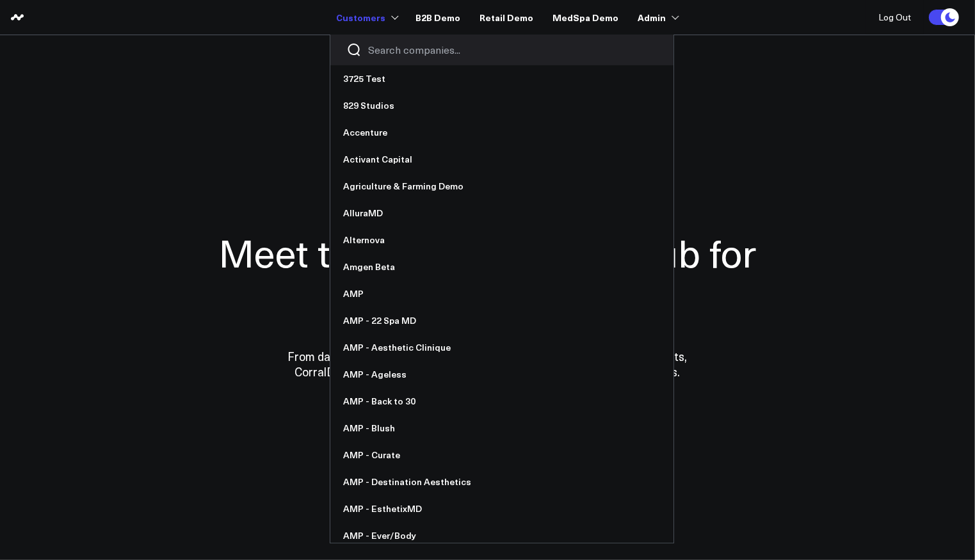
click at [400, 52] on input "Search companies input" at bounding box center [512, 50] width 289 height 14
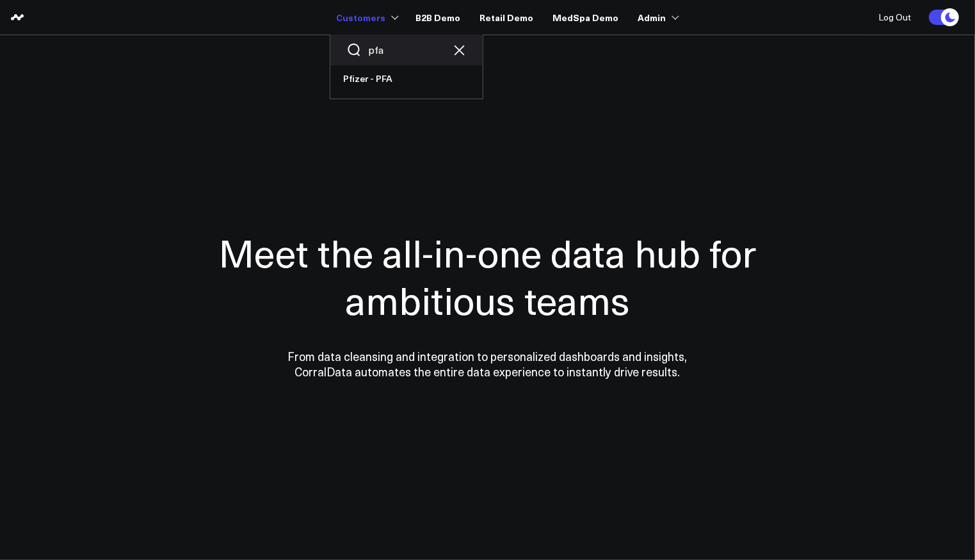
click at [389, 49] on input "pfa" at bounding box center [406, 50] width 77 height 14
type input "vaxa"
click at [410, 115] on link "Pfizer - VaxAssist 25-26" at bounding box center [406, 105] width 152 height 27
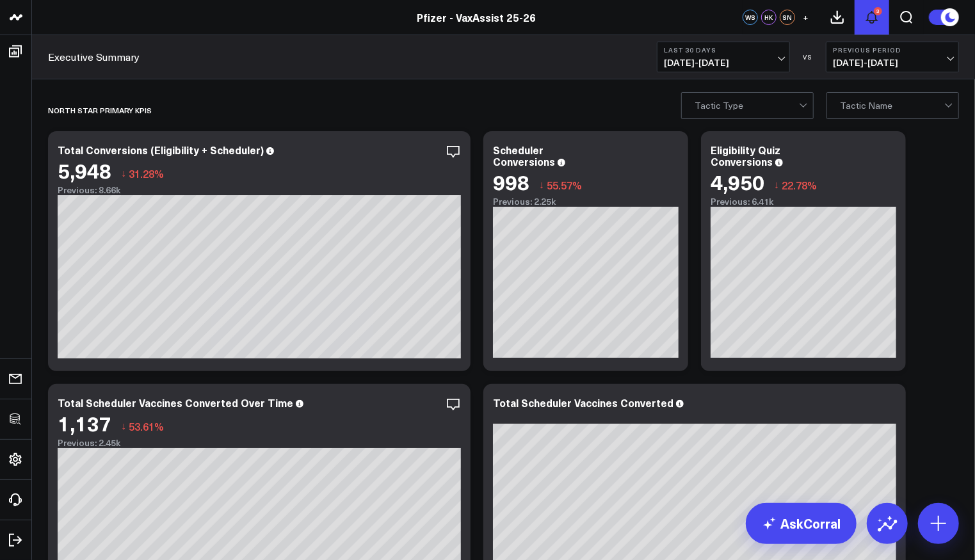
drag, startPoint x: 57, startPoint y: 321, endPoint x: 888, endPoint y: 3, distance: 889.3
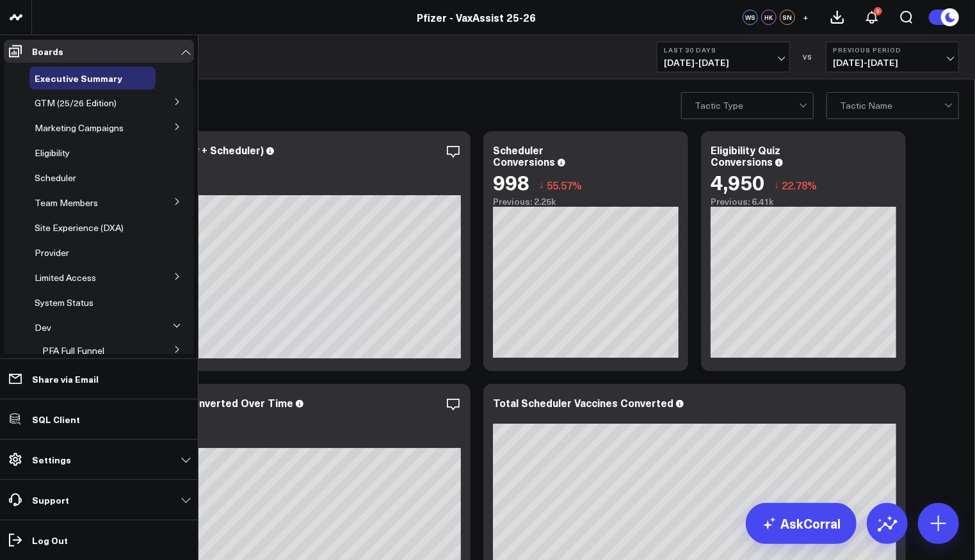
click at [163, 202] on button at bounding box center [177, 200] width 33 height 19
drag, startPoint x: 65, startPoint y: 270, endPoint x: 118, endPoint y: 252, distance: 56.7
click at [65, 286] on span "Sam's Board" at bounding box center [82, 297] width 81 height 22
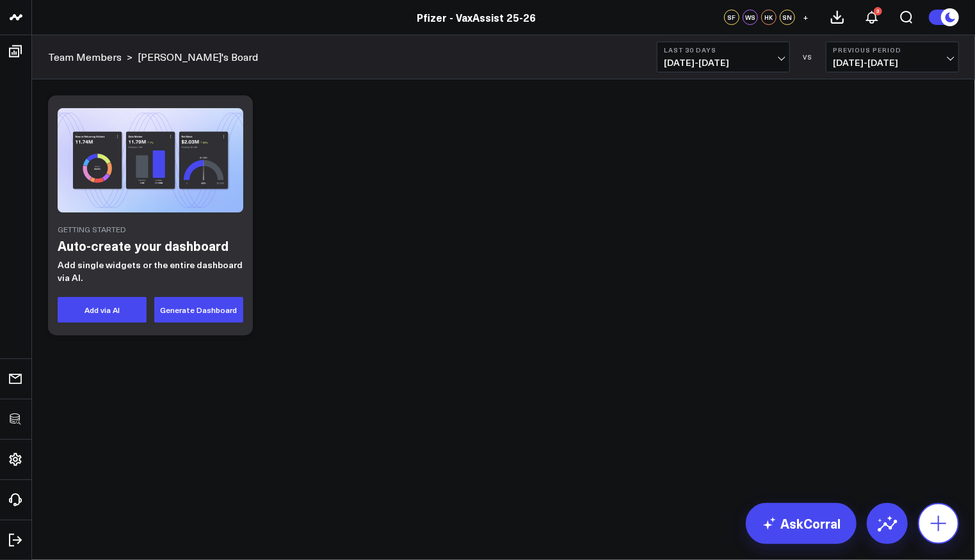
click at [940, 526] on icon at bounding box center [939, 524] width 20 height 20
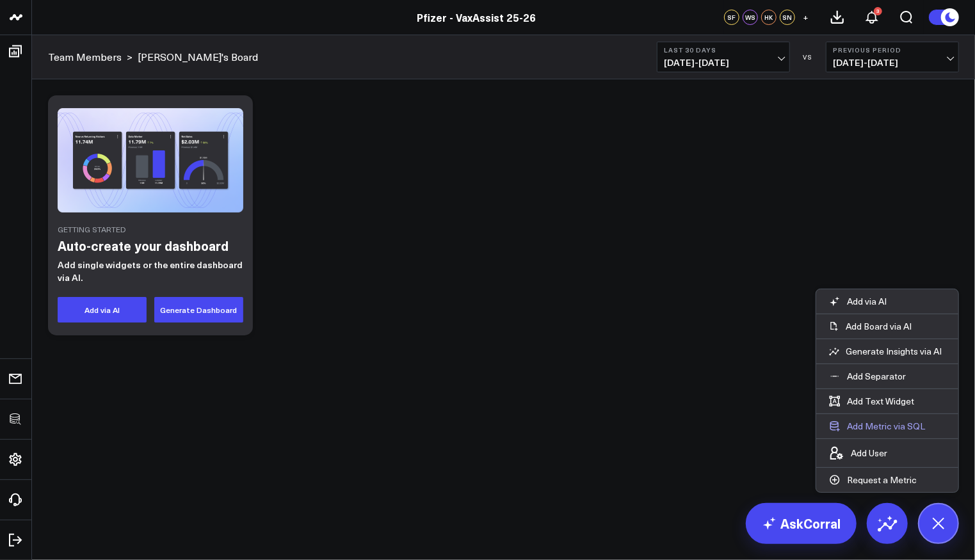
click at [886, 434] on button "Add Metric via SQL" at bounding box center [878, 426] width 122 height 24
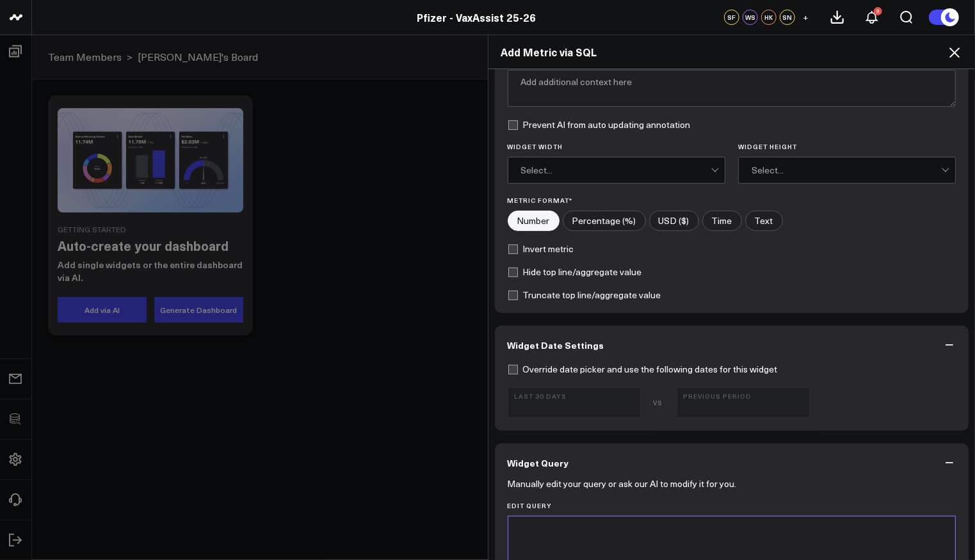
scroll to position [466, 0]
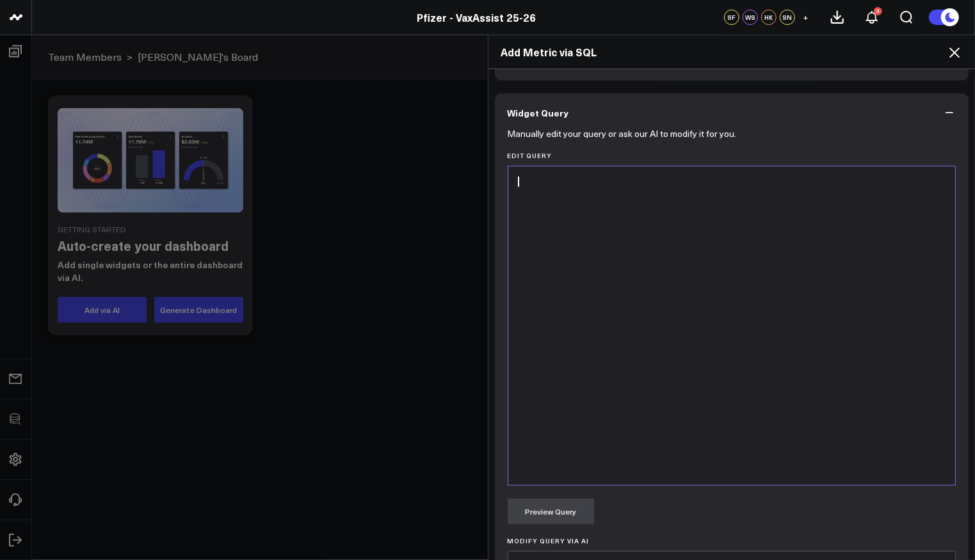
click at [623, 347] on div at bounding box center [732, 326] width 435 height 306
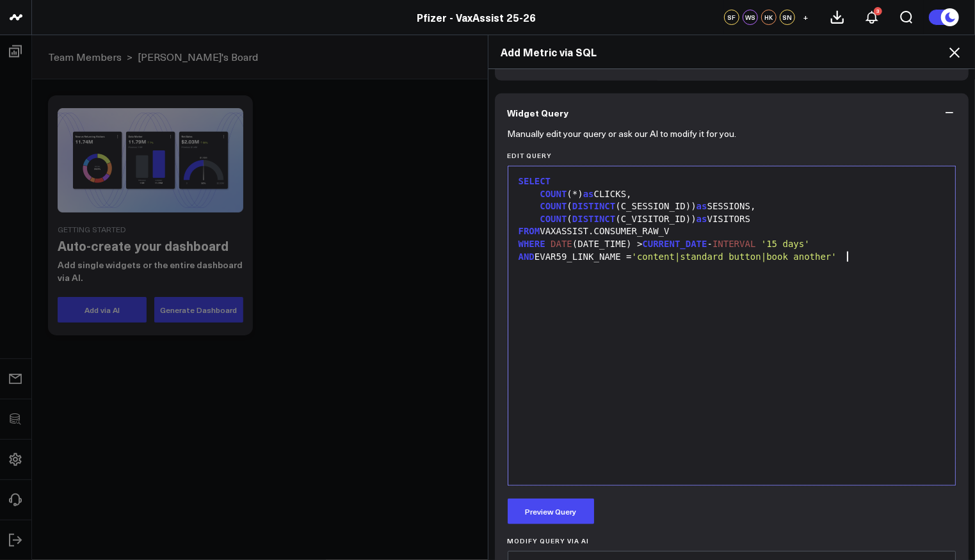
scroll to position [0, 0]
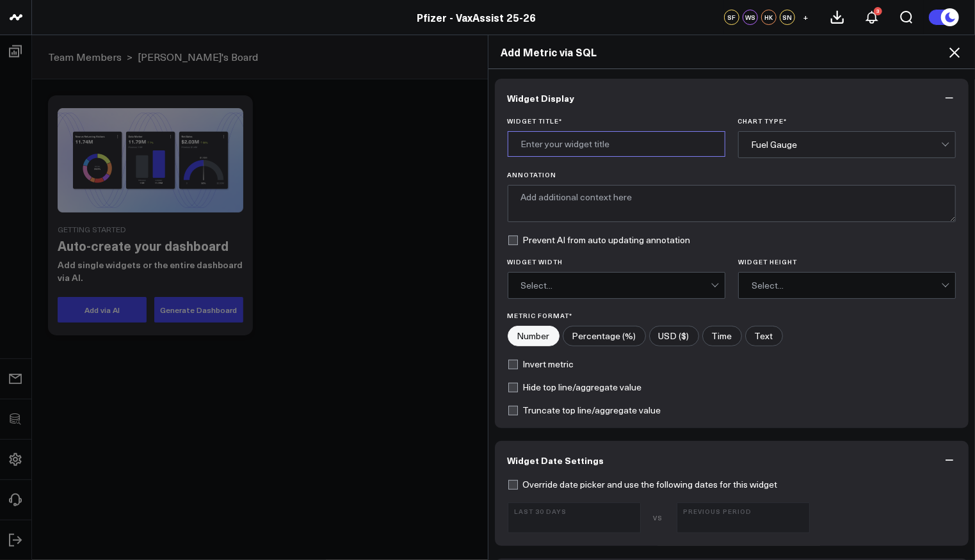
click at [628, 143] on input "Widget Title *" at bounding box center [617, 144] width 218 height 26
type input "Clicks on 'Book Another'"
click at [770, 140] on div "Fuel Gauge" at bounding box center [847, 145] width 190 height 10
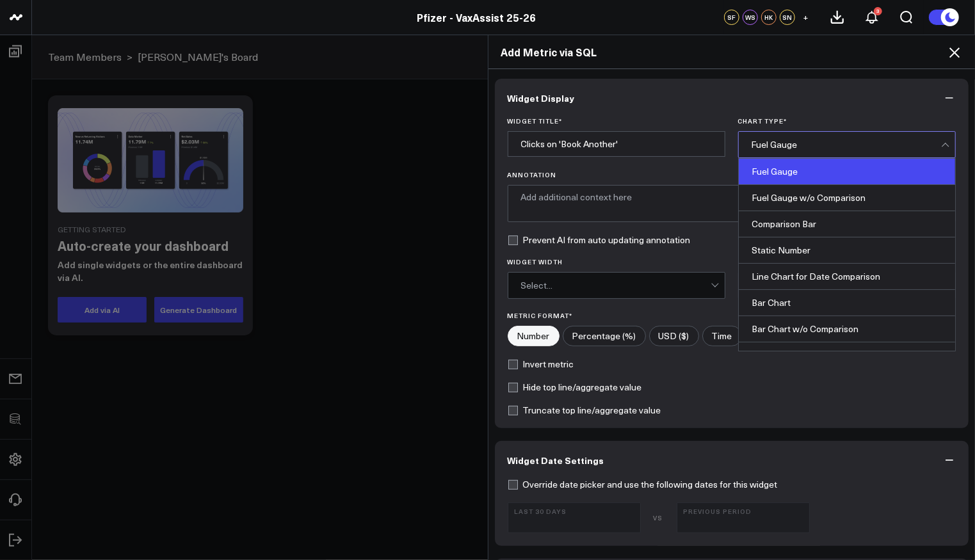
scroll to position [508, 0]
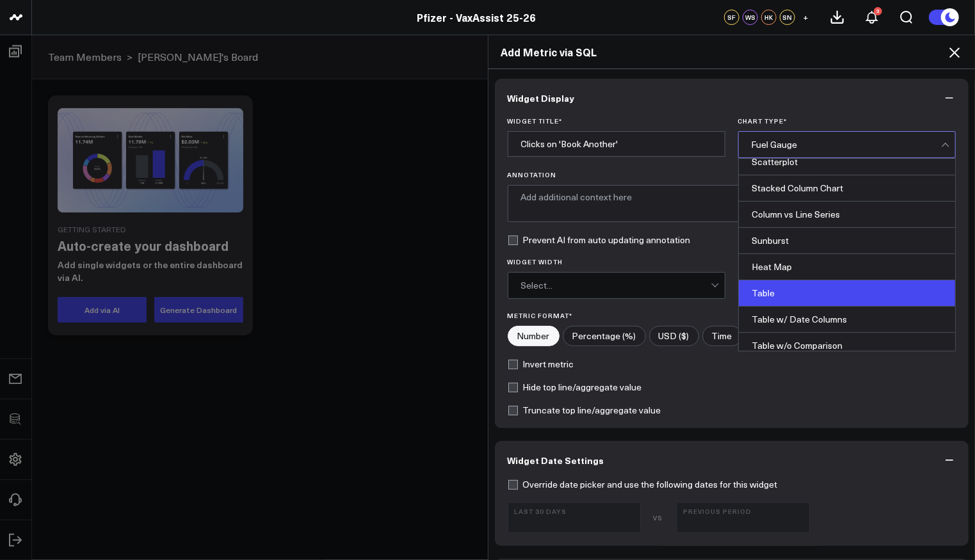
click at [799, 281] on div "Table" at bounding box center [847, 294] width 216 height 26
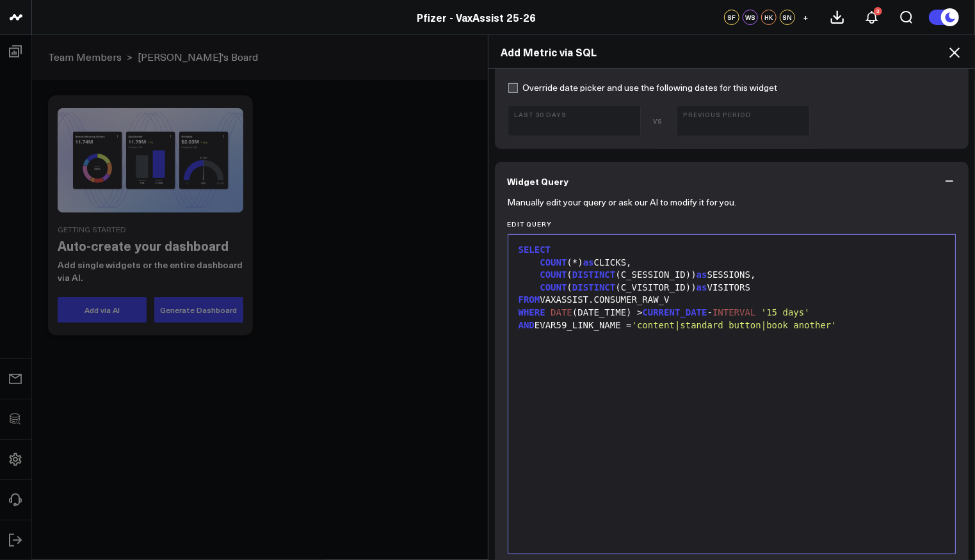
scroll to position [644, 0]
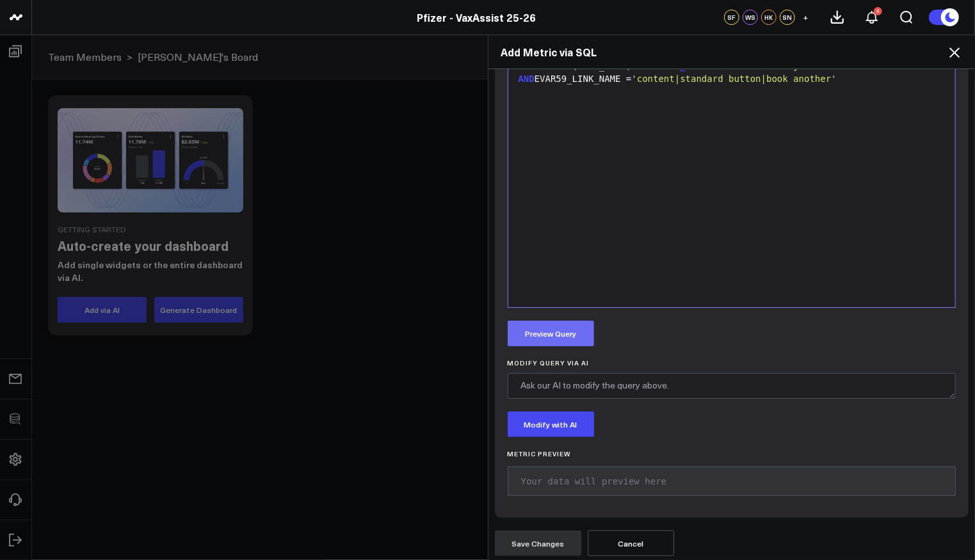
click at [570, 341] on button "Preview Query" at bounding box center [551, 334] width 86 height 26
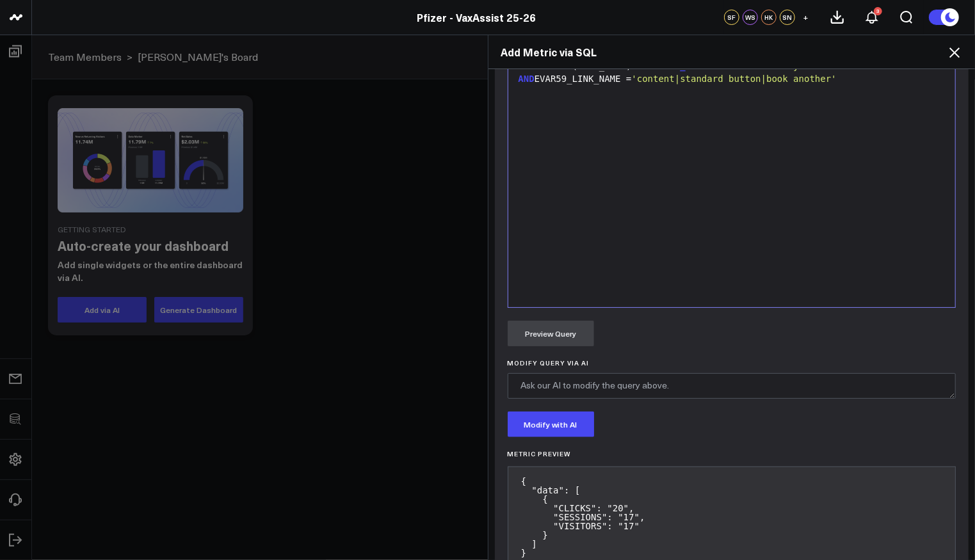
scroll to position [715, 0]
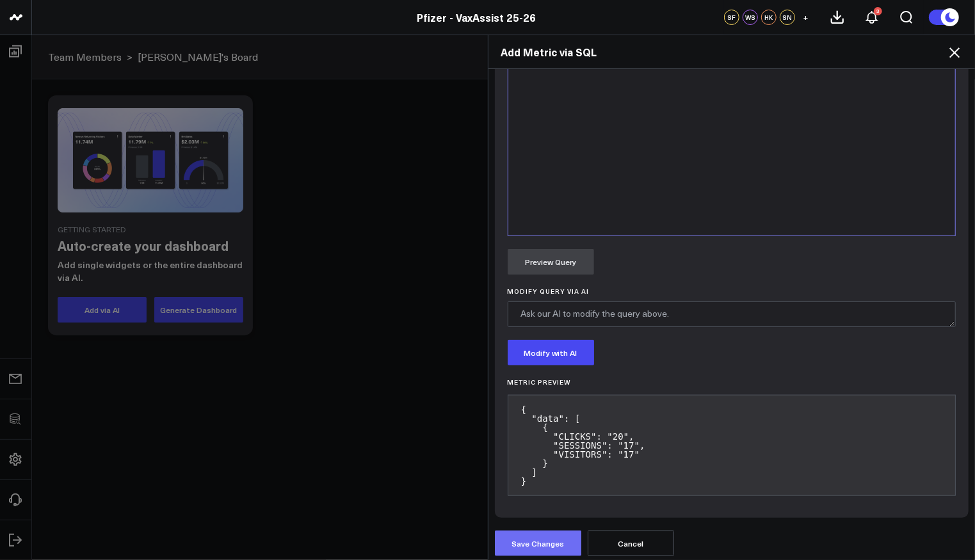
click at [522, 544] on button "Save Changes" at bounding box center [538, 544] width 86 height 26
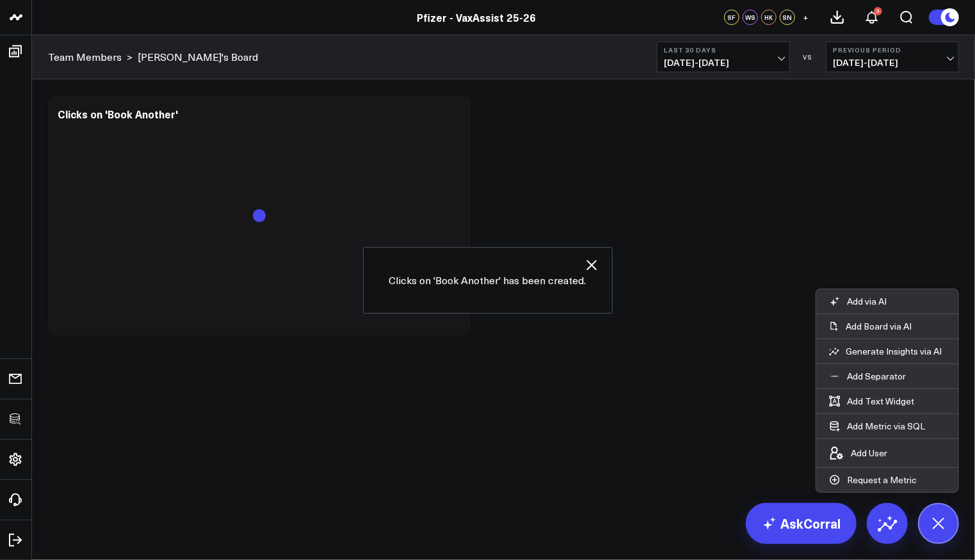
click at [590, 261] on icon "button" at bounding box center [591, 264] width 15 height 15
drag, startPoint x: 938, startPoint y: 524, endPoint x: 912, endPoint y: 503, distance: 33.2
click at [938, 524] on icon at bounding box center [938, 523] width 29 height 29
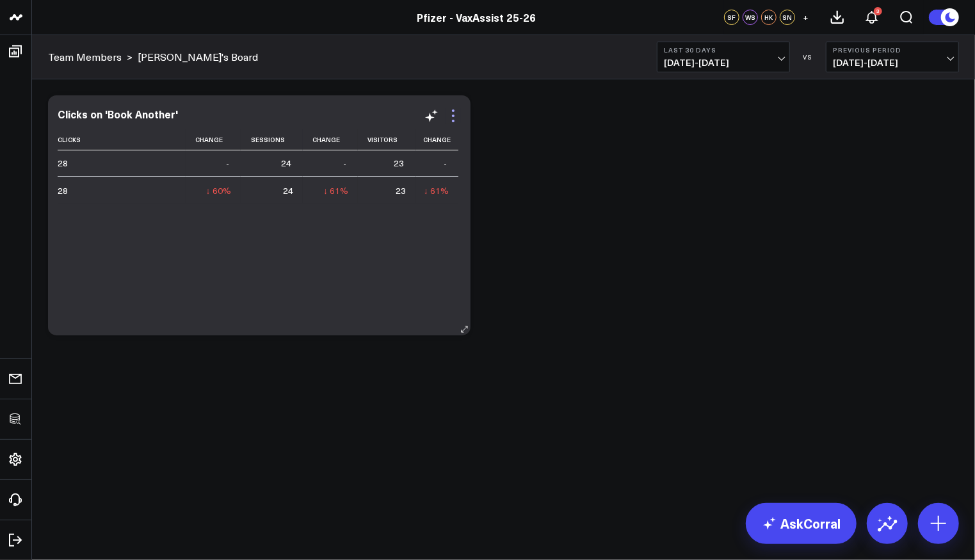
click at [453, 116] on icon at bounding box center [453, 116] width 3 height 3
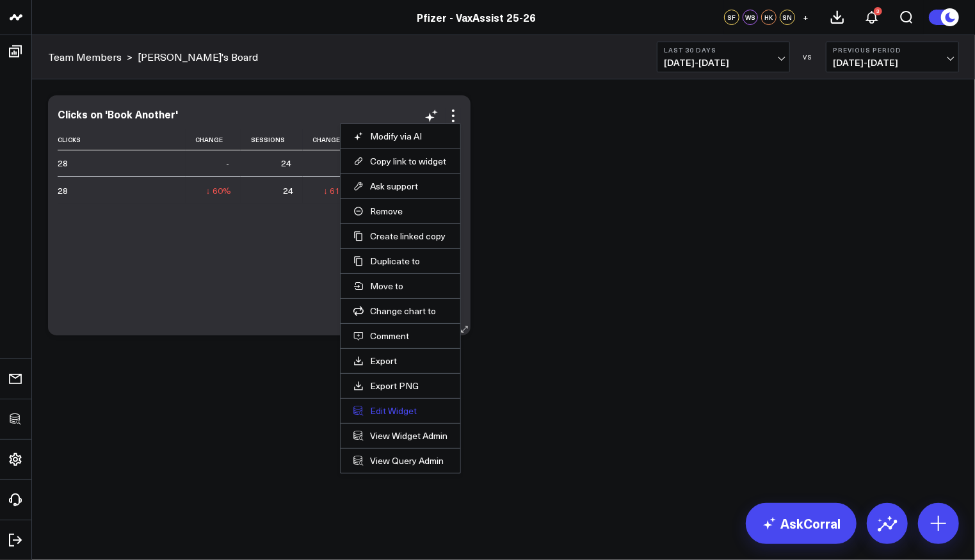
click at [402, 406] on button "Edit Widget" at bounding box center [401, 411] width 94 height 12
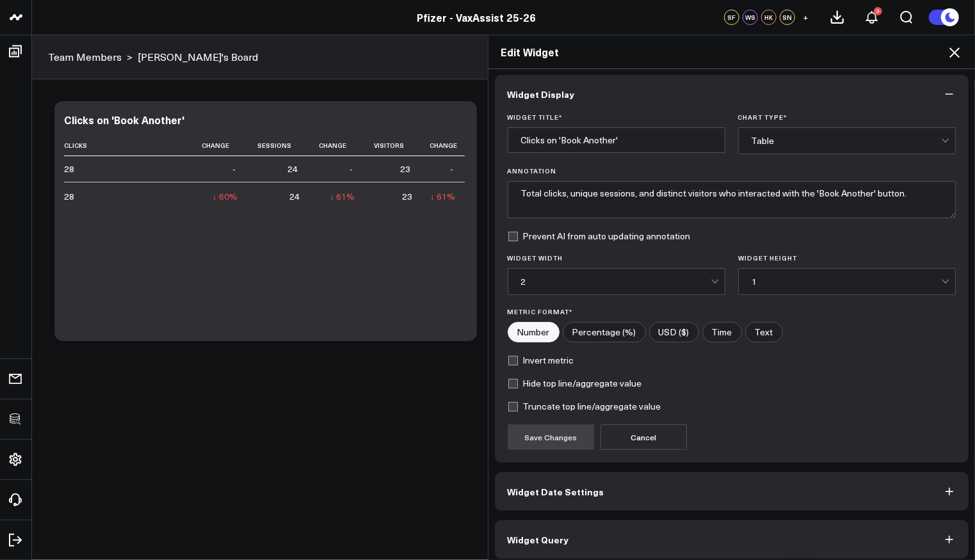
scroll to position [8, 0]
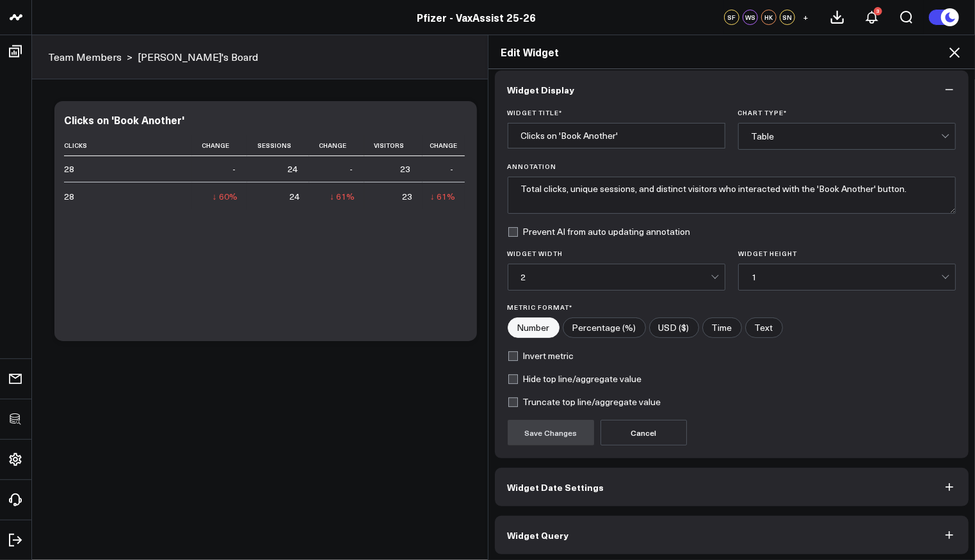
click at [573, 530] on button "Widget Query" at bounding box center [732, 535] width 475 height 38
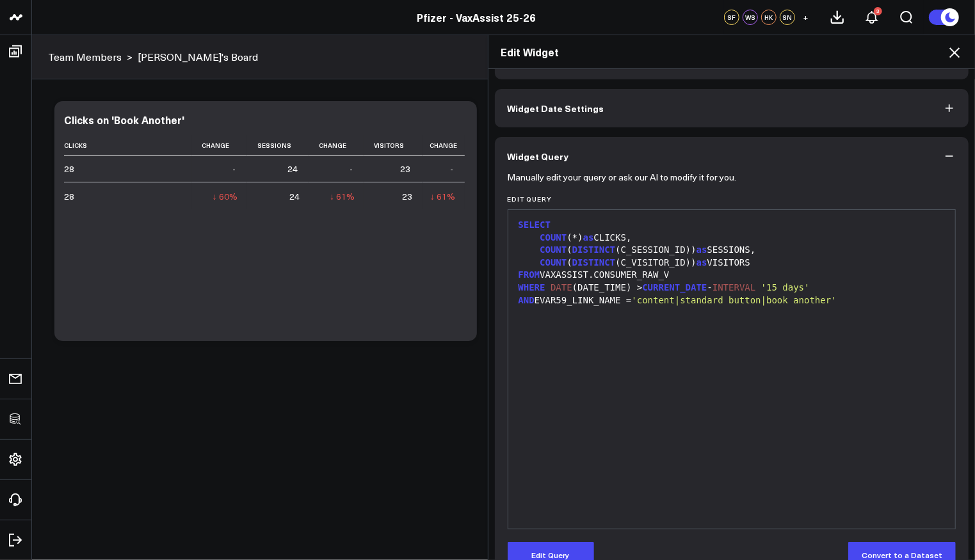
scroll to position [66, 0]
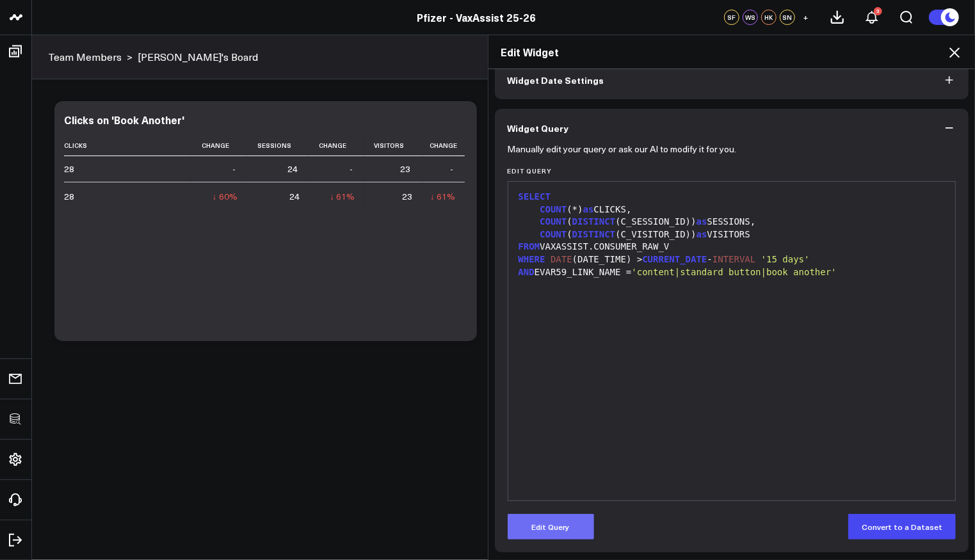
click at [550, 520] on button "Edit Query" at bounding box center [551, 527] width 86 height 26
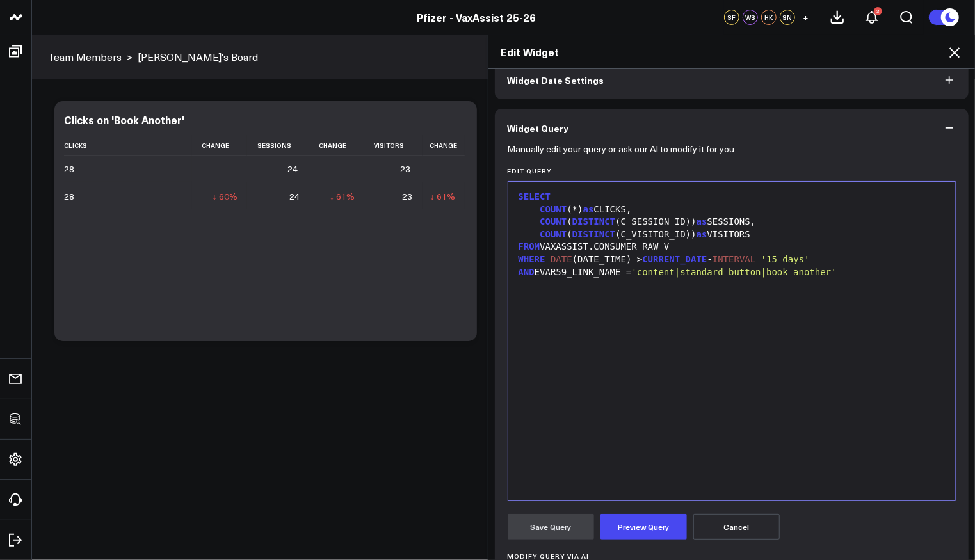
click at [586, 193] on div "SELECT" at bounding box center [732, 197] width 435 height 13
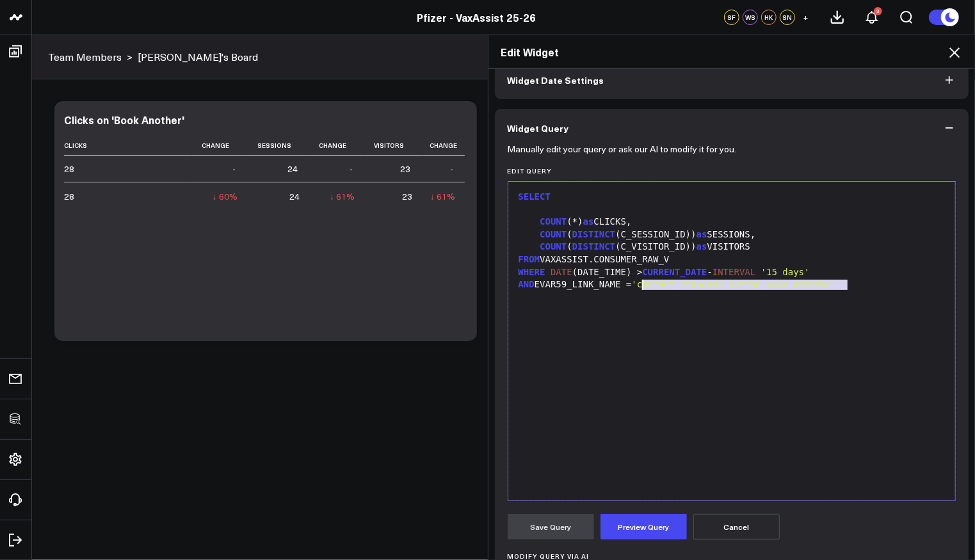
drag, startPoint x: 854, startPoint y: 282, endPoint x: 639, endPoint y: 286, distance: 215.8
click at [639, 286] on div "AND EVAR59_LINK_NAME = 'content|standard button|book another'" at bounding box center [732, 285] width 435 height 13
copy div "'content|standard button|book another'"
click at [551, 210] on div at bounding box center [732, 210] width 435 height 13
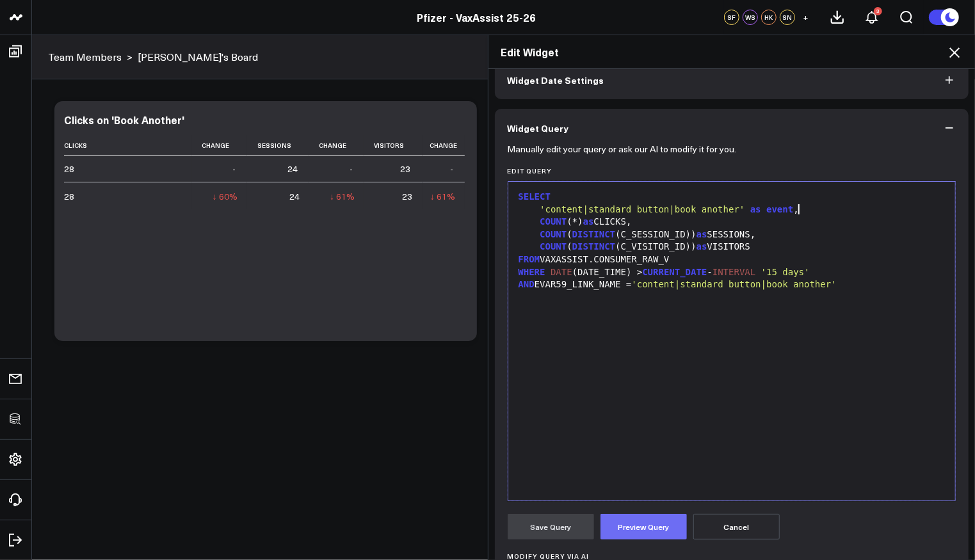
click at [646, 530] on button "Preview Query" at bounding box center [644, 527] width 86 height 26
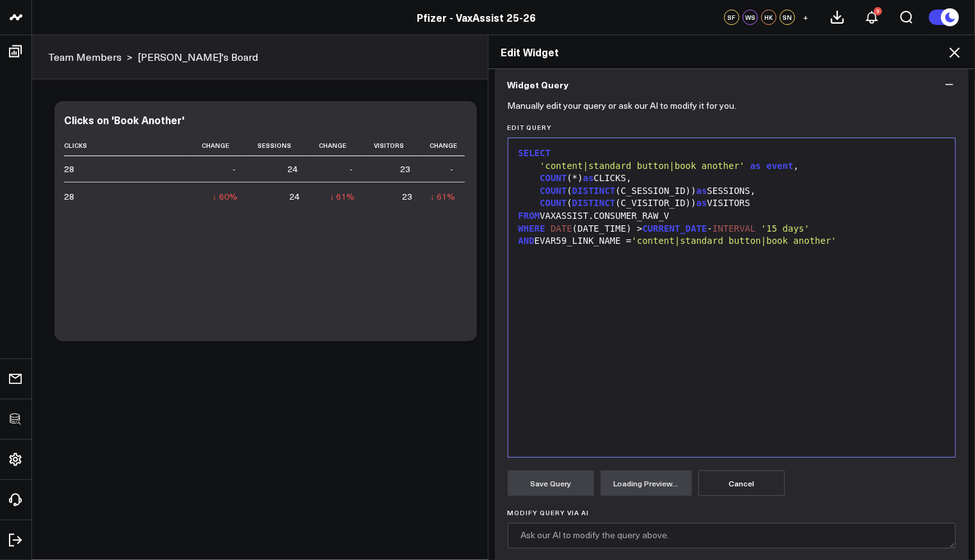
scroll to position [224, 0]
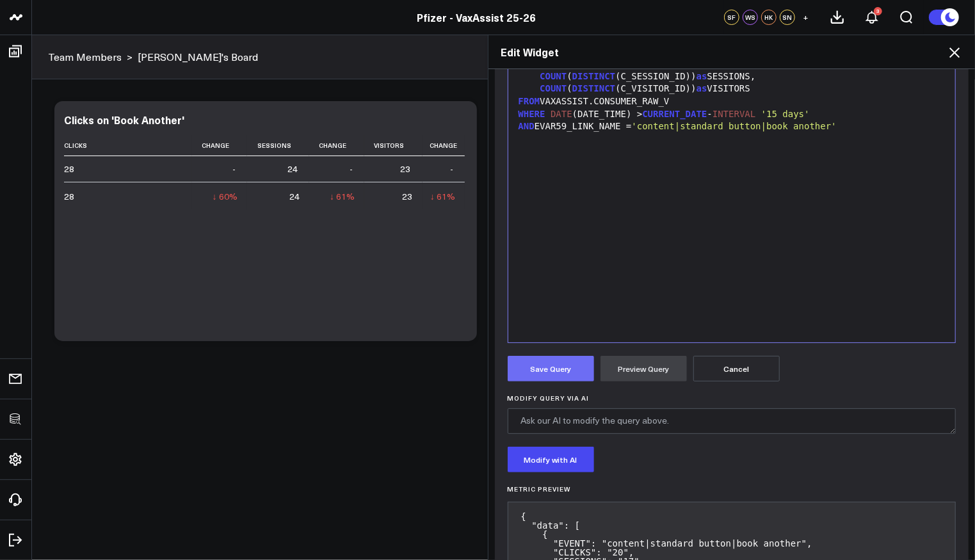
click at [549, 371] on button "Save Query" at bounding box center [551, 369] width 86 height 26
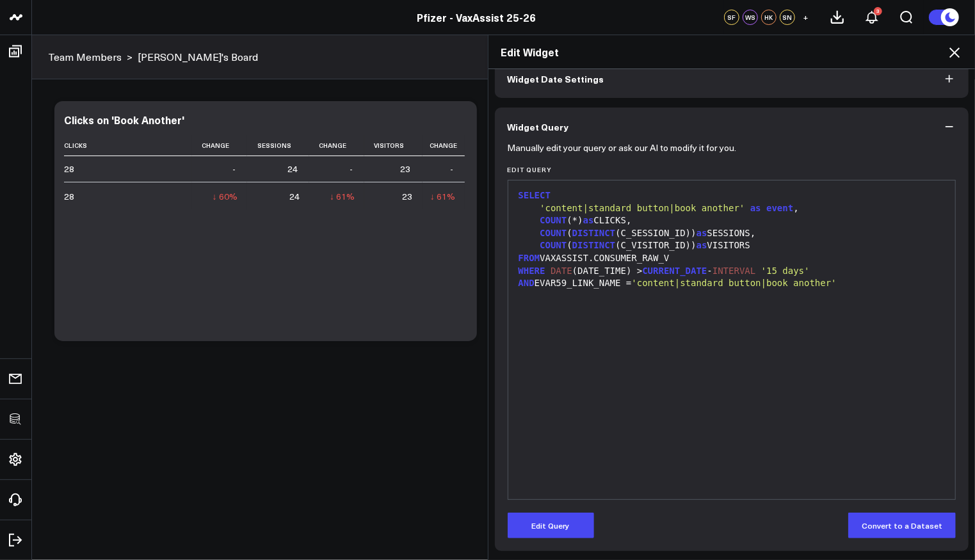
scroll to position [66, 0]
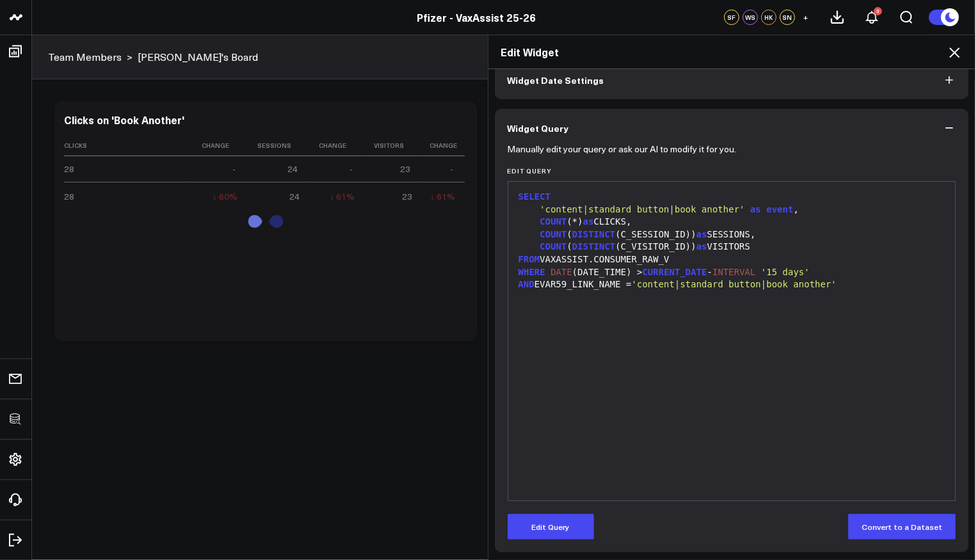
click at [948, 59] on icon at bounding box center [954, 52] width 15 height 15
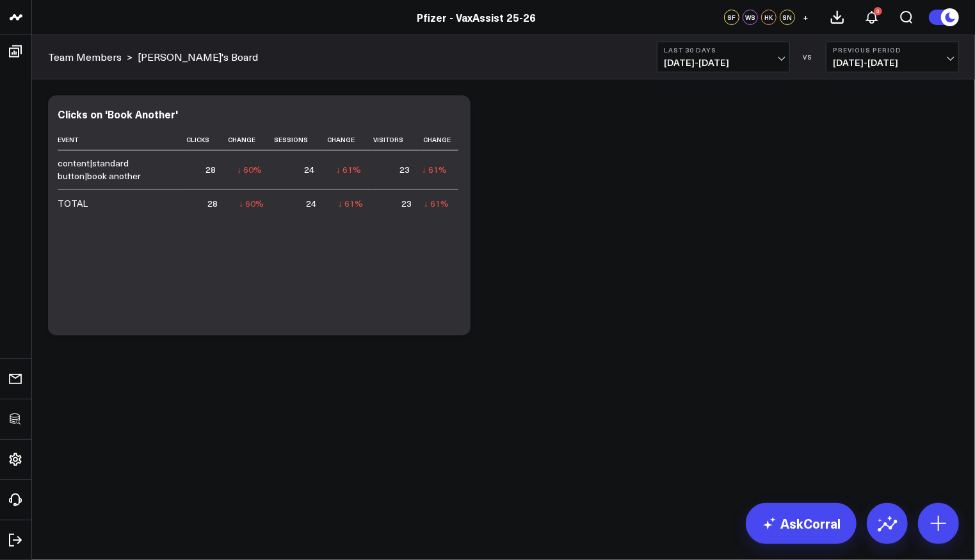
click at [720, 237] on div "Modify via AI Copy link to widget Ask support Remove Create linked copy Executi…" at bounding box center [504, 215] width 924 height 253
click at [733, 58] on span "07/14/25 - 08/12/25" at bounding box center [723, 63] width 119 height 10
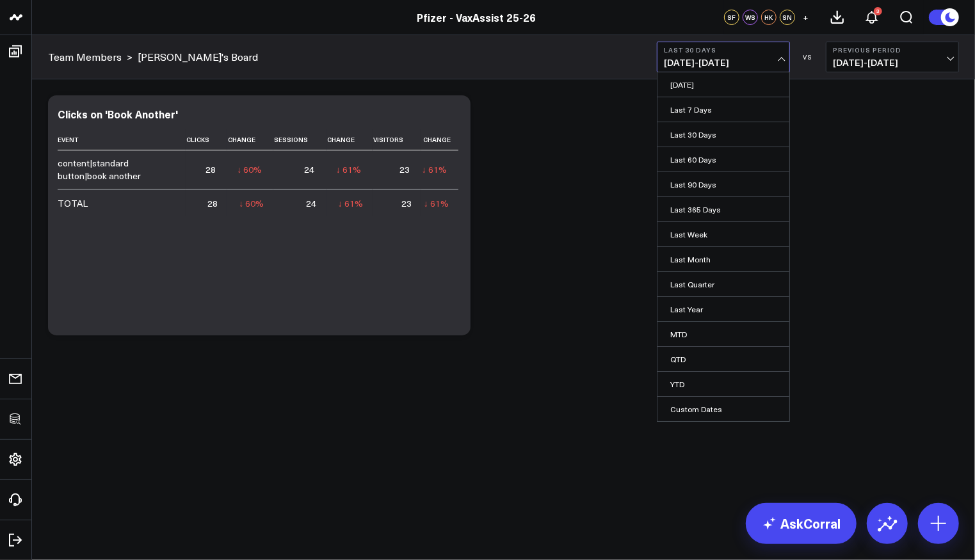
click at [592, 132] on div "Modify via AI Copy link to widget Ask support Remove Create linked copy Executi…" at bounding box center [504, 215] width 924 height 253
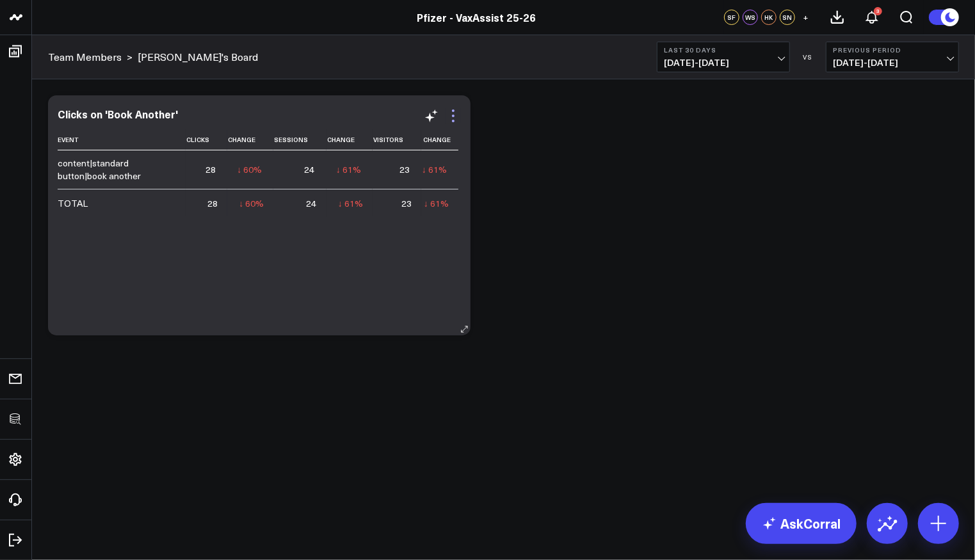
click at [460, 113] on icon at bounding box center [453, 115] width 15 height 15
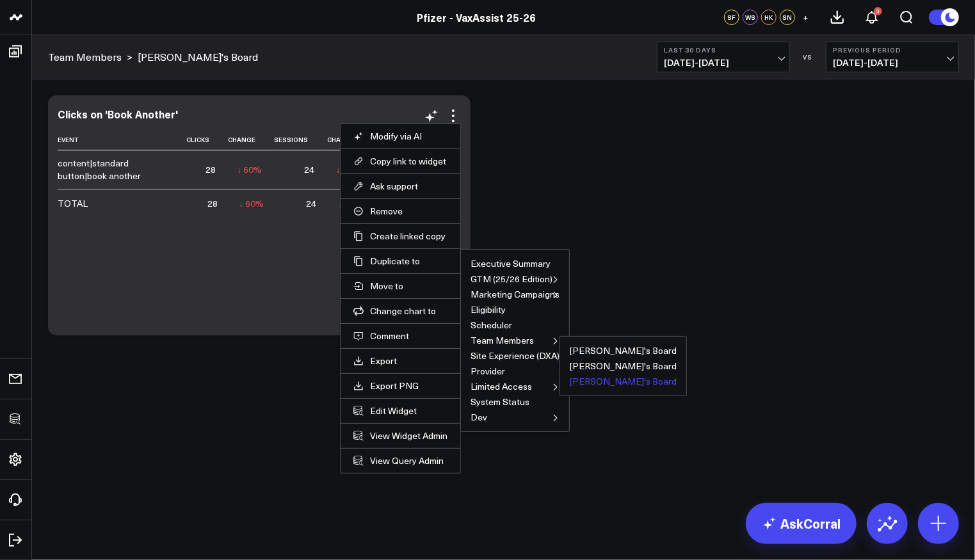
click at [586, 384] on button "Sam's Board" at bounding box center [623, 381] width 107 height 9
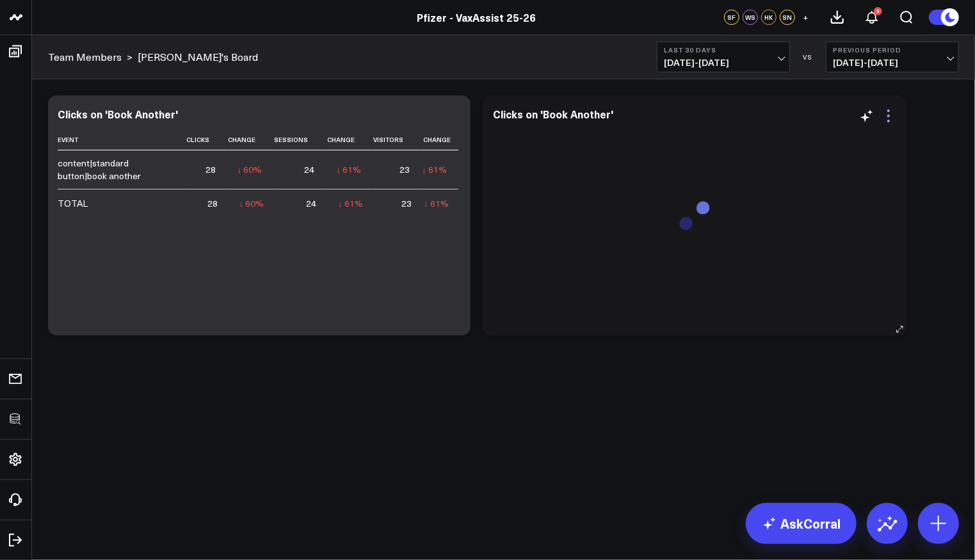
click at [886, 122] on icon at bounding box center [888, 115] width 15 height 15
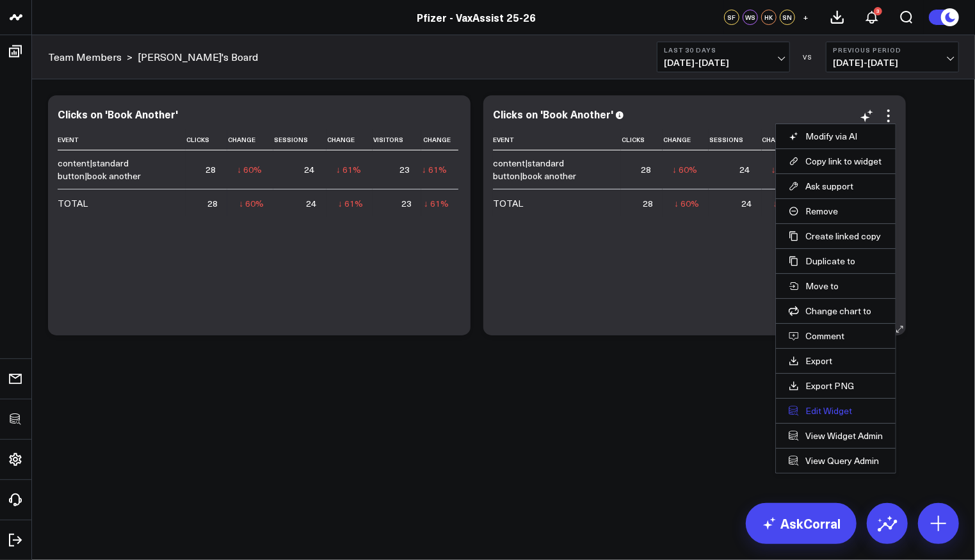
click at [813, 405] on button "Edit Widget" at bounding box center [836, 411] width 94 height 12
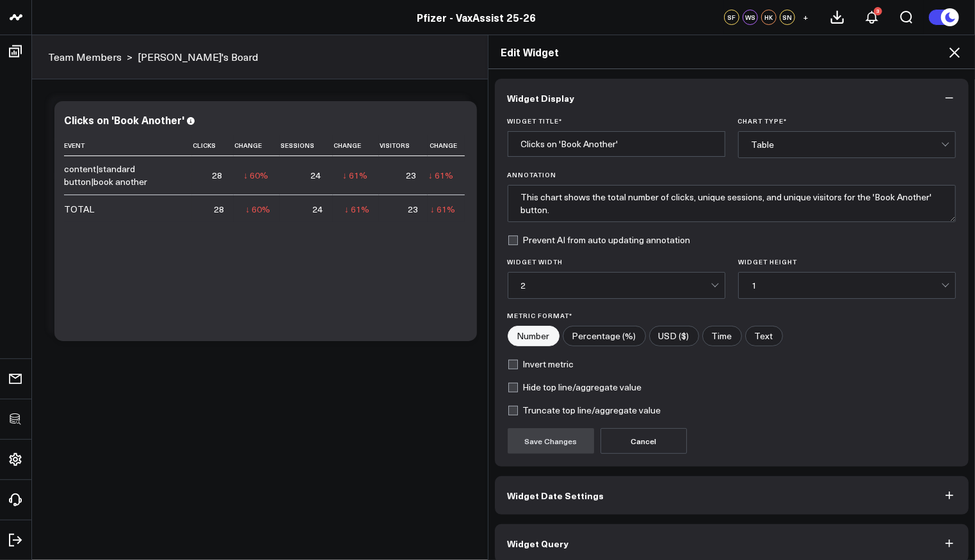
click at [681, 551] on button "Widget Query" at bounding box center [732, 544] width 475 height 38
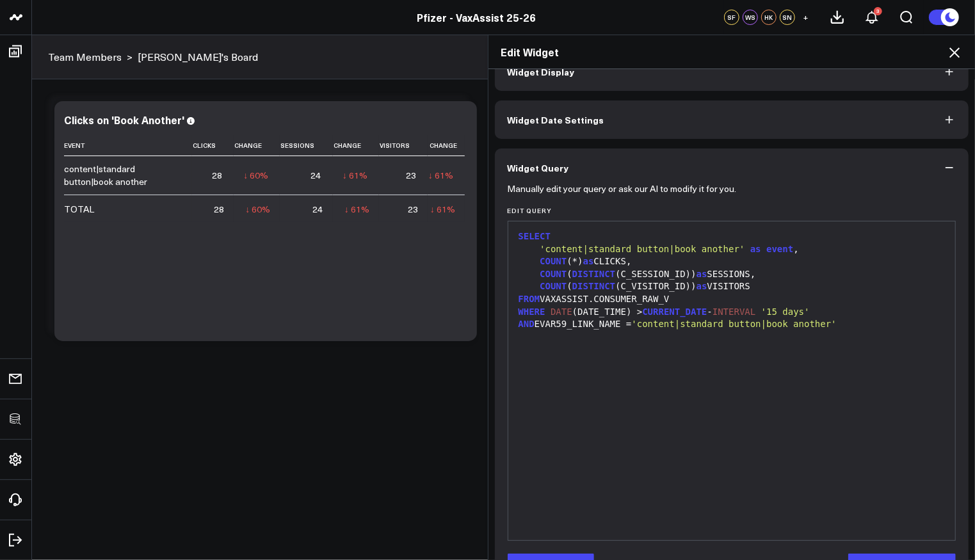
scroll to position [66, 0]
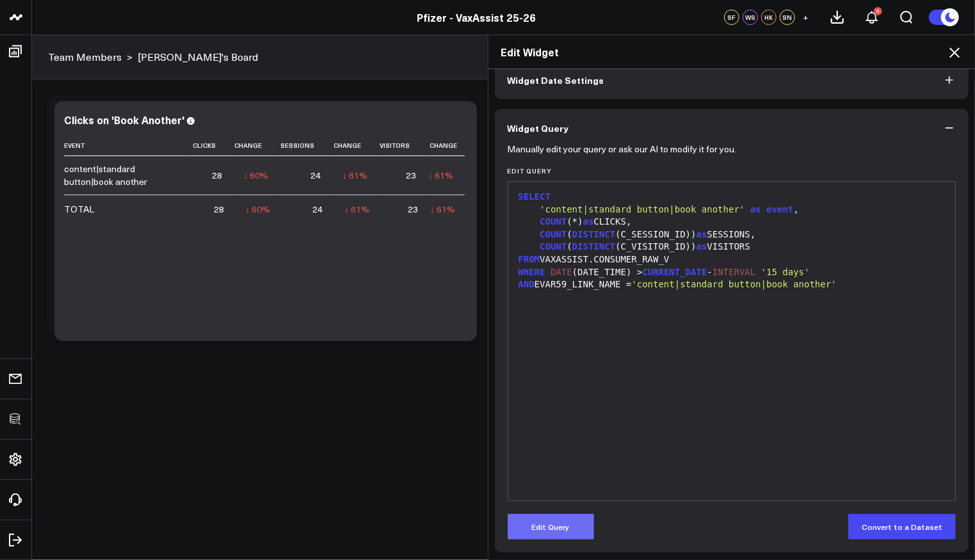
click at [568, 527] on button "Edit Query" at bounding box center [551, 527] width 86 height 26
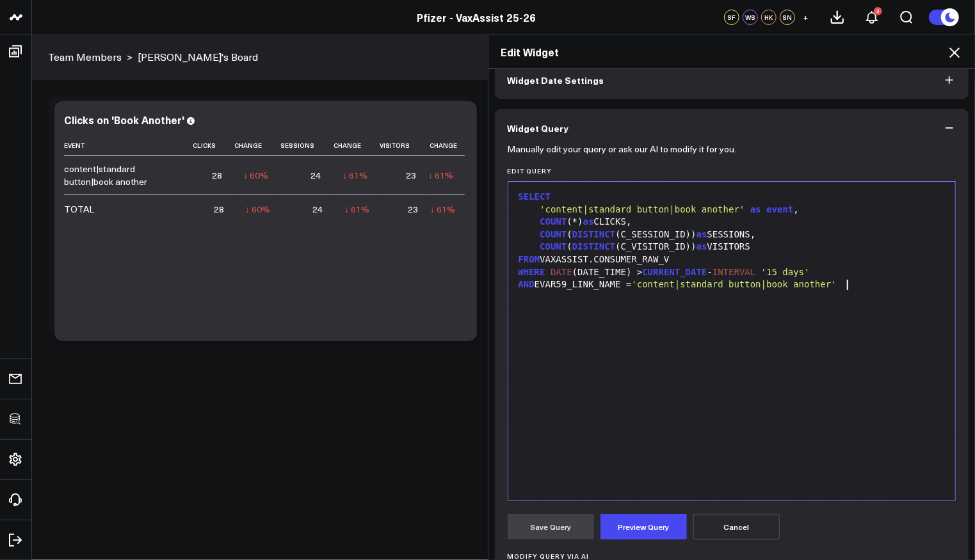
click at [655, 343] on div "SELECT 'content|standard button|book another' as event , COUNT (*) as CLICKS, C…" at bounding box center [732, 341] width 435 height 306
drag, startPoint x: 800, startPoint y: 206, endPoint x: 758, endPoint y: 220, distance: 44.6
click at [781, 210] on div "'content|standard button|book another' as event ," at bounding box center [732, 210] width 435 height 13
click at [587, 260] on div "FROM VAXASSIST.CONSUMER_RAW_V" at bounding box center [732, 260] width 435 height 13
drag, startPoint x: 543, startPoint y: 271, endPoint x: 624, endPoint y: 269, distance: 81.4
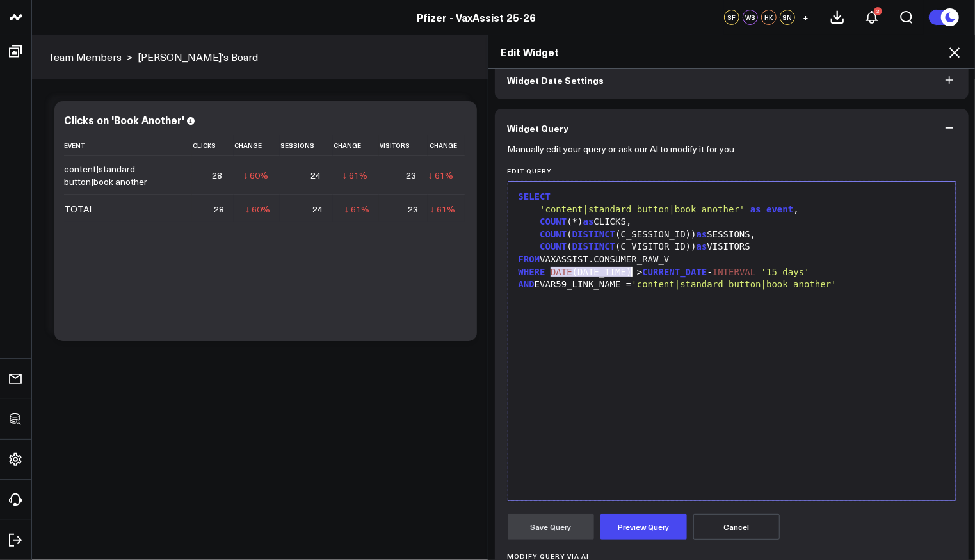
click at [625, 272] on div "WHERE DATE (DATE_TIME) > CURRENT_DATE - INTERVAL '15 days'" at bounding box center [732, 272] width 435 height 13
copy div "DATE (DATE_TIME)"
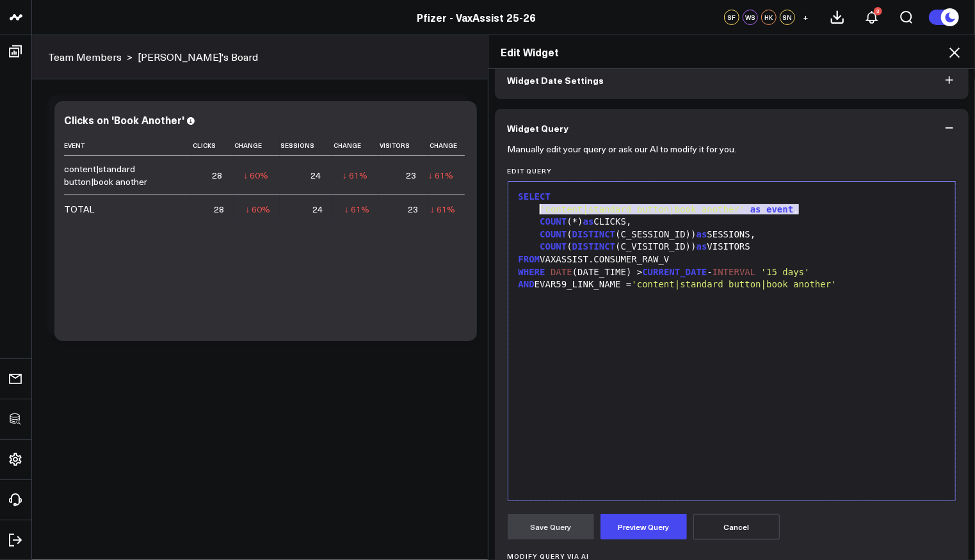
drag, startPoint x: 816, startPoint y: 206, endPoint x: 535, endPoint y: 207, distance: 281.1
click at [535, 207] on div "'content|standard button|book another' as event ," at bounding box center [732, 210] width 435 height 13
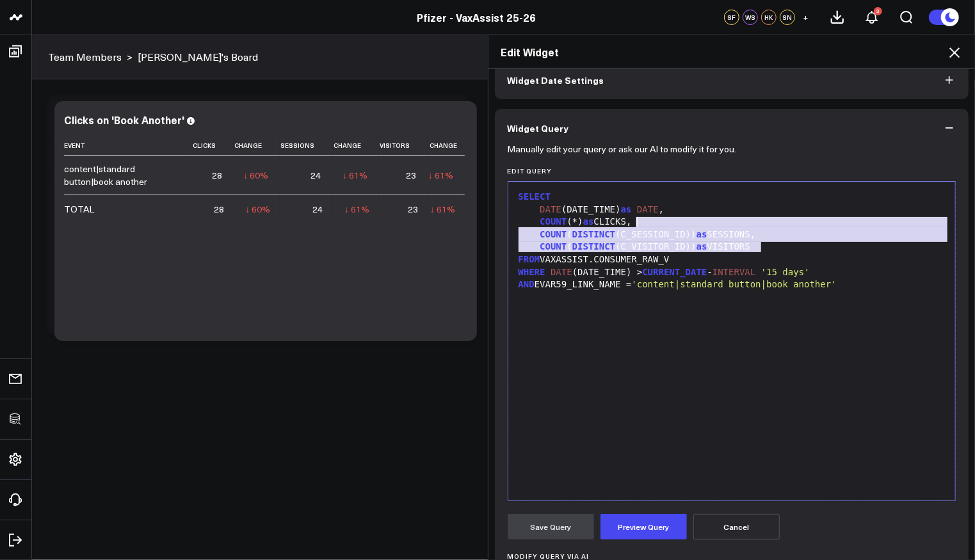
drag, startPoint x: 760, startPoint y: 245, endPoint x: 630, endPoint y: 220, distance: 132.4
click at [630, 220] on div "SELECT DATE (DATE_TIME) as DATE , COUNT (*) as CLICKS, COUNT ( DISTINCT (C_SESS…" at bounding box center [732, 341] width 435 height 306
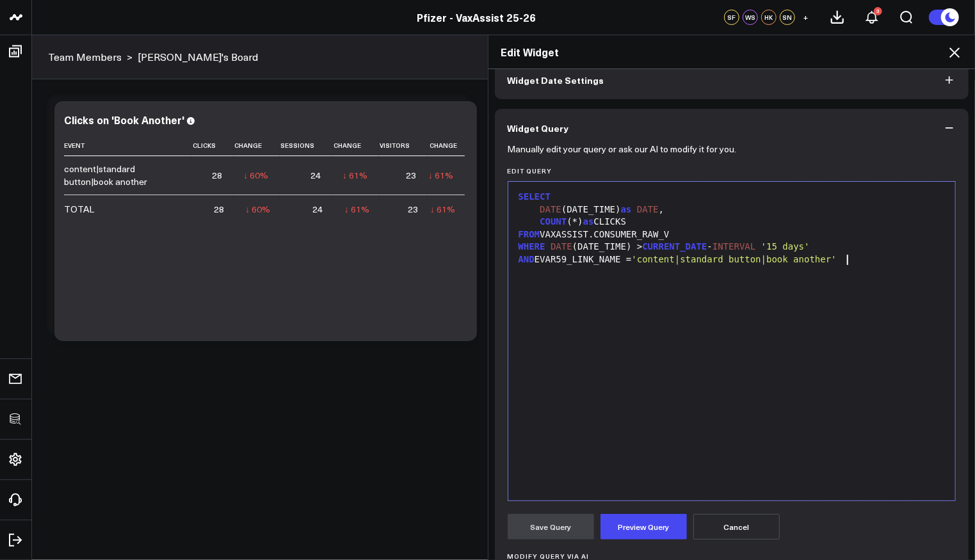
click at [901, 390] on div "SELECT DATE (DATE_TIME) as DATE , COUNT (*) as CLICKS FROM VAXASSIST.CONSUMER_R…" at bounding box center [732, 341] width 435 height 306
click at [617, 521] on button "Preview Query" at bounding box center [644, 527] width 86 height 26
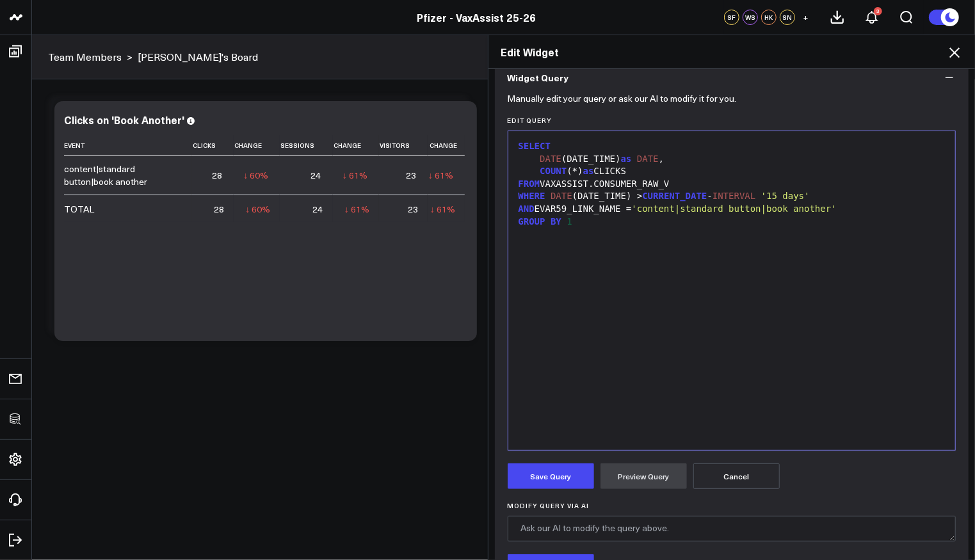
scroll to position [215, 0]
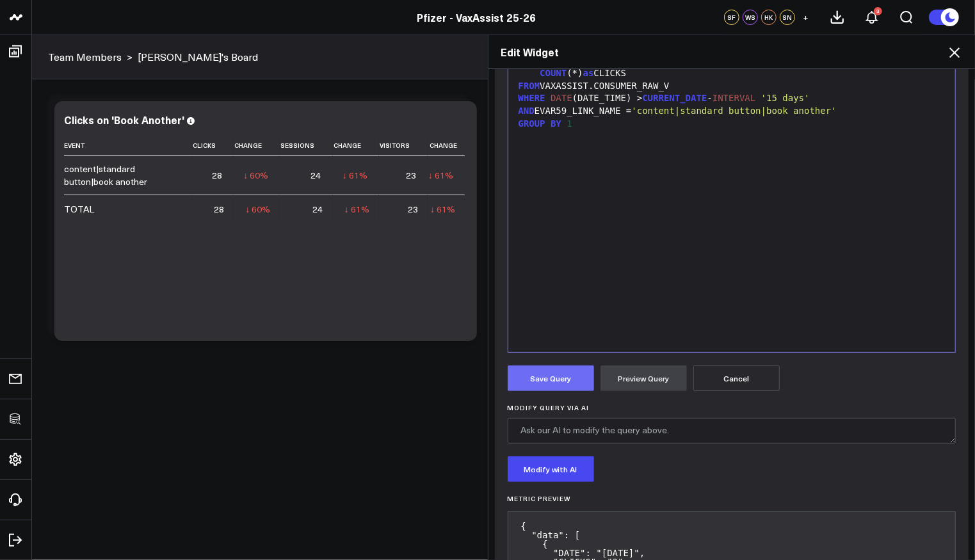
click at [544, 373] on button "Save Query" at bounding box center [551, 379] width 86 height 26
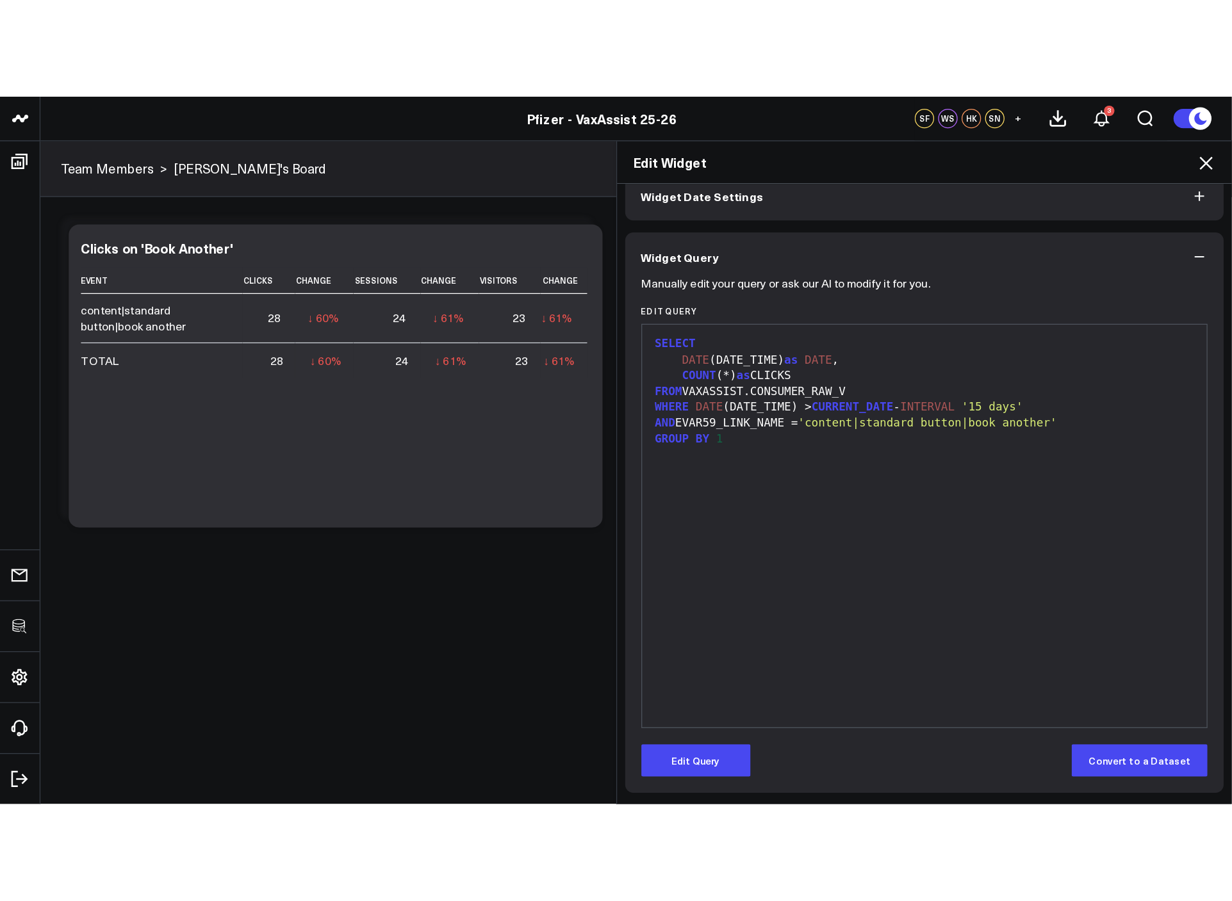
scroll to position [66, 0]
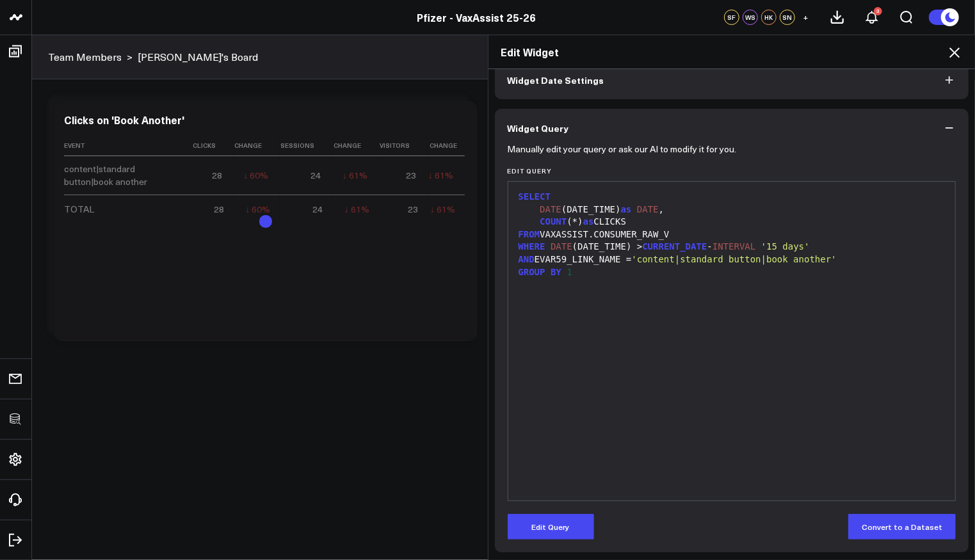
click at [954, 47] on icon at bounding box center [954, 52] width 15 height 15
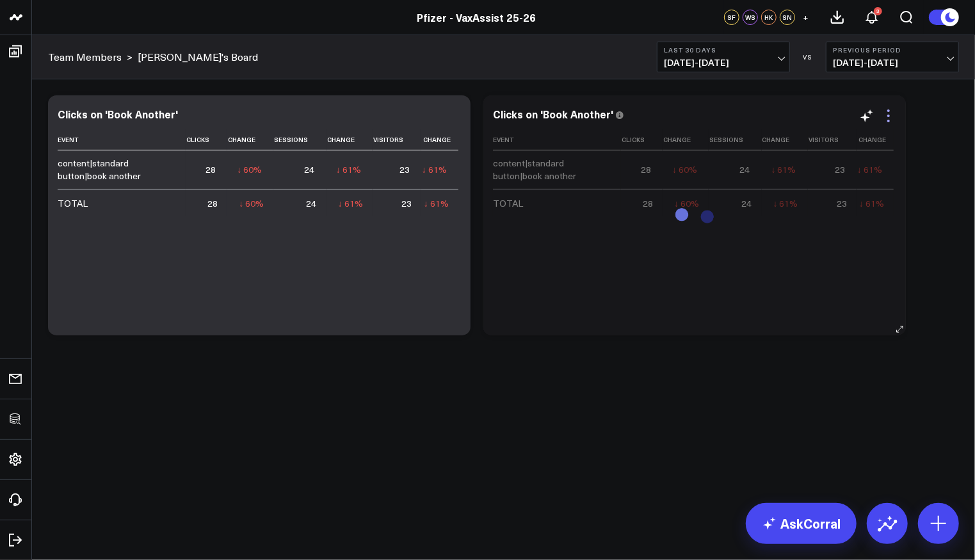
click at [891, 117] on icon at bounding box center [888, 115] width 15 height 15
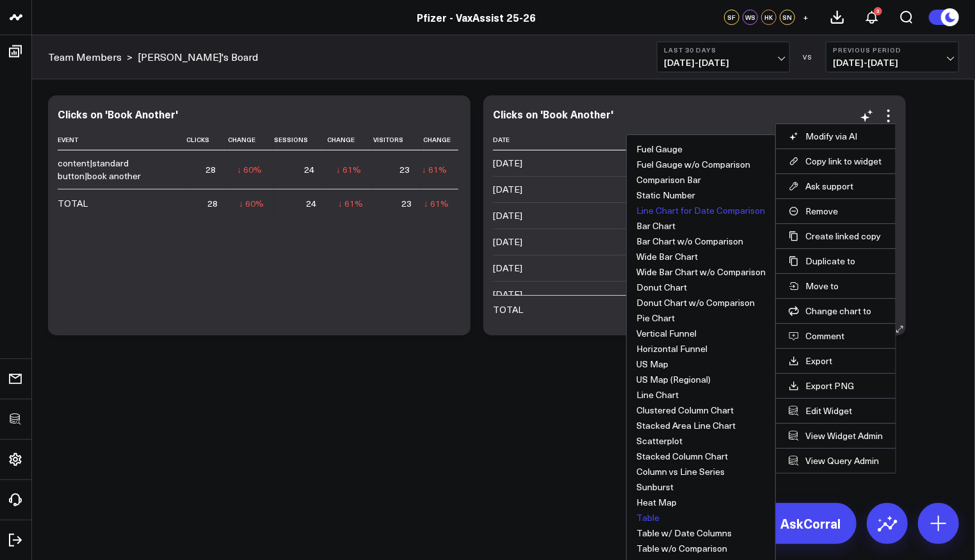
click at [677, 206] on button "Line Chart for Date Comparison" at bounding box center [701, 210] width 129 height 9
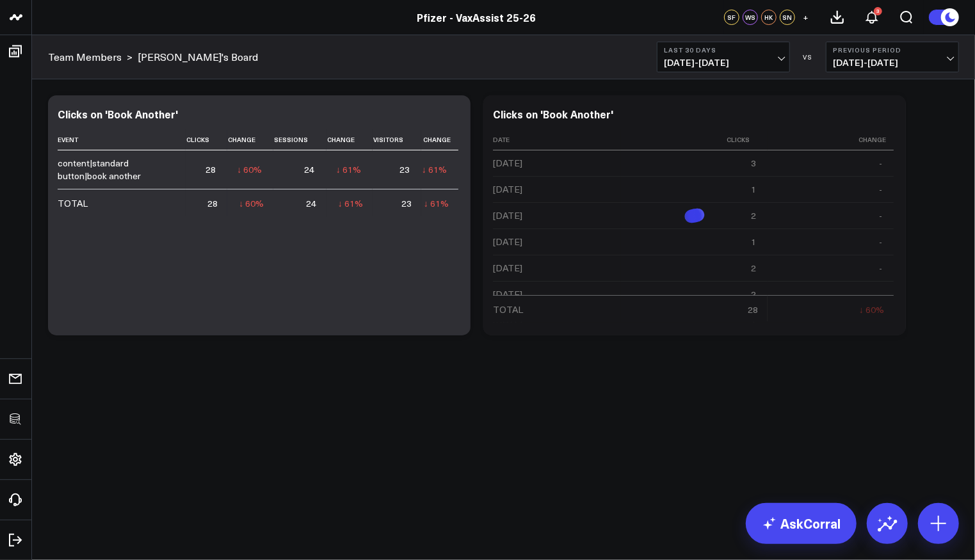
click at [920, 248] on div "Modify via AI Copy link to widget Ask support Remove Create linked copy Executi…" at bounding box center [504, 215] width 924 height 253
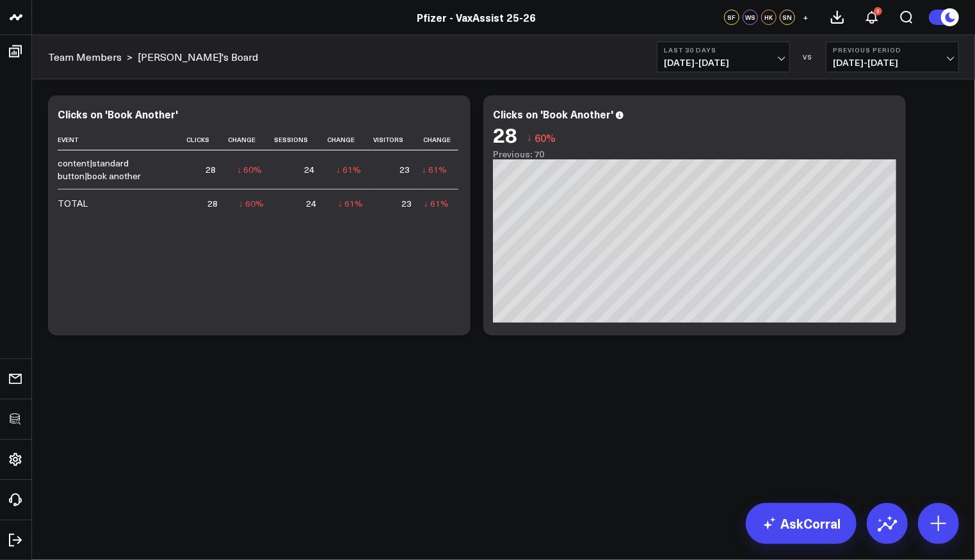
click at [918, 275] on div "Modify via AI Copy link to widget Ask support Remove Create linked copy Executi…" at bounding box center [504, 215] width 924 height 253
click at [749, 56] on button "Last 30 Days 07/14/25 - 08/12/25" at bounding box center [723, 57] width 133 height 31
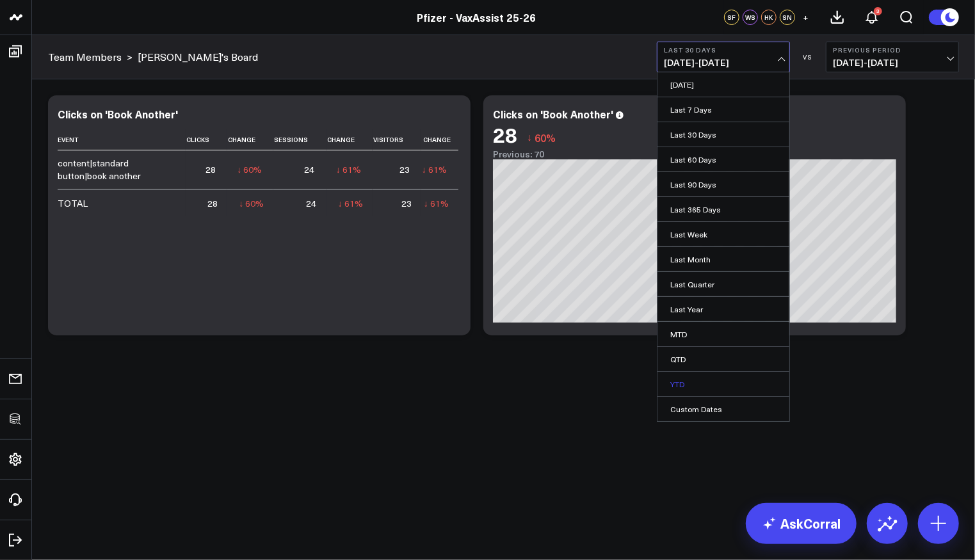
click at [674, 376] on link "YTD" at bounding box center [724, 384] width 132 height 24
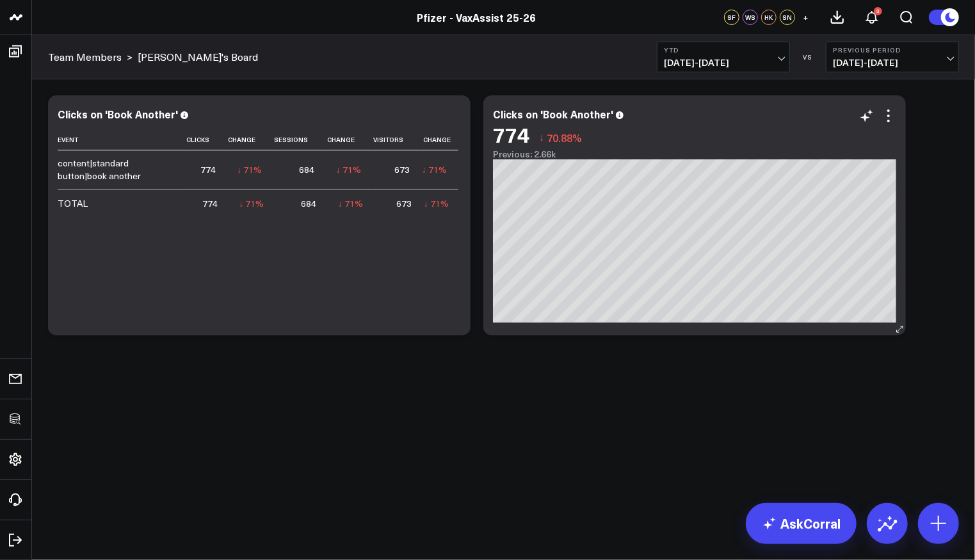
click at [731, 88] on div "Modify via AI Copy link to widget Ask support Remove Create linked copy Executi…" at bounding box center [503, 248] width 943 height 339
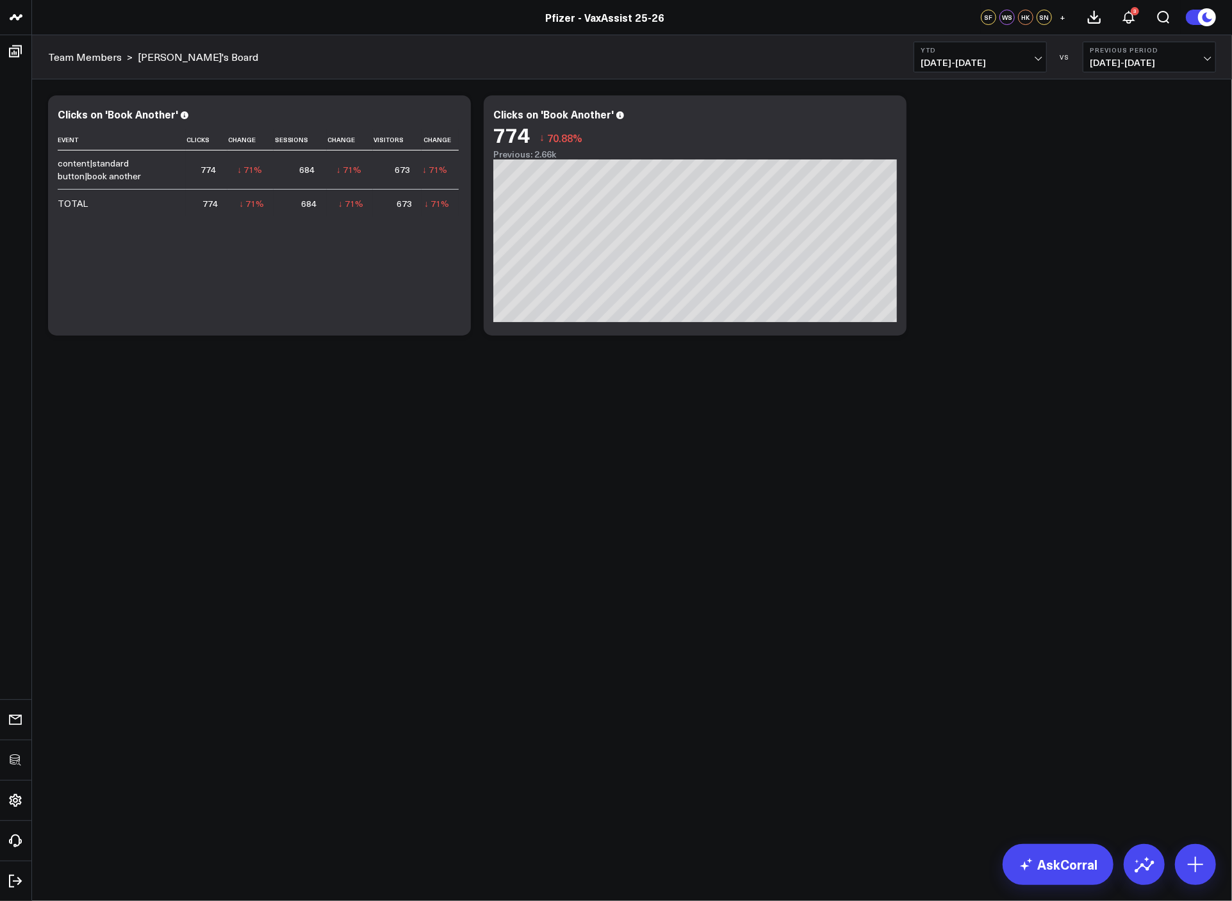
click at [975, 137] on div "Modify via AI Copy link to widget Ask support Remove Create linked copy Executi…" at bounding box center [632, 215] width 1180 height 253
click at [975, 53] on b "YTD" at bounding box center [979, 50] width 119 height 8
click at [972, 211] on link "Last 365 Days" at bounding box center [980, 209] width 132 height 24
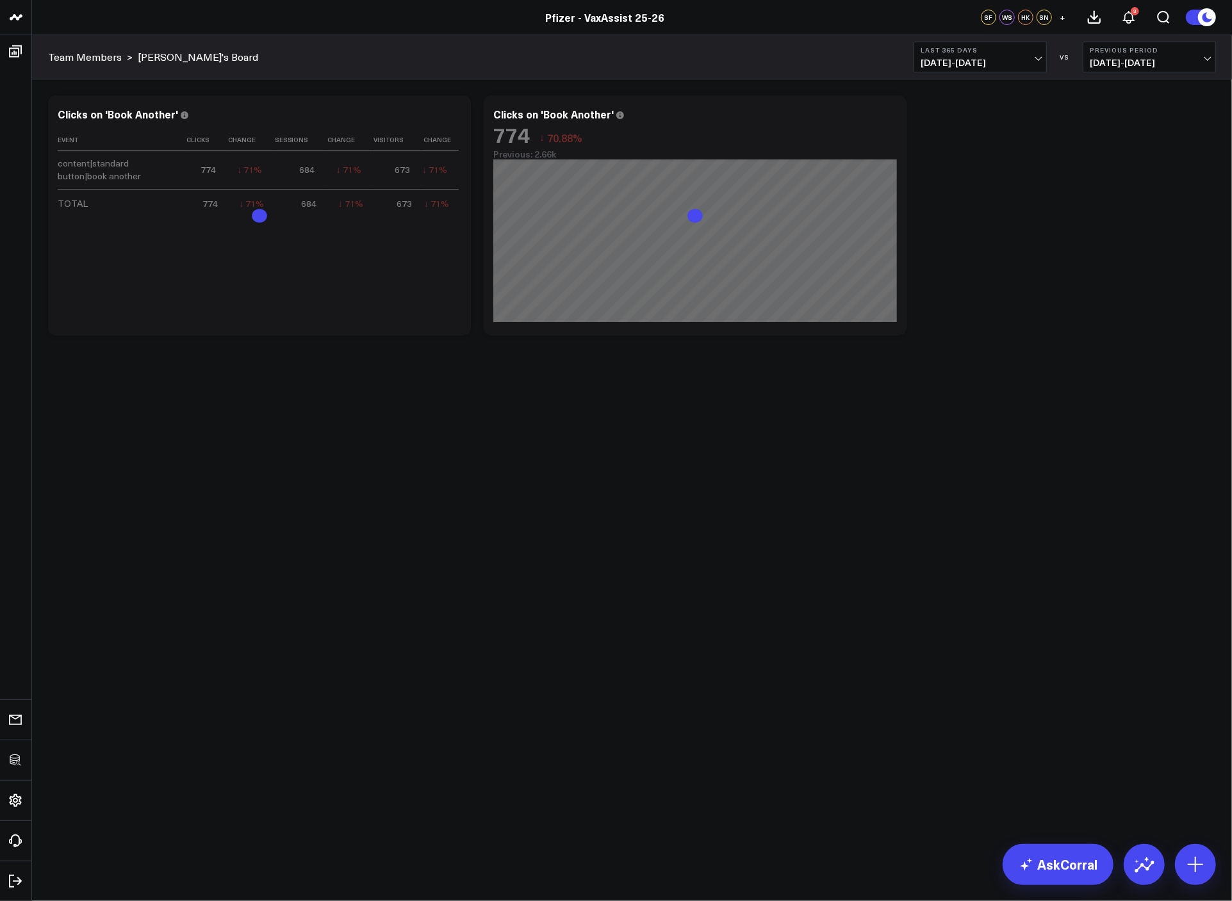
click at [975, 252] on div "Modify via AI Copy link to widget Ask support Remove Create linked copy Executi…" at bounding box center [632, 215] width 1180 height 253
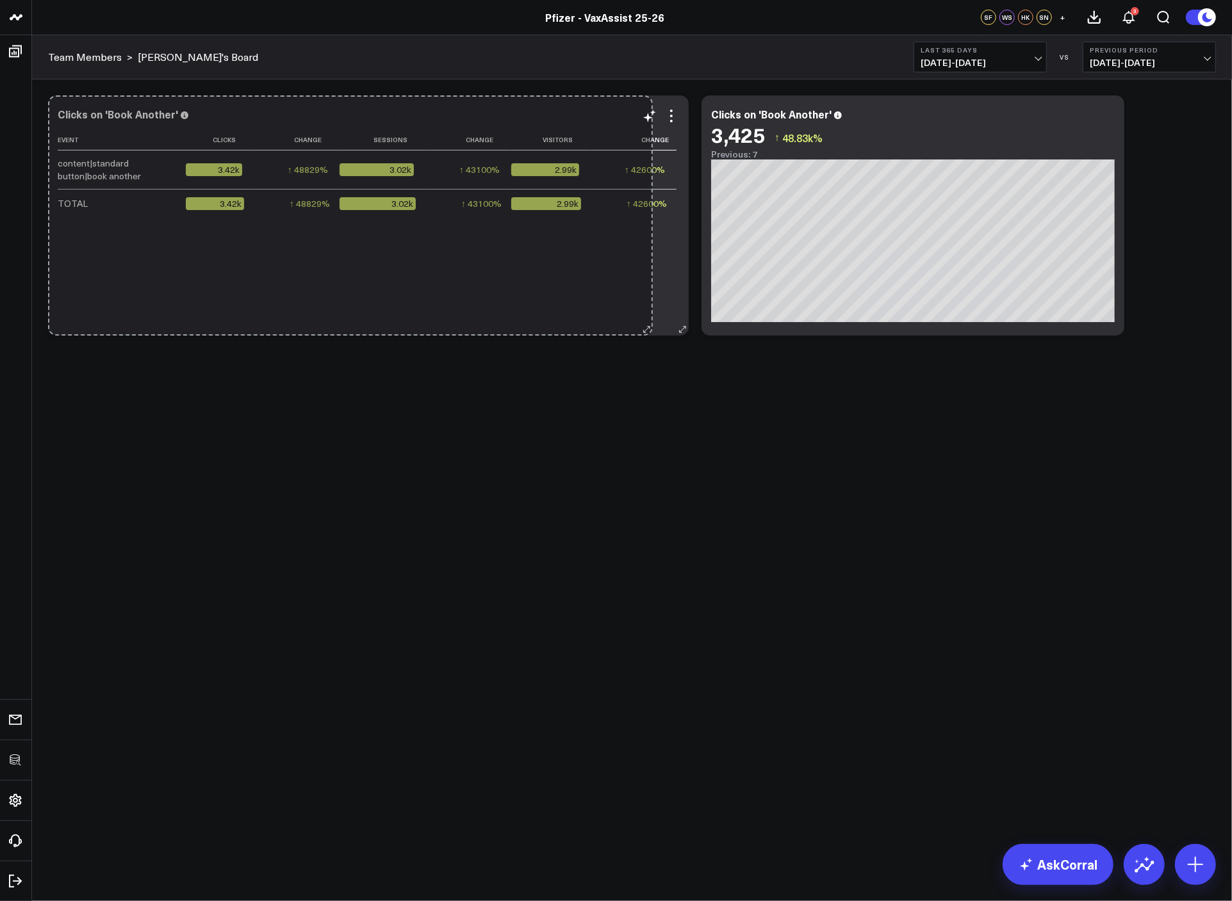
drag, startPoint x: 462, startPoint y: 329, endPoint x: 644, endPoint y: 321, distance: 182.0
click at [644, 321] on div "Clicks on 'Book Another' Event Clicks Change Sessions Change Visitors Change co…" at bounding box center [368, 215] width 640 height 240
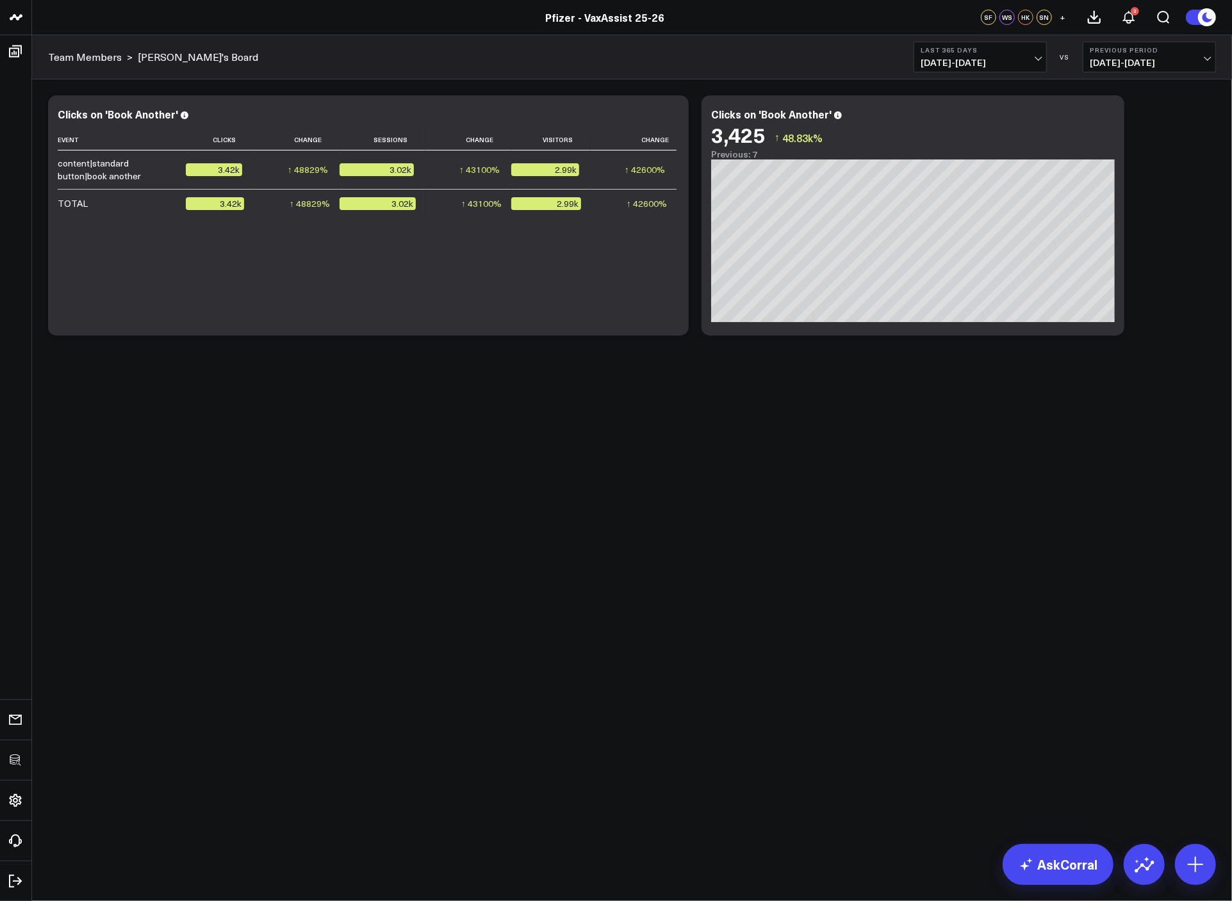
click at [704, 473] on body "3725 Test 829 Studios Accenture Activant Capital Agriculture & Farming Demo All…" at bounding box center [616, 450] width 1232 height 901
click at [742, 547] on body "3725 Test 829 Studios Accenture Activant Capital Agriculture & Farming Demo All…" at bounding box center [616, 450] width 1232 height 901
click at [975, 79] on div "Modify via AI Copy link to widget Ask support Remove Create linked copy Executi…" at bounding box center [632, 248] width 1200 height 339
click at [975, 62] on span "08/13/24 - 08/12/25" at bounding box center [979, 63] width 119 height 10
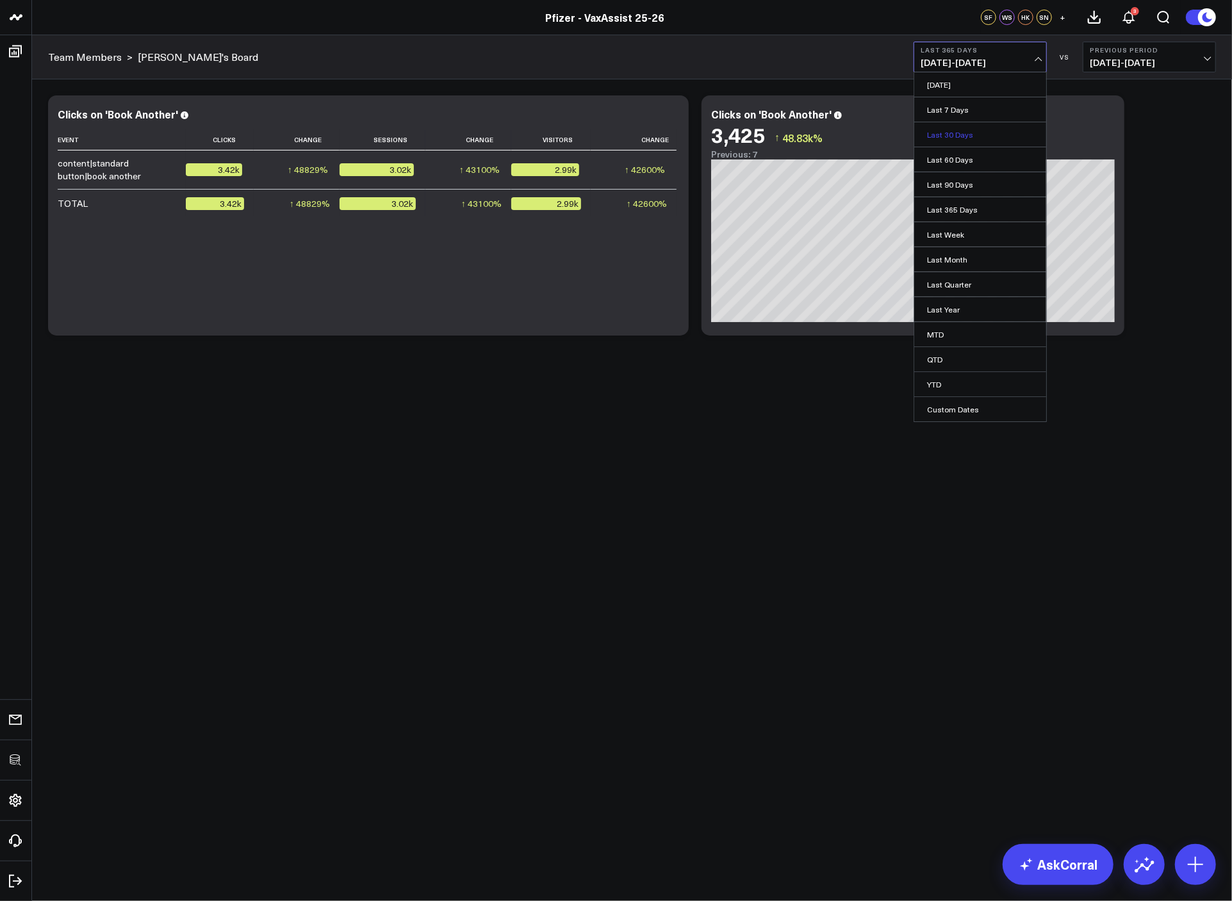
click at [974, 142] on link "Last 30 Days" at bounding box center [980, 134] width 132 height 24
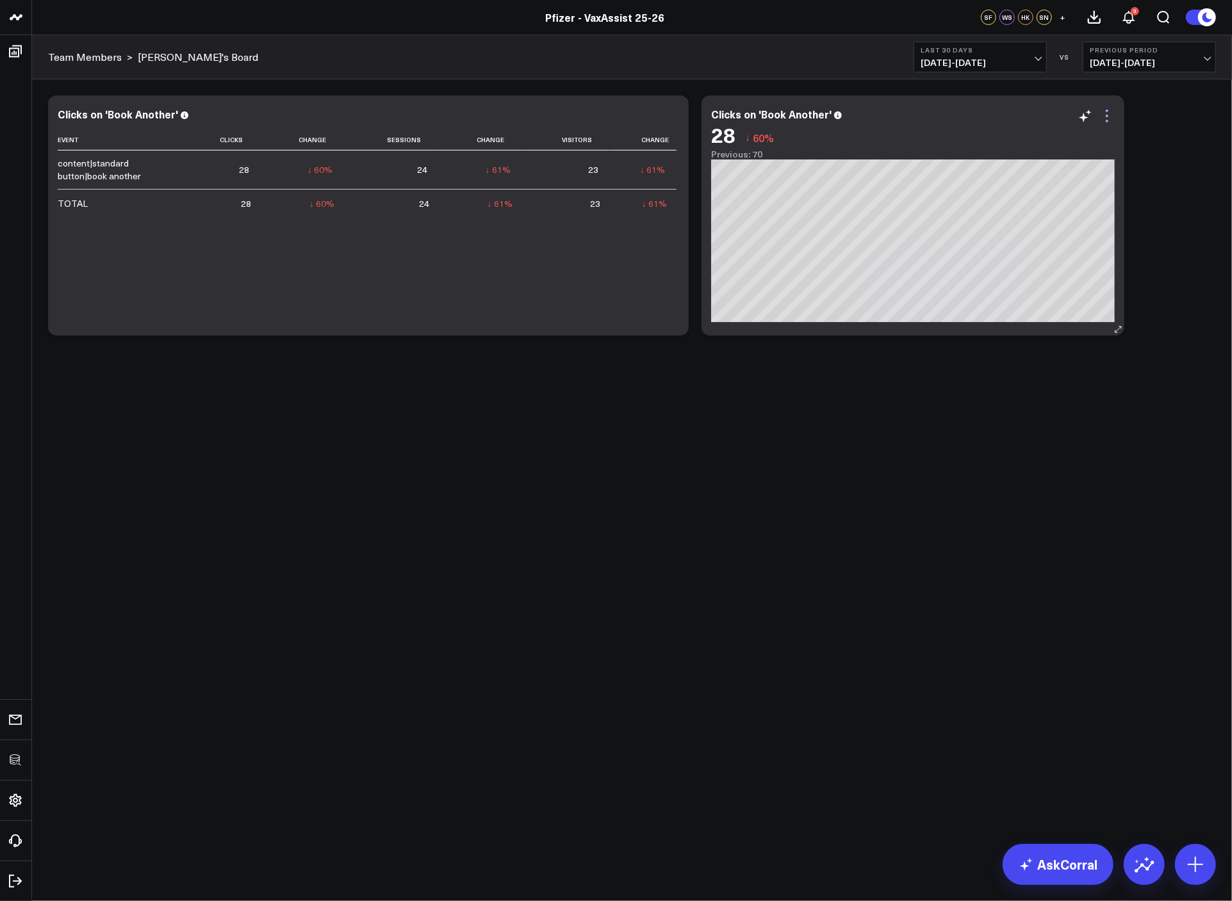
click at [975, 111] on icon at bounding box center [1106, 111] width 3 height 3
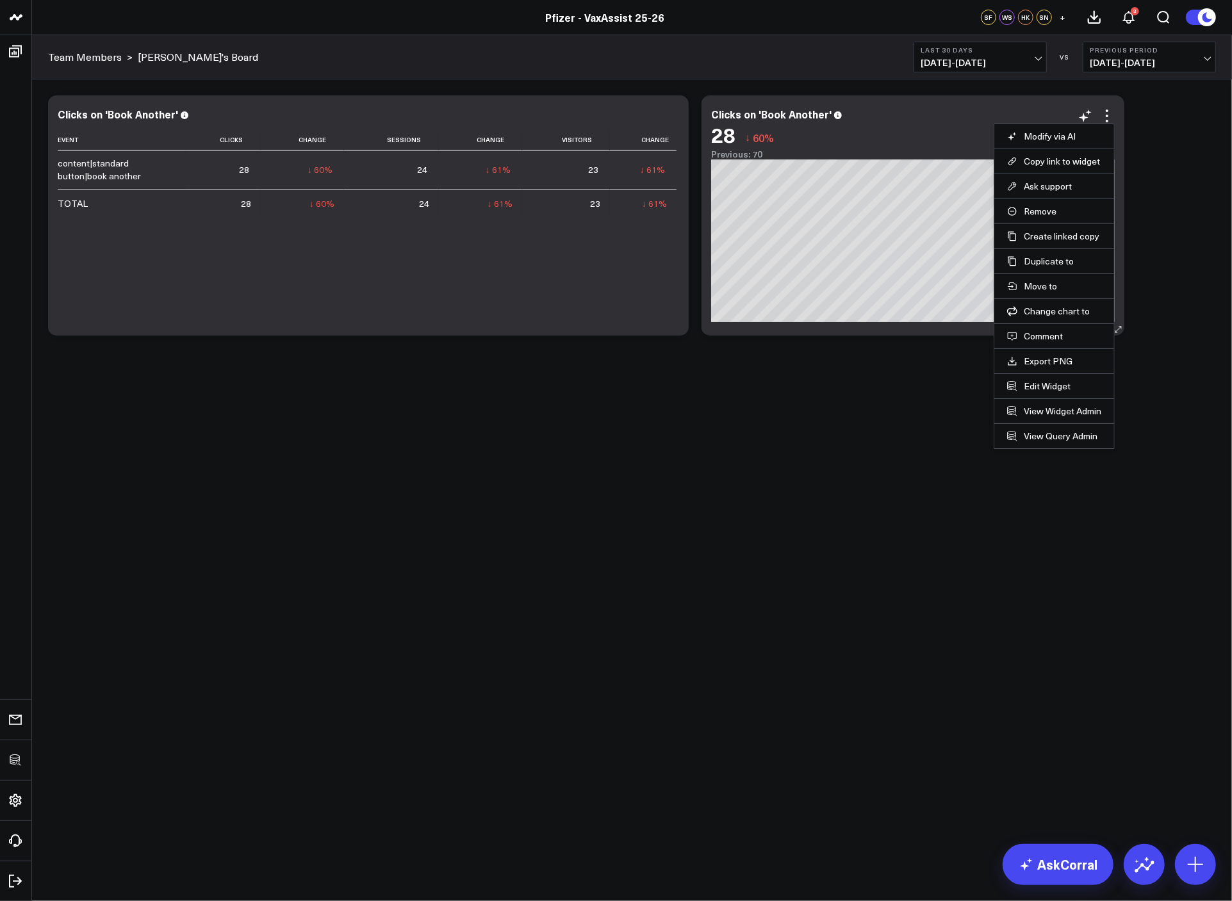
click at [668, 320] on div "Event Clicks Change Sessions Change Visitors Change content|standard button|boo…" at bounding box center [368, 225] width 621 height 193
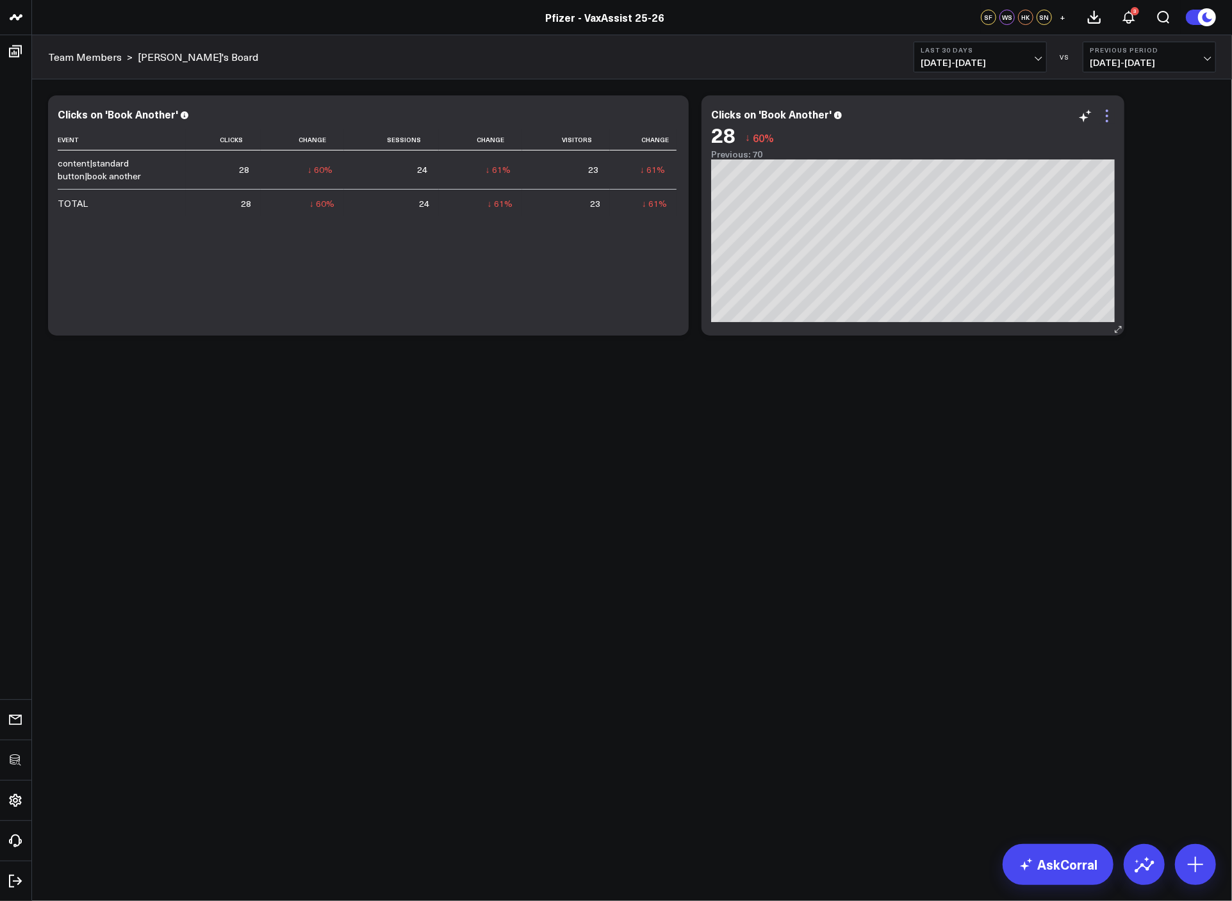
click at [975, 122] on icon at bounding box center [1106, 115] width 15 height 15
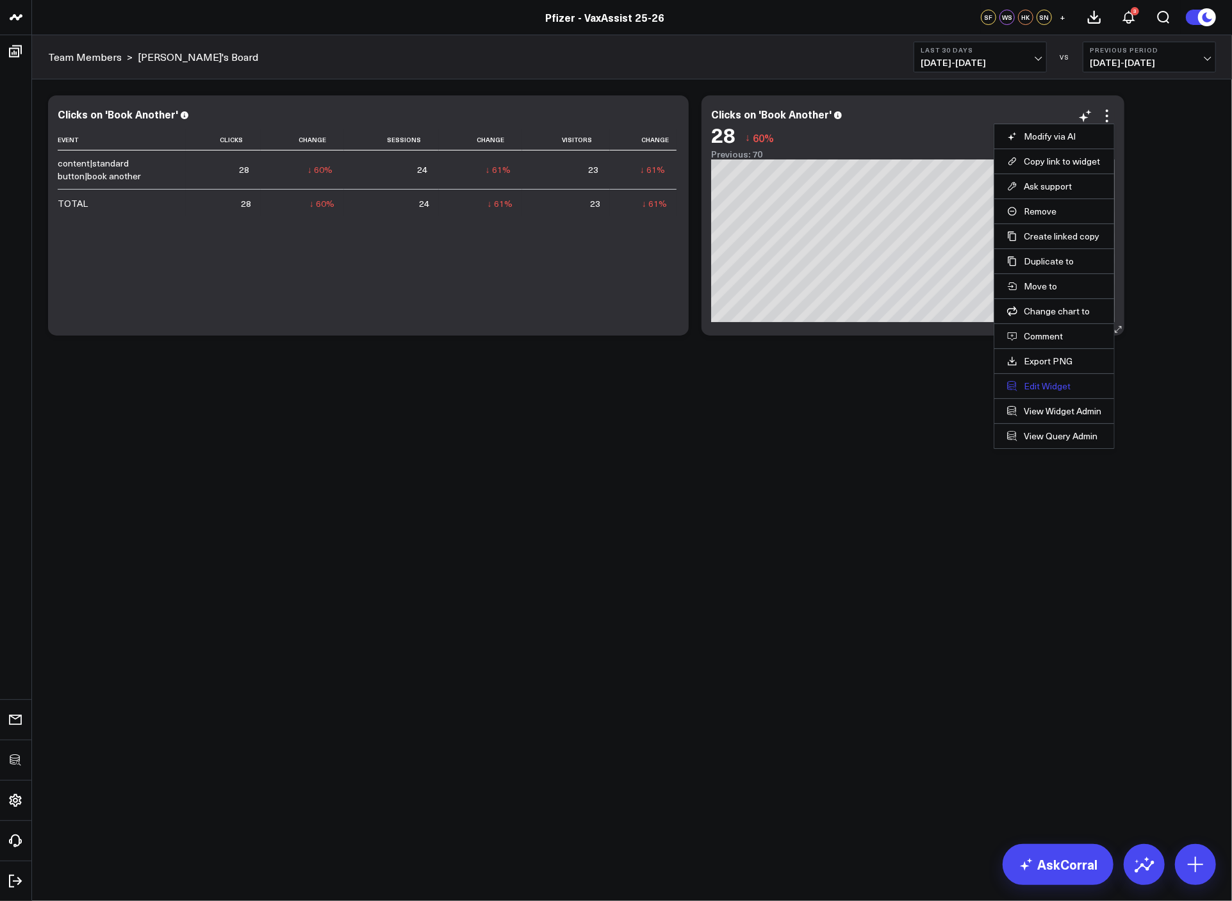
click at [975, 384] on button "Edit Widget" at bounding box center [1054, 386] width 94 height 12
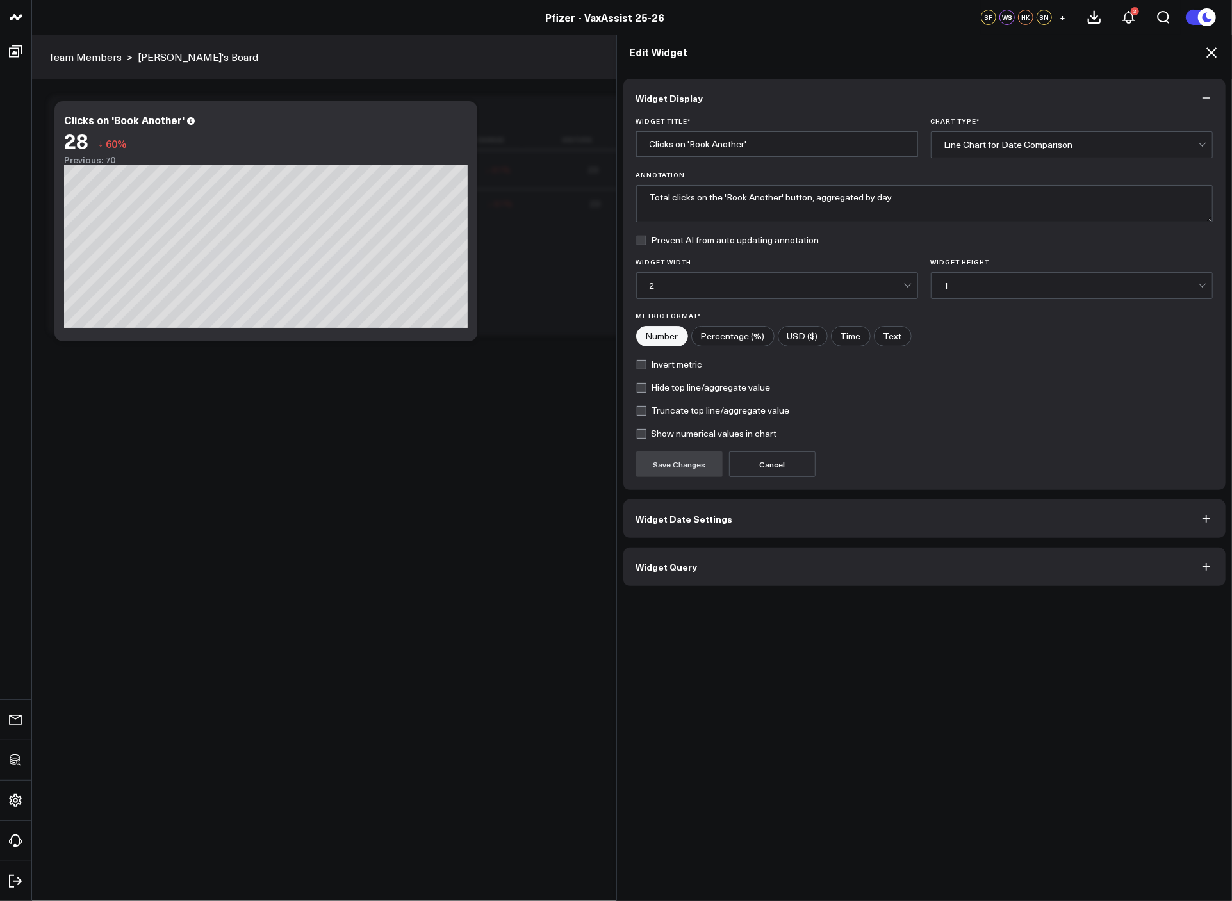
click at [742, 560] on button "Widget Query" at bounding box center [924, 567] width 603 height 38
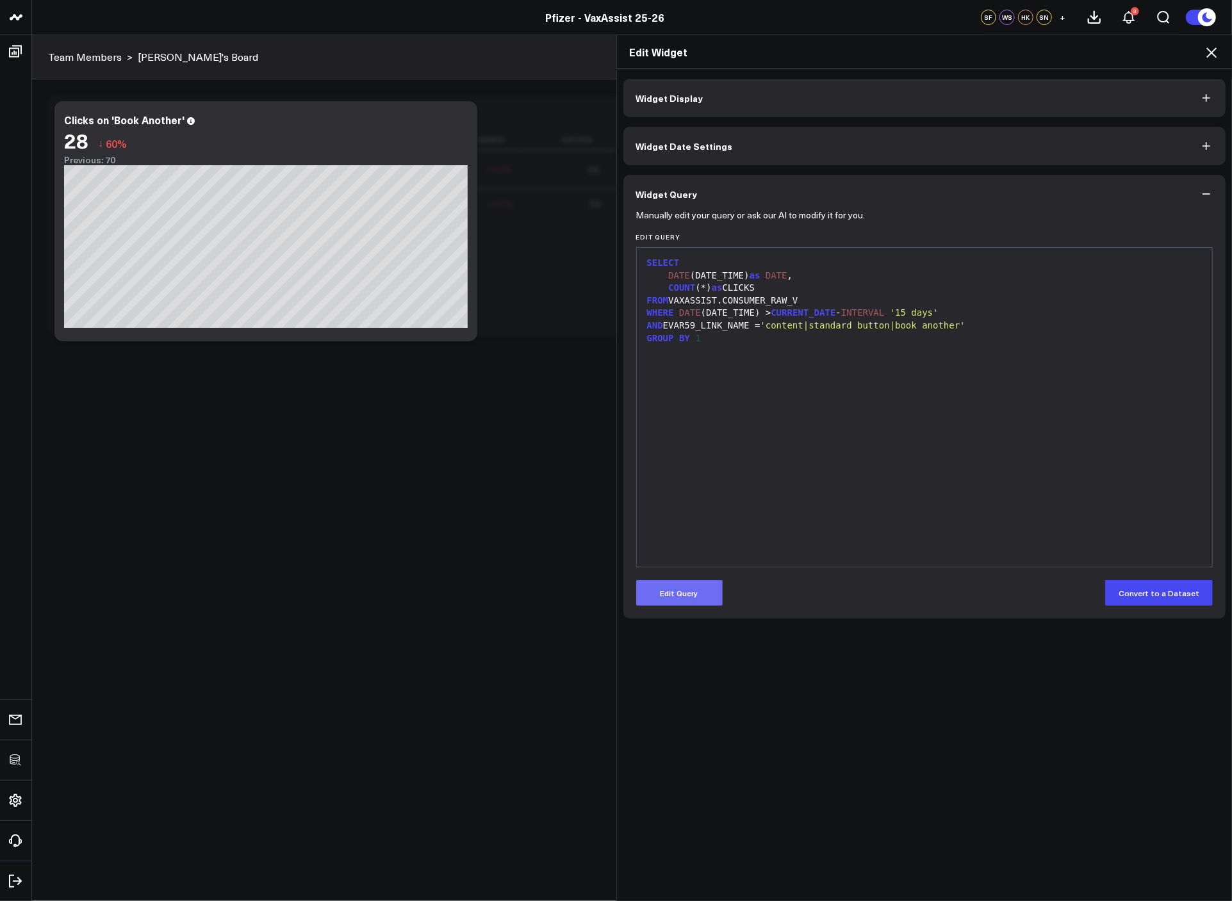
click at [689, 560] on button "Edit Query" at bounding box center [679, 593] width 86 height 26
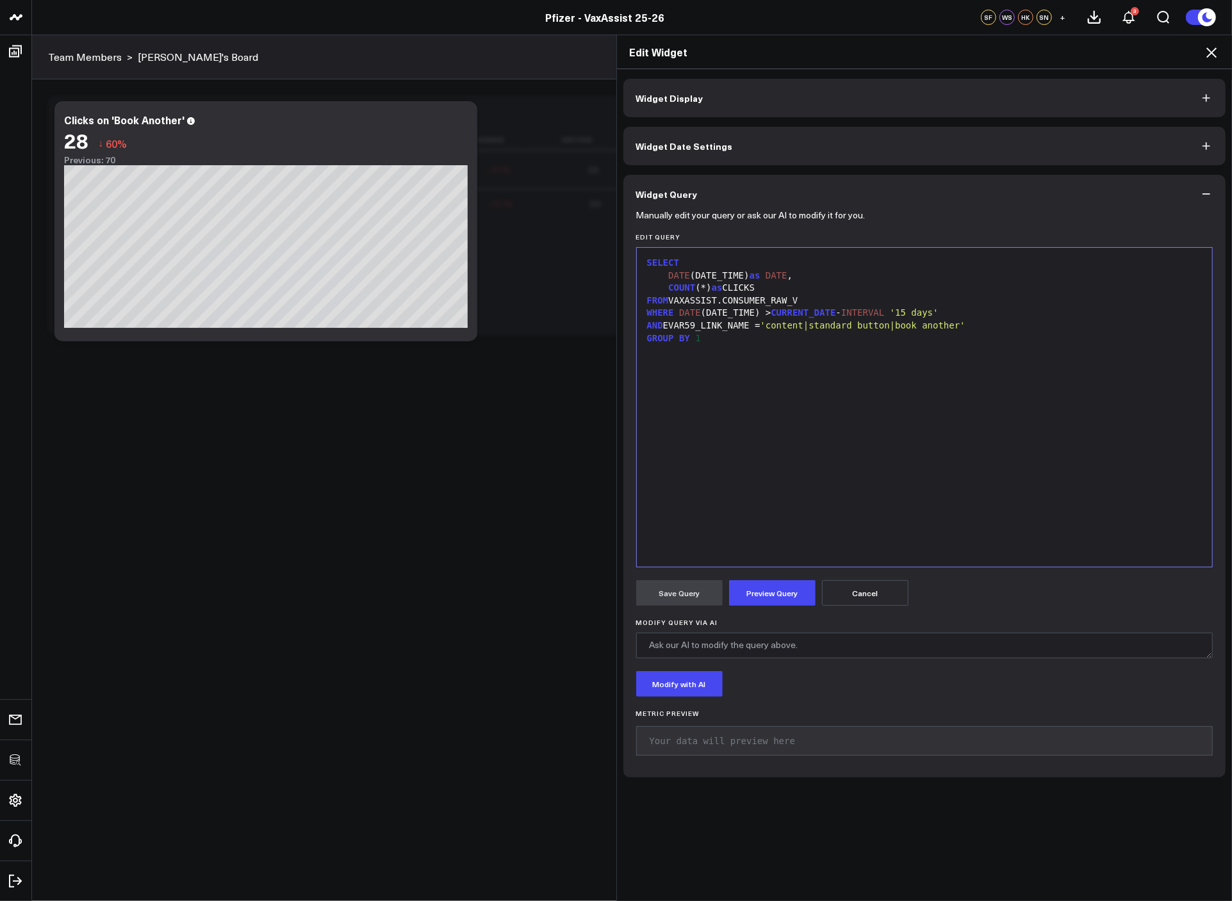
click at [792, 456] on div "SELECT DATE (DATE_TIME) as DATE , COUNT (*) as CLICKS FROM VAXASSIST.CONSUMER_R…" at bounding box center [924, 407] width 563 height 306
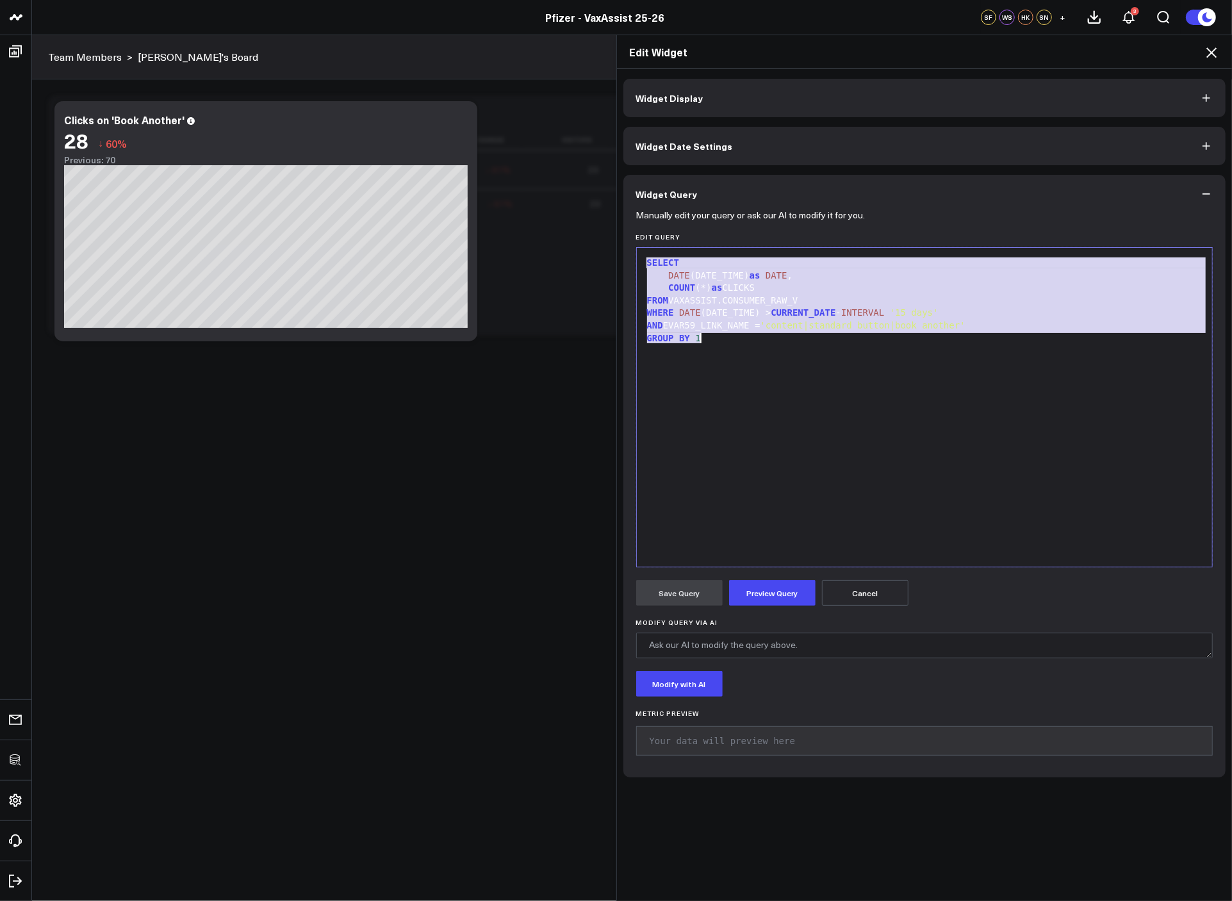
copy div "SELECT DATE (DATE_TIME) as DATE , COUNT (*) as CLICKS FROM VAXASSIST.CONSUMER_R…"
click at [820, 428] on div "SELECT DATE (DATE_TIME) as DATE , COUNT (*) as CLICKS FROM VAXASSIST.CONSUMER_R…" at bounding box center [924, 407] width 563 height 306
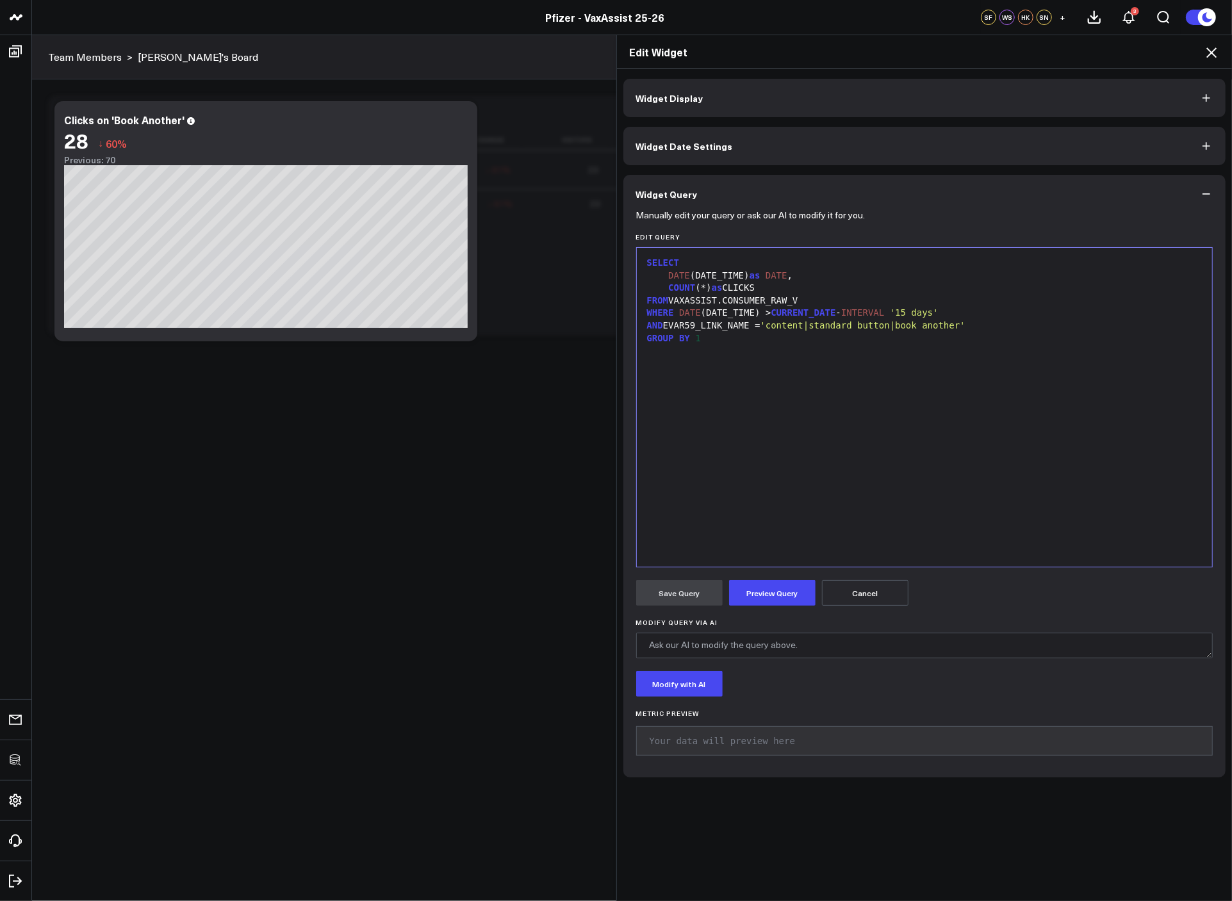
click at [975, 52] on icon at bounding box center [1210, 52] width 15 height 15
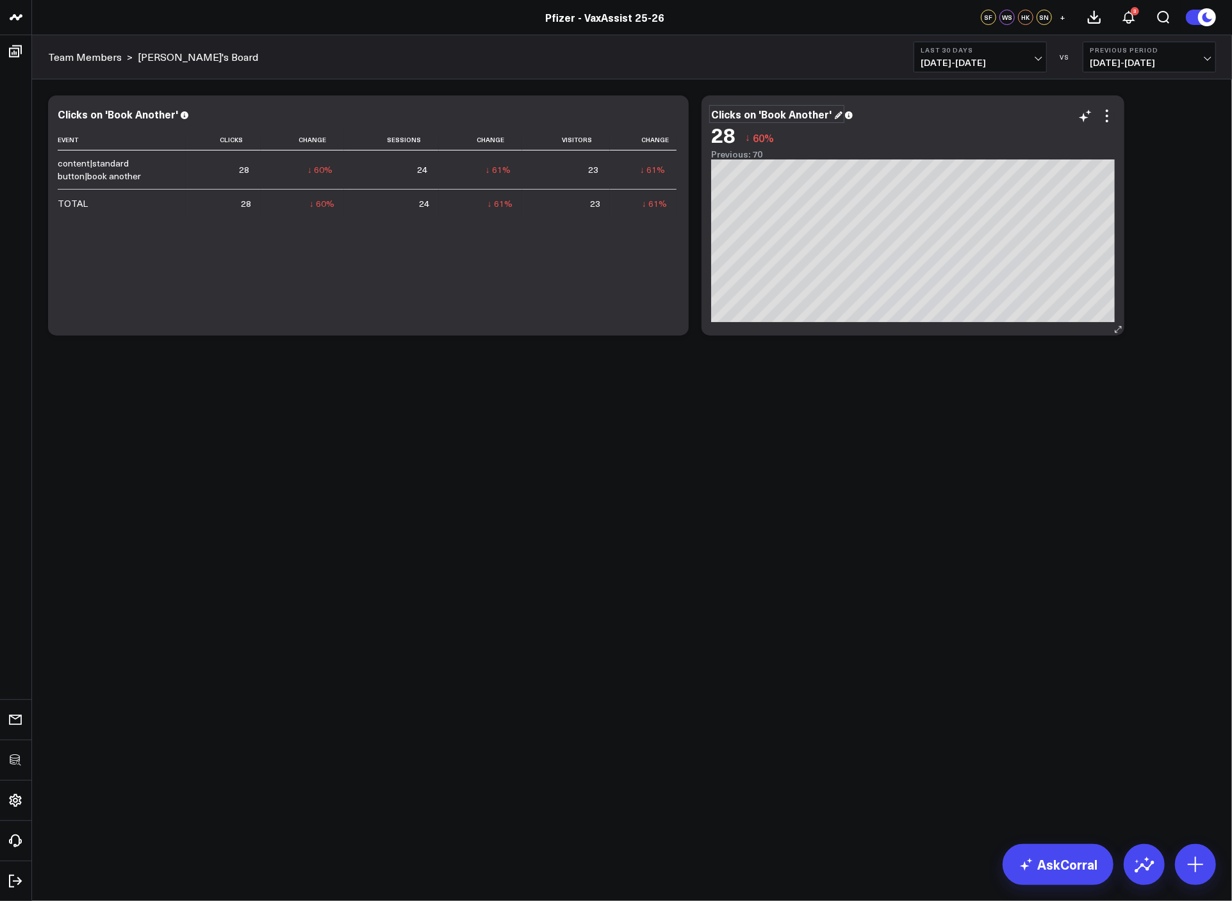
click at [757, 116] on div "Clicks on 'Book Another'" at bounding box center [776, 114] width 131 height 14
click at [713, 115] on div "Clicks on 'Book Another'" at bounding box center [776, 114] width 131 height 14
drag, startPoint x: 838, startPoint y: 425, endPoint x: 938, endPoint y: 334, distance: 135.1
click at [838, 425] on body "3725 Test 829 Studios Accenture Activant Capital Agriculture & Farming Demo All…" at bounding box center [616, 450] width 1232 height 901
drag, startPoint x: 1107, startPoint y: 115, endPoint x: 1105, endPoint y: 122, distance: 7.5
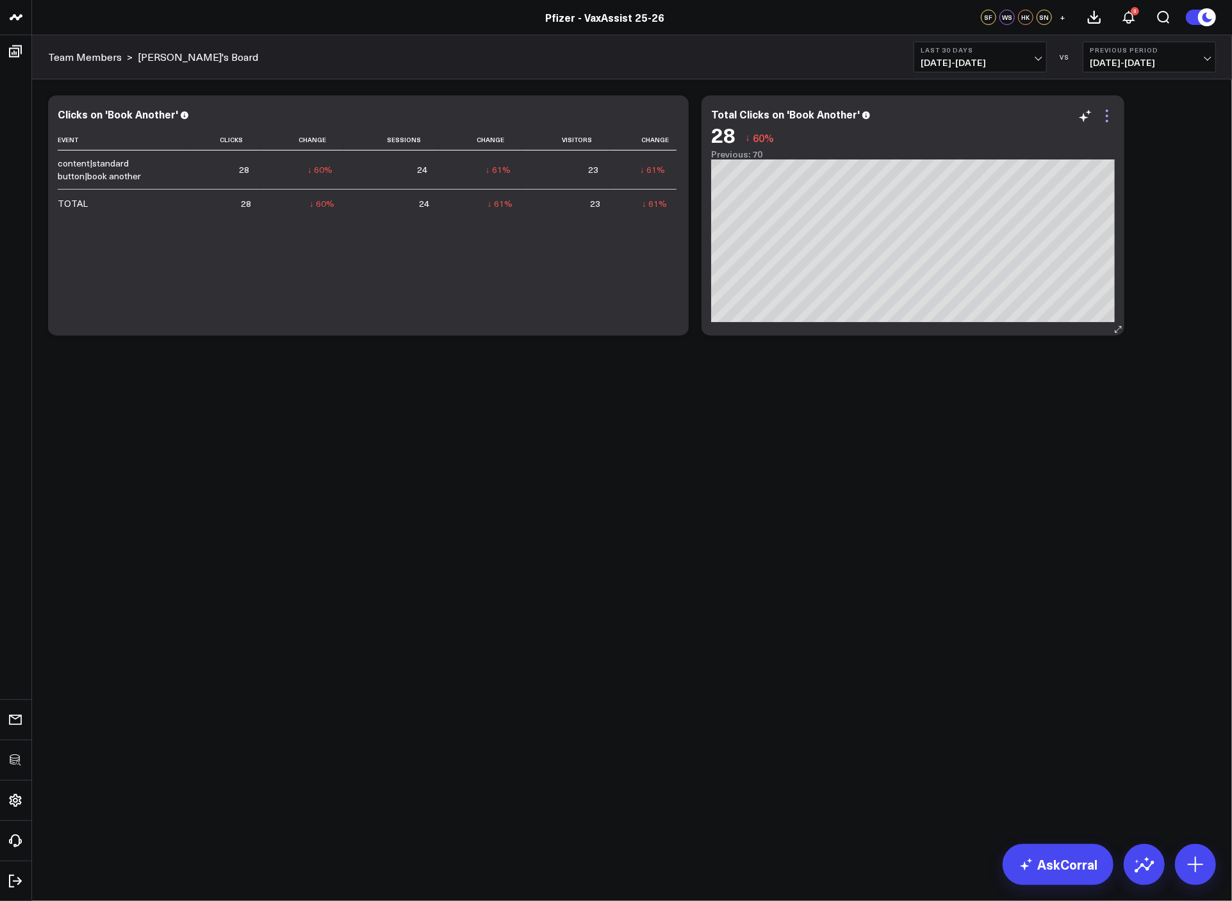
click at [975, 115] on icon at bounding box center [1106, 115] width 15 height 15
click at [0, 0] on button "Sam's Board" at bounding box center [0, 0] width 0 height 0
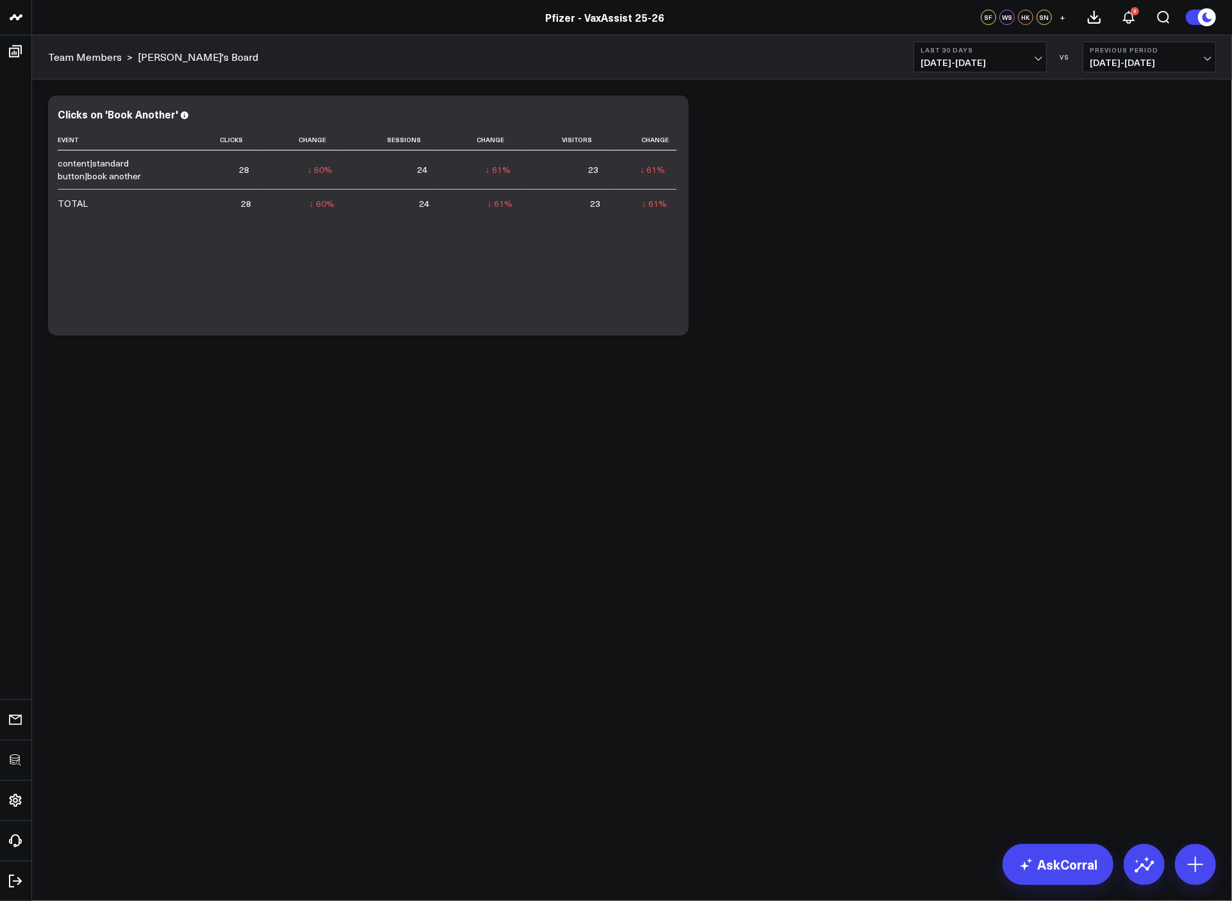
click at [856, 439] on body "3725 Test 829 Studios Accenture Activant Capital Agriculture & Farming Demo All…" at bounding box center [616, 450] width 1232 height 901
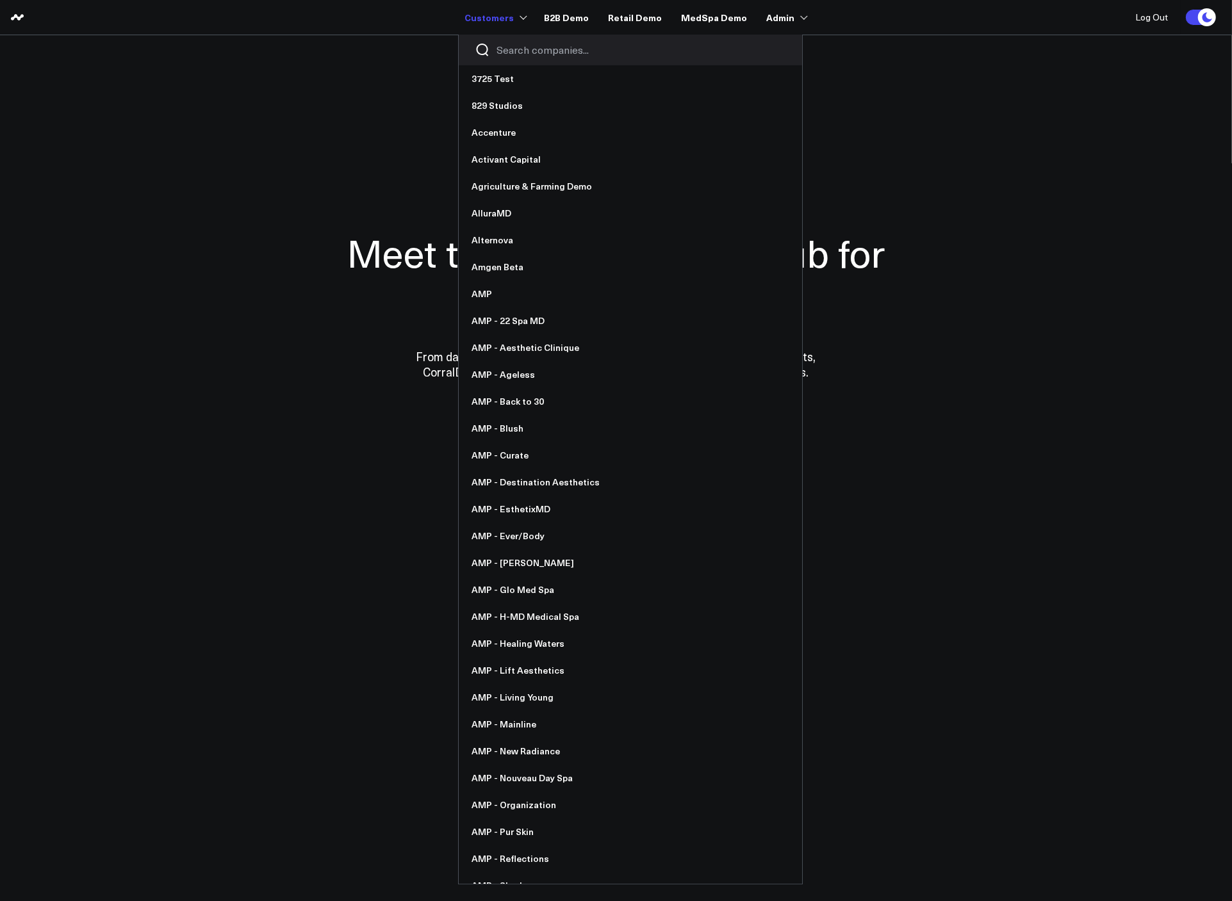
click at [546, 55] on input "Search companies input" at bounding box center [640, 50] width 289 height 14
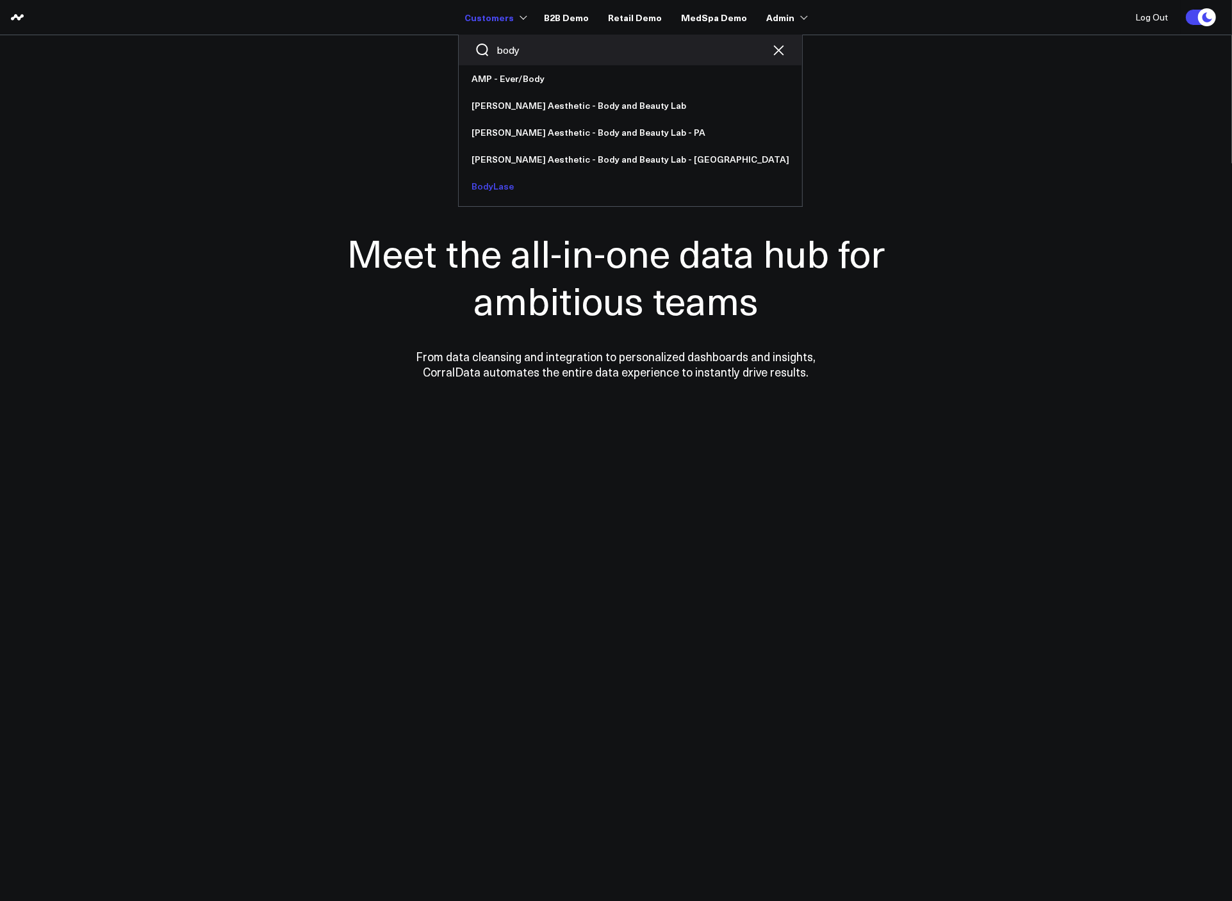
type input "body"
click at [541, 183] on link "BodyLase" at bounding box center [630, 186] width 343 height 27
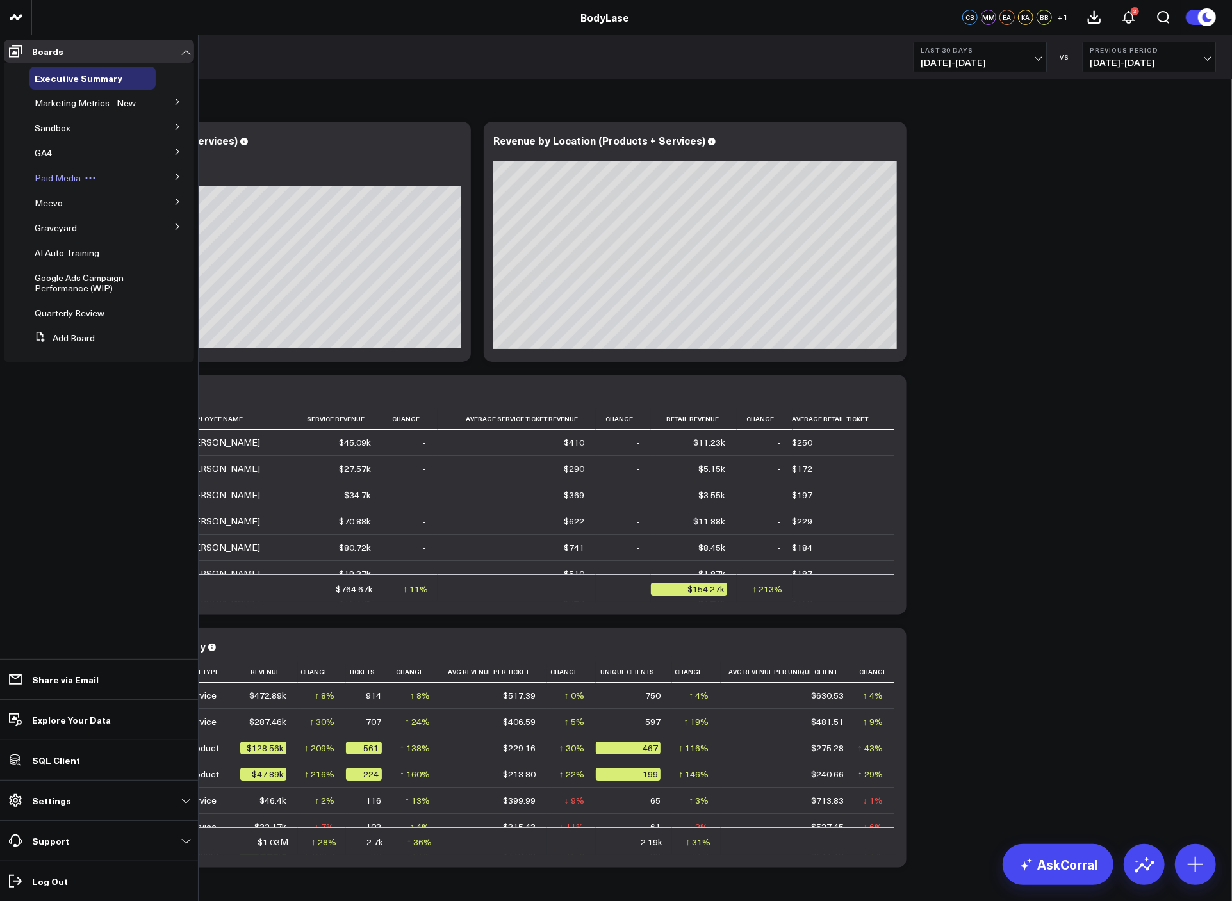
click at [69, 176] on span "Paid Media" at bounding box center [58, 178] width 46 height 12
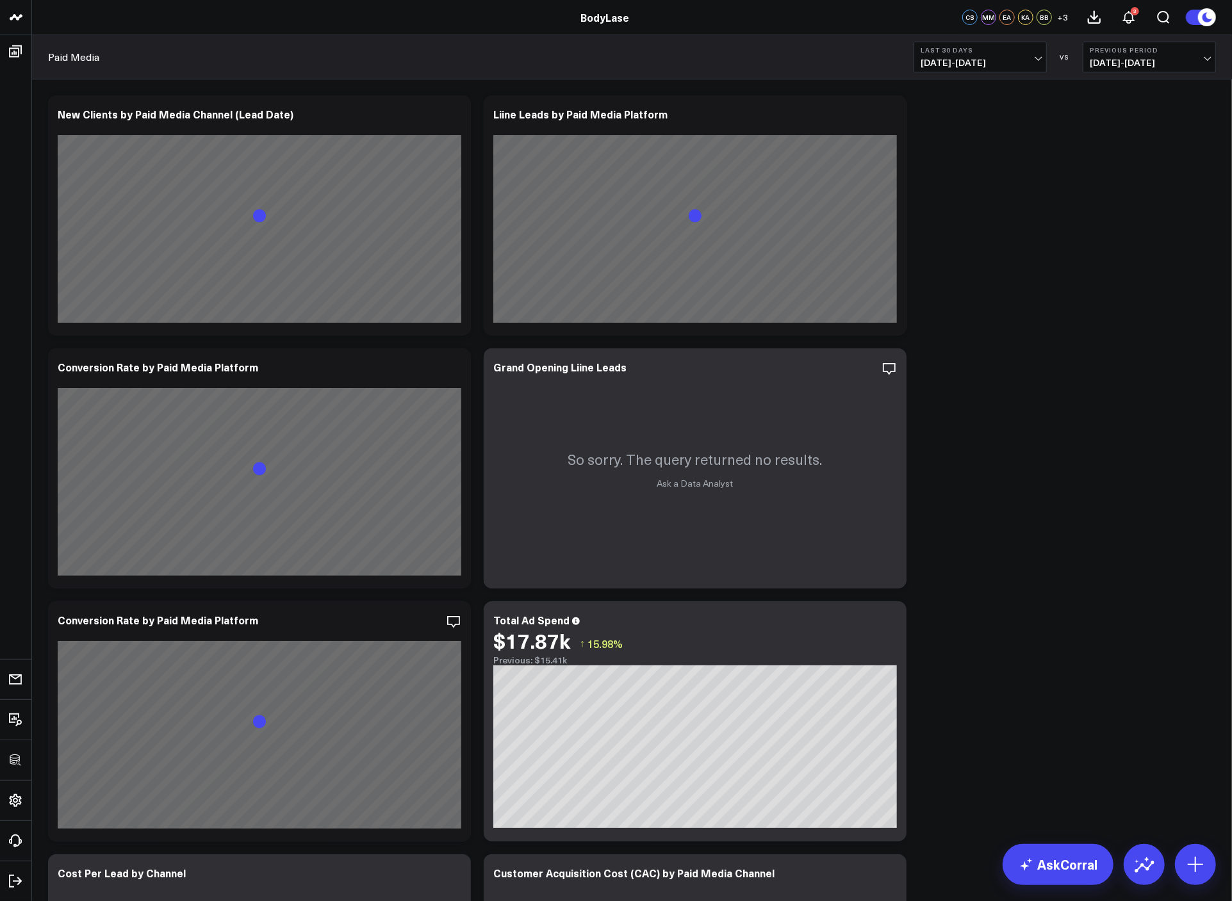
click at [957, 46] on b "Last 30 Days" at bounding box center [979, 50] width 119 height 8
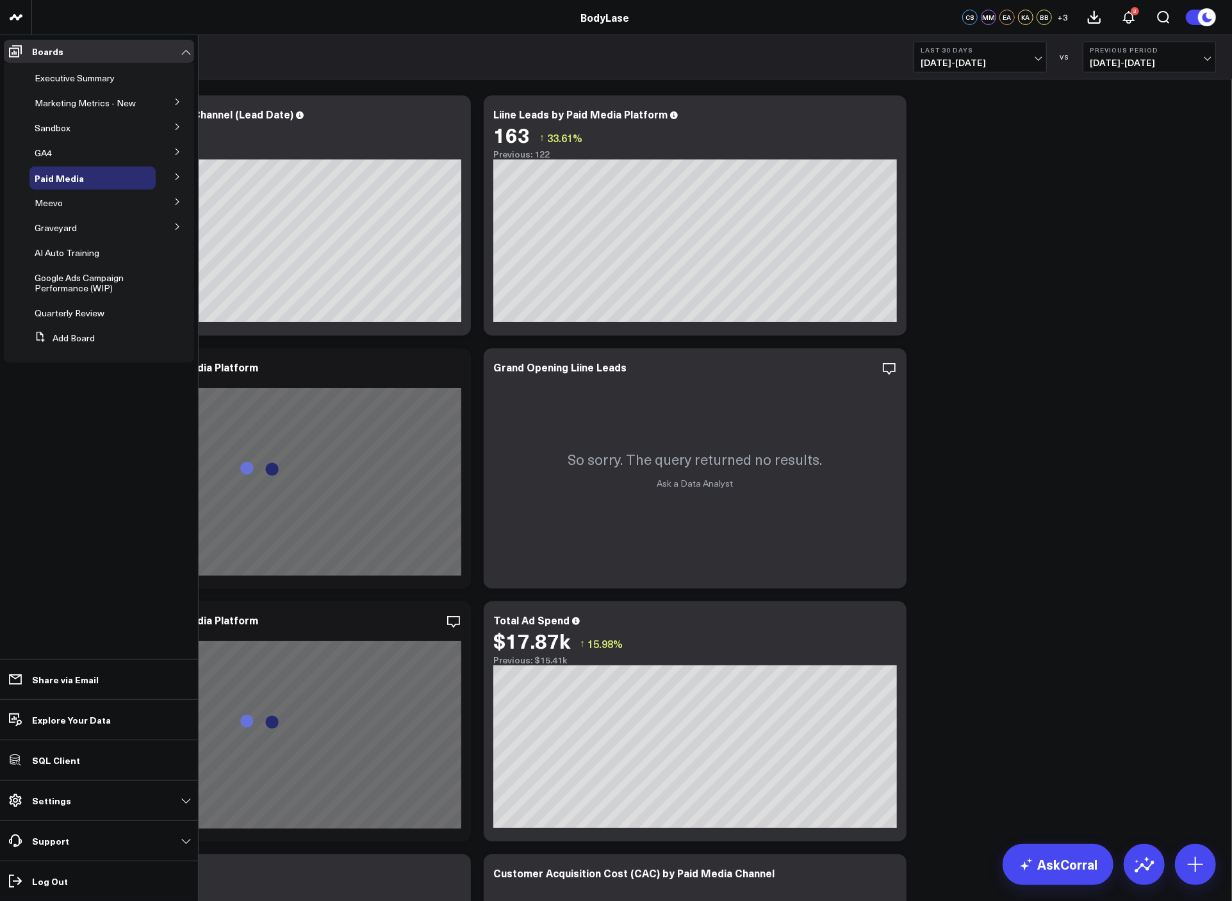
click at [177, 179] on icon at bounding box center [178, 177] width 8 height 8
click at [93, 200] on icon at bounding box center [98, 201] width 12 height 12
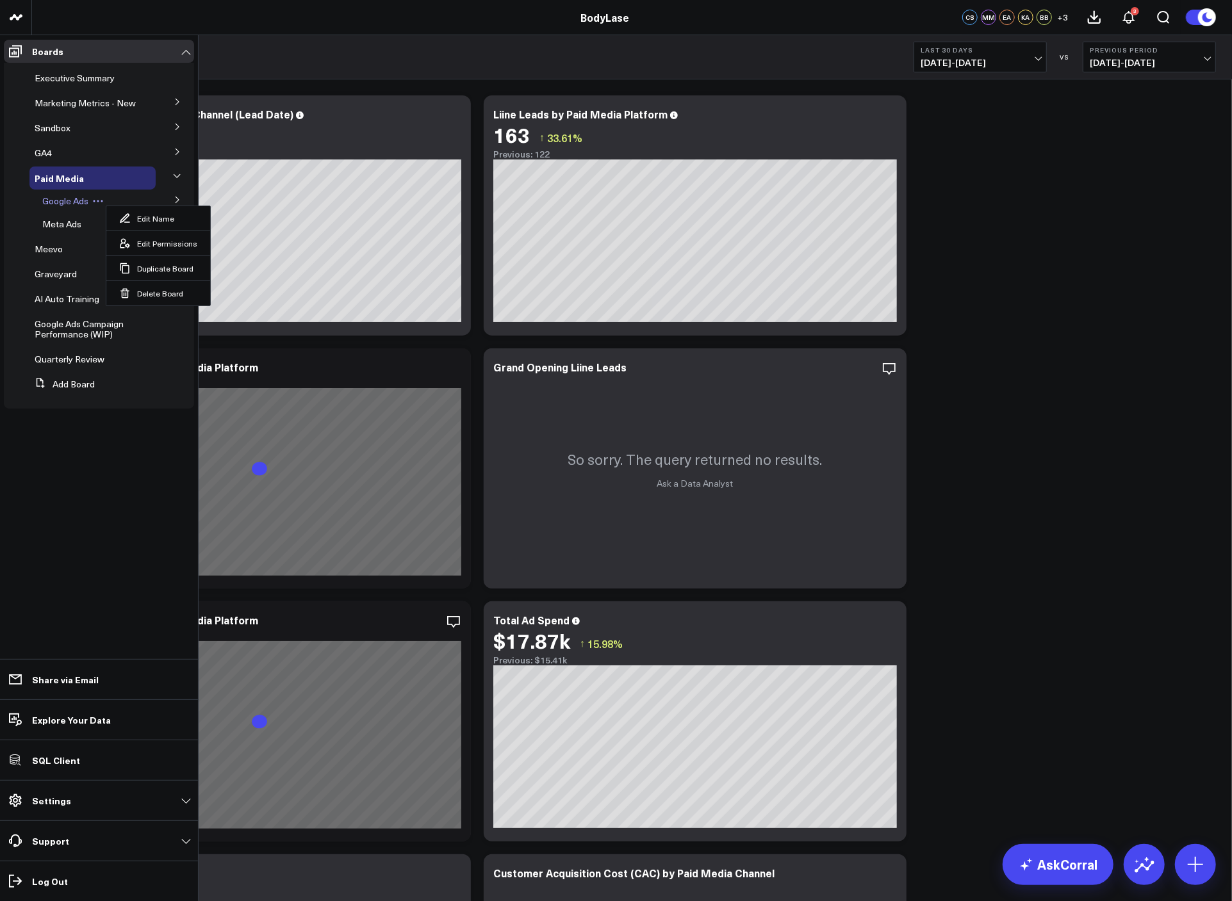
click at [79, 199] on span "Google Ads" at bounding box center [65, 201] width 46 height 12
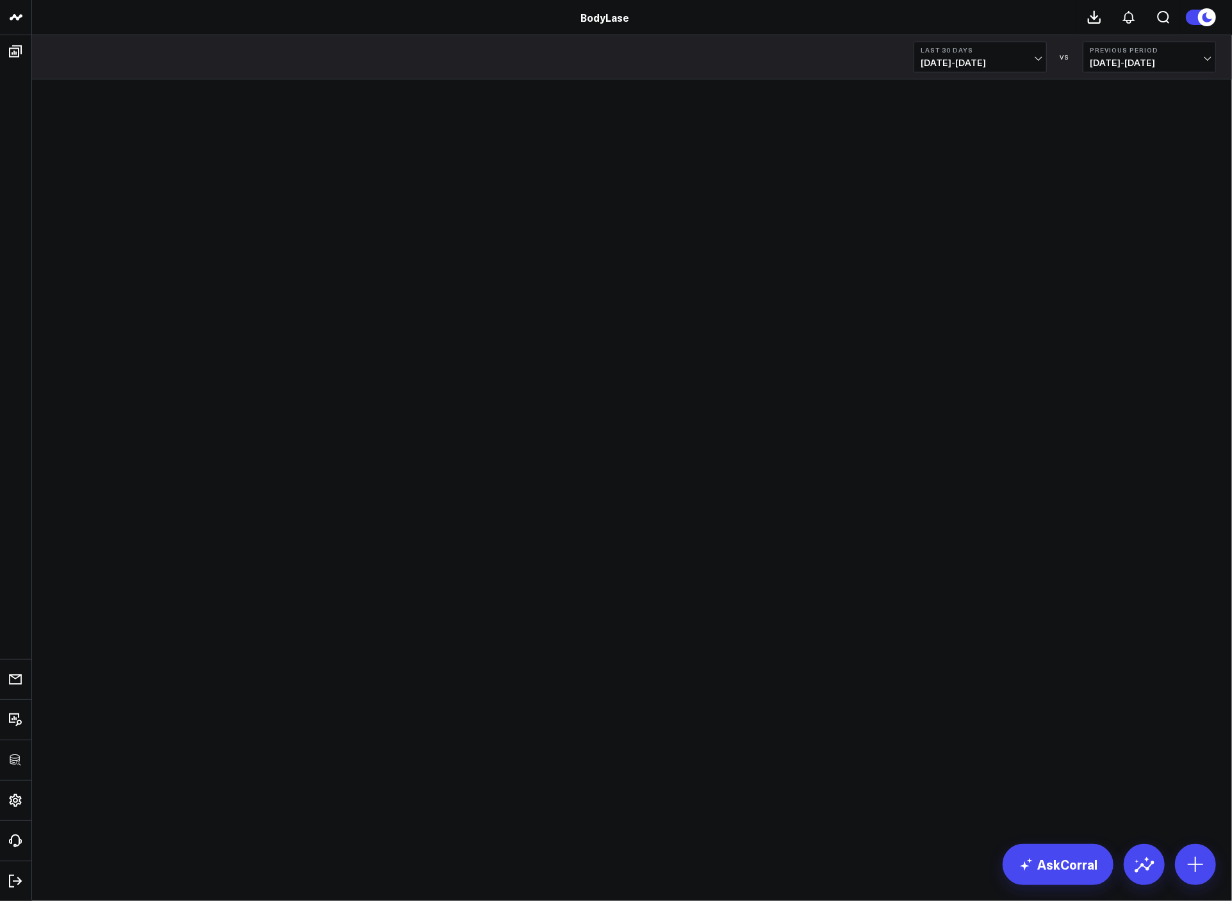
click at [1072, 246] on body "Loading companies... BodyLase Boards Executive Summary Marketing Metrics - New …" at bounding box center [616, 450] width 1232 height 901
click at [1011, 74] on div "Paid Media > Google Ads Last 30 Days [DATE] - [DATE] VS Previous Period [DATE] …" at bounding box center [632, 57] width 1200 height 44
click at [1005, 55] on button "Last 30 Days [DATE] - [DATE]" at bounding box center [979, 57] width 133 height 31
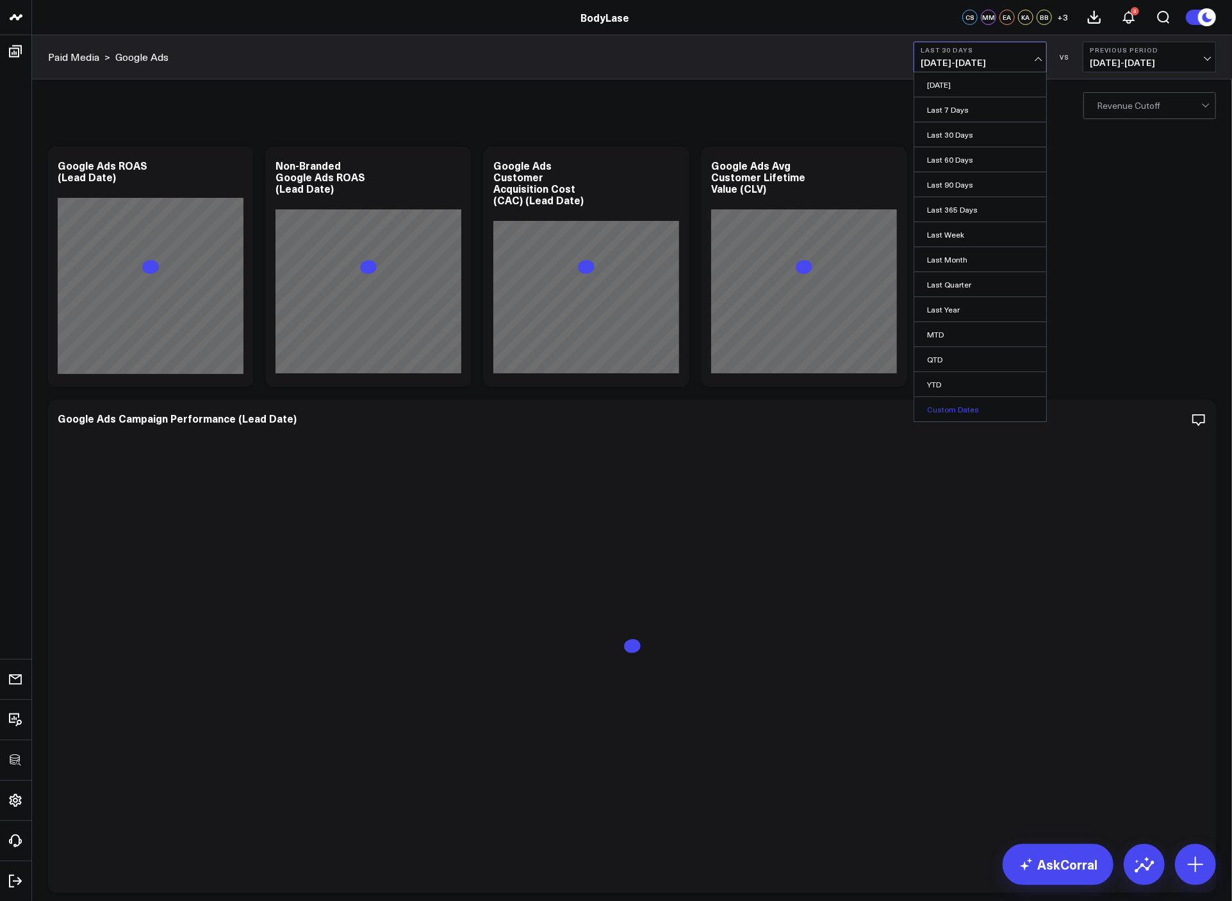
click at [981, 402] on link "Custom Dates" at bounding box center [980, 409] width 132 height 24
select select "7"
select select "2025"
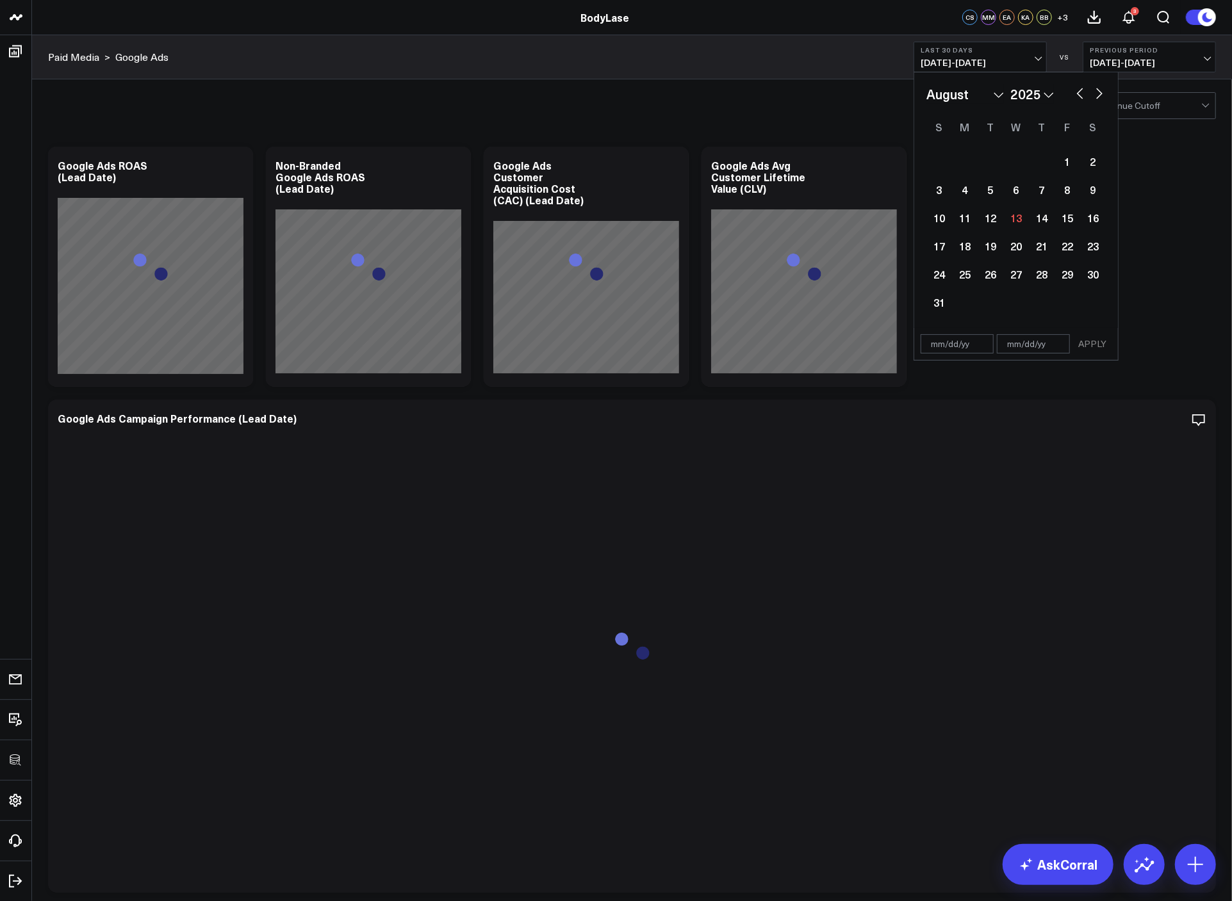
click at [1077, 93] on button "button" at bounding box center [1079, 92] width 13 height 15
select select "5"
select select "2025"
click at [1077, 92] on button "button" at bounding box center [1079, 92] width 13 height 15
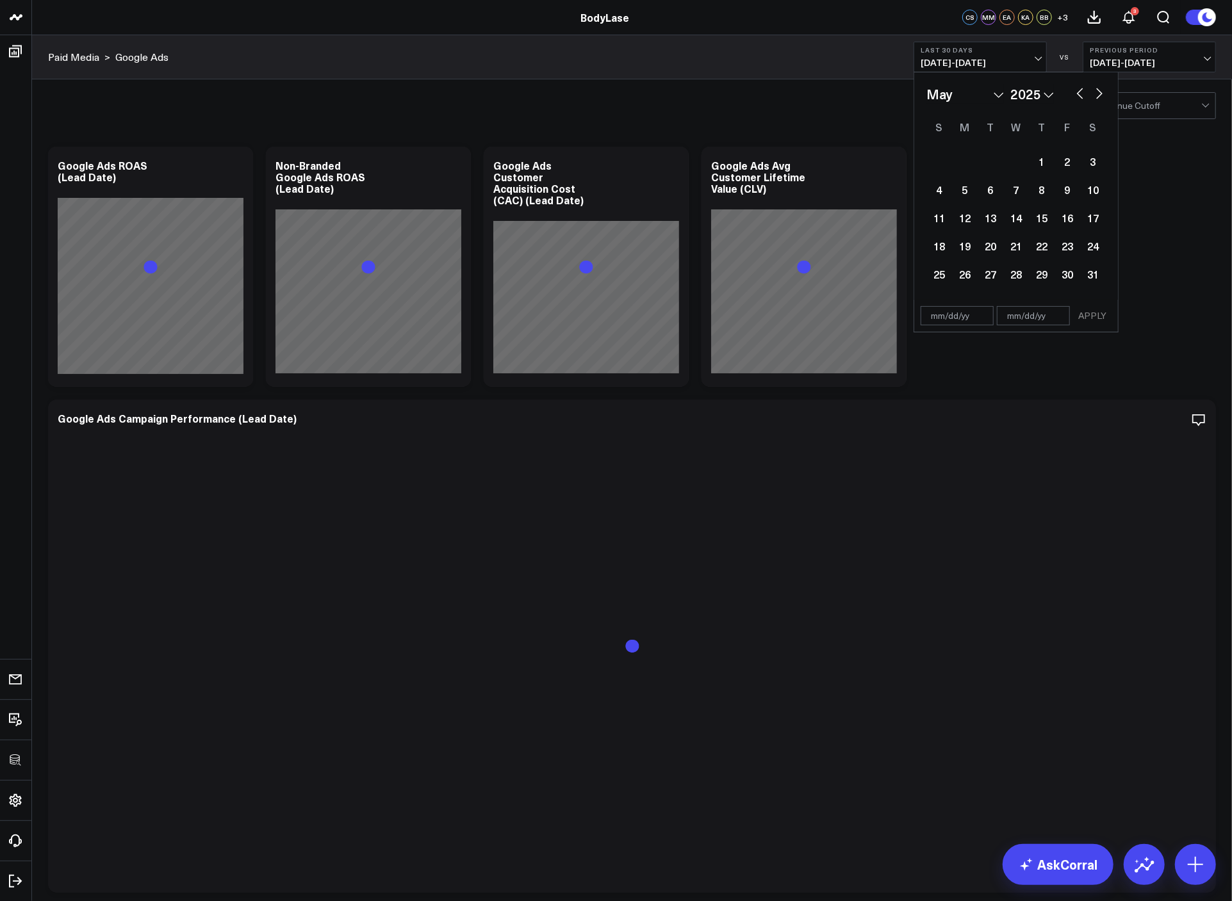
select select "3"
select select "2025"
click at [1077, 97] on button "button" at bounding box center [1079, 92] width 13 height 15
select select "2"
select select "2025"
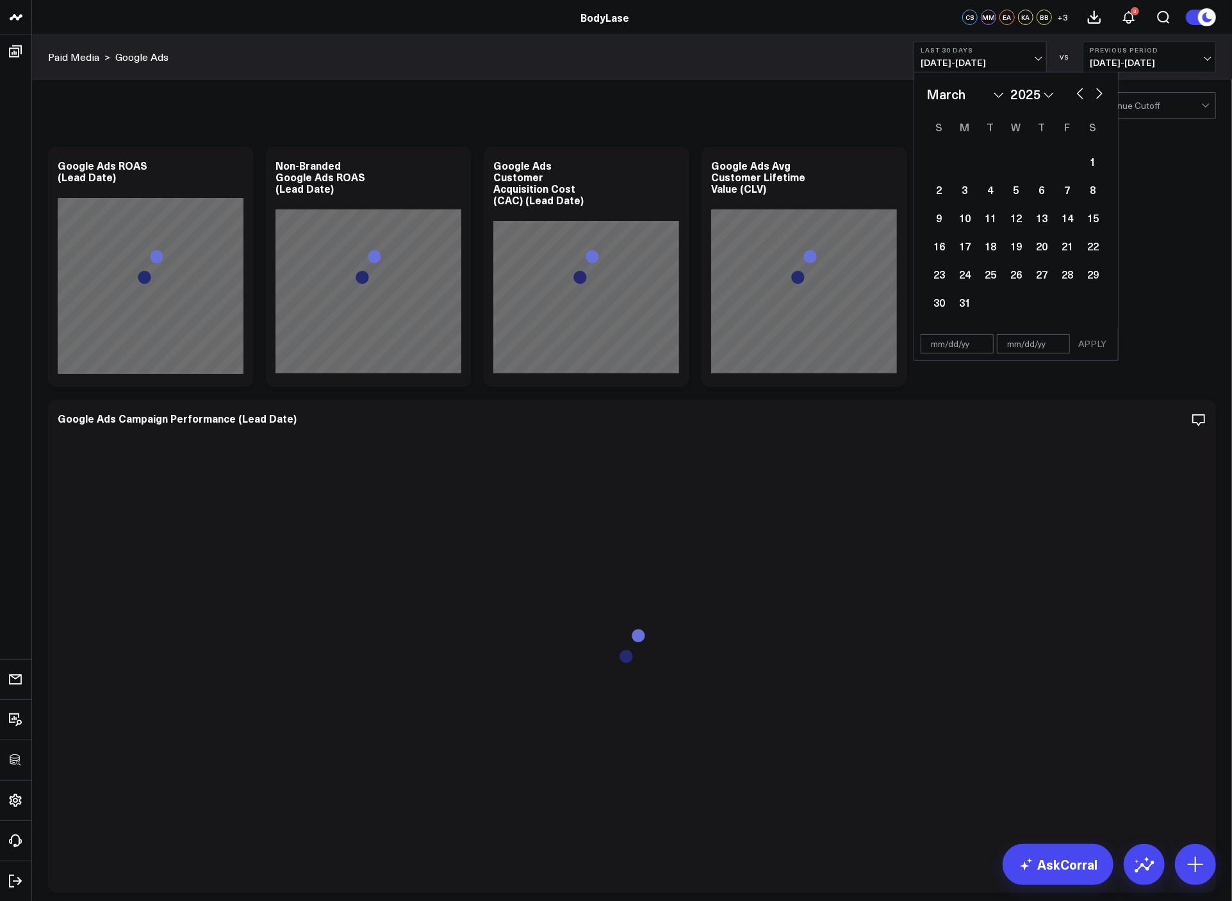
click at [1077, 97] on button "button" at bounding box center [1079, 92] width 13 height 15
select select "1"
select select "2025"
click at [1082, 89] on button "button" at bounding box center [1079, 92] width 13 height 15
select select "2025"
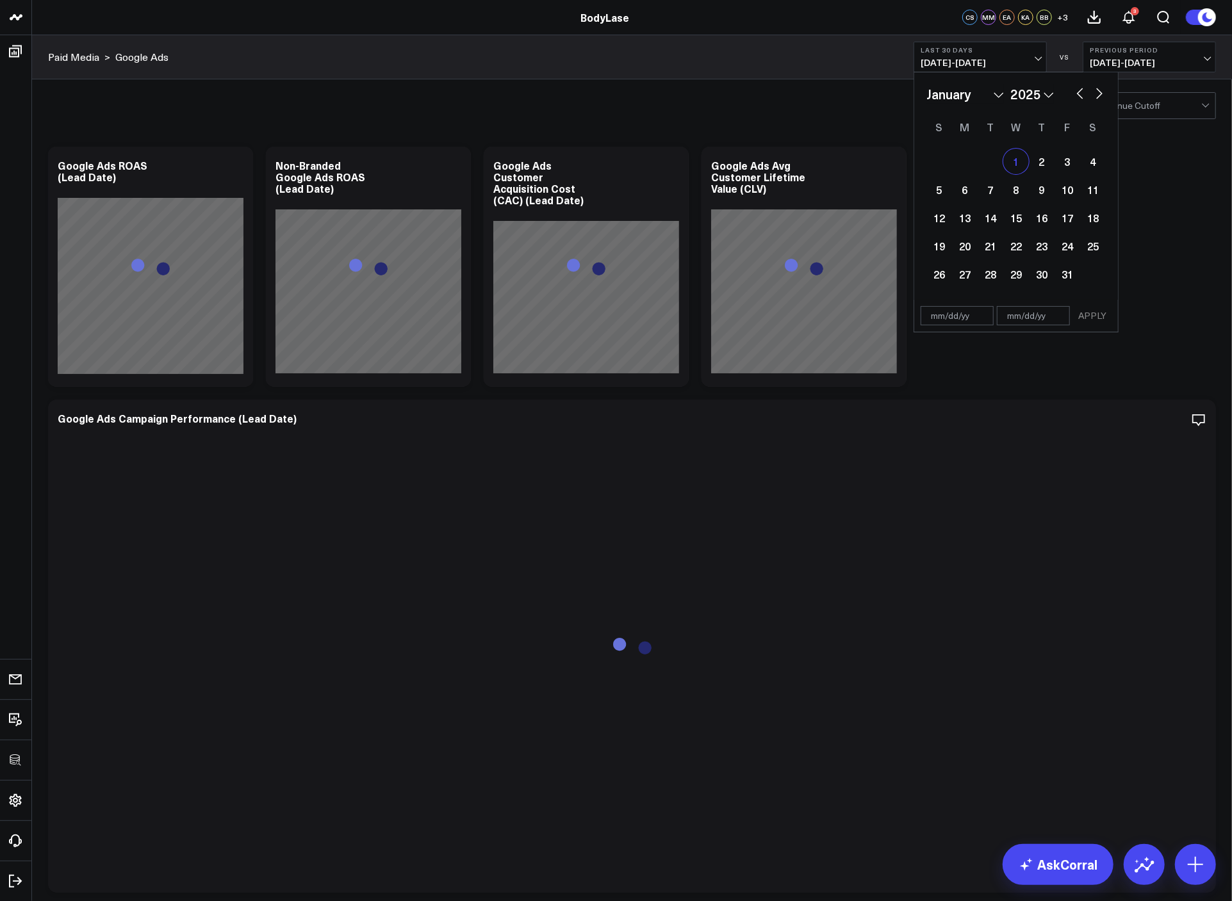
click at [1019, 168] on div "1" at bounding box center [1016, 162] width 26 height 26
type input "[DATE]"
select select "2025"
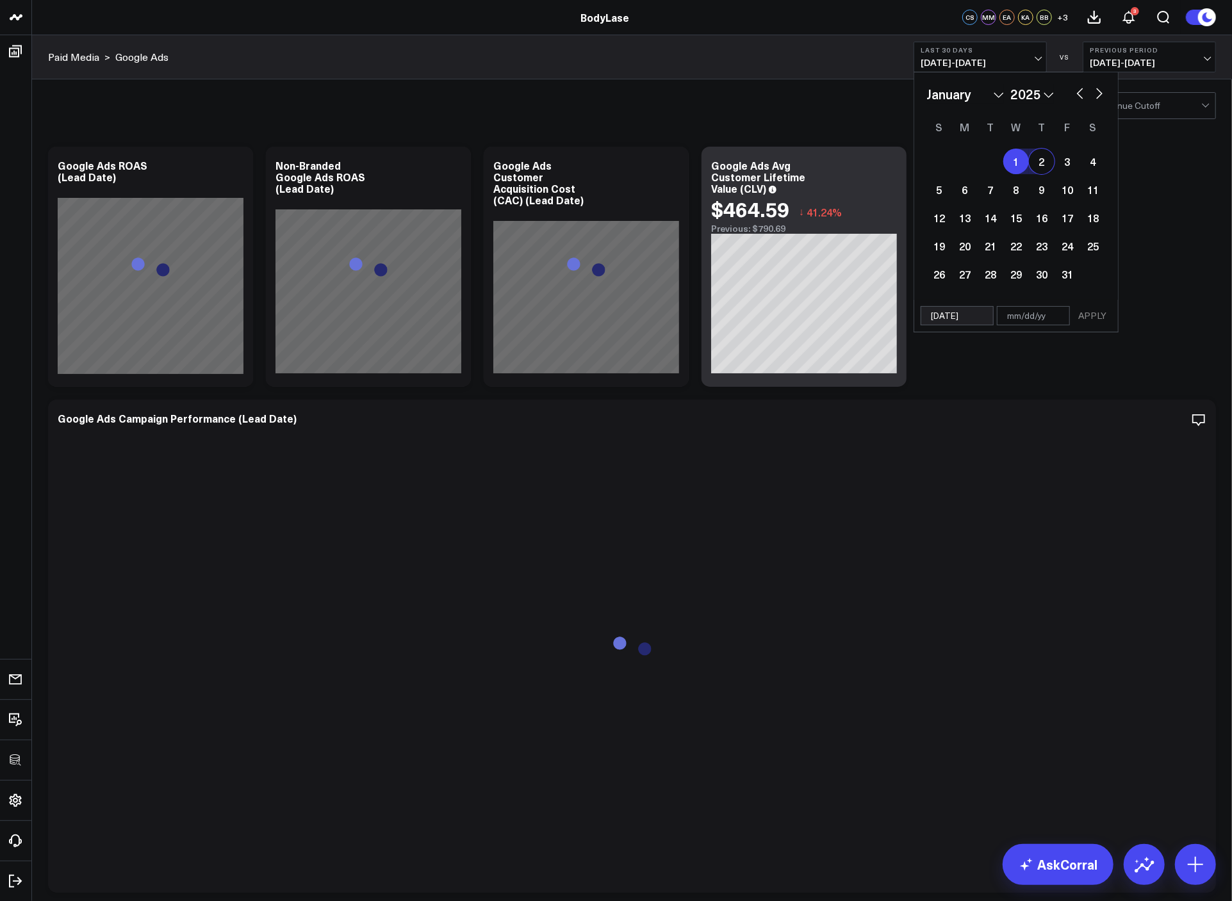
click at [1100, 95] on button "button" at bounding box center [1099, 92] width 13 height 15
select select "2"
select select "2025"
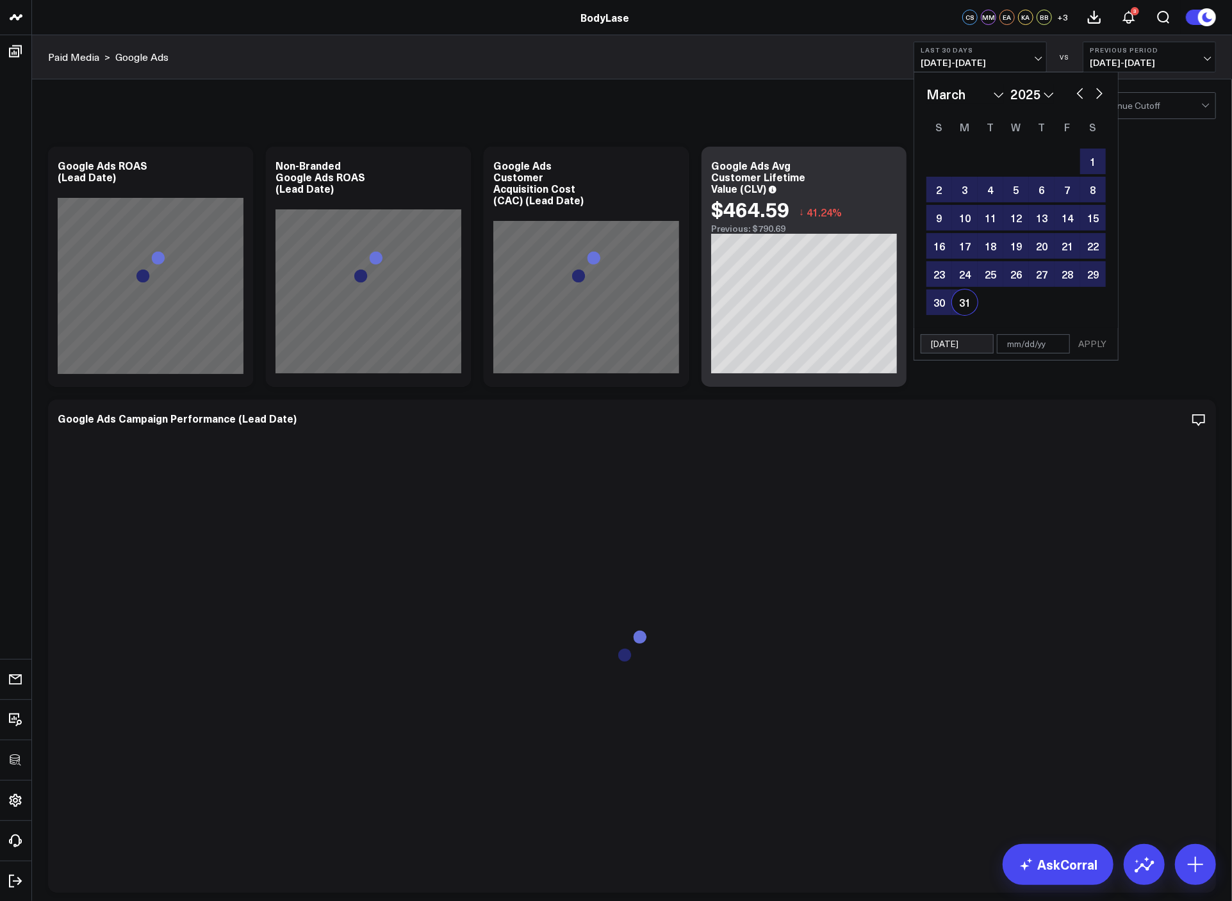
click at [968, 304] on div "31" at bounding box center [965, 302] width 26 height 26
type input "03/31/25"
select select "2"
select select "2025"
click at [1105, 345] on button "APPLY" at bounding box center [1092, 343] width 38 height 19
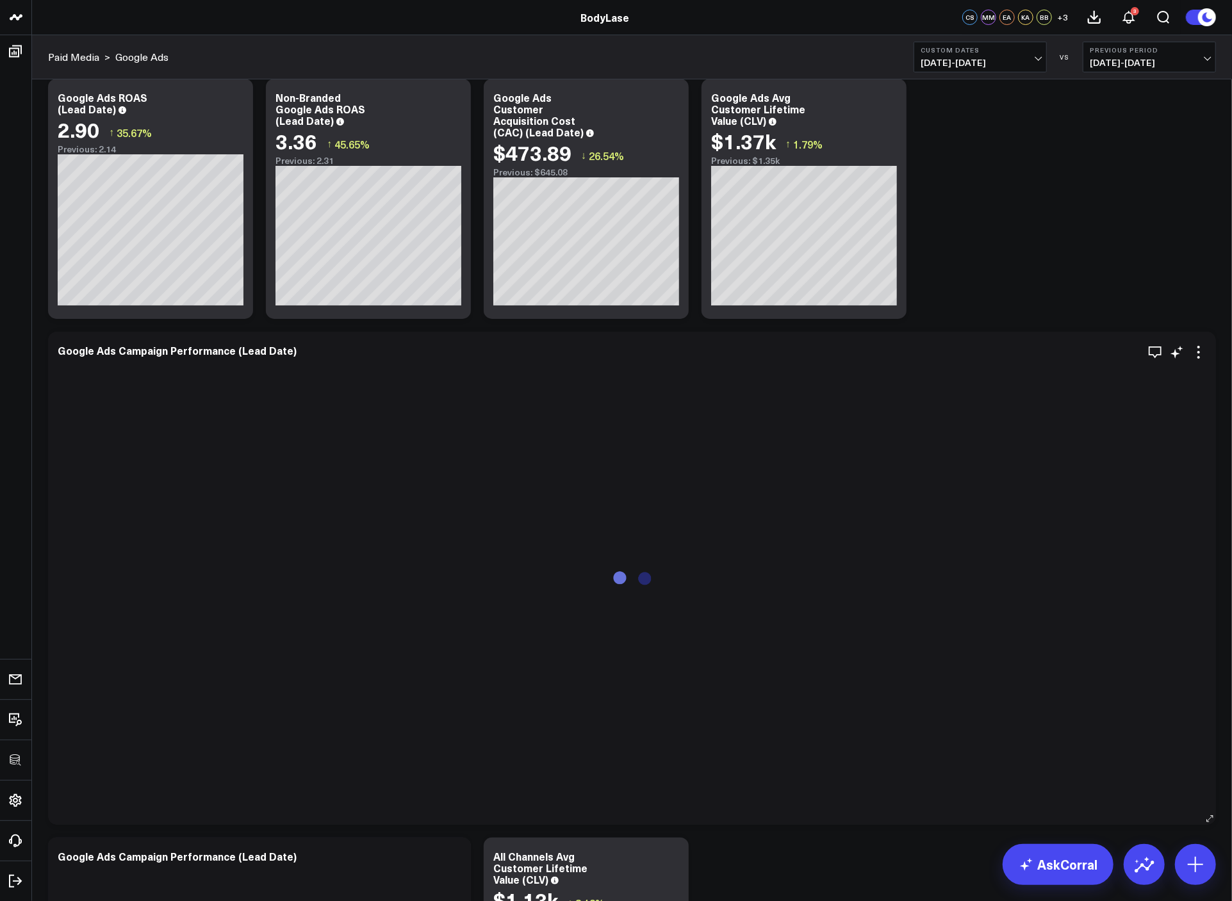
scroll to position [59, 0]
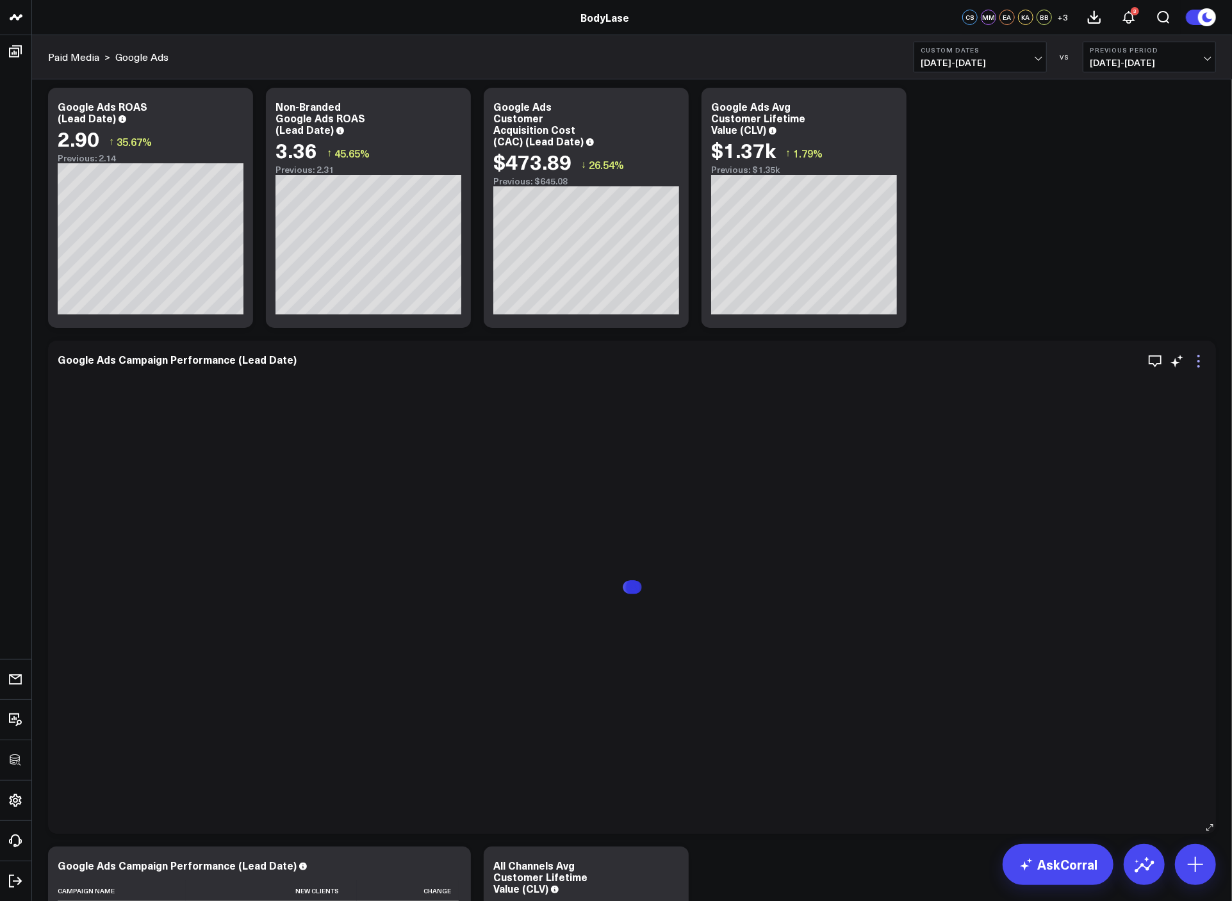
click at [1198, 358] on icon at bounding box center [1198, 361] width 15 height 15
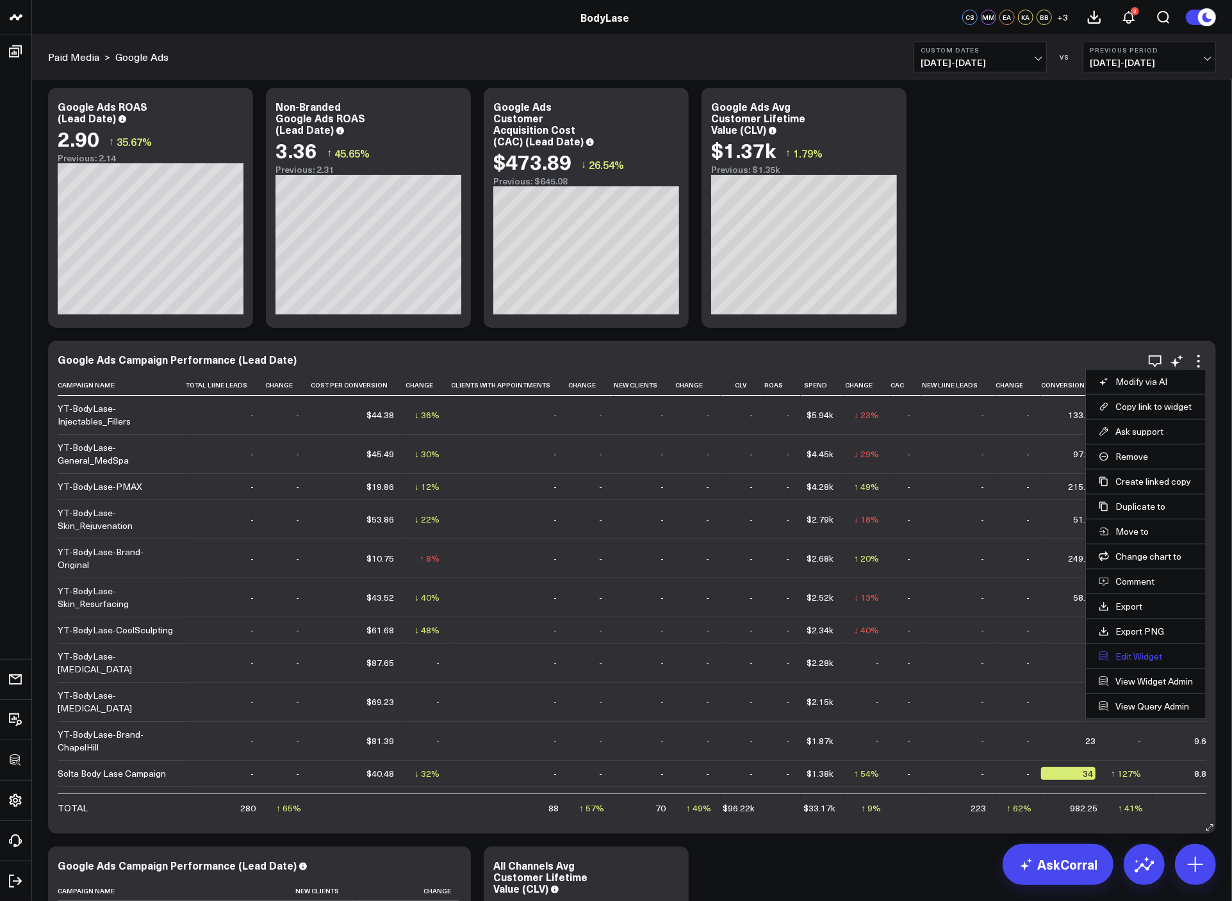
click at [1147, 651] on button "Edit Widget" at bounding box center [1145, 657] width 94 height 12
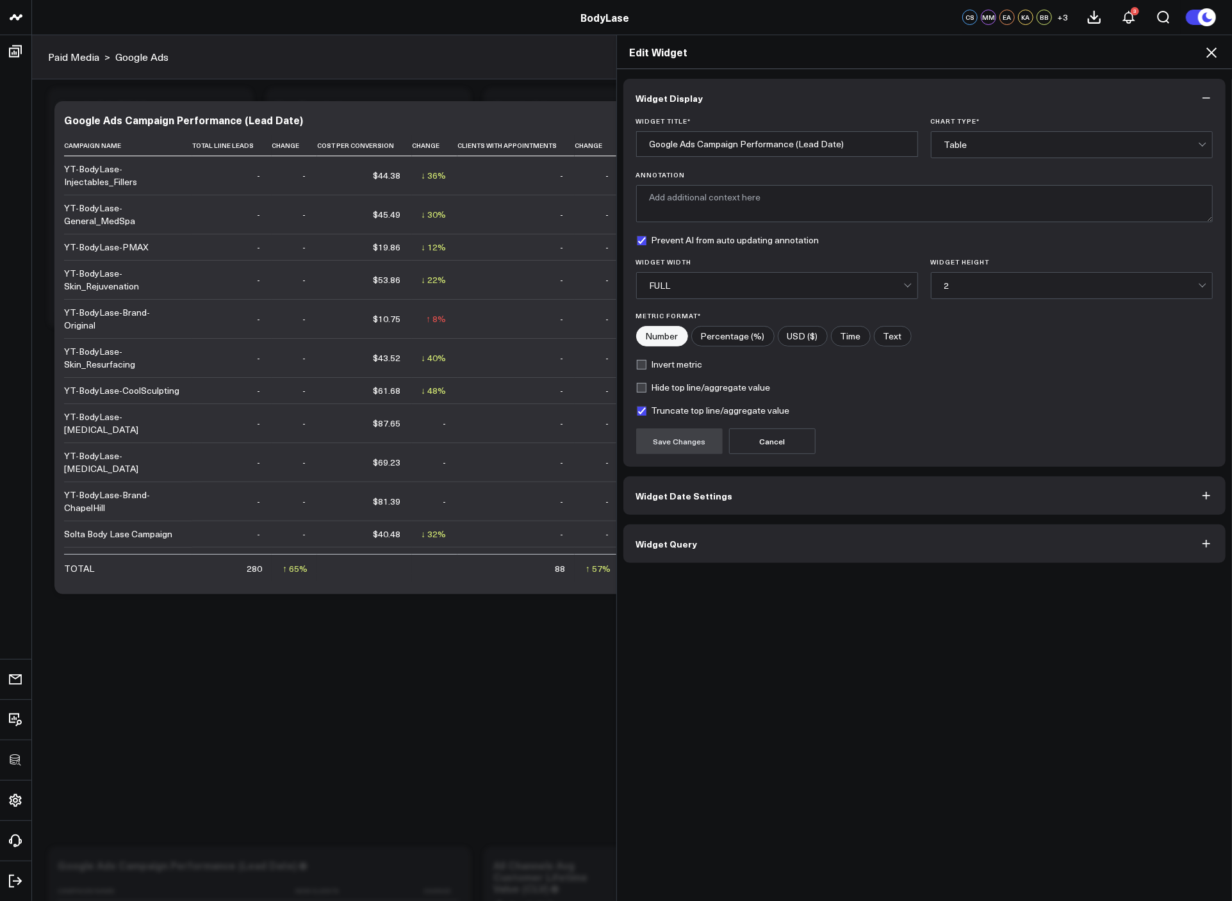
click at [806, 558] on button "Widget Query" at bounding box center [924, 544] width 603 height 38
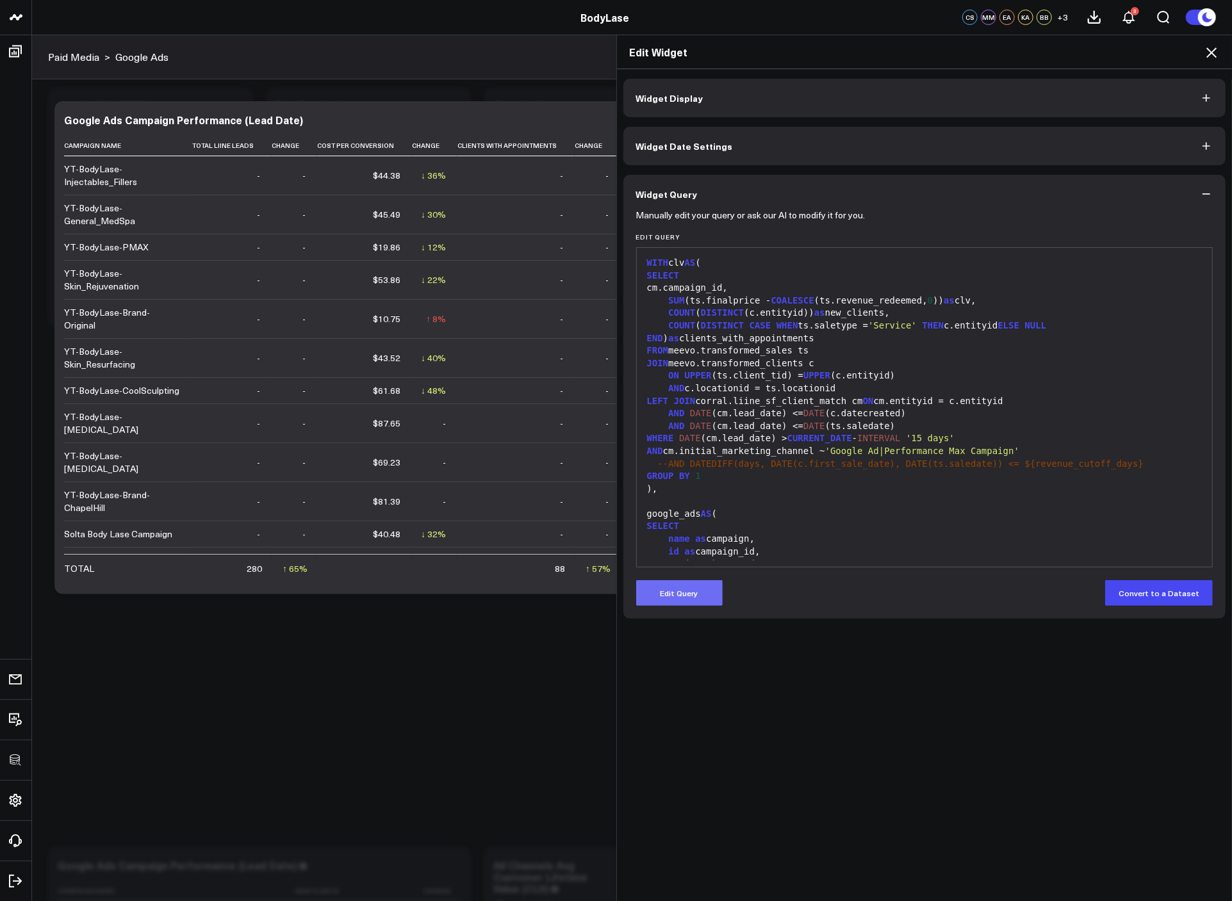
click at [713, 594] on button "Edit Query" at bounding box center [679, 593] width 86 height 26
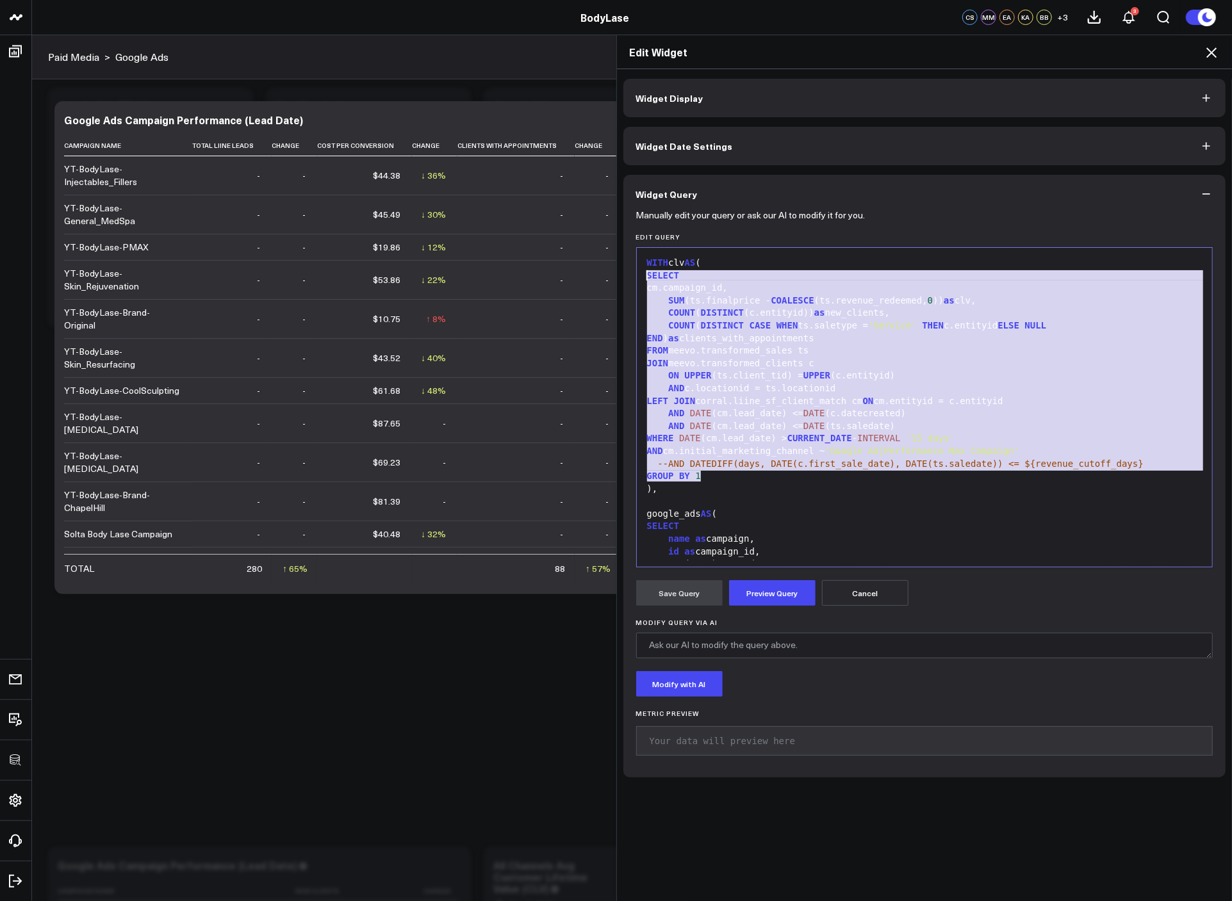
drag, startPoint x: 744, startPoint y: 477, endPoint x: 624, endPoint y: 272, distance: 237.9
click at [623, 272] on div "Manually edit your query or ask our AI to modify it for you. Edit Query 999 1 2…" at bounding box center [924, 495] width 603 height 564
copy div "SELECT cm.campaign_id, SUM (ts.finalprice - COALESCE (ts.revenue_redeemed, 0 ))…"
click at [1211, 47] on icon at bounding box center [1210, 52] width 15 height 15
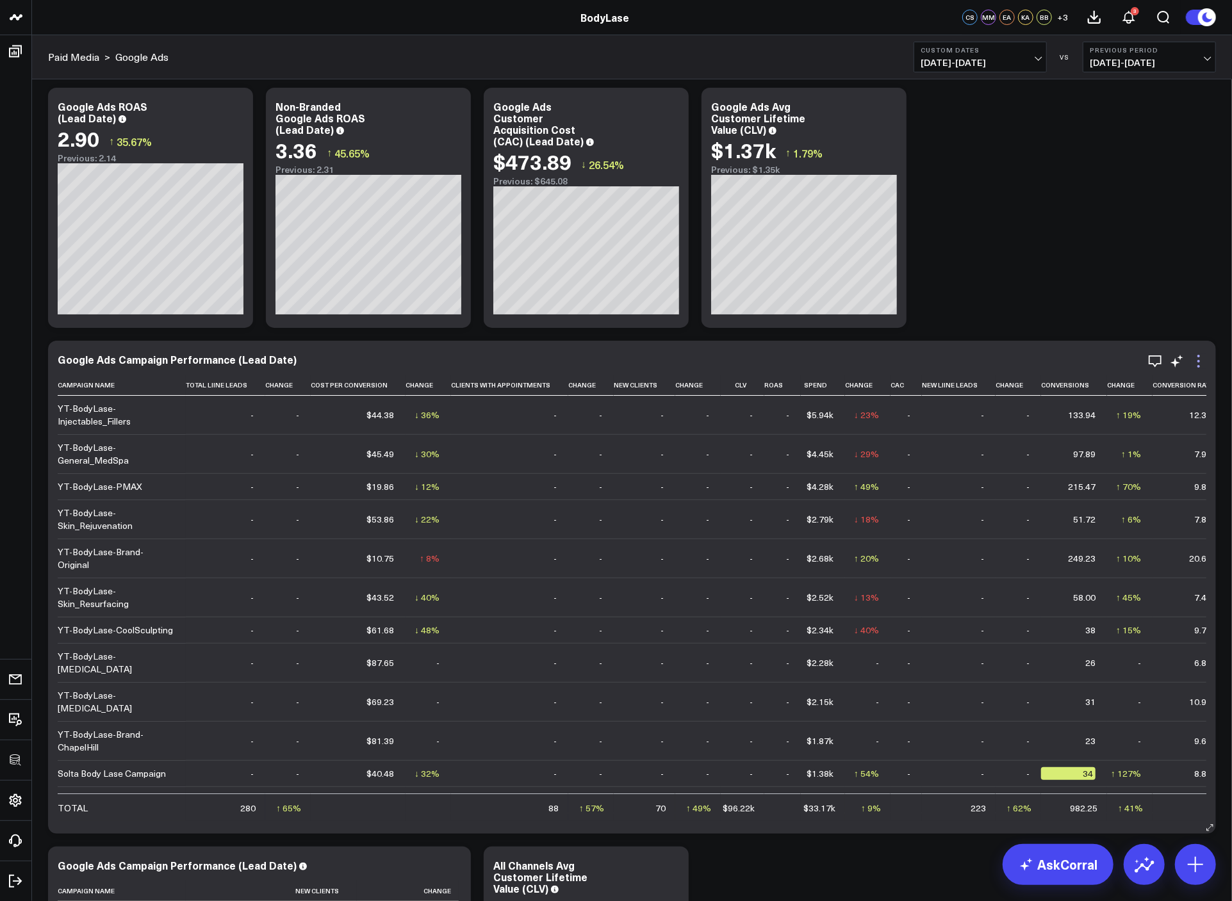
click at [1200, 354] on icon at bounding box center [1198, 361] width 15 height 15
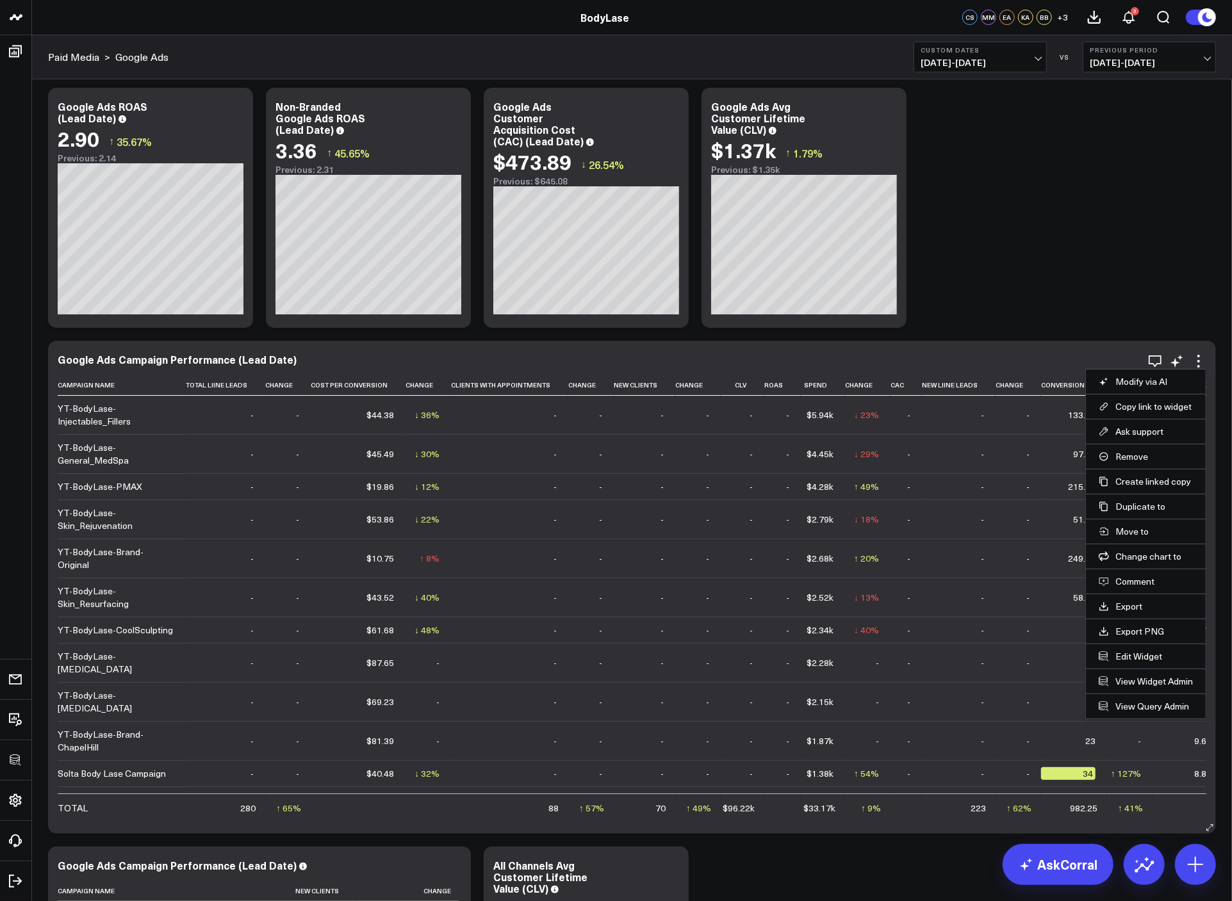
click at [1135, 704] on link "View Query Admin" at bounding box center [1145, 707] width 94 height 12
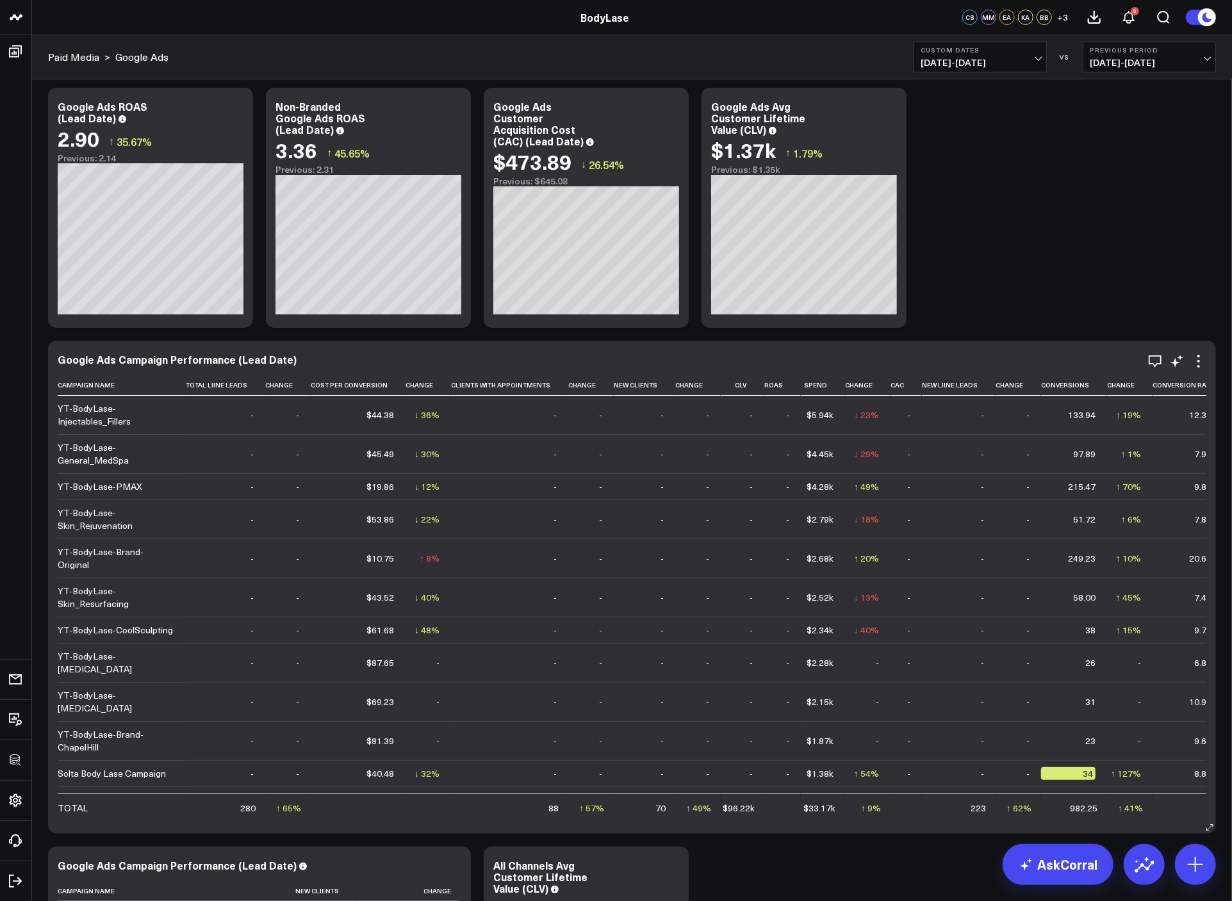
click at [1199, 361] on icon at bounding box center [1198, 361] width 3 height 3
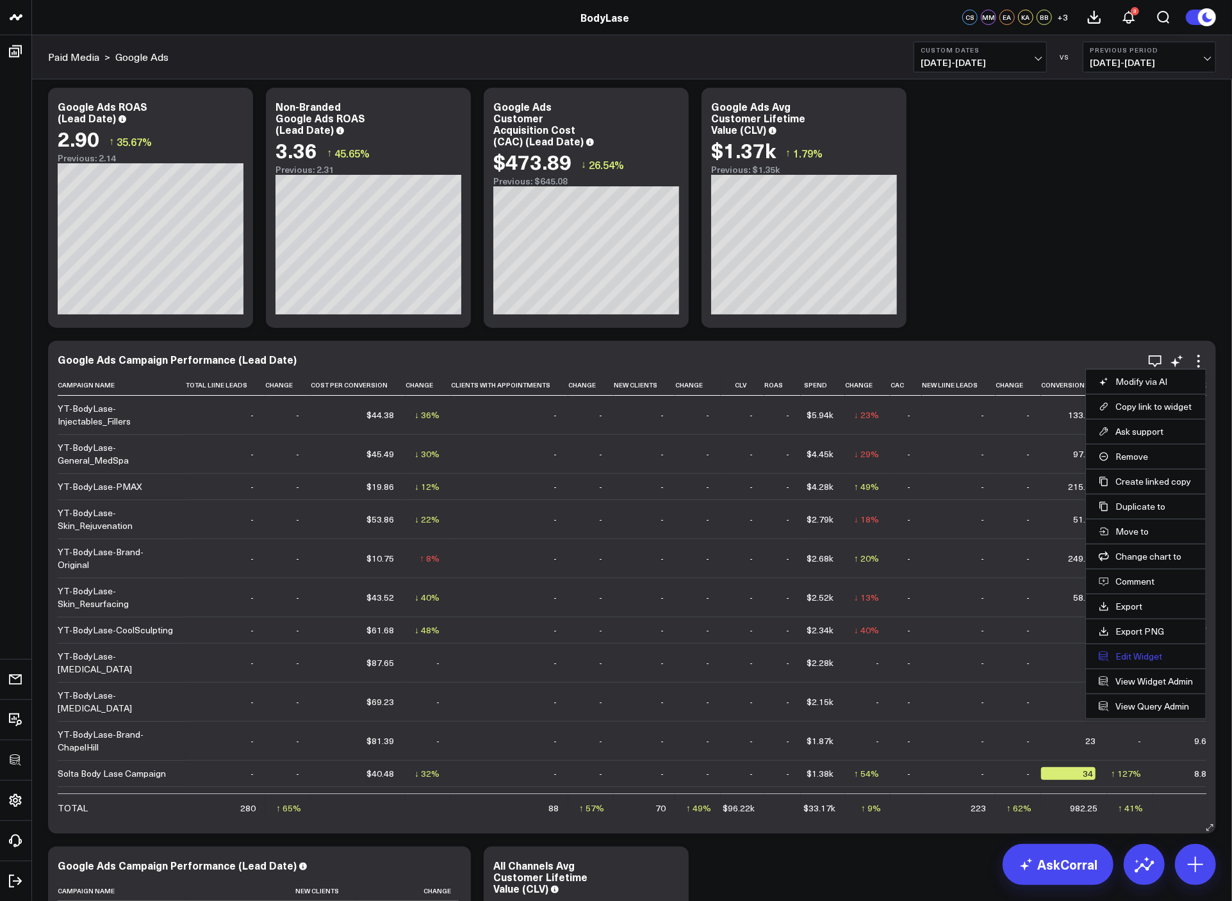
click at [1137, 652] on button "Edit Widget" at bounding box center [1145, 657] width 94 height 12
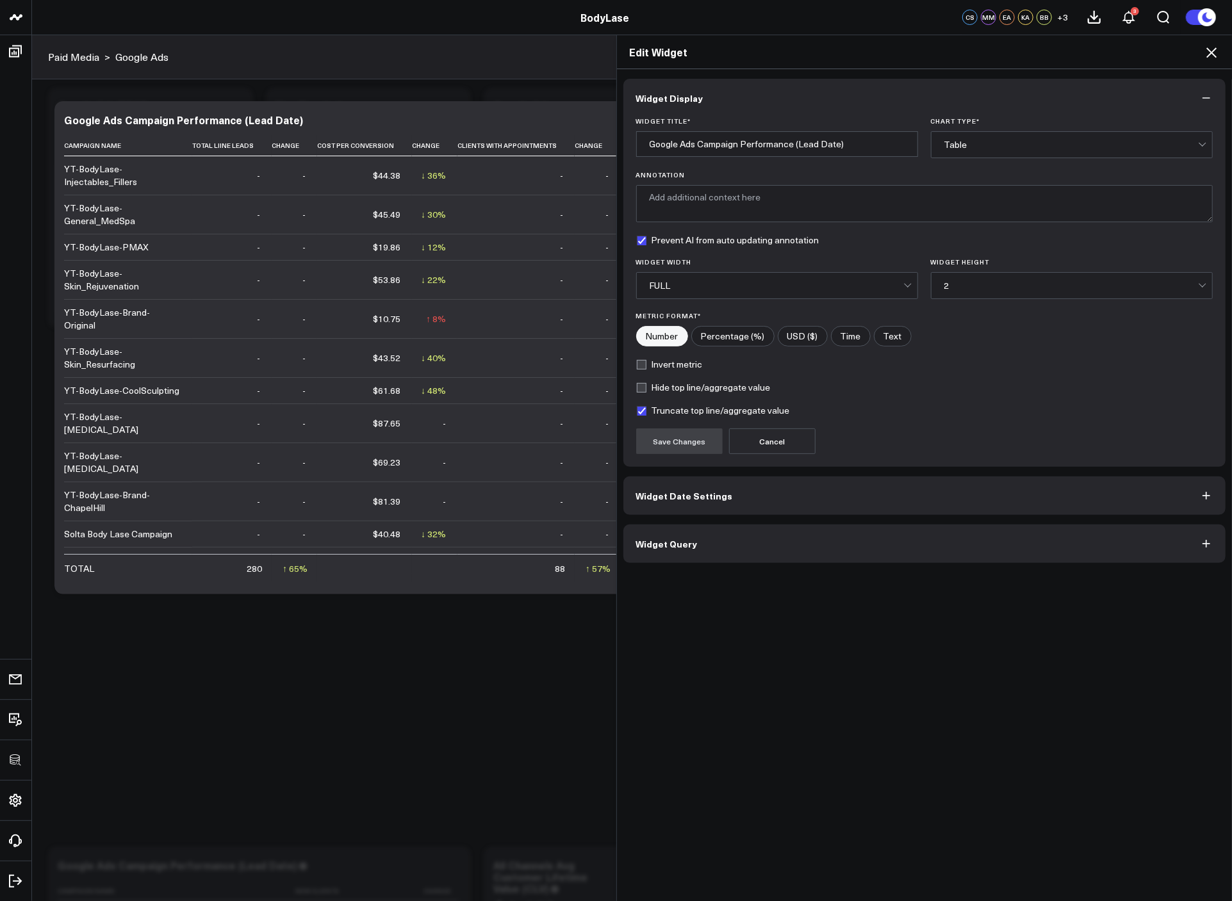
click at [842, 539] on button "Widget Query" at bounding box center [924, 544] width 603 height 38
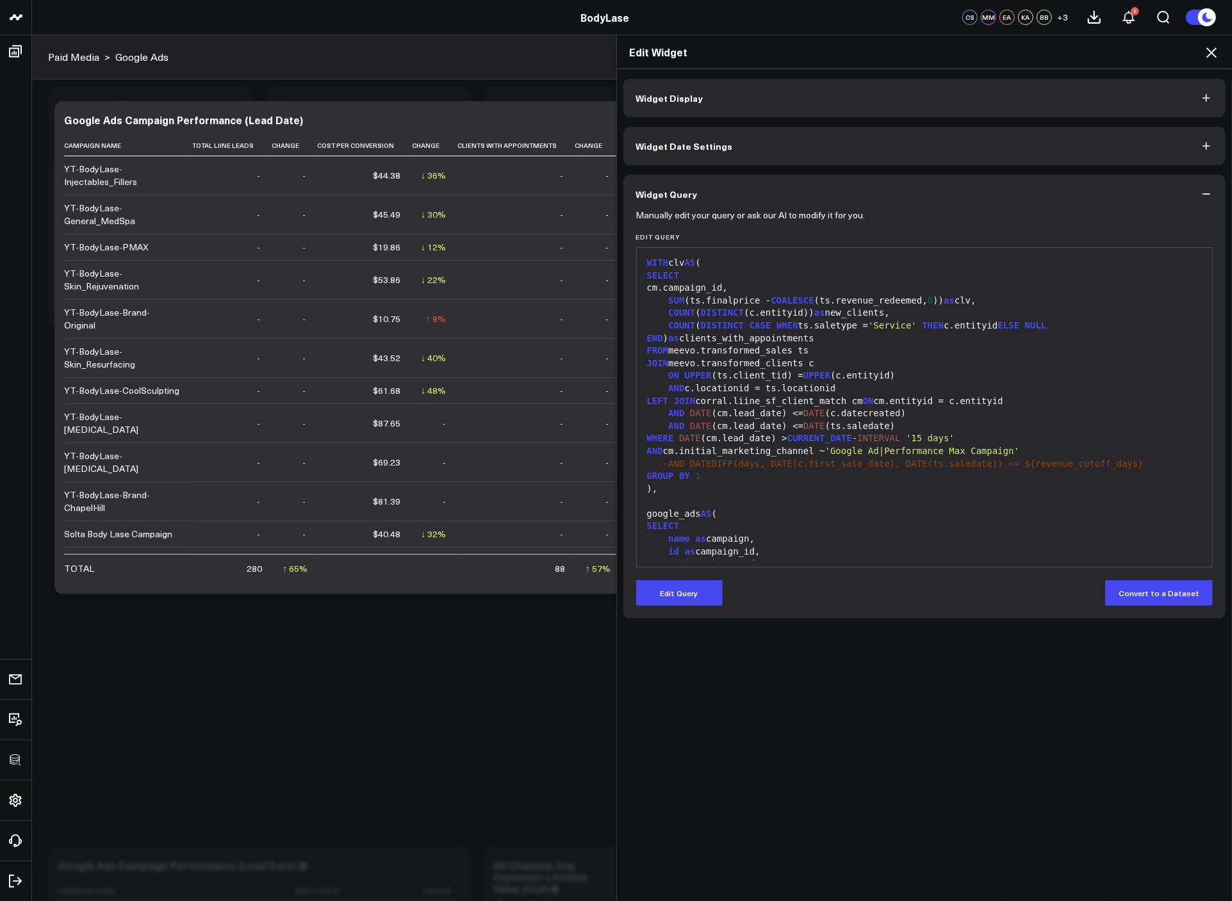
drag, startPoint x: 701, startPoint y: 403, endPoint x: 958, endPoint y: 398, distance: 256.9
click at [950, 398] on div "LEFT JOIN corral.liine_sf_client_match cm ON cm.entityid = c.entityid" at bounding box center [924, 401] width 563 height 13
click at [959, 398] on div "LEFT JOIN corral.liine_sf_client_match cm ON cm.entityid = c.entityid" at bounding box center [924, 401] width 563 height 13
click at [1208, 53] on icon at bounding box center [1210, 52] width 15 height 15
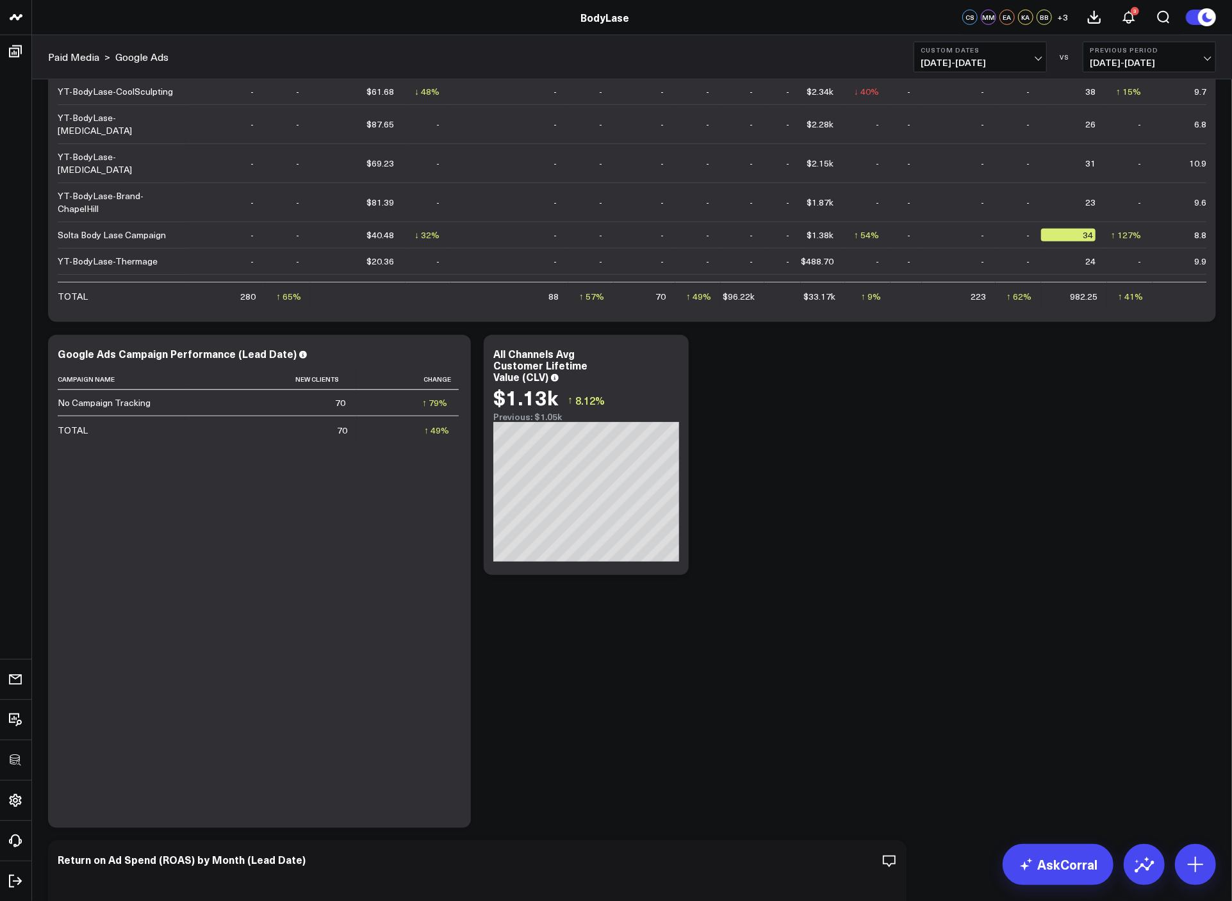
scroll to position [92, 0]
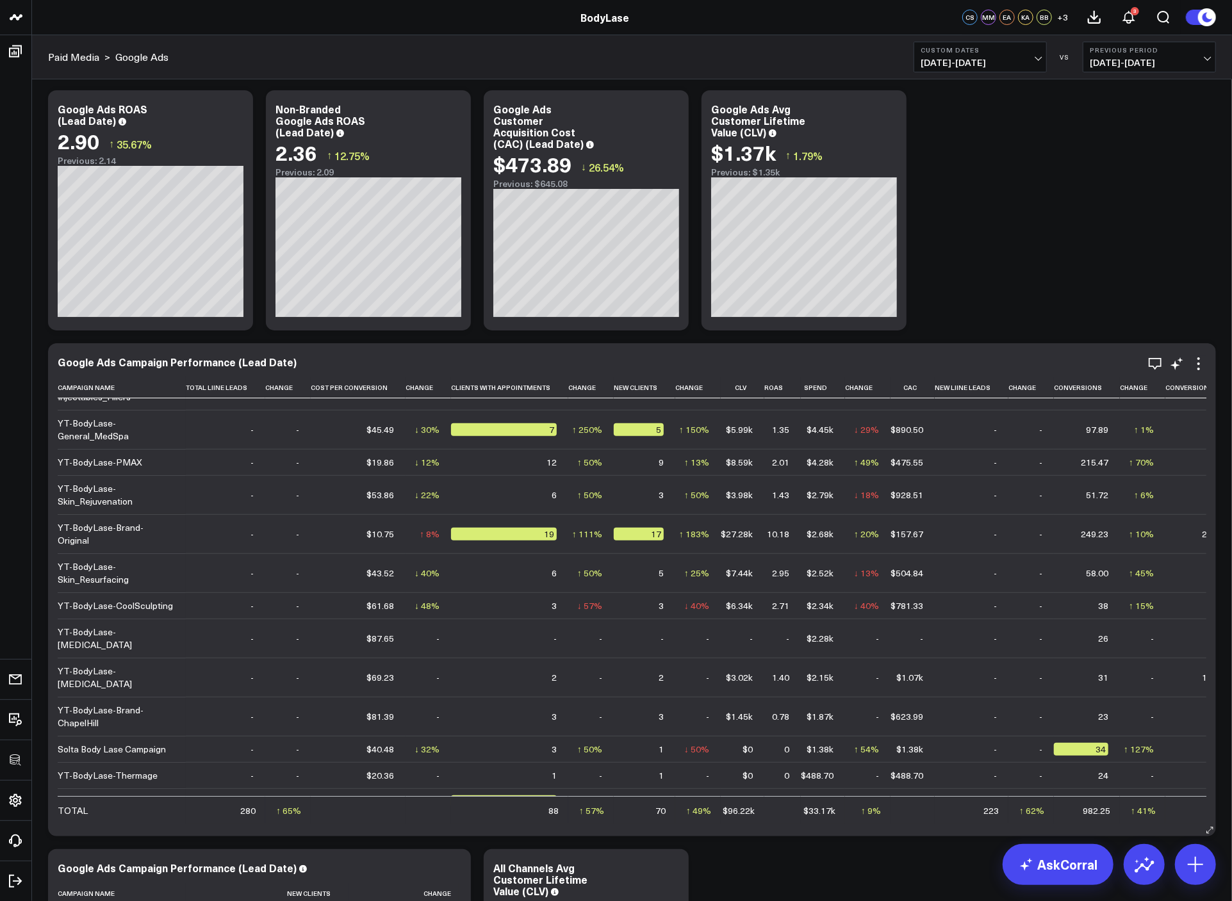
scroll to position [103, 0]
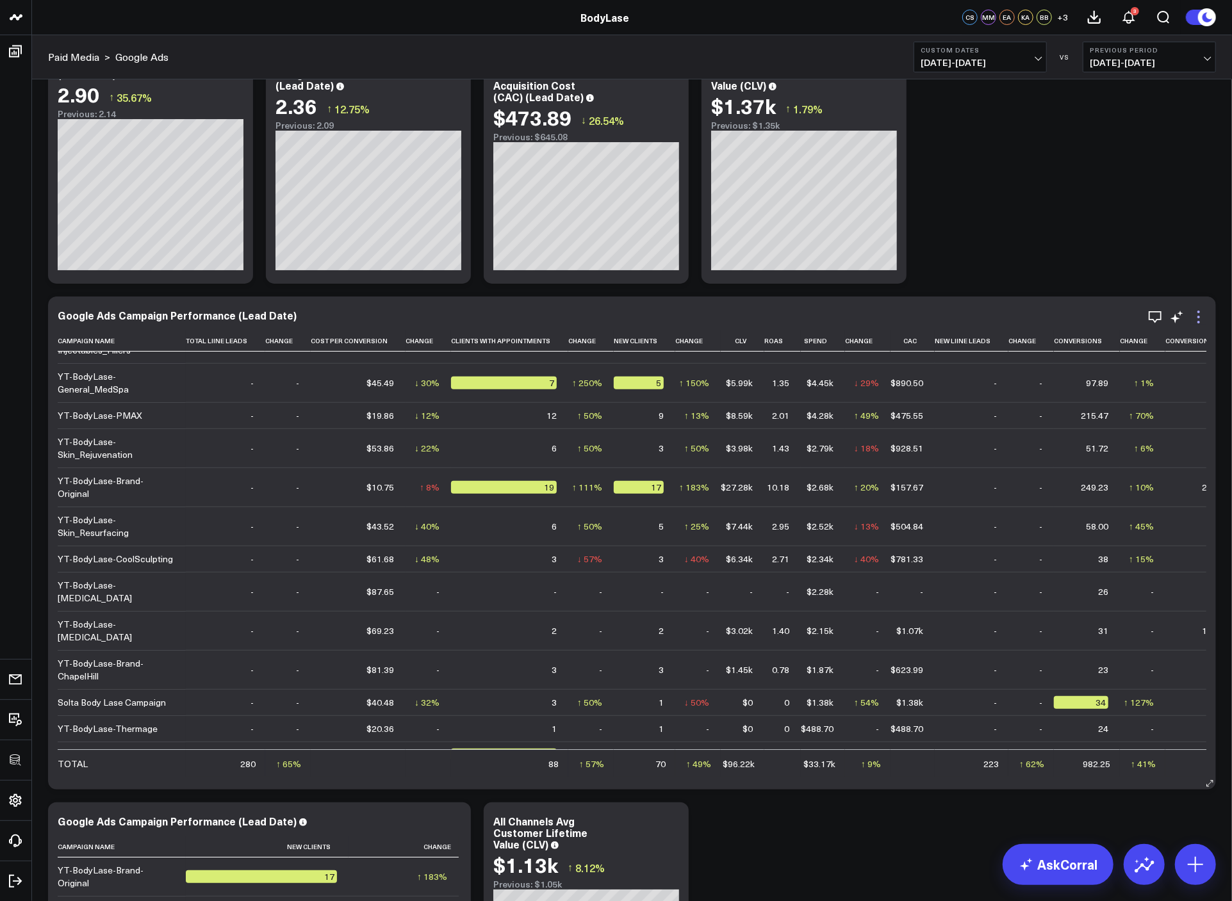
click at [1201, 320] on icon at bounding box center [1198, 316] width 15 height 15
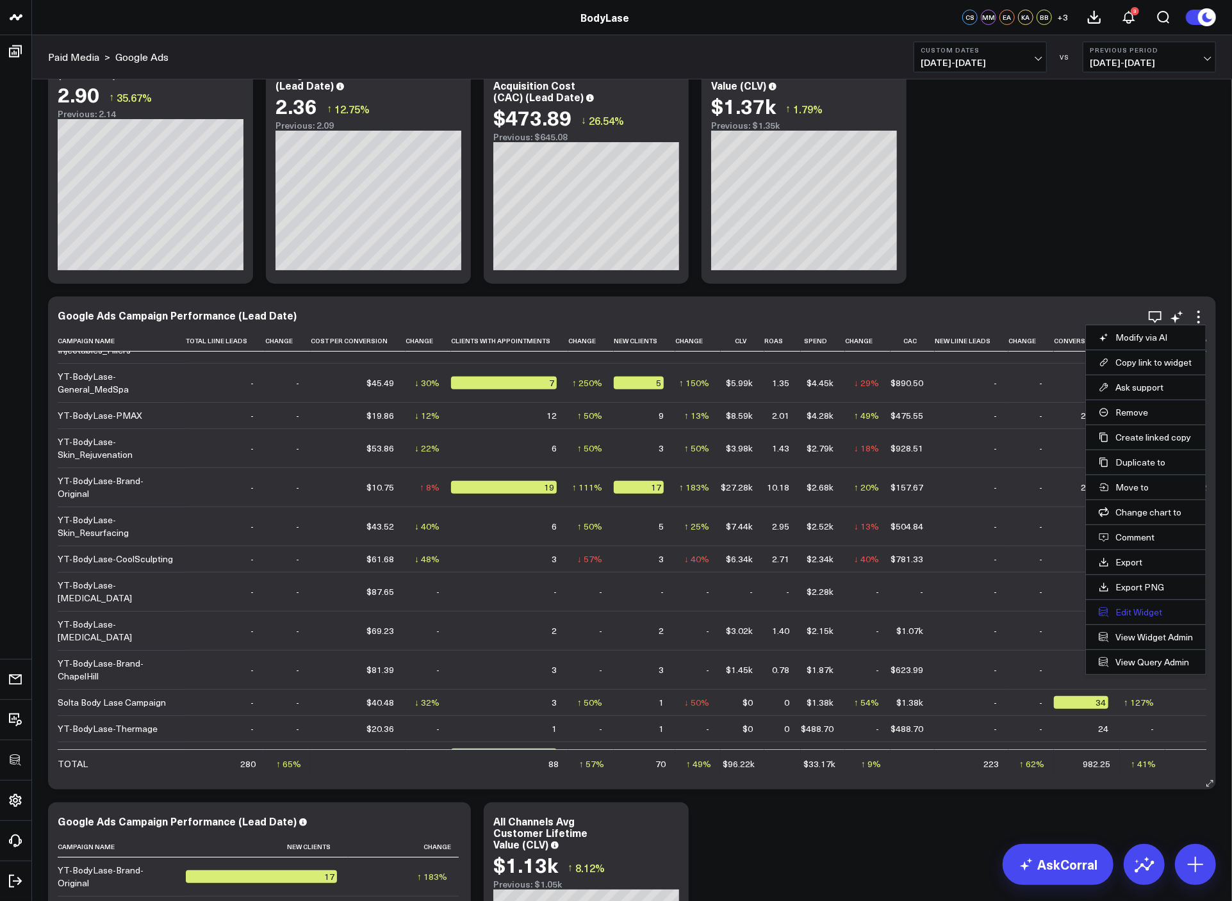
click at [1118, 614] on button "Edit Widget" at bounding box center [1145, 612] width 94 height 12
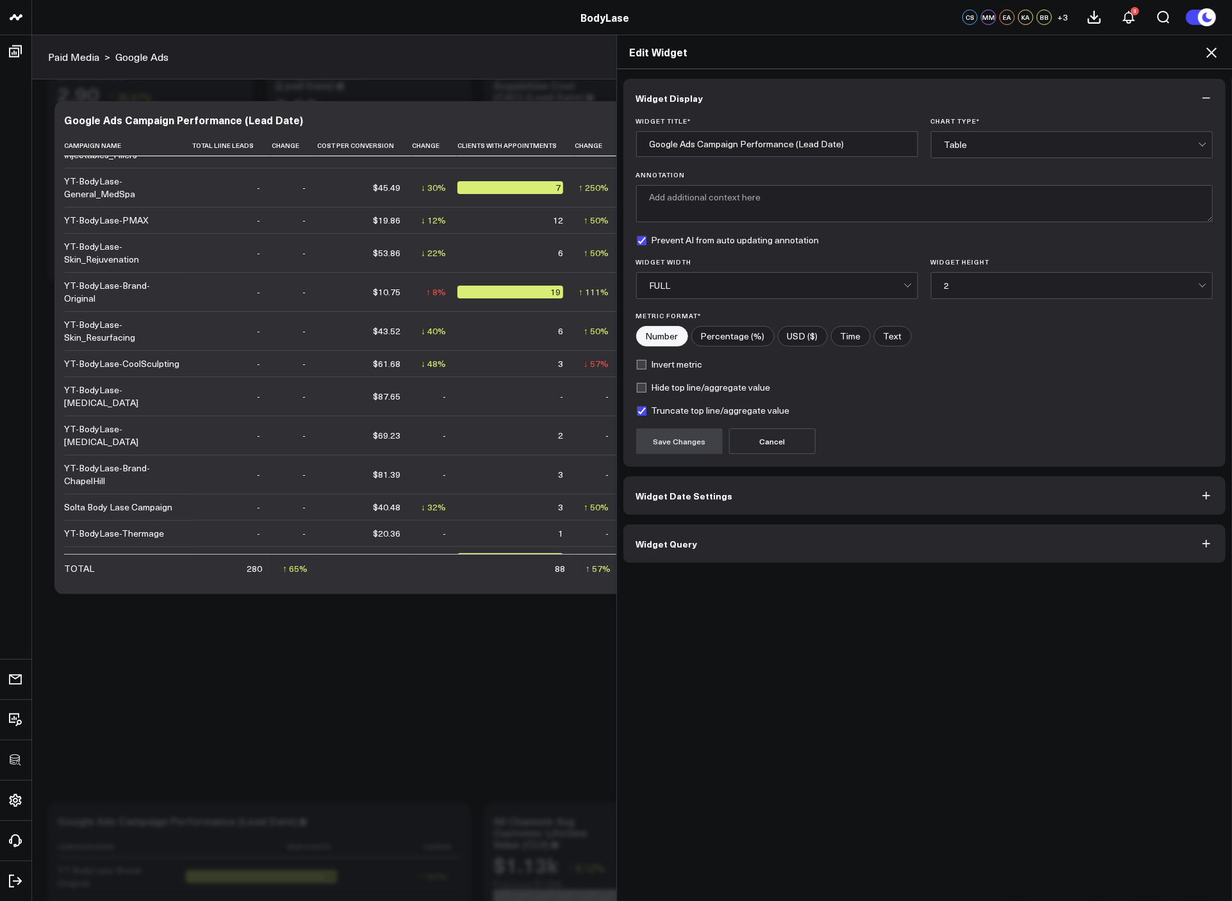
click at [833, 559] on button "Widget Query" at bounding box center [924, 544] width 603 height 38
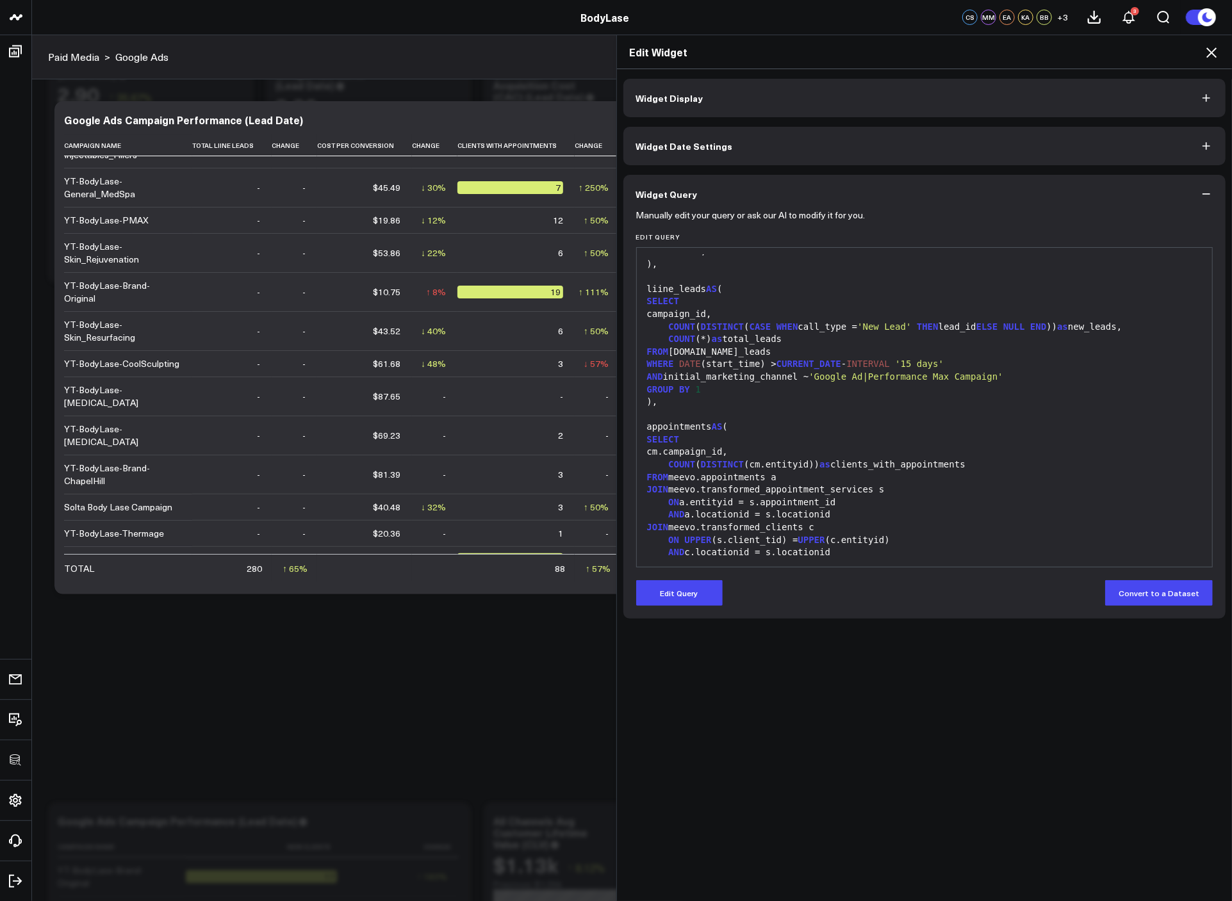
scroll to position [407, 0]
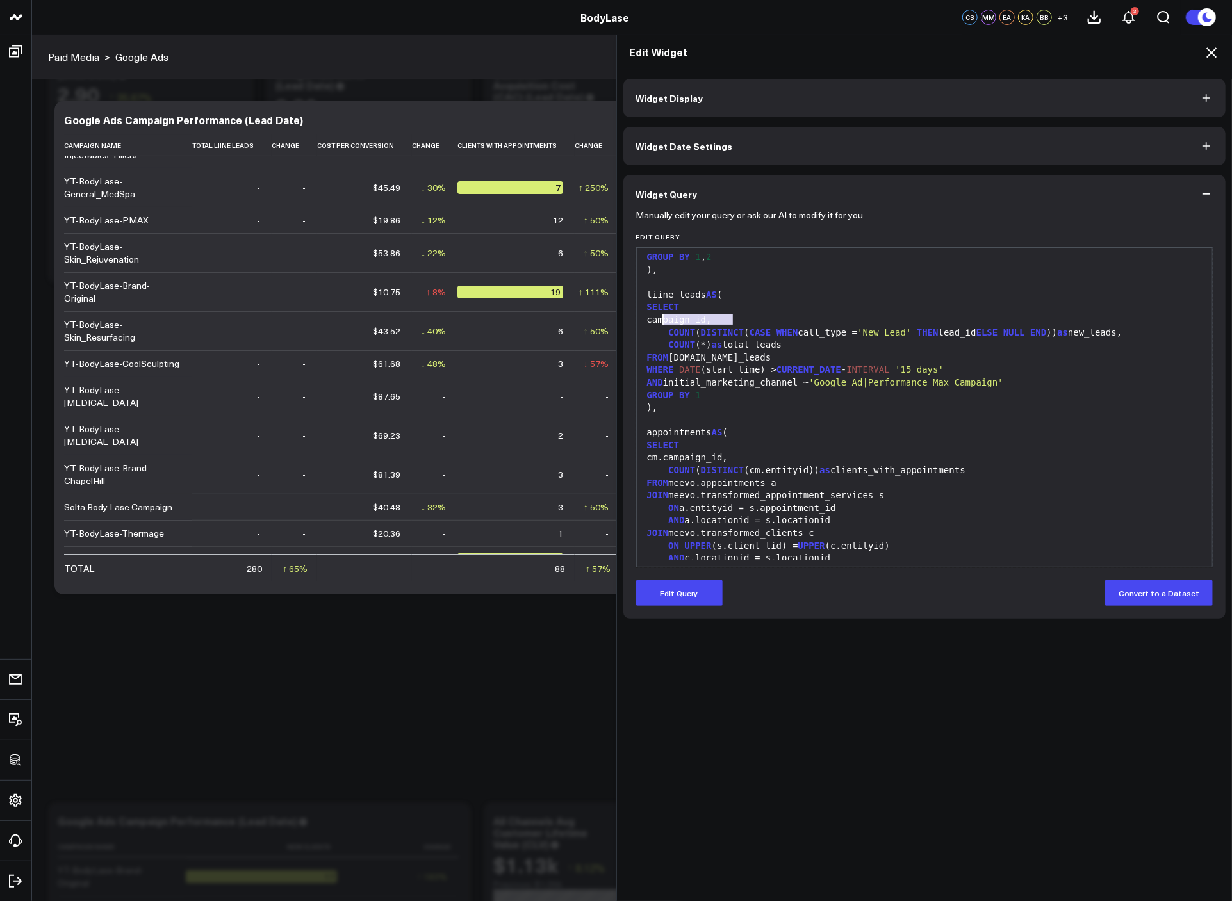
click at [659, 318] on div "campaign_id," at bounding box center [924, 320] width 563 height 13
click at [760, 316] on div "campaign_id," at bounding box center [924, 320] width 563 height 13
drag, startPoint x: 663, startPoint y: 320, endPoint x: 725, endPoint y: 315, distance: 62.3
click at [725, 315] on div "campaign_id," at bounding box center [924, 320] width 563 height 13
click at [1212, 45] on icon at bounding box center [1210, 52] width 15 height 15
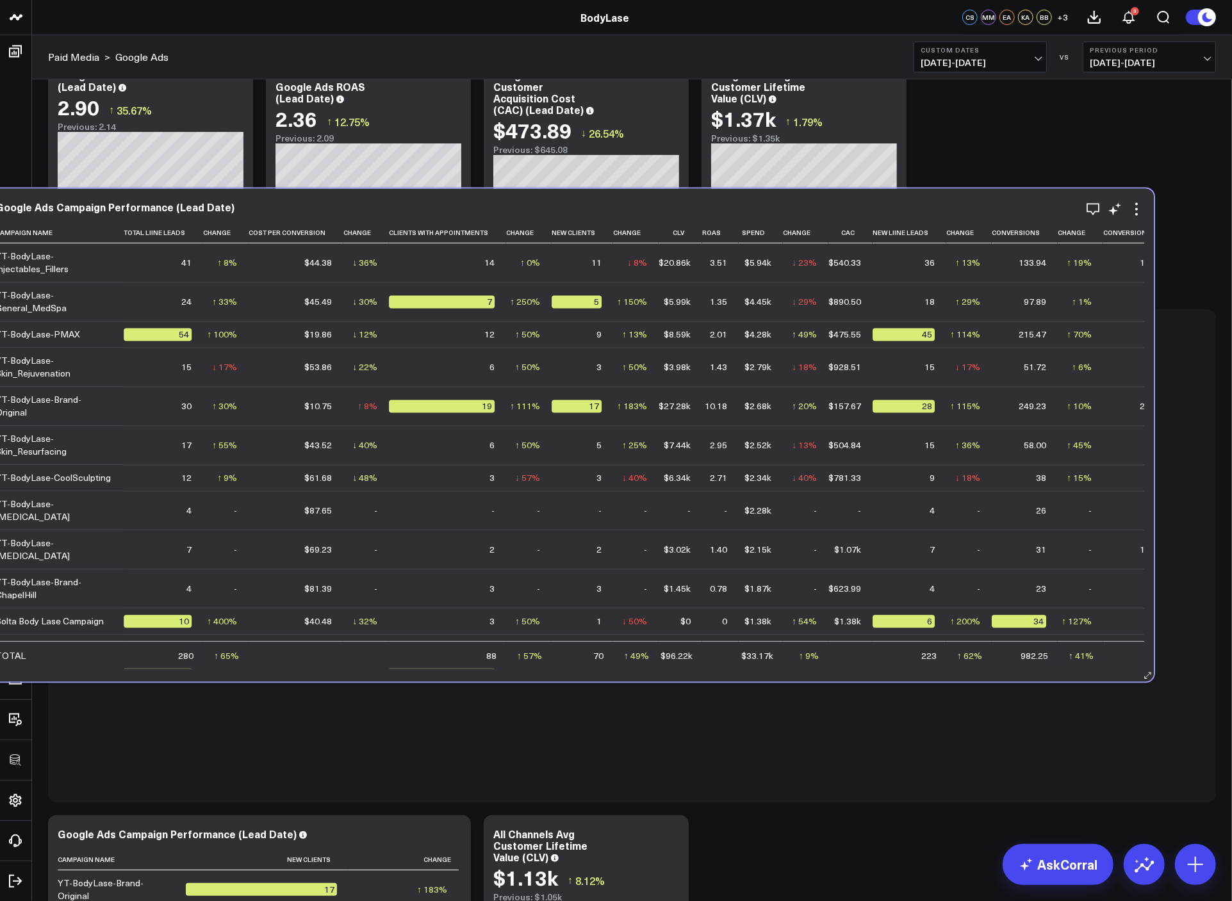
scroll to position [106, 0]
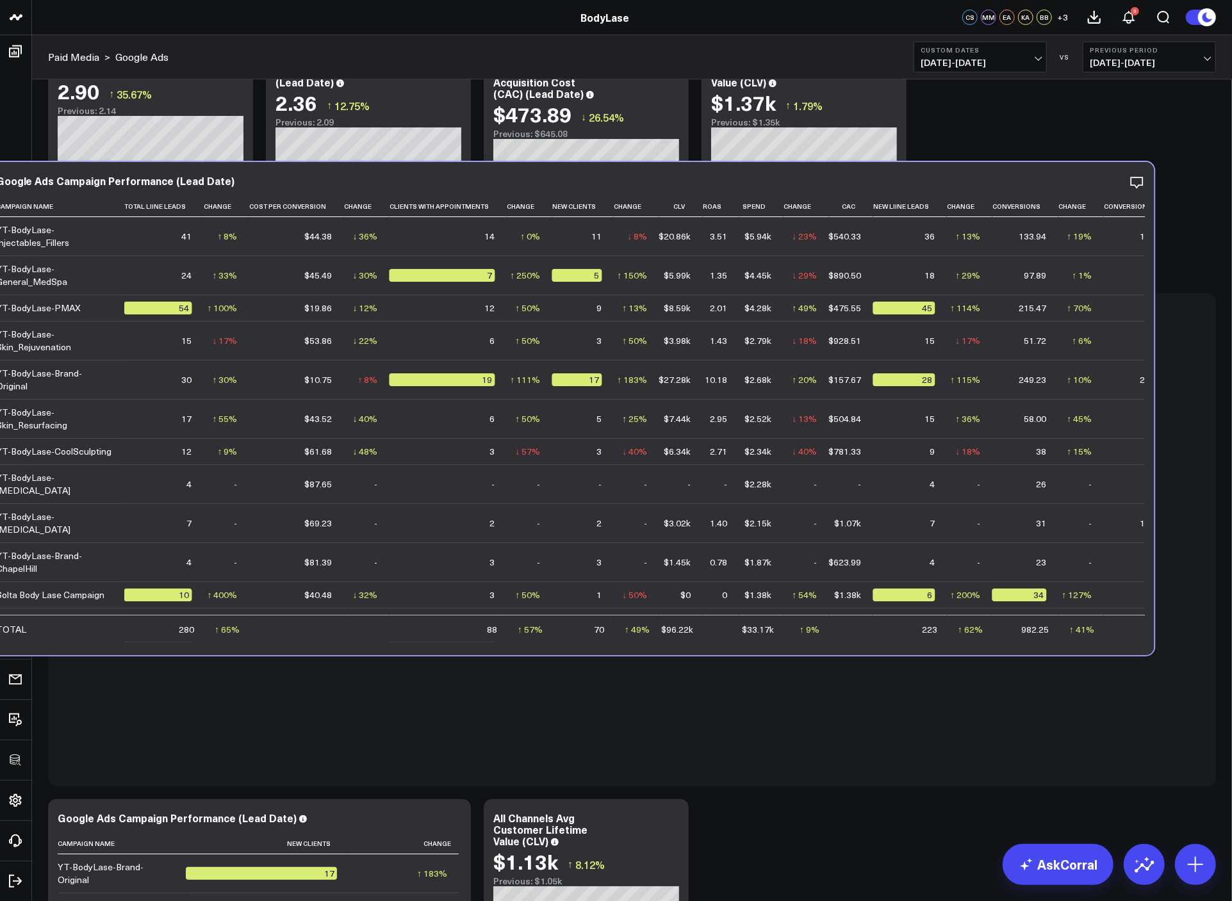
drag, startPoint x: 972, startPoint y: 877, endPoint x: 920, endPoint y: 705, distance: 179.7
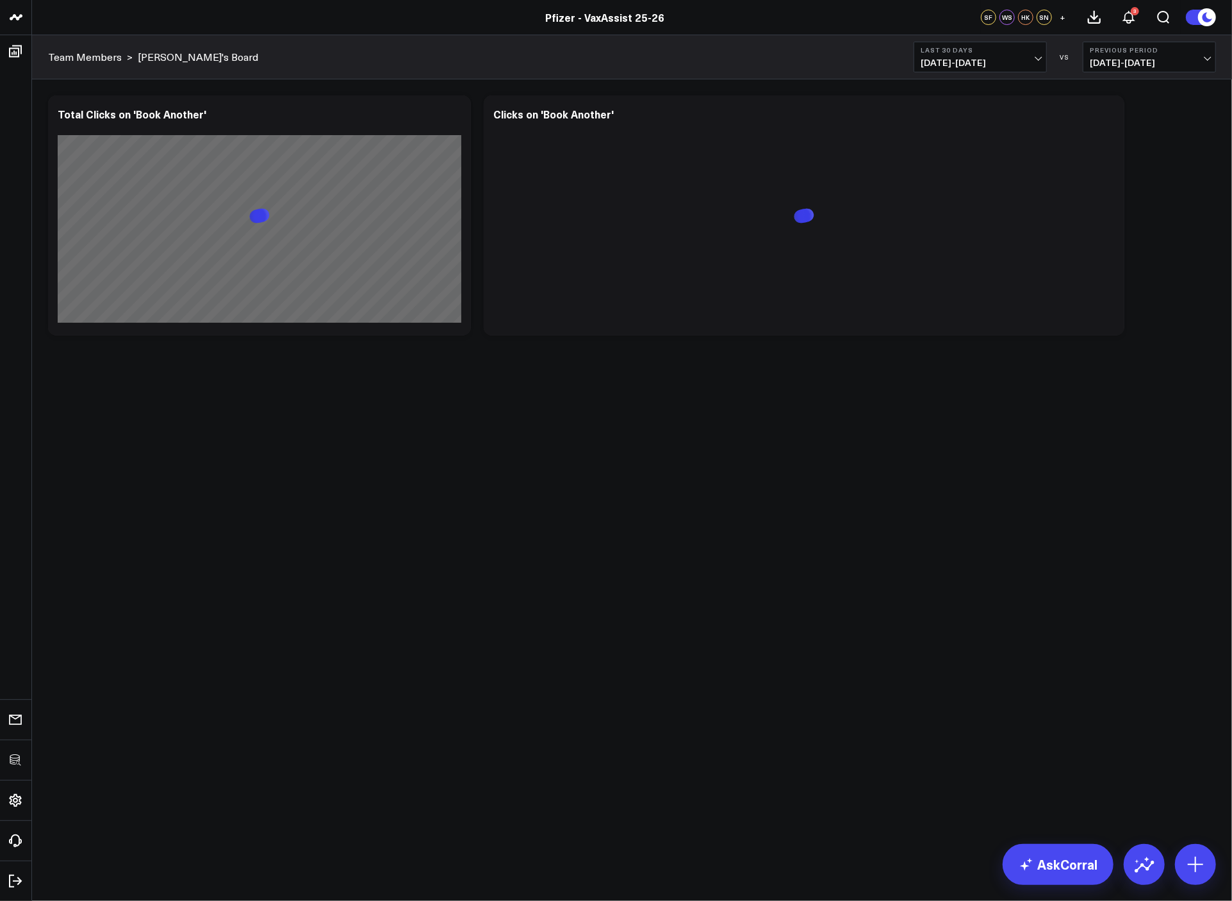
click at [747, 431] on body "3725 Test 829 Studios Accenture Activant Capital Agriculture & Farming Demo All…" at bounding box center [616, 450] width 1232 height 901
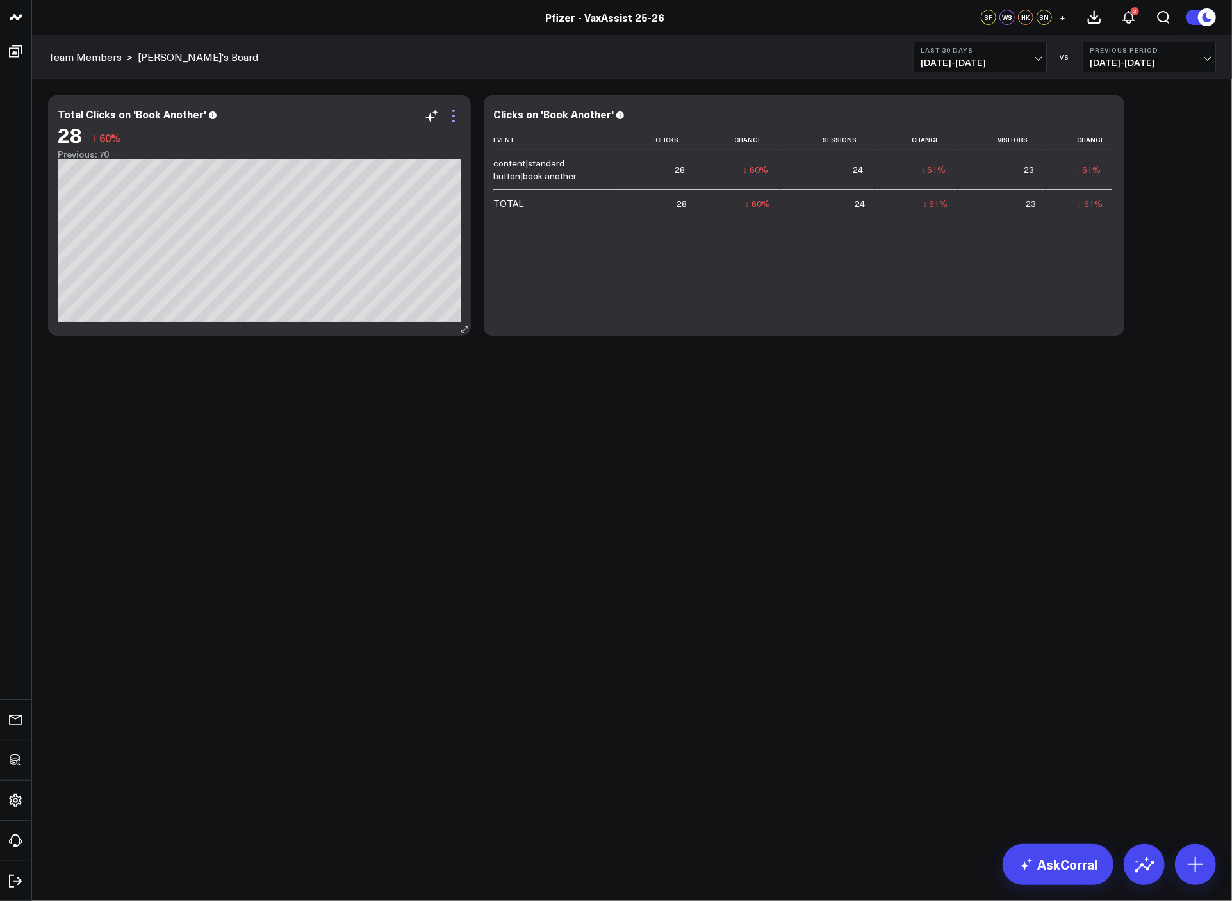
click at [453, 117] on icon at bounding box center [453, 116] width 3 height 3
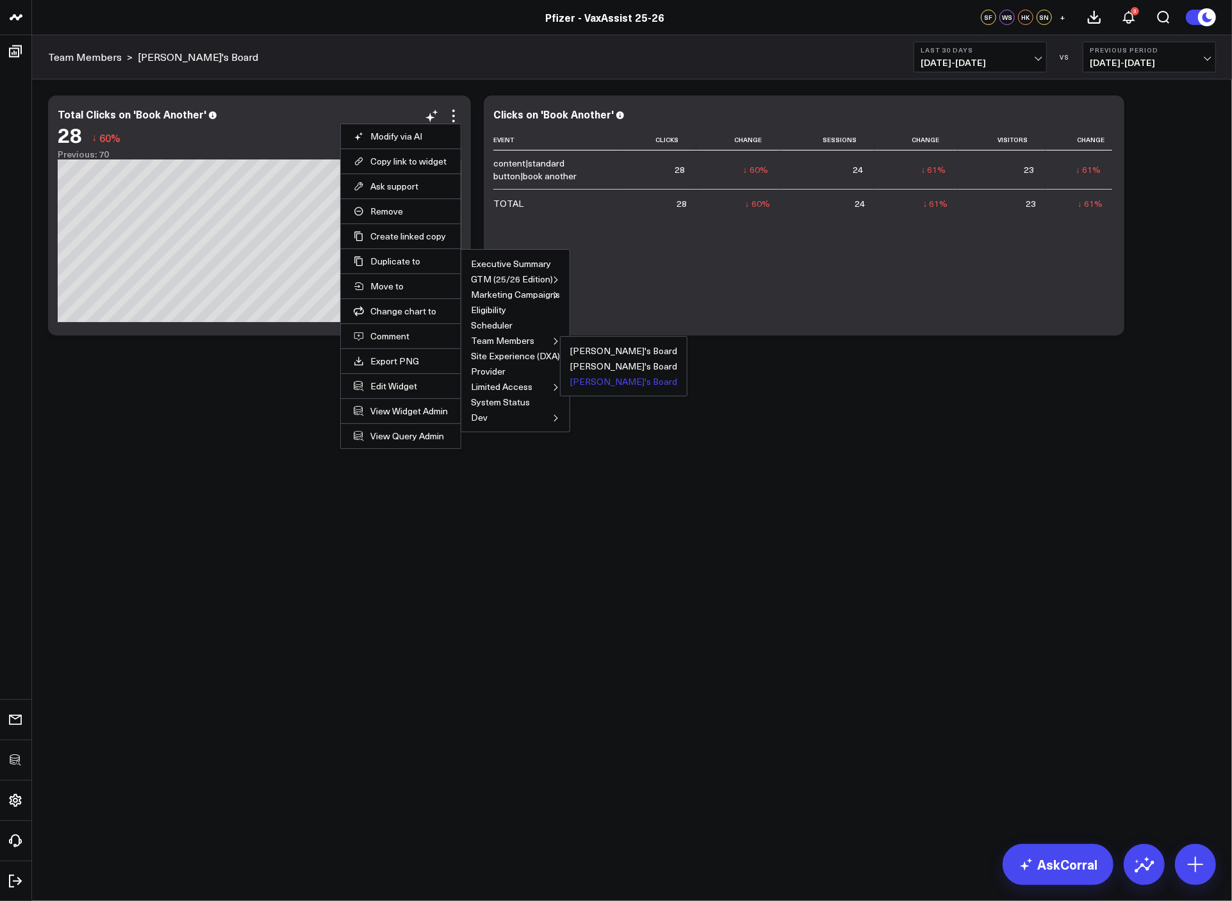
click at [586, 378] on button "[PERSON_NAME]'s Board" at bounding box center [623, 381] width 107 height 9
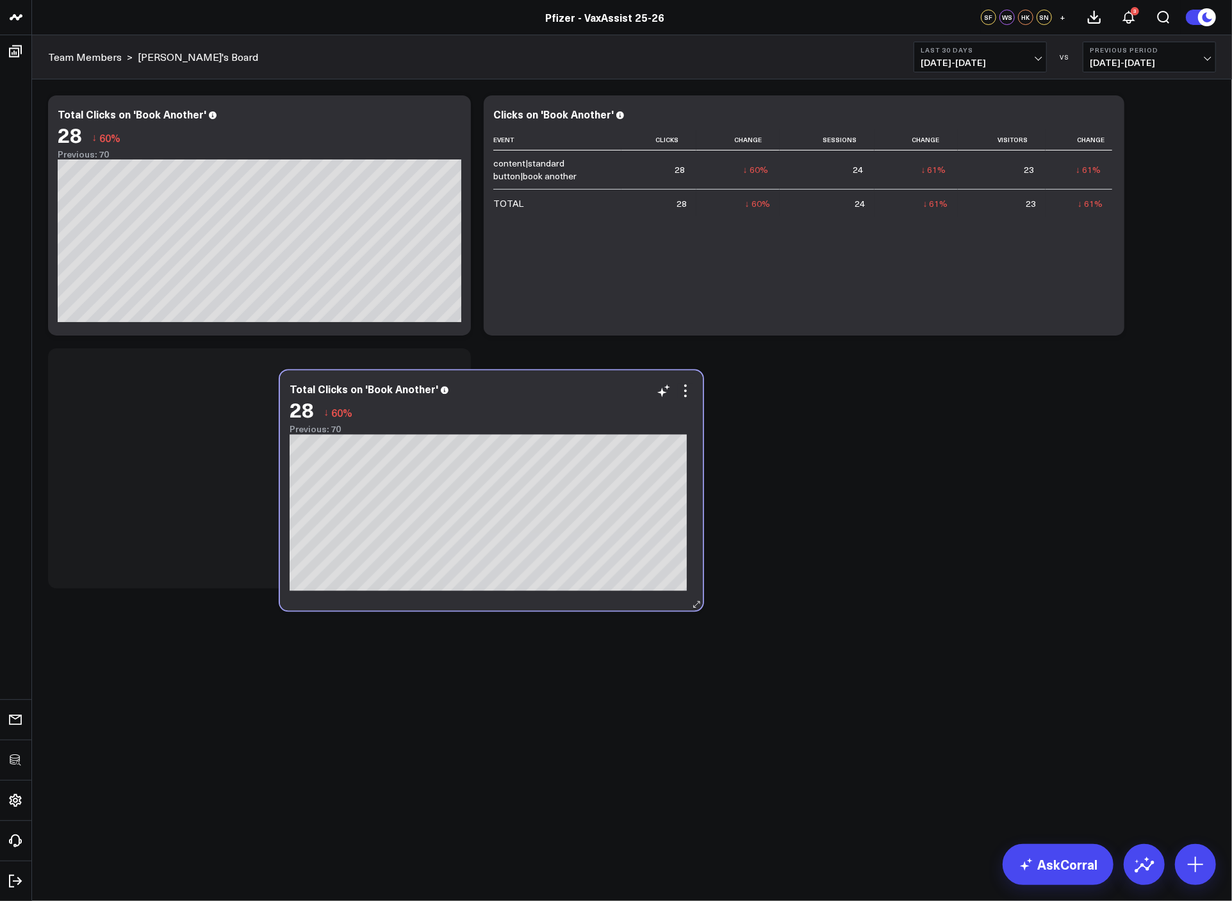
click at [430, 428] on div "Total Clicks on 'Book Another' 28 ↓ 60% Previous: 70 [#fff fontSize:14px lineHe…" at bounding box center [491, 490] width 423 height 240
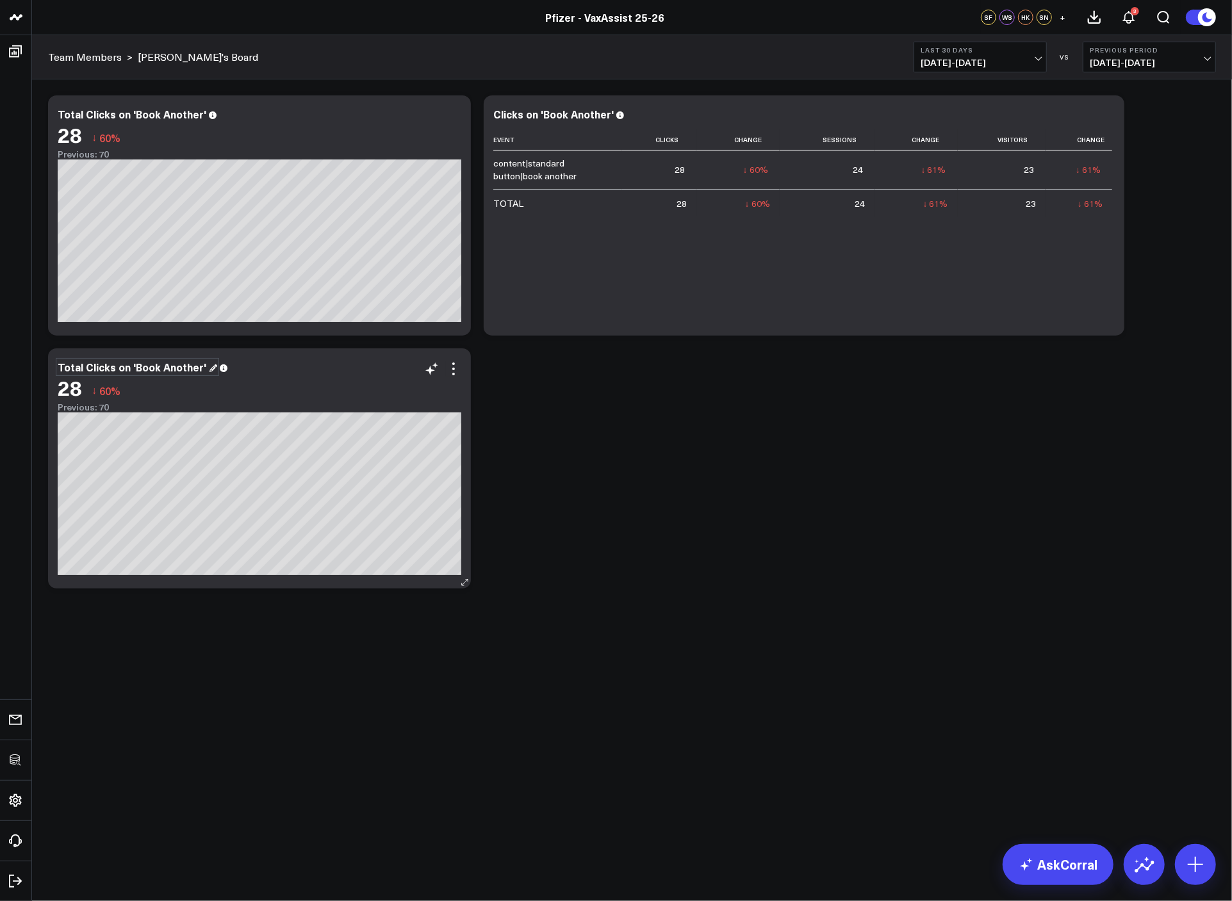
click at [156, 364] on div "Total Clicks on 'Book Another'" at bounding box center [137, 367] width 159 height 14
drag, startPoint x: 156, startPoint y: 364, endPoint x: 162, endPoint y: 366, distance: 6.7
click at [156, 364] on div "Total Clicks on 'Book Another'" at bounding box center [137, 367] width 159 height 14
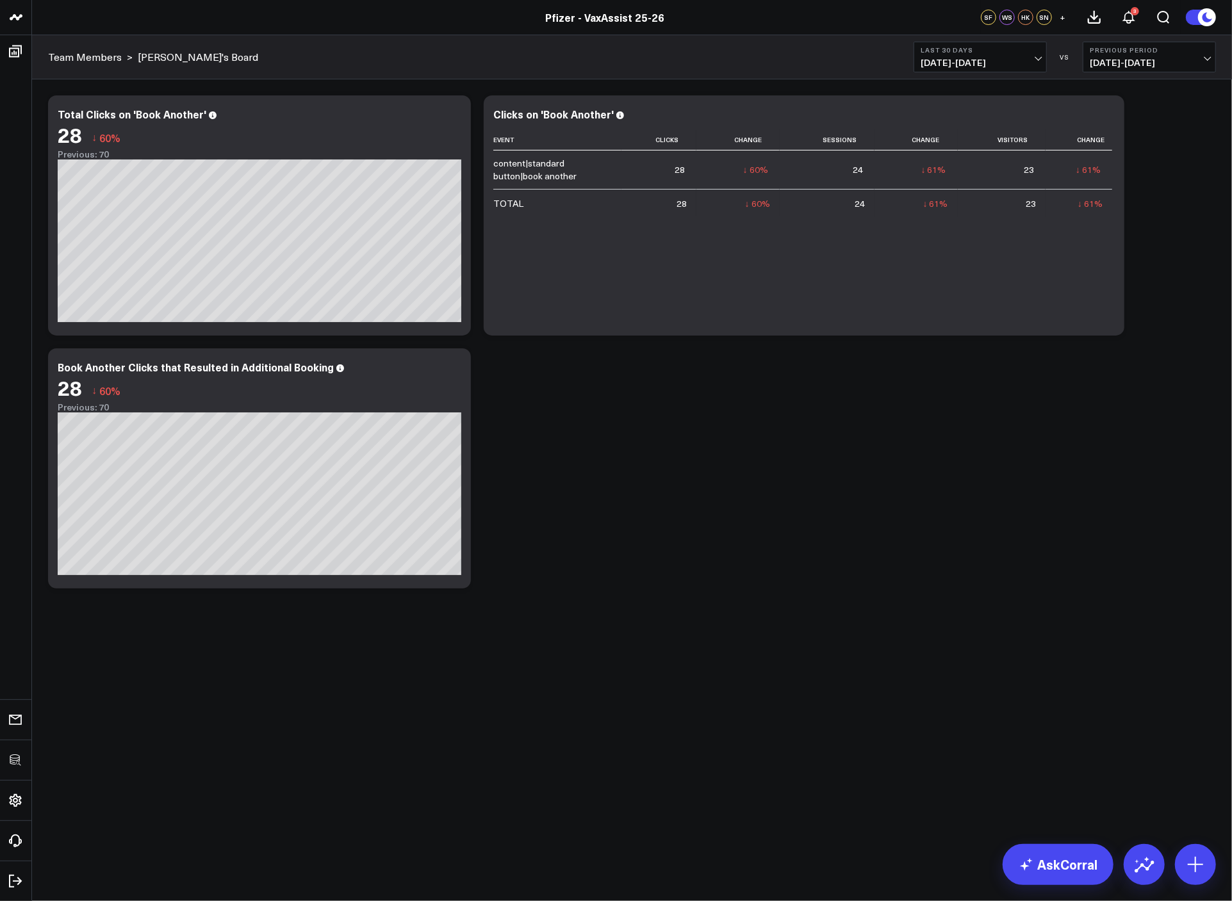
click at [517, 409] on div "Modify via AI Copy link to widget Ask support Remove Create linked copy Executi…" at bounding box center [632, 342] width 1180 height 506
click at [460, 369] on icon at bounding box center [453, 368] width 15 height 15
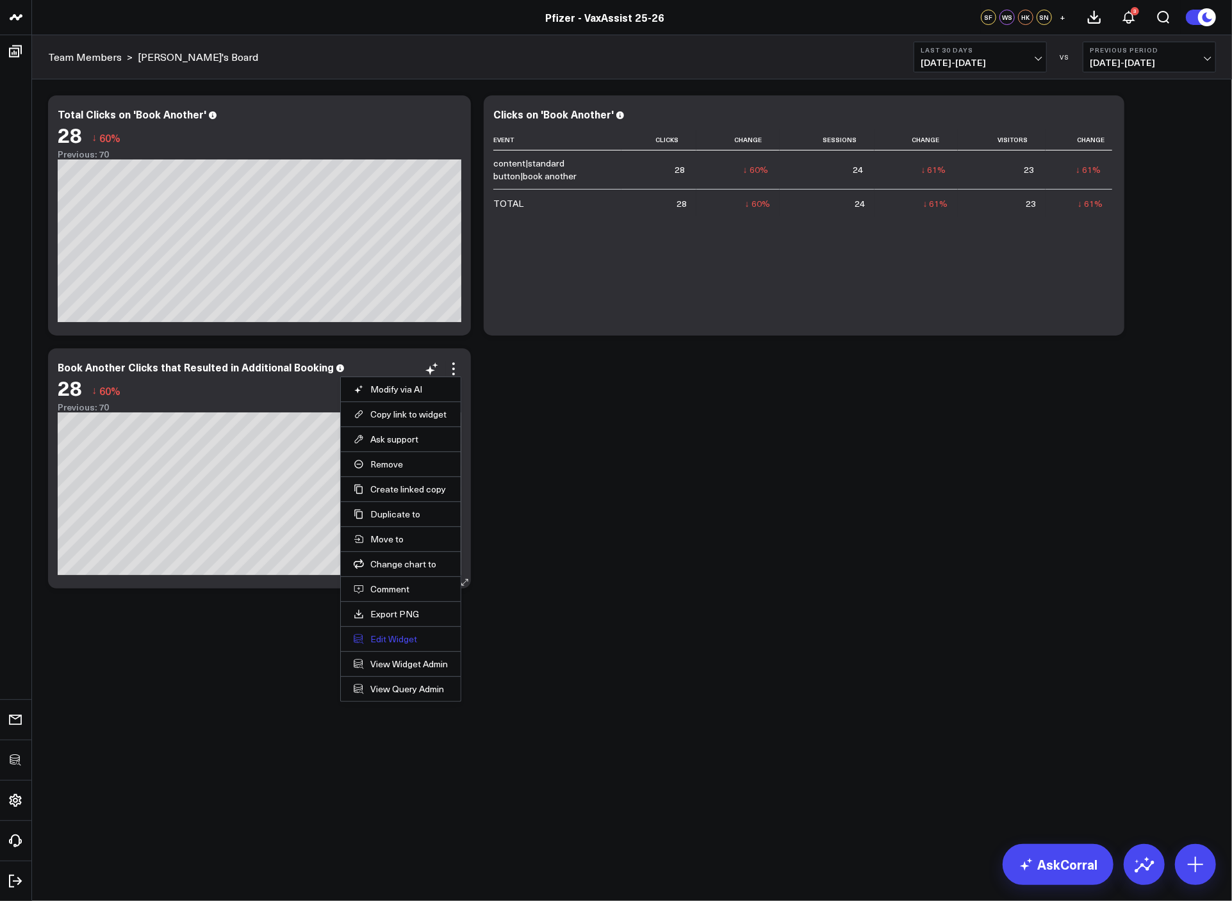
click at [408, 635] on button "Edit Widget" at bounding box center [401, 639] width 94 height 12
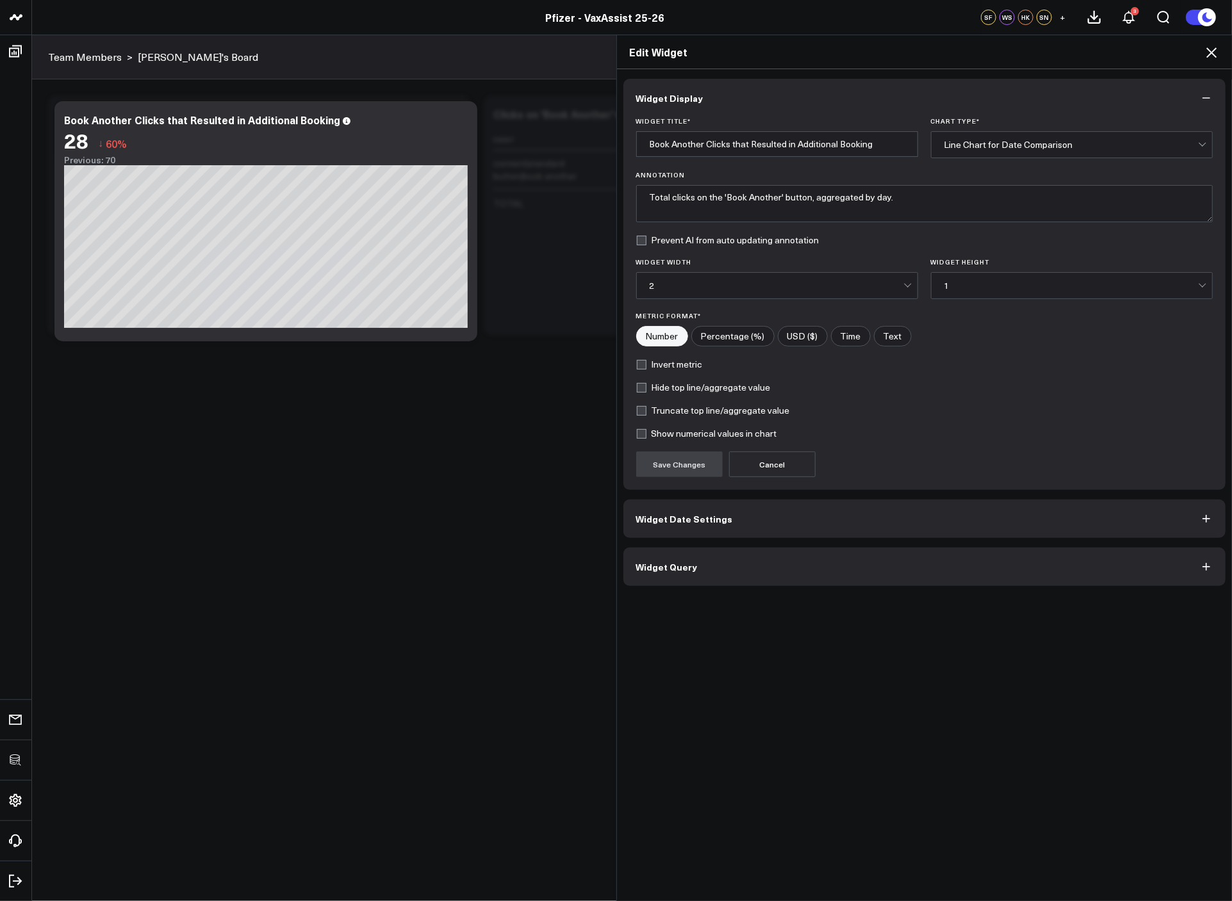
click at [672, 571] on span "Widget Query" at bounding box center [666, 567] width 61 height 10
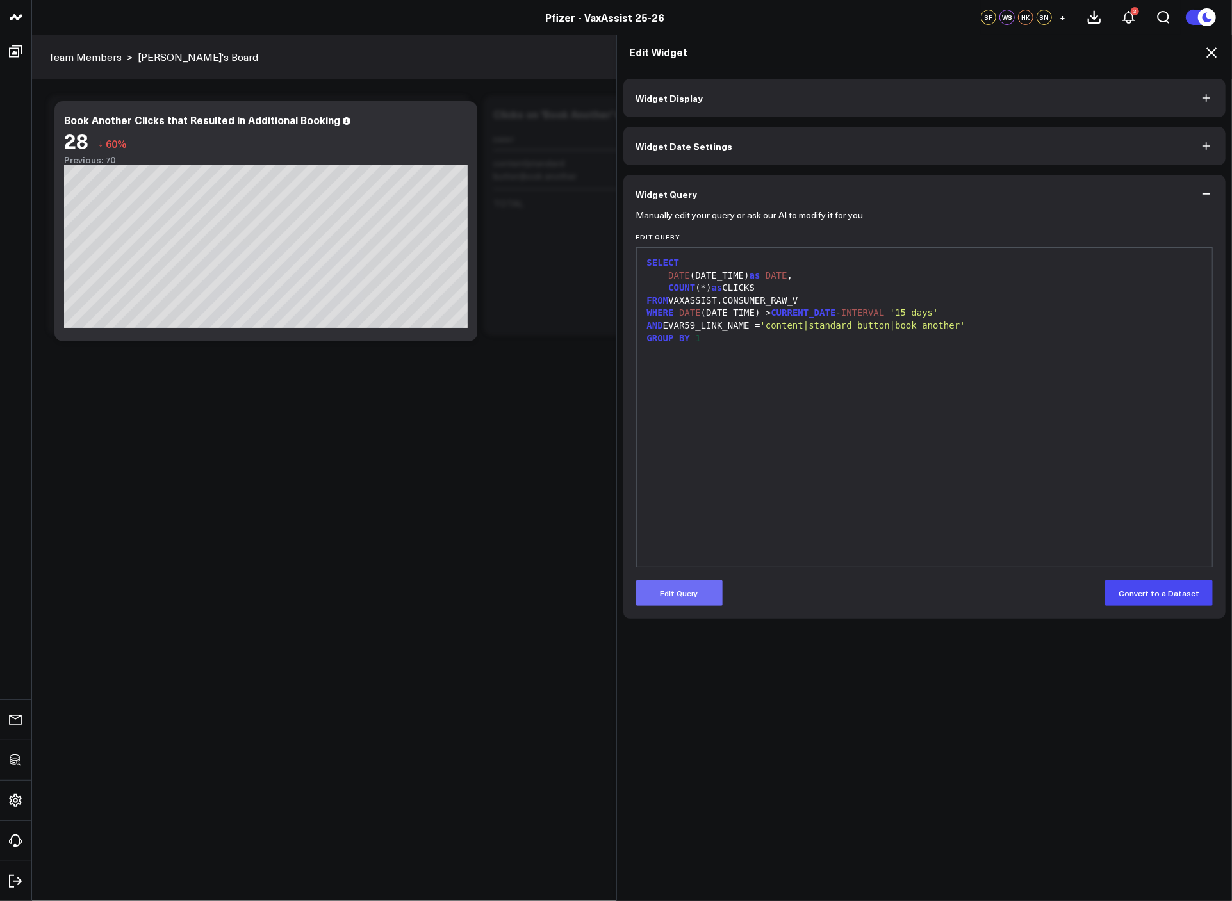
click at [680, 593] on button "Edit Query" at bounding box center [679, 593] width 86 height 26
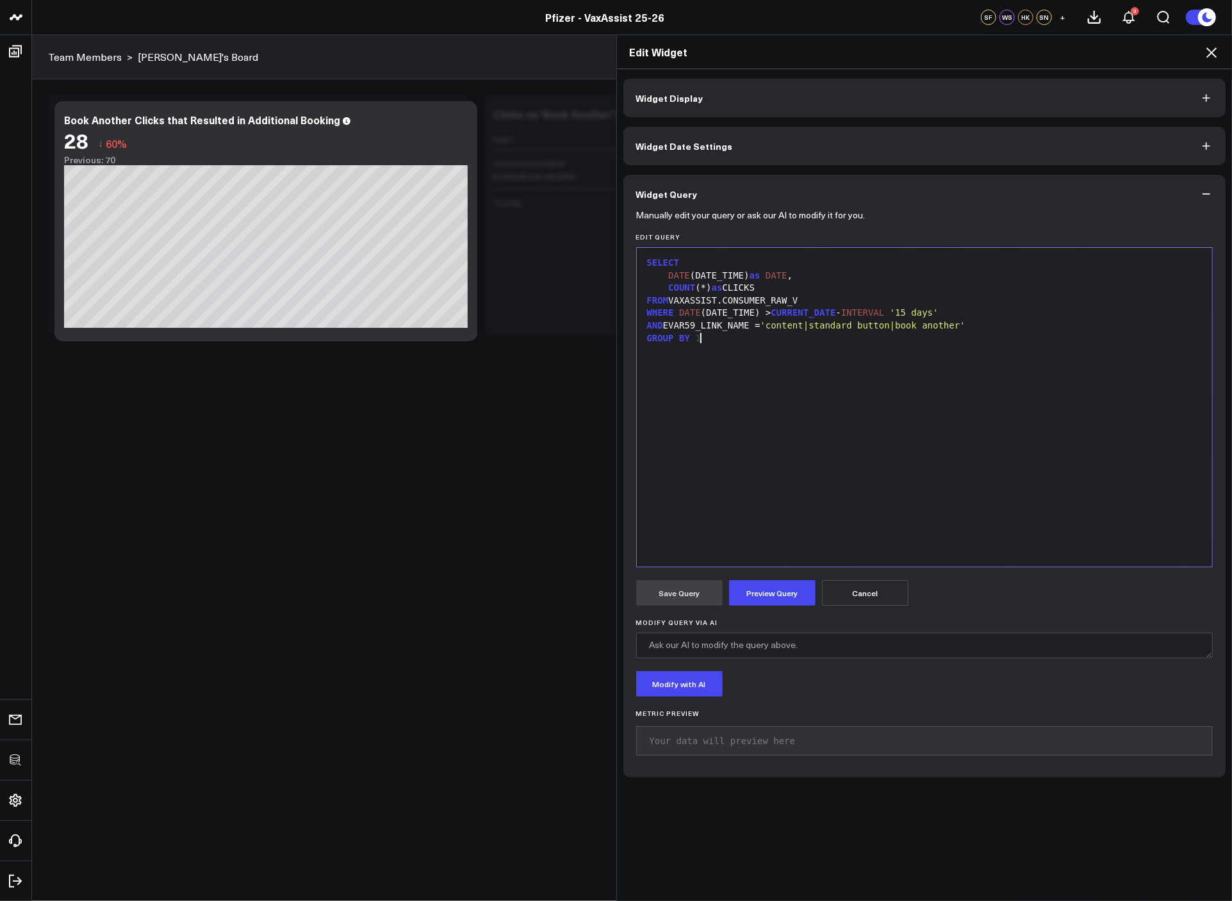
click at [758, 417] on div "SELECT DATE (DATE_TIME) as DATE , COUNT (*) as CLICKS FROM VAXASSIST.CONSUMER_R…" at bounding box center [924, 407] width 563 height 306
drag, startPoint x: 781, startPoint y: 364, endPoint x: 769, endPoint y: 334, distance: 31.9
click at [781, 364] on div "SELECT DATE (DATE_TIME) as DATE , COUNT (*) as CLICKS FROM VAXASSIST.CONSUMER_R…" at bounding box center [924, 407] width 563 height 306
drag, startPoint x: 765, startPoint y: 288, endPoint x: 662, endPoint y: 285, distance: 102.5
click at [662, 285] on div "COUNT (*) as CLICKS" at bounding box center [924, 288] width 563 height 13
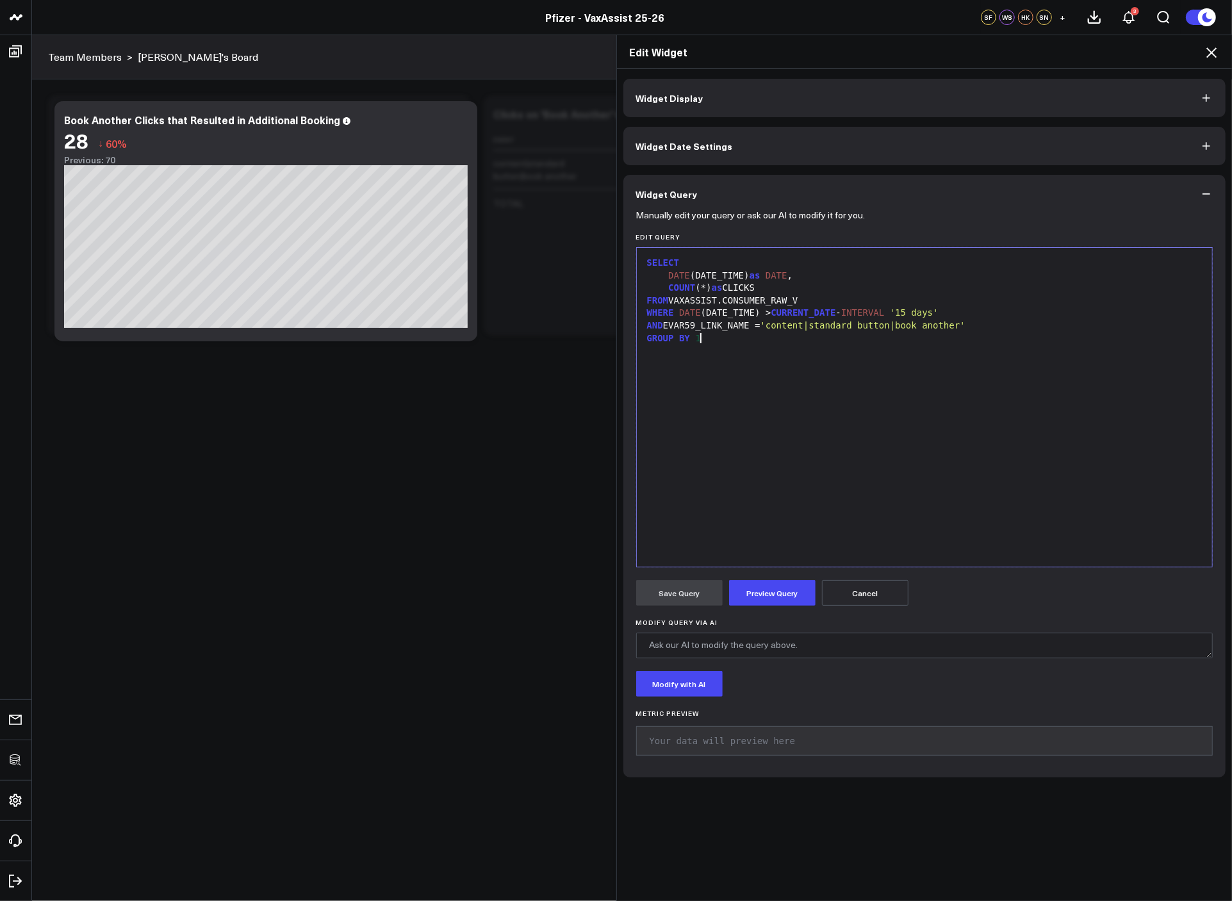
click at [769, 375] on div "SELECT DATE (DATE_TIME) as DATE , COUNT (*) as CLICKS FROM VAXASSIST.CONSUMER_R…" at bounding box center [924, 407] width 563 height 306
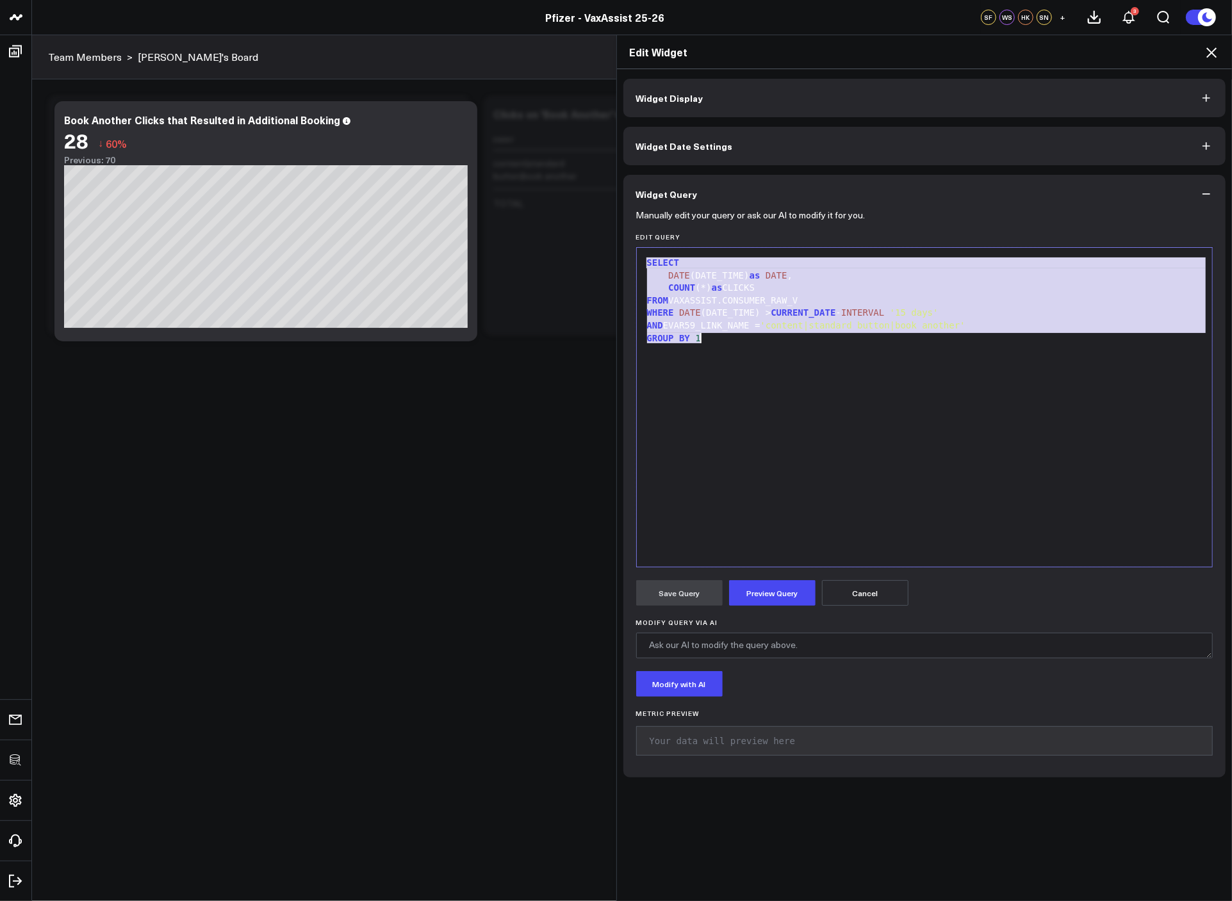
copy div "SELECT DATE (DATE_TIME) as DATE , COUNT (*) as CLICKS FROM VAXASSIST.CONSUMER_R…"
click at [890, 588] on button "Cancel" at bounding box center [865, 593] width 86 height 26
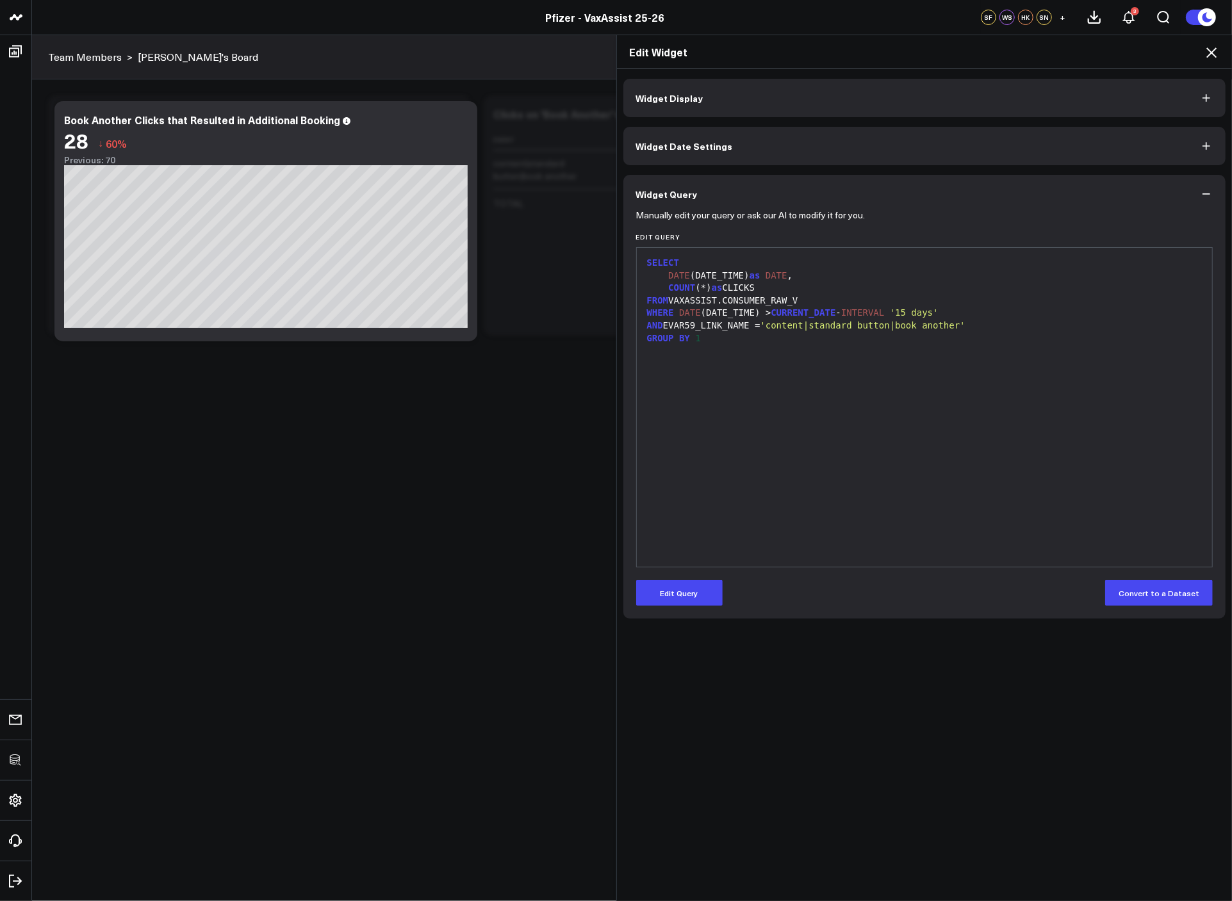
click at [1212, 60] on div "Edit Widget" at bounding box center [924, 52] width 615 height 34
click at [1212, 57] on icon at bounding box center [1210, 52] width 15 height 15
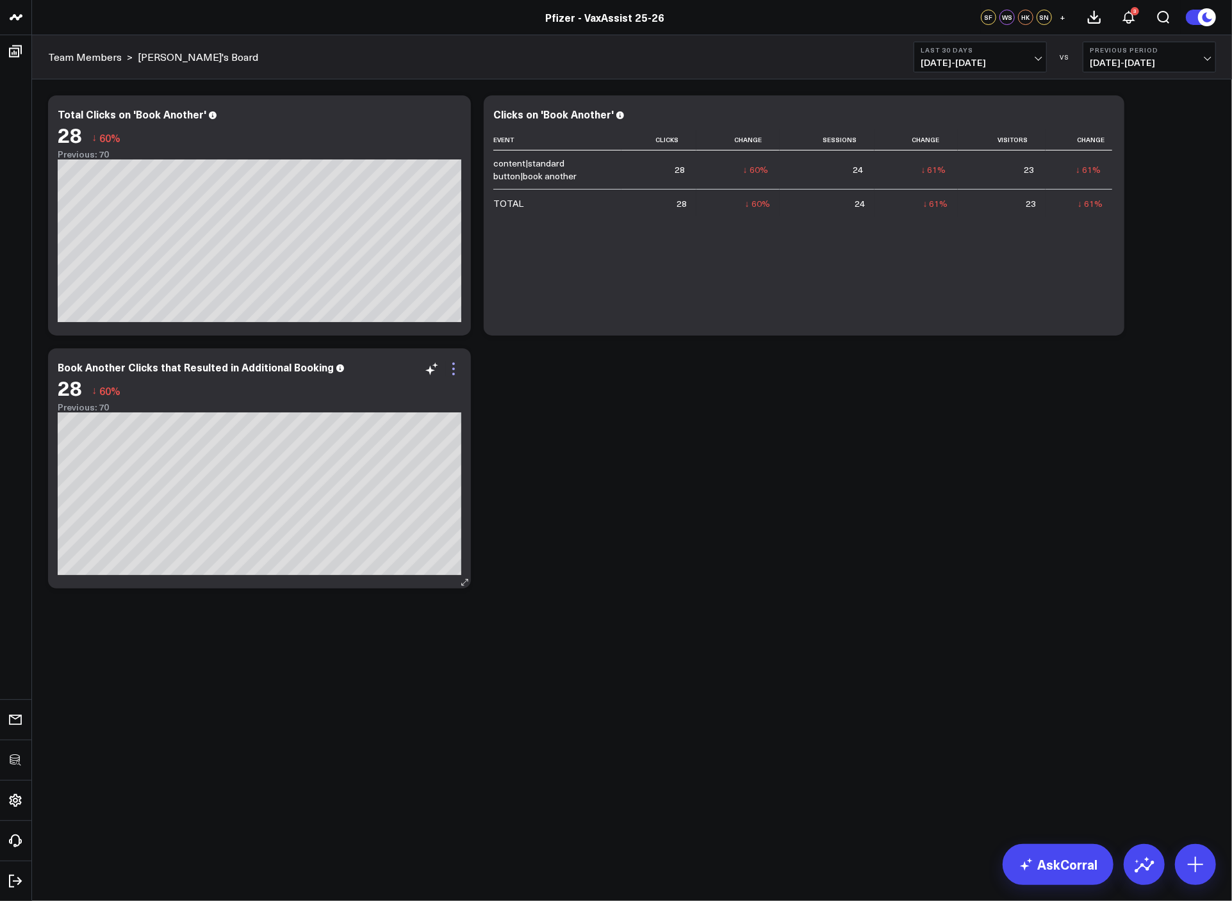
click at [459, 373] on icon at bounding box center [453, 368] width 15 height 15
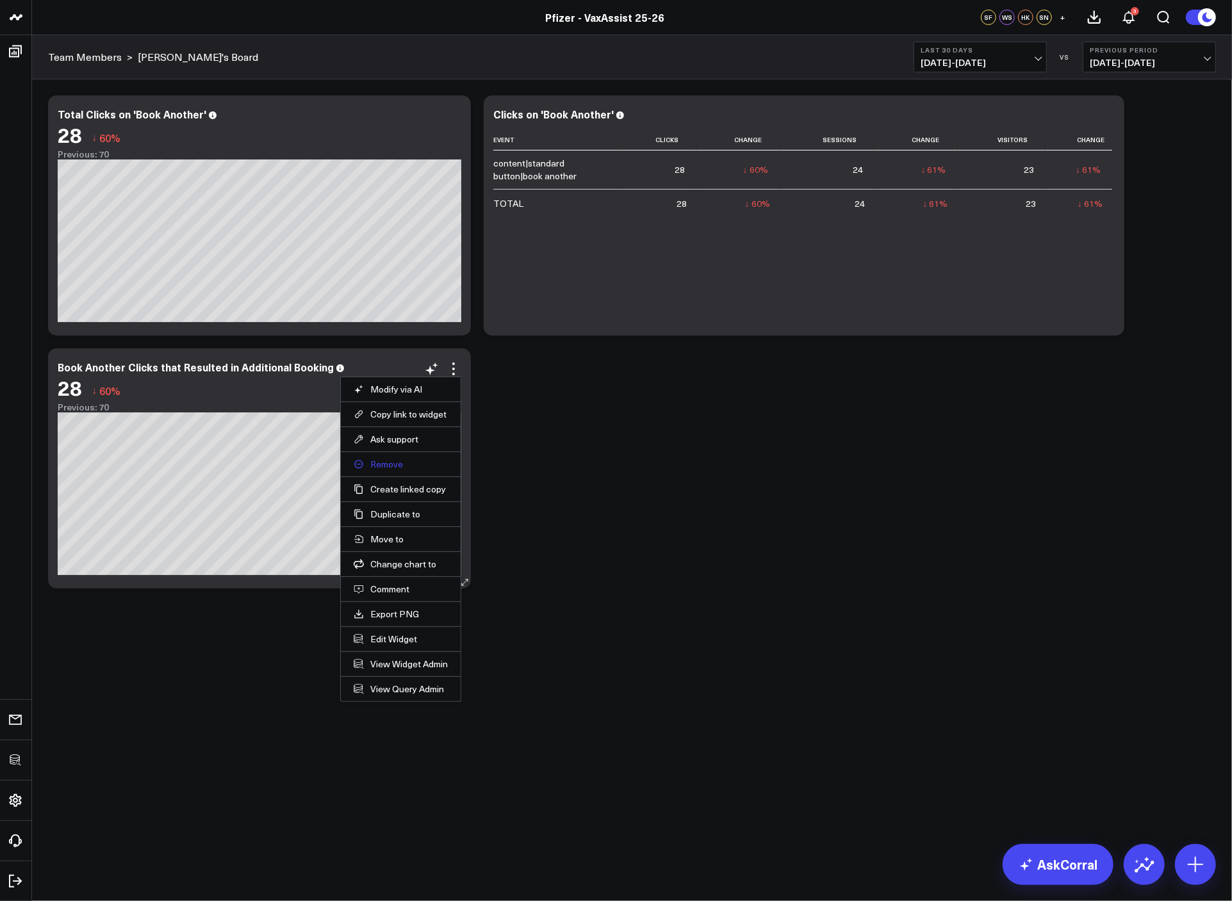
click at [386, 464] on button "Remove" at bounding box center [401, 465] width 94 height 12
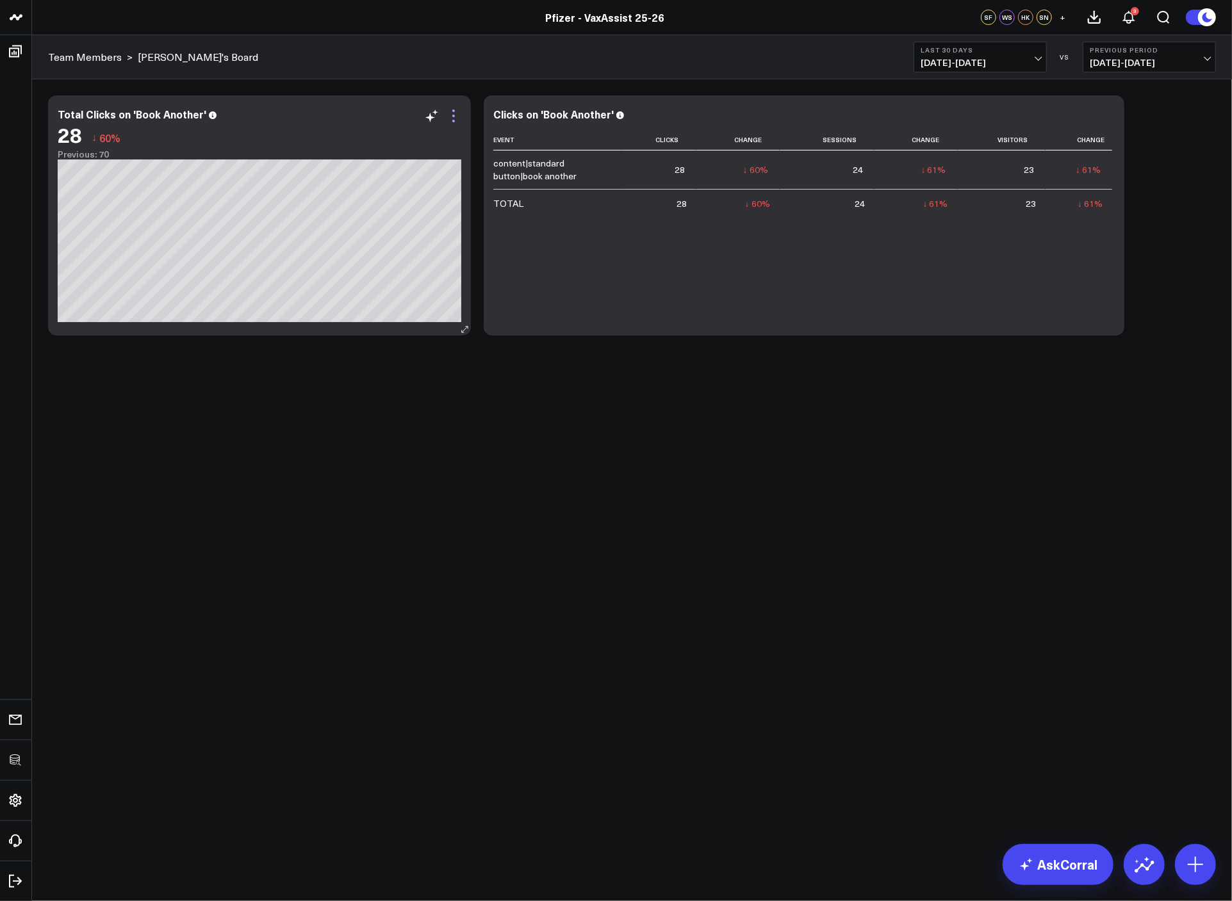
drag, startPoint x: 455, startPoint y: 113, endPoint x: 452, endPoint y: 122, distance: 10.1
click at [455, 113] on icon at bounding box center [453, 115] width 15 height 15
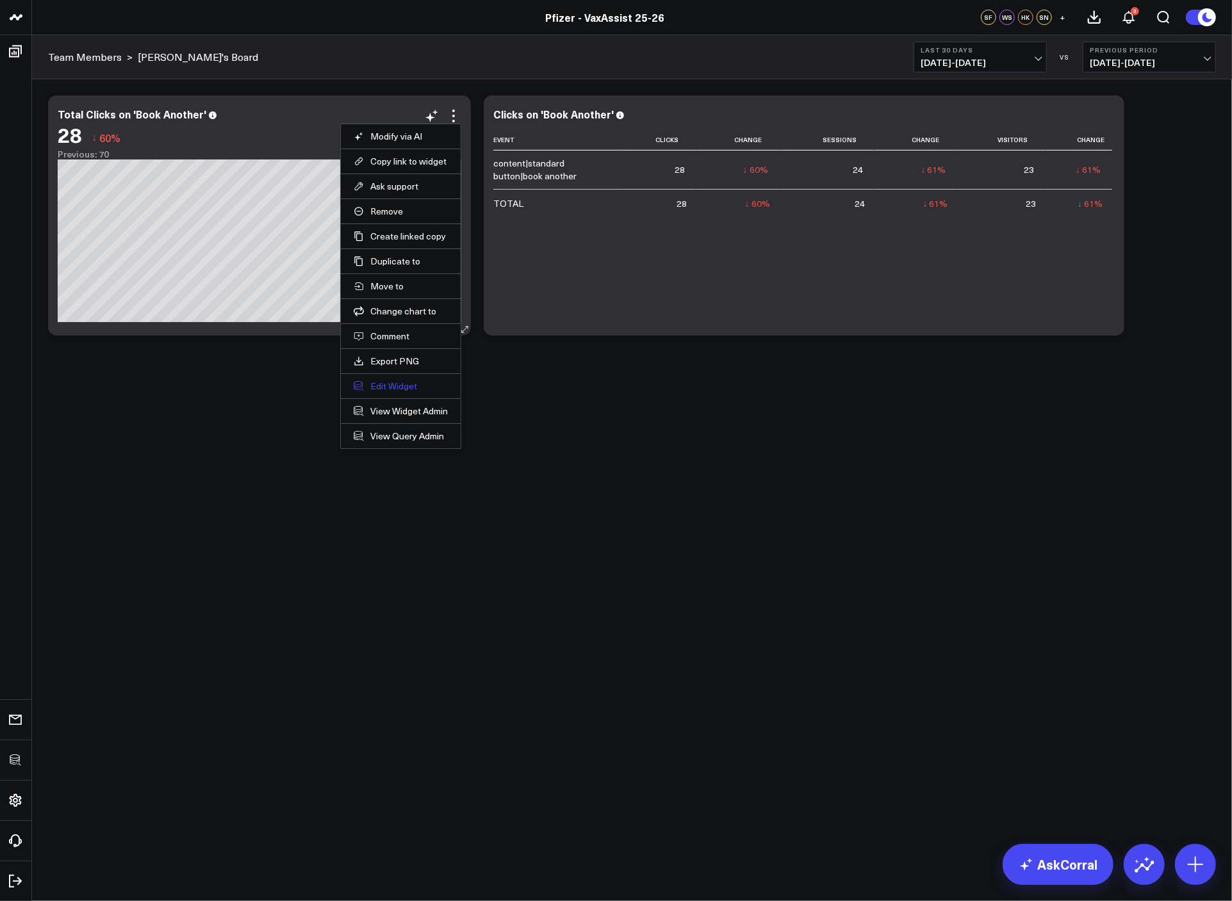
click at [389, 387] on button "Edit Widget" at bounding box center [401, 386] width 94 height 12
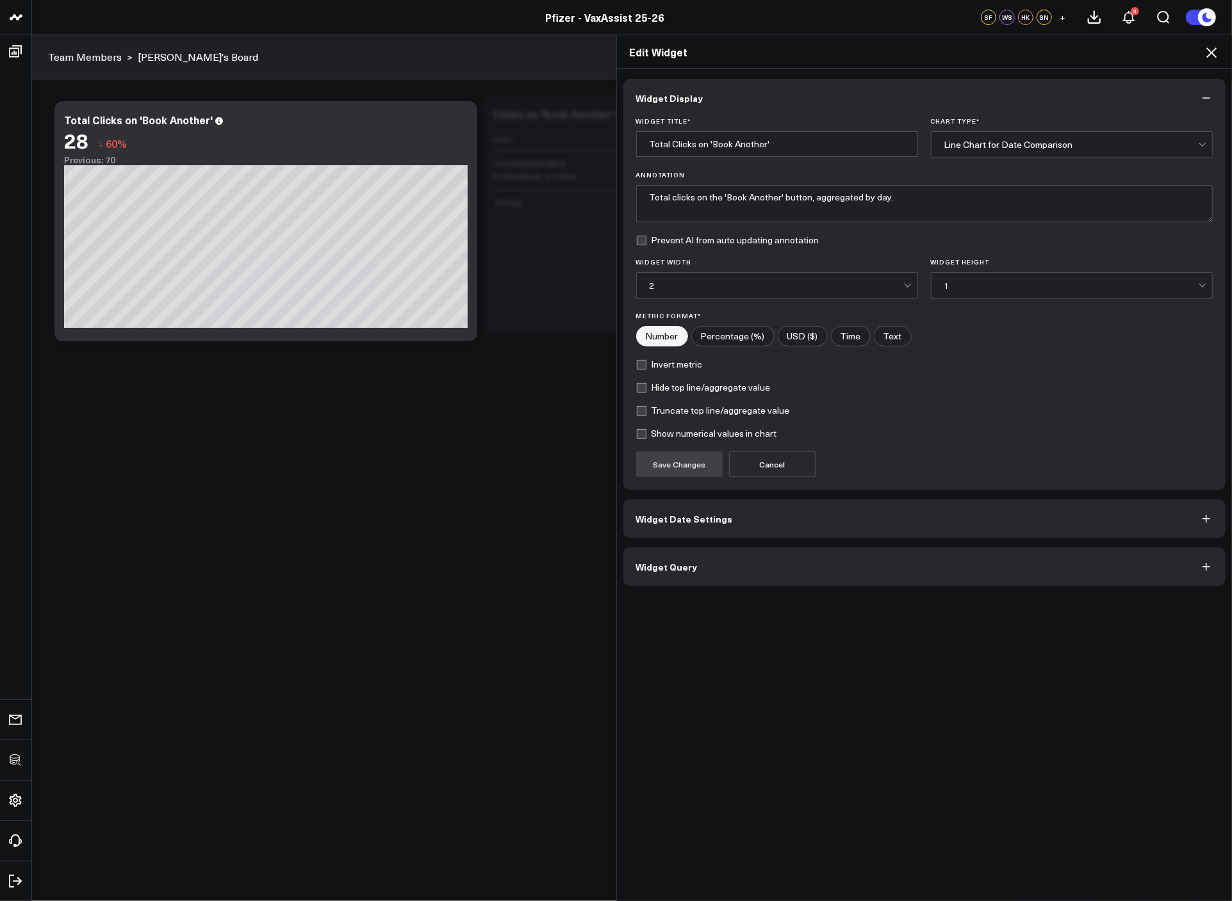
click at [776, 572] on button "Widget Query" at bounding box center [924, 567] width 603 height 38
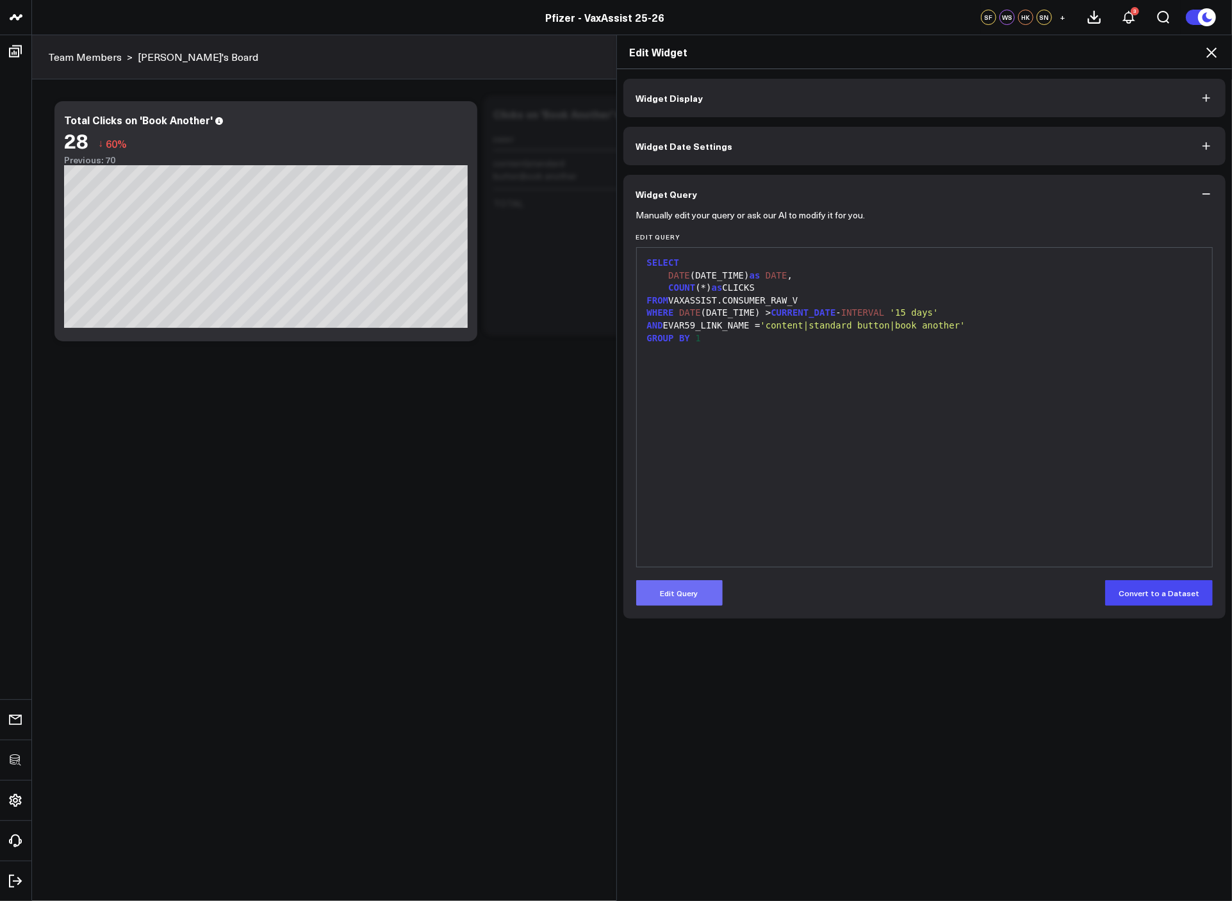
click at [697, 599] on button "Edit Query" at bounding box center [679, 593] width 86 height 26
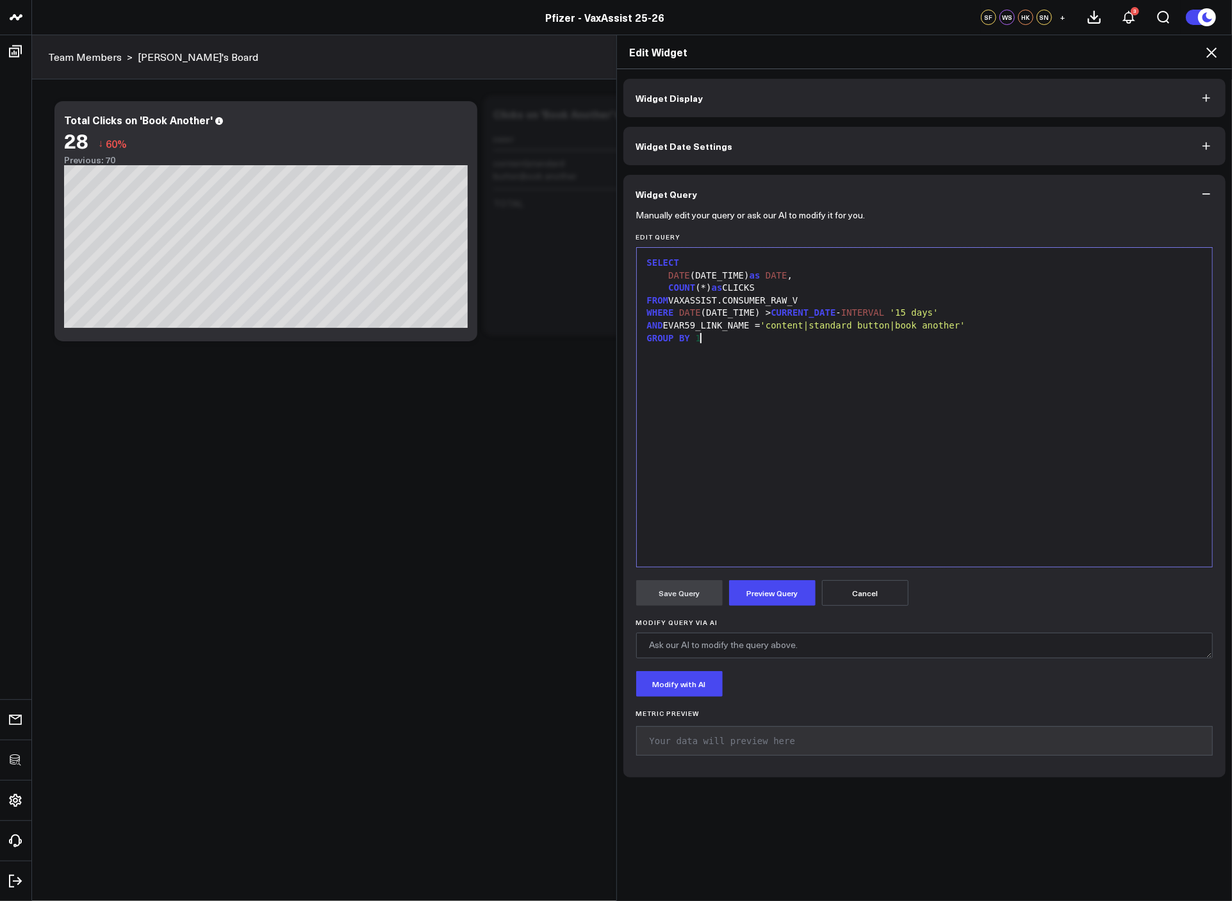
click at [750, 385] on div "SELECT DATE (DATE_TIME) as DATE , COUNT (*) as CLICKS FROM VAXASSIST.CONSUMER_R…" at bounding box center [924, 407] width 563 height 306
click at [763, 364] on div "SELECT DATE (DATE_TIME) as DATE , COUNT (*) as CLICKS FROM VAXASSIST.CONSUMER_R…" at bounding box center [924, 407] width 563 height 306
click at [750, 330] on div "AND EVAR59_LINK_NAME = 'content|standard button|book another'" at bounding box center [924, 326] width 563 height 13
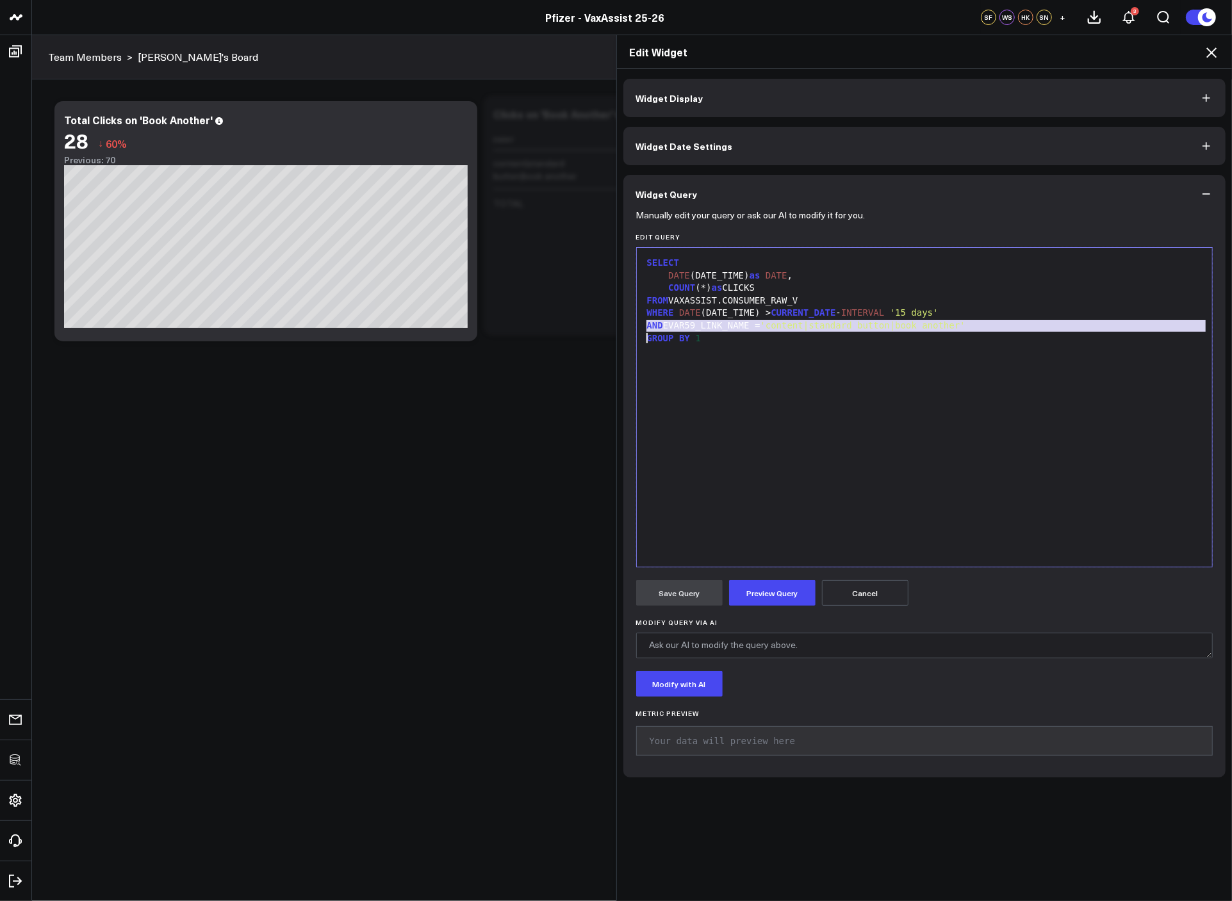
click at [749, 330] on div "AND EVAR59_LINK_NAME = 'content|standard button|book another'" at bounding box center [924, 326] width 563 height 13
copy div "AND EVAR59_LINK_NAME = 'content|standard button|book another'"
click at [1216, 46] on icon at bounding box center [1210, 52] width 15 height 15
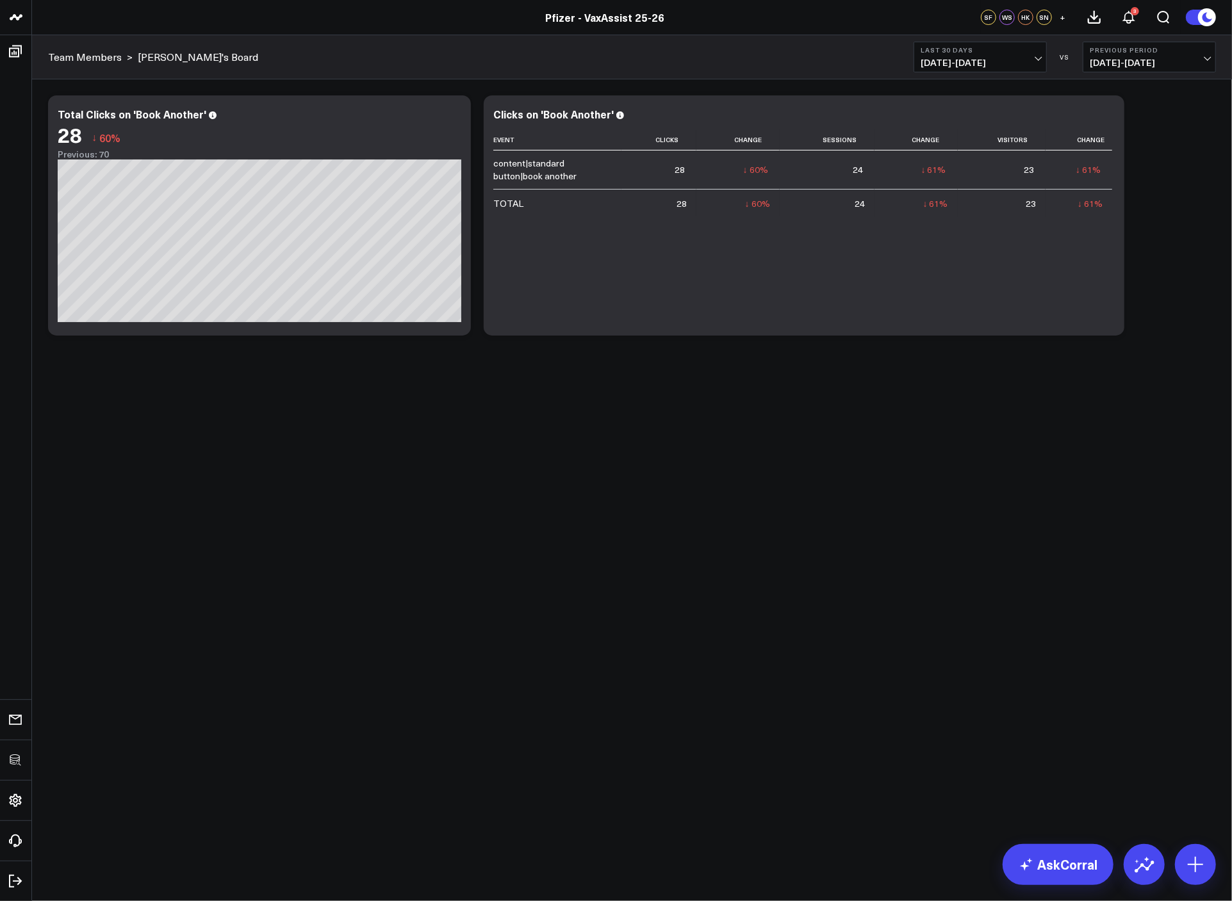
click at [1207, 884] on div at bounding box center [1195, 864] width 41 height 41
click at [1203, 875] on button at bounding box center [1195, 864] width 41 height 41
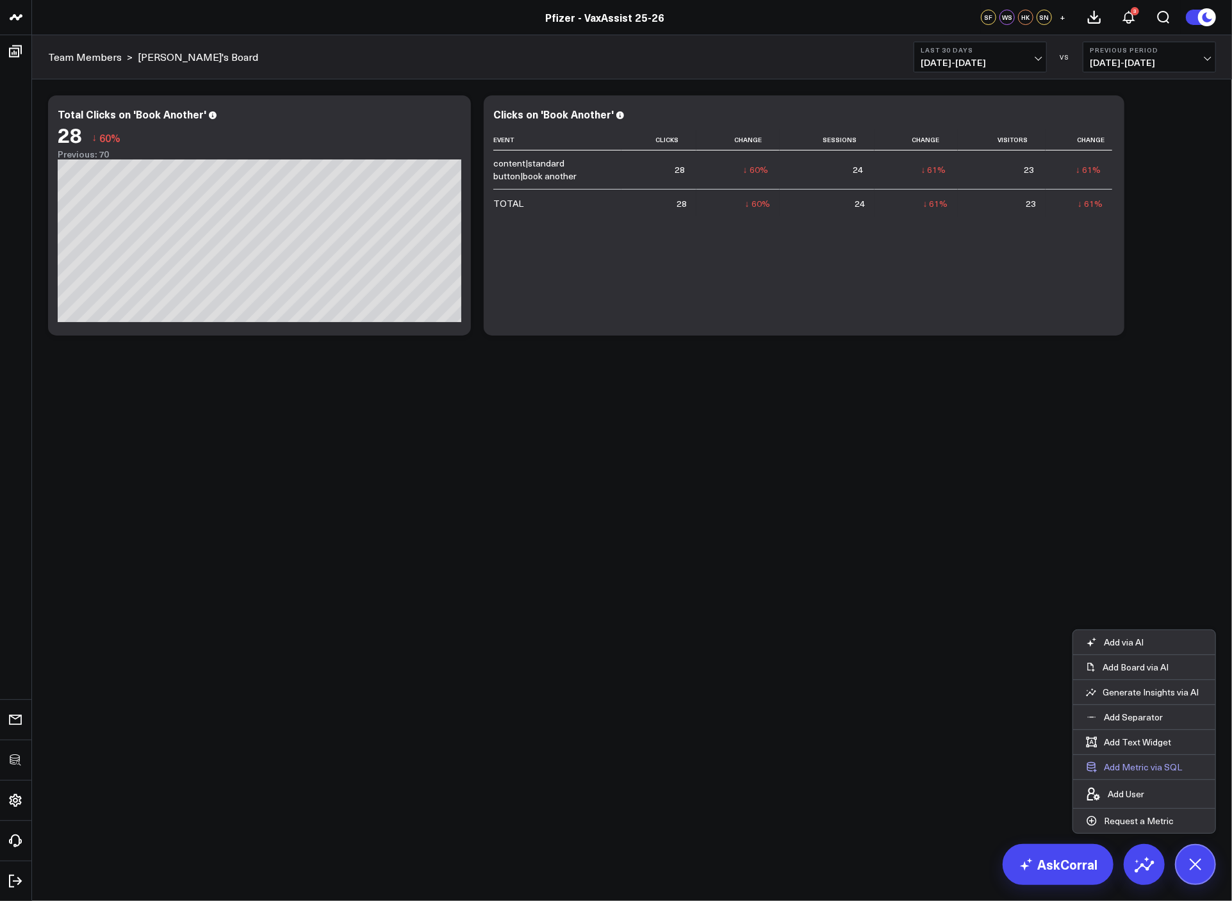
click at [1161, 769] on button "Add Metric via SQL" at bounding box center [1134, 767] width 122 height 24
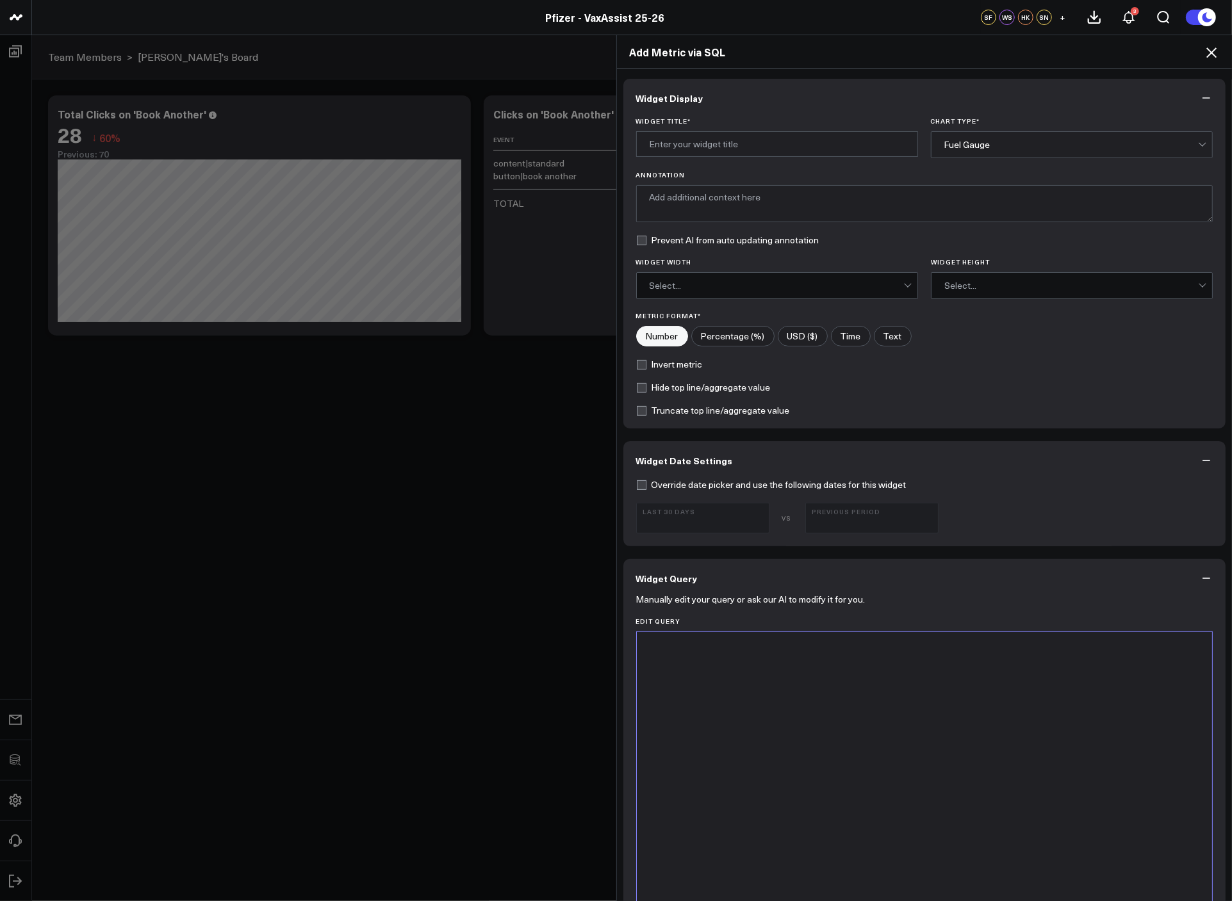
click at [945, 712] on div at bounding box center [924, 792] width 563 height 306
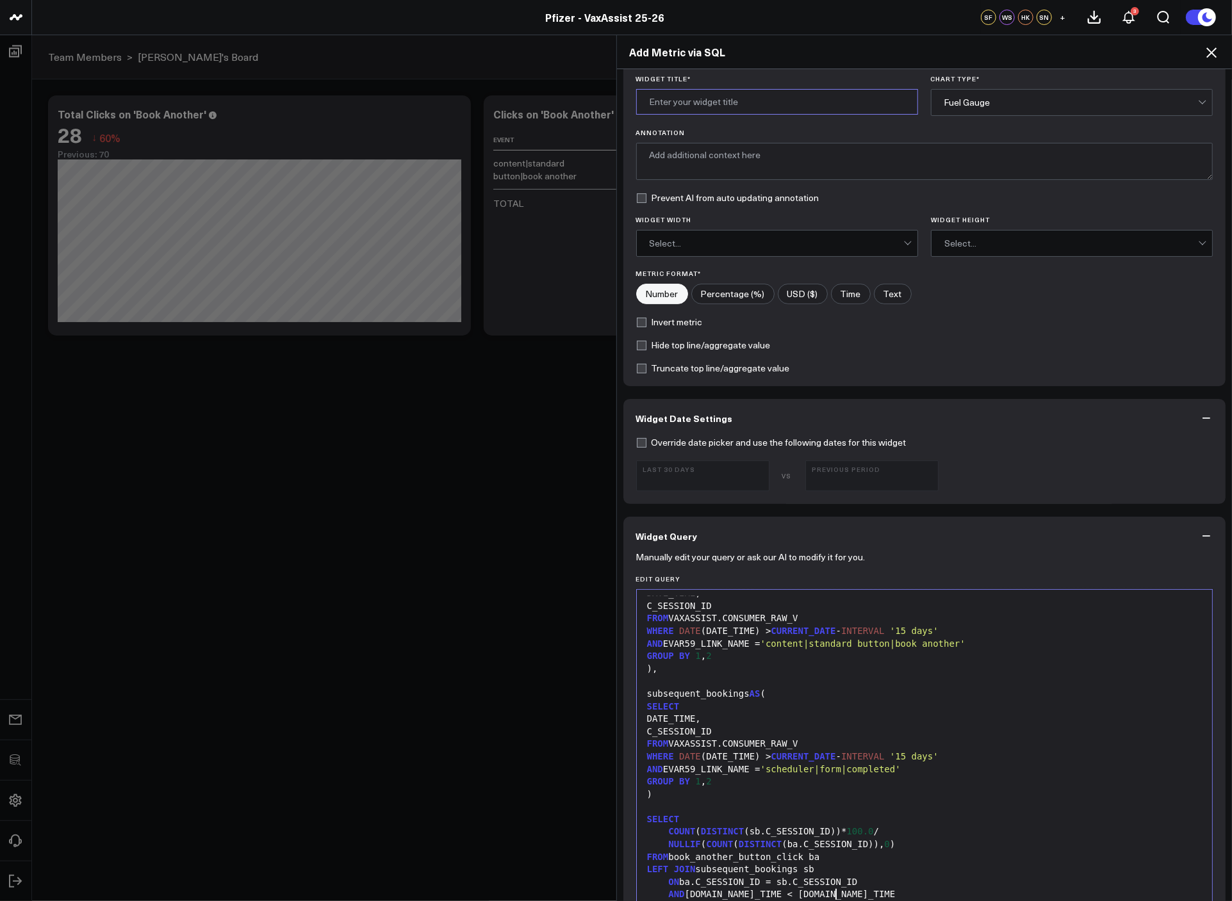
click at [702, 104] on input "Widget Title *" at bounding box center [777, 102] width 282 height 26
click at [970, 106] on div "Fuel Gauge" at bounding box center [1071, 102] width 254 height 10
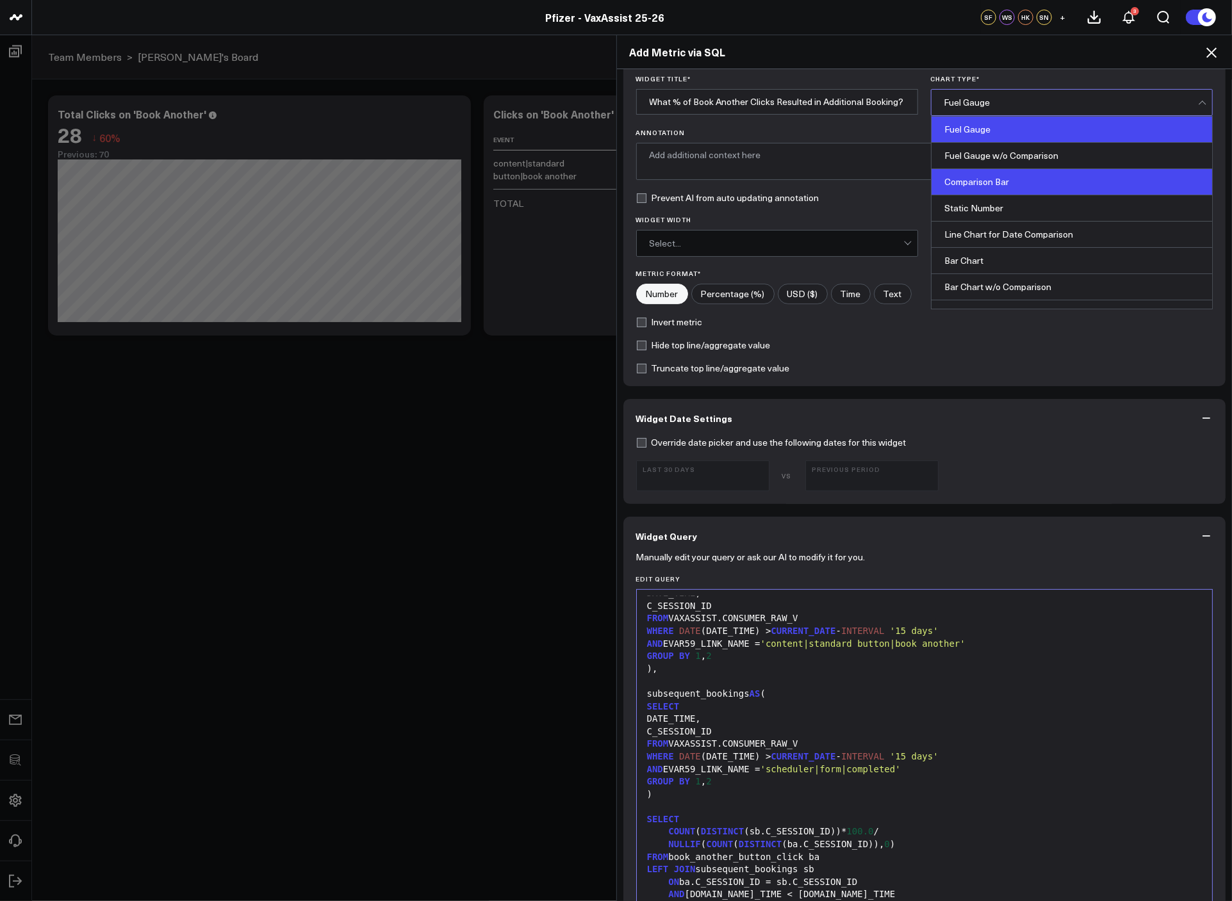
click at [1002, 184] on div "Comparison Bar" at bounding box center [1071, 182] width 281 height 26
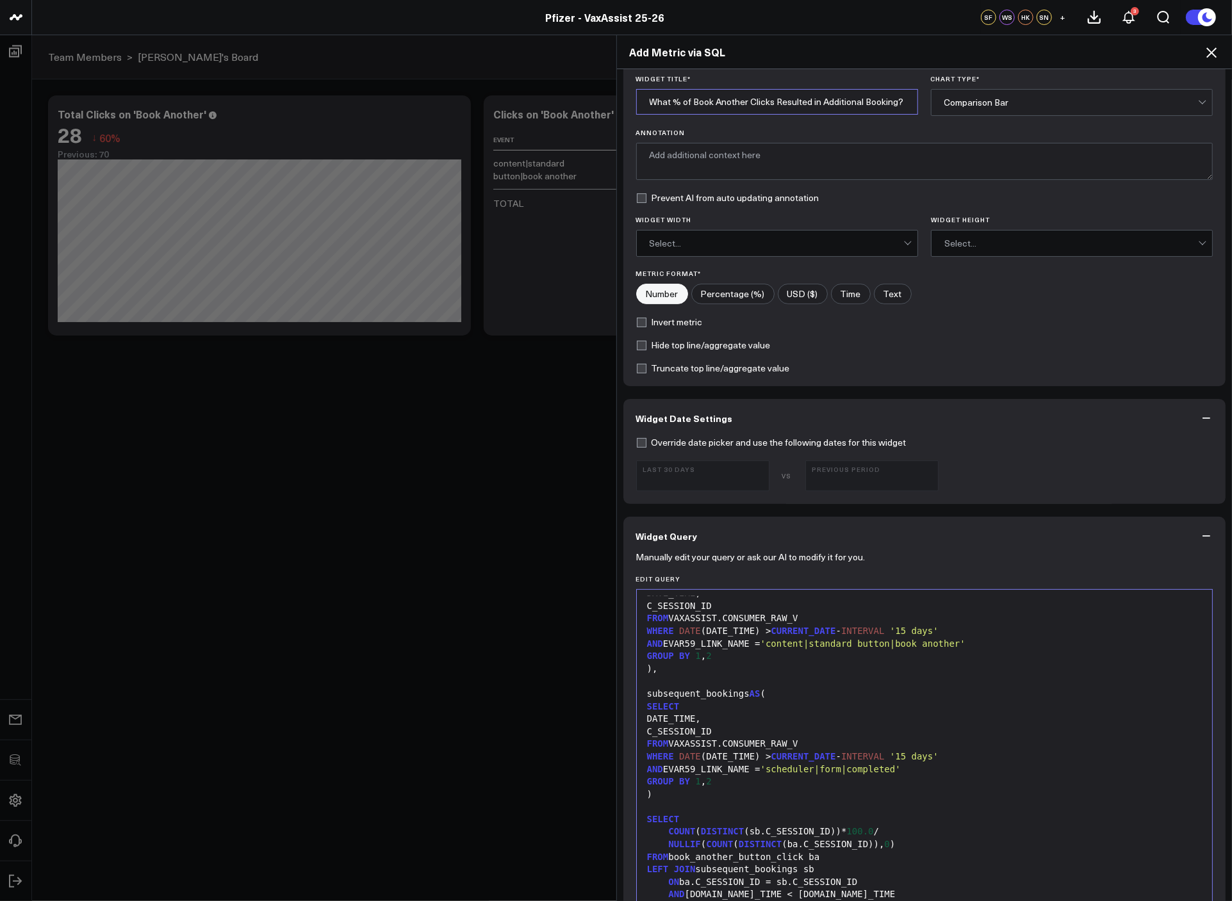
click at [901, 108] on input "What % of Book Another Clicks Resulted in Additional Booking?" at bounding box center [777, 102] width 282 height 26
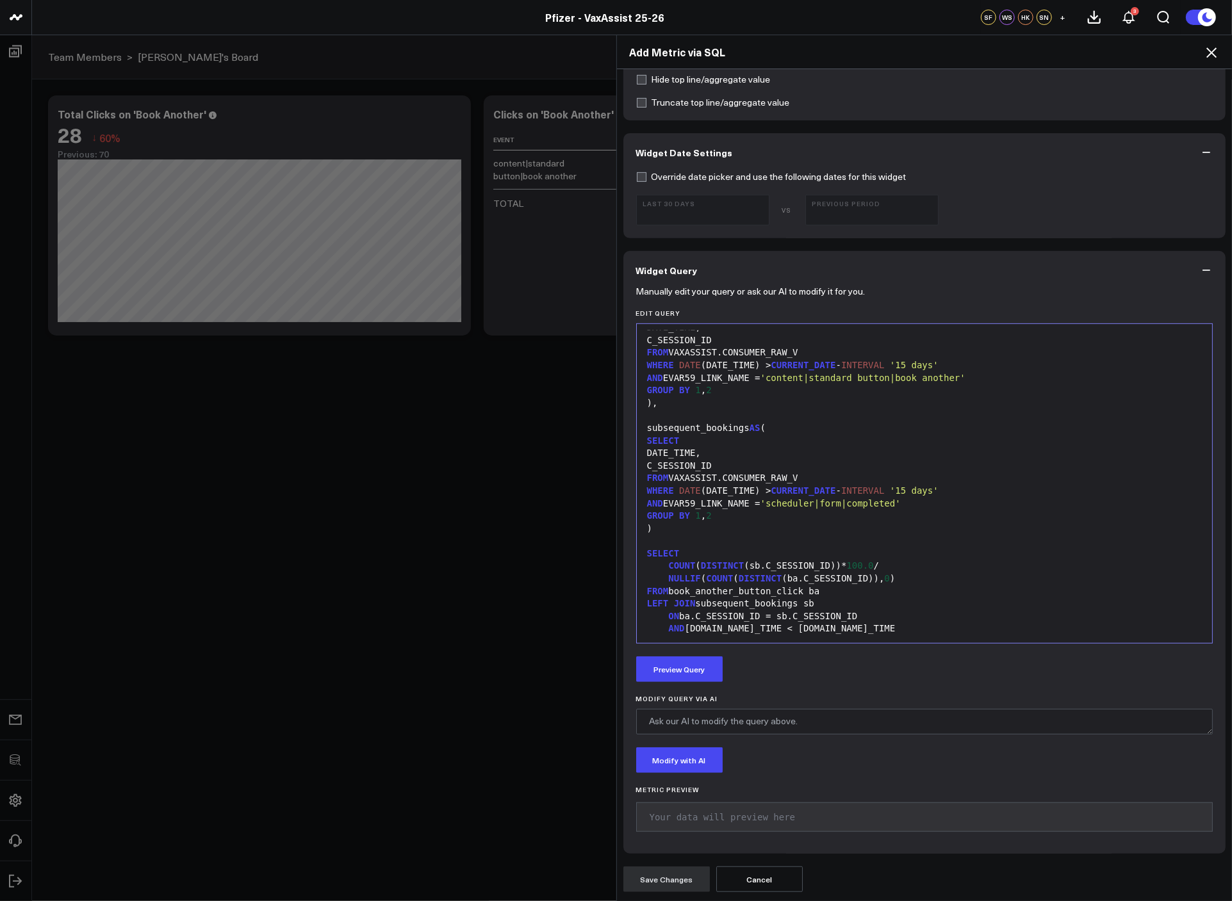
scroll to position [37, 0]
type input "What % of Book Another Clicks Resulted in Additional Booking? (Same-Session)"
click at [680, 672] on button "Preview Query" at bounding box center [679, 669] width 86 height 26
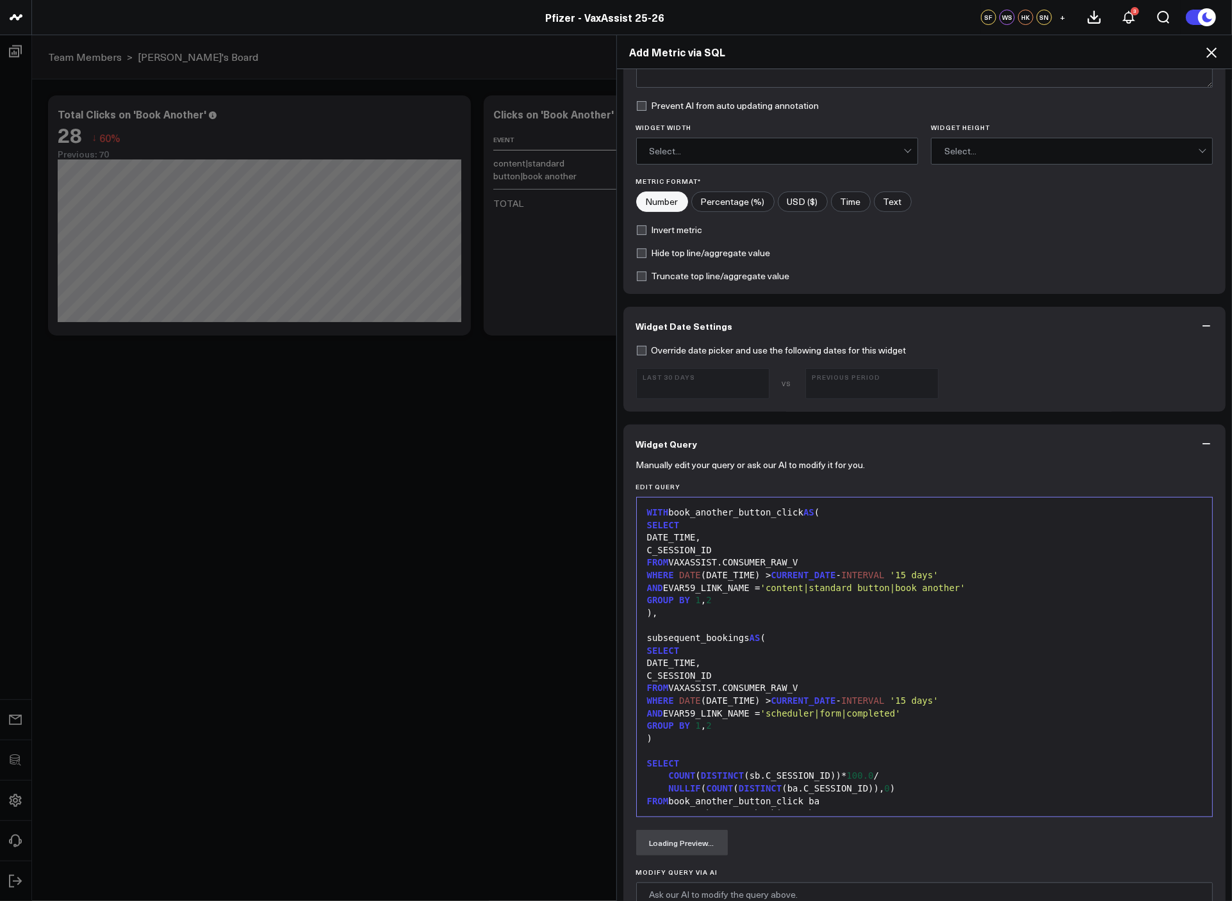
scroll to position [0, 0]
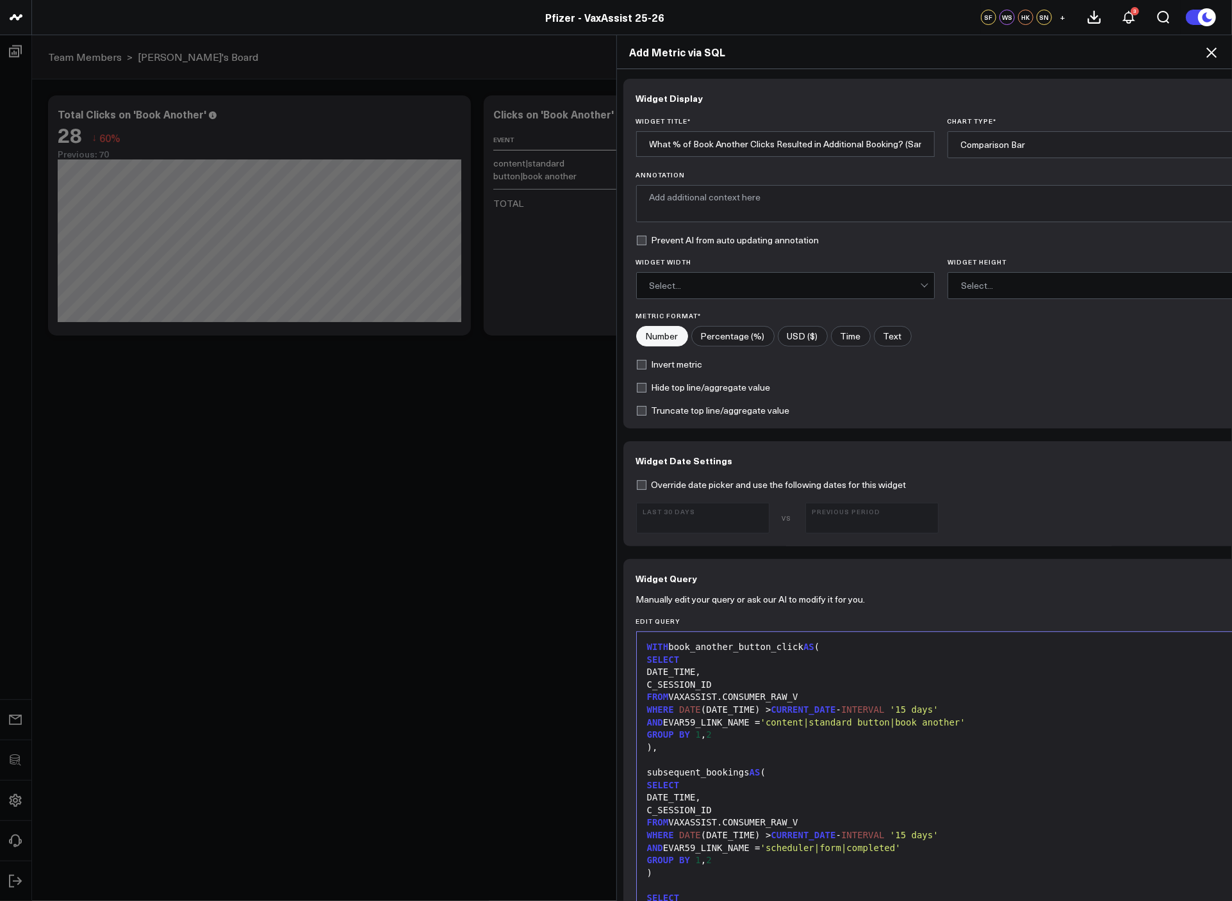
click at [730, 336] on input"] "Percentage (%)" at bounding box center [733, 336] width 82 height 19
radio input"] "true"
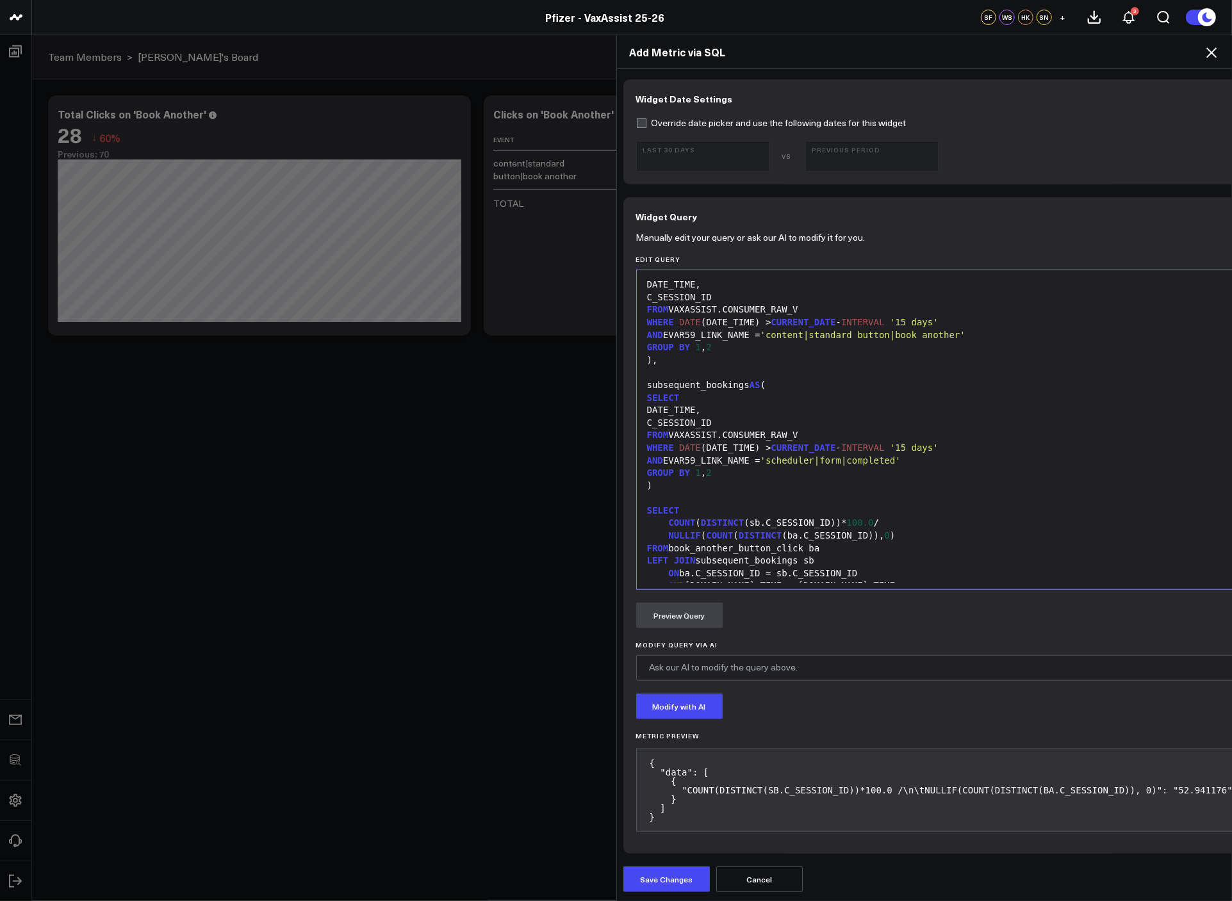
scroll to position [37, 0]
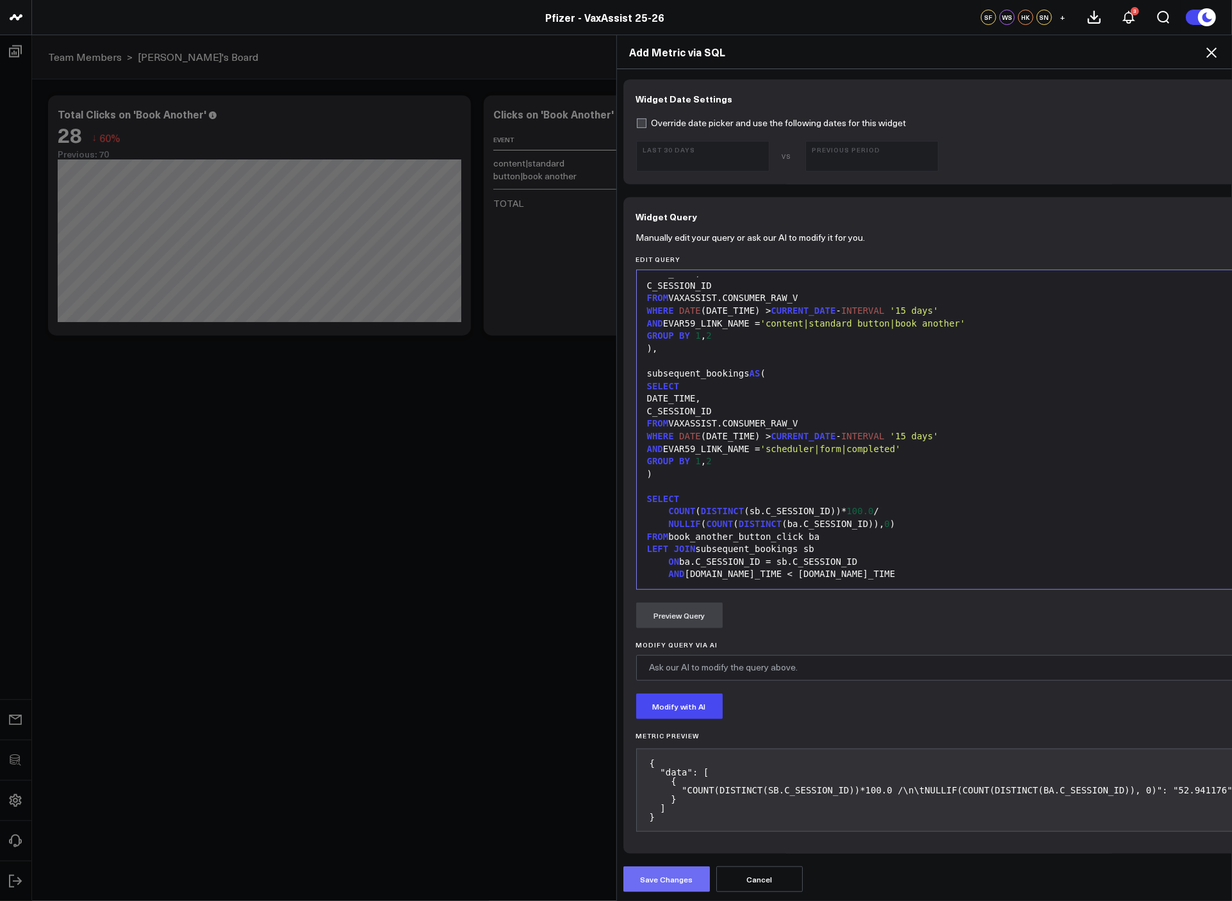
click at [654, 879] on button "Save Changes" at bounding box center [666, 879] width 86 height 26
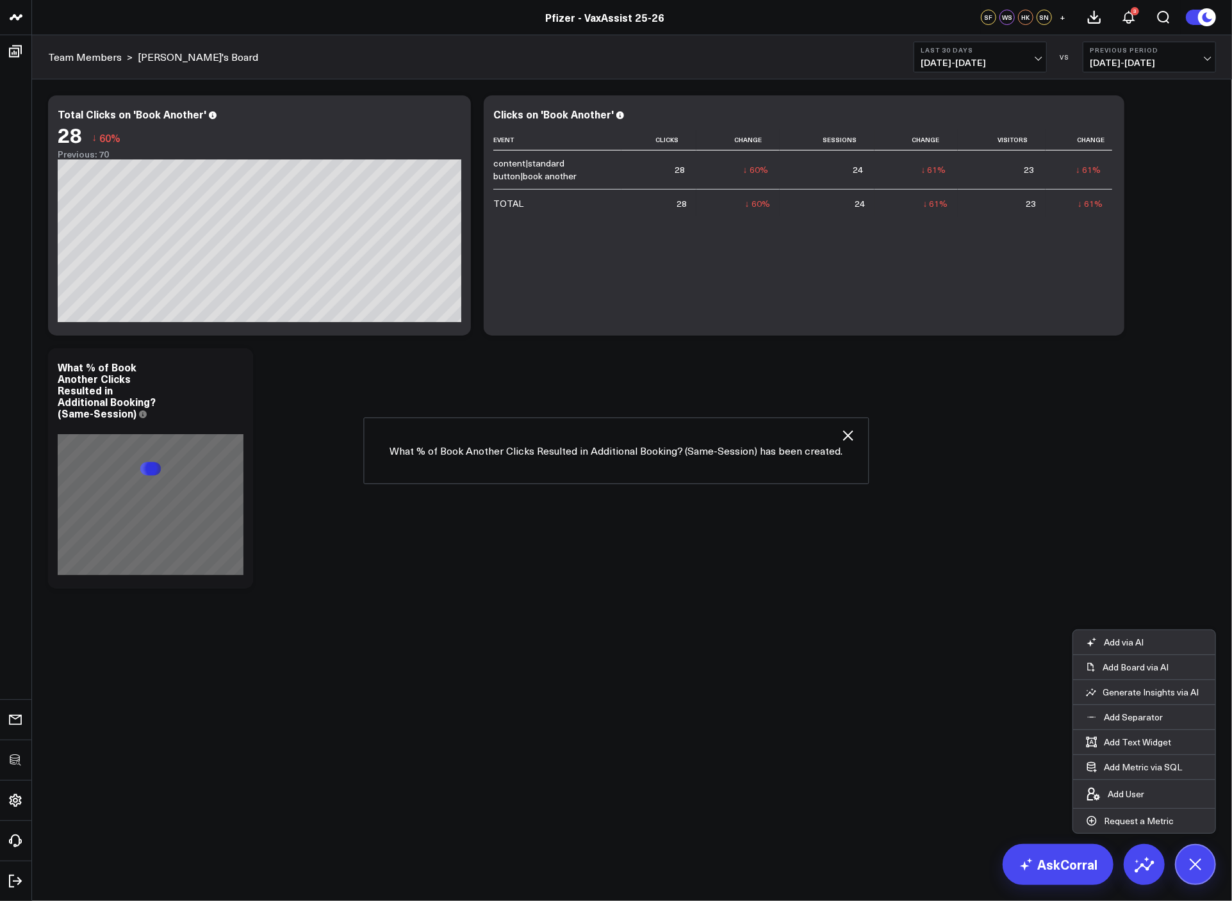
click at [845, 435] on icon "button" at bounding box center [847, 435] width 10 height 10
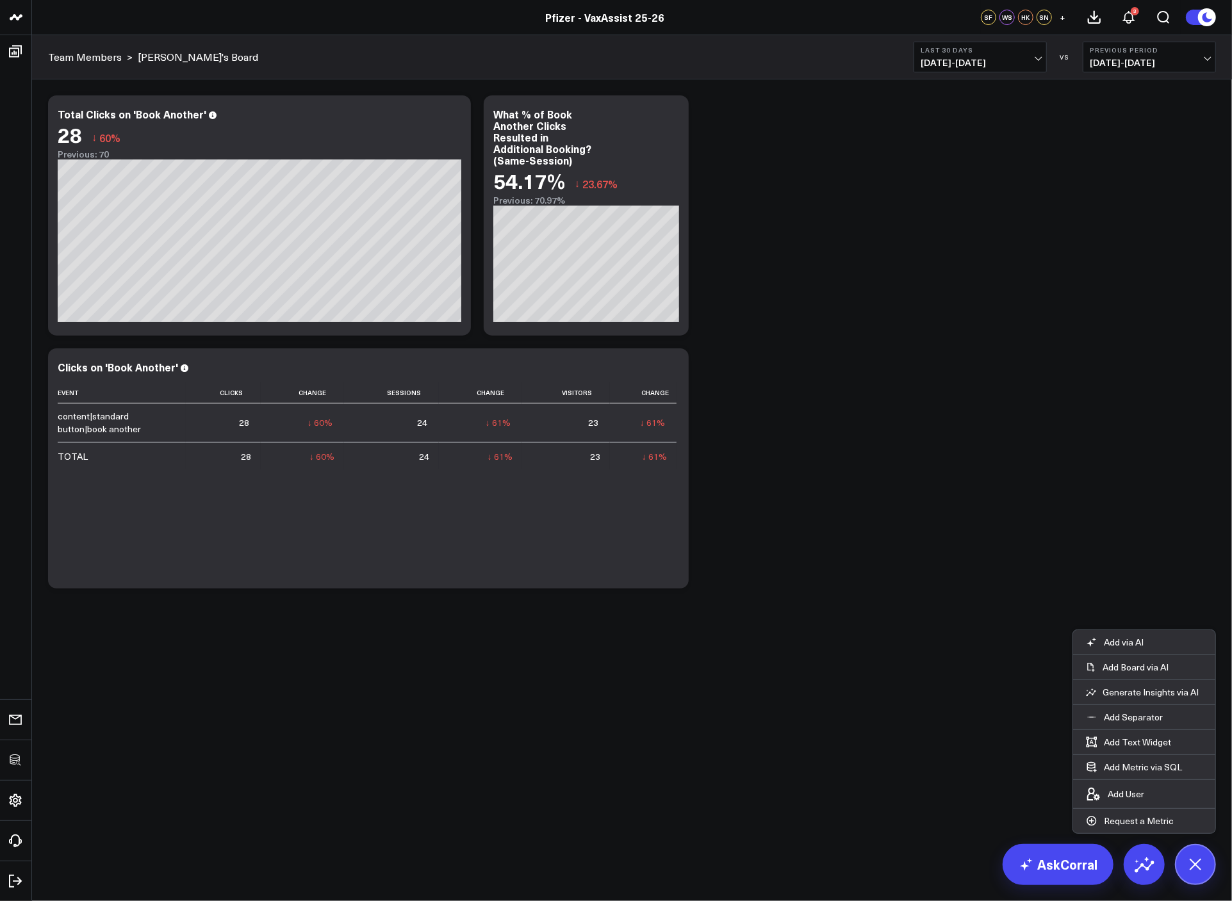
click at [790, 481] on div "Modify via AI Copy link to widget Ask support Remove Create linked copy Executi…" at bounding box center [632, 342] width 1180 height 506
click at [1023, 56] on button "Last 30 Days 07/14/25 - 08/12/25" at bounding box center [979, 57] width 133 height 31
click at [984, 406] on link "Custom Dates" at bounding box center [980, 409] width 132 height 24
select select "7"
select select "2025"
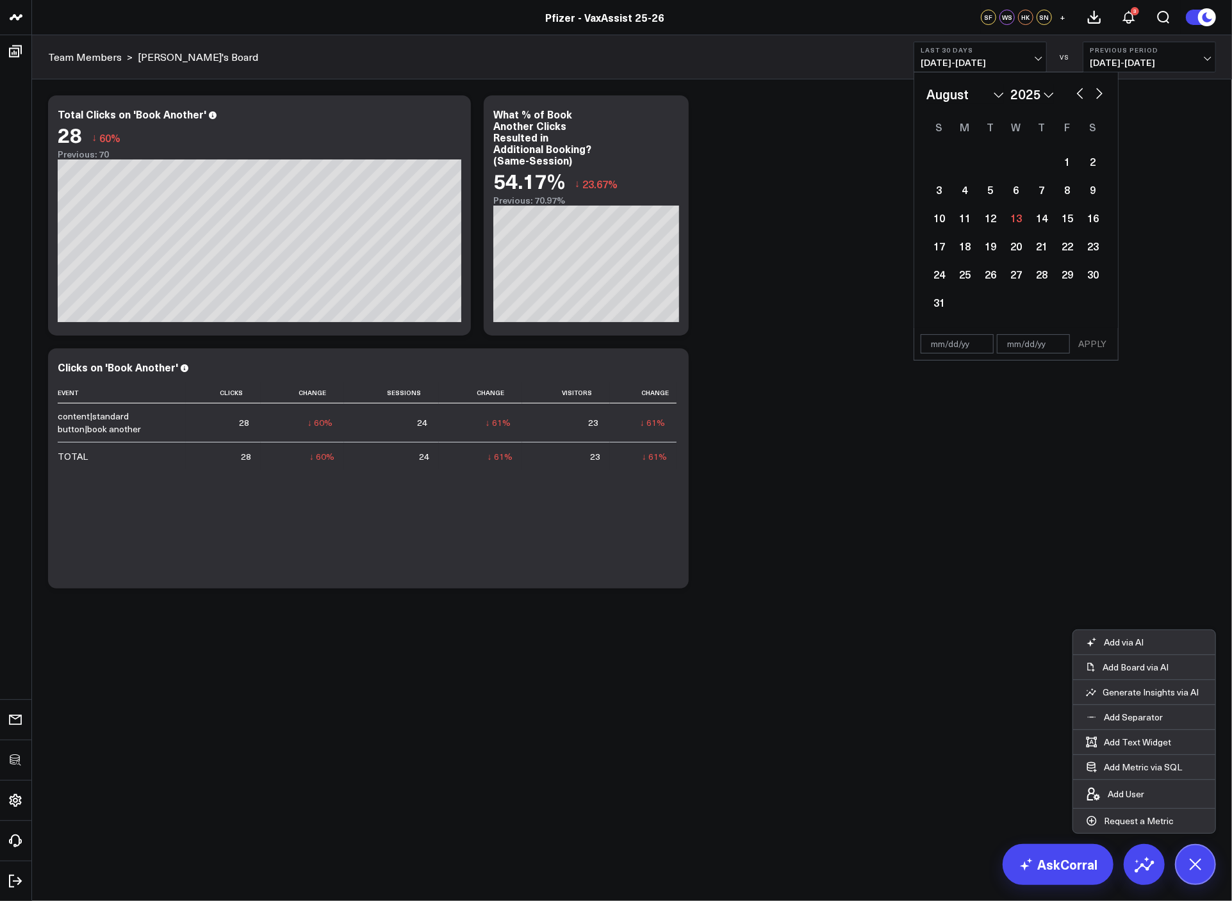
click at [1074, 95] on button "button" at bounding box center [1079, 92] width 13 height 15
select select "5"
select select "2025"
click at [1074, 95] on button "button" at bounding box center [1079, 92] width 13 height 15
select select "4"
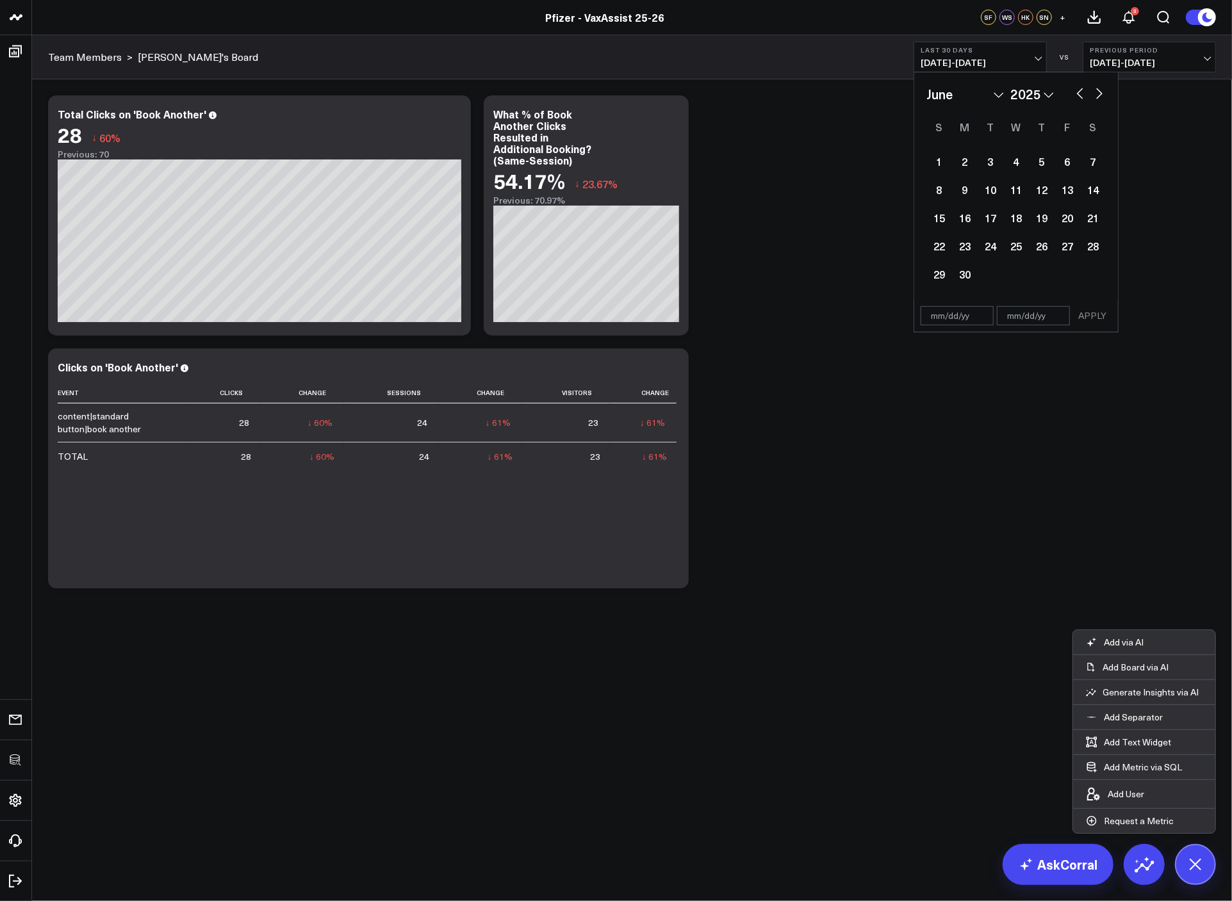
select select "2025"
click at [1074, 95] on button "button" at bounding box center [1079, 92] width 13 height 15
select select "3"
select select "2025"
click at [970, 246] on div "21" at bounding box center [965, 246] width 26 height 26
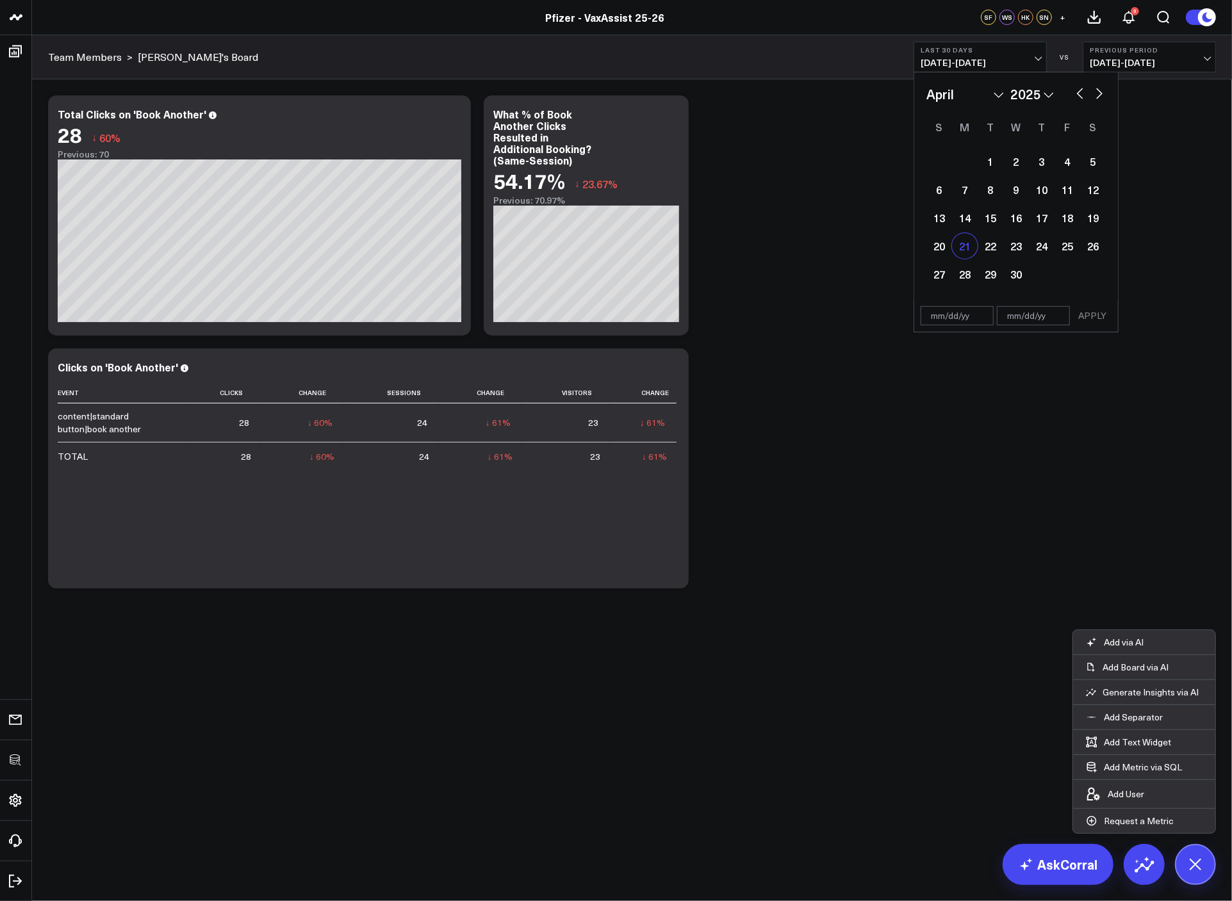
type input "04/21/25"
select select "3"
select select "2025"
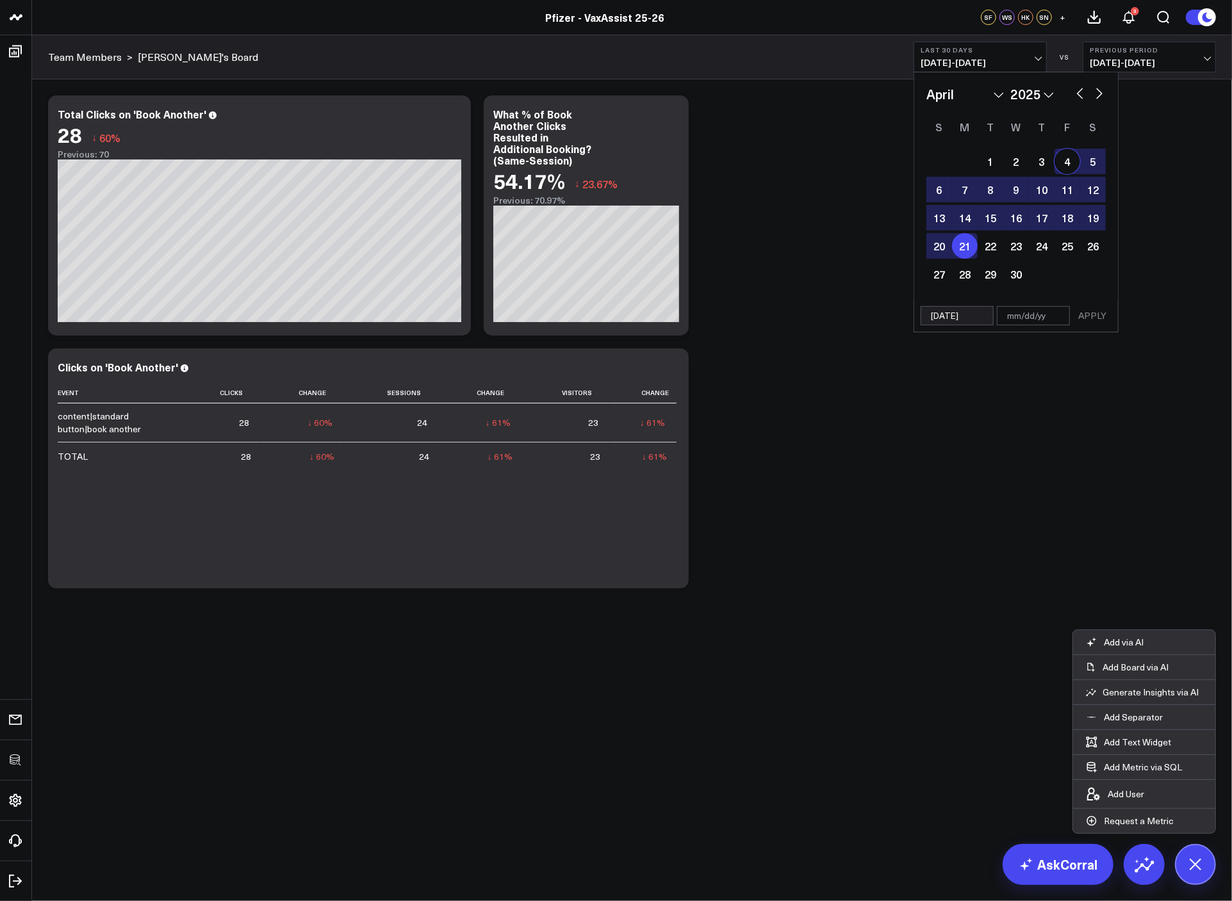
click at [1100, 92] on button "button" at bounding box center [1099, 92] width 13 height 15
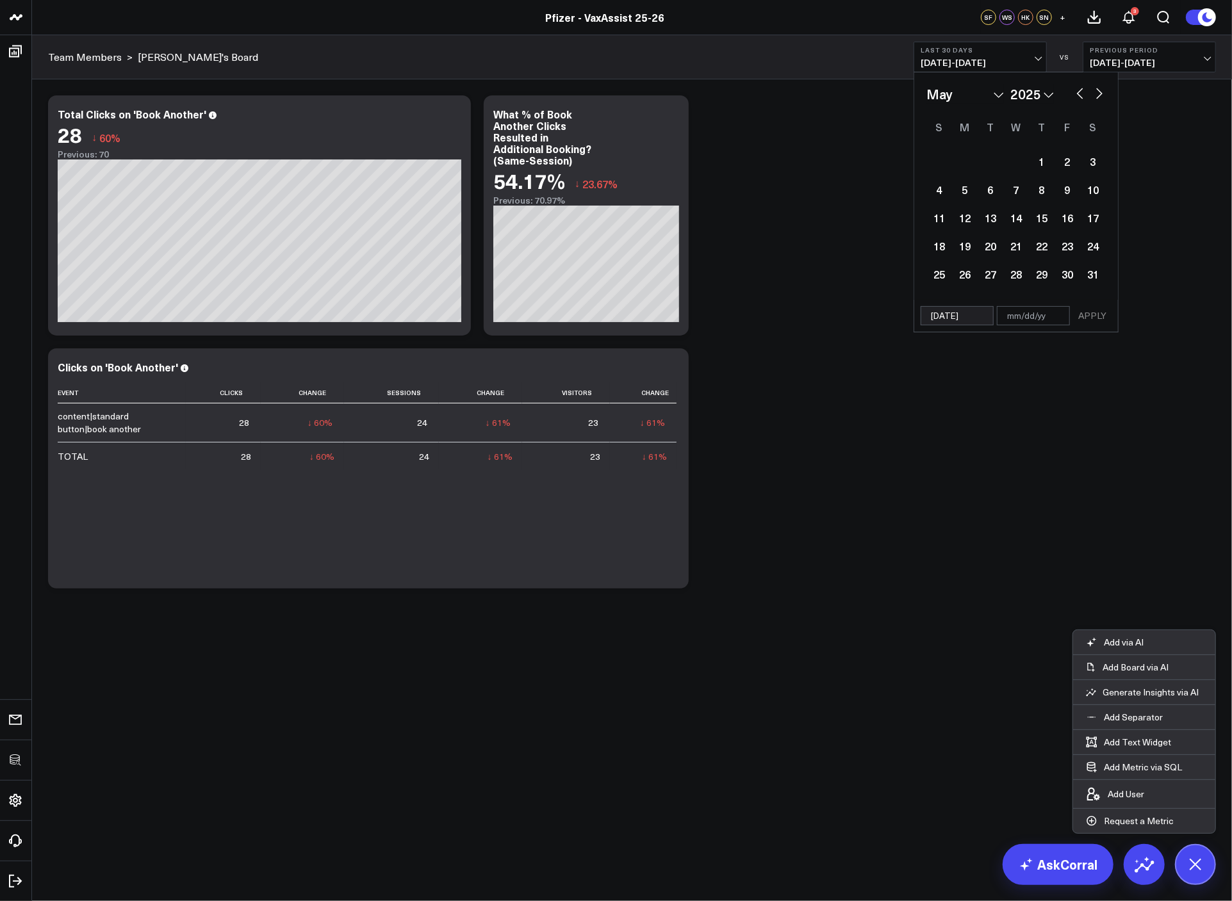
click at [1100, 92] on button "button" at bounding box center [1099, 92] width 13 height 15
select select "6"
select select "2025"
click at [1100, 92] on button "button" at bounding box center [1099, 92] width 13 height 15
select select "7"
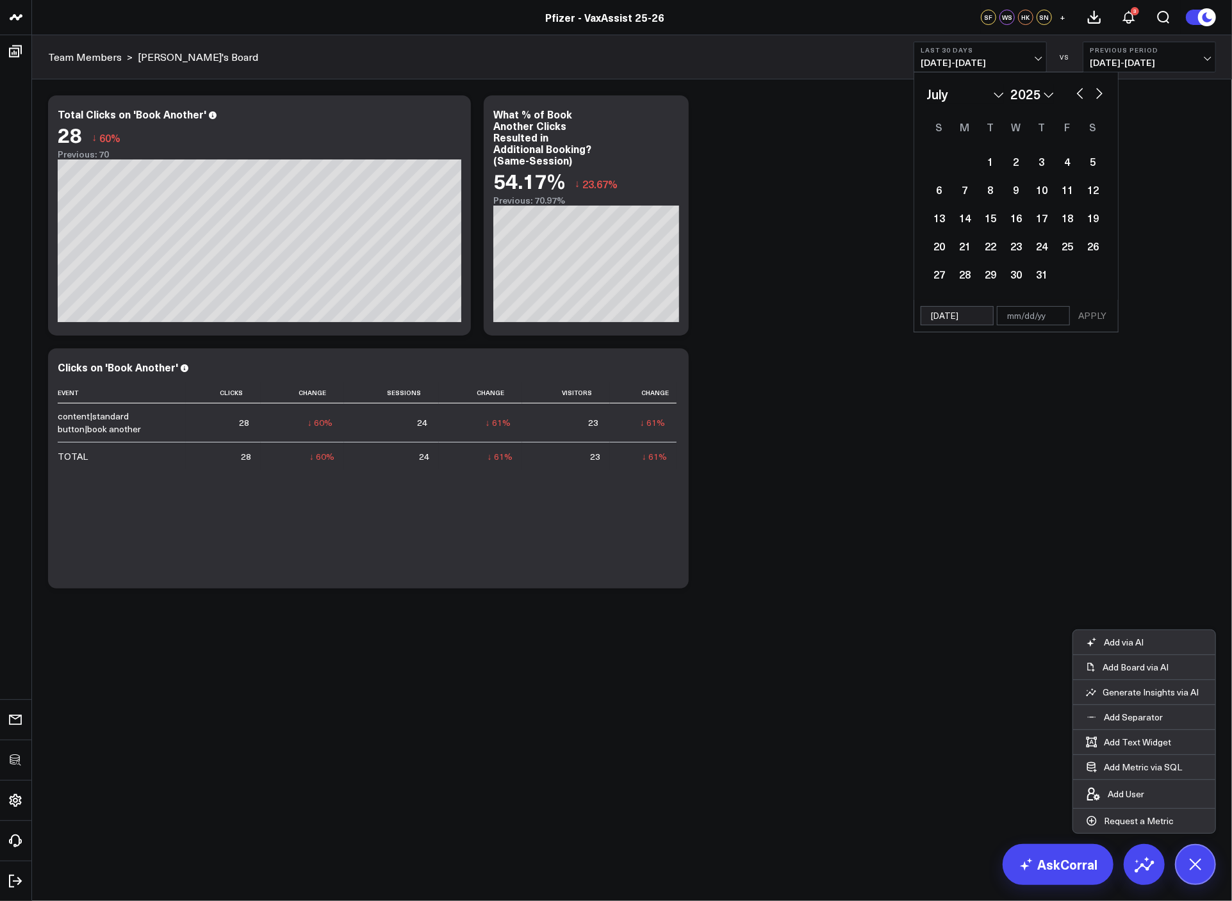
select select "2025"
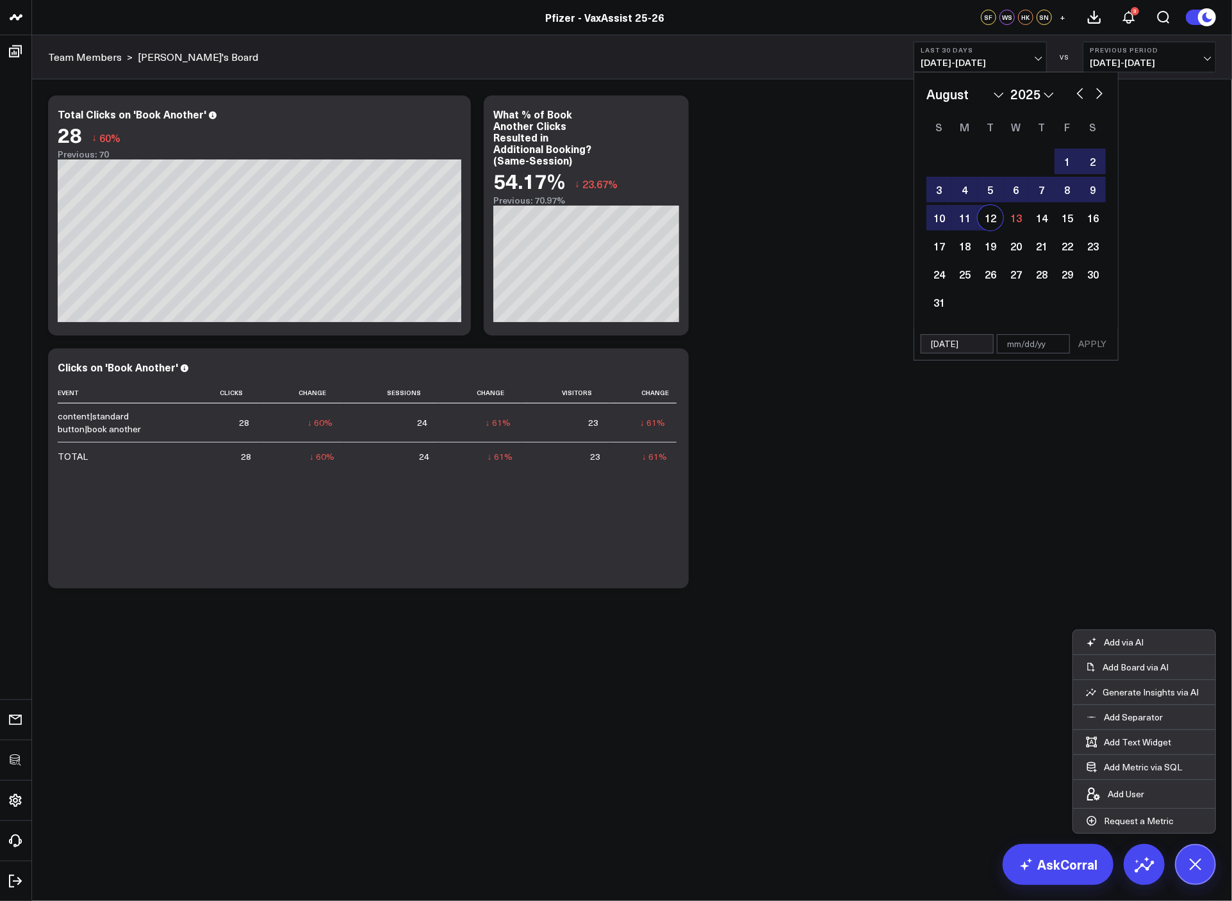
click at [988, 218] on div "12" at bounding box center [990, 218] width 26 height 26
type input "[DATE]"
select select "7"
select select "2025"
click at [1100, 341] on button "APPLY" at bounding box center [1092, 343] width 38 height 19
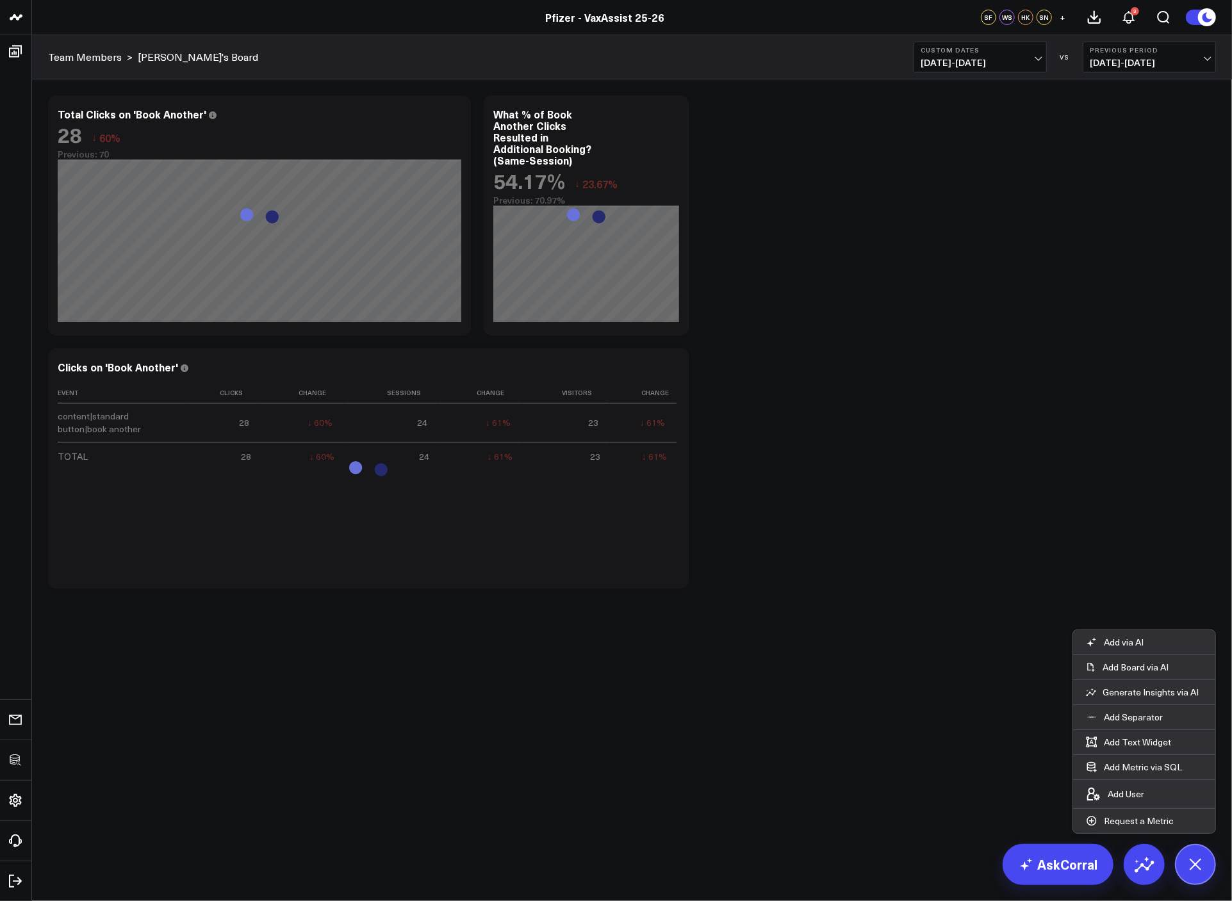
click at [1002, 496] on div "Modify via AI Copy link to widget Ask support Remove Create linked copy Executi…" at bounding box center [632, 342] width 1180 height 506
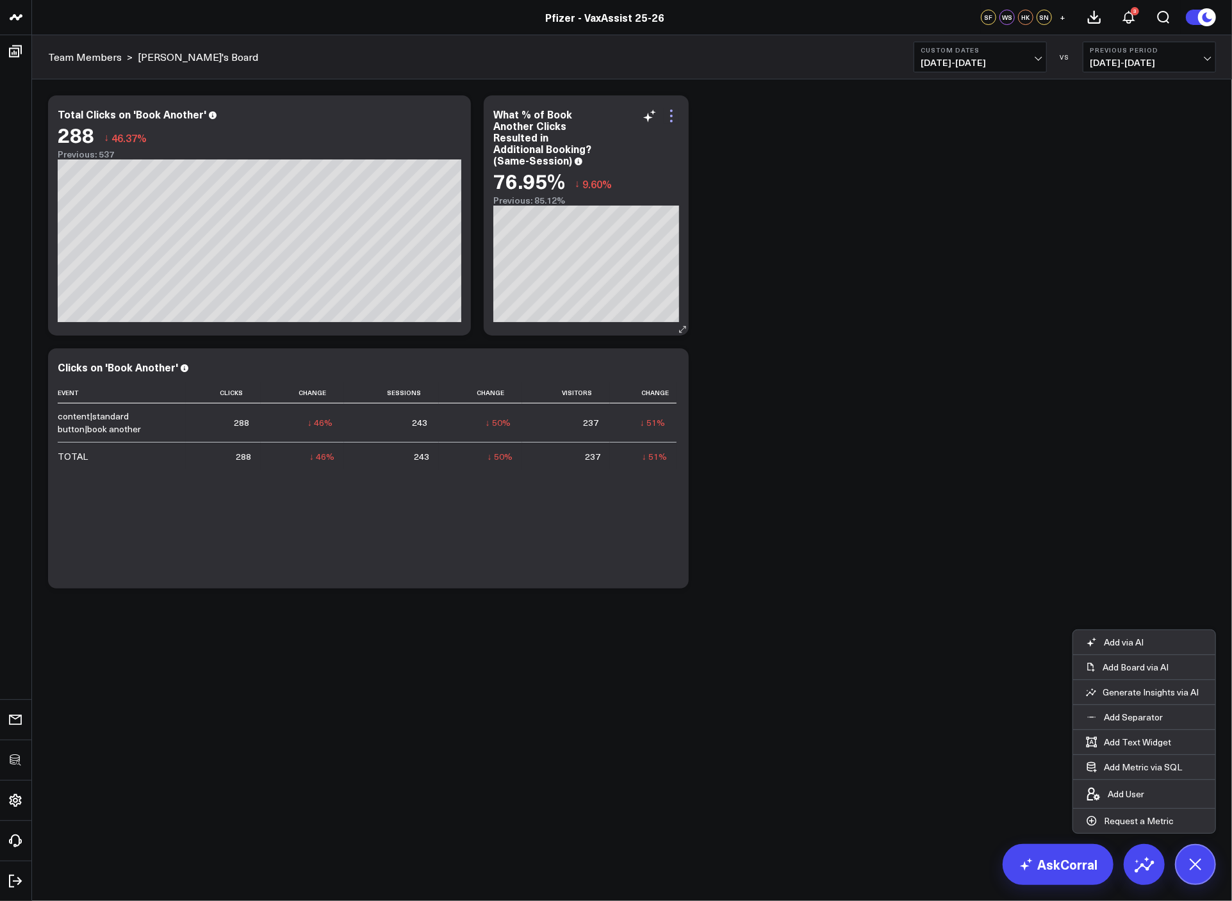
click at [677, 112] on icon at bounding box center [670, 115] width 15 height 15
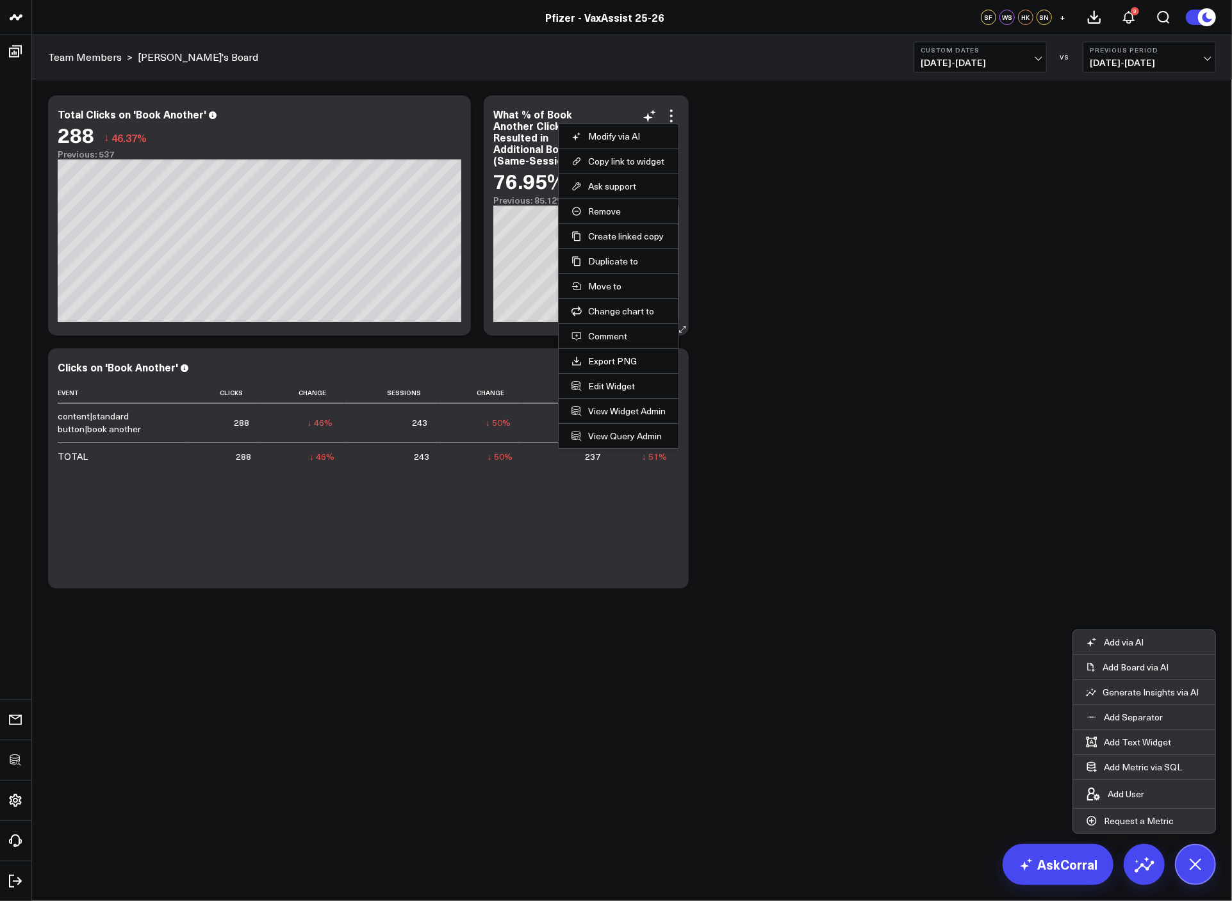
click at [616, 395] on li "Edit Widget" at bounding box center [618, 385] width 120 height 25
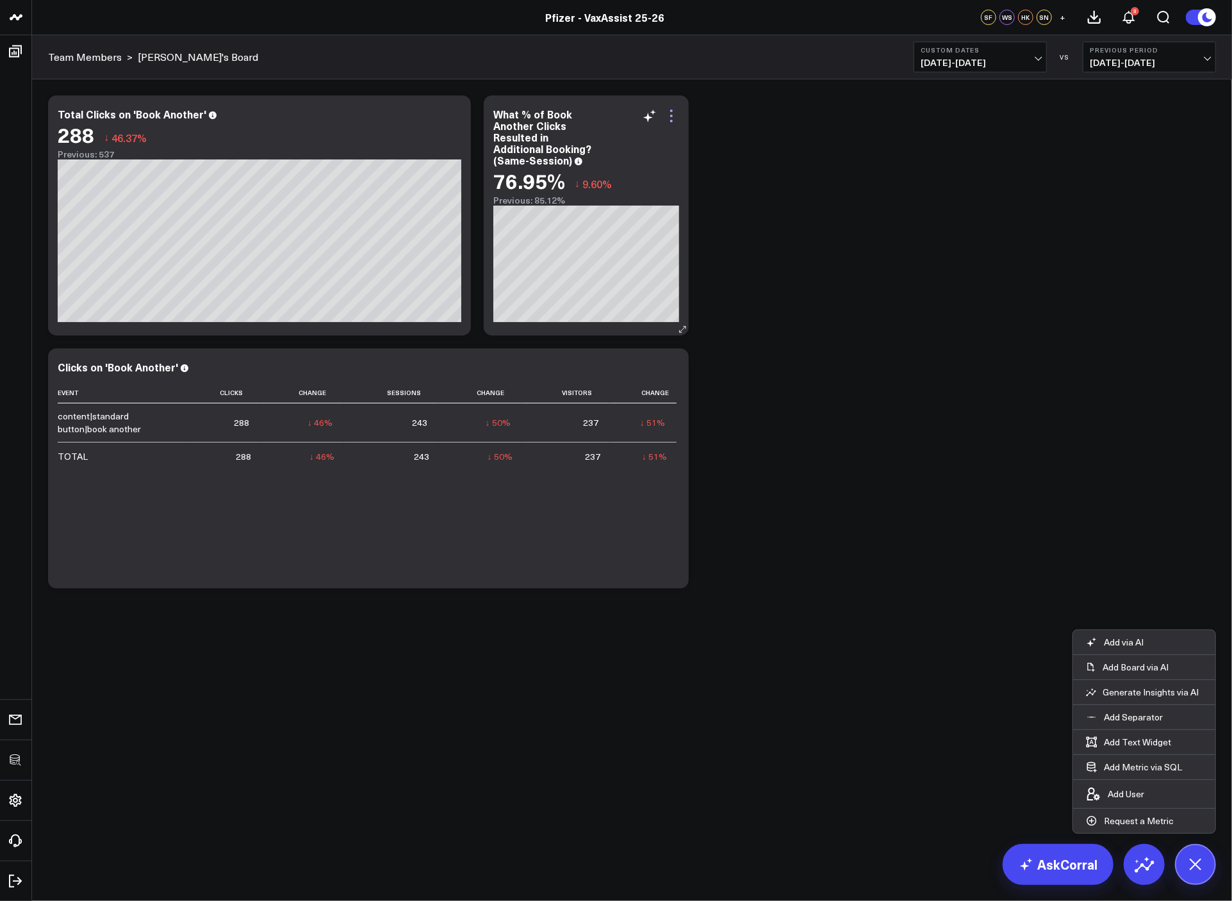
click at [674, 116] on icon at bounding box center [670, 115] width 15 height 15
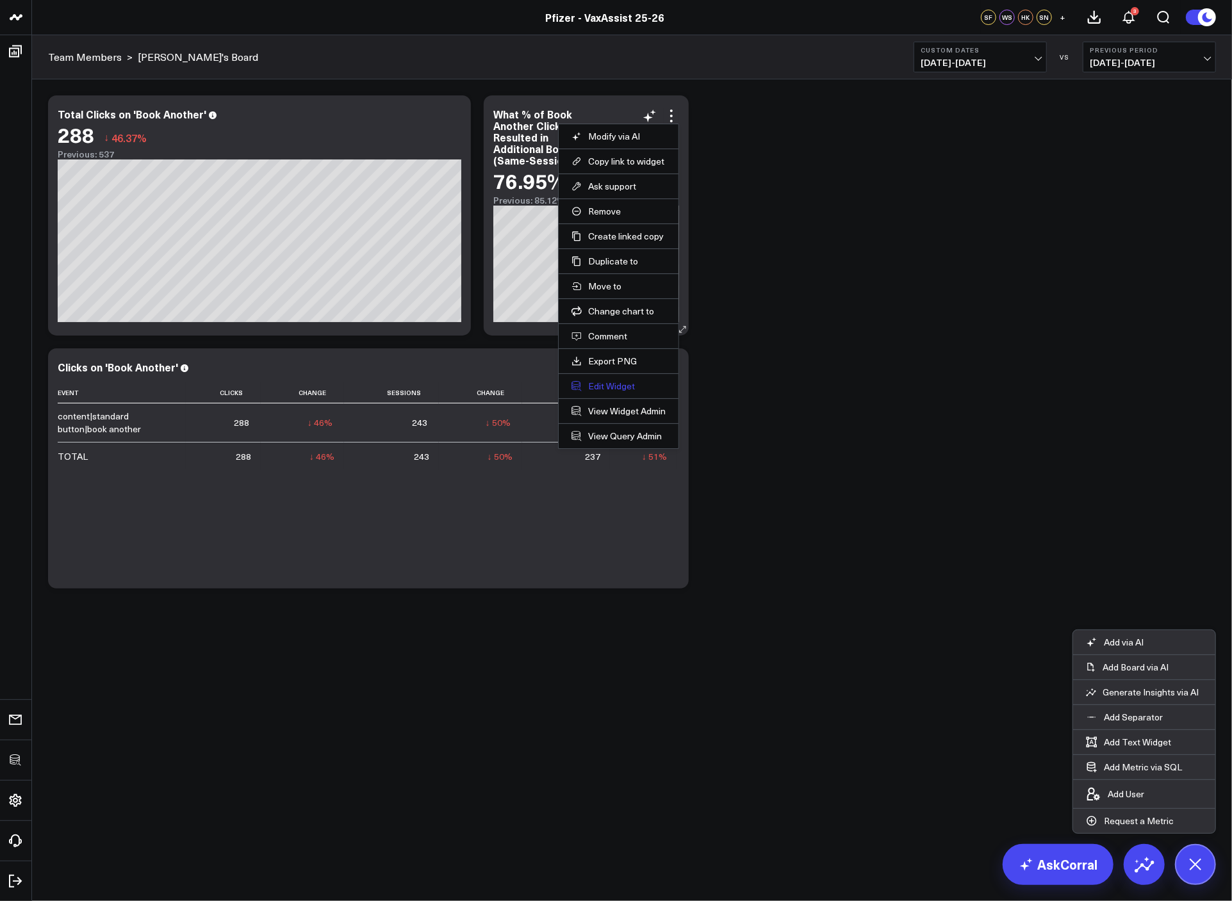
click at [604, 383] on button "Edit Widget" at bounding box center [618, 386] width 94 height 12
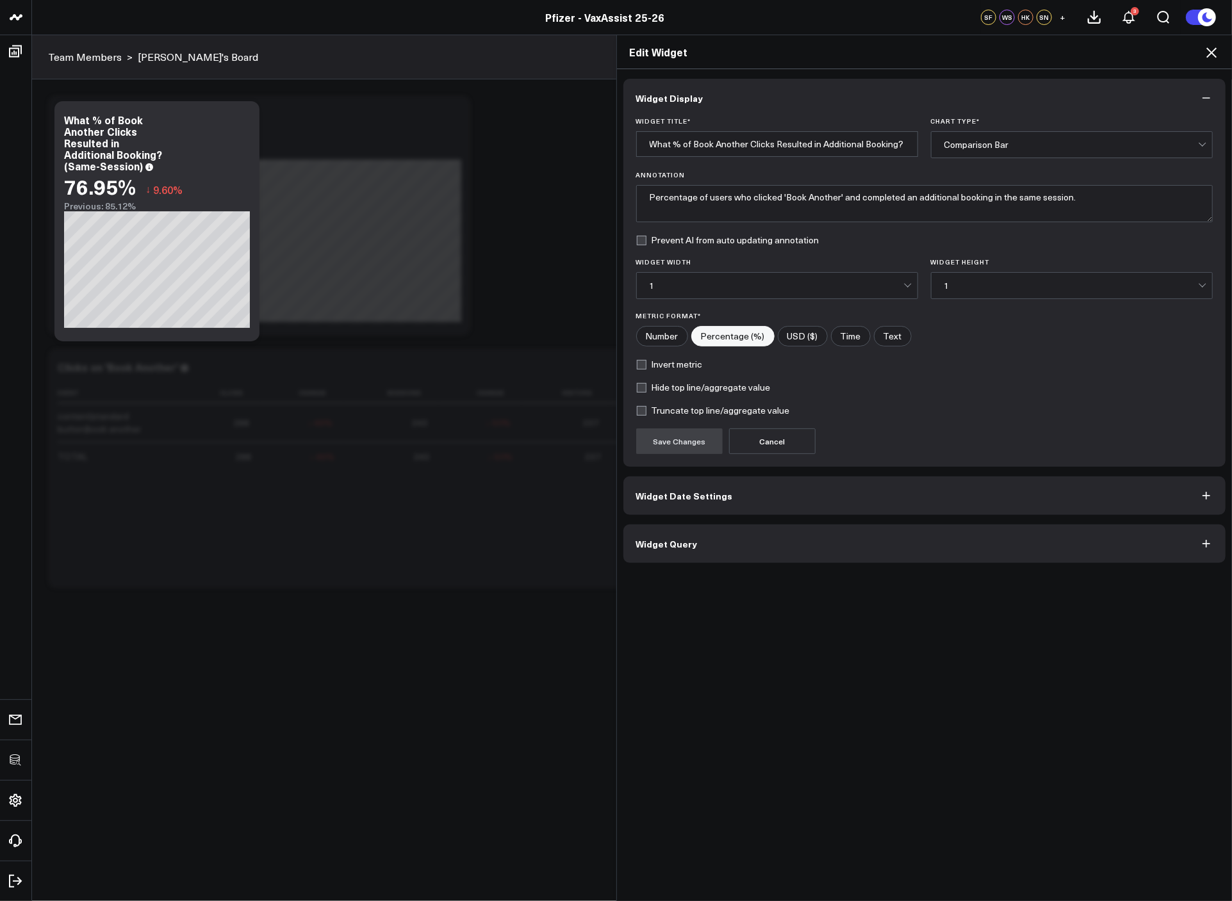
click at [704, 552] on button "Widget Query" at bounding box center [924, 544] width 603 height 38
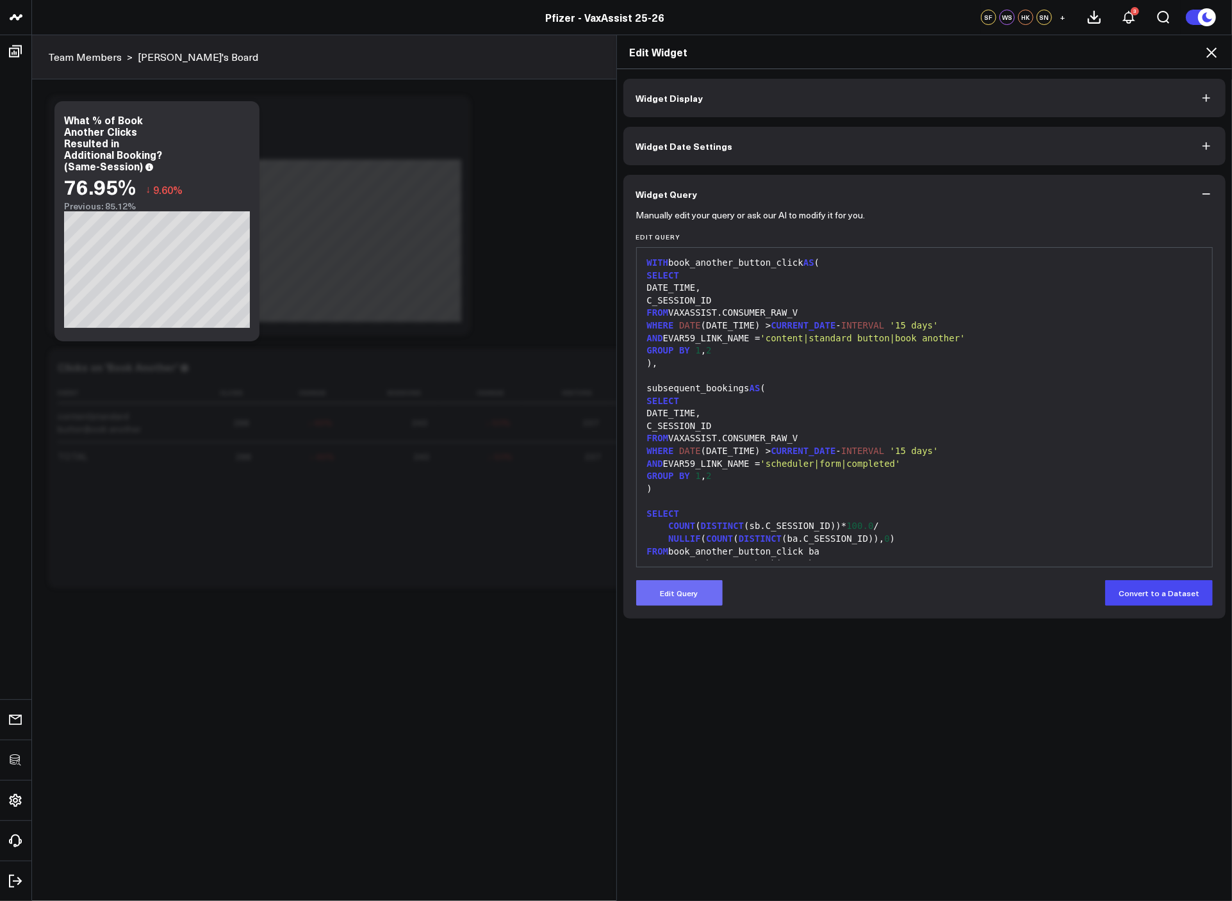
click at [683, 596] on button "Edit Query" at bounding box center [679, 593] width 86 height 26
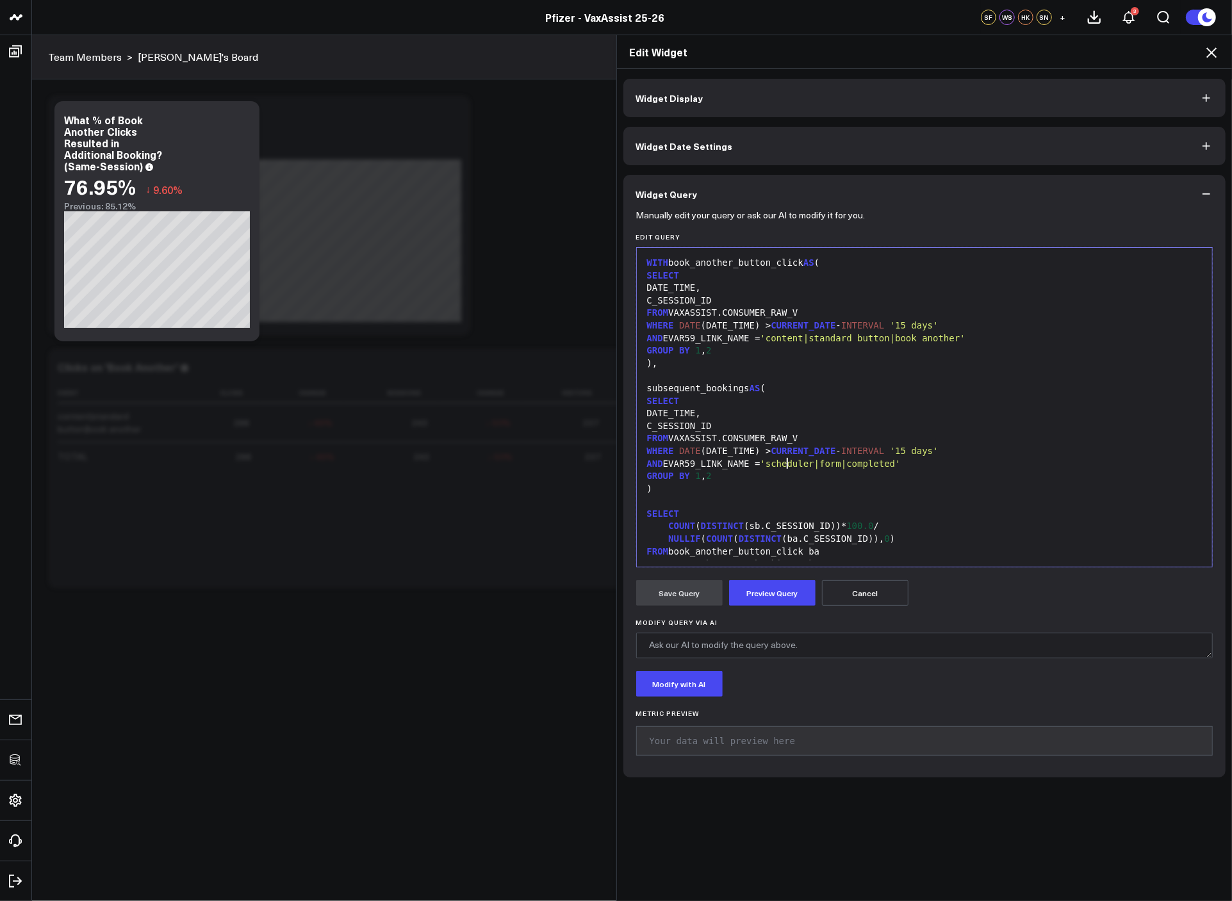
click at [783, 469] on div "AND EVAR59_LINK_NAME = 'scheduler|form|completed'" at bounding box center [924, 464] width 563 height 13
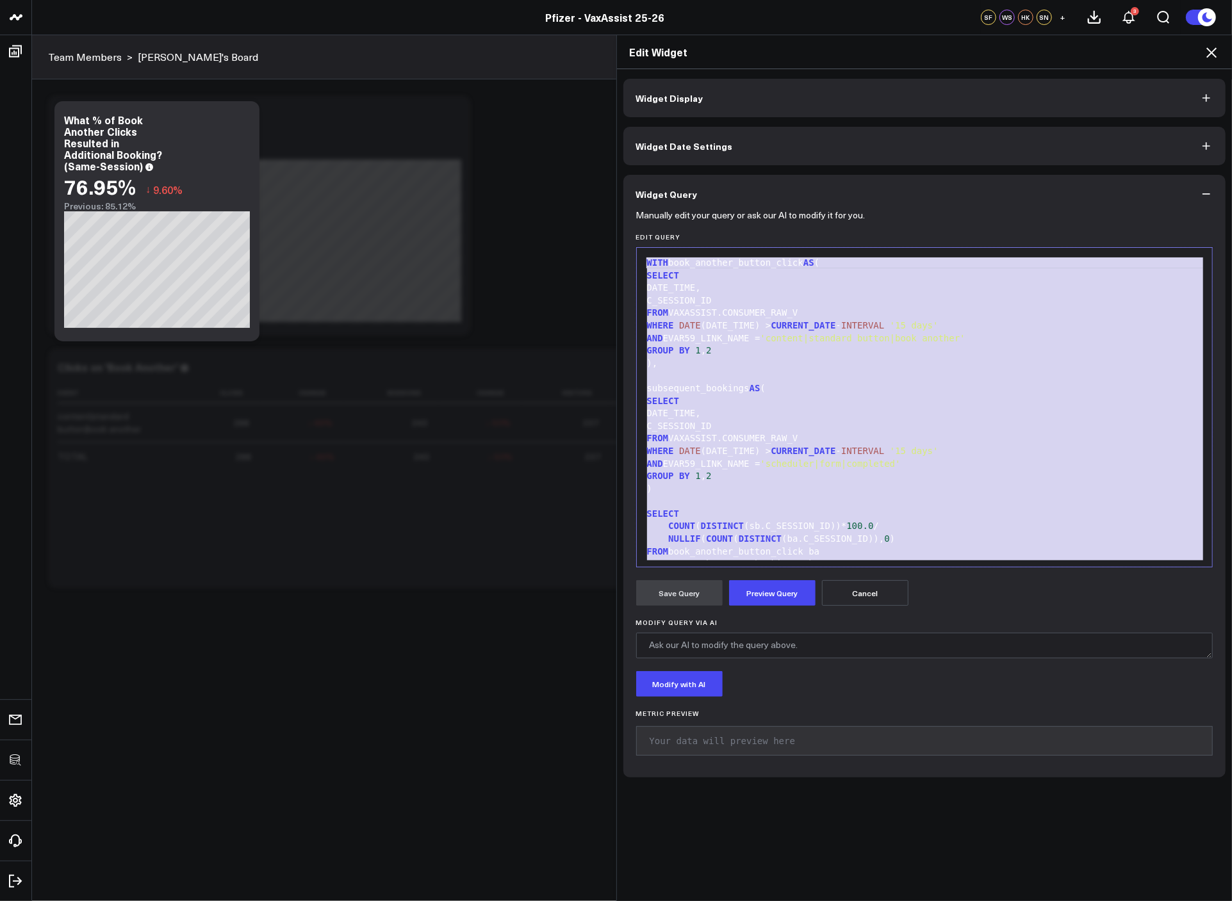
copy div "WITH book_another_button_click AS ( SELECT DATE_TIME, C_SESSION_ID FROM VAXASSI…"
click at [836, 325] on div "WHERE DATE (DATE_TIME) > CURRENT_DATE - INTERVAL '15 days'" at bounding box center [924, 326] width 563 height 13
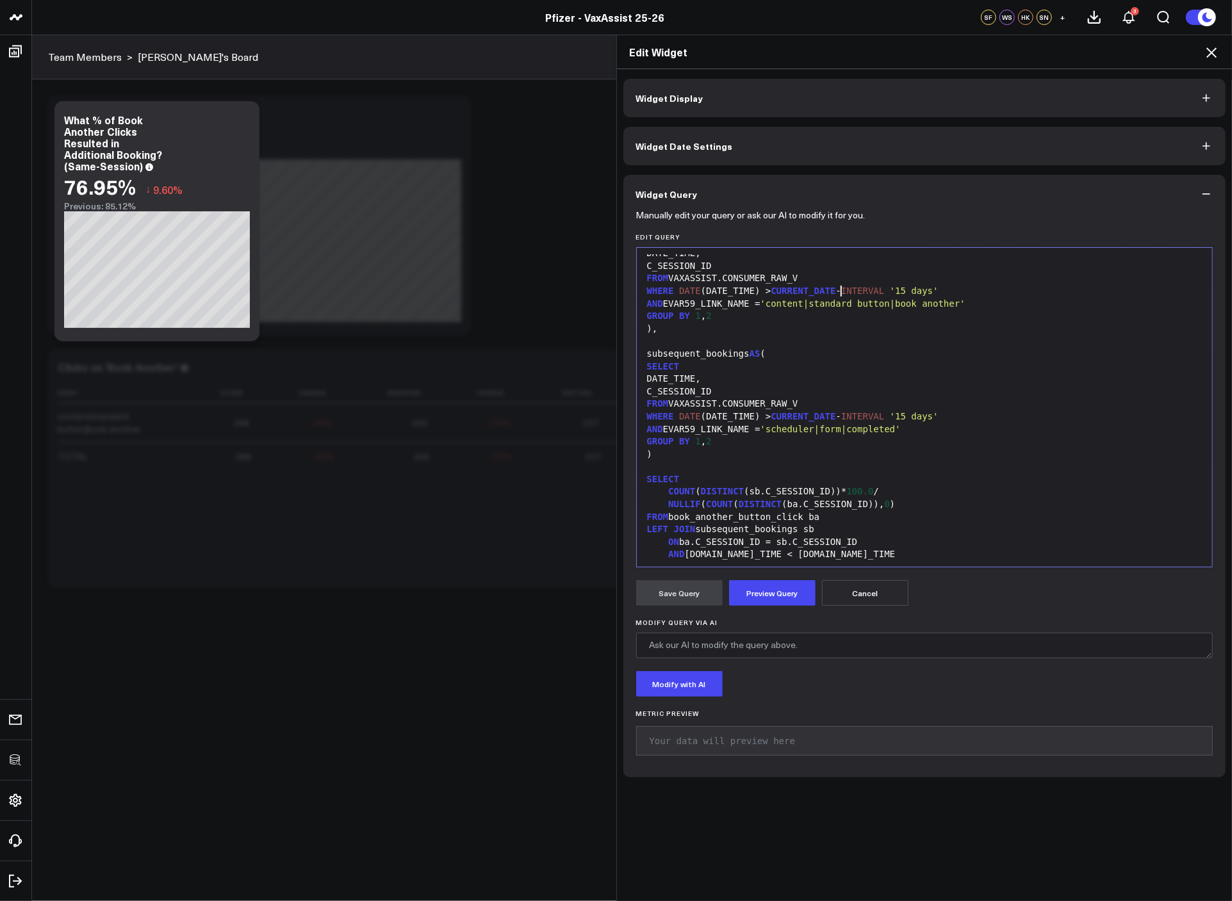
scroll to position [37, 0]
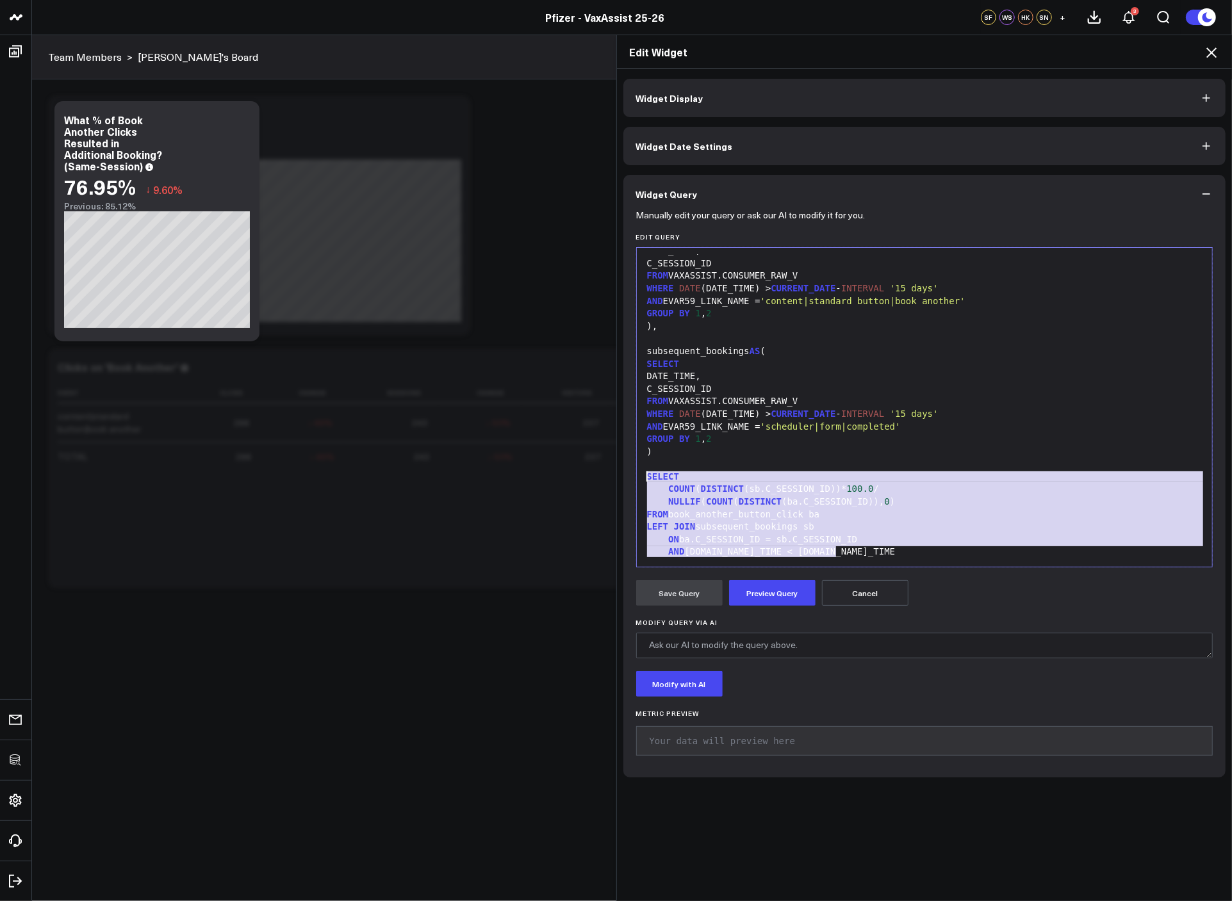
drag, startPoint x: 850, startPoint y: 554, endPoint x: 608, endPoint y: 479, distance: 254.0
click at [608, 479] on div "Edit Widget Widget Display Widget Date Settings Widget Query Manually edit your…" at bounding box center [616, 468] width 1232 height 866
copy div "SELECT COUNT ( DISTINCT (sb.C_SESSION_ID))* 100.0 / NULLIF ( COUNT ( DISTINCT (…"
click at [1211, 56] on icon at bounding box center [1210, 52] width 15 height 15
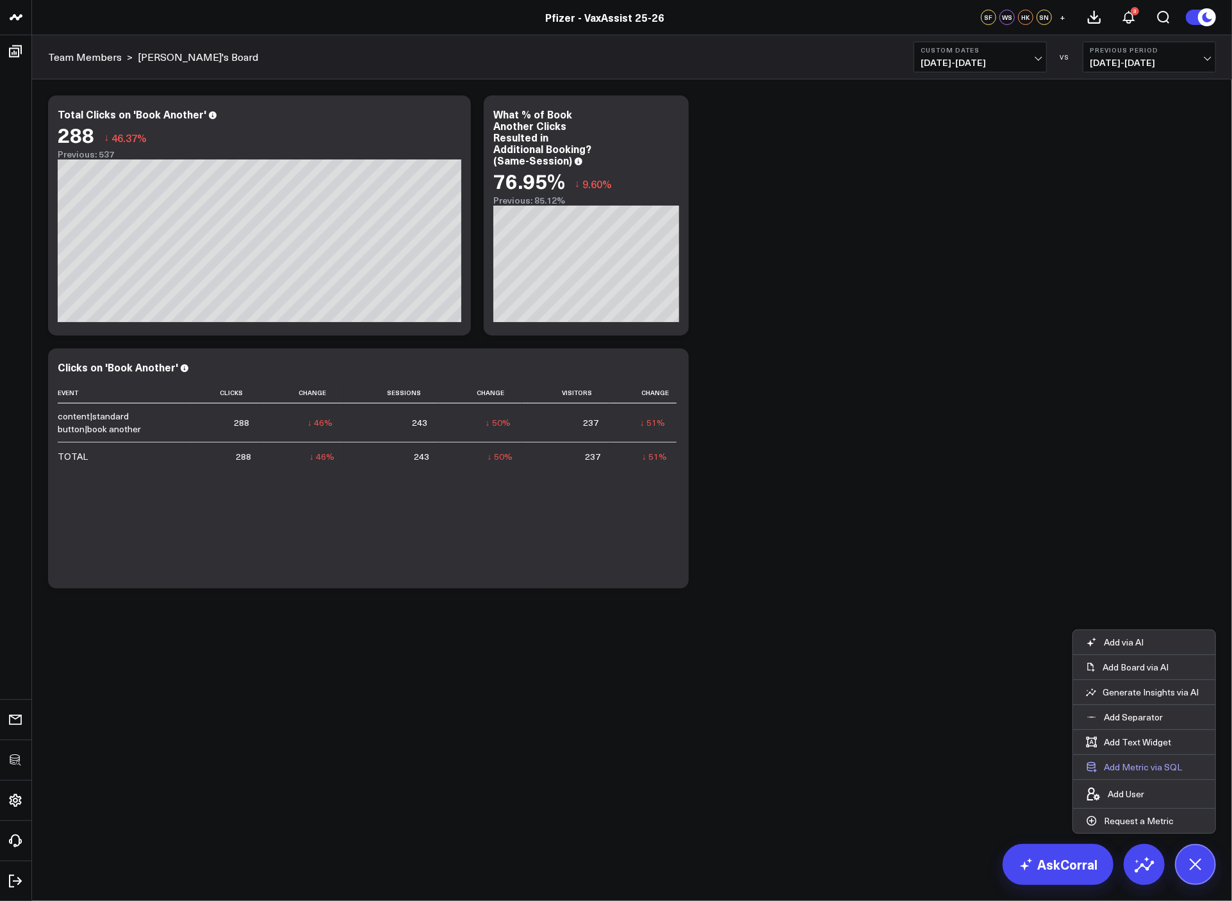
click at [1156, 763] on button "Add Metric via SQL" at bounding box center [1134, 767] width 122 height 24
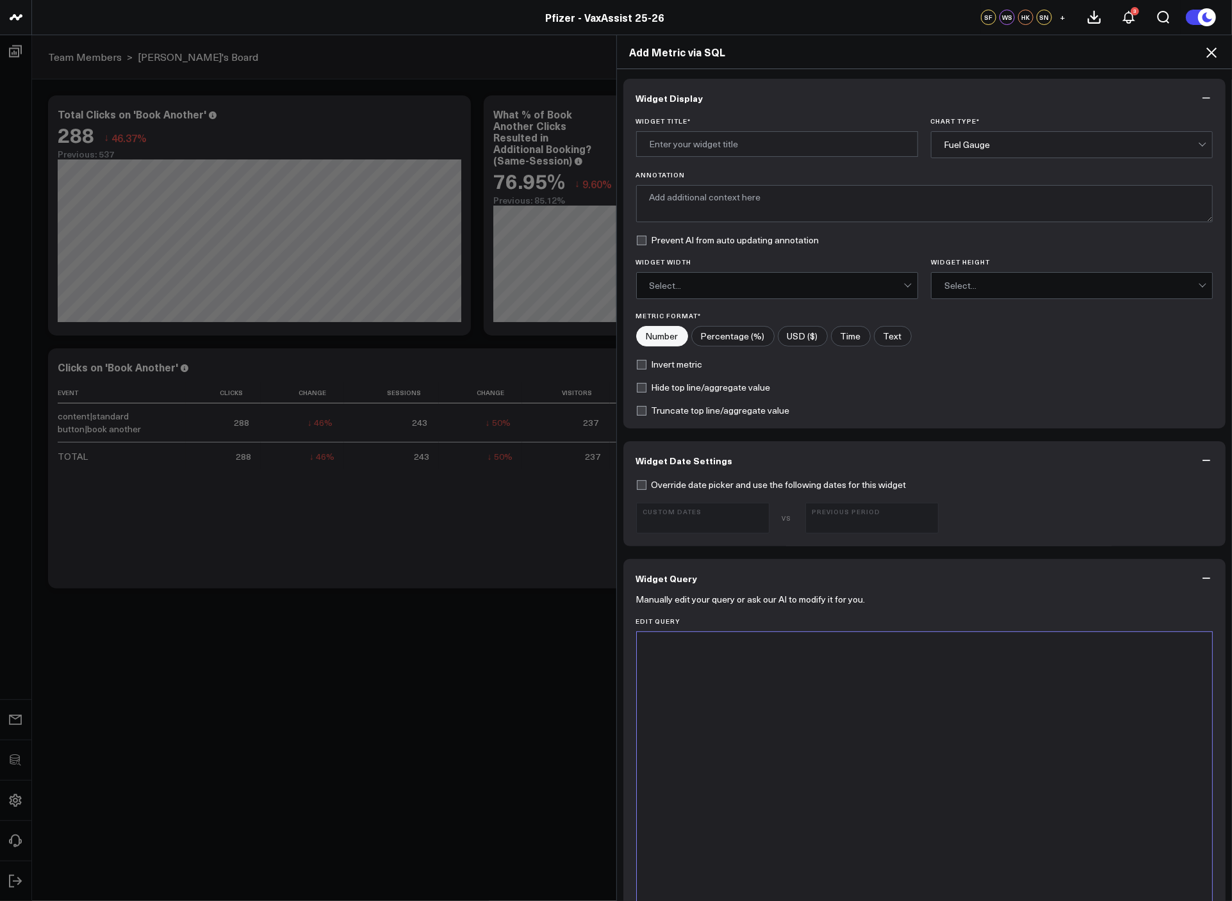
click at [907, 739] on div at bounding box center [924, 792] width 563 height 306
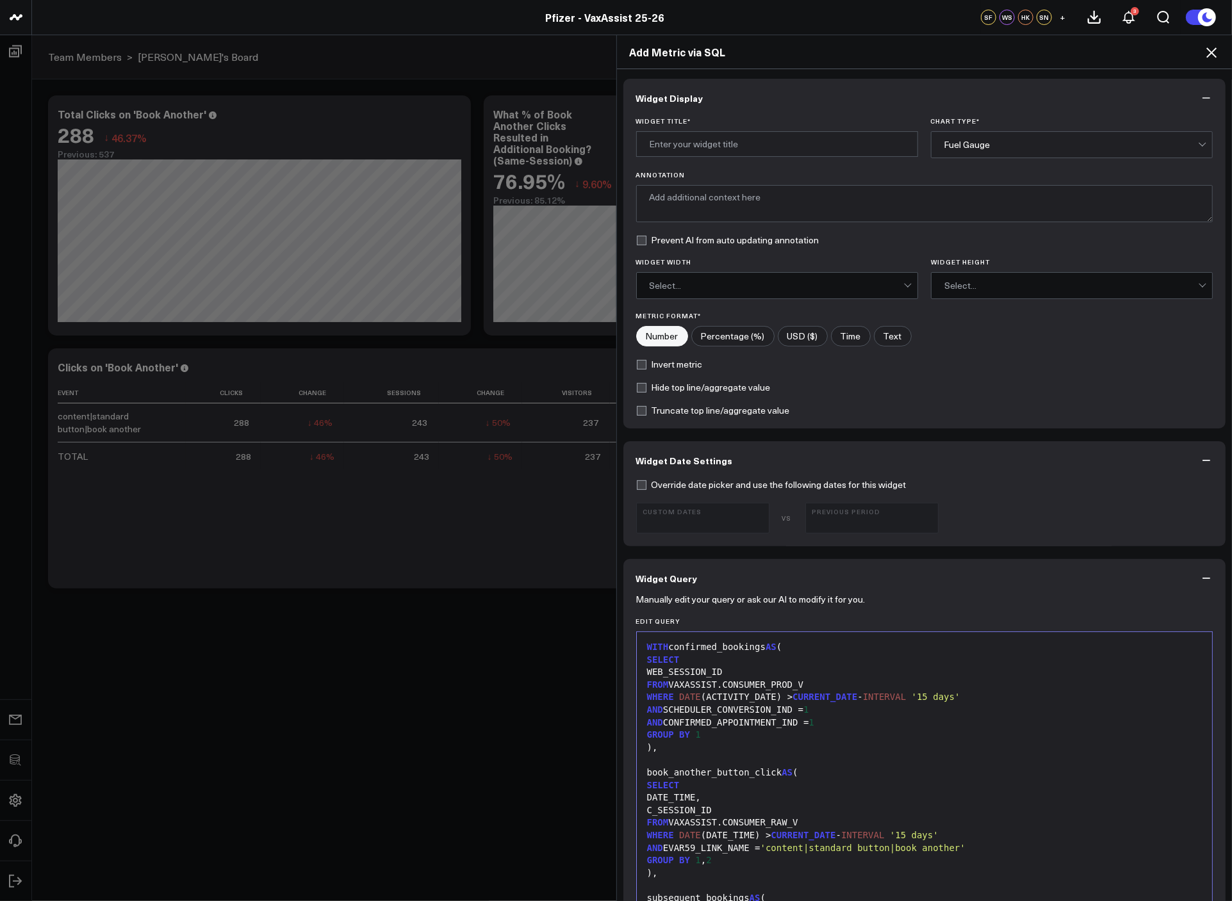
scroll to position [42, 0]
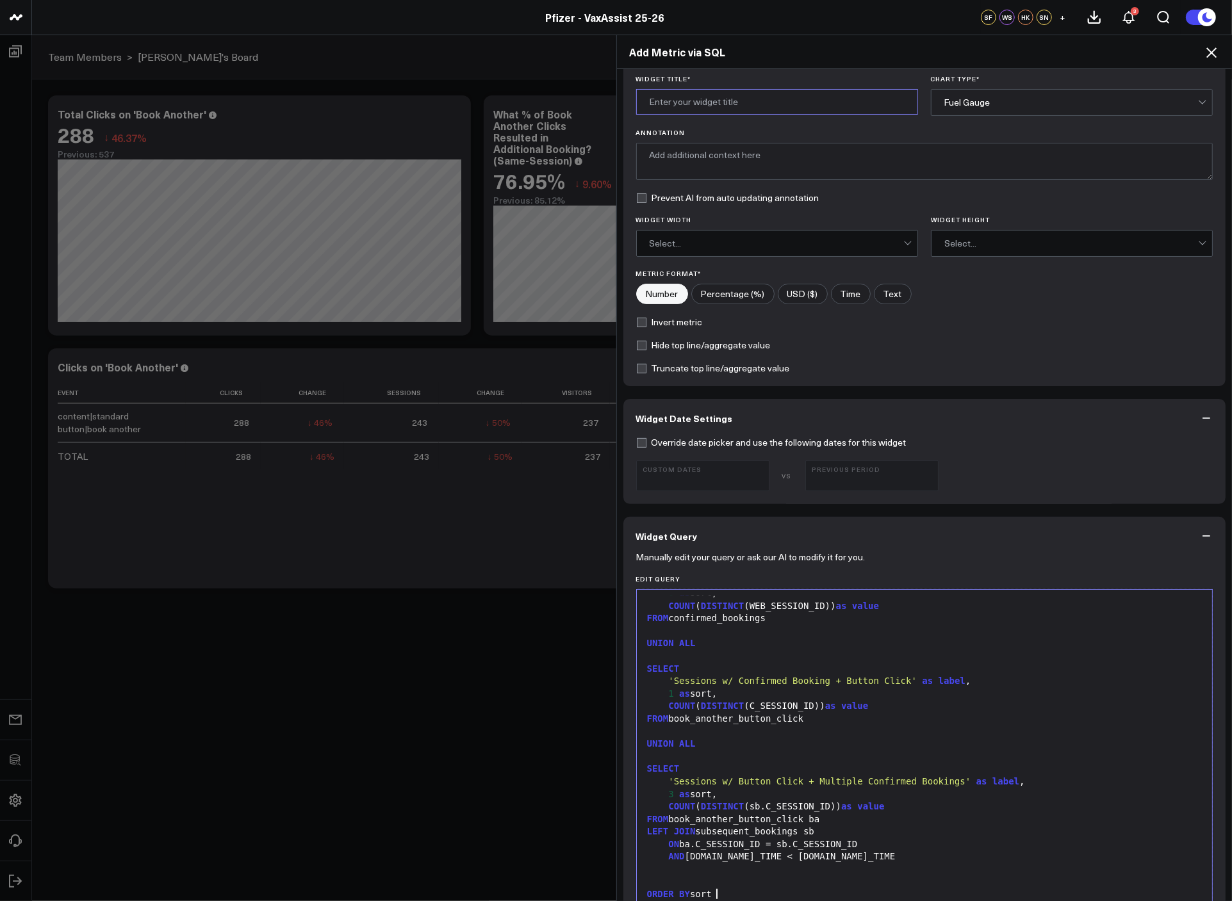
click at [763, 107] on input "Widget Title *" at bounding box center [777, 102] width 282 height 26
type input "Confirmed Booking & Button Click Results Funnel"
click at [1007, 98] on div "Fuel Gauge" at bounding box center [1071, 102] width 254 height 10
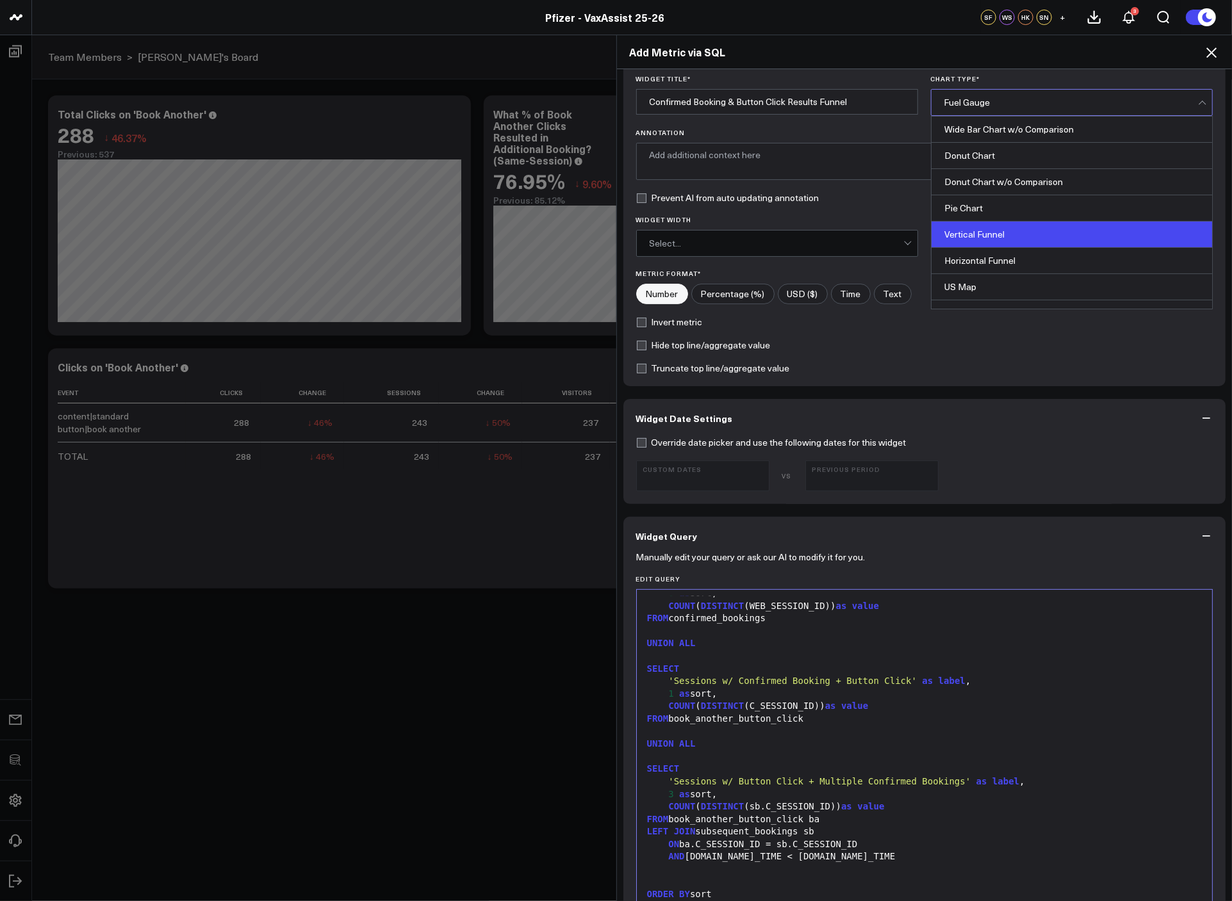
scroll to position [211, 0]
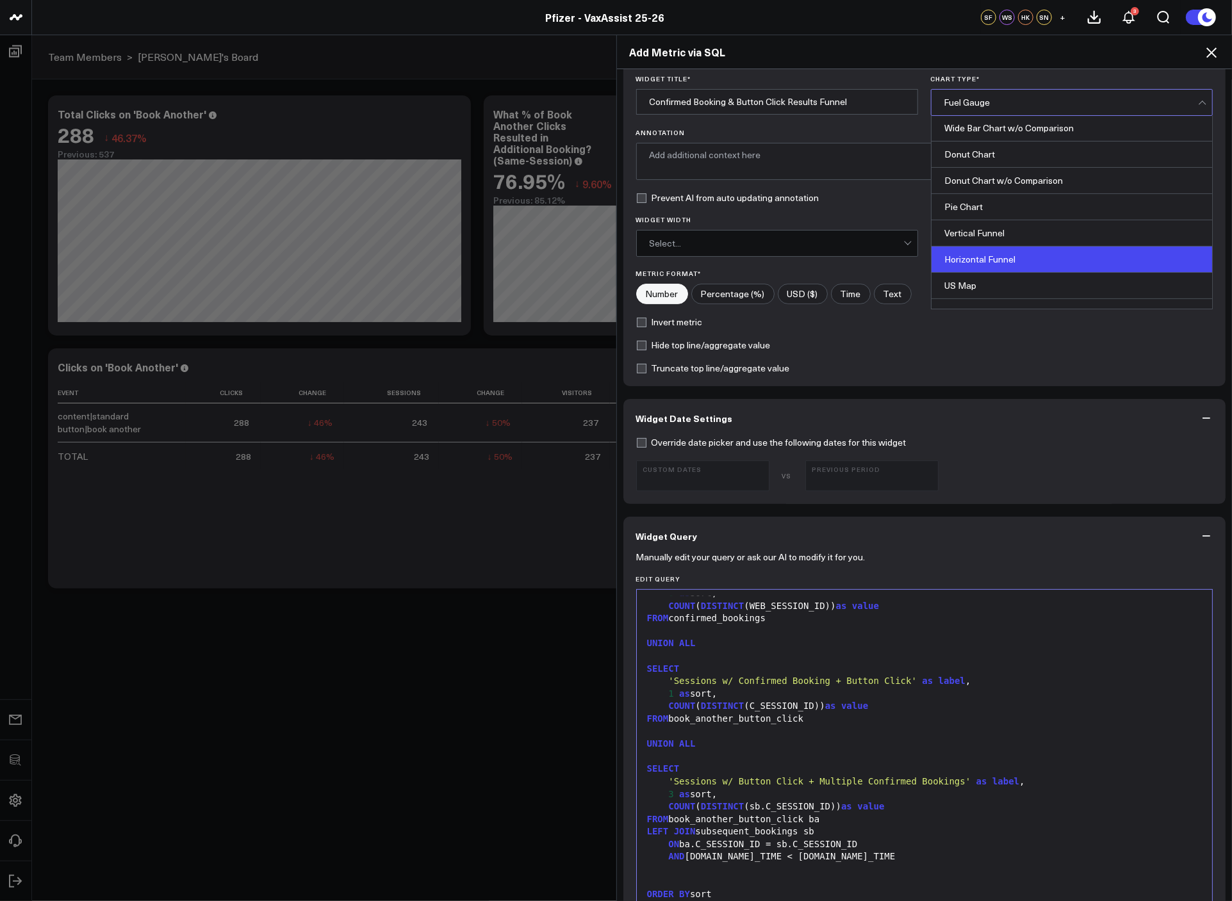
click at [1013, 252] on div "Horizontal Funnel" at bounding box center [1071, 260] width 281 height 26
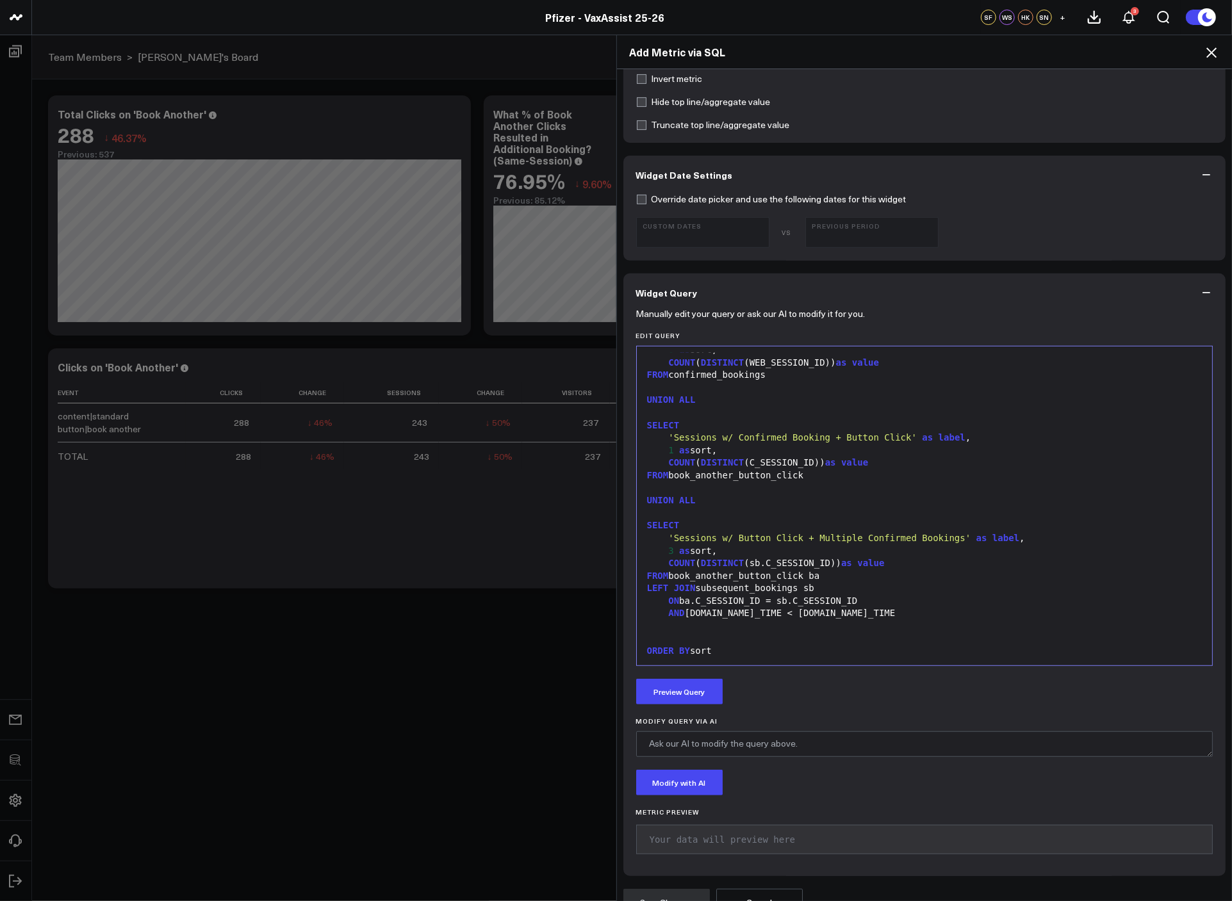
scroll to position [308, 0]
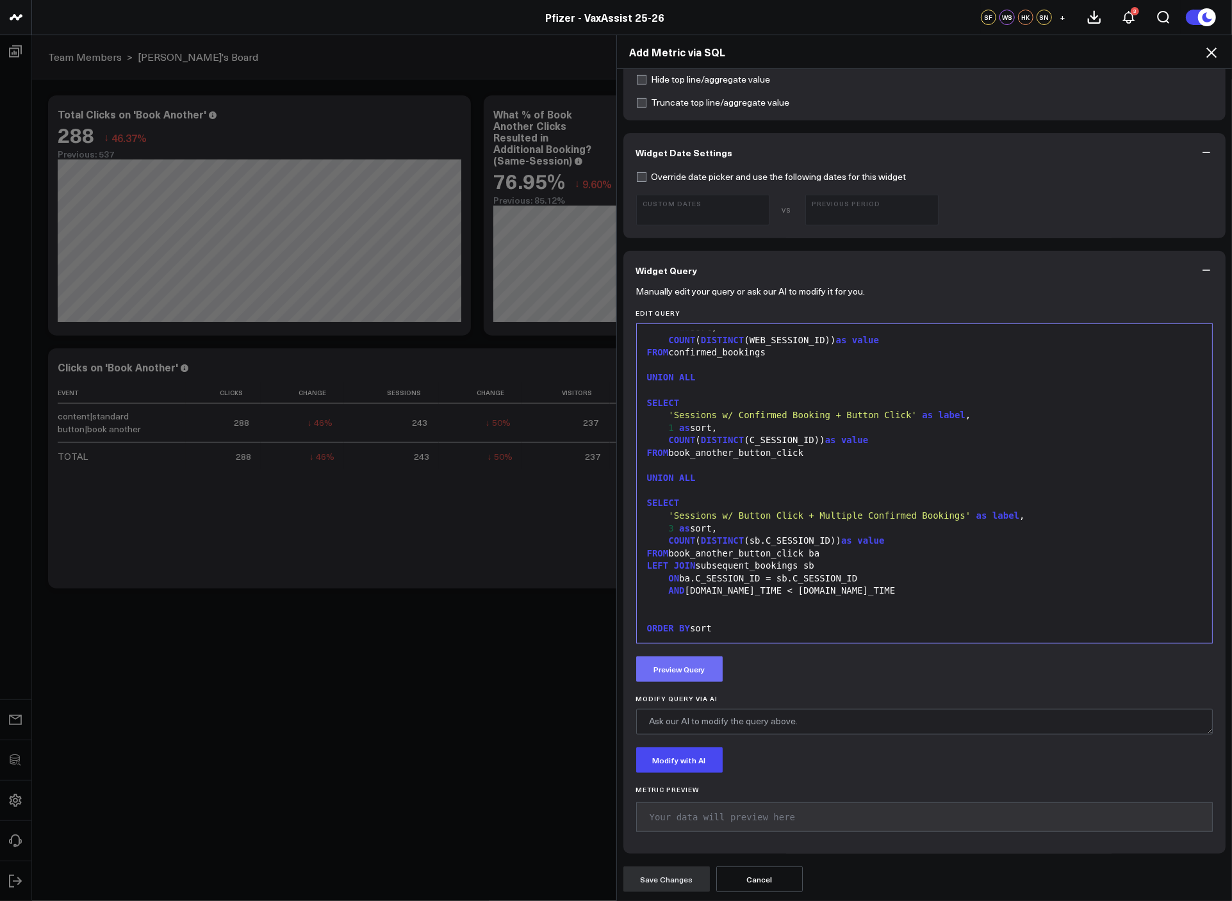
click at [690, 678] on button "Preview Query" at bounding box center [679, 669] width 86 height 26
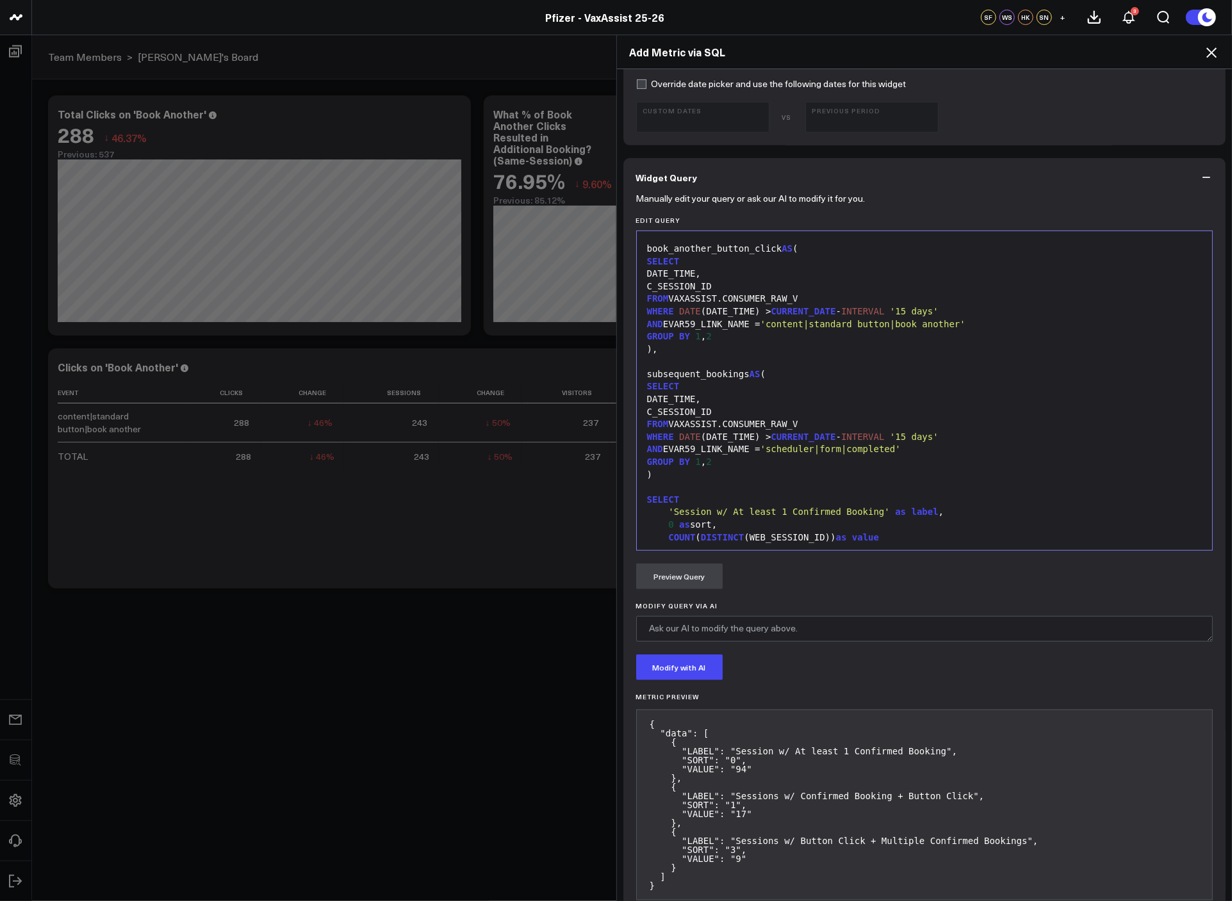
scroll to position [469, 0]
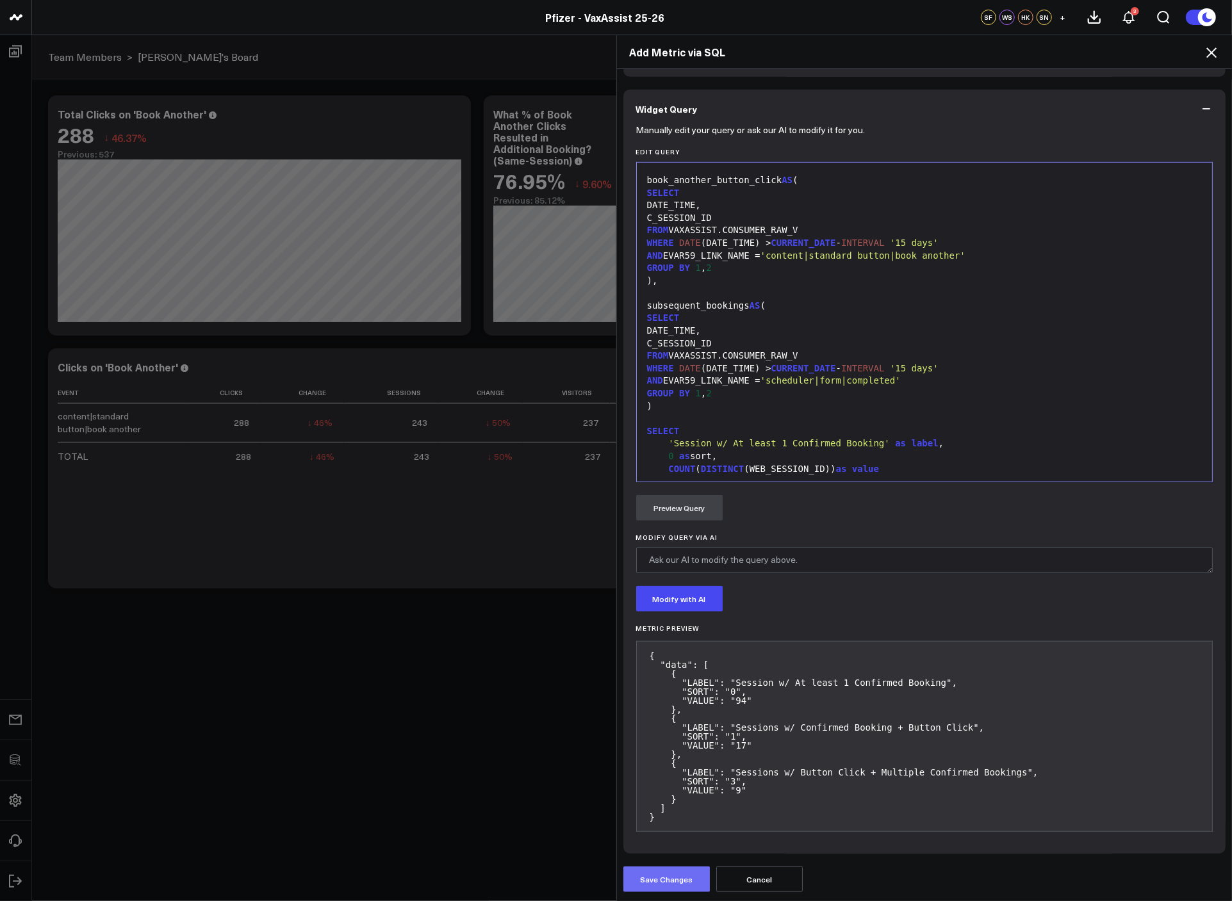
click at [674, 882] on button "Save Changes" at bounding box center [666, 879] width 86 height 26
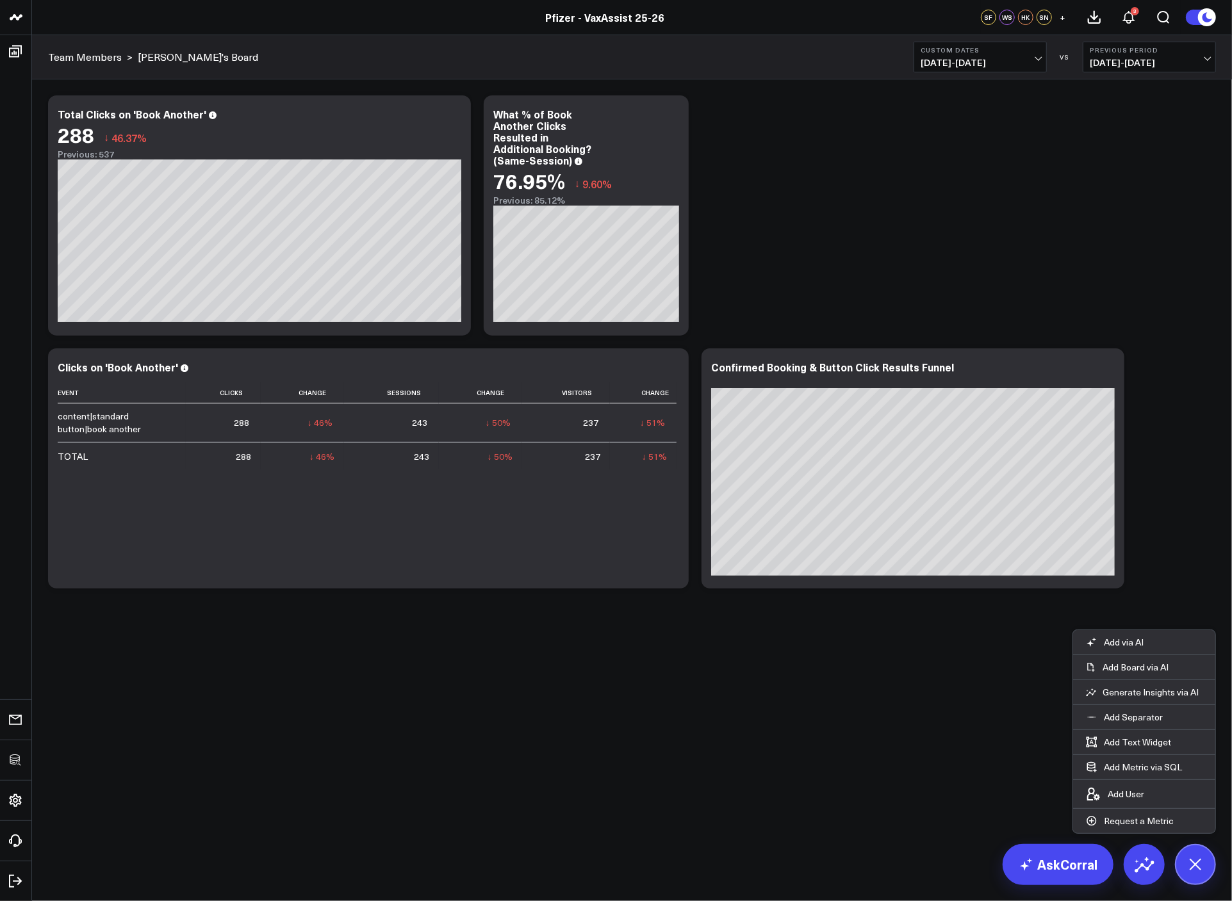
click at [1171, 842] on body "3725 Test 829 Studios Accenture Activant Capital Agriculture & Farming Demo All…" at bounding box center [616, 450] width 1232 height 901
click at [1194, 862] on icon at bounding box center [1194, 864] width 29 height 29
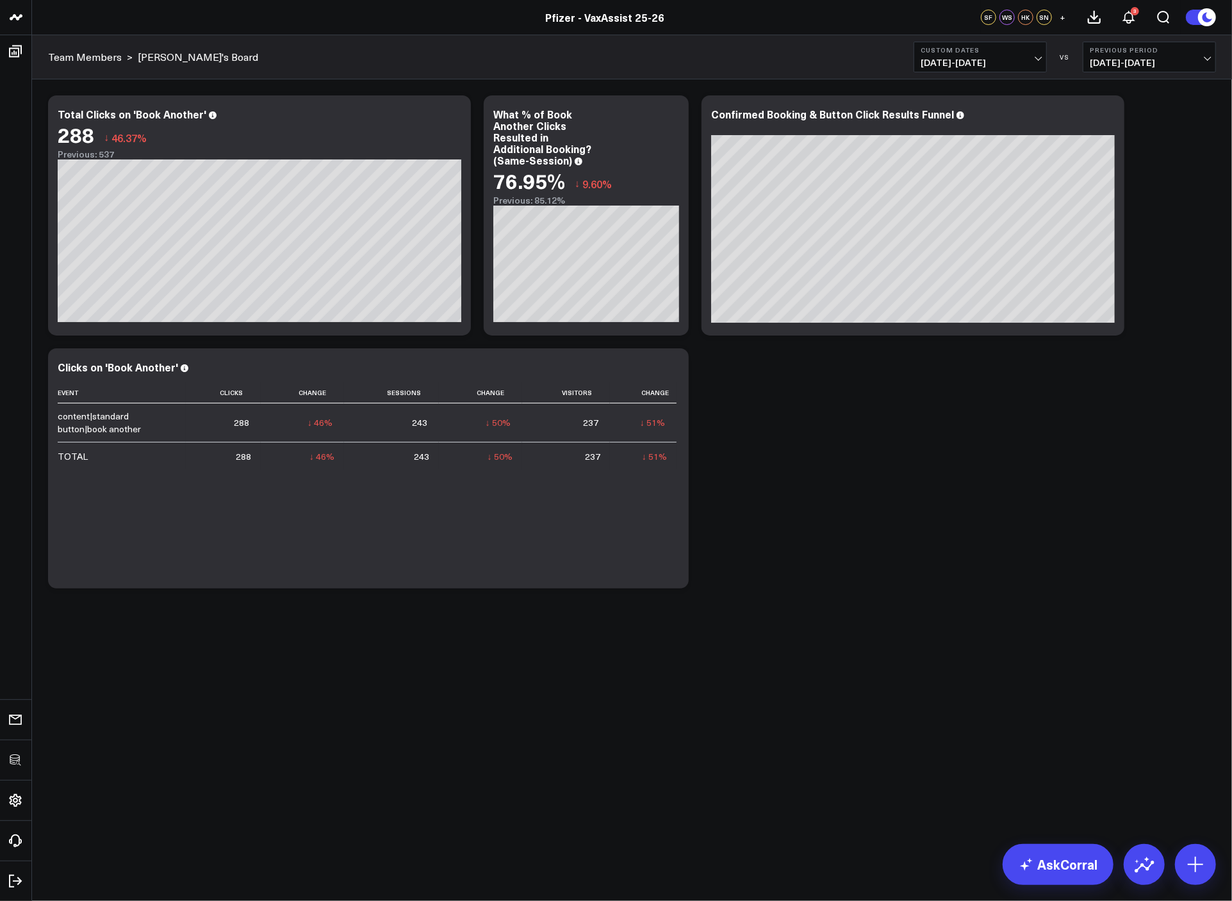
click at [1009, 63] on span "04/21/25 - 08/12/25" at bounding box center [979, 63] width 119 height 10
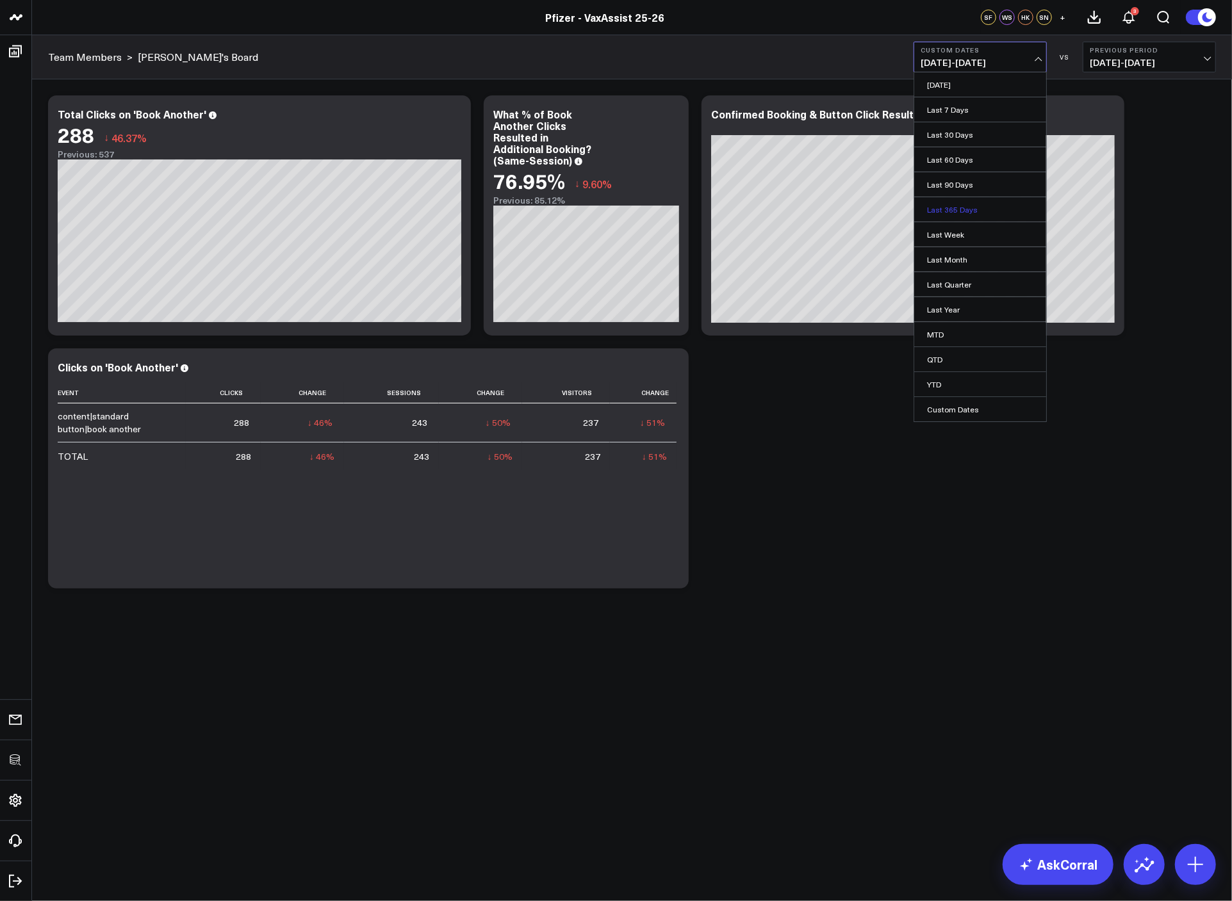
click at [986, 213] on link "Last 365 Days" at bounding box center [980, 209] width 132 height 24
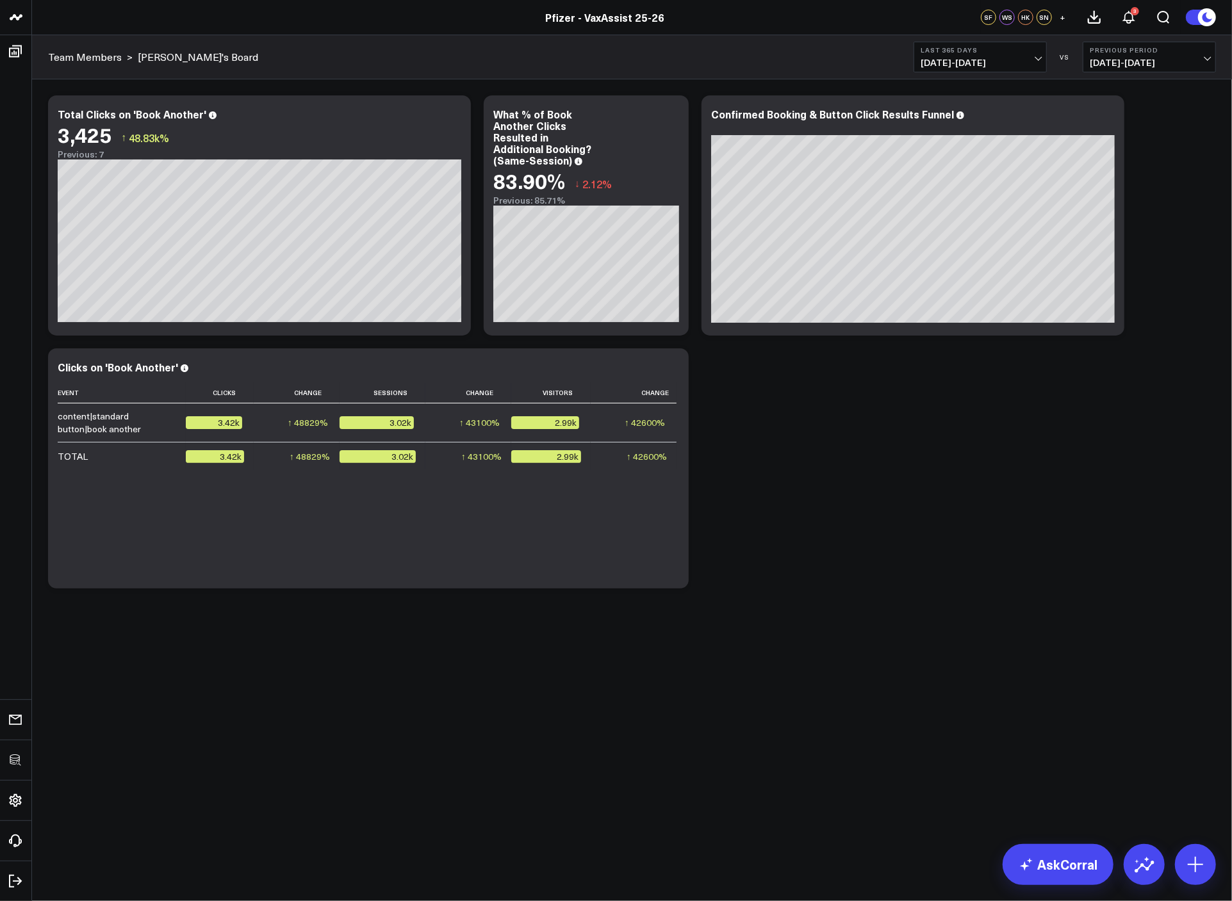
click at [831, 444] on div "Modify via AI Copy link to widget Ask support Remove Create linked copy Executi…" at bounding box center [632, 342] width 1180 height 506
click at [831, 457] on div "Modify via AI Copy link to widget Ask support Remove Create linked copy Executi…" at bounding box center [632, 342] width 1180 height 506
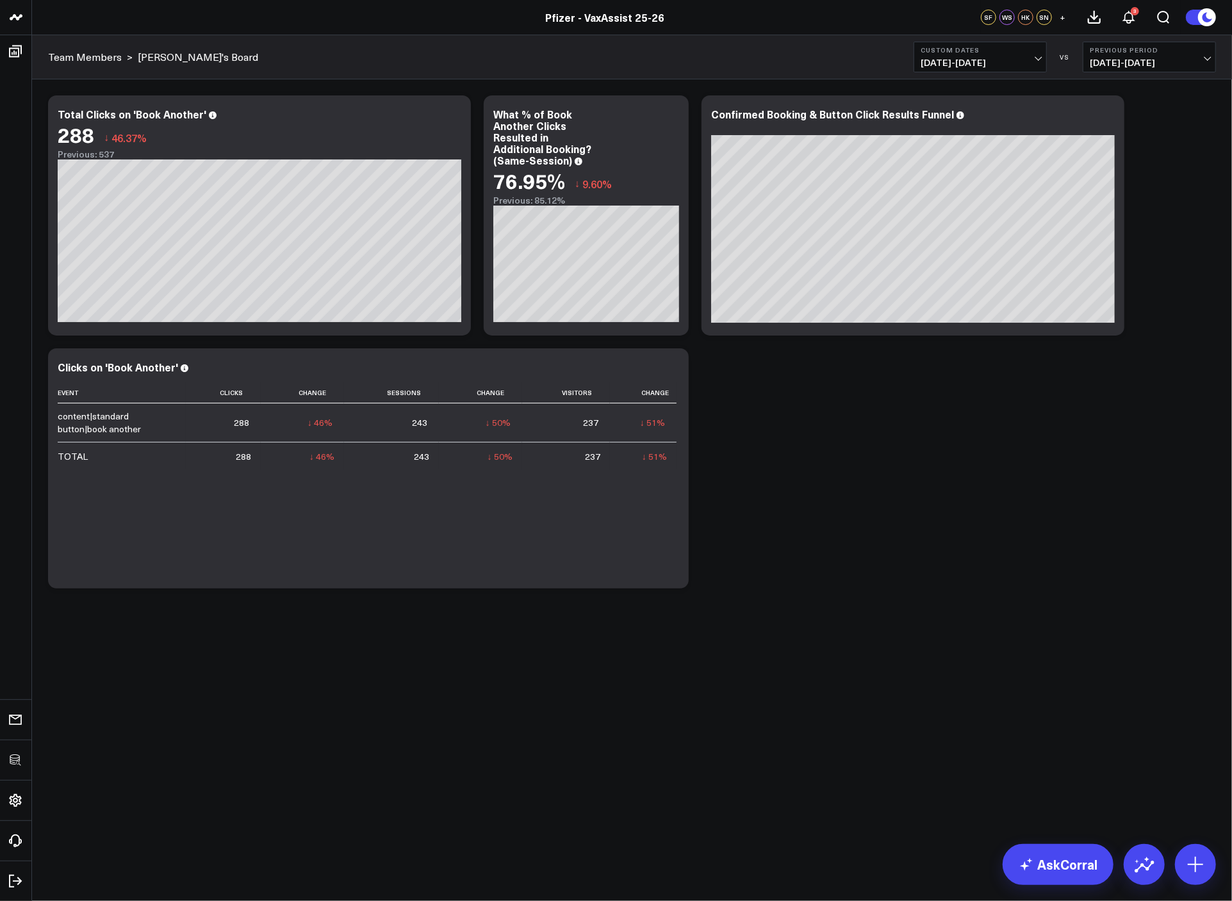
click at [777, 513] on div "Modify via AI Copy link to widget Ask support Remove Create linked copy Executi…" at bounding box center [632, 342] width 1180 height 506
click at [1055, 375] on div "Modify via AI Copy link to widget Ask support Remove Create linked copy Executi…" at bounding box center [632, 342] width 1180 height 506
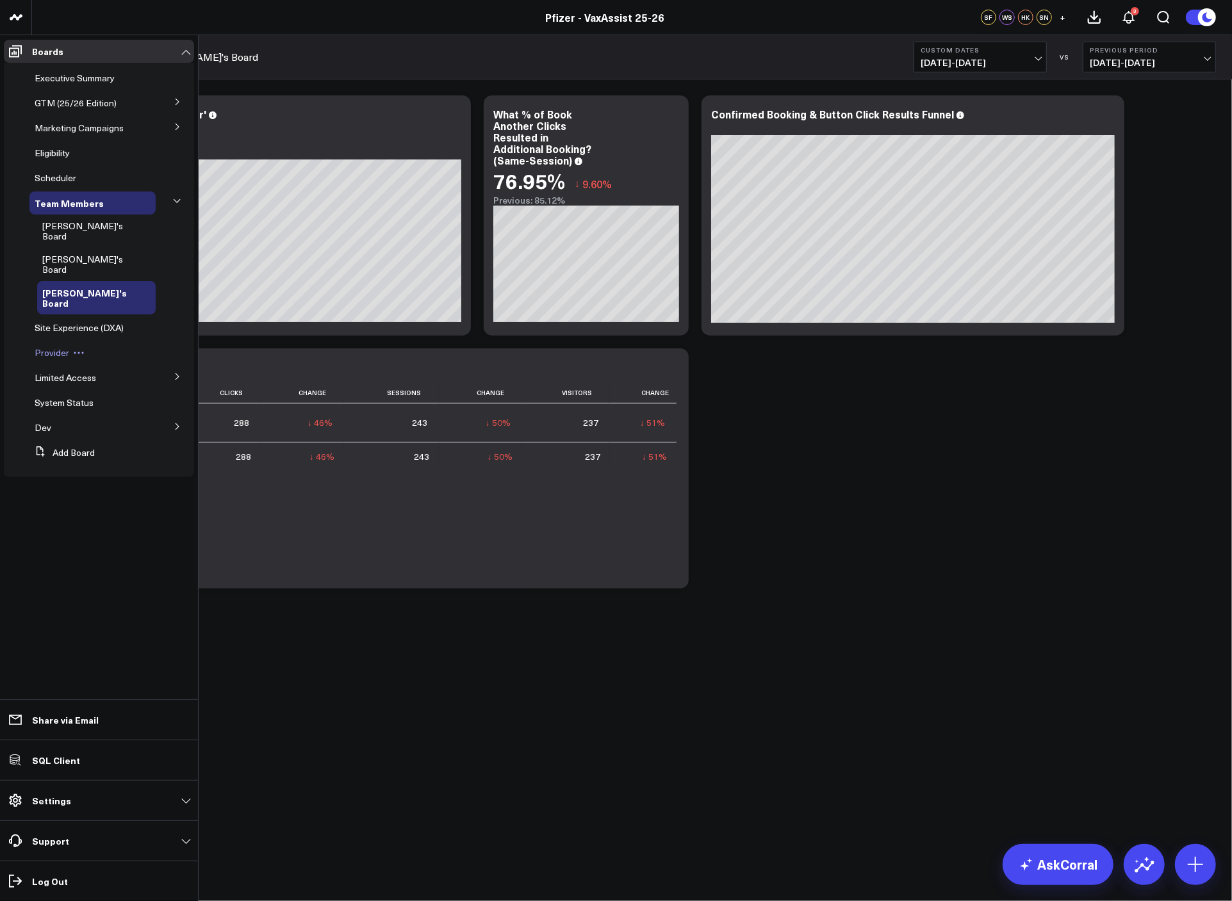
click at [51, 346] on span "Provider" at bounding box center [52, 352] width 35 height 12
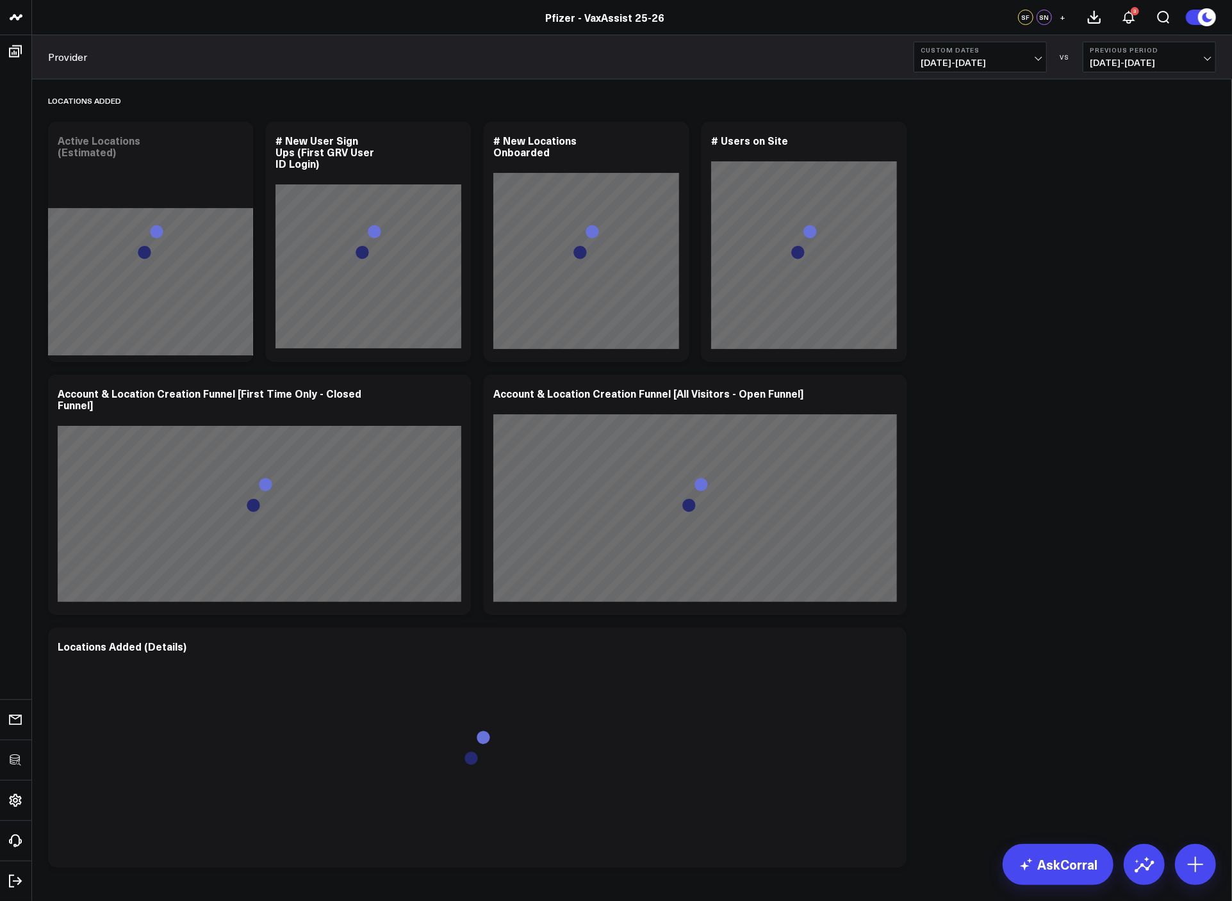
click at [1027, 217] on div "Locations Added Modify via AI Copy link to widget Ask support Remove Create lin…" at bounding box center [632, 476] width 1180 height 795
click at [1002, 60] on span "04/21/25 - 08/12/25" at bounding box center [979, 63] width 119 height 10
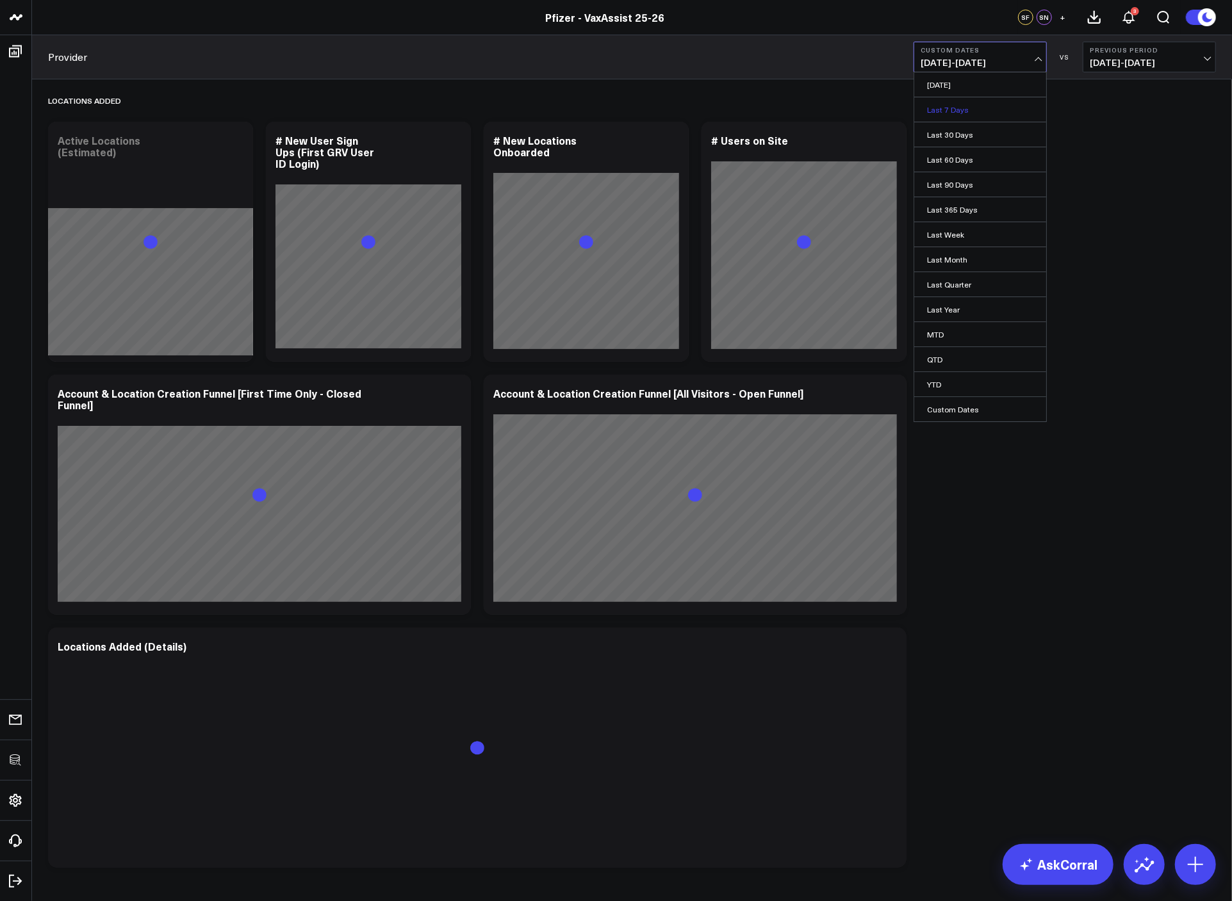
click at [987, 115] on link "Last 7 Days" at bounding box center [980, 109] width 132 height 24
click at [1066, 304] on div "Locations Added Modify via AI Copy link to widget Ask support Remove Create lin…" at bounding box center [632, 476] width 1180 height 795
click at [1064, 304] on div "Locations Added Modify via AI Copy link to widget Ask support Remove Create lin…" at bounding box center [632, 476] width 1180 height 795
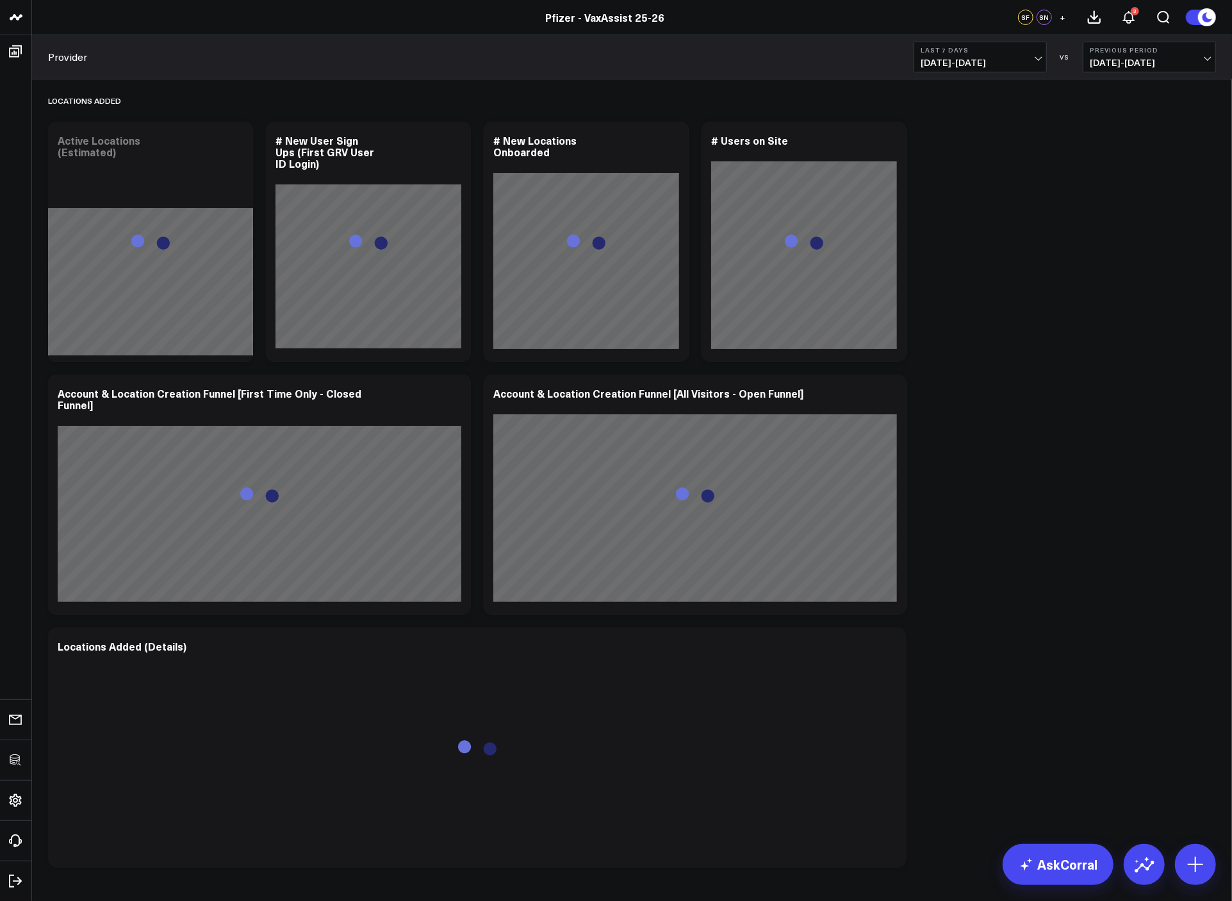
click at [1064, 305] on div "Locations Added Modify via AI Copy link to widget Ask support Remove Create lin…" at bounding box center [632, 476] width 1180 height 795
click at [1064, 307] on div "Locations Added Modify via AI Copy link to widget Ask support Remove Create lin…" at bounding box center [632, 476] width 1180 height 795
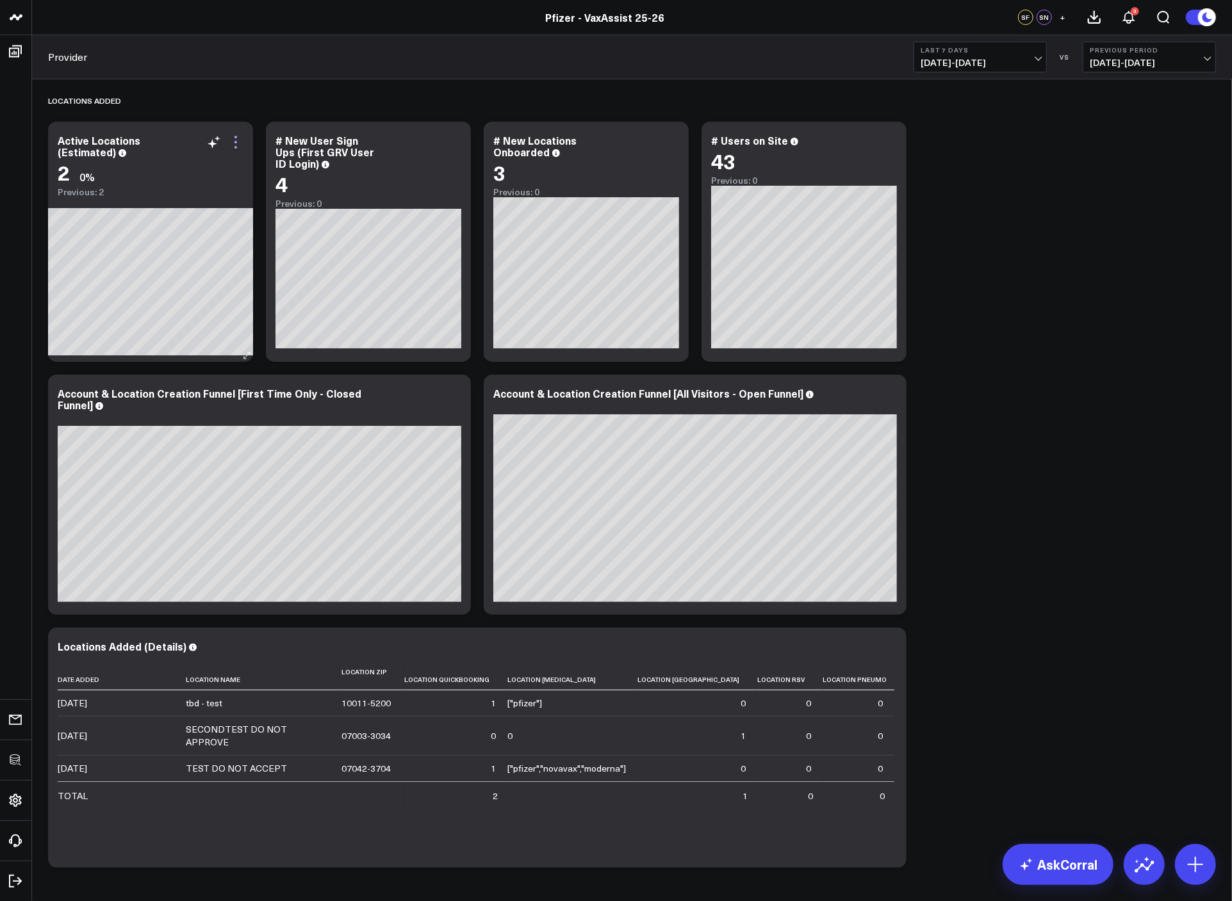
click at [240, 146] on icon at bounding box center [235, 141] width 15 height 15
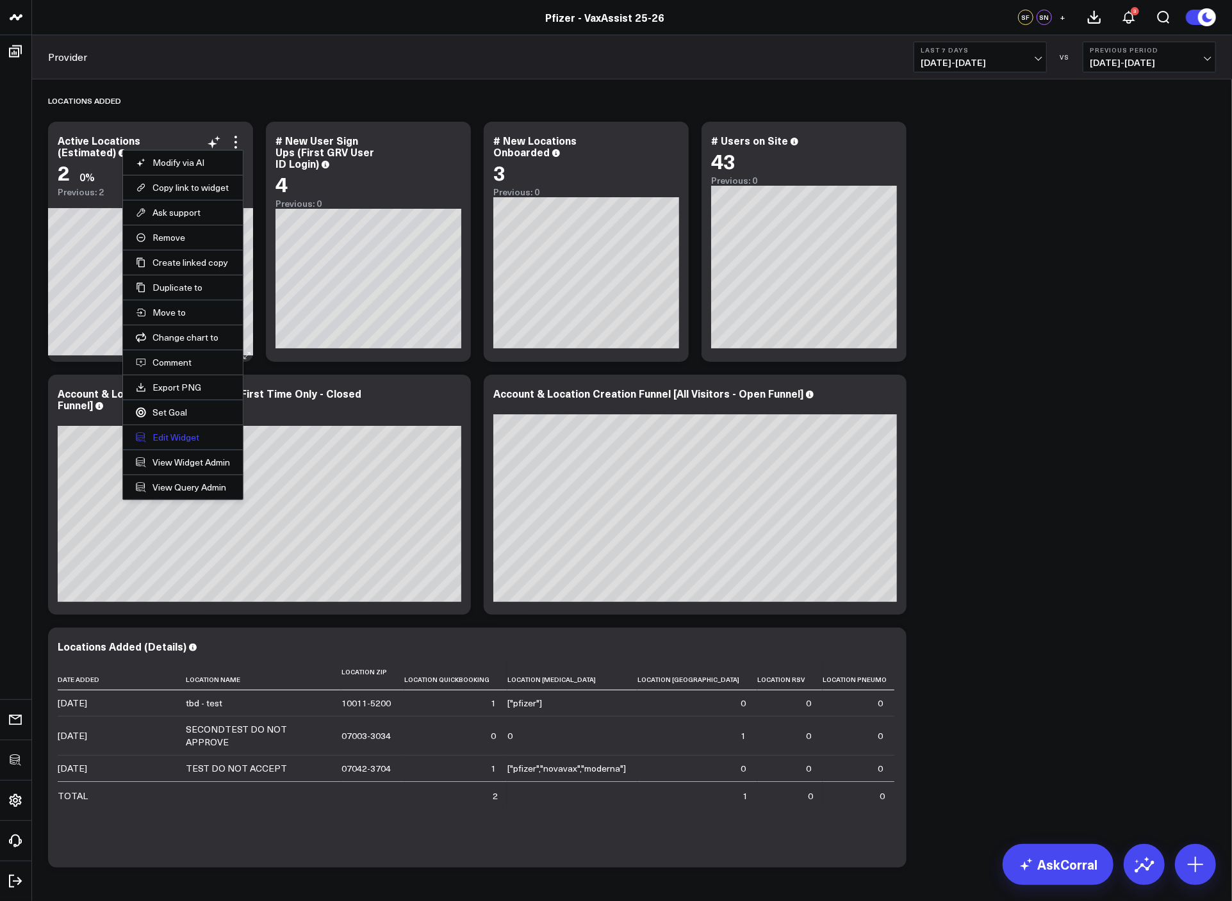
click at [179, 435] on button "Edit Widget" at bounding box center [183, 438] width 94 height 12
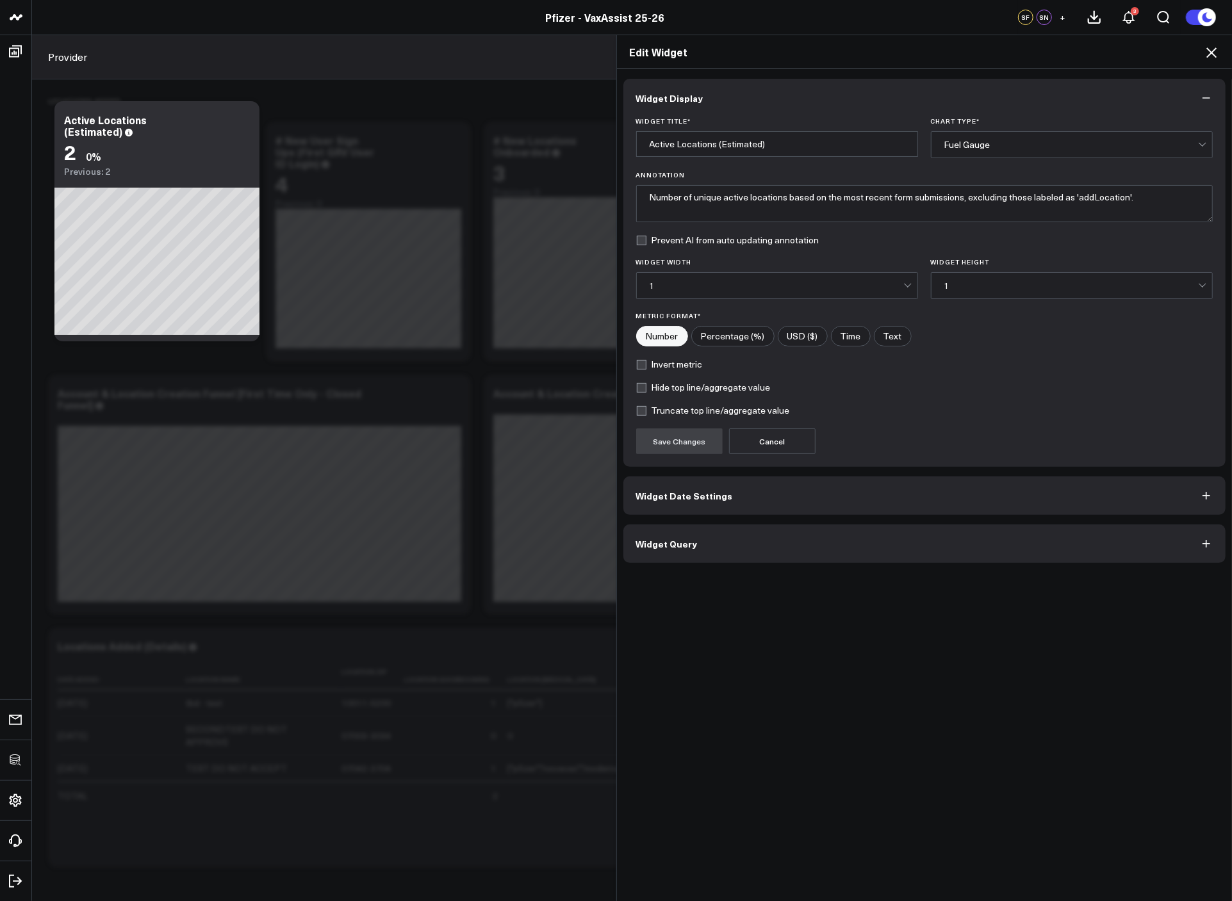
click at [847, 530] on button "Widget Query" at bounding box center [924, 544] width 603 height 38
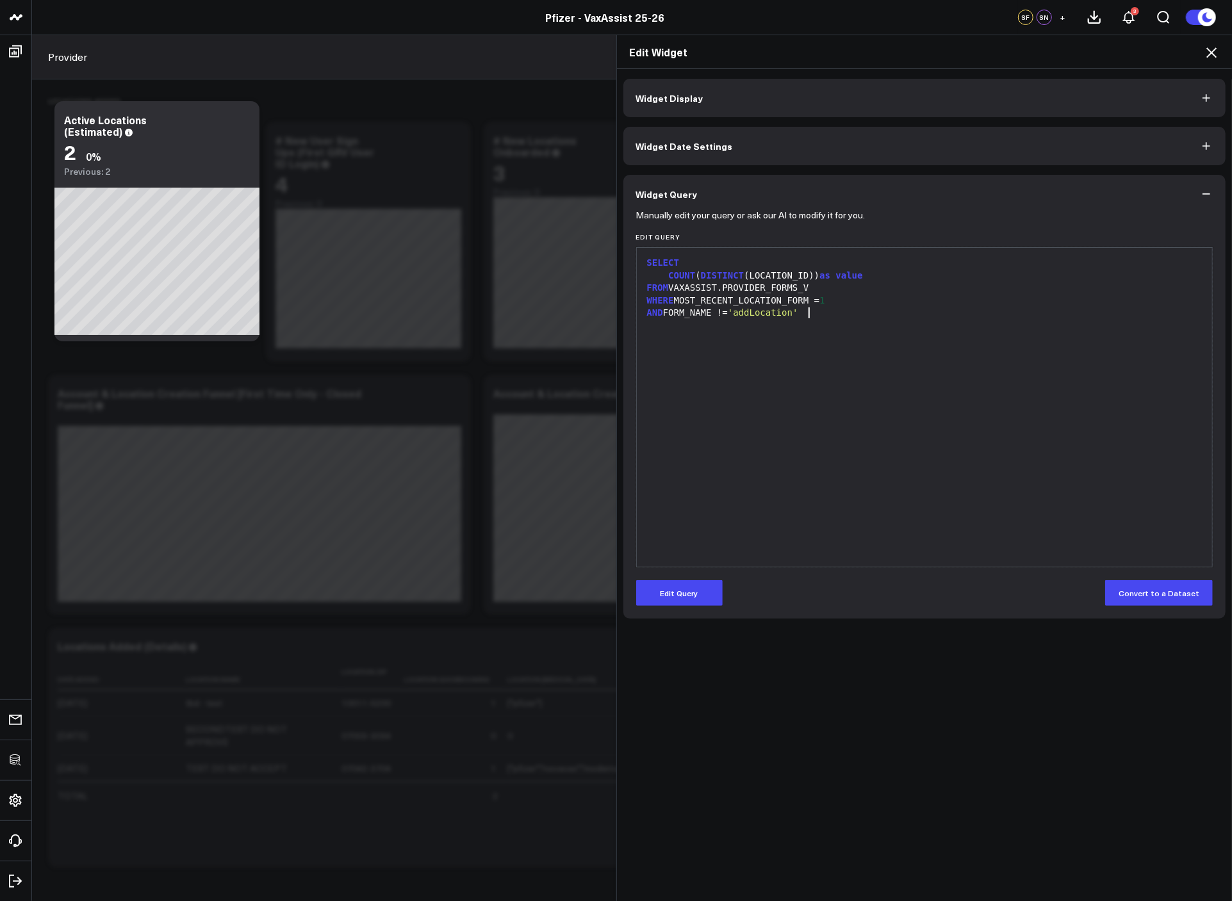
click at [823, 316] on div "AND FORM_NAME != 'addLocation'" at bounding box center [924, 313] width 563 height 13
click at [759, 492] on div "SELECT COUNT ( DISTINCT (LOCATION_ID)) as value FROM VAXASSIST.PROVIDER_FORMS_V…" at bounding box center [924, 407] width 563 height 306
click at [688, 602] on button "Edit Query" at bounding box center [679, 593] width 86 height 26
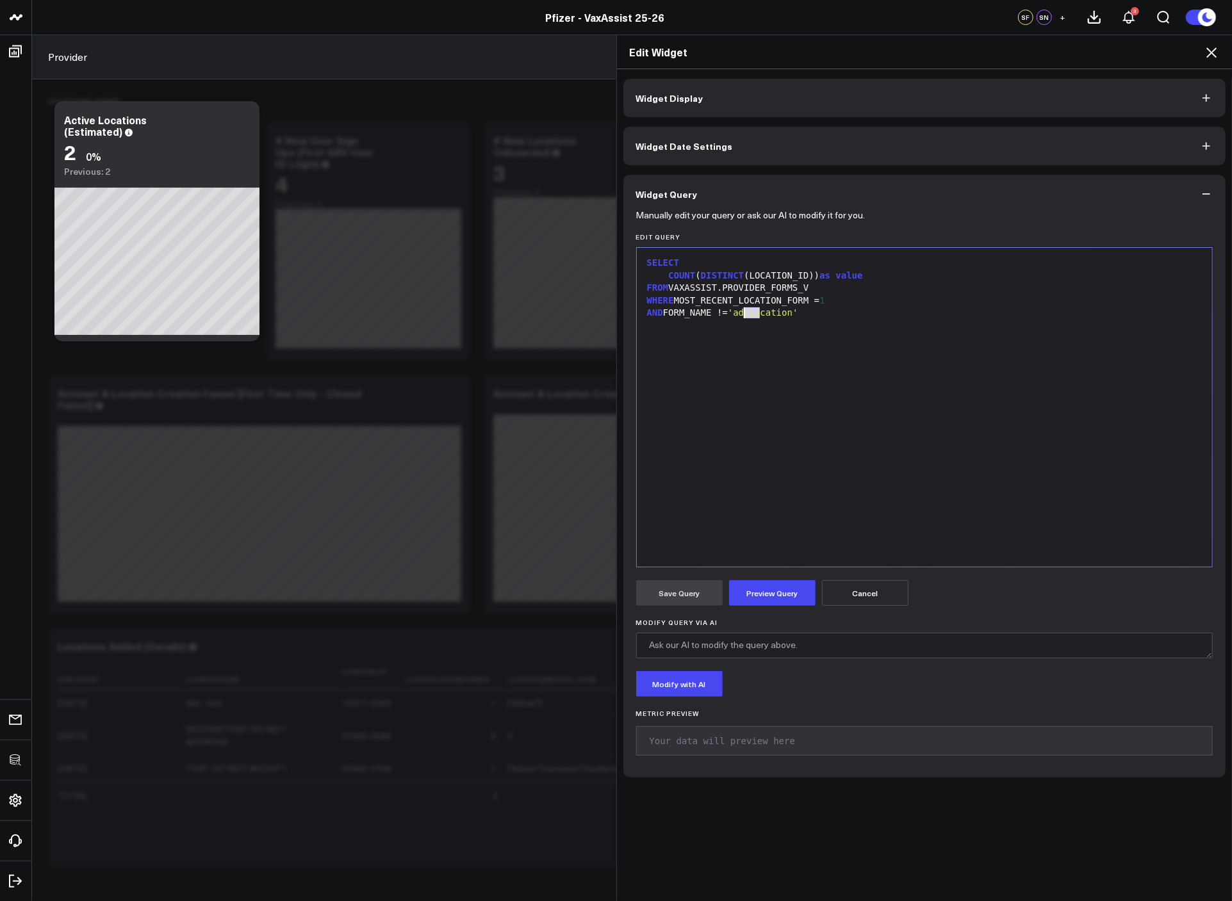
drag, startPoint x: 753, startPoint y: 311, endPoint x: 740, endPoint y: 313, distance: 13.6
click at [740, 313] on span "'addLocation'" at bounding box center [763, 312] width 70 height 10
click at [769, 590] on button "Preview Query" at bounding box center [772, 593] width 86 height 26
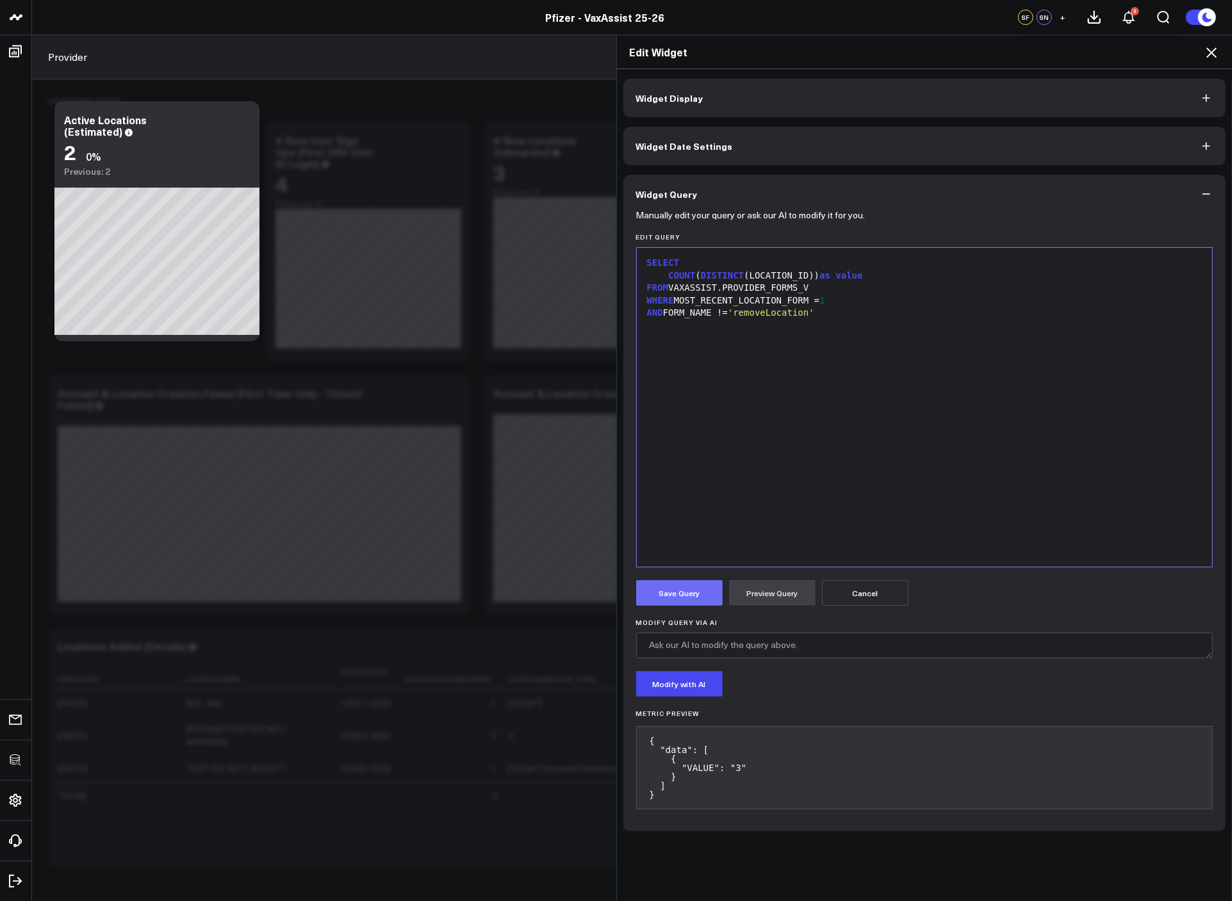
click at [685, 601] on button "Save Query" at bounding box center [679, 593] width 86 height 26
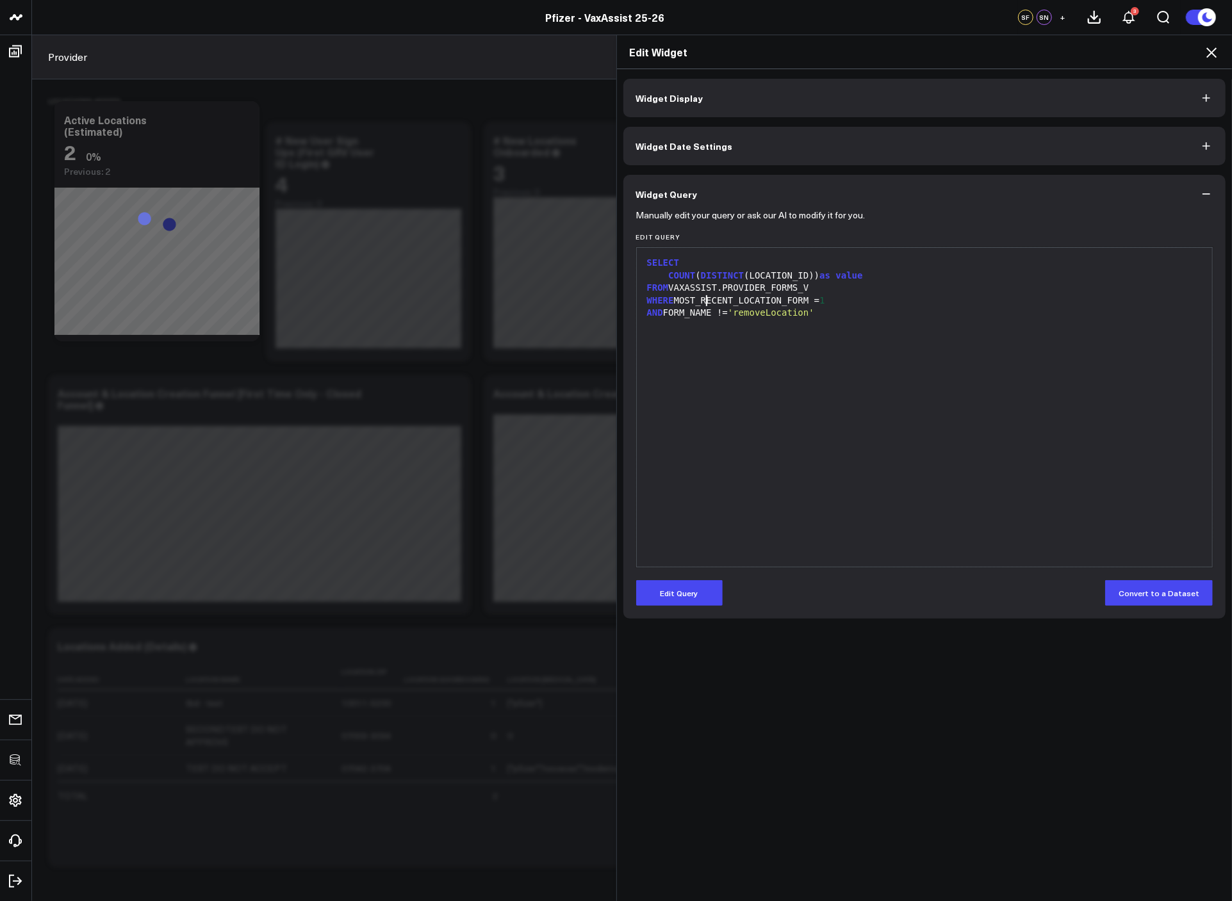
click at [699, 301] on div "WHERE MOST_RECENT_LOCATION_FORM = 1" at bounding box center [924, 301] width 563 height 13
drag, startPoint x: 674, startPoint y: 300, endPoint x: 891, endPoint y: 302, distance: 217.1
click at [891, 302] on div "WHERE MOST_RECENT_LOCATION_FORM = 1" at bounding box center [924, 301] width 563 height 13
click at [893, 302] on div "WHERE MOST_RECENT_LOCATION_FORM = 1" at bounding box center [924, 301] width 563 height 13
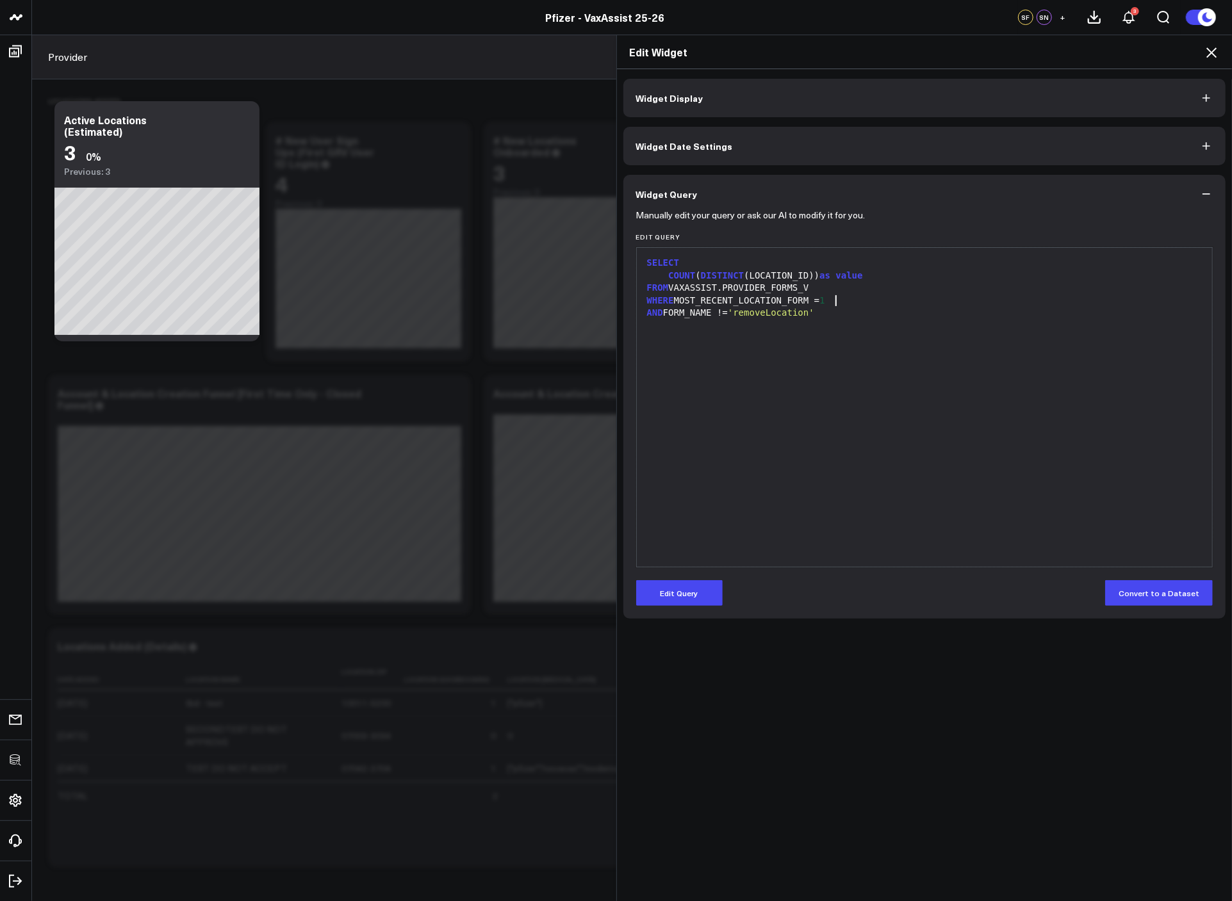
click at [1210, 51] on icon at bounding box center [1211, 52] width 10 height 10
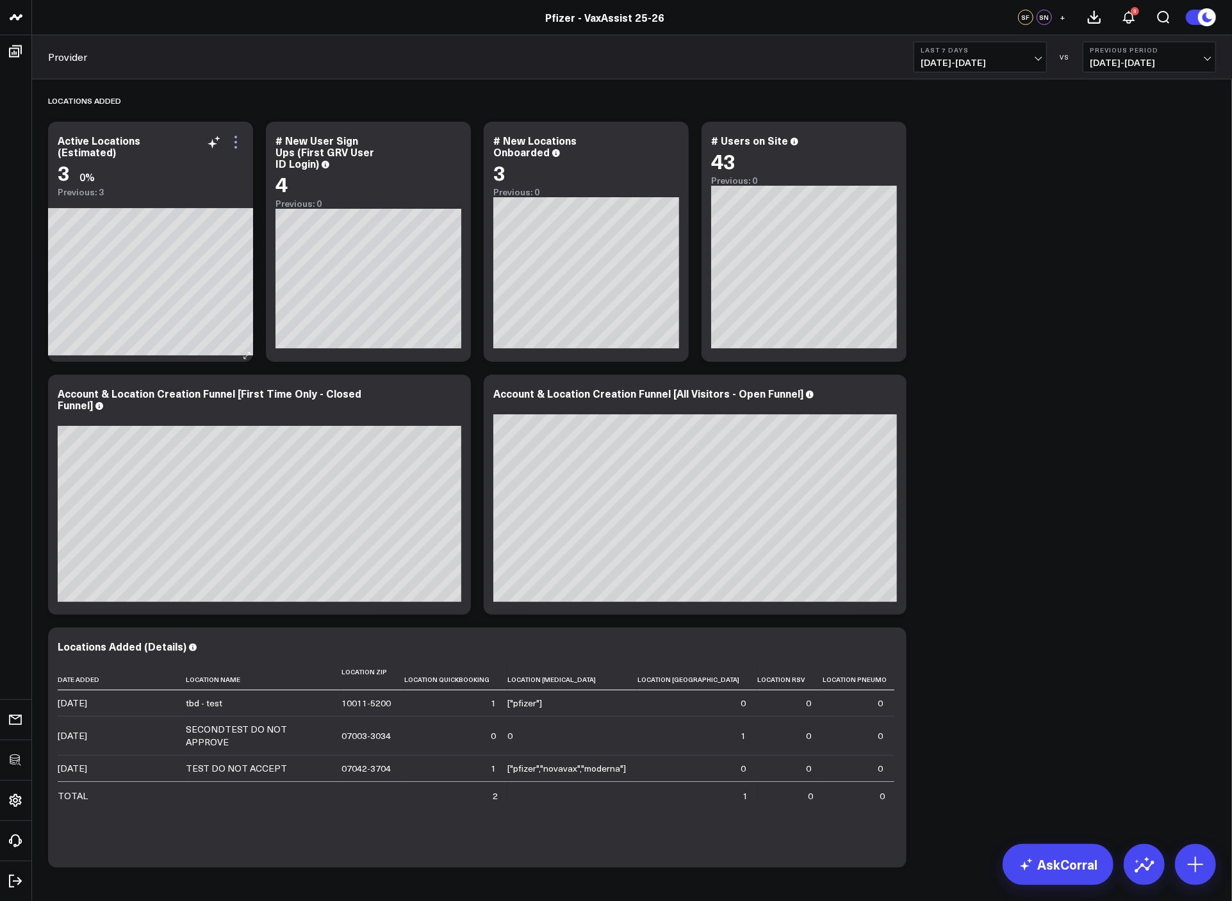
click at [232, 148] on icon at bounding box center [235, 141] width 15 height 15
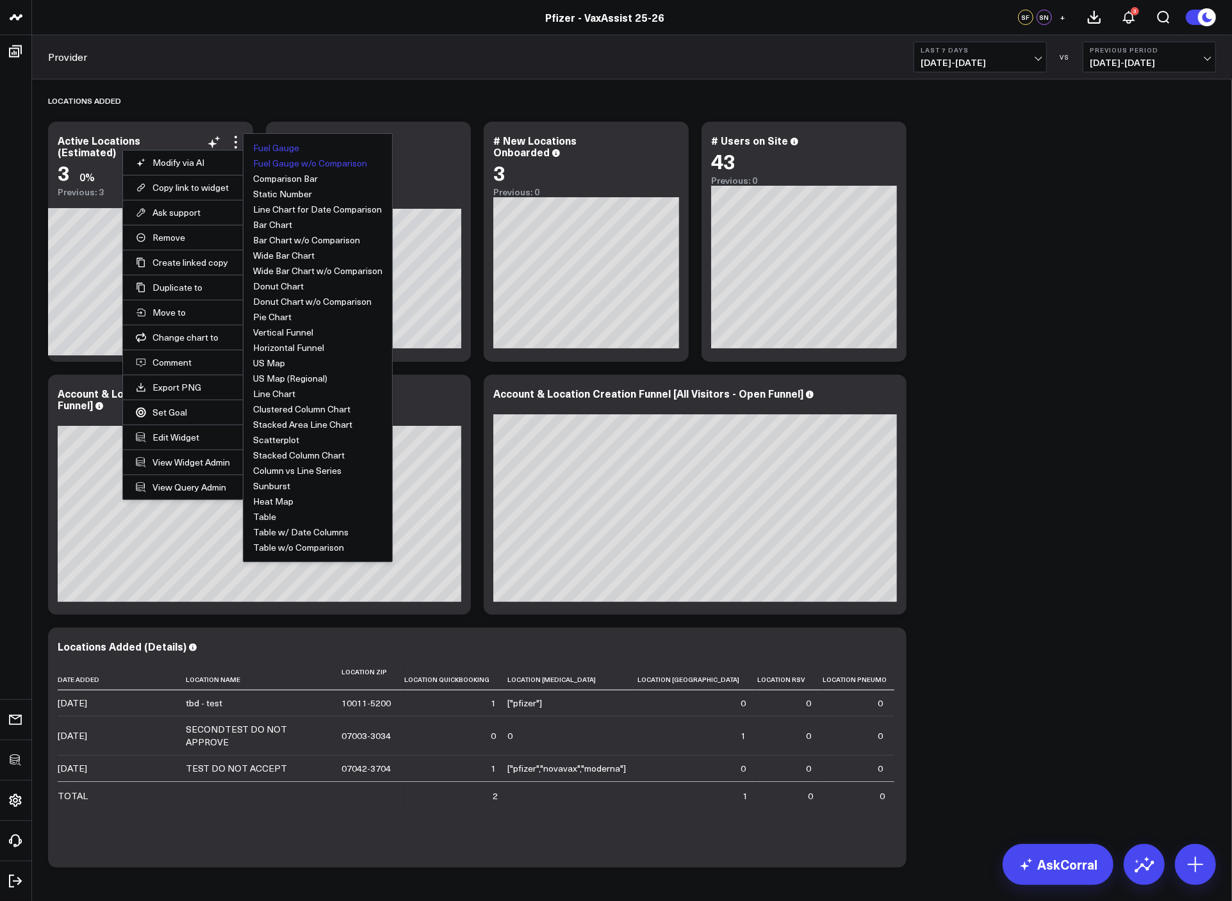
click at [304, 165] on button "Fuel Gauge w/o Comparison" at bounding box center [310, 163] width 114 height 9
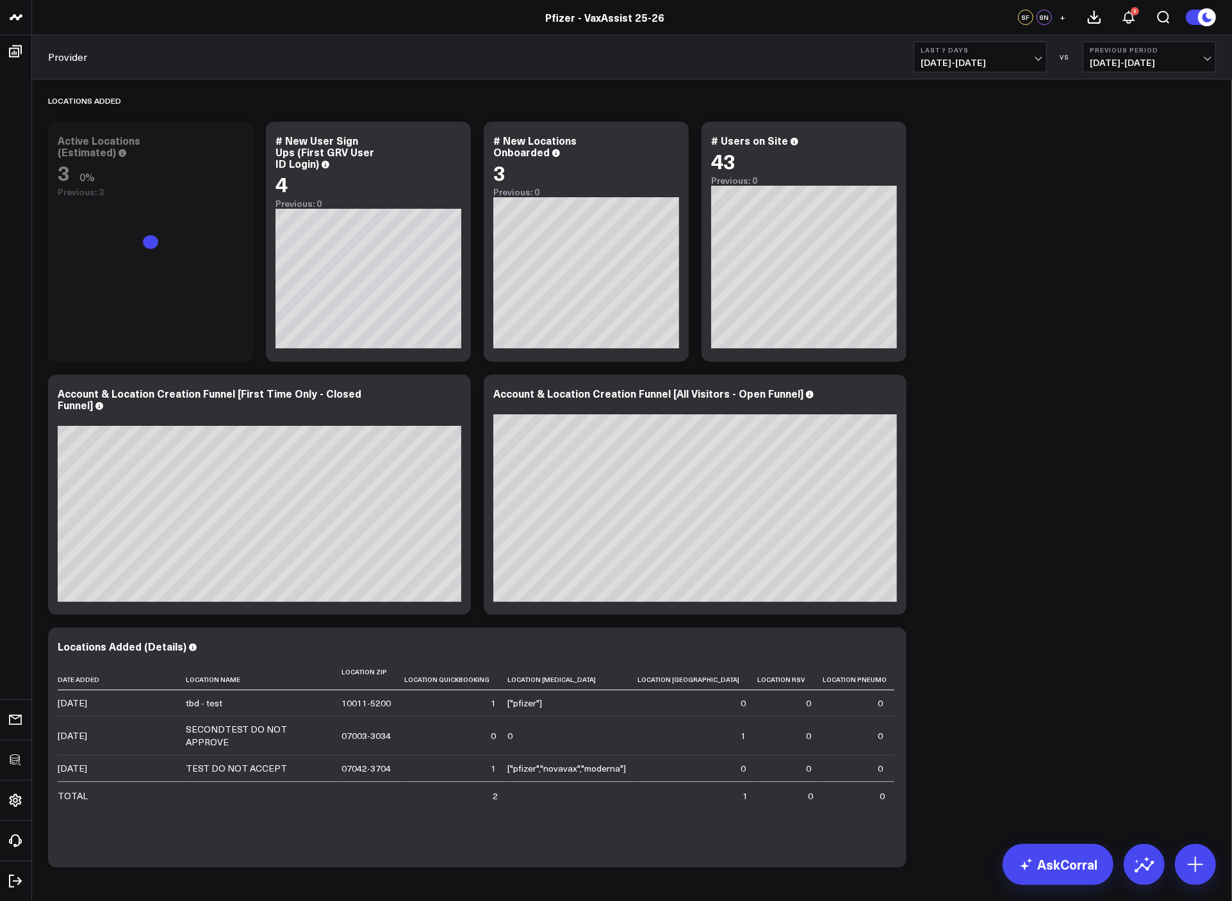
click at [963, 243] on div "Locations Added Modify via AI Copy link to widget Ask support Remove Create lin…" at bounding box center [632, 476] width 1180 height 795
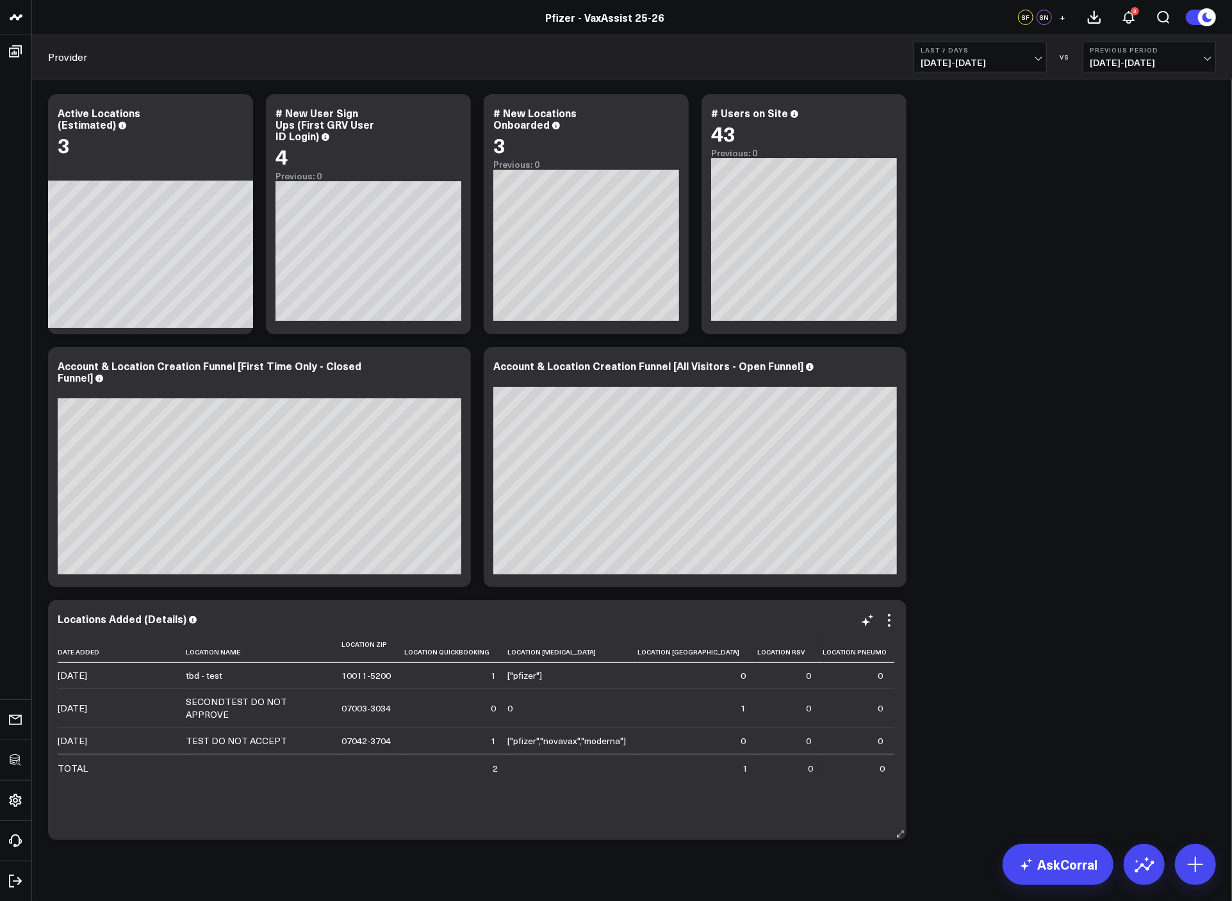
scroll to position [49, 0]
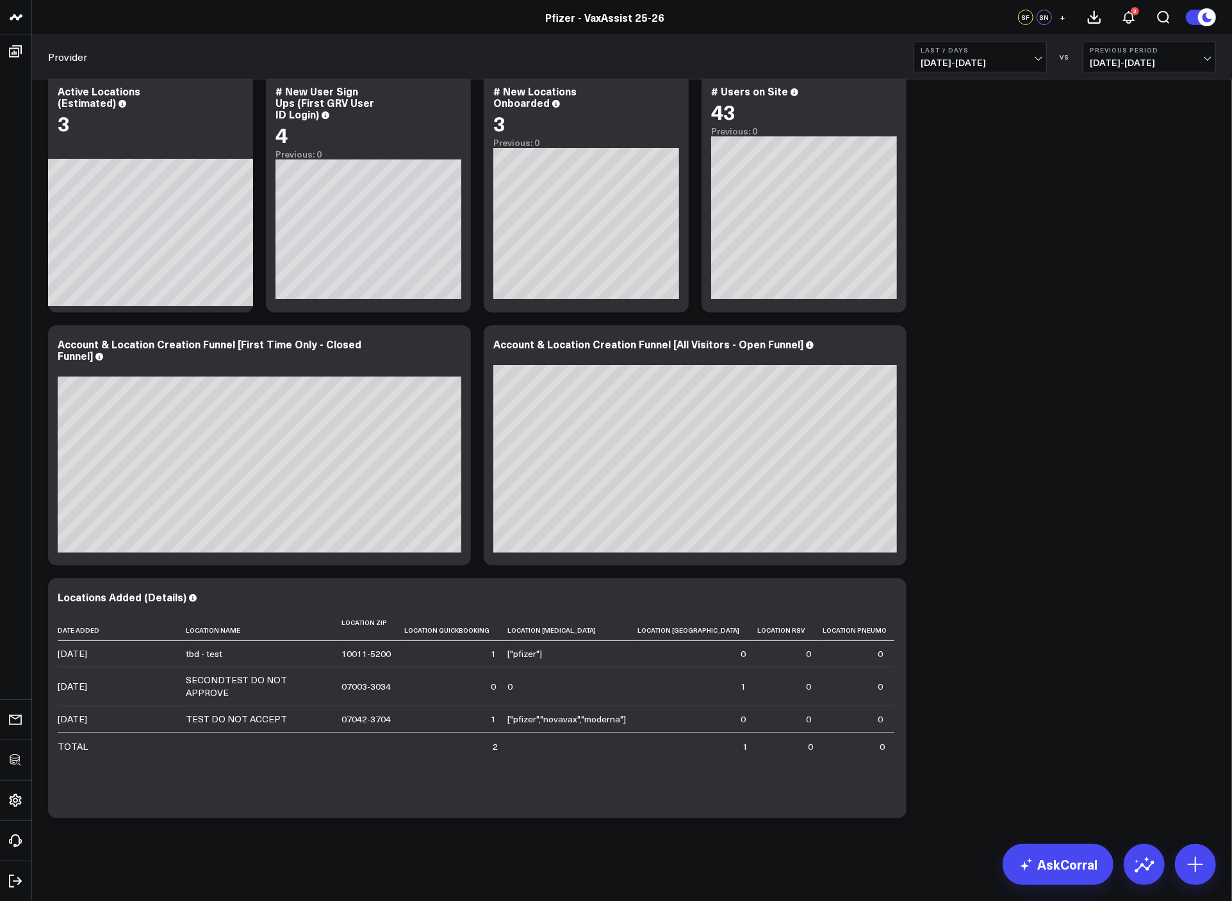
click at [1130, 337] on div "Locations Added Modify via AI Copy link to widget Ask support Remove Create lin…" at bounding box center [632, 427] width 1180 height 795
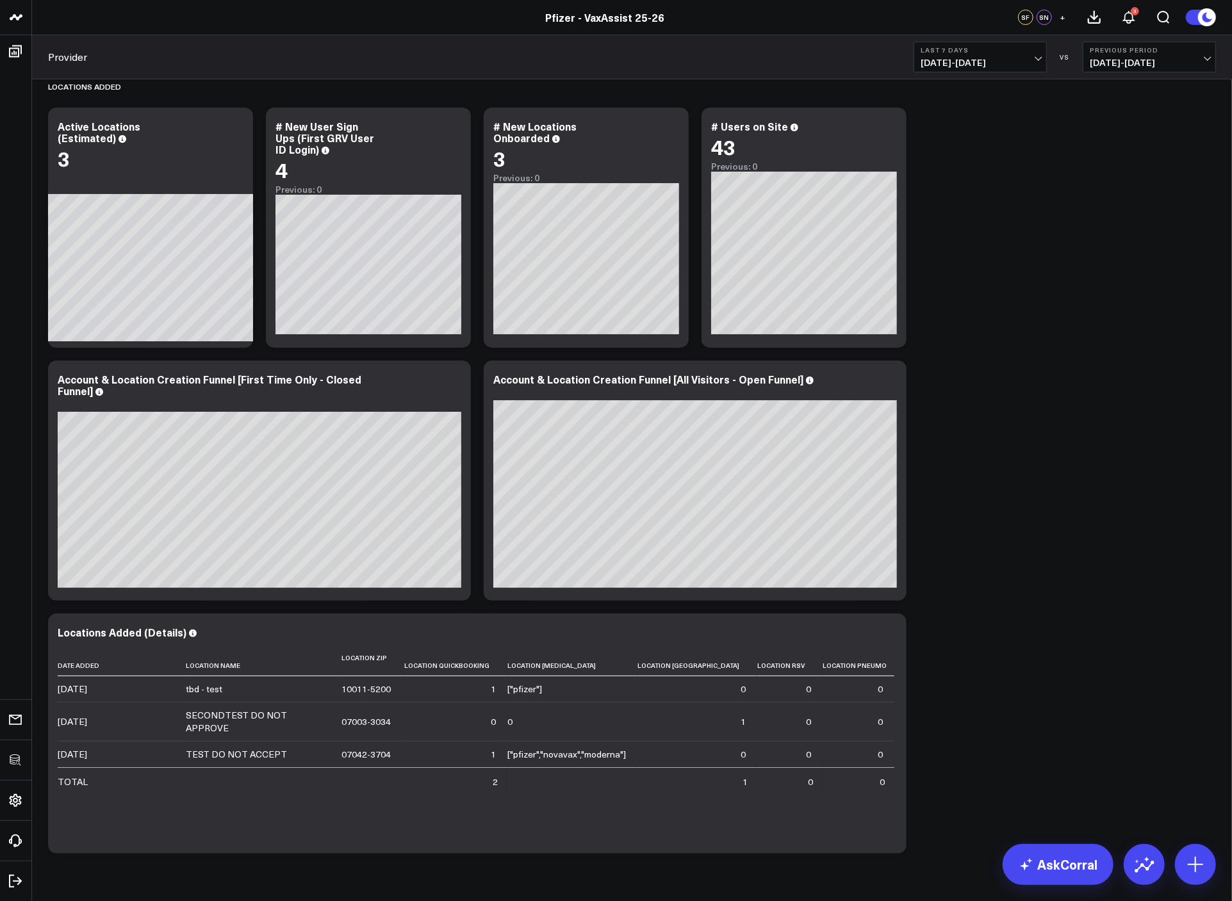
scroll to position [0, 0]
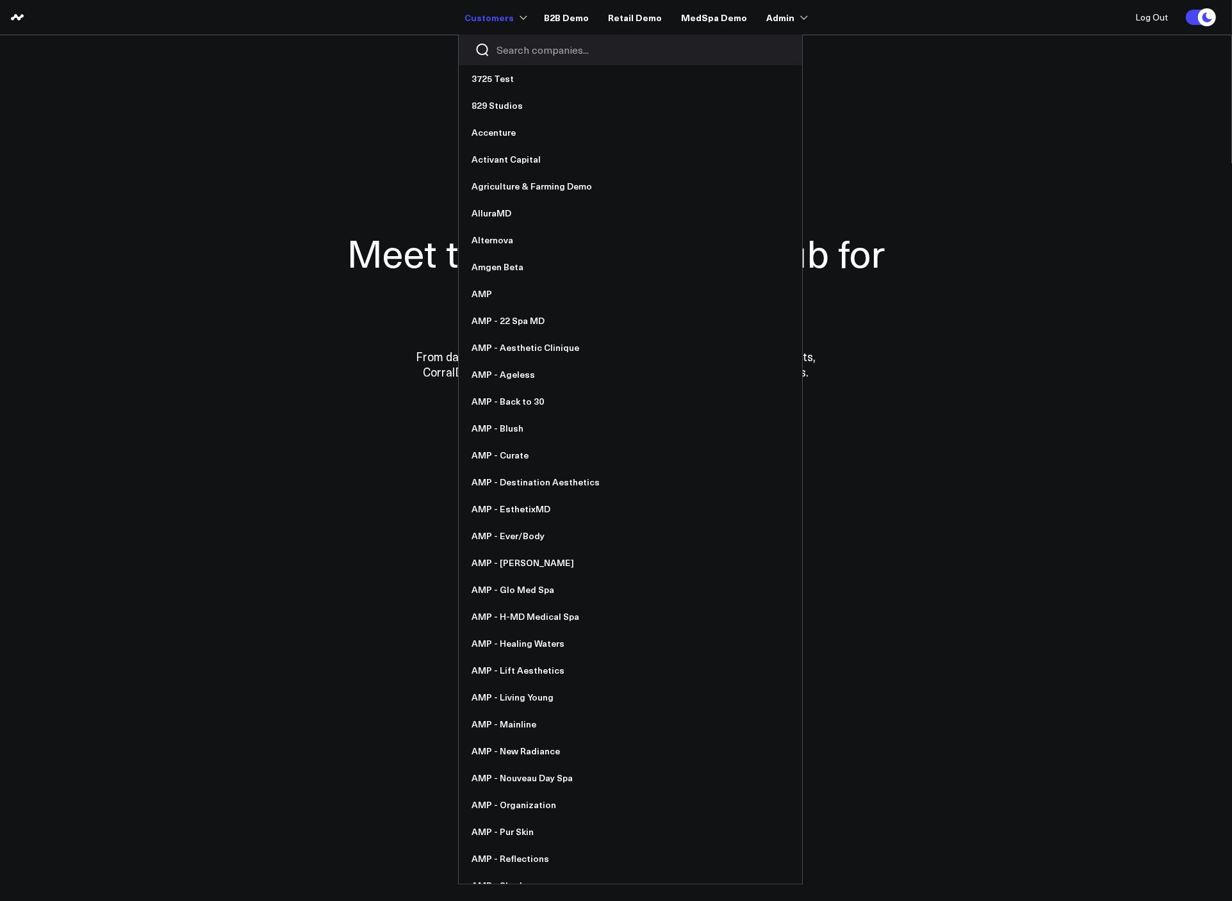
click at [519, 40] on div at bounding box center [630, 50] width 343 height 31
click at [521, 44] on input "Search companies input" at bounding box center [640, 50] width 289 height 14
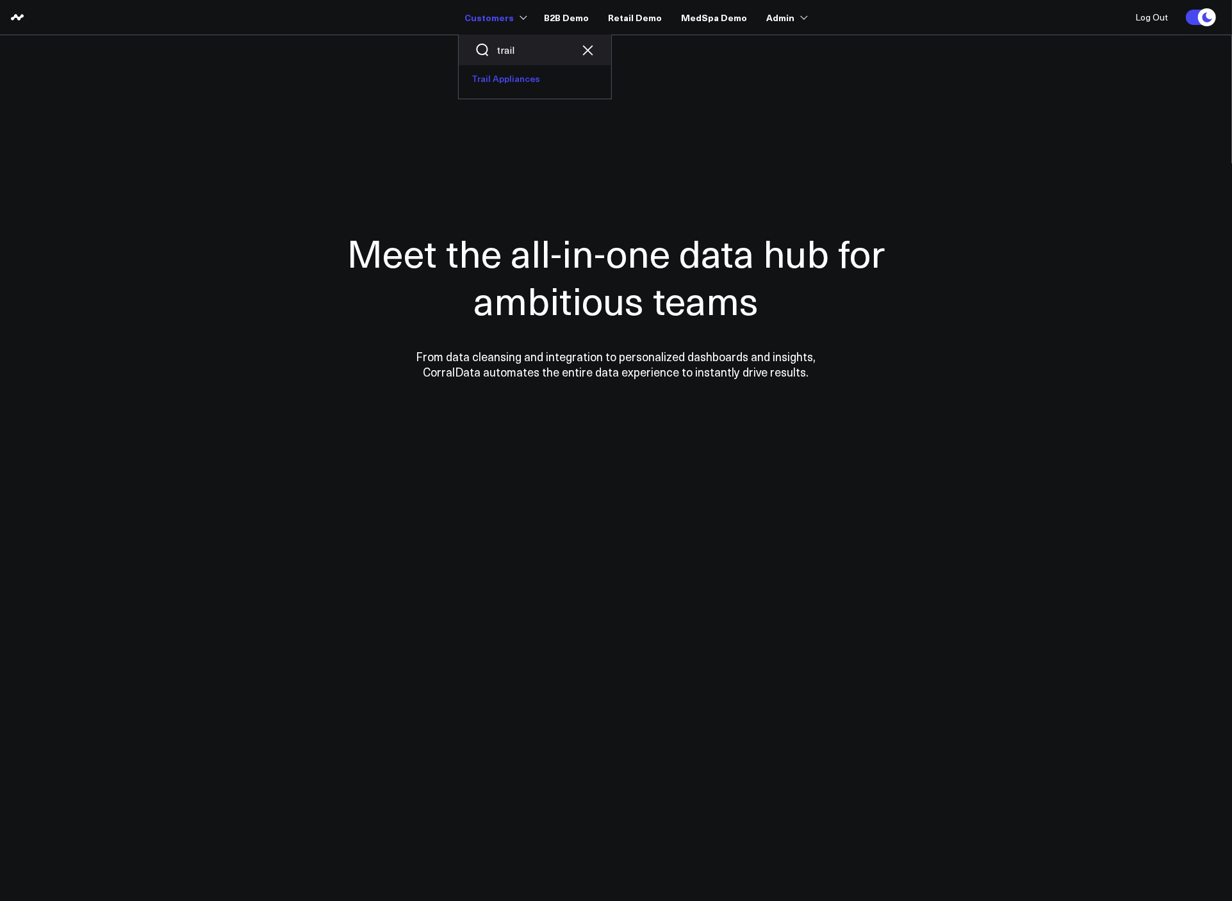
type input "trail"
drag, startPoint x: 524, startPoint y: 81, endPoint x: 542, endPoint y: 80, distance: 18.6
click at [524, 81] on link "Trail Appliances" at bounding box center [535, 78] width 152 height 27
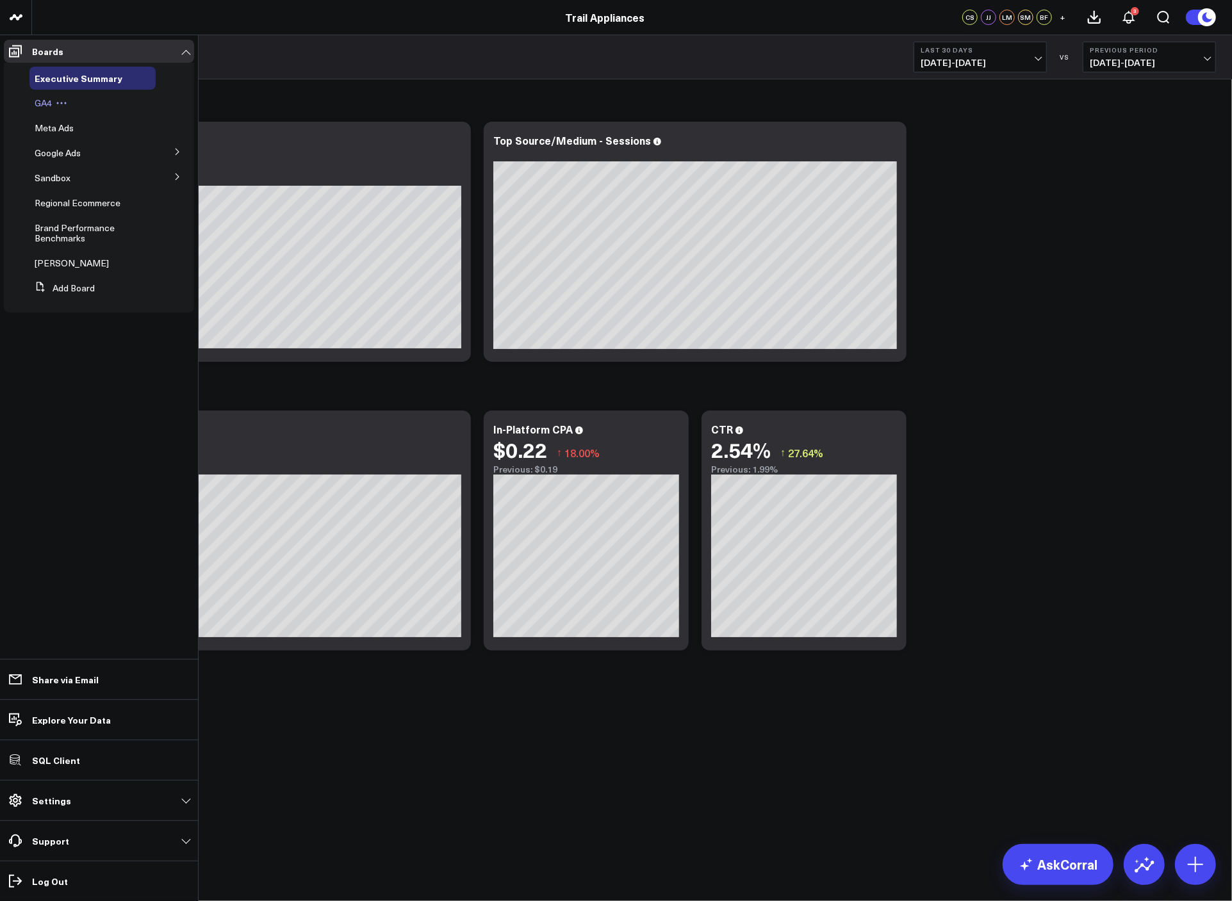
click at [50, 103] on span "GA4" at bounding box center [43, 103] width 17 height 12
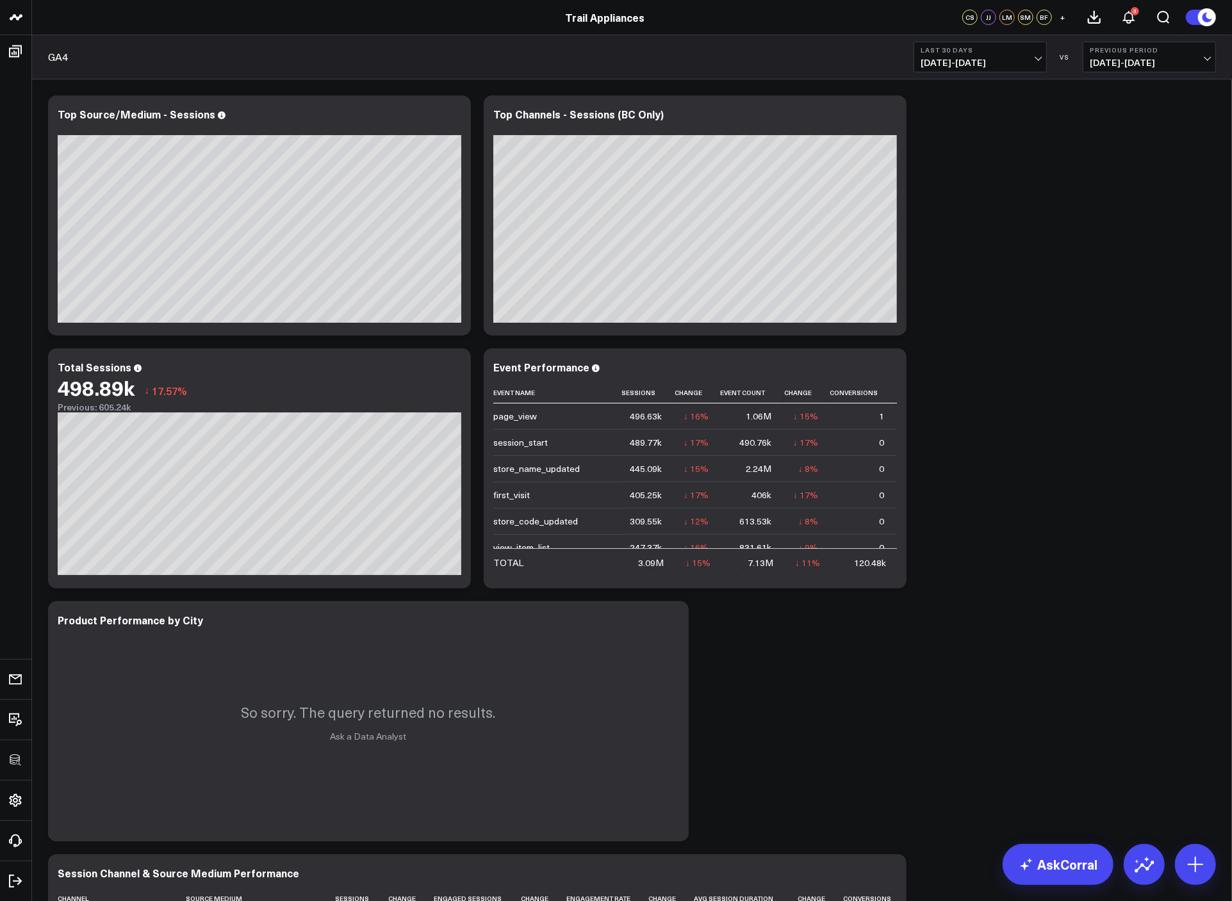
click at [994, 243] on div "Modify via AI Copy link to widget Ask support Remove Create linked copy Executi…" at bounding box center [632, 721] width 1180 height 1265
click at [885, 109] on icon at bounding box center [888, 115] width 15 height 15
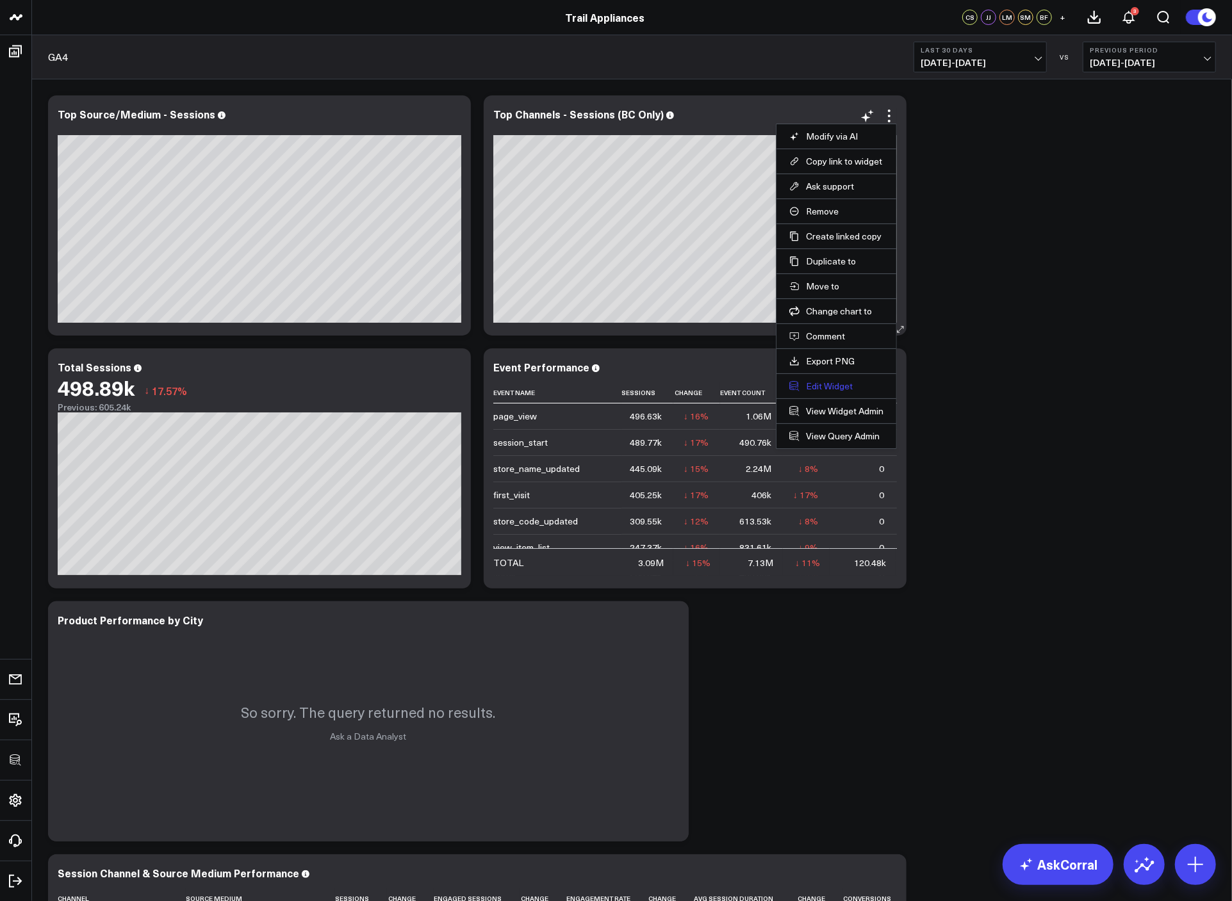
click at [825, 385] on button "Edit Widget" at bounding box center [836, 386] width 94 height 12
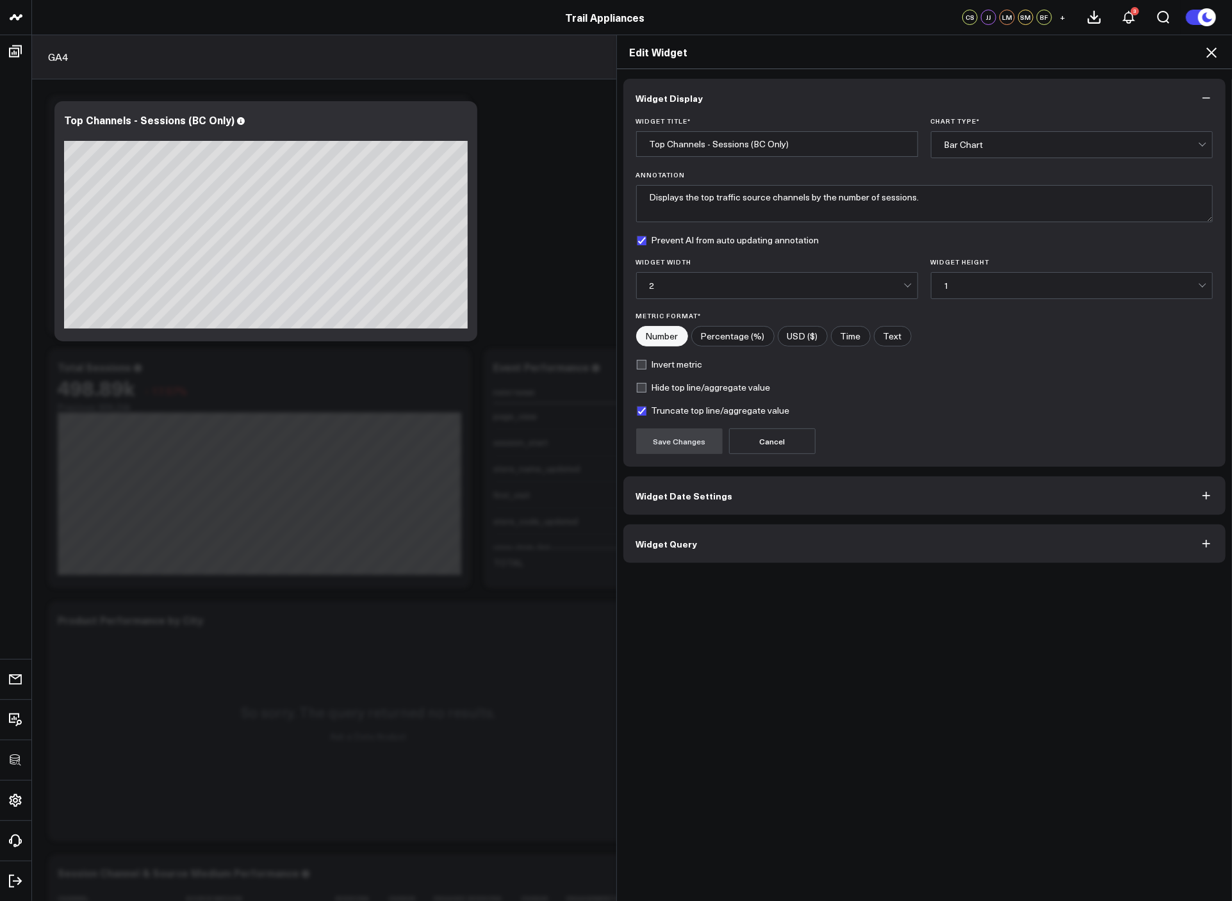
click button "Widget Query"
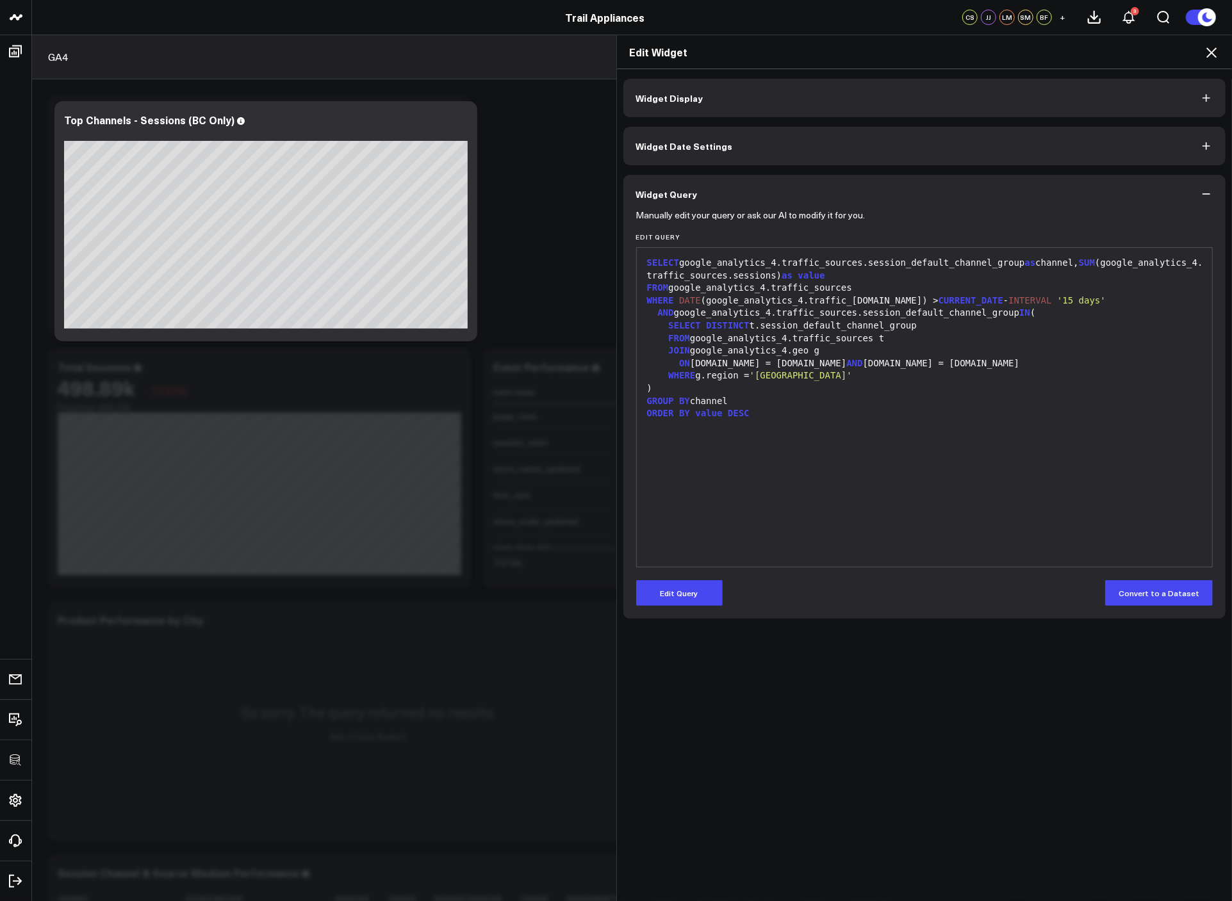
click div "SELECT google_analytics_4.traffic_sources.session_default_channel_group as chan…"
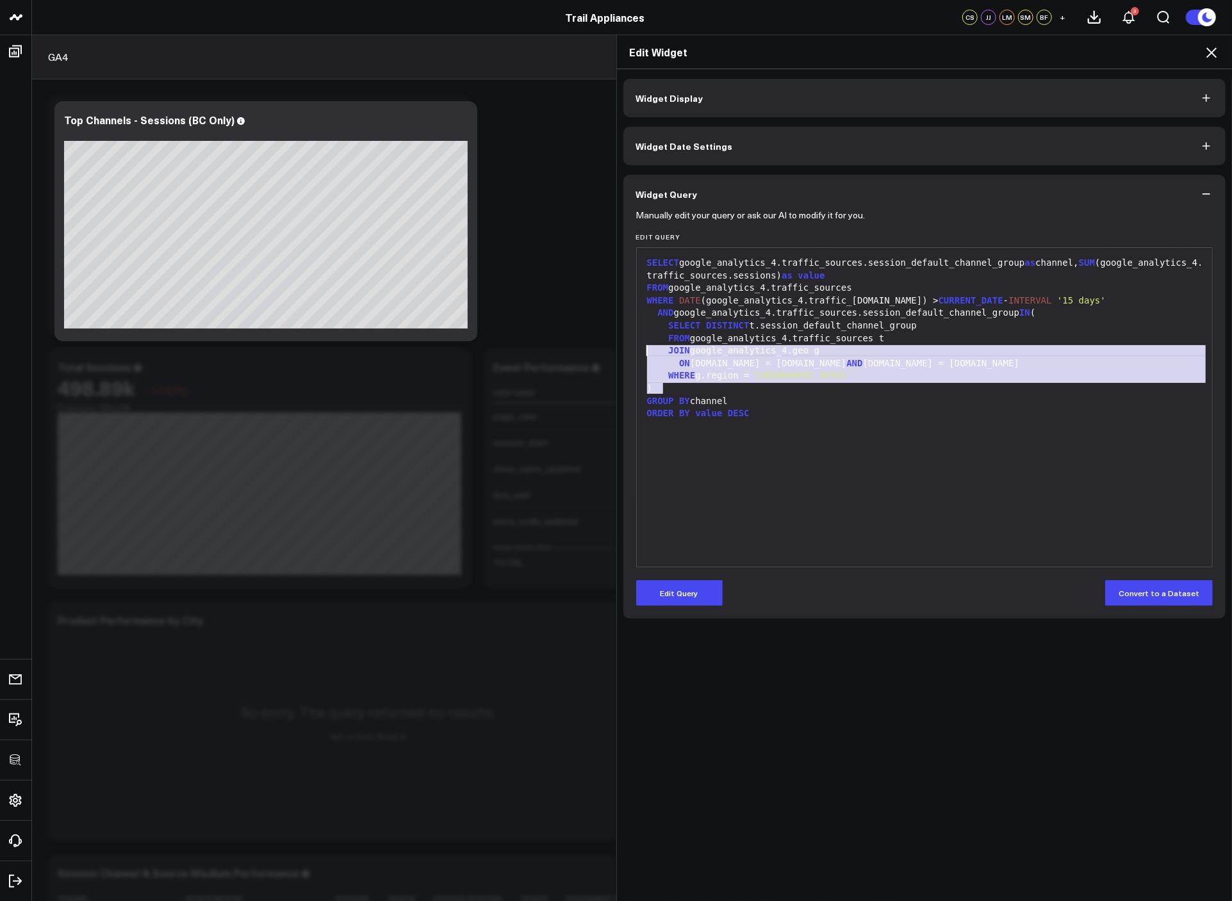
drag, startPoint x: 874, startPoint y: 383, endPoint x: 634, endPoint y: 355, distance: 241.7
click div "99 1 2 3 4 5 6 7 8 9 10 11 12 › ⌄ SELECT google_analytics_4.traffic_sources.ses…"
click div ")"
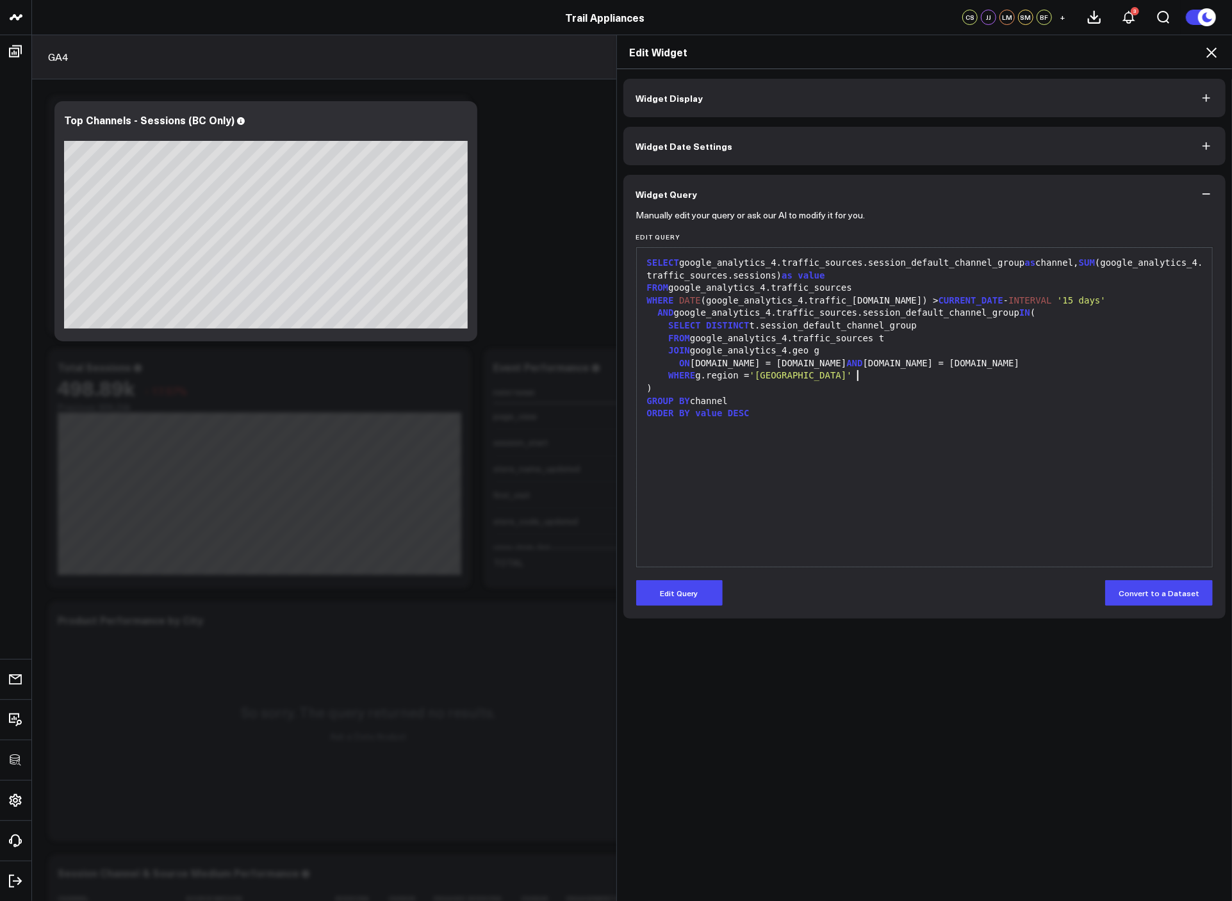
click div "WHERE g.region = 'British Columbia'"
drag, startPoint x: 796, startPoint y: 365, endPoint x: 977, endPoint y: 370, distance: 180.7
click div "SELECT google_analytics_4.traffic_sources.session_default_channel_group as chan…"
click div "WHERE g.region = 'British Columbia'"
click icon
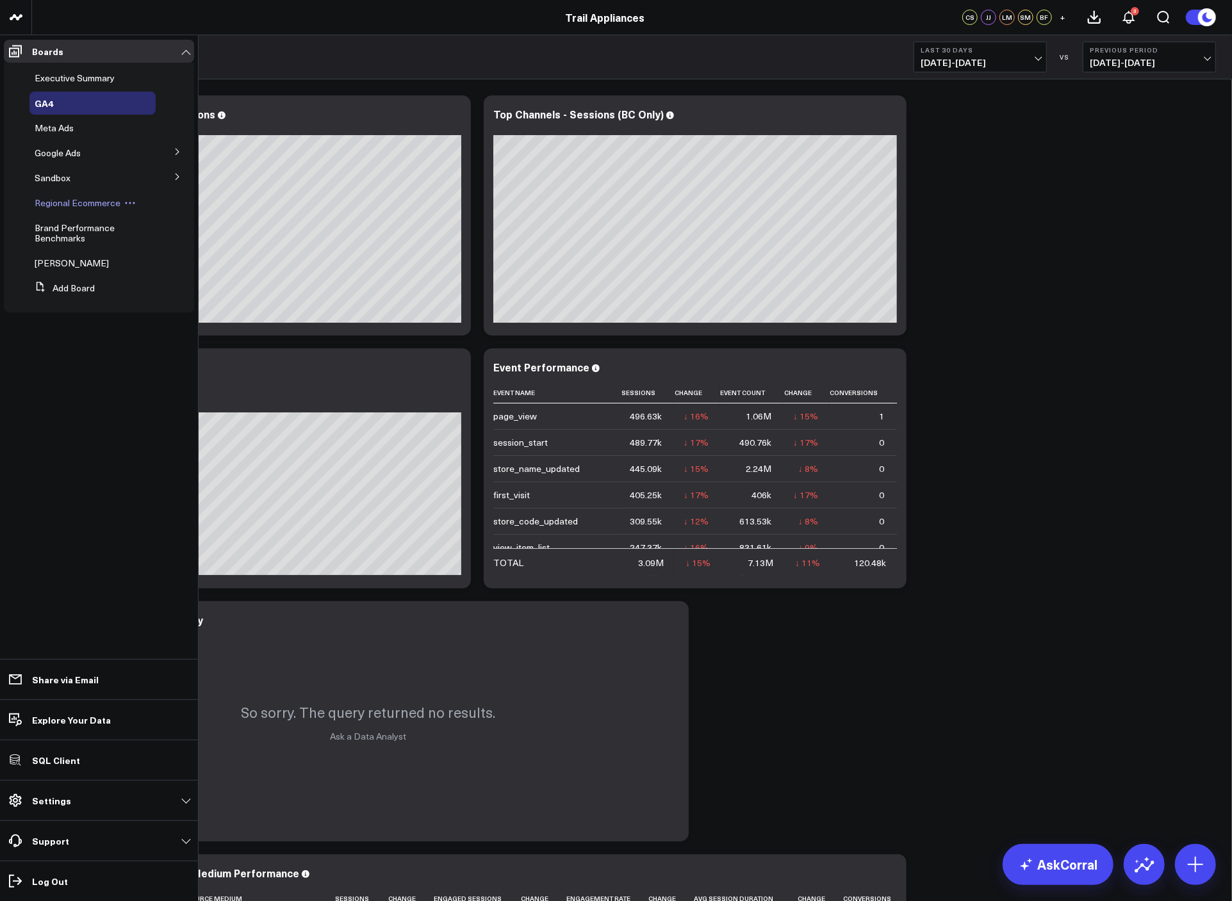
click span "Regional Ecommerce"
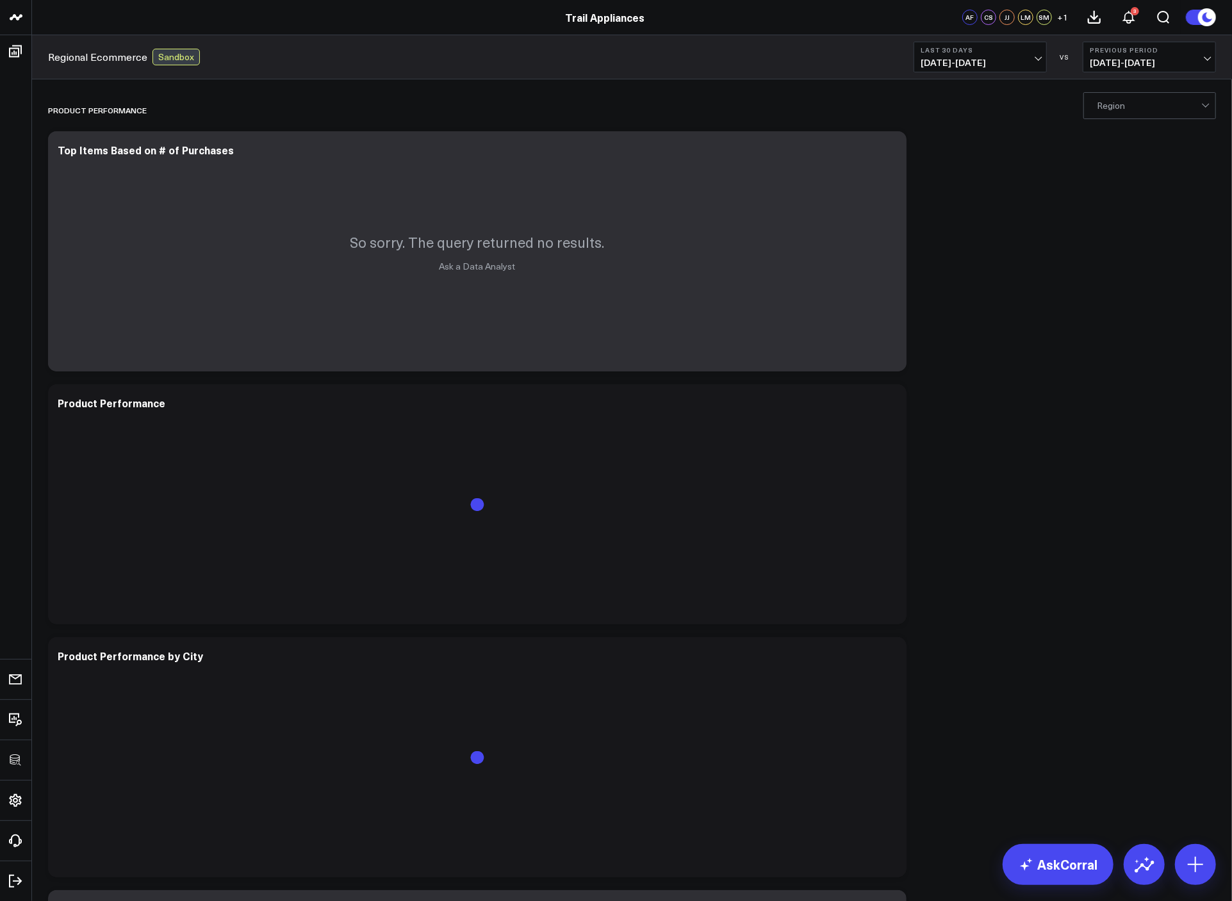
click at [1135, 101] on div at bounding box center [1148, 106] width 104 height 26
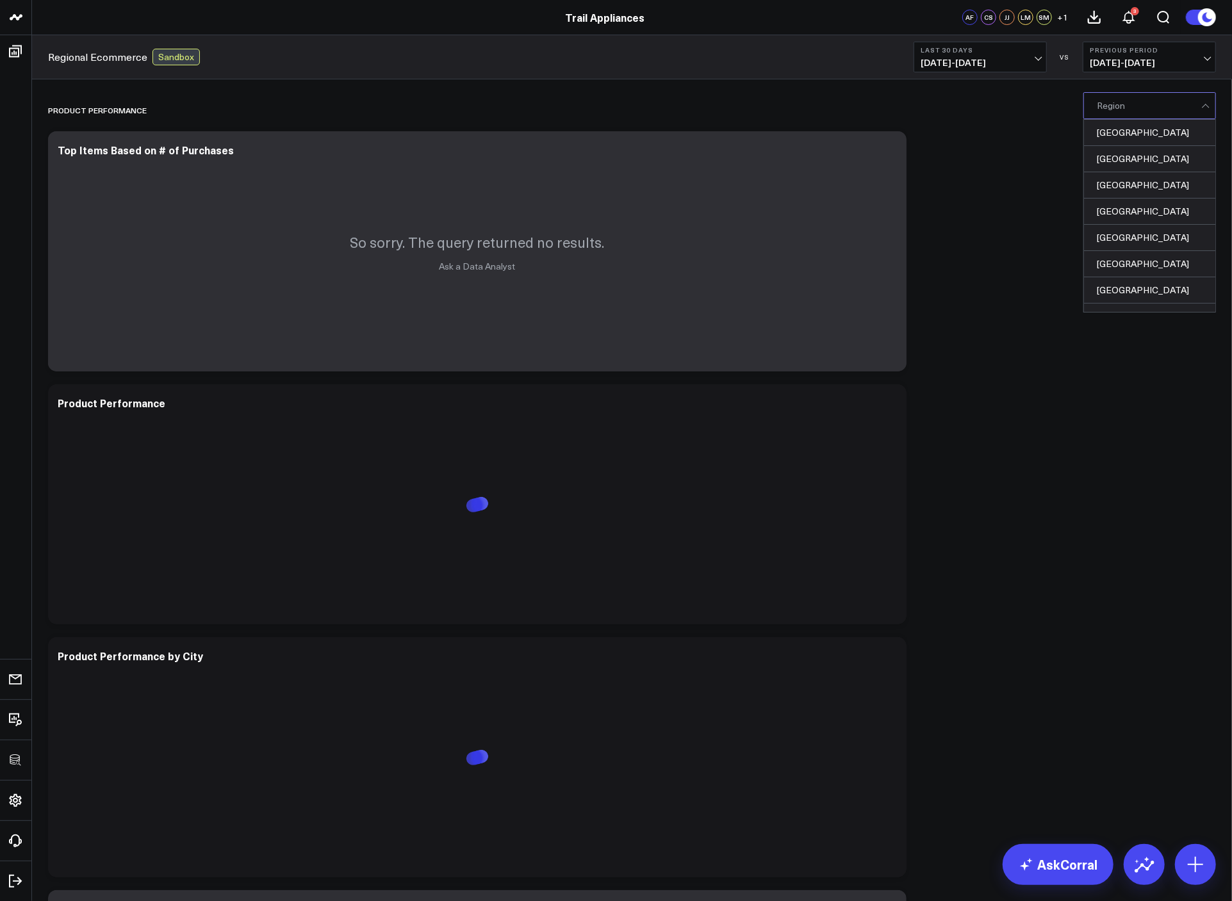
scroll to position [3, 0]
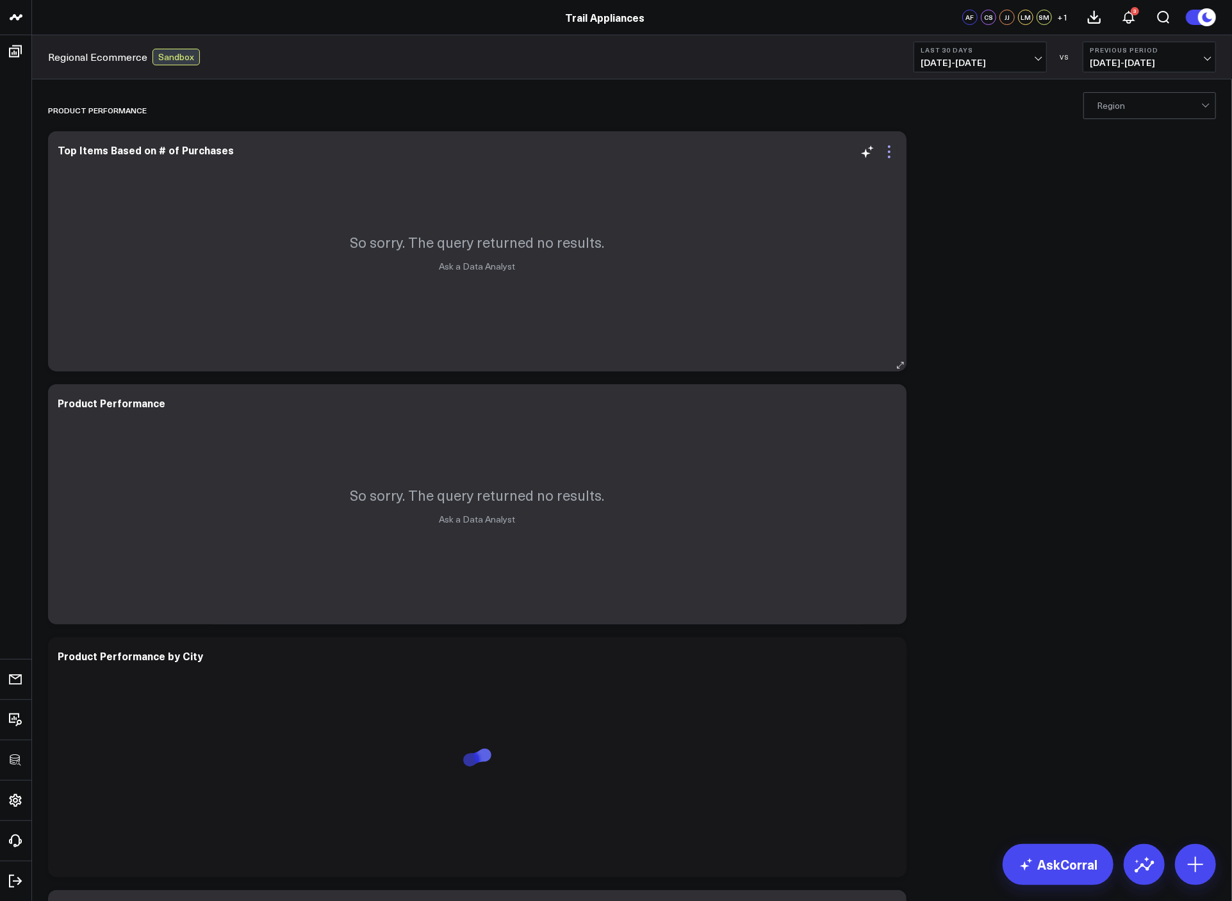
click at [885, 146] on icon at bounding box center [888, 151] width 15 height 15
click at [989, 44] on button "Last 30 Days [DATE] - [DATE]" at bounding box center [979, 57] width 133 height 31
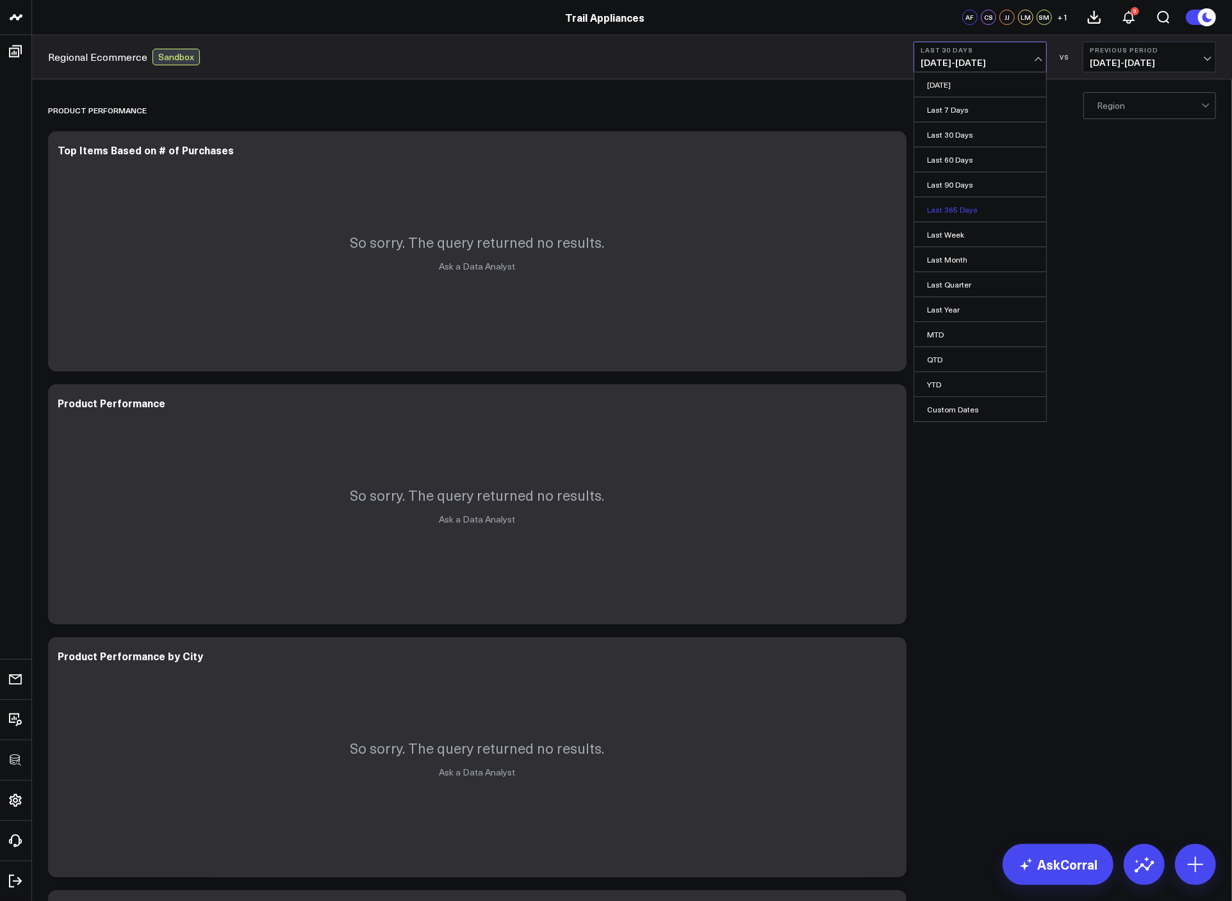
click at [986, 207] on link "Last 365 Days" at bounding box center [980, 209] width 132 height 24
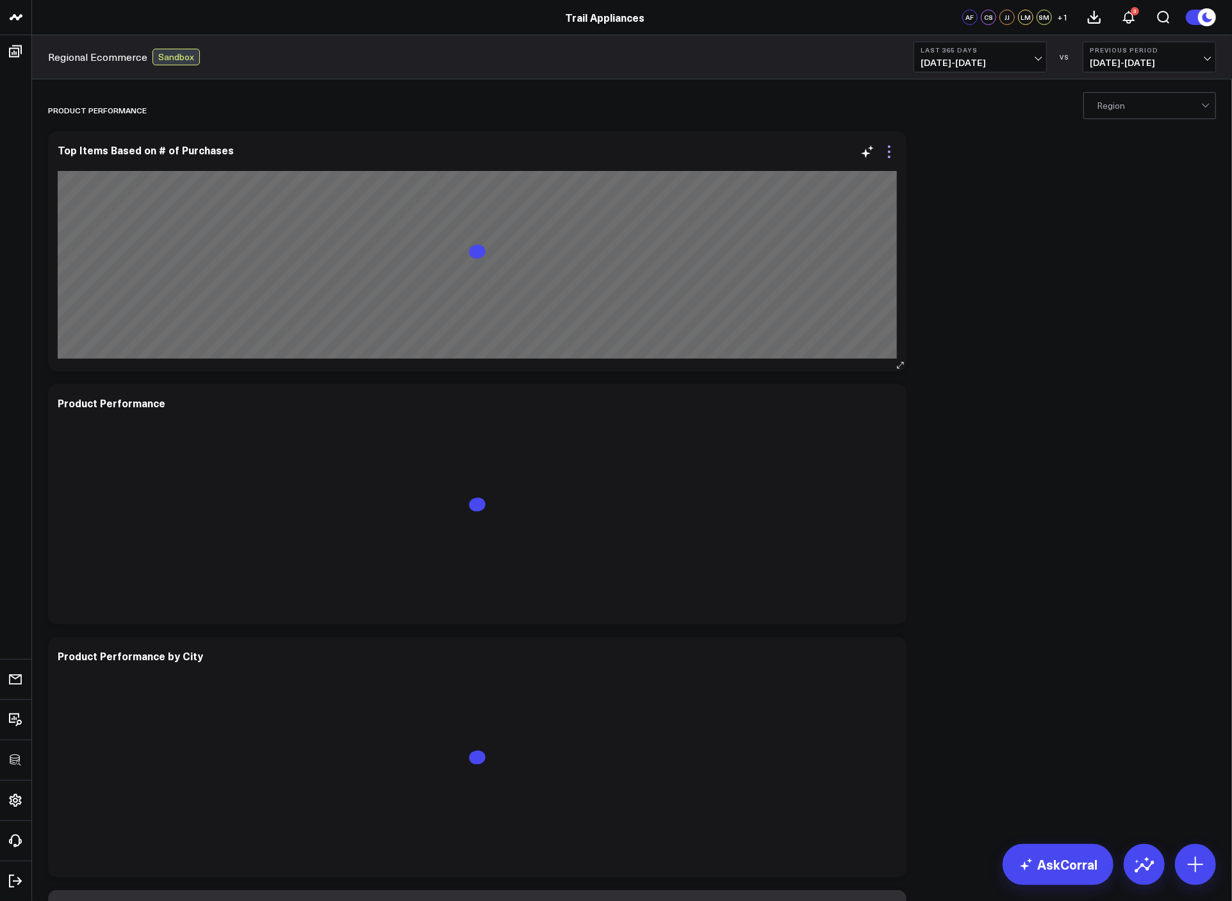
click at [893, 148] on icon at bounding box center [888, 151] width 15 height 15
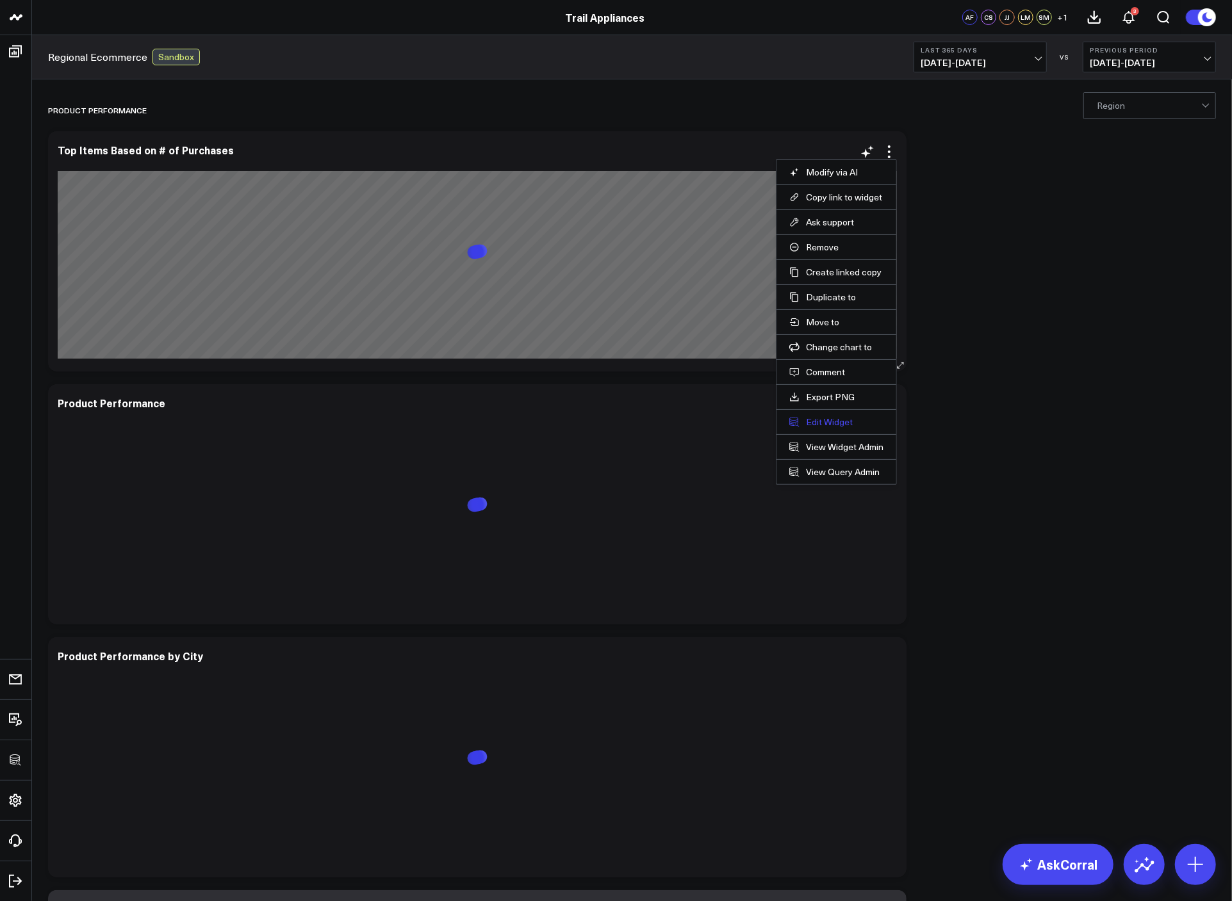
click at [831, 419] on button "Edit Widget" at bounding box center [836, 422] width 94 height 12
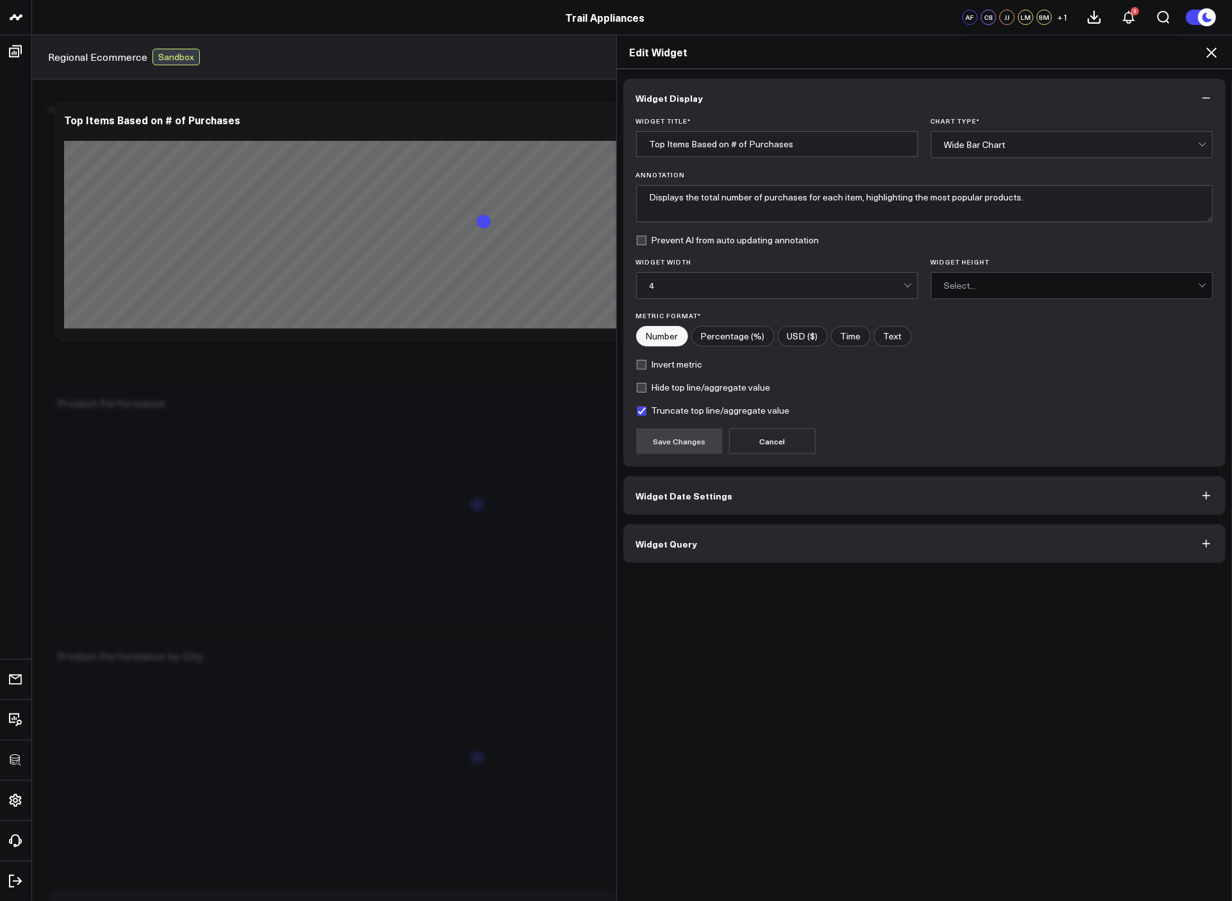
click at [805, 540] on button "Widget Query" at bounding box center [924, 544] width 603 height 38
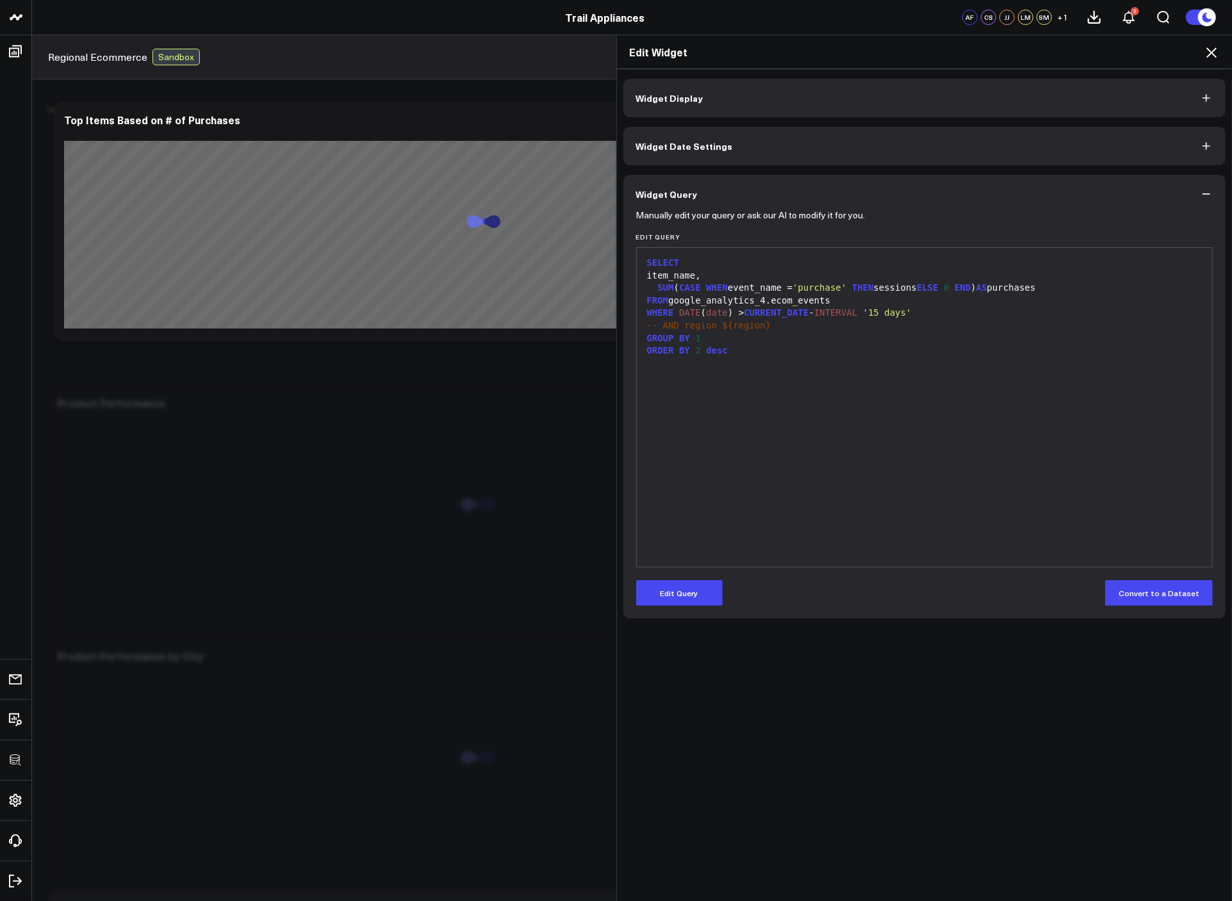
click at [773, 326] on div "-- AND region ${region}" at bounding box center [924, 326] width 563 height 13
click at [773, 326] on div "-- AND region $ { region }" at bounding box center [924, 326] width 563 height 13
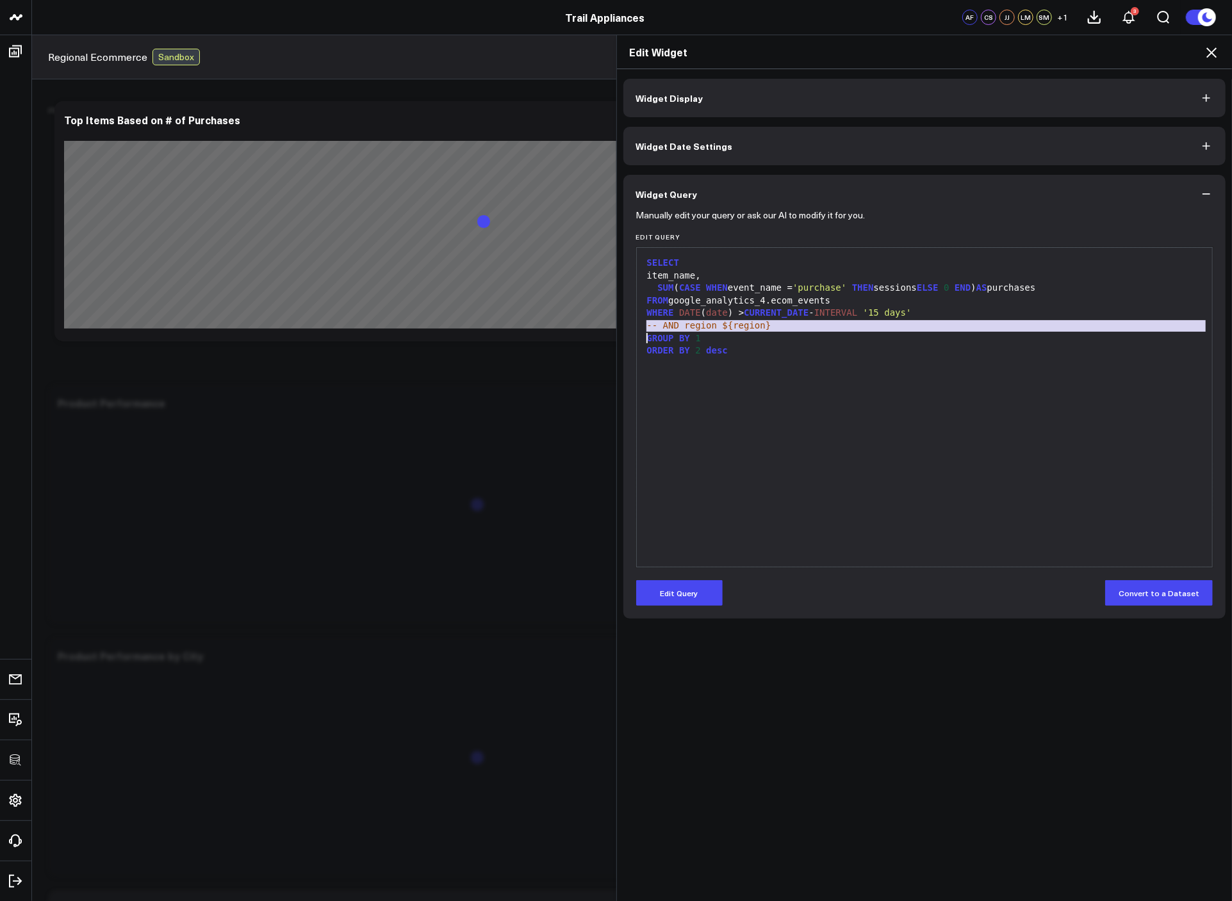
click at [911, 332] on div "GROUP BY 1" at bounding box center [924, 338] width 563 height 13
click at [947, 419] on div "SELECT item_name, SUM ( CASE WHEN event_name = 'purchase' THEN sessions ELSE 0 …" at bounding box center [924, 407] width 563 height 306
click at [1214, 56] on icon at bounding box center [1210, 52] width 15 height 15
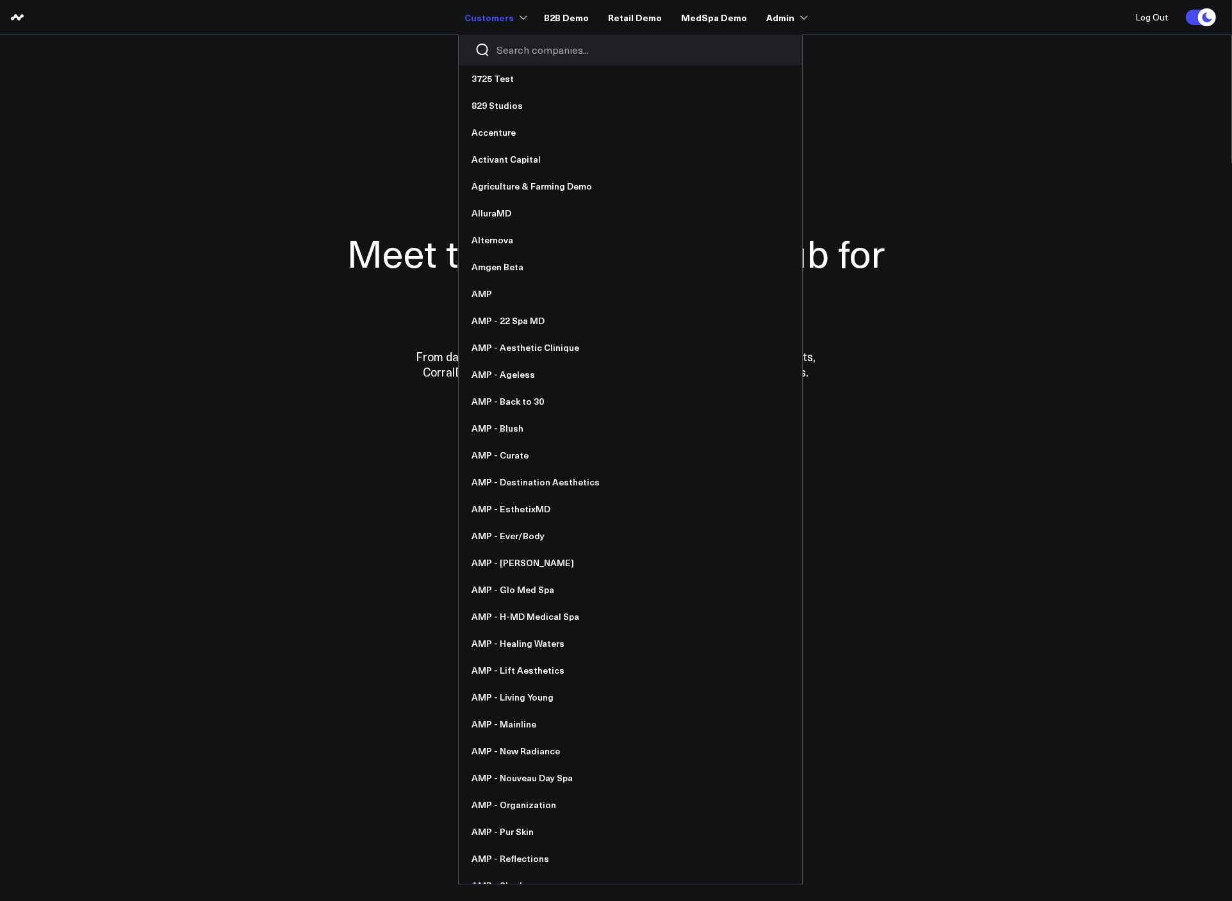
click at [523, 51] on input "Search companies input" at bounding box center [640, 50] width 289 height 14
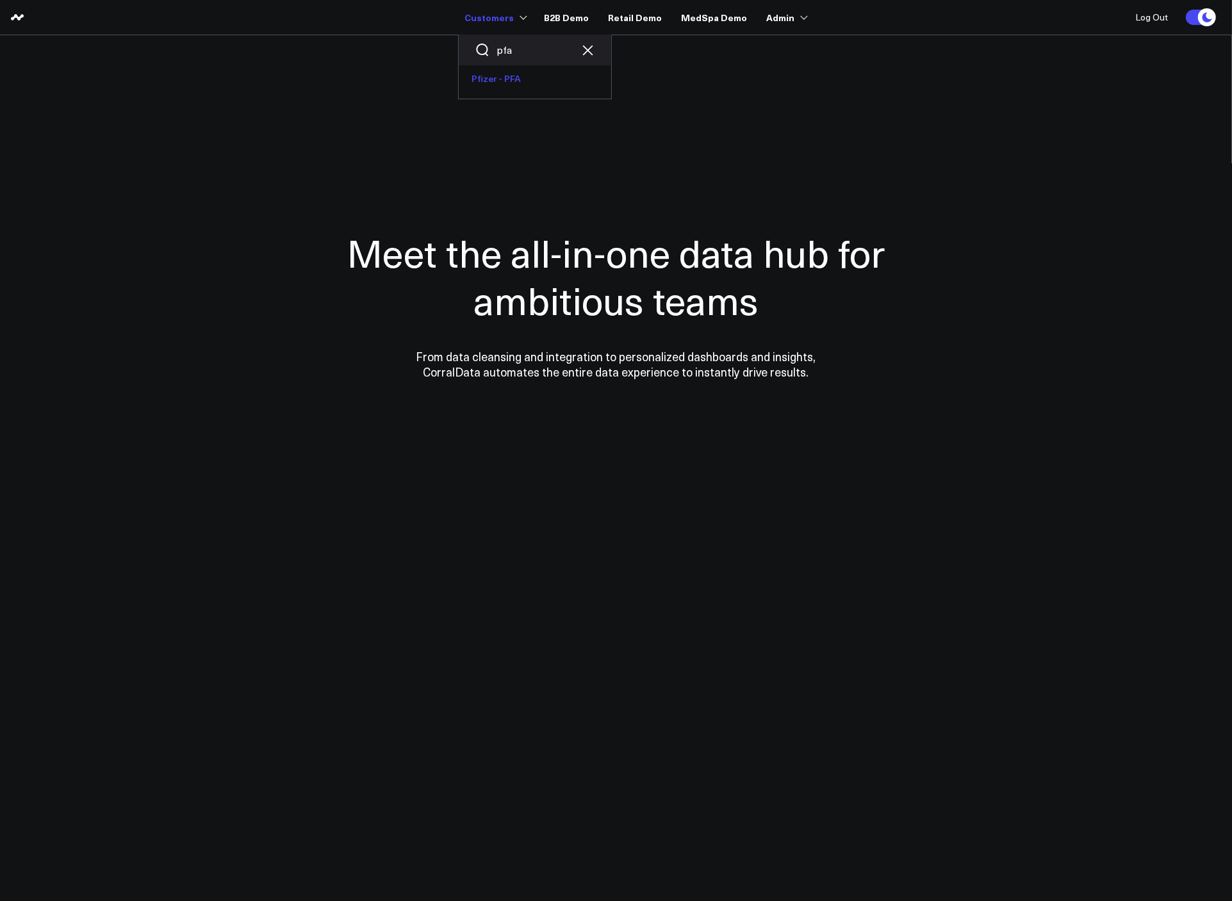
type input "pfa"
click at [523, 81] on link "Pfizer - PFA" at bounding box center [535, 78] width 152 height 27
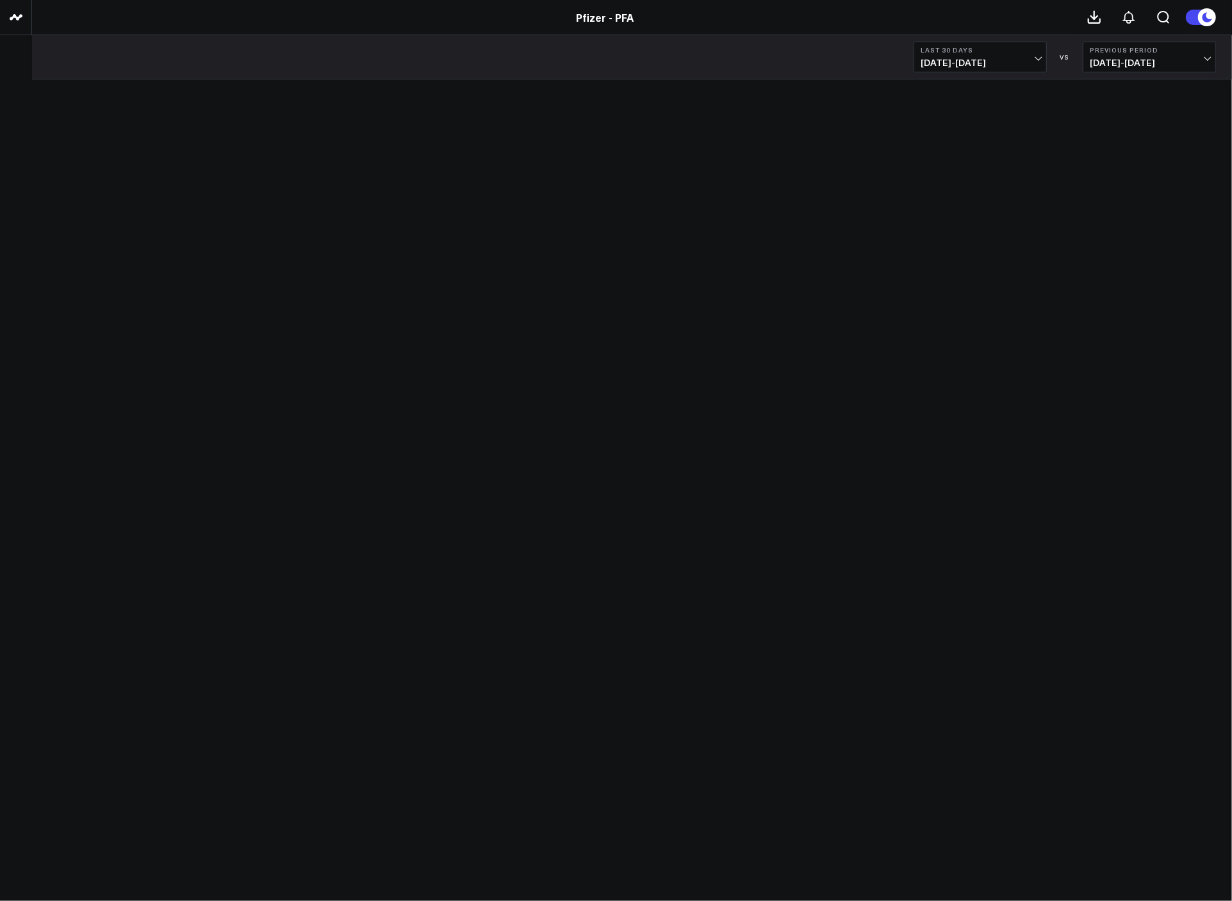
click at [989, 61] on span "[DATE] - [DATE]" at bounding box center [979, 63] width 119 height 10
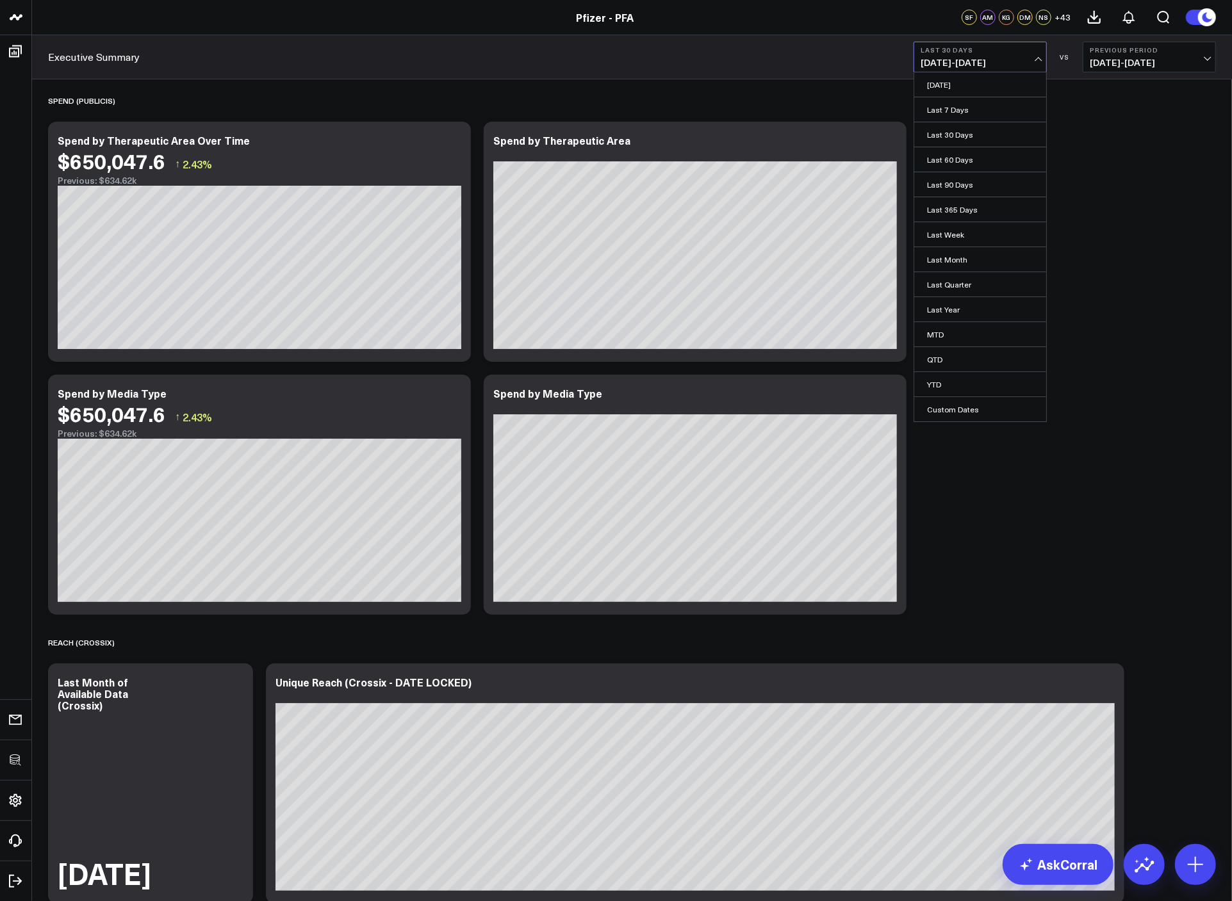
click at [980, 404] on link "Custom Dates" at bounding box center [980, 409] width 132 height 24
select select "7"
select select "2025"
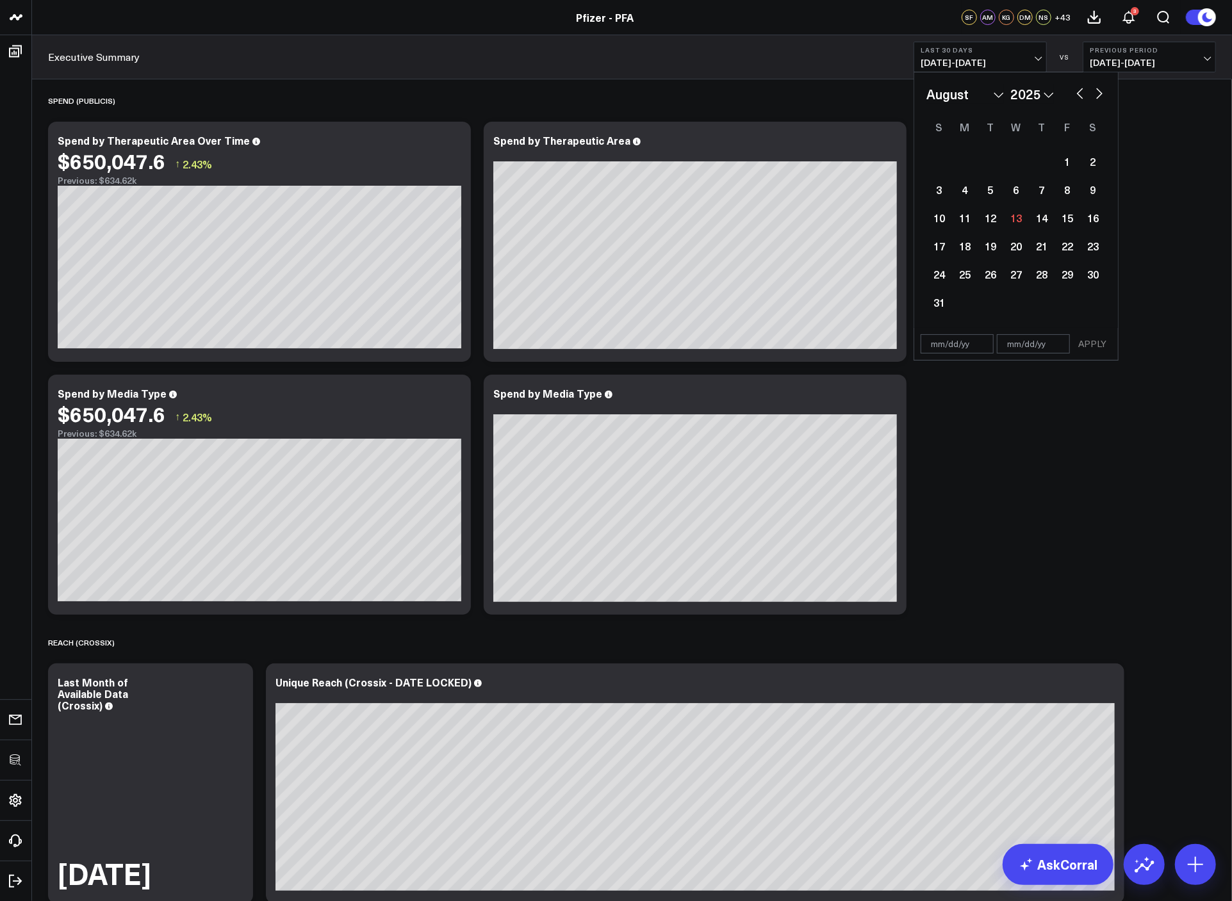
click at [1081, 90] on button "button" at bounding box center [1079, 92] width 13 height 15
select select "6"
select select "2025"
click at [1081, 90] on button "button" at bounding box center [1079, 92] width 13 height 15
select select "5"
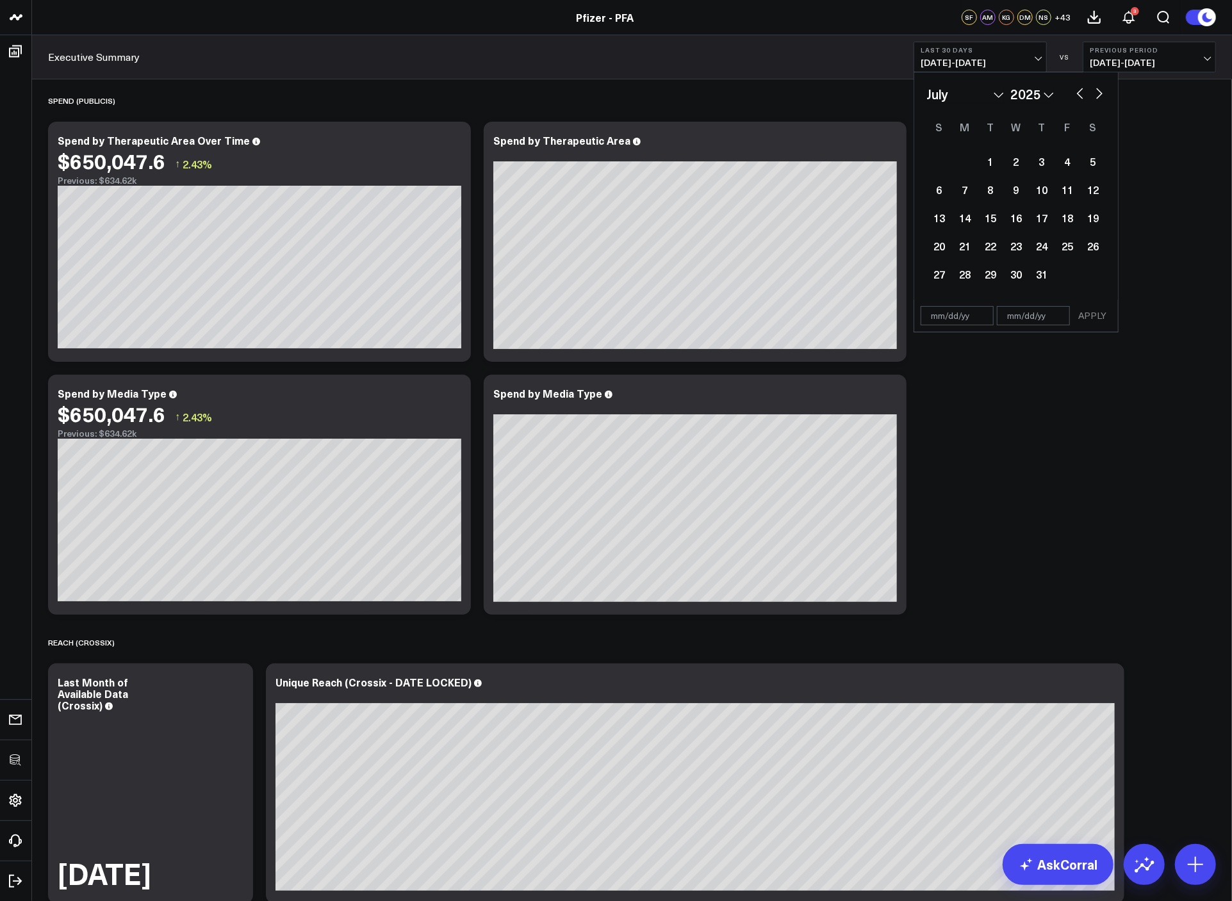
select select "2025"
click at [939, 165] on div "1" at bounding box center [939, 162] width 26 height 26
type input "[DATE]"
select select "5"
select select "2025"
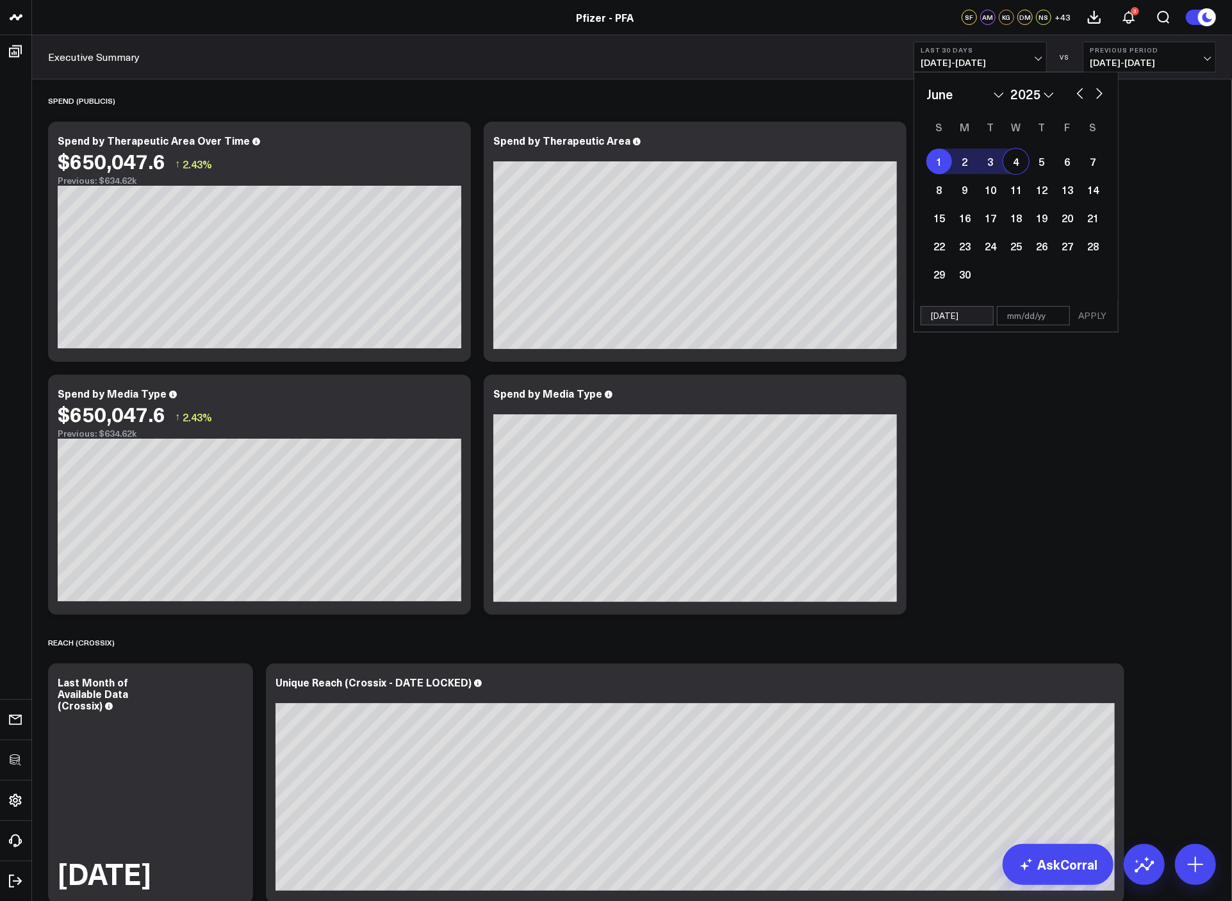
click at [1100, 97] on button "button" at bounding box center [1099, 92] width 13 height 15
select select "6"
select select "2025"
click at [1100, 97] on button "button" at bounding box center [1099, 92] width 13 height 15
select select "7"
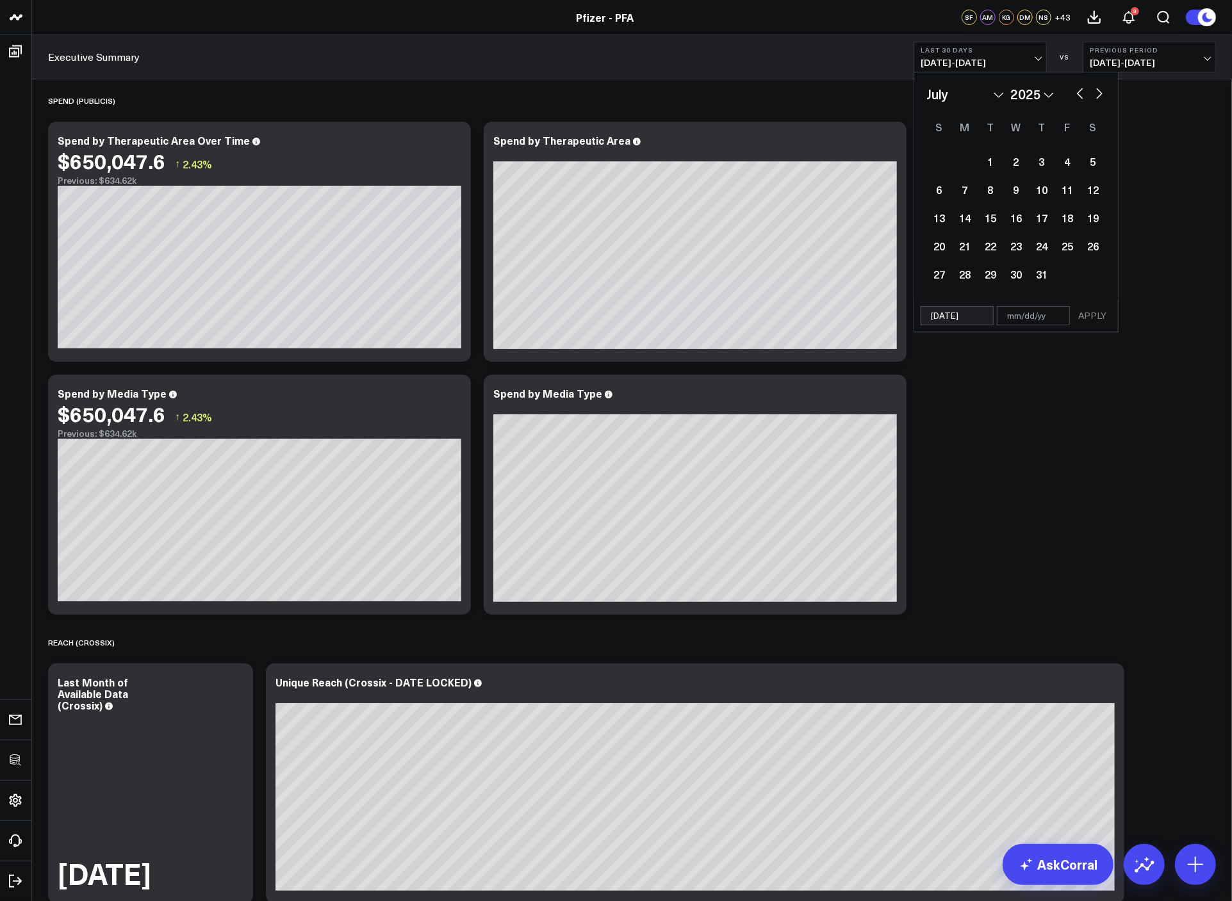
select select "2025"
click at [1079, 92] on button "button" at bounding box center [1079, 92] width 13 height 15
select select "6"
select select "2025"
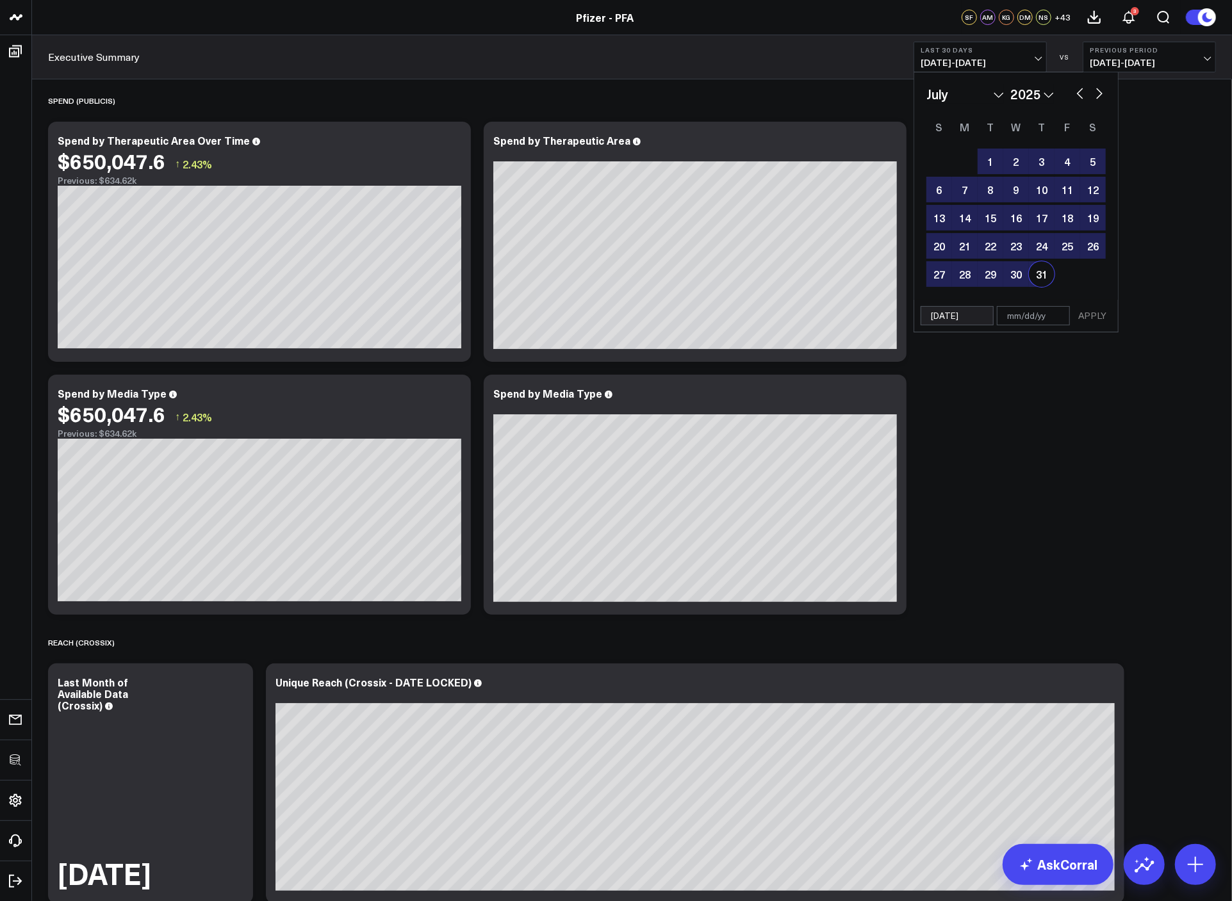
click at [1036, 276] on div "31" at bounding box center [1042, 274] width 26 height 26
type input "07/31/25"
select select "6"
select select "2025"
click at [1087, 318] on button "APPLY" at bounding box center [1092, 315] width 38 height 19
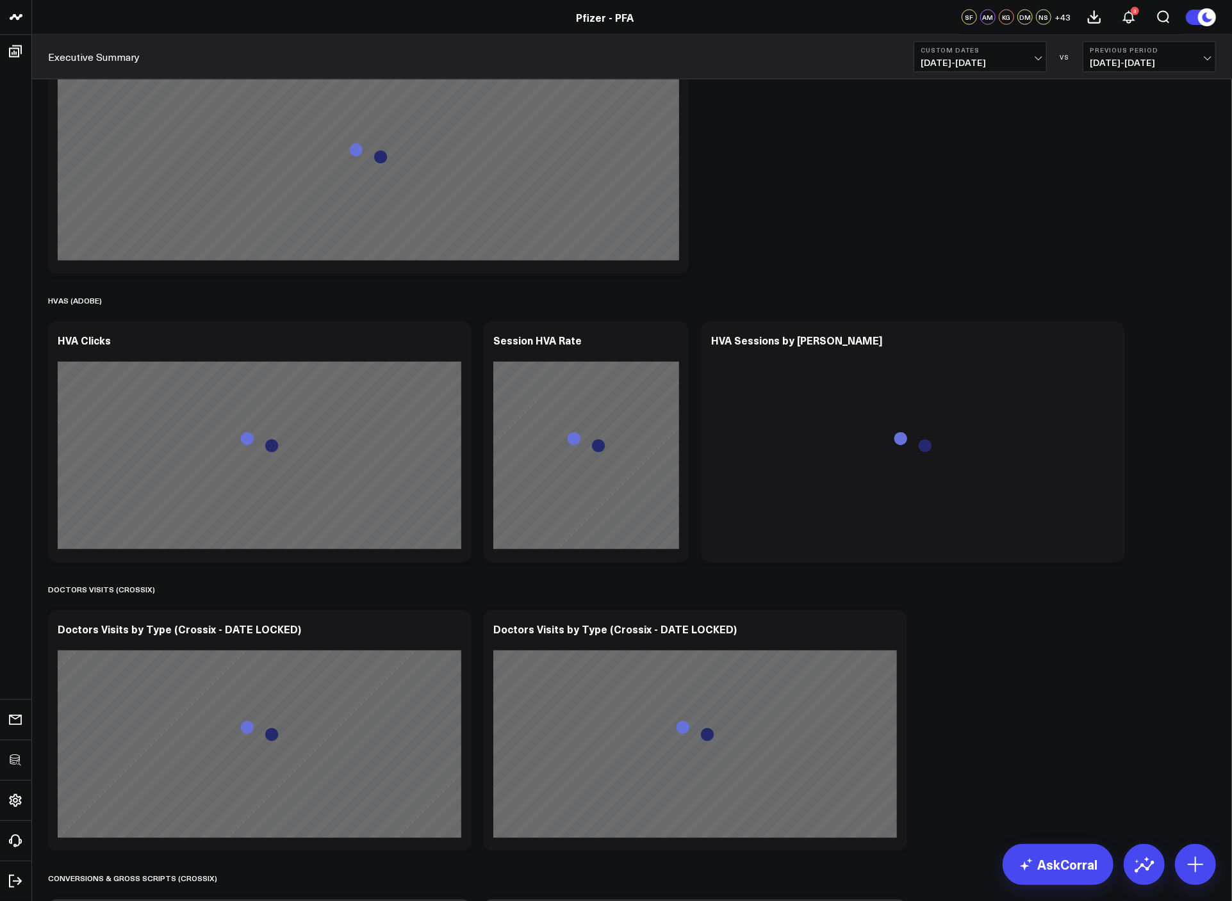
scroll to position [1720, 0]
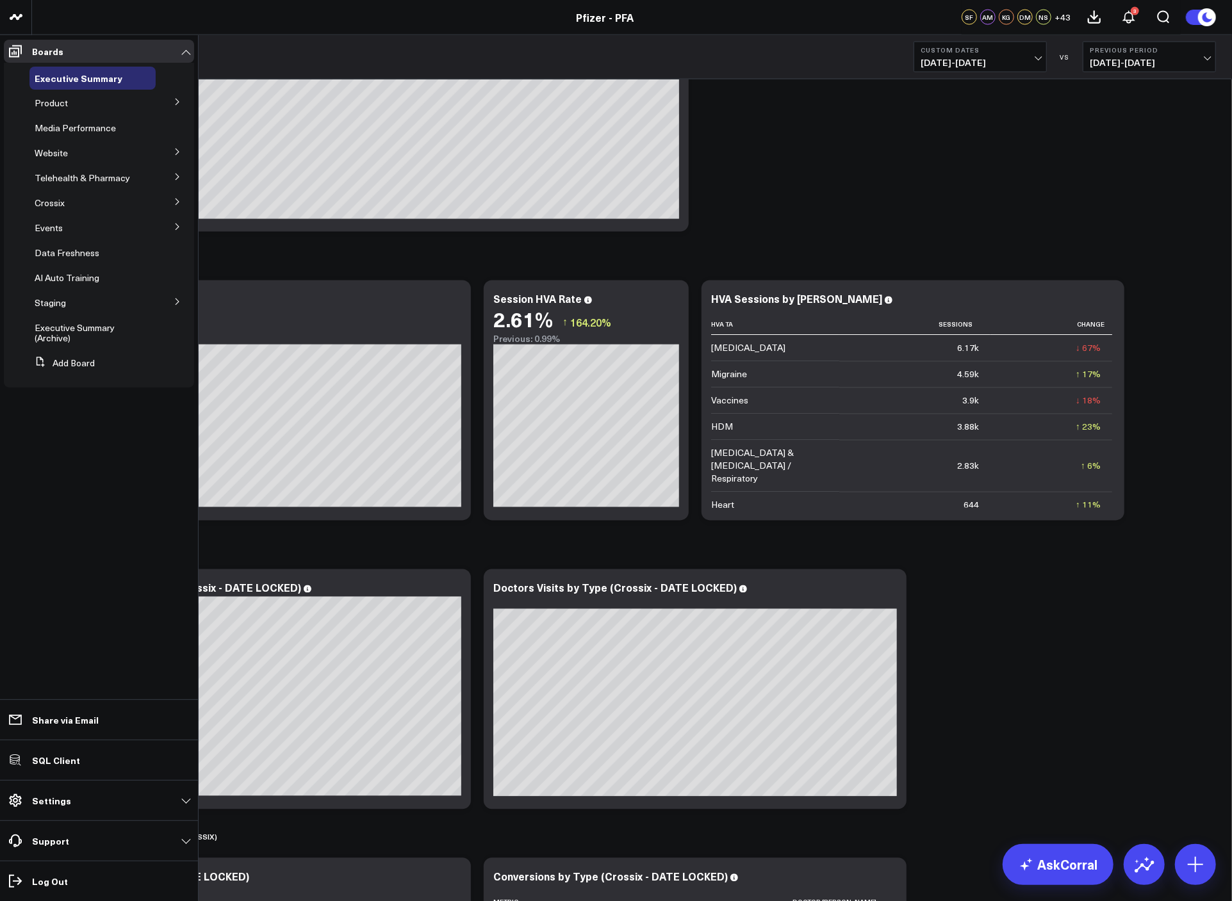
click at [175, 97] on button at bounding box center [177, 101] width 33 height 19
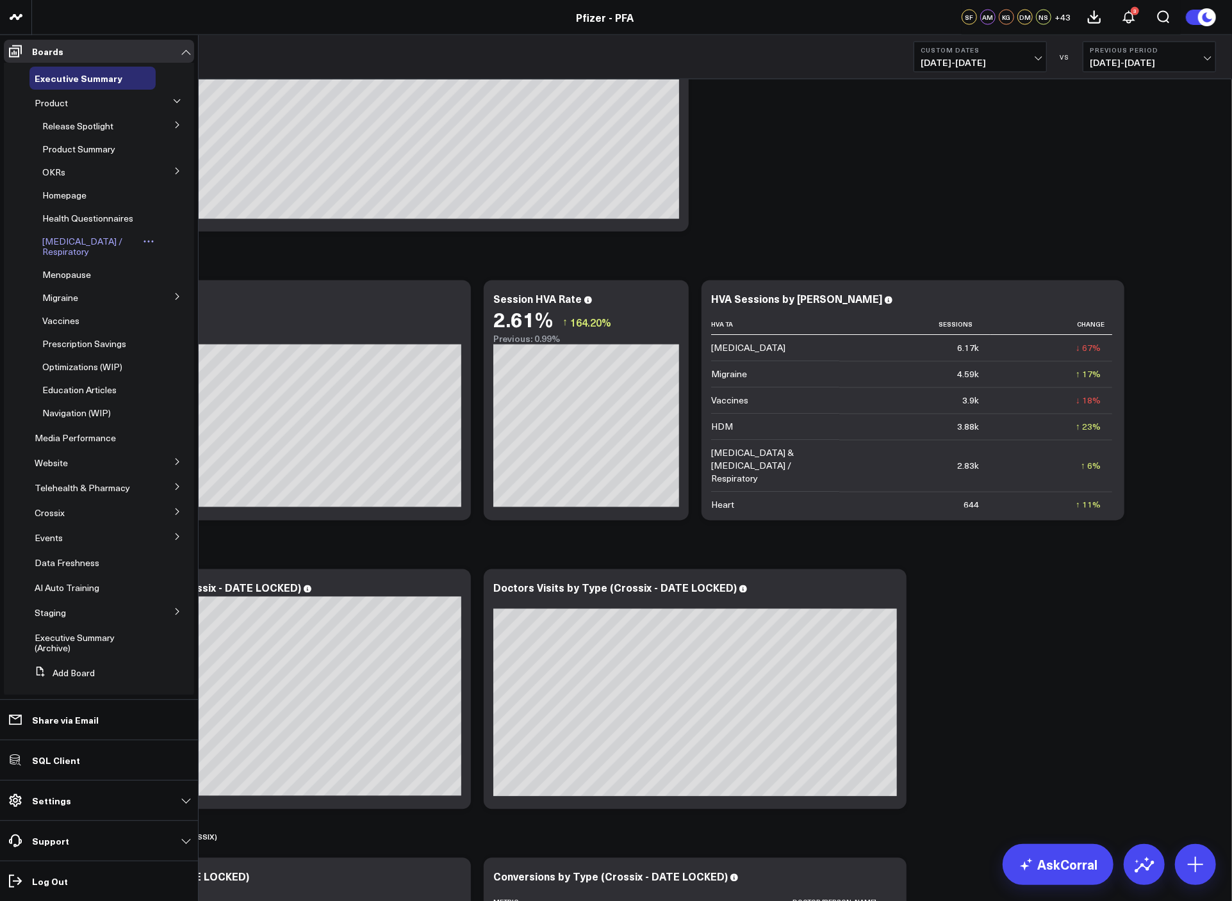
click at [63, 242] on span "COVID-19 / Respiratory" at bounding box center [82, 246] width 80 height 22
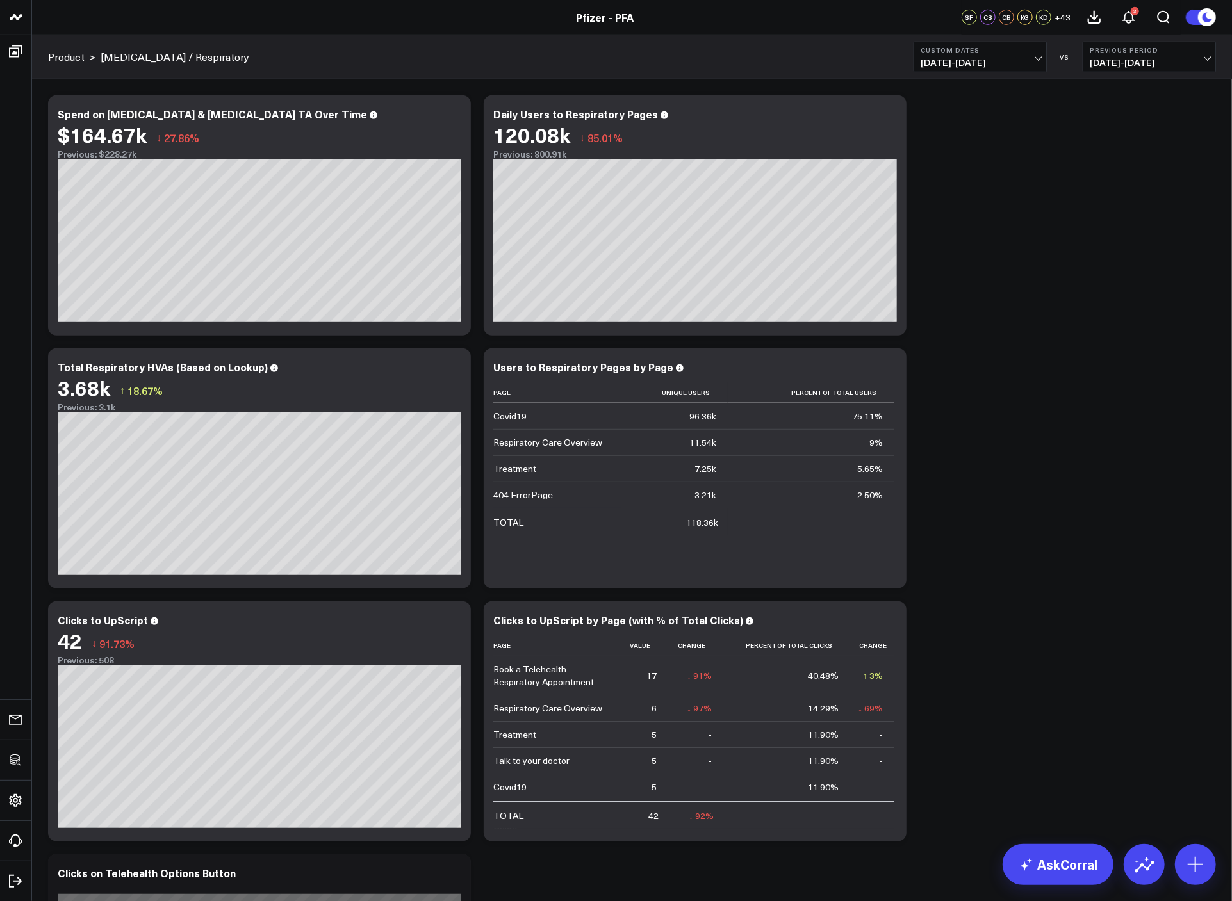
scroll to position [630, 0]
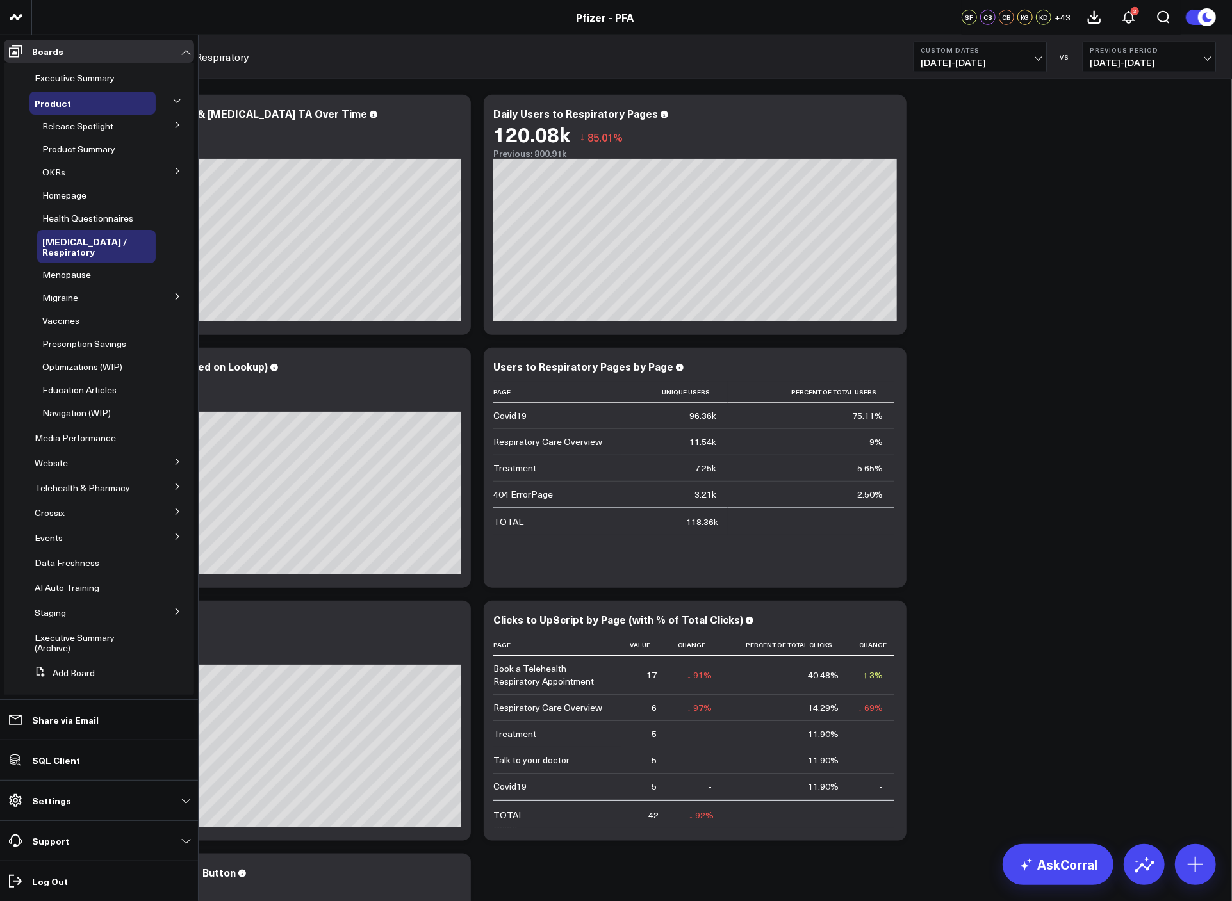
click at [174, 125] on icon at bounding box center [178, 125] width 8 height 8
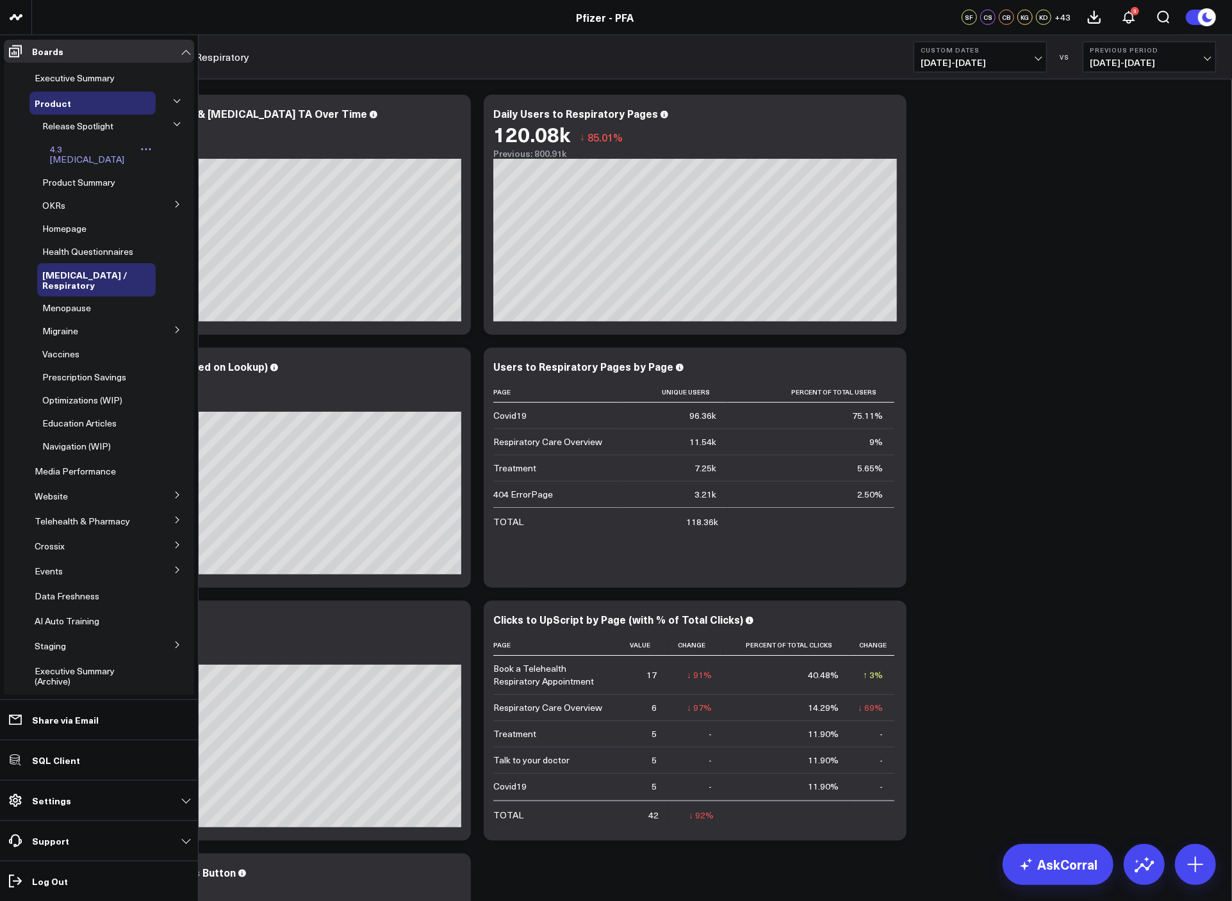
click at [74, 147] on span "4.3 [MEDICAL_DATA]" at bounding box center [87, 154] width 74 height 22
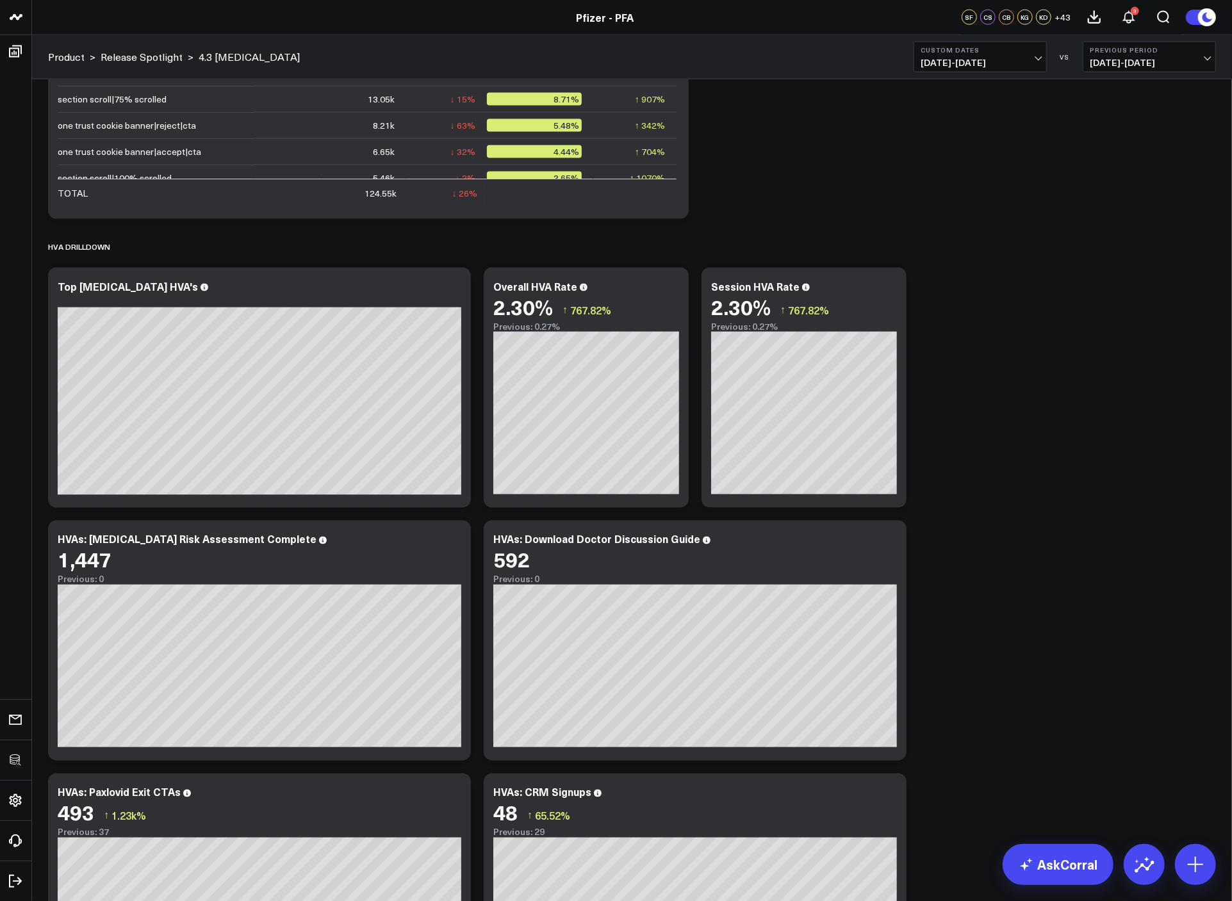
scroll to position [1471, 0]
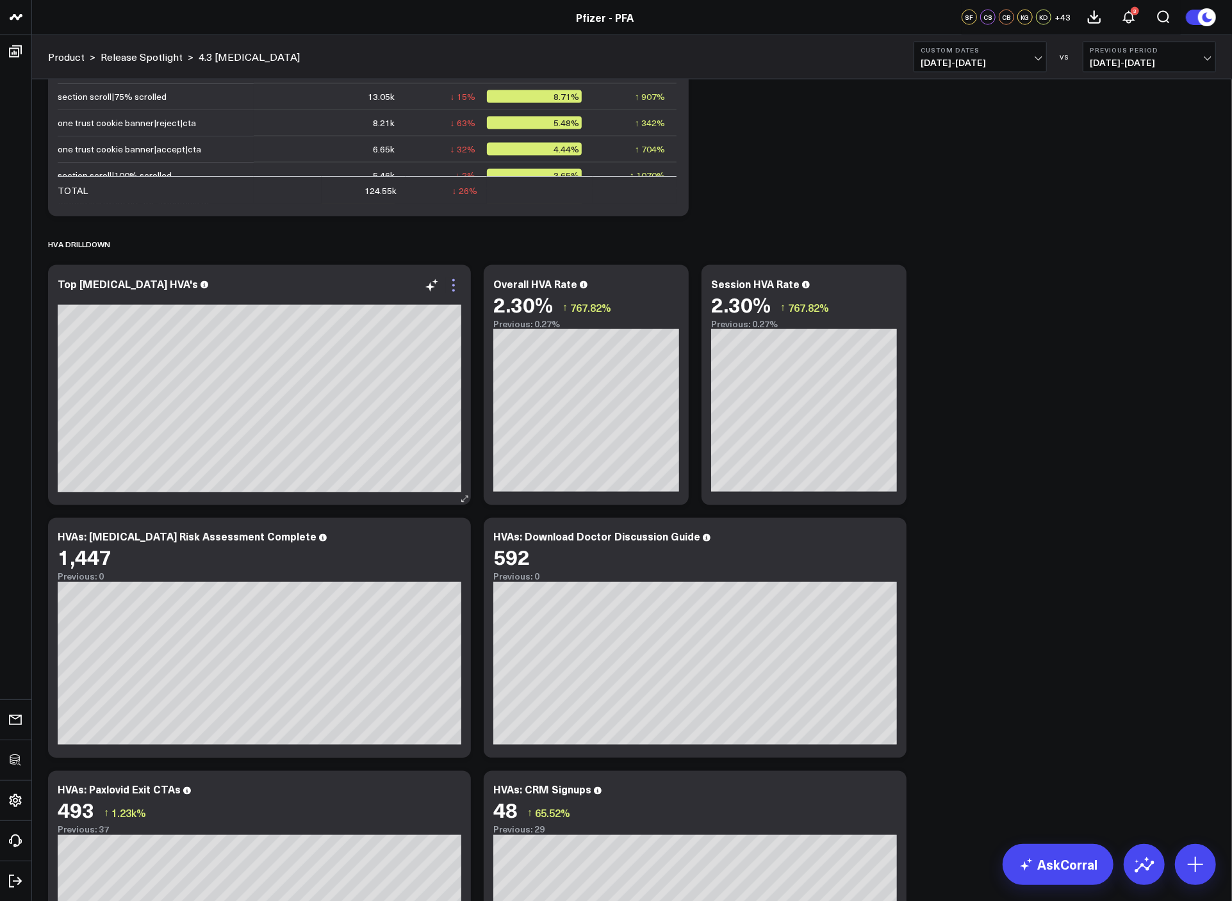
click at [452, 284] on icon at bounding box center [453, 285] width 15 height 15
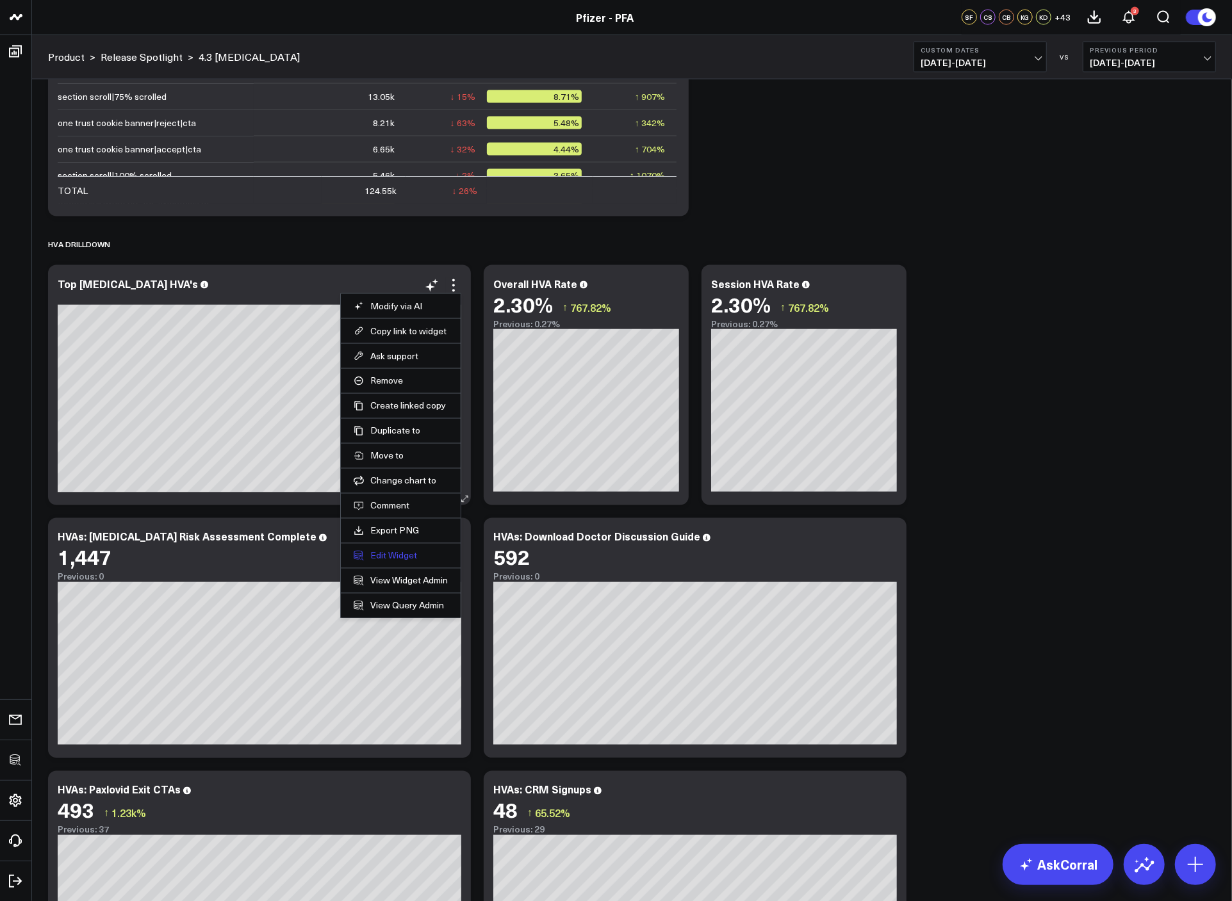
click at [391, 553] on button "Edit Widget" at bounding box center [401, 556] width 94 height 12
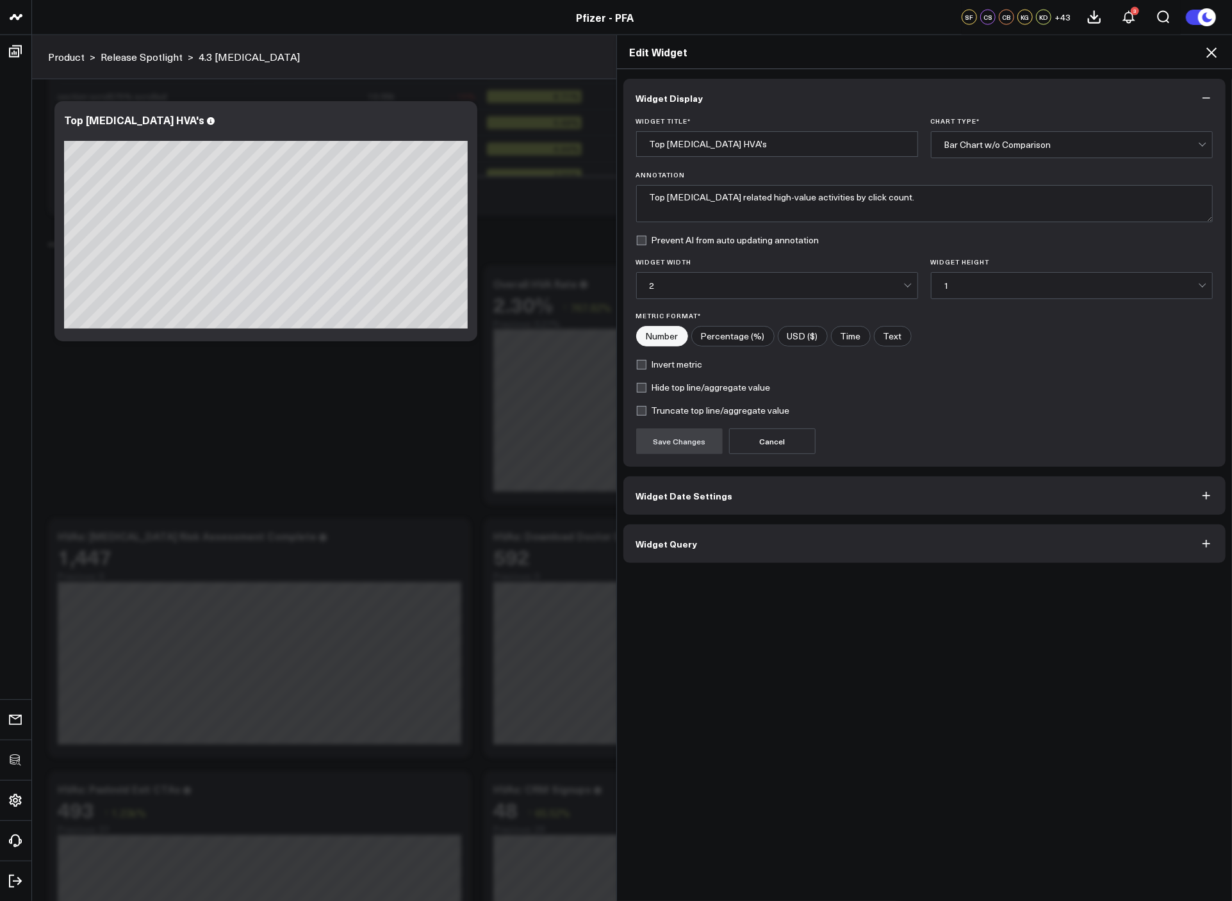
click at [719, 533] on button "Widget Query" at bounding box center [924, 544] width 603 height 38
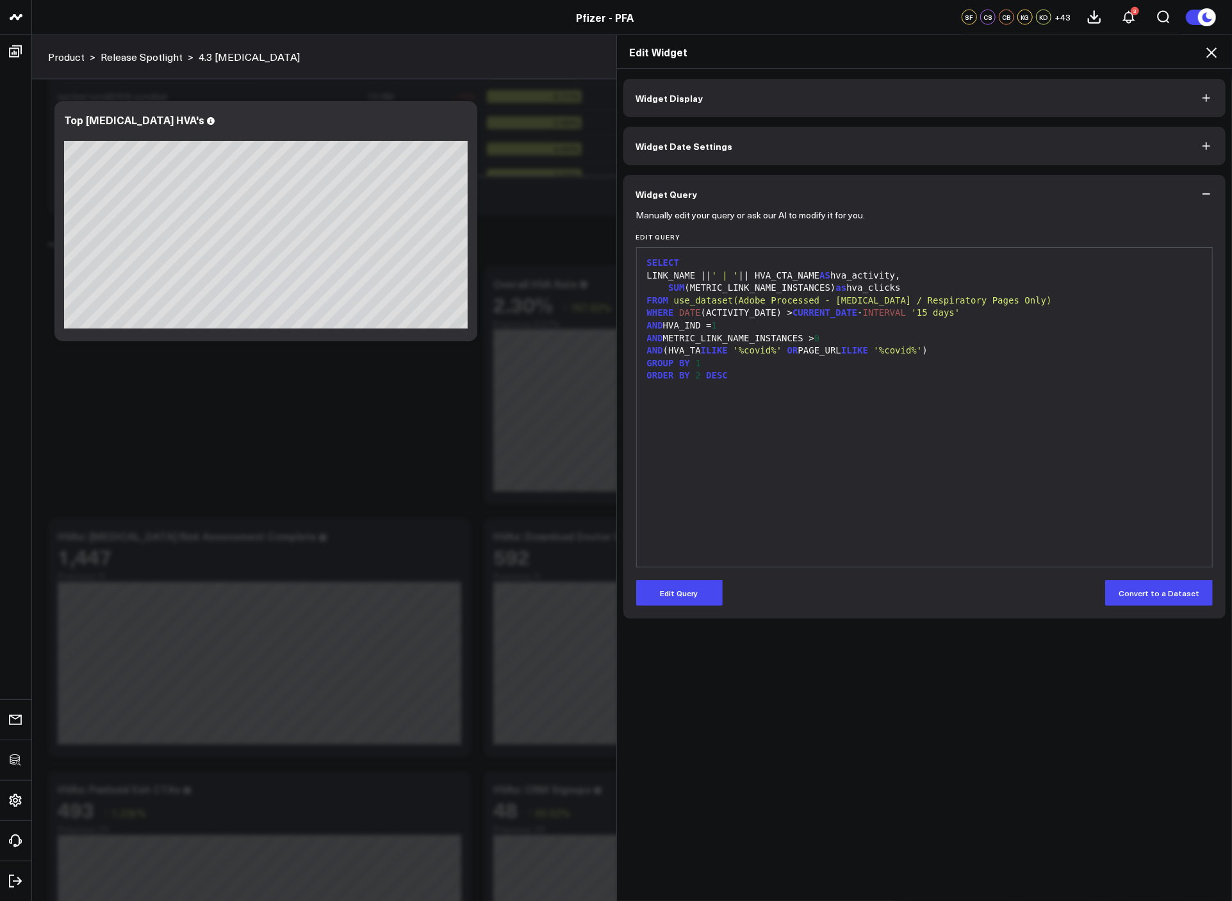
click at [856, 485] on div "SELECT LINK_NAME || ' | ' || HVA_CTA_NAME AS hva_activity, SUM (METRIC_LINK_NAM…" at bounding box center [924, 407] width 563 height 306
click at [1213, 47] on icon at bounding box center [1210, 52] width 15 height 15
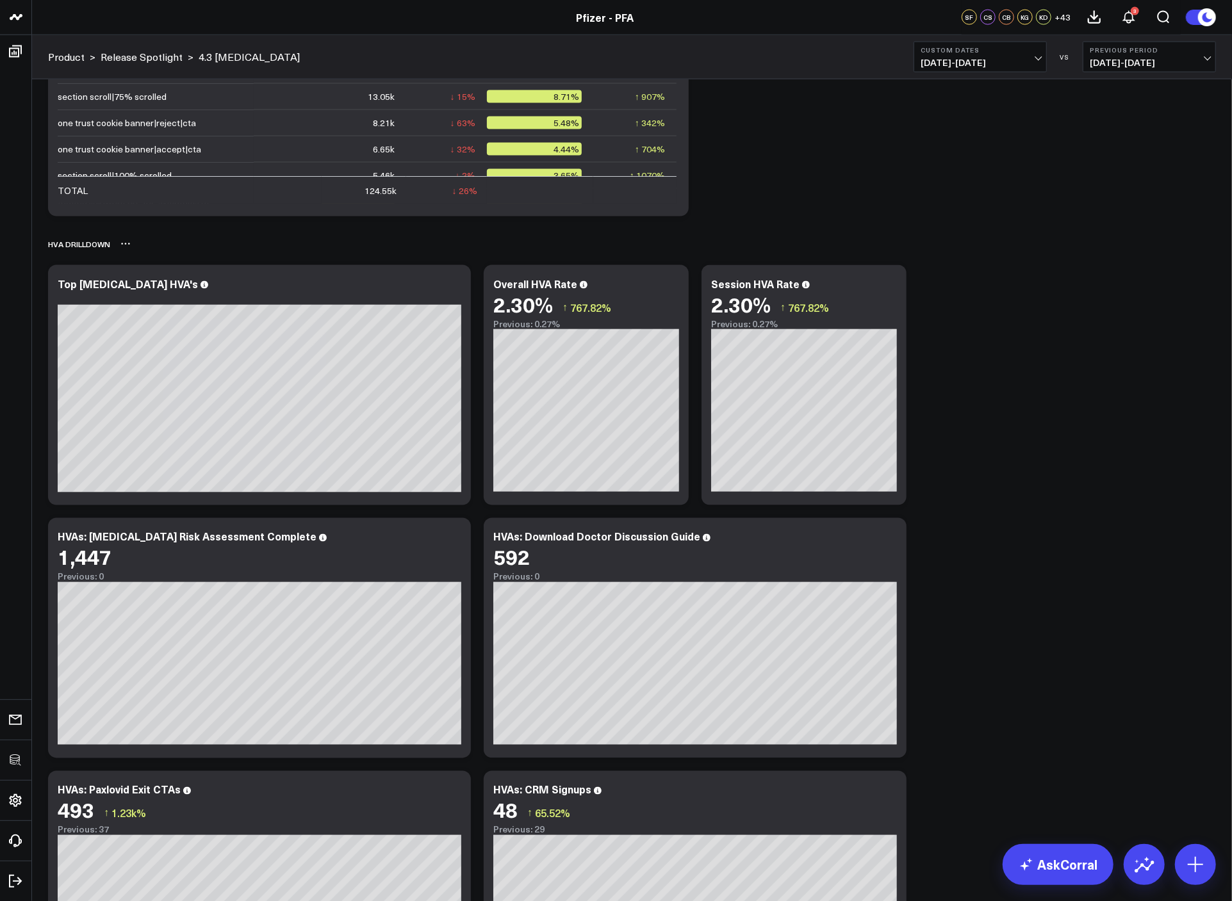
scroll to position [1474, 0]
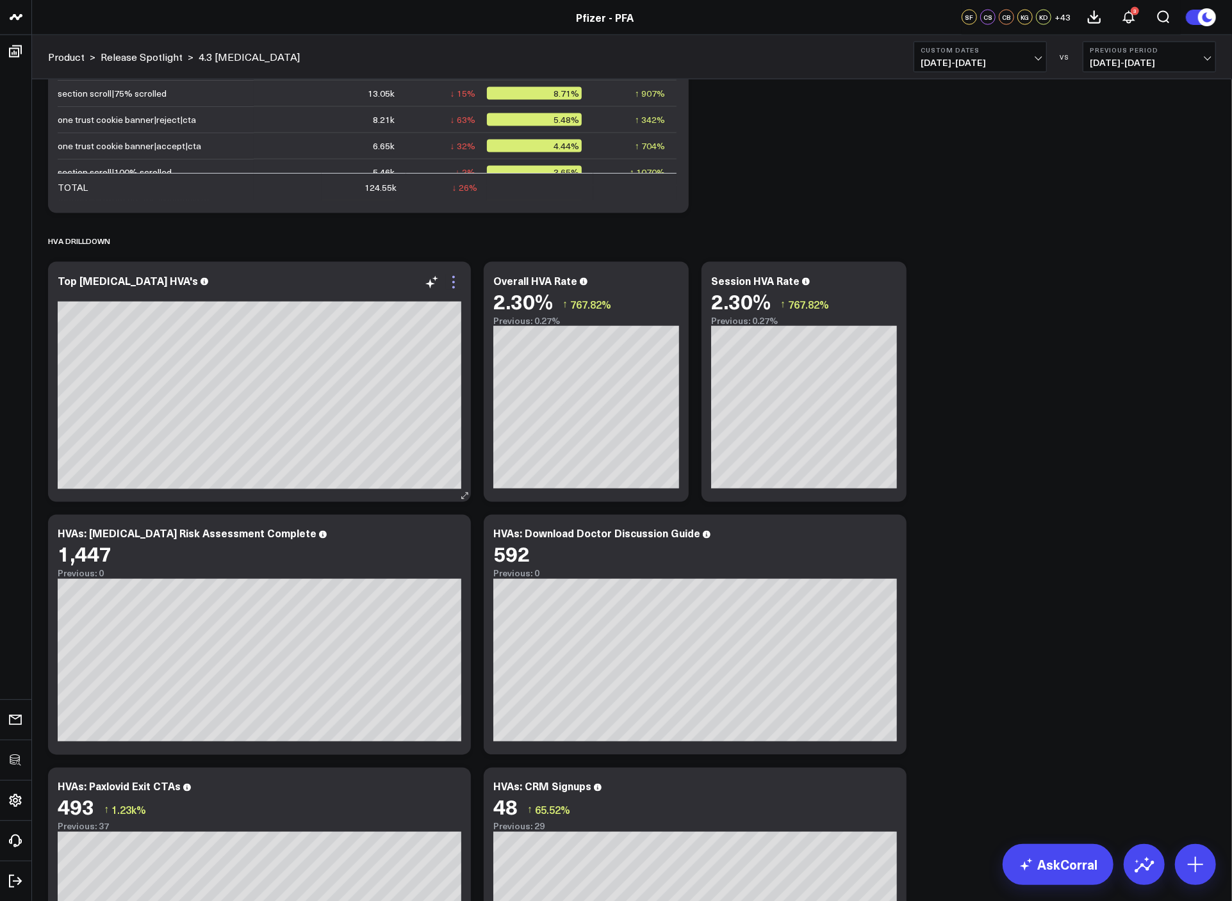
click at [458, 286] on icon at bounding box center [453, 282] width 15 height 15
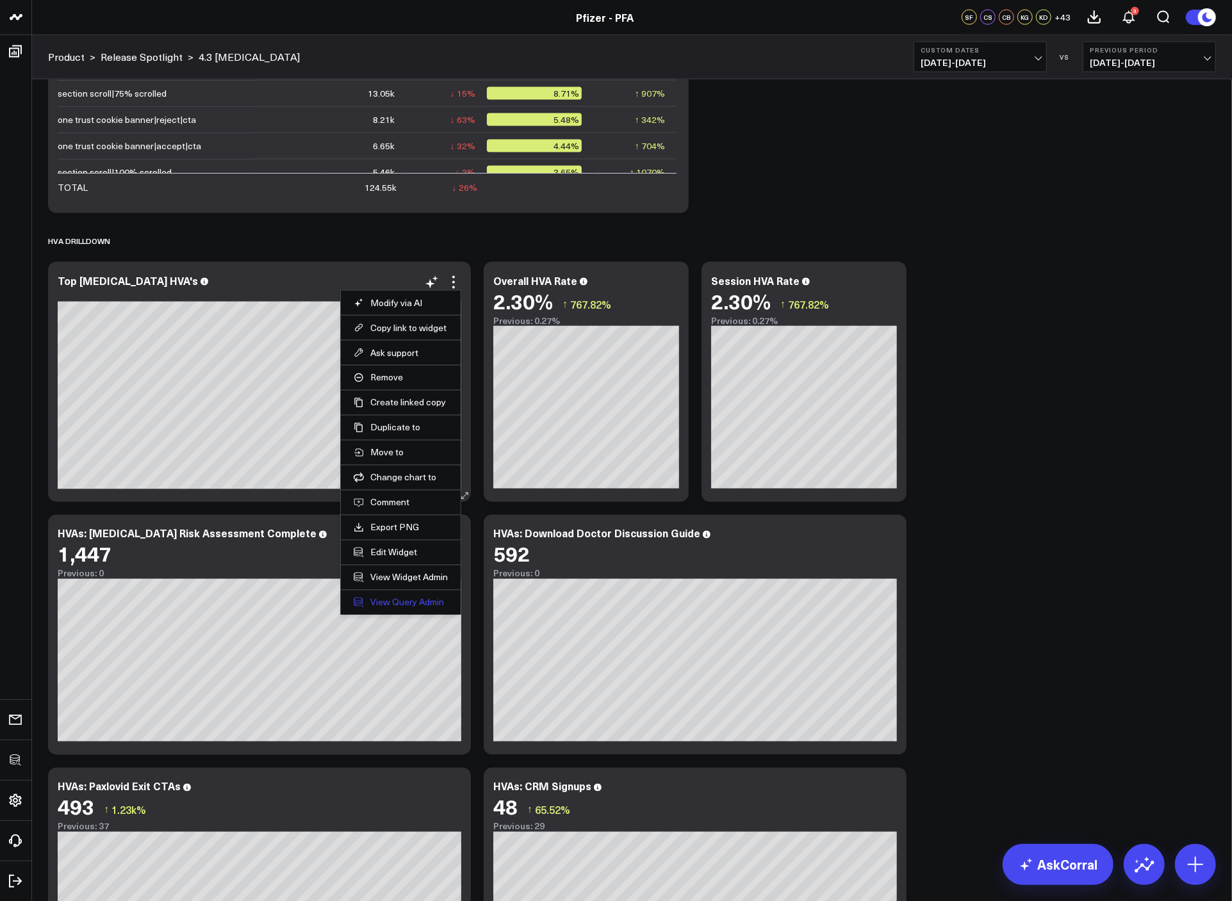
click at [391, 605] on link "View Query Admin" at bounding box center [401, 603] width 94 height 12
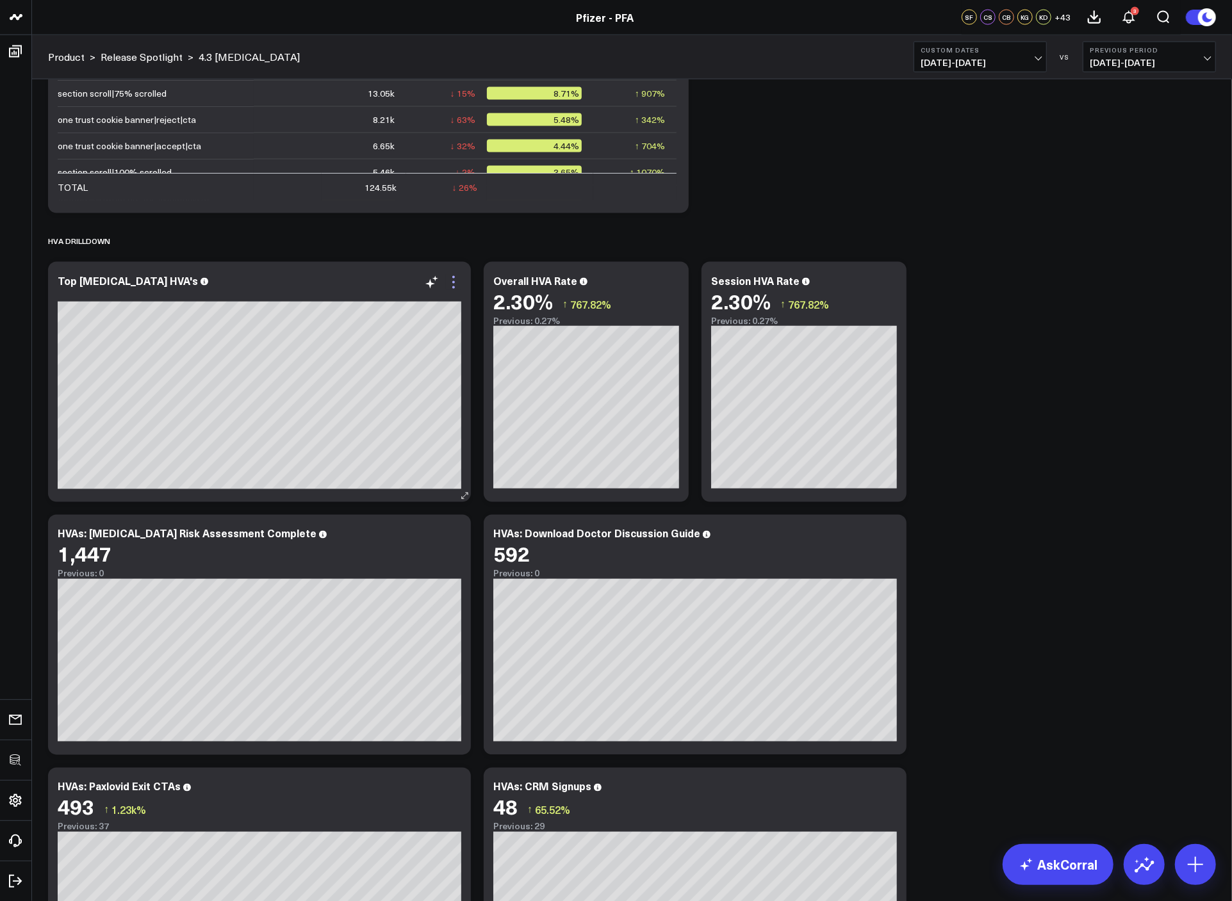
click at [457, 284] on icon at bounding box center [453, 282] width 15 height 15
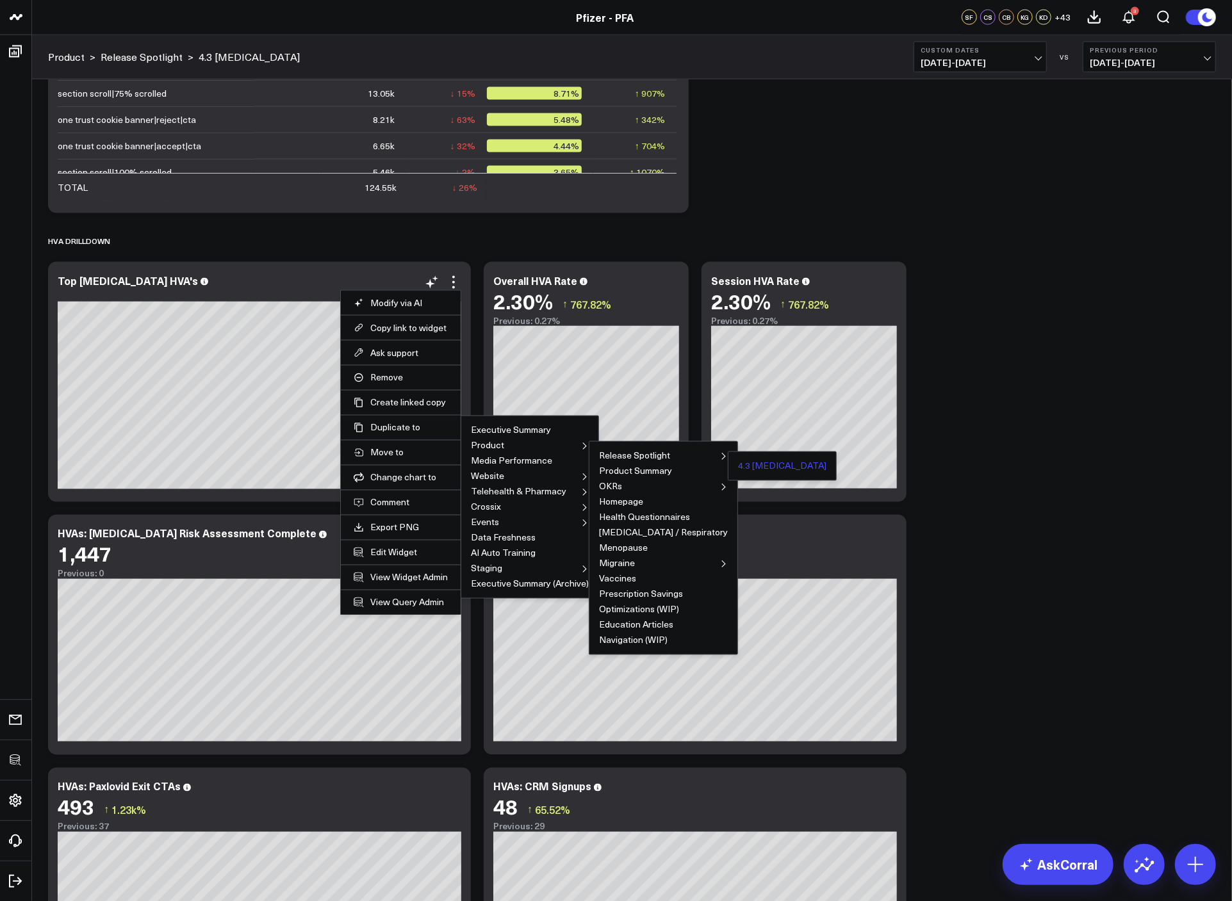
click at [738, 468] on button "4.3 Covid-19" at bounding box center [782, 466] width 88 height 9
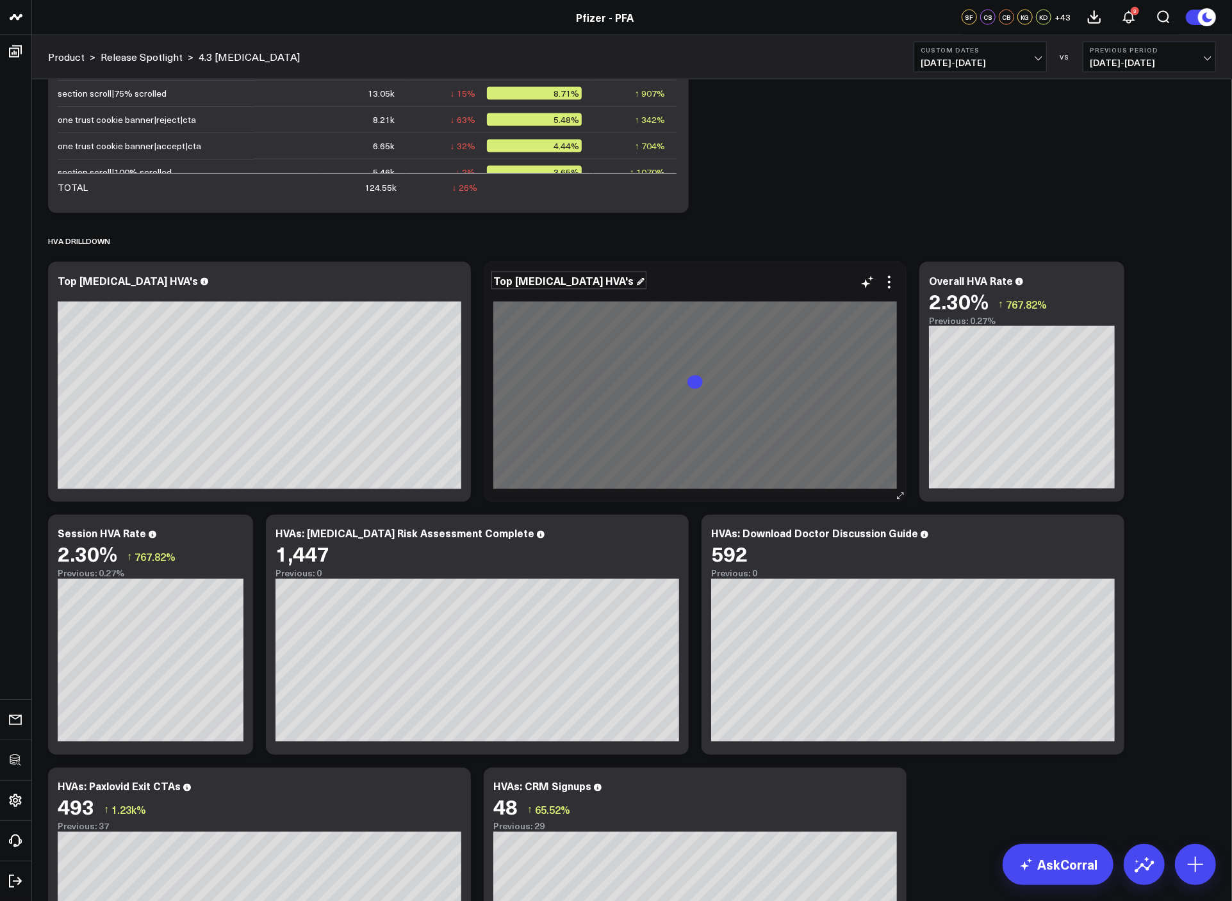
click at [533, 284] on div "Top COVID-19 HVA's" at bounding box center [568, 280] width 151 height 14
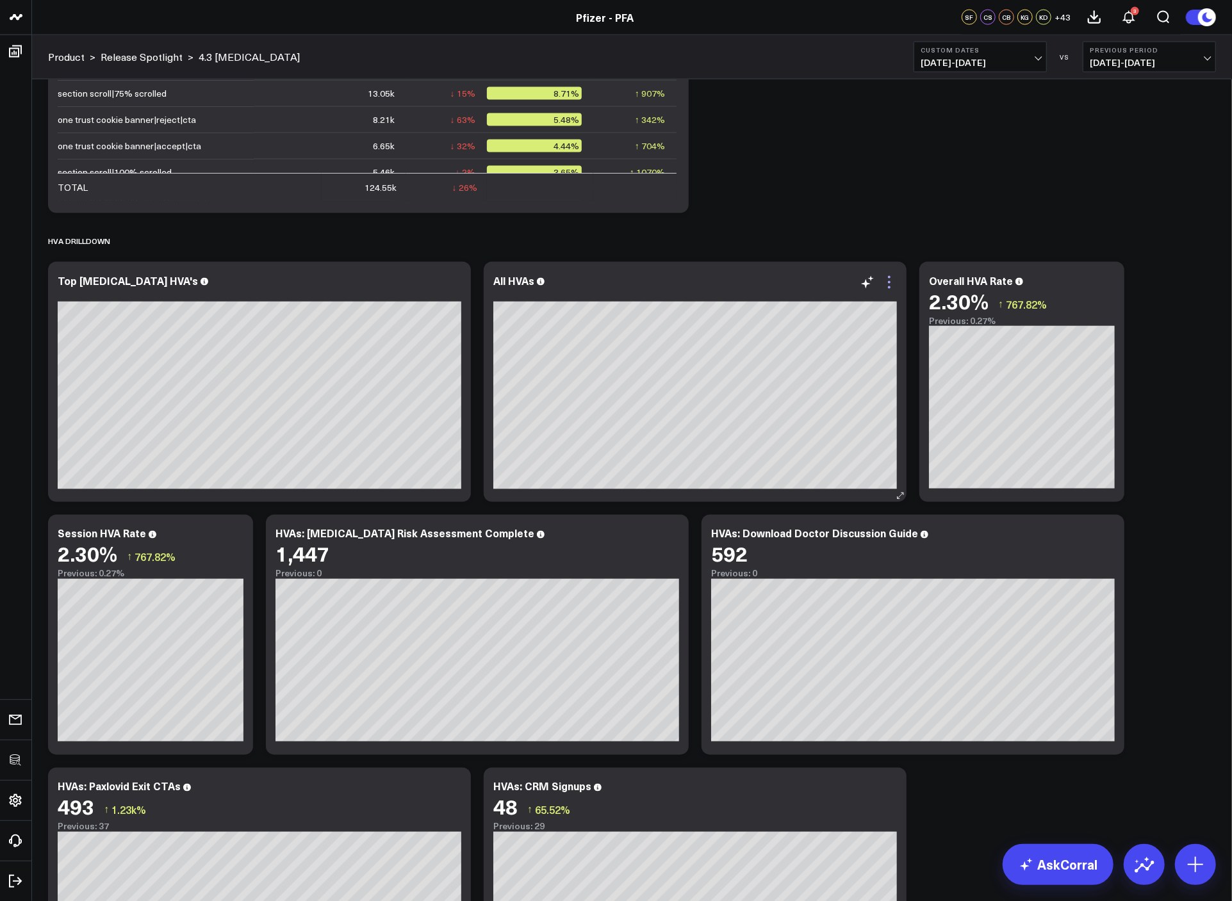
click at [895, 282] on icon at bounding box center [888, 282] width 15 height 15
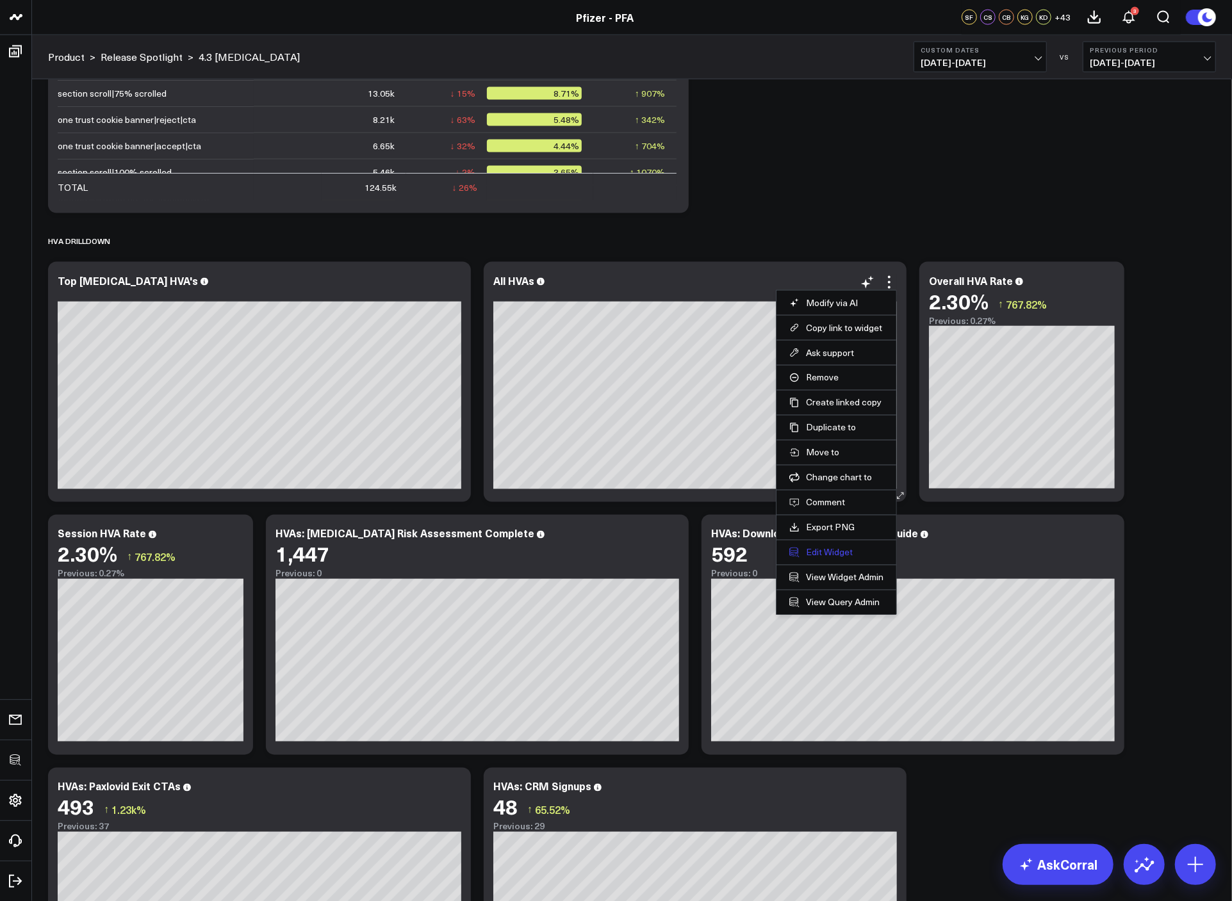
click at [818, 548] on button "Edit Widget" at bounding box center [836, 553] width 94 height 12
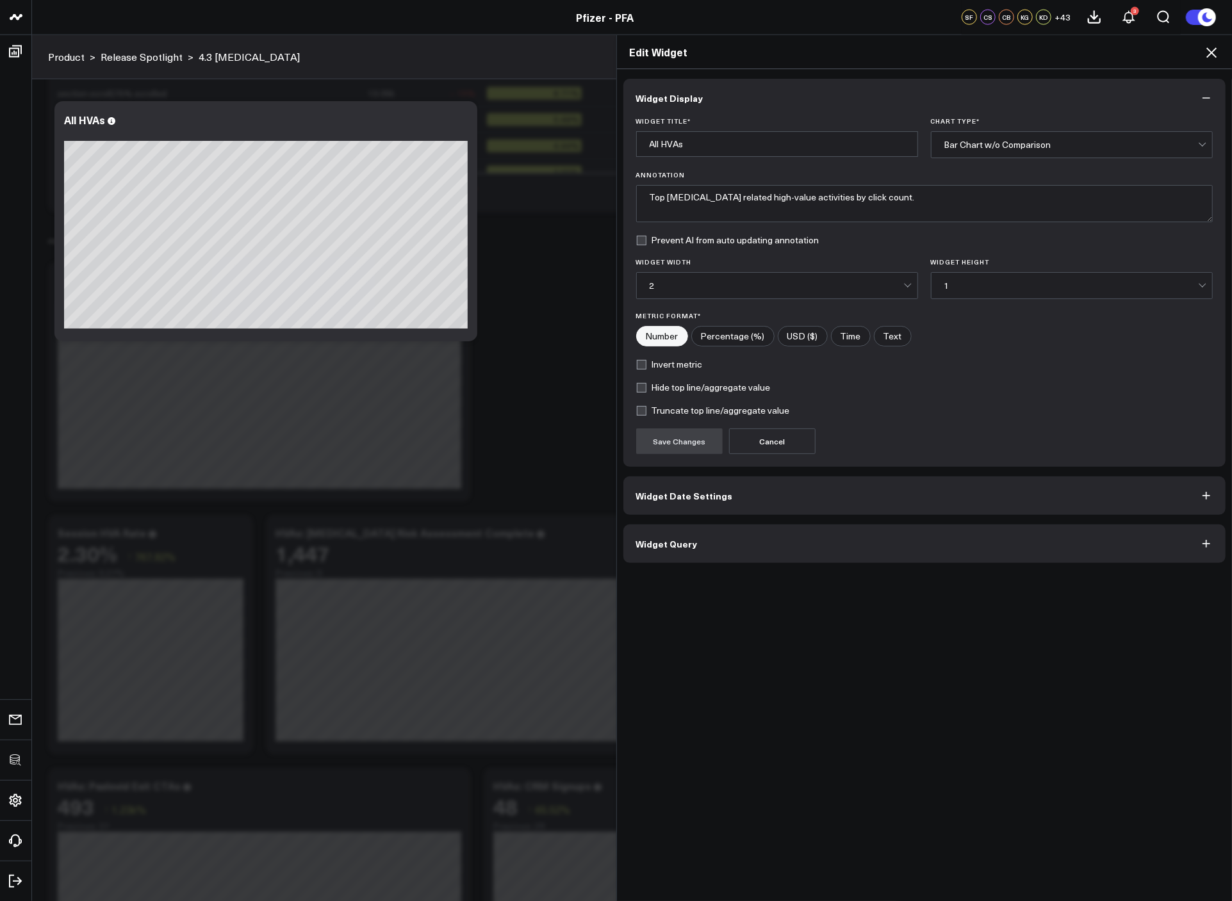
click at [705, 543] on button "Widget Query" at bounding box center [924, 544] width 603 height 38
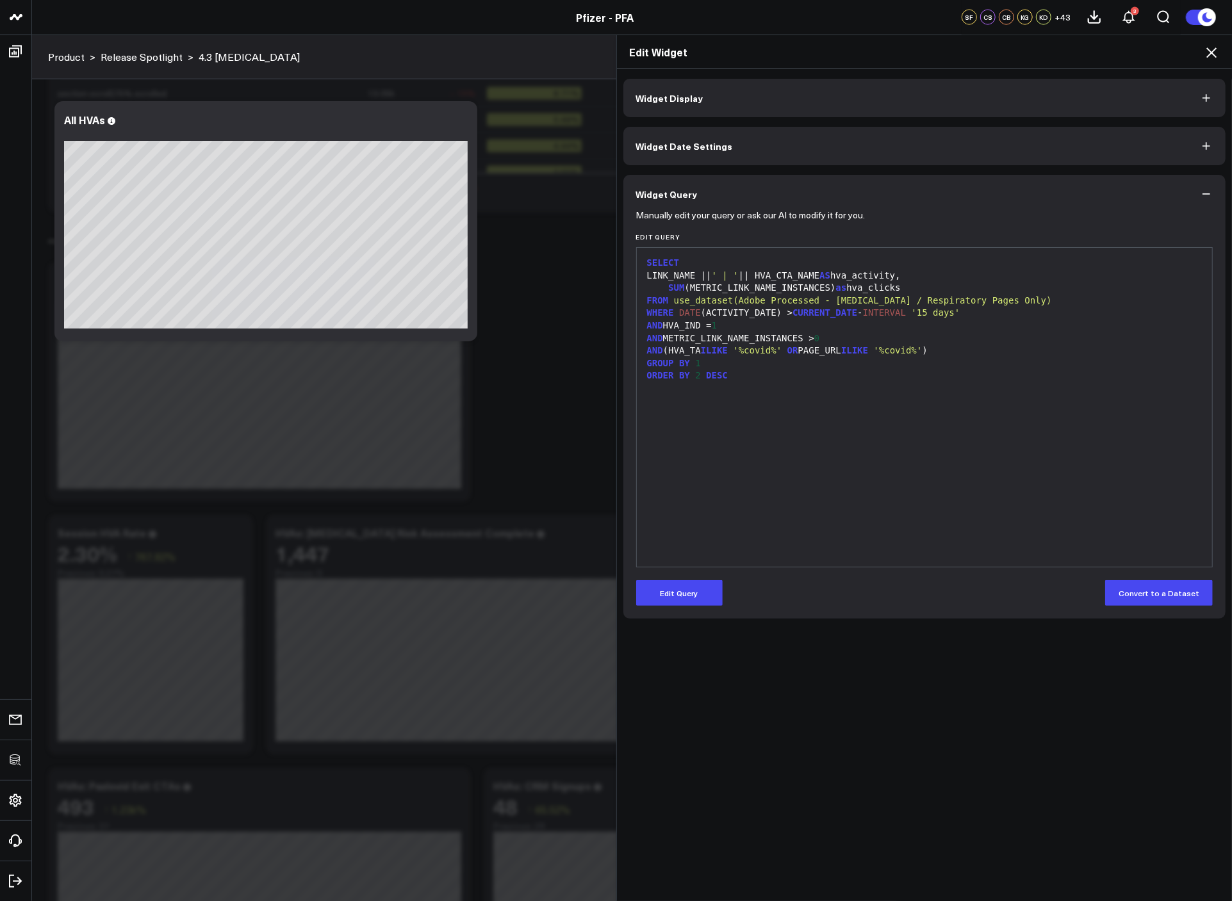
click at [688, 588] on button "Edit Query" at bounding box center [679, 593] width 86 height 26
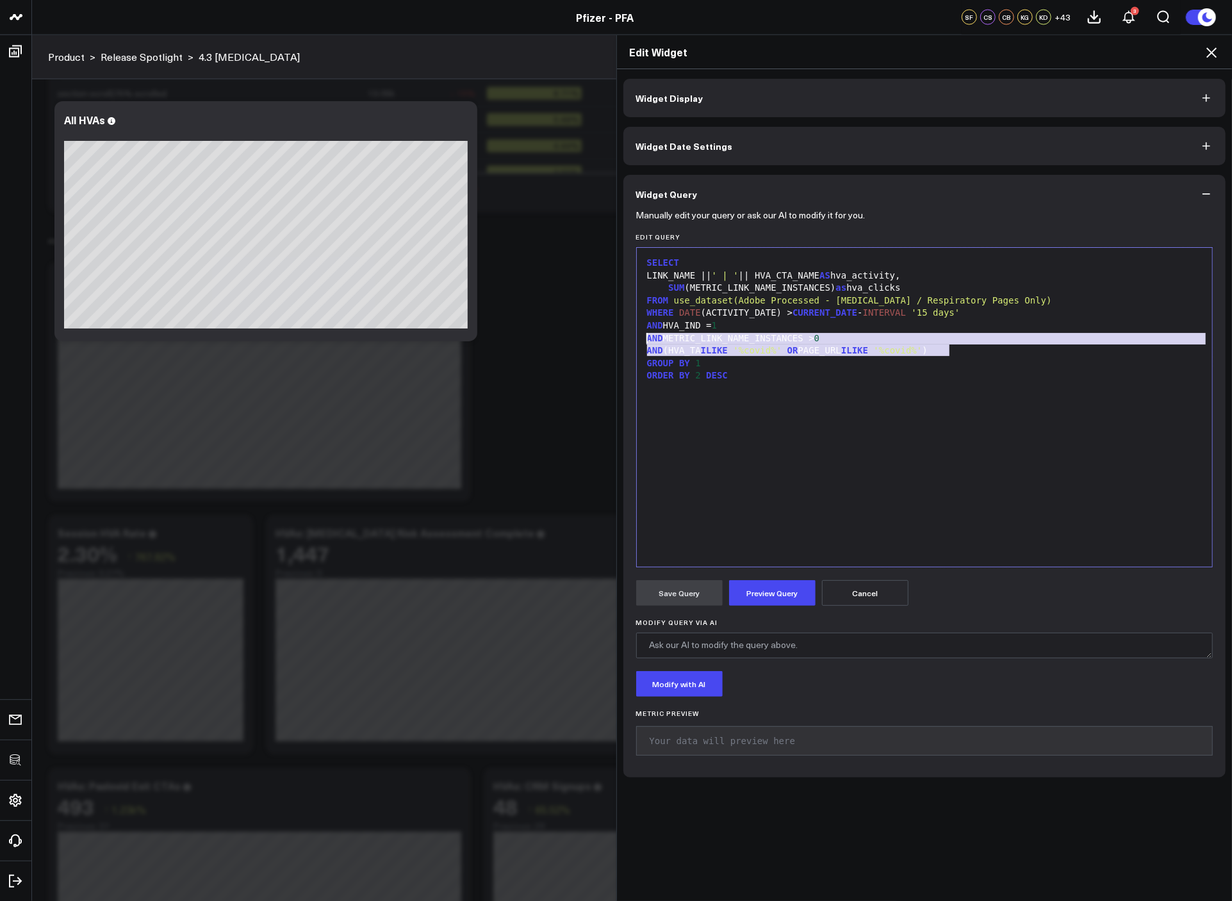
drag, startPoint x: 959, startPoint y: 355, endPoint x: 611, endPoint y: 338, distance: 348.1
click at [617, 338] on div "Widget Display Widget Date Settings Widget Query Manually edit your query or as…" at bounding box center [924, 485] width 615 height 833
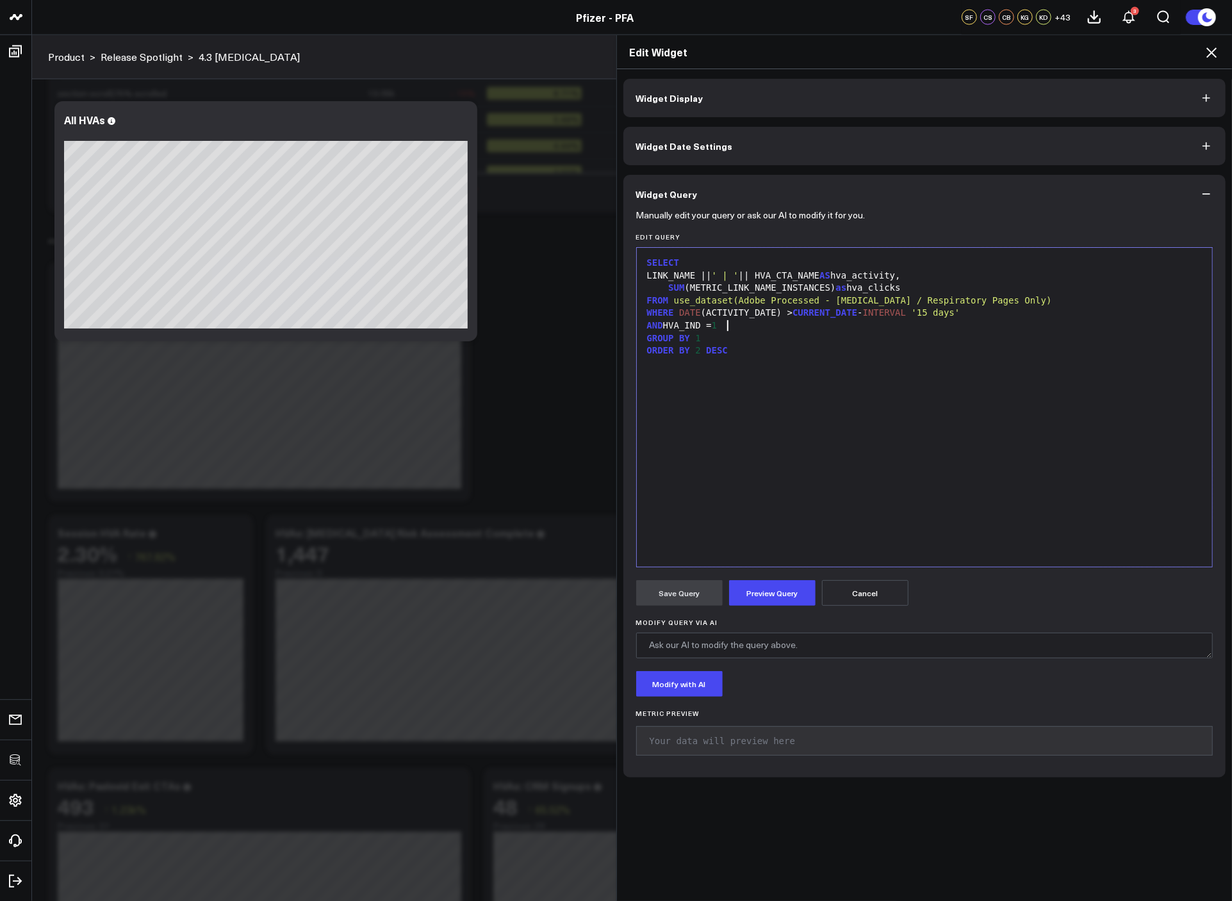
click at [911, 276] on div "LINK_NAME || ' | ' || HVA_CTA_NAME AS hva_activity," at bounding box center [924, 276] width 563 height 13
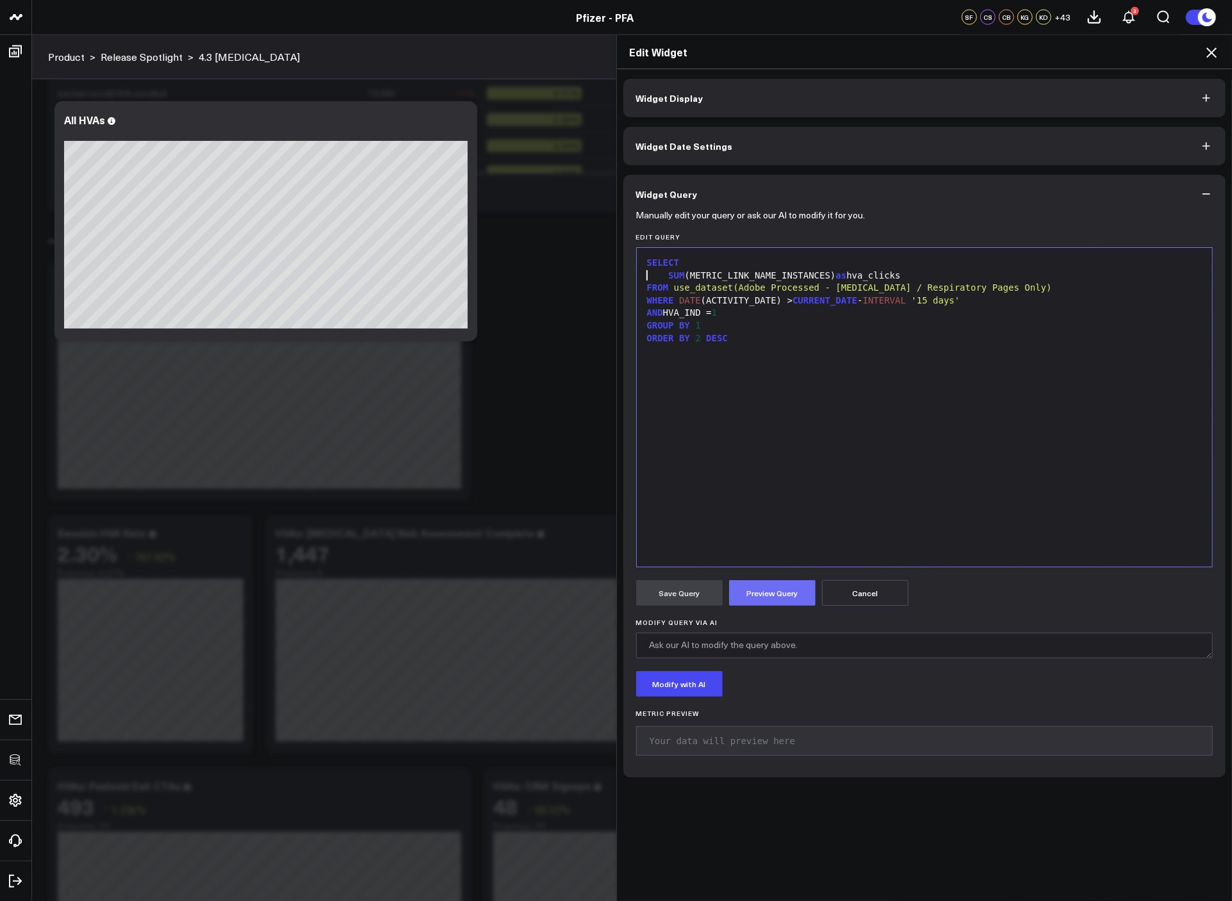
click at [792, 589] on button "Preview Query" at bounding box center [772, 593] width 86 height 26
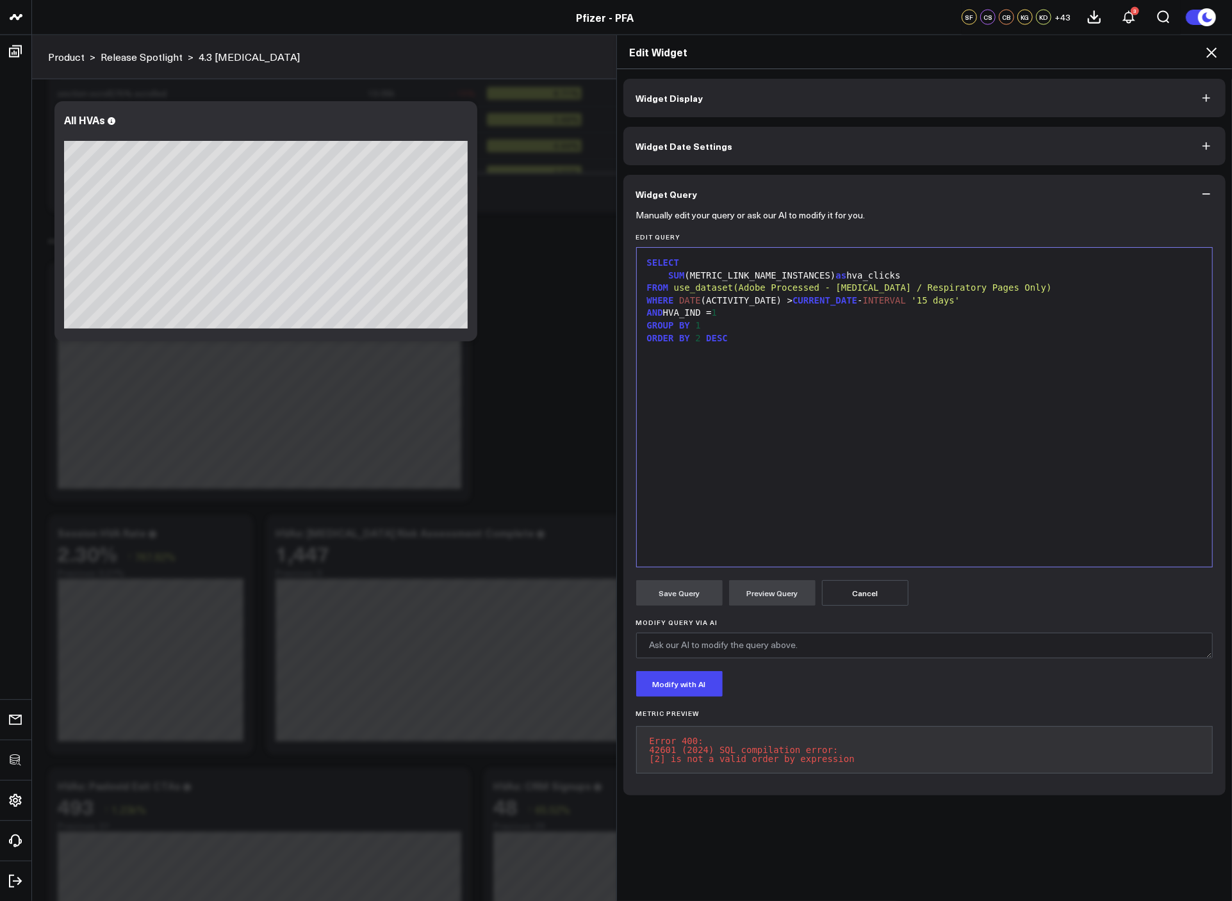
click at [744, 427] on div "SELECT SUM (METRIC_LINK_NAME_INSTANCES) as hva_clicks FROM use_dataset(Adobe Pr…" at bounding box center [924, 407] width 563 height 306
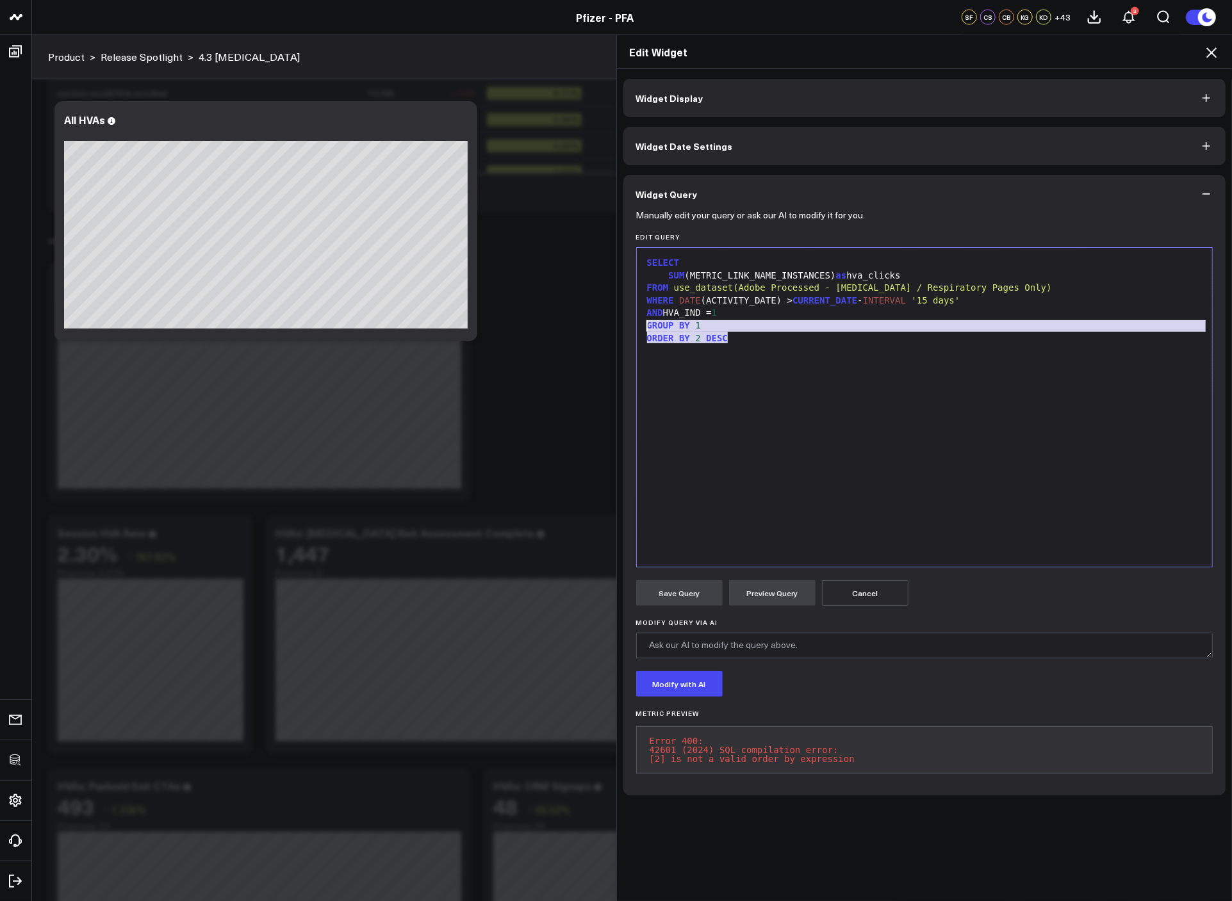
drag, startPoint x: 745, startPoint y: 345, endPoint x: 616, endPoint y: 325, distance: 130.2
click at [617, 325] on div "Widget Display Widget Date Settings Widget Query Manually edit your query or as…" at bounding box center [924, 485] width 615 height 833
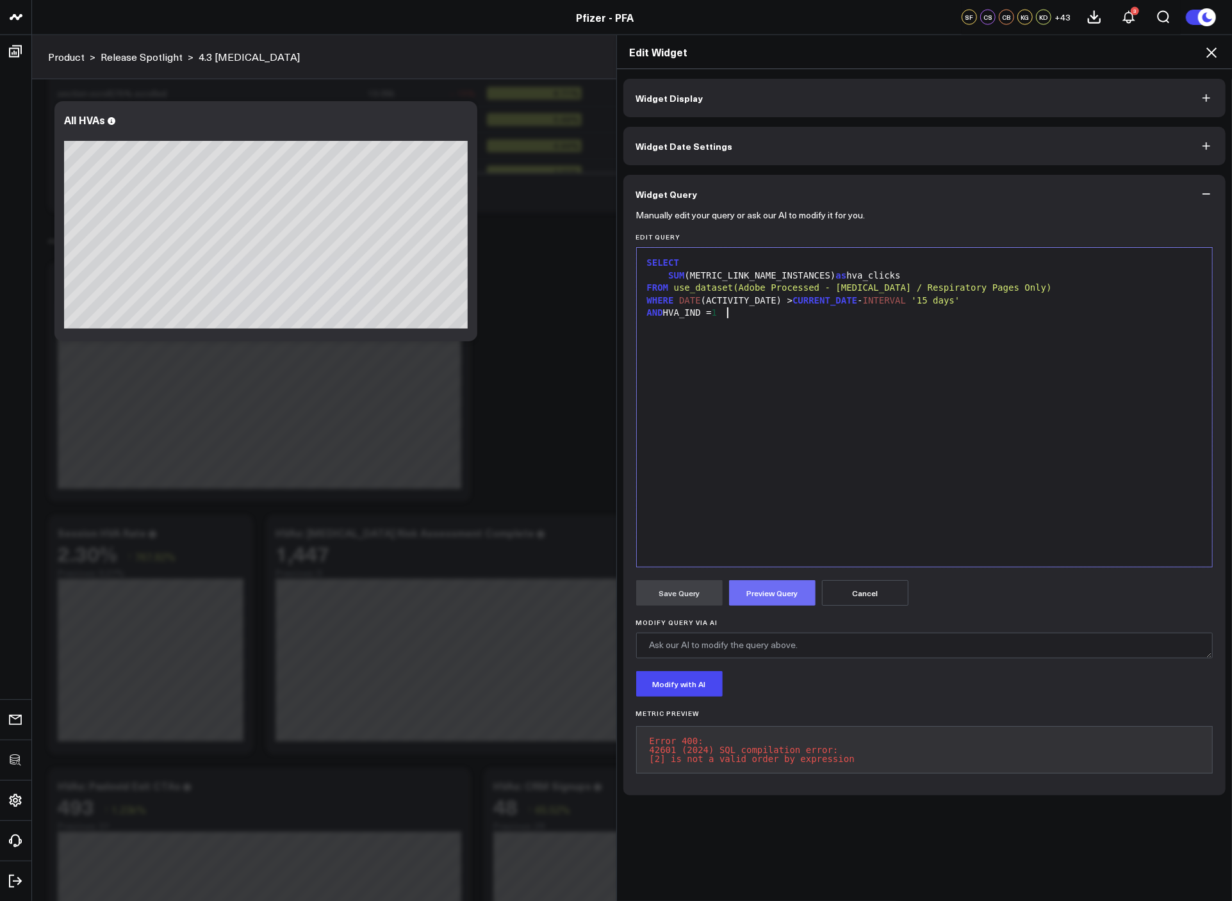
click at [747, 594] on button "Preview Query" at bounding box center [772, 593] width 86 height 26
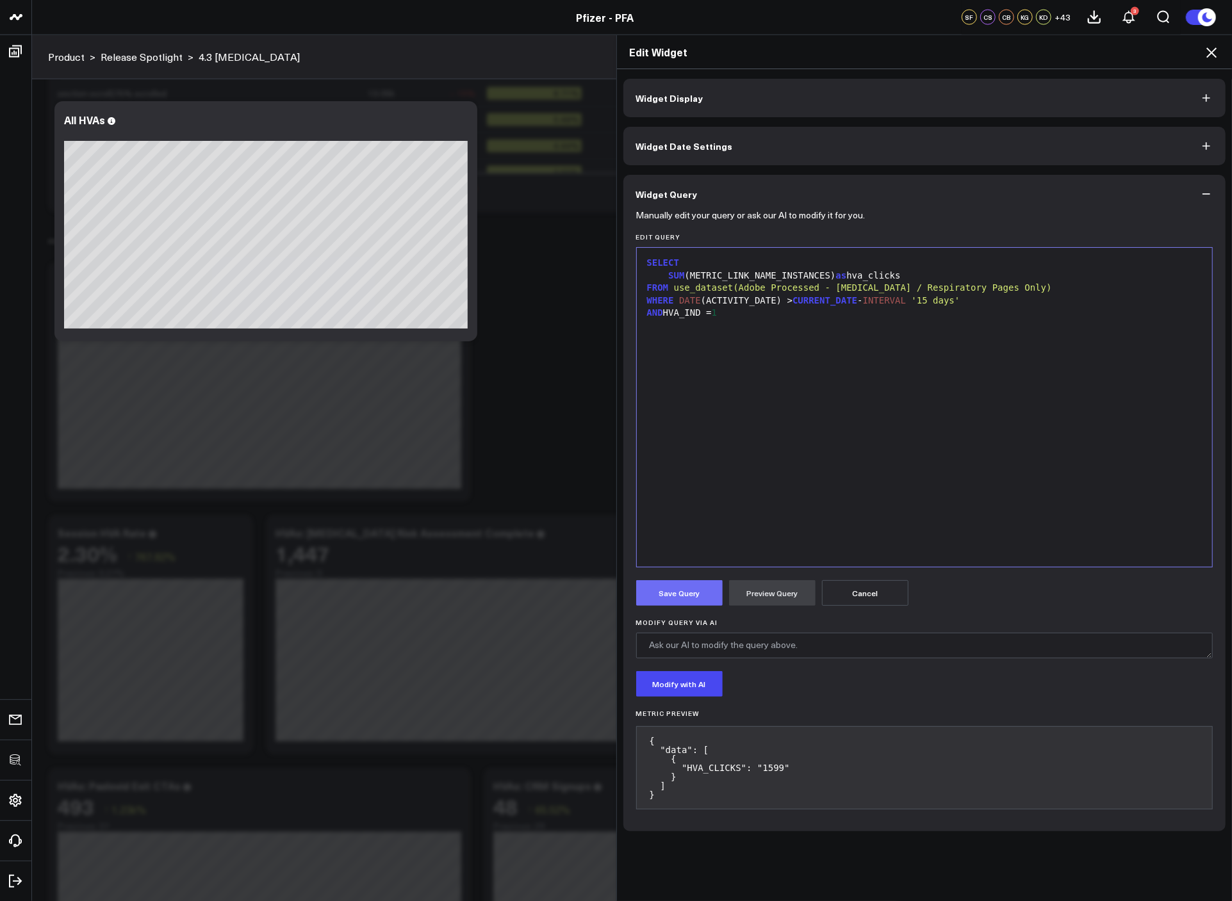
click at [697, 598] on button "Save Query" at bounding box center [679, 593] width 86 height 26
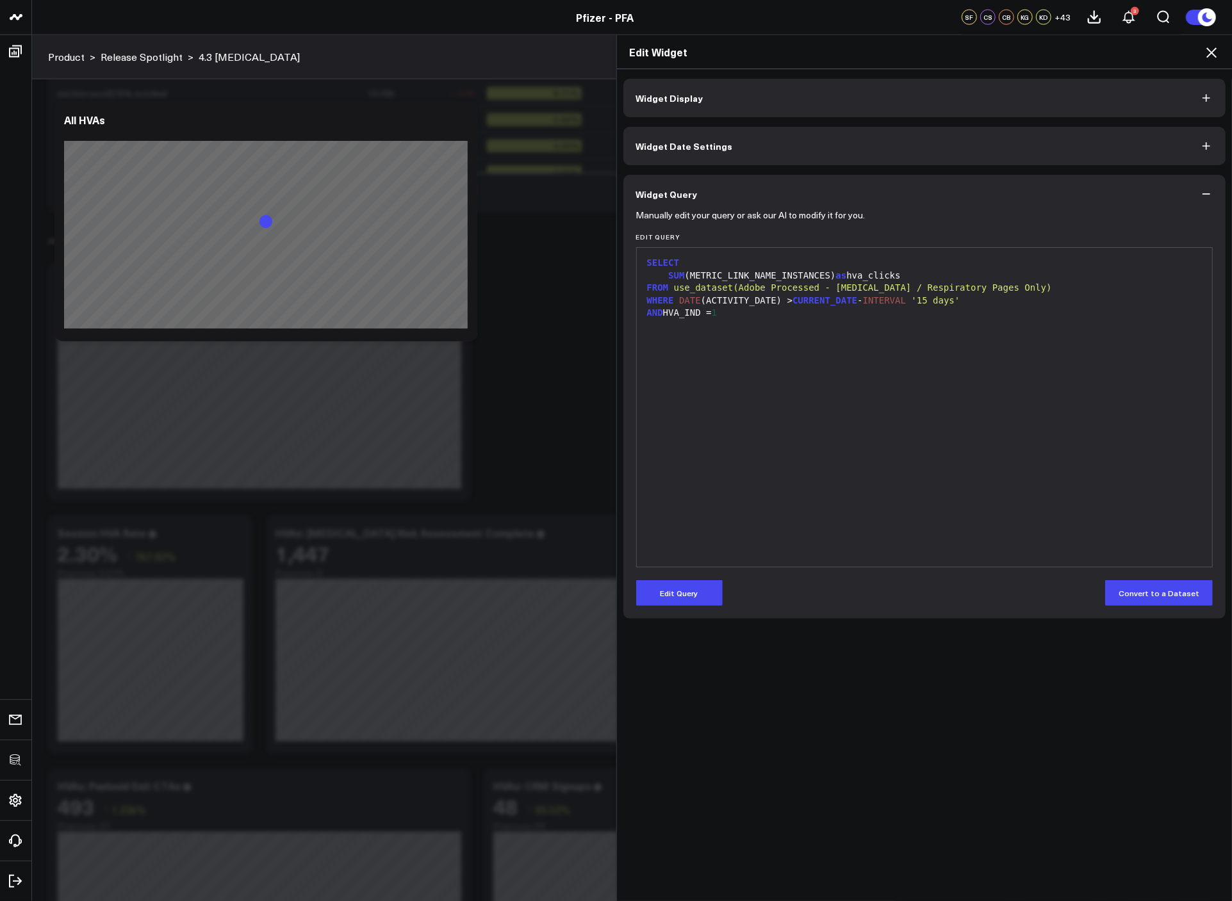
click at [1211, 54] on icon at bounding box center [1210, 52] width 15 height 15
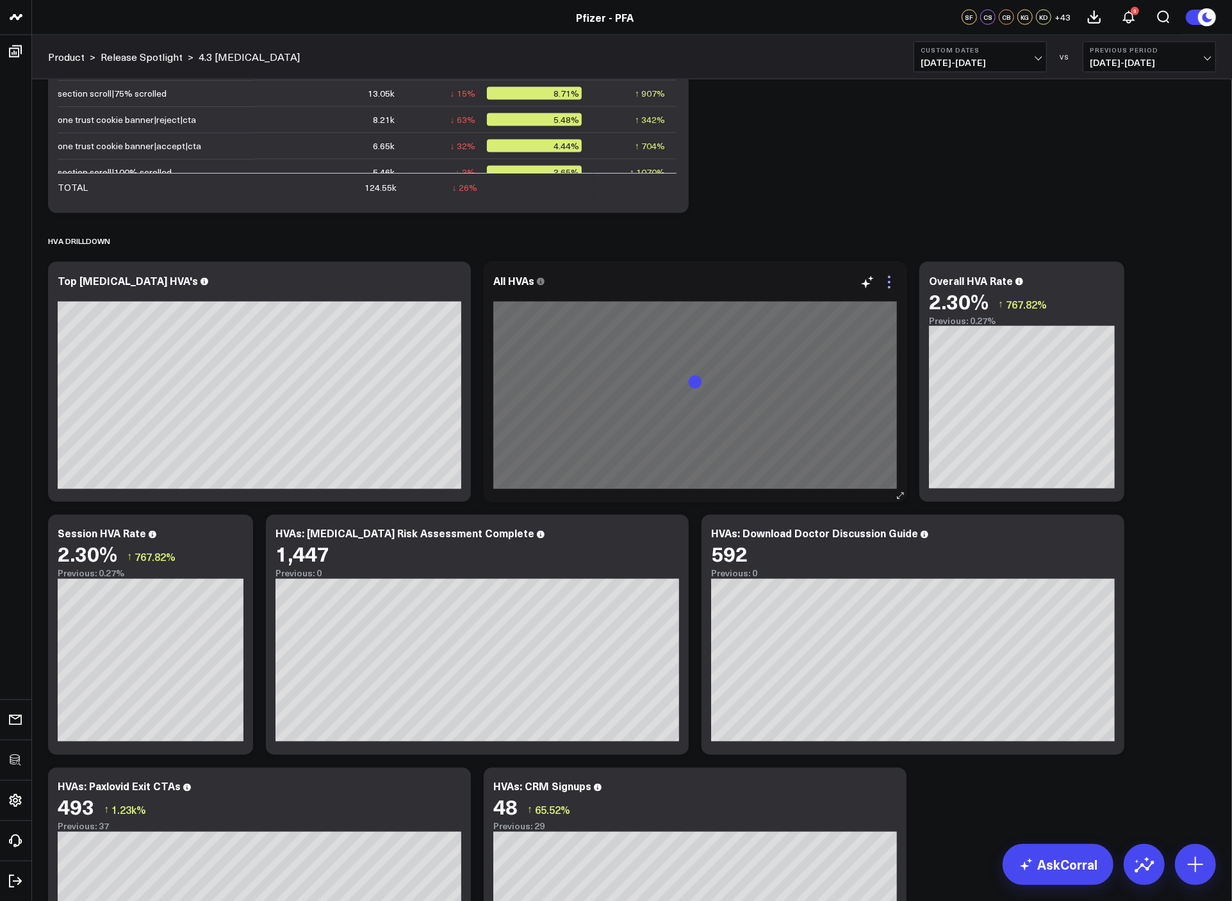
click at [884, 286] on icon at bounding box center [888, 282] width 15 height 15
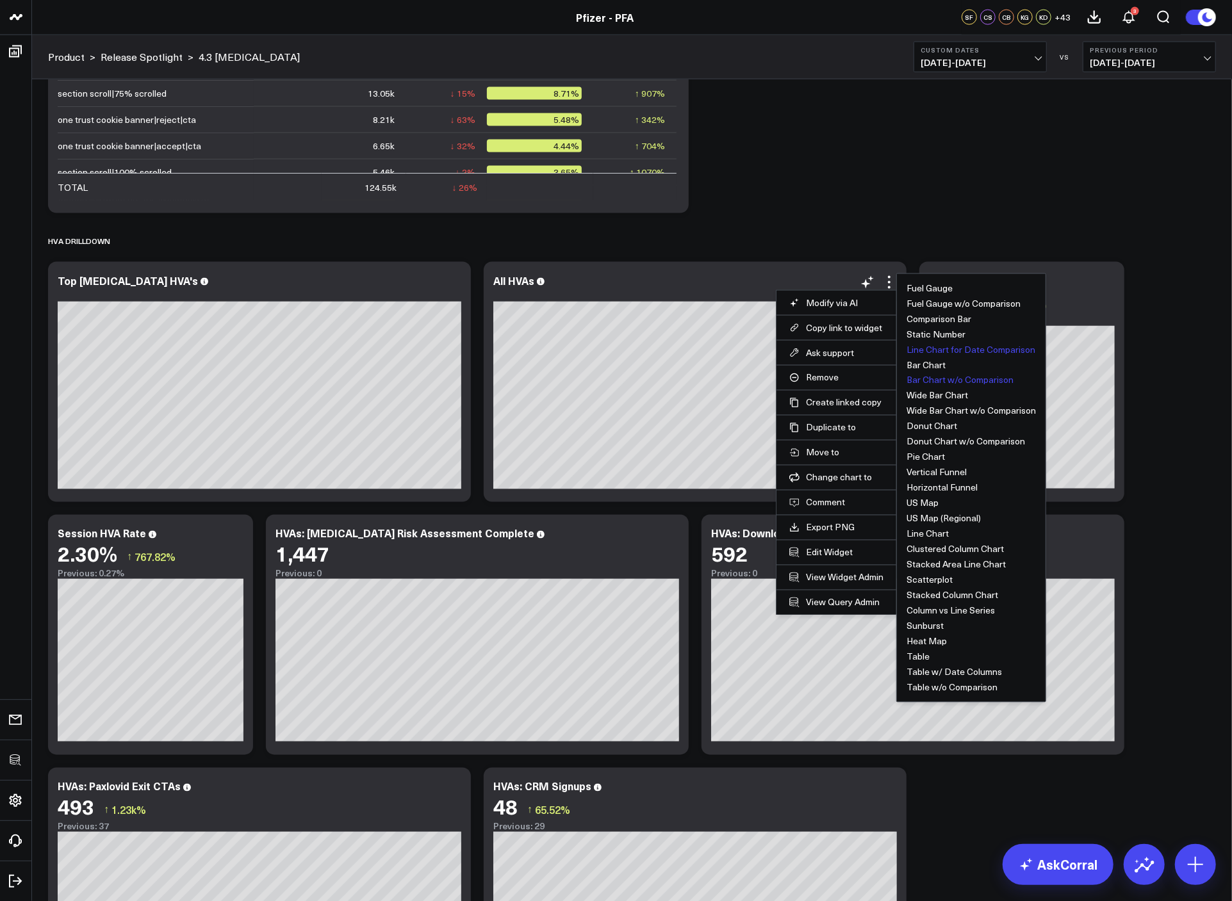
click at [945, 350] on button "Line Chart for Date Comparison" at bounding box center [970, 349] width 129 height 9
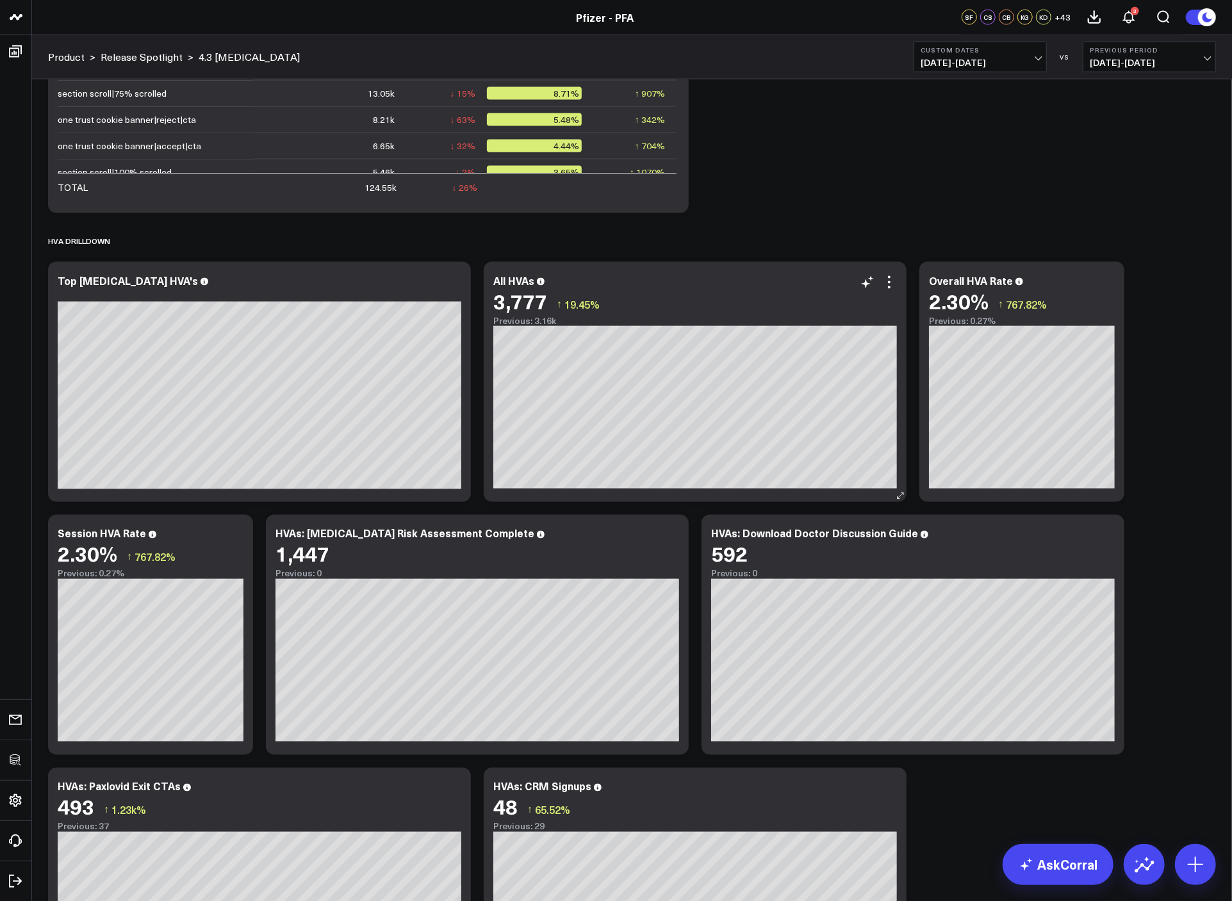
click at [900, 418] on div "All HVAs 3,777 ↑ 19.45% Previous: 3.16k [#fff fontSize:14px lineHeight:16px][/]…" at bounding box center [695, 382] width 423 height 240
click at [884, 282] on icon at bounding box center [888, 282] width 15 height 15
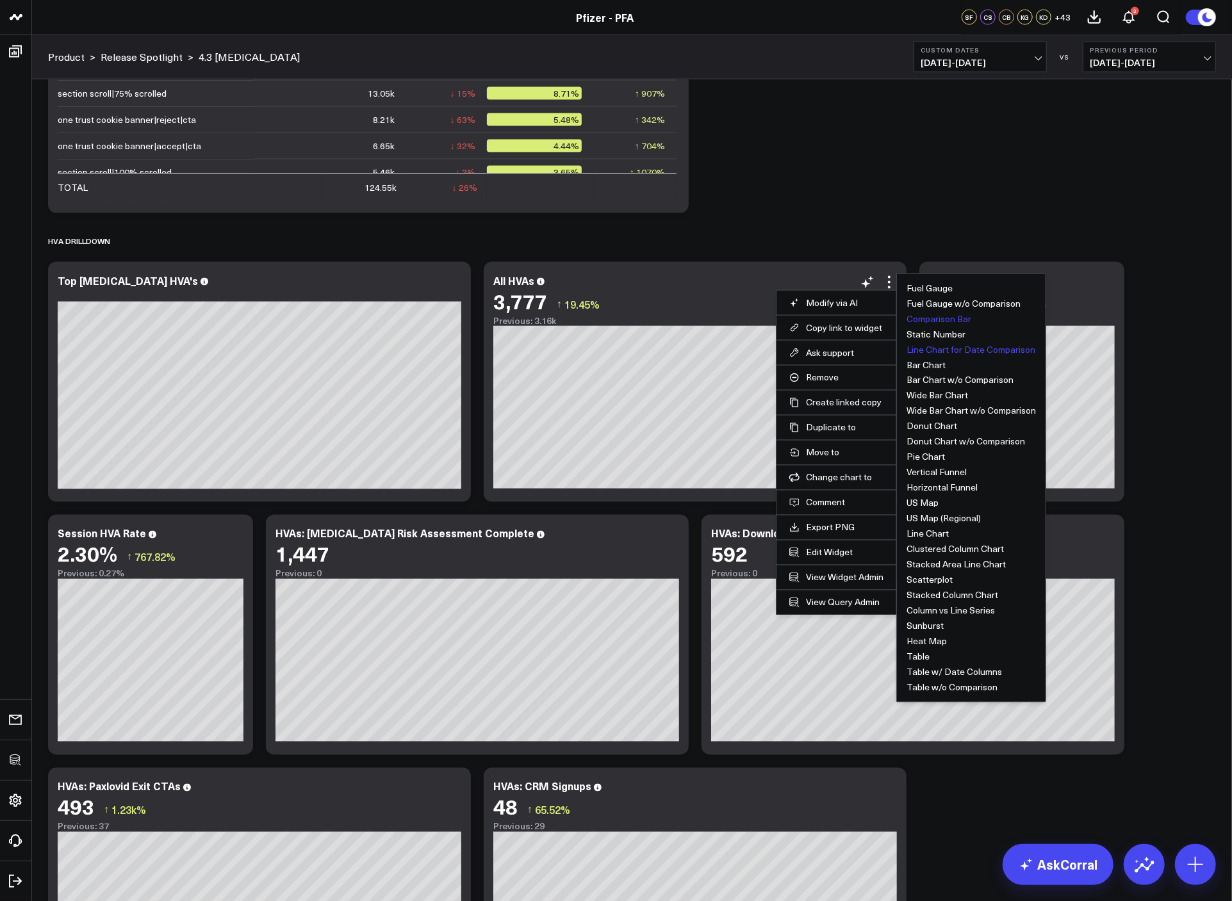
click at [945, 314] on button "Comparison Bar" at bounding box center [938, 318] width 65 height 9
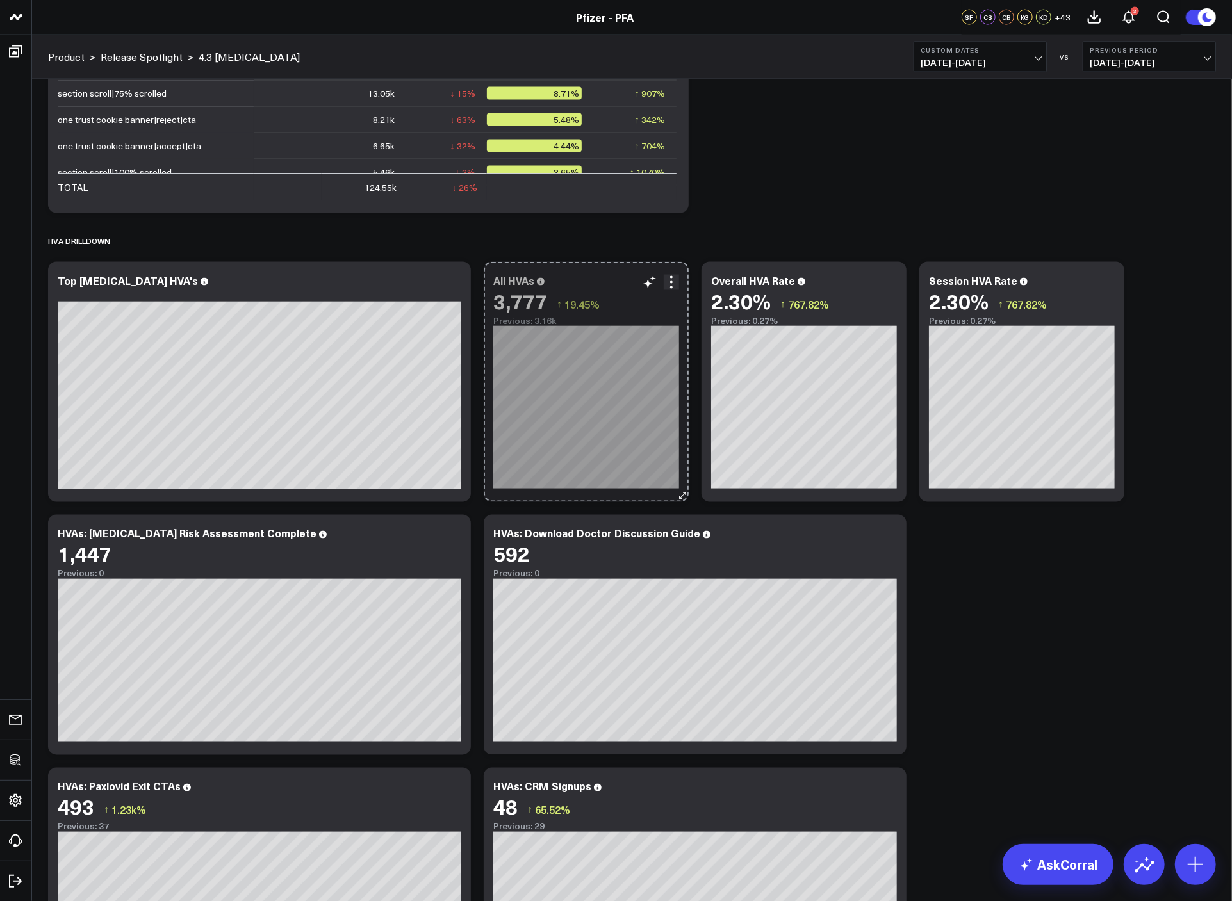
click at [674, 470] on div "All HVAs 3,777 ↑ 19.45% Previous: 3.16k So sorry. The query returned no results…" at bounding box center [586, 382] width 205 height 240
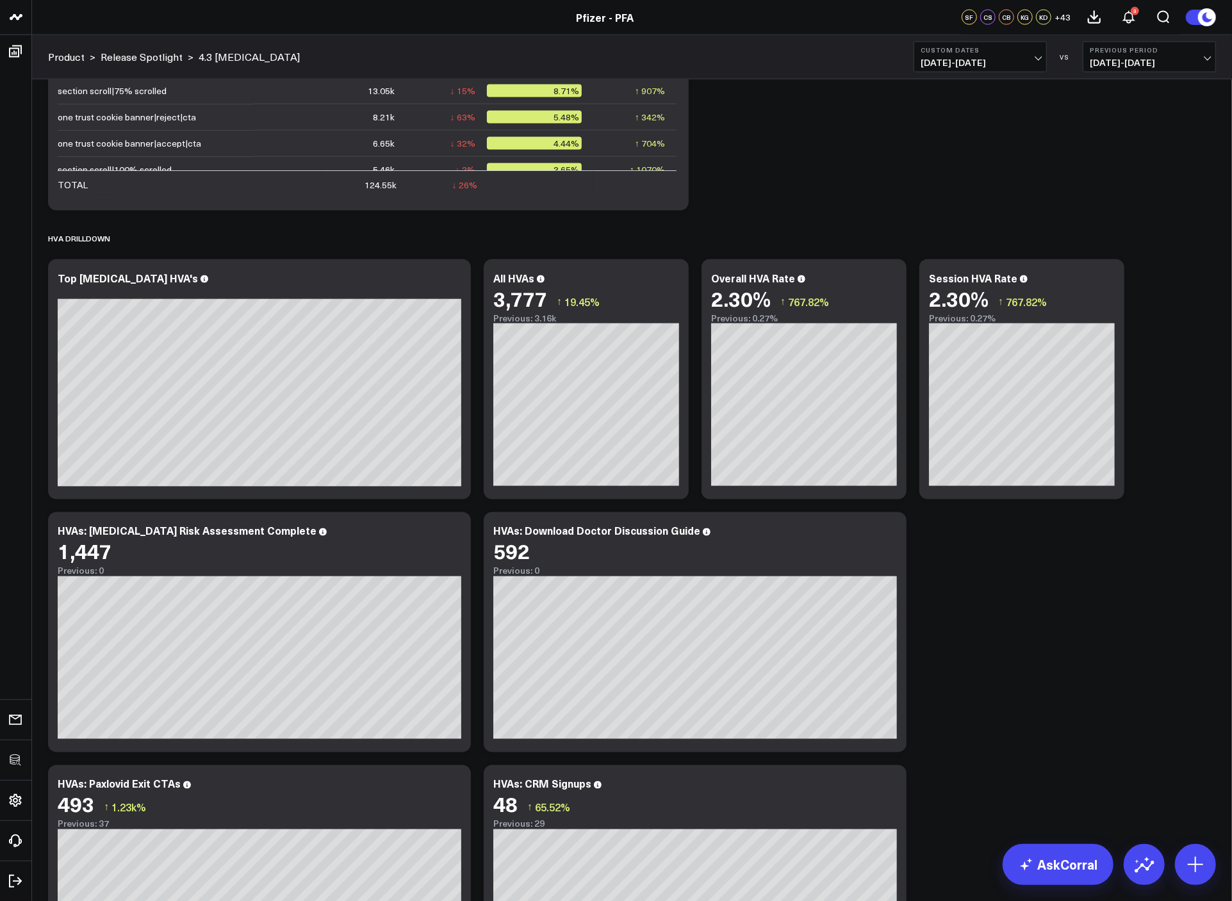
click at [1008, 63] on span "06/01/25 - 07/31/25" at bounding box center [979, 63] width 119 height 10
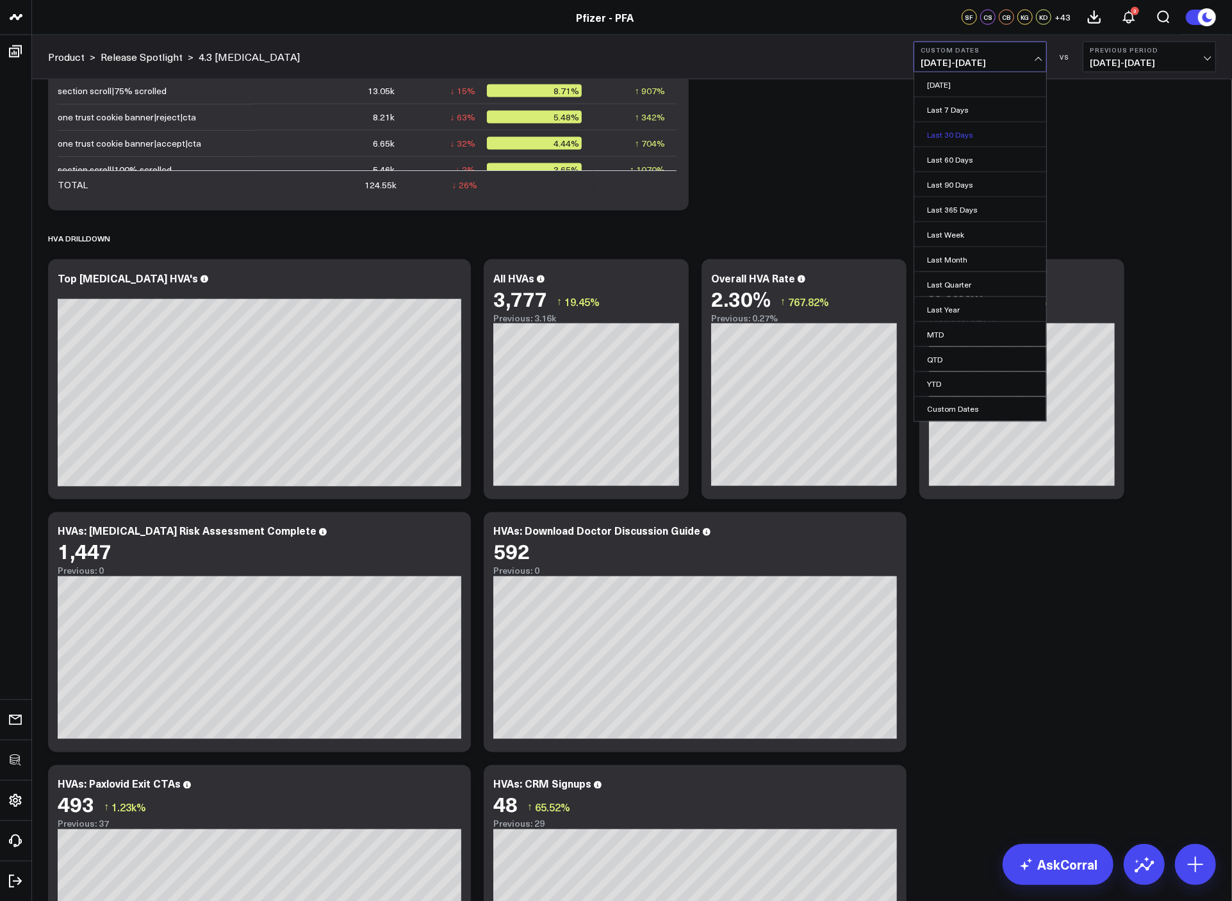
click at [973, 131] on link "Last 30 Days" at bounding box center [980, 134] width 132 height 24
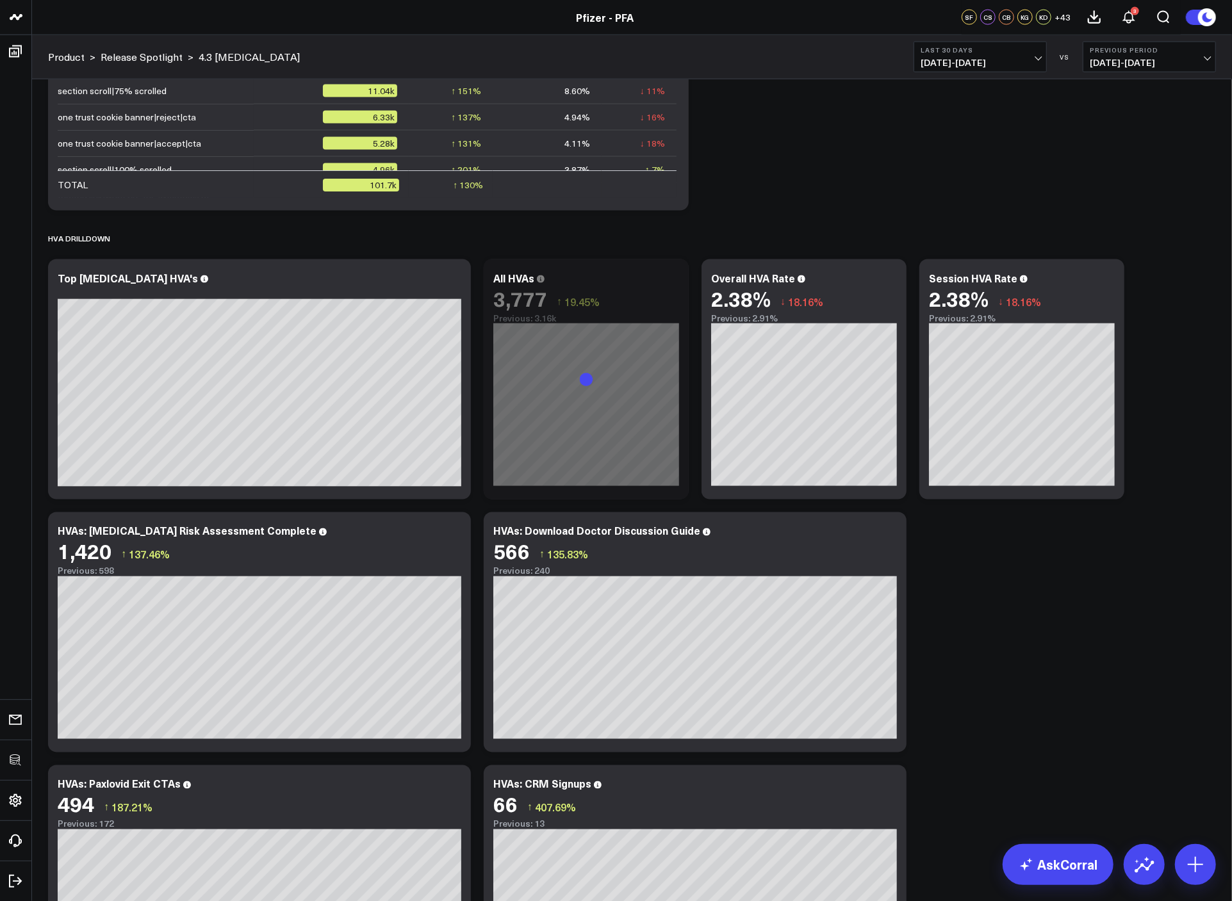
scroll to position [1459, 0]
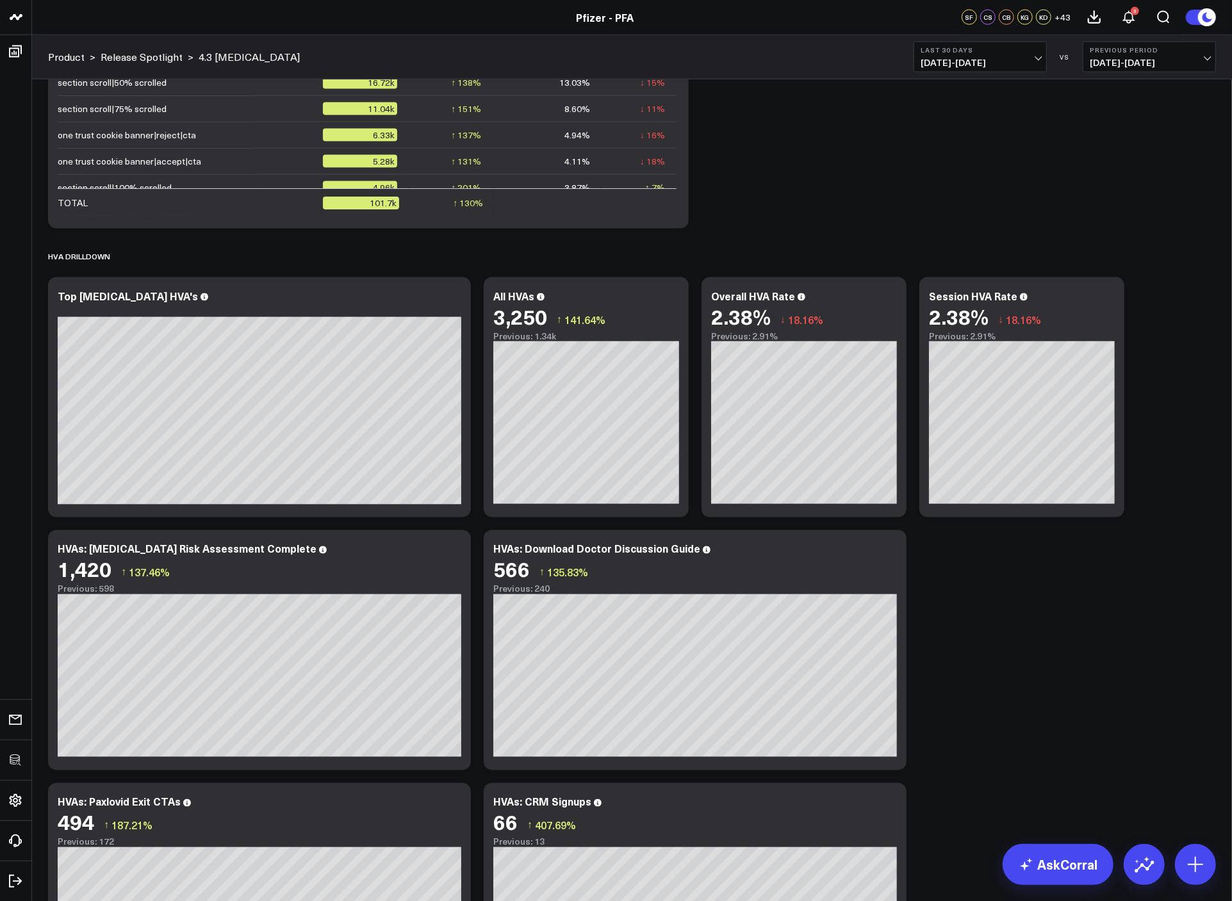
click at [678, 316] on div "3,250 ↑ 141.64%" at bounding box center [586, 316] width 186 height 23
click at [673, 303] on icon at bounding box center [670, 297] width 15 height 15
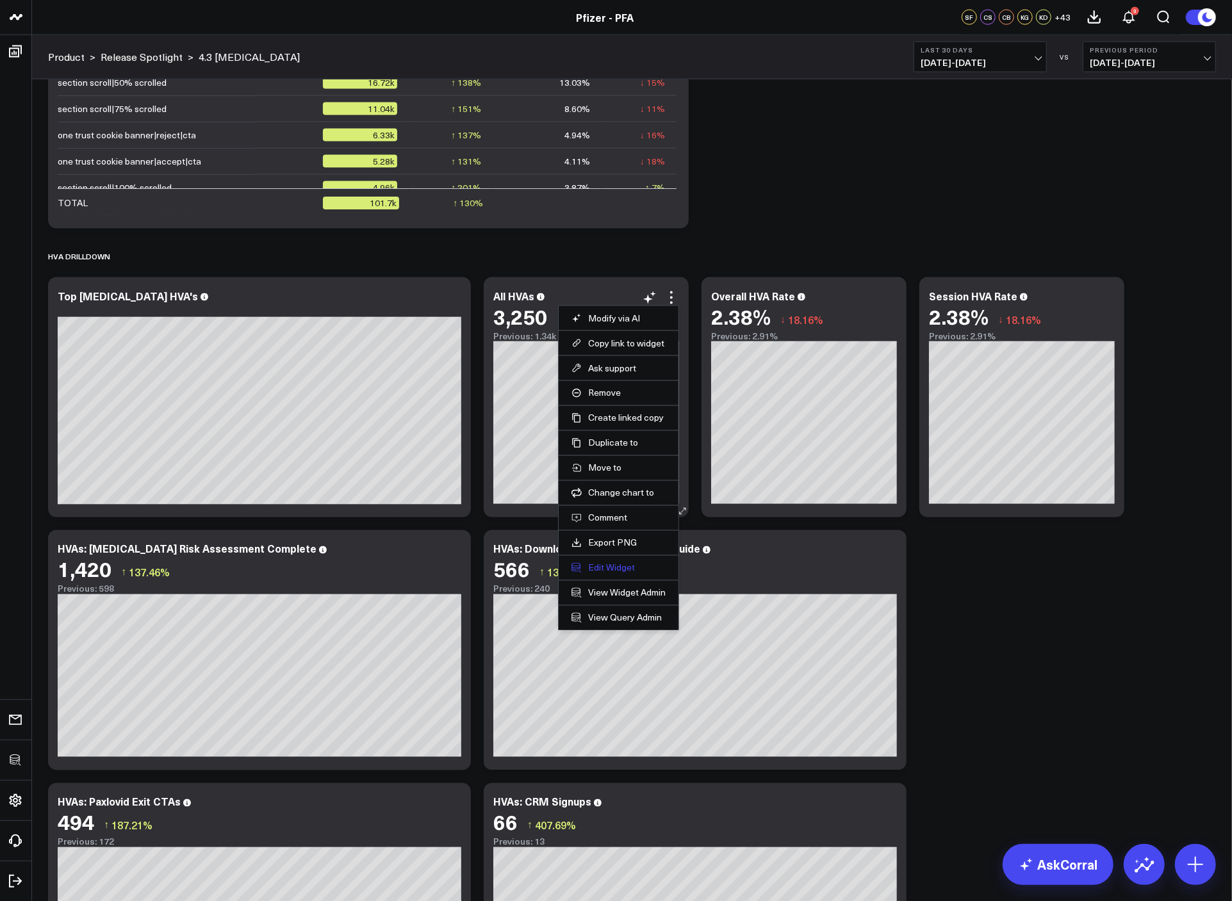
click at [608, 565] on button "Edit Widget" at bounding box center [618, 568] width 94 height 12
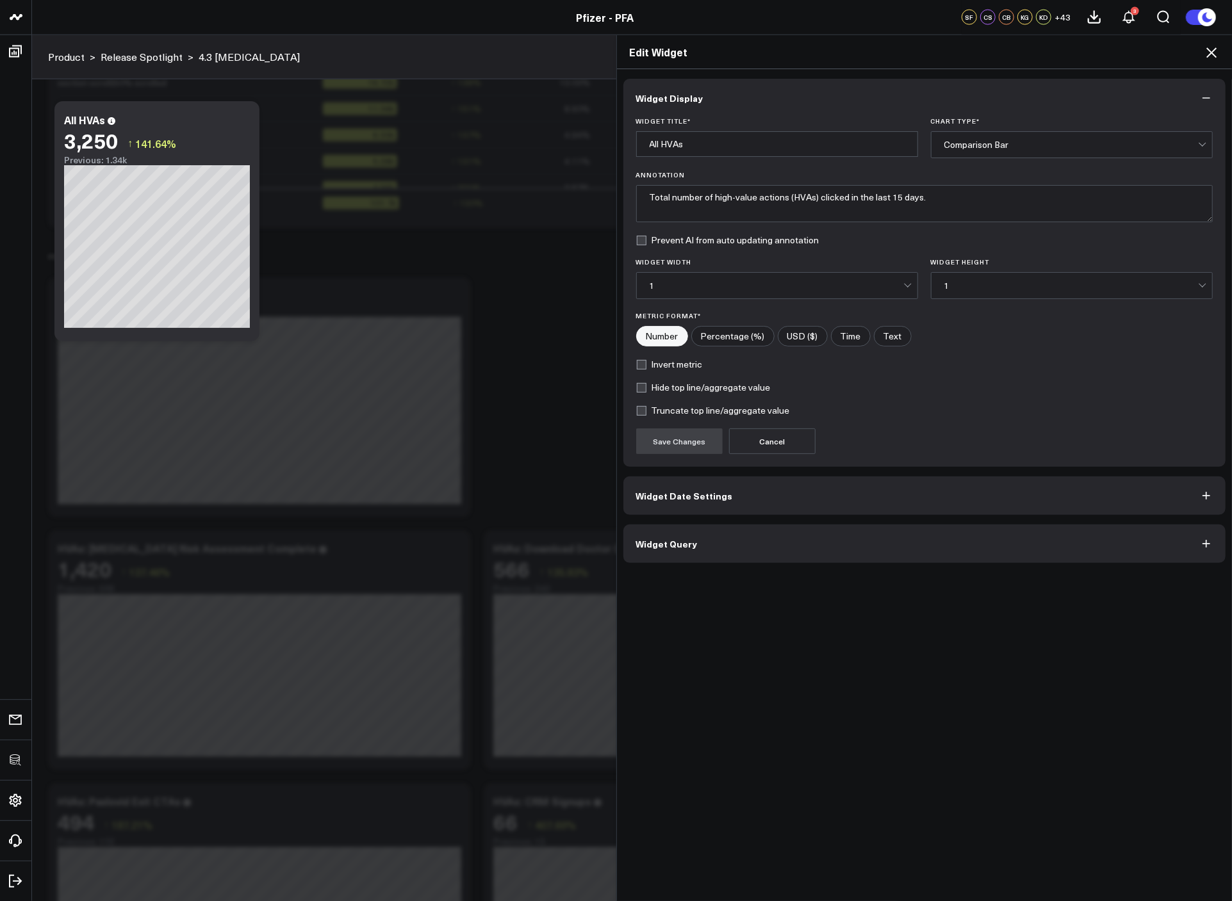
click at [747, 543] on button "Widget Query" at bounding box center [924, 544] width 603 height 38
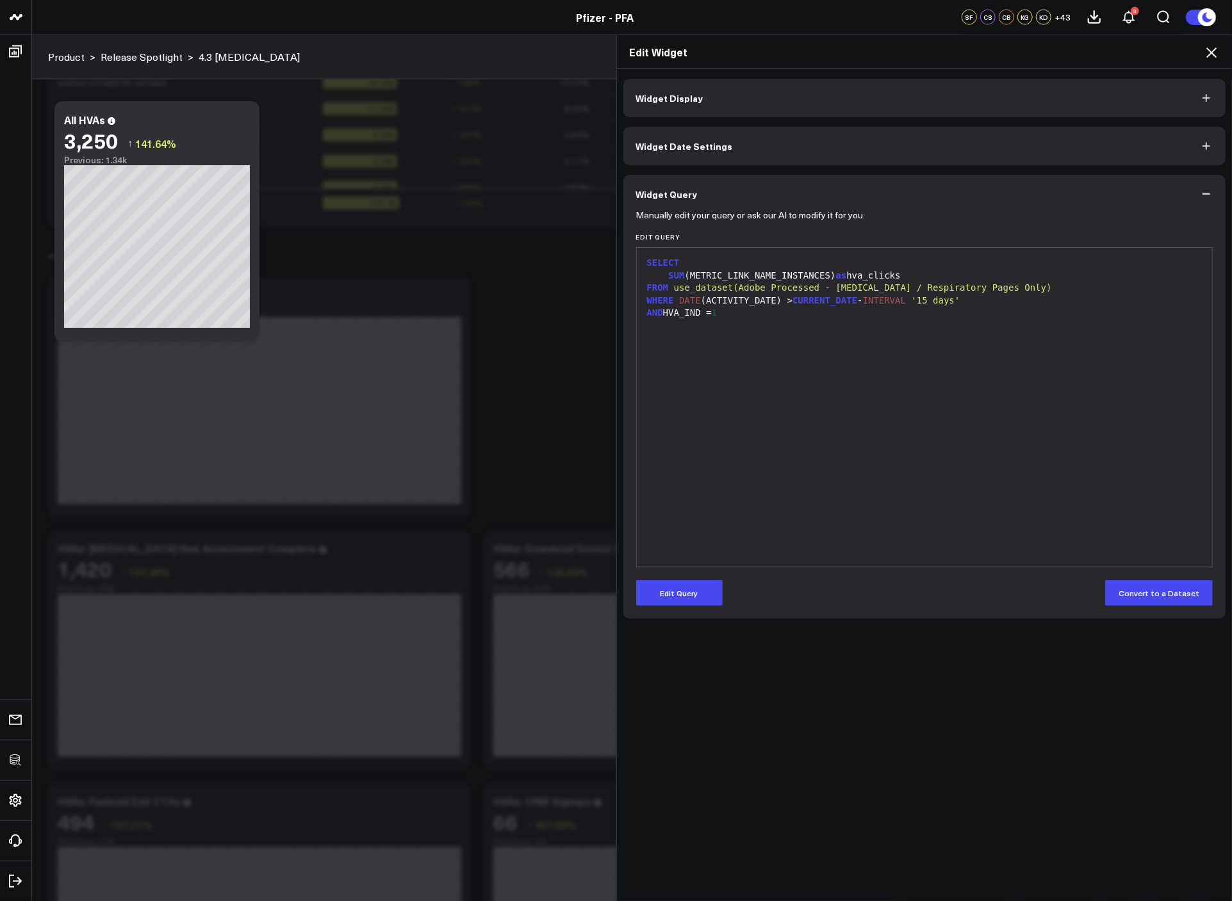
drag, startPoint x: 690, startPoint y: 582, endPoint x: 696, endPoint y: 411, distance: 171.7
click at [690, 582] on button "Edit Query" at bounding box center [679, 593] width 86 height 26
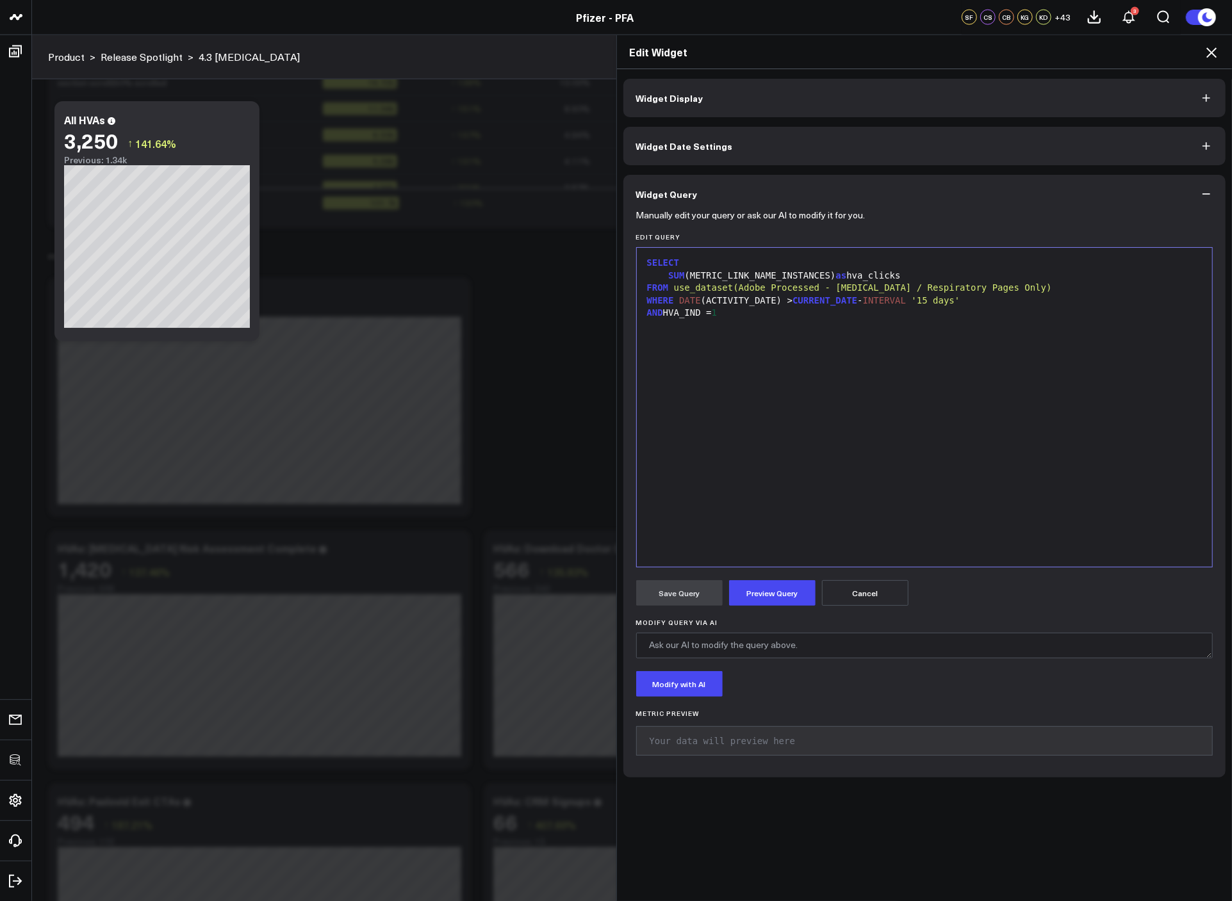
click at [706, 258] on div "SELECT" at bounding box center [924, 263] width 563 height 13
click at [765, 273] on div "ACT" at bounding box center [924, 276] width 563 height 13
click at [793, 276] on div "ACTIVI" at bounding box center [924, 276] width 563 height 13
click at [753, 415] on div "SELECT ACTIVITY_DATE, SUM (METRIC_LINK_NAME_INSTANCES) as hva_clicks FROM use_d…" at bounding box center [924, 407] width 563 height 306
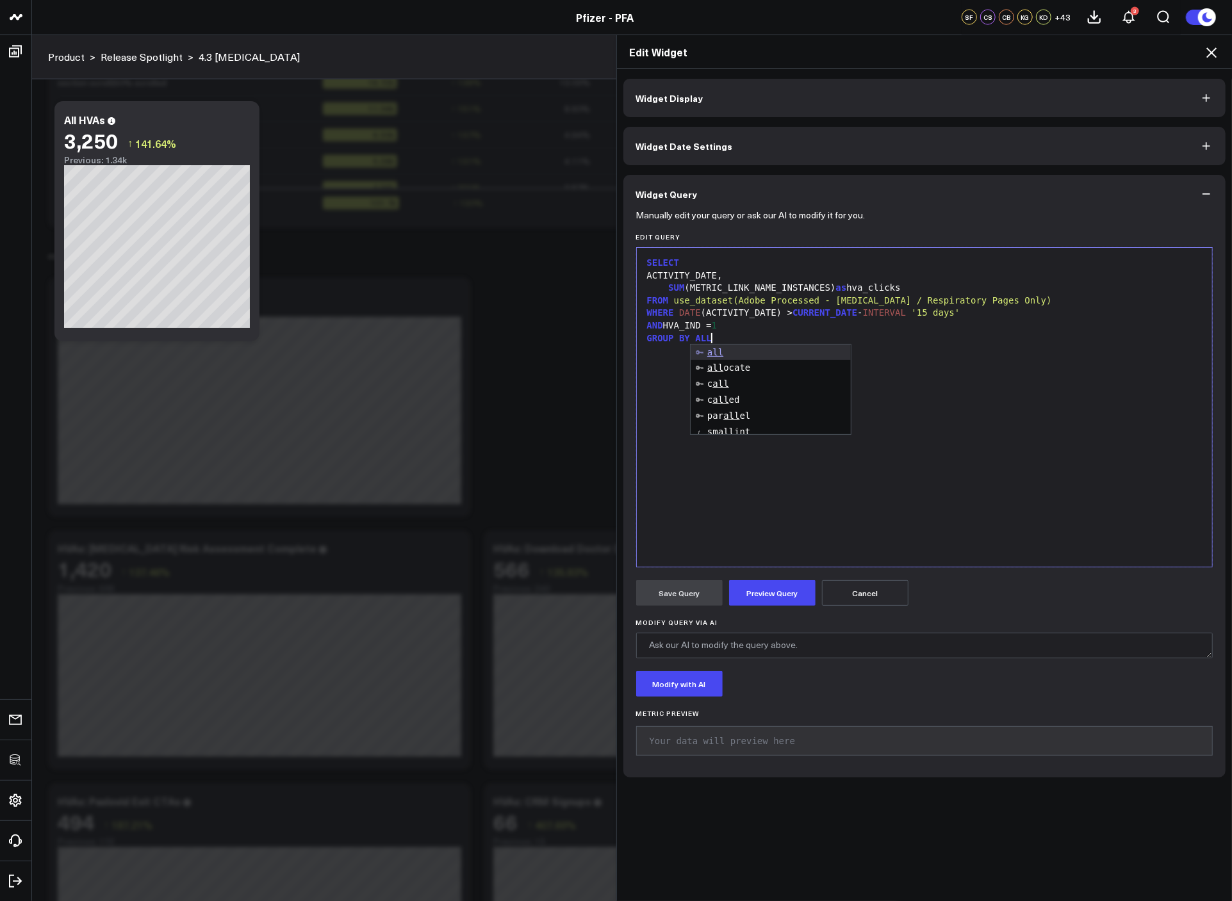
click at [952, 459] on div "SELECT ACTIVITY_DATE, SUM (METRIC_LINK_NAME_INSTANCES) as hva_clicks FROM use_d…" at bounding box center [924, 407] width 563 height 306
click at [772, 579] on form "Manually edit your query or ask our AI to modify it for you. Edit Query 9 1 2 3…" at bounding box center [924, 488] width 577 height 551
click at [773, 584] on button "Preview Query" at bounding box center [772, 593] width 86 height 26
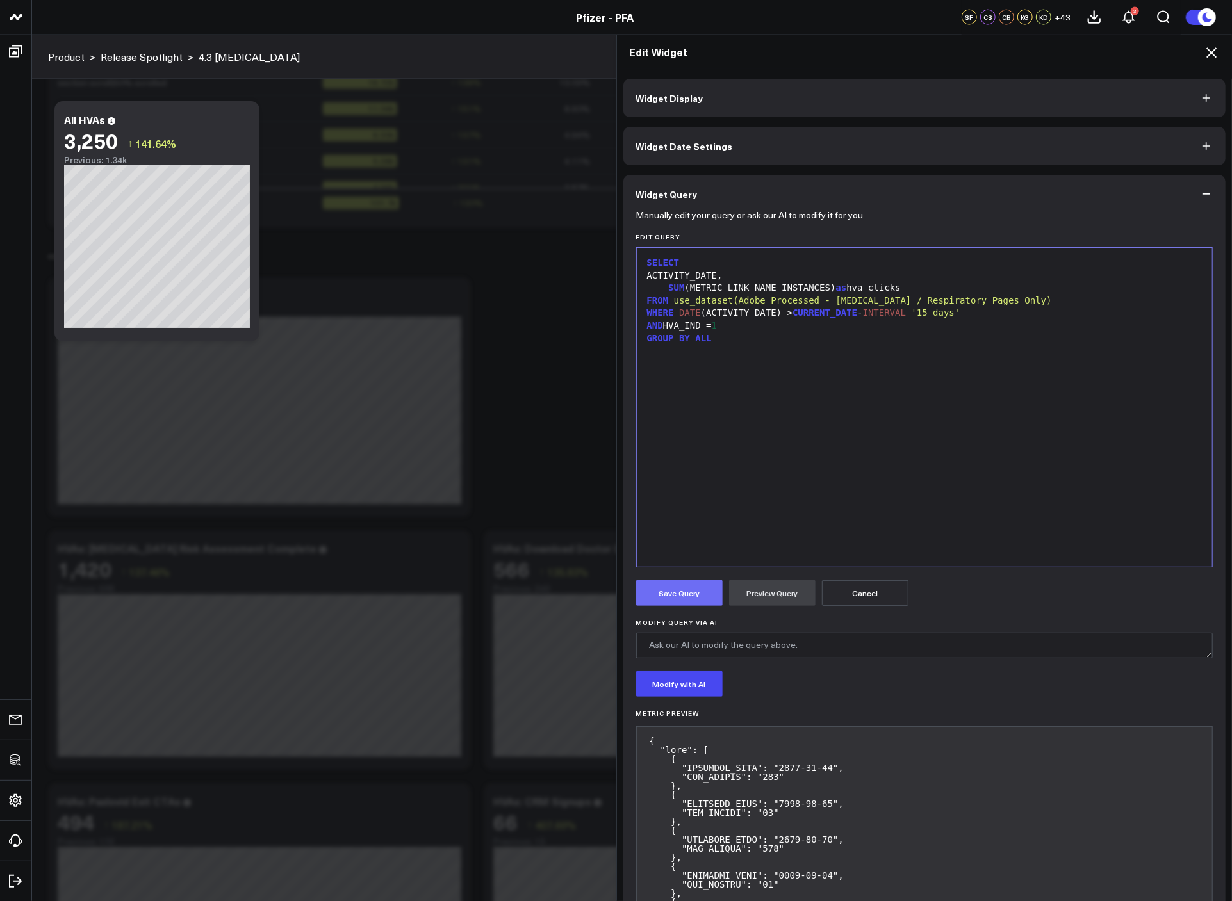
click at [683, 600] on button "Save Query" at bounding box center [679, 593] width 86 height 26
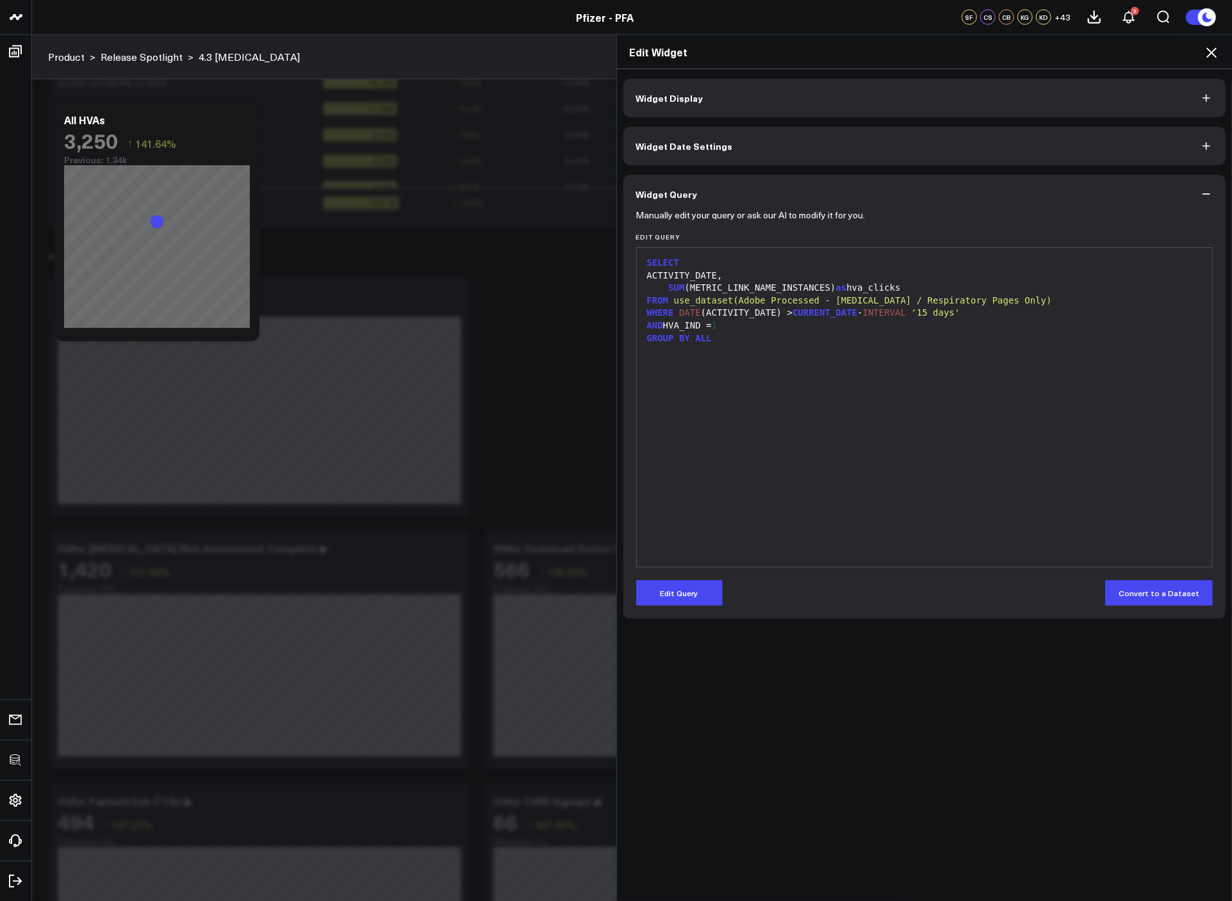
click at [1208, 54] on icon at bounding box center [1210, 52] width 15 height 15
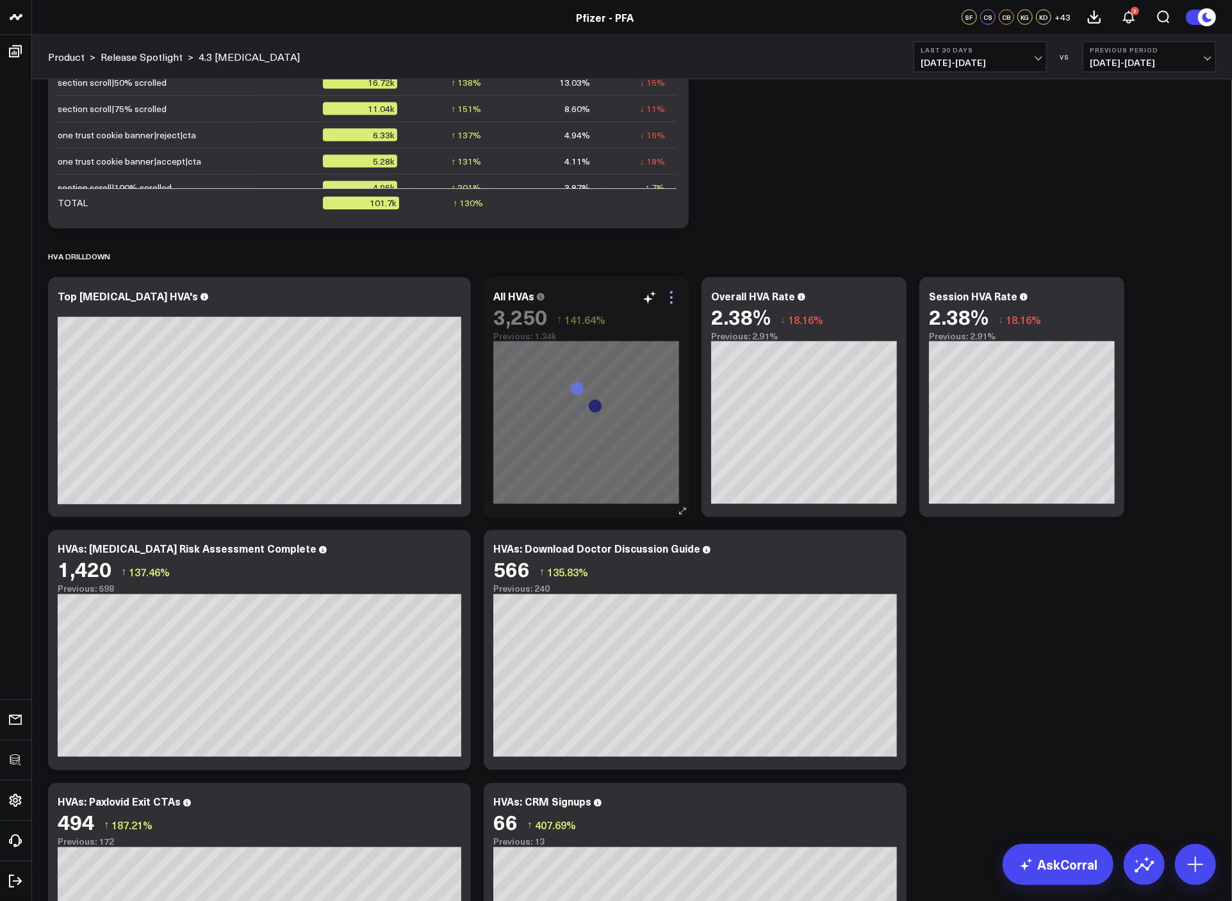
click at [669, 300] on icon at bounding box center [670, 297] width 15 height 15
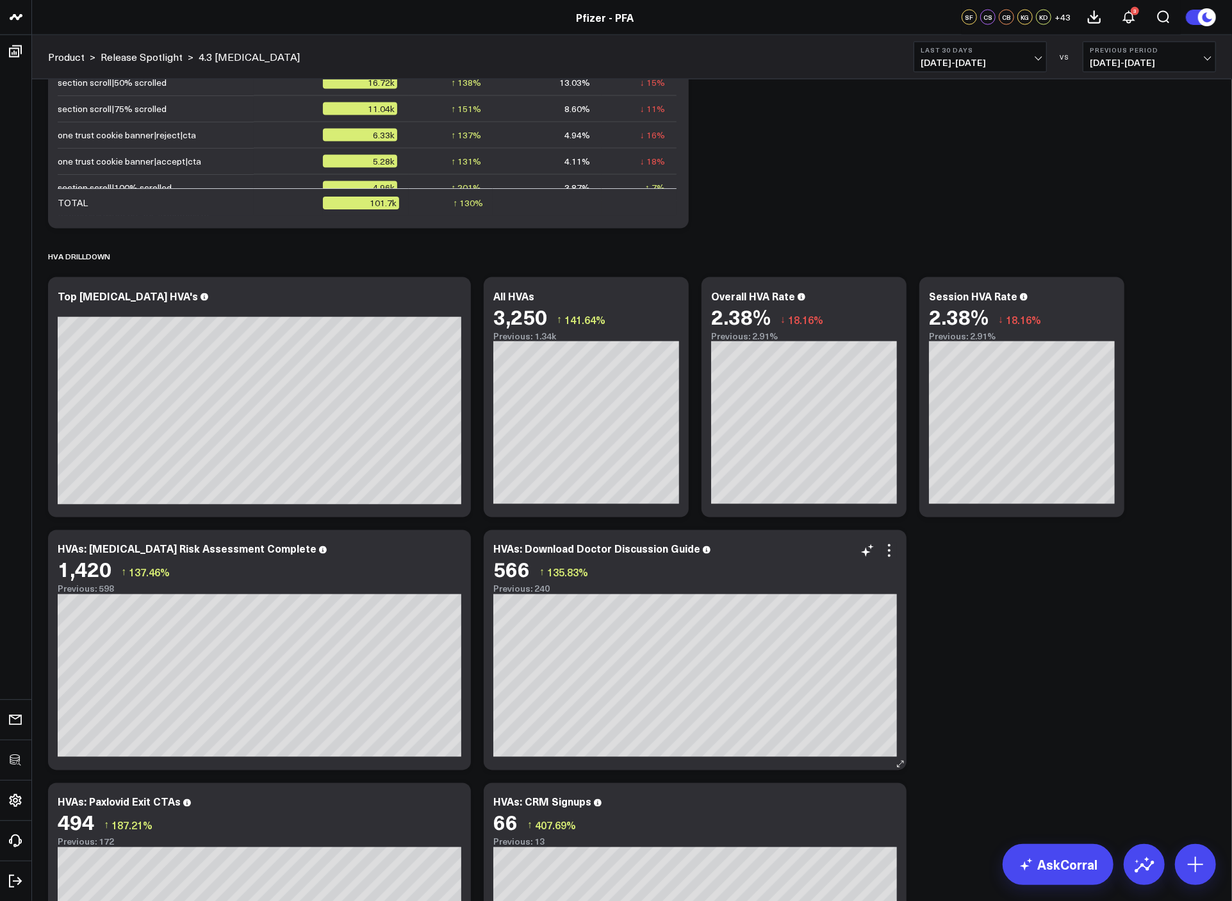
click at [0, 0] on button "Line Chart for Date Comparison" at bounding box center [0, 0] width 0 height 0
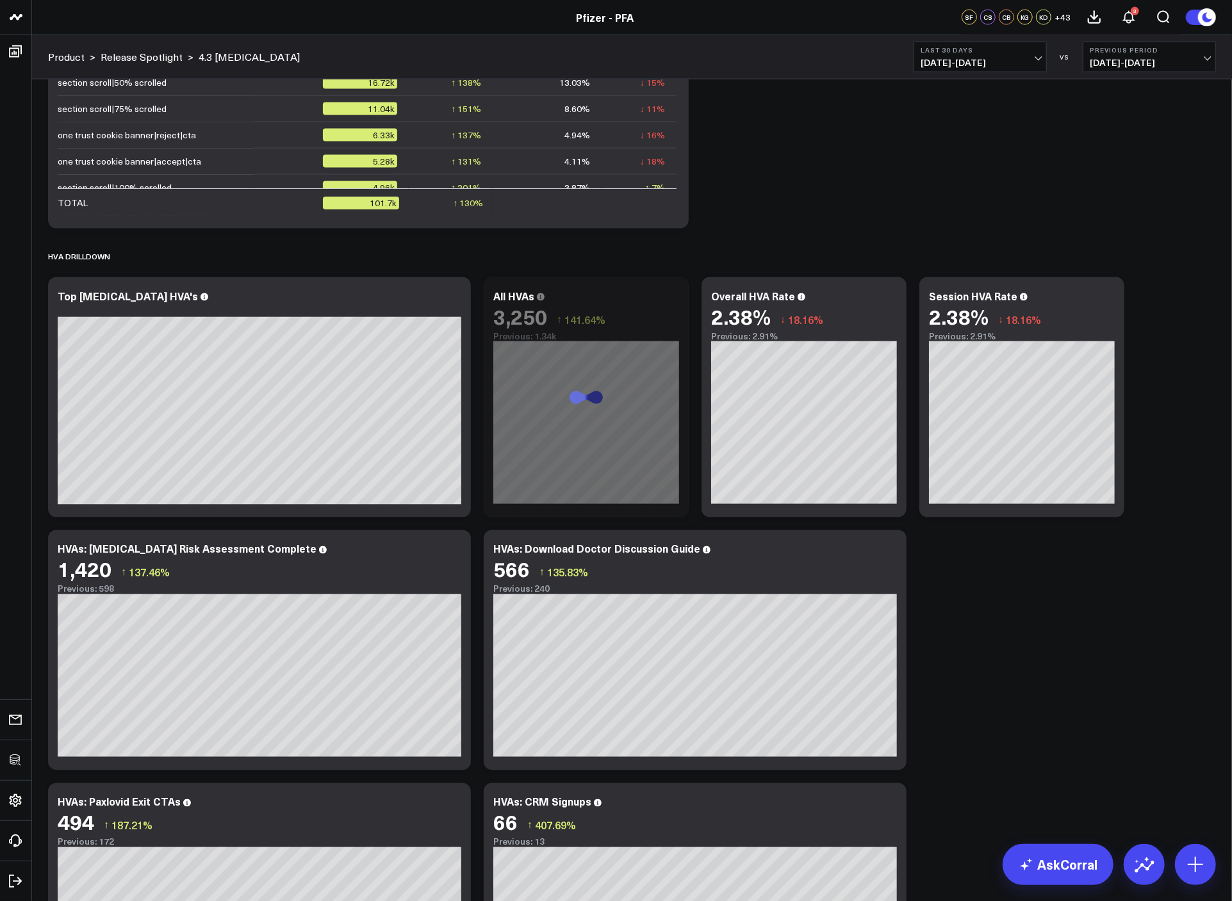
click at [987, 59] on span "07/14/25 - 08/12/25" at bounding box center [979, 63] width 119 height 10
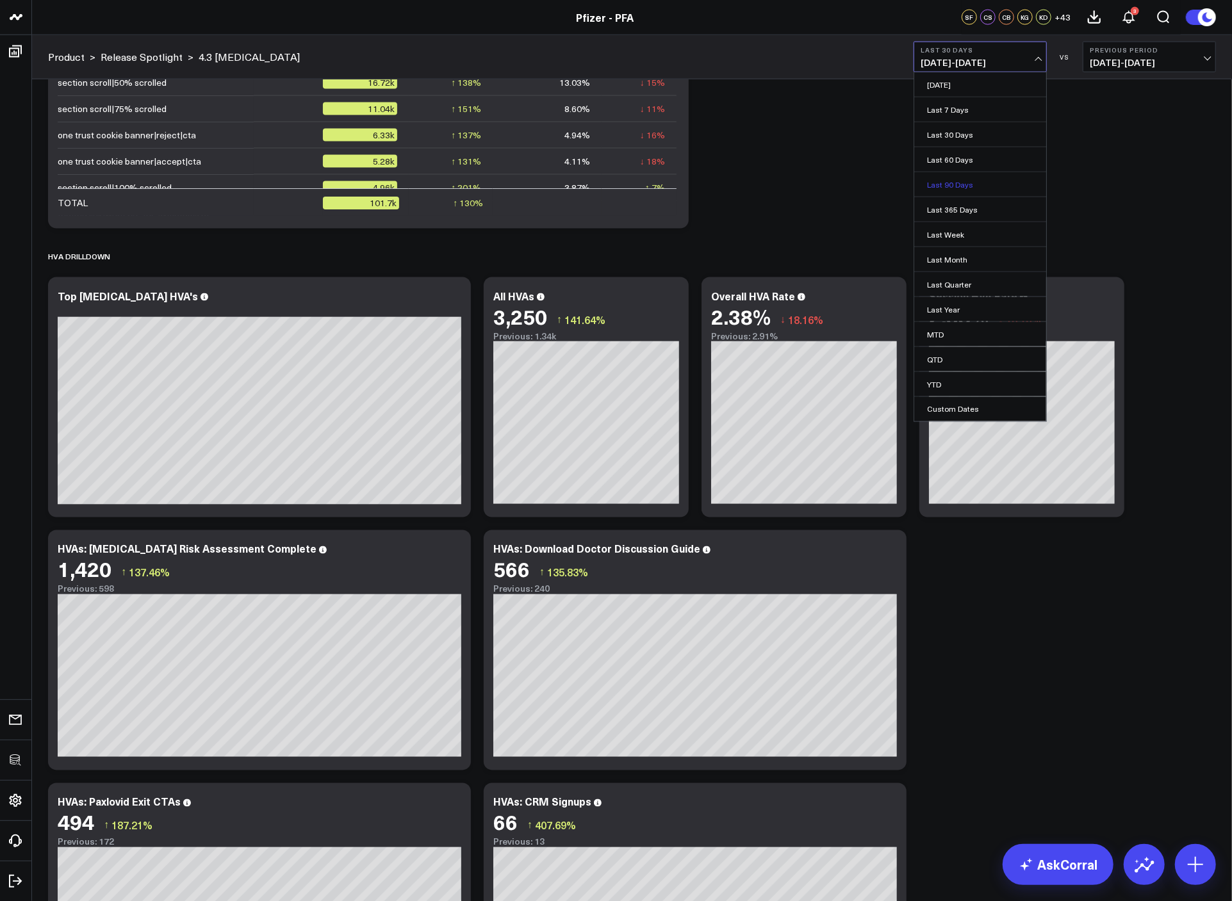
click at [964, 183] on link "Last 90 Days" at bounding box center [980, 184] width 132 height 24
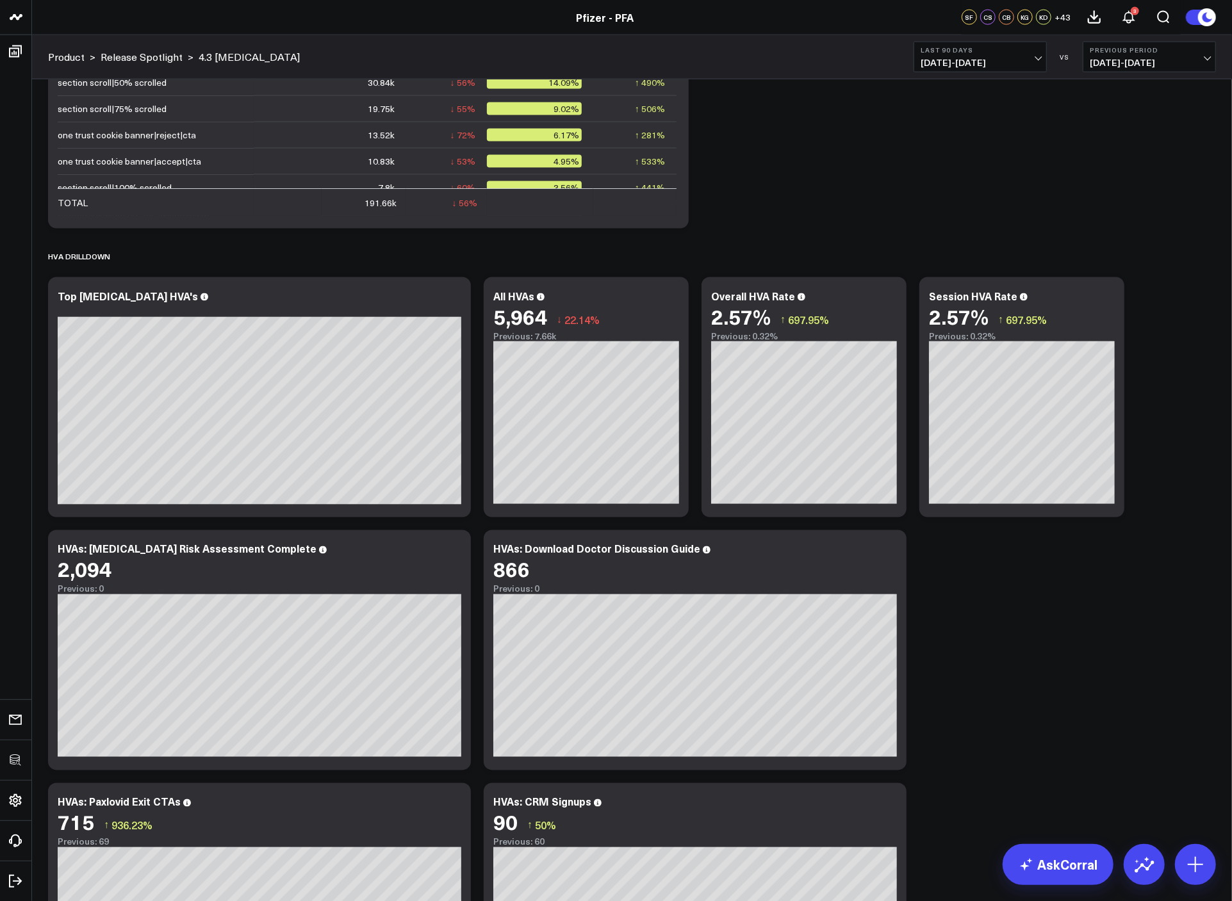
drag, startPoint x: 999, startPoint y: 60, endPoint x: 1002, endPoint y: 69, distance: 10.1
click at [999, 60] on span "05/15/25 - 08/12/25" at bounding box center [979, 63] width 119 height 10
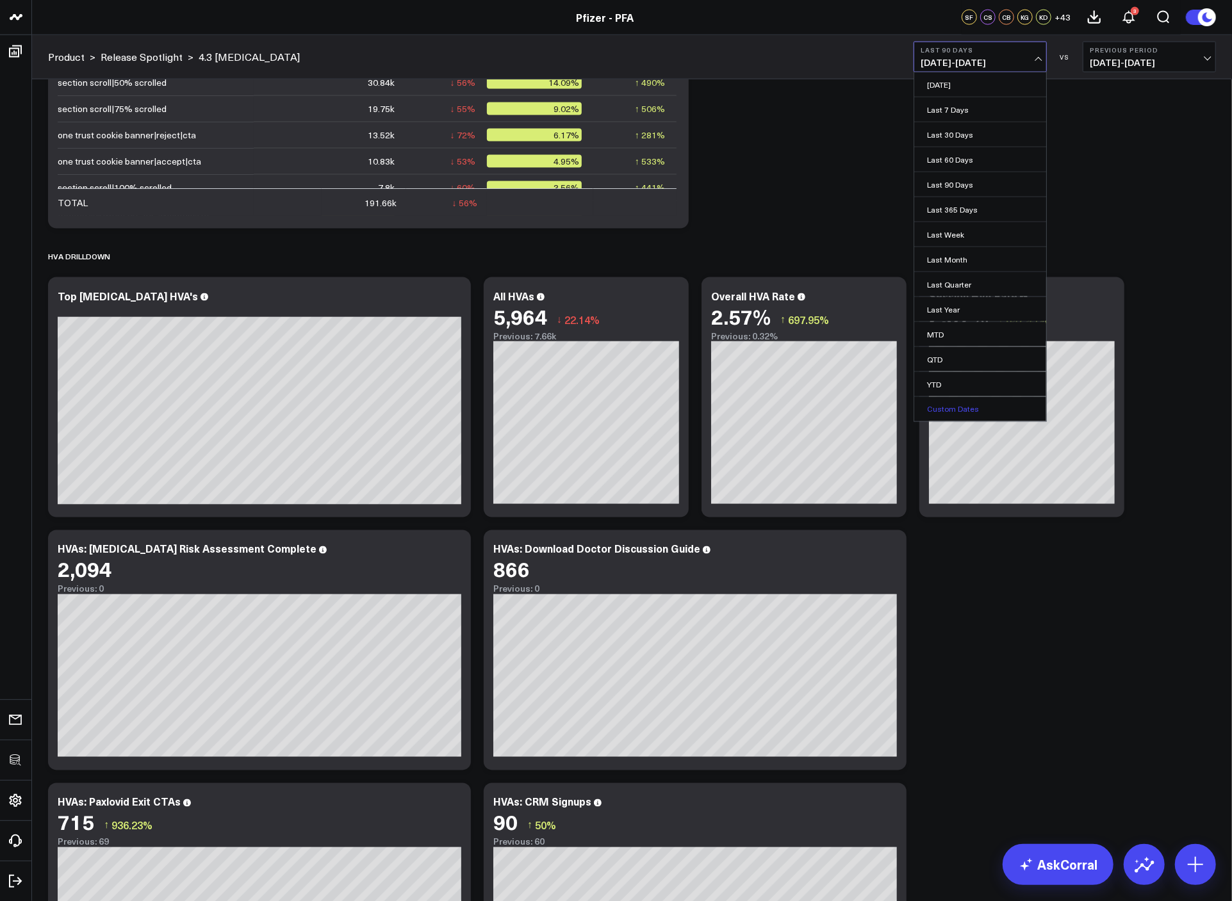
click at [978, 417] on link "Custom Dates" at bounding box center [980, 409] width 132 height 24
select select "7"
select select "2025"
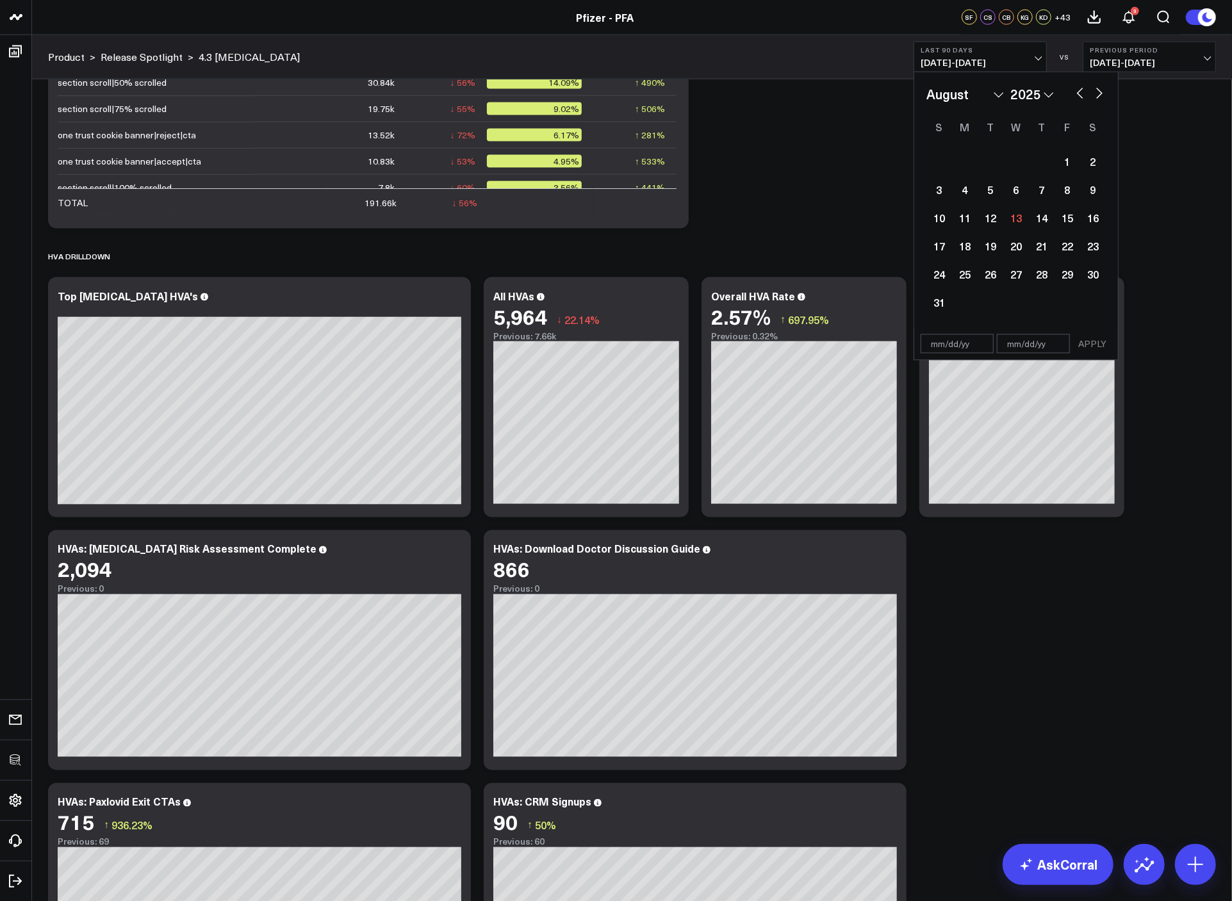
click at [1079, 97] on button "button" at bounding box center [1079, 92] width 13 height 15
click at [1079, 96] on button "button" at bounding box center [1079, 92] width 13 height 15
select select "5"
select select "2025"
click at [1079, 96] on button "button" at bounding box center [1079, 92] width 13 height 15
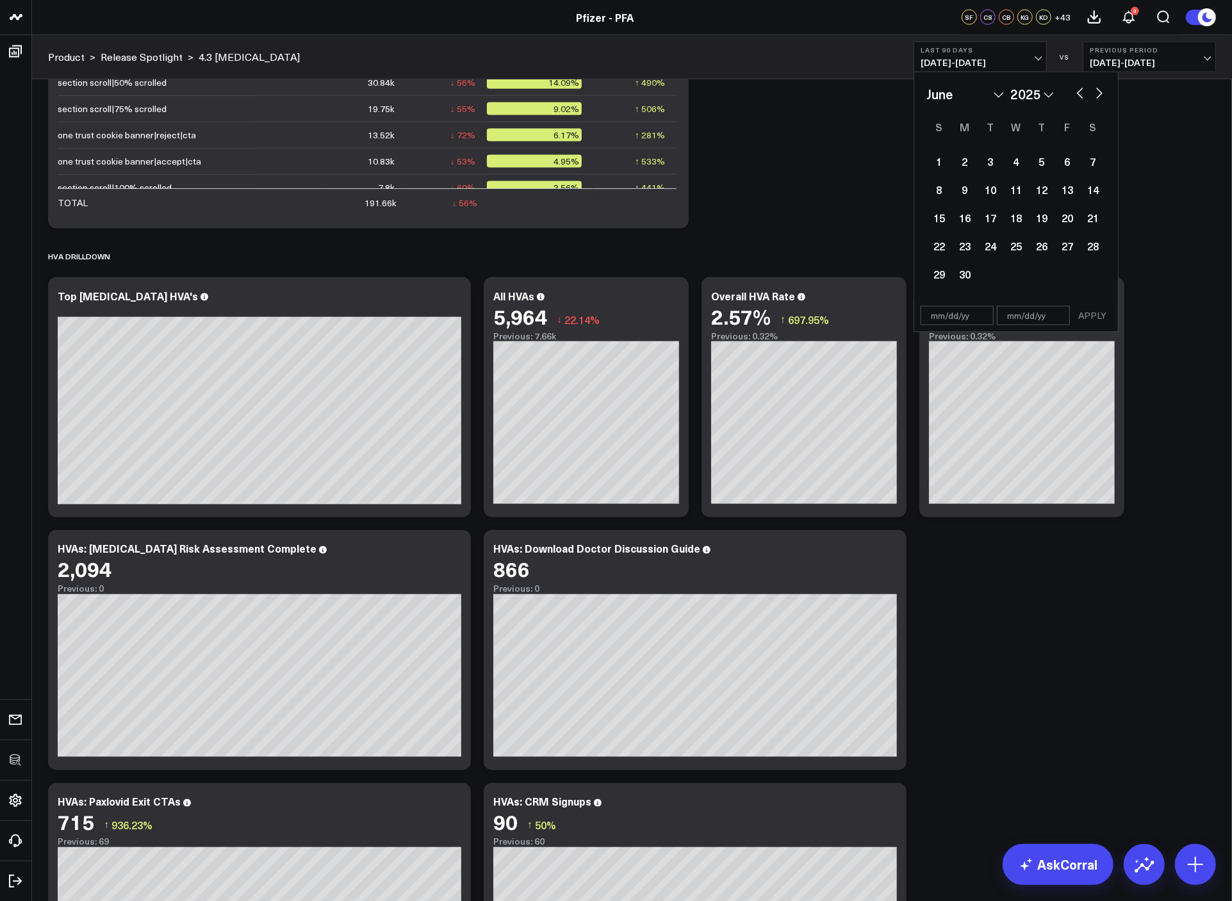
select select "4"
select select "2025"
click at [1102, 96] on button "button" at bounding box center [1099, 92] width 13 height 15
select select "5"
select select "2025"
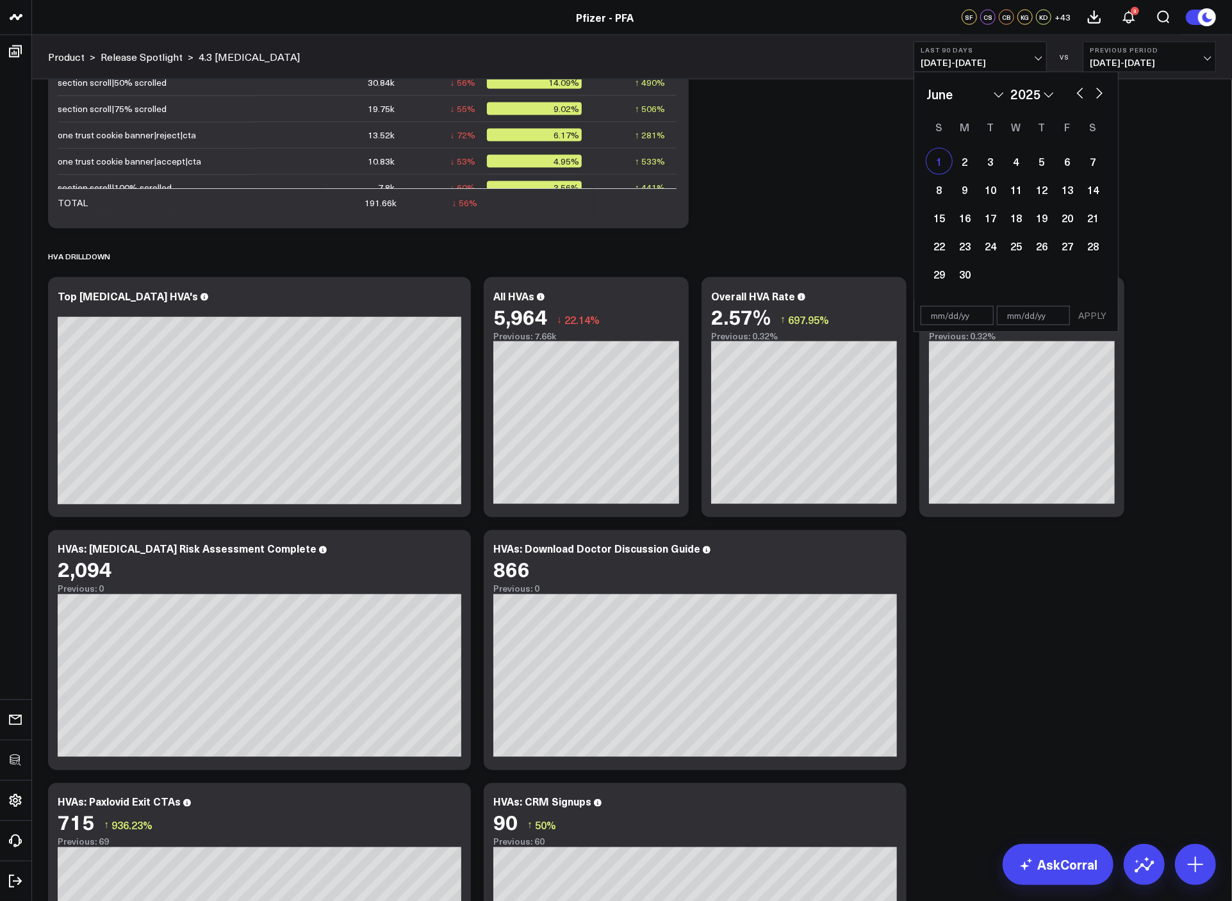
click at [943, 158] on div "1" at bounding box center [939, 162] width 26 height 26
type input "06/01/25"
select select "5"
select select "2025"
click at [1101, 96] on button "button" at bounding box center [1099, 92] width 13 height 15
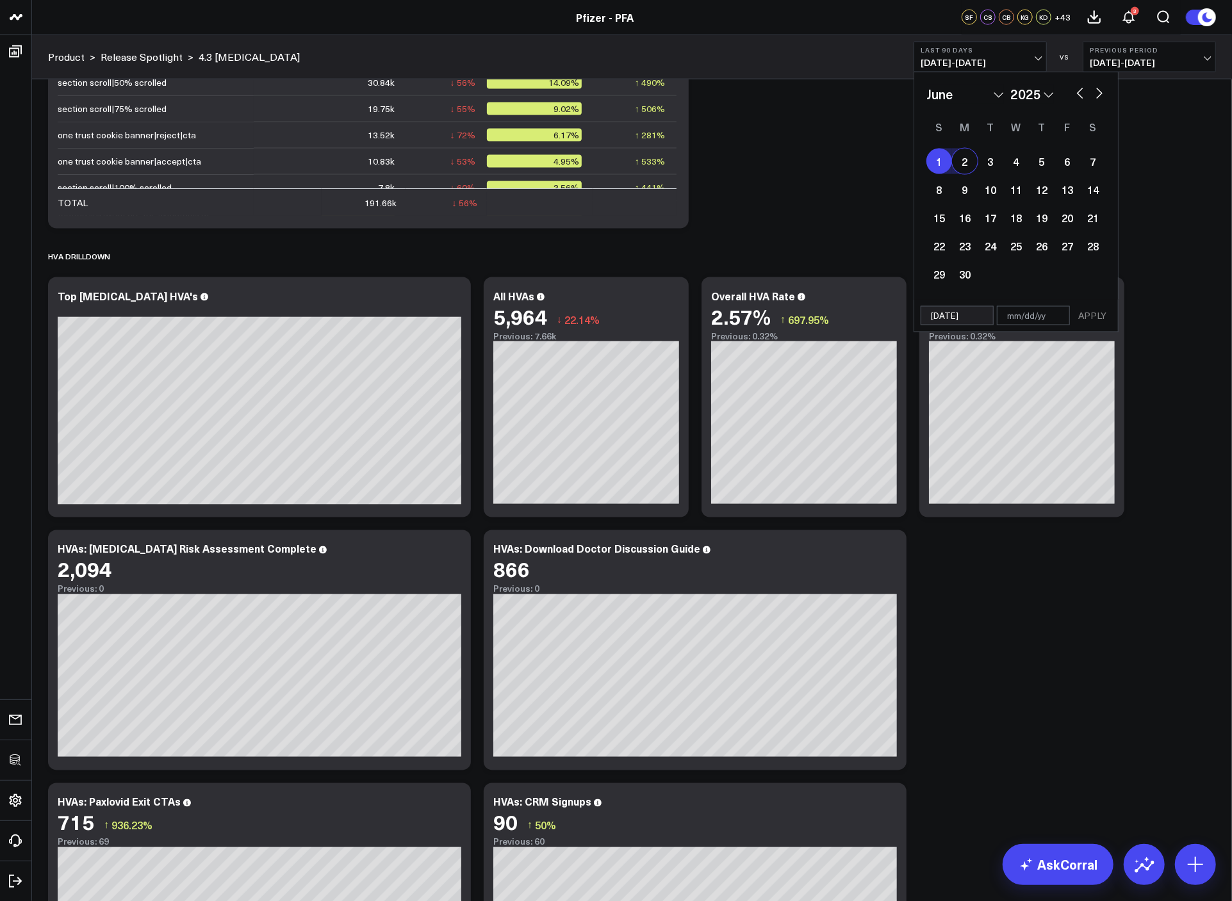
select select "6"
select select "2025"
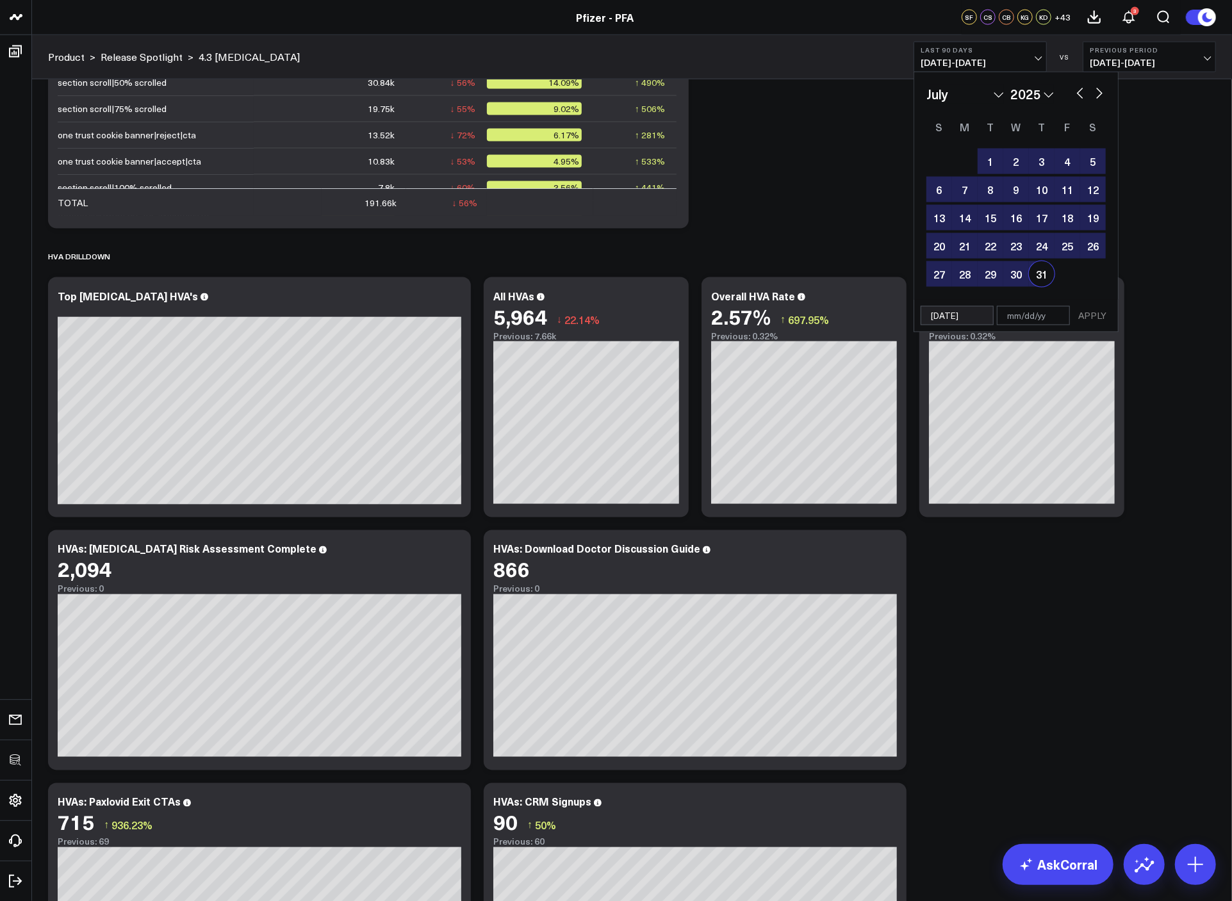
click at [1046, 275] on div "31" at bounding box center [1042, 274] width 26 height 26
type input "07/31/25"
select select "6"
select select "2025"
click at [1088, 307] on button "APPLY" at bounding box center [1092, 315] width 38 height 19
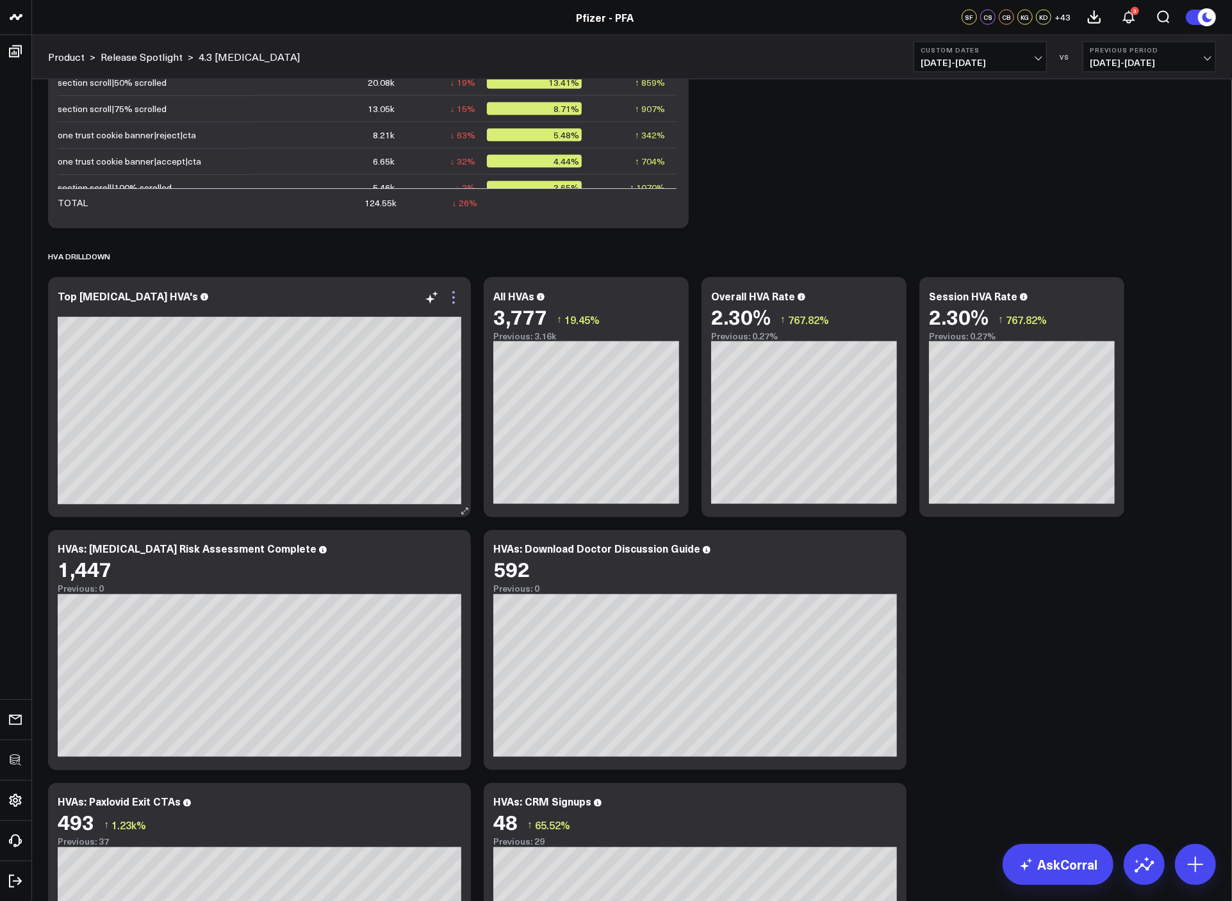
click at [452, 299] on icon at bounding box center [453, 297] width 15 height 15
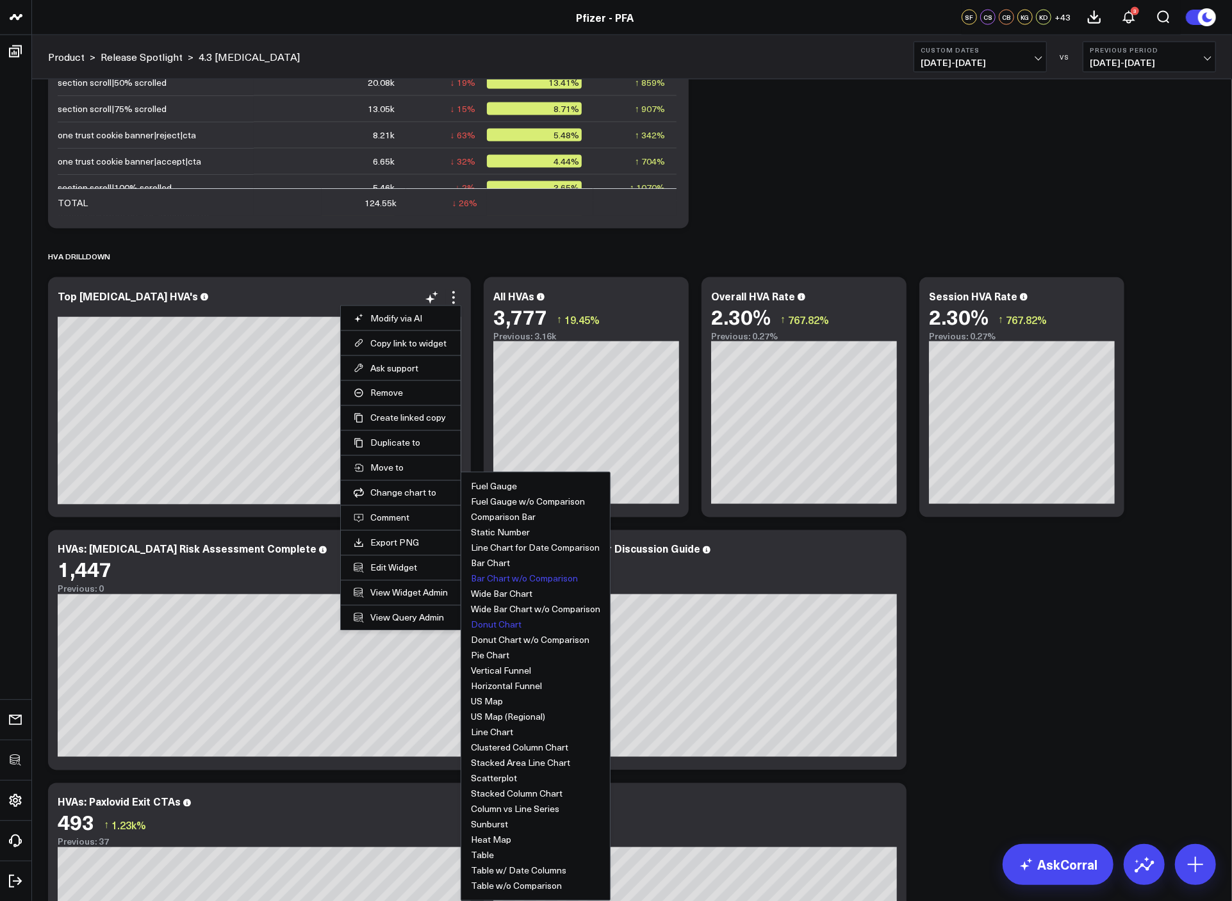
click at [492, 626] on button "Donut Chart" at bounding box center [496, 625] width 51 height 9
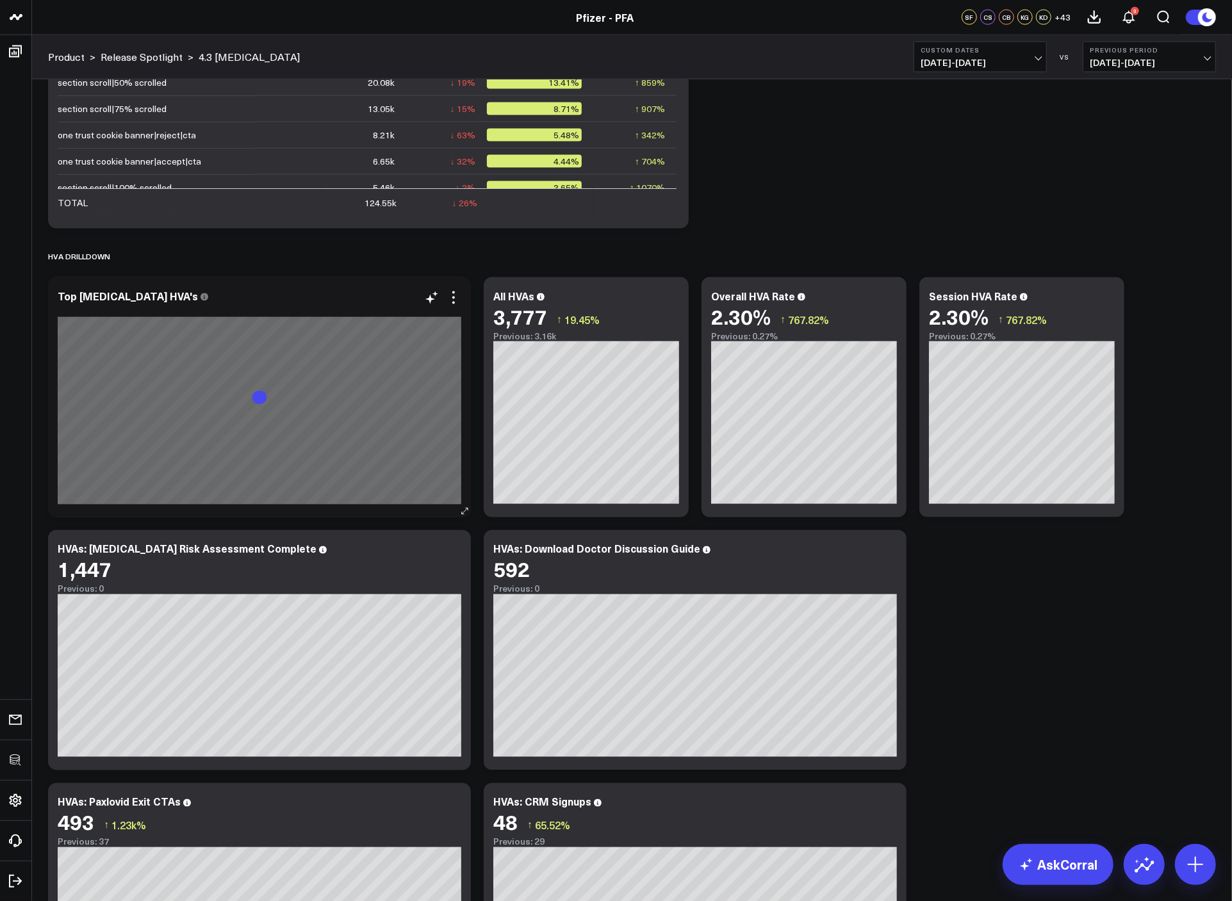
drag, startPoint x: 452, startPoint y: 293, endPoint x: 450, endPoint y: 307, distance: 14.2
click at [452, 293] on icon at bounding box center [453, 297] width 15 height 15
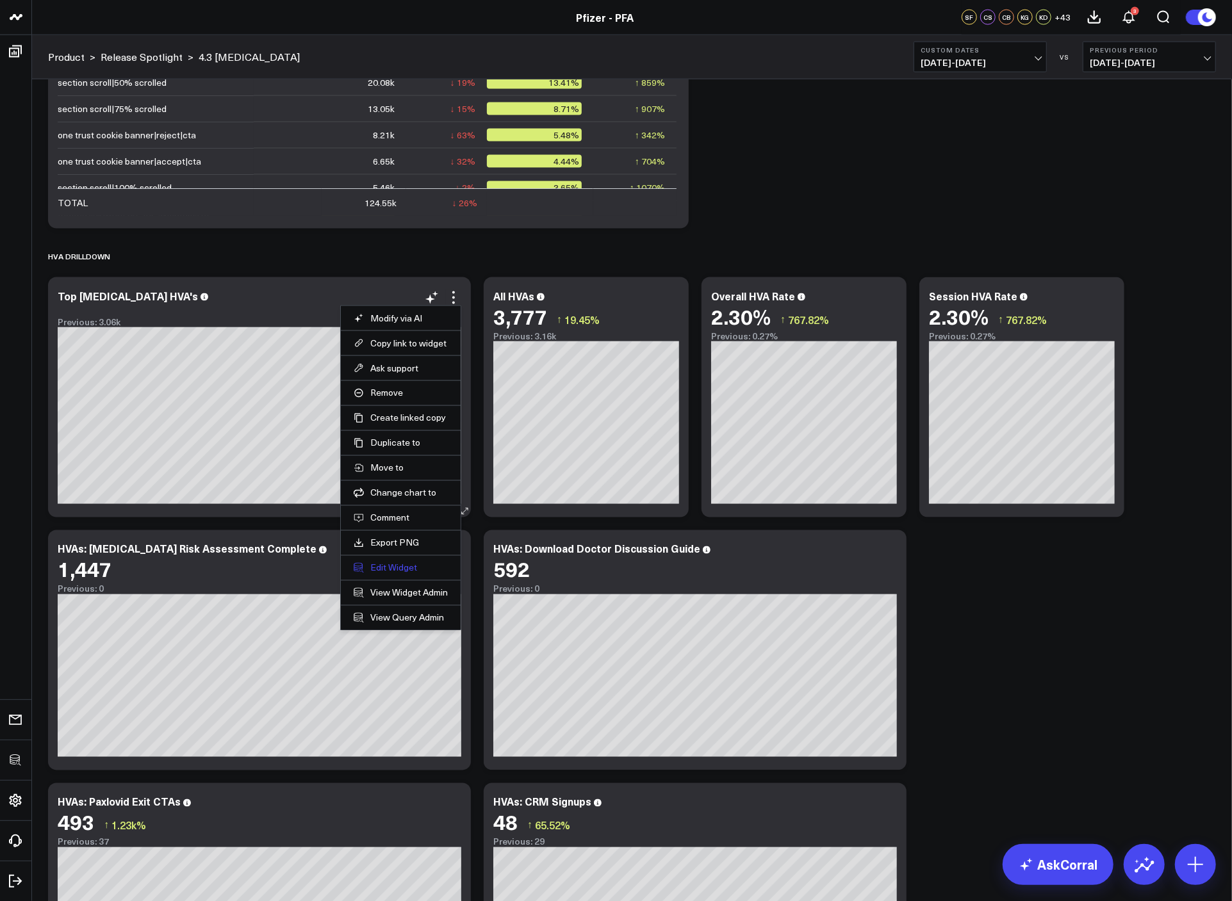
click at [386, 572] on button "Edit Widget" at bounding box center [401, 568] width 94 height 12
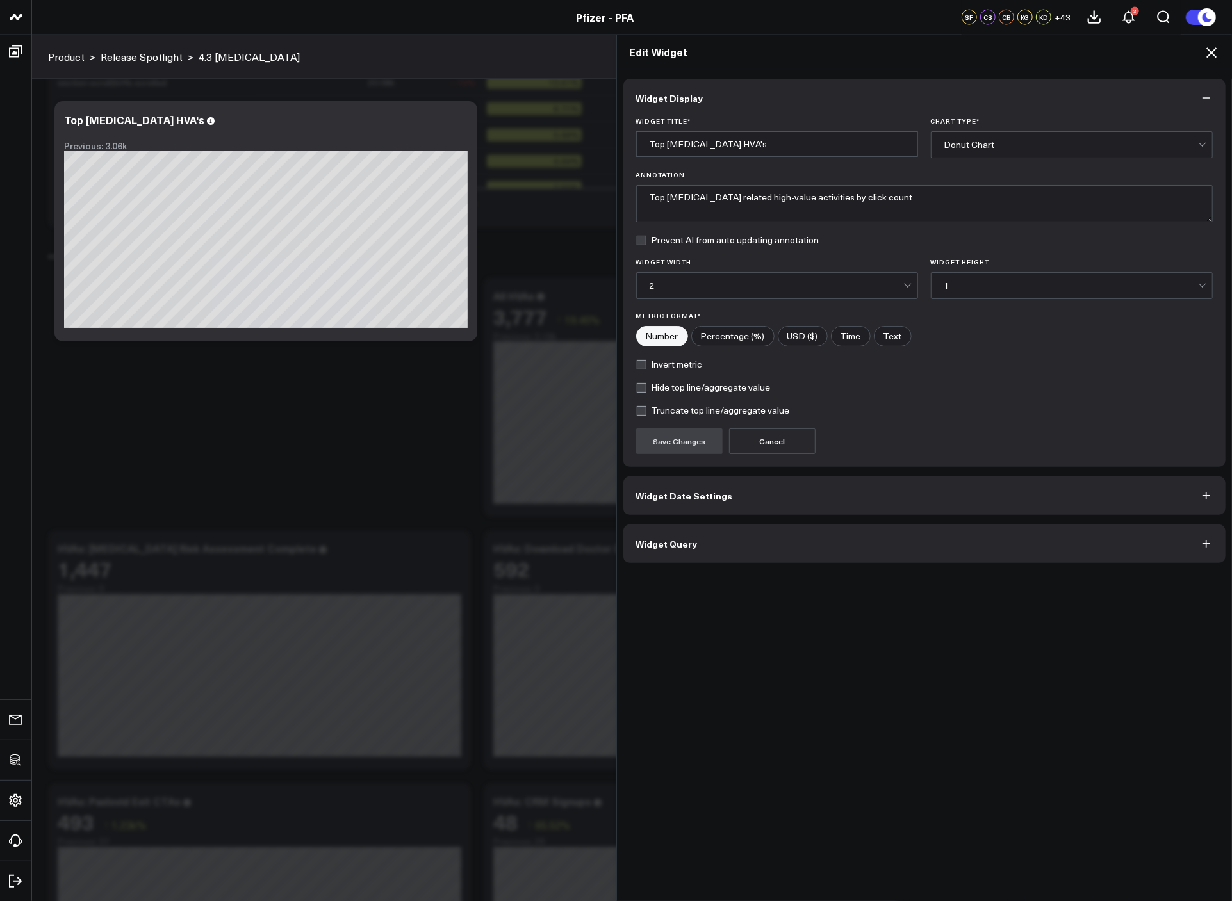
click at [662, 546] on span "Widget Query" at bounding box center [666, 544] width 61 height 10
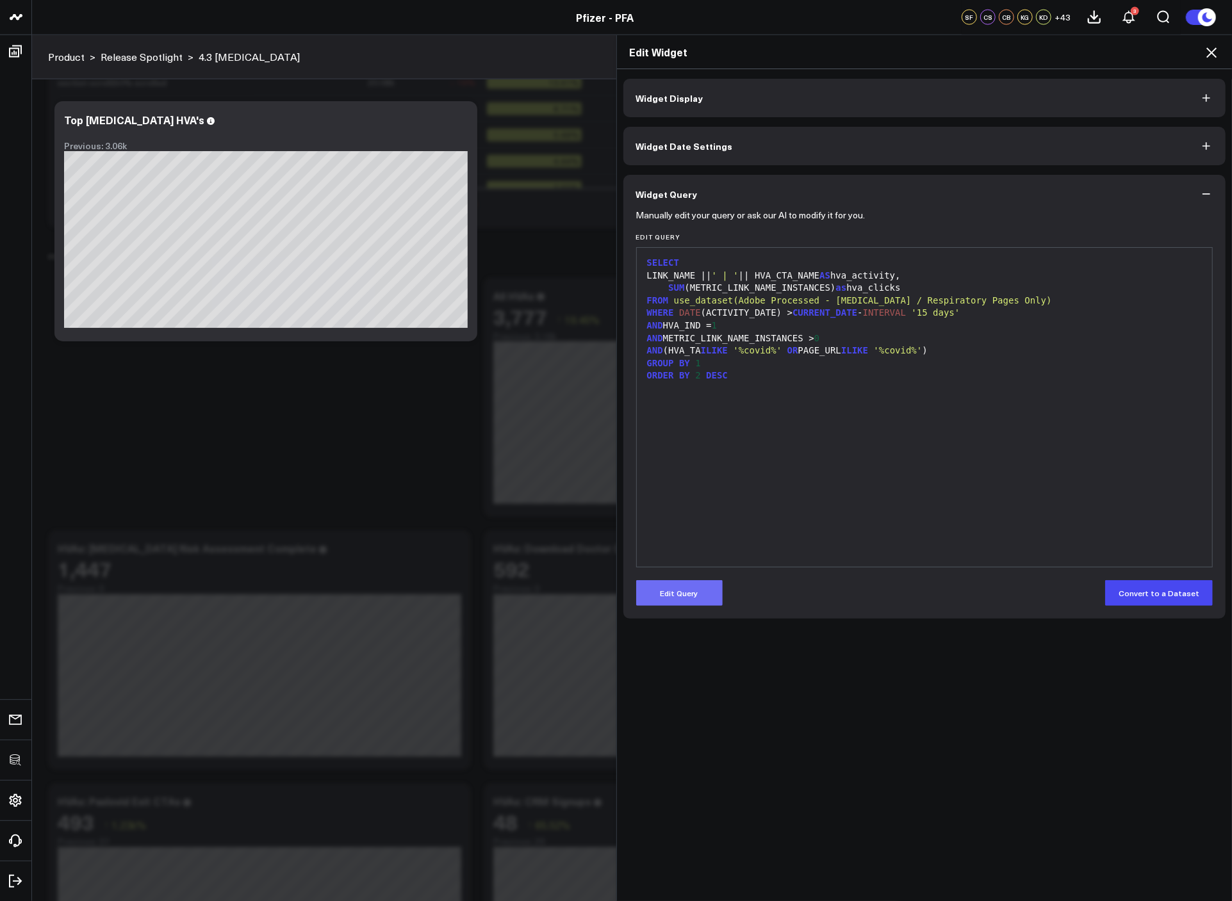
click at [686, 599] on button "Edit Query" at bounding box center [679, 593] width 86 height 26
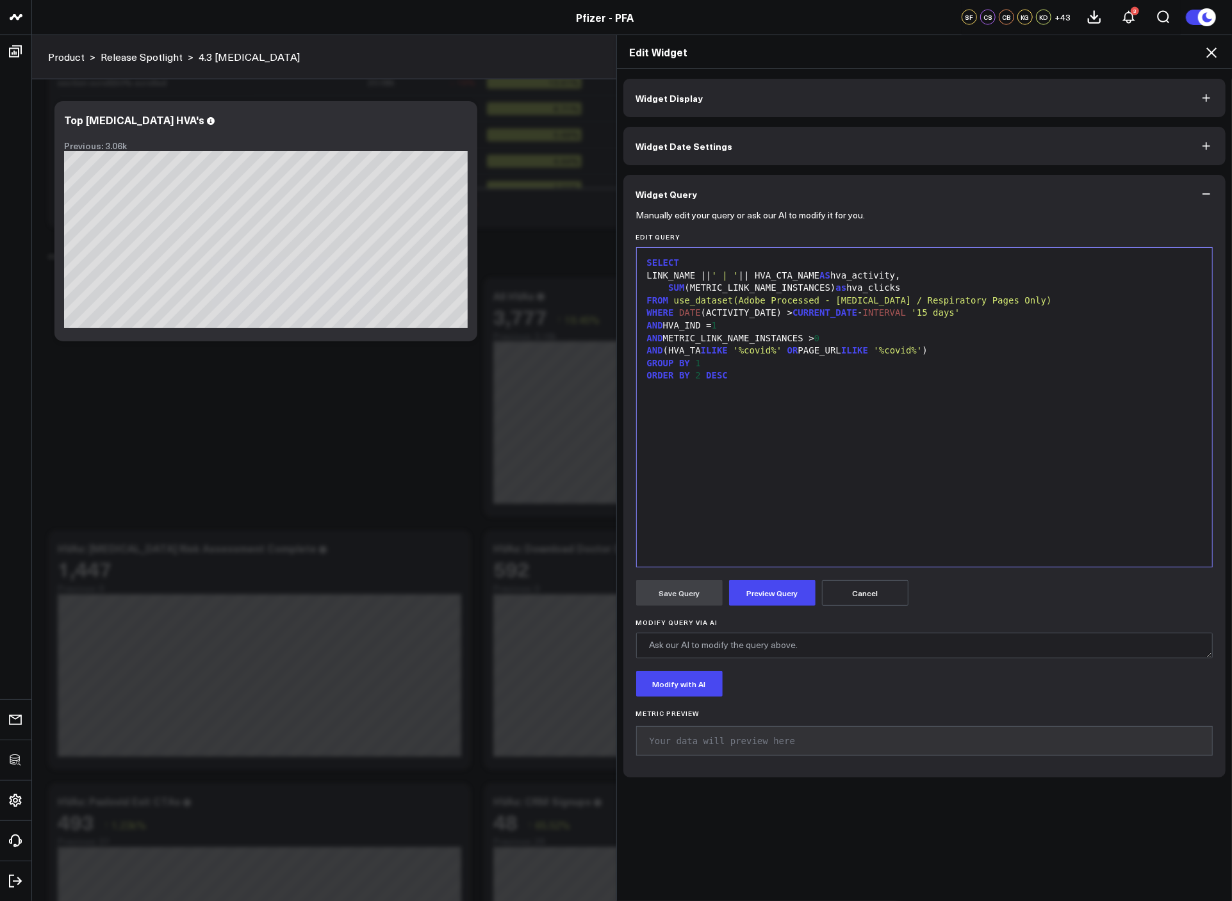
drag, startPoint x: 1206, startPoint y: 57, endPoint x: 646, endPoint y: 309, distance: 614.6
click at [1207, 57] on icon at bounding box center [1210, 52] width 15 height 15
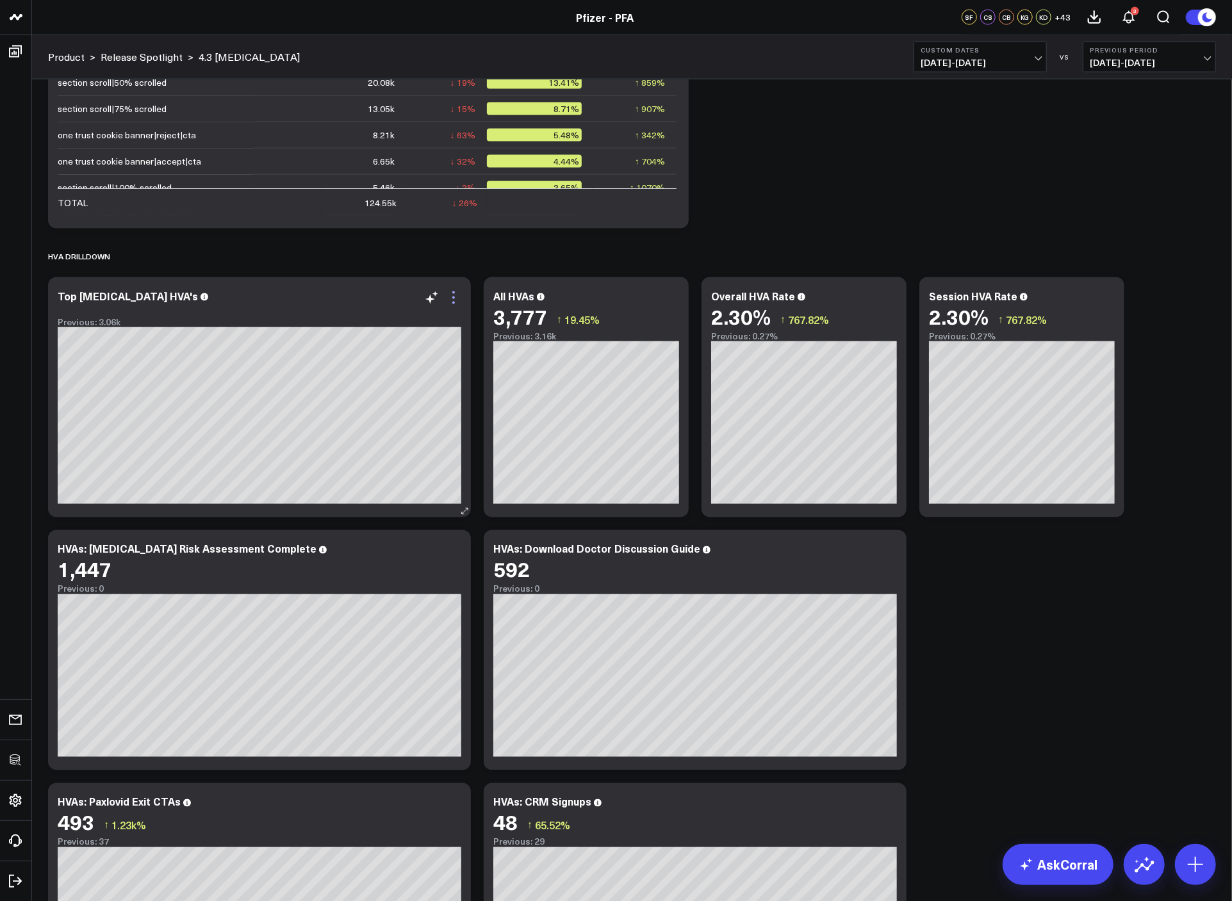
click at [451, 299] on icon at bounding box center [453, 297] width 15 height 15
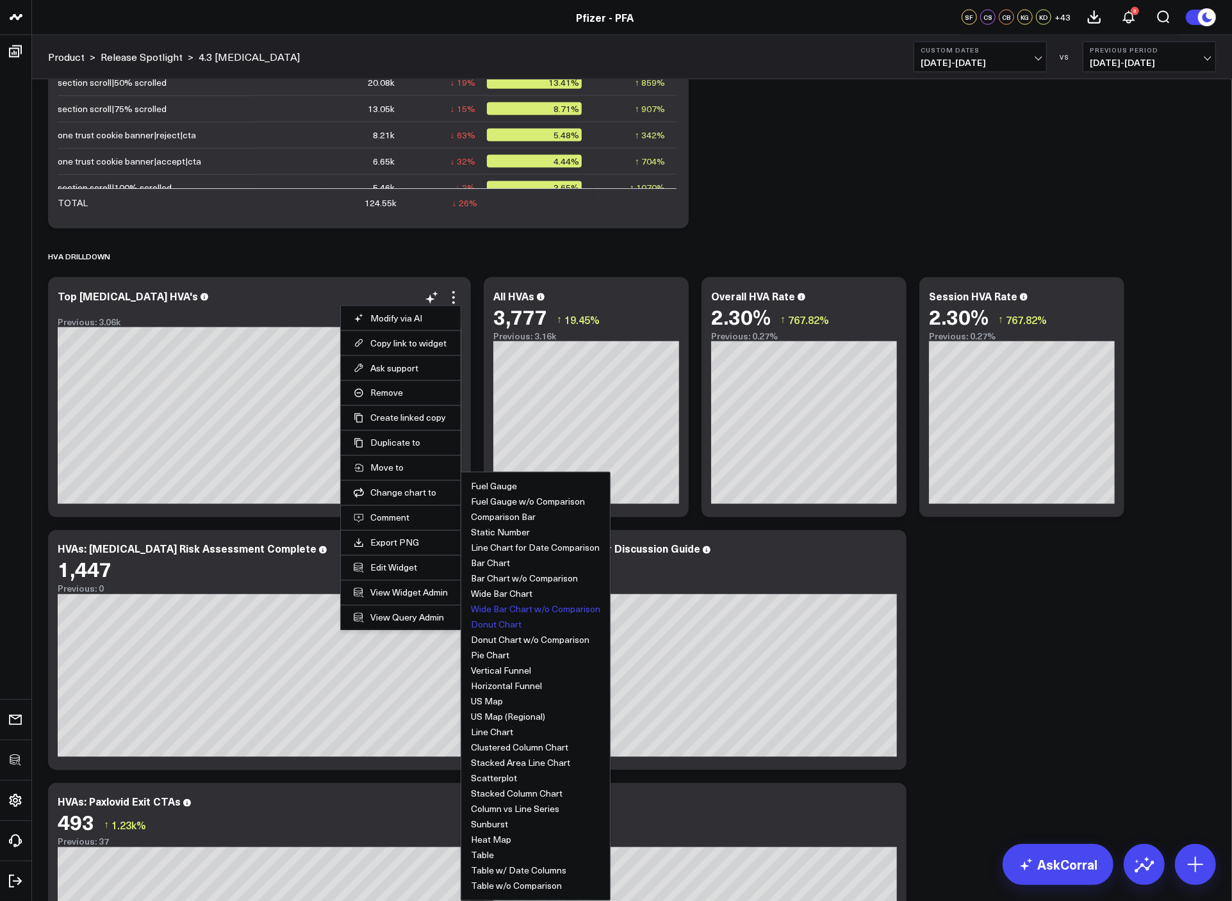
click at [507, 614] on button "Wide Bar Chart w/o Comparison" at bounding box center [535, 609] width 129 height 9
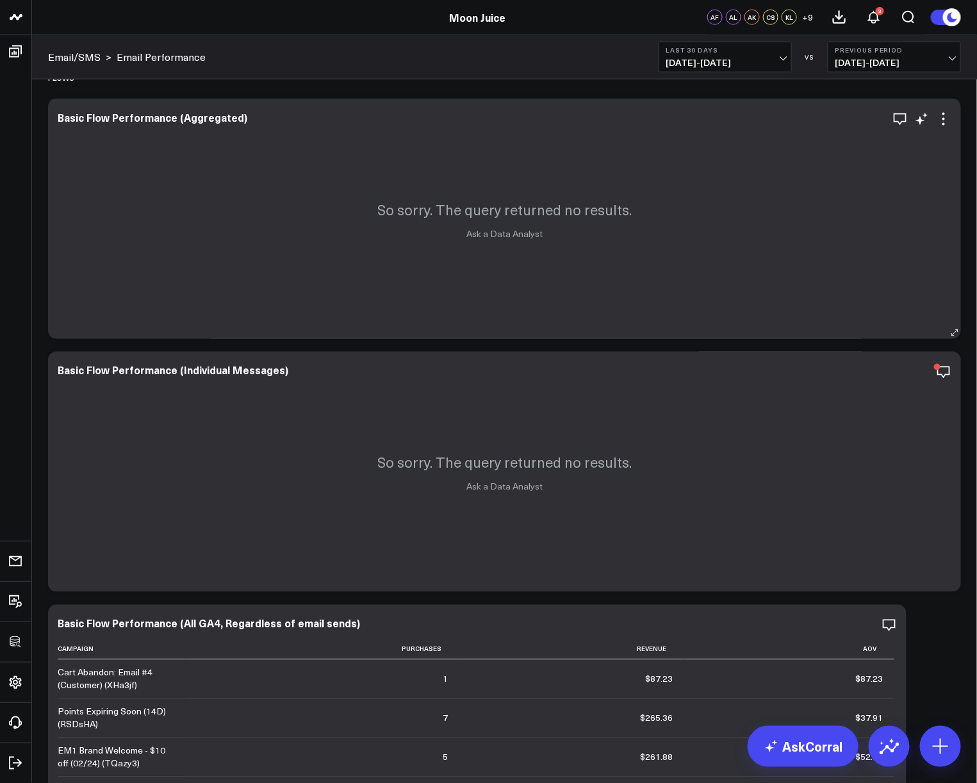
scroll to position [564, 0]
click at [949, 121] on icon at bounding box center [943, 119] width 15 height 15
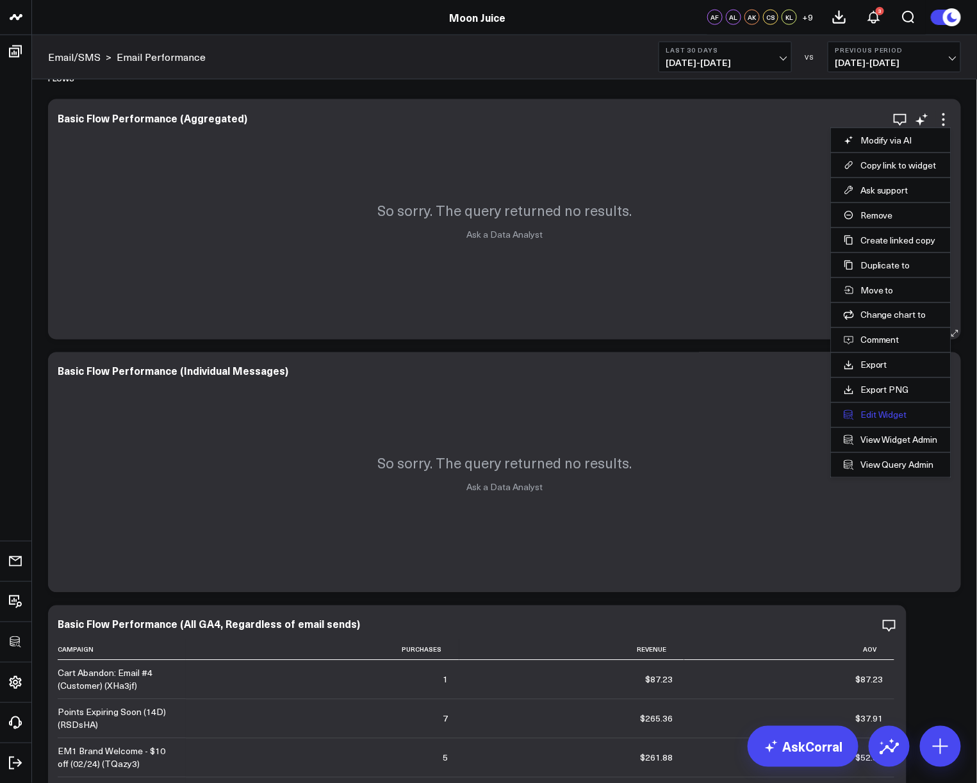
click at [891, 416] on button "Edit Widget" at bounding box center [890, 415] width 94 height 12
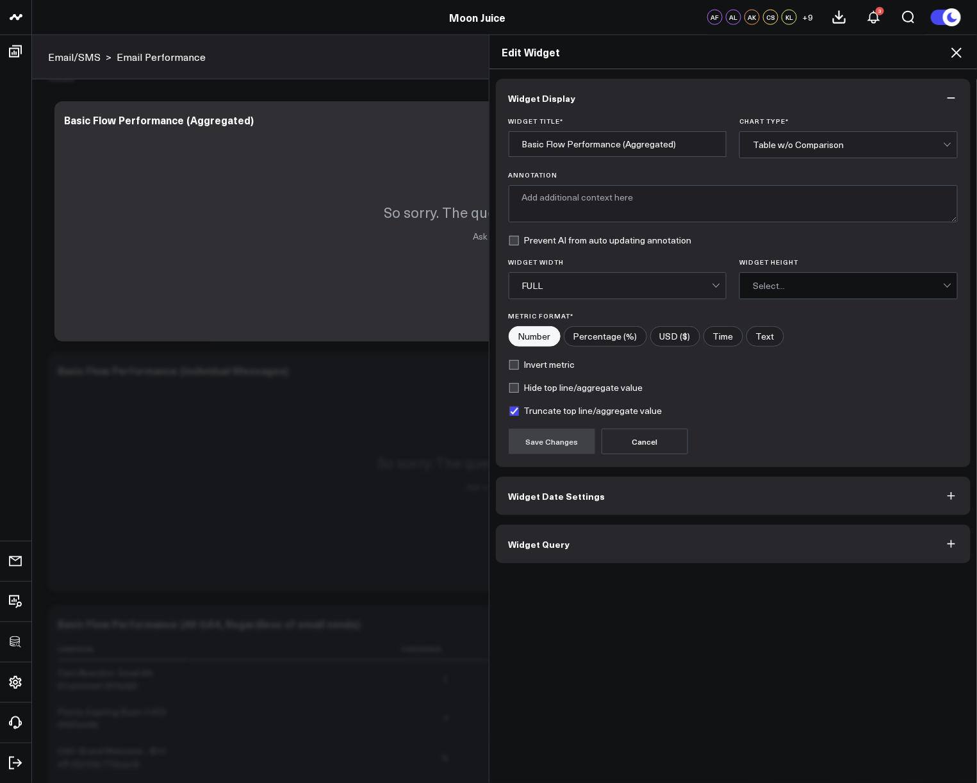
click at [631, 547] on button "Widget Query" at bounding box center [733, 544] width 475 height 38
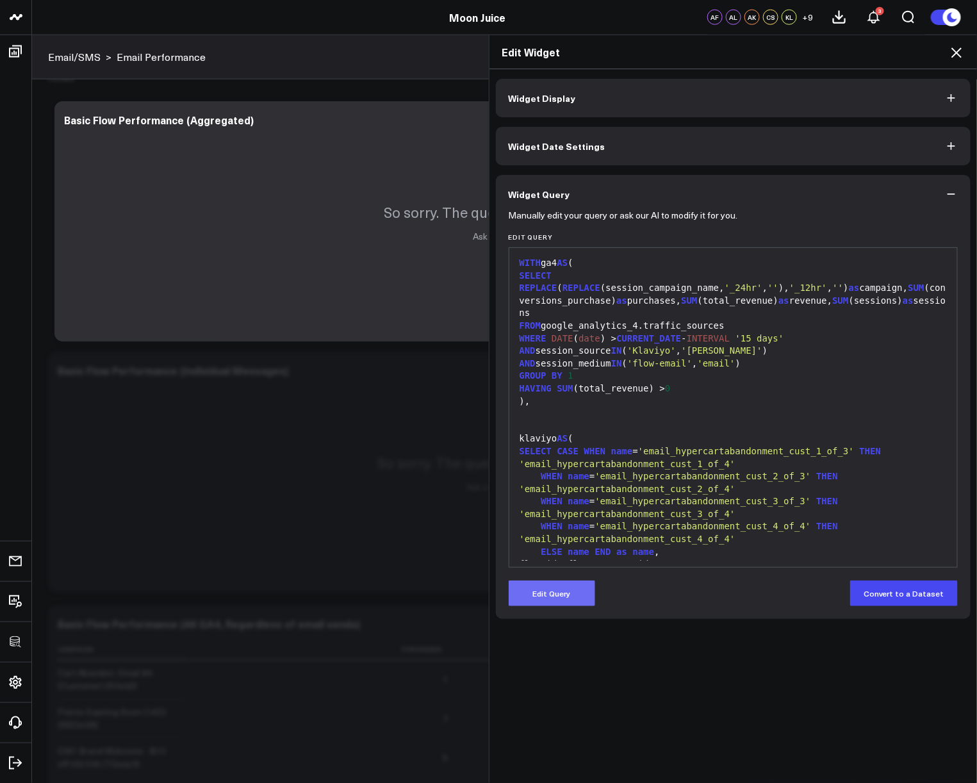
click at [566, 590] on button "Edit Query" at bounding box center [551, 593] width 86 height 26
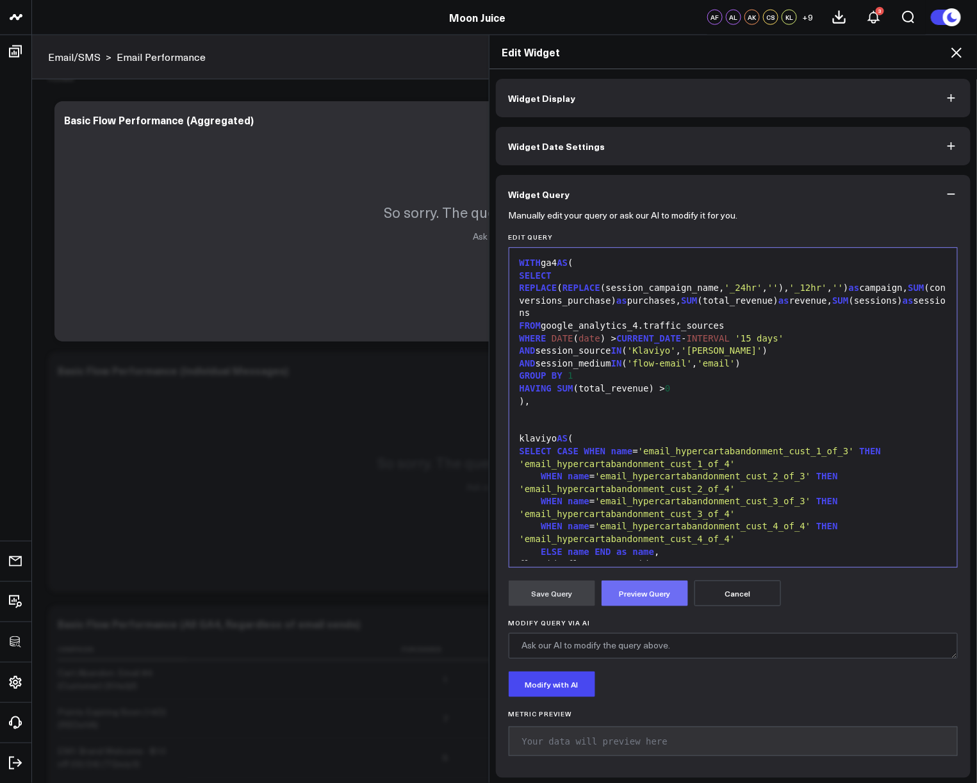
click at [679, 596] on button "Preview Query" at bounding box center [644, 593] width 86 height 26
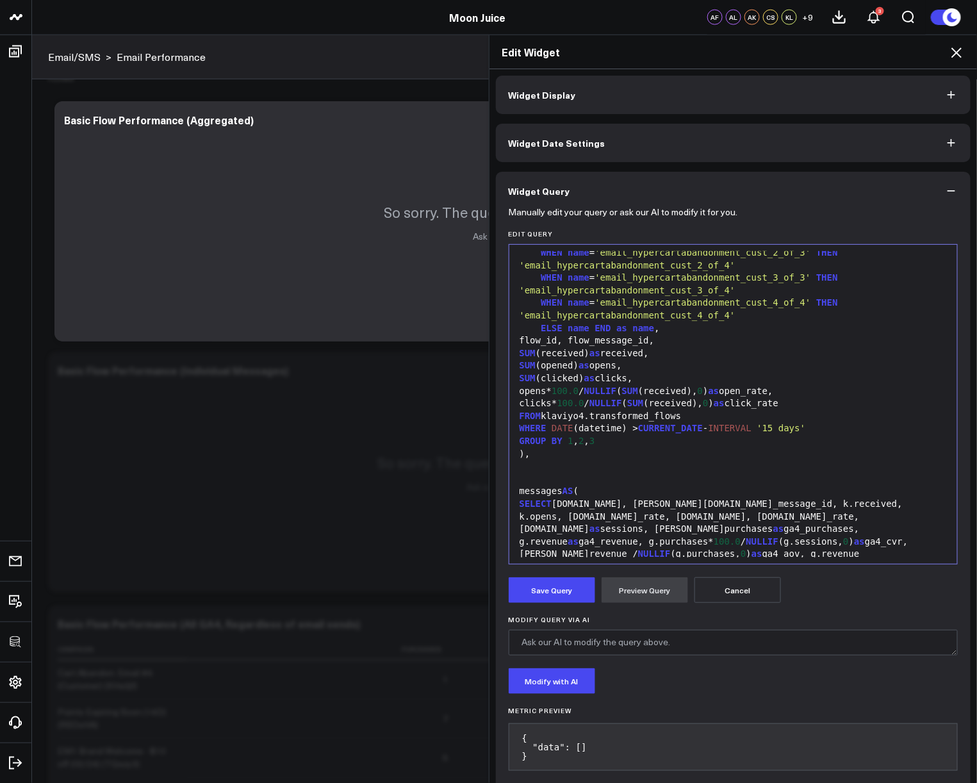
scroll to position [218, 0]
click at [956, 53] on icon at bounding box center [955, 52] width 15 height 15
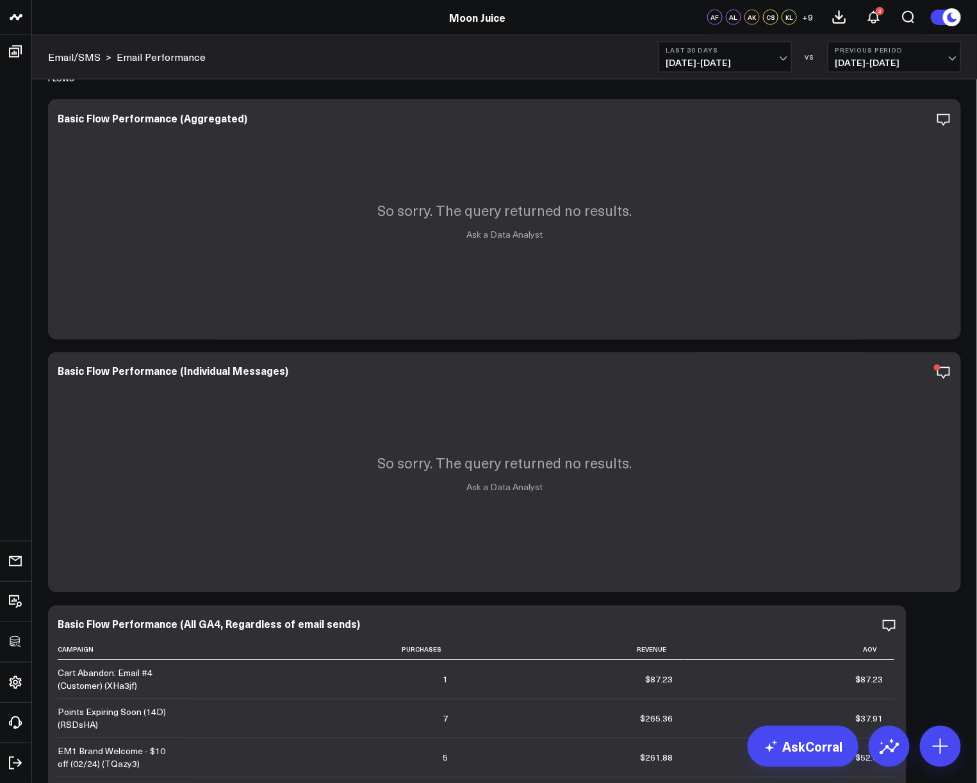
click at [763, 66] on span "[DATE] - [DATE]" at bounding box center [724, 63] width 119 height 10
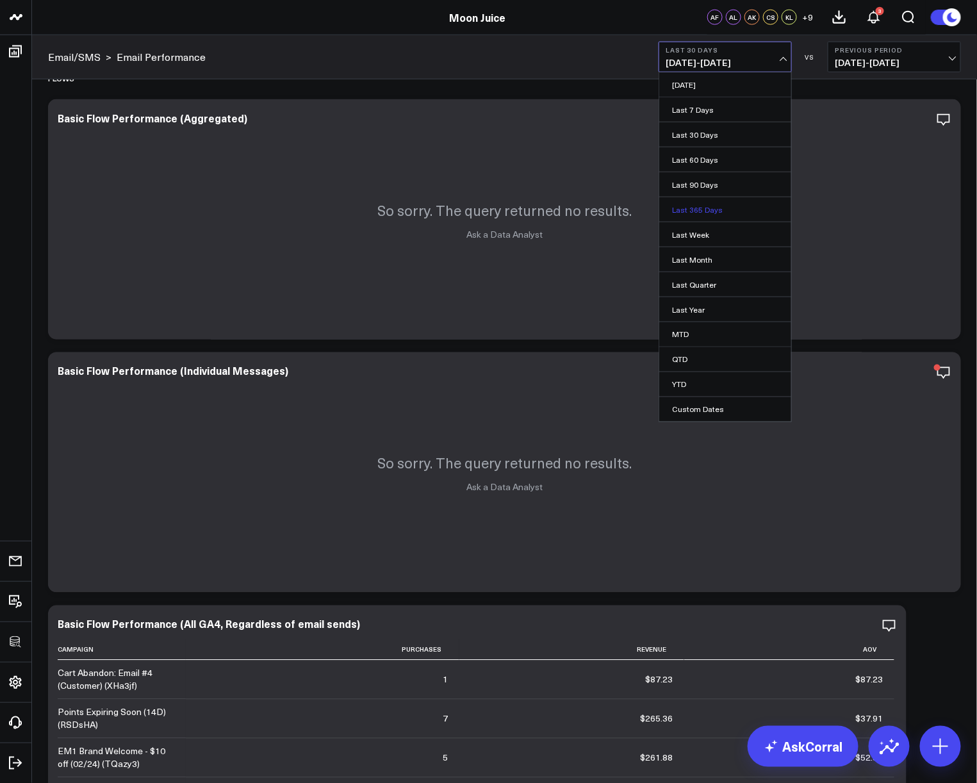
click at [744, 215] on link "Last 365 Days" at bounding box center [725, 209] width 132 height 24
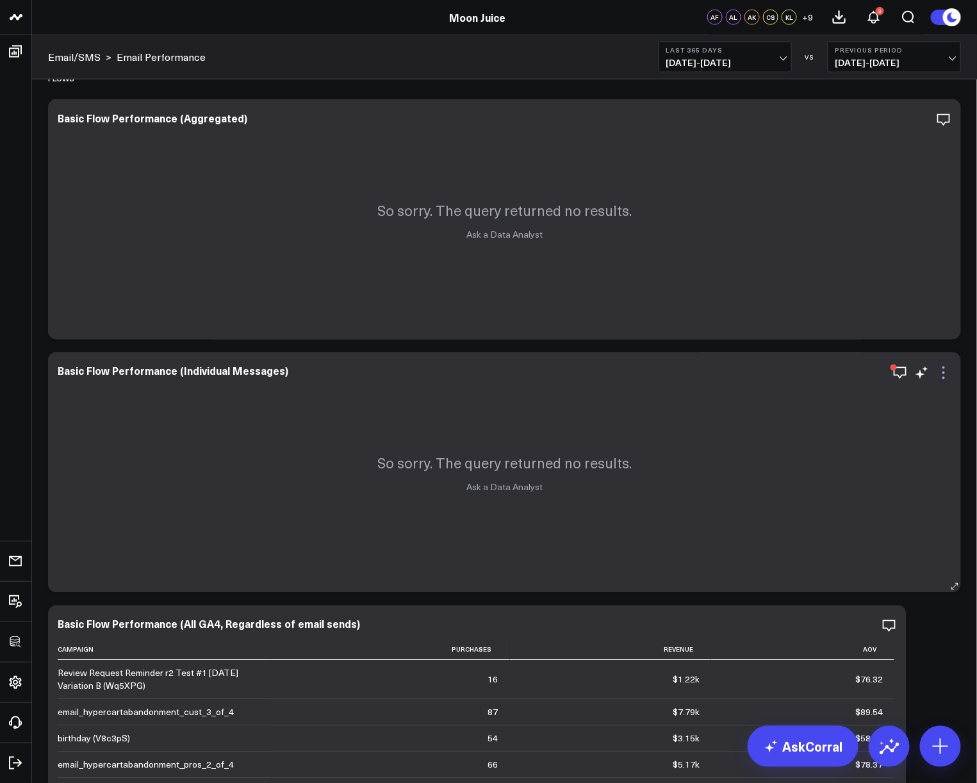
click at [940, 373] on icon at bounding box center [943, 372] width 15 height 15
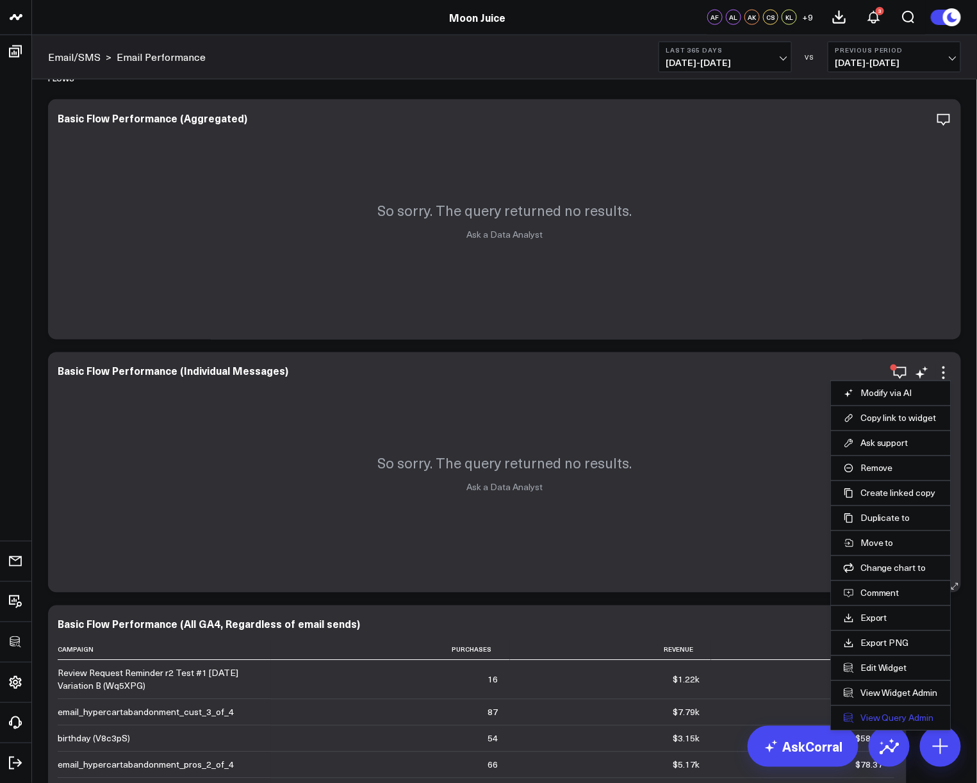
click at [887, 715] on link "View Query Admin" at bounding box center [890, 718] width 94 height 12
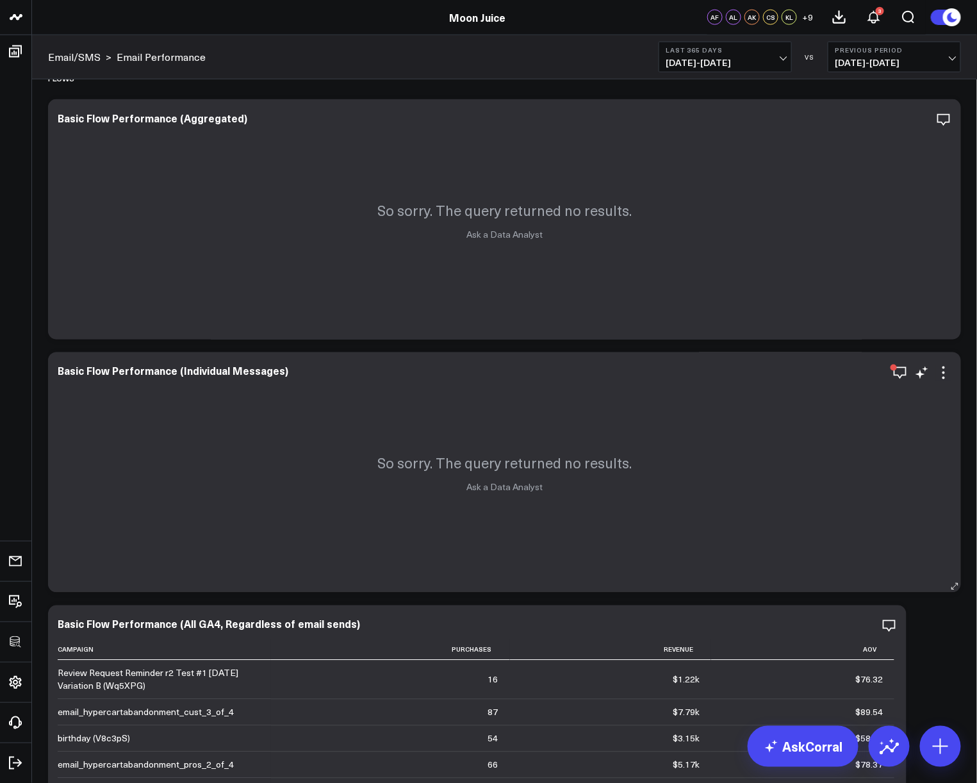
click at [948, 381] on div "So sorry. The query returned no results. Ask a Data Analyst" at bounding box center [504, 472] width 913 height 240
click at [945, 376] on icon at bounding box center [943, 372] width 15 height 15
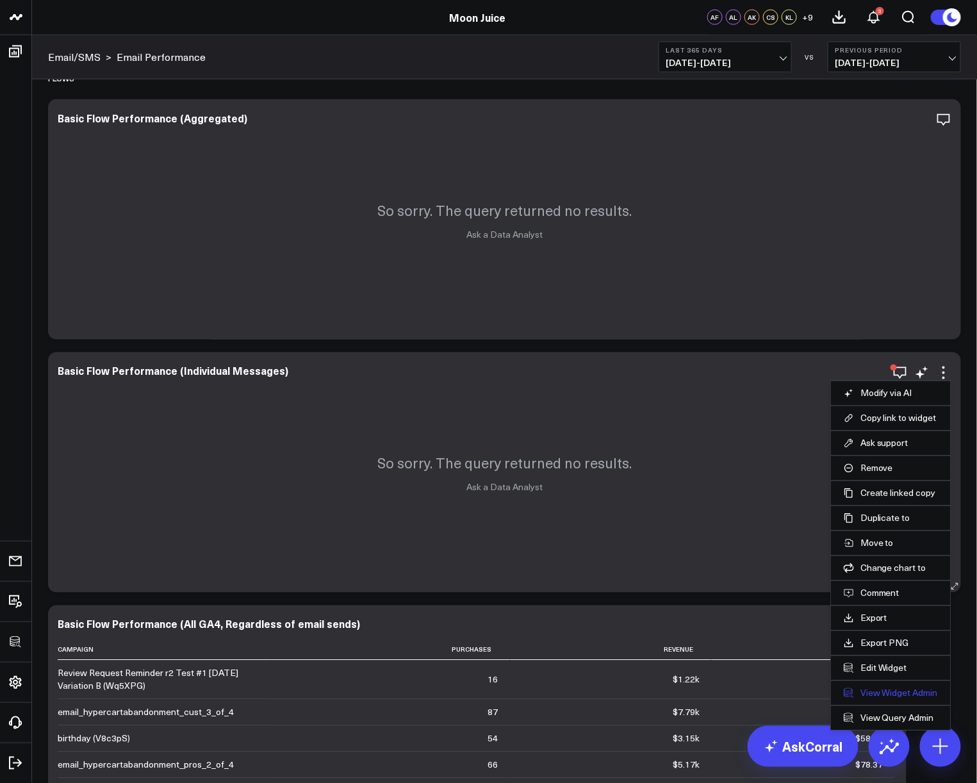
click at [887, 690] on link "View Widget Admin" at bounding box center [890, 693] width 94 height 12
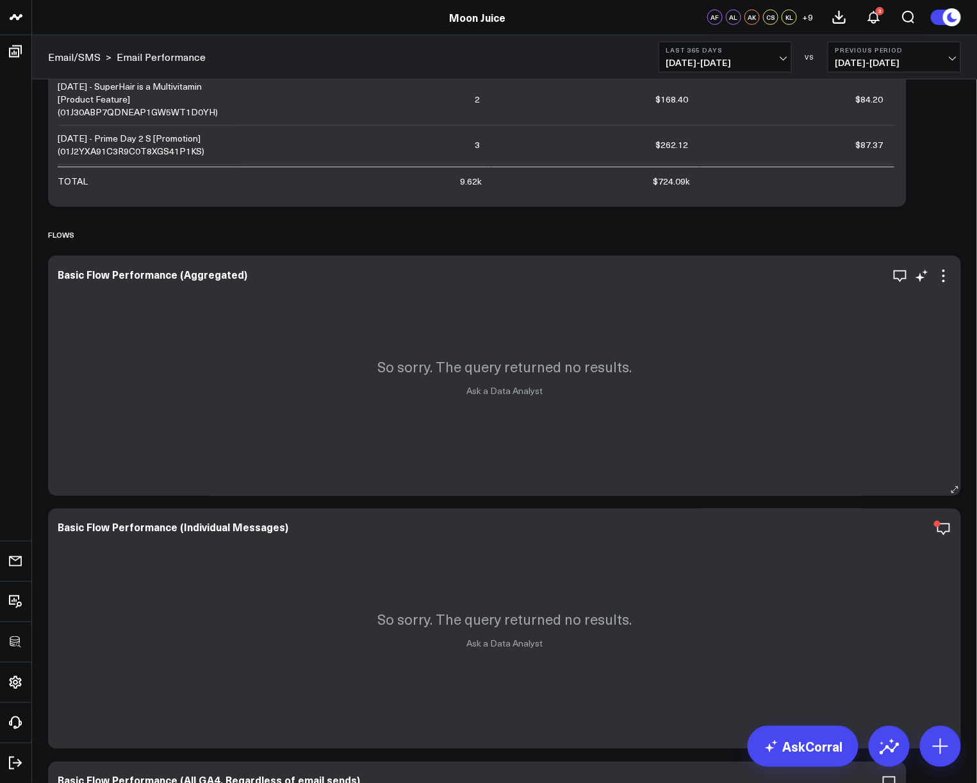
scroll to position [441, 0]
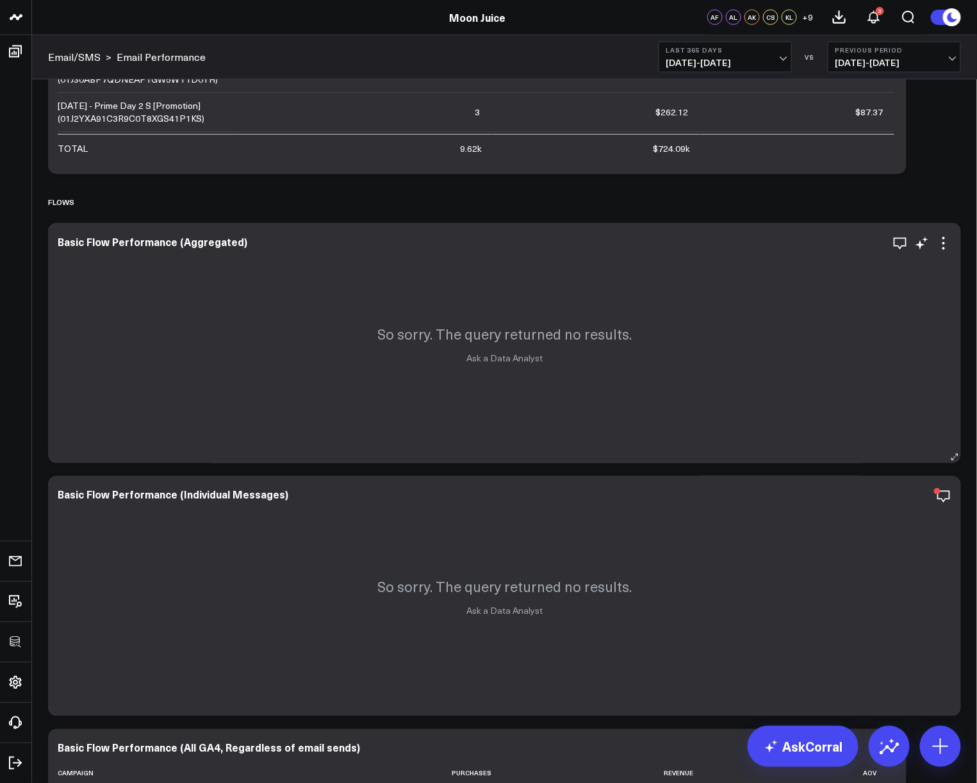
click at [948, 252] on div "So sorry. The query returned no results. Ask a Data Analyst" at bounding box center [504, 343] width 913 height 240
click at [947, 248] on icon at bounding box center [943, 243] width 15 height 15
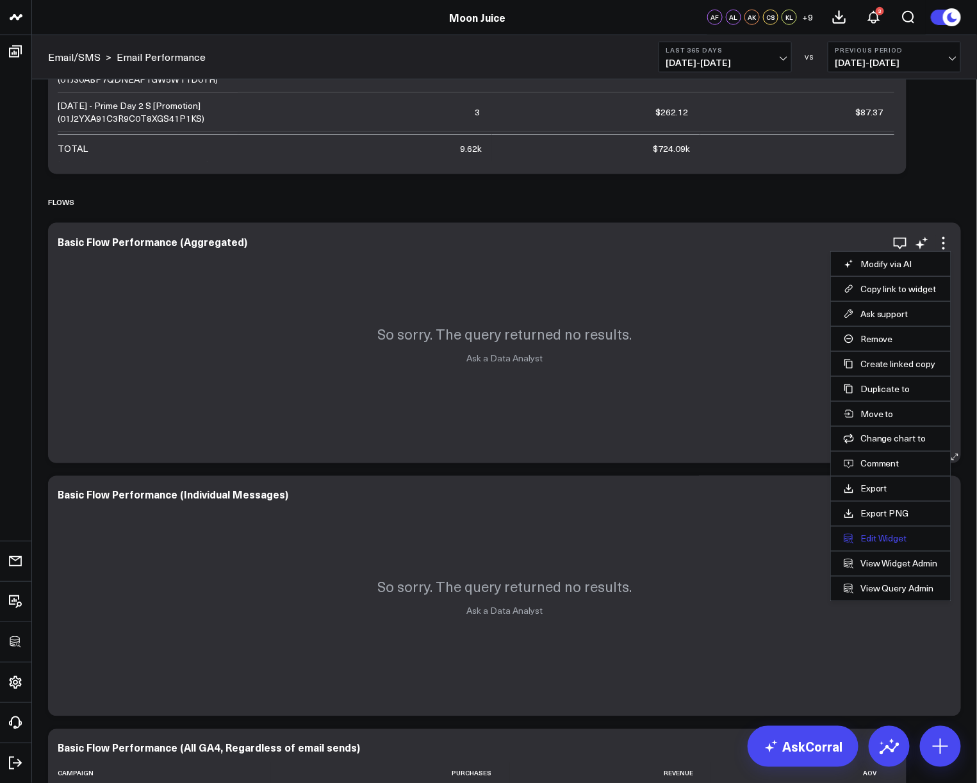
click at [891, 540] on button "Edit Widget" at bounding box center [890, 539] width 94 height 12
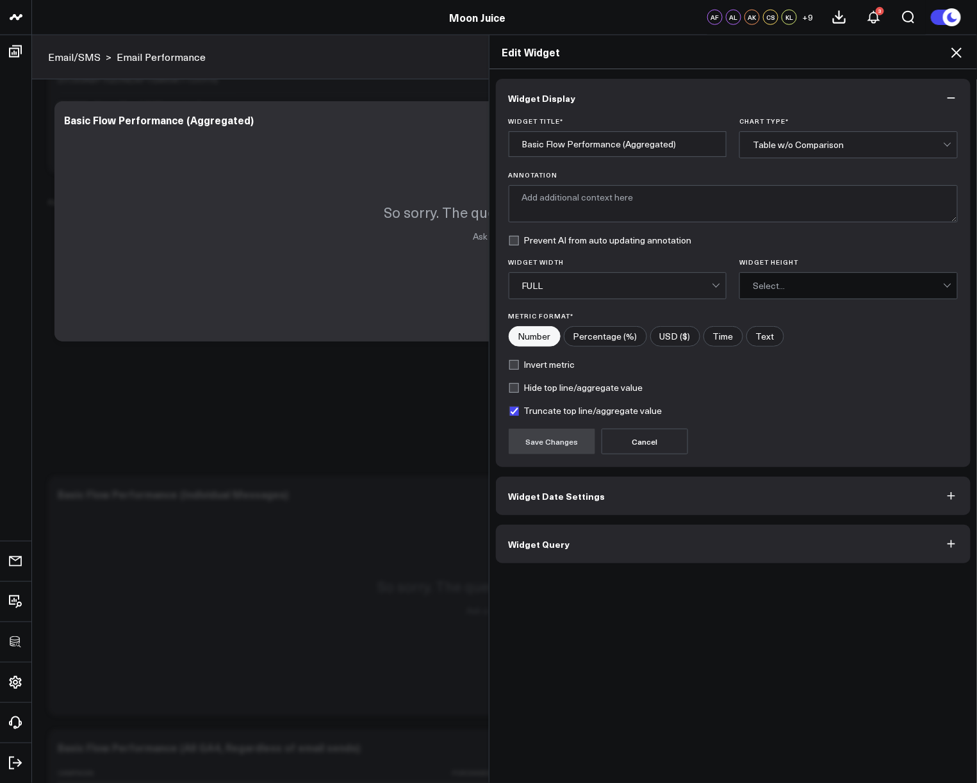
click at [572, 537] on button "Widget Query" at bounding box center [733, 544] width 475 height 38
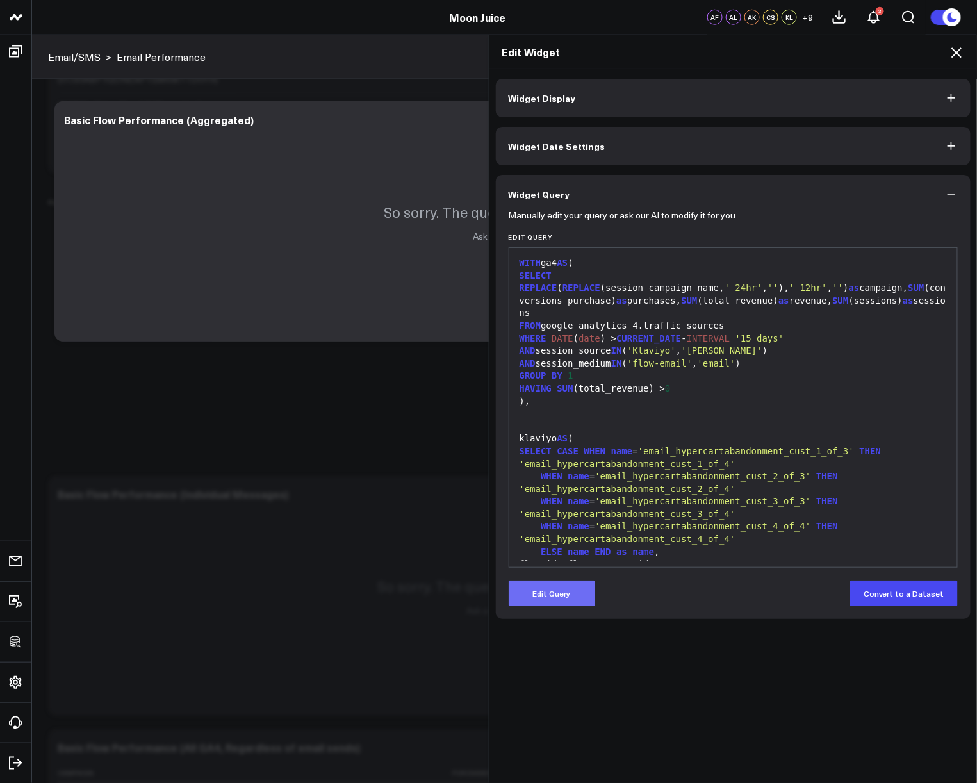
click at [547, 591] on button "Edit Query" at bounding box center [551, 593] width 86 height 26
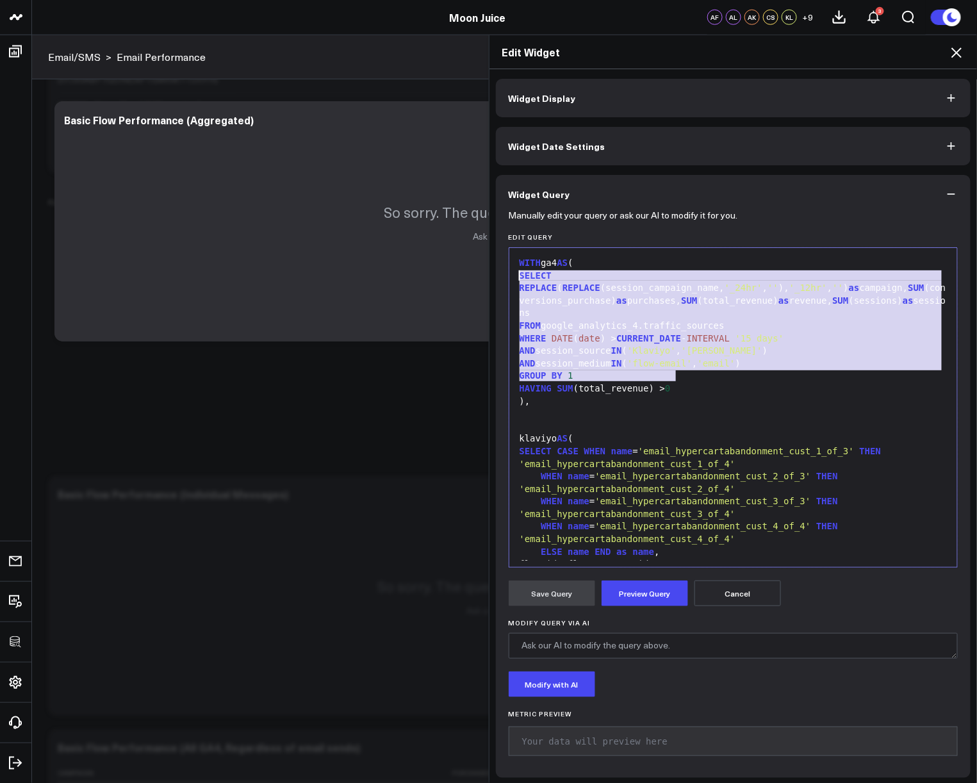
drag, startPoint x: 681, startPoint y: 374, endPoint x: 493, endPoint y: 276, distance: 212.3
click at [496, 276] on div "Manually edit your query or ask our AI to modify it for you. Edit Query 99 1 2 …" at bounding box center [733, 495] width 475 height 564
copy div "SELECT REPLACE ( REPLACE (session_campaign_name, '_24hr' , '' ), '_12hr' , '' )…"
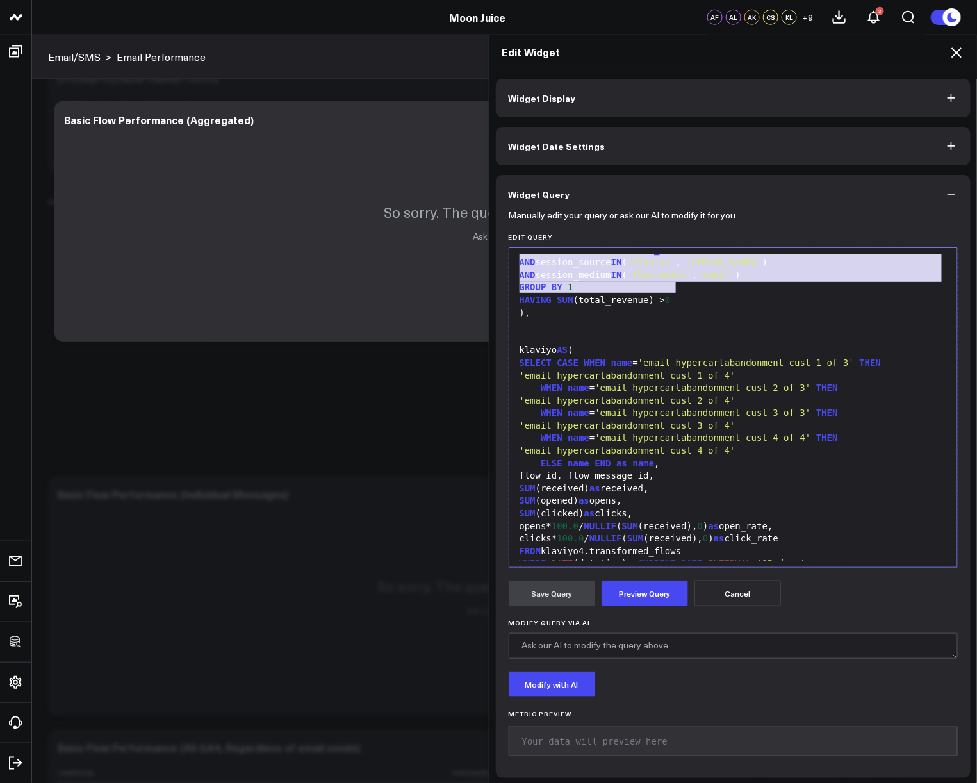
scroll to position [146, 0]
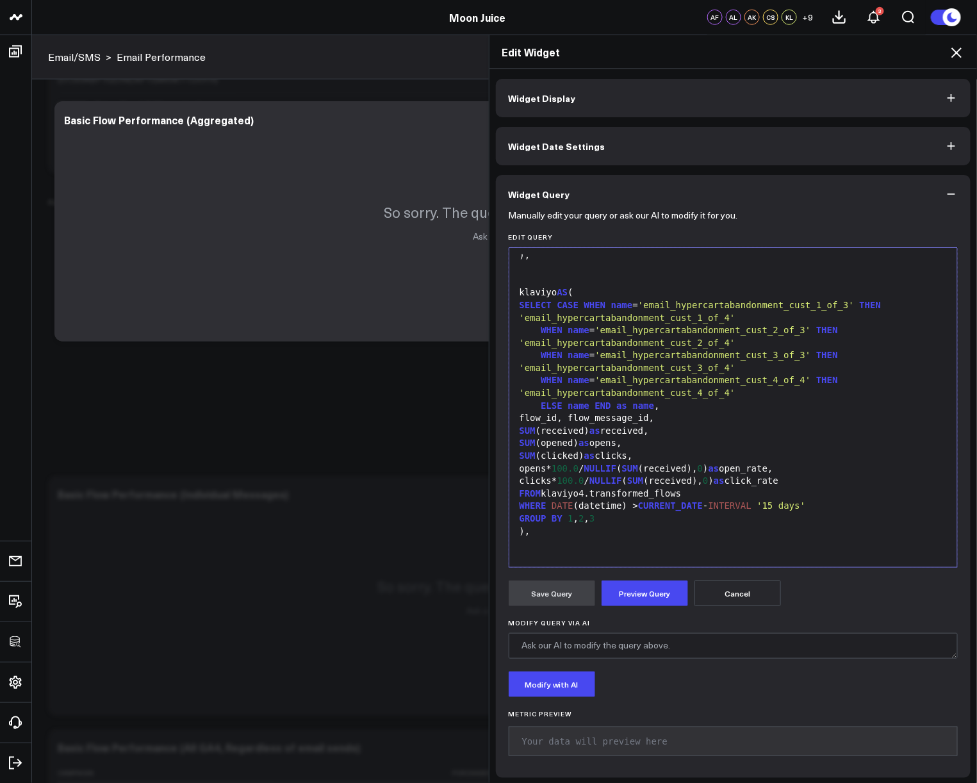
click at [624, 512] on div "GROUP BY 1 , 2 , 3" at bounding box center [733, 518] width 435 height 13
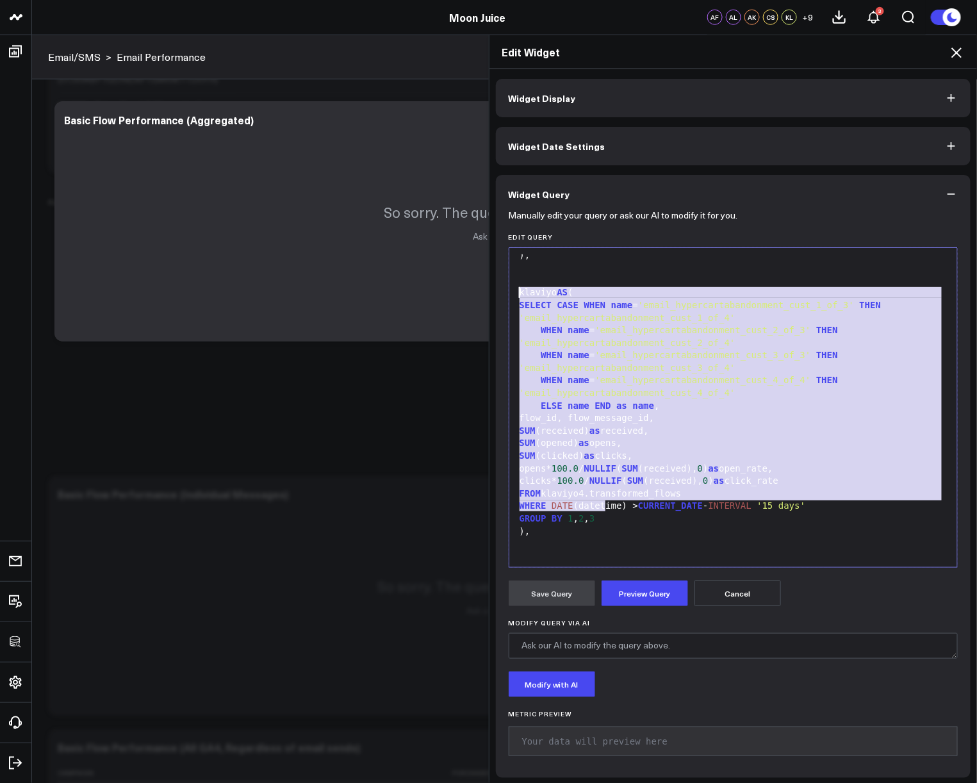
drag, startPoint x: 623, startPoint y: 505, endPoint x: 503, endPoint y: 286, distance: 249.6
click at [508, 286] on div "99 1 2 3 4 5 6 7 8 9 10 11 12 13 14 15 16 17 18 19 20 21 22 23 24 25 26 27 28 2…" at bounding box center [733, 407] width 450 height 320
copy div "SELECT CASE WHEN name = 'email_hypercartabandonment_cust_1_of_3' THEN 'email_hy…"
click at [703, 375] on span "'email_hypercartabandonment_cust_4_of_4'" at bounding box center [703, 380] width 216 height 10
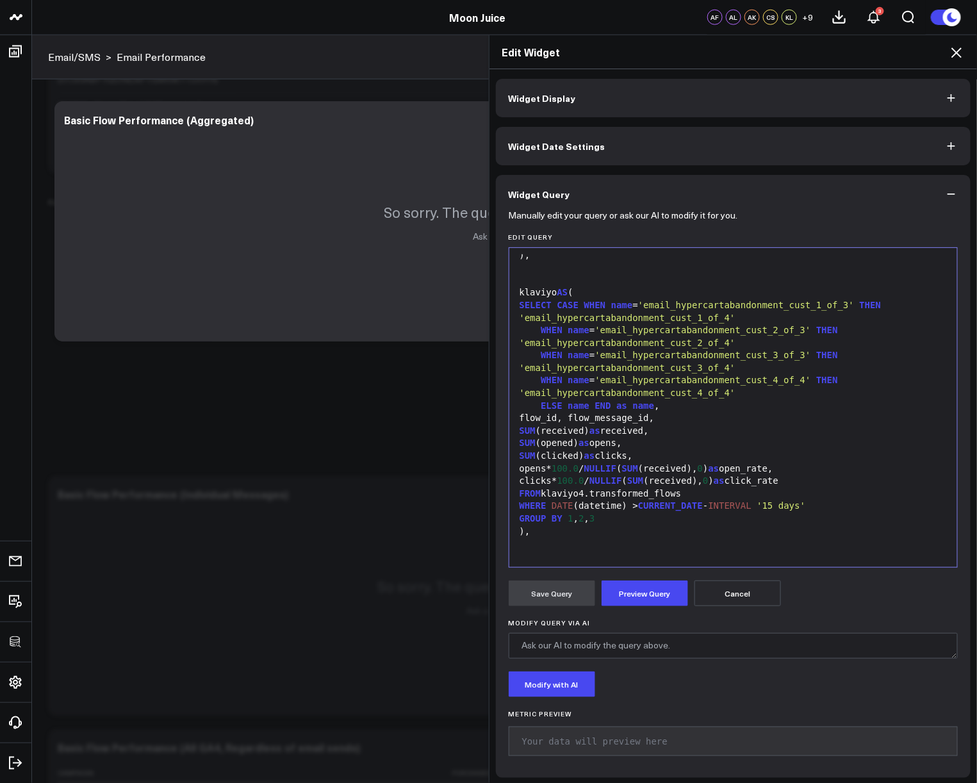
click at [952, 56] on icon at bounding box center [956, 52] width 10 height 10
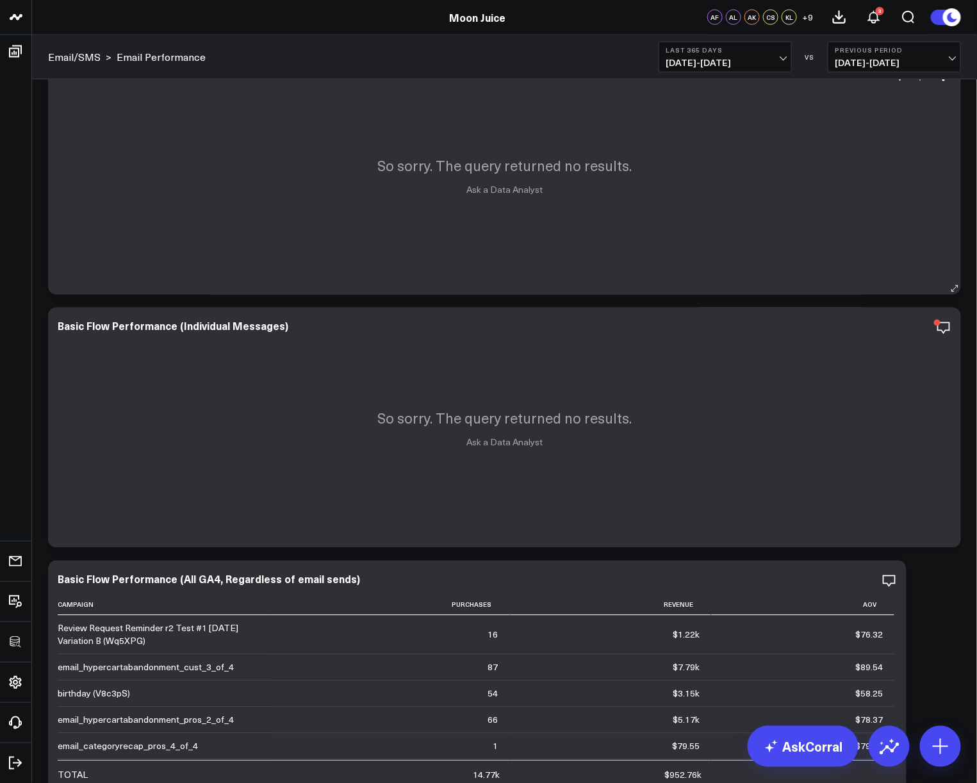
scroll to position [644, 0]
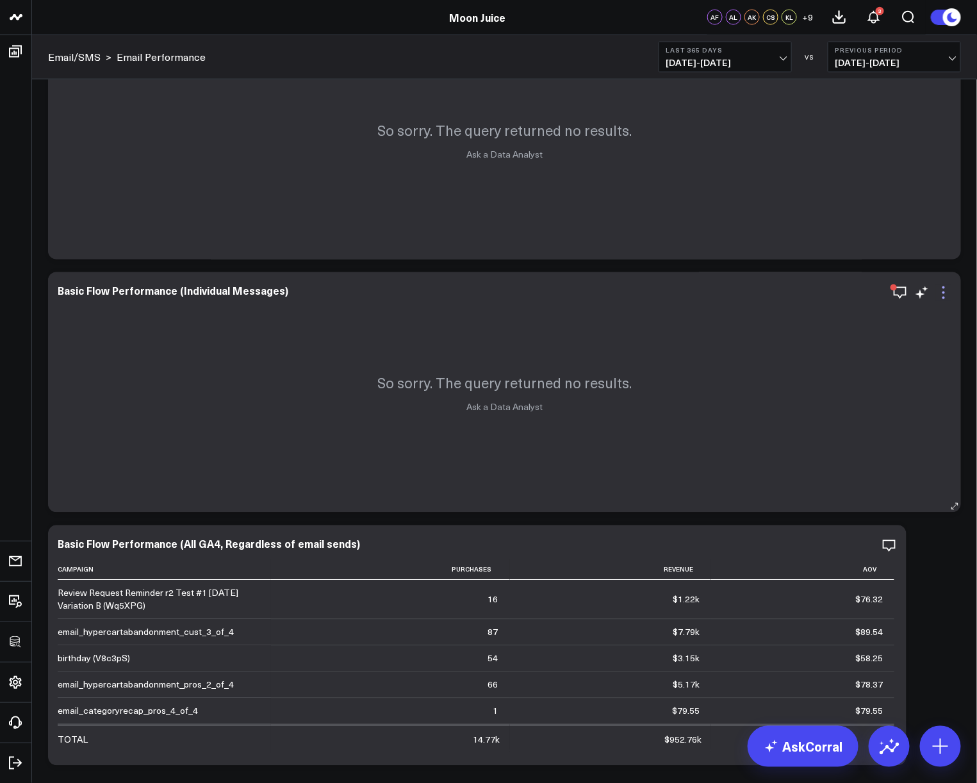
click at [950, 291] on icon at bounding box center [943, 292] width 15 height 15
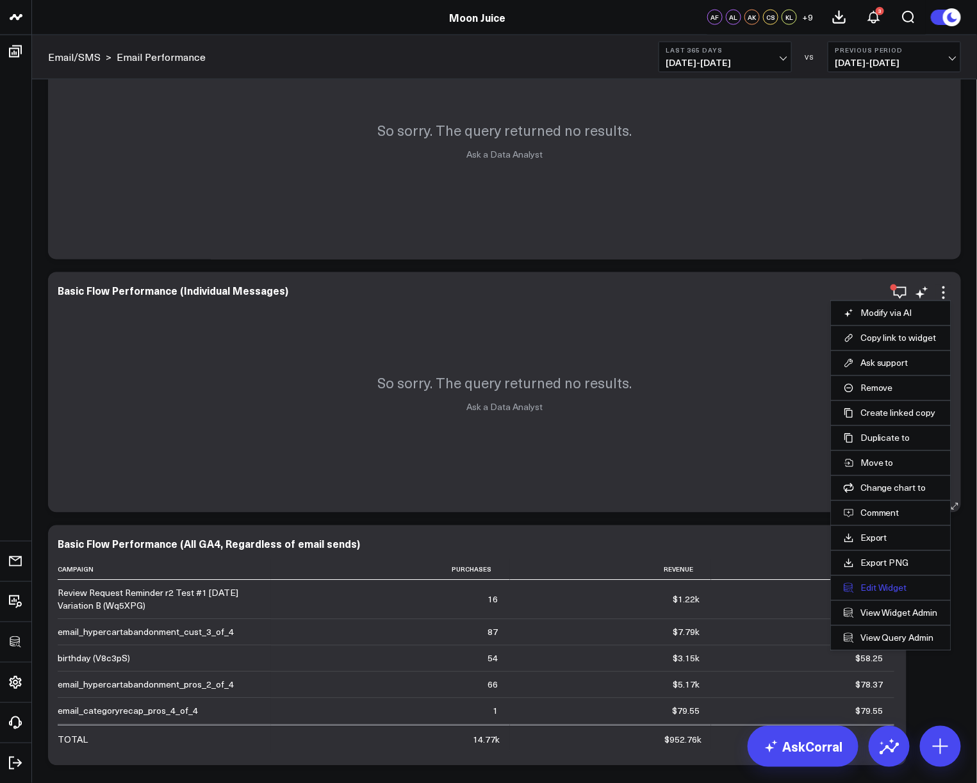
click at [899, 583] on button "Edit Widget" at bounding box center [890, 588] width 94 height 12
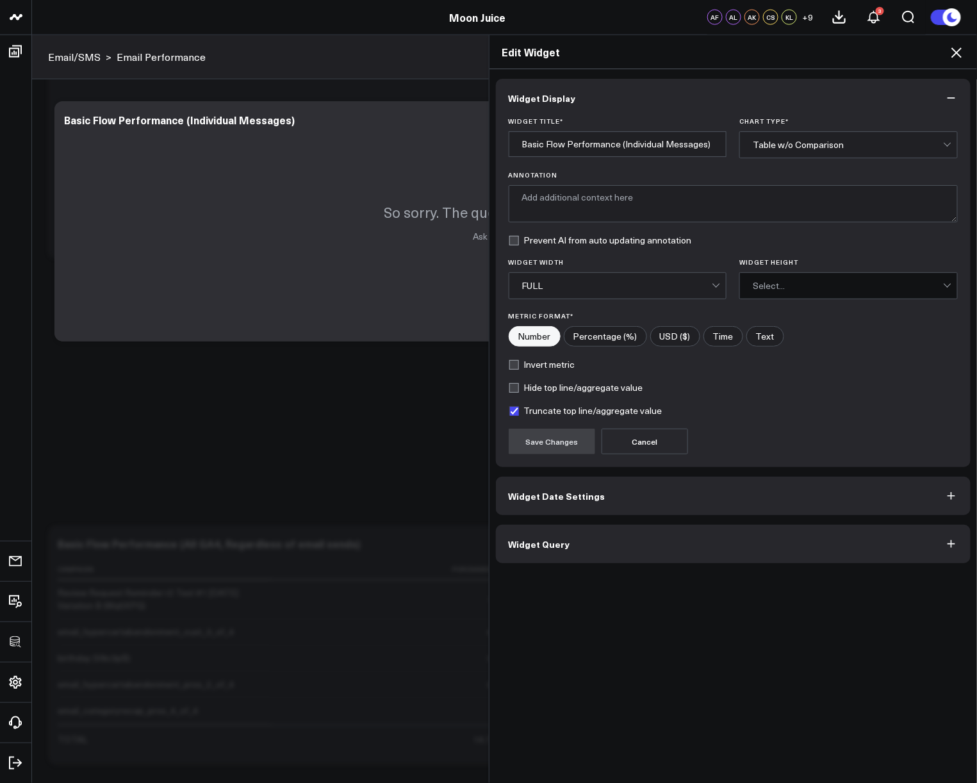
click at [589, 551] on button "Widget Query" at bounding box center [733, 544] width 475 height 38
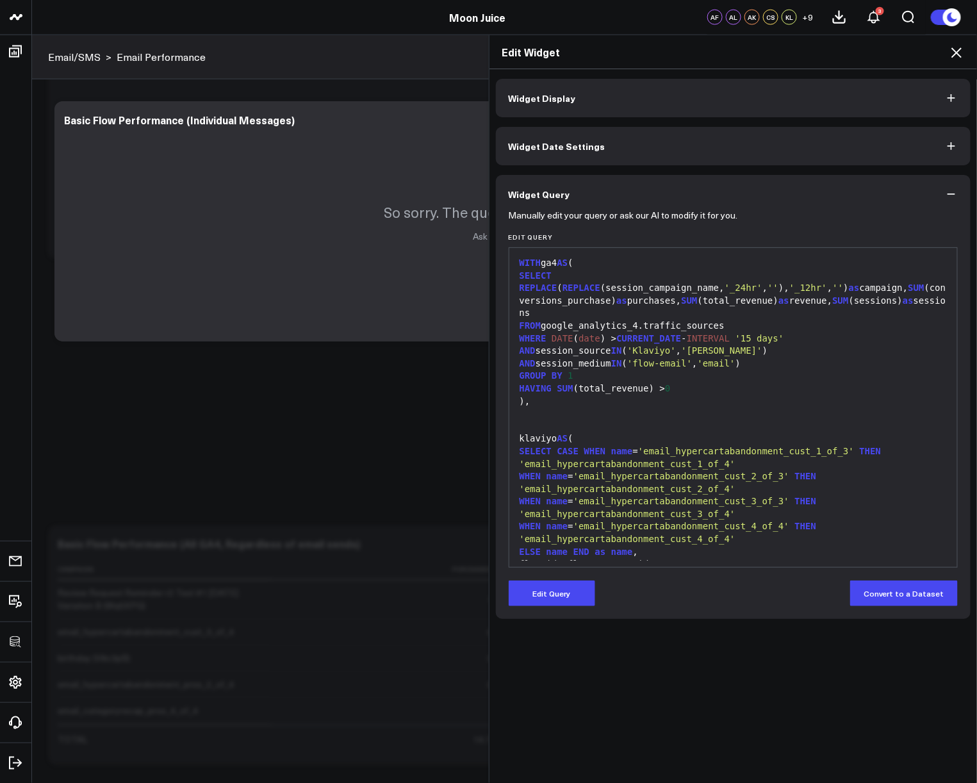
click at [961, 51] on icon at bounding box center [955, 52] width 15 height 15
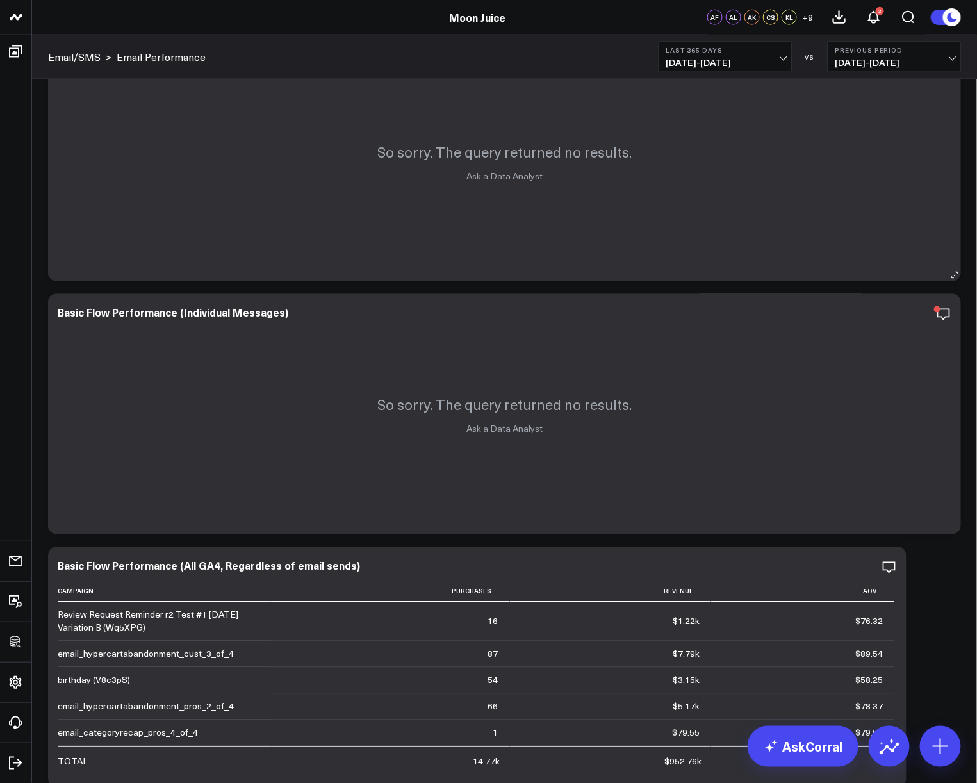
scroll to position [523, 0]
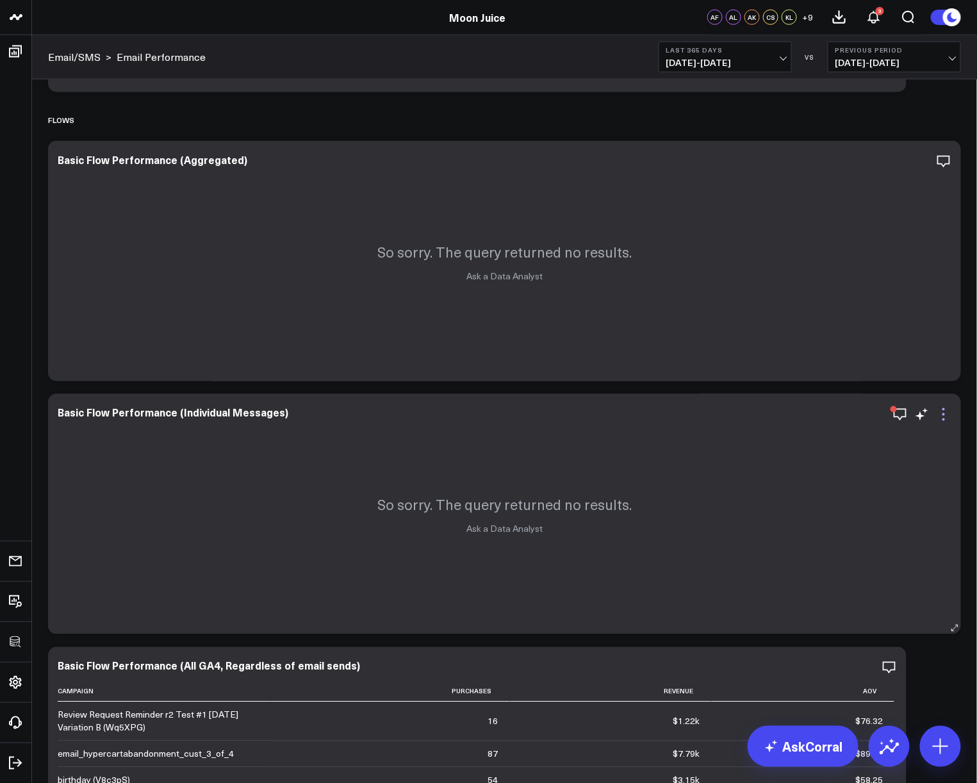
click at [945, 416] on icon at bounding box center [943, 414] width 15 height 15
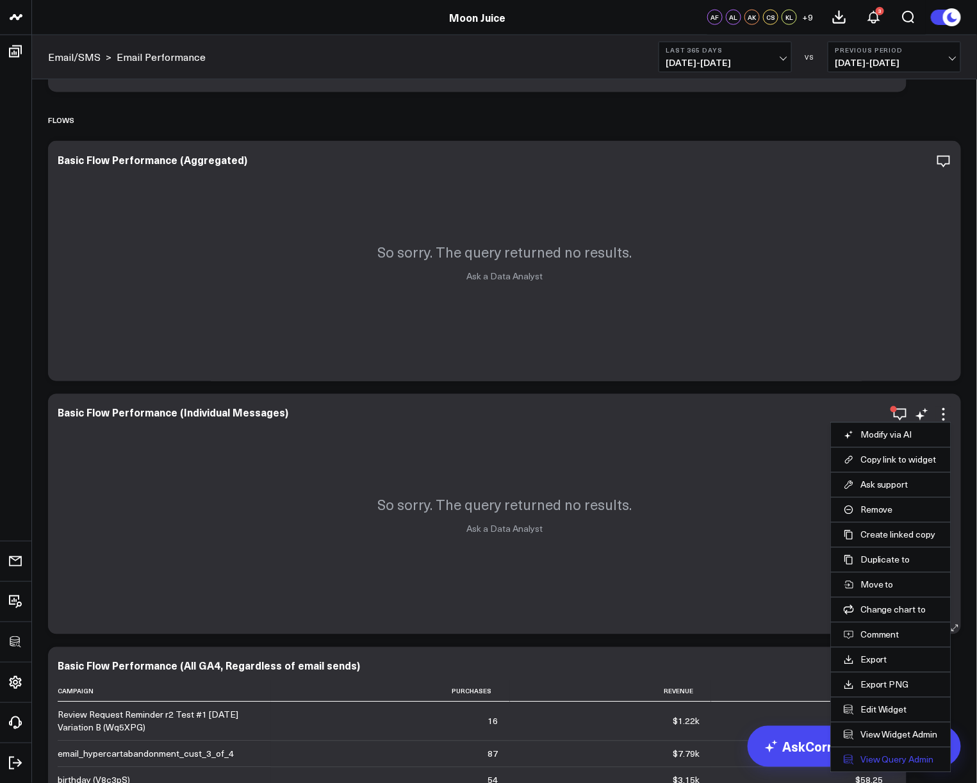
click at [882, 757] on link "View Query Admin" at bounding box center [890, 760] width 94 height 12
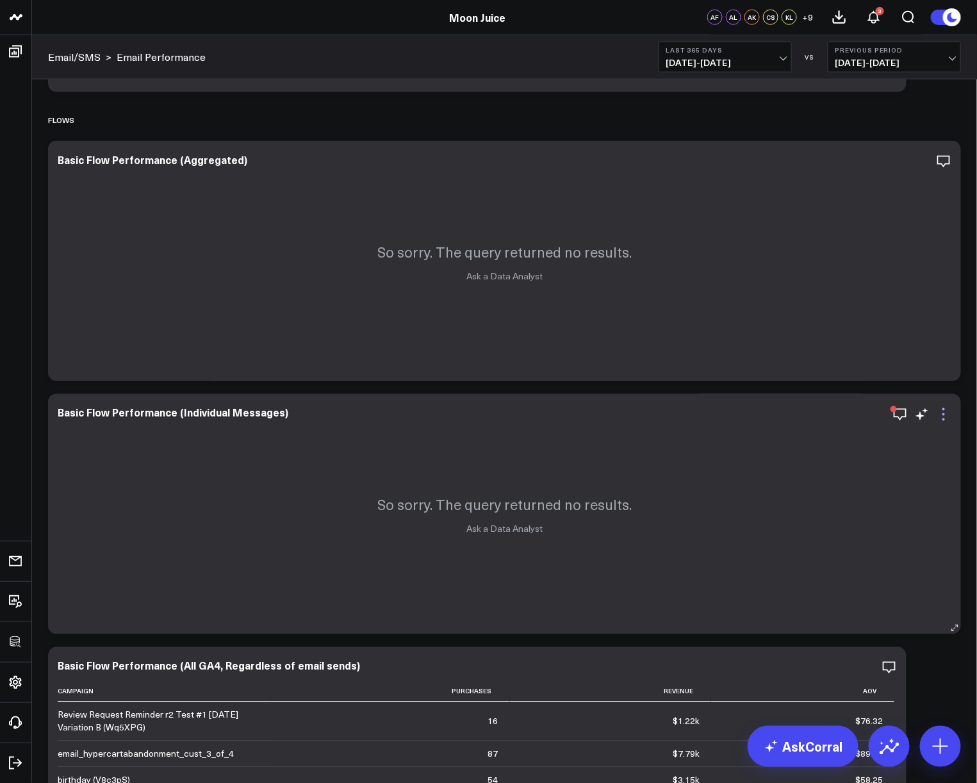
click at [940, 414] on icon at bounding box center [943, 414] width 15 height 15
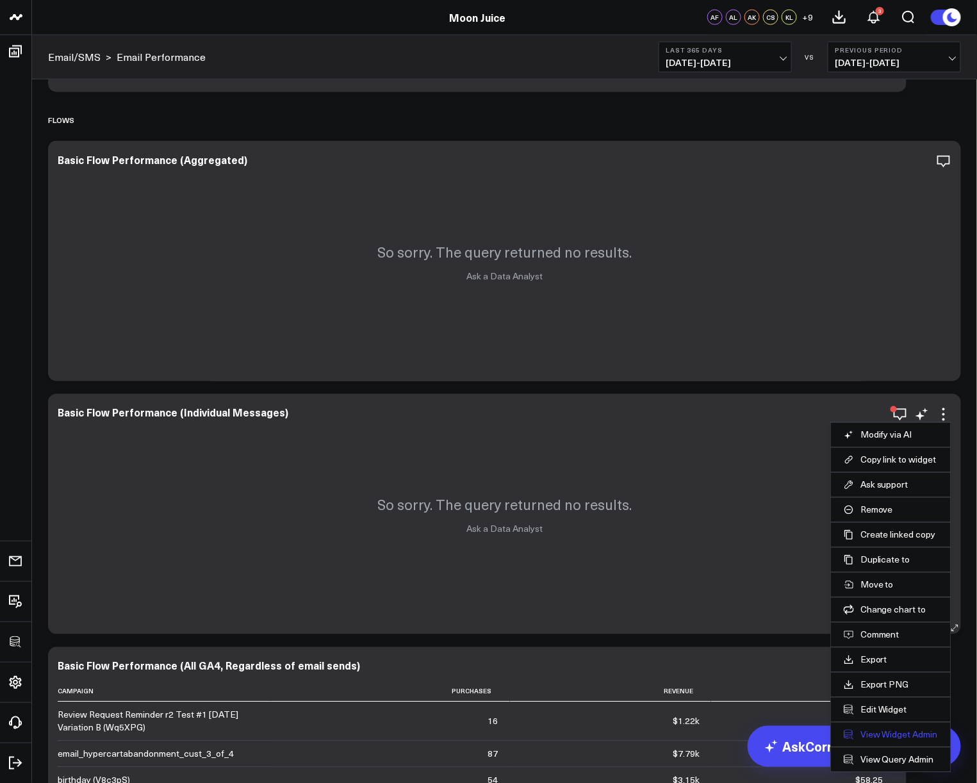
click at [879, 735] on link "View Widget Admin" at bounding box center [890, 735] width 94 height 12
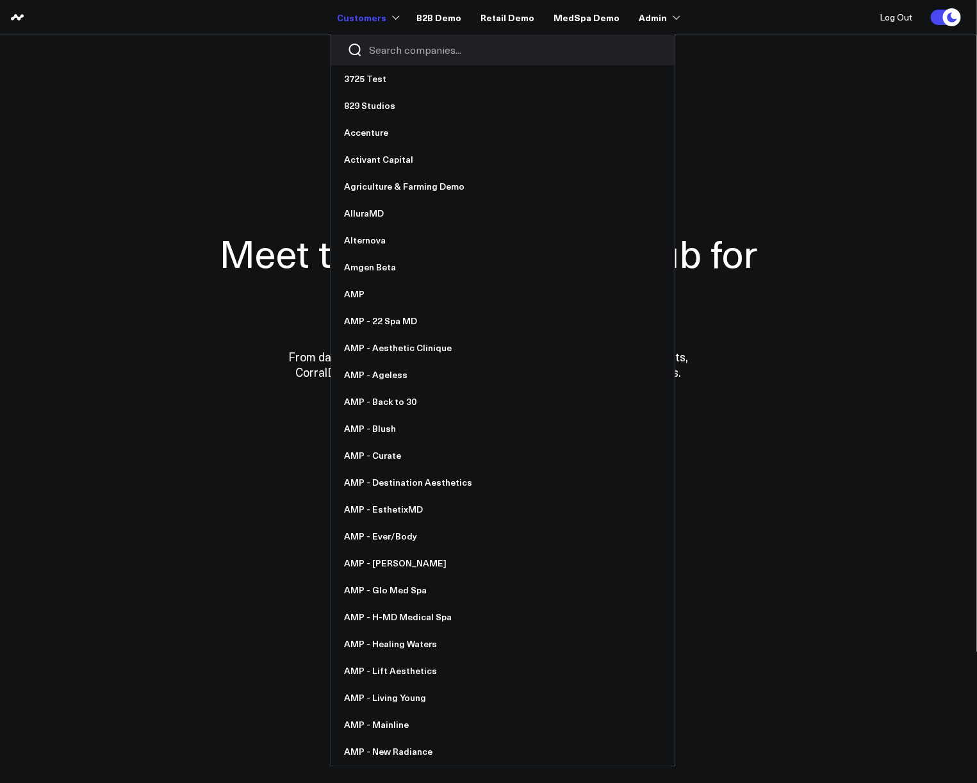
click at [380, 44] on input "Search companies input" at bounding box center [513, 50] width 289 height 14
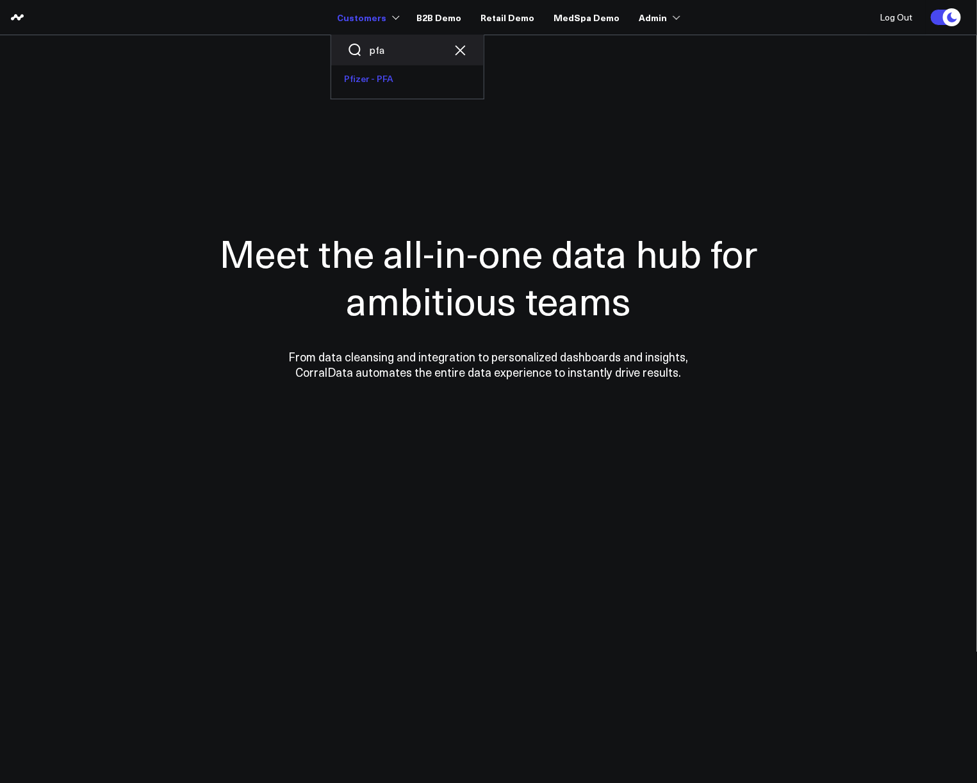
type input "pfa"
click at [396, 85] on link "Pfizer - PFA" at bounding box center [407, 78] width 152 height 27
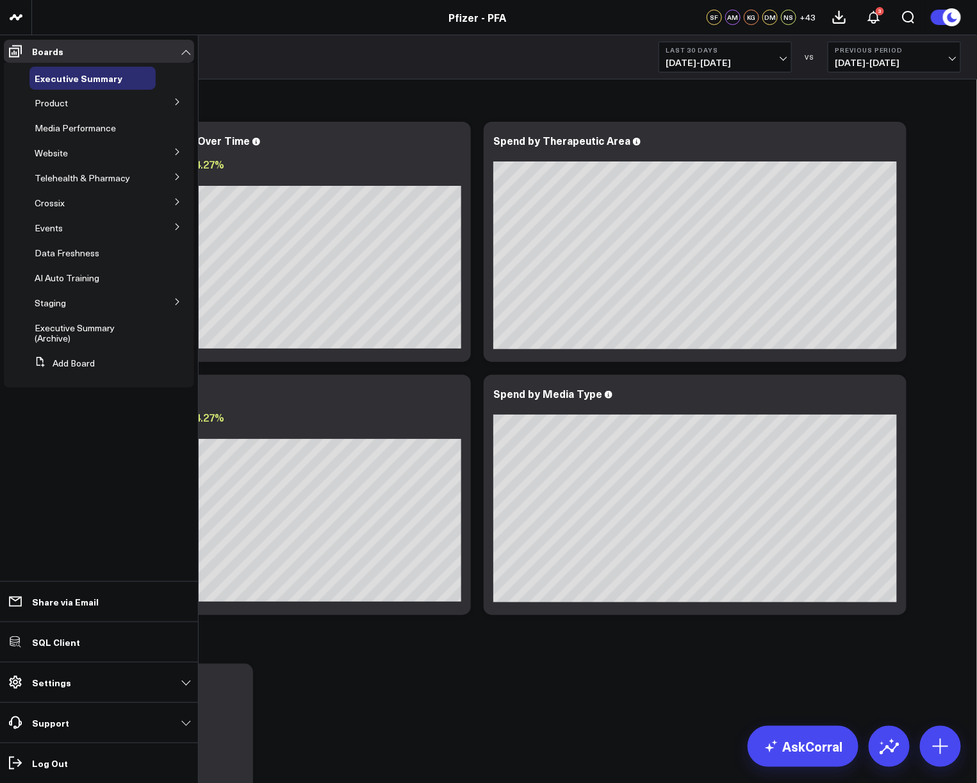
click at [174, 102] on icon at bounding box center [178, 102] width 8 height 8
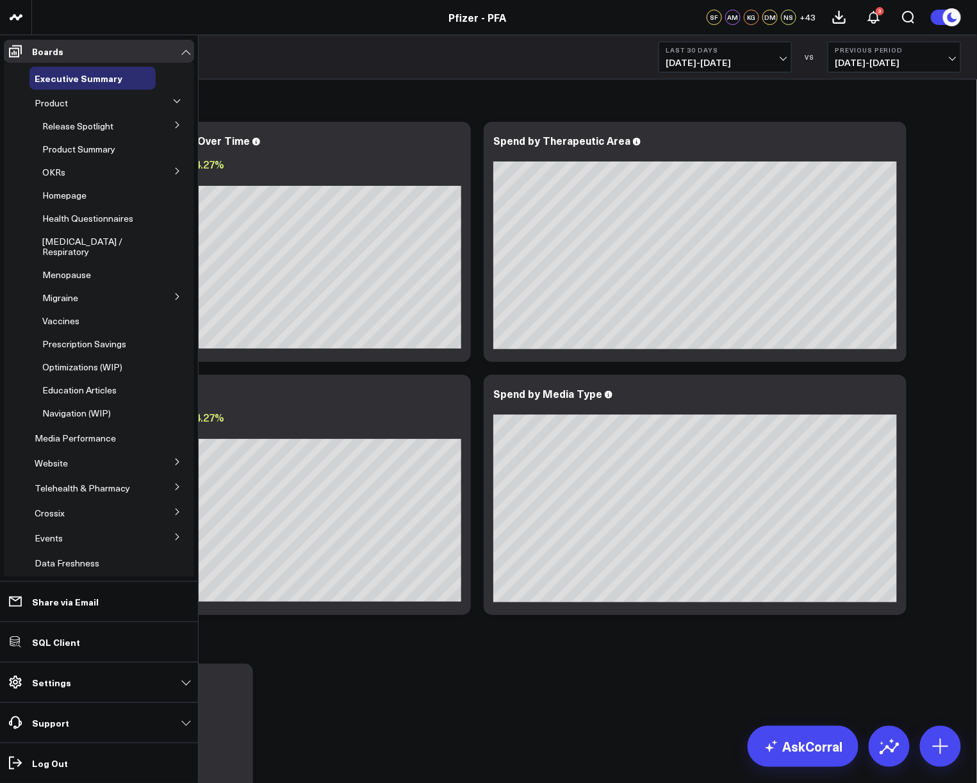
click at [174, 126] on icon at bounding box center [178, 125] width 8 height 8
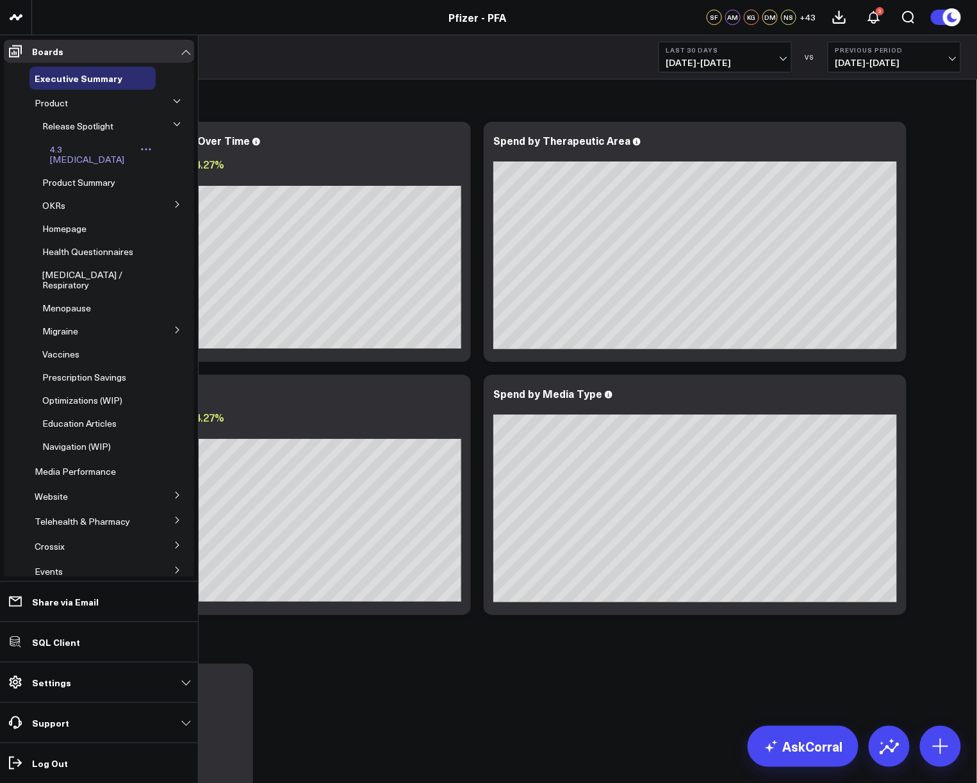
click at [78, 145] on span "4.3 [MEDICAL_DATA]" at bounding box center [87, 154] width 74 height 22
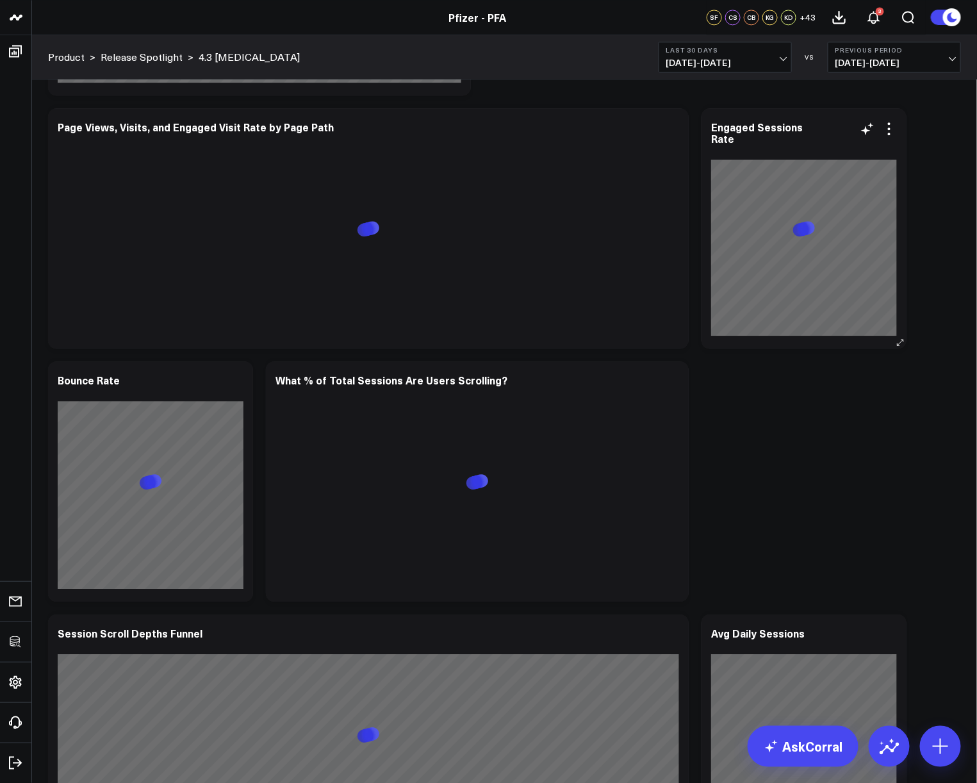
scroll to position [1110, 0]
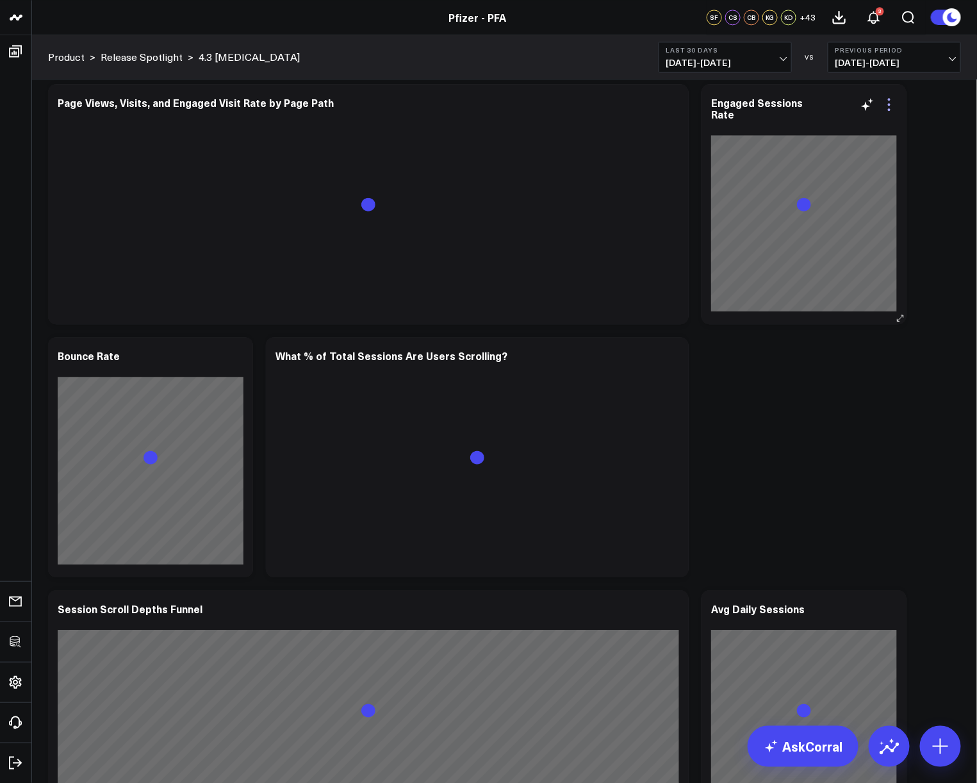
click at [888, 101] on icon at bounding box center [888, 104] width 15 height 15
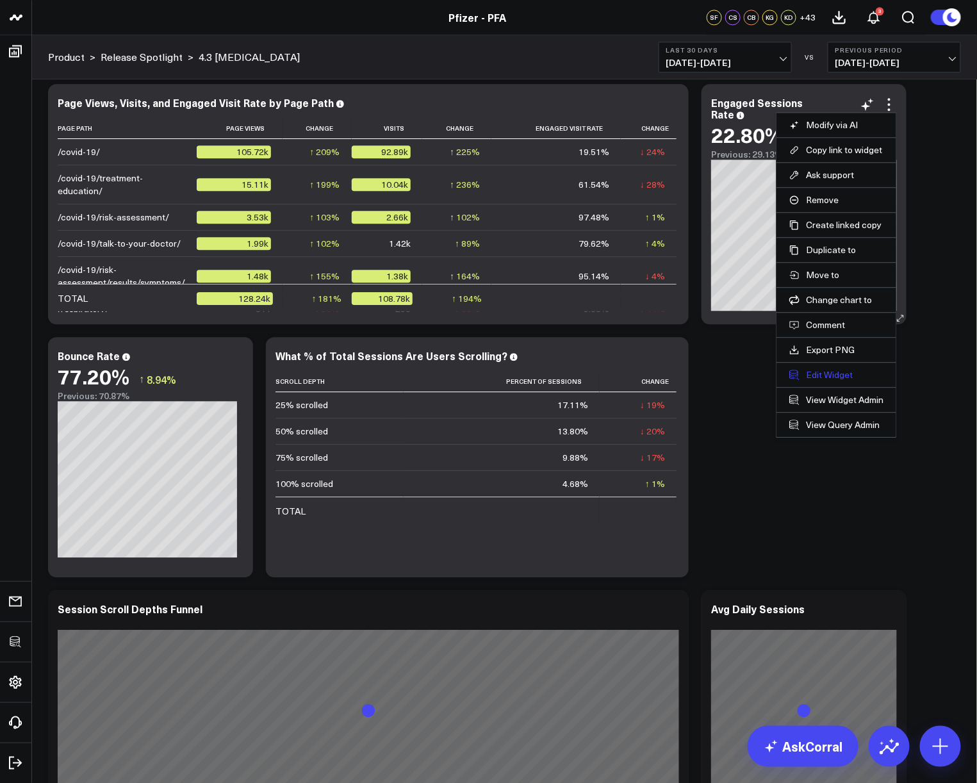
click at [824, 375] on button "Edit Widget" at bounding box center [836, 375] width 94 height 12
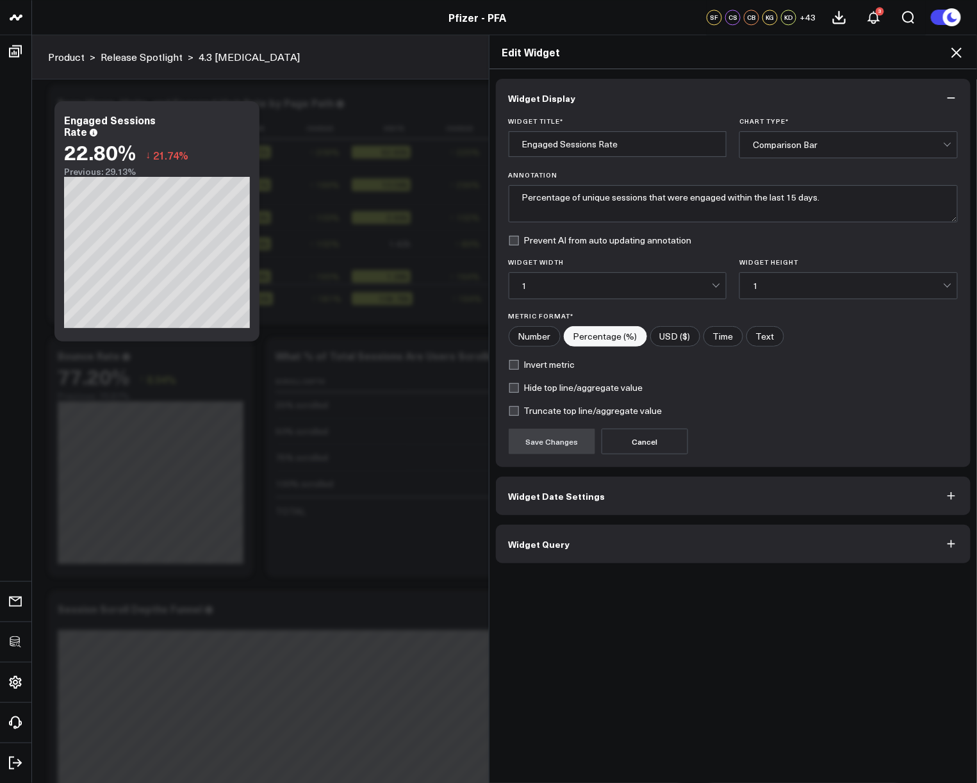
click at [690, 537] on button "Widget Query" at bounding box center [733, 544] width 475 height 38
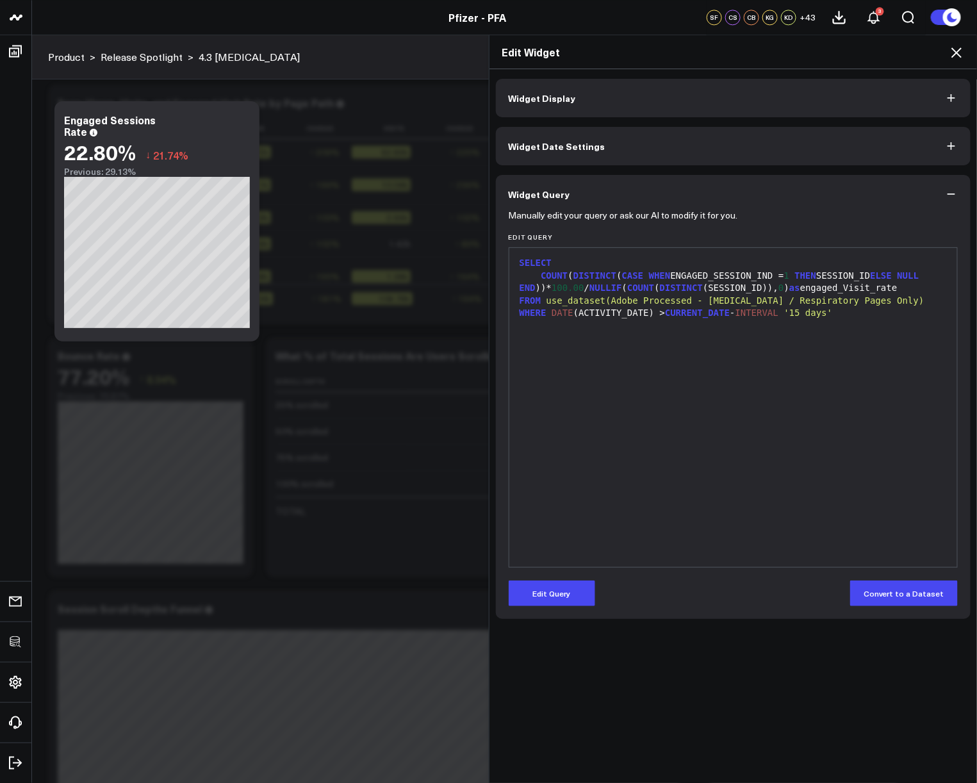
click at [841, 354] on div "SELECT COUNT ( DISTINCT ( CASE WHEN ENGAGED_SESSION_IND = 1 THEN SESSION_ID ELS…" at bounding box center [733, 407] width 435 height 306
click at [950, 54] on icon at bounding box center [955, 52] width 15 height 15
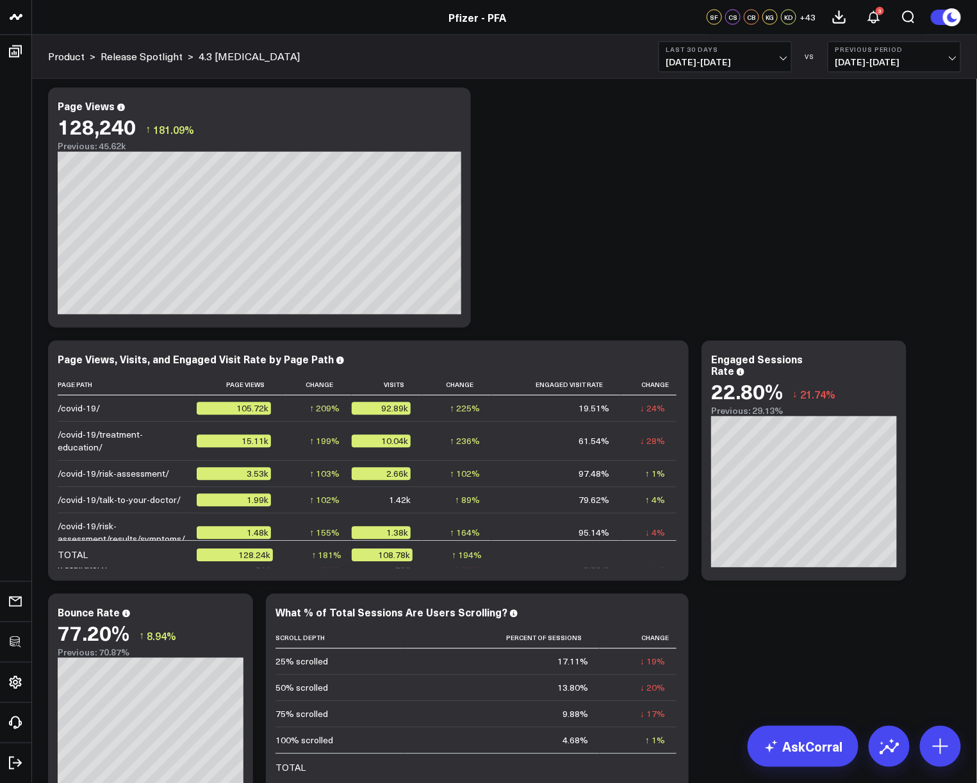
scroll to position [884, 0]
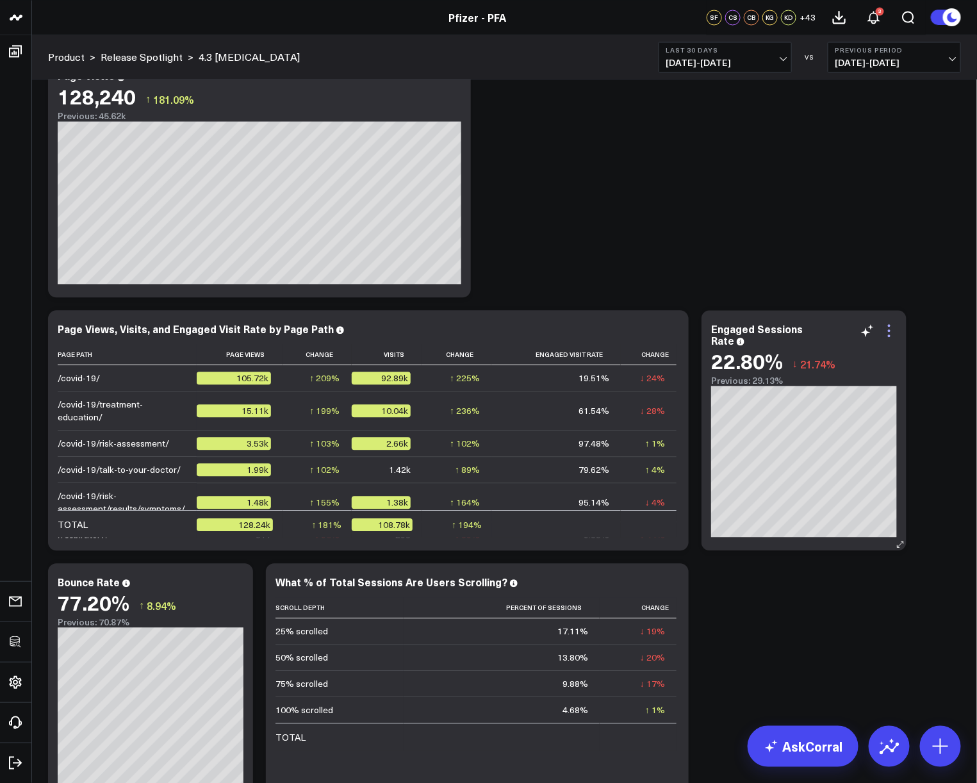
click at [892, 330] on icon at bounding box center [888, 330] width 15 height 15
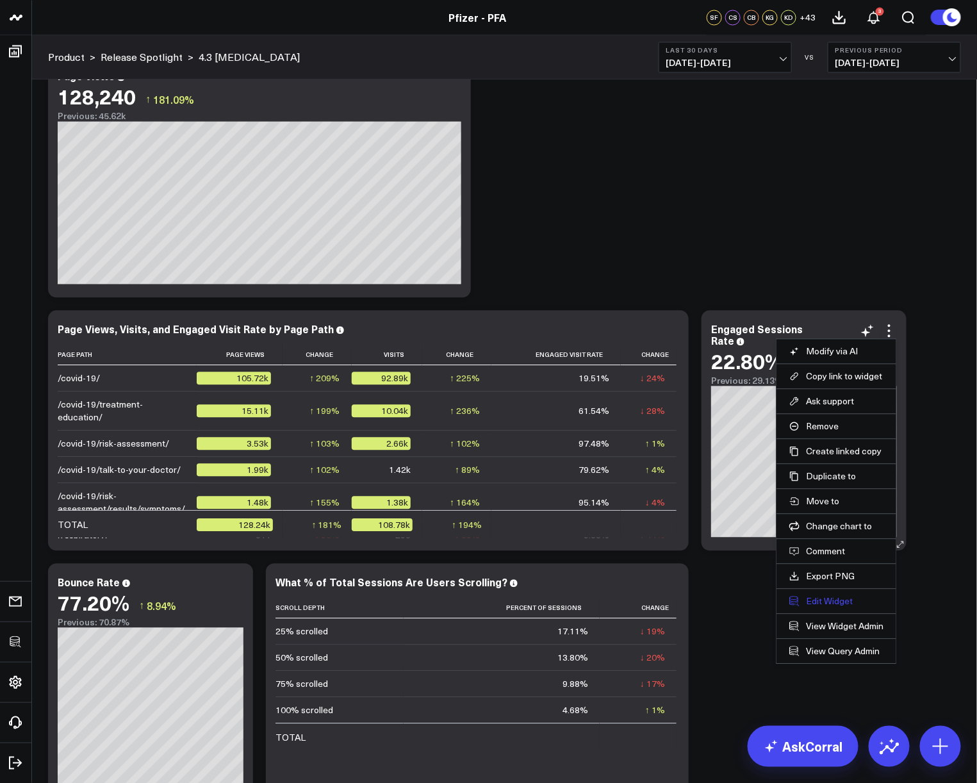
click at [830, 599] on button "Edit Widget" at bounding box center [836, 601] width 94 height 12
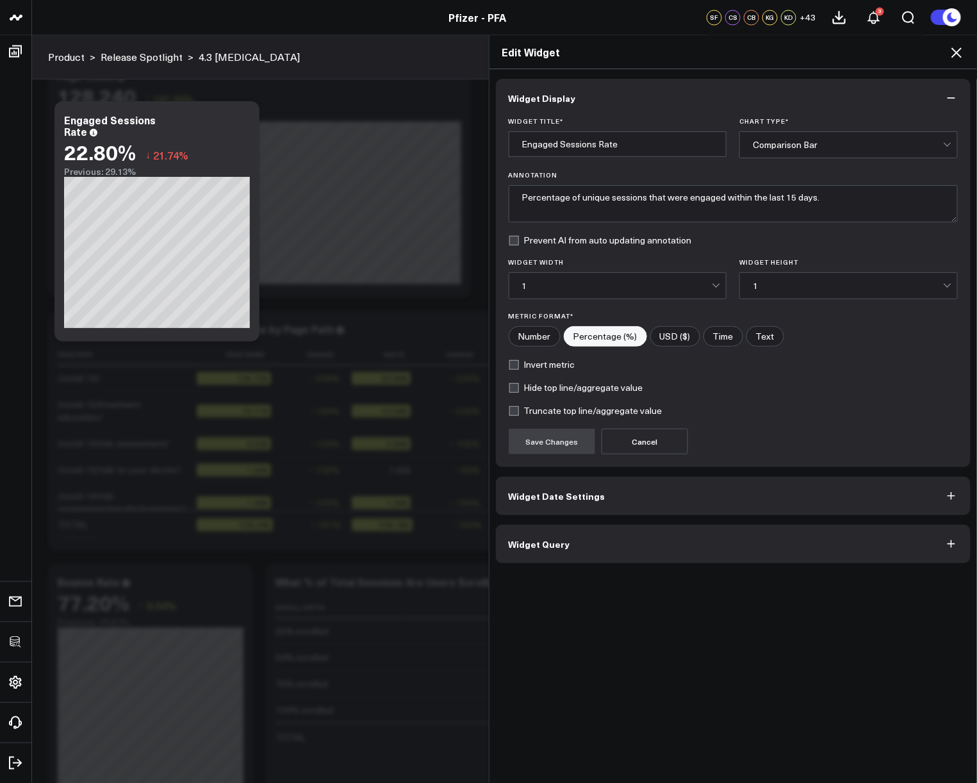
click at [635, 542] on button "Widget Query" at bounding box center [733, 544] width 475 height 38
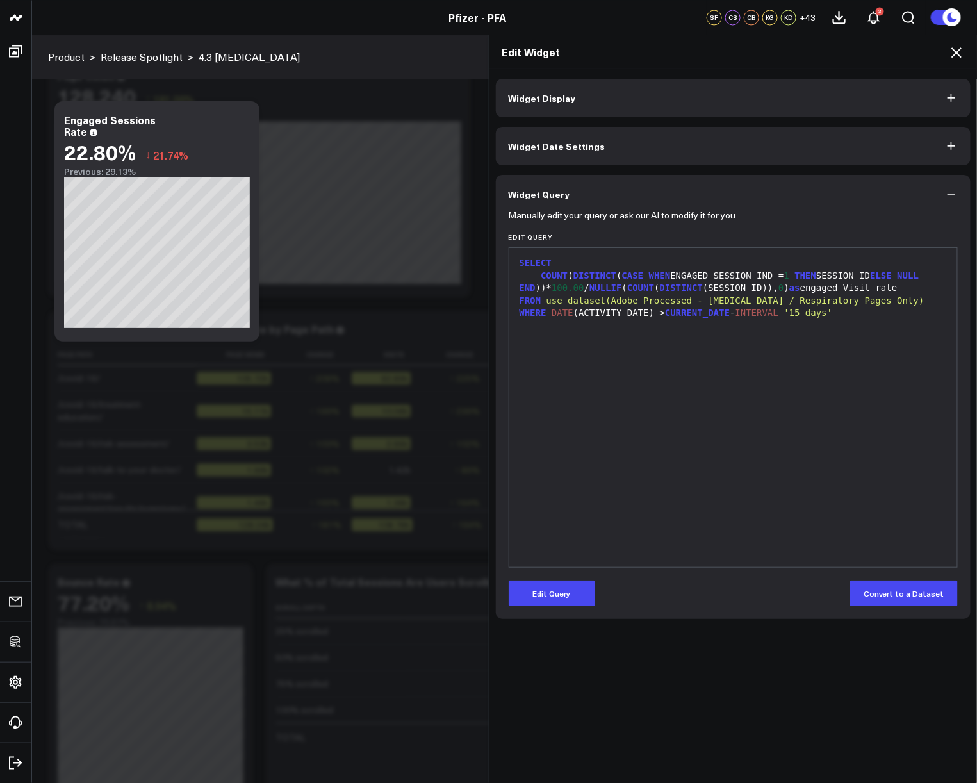
click at [960, 54] on icon at bounding box center [955, 52] width 15 height 15
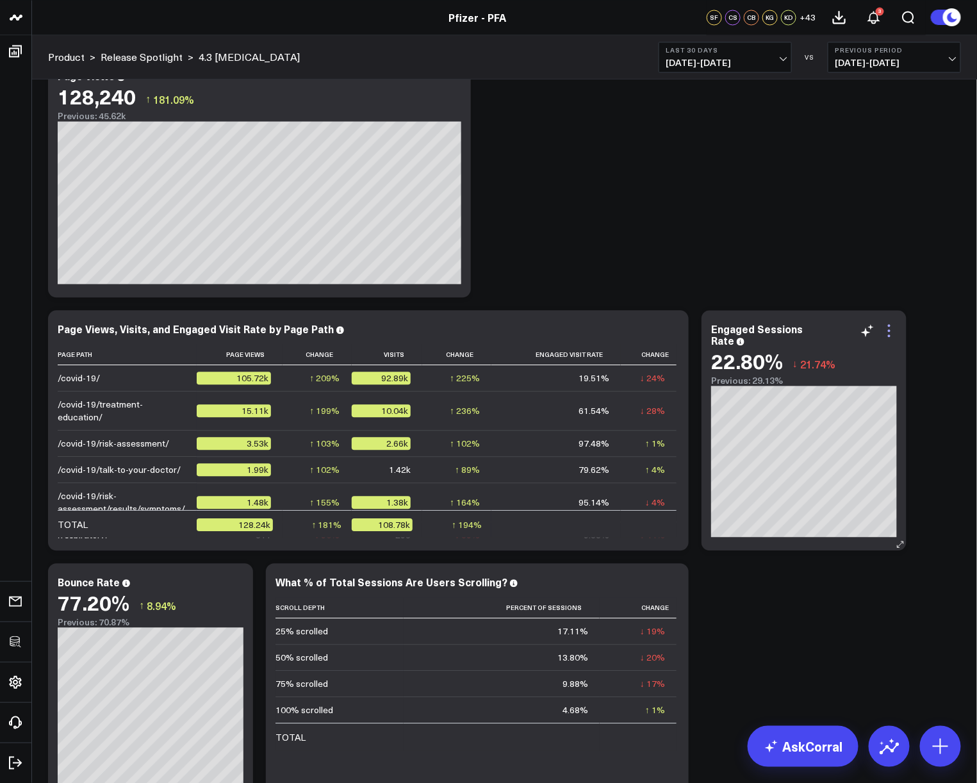
click at [893, 329] on icon at bounding box center [888, 330] width 15 height 15
click at [0, 0] on button "4.3 Covid-19" at bounding box center [0, 0] width 0 height 0
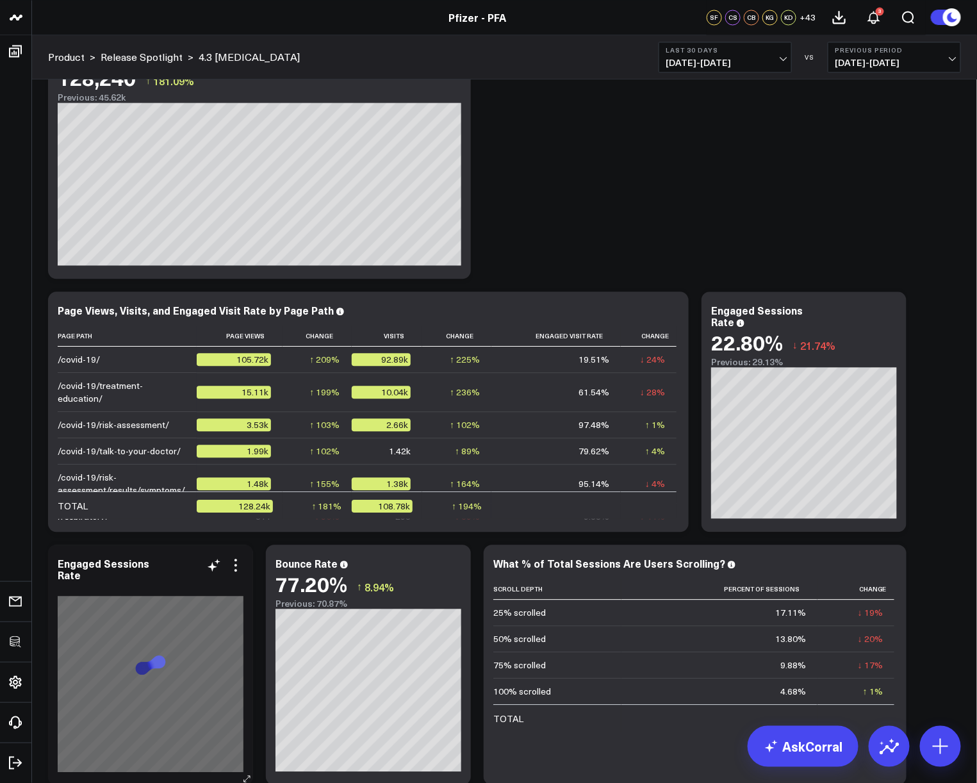
scroll to position [997, 0]
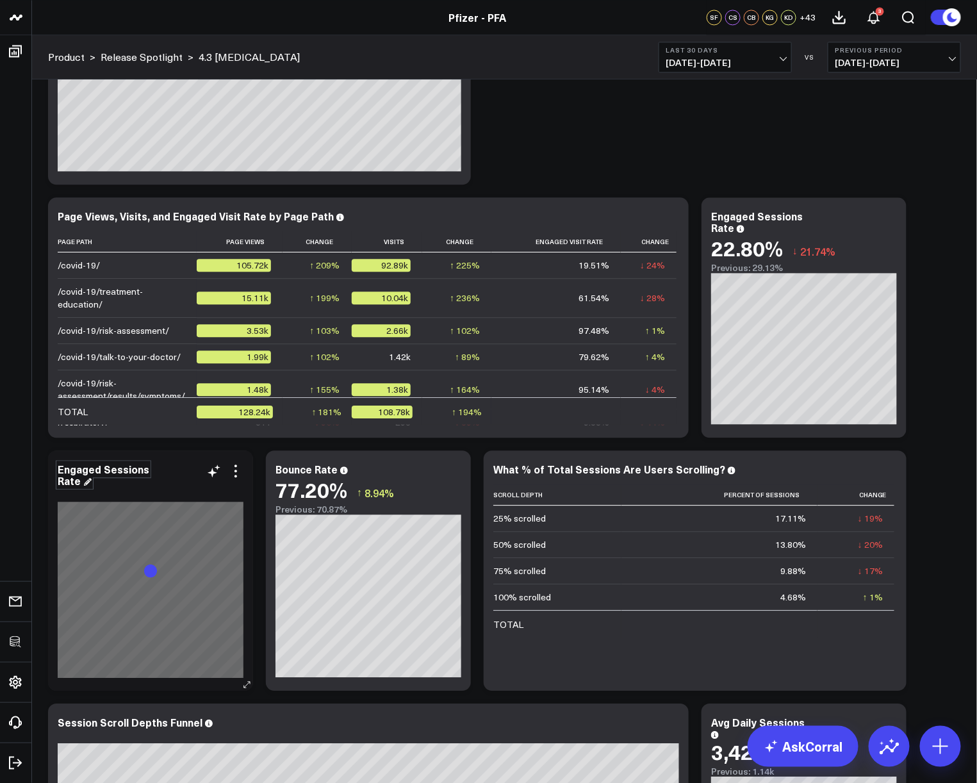
click at [116, 471] on div "Engaged Sessions Rate" at bounding box center [104, 475] width 92 height 26
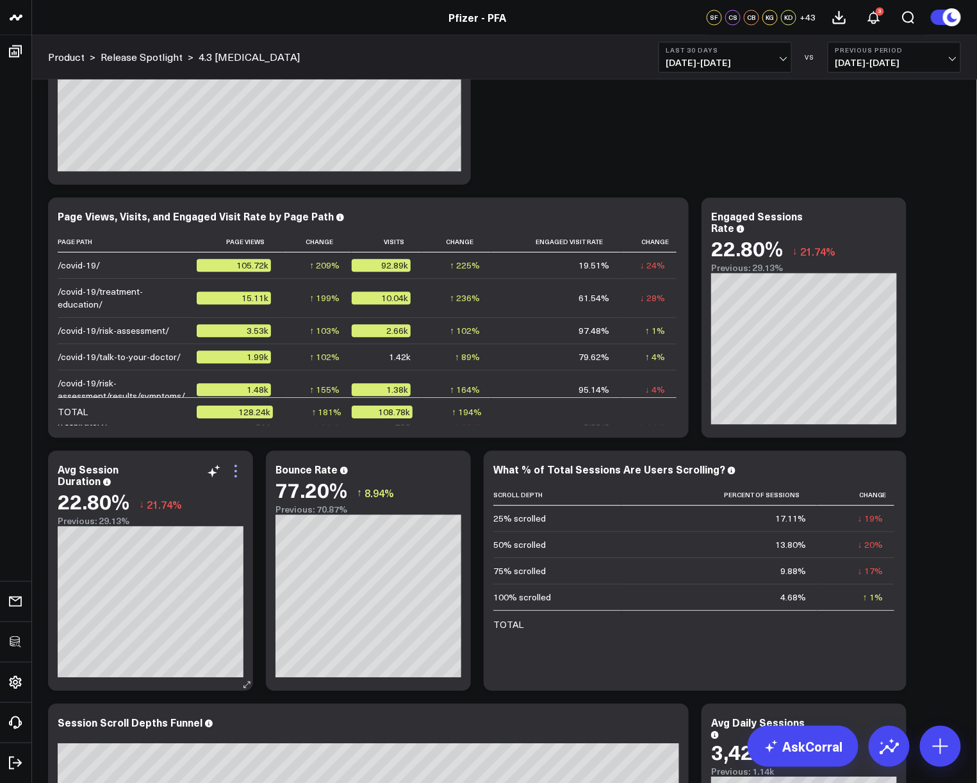
click at [232, 474] on icon at bounding box center [235, 470] width 15 height 15
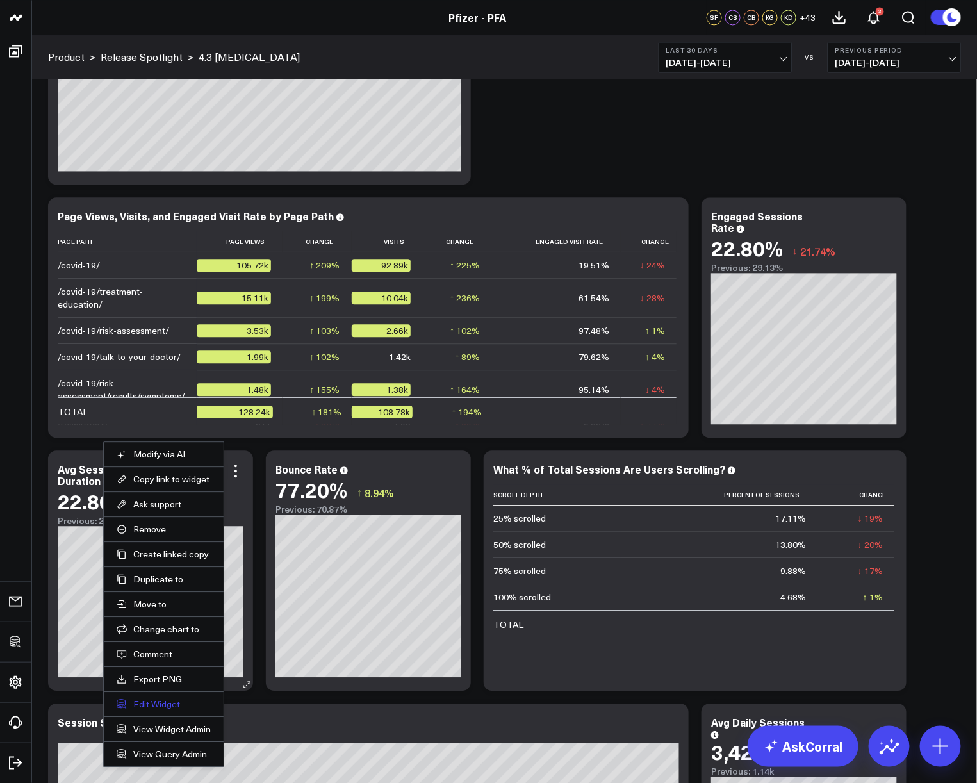
click at [163, 703] on button "Edit Widget" at bounding box center [164, 704] width 94 height 12
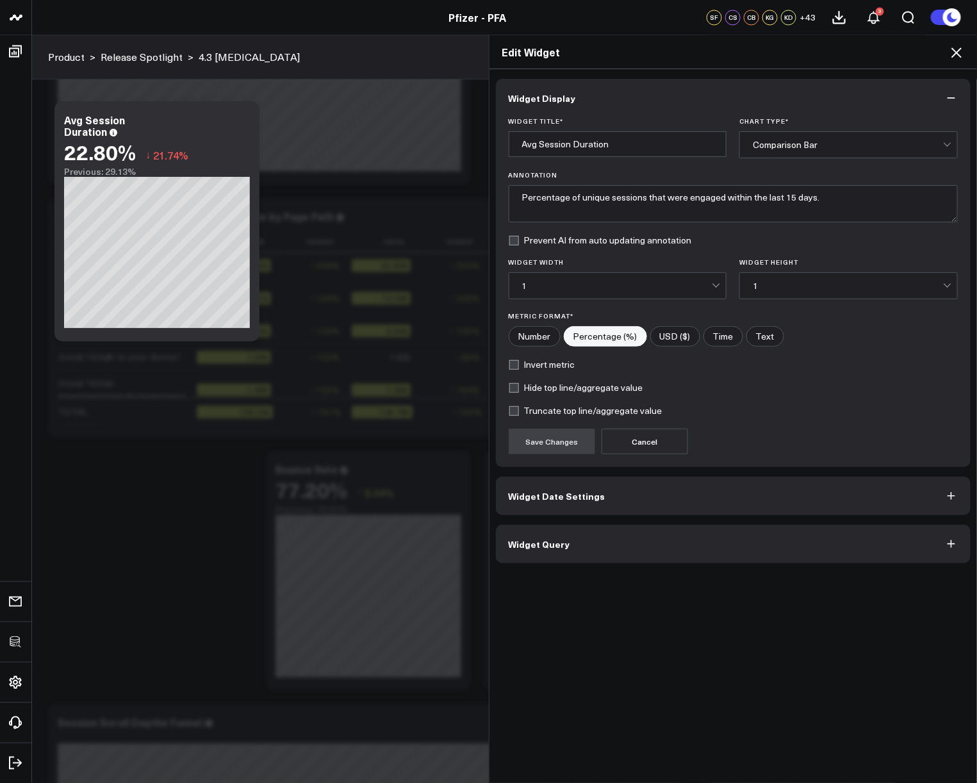
click at [573, 537] on button "Widget Query" at bounding box center [733, 544] width 475 height 38
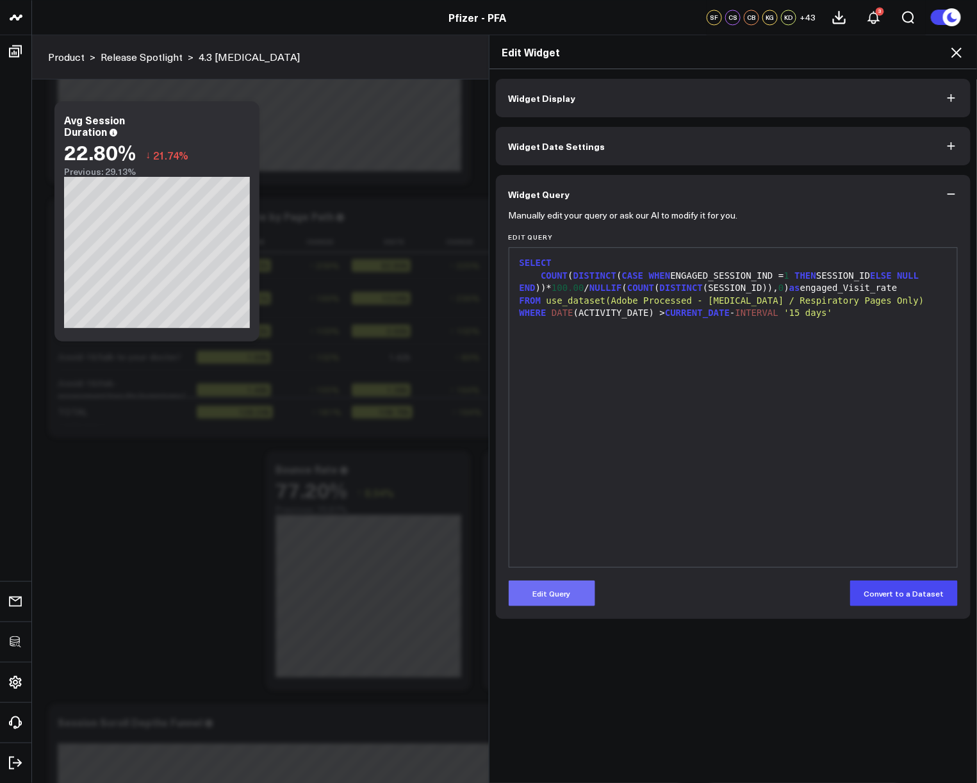
click at [562, 583] on button "Edit Query" at bounding box center [551, 593] width 86 height 26
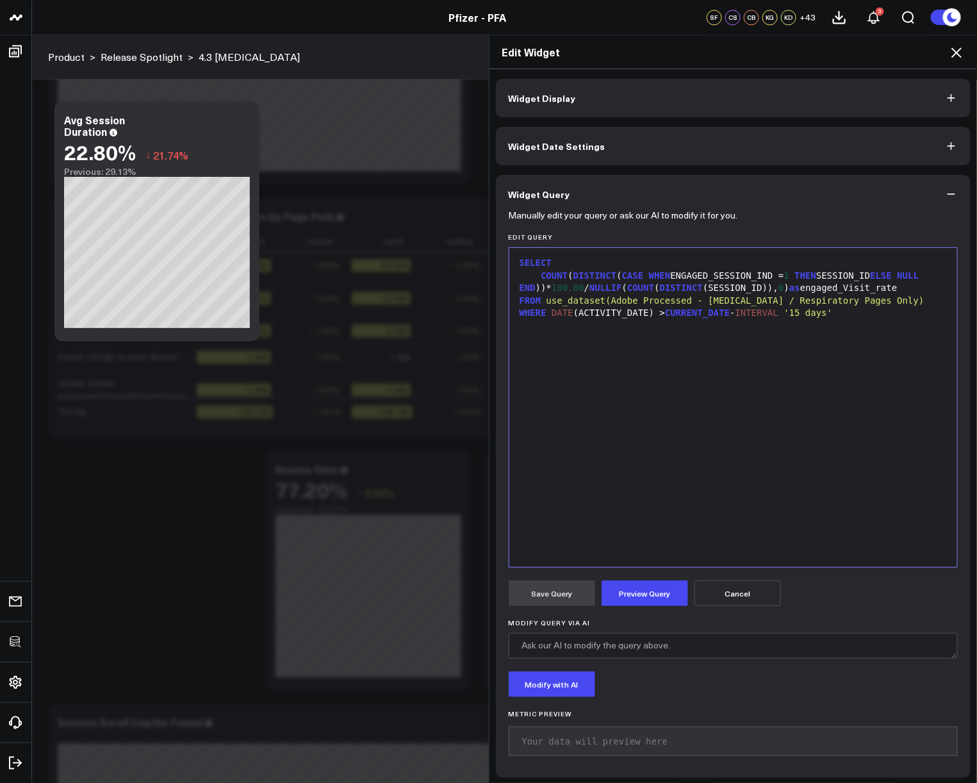
click at [744, 356] on div "SELECT COUNT ( DISTINCT ( CASE WHEN ENGAGED_SESSION_IND = 1 THEN SESSION_ID ELS…" at bounding box center [733, 407] width 435 height 306
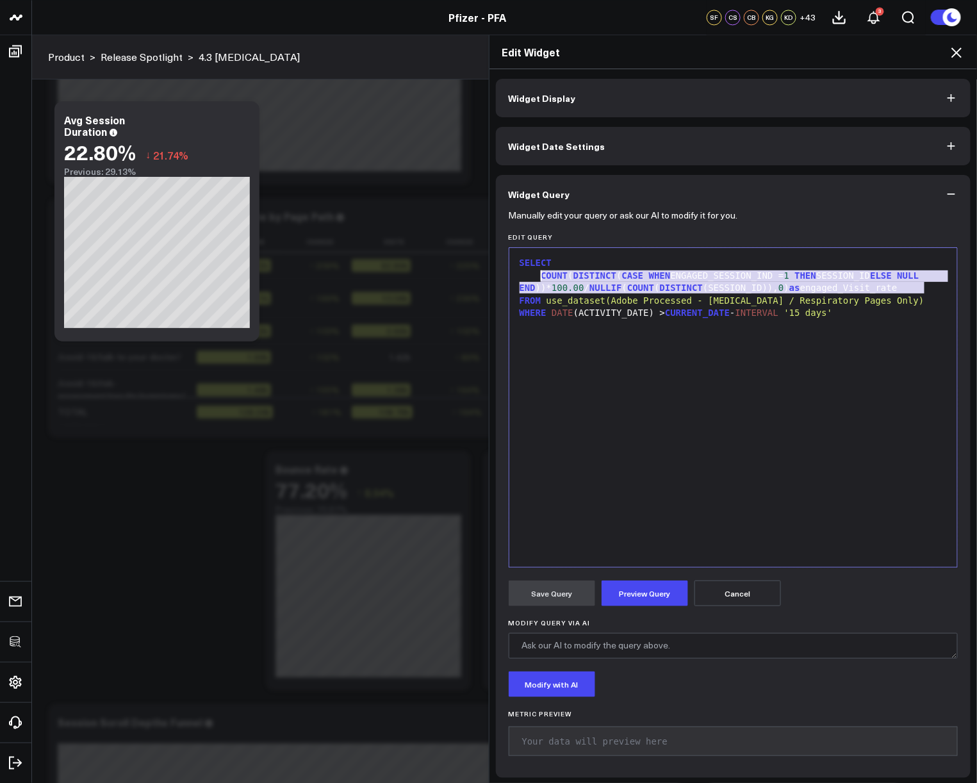
drag, startPoint x: 932, startPoint y: 291, endPoint x: 537, endPoint y: 279, distance: 396.0
click at [537, 279] on div "COUNT ( DISTINCT ( CASE WHEN ENGAGED_SESSION_IND = 1 THEN SESSION_ID ELSE NULL …" at bounding box center [733, 282] width 435 height 25
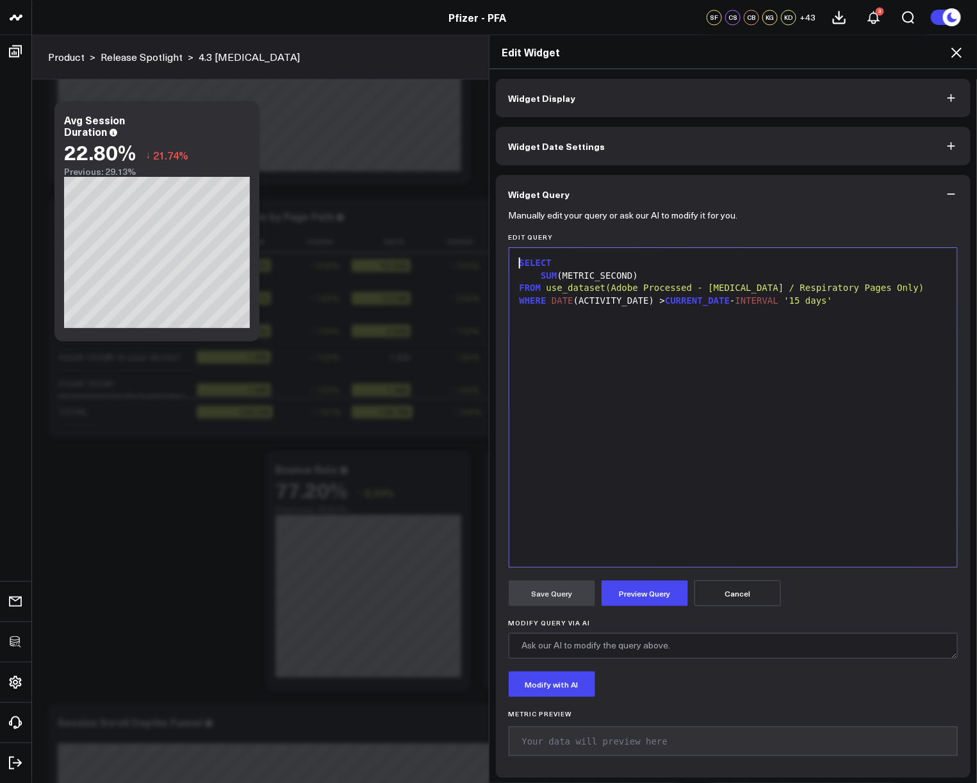
click at [628, 277] on div "SUM (METRIC_SECOND)" at bounding box center [733, 276] width 435 height 13
click at [825, 272] on div "SUM (METRIC_SECONDS_SPENT))/NULLI" at bounding box center [733, 276] width 435 height 13
click at [818, 276] on div "SUM (METRIC_SECONDS_SPENT))/ NULLIF ( COUNT ( DISTINCT SES))" at bounding box center [733, 276] width 435 height 13
click at [870, 274] on div "SUM (METRIC_SECONDS_SPENT))/ NULLIF ( COUNT ( DISTINCT SESSION_ID), )" at bounding box center [733, 276] width 435 height 13
click at [888, 279] on div "SUM (METRIC_SECONDS_SPENT))/ NULLIF ( COUNT ( DISTINCT SESSION_ID), 0 )" at bounding box center [733, 276] width 435 height 13
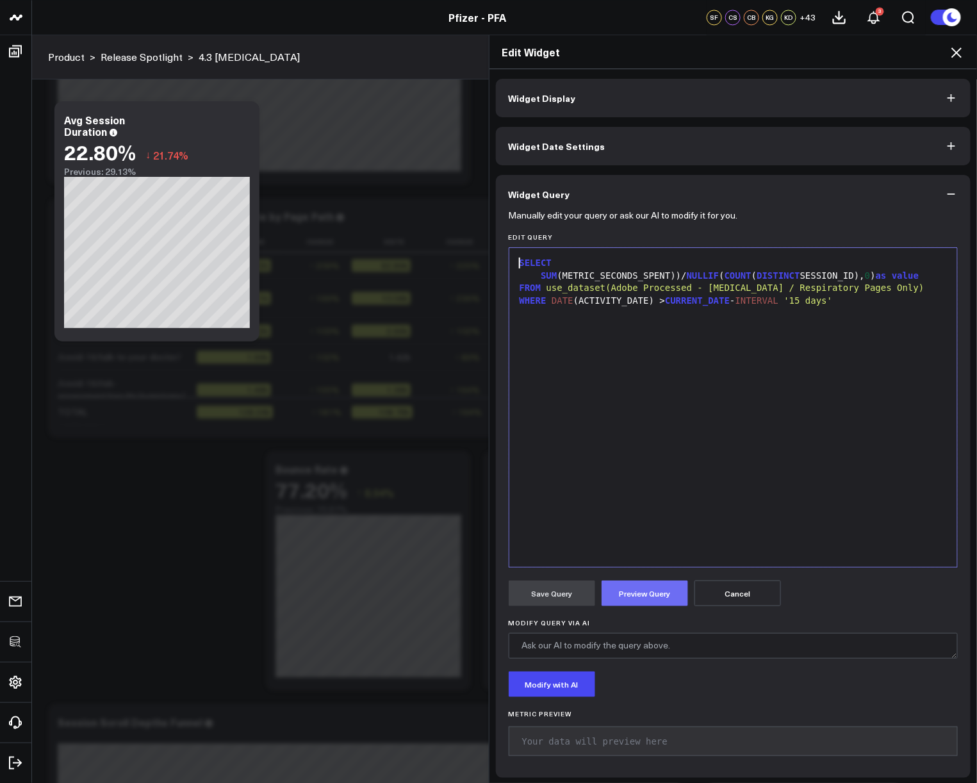
click at [647, 590] on button "Preview Query" at bounding box center [644, 593] width 86 height 26
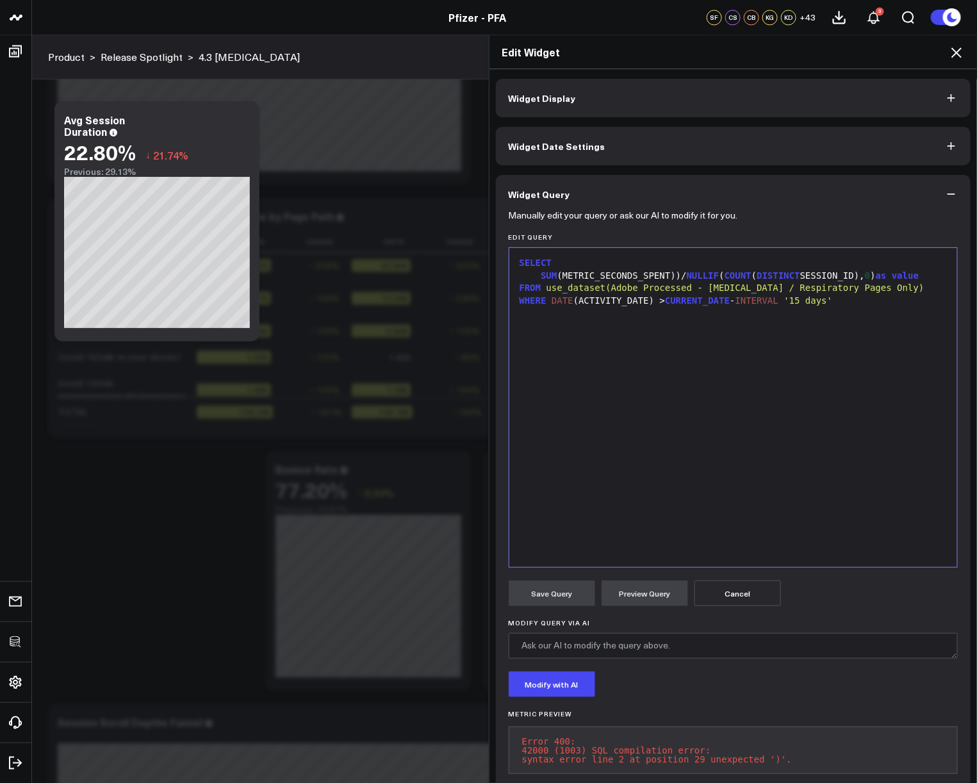
click at [700, 496] on div "SELECT SUM (METRIC_SECONDS_SPENT))/ NULLIF ( COUNT ( DISTINCT SESSION_ID), 0 ) …" at bounding box center [733, 407] width 435 height 306
click at [673, 278] on div "SUM (METRIC_SECONDS_SPENT))/ NULLIF ( COUNT ( DISTINCT SESSION_ID), 0 ) as value" at bounding box center [733, 276] width 435 height 13
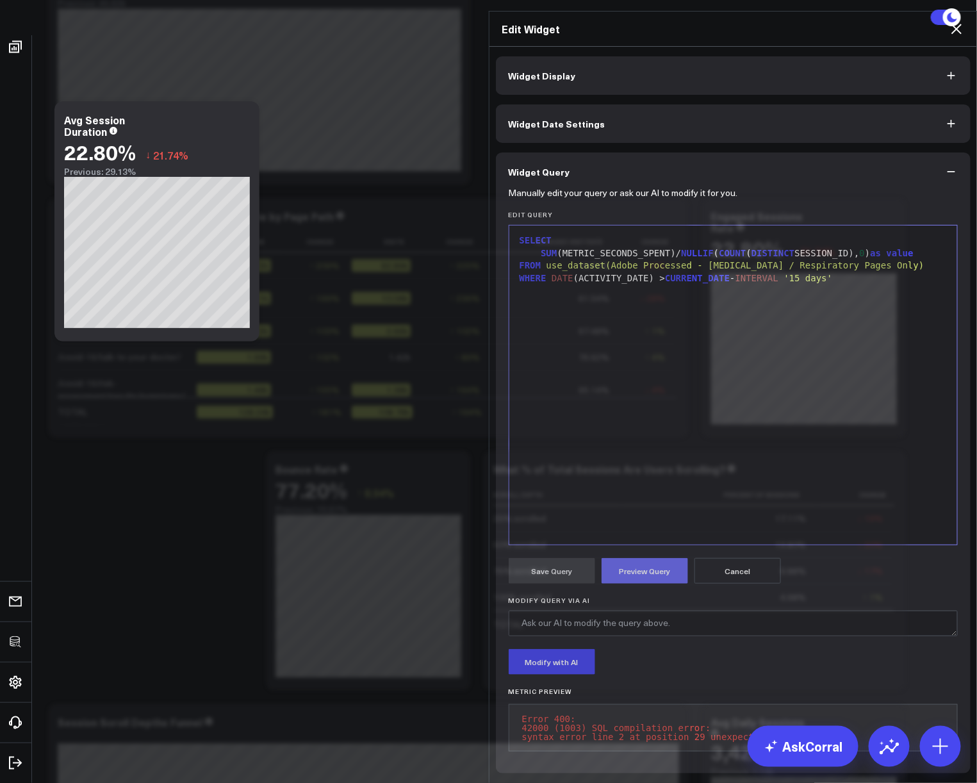
click button "Preview Query"
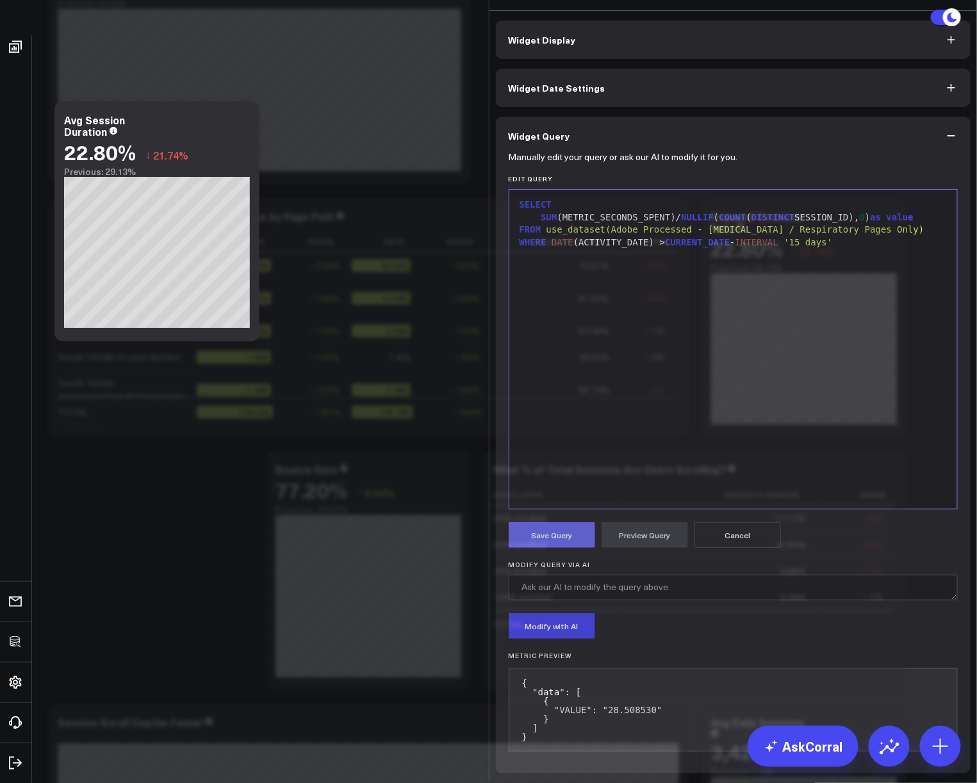
click button "Save Query"
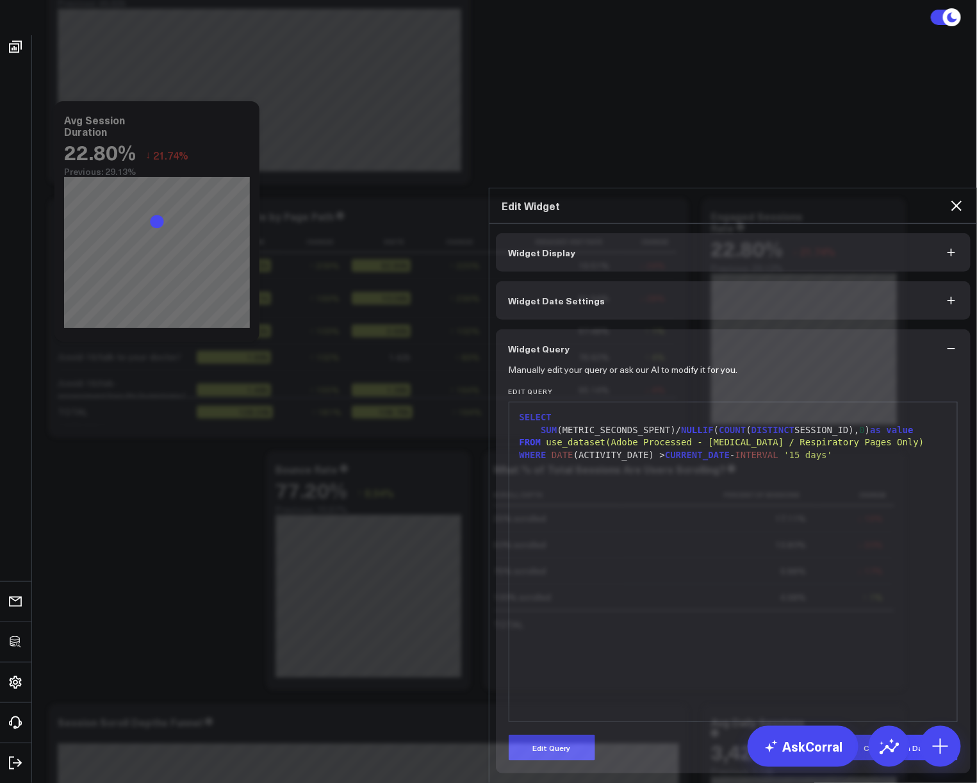
click div "Widget Display Widget Date Settings Widget Query Manually edit your query or as…"
click button "Widget Display"
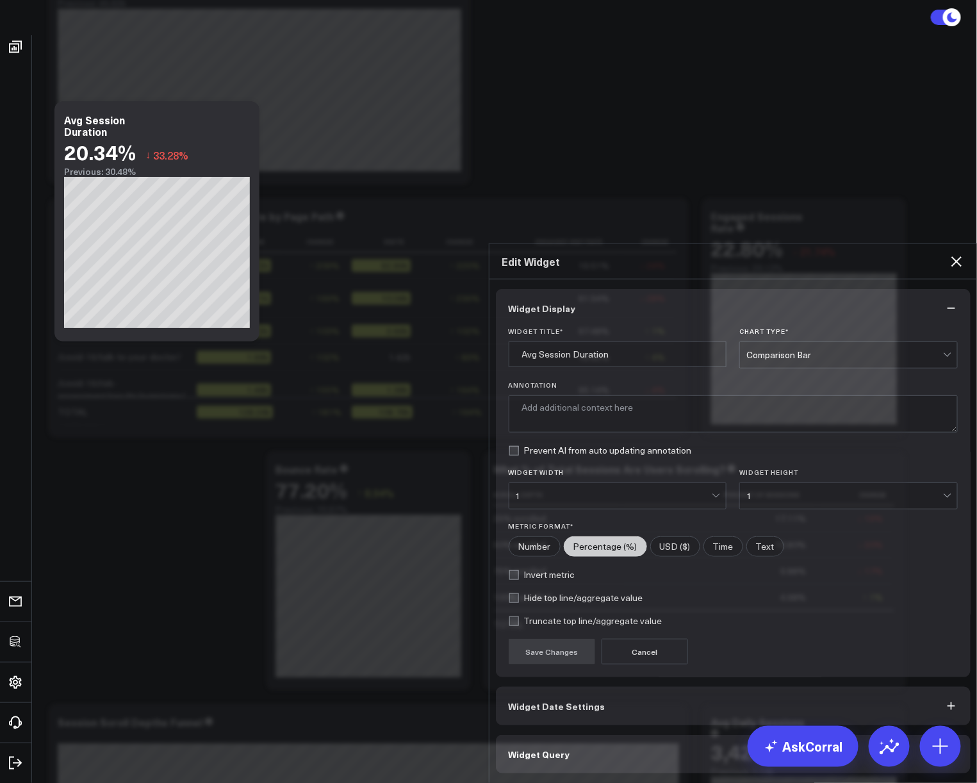
click input"] "Time"
radio input"] "true"
click button "Save Changes"
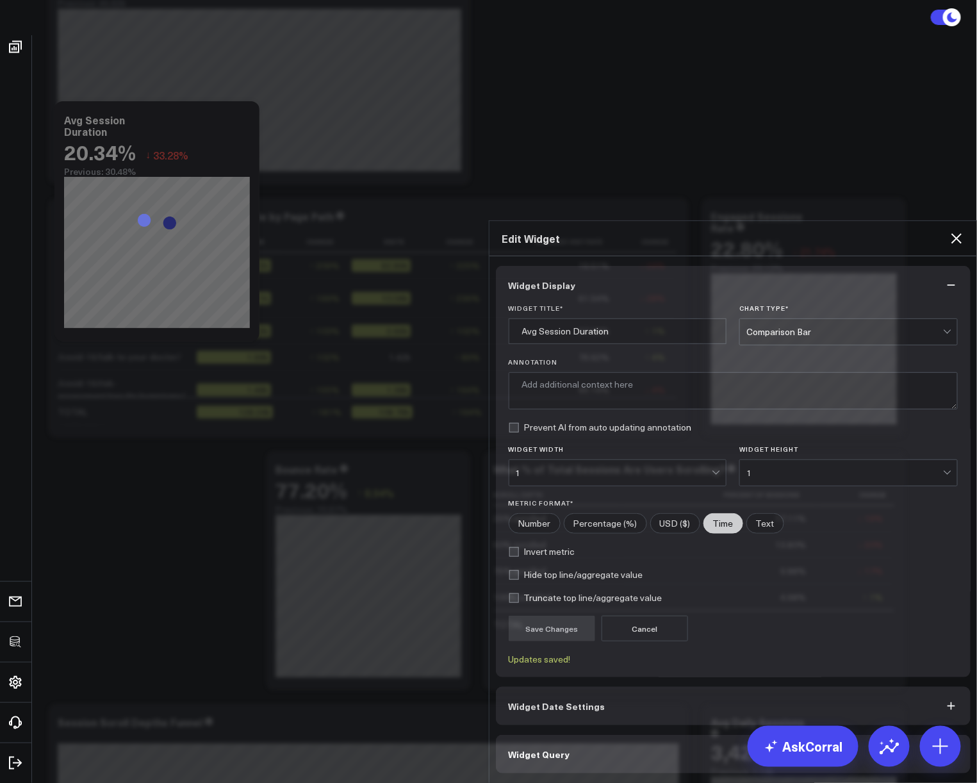
click icon
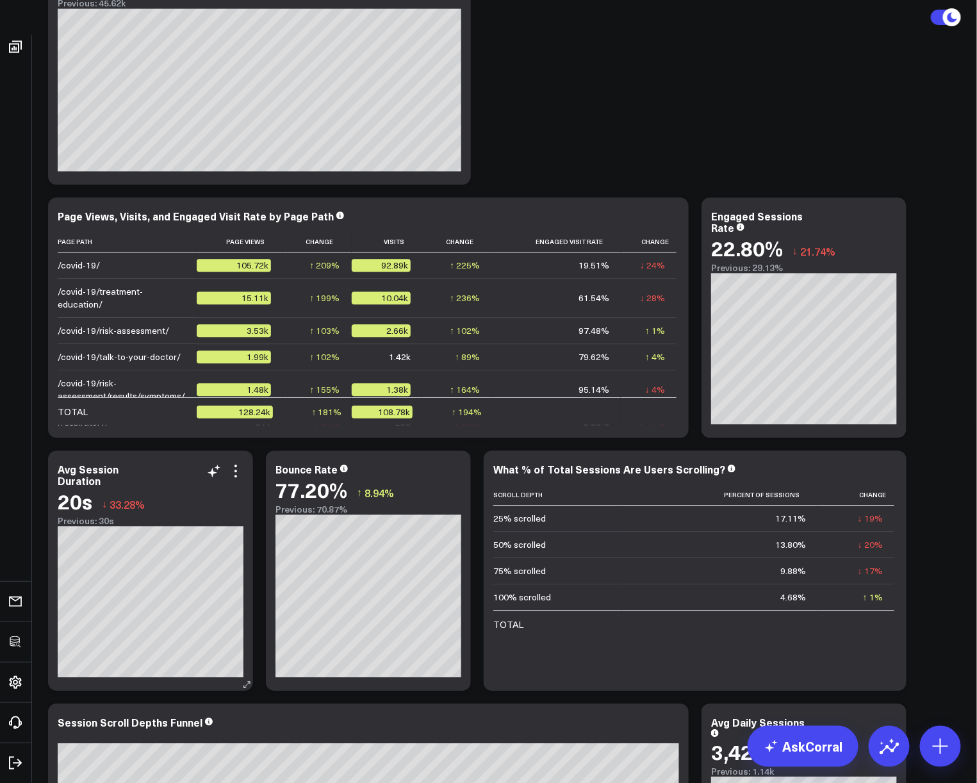
click div "Avg Session Duration"
click div "20s ↓ 33.28%"
click icon
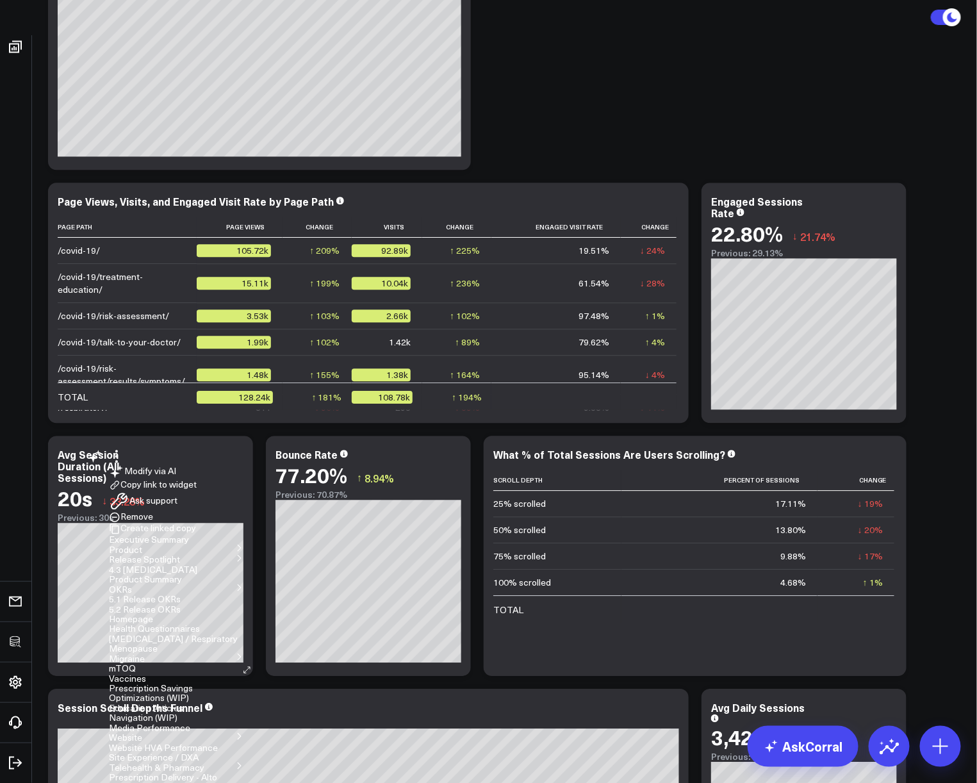
scroll to position [1014, 0]
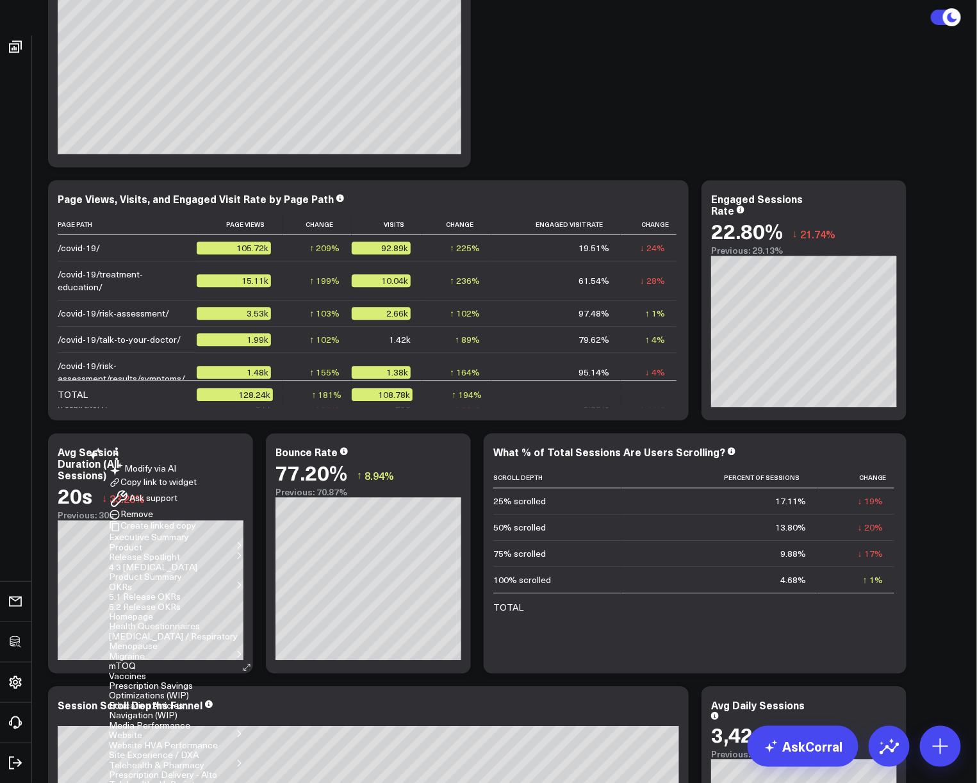
click button "4.3 Covid-19"
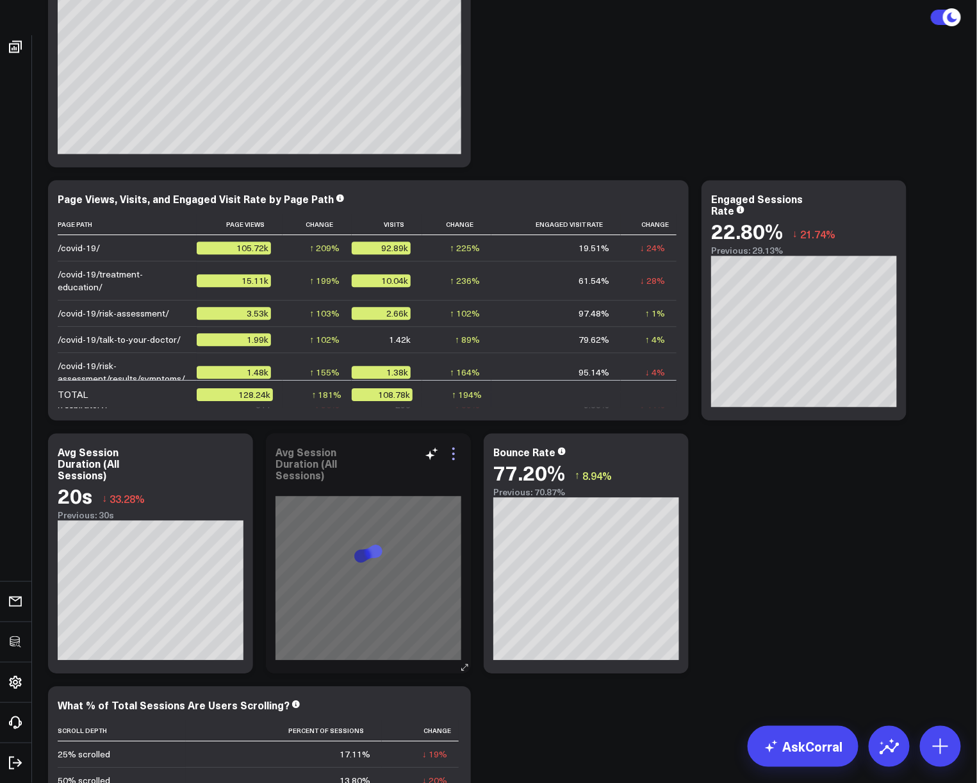
click icon
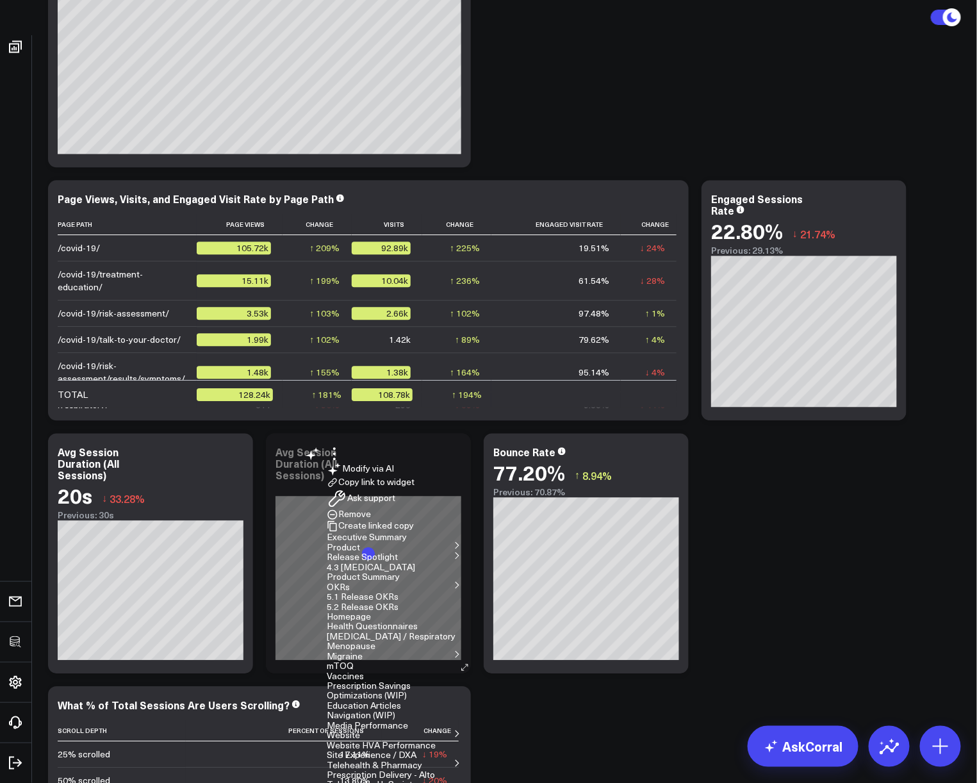
click button "Edit Widget"
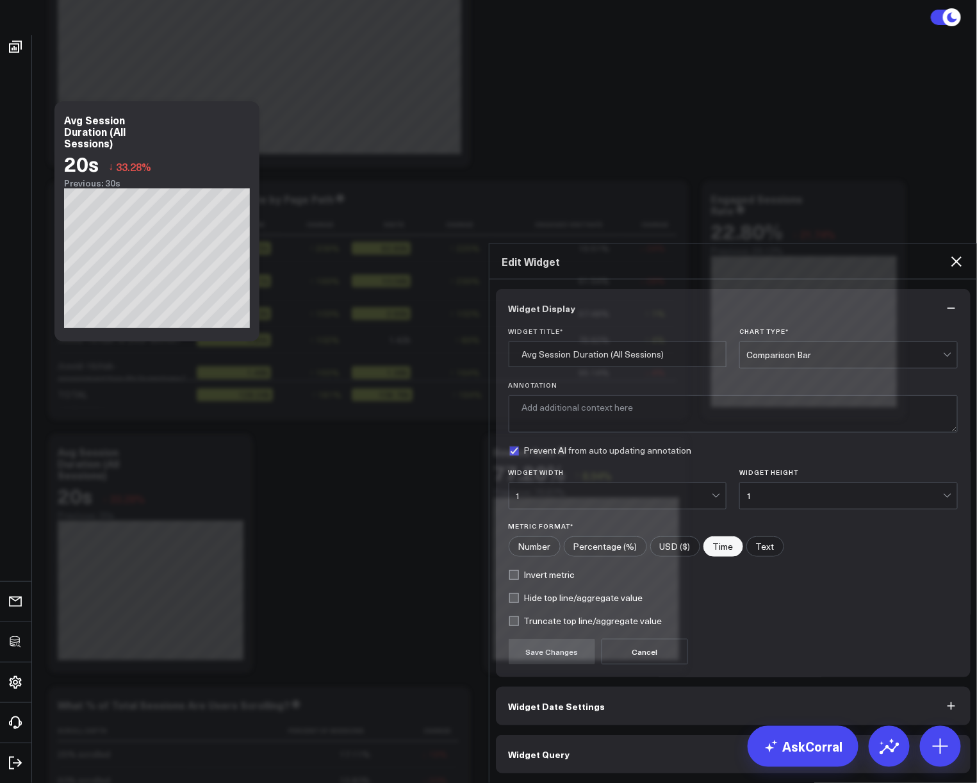
click button "Widget Query"
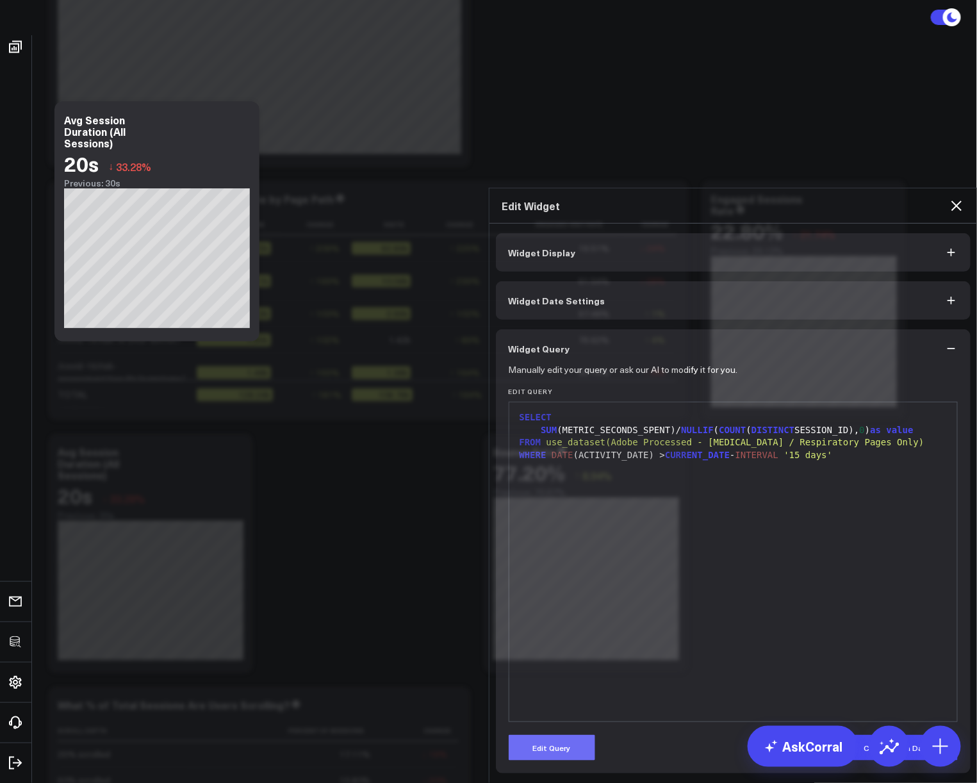
click button "Edit Query"
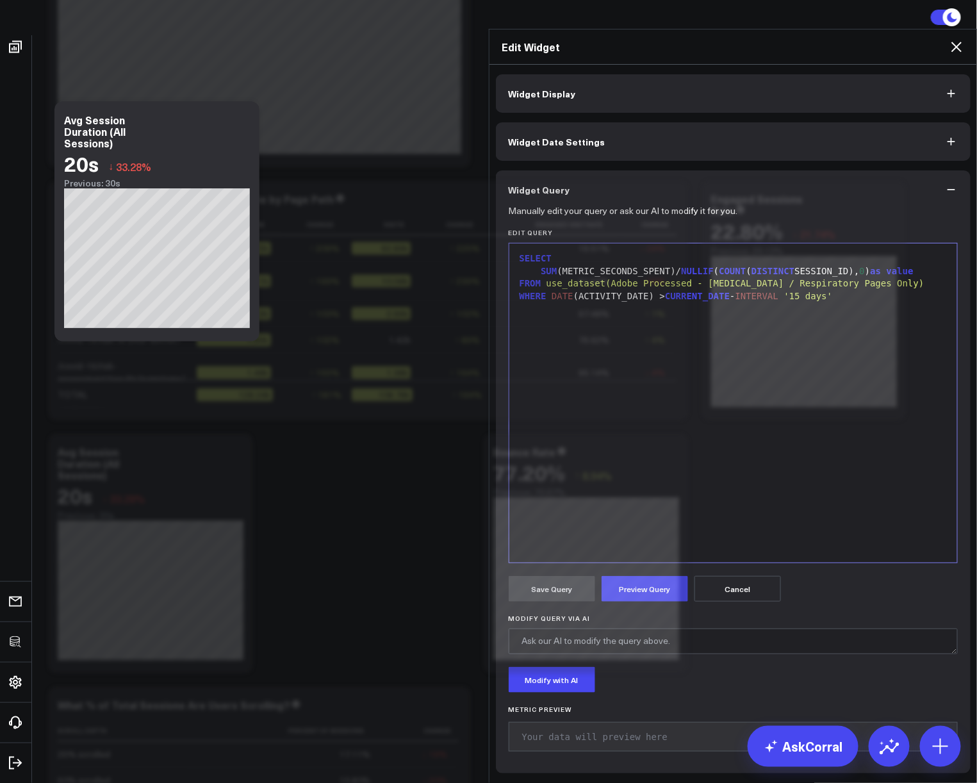
click div "SELECT SUM (METRIC_SECONDS_SPENT)/ NULLIF ( COUNT ( DISTINCT SESSION_ID), 0 ) a…"
click button "Preview Query"
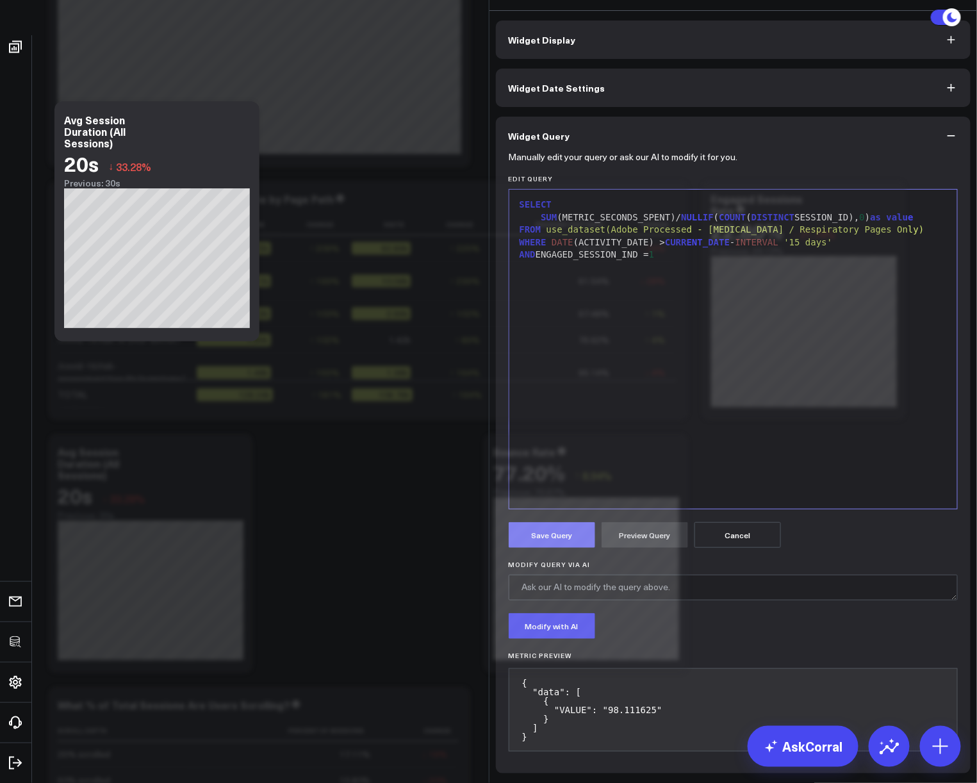
click button "Save Query"
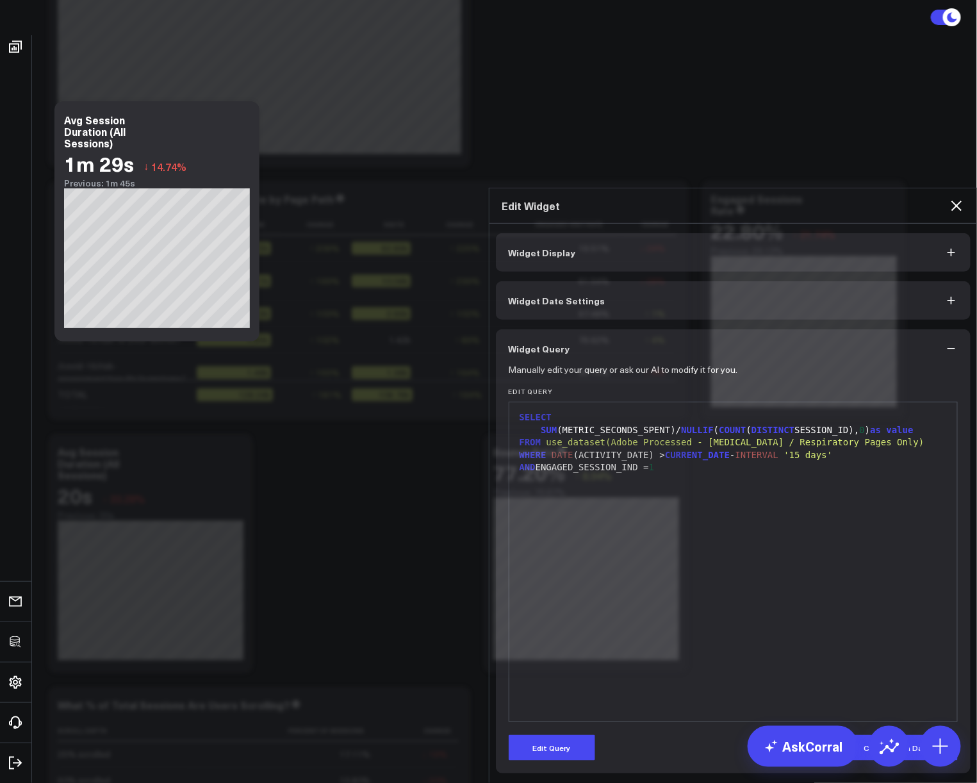
click icon
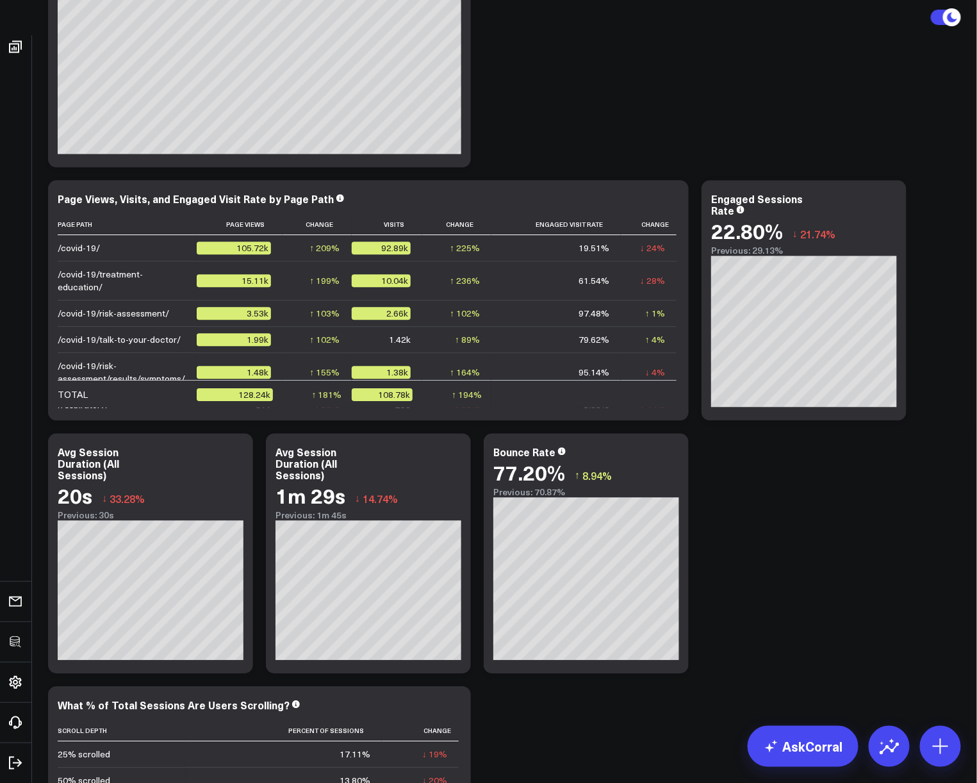
click div "Modify via AI Copy link to widget Ask support Remove Create linked copy Executi…"
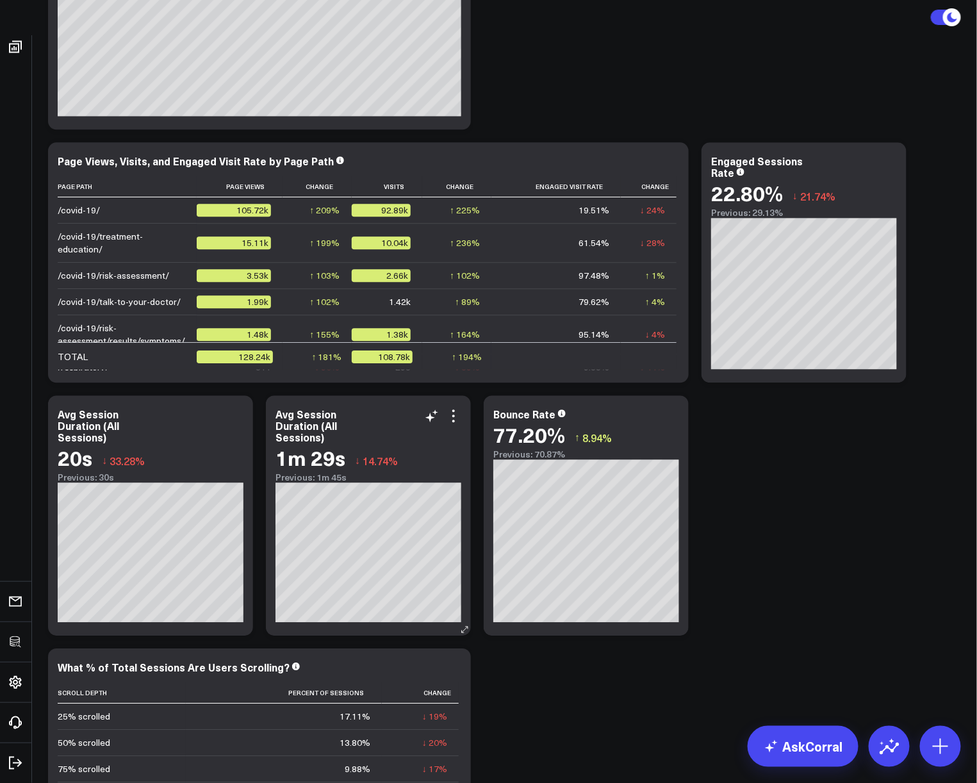
scroll to position [1087, 0]
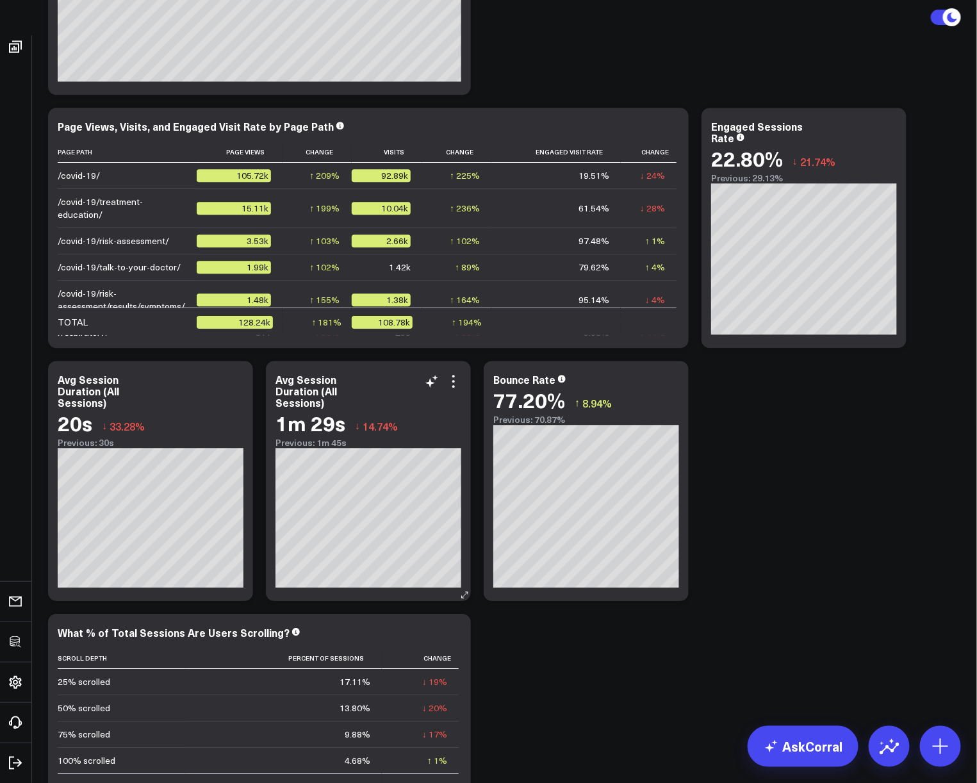
click div "Avg Session Duration (All Sessions)"
drag, startPoint x: 325, startPoint y: 390, endPoint x: 336, endPoint y: 390, distance: 10.9
click div "Avg Session Duration (All Sessions)"
click icon
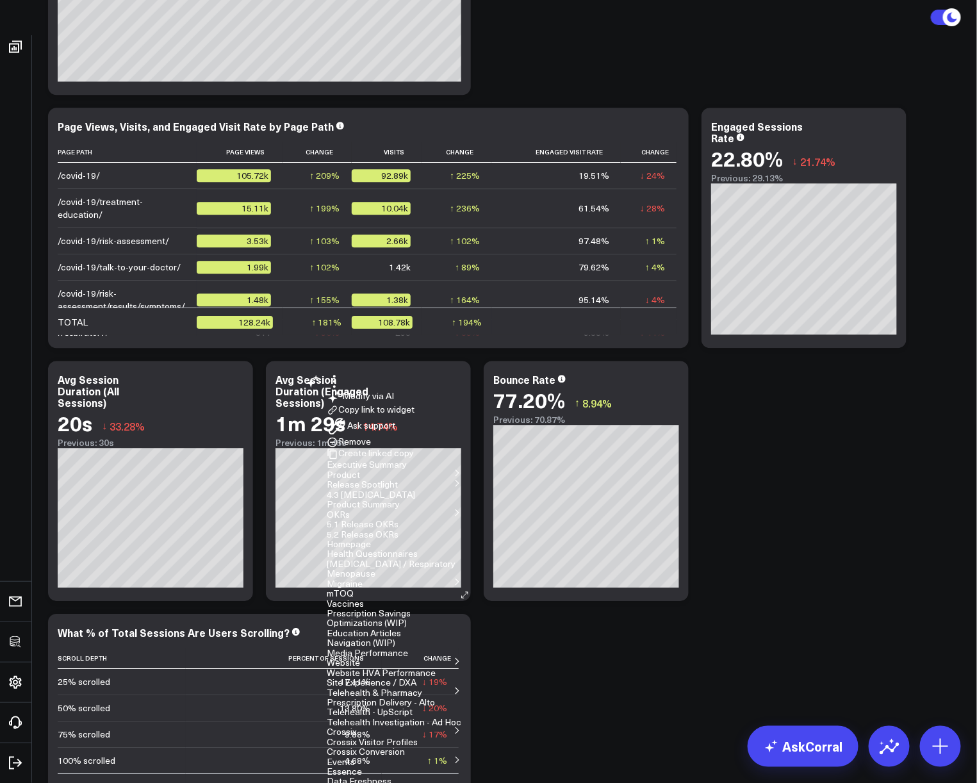
click button "Edit Widget"
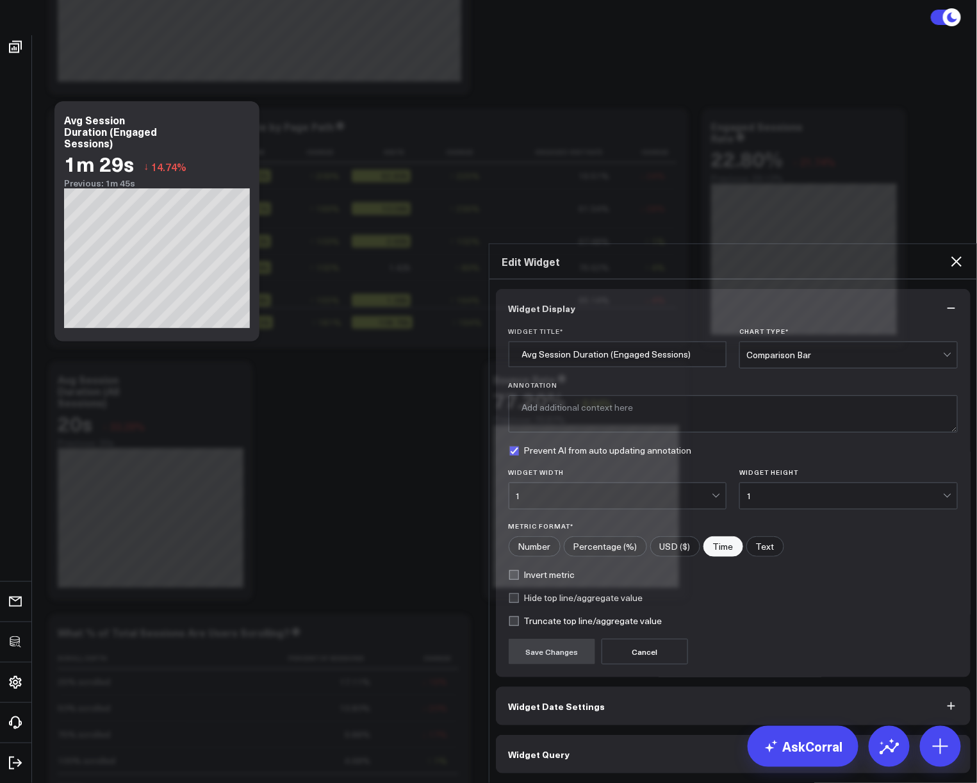
click button "Widget Query"
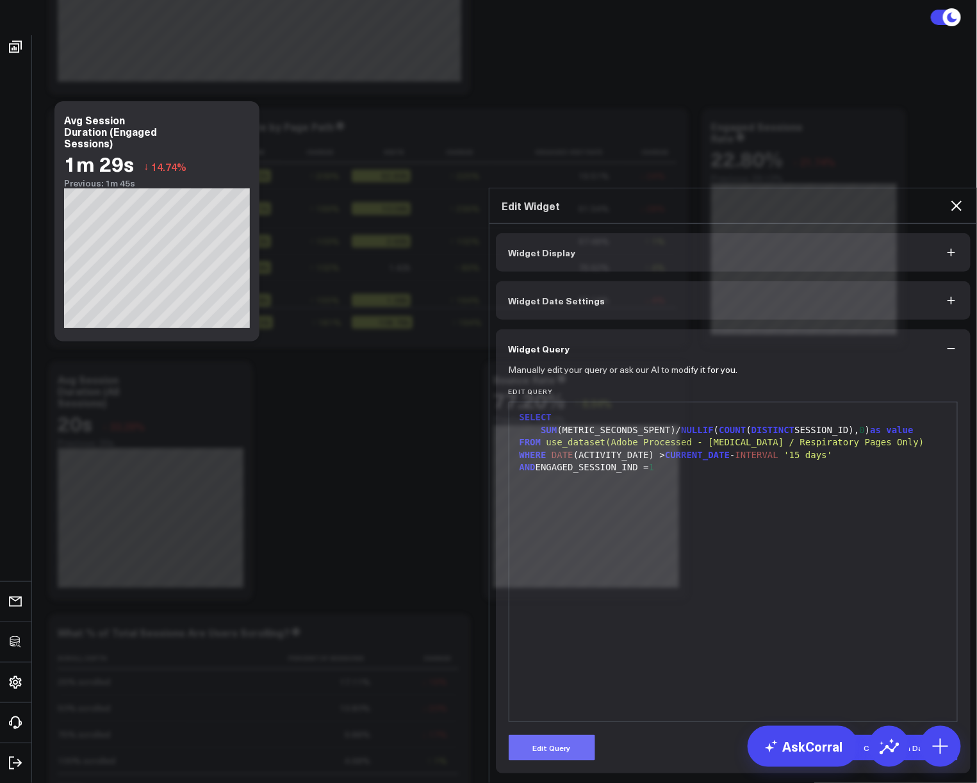
click button "Edit Query"
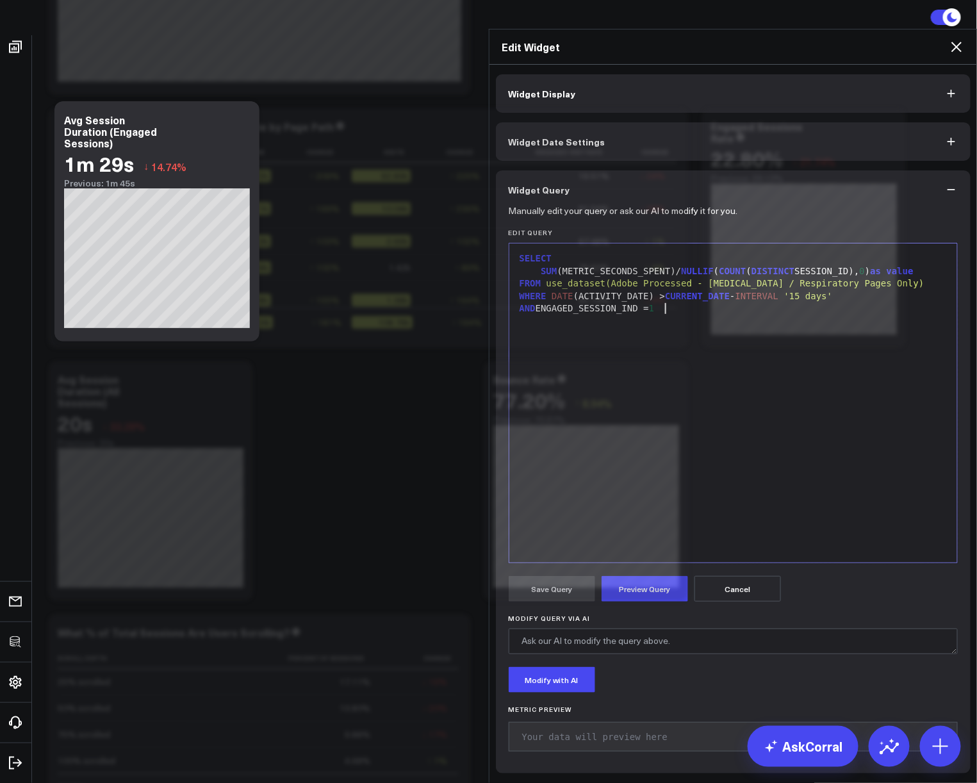
click div "SELECT SUM (METRIC_SECONDS_SPENT)/ NULLIF ( COUNT ( DISTINCT SESSION_ID), 0 ) a…"
click icon
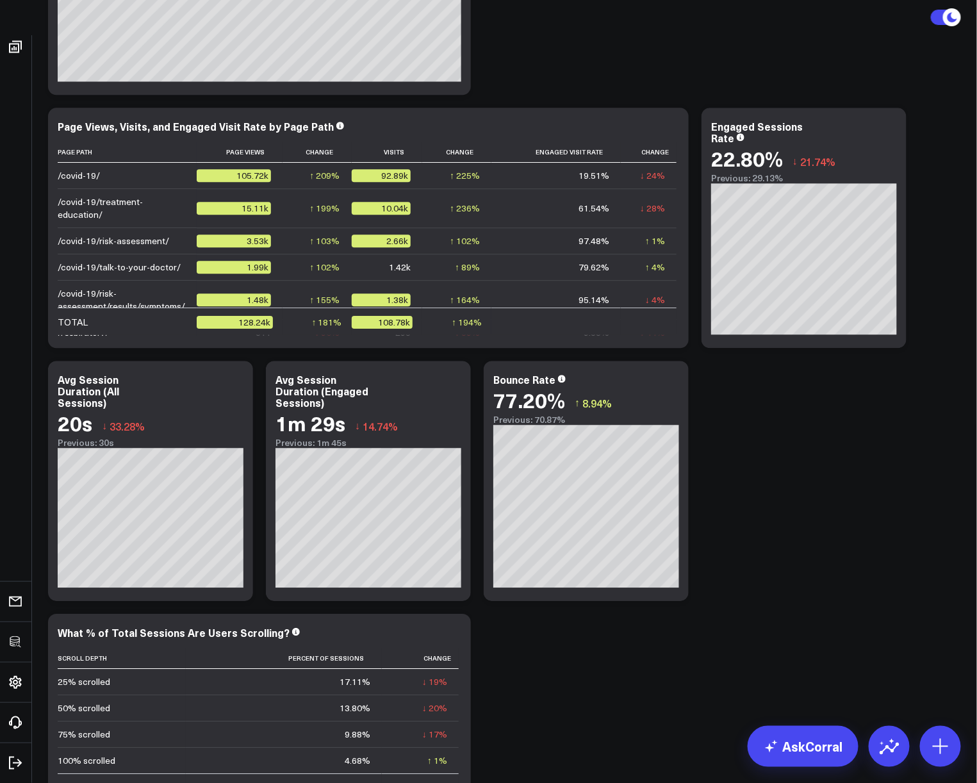
click div "Modify via AI Copy link to widget Ask support Remove Create linked copy Executi…"
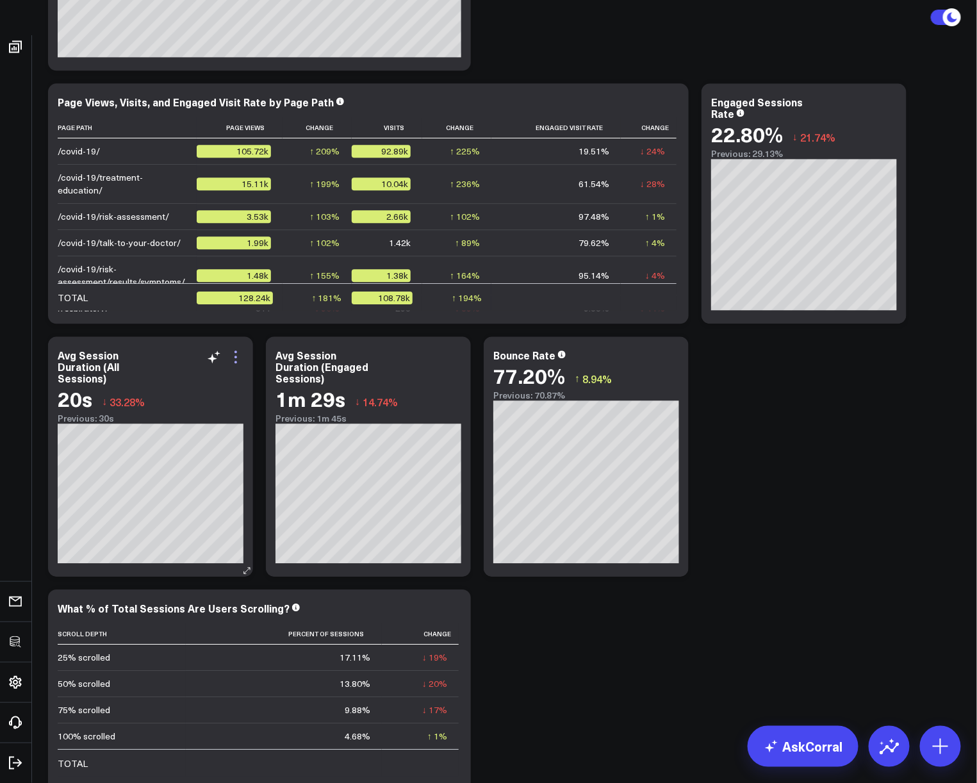
click icon
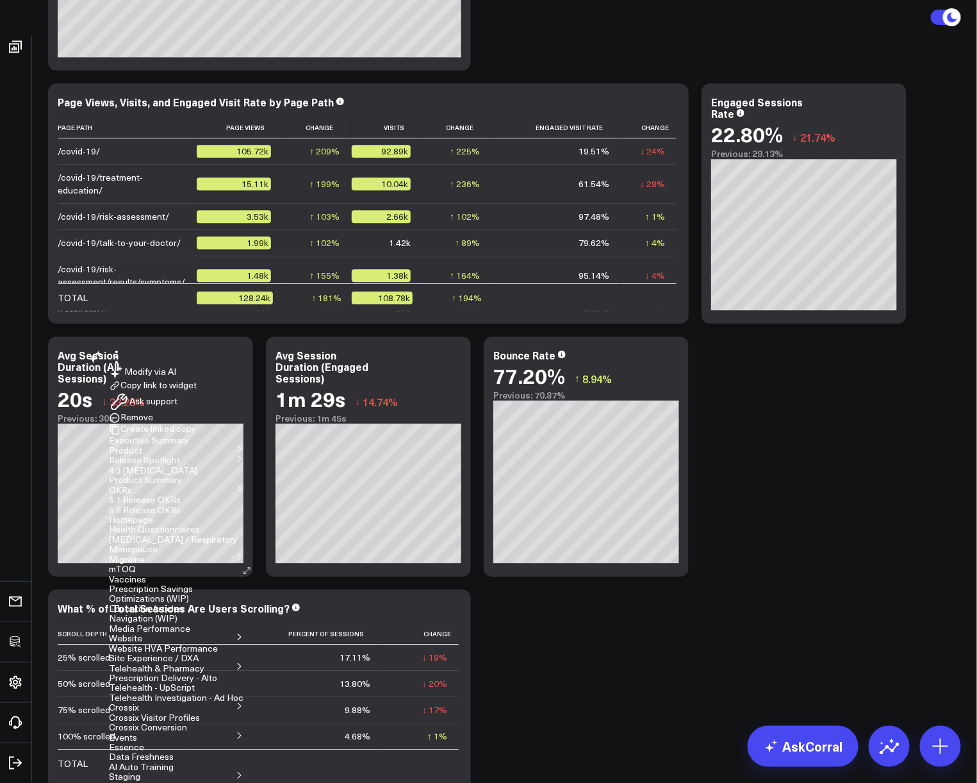
click button "Copy link to widget"
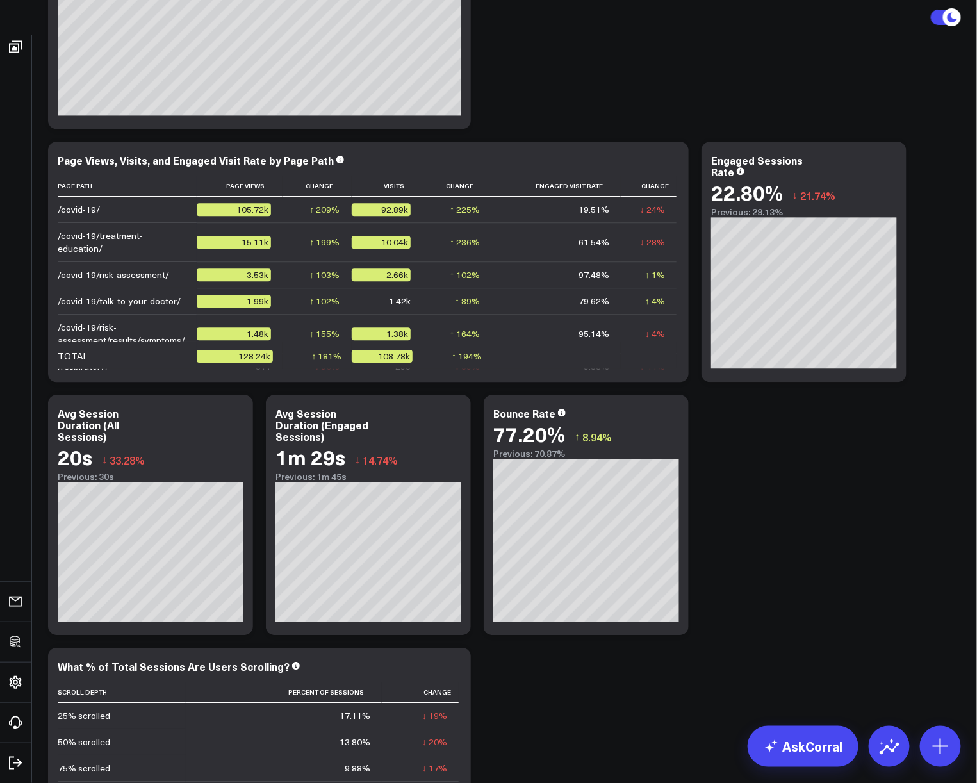
scroll to position [0, 0]
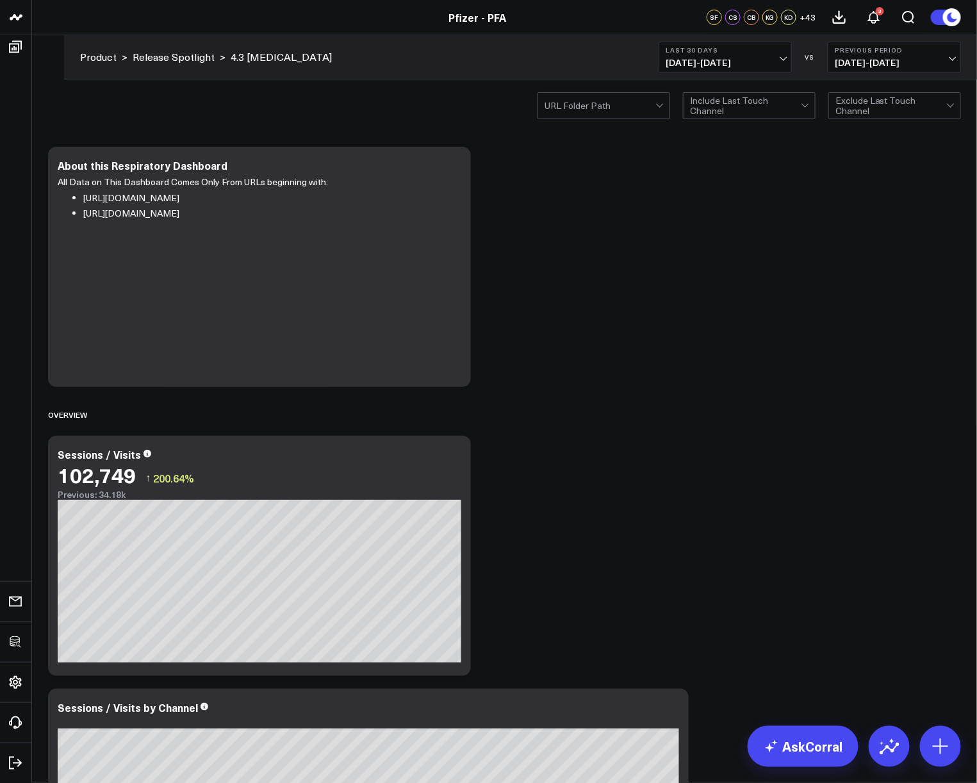
click div "Modify via AI Copy link to widget Ask support Remove Create linked copy Executi…"
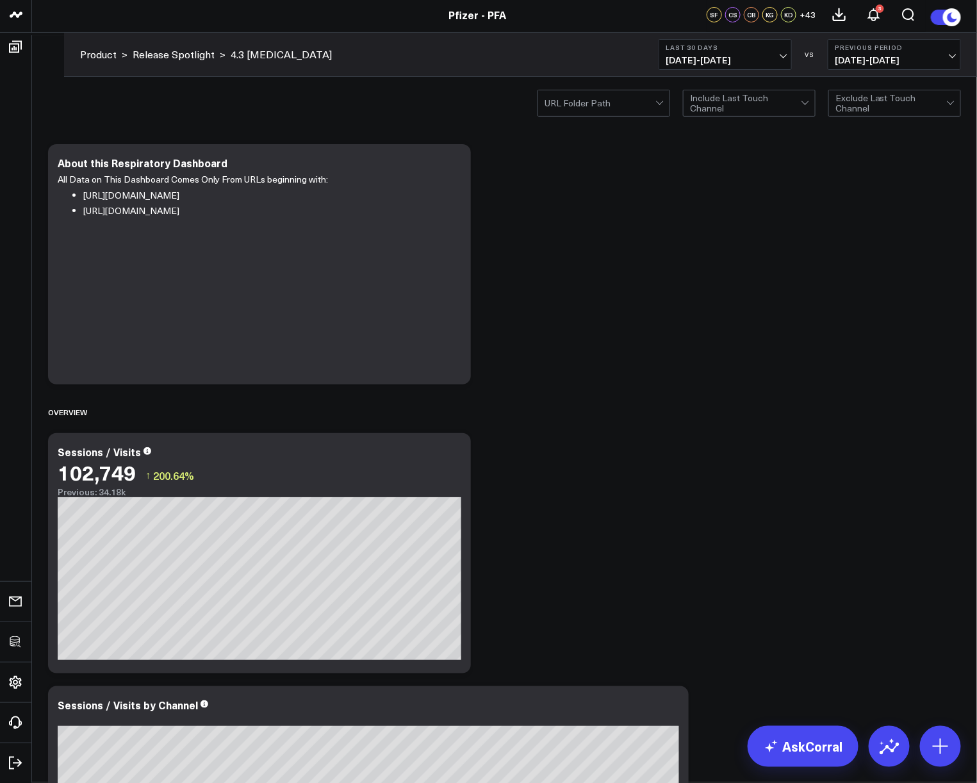
click div "Modify via AI Copy link to widget Ask support Remove Create linked copy Executi…"
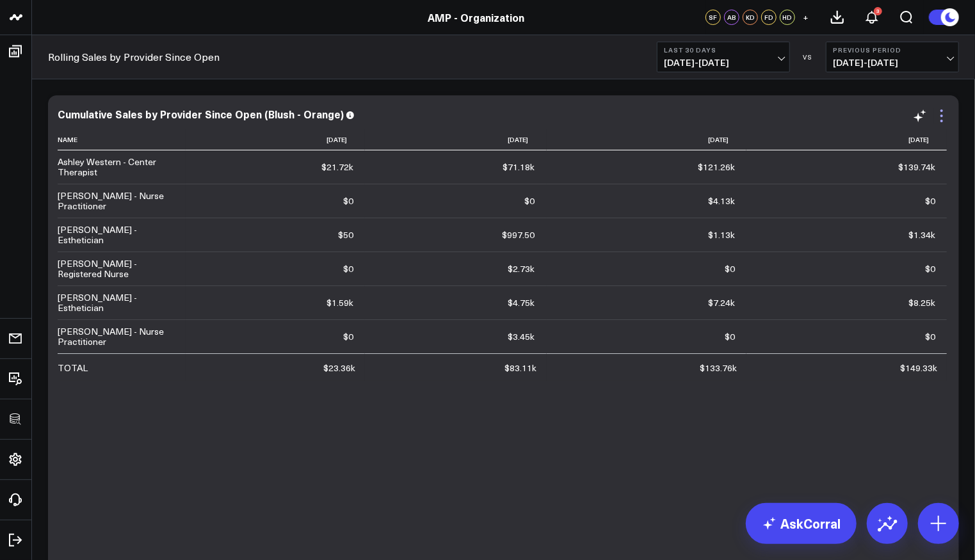
click at [946, 116] on icon at bounding box center [941, 115] width 15 height 15
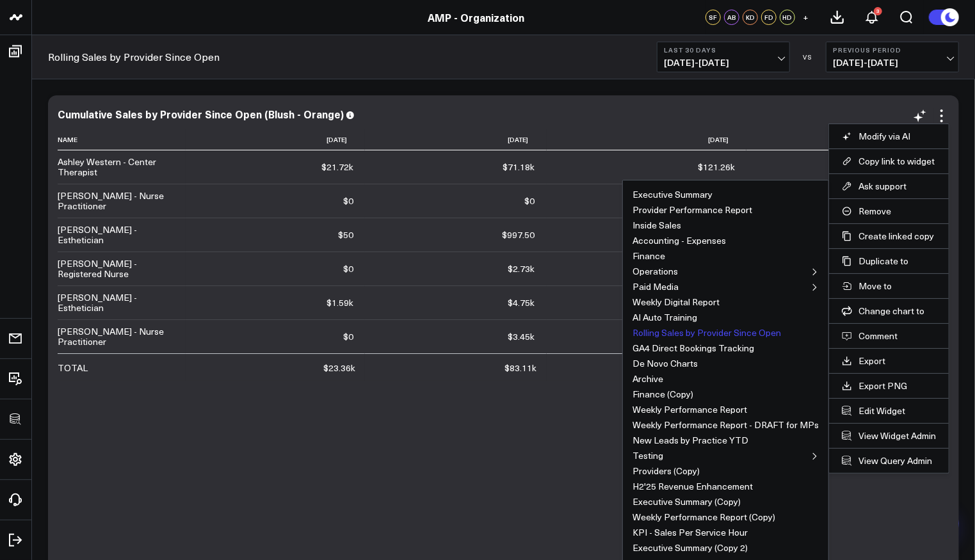
click at [723, 329] on button "Rolling Sales by Provider Since Open" at bounding box center [707, 333] width 149 height 9
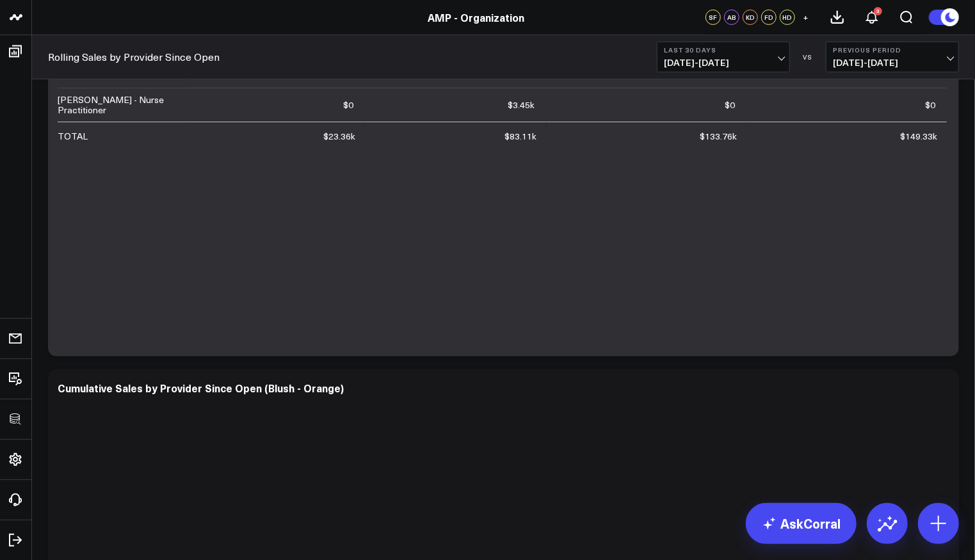
scroll to position [407, 0]
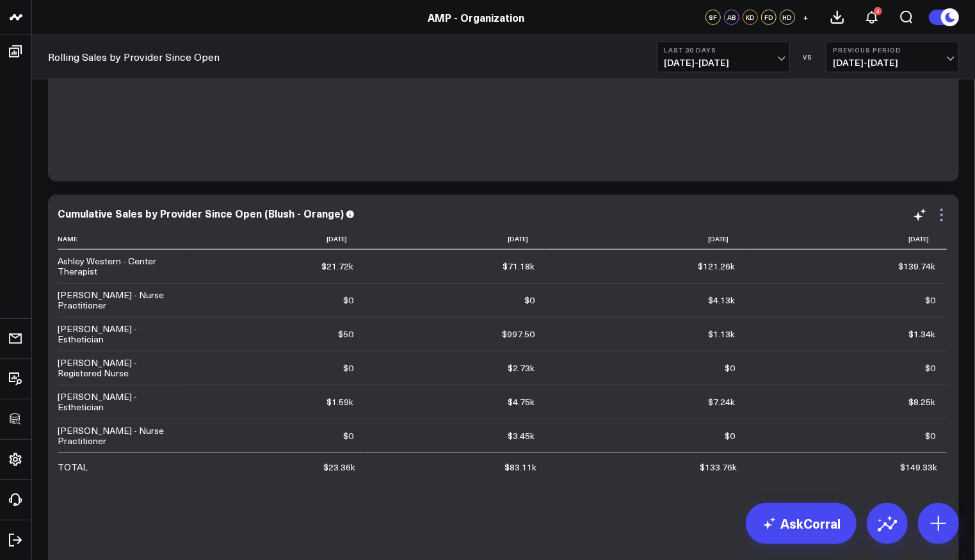
click at [936, 217] on icon at bounding box center [941, 214] width 15 height 15
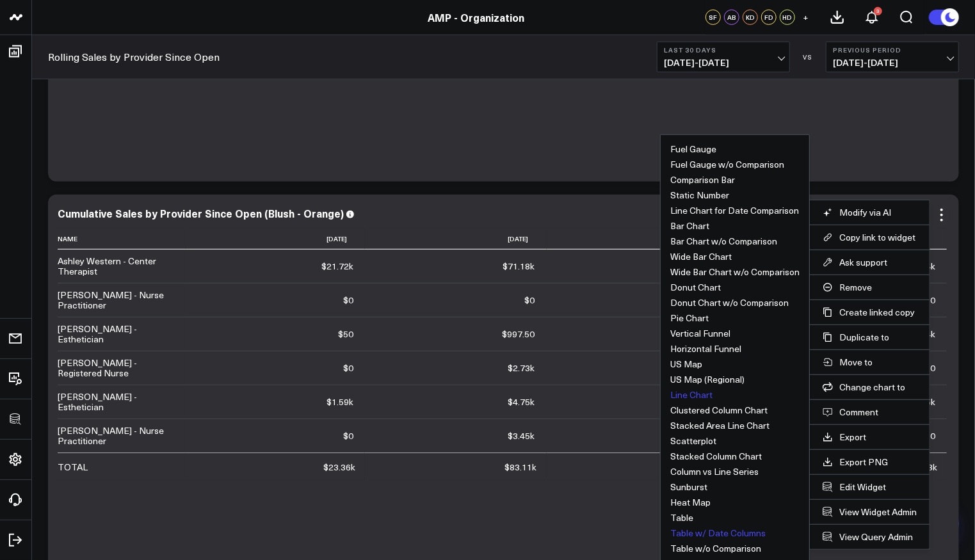
click at [692, 394] on button "Line Chart" at bounding box center [692, 395] width 42 height 9
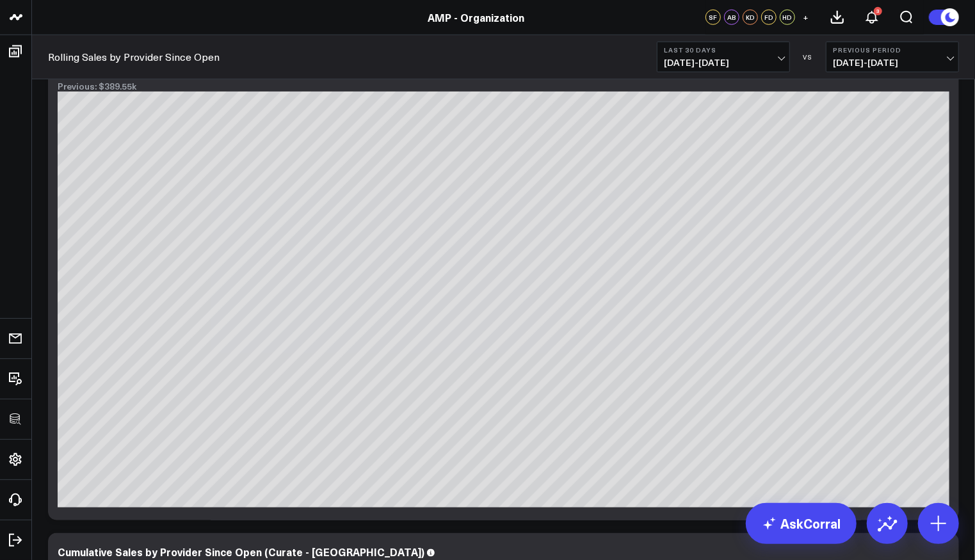
scroll to position [501, 0]
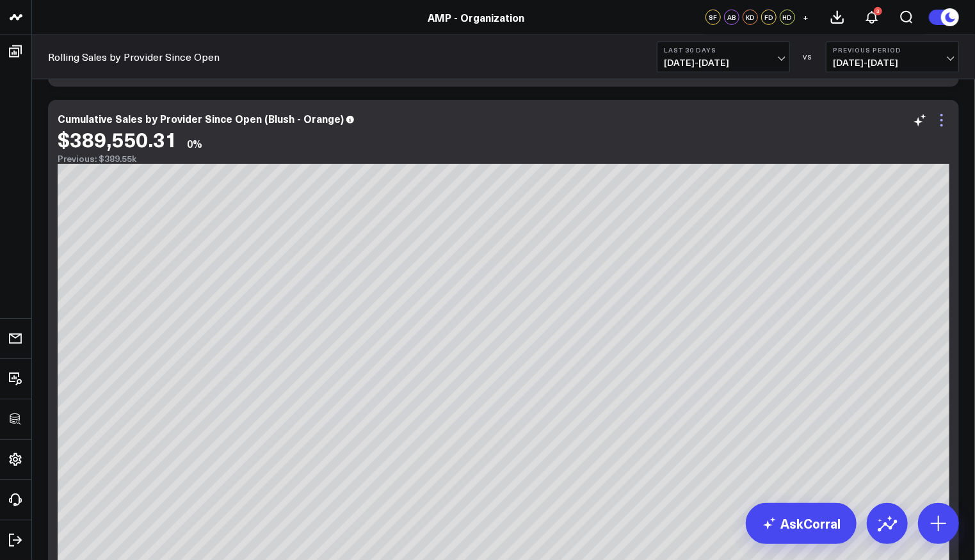
click at [947, 127] on icon at bounding box center [941, 120] width 15 height 15
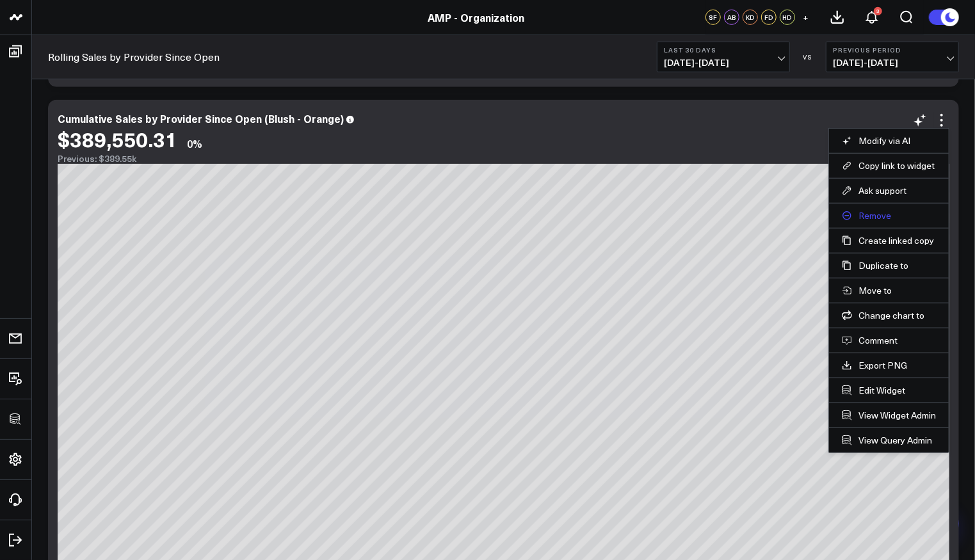
click at [876, 210] on button "Remove" at bounding box center [889, 216] width 94 height 12
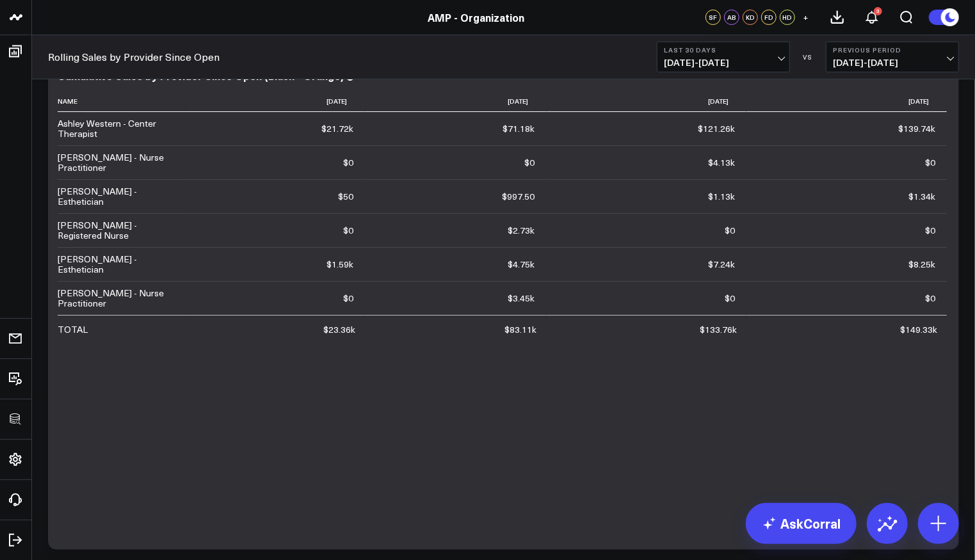
scroll to position [0, 0]
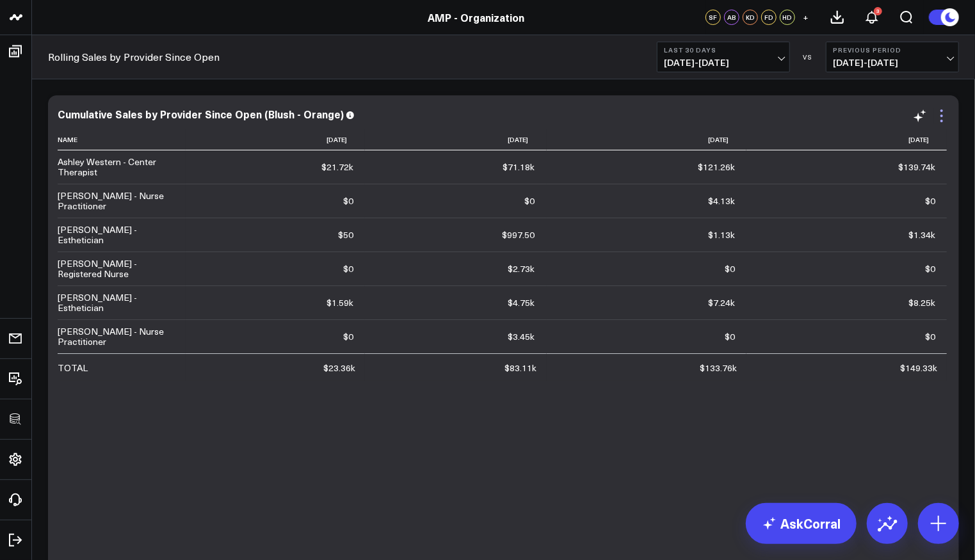
click at [944, 116] on icon at bounding box center [941, 115] width 15 height 15
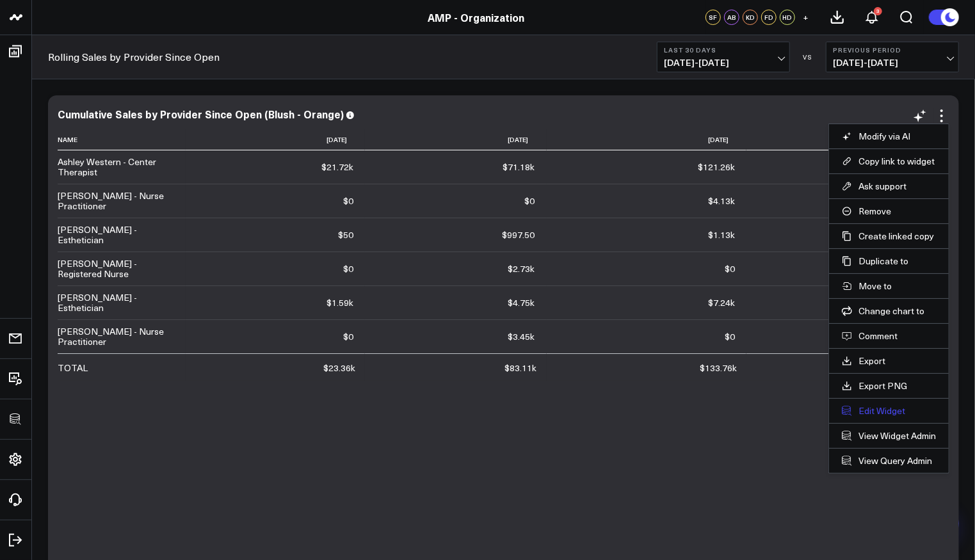
click at [855, 409] on button "Edit Widget" at bounding box center [889, 411] width 94 height 12
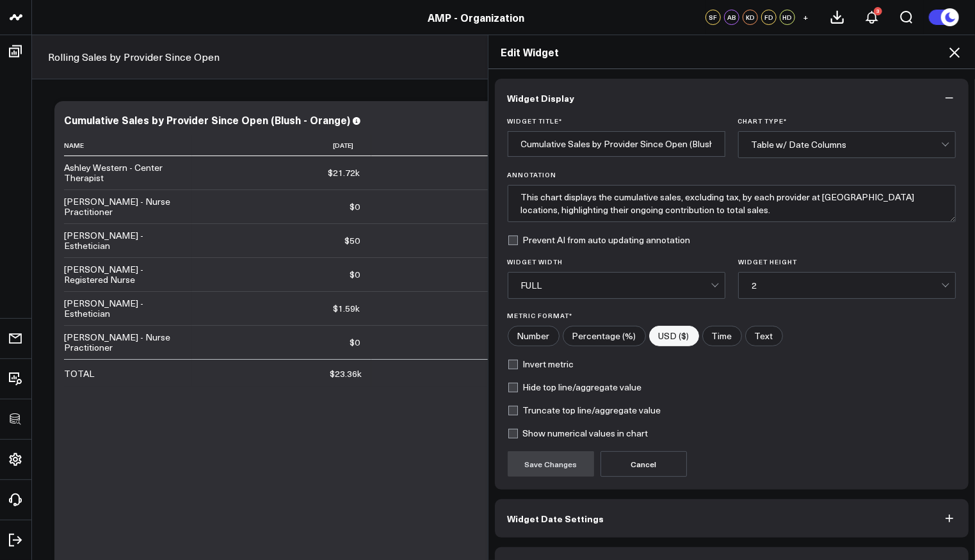
click at [599, 551] on button "Widget Query" at bounding box center [732, 567] width 475 height 38
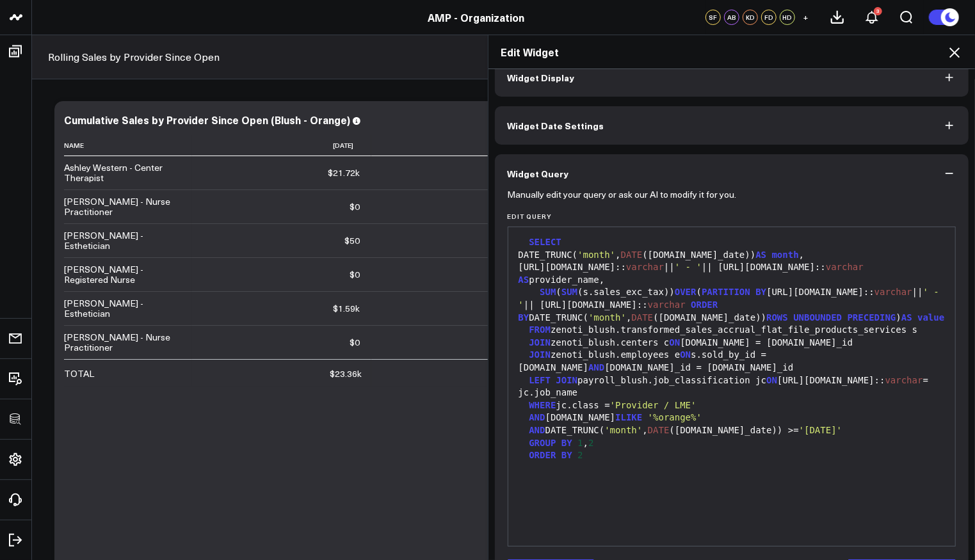
scroll to position [66, 0]
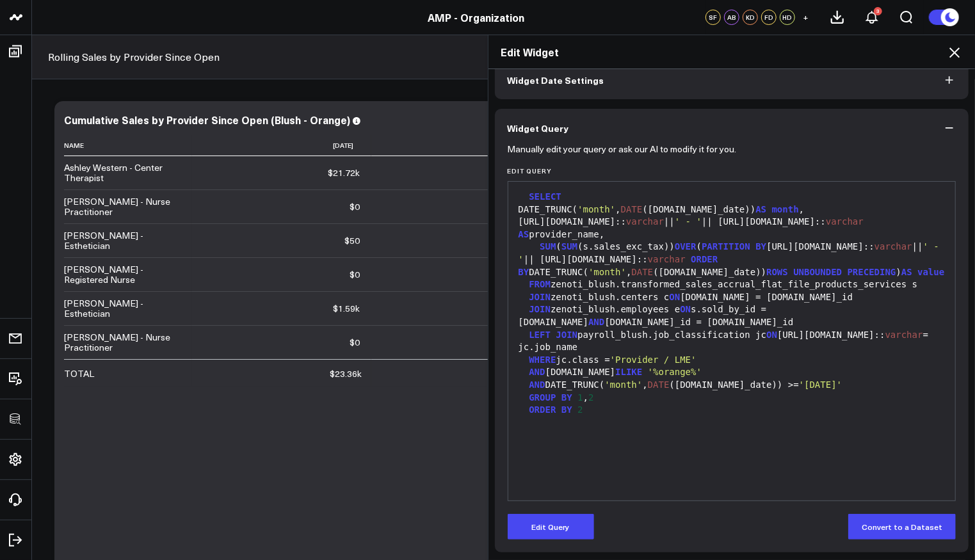
click at [956, 47] on icon at bounding box center [954, 52] width 15 height 15
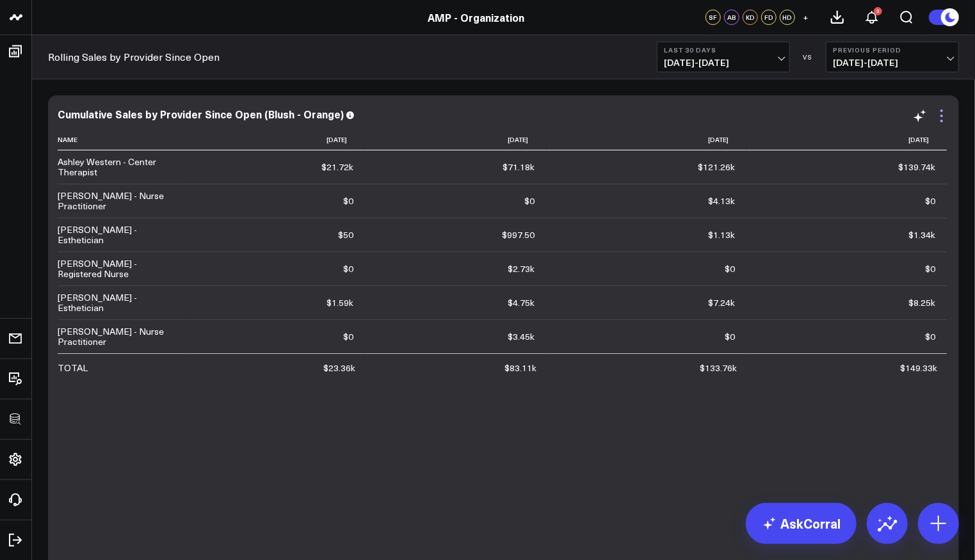
click at [945, 113] on icon at bounding box center [941, 115] width 15 height 15
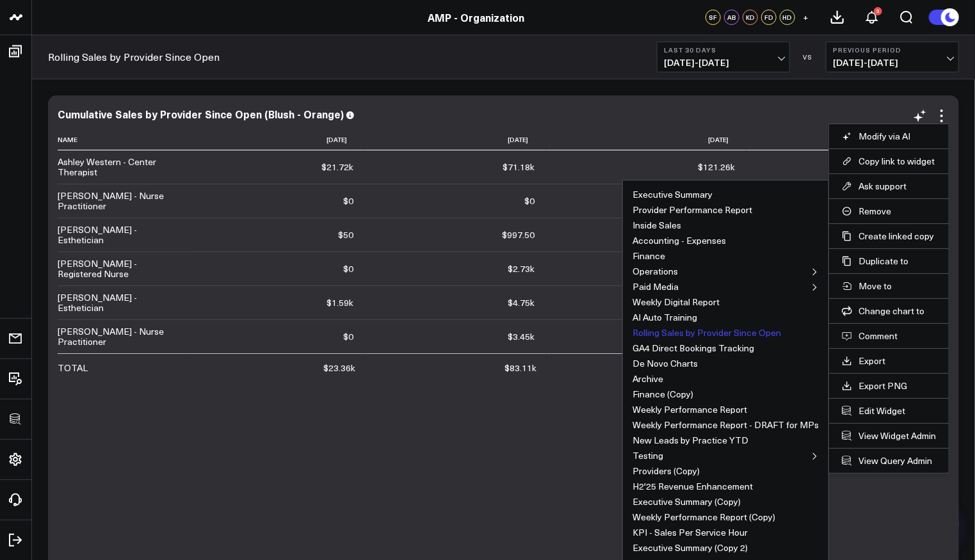
click at [728, 329] on button "Rolling Sales by Provider Since Open" at bounding box center [707, 333] width 149 height 9
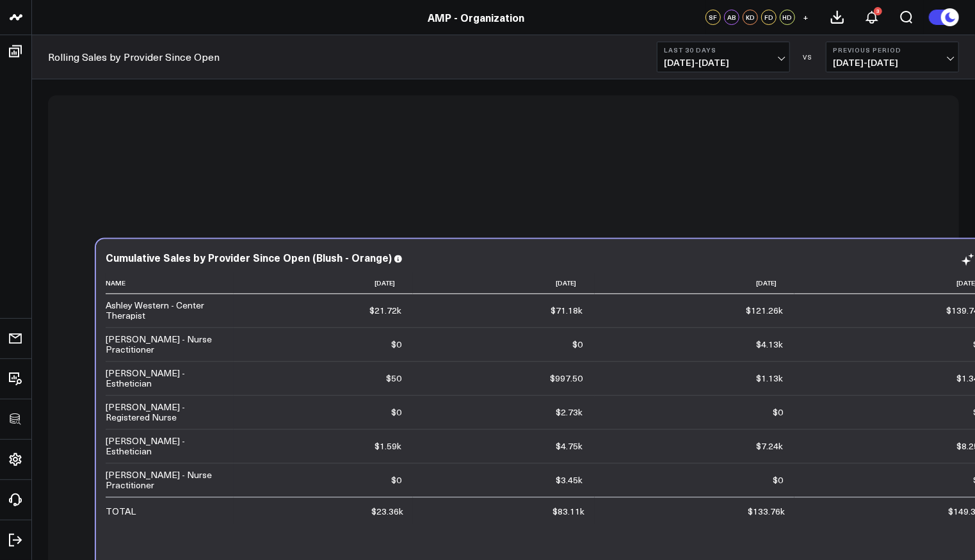
drag, startPoint x: 364, startPoint y: 368, endPoint x: 804, endPoint y: 175, distance: 480.1
click at [398, 309] on div "Name [DATE] [DATE] [DATE] [DATE] Ashley Western - Center Therapist $21.72k Prev…" at bounding box center [552, 496] width 892 height 446
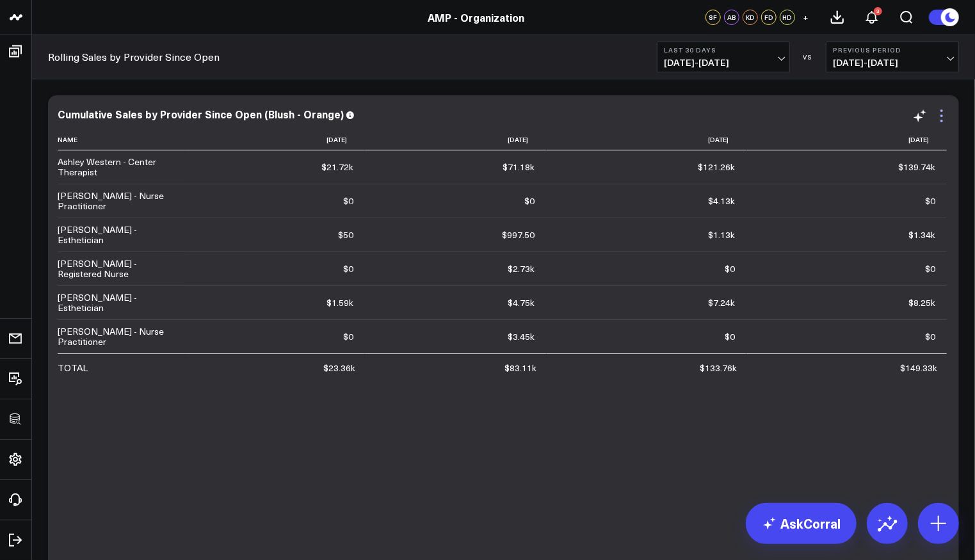
click at [945, 120] on icon at bounding box center [941, 115] width 15 height 15
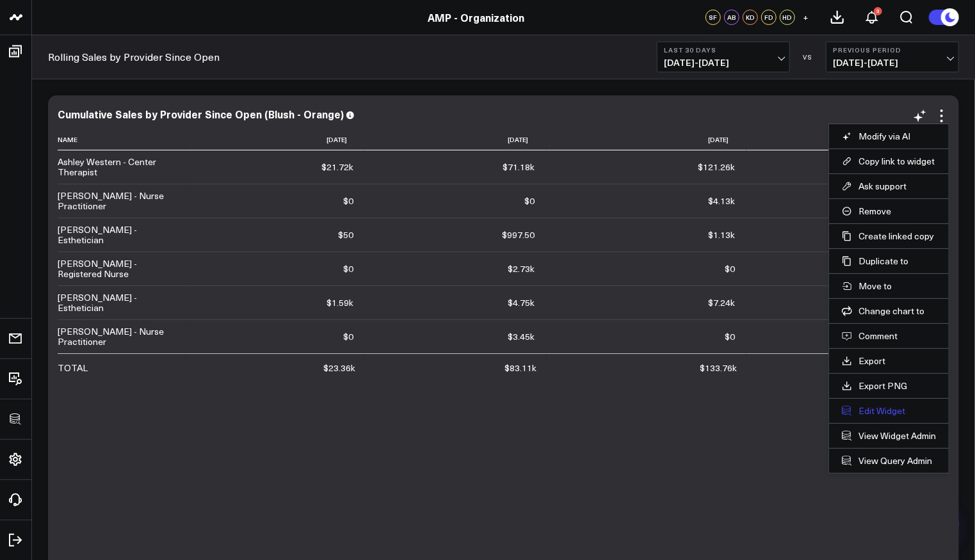
click at [883, 405] on button "Edit Widget" at bounding box center [889, 411] width 94 height 12
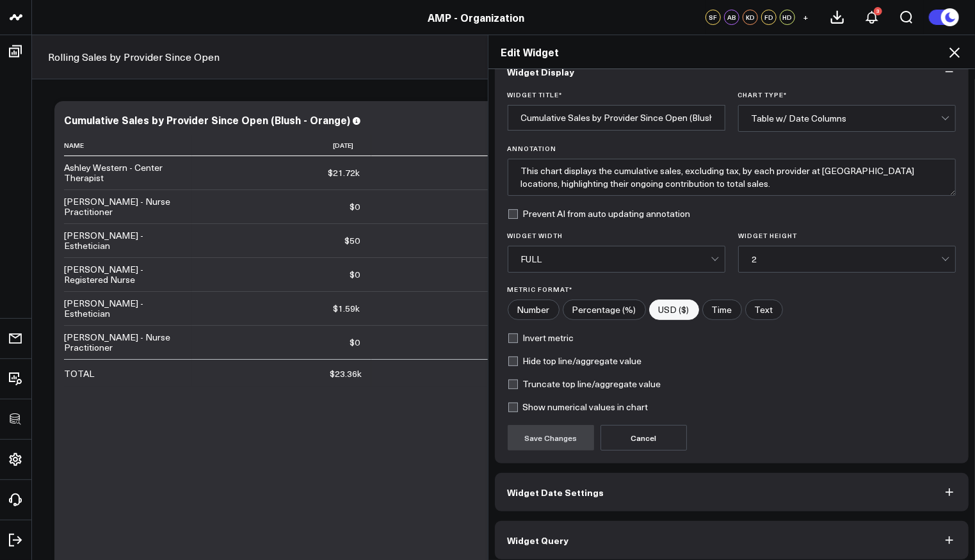
scroll to position [31, 0]
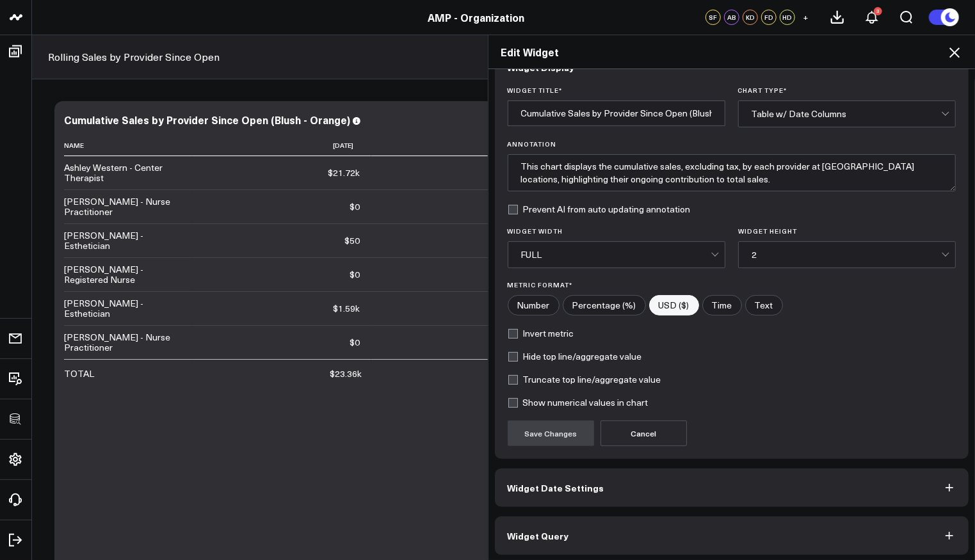
click at [617, 537] on button "Widget Query" at bounding box center [732, 536] width 475 height 38
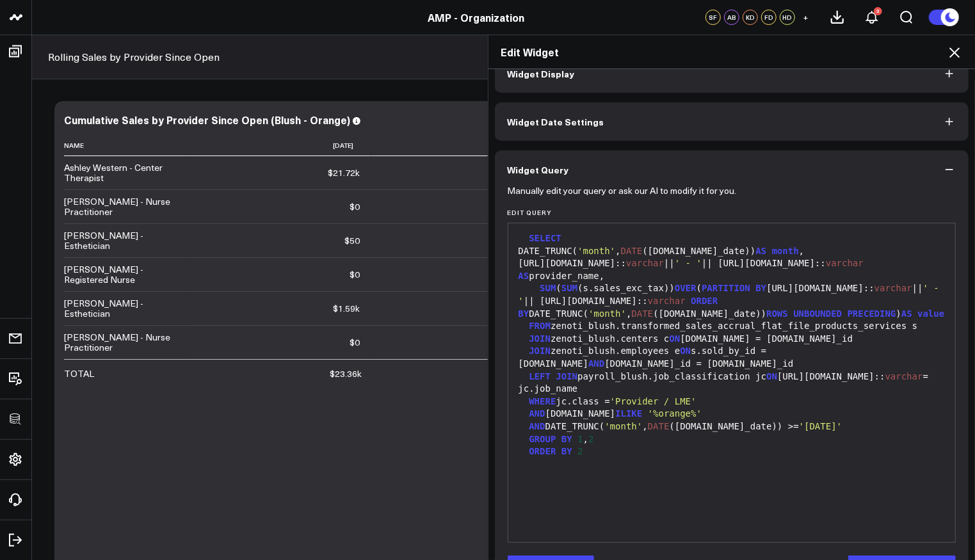
scroll to position [66, 0]
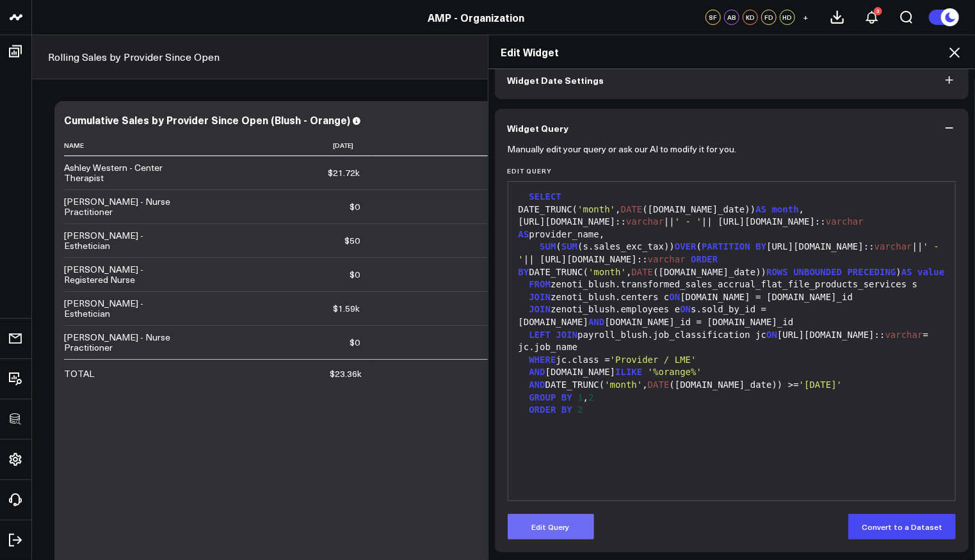
click at [576, 521] on button "Edit Query" at bounding box center [551, 527] width 86 height 26
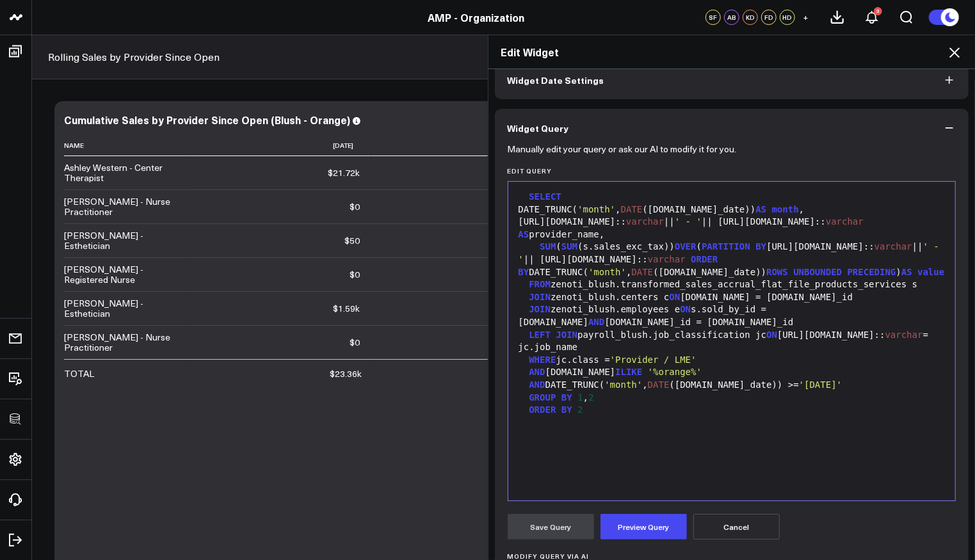
click at [635, 463] on div "SELECT DATE_TRUNC( 'month' , DATE ([DOMAIN_NAME]_date)) AS month , [URL][DOMAIN…" at bounding box center [732, 341] width 435 height 306
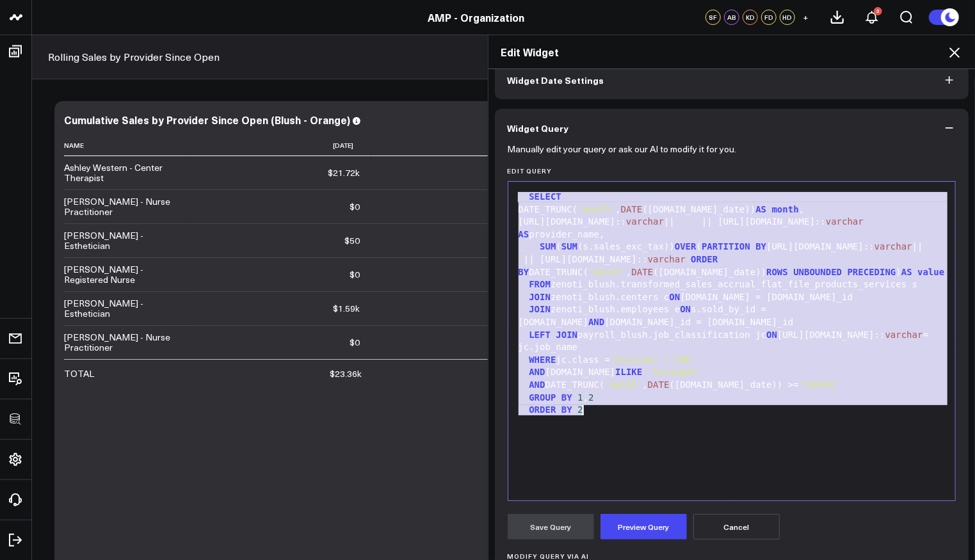
copy div "SELECT DATE_TRUNC( 'month' , DATE ([DOMAIN_NAME]_date)) AS month , [URL][DOMAIN…"
click at [696, 380] on div "AND DATE_TRUNC( 'month' , DATE ([DOMAIN_NAME]_date)) >= '[DATE]'" at bounding box center [732, 385] width 435 height 13
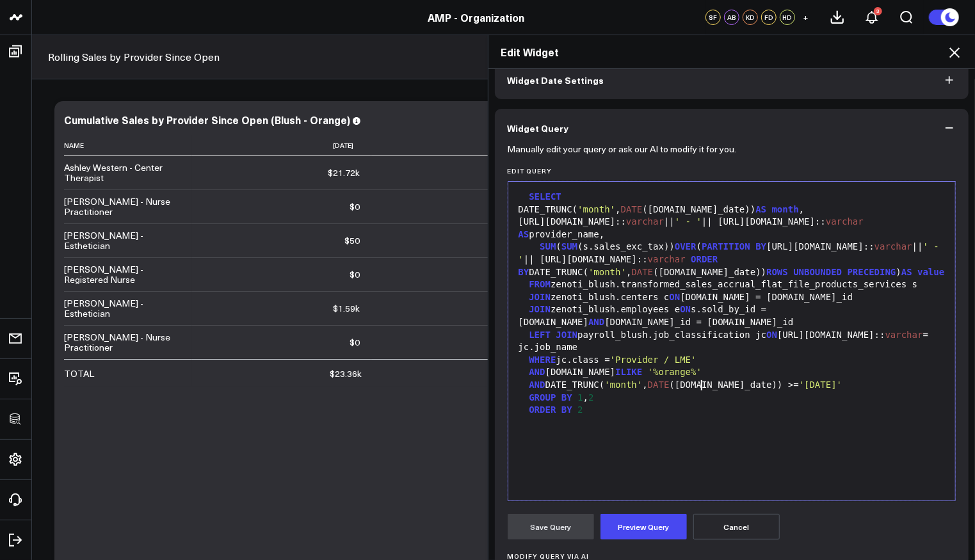
click at [667, 441] on div "SELECT DATE_TRUNC( 'month' , DATE ([DOMAIN_NAME]_date)) AS month , [URL][DOMAIN…" at bounding box center [732, 341] width 435 height 306
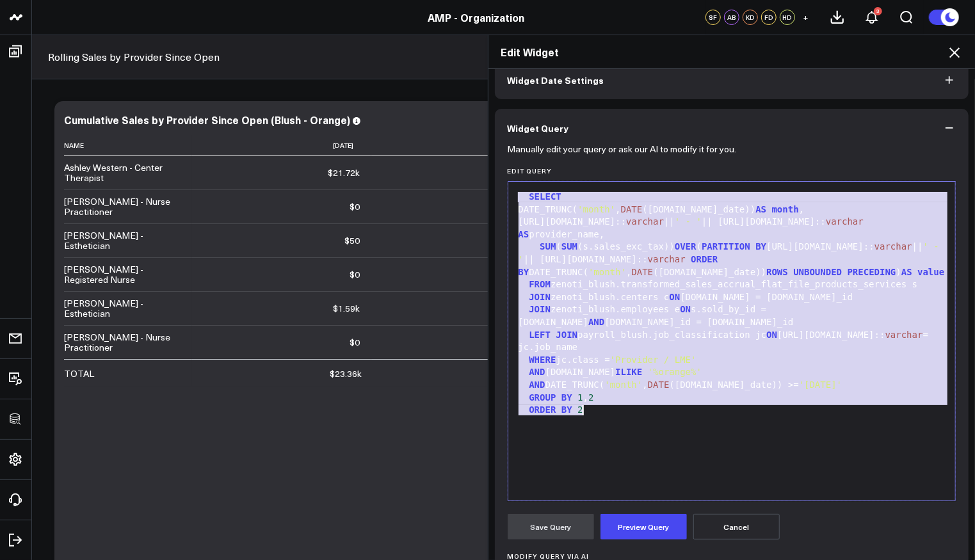
copy div "SELECT DATE_TRUNC( 'month' , DATE ([DOMAIN_NAME]_date)) AS month , [URL][DOMAIN…"
click at [956, 51] on icon at bounding box center [955, 52] width 10 height 10
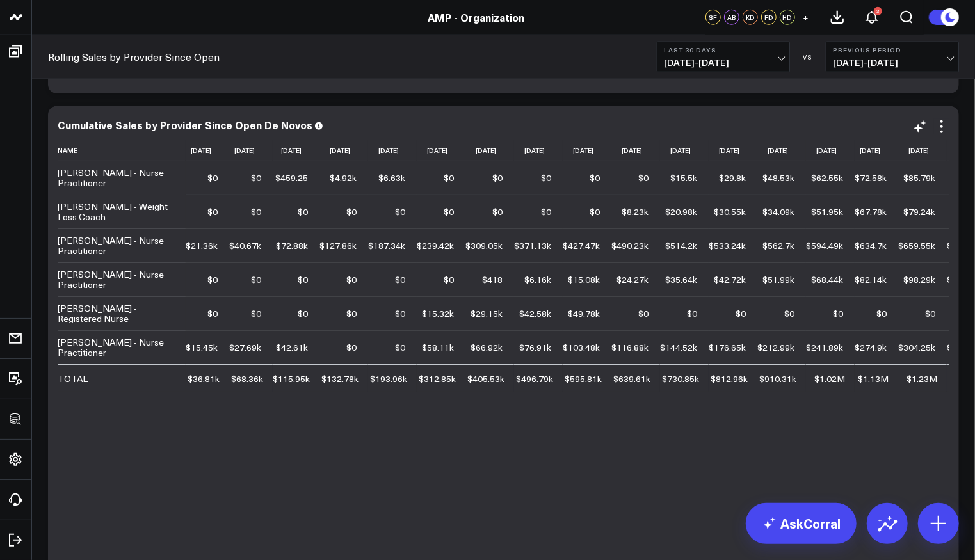
scroll to position [3497, 0]
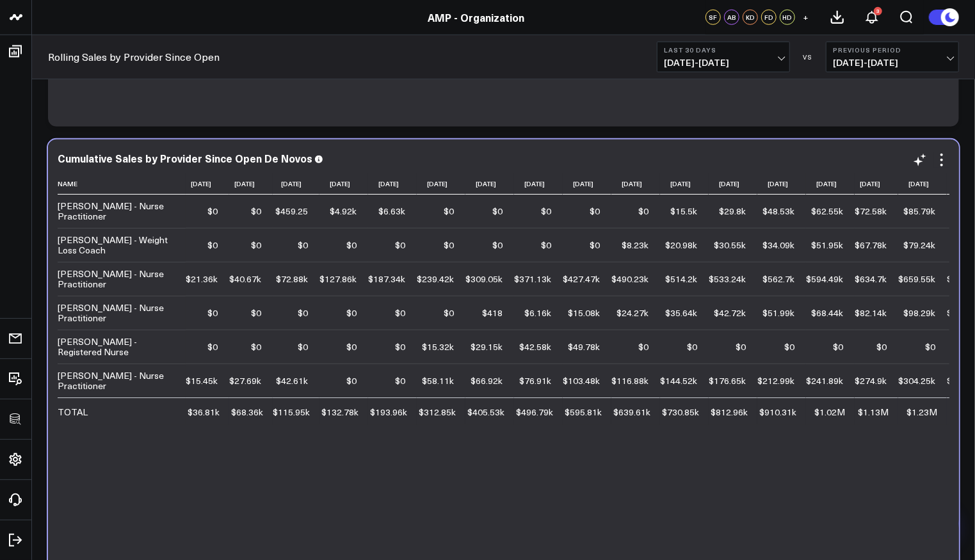
click at [939, 151] on div "Cumulative Sales by Provider Since Open De Novos Name [DATE] [DATE] [DATE] [DAT…" at bounding box center [503, 386] width 911 height 493
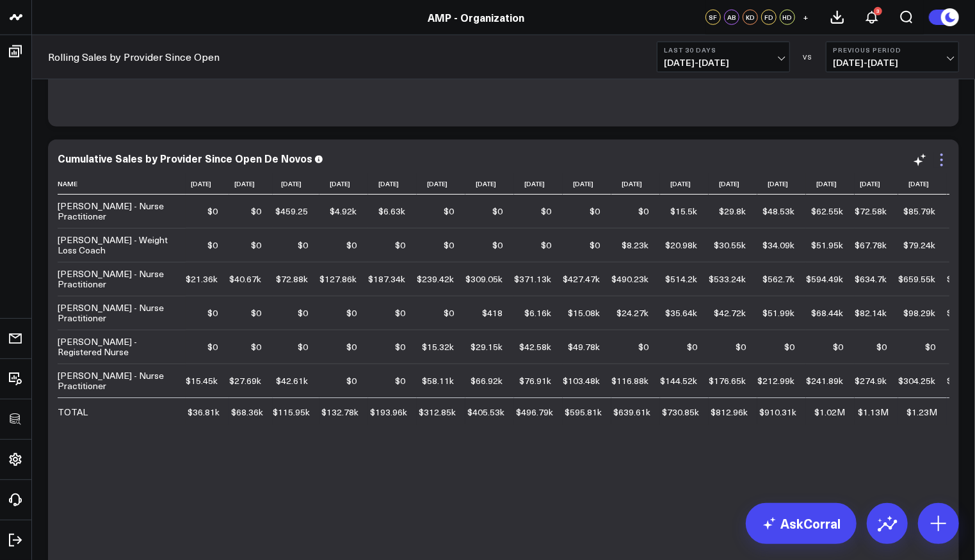
click at [941, 156] on icon at bounding box center [941, 159] width 15 height 15
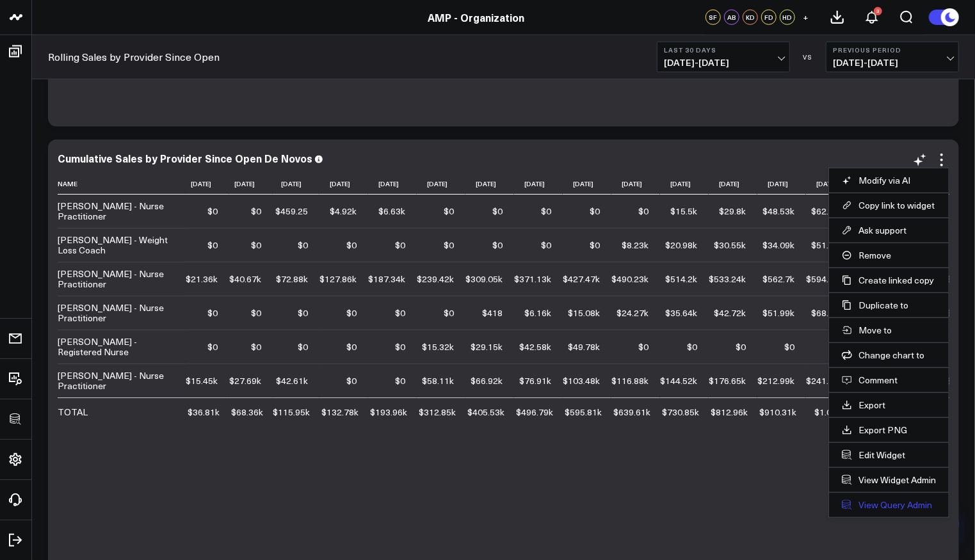
click at [889, 500] on link "View Query Admin" at bounding box center [889, 506] width 94 height 12
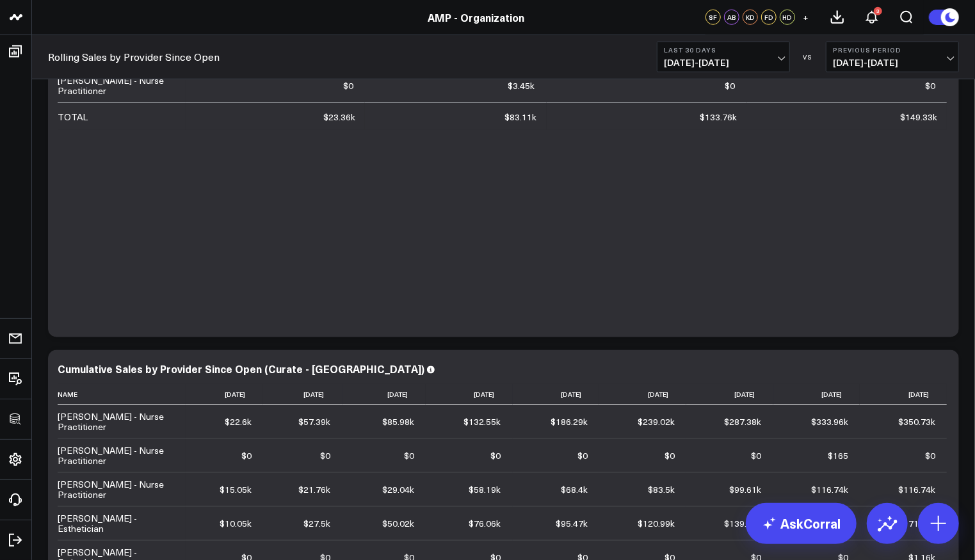
scroll to position [0, 0]
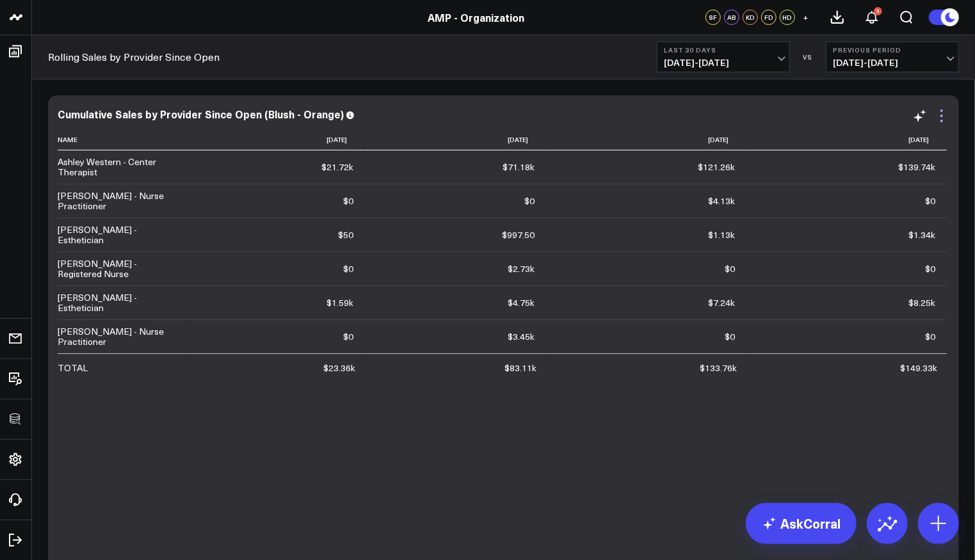
click at [943, 118] on icon at bounding box center [941, 115] width 15 height 15
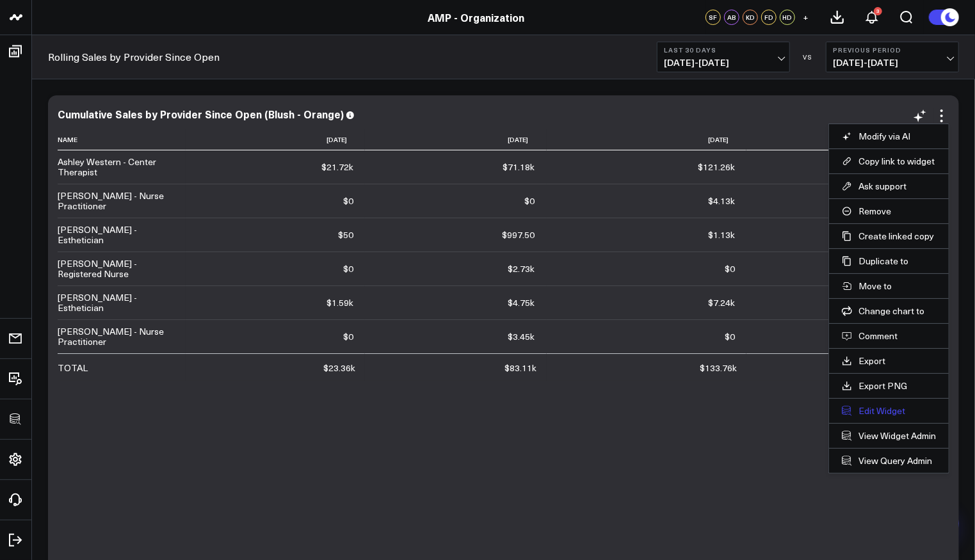
click at [893, 407] on button "Edit Widget" at bounding box center [889, 411] width 94 height 12
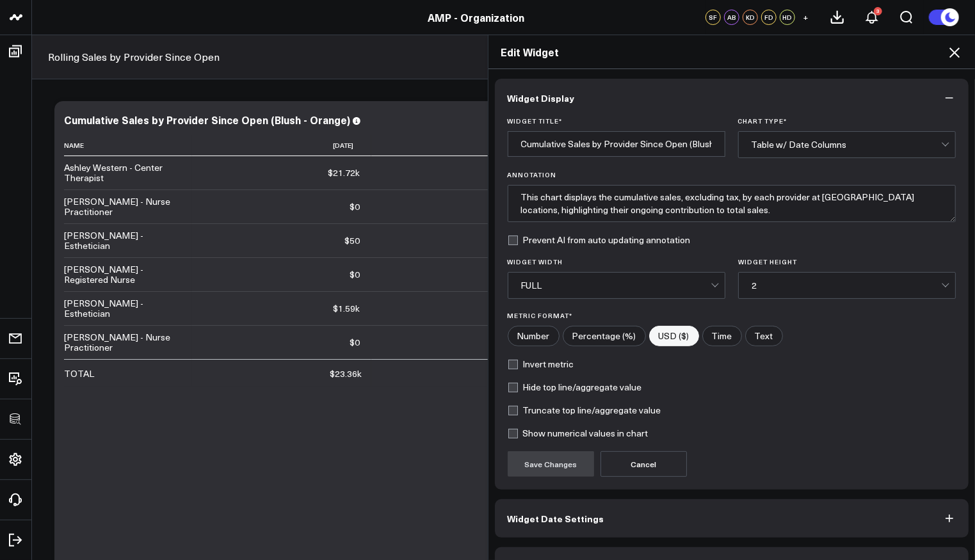
click at [594, 548] on button "Widget Query" at bounding box center [732, 567] width 475 height 38
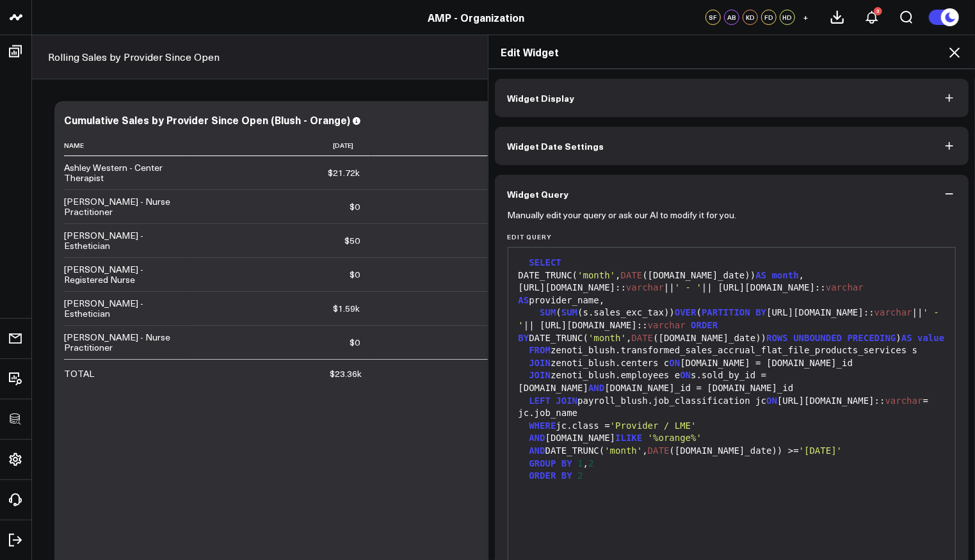
click at [955, 51] on icon at bounding box center [955, 52] width 10 height 10
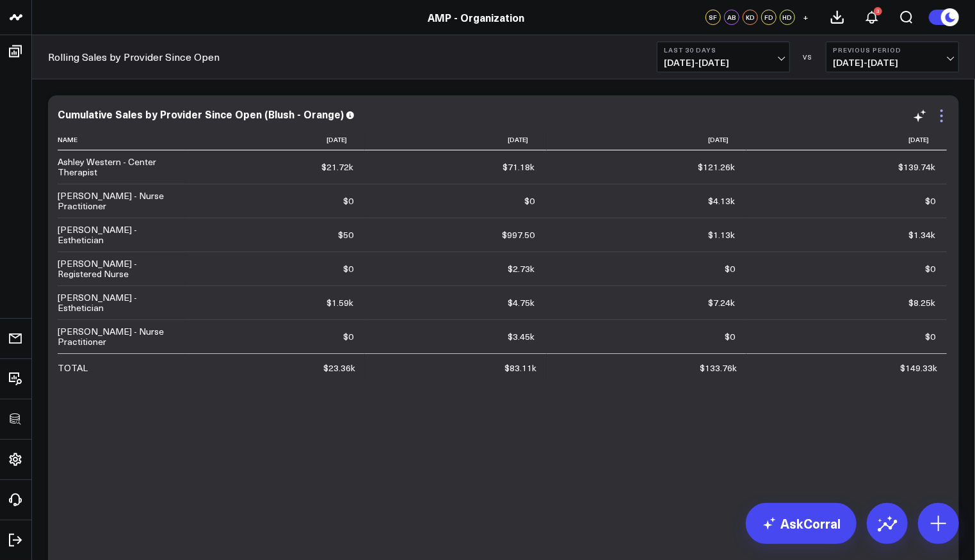
click at [939, 110] on icon at bounding box center [941, 115] width 15 height 15
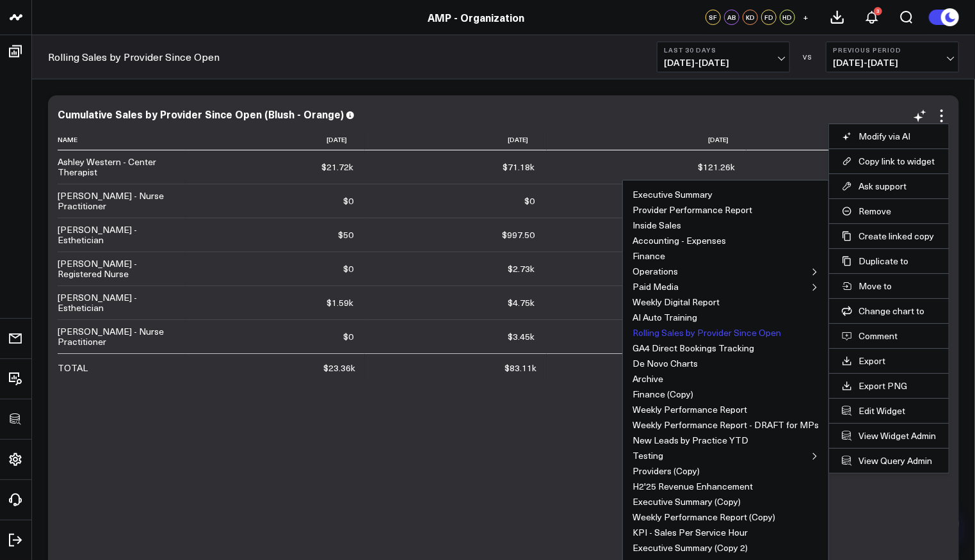
click at [709, 329] on button "Rolling Sales by Provider Since Open" at bounding box center [707, 333] width 149 height 9
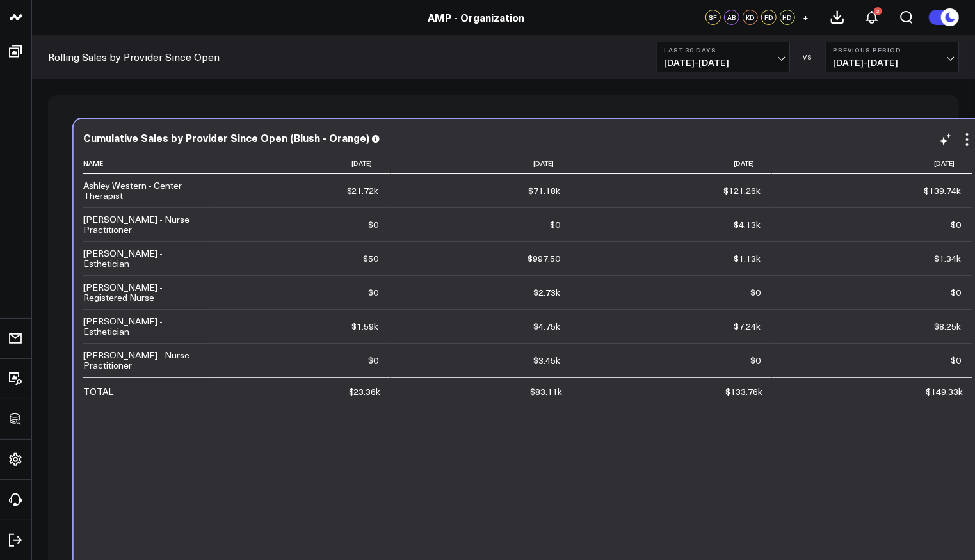
click at [565, 275] on td "$2.73k Previous $2.73k" at bounding box center [482, 292] width 182 height 34
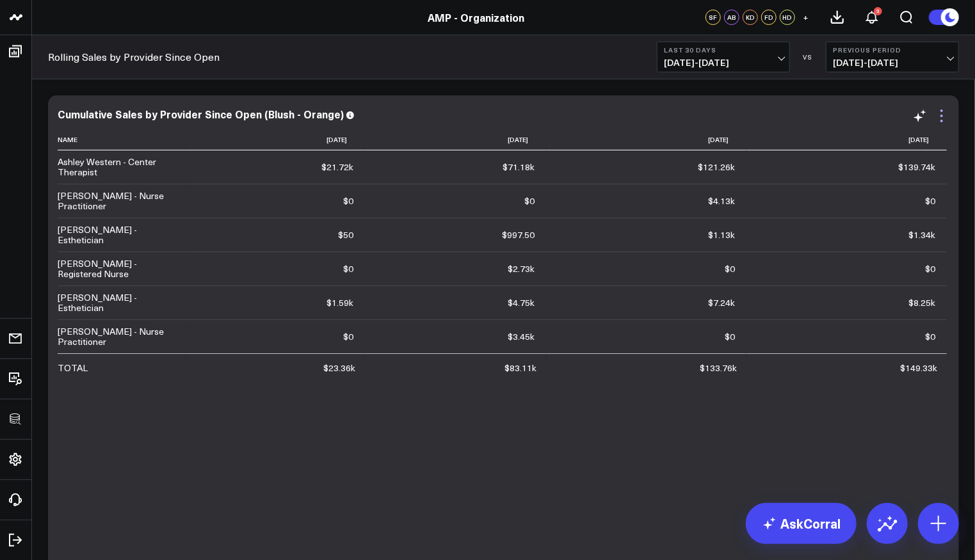
click at [943, 116] on icon at bounding box center [942, 116] width 3 height 3
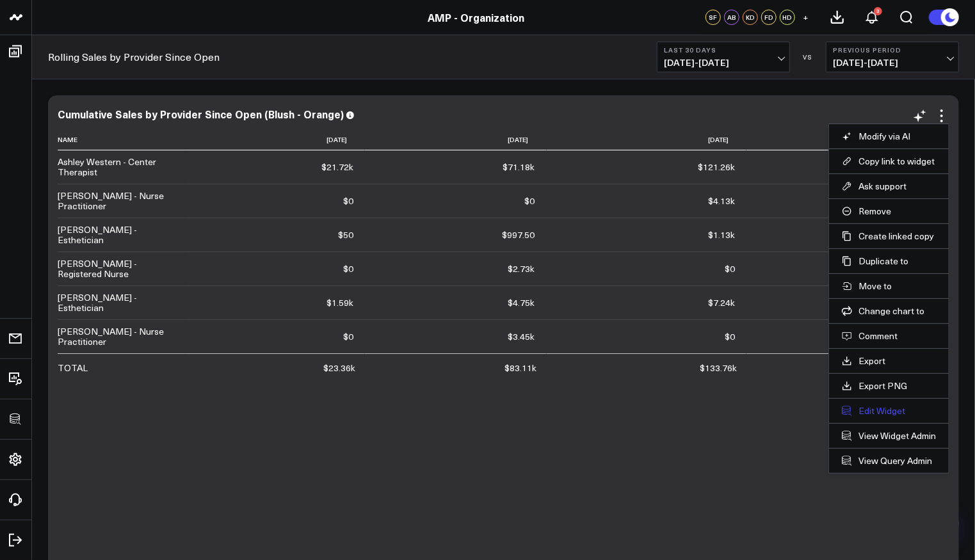
click at [866, 407] on button "Edit Widget" at bounding box center [889, 411] width 94 height 12
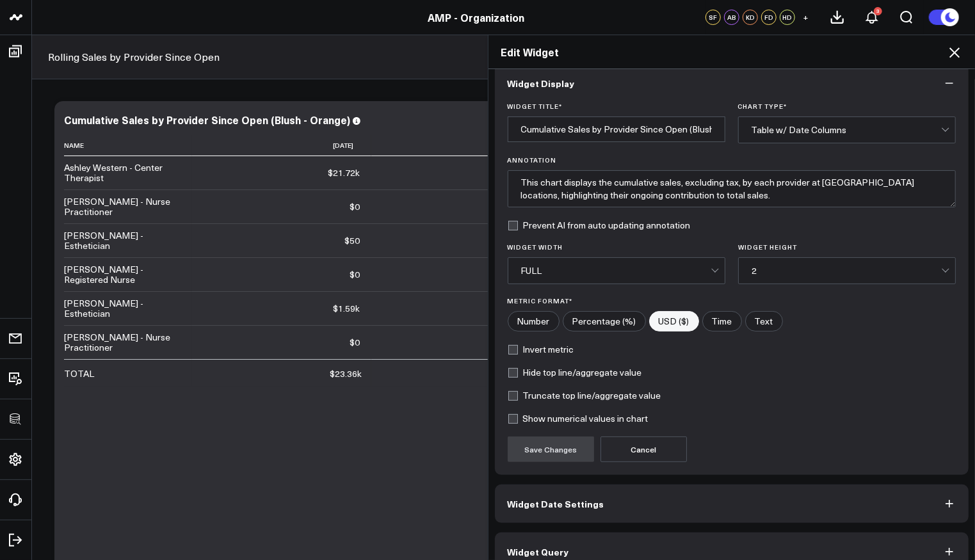
scroll to position [31, 0]
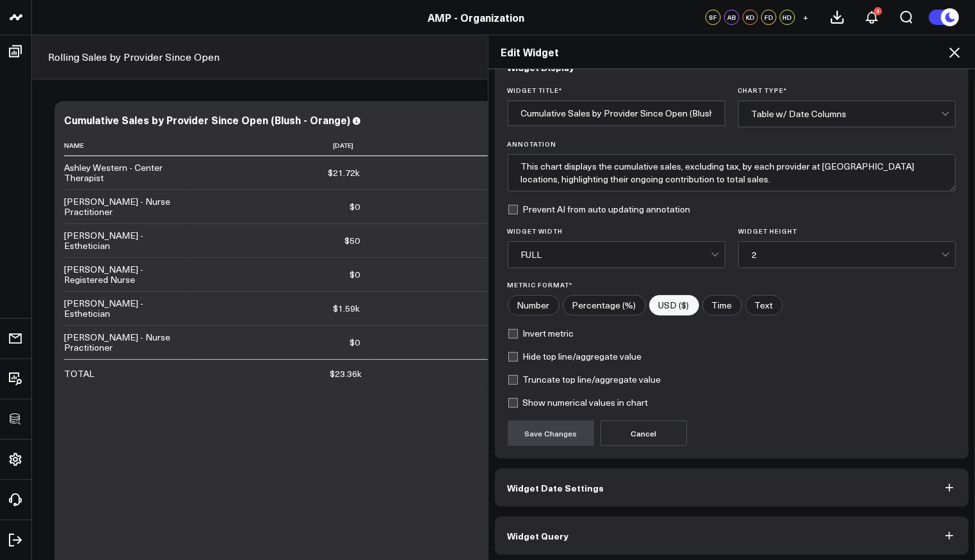
click at [615, 548] on button "Widget Query" at bounding box center [732, 536] width 475 height 38
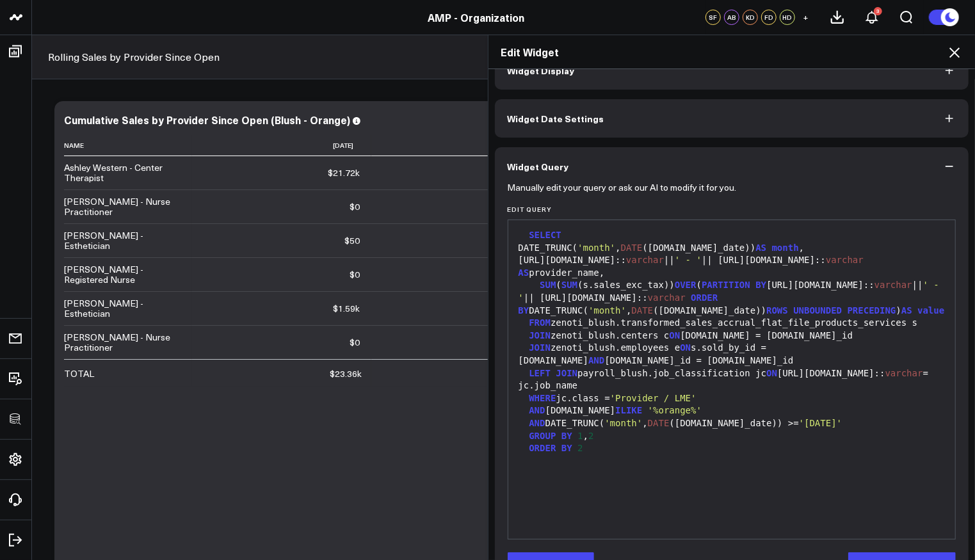
scroll to position [66, 0]
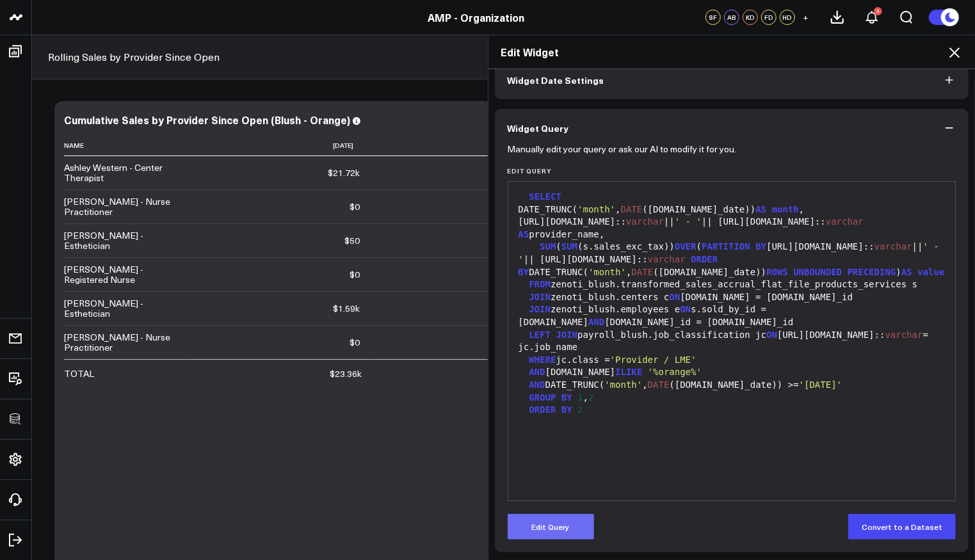
click at [555, 526] on button "Edit Query" at bounding box center [551, 527] width 86 height 26
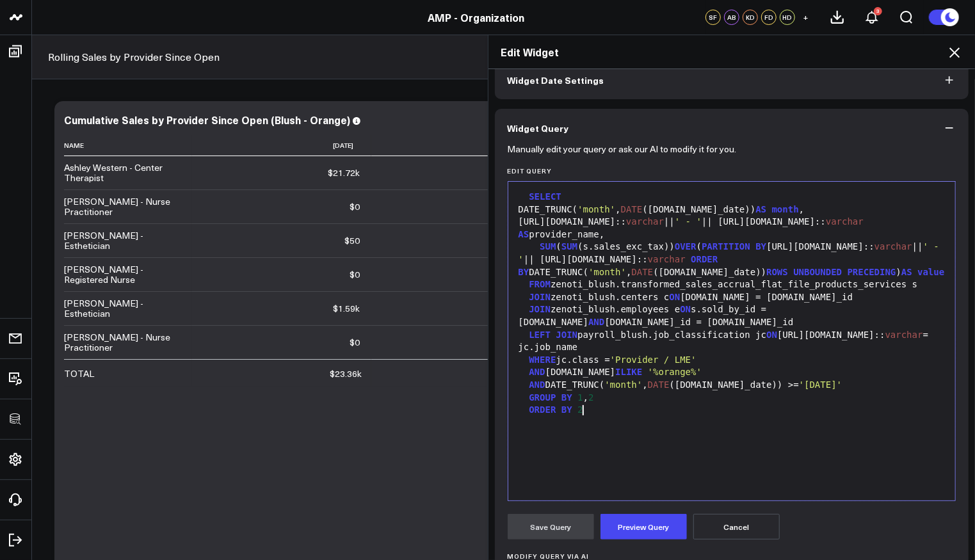
click at [671, 461] on div "SELECT DATE_TRUNC( 'month' , DATE ([DOMAIN_NAME]_date)) AS month , [URL][DOMAIN…" at bounding box center [732, 341] width 435 height 306
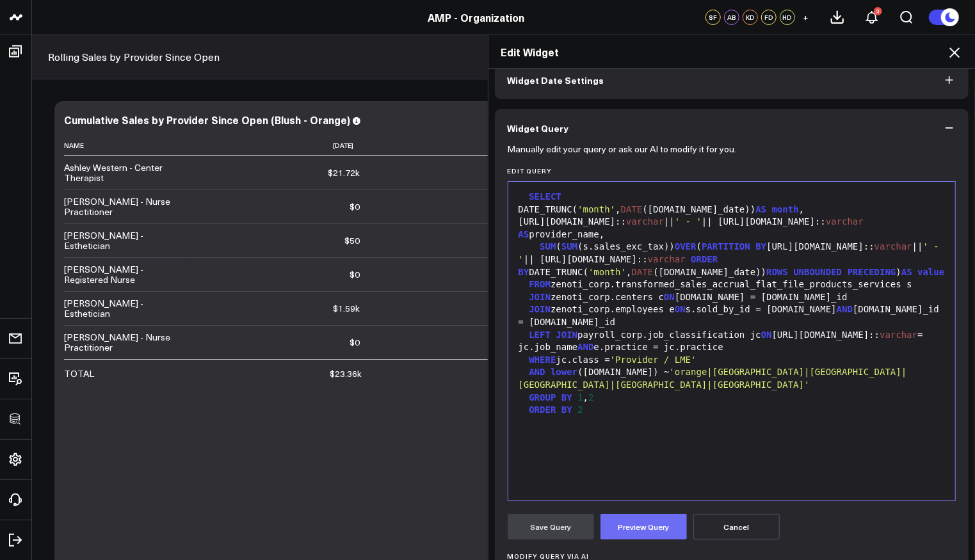
click at [651, 526] on button "Preview Query" at bounding box center [644, 527] width 86 height 26
click at [562, 522] on button "Save Query" at bounding box center [551, 527] width 86 height 26
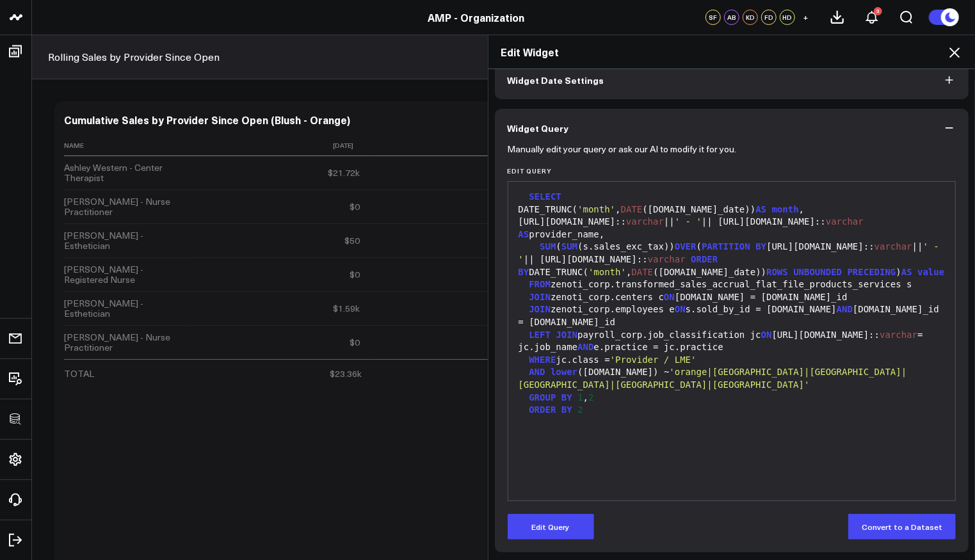
click at [957, 54] on icon at bounding box center [955, 52] width 10 height 10
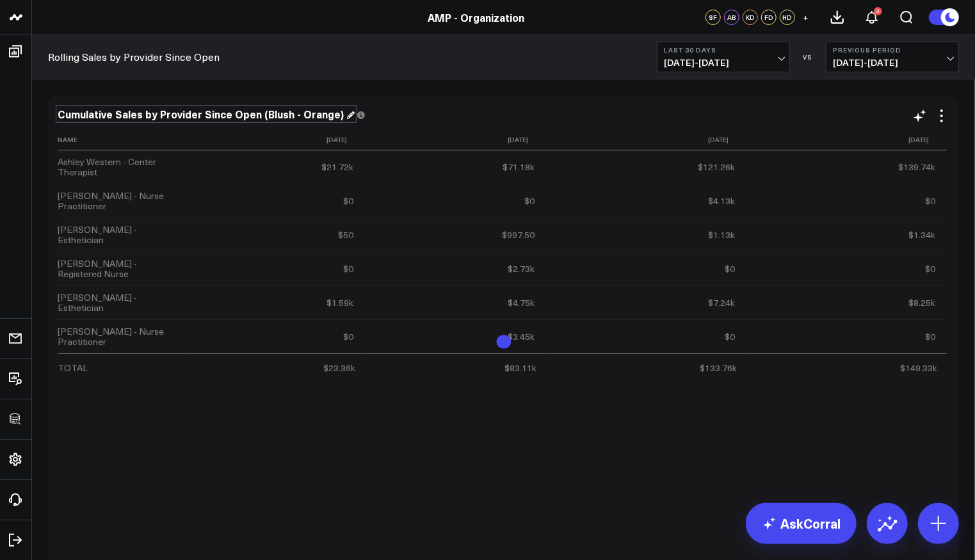
click at [297, 119] on div "Cumulative Sales by Provider Since Open (Blush - Orange)" at bounding box center [206, 114] width 297 height 14
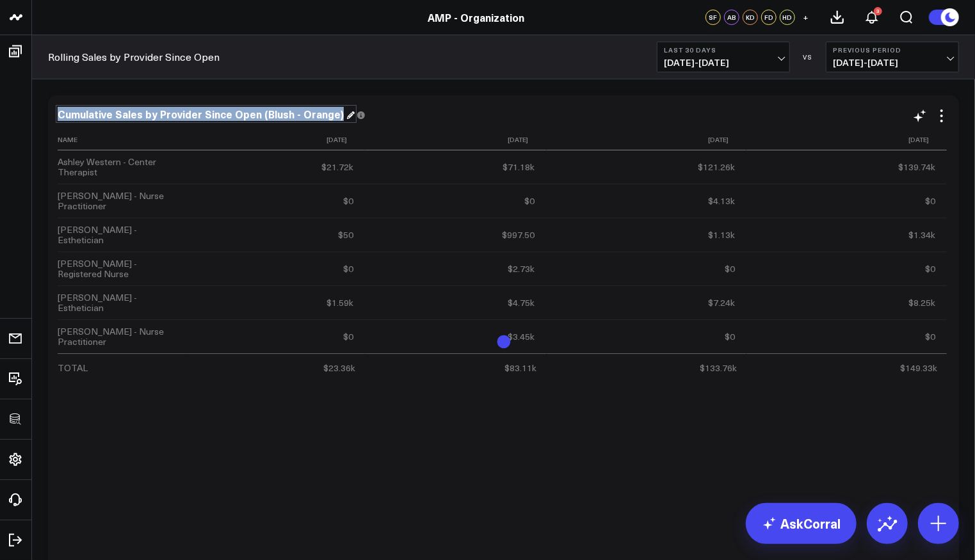
click at [297, 119] on div "Cumulative Sales by Provider Since Open (Blush - Orange)" at bounding box center [206, 114] width 297 height 14
click at [281, 118] on div "Cumulative Sales by Provider Since Open (Blush - Orange)" at bounding box center [206, 114] width 297 height 14
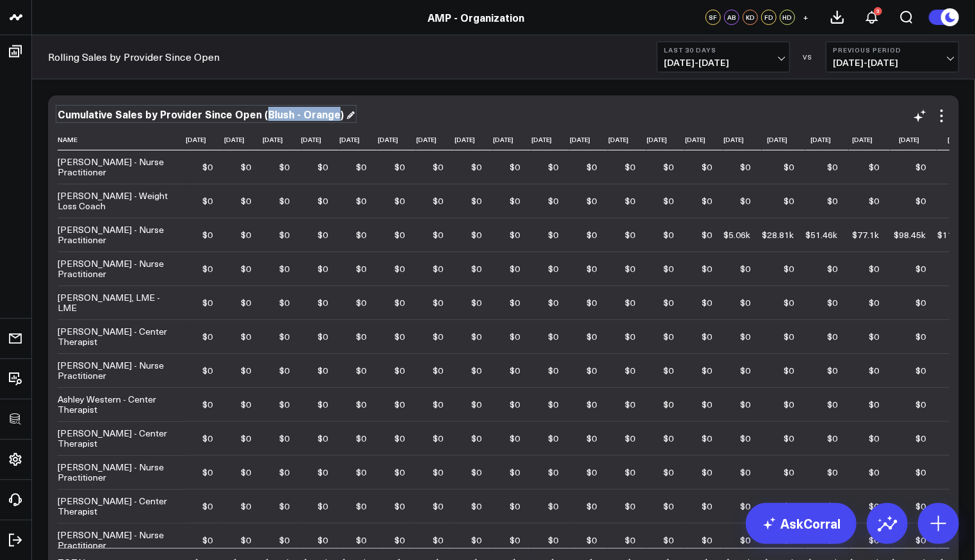
drag, startPoint x: 261, startPoint y: 113, endPoint x: 329, endPoint y: 118, distance: 68.0
click at [329, 118] on div "Cumulative Sales by Provider Since Open (Blush - Orange)" at bounding box center [206, 114] width 297 height 14
click at [946, 117] on icon at bounding box center [941, 115] width 15 height 15
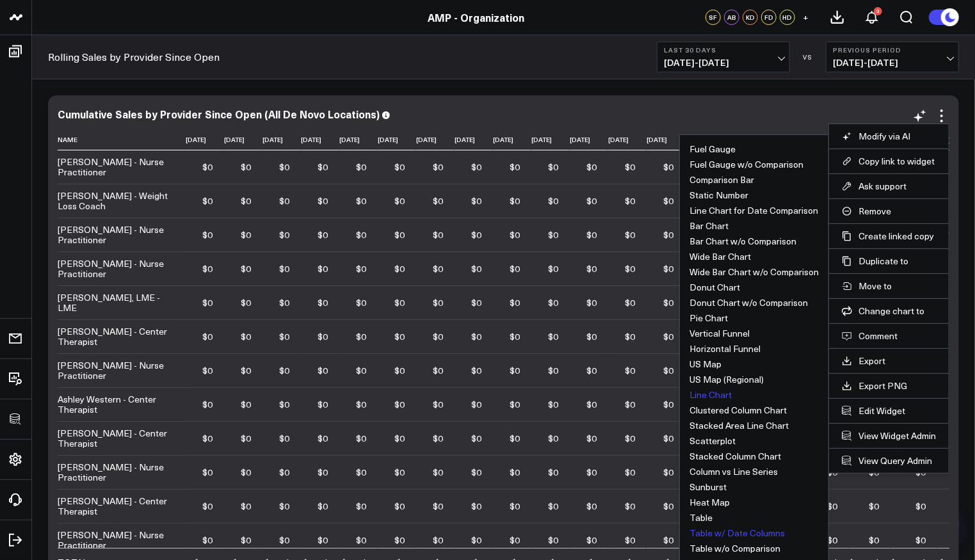
click at [719, 391] on button "Line Chart" at bounding box center [711, 395] width 42 height 9
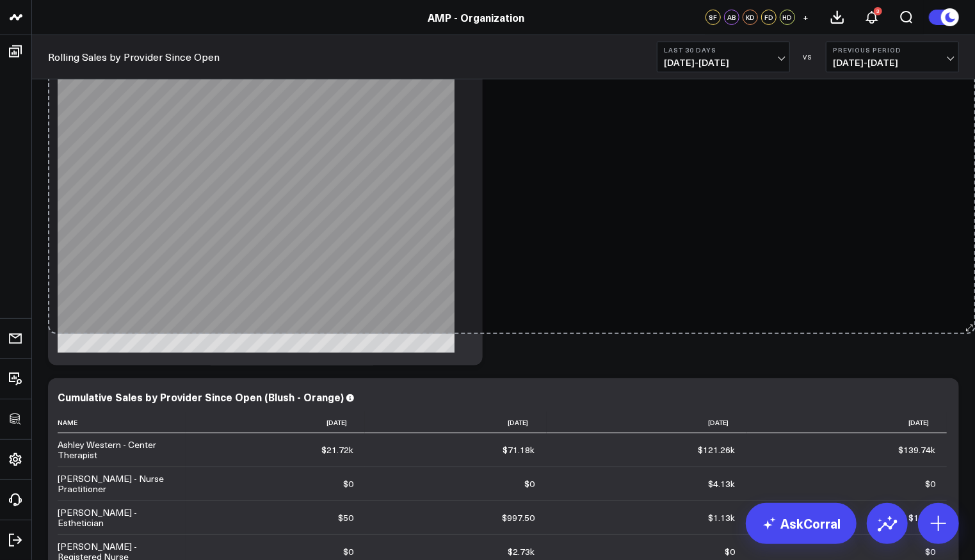
scroll to position [247, 0]
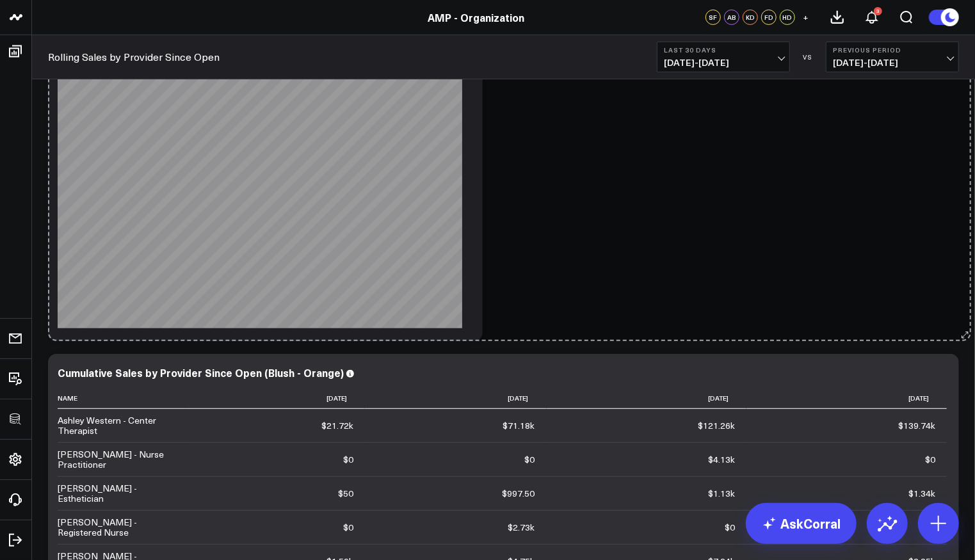
drag, startPoint x: 949, startPoint y: 356, endPoint x: 961, endPoint y: 337, distance: 22.7
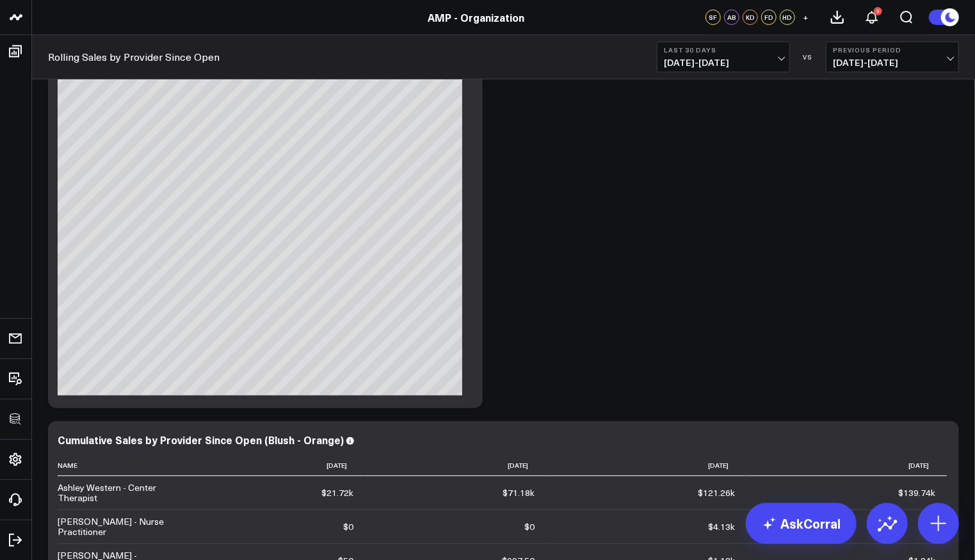
scroll to position [261, 0]
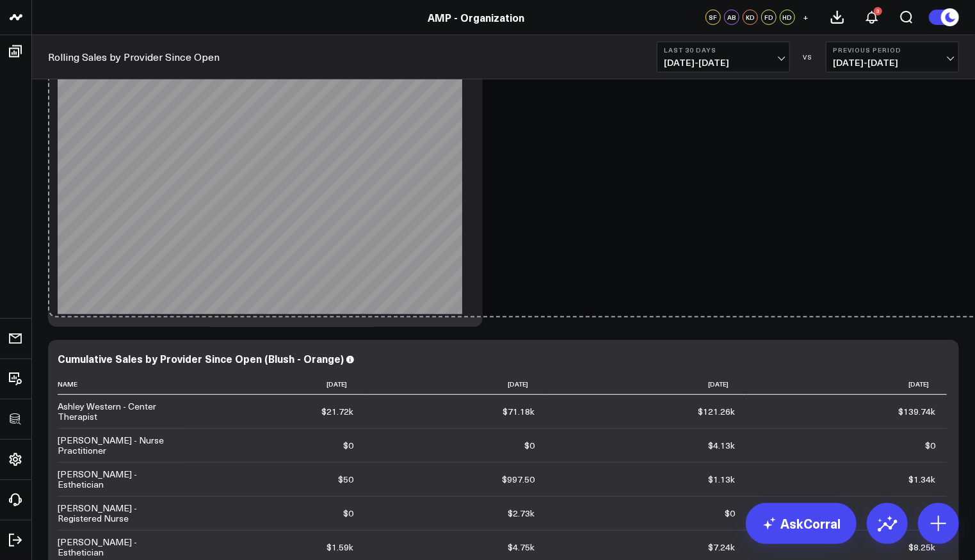
drag, startPoint x: 897, startPoint y: 309, endPoint x: 980, endPoint y: 306, distance: 82.7
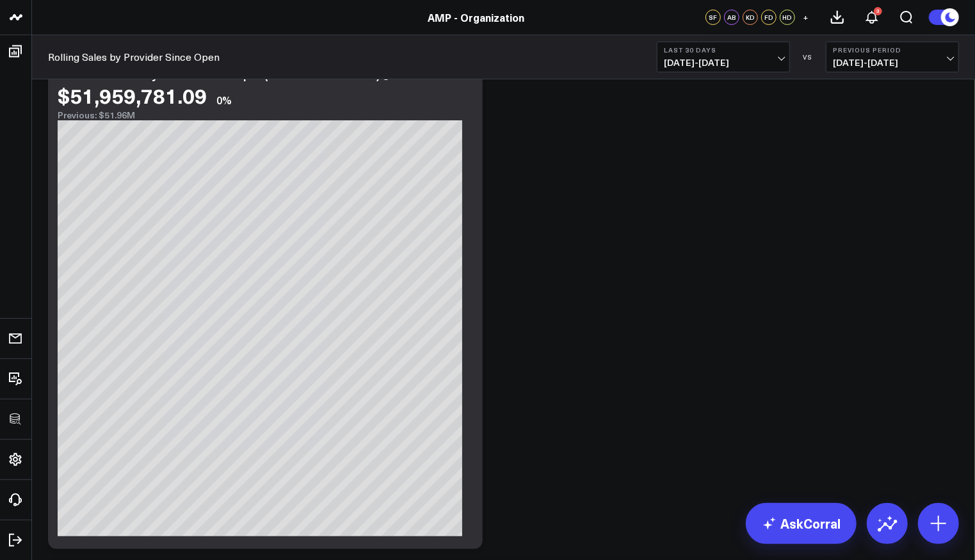
scroll to position [0, 0]
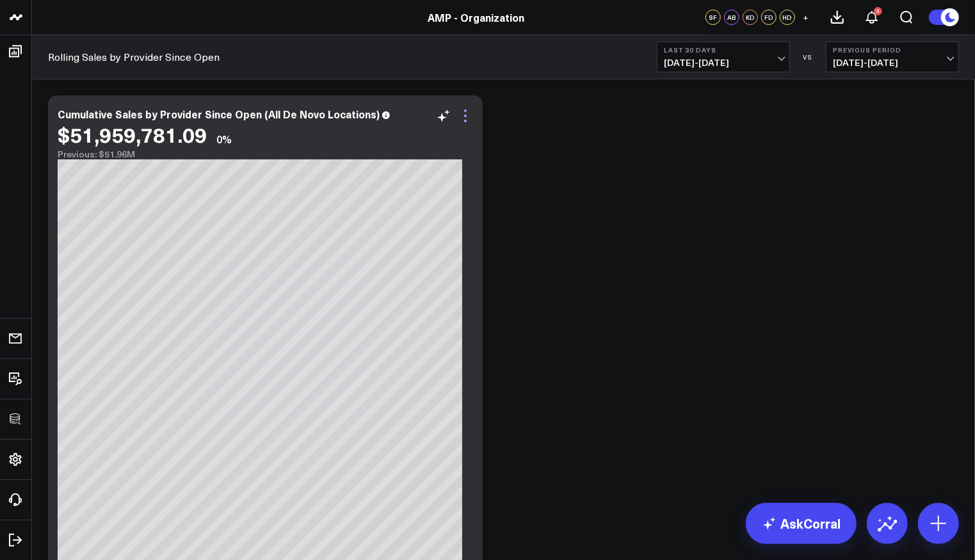
click at [464, 116] on icon at bounding box center [465, 116] width 3 height 3
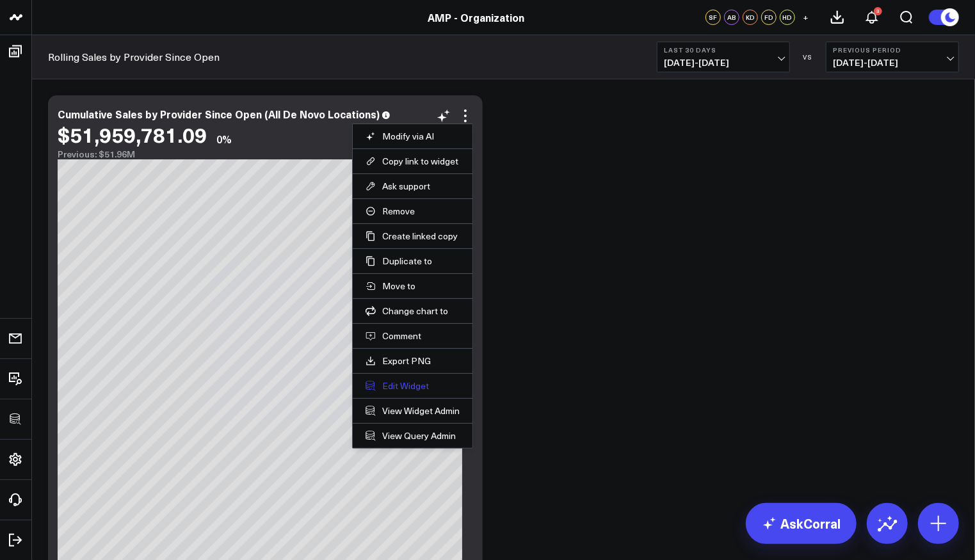
click at [400, 382] on button "Edit Widget" at bounding box center [413, 386] width 94 height 12
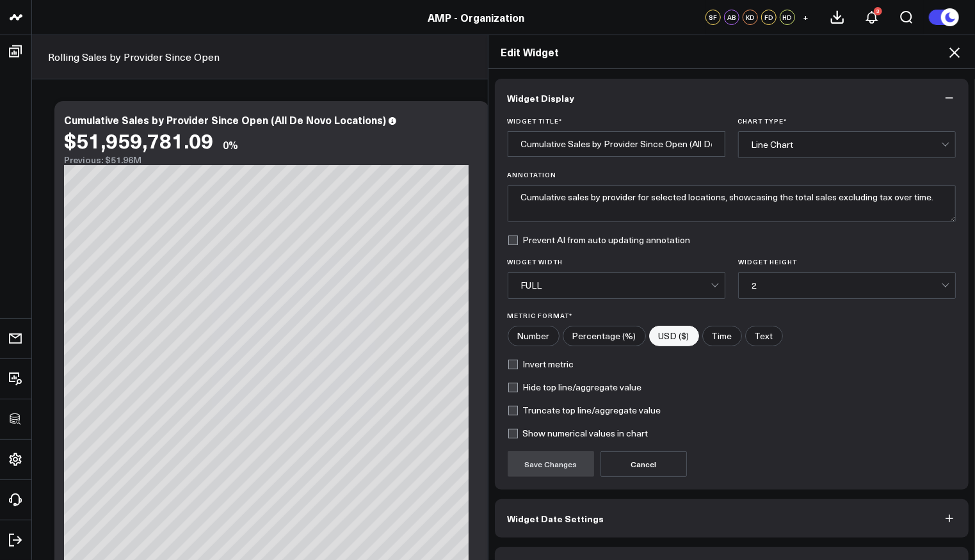
click at [948, 58] on icon at bounding box center [954, 52] width 15 height 15
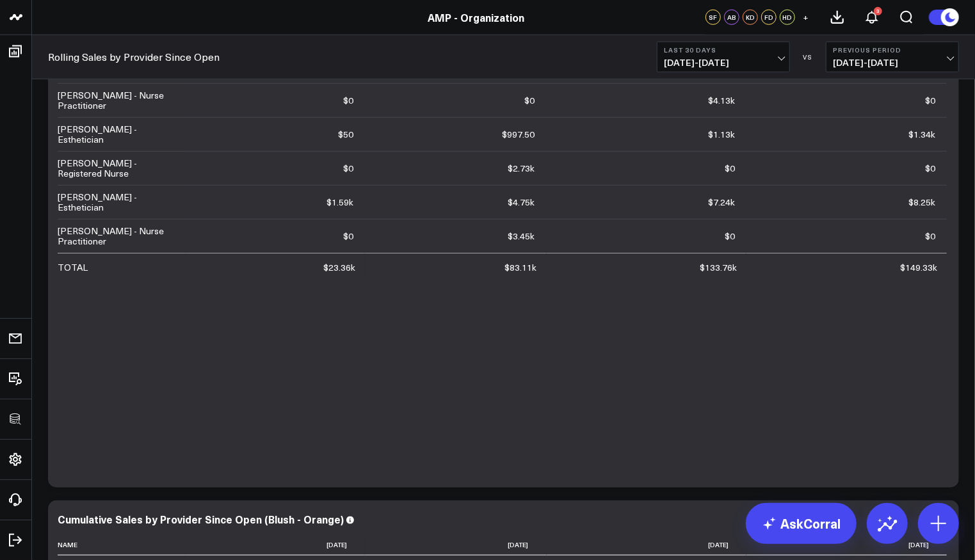
scroll to position [491, 0]
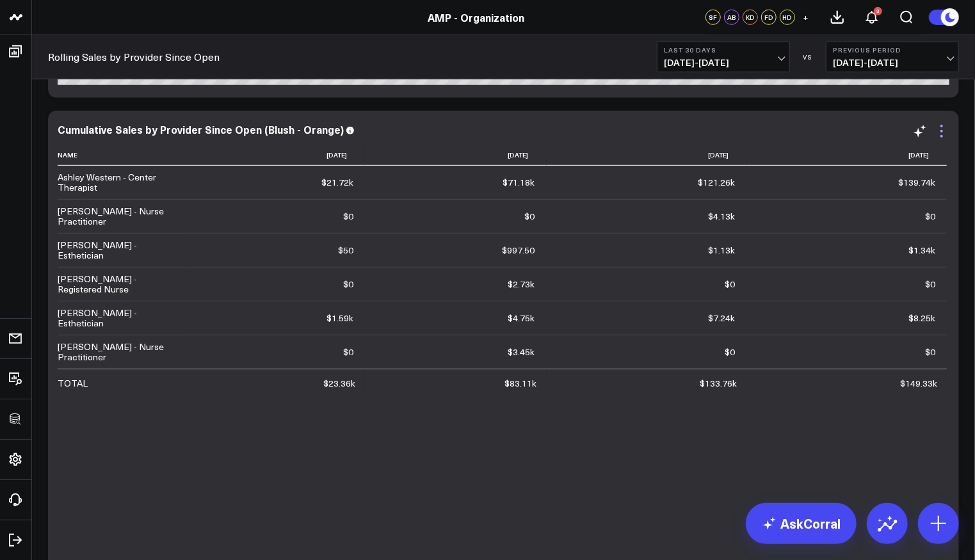
click at [946, 126] on icon at bounding box center [941, 131] width 15 height 15
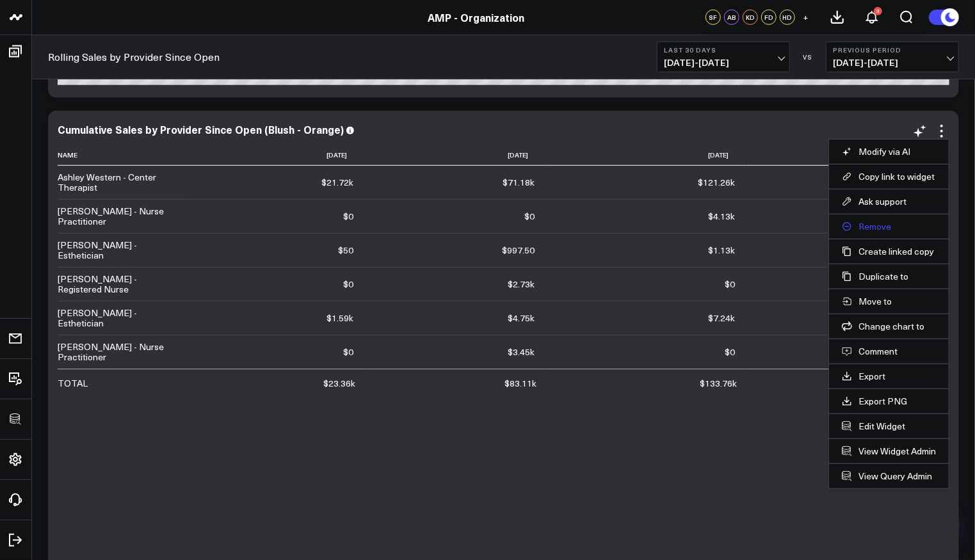
click at [871, 222] on button "Remove" at bounding box center [889, 227] width 94 height 12
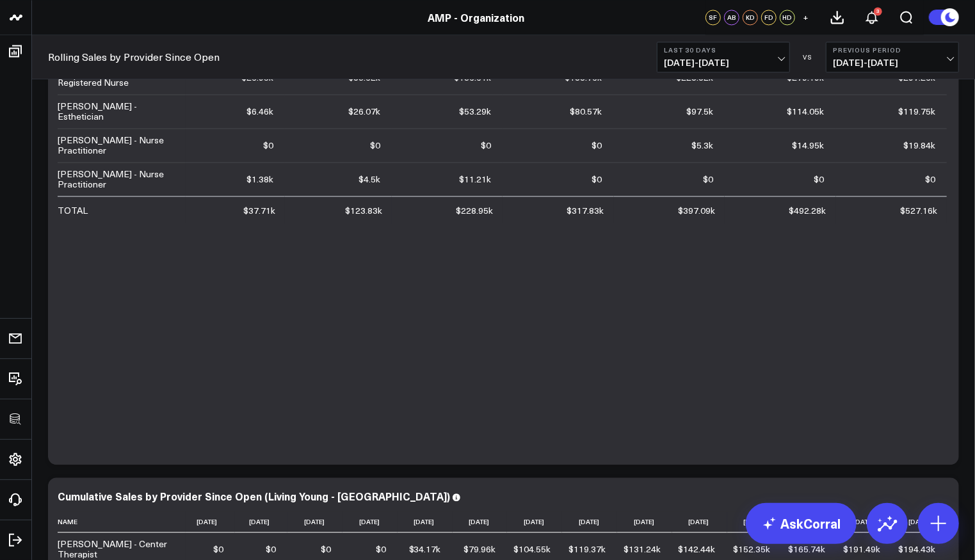
scroll to position [0, 0]
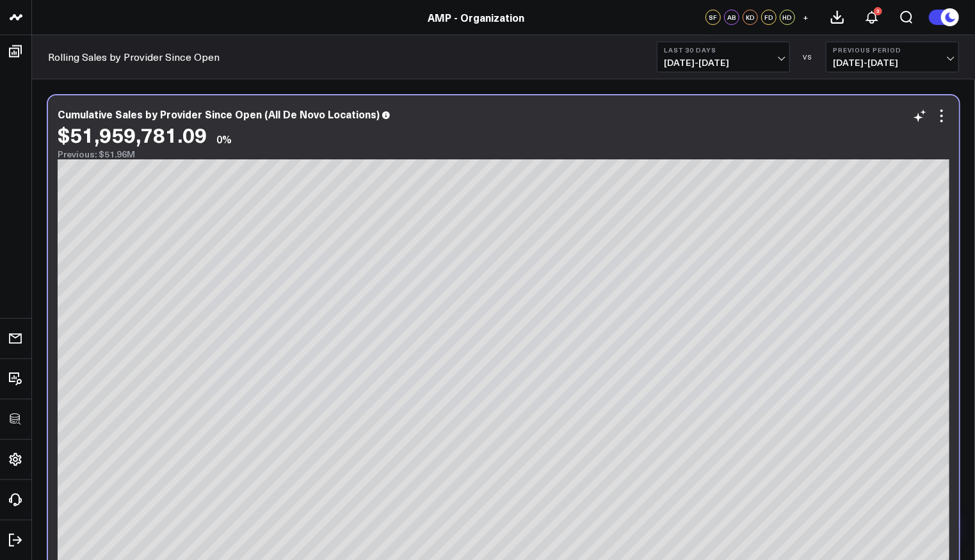
click at [952, 117] on div "Cumulative Sales by Provider Since Open (All De Novo Locations) $51,959,781.09 …" at bounding box center [503, 341] width 911 height 493
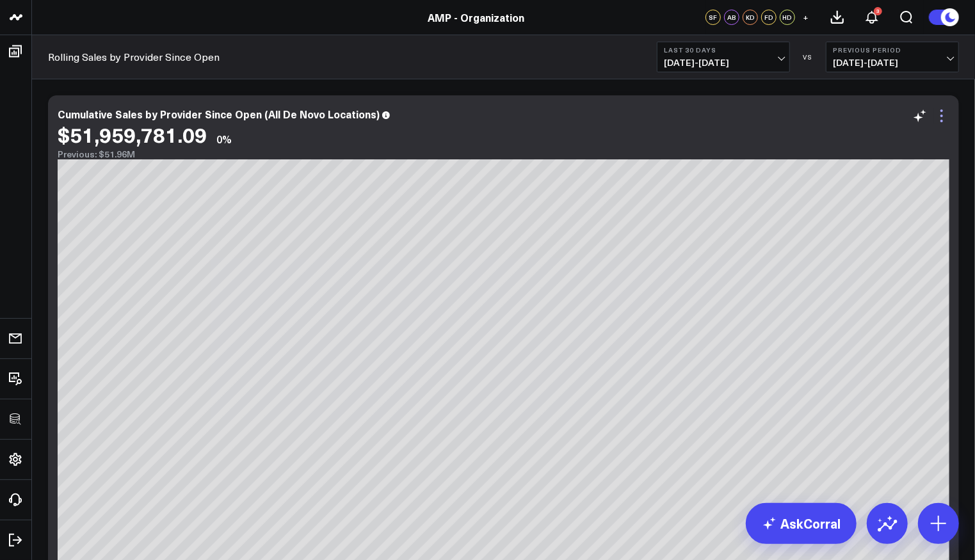
click at [947, 118] on icon at bounding box center [941, 115] width 15 height 15
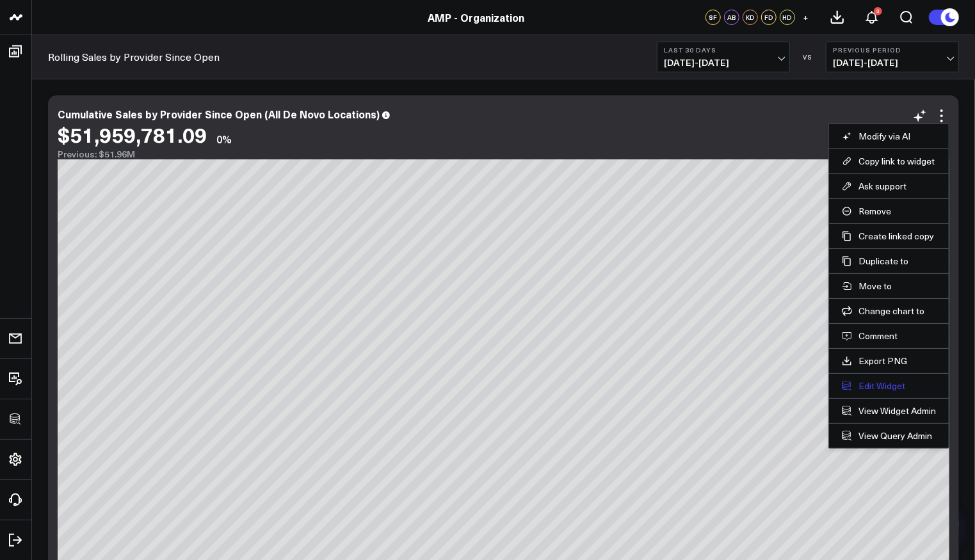
click at [870, 380] on button "Edit Widget" at bounding box center [889, 386] width 94 height 12
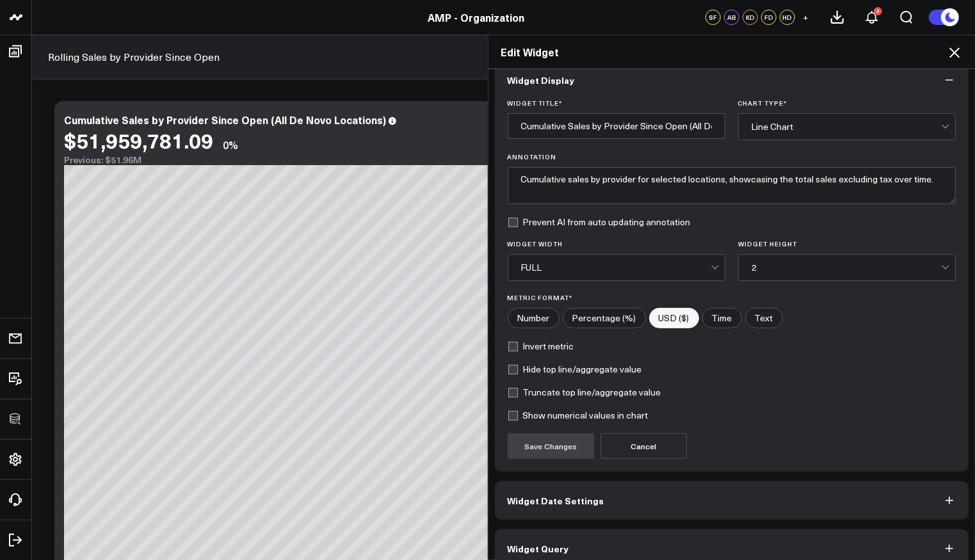
scroll to position [31, 0]
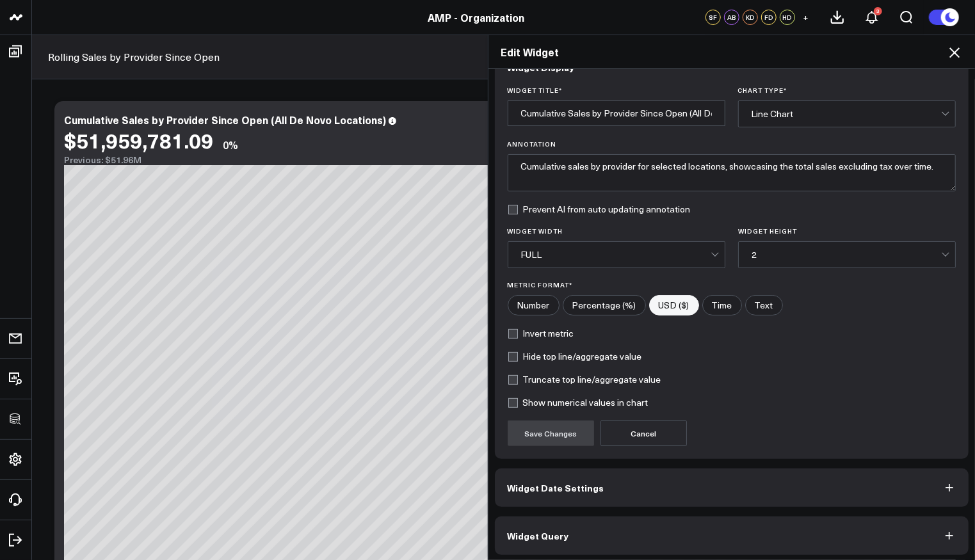
click at [621, 520] on button "Widget Query" at bounding box center [732, 536] width 475 height 38
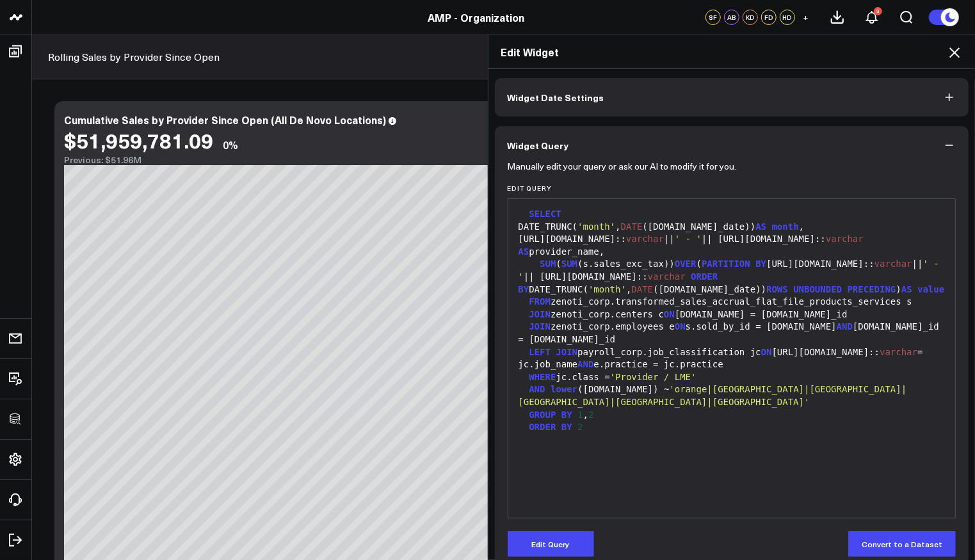
scroll to position [66, 0]
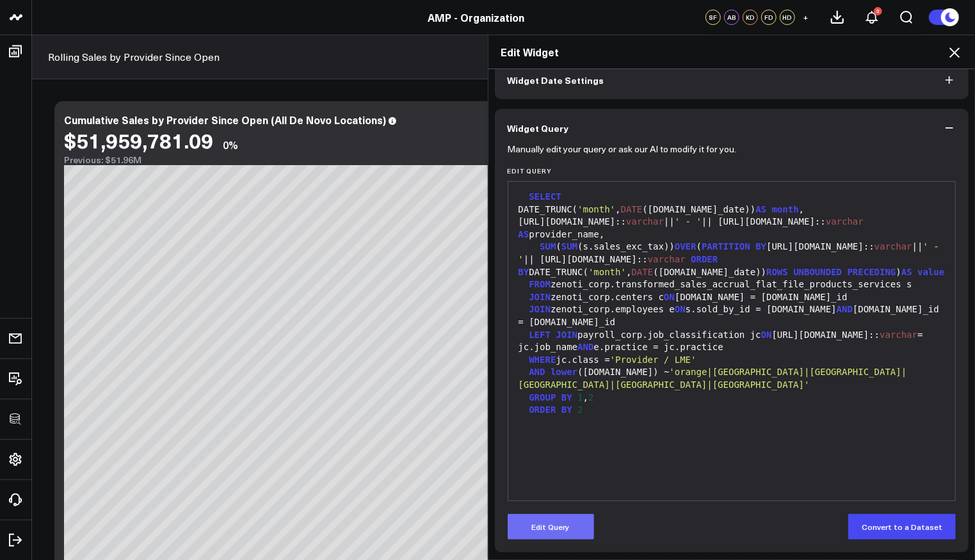
click at [562, 525] on button "Edit Query" at bounding box center [551, 527] width 86 height 26
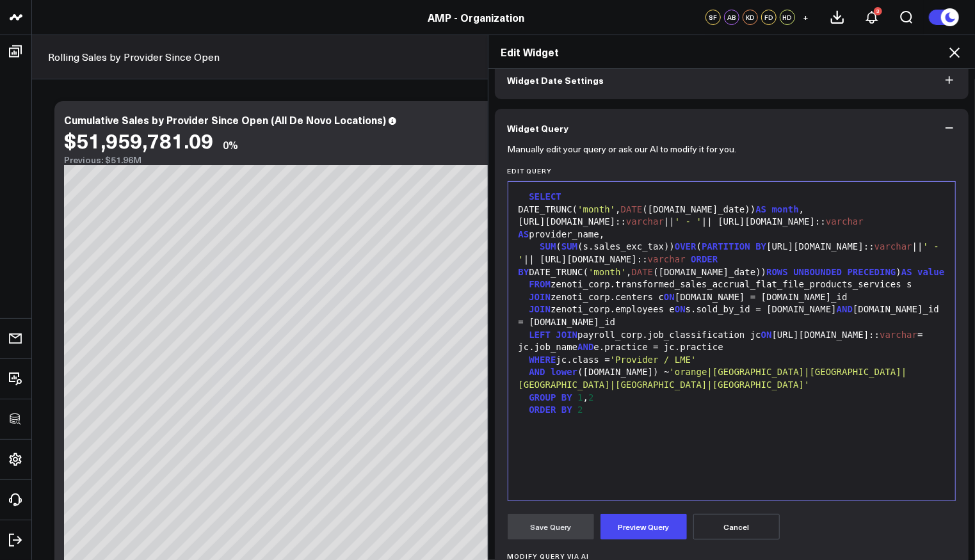
click at [582, 463] on div "SELECT DATE_TRUNC( 'month' , DATE (s.sale_date)) AS month , e.personal_info.nam…" at bounding box center [732, 341] width 435 height 306
click at [877, 387] on div "AND lower (c.name) ~ 'orange|chattanooga|winterville|odessa|petersburg|kirkland'" at bounding box center [732, 378] width 435 height 25
click at [647, 522] on button "Preview Query" at bounding box center [644, 527] width 86 height 26
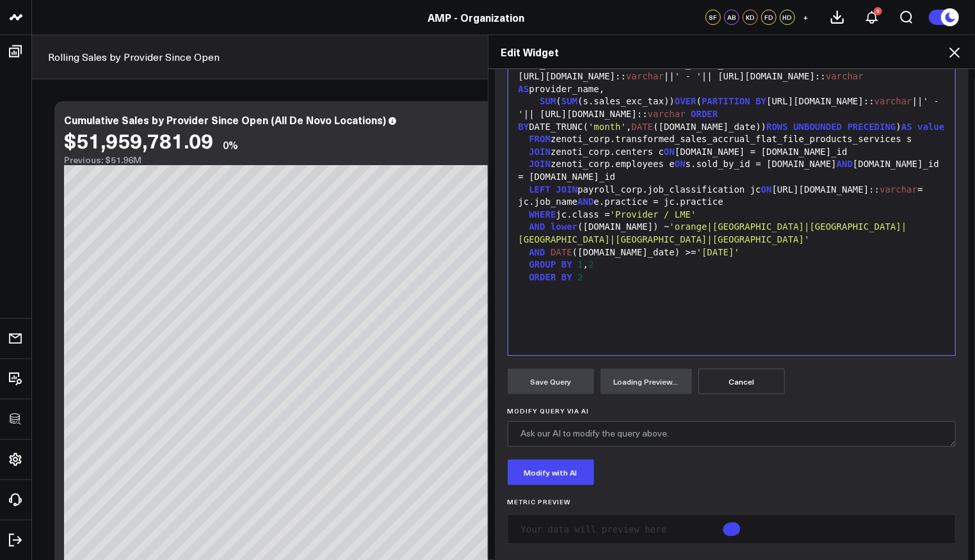
scroll to position [224, 0]
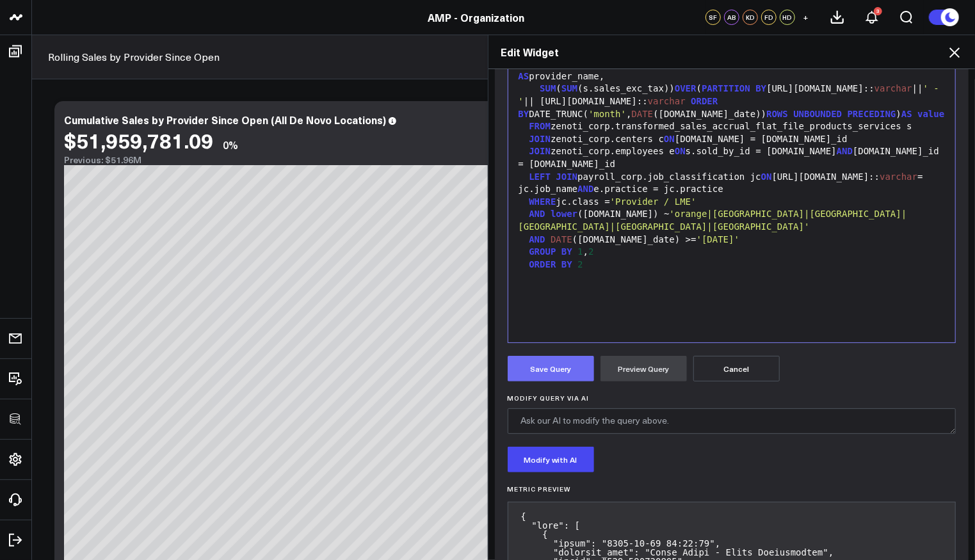
click at [551, 370] on button "Save Query" at bounding box center [551, 369] width 86 height 26
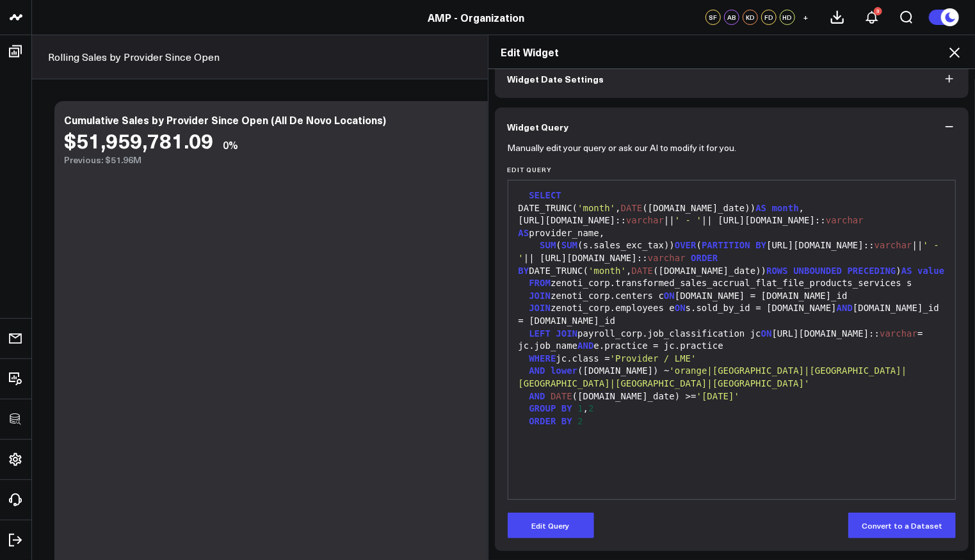
scroll to position [66, 0]
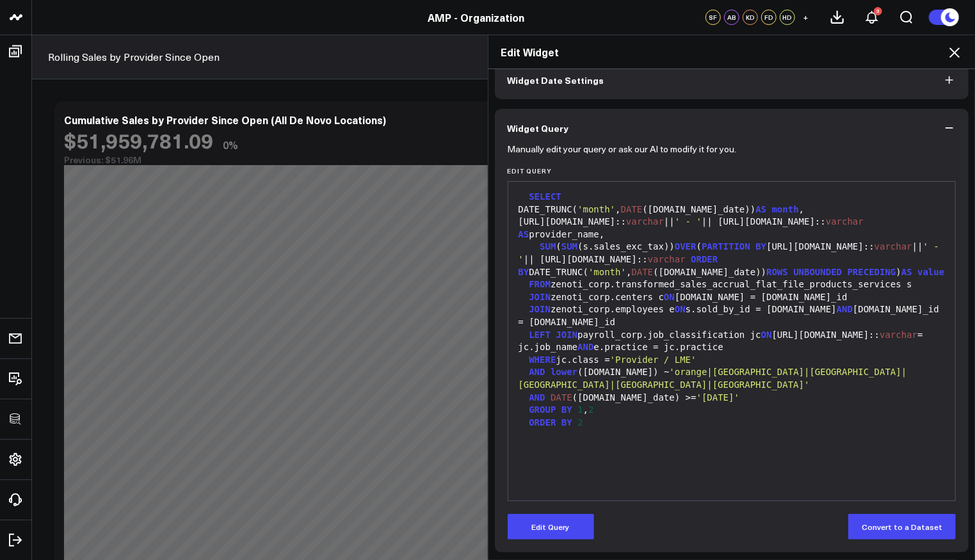
click at [955, 50] on icon at bounding box center [954, 52] width 15 height 15
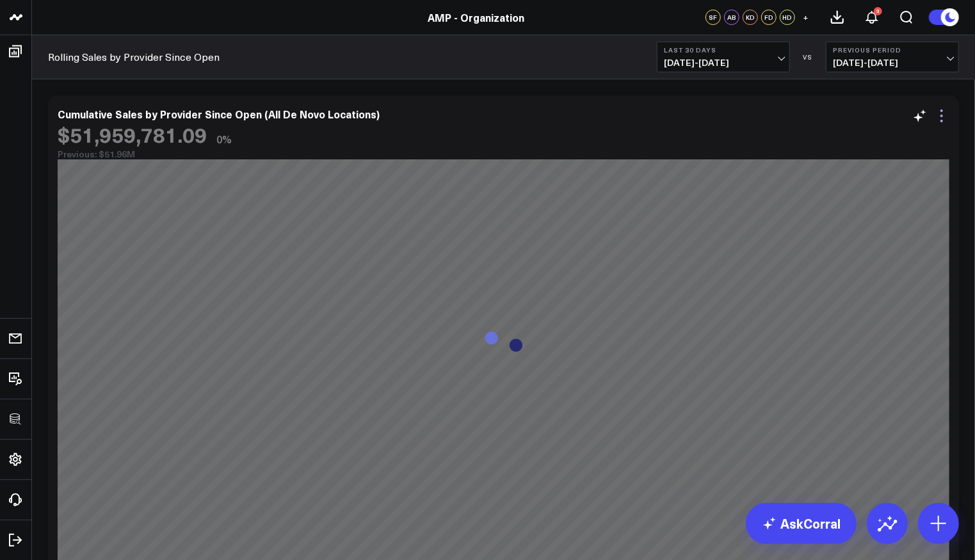
click at [940, 111] on icon at bounding box center [941, 115] width 15 height 15
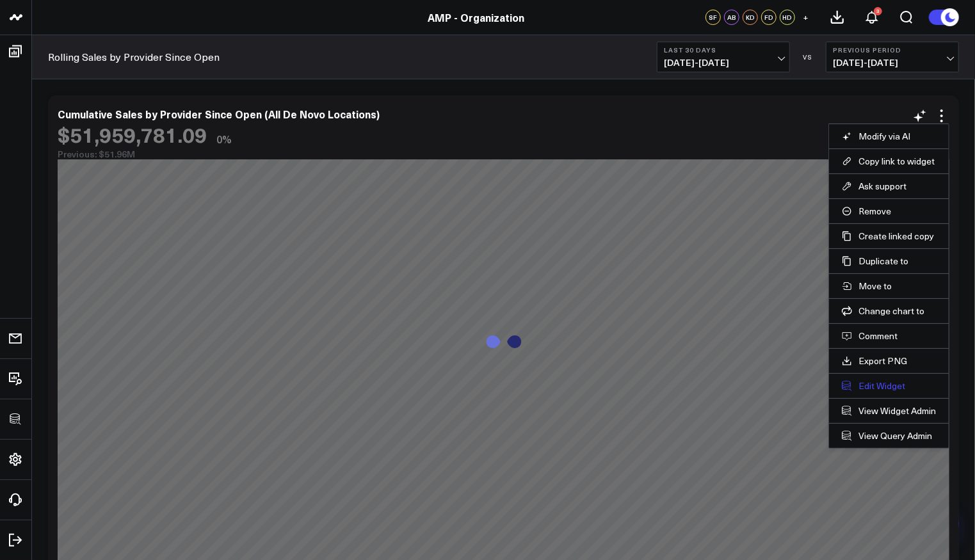
click at [882, 382] on button "Edit Widget" at bounding box center [889, 386] width 94 height 12
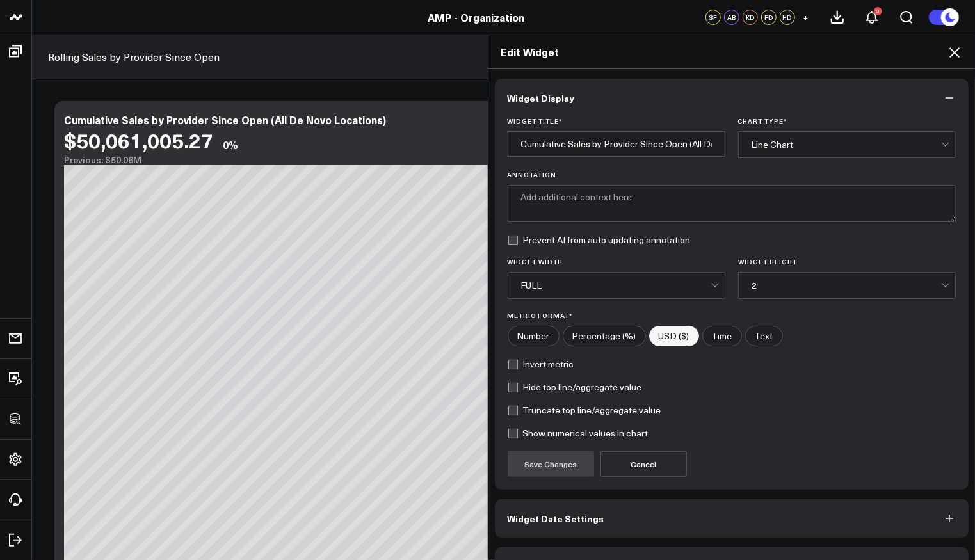
click at [589, 384] on label "Hide top line/aggregate value" at bounding box center [575, 387] width 134 height 10
click at [518, 384] on input "Hide top line/aggregate value" at bounding box center [513, 387] width 10 height 10
checkbox input "true"
click at [561, 464] on button "Save Changes" at bounding box center [551, 465] width 86 height 26
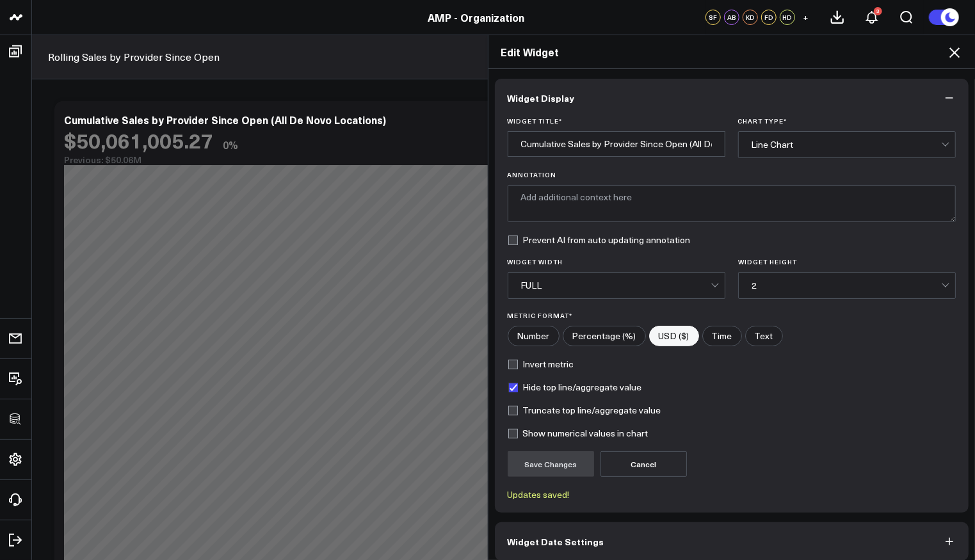
click at [953, 53] on icon at bounding box center [954, 52] width 15 height 15
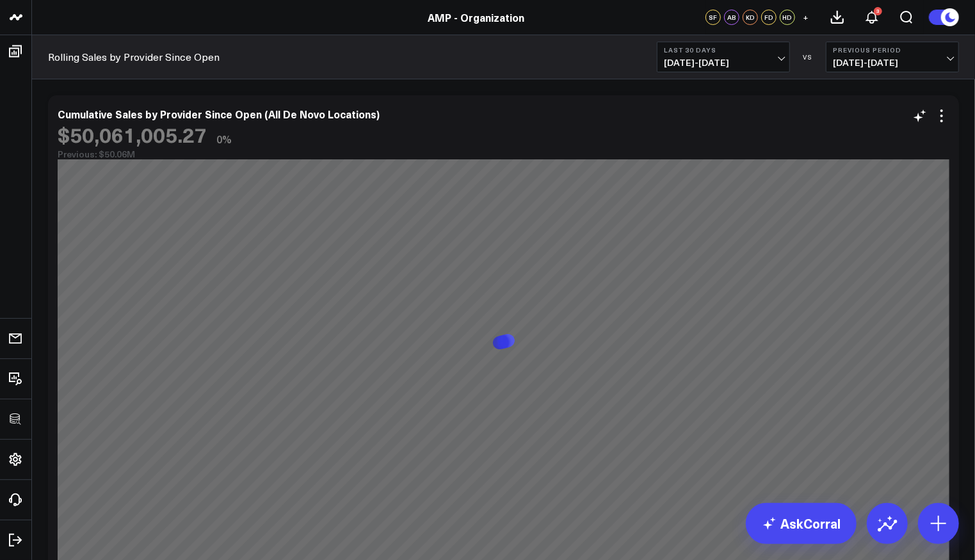
click at [959, 256] on div "Cumulative Sales by Provider Since Open (All De Novo Locations) $50,061,005.27 …" at bounding box center [503, 341] width 911 height 493
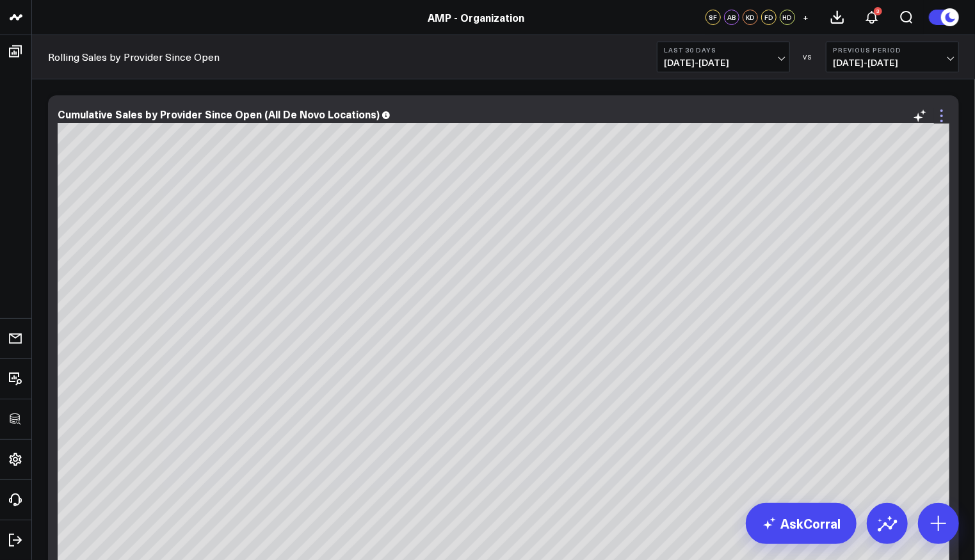
click at [948, 113] on icon at bounding box center [941, 115] width 15 height 15
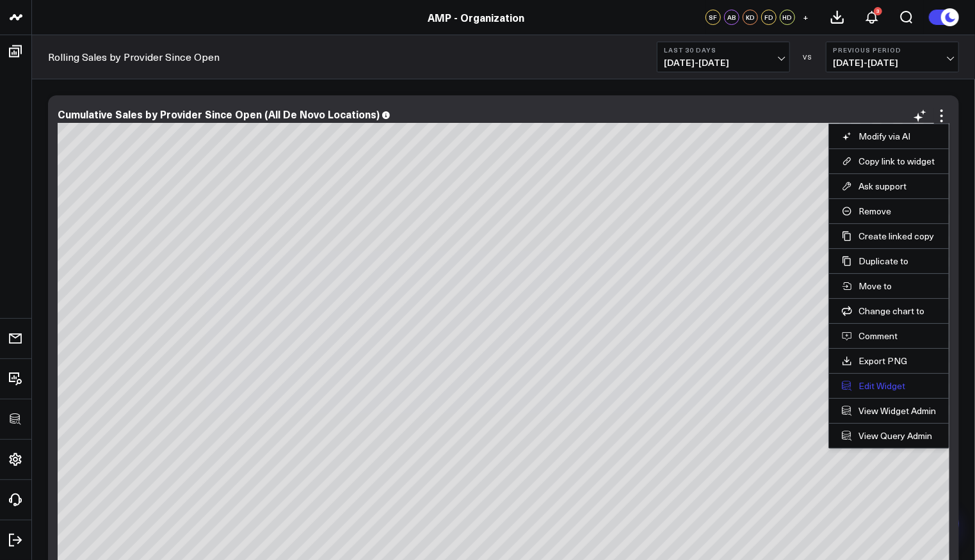
click at [891, 386] on button "Edit Widget" at bounding box center [889, 386] width 94 height 12
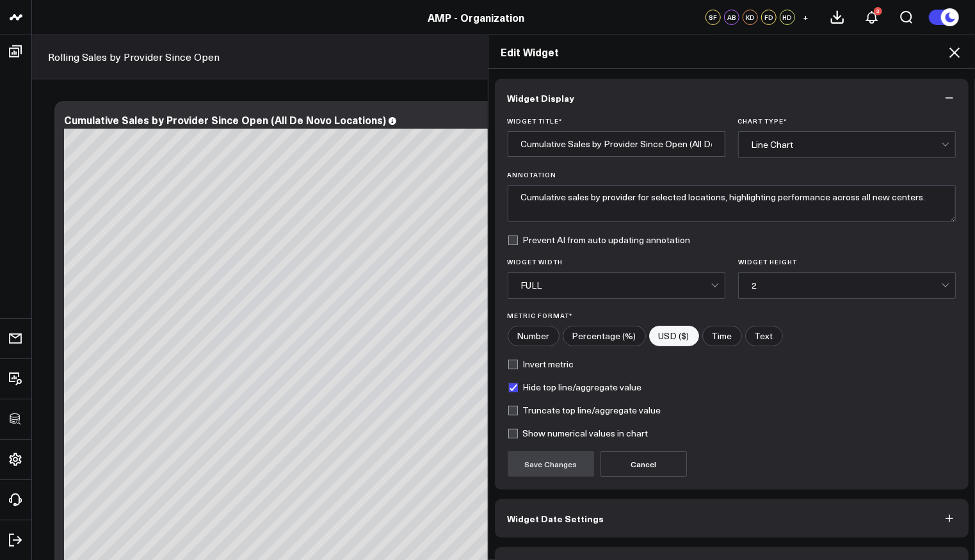
click at [619, 551] on button "Widget Query" at bounding box center [732, 567] width 475 height 38
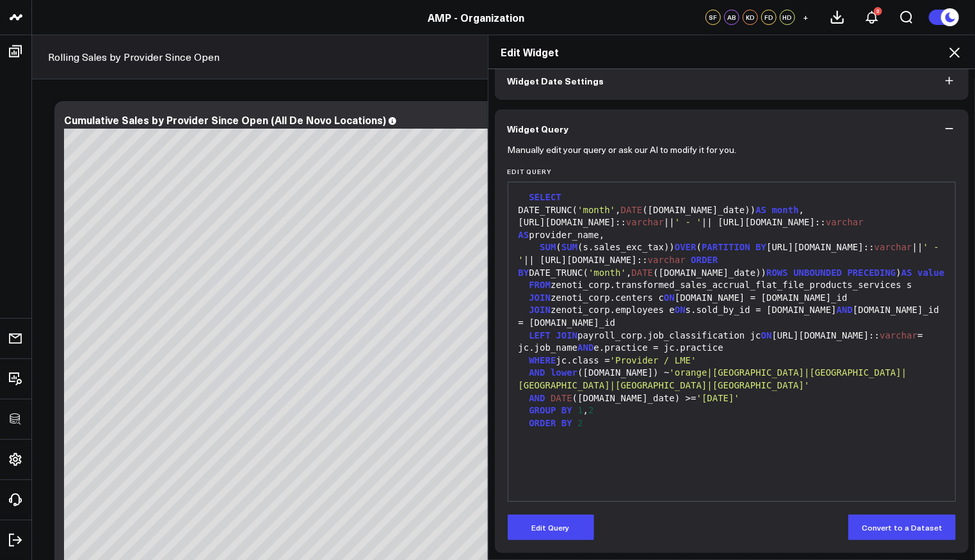
scroll to position [66, 0]
click at [574, 518] on button "Edit Query" at bounding box center [551, 527] width 86 height 26
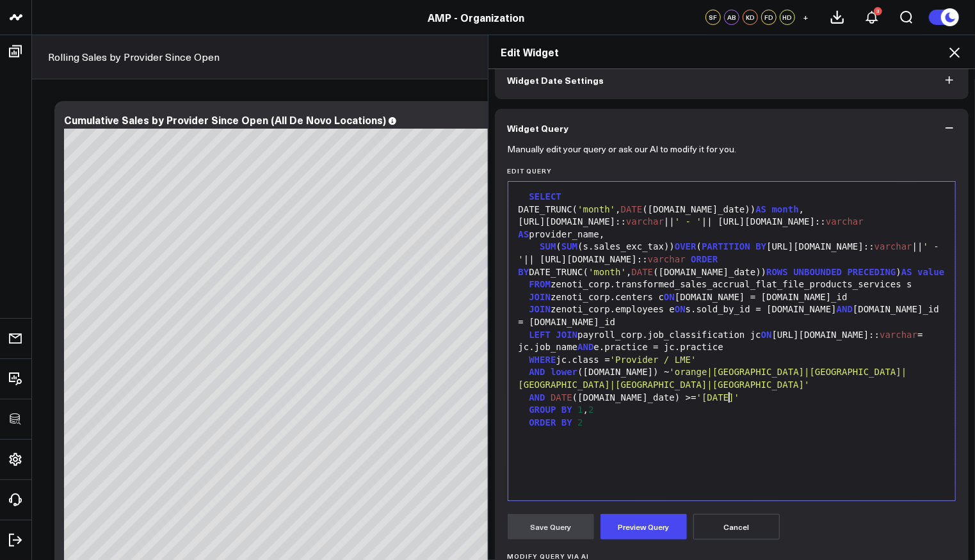
click at [753, 399] on div "AND DATE (s.sale_date) >= '2023-11-01'" at bounding box center [732, 398] width 435 height 13
drag, startPoint x: 547, startPoint y: 371, endPoint x: 646, endPoint y: 369, distance: 98.7
click at [646, 369] on div "AND lower (c.name) ~ 'orange|chattanooga|winterville|odessa|petersburg|kirkland'" at bounding box center [732, 378] width 435 height 25
copy div "lower (c.name) ~"
drag, startPoint x: 606, startPoint y: 408, endPoint x: 562, endPoint y: 409, distance: 44.2
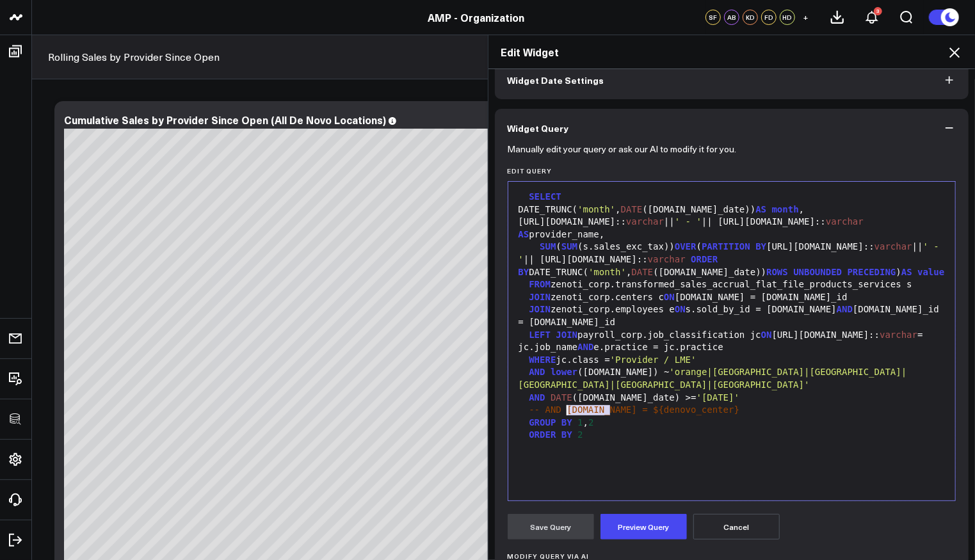
click at [562, 409] on span "-- AND c.name = ${denovo_center}" at bounding box center [634, 410] width 211 height 10
click at [782, 407] on div "-- AND lower([DOMAIN_NAME]) ~ ${denovo_center}" at bounding box center [732, 410] width 435 height 13
click at [648, 517] on button "Preview Query" at bounding box center [644, 527] width 86 height 26
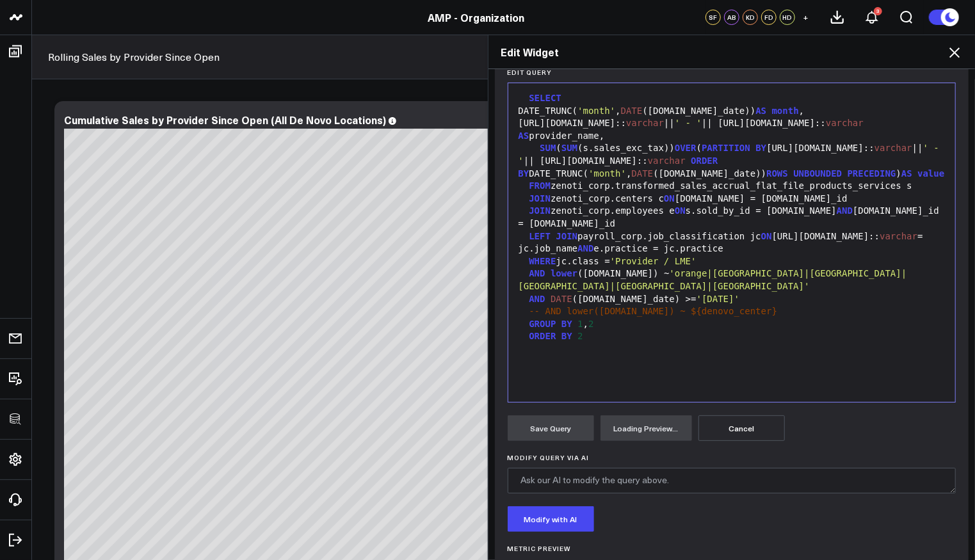
scroll to position [224, 0]
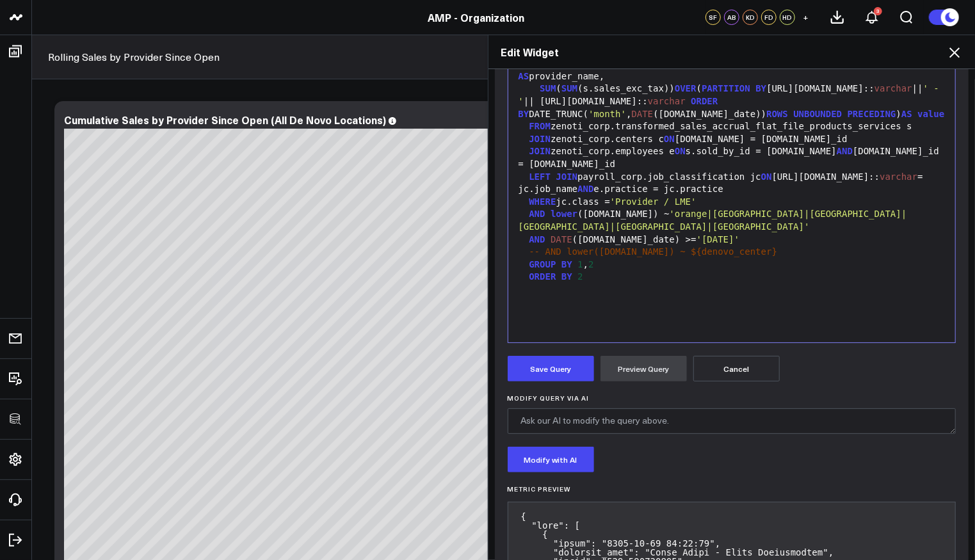
click at [546, 363] on button "Save Query" at bounding box center [551, 369] width 86 height 26
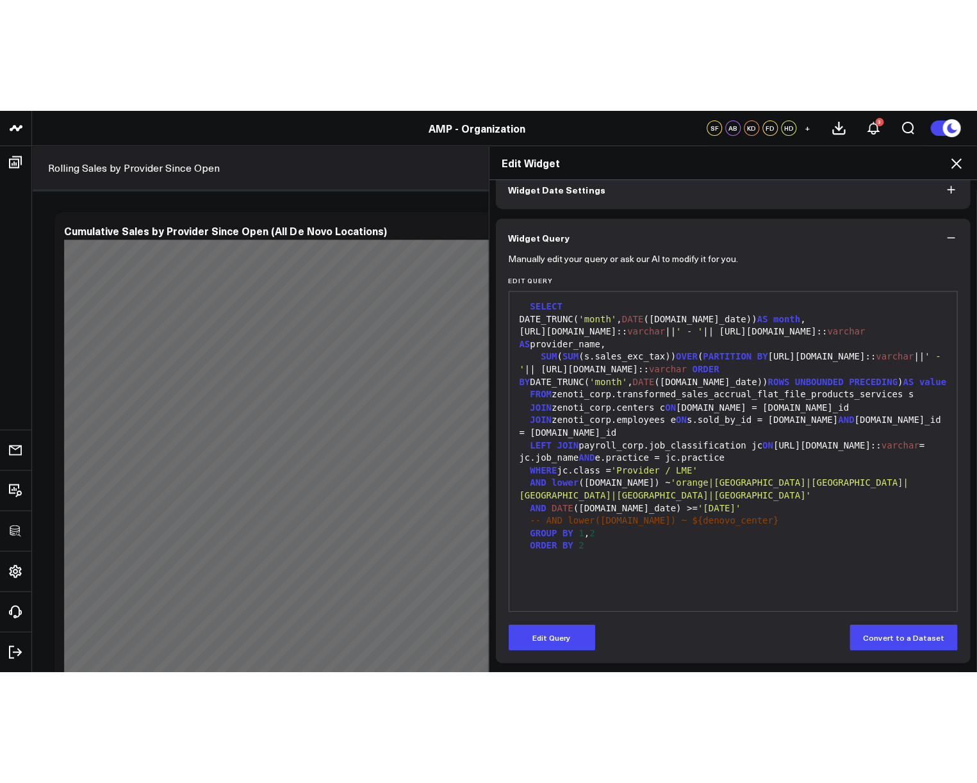
scroll to position [66, 0]
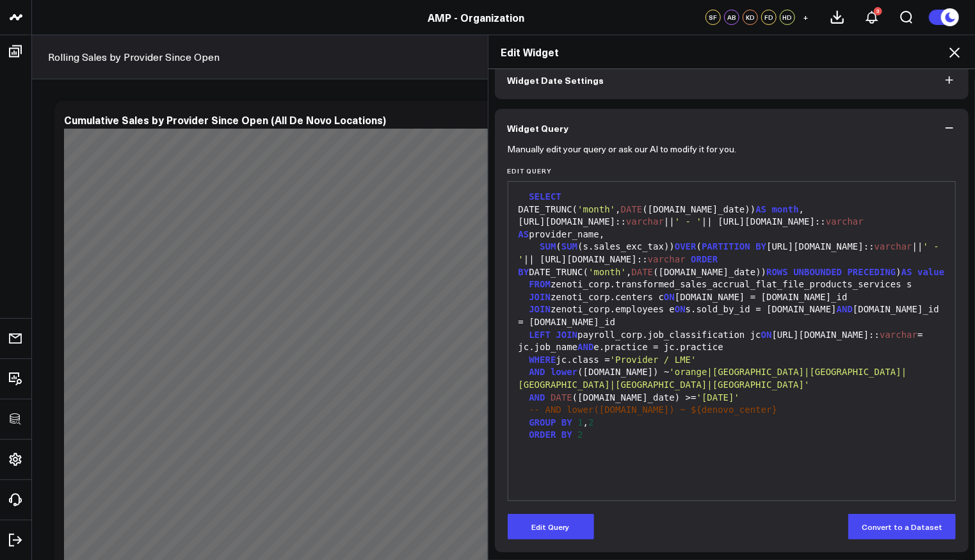
click at [954, 49] on icon at bounding box center [954, 52] width 15 height 15
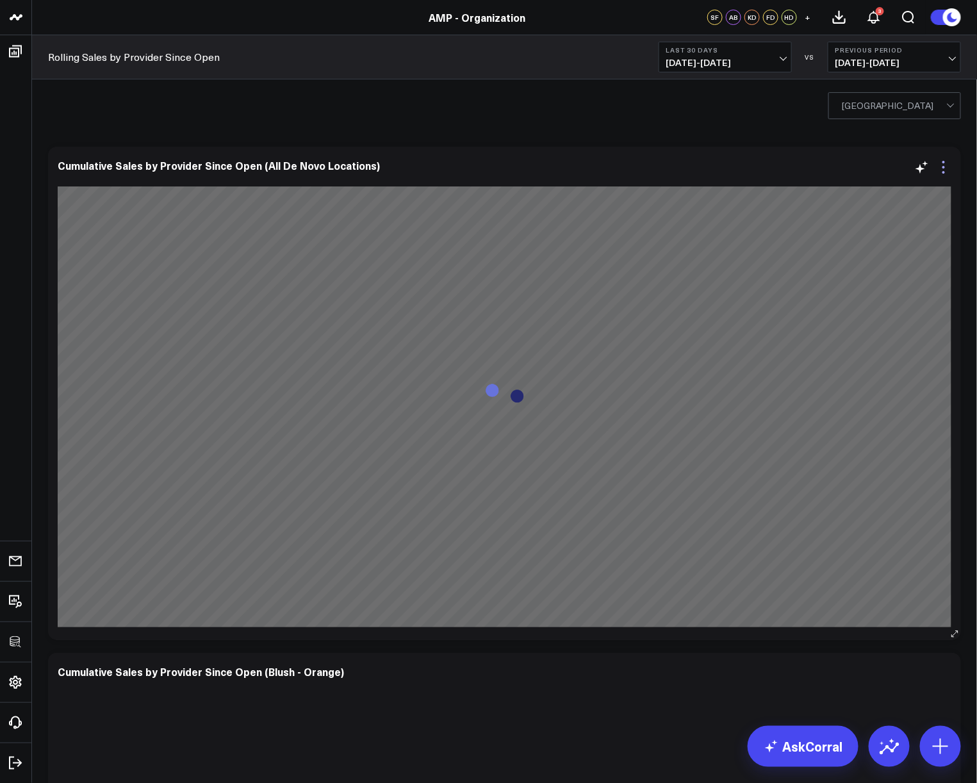
click at [945, 159] on icon at bounding box center [943, 166] width 15 height 15
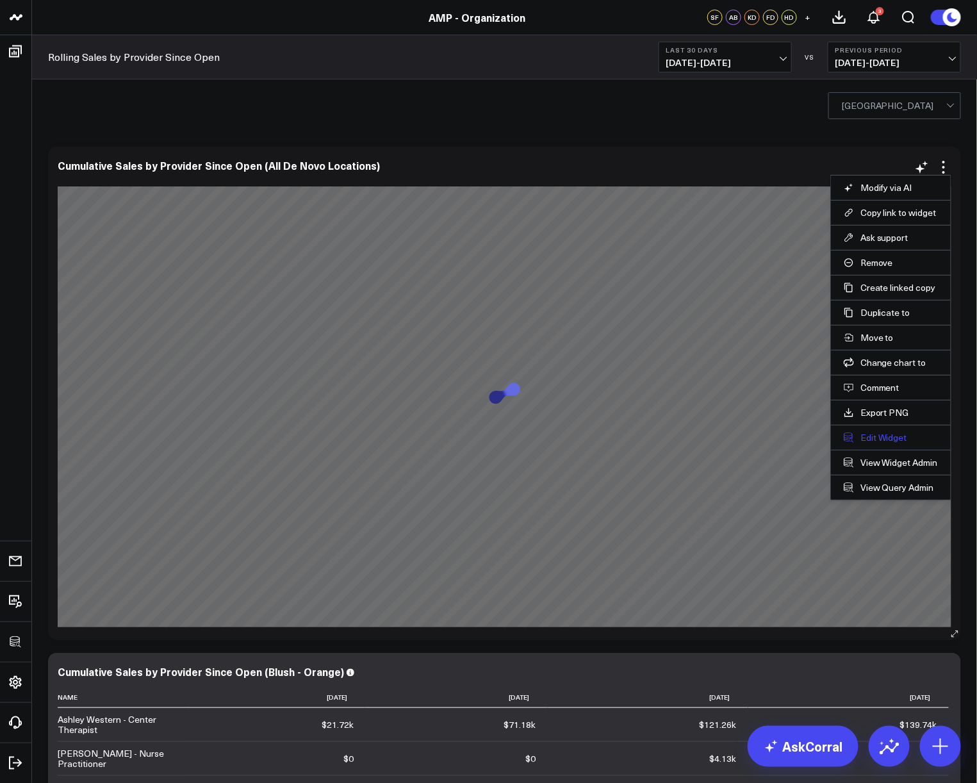
click at [885, 437] on button "Edit Widget" at bounding box center [890, 438] width 94 height 12
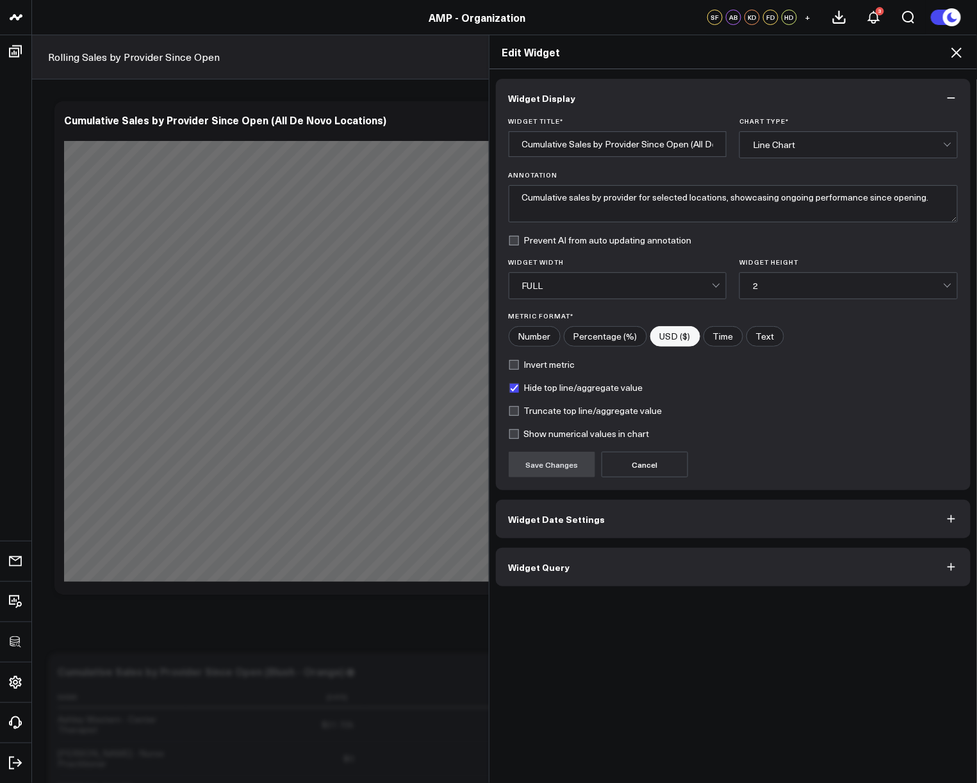
click at [726, 562] on button "Widget Query" at bounding box center [733, 567] width 475 height 38
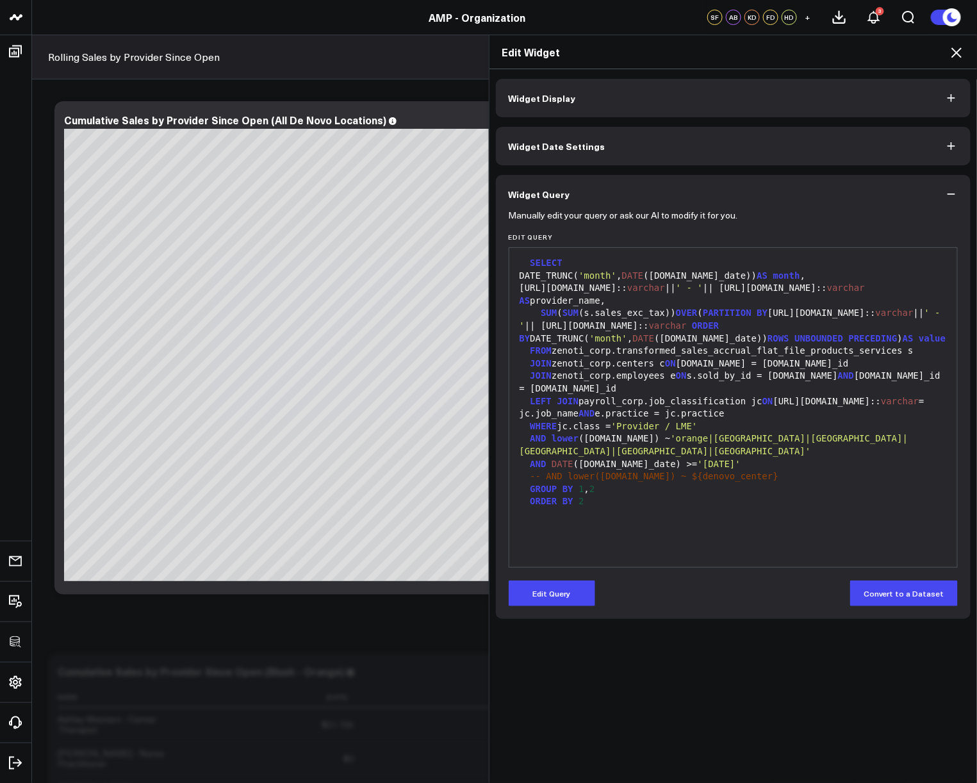
click at [952, 56] on icon at bounding box center [956, 52] width 10 height 10
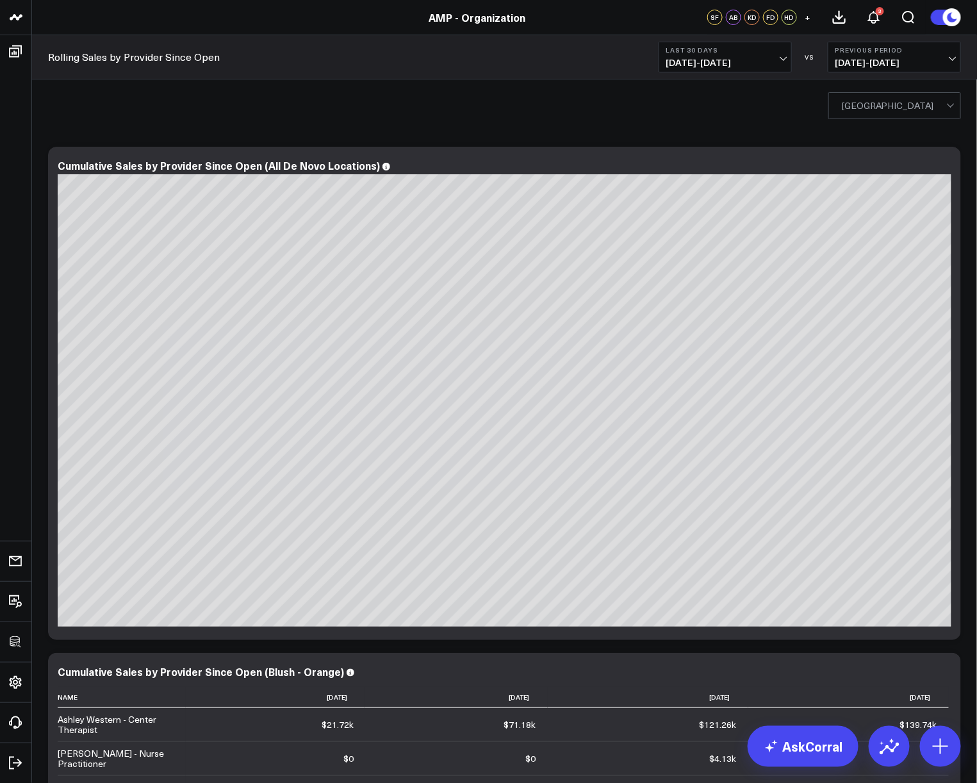
click at [888, 110] on div at bounding box center [894, 106] width 104 height 26
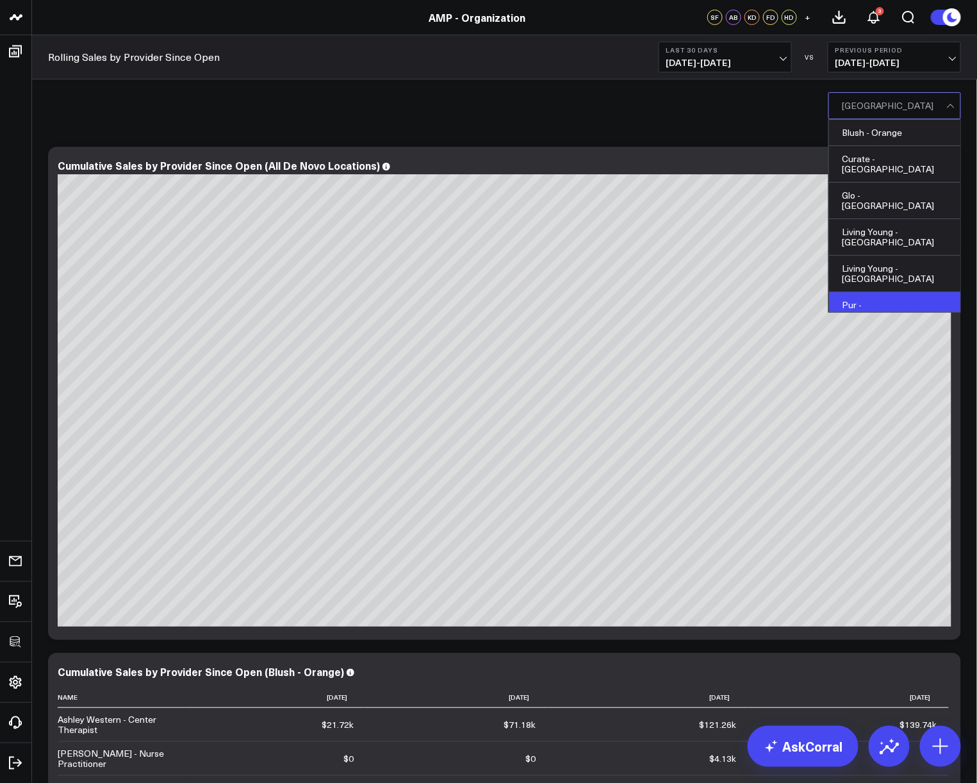
click at [883, 292] on div "Pur - [GEOGRAPHIC_DATA]" at bounding box center [894, 310] width 131 height 36
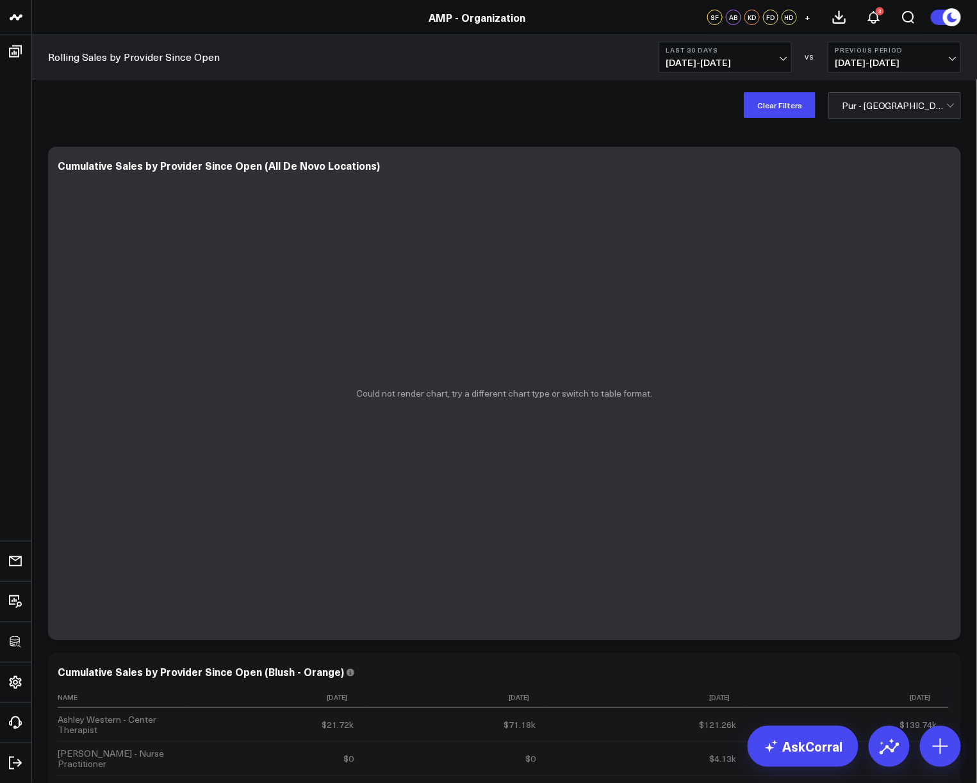
click at [644, 126] on div "Clear Filters Pur - [GEOGRAPHIC_DATA]" at bounding box center [504, 104] width 945 height 51
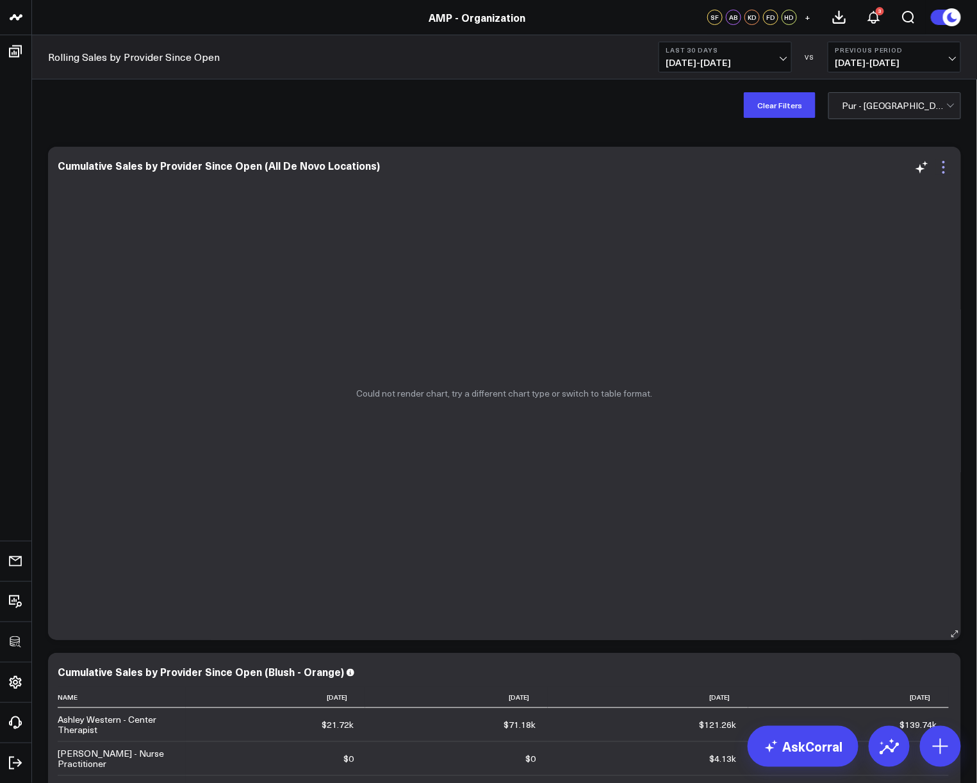
click at [947, 169] on icon at bounding box center [943, 166] width 15 height 15
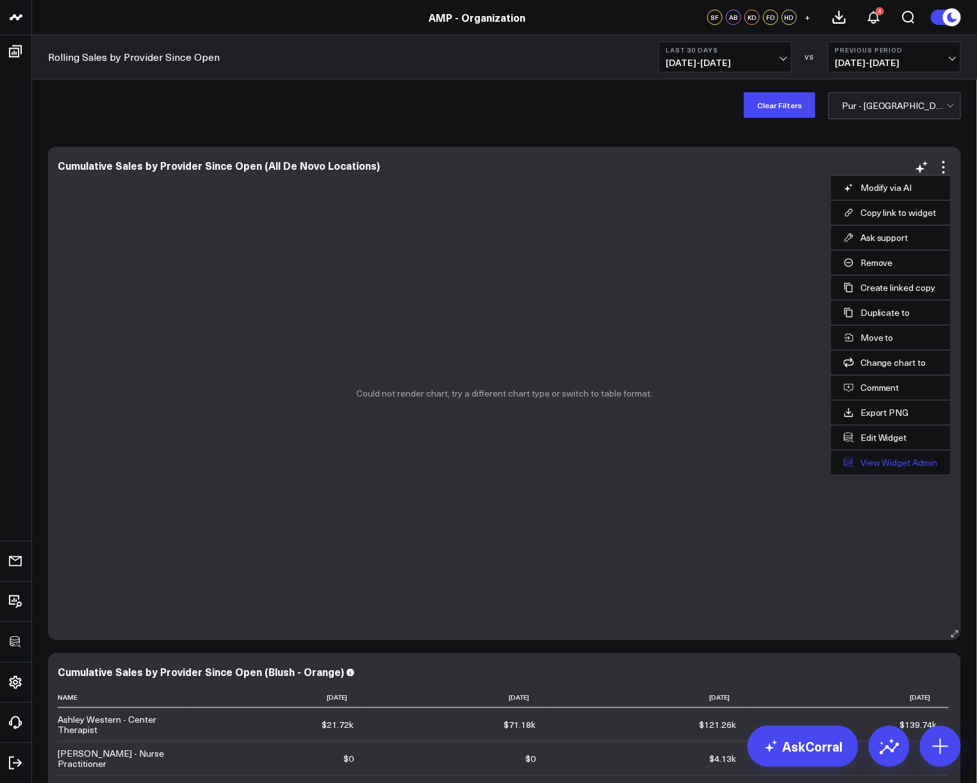
click at [862, 466] on link "View Widget Admin" at bounding box center [890, 463] width 94 height 12
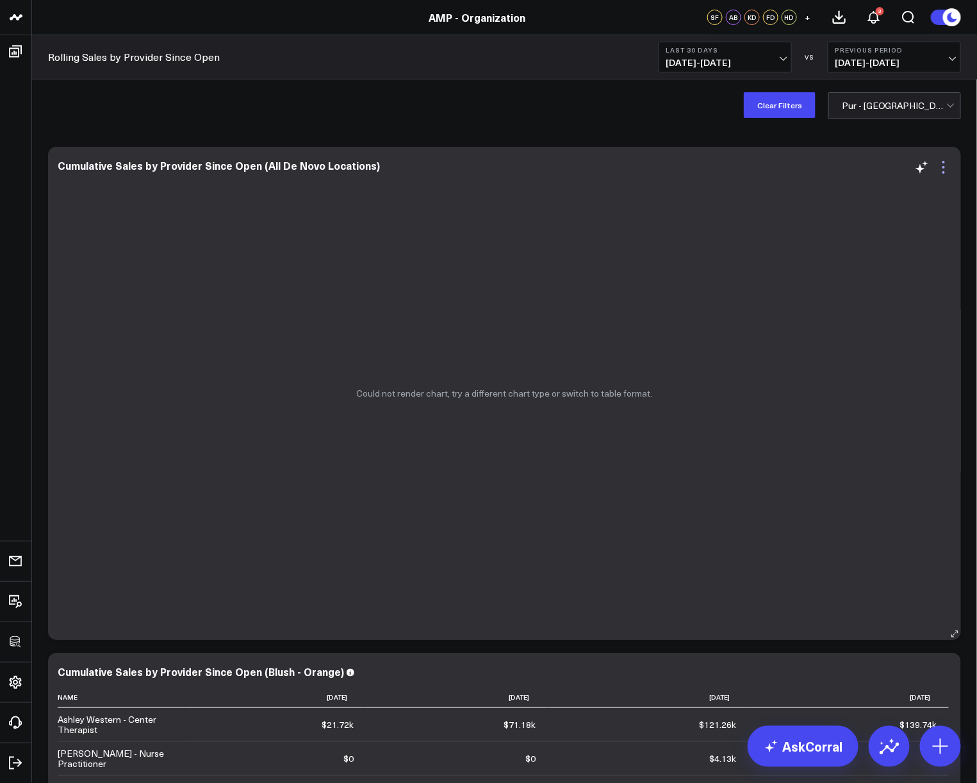
click at [945, 170] on icon at bounding box center [943, 166] width 15 height 15
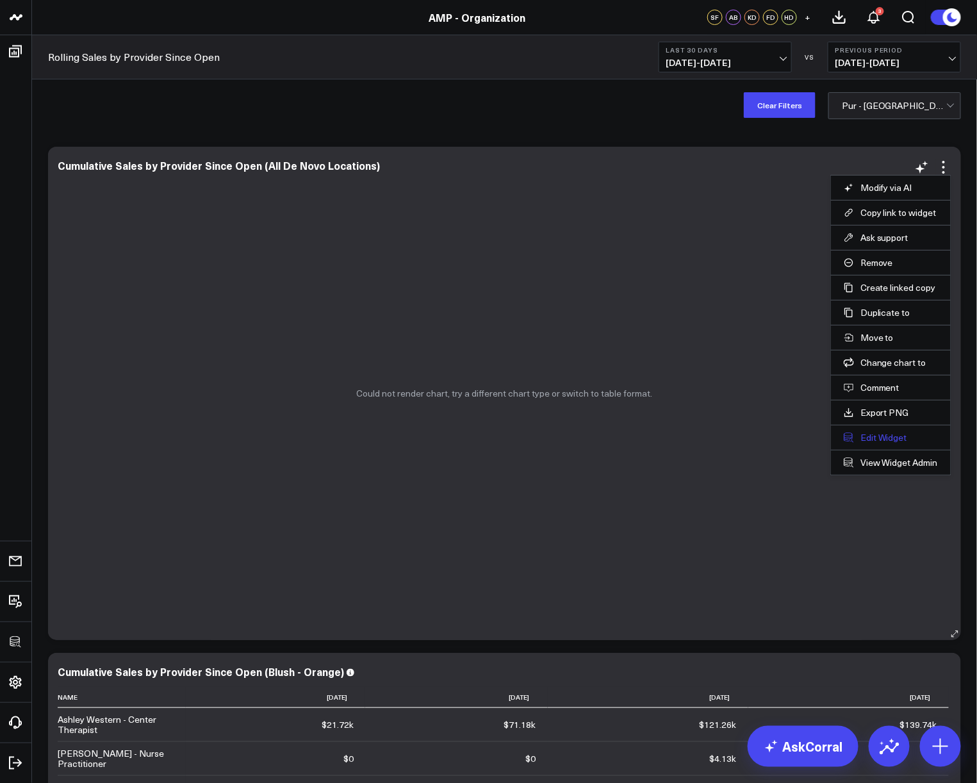
click at [872, 432] on button "Edit Widget" at bounding box center [890, 438] width 94 height 12
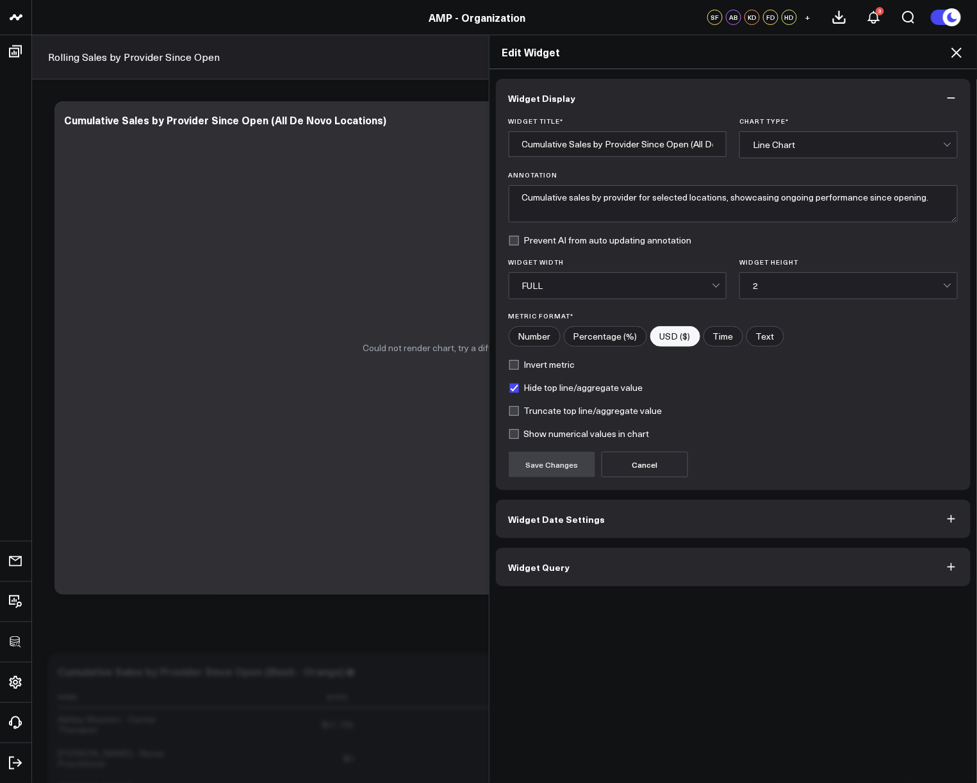
click at [629, 584] on button "Widget Query" at bounding box center [733, 567] width 475 height 38
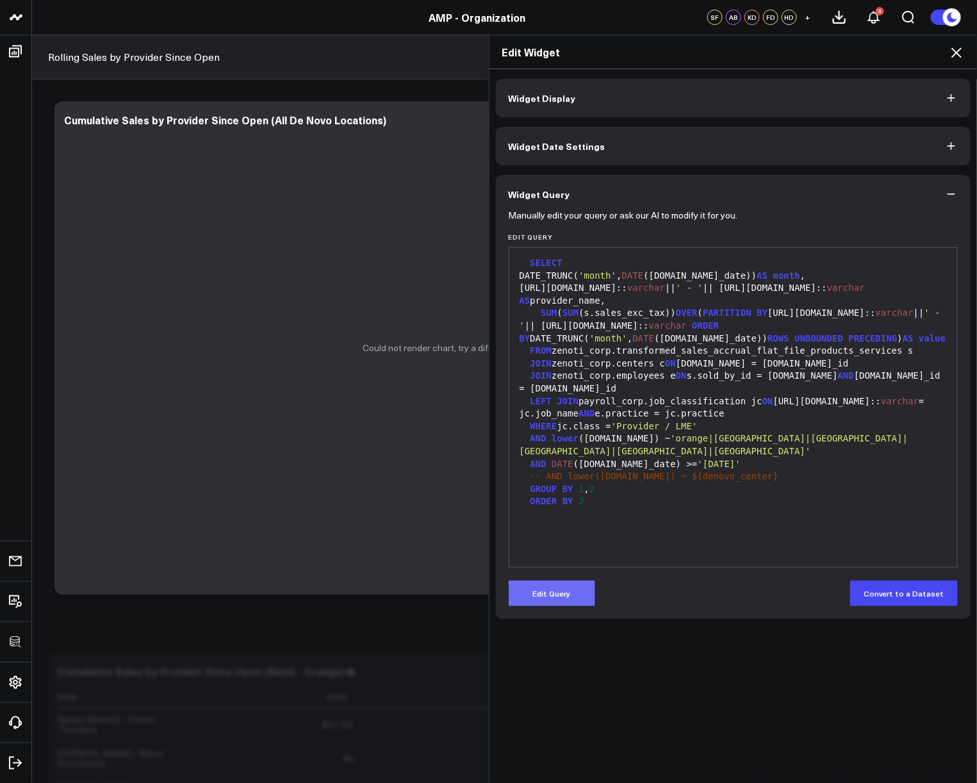
click at [569, 596] on button "Edit Query" at bounding box center [551, 593] width 86 height 26
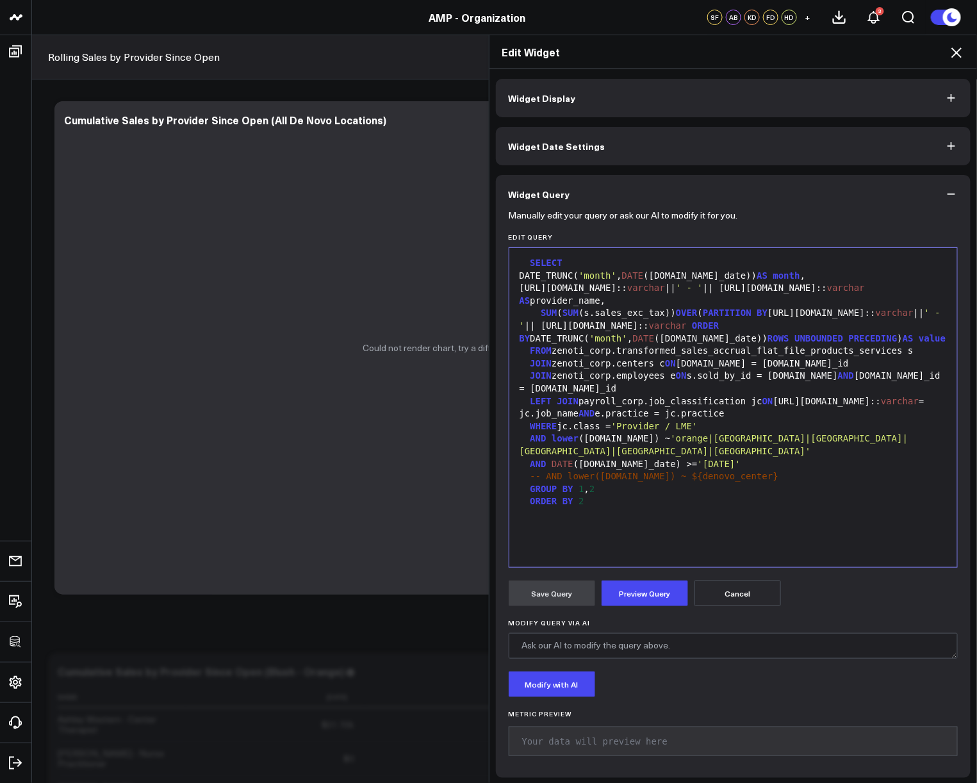
click at [651, 476] on span "-- AND lower([DOMAIN_NAME]) ~ ${denovo_center}" at bounding box center [654, 476] width 248 height 10
click at [754, 477] on div "-- AND lower([DOMAIN_NAME]) ~ ''${denovo_center}" at bounding box center [733, 476] width 435 height 13
click at [653, 476] on span "-- AND lower([DOMAIN_NAME]) ~ ''${denovo_center}'" at bounding box center [662, 476] width 264 height 10
click at [651, 587] on button "Preview Query" at bounding box center [644, 593] width 86 height 26
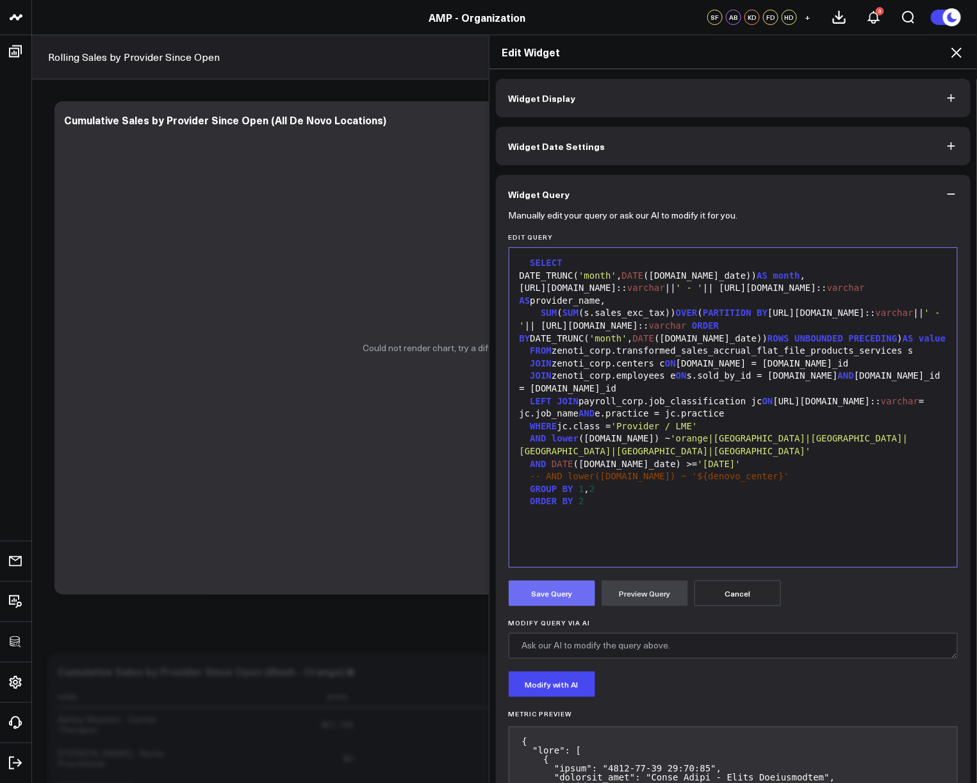
click at [546, 599] on button "Save Query" at bounding box center [551, 593] width 86 height 26
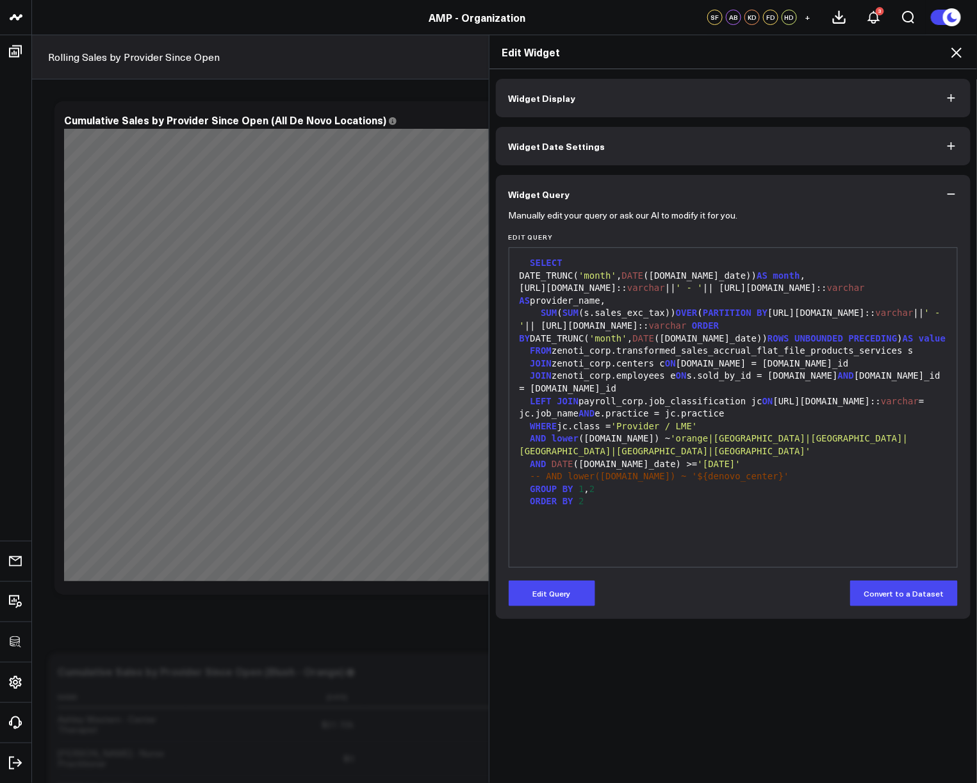
click at [956, 58] on icon at bounding box center [955, 52] width 15 height 15
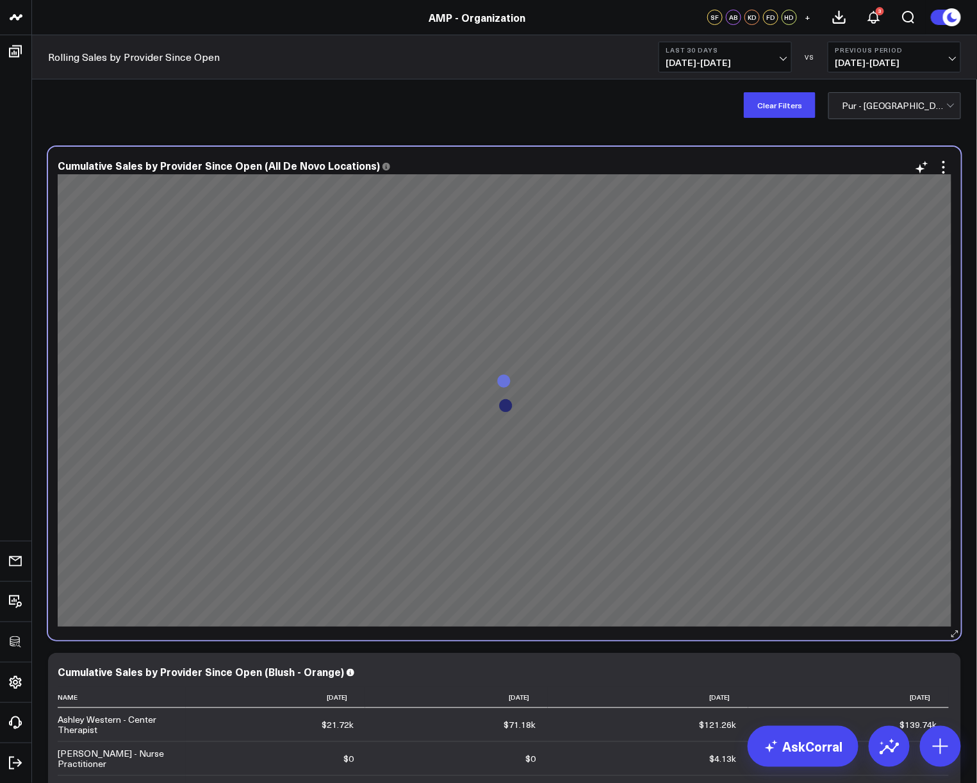
click at [955, 232] on div "Cumulative Sales by Provider Since Open (All De Novo Locations)" at bounding box center [504, 393] width 913 height 493
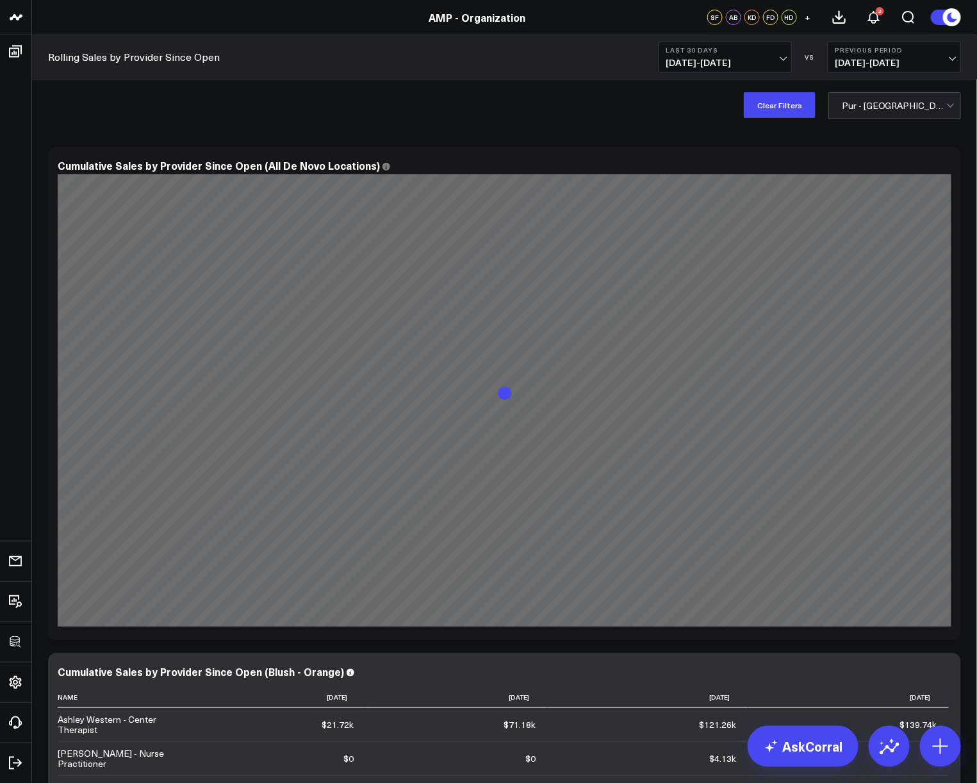
click at [959, 204] on div "Cumulative Sales by Provider Since Open (All De Novo Locations)" at bounding box center [504, 393] width 913 height 493
click at [583, 125] on div "Clear Filters Pur - [GEOGRAPHIC_DATA]" at bounding box center [504, 104] width 945 height 51
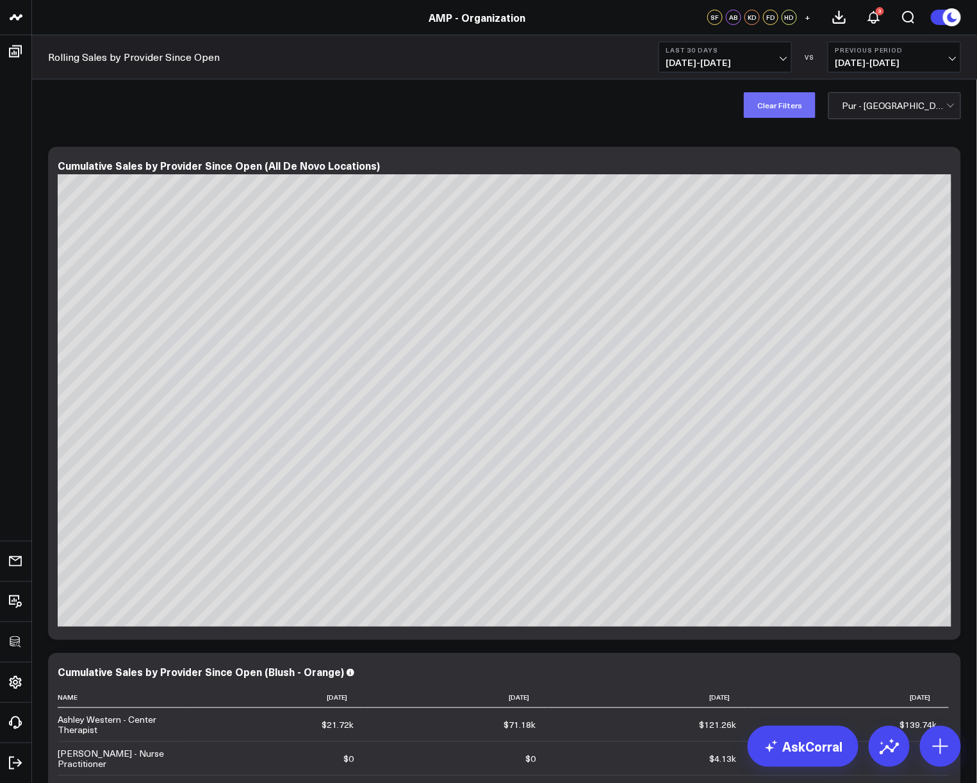
click at [772, 104] on button "Clear Filters" at bounding box center [780, 105] width 72 height 26
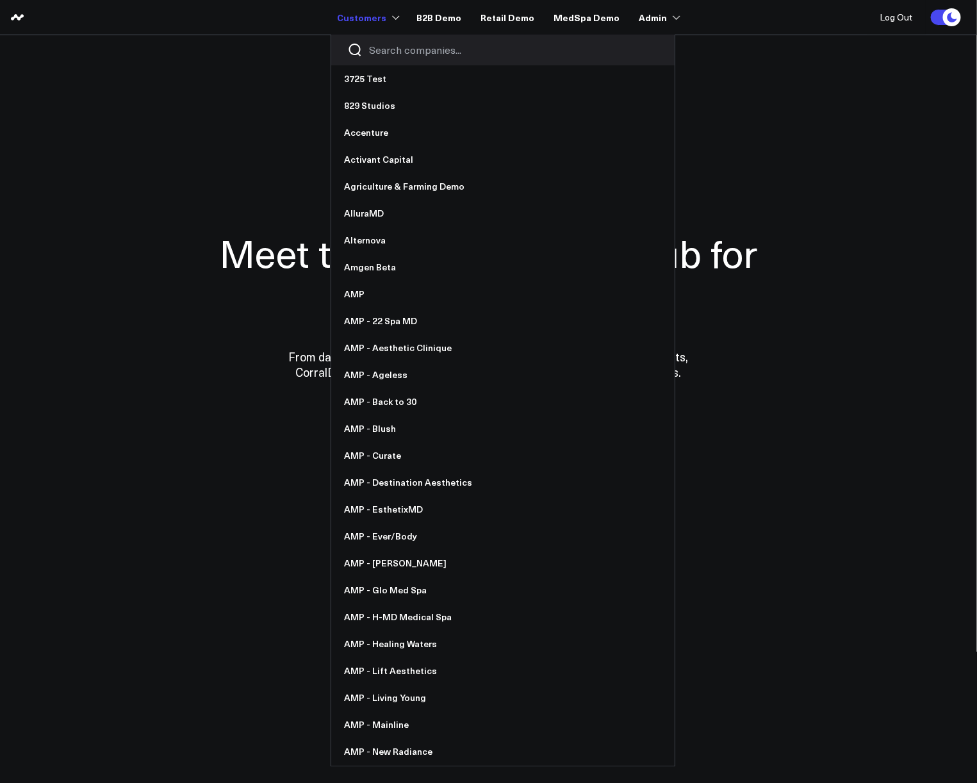
click at [399, 47] on input "Search companies input" at bounding box center [513, 50] width 289 height 14
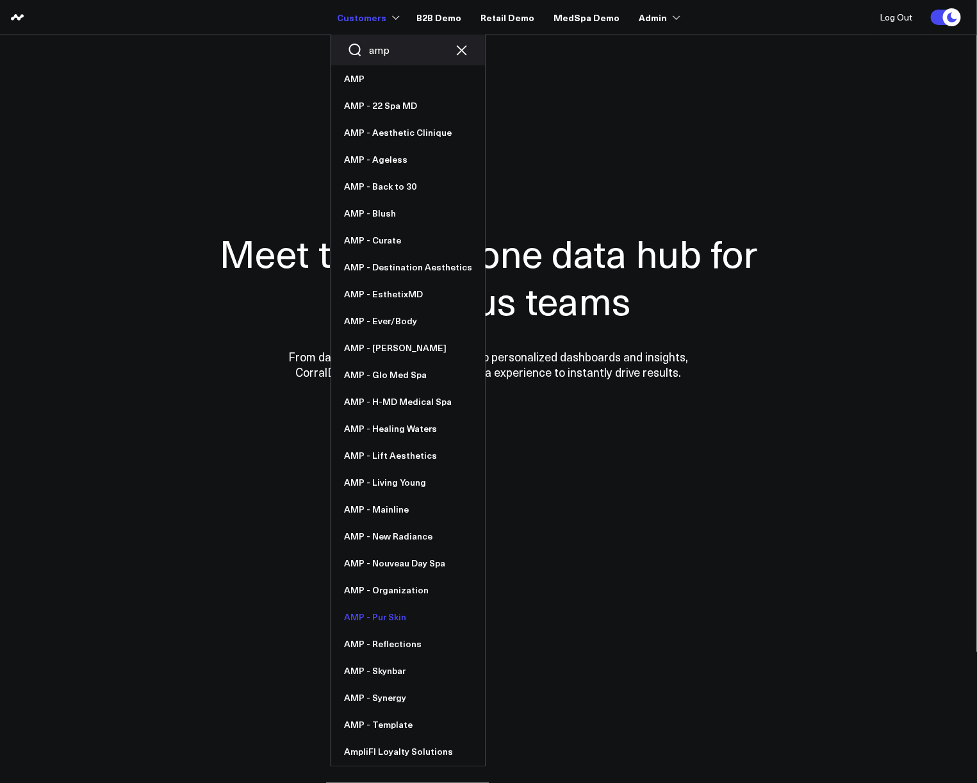
type input "amp"
click at [388, 617] on link "AMP - Pur Skin" at bounding box center [408, 616] width 154 height 27
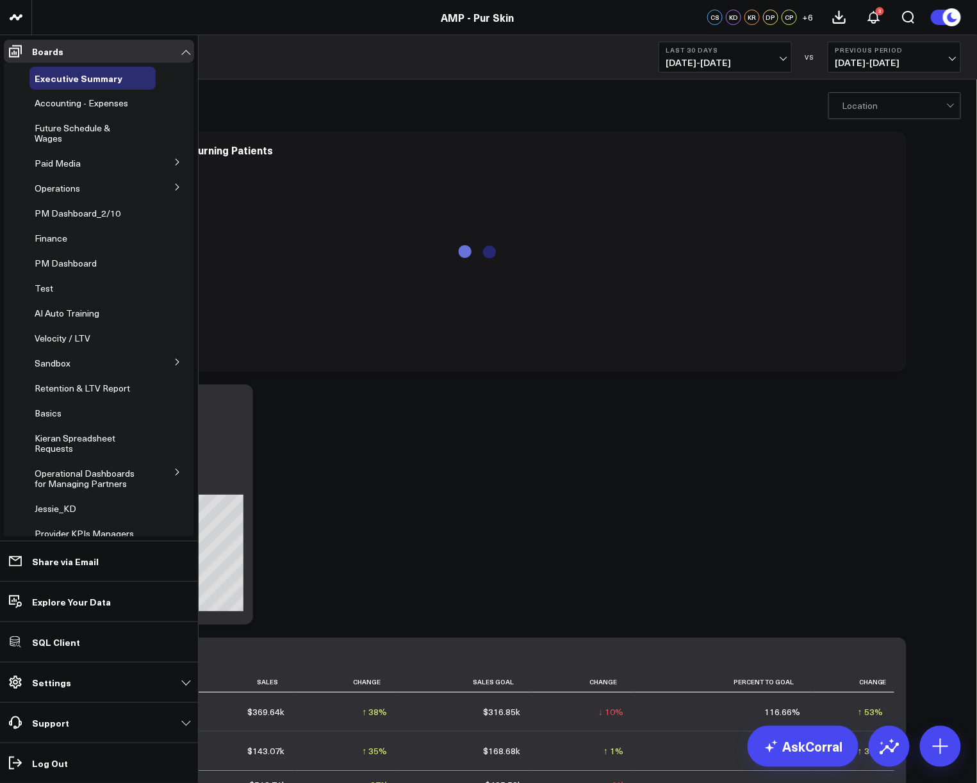
click at [174, 161] on icon at bounding box center [178, 162] width 8 height 8
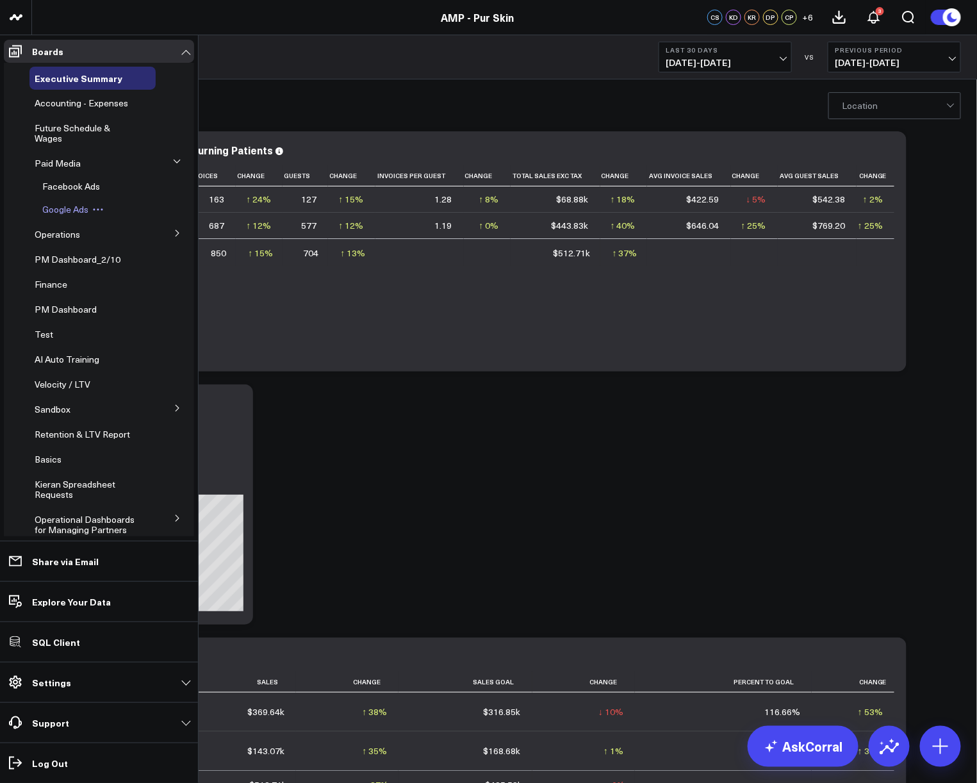
click at [72, 208] on span "Google Ads" at bounding box center [65, 209] width 46 height 12
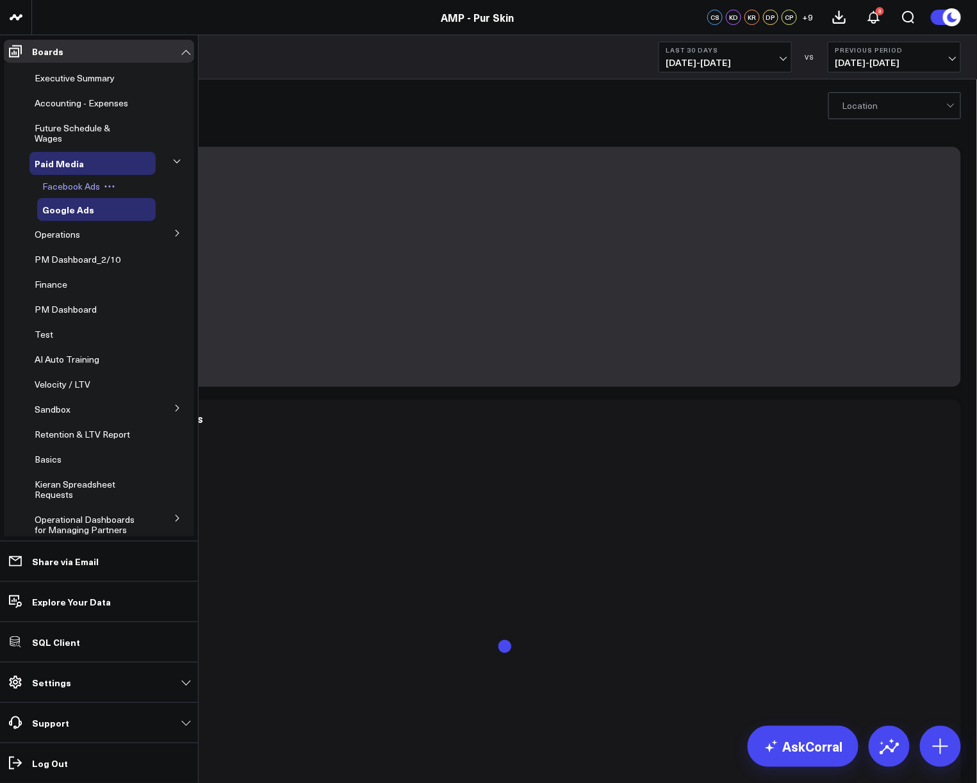
click at [86, 186] on span "Facebook Ads" at bounding box center [71, 186] width 58 height 12
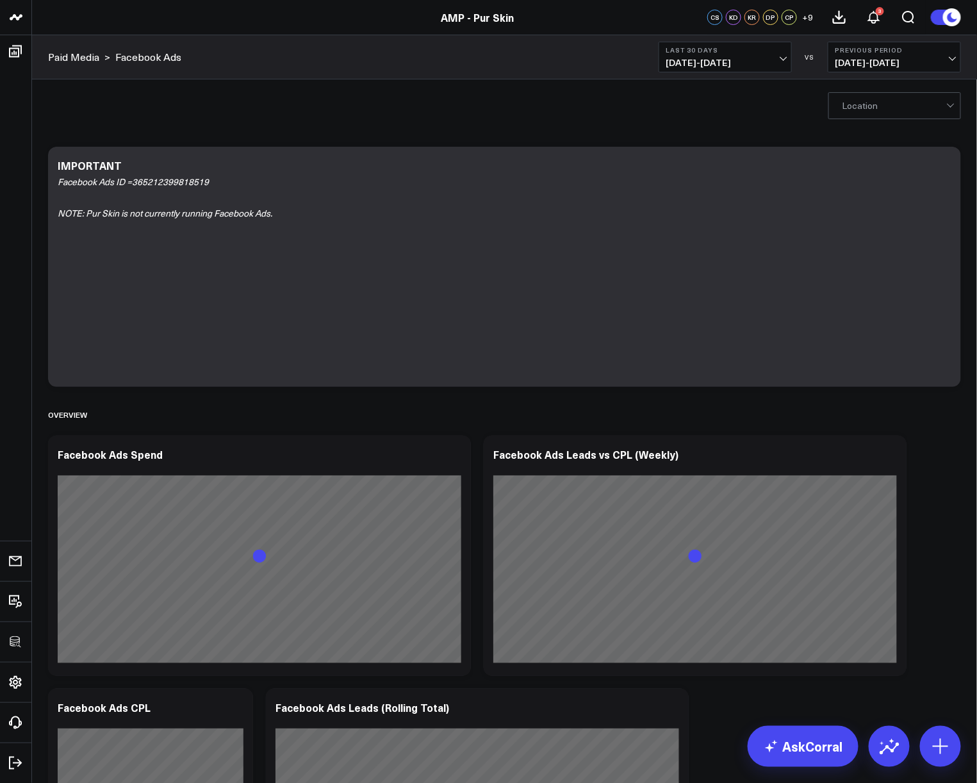
click at [736, 58] on span "07/14/25 - 08/12/25" at bounding box center [724, 63] width 119 height 10
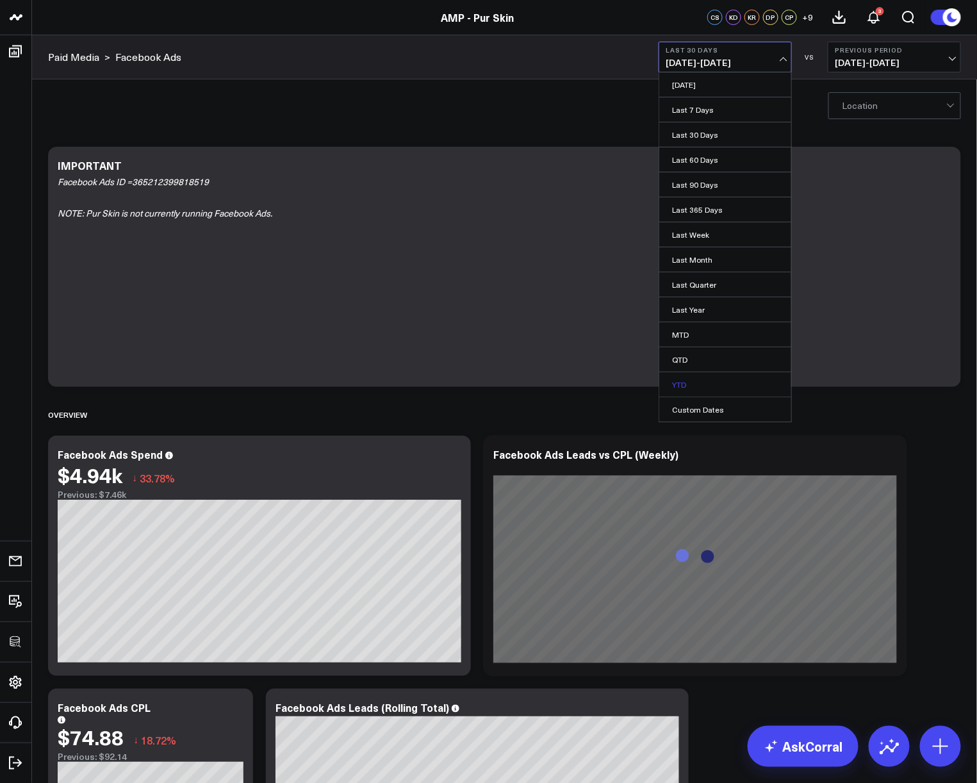
click at [696, 389] on link "YTD" at bounding box center [725, 384] width 132 height 24
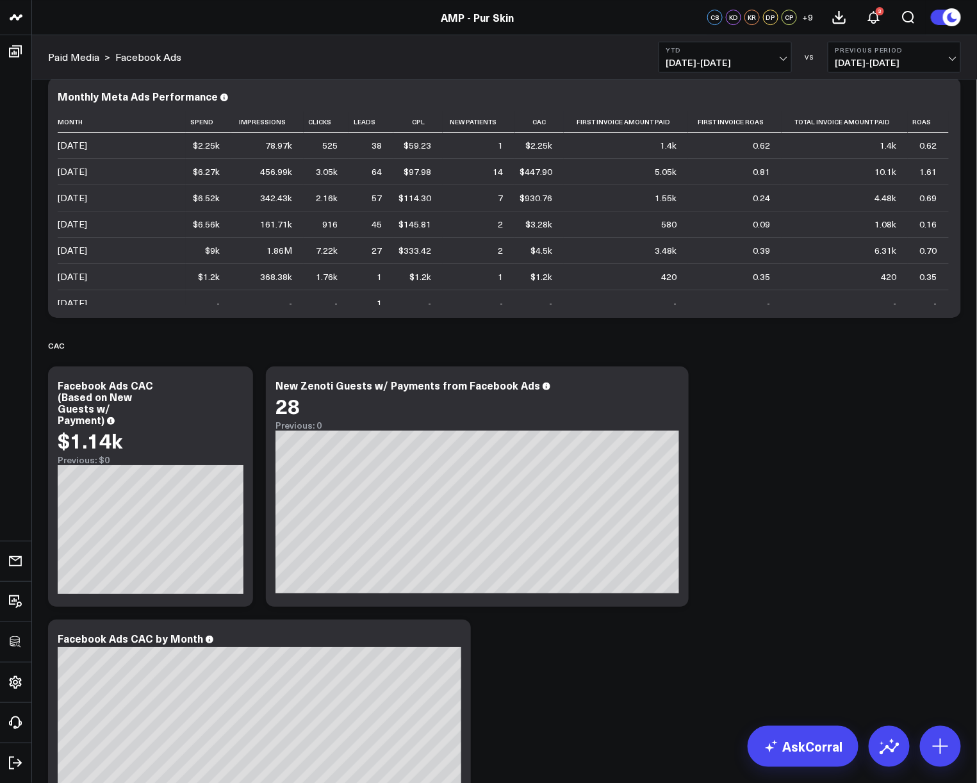
click at [726, 537] on div "Modify via AI Copy link to widget Ask support Remove Create linked copy Executi…" at bounding box center [504, 377] width 925 height 3721
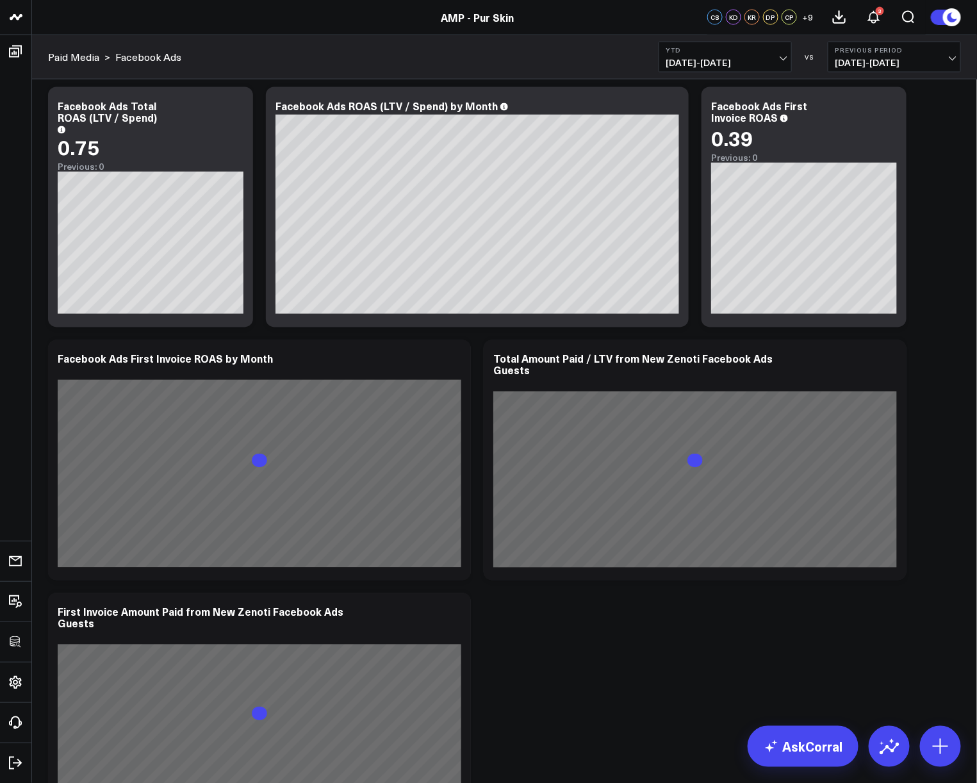
scroll to position [3155, 0]
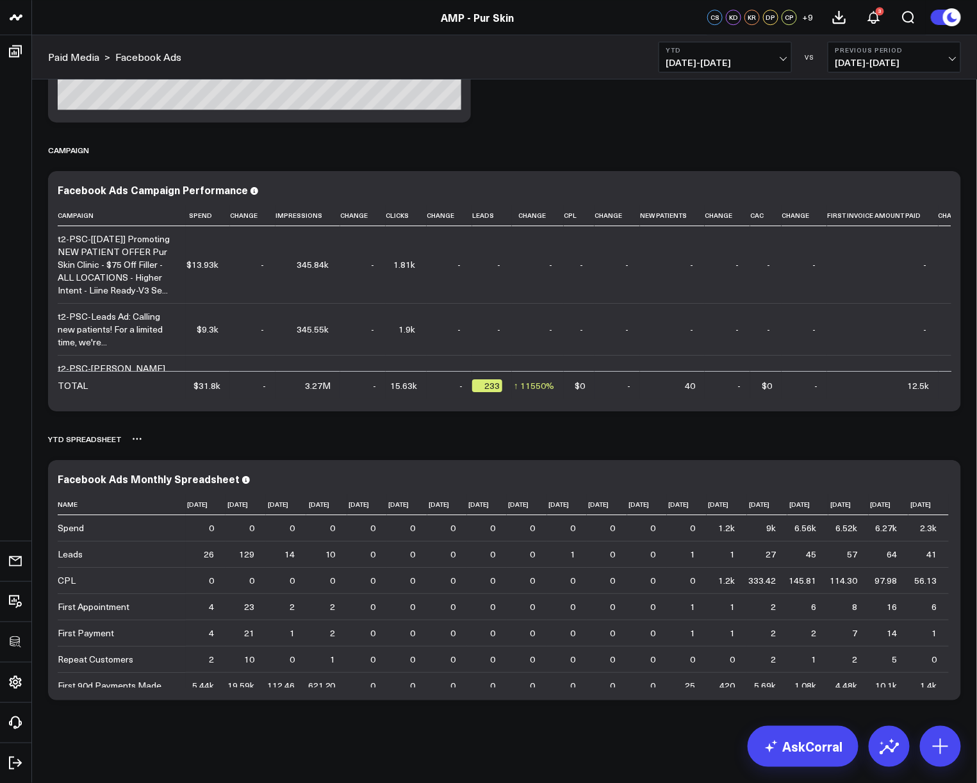
click at [880, 430] on div "YTD Spreadsheet" at bounding box center [504, 438] width 913 height 29
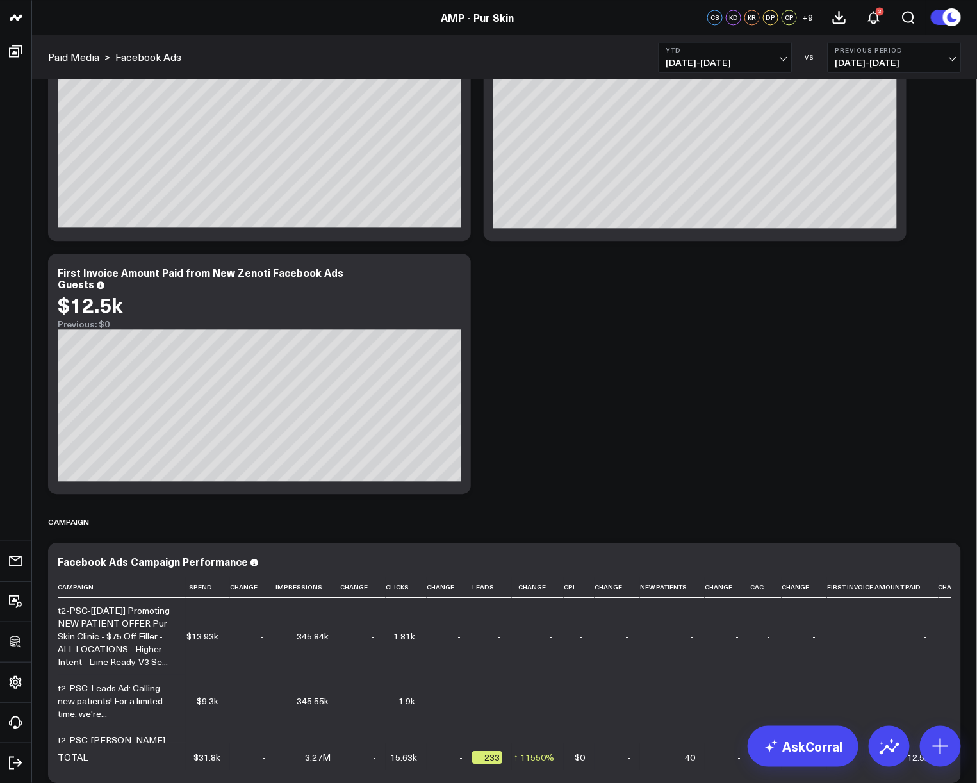
scroll to position [3027, 0]
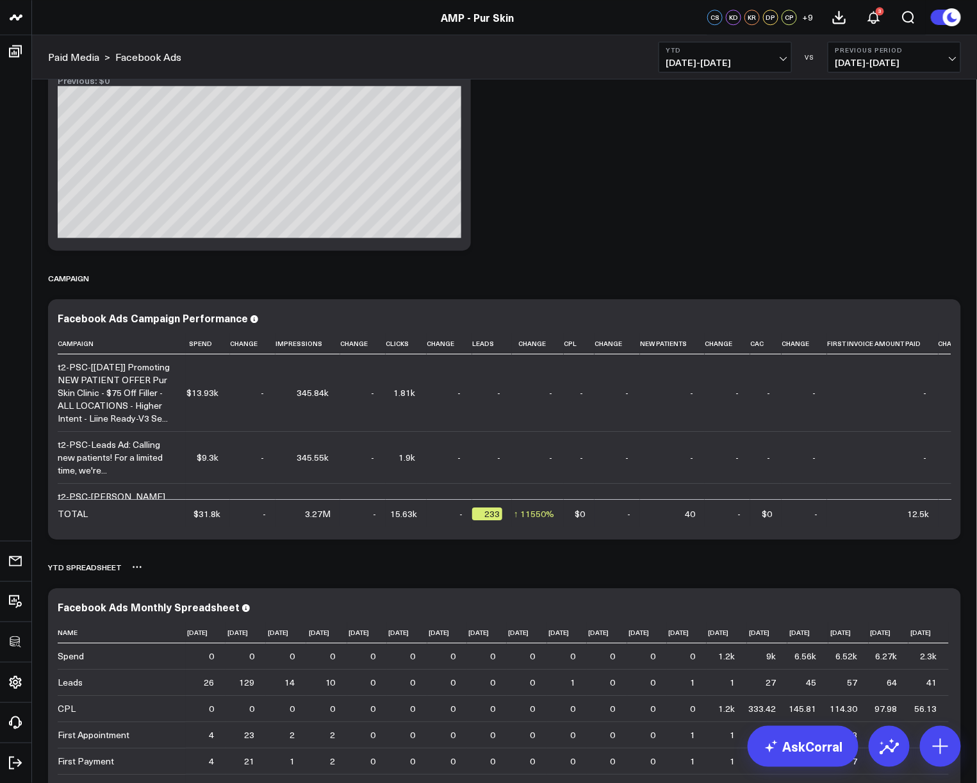
click at [871, 570] on div "YTD Spreadsheet" at bounding box center [504, 566] width 913 height 29
click at [944, 322] on icon at bounding box center [943, 319] width 15 height 15
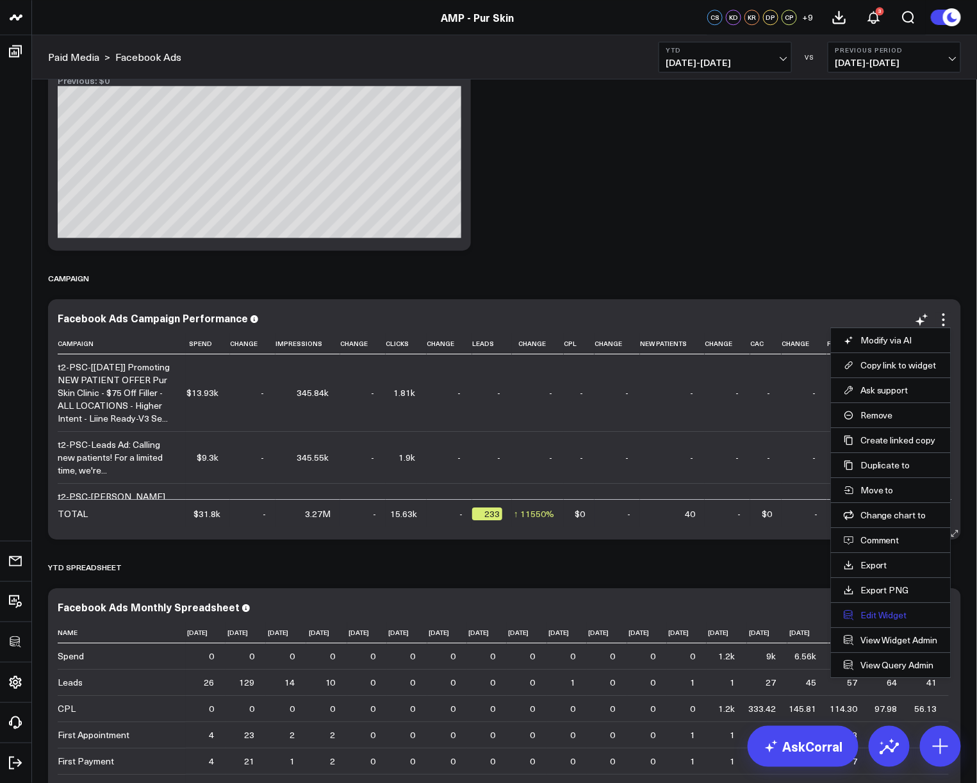
click at [861, 619] on button "Edit Widget" at bounding box center [890, 615] width 94 height 12
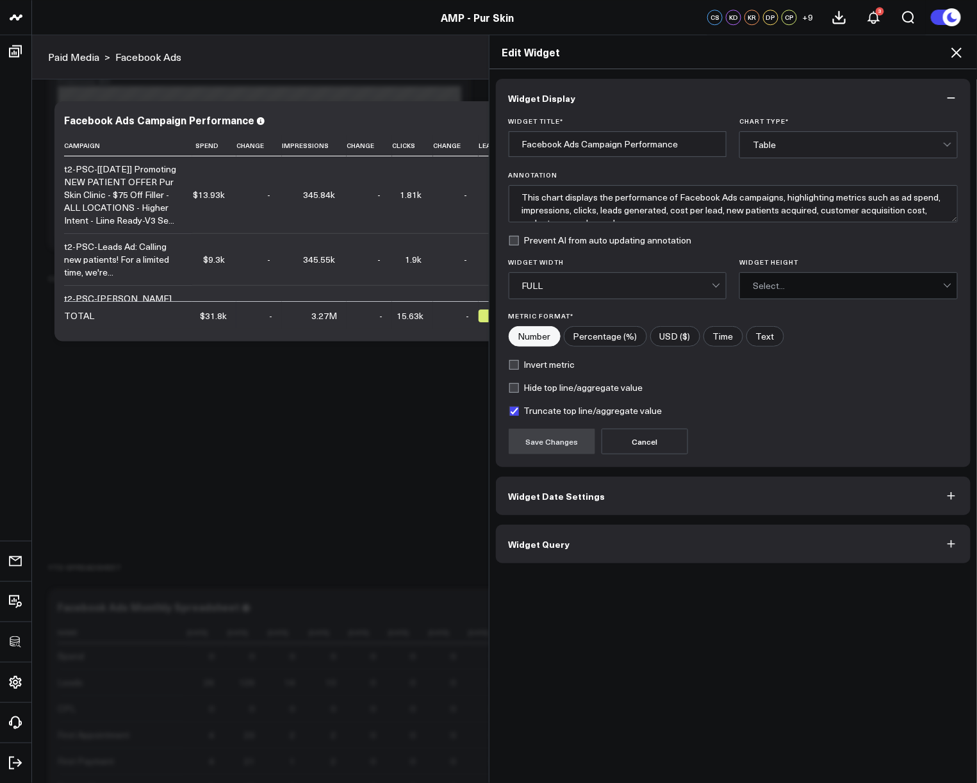
click at [659, 552] on button "Widget Query" at bounding box center [733, 544] width 475 height 38
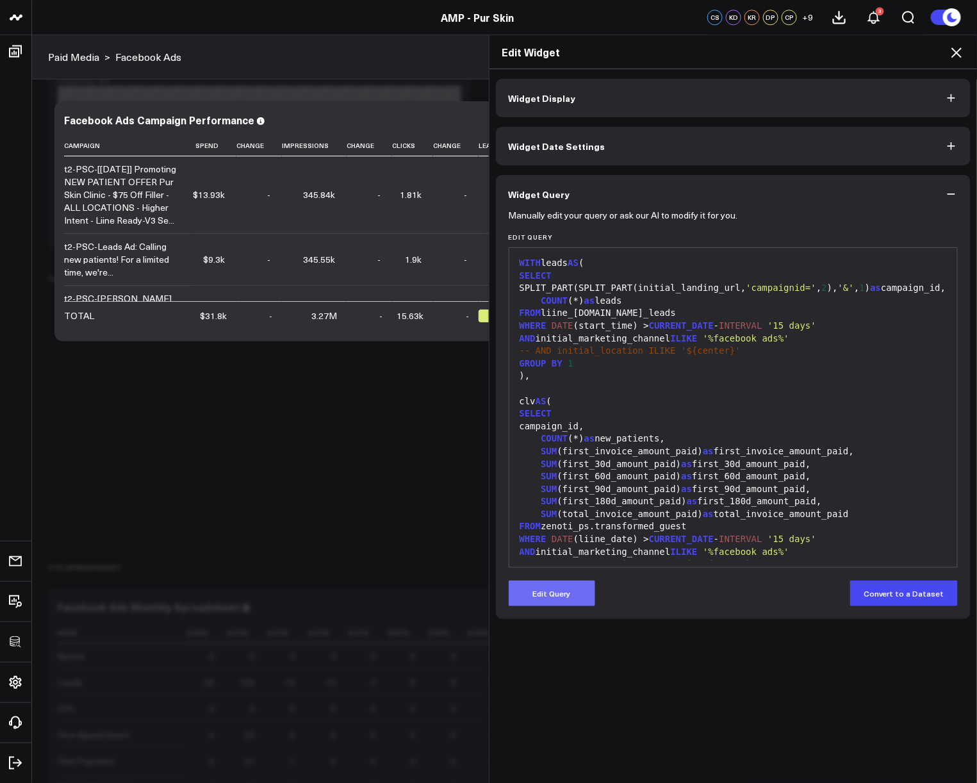
click at [561, 590] on button "Edit Query" at bounding box center [551, 593] width 86 height 26
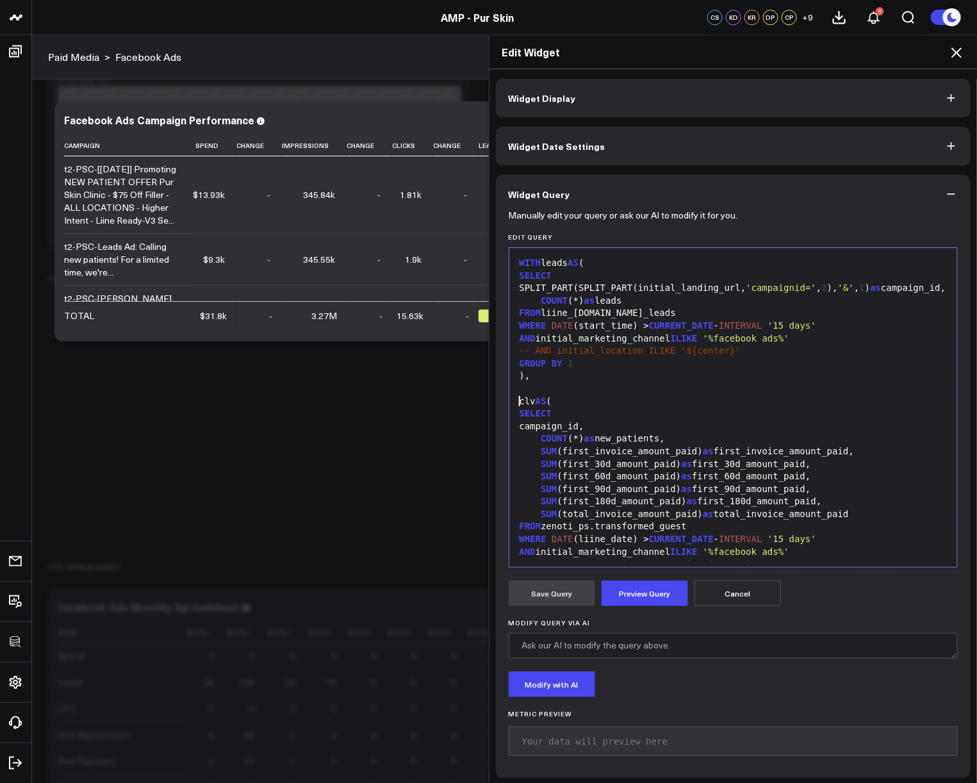
click at [556, 395] on div at bounding box center [733, 388] width 435 height 13
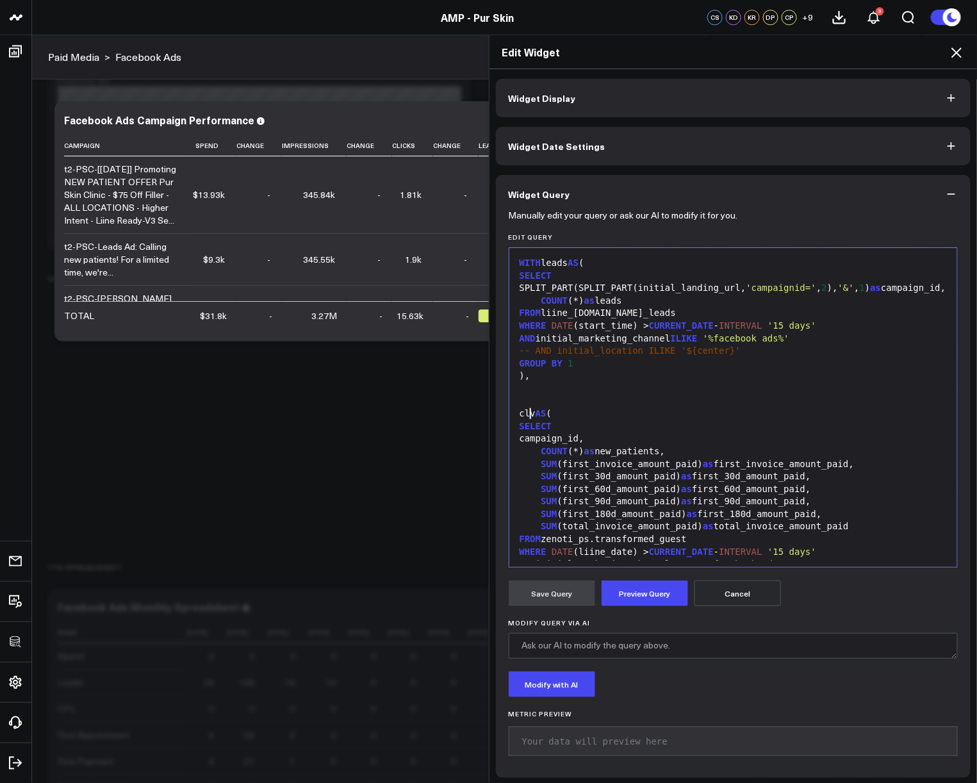
click at [611, 608] on form "Manually edit your query or ask our AI to modify it for you. Edit Query 99 1 2 …" at bounding box center [733, 488] width 450 height 551
click at [612, 602] on button "Preview Query" at bounding box center [644, 593] width 86 height 26
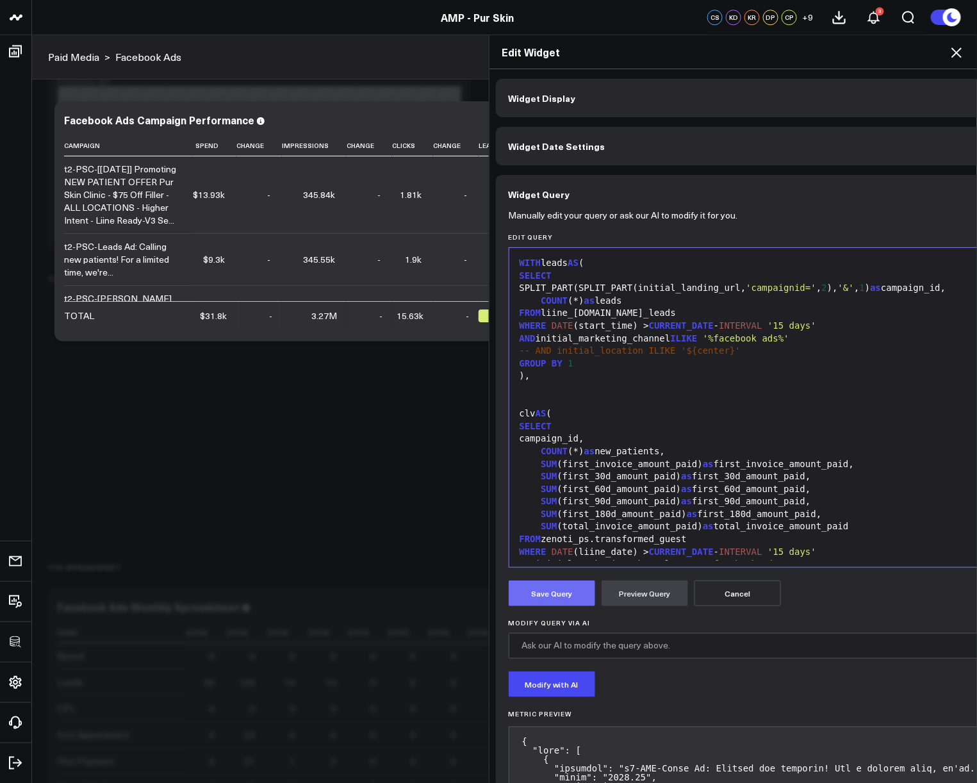
click at [554, 598] on button "Save Query" at bounding box center [551, 593] width 86 height 26
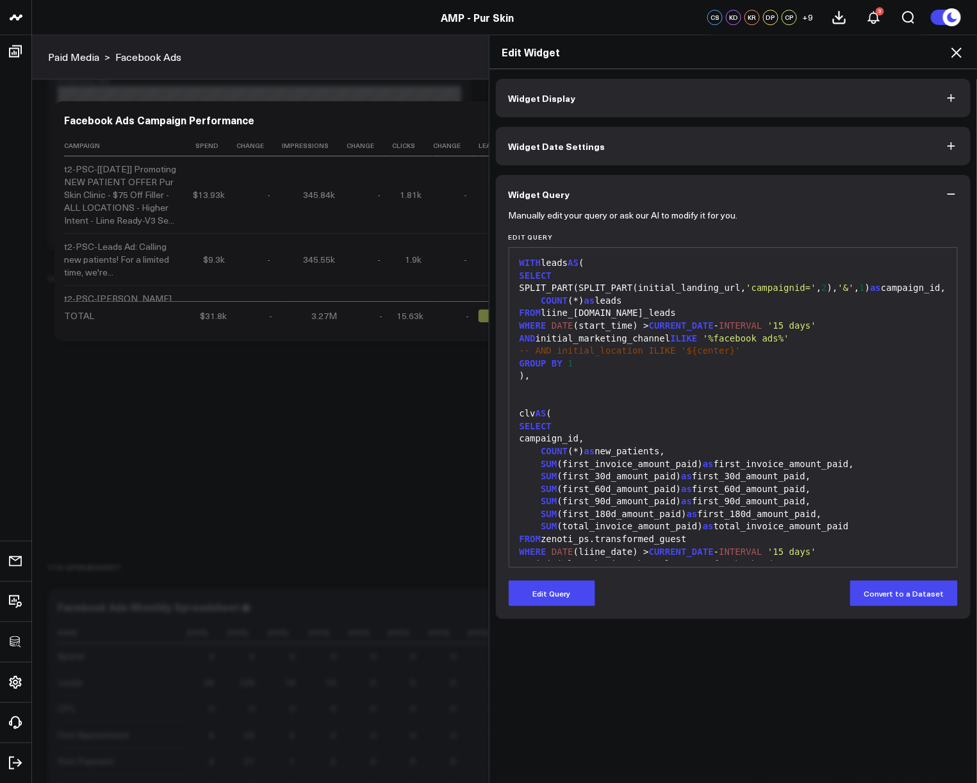
click at [956, 47] on icon at bounding box center [955, 52] width 15 height 15
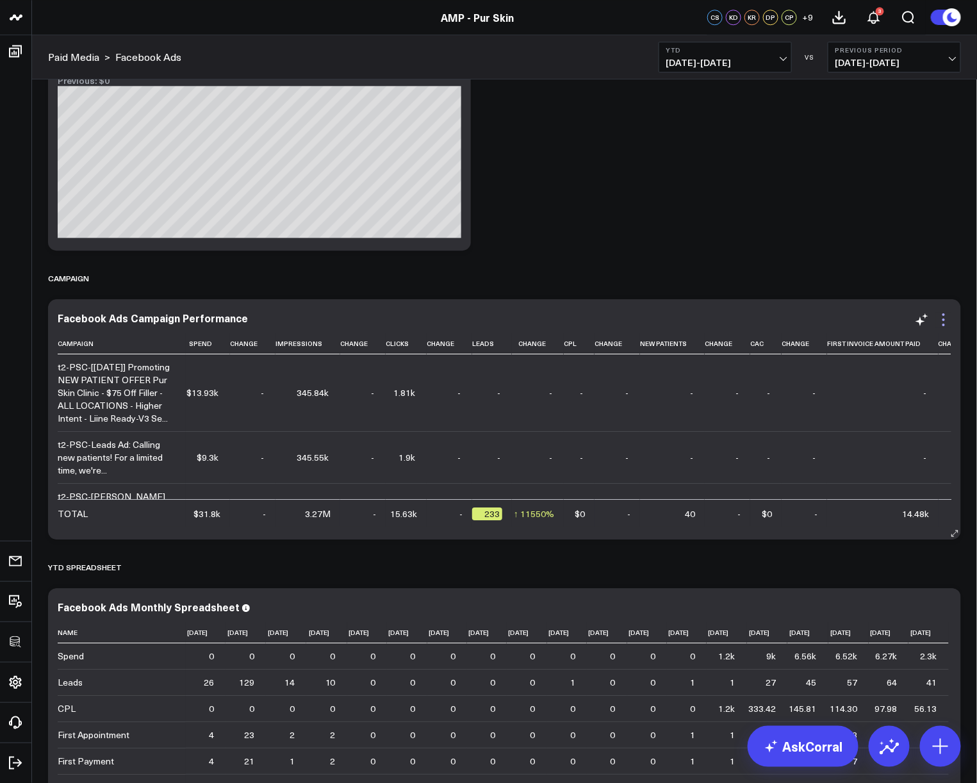
click at [949, 321] on icon at bounding box center [943, 319] width 15 height 15
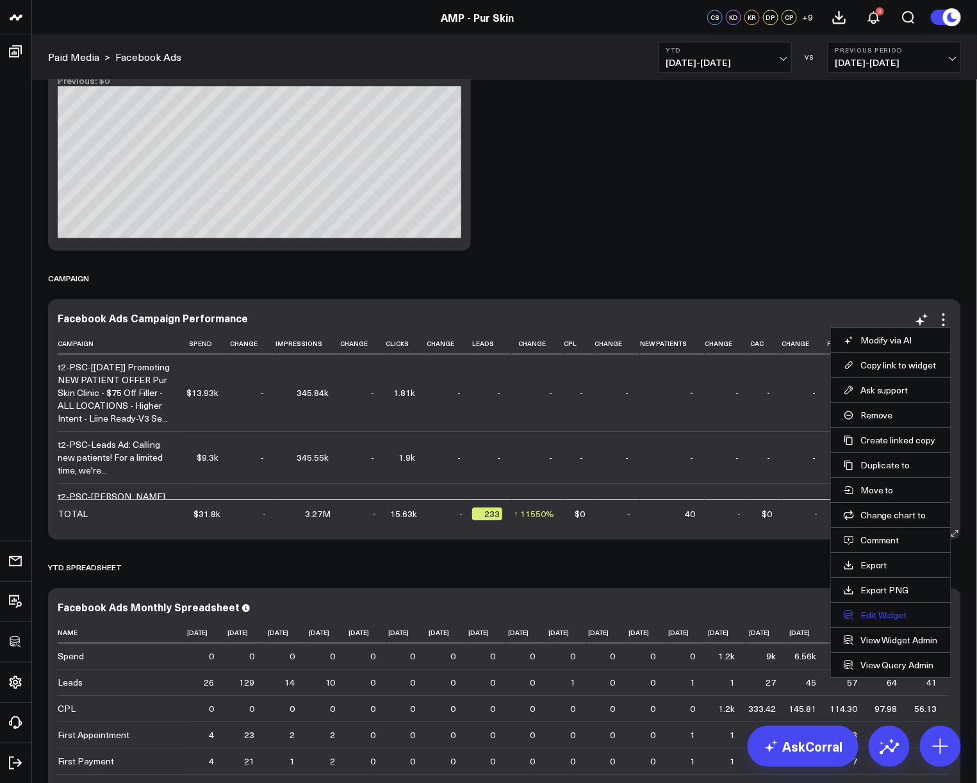
click at [876, 618] on button "Edit Widget" at bounding box center [890, 615] width 94 height 12
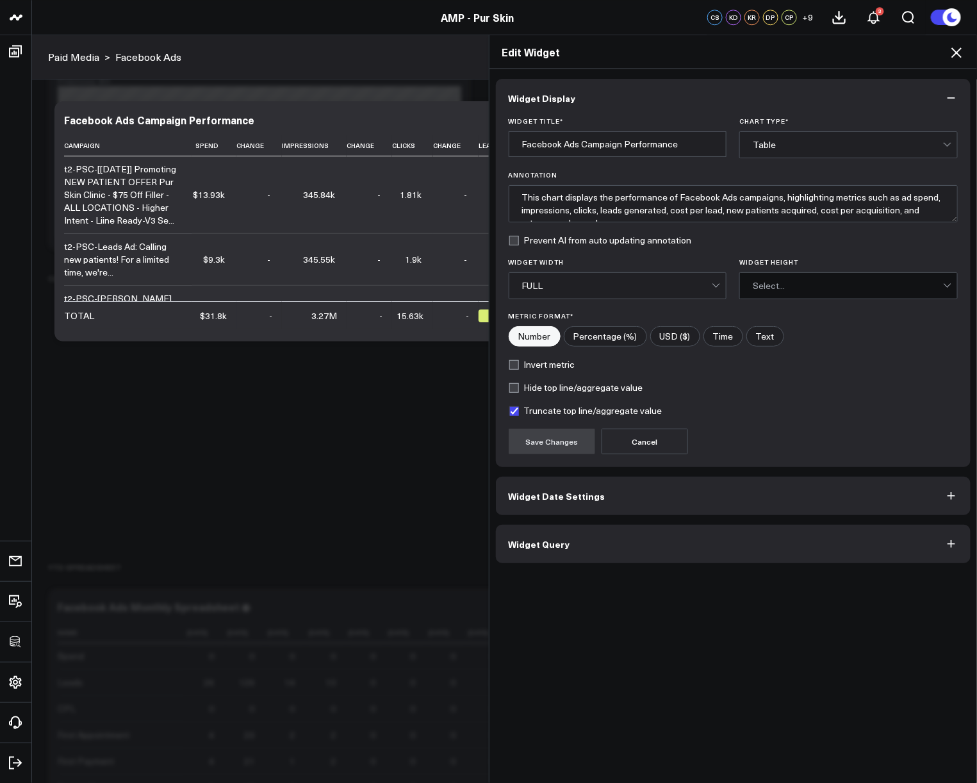
click at [611, 535] on button "Widget Query" at bounding box center [733, 544] width 475 height 38
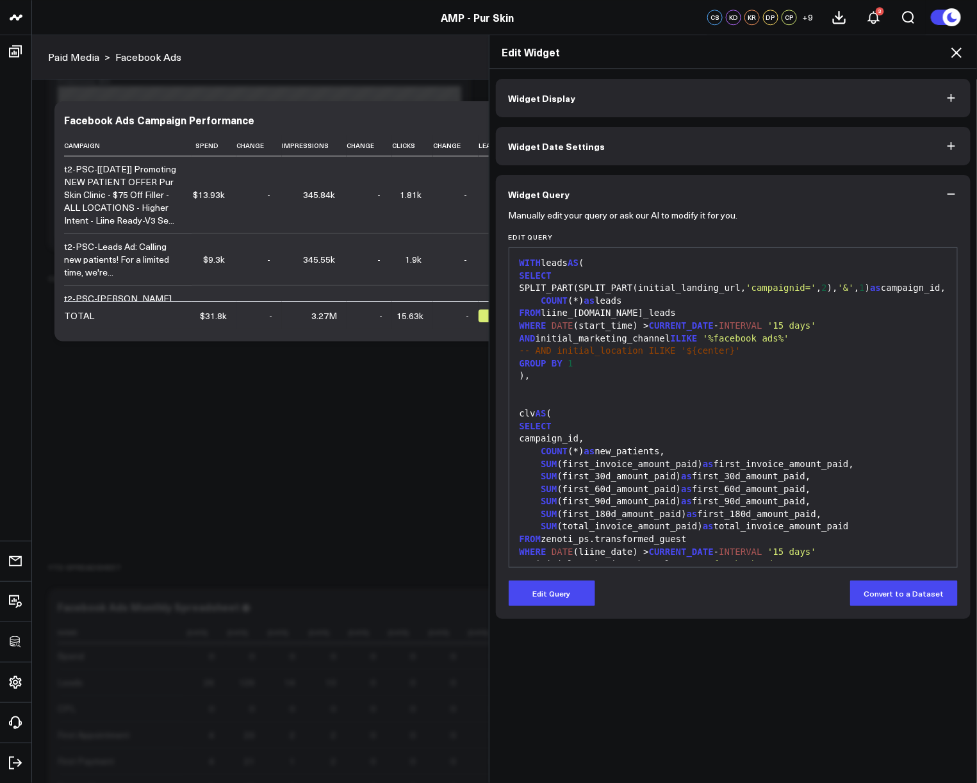
click at [567, 586] on button "Edit Query" at bounding box center [551, 593] width 86 height 26
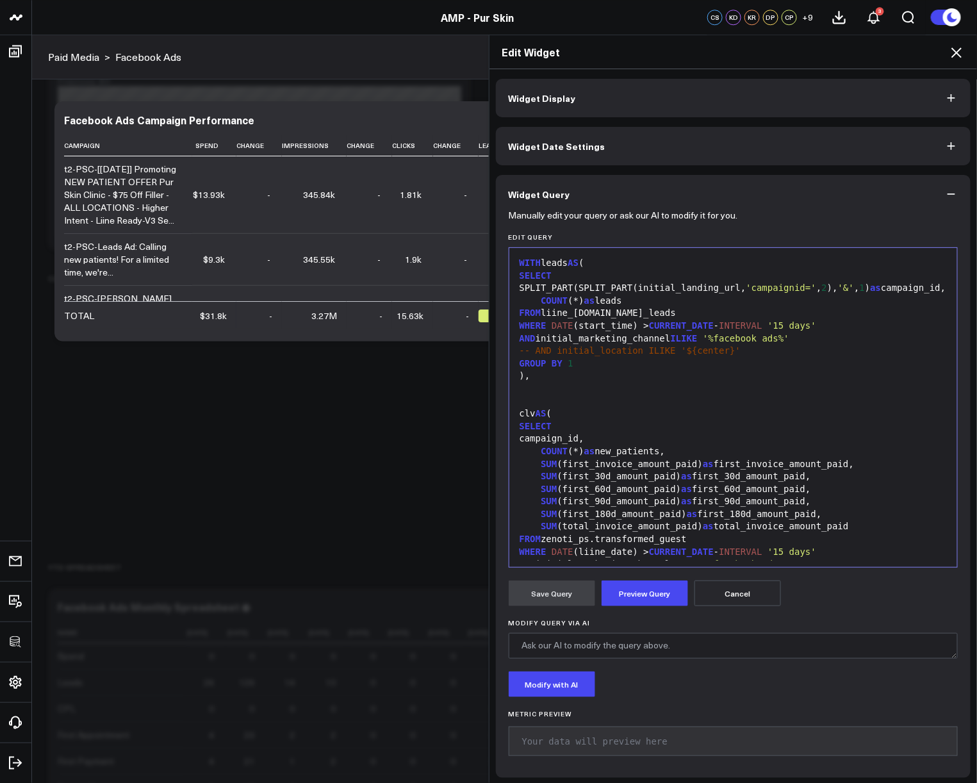
click at [583, 408] on div at bounding box center [733, 401] width 435 height 13
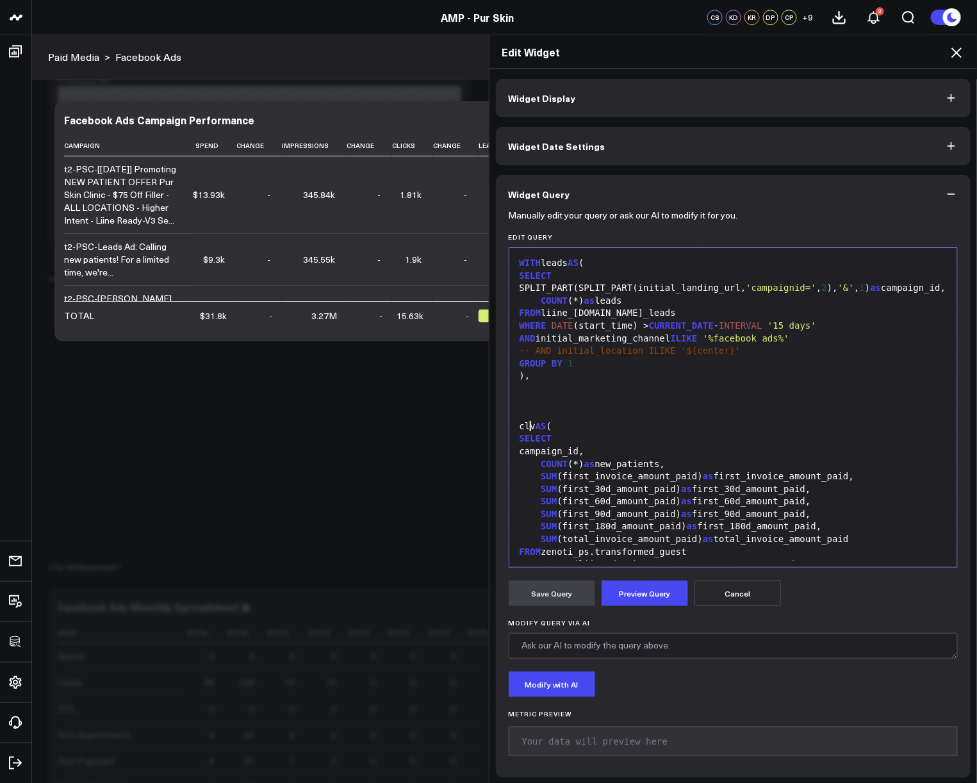
click at [627, 612] on form "Manually edit your query or ask our AI to modify it for you. Edit Query 99 1 2 …" at bounding box center [733, 488] width 450 height 551
click at [625, 601] on button "Preview Query" at bounding box center [644, 593] width 86 height 26
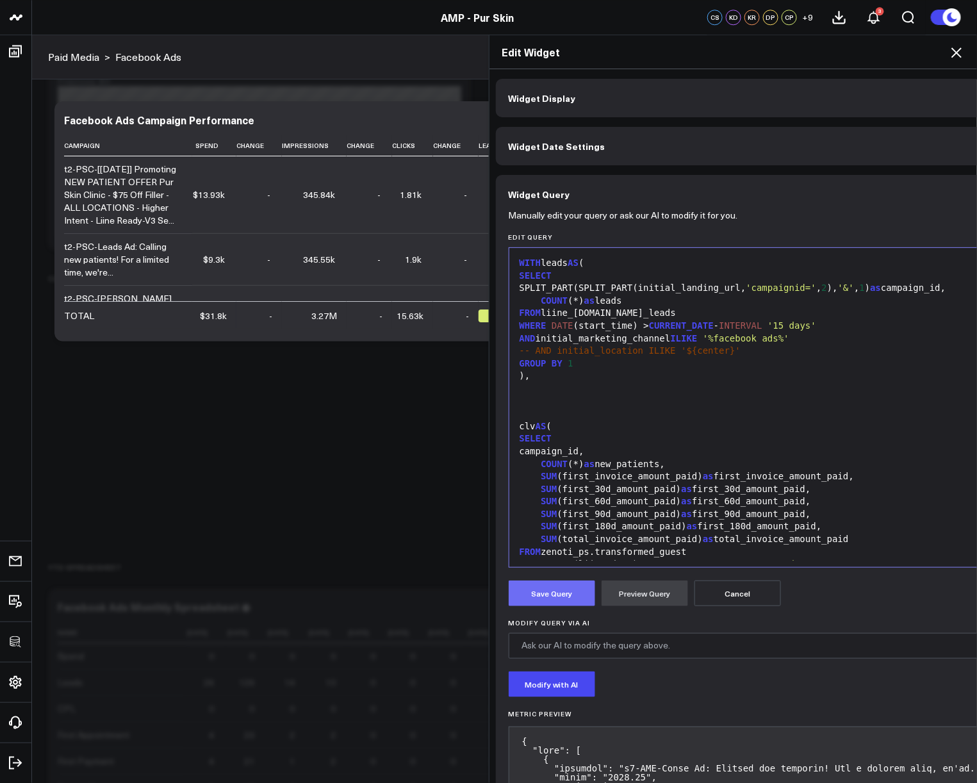
click at [559, 596] on button "Save Query" at bounding box center [551, 593] width 86 height 26
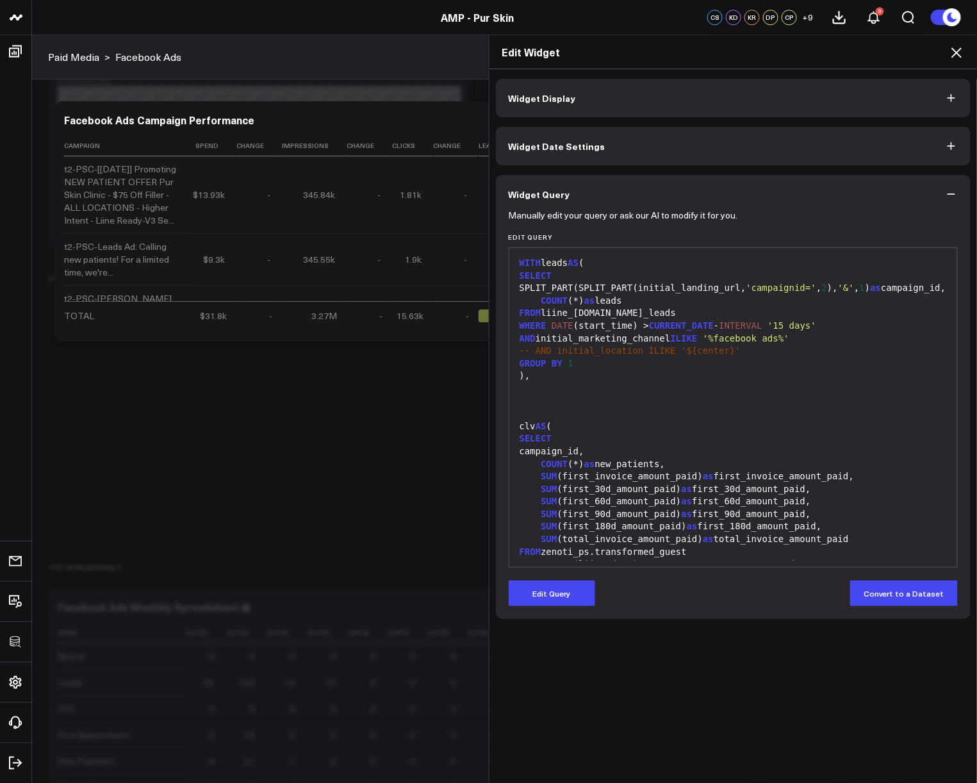
click at [953, 54] on icon at bounding box center [955, 52] width 15 height 15
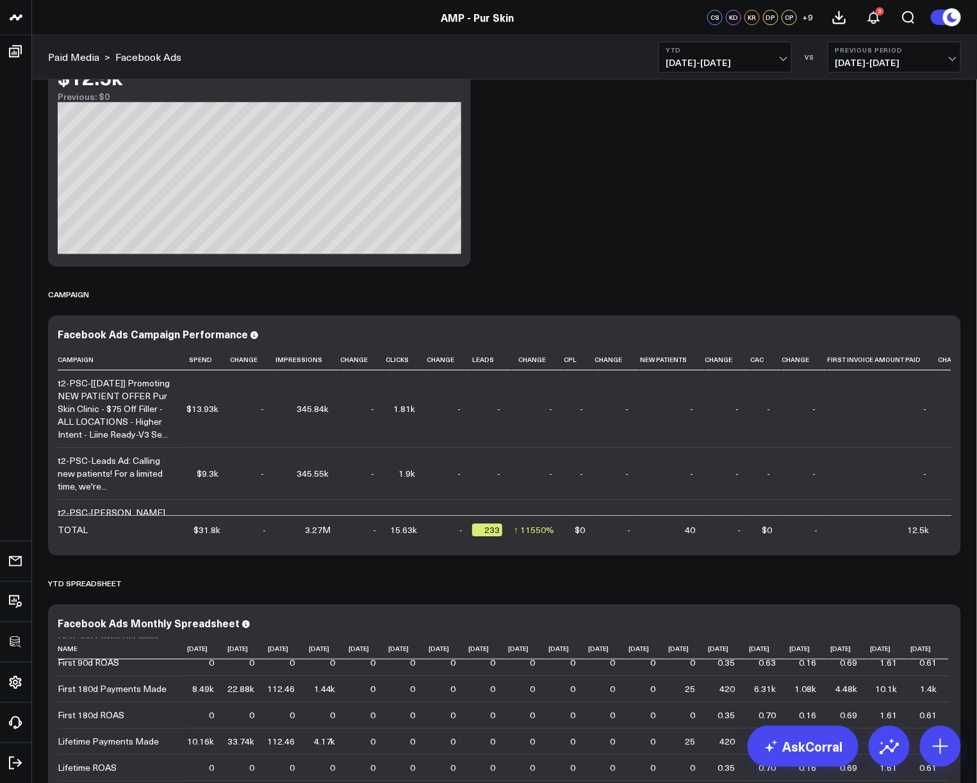
scroll to position [202, 0]
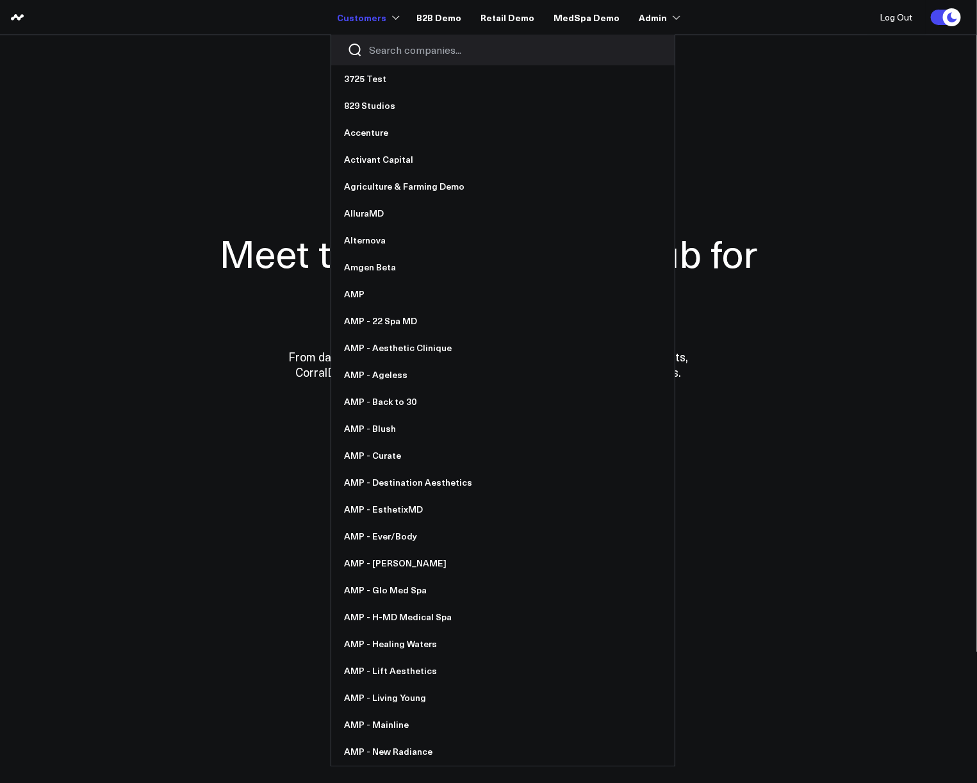
click at [388, 47] on input "Search companies input" at bounding box center [513, 50] width 289 height 14
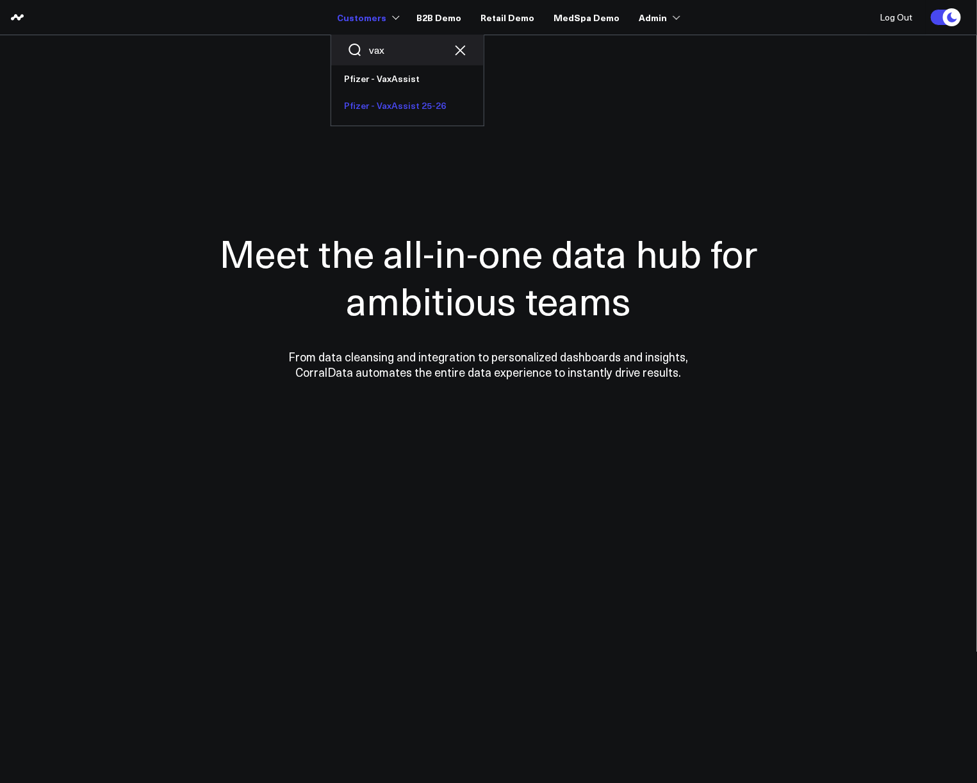
type input "vax"
click at [396, 96] on link "Pfizer - VaxAssist 25-26" at bounding box center [407, 105] width 152 height 27
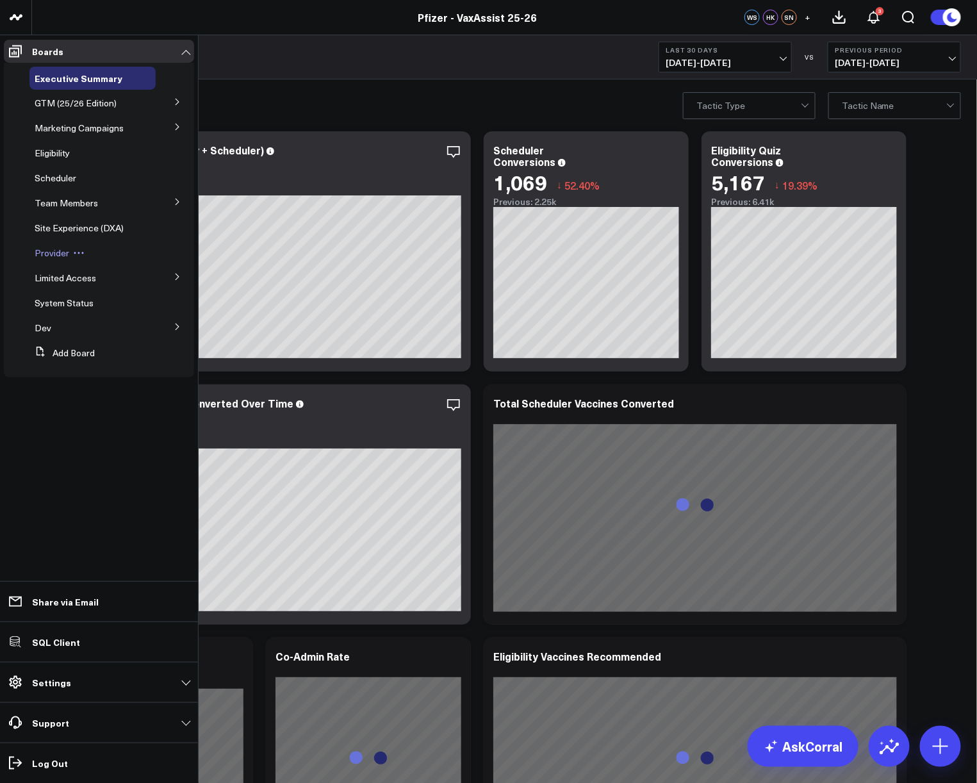
click at [54, 255] on span "Provider" at bounding box center [52, 253] width 35 height 12
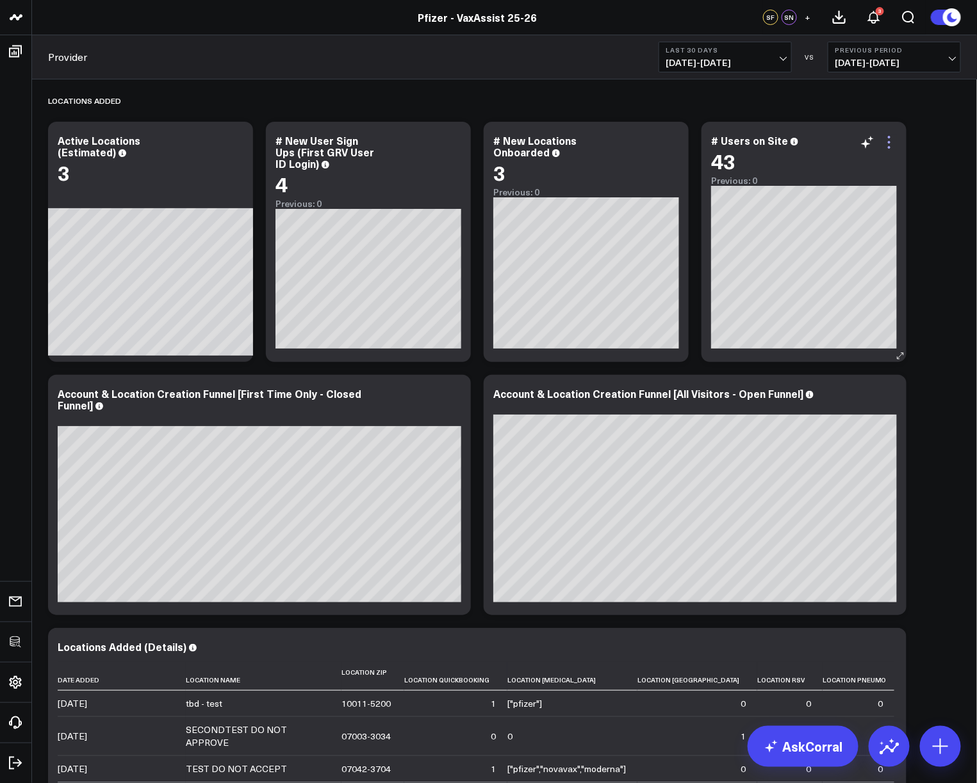
click at [890, 142] on icon at bounding box center [888, 141] width 15 height 15
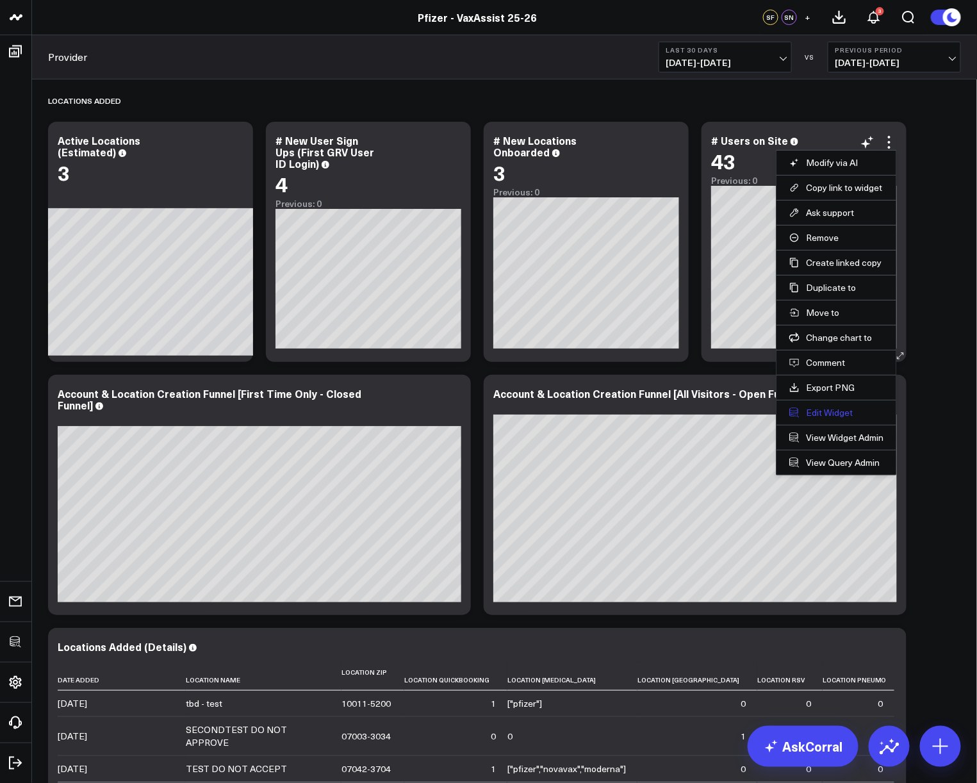
click at [832, 418] on button "Edit Widget" at bounding box center [836, 413] width 94 height 12
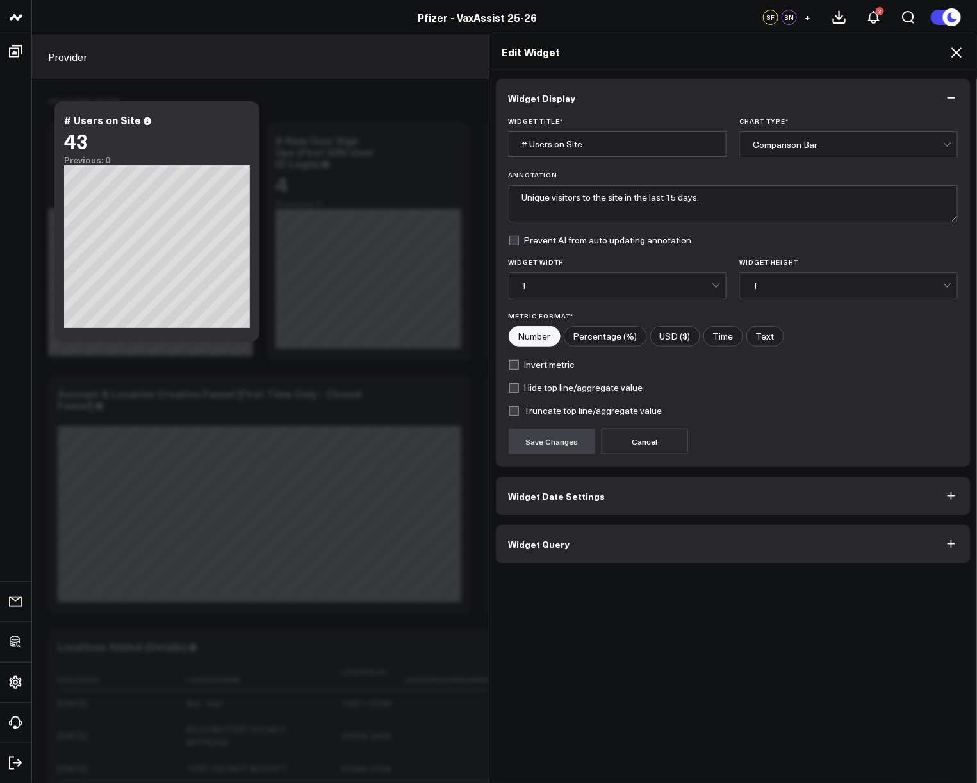
click at [645, 548] on button "Widget Query" at bounding box center [733, 544] width 475 height 38
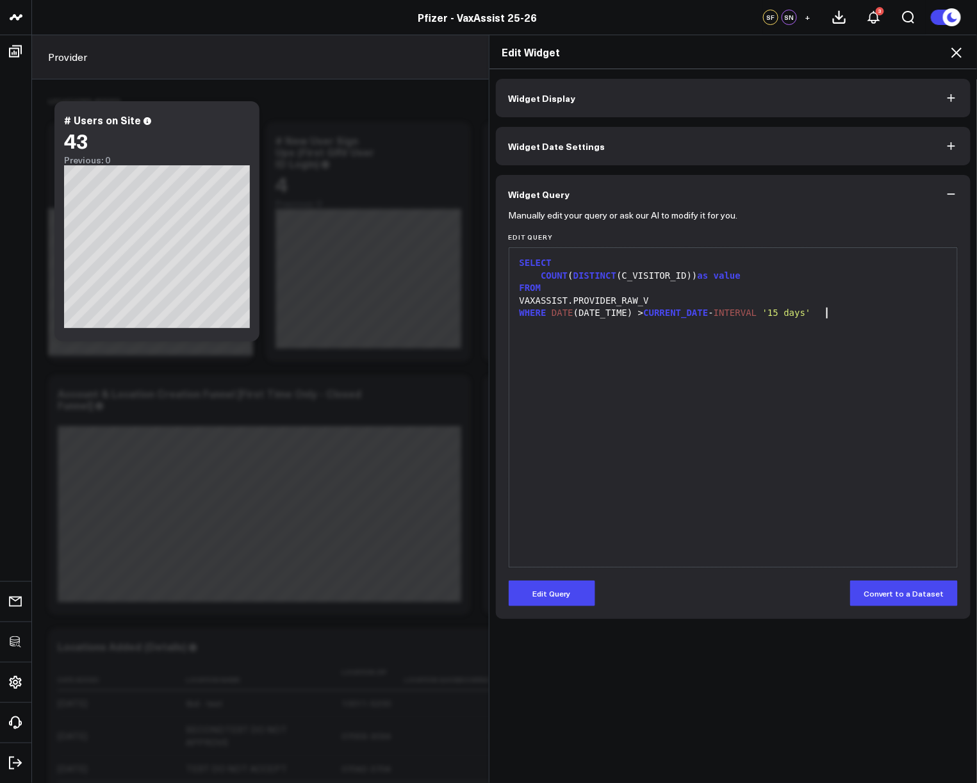
click at [811, 329] on div "SELECT COUNT ( DISTINCT (C_VISITOR_ID)) as value FROM VAXASSIST.PROVIDER_RAW_V …" at bounding box center [733, 407] width 435 height 306
click at [956, 53] on icon at bounding box center [956, 52] width 10 height 10
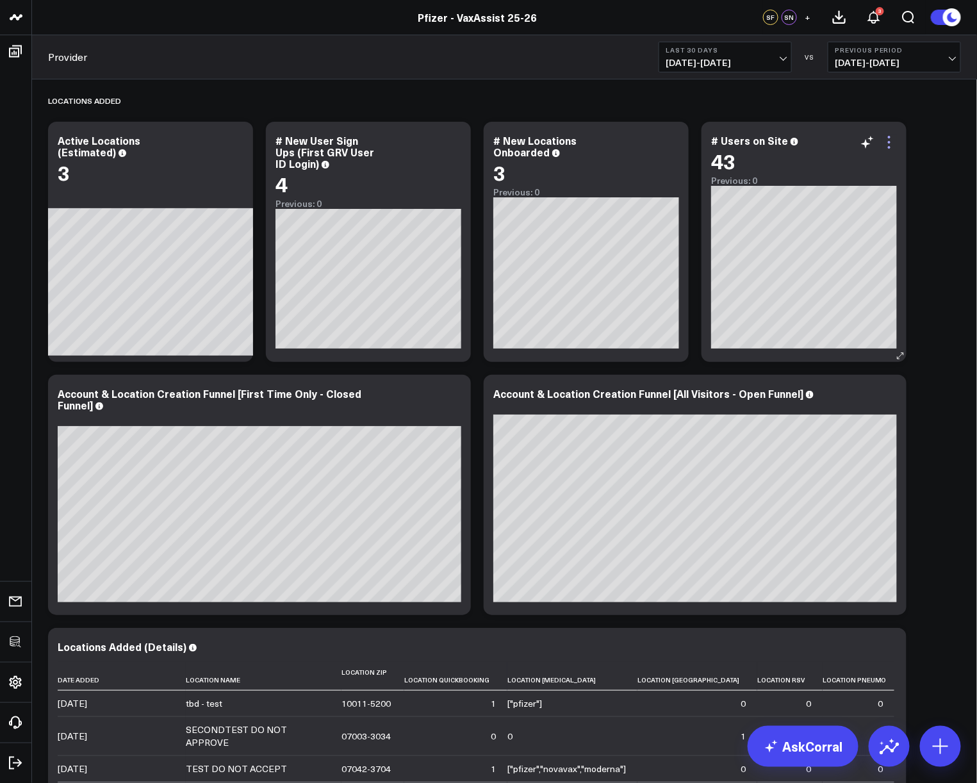
click at [884, 144] on icon at bounding box center [888, 141] width 15 height 15
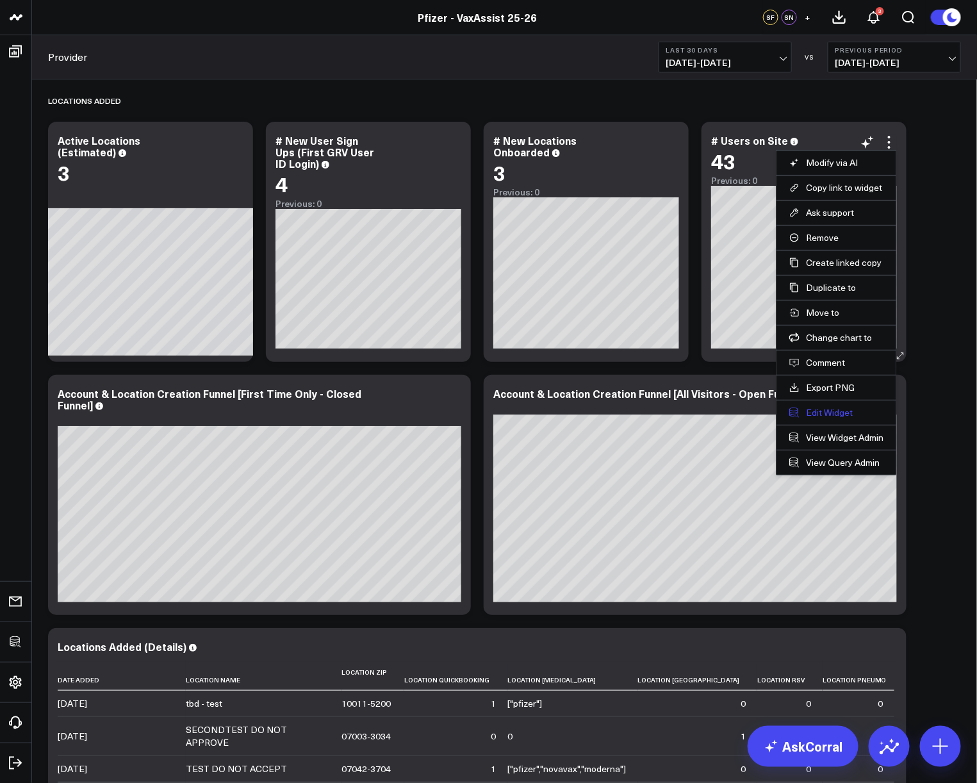
click at [814, 414] on button "Edit Widget" at bounding box center [836, 413] width 94 height 12
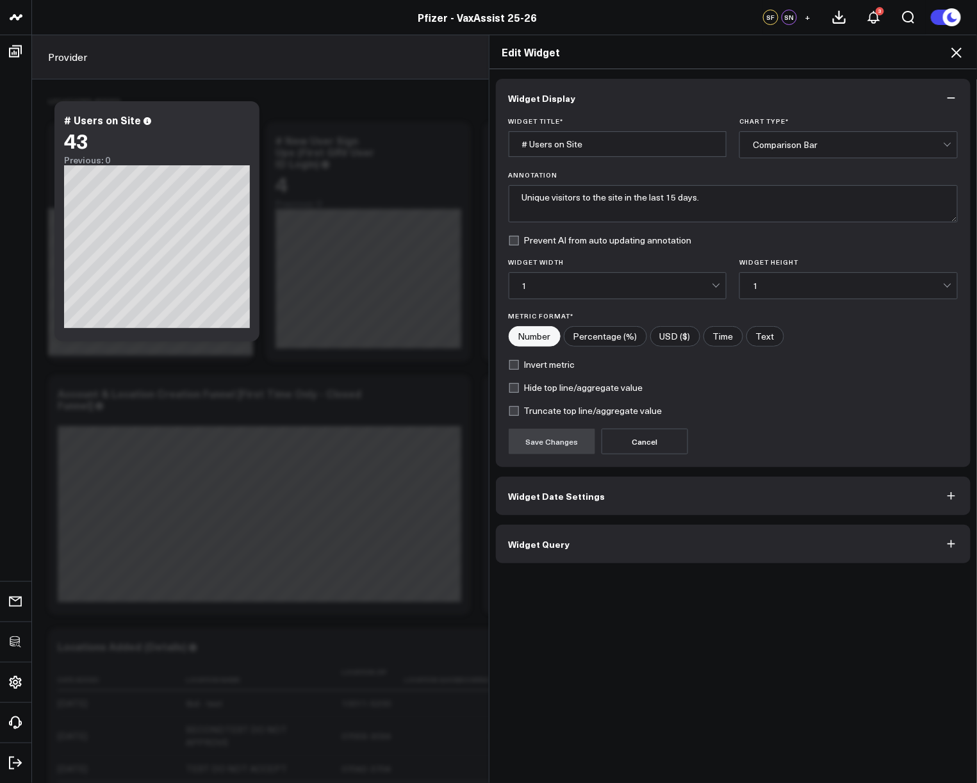
click at [567, 539] on button "Widget Query" at bounding box center [733, 544] width 475 height 38
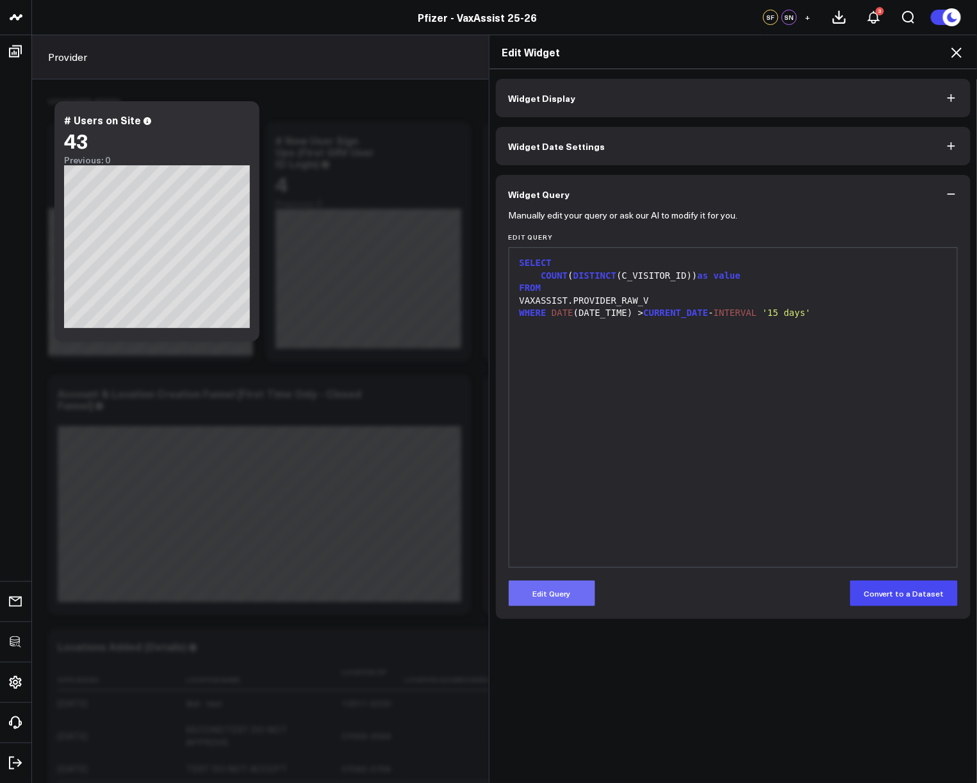
click at [553, 594] on button "Edit Query" at bounding box center [551, 593] width 86 height 26
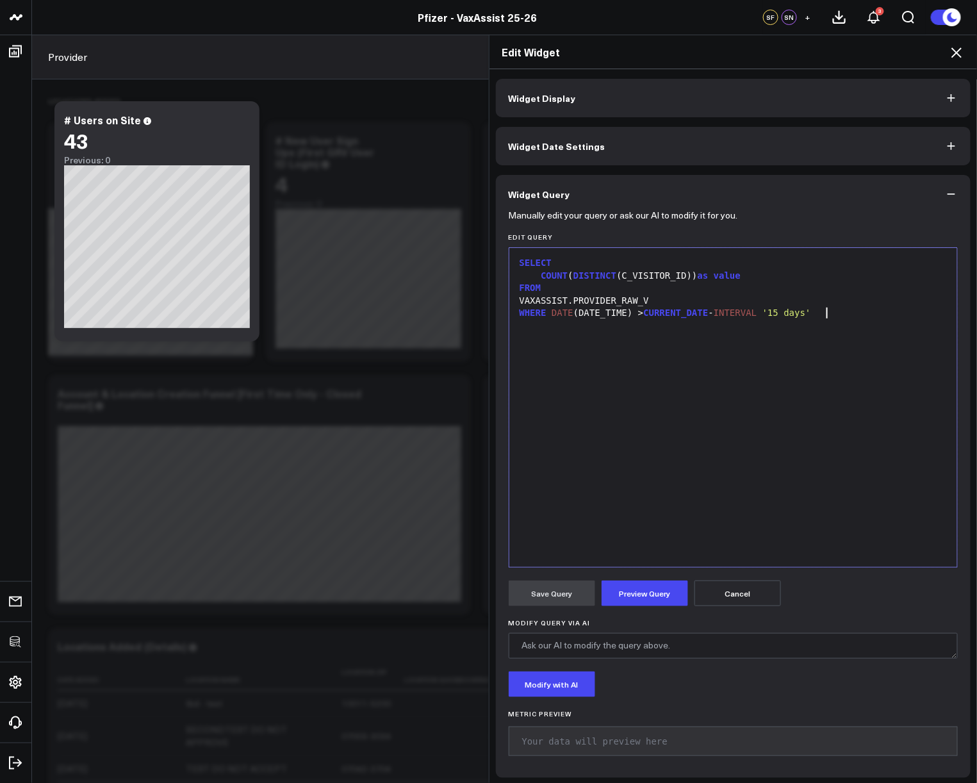
click at [712, 489] on div "SELECT COUNT ( DISTINCT (C_VISITOR_ID)) as value FROM VAXASSIST.PROVIDER_RAW_V …" at bounding box center [733, 407] width 435 height 306
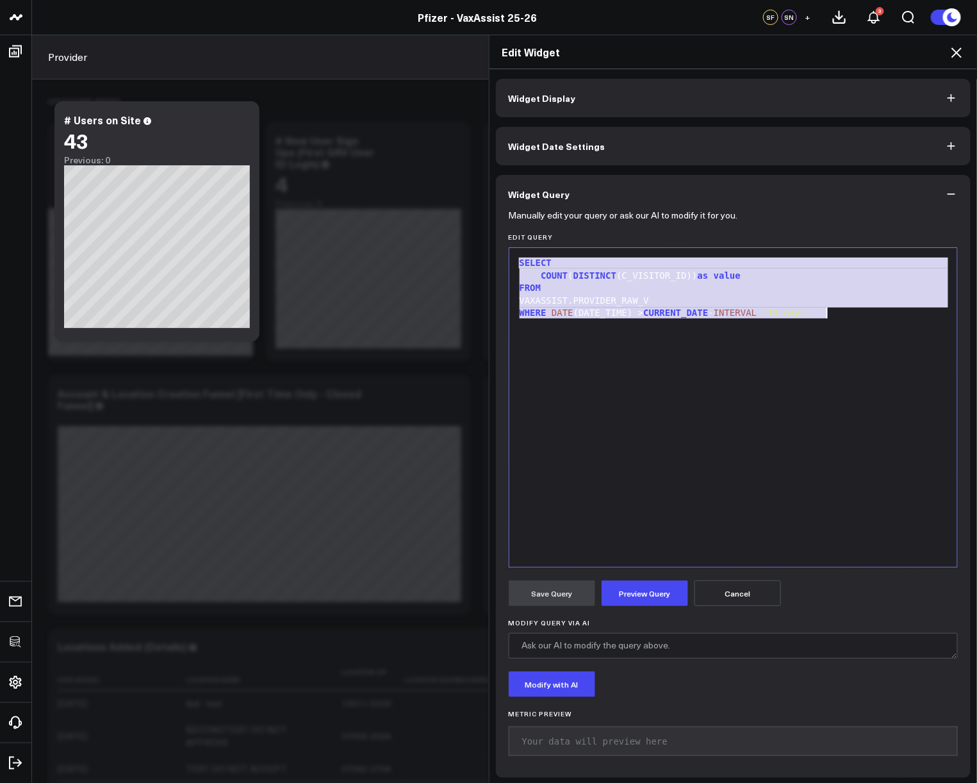
copy div "SELECT COUNT ( DISTINCT (C_VISITOR_ID)) as value FROM VAXASSIST.PROVIDER_RAW_V …"
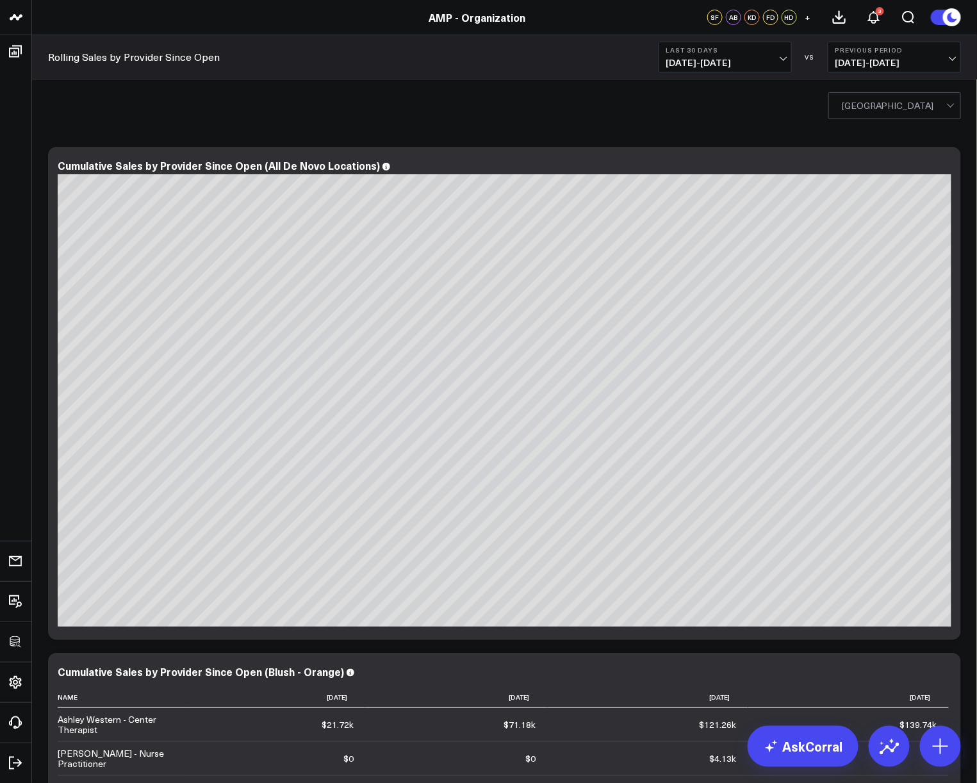
click at [911, 90] on div "[GEOGRAPHIC_DATA]" at bounding box center [504, 104] width 945 height 51
click at [911, 96] on div at bounding box center [894, 106] width 104 height 26
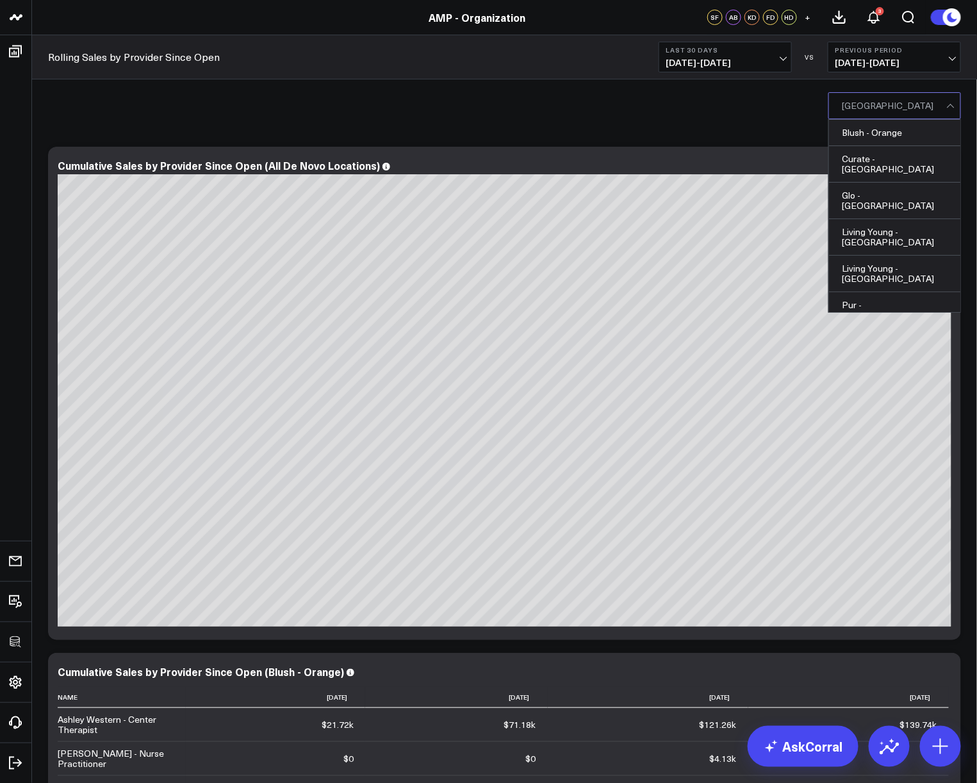
click at [913, 101] on div at bounding box center [894, 106] width 104 height 26
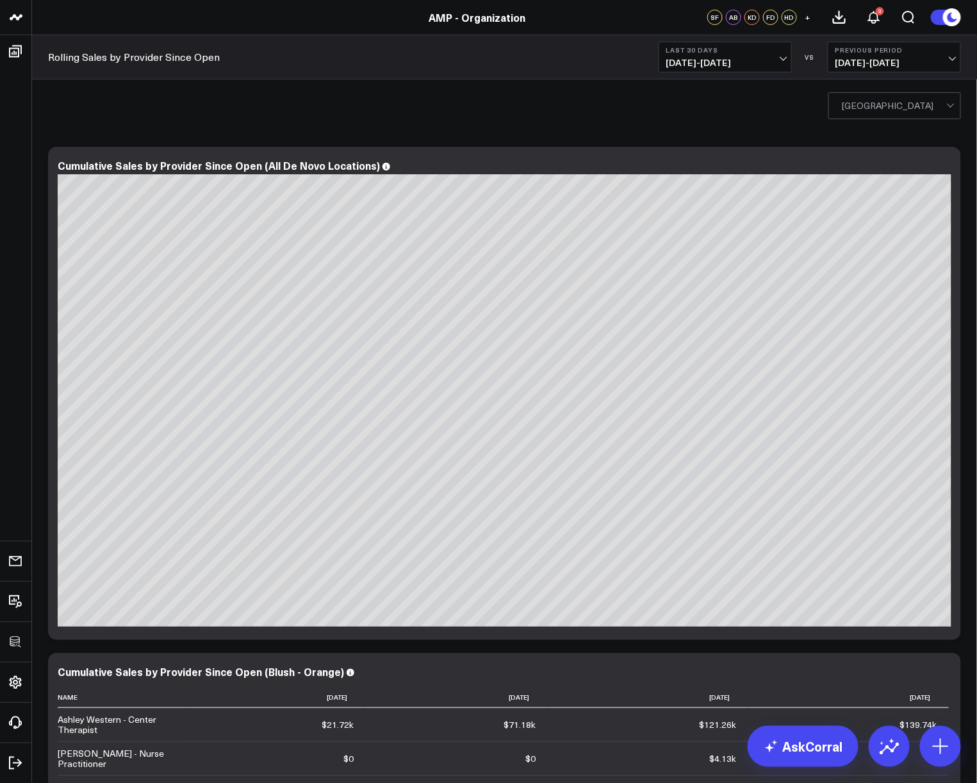
click at [912, 103] on div at bounding box center [894, 106] width 104 height 26
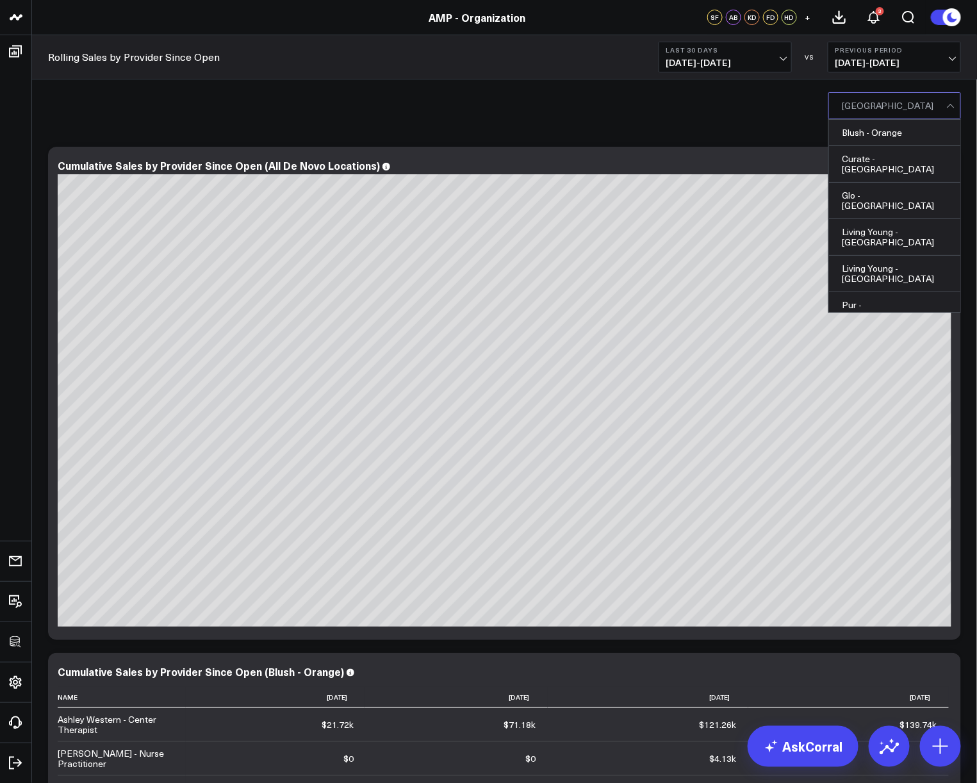
click at [912, 103] on div at bounding box center [894, 106] width 104 height 26
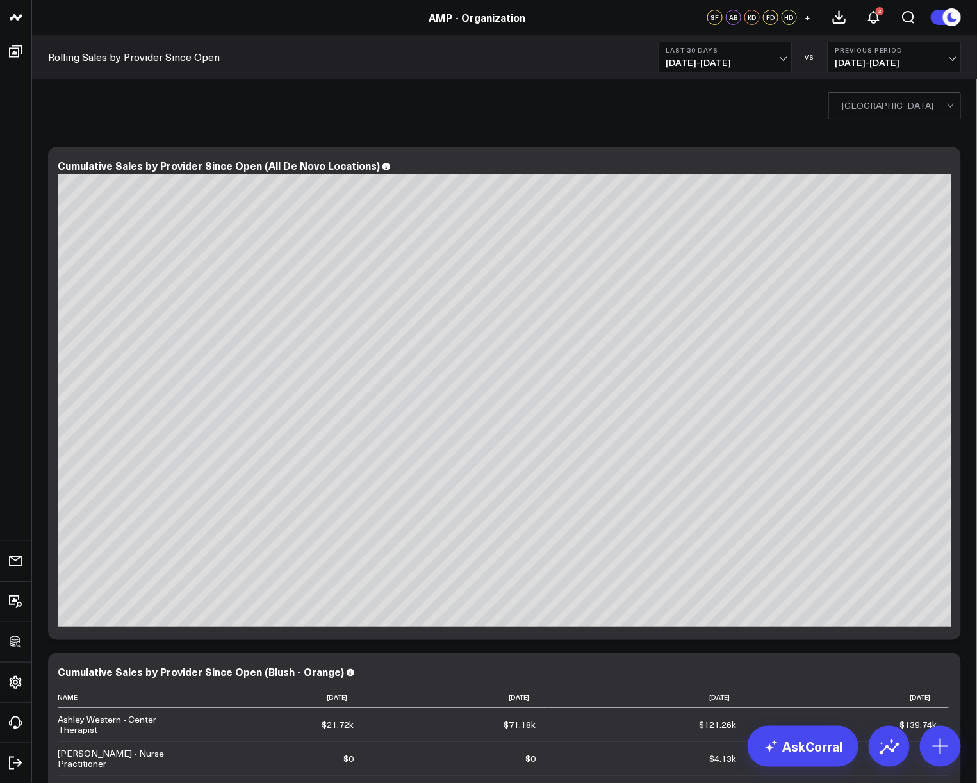
click at [295, 118] on div "[GEOGRAPHIC_DATA]" at bounding box center [504, 104] width 945 height 51
click at [439, 94] on div "[GEOGRAPHIC_DATA]" at bounding box center [504, 104] width 945 height 51
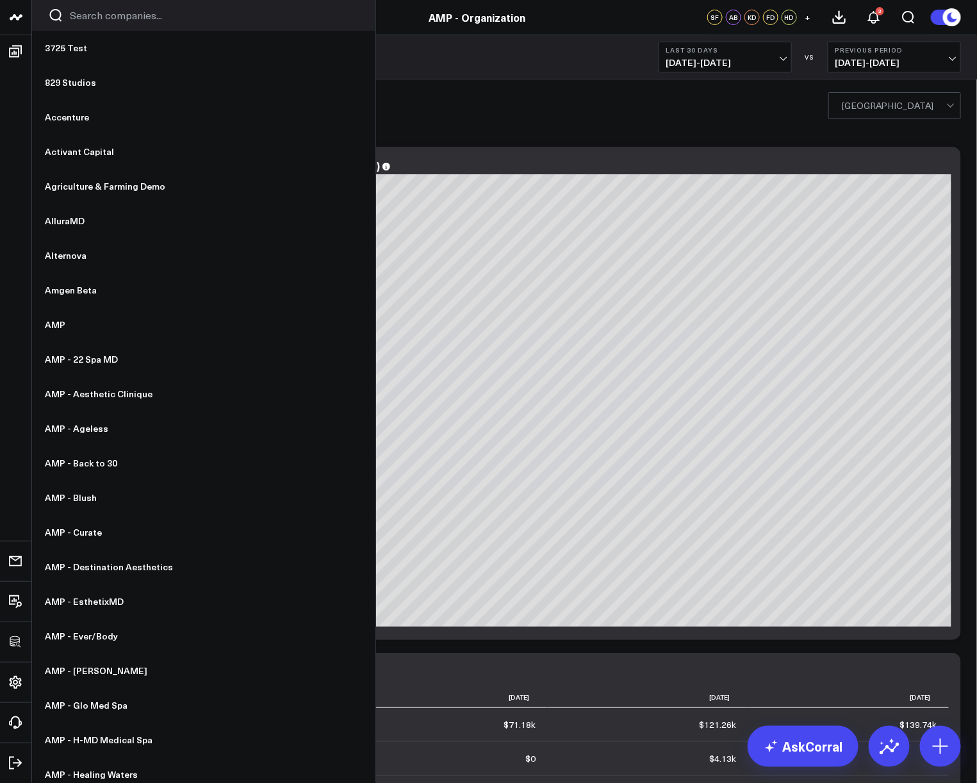
click at [126, 28] on div at bounding box center [203, 15] width 343 height 31
click at [126, 21] on input "Search companies input" at bounding box center [214, 15] width 289 height 14
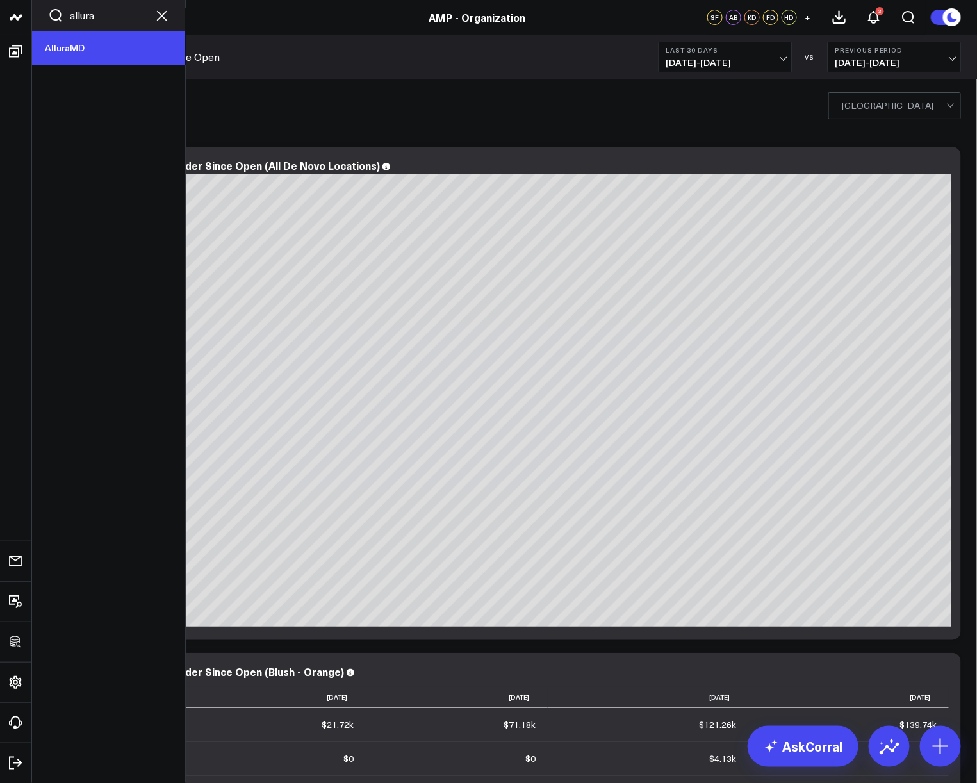
type input "allura"
click at [110, 40] on link "AlluraMD" at bounding box center [108, 48] width 153 height 35
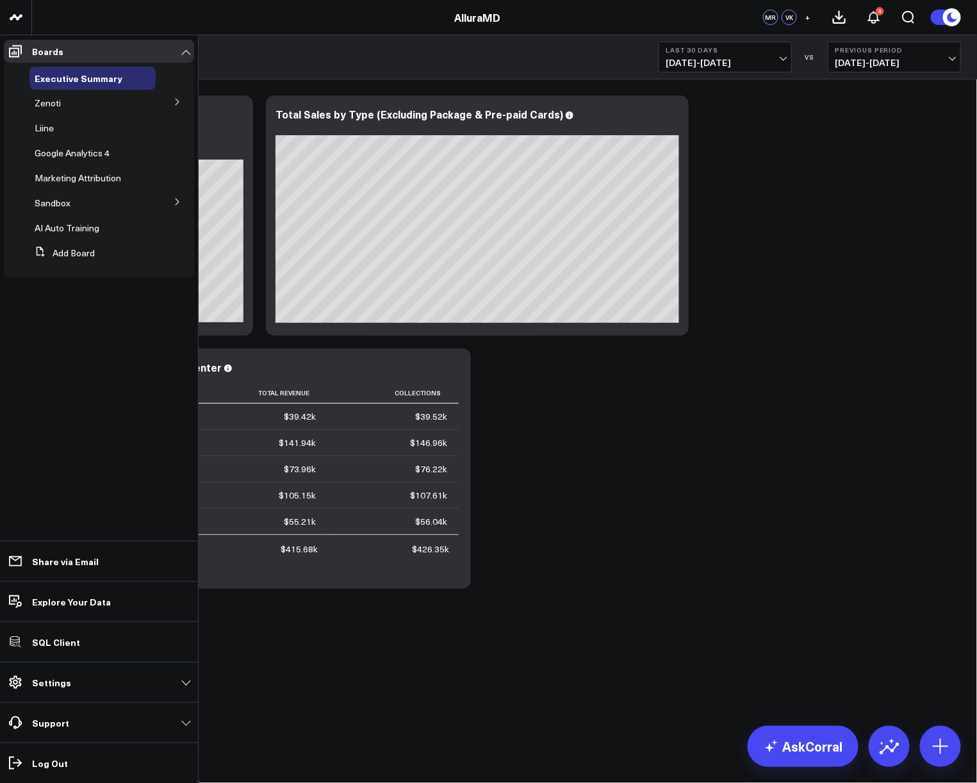
click at [174, 202] on icon at bounding box center [178, 202] width 8 height 8
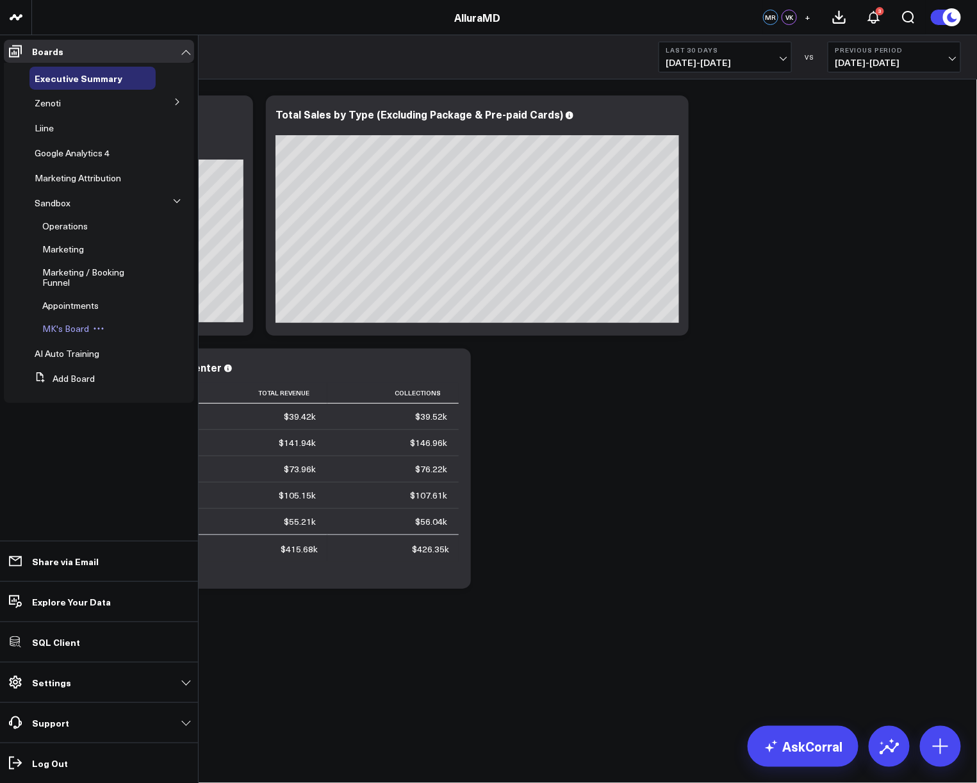
click at [60, 325] on span "MK's Board" at bounding box center [65, 328] width 47 height 12
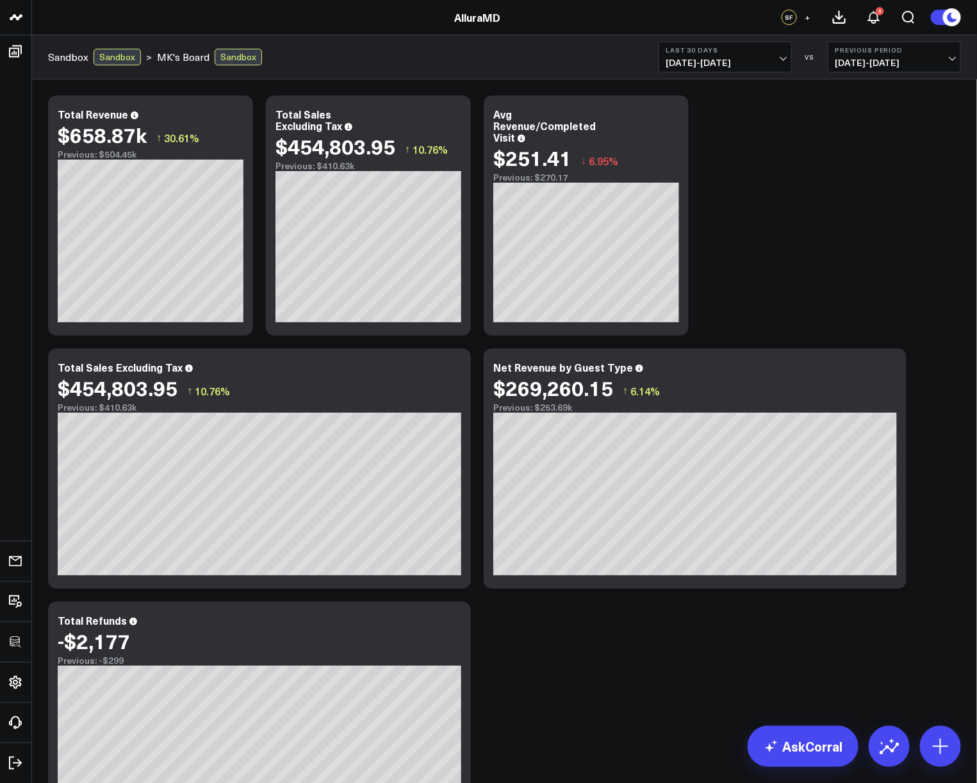
click at [232, 110] on icon at bounding box center [235, 115] width 15 height 15
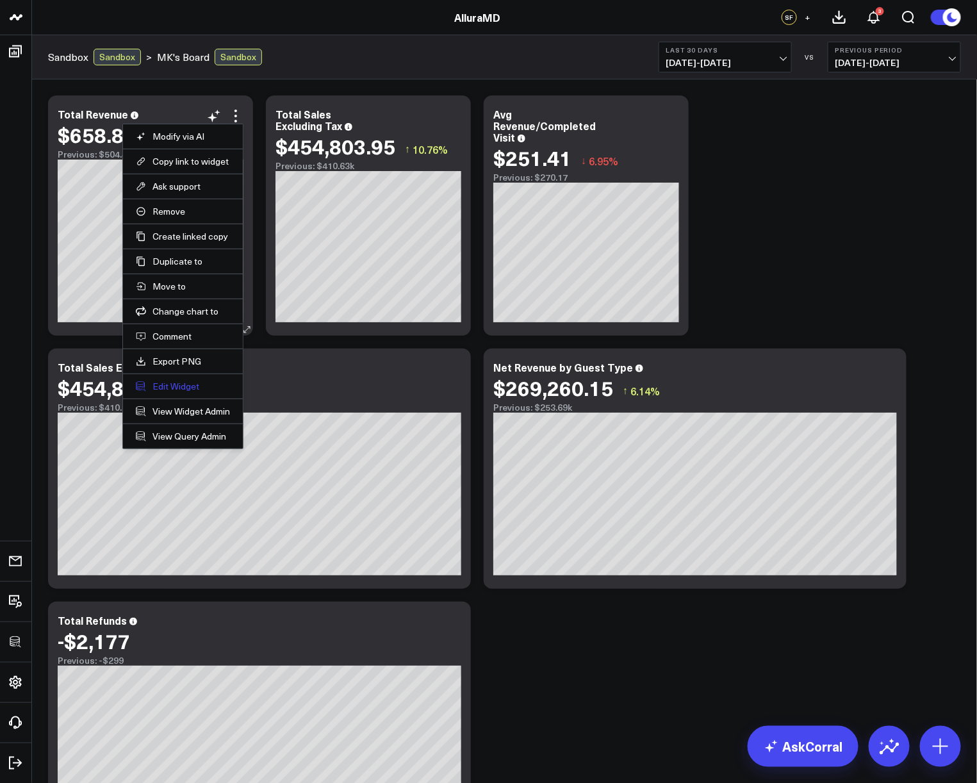
click at [183, 389] on button "Edit Widget" at bounding box center [183, 386] width 94 height 12
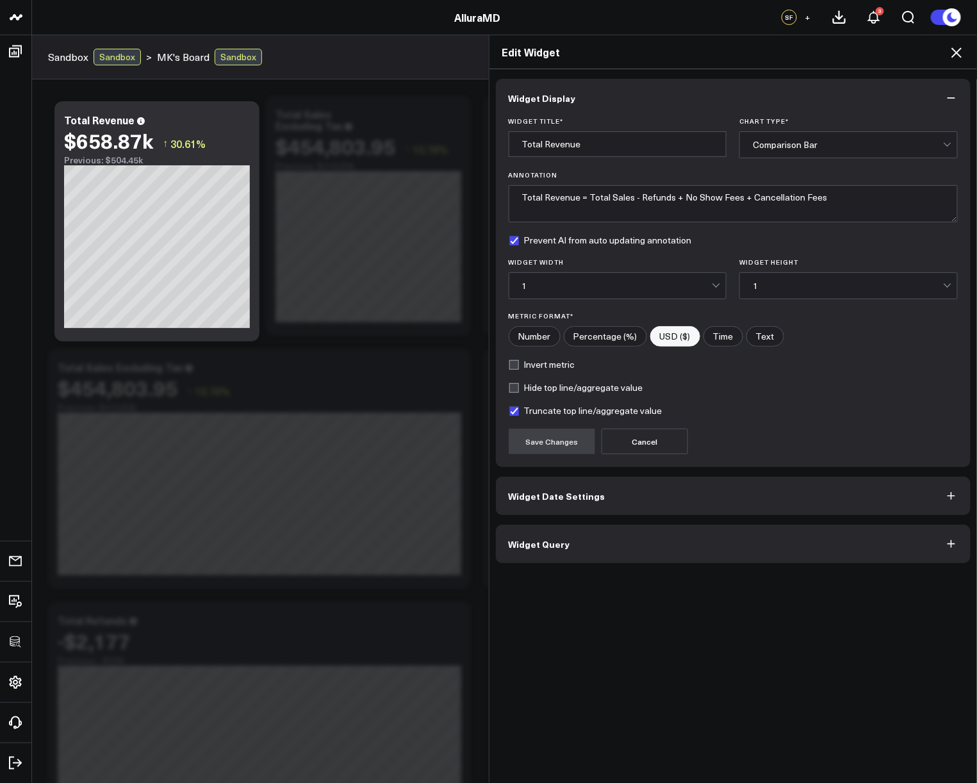
click at [665, 543] on button "Widget Query" at bounding box center [733, 544] width 475 height 38
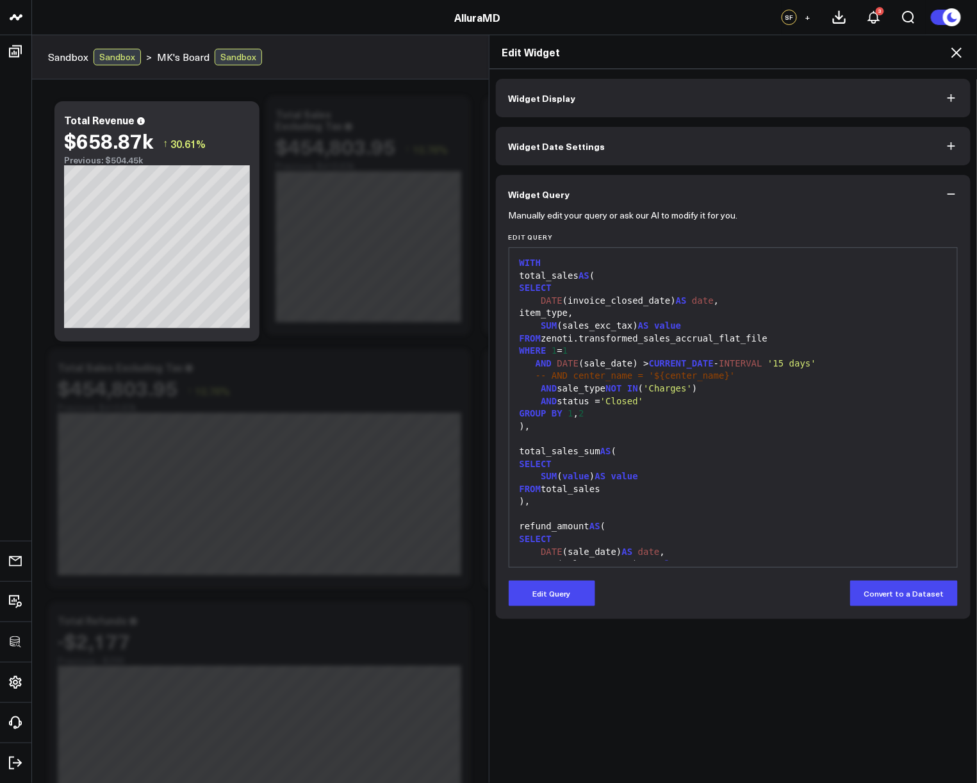
click at [883, 445] on div "total_sales_sum AS (" at bounding box center [733, 451] width 435 height 13
click at [957, 50] on icon at bounding box center [955, 52] width 15 height 15
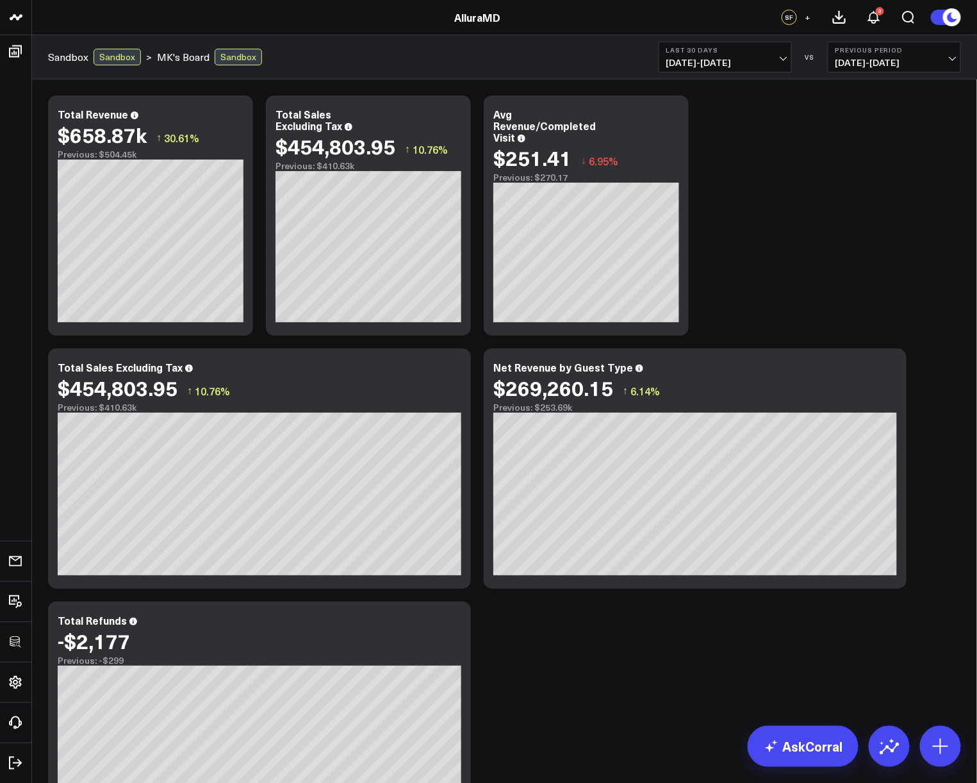
click at [450, 112] on icon at bounding box center [453, 115] width 15 height 15
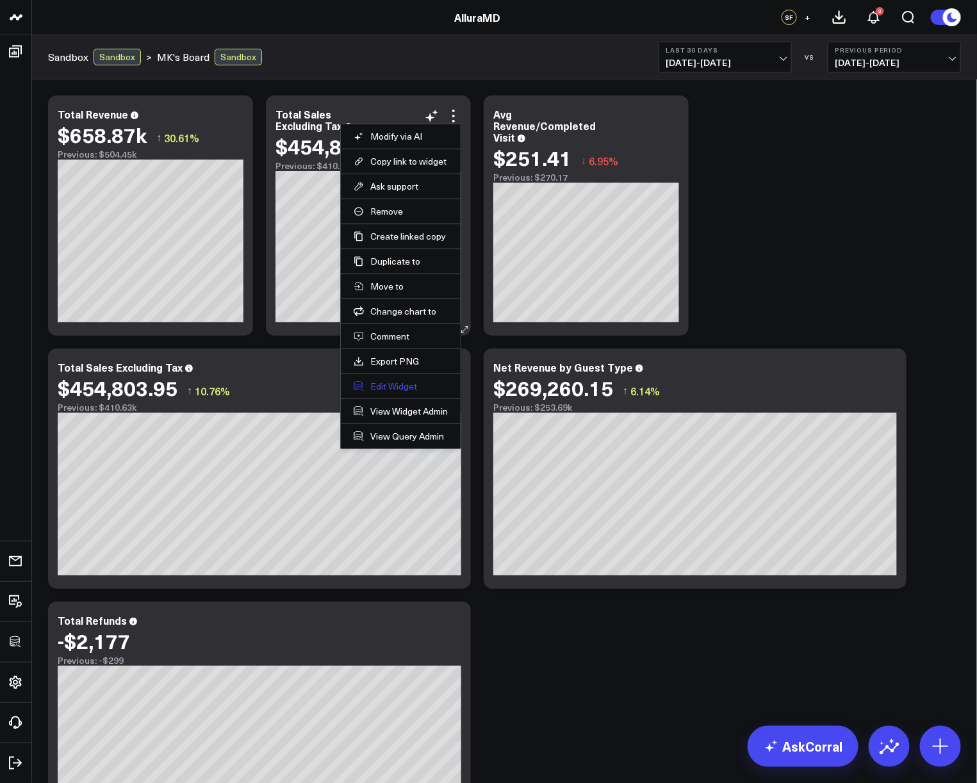
click at [397, 386] on button "Edit Widget" at bounding box center [401, 386] width 94 height 12
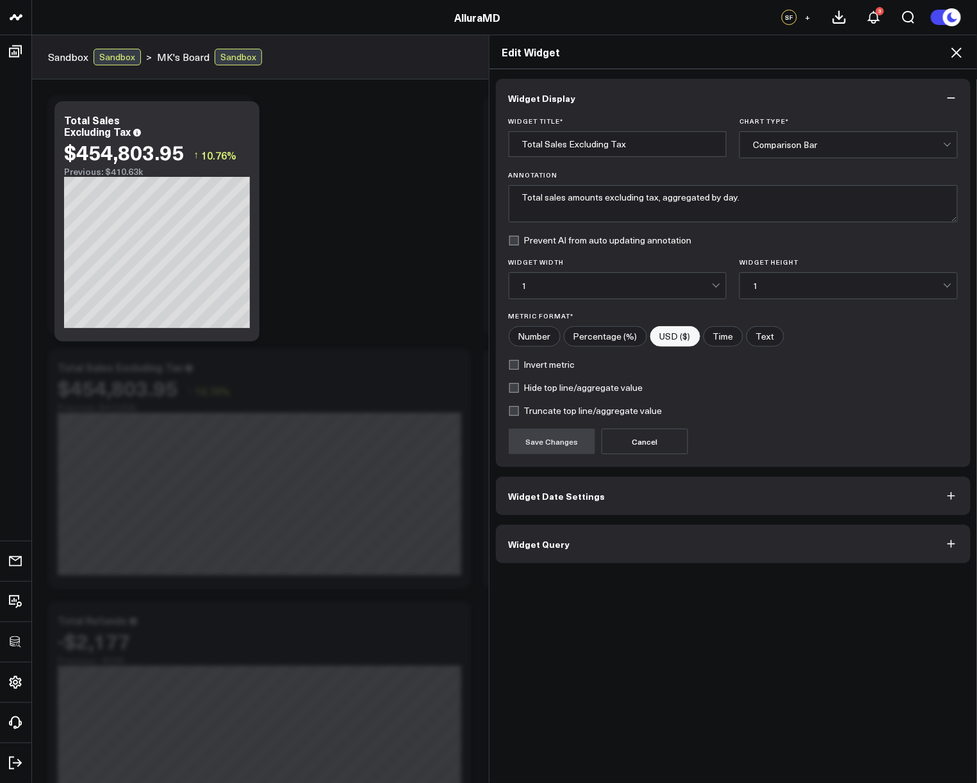
drag, startPoint x: 651, startPoint y: 549, endPoint x: 682, endPoint y: 540, distance: 32.2
click at [652, 549] on button "Widget Query" at bounding box center [733, 544] width 475 height 38
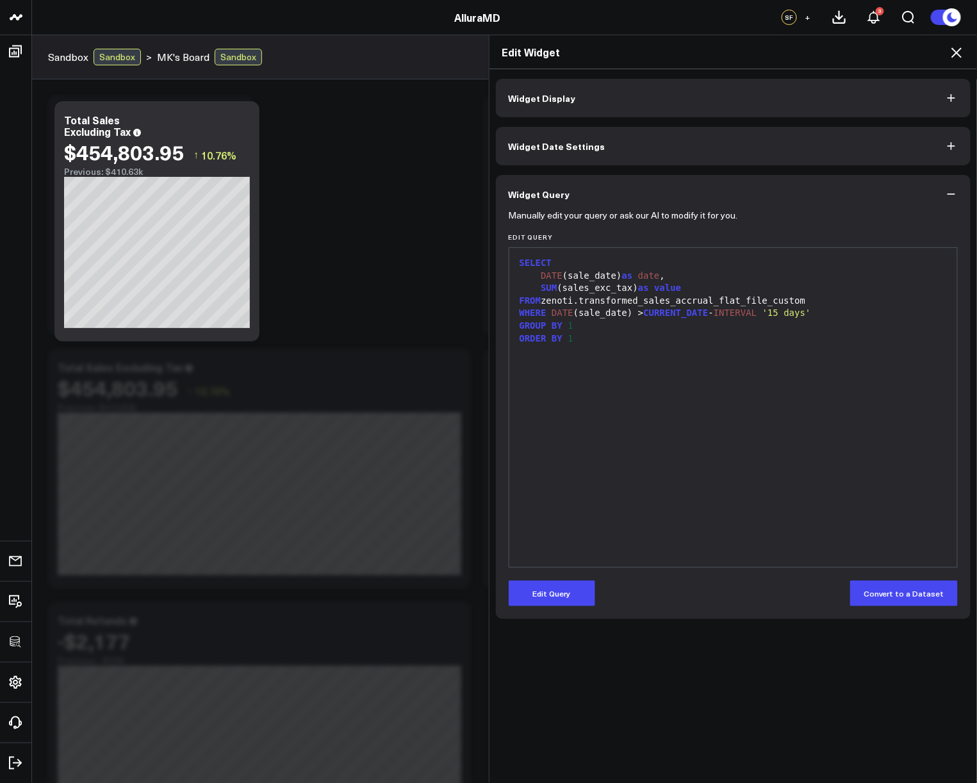
click at [954, 54] on icon at bounding box center [956, 52] width 10 height 10
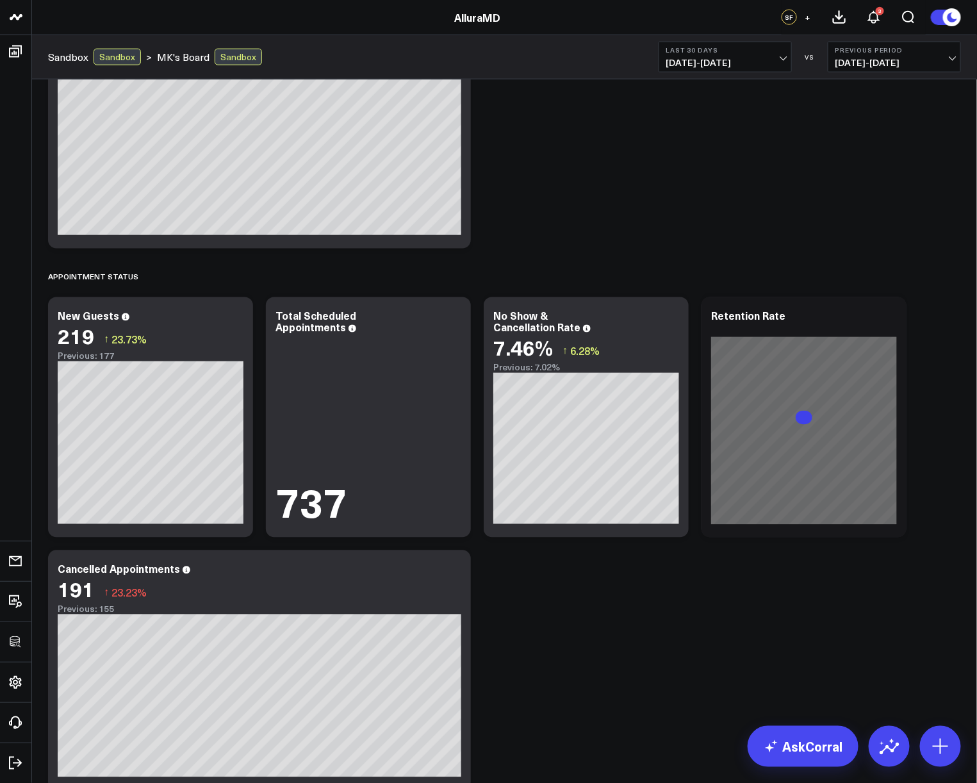
scroll to position [639, 0]
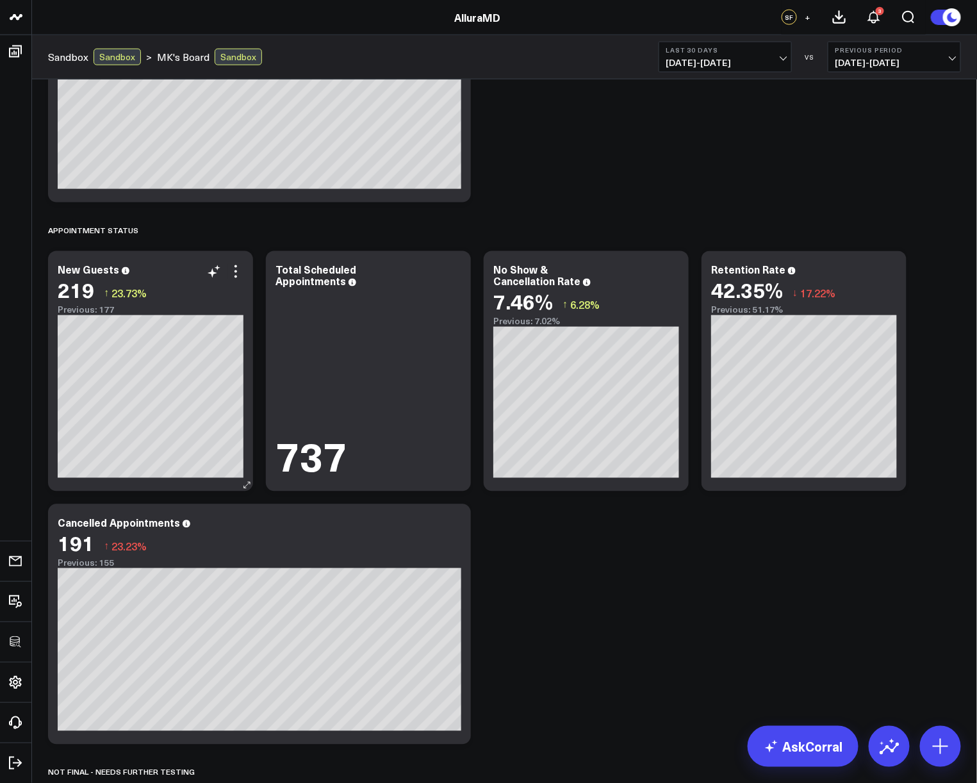
drag, startPoint x: 238, startPoint y: 268, endPoint x: 240, endPoint y: 309, distance: 41.0
click at [238, 268] on icon at bounding box center [235, 271] width 15 height 15
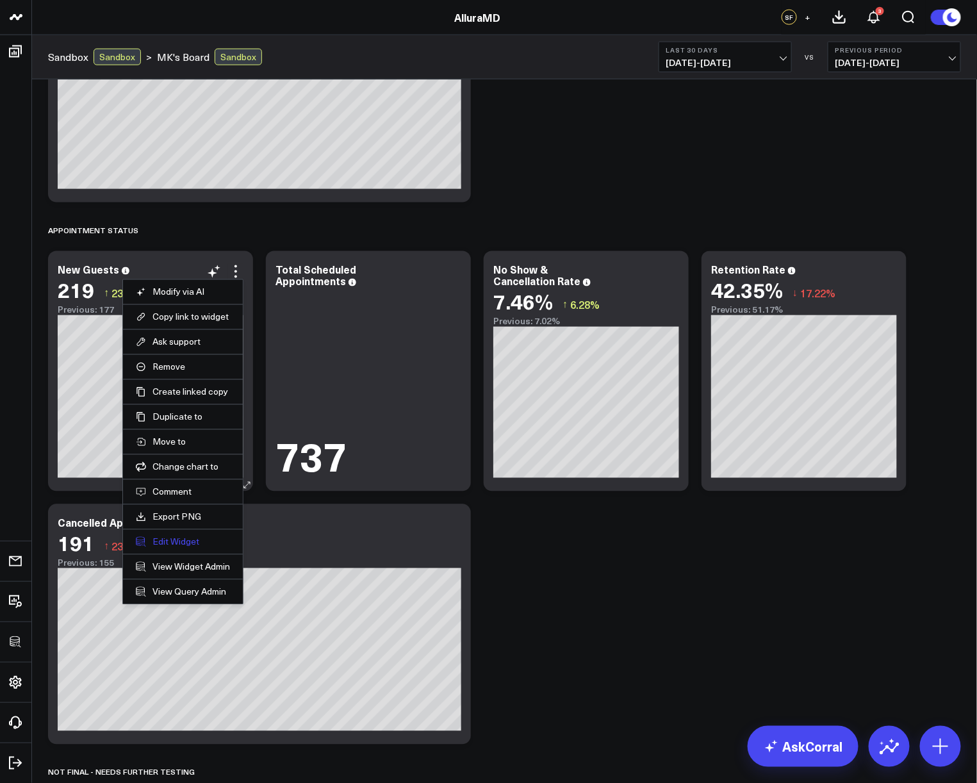
click at [181, 539] on button "Edit Widget" at bounding box center [183, 542] width 94 height 12
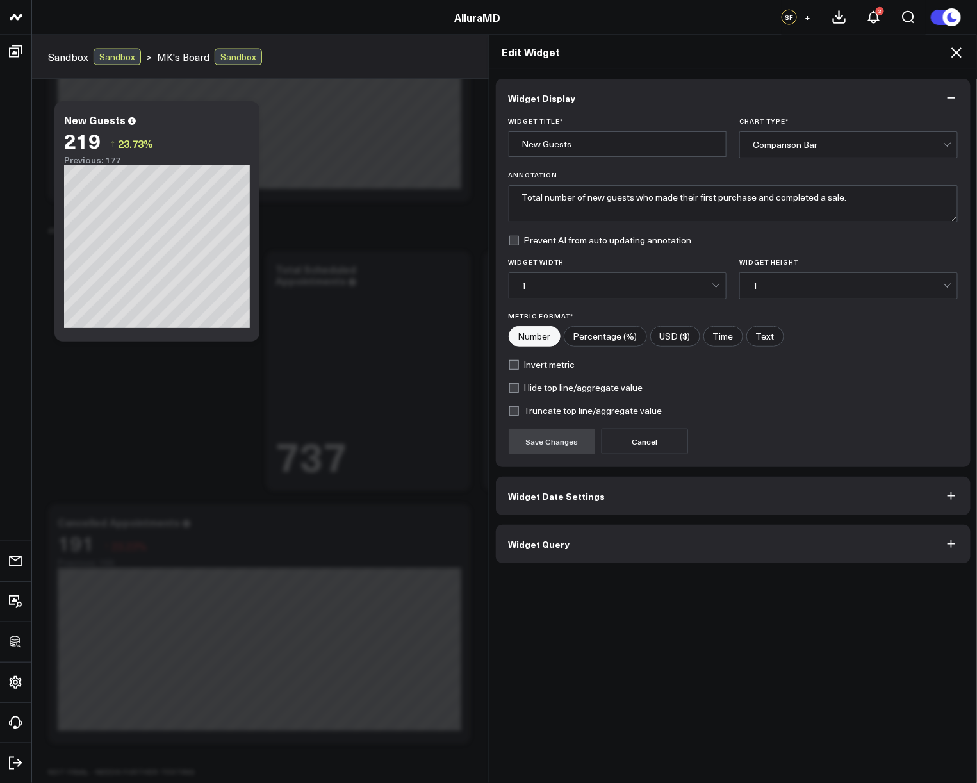
click at [616, 548] on button "Widget Query" at bounding box center [733, 544] width 475 height 38
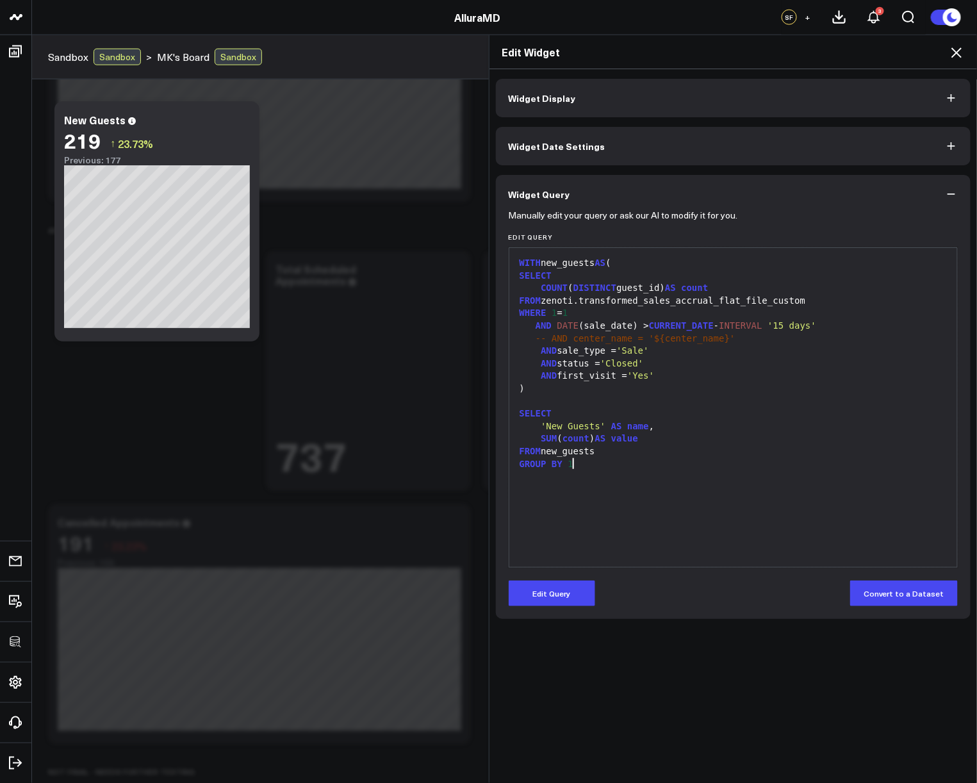
click at [767, 508] on div "WITH new_guests AS ( SELECT COUNT ( DISTINCT guest_id) AS count FROM zenoti.tra…" at bounding box center [733, 407] width 435 height 306
click at [952, 53] on icon at bounding box center [955, 52] width 15 height 15
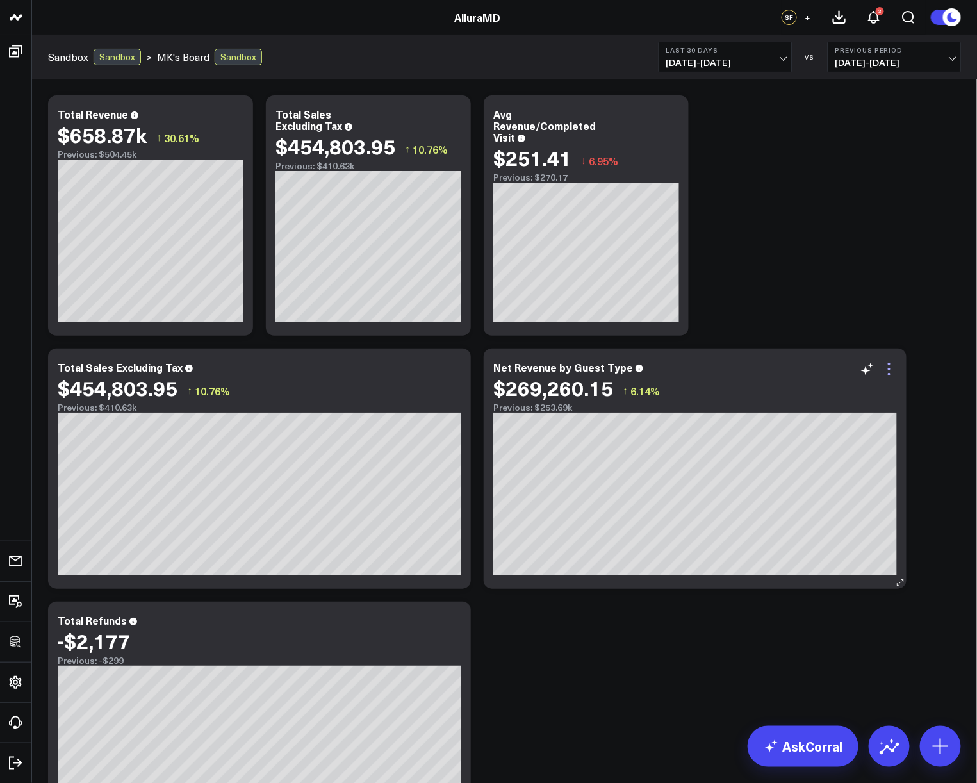
click at [888, 369] on icon at bounding box center [889, 369] width 3 height 3
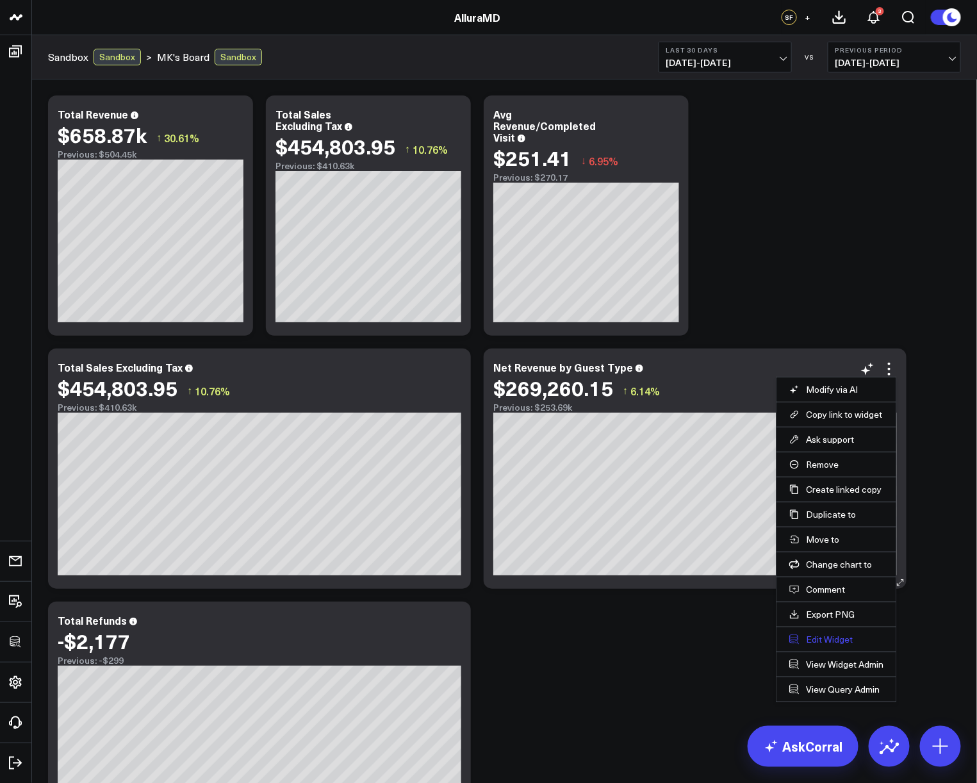
click at [815, 635] on button "Edit Widget" at bounding box center [836, 639] width 94 height 12
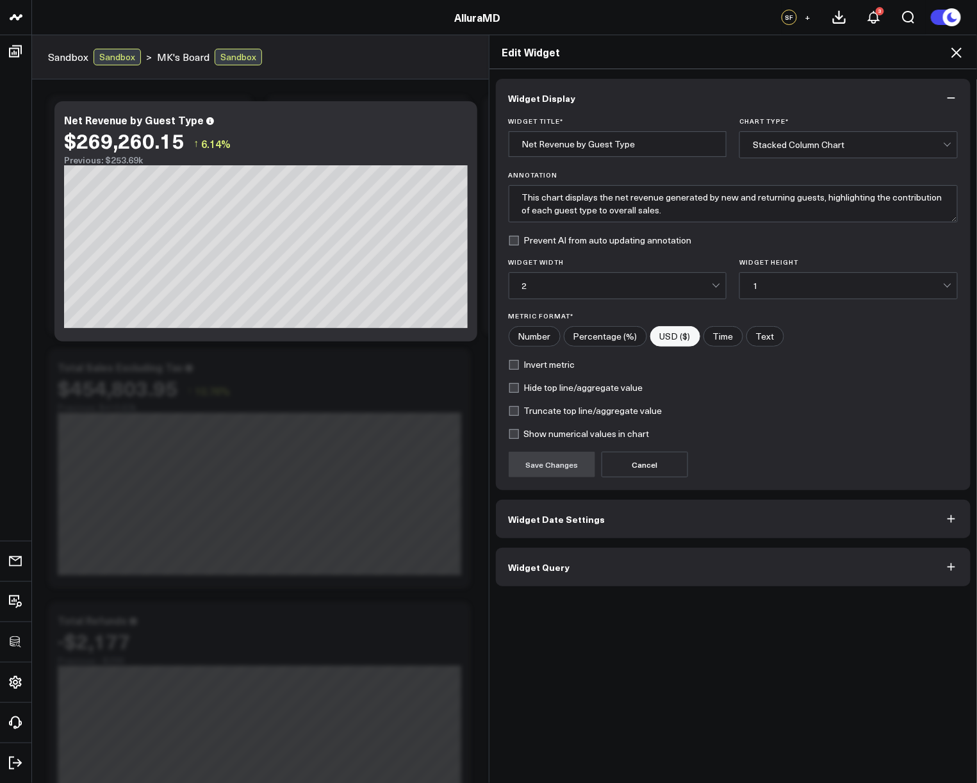
click at [635, 565] on button "Widget Query" at bounding box center [733, 567] width 475 height 38
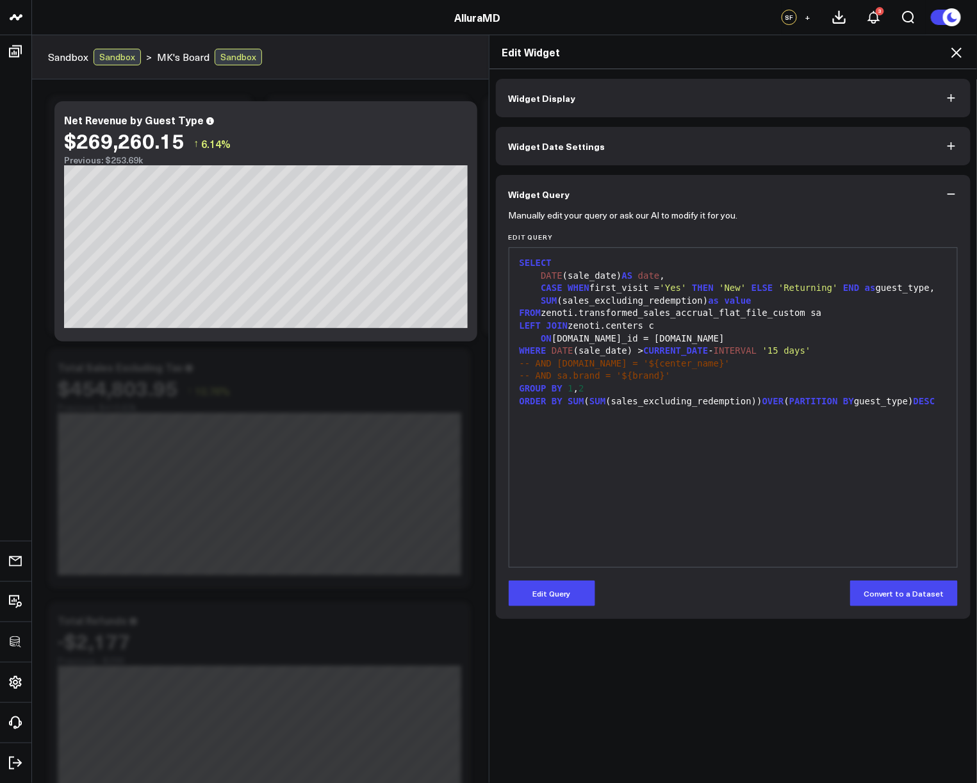
click at [700, 525] on div "SELECT DATE (sale_date) AS date , CASE WHEN first_visit = 'Yes' THEN 'New' ELSE…" at bounding box center [733, 407] width 435 height 306
click at [951, 53] on icon at bounding box center [955, 52] width 15 height 15
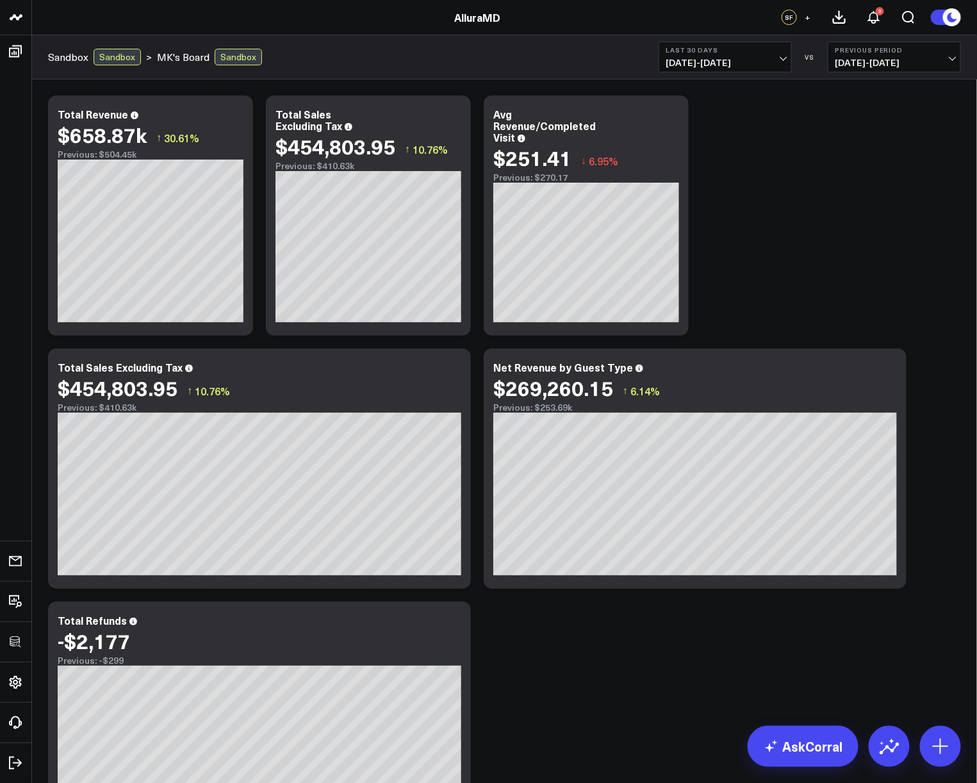
click at [887, 372] on icon at bounding box center [888, 368] width 15 height 15
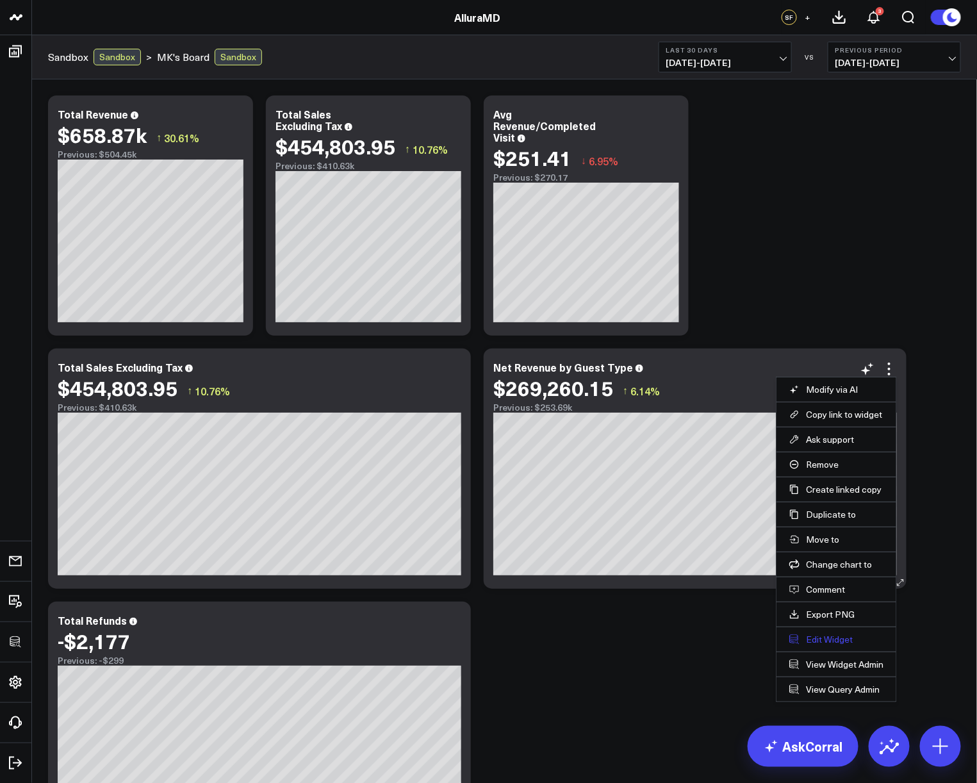
click at [826, 638] on button "Edit Widget" at bounding box center [836, 639] width 94 height 12
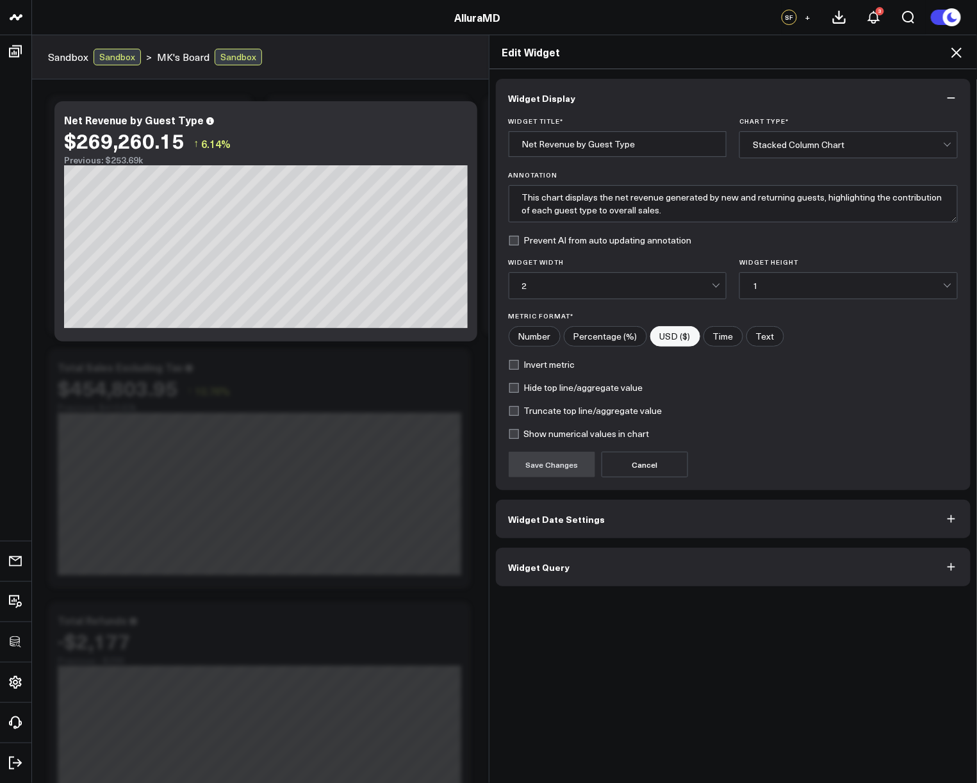
click at [725, 569] on button "Widget Query" at bounding box center [733, 567] width 475 height 38
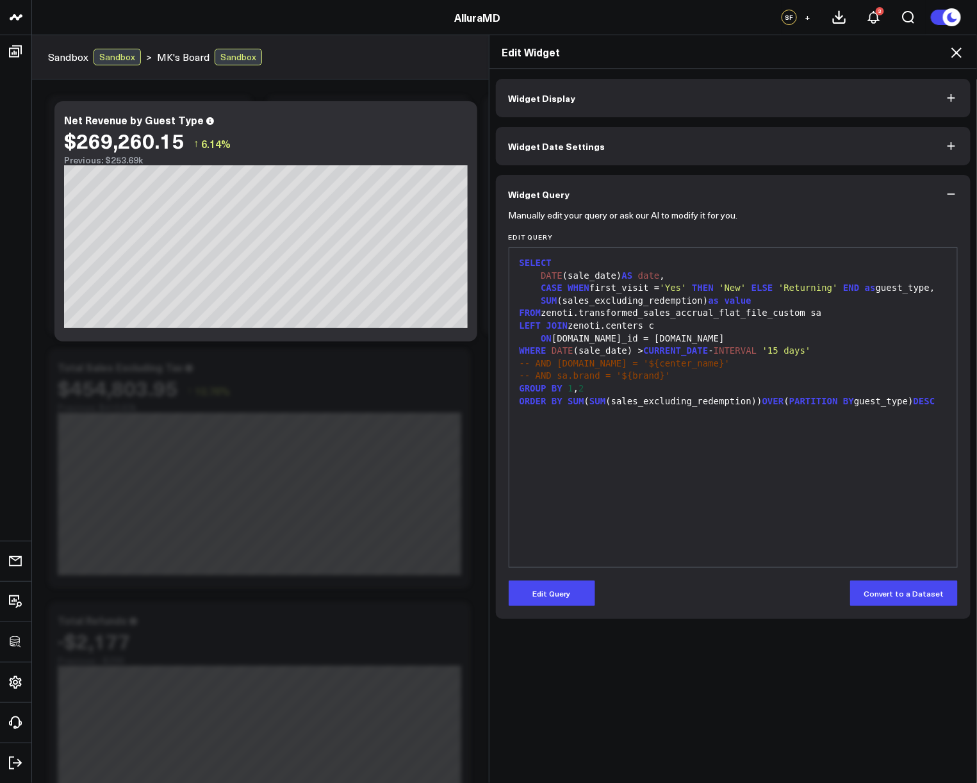
click at [825, 466] on div "SELECT DATE (sale_date) AS date , CASE WHEN first_visit = 'Yes' THEN 'New' ELSE…" at bounding box center [733, 407] width 435 height 306
click at [822, 453] on div "SELECT DATE (sale_date) AS date , CASE WHEN first_visit = 'Yes' THEN 'New' ELSE…" at bounding box center [733, 407] width 435 height 306
click at [955, 57] on icon at bounding box center [955, 52] width 15 height 15
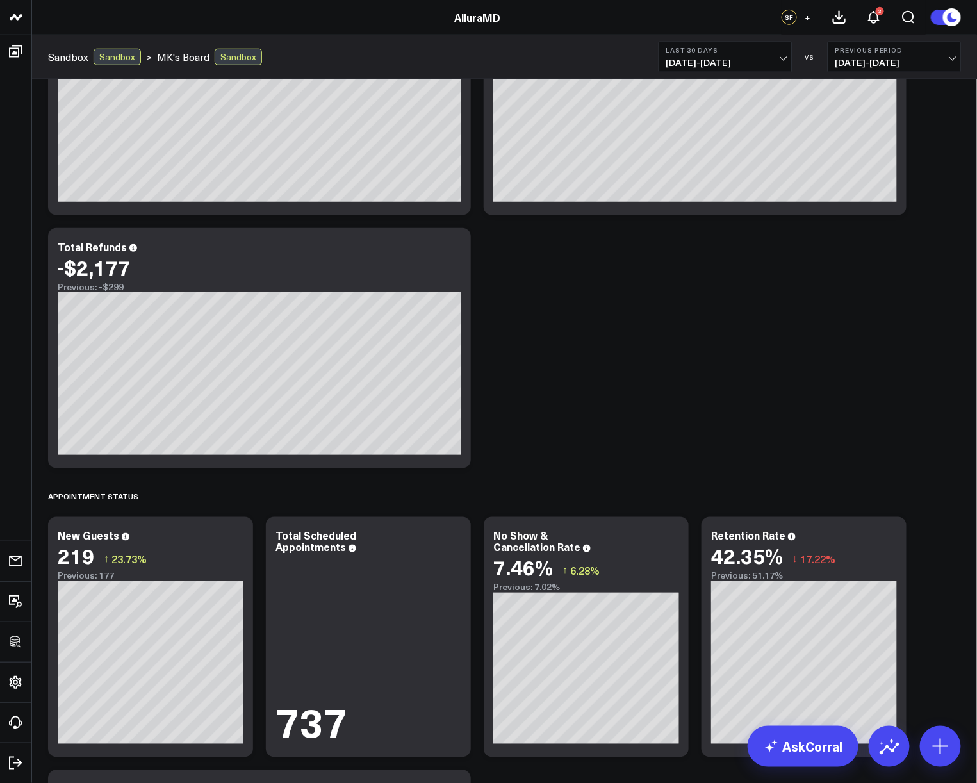
scroll to position [719, 0]
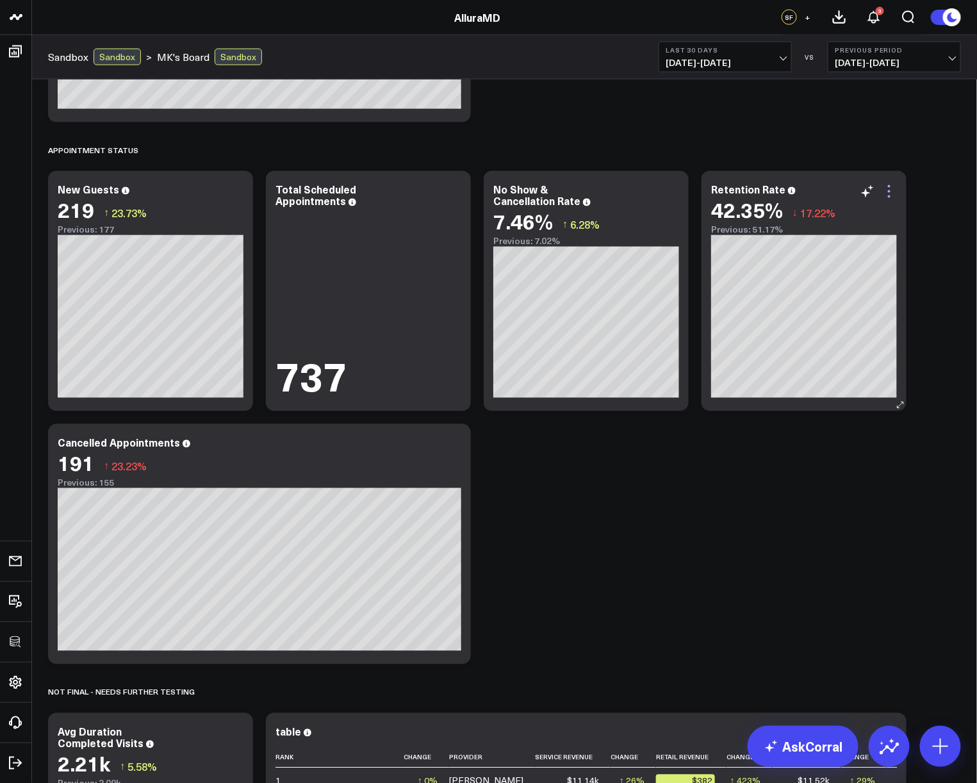
click at [887, 194] on icon at bounding box center [888, 191] width 15 height 15
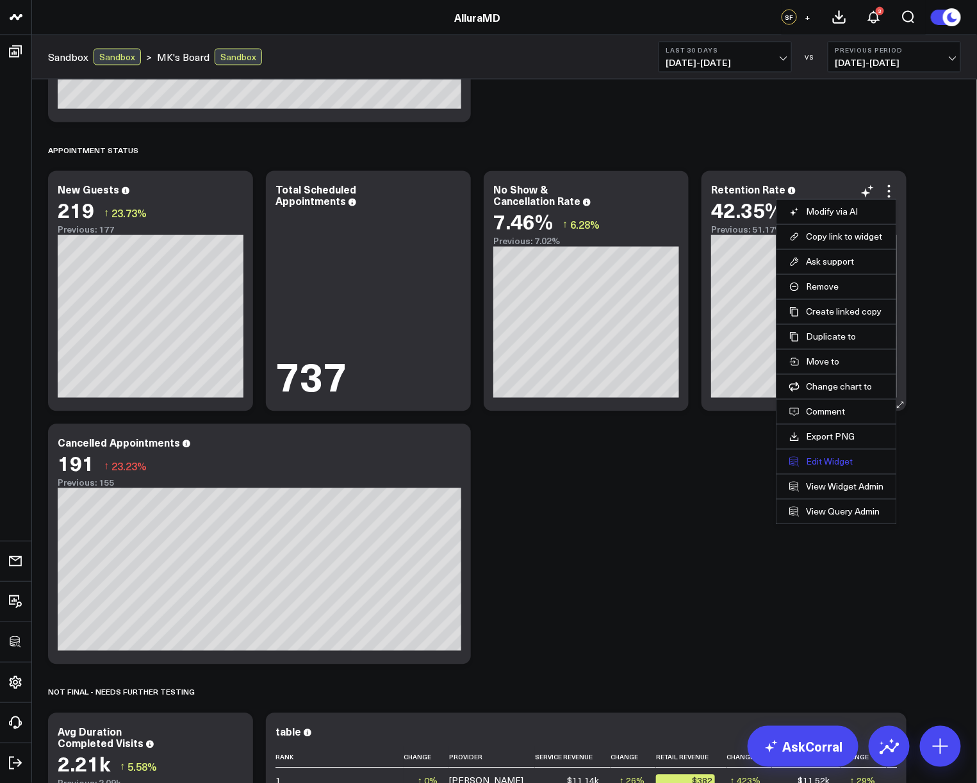
click at [839, 458] on button "Edit Widget" at bounding box center [836, 462] width 94 height 12
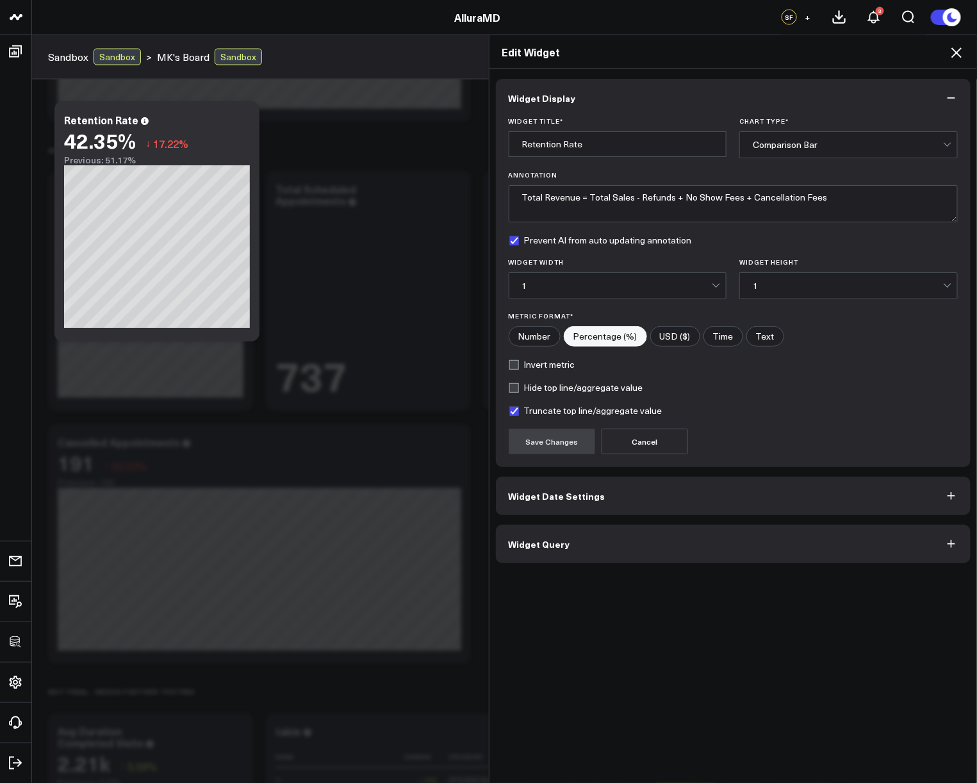
click at [672, 556] on button "Widget Query" at bounding box center [733, 544] width 475 height 38
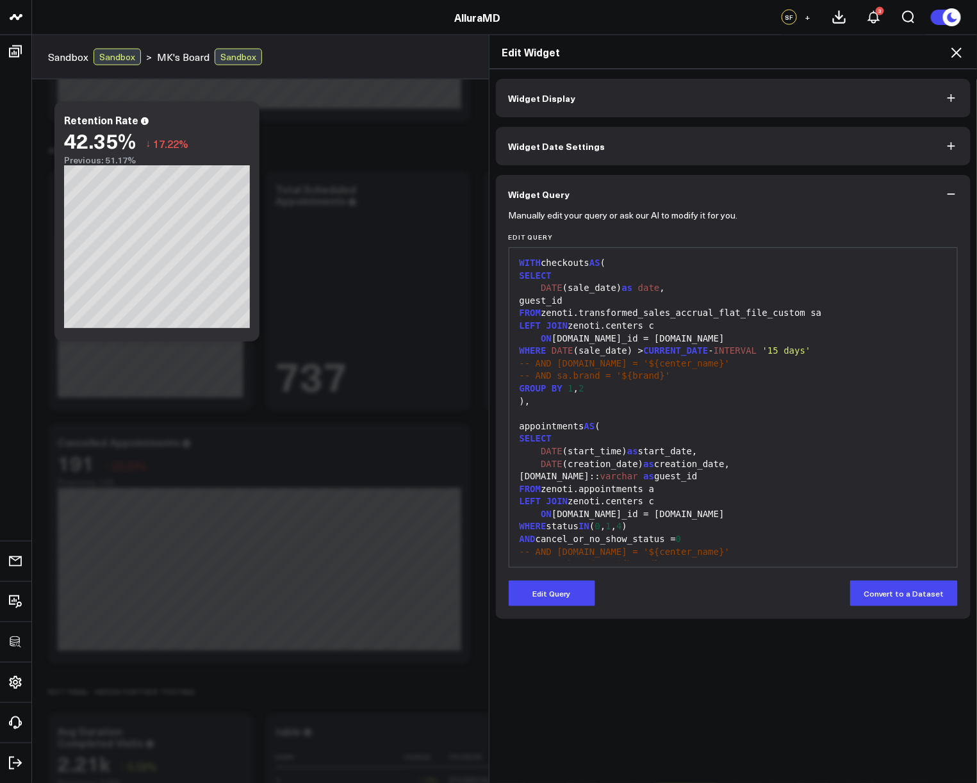
click at [951, 56] on icon at bounding box center [955, 52] width 15 height 15
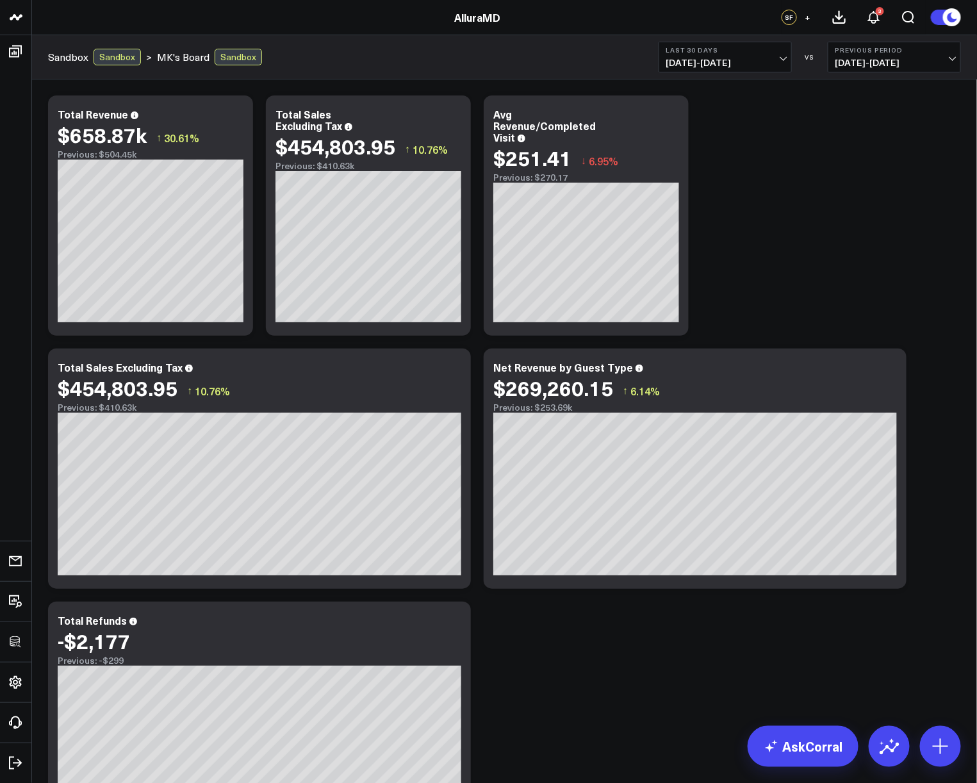
click at [886, 375] on icon at bounding box center [888, 368] width 15 height 15
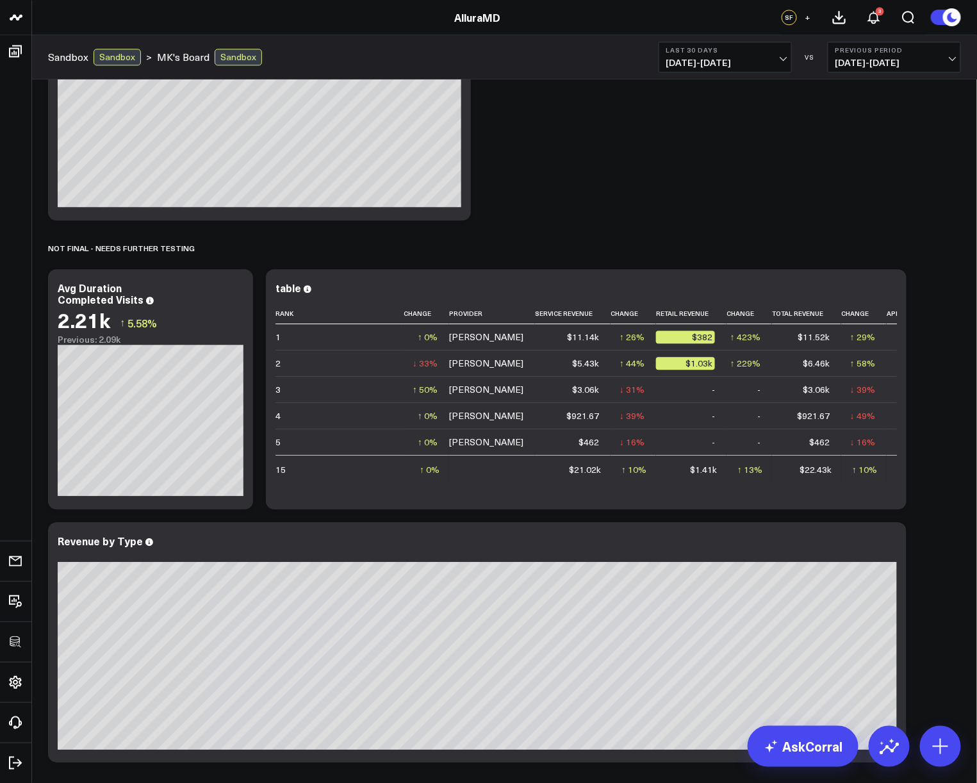
scroll to position [1174, 0]
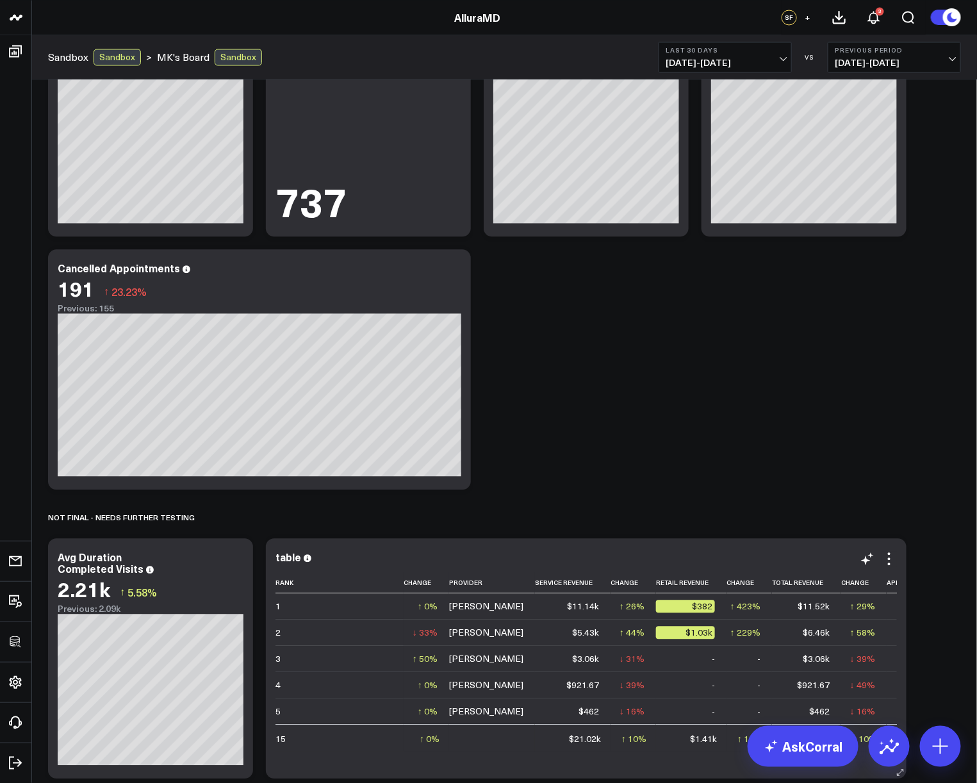
scroll to position [1182, 0]
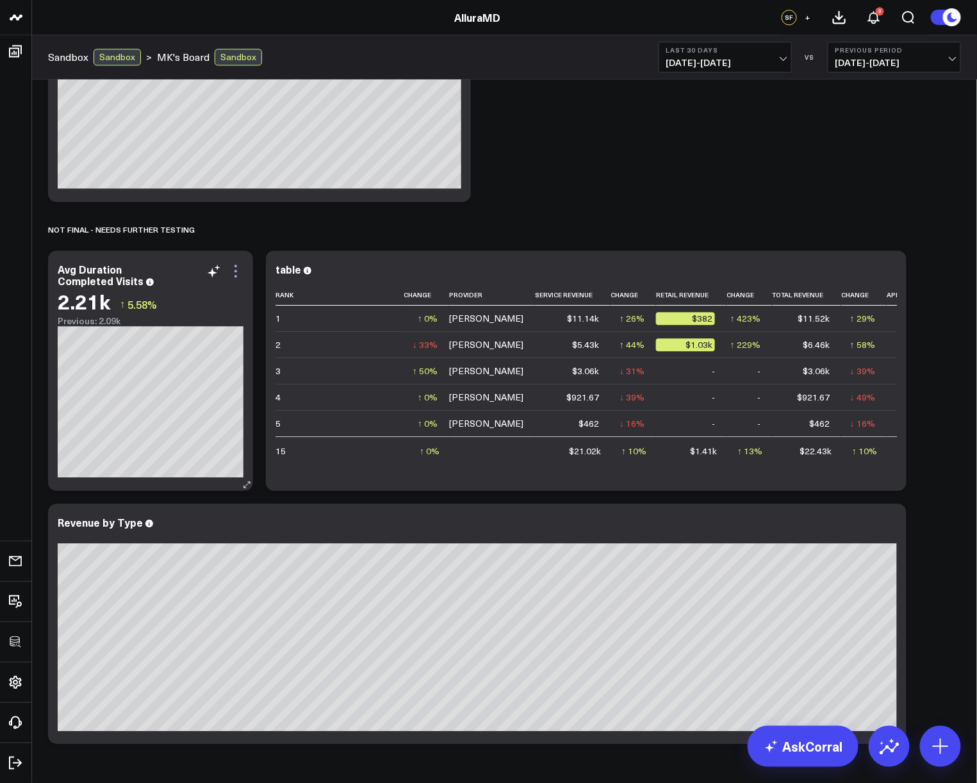
click at [242, 268] on icon at bounding box center [235, 270] width 15 height 15
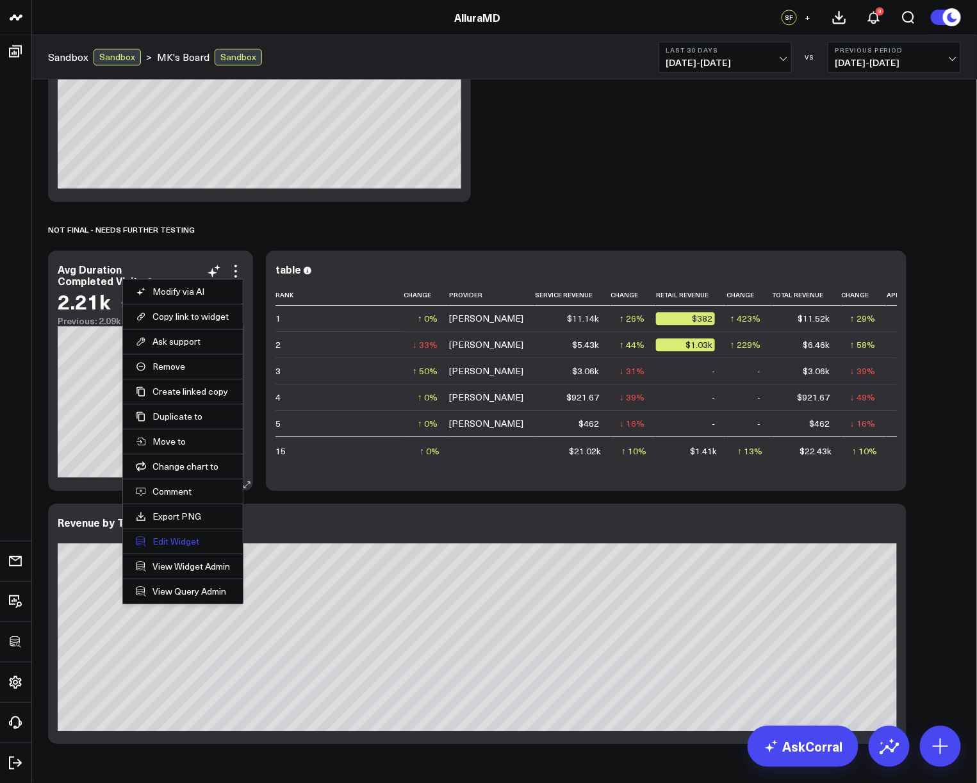
click at [183, 540] on button "Edit Widget" at bounding box center [183, 541] width 94 height 12
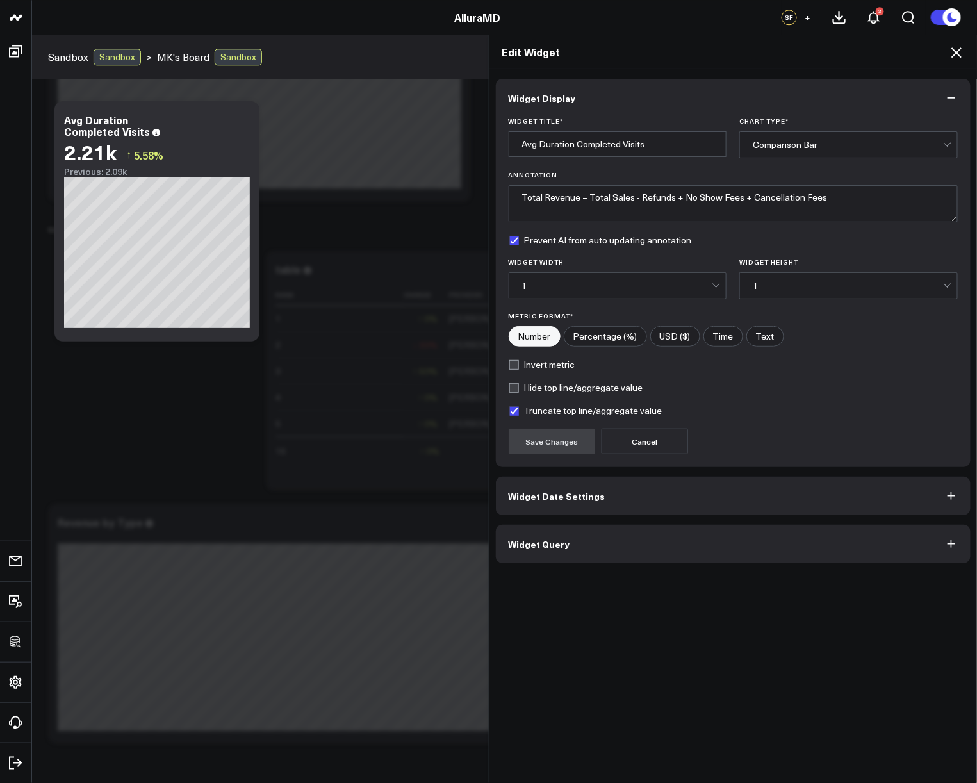
click at [634, 559] on button "Widget Query" at bounding box center [733, 544] width 475 height 38
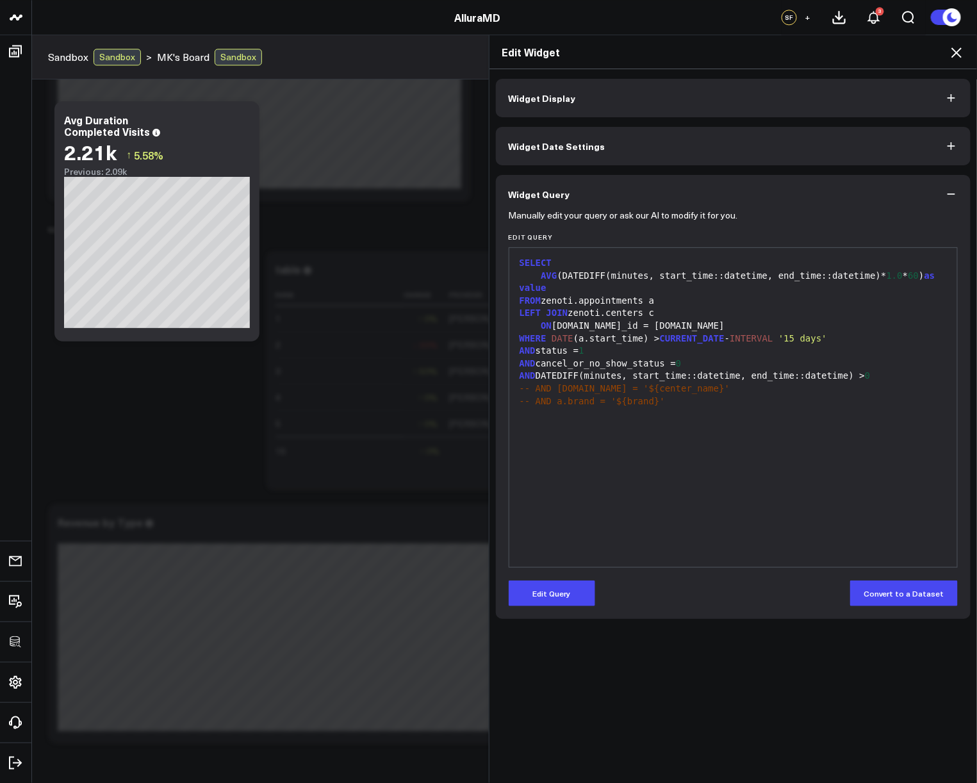
click at [668, 86] on button "Widget Display" at bounding box center [733, 98] width 475 height 38
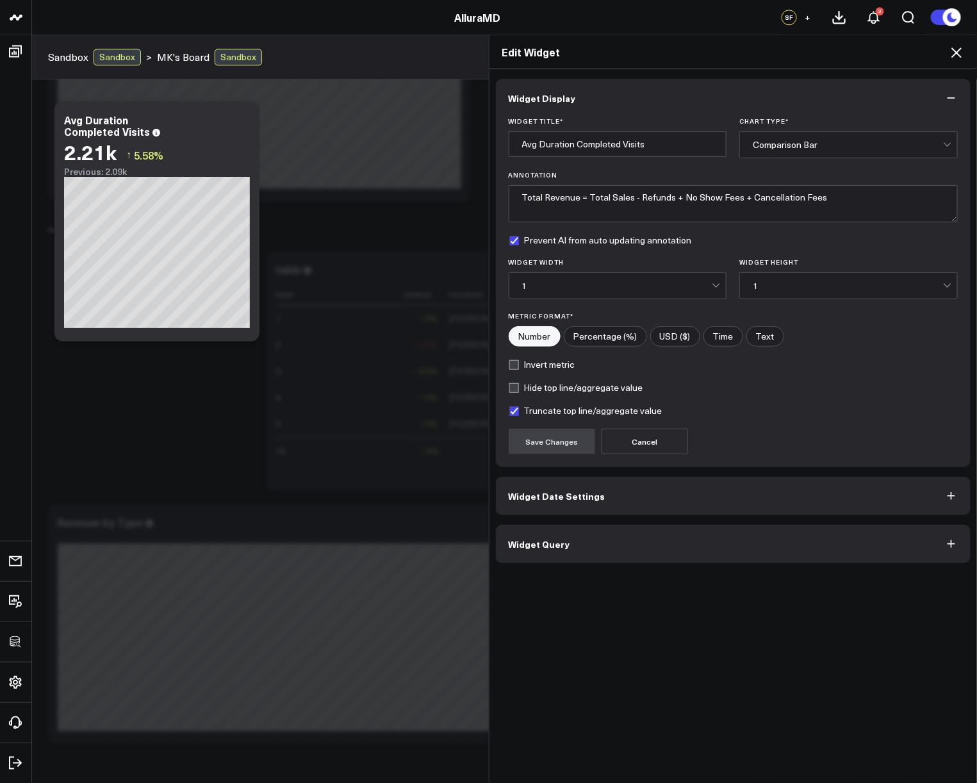
click at [681, 544] on button "Widget Query" at bounding box center [733, 544] width 475 height 38
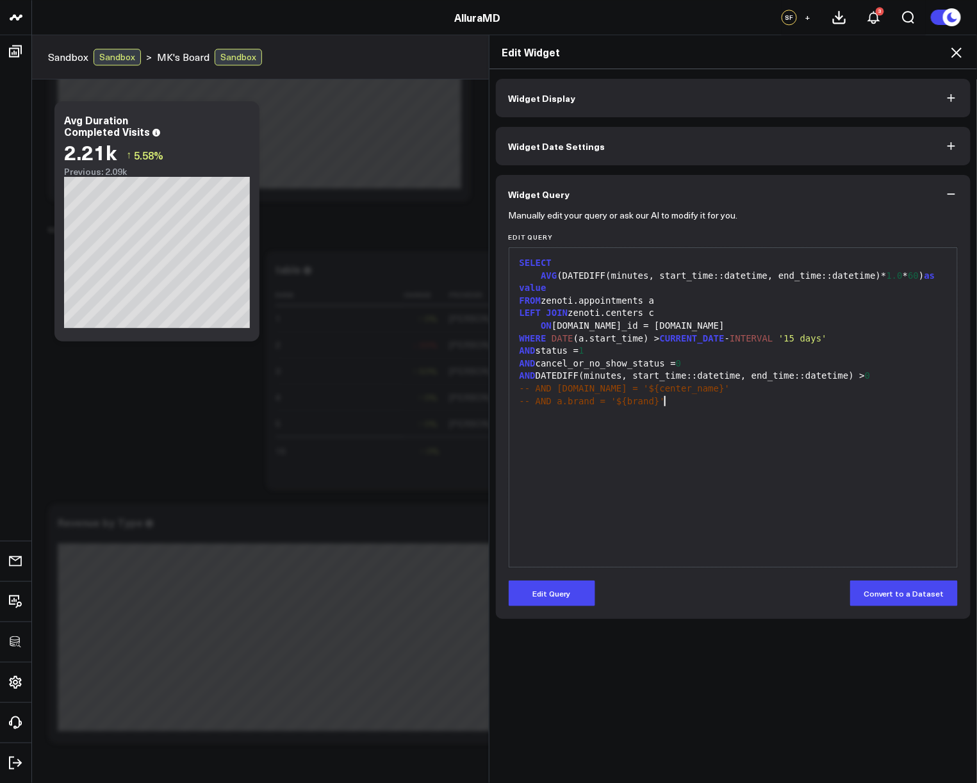
click at [727, 455] on div "SELECT AVG (DATEDIFF(minutes, start_time::datetime, end_time::datetime)* 1.0 * …" at bounding box center [733, 407] width 435 height 306
click at [960, 48] on icon at bounding box center [955, 52] width 15 height 15
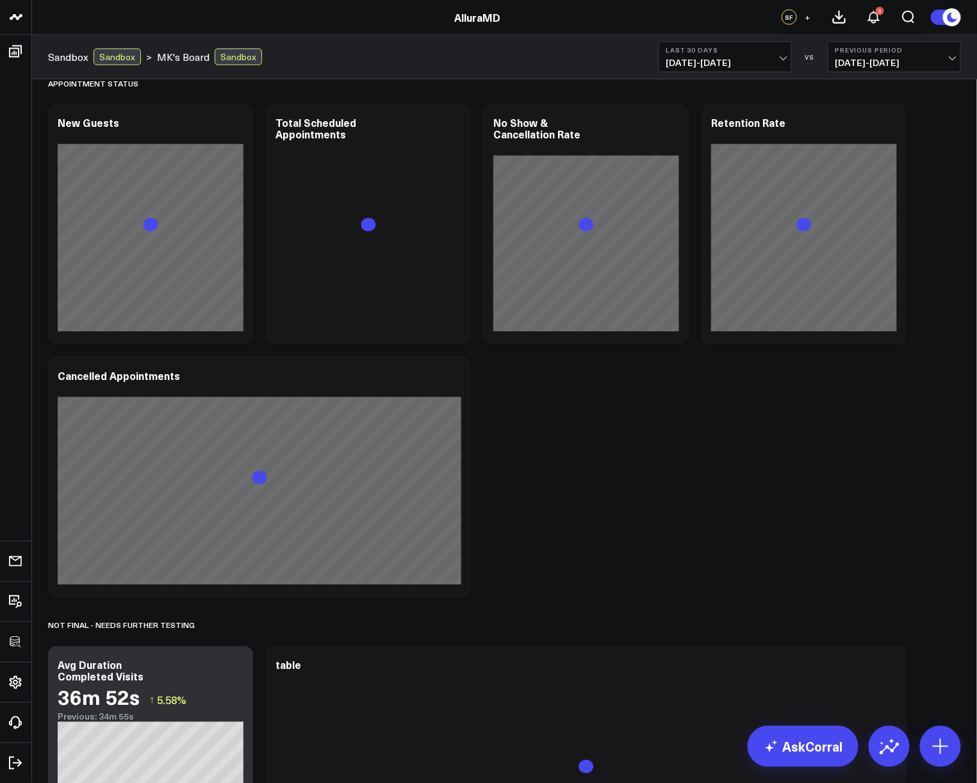
scroll to position [1225, 0]
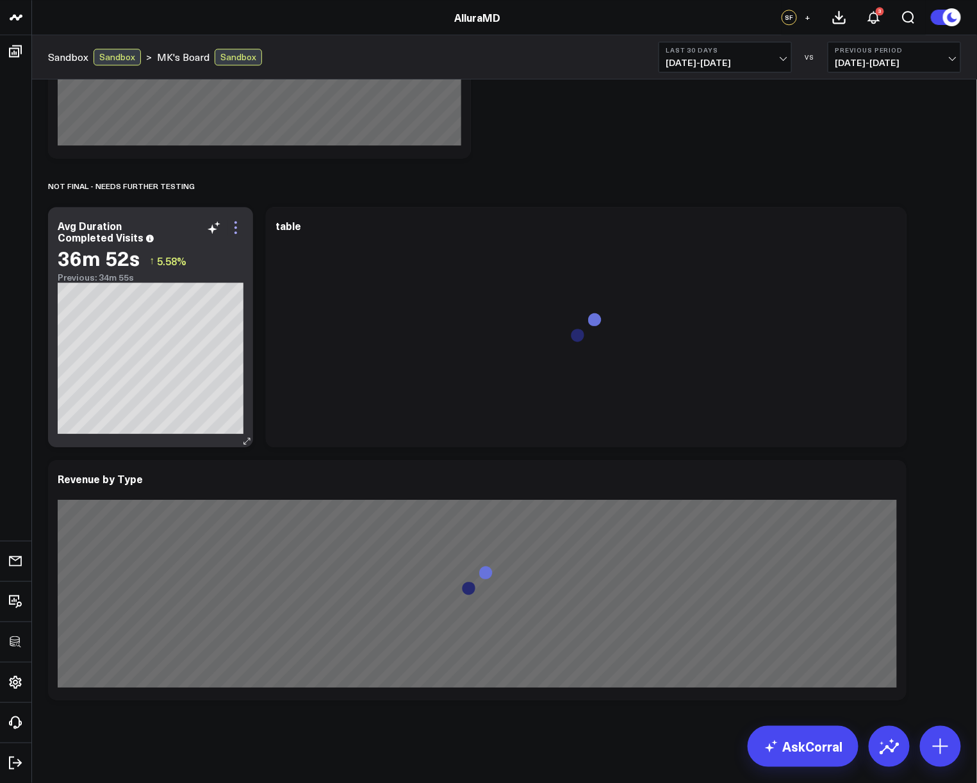
click at [238, 228] on icon at bounding box center [235, 227] width 15 height 15
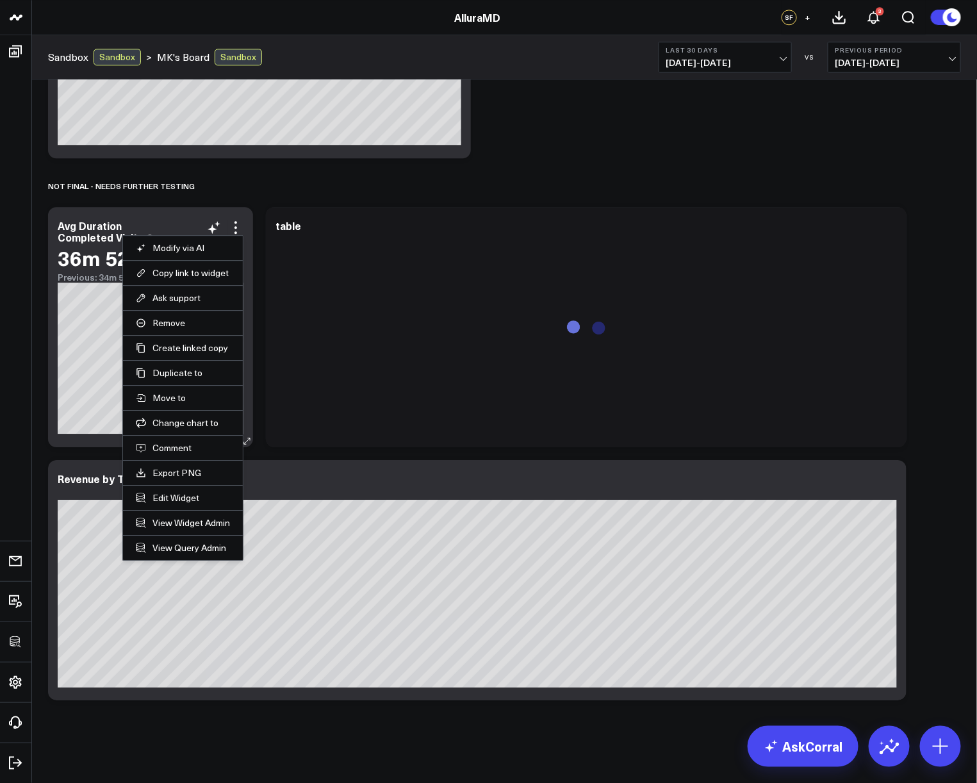
click at [173, 505] on li "Edit Widget" at bounding box center [183, 497] width 120 height 25
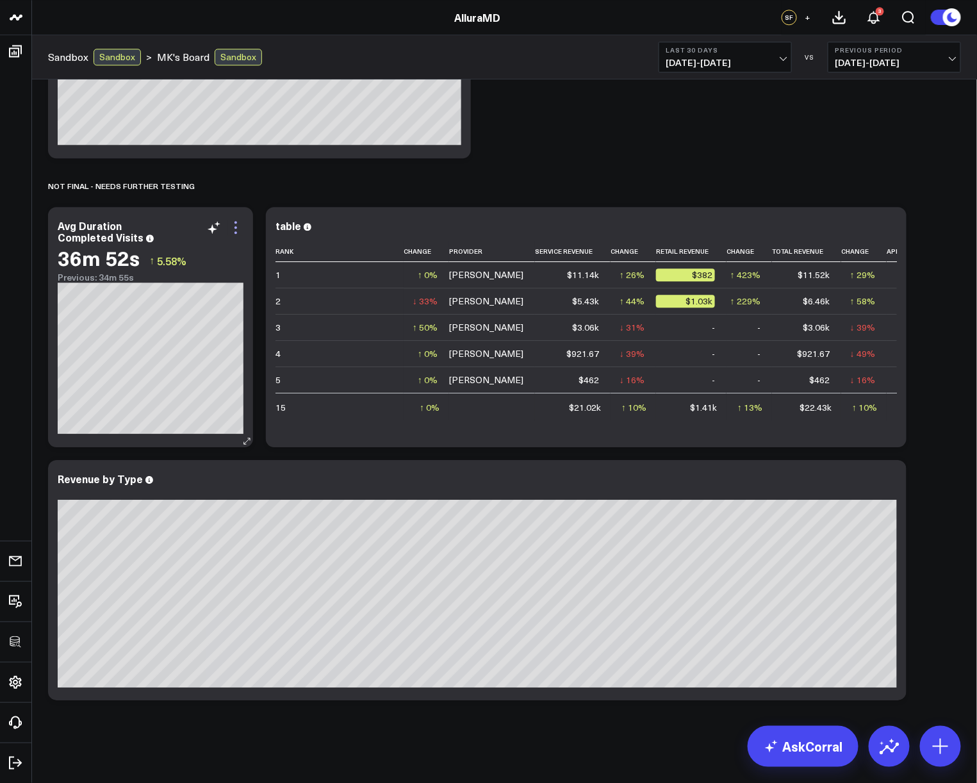
click at [241, 221] on icon at bounding box center [235, 227] width 15 height 15
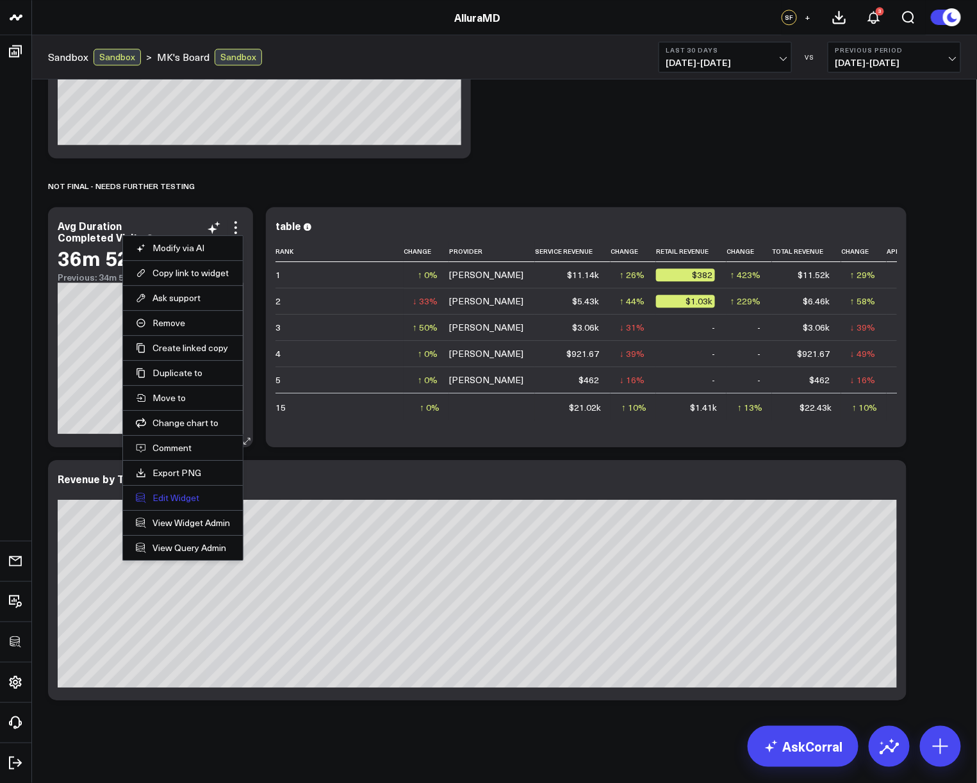
click at [181, 494] on button "Edit Widget" at bounding box center [183, 498] width 94 height 12
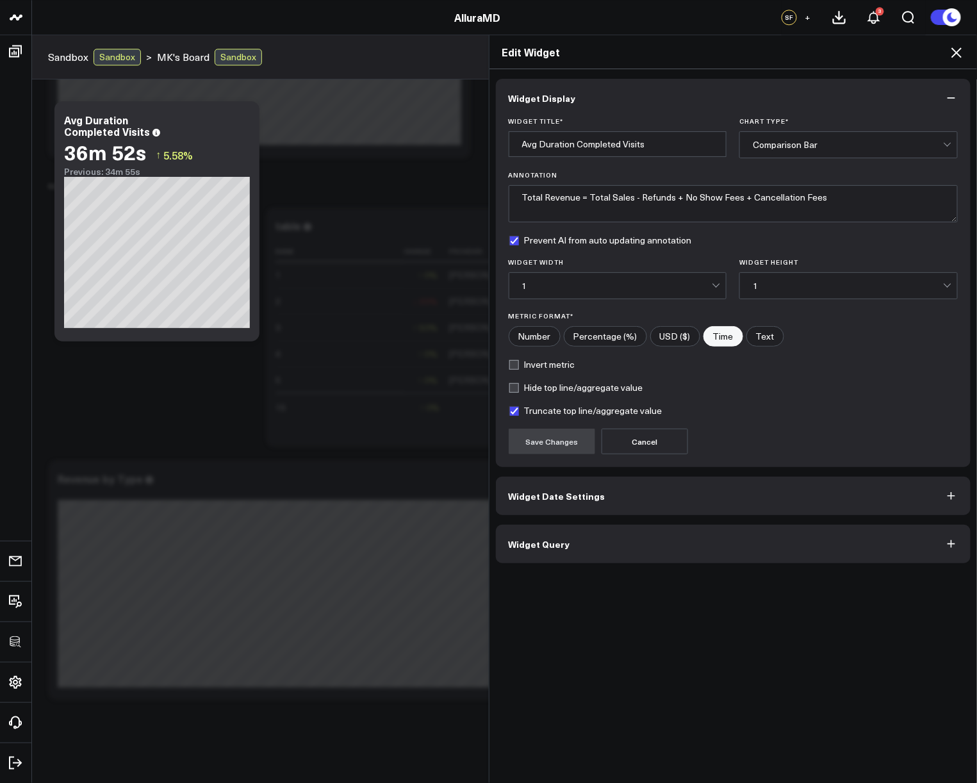
click at [694, 550] on button "Widget Query" at bounding box center [733, 544] width 475 height 38
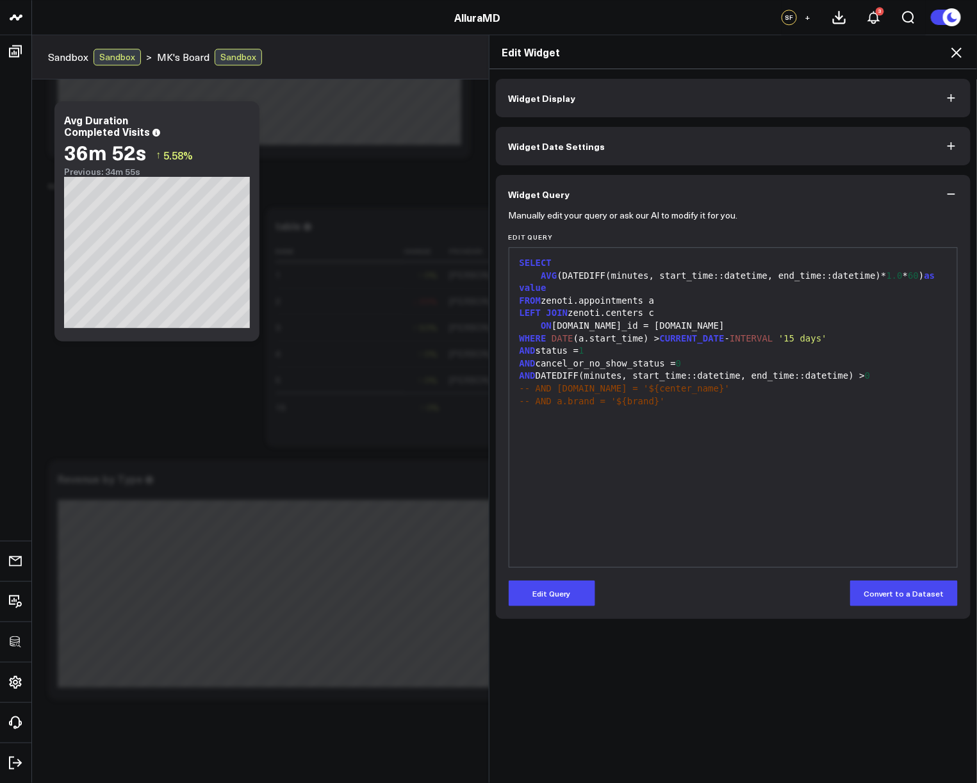
click at [690, 453] on div "SELECT AVG (DATEDIFF(minutes, start_time::datetime, end_time::datetime)* 1.0 * …" at bounding box center [733, 407] width 435 height 306
drag, startPoint x: 536, startPoint y: 278, endPoint x: 920, endPoint y: 277, distance: 384.3
click at [920, 277] on div "AVG (DATEDIFF(minutes, start_time::datetime, end_time::datetime)* 1.0 * 60 ) as…" at bounding box center [733, 282] width 435 height 25
click at [930, 311] on div "LEFT JOIN zenoti.centers c" at bounding box center [733, 313] width 435 height 13
click at [808, 452] on div "SELECT AVG (DATEDIFF(minutes, start_time::datetime, end_time::datetime)* 1.0 * …" at bounding box center [733, 407] width 435 height 306
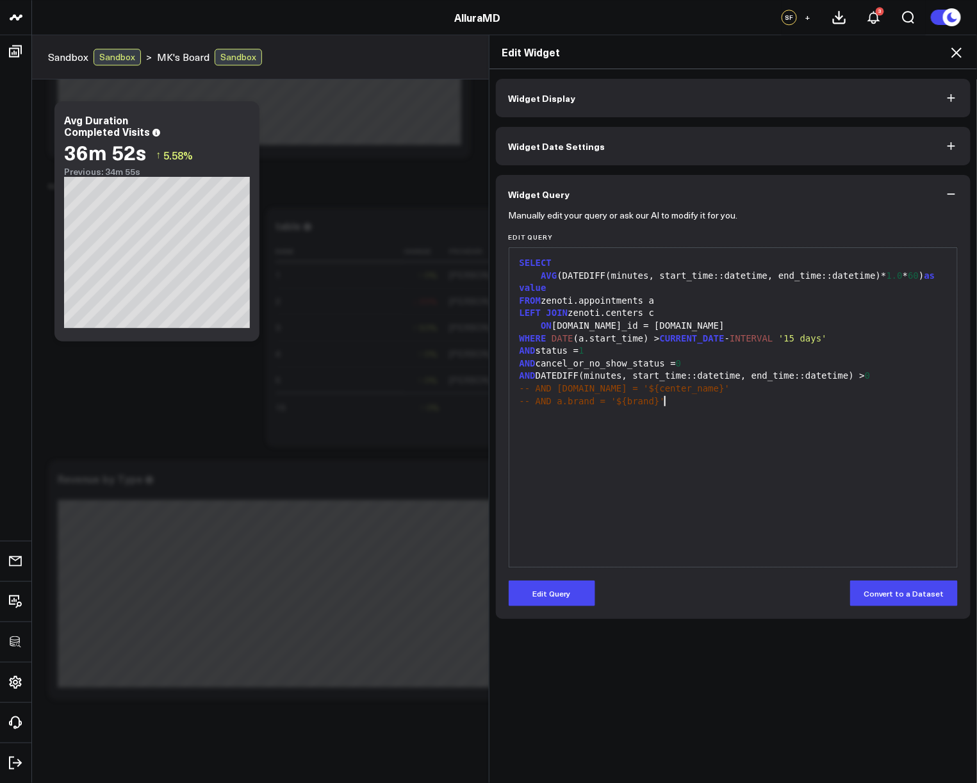
click at [800, 455] on div "SELECT AVG (DATEDIFF(minutes, start_time::datetime, end_time::datetime)* 1.0 * …" at bounding box center [733, 407] width 435 height 306
click at [957, 53] on icon at bounding box center [956, 52] width 10 height 10
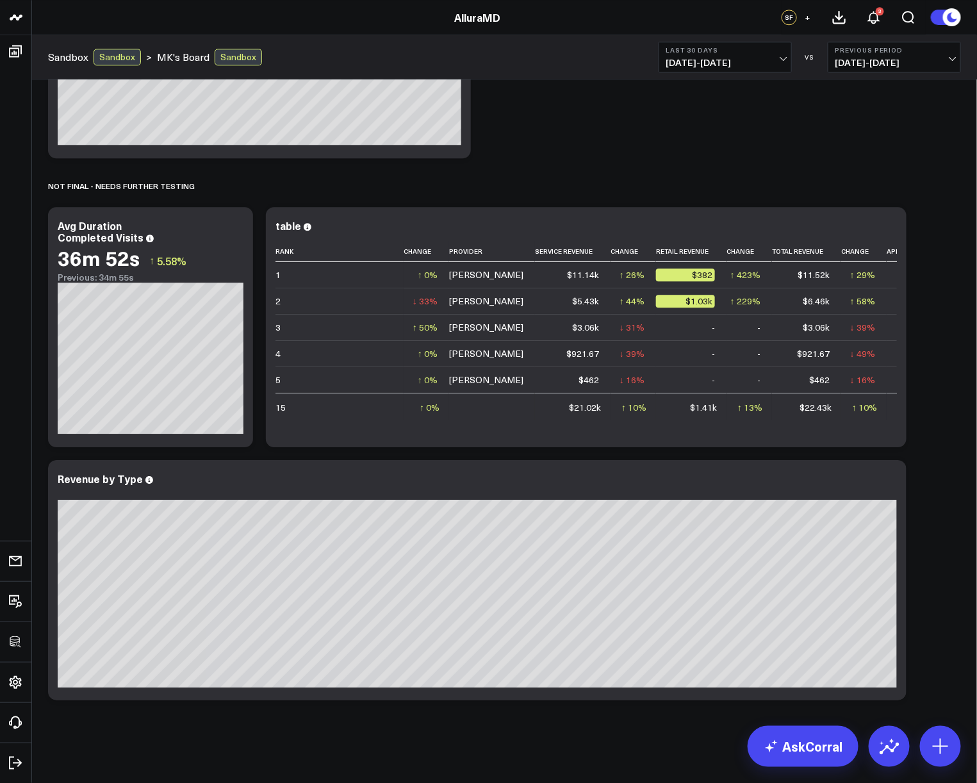
click at [897, 482] on div "Revenue by Type" at bounding box center [477, 580] width 858 height 240
click at [893, 482] on icon at bounding box center [888, 480] width 15 height 15
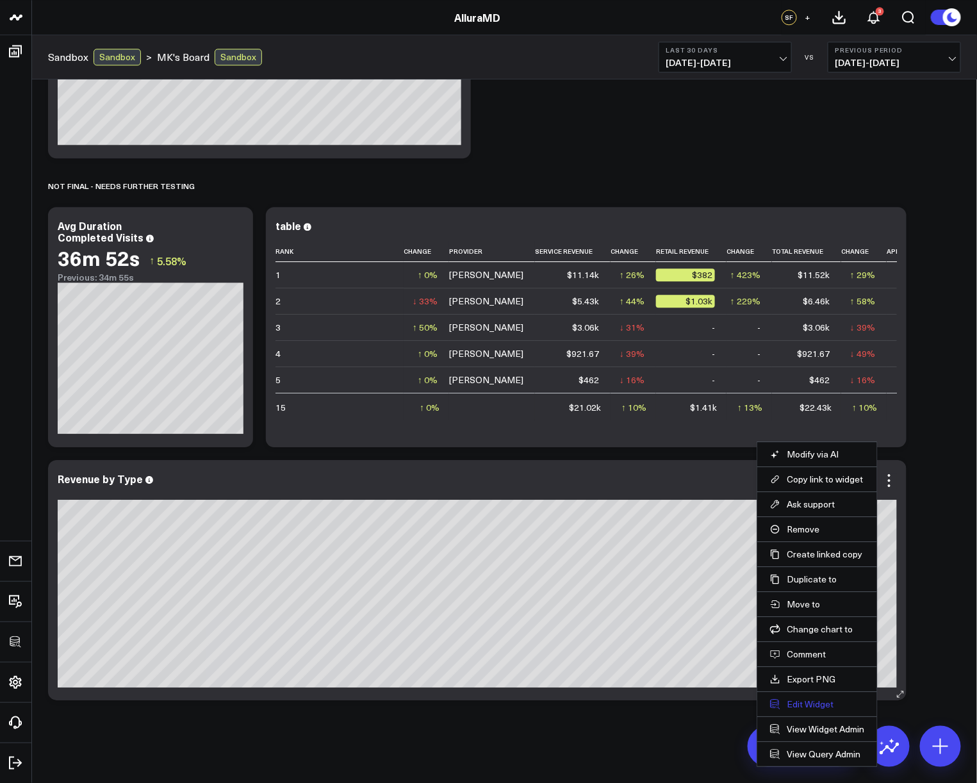
click at [809, 704] on button "Edit Widget" at bounding box center [817, 704] width 94 height 12
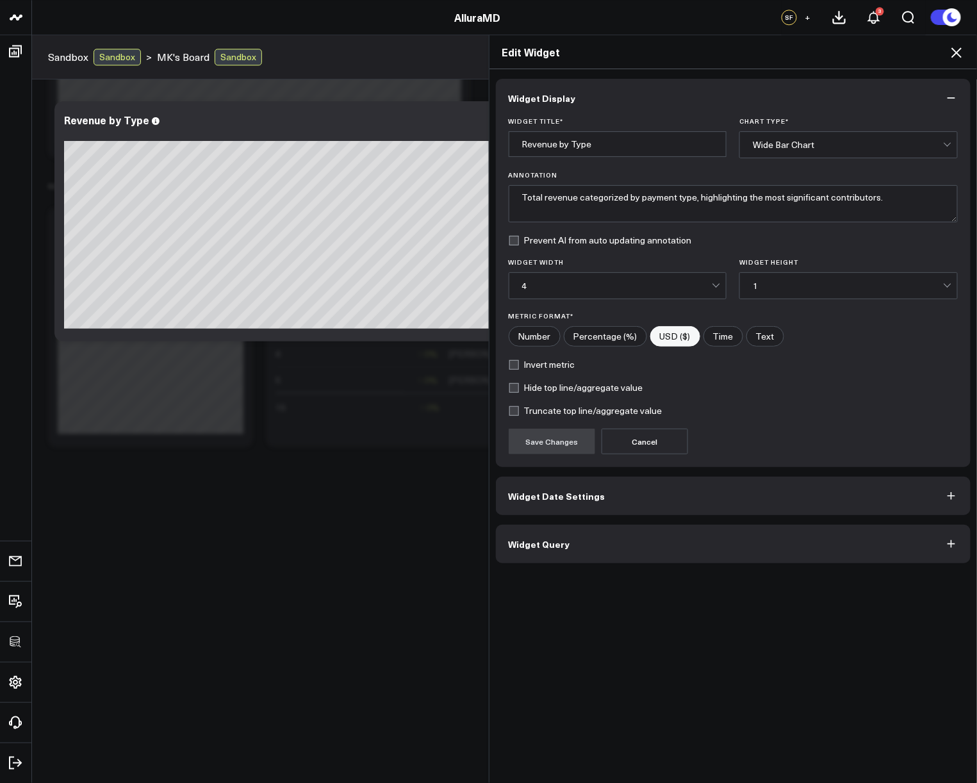
click at [706, 534] on button "Widget Query" at bounding box center [733, 544] width 475 height 38
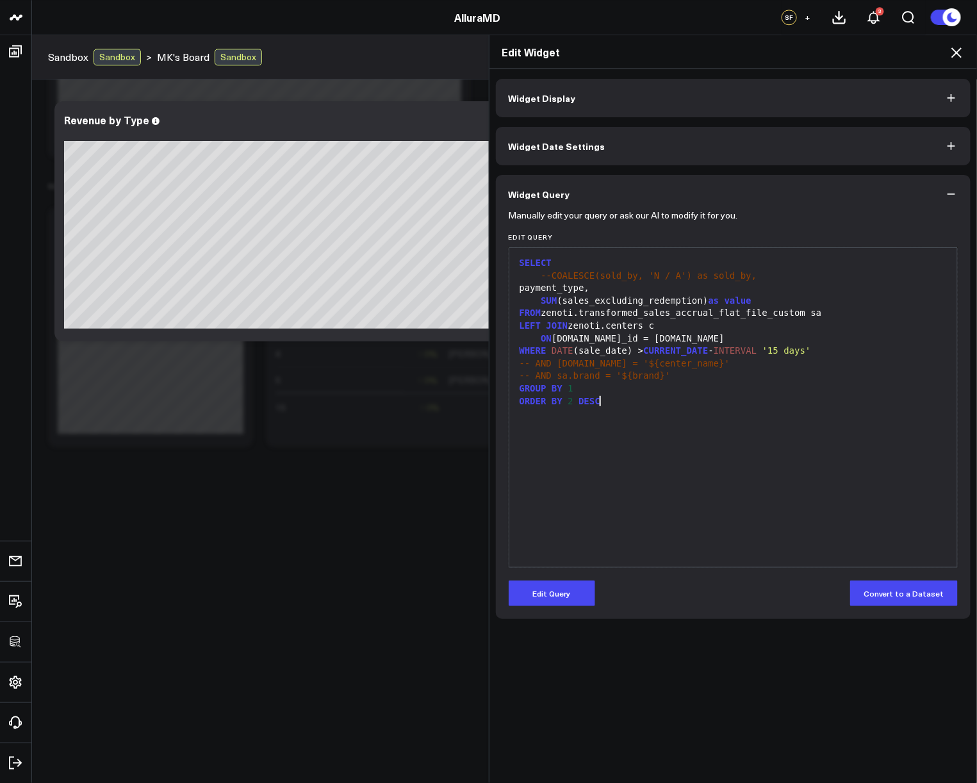
click at [751, 466] on div "SELECT --COALESCE(sold_by, 'N / A') as sold_by, payment_type, SUM (sales_exclud…" at bounding box center [733, 407] width 435 height 306
click at [958, 59] on icon at bounding box center [955, 52] width 15 height 15
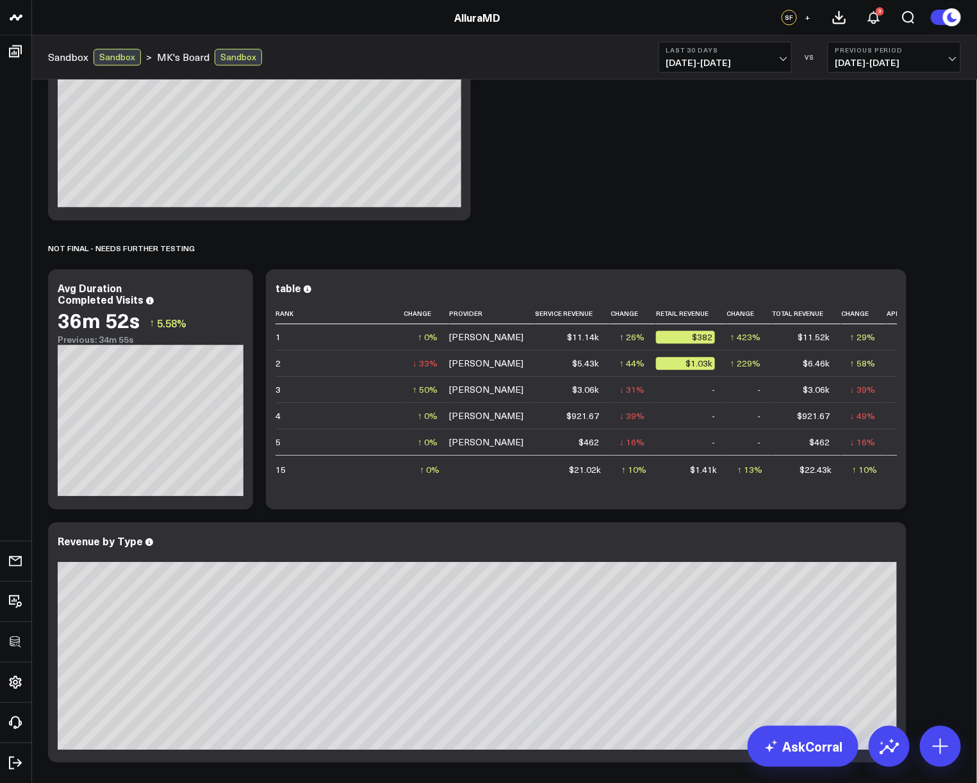
scroll to position [1225, 0]
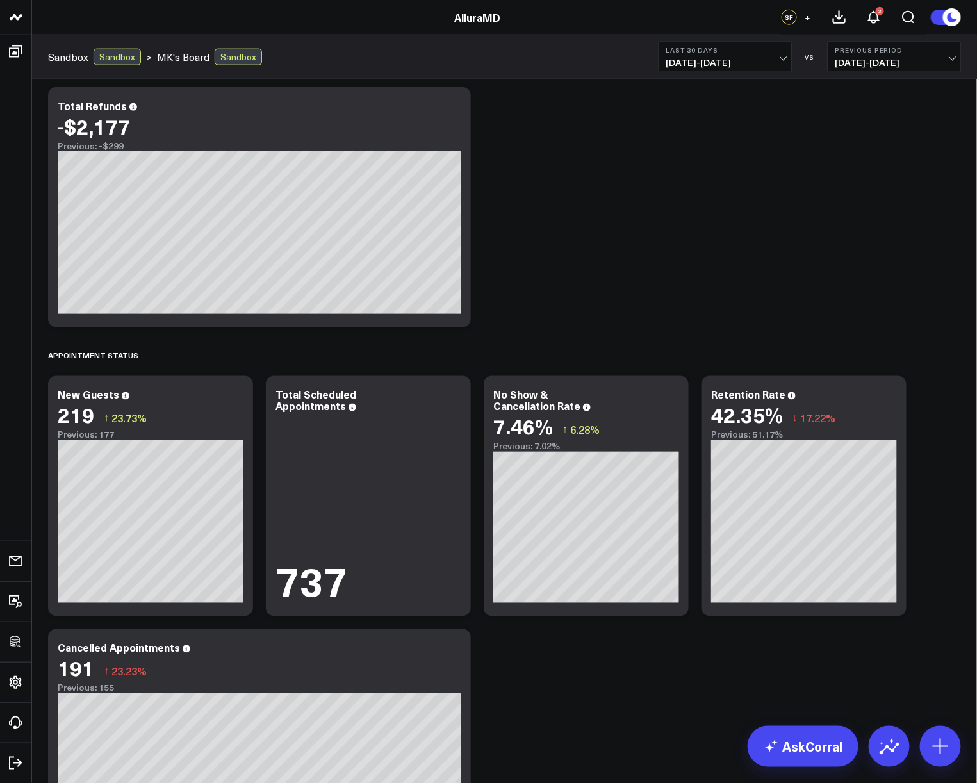
scroll to position [511, 0]
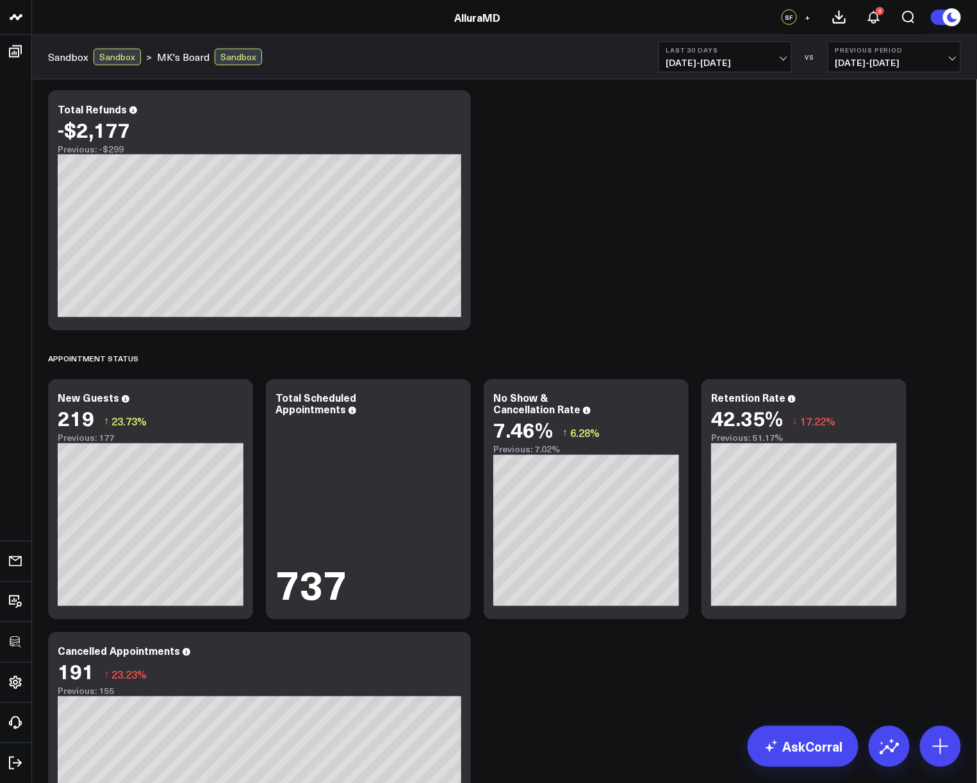
click at [860, 290] on div "Modify via AI Copy link to widget Ask support Remove Create linked copy Executi…" at bounding box center [504, 499] width 925 height 1843
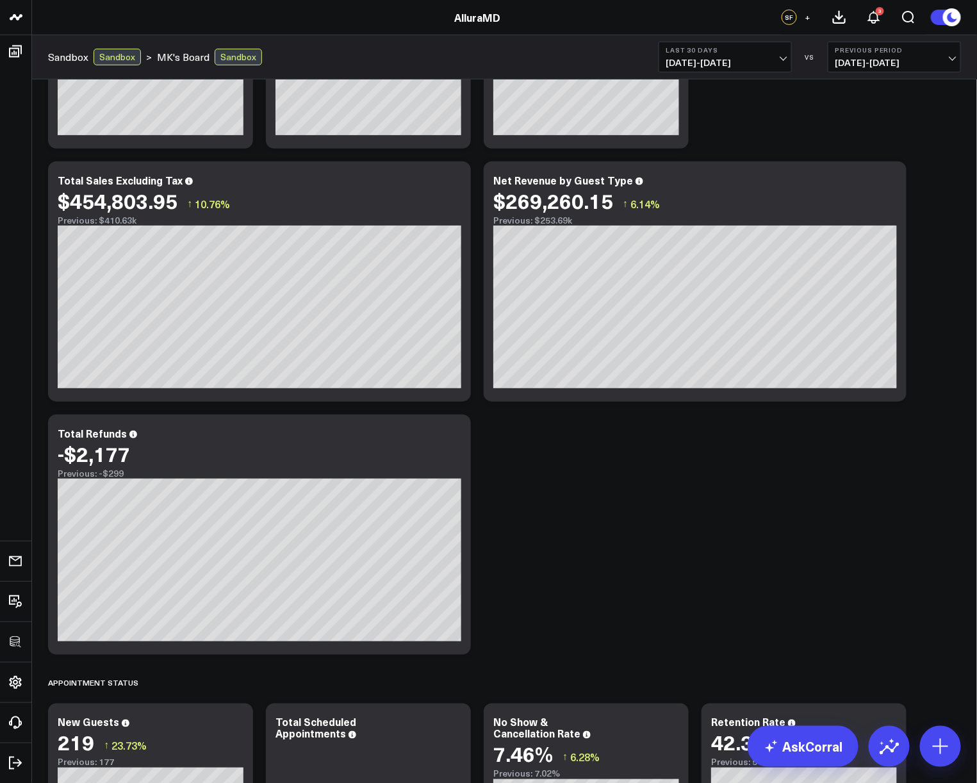
scroll to position [0, 0]
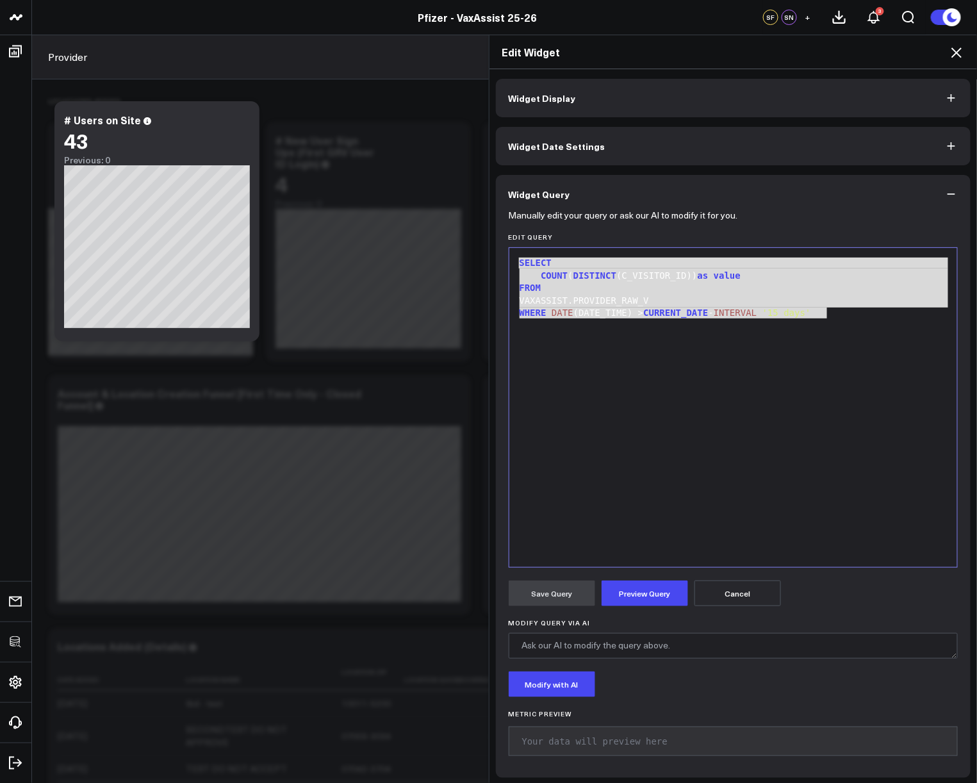
click at [957, 49] on icon at bounding box center [955, 52] width 15 height 15
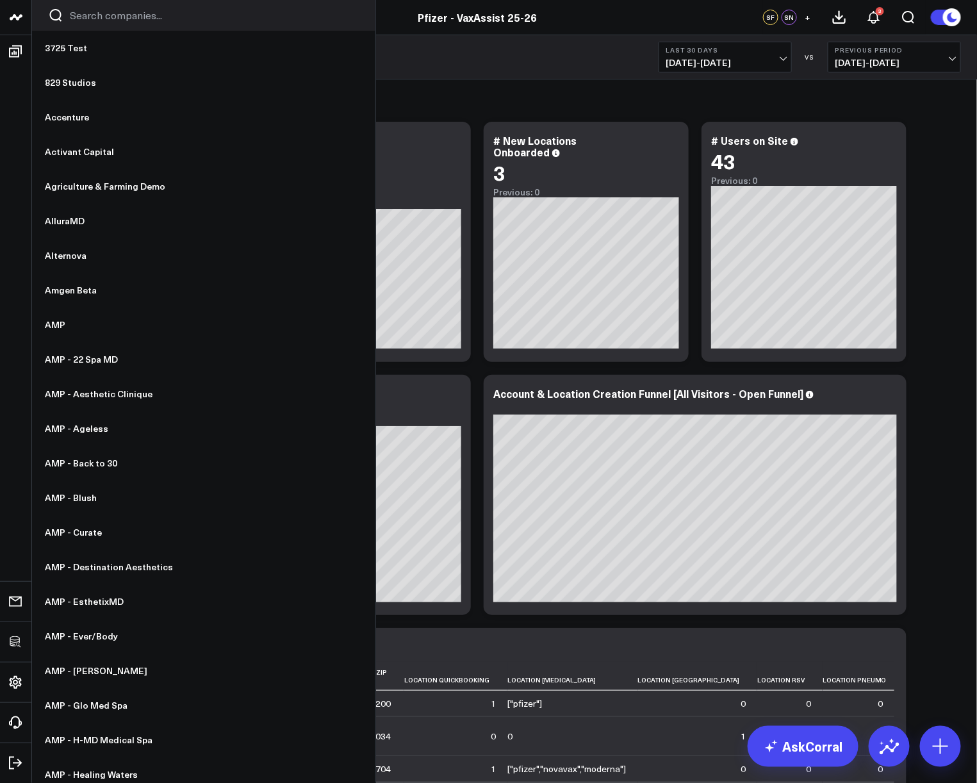
click at [121, 15] on input "Search companies input" at bounding box center [214, 15] width 289 height 14
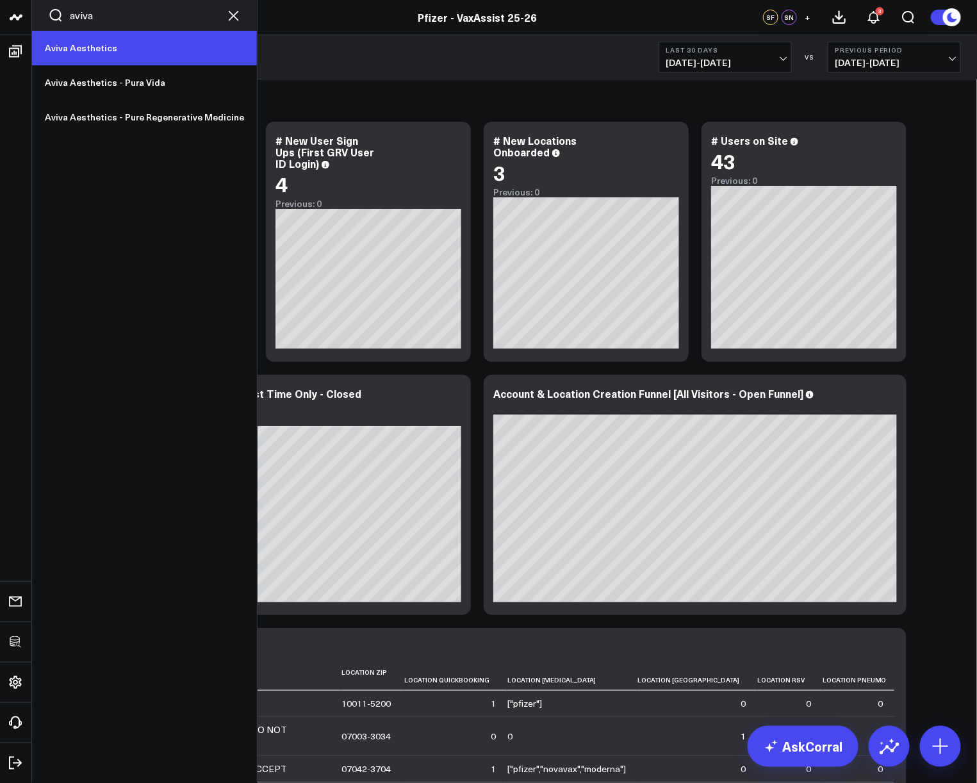
type input "aviva"
click at [138, 49] on link "Aviva Aesthetics" at bounding box center [144, 48] width 225 height 35
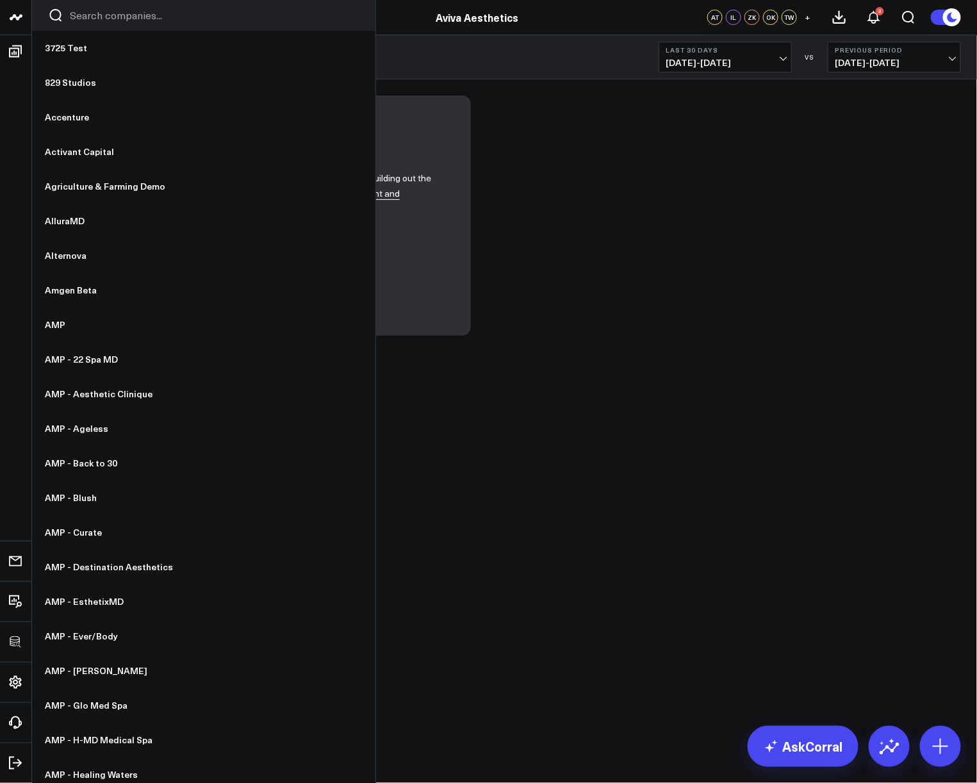
click at [160, 19] on input "Search companies input" at bounding box center [214, 15] width 289 height 14
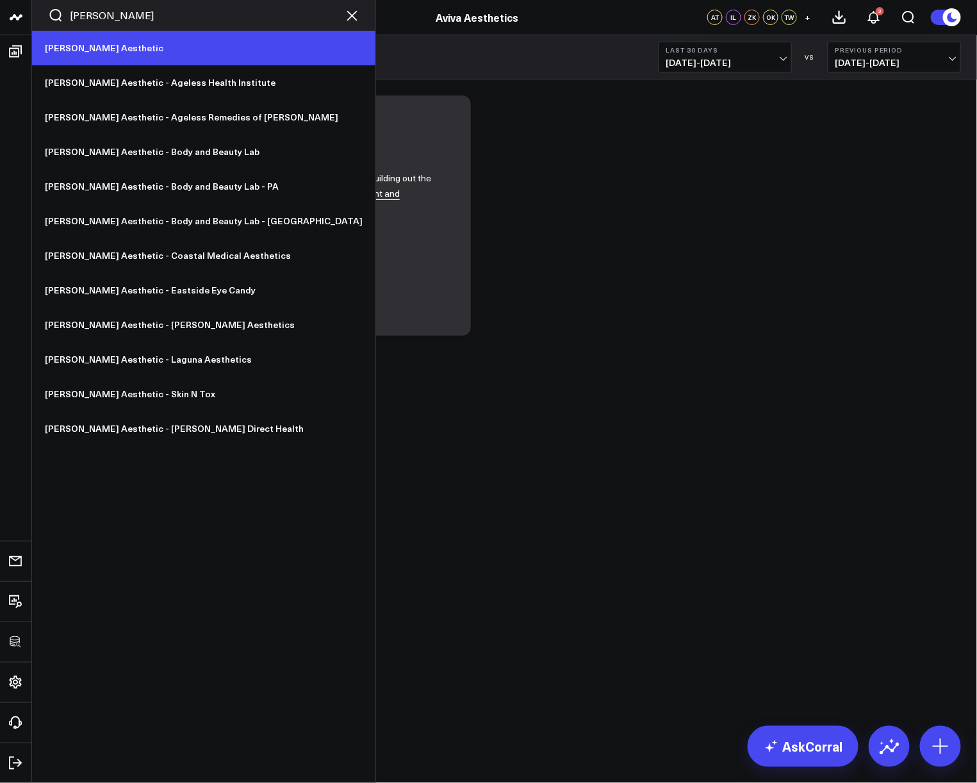
type input "[PERSON_NAME]"
click at [147, 56] on link "[PERSON_NAME] Aesthetic" at bounding box center [203, 48] width 343 height 35
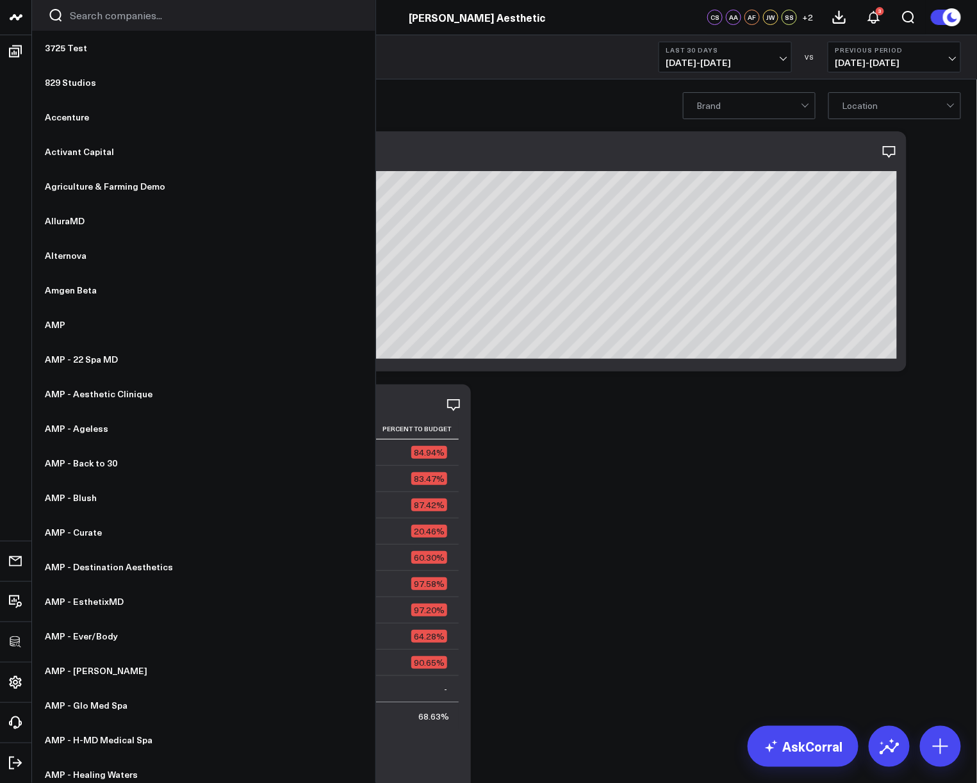
click at [89, 22] on input "Search companies input" at bounding box center [214, 15] width 289 height 14
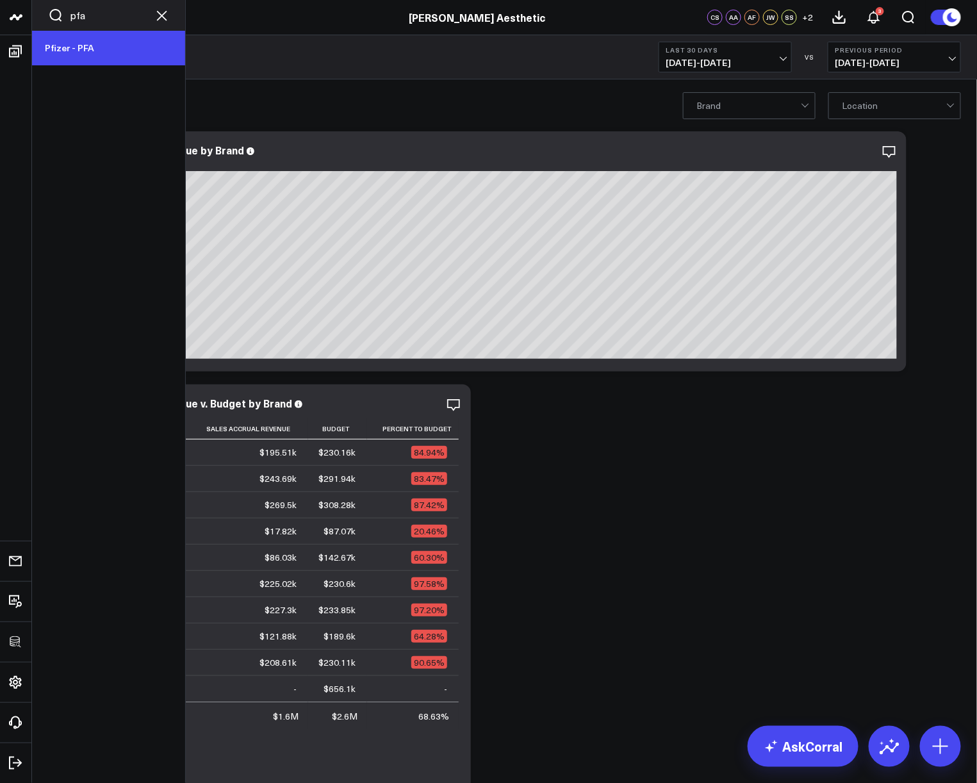
type input "pfa"
click at [81, 40] on link "Pfizer - PFA" at bounding box center [108, 48] width 153 height 35
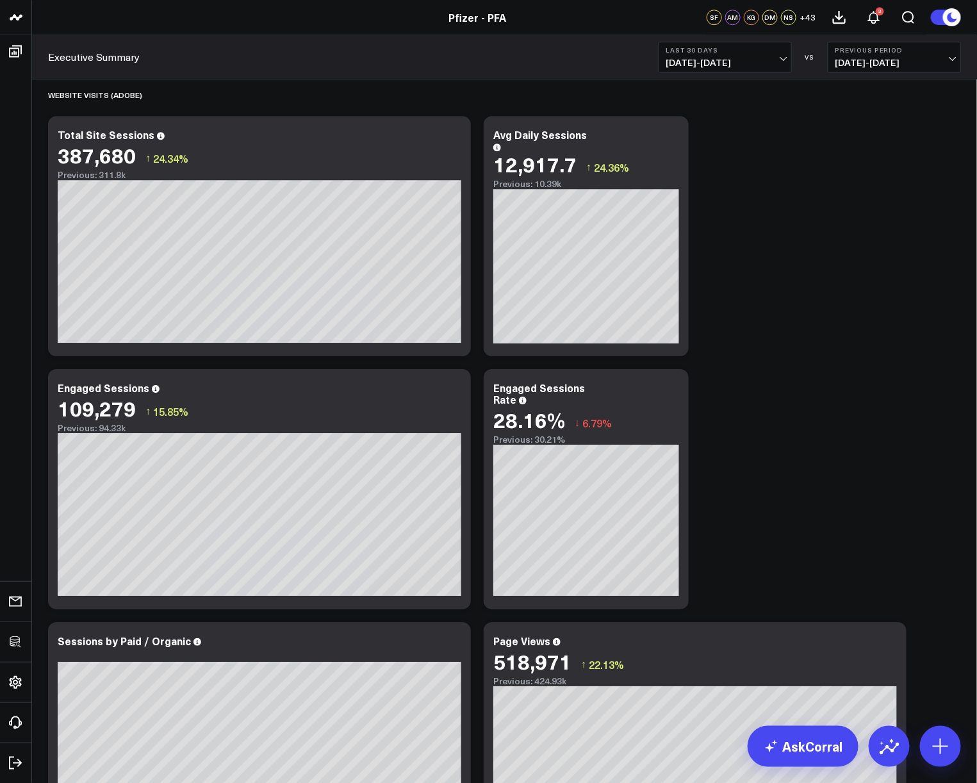
scroll to position [1346, 0]
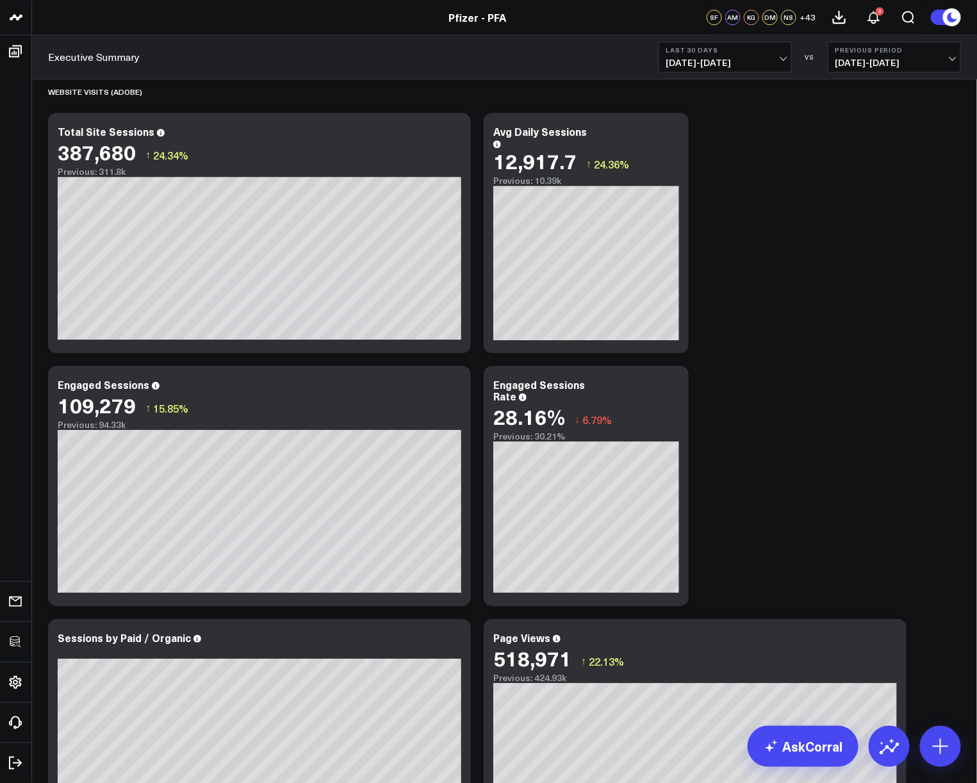
click at [751, 54] on button "Last 30 Days [DATE] - [DATE]" at bounding box center [724, 57] width 133 height 31
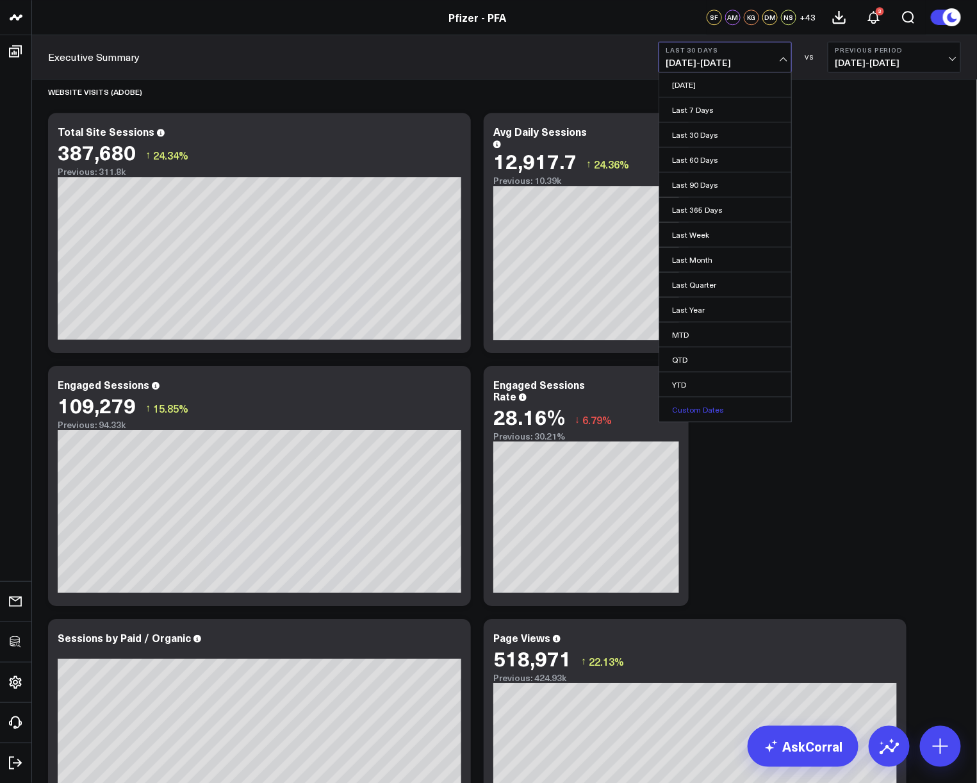
click at [719, 409] on link "Custom Dates" at bounding box center [725, 409] width 132 height 24
select select "7"
select select "2025"
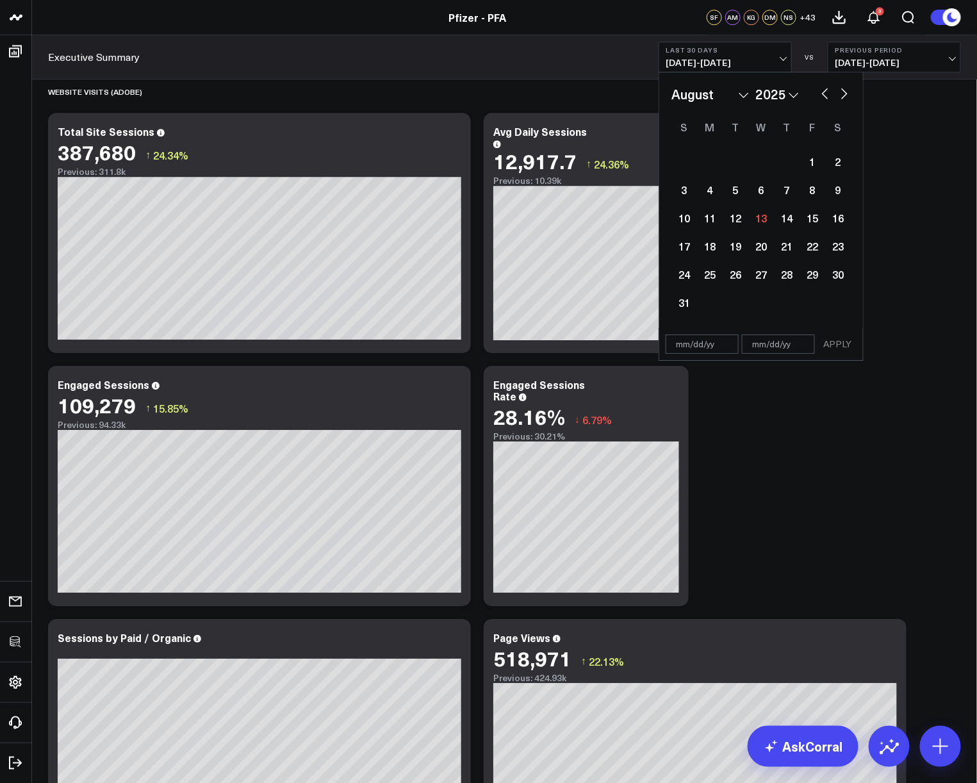
click at [826, 95] on button "button" at bounding box center [824, 92] width 13 height 15
select select "4"
select select "2025"
click at [826, 95] on button "button" at bounding box center [824, 92] width 13 height 15
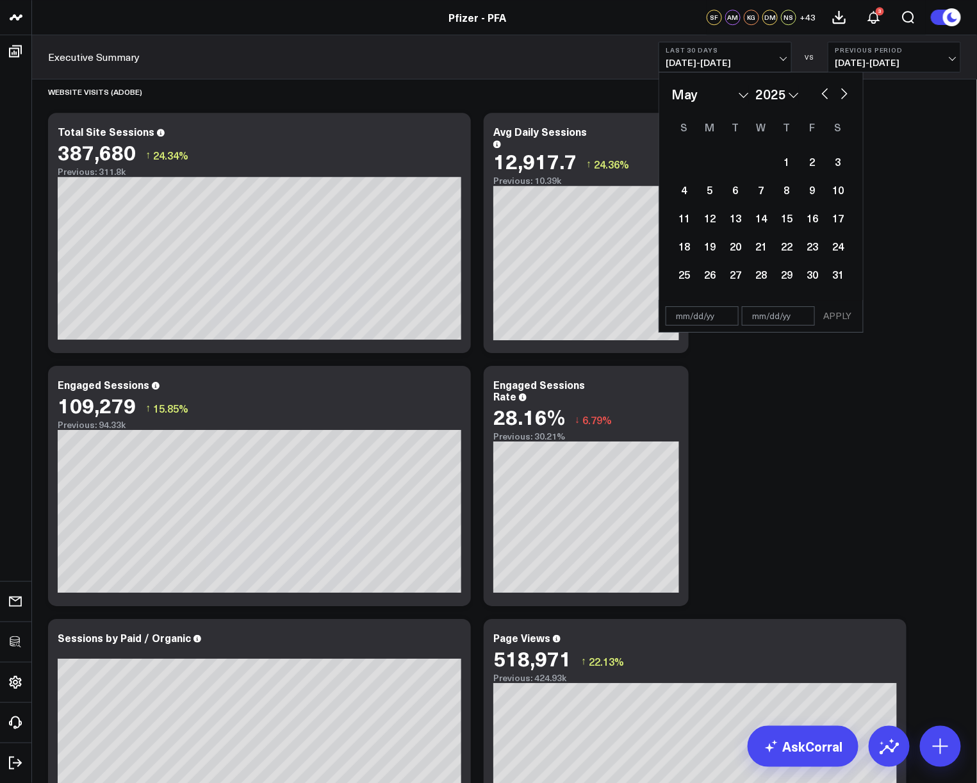
select select "3"
select select "2025"
click at [761, 192] on div "9" at bounding box center [761, 190] width 26 height 26
type input "[DATE]"
select select "3"
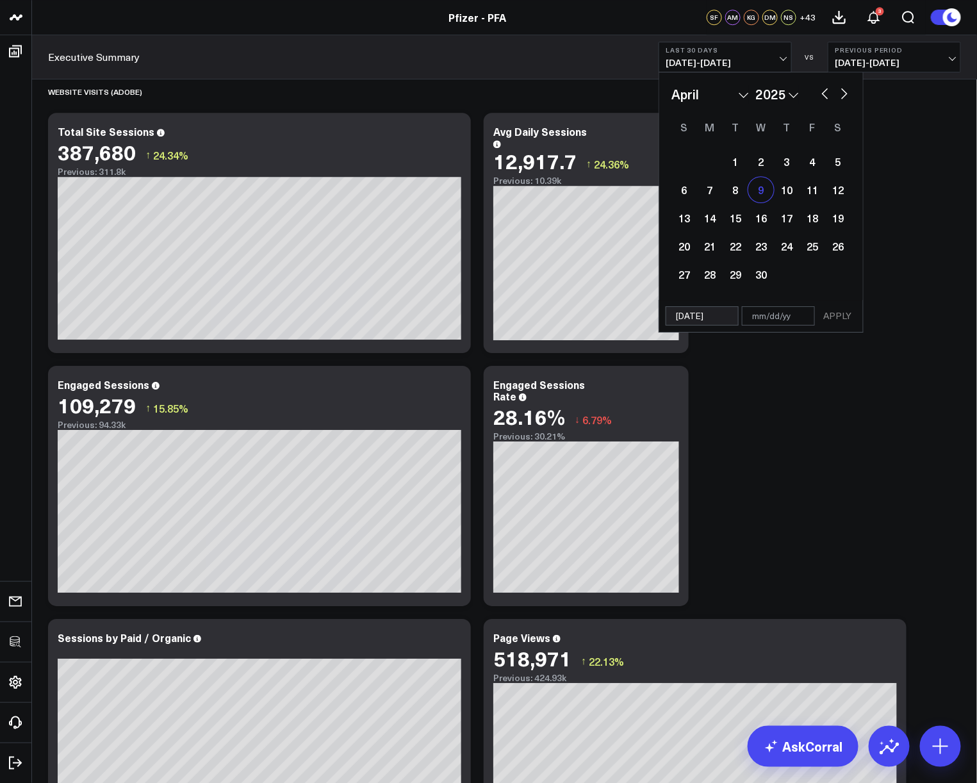
select select "2025"
click at [844, 98] on button "button" at bounding box center [844, 92] width 13 height 15
select select "4"
select select "2025"
click at [845, 97] on button "button" at bounding box center [844, 92] width 13 height 15
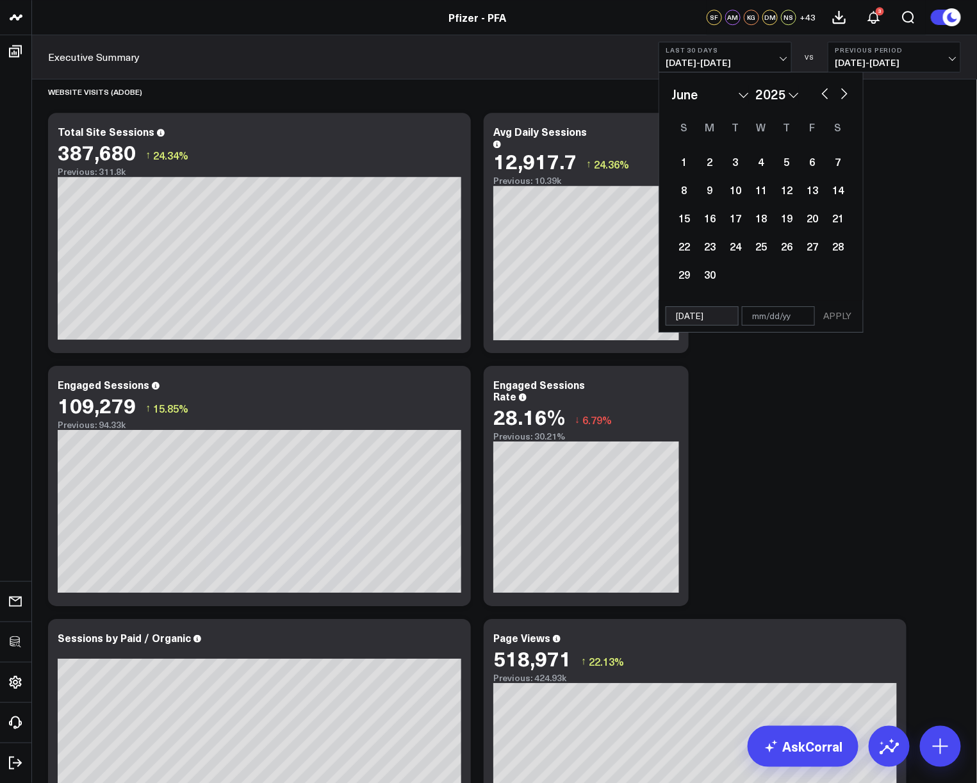
click at [845, 97] on button "button" at bounding box center [844, 92] width 13 height 15
select select "6"
select select "2025"
click at [845, 98] on button "button" at bounding box center [844, 92] width 13 height 15
select select "7"
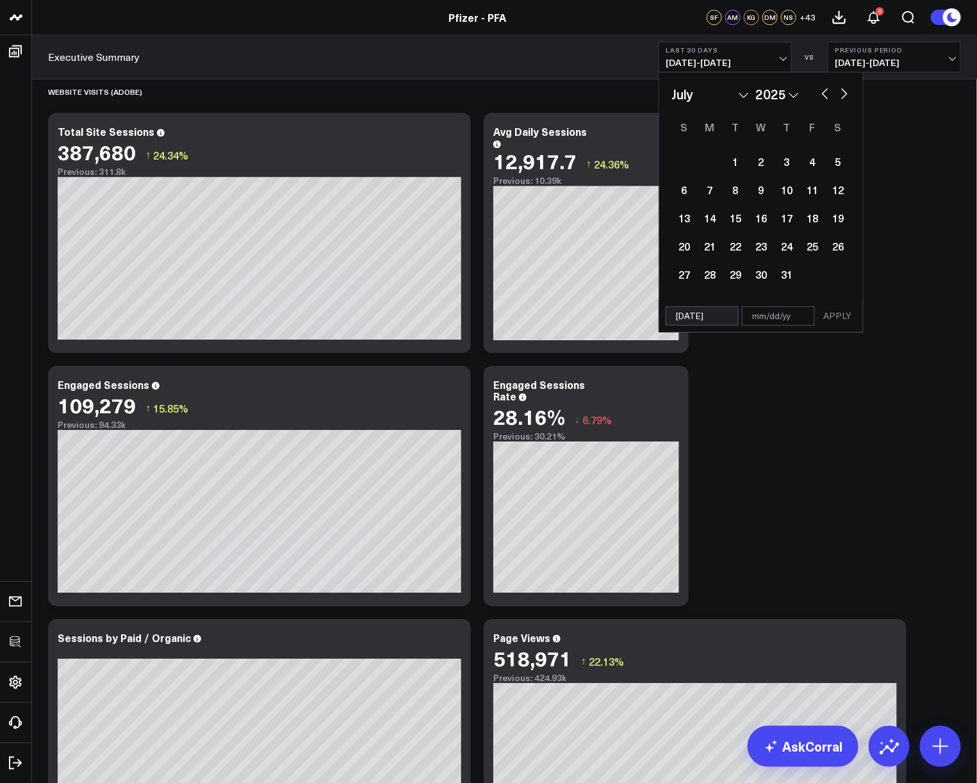
select select "2025"
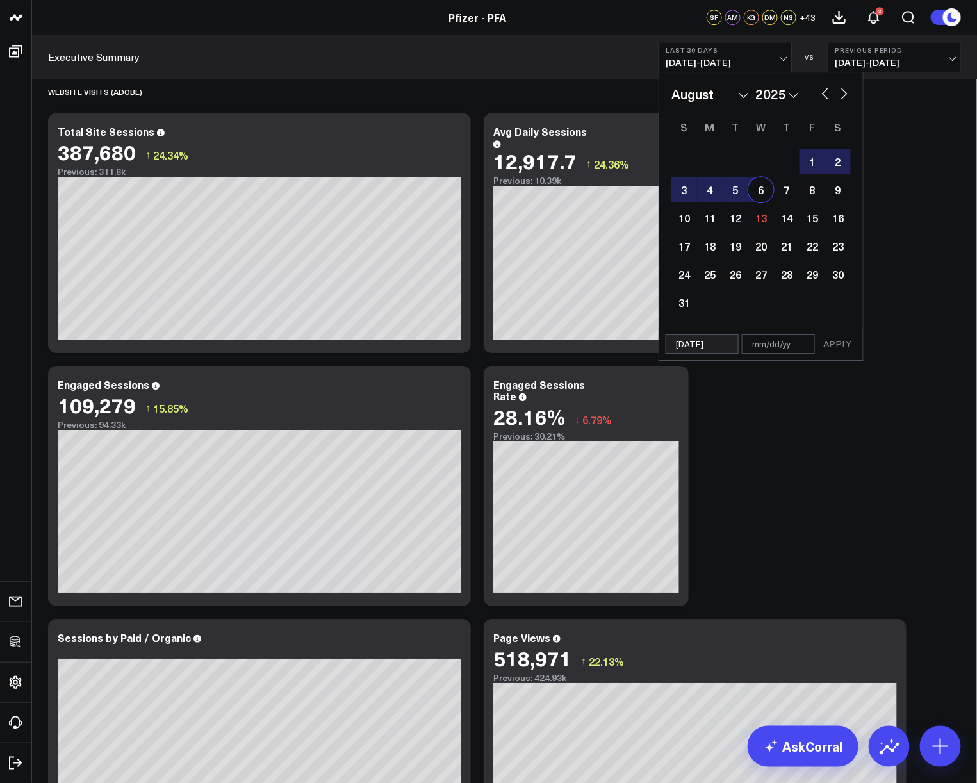
click at [768, 193] on div "6" at bounding box center [761, 190] width 26 height 26
type input "[DATE]"
select select "7"
select select "2025"
click at [845, 345] on button "APPLY" at bounding box center [837, 343] width 38 height 19
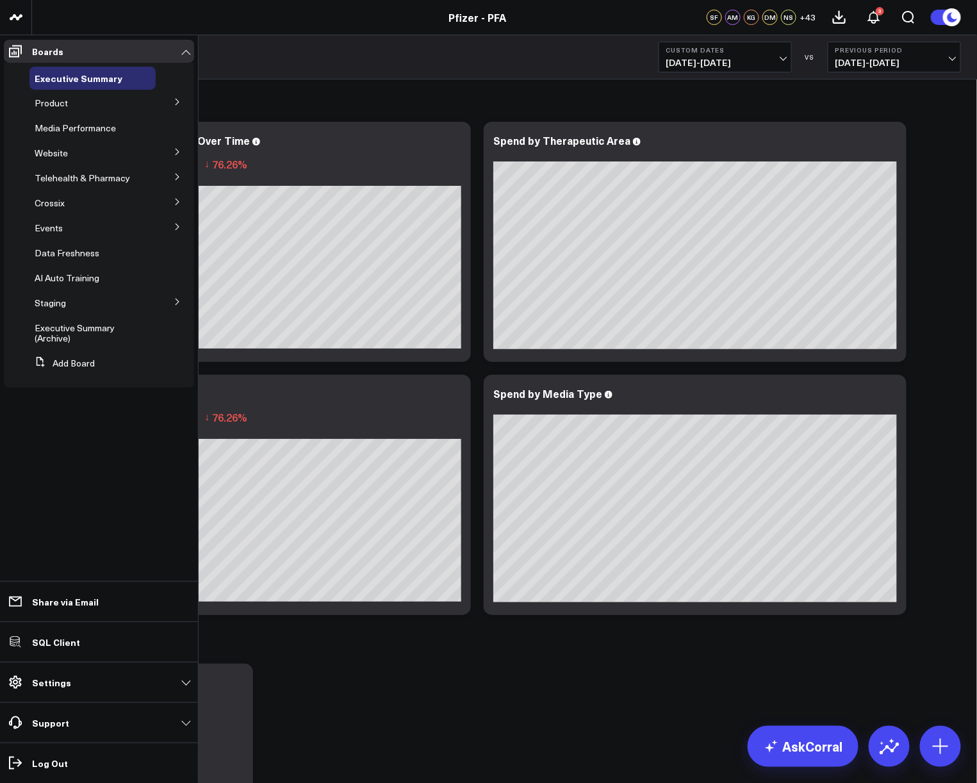
click at [176, 105] on icon at bounding box center [178, 102] width 8 height 8
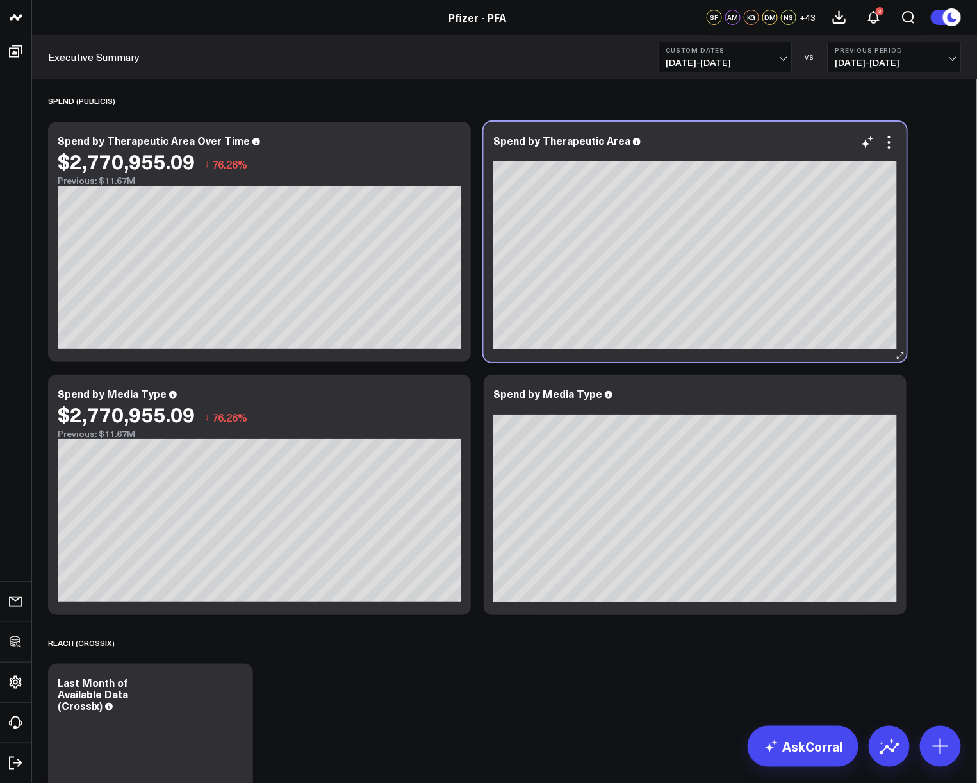
click at [886, 123] on div "Spend by Therapeutic Area" at bounding box center [695, 242] width 423 height 240
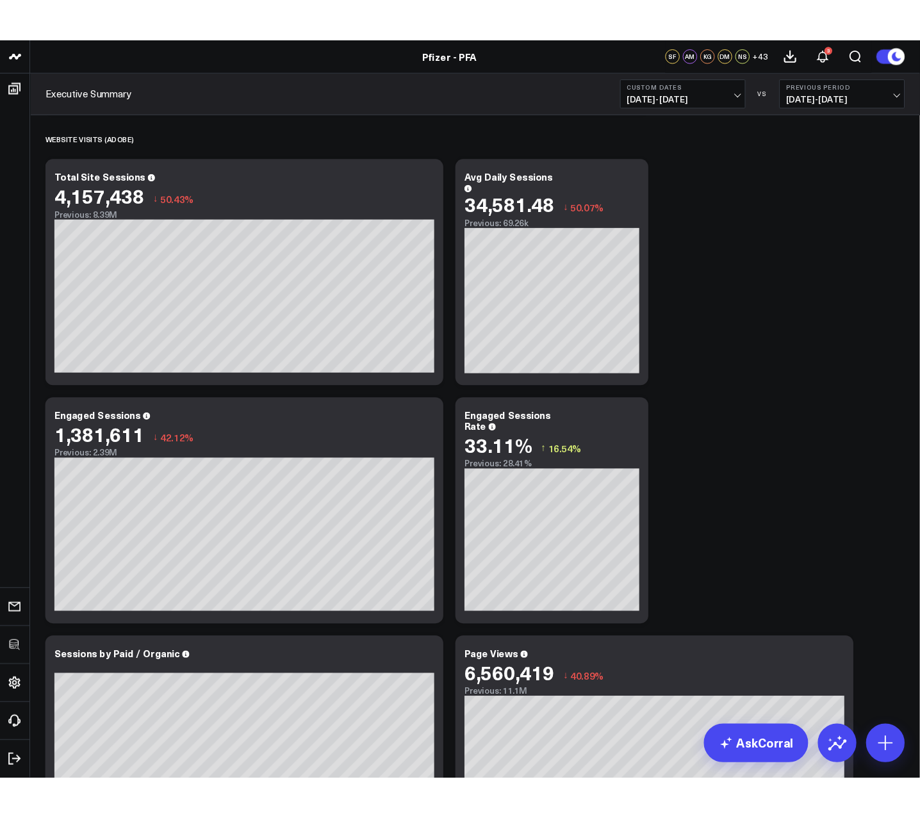
scroll to position [1337, 0]
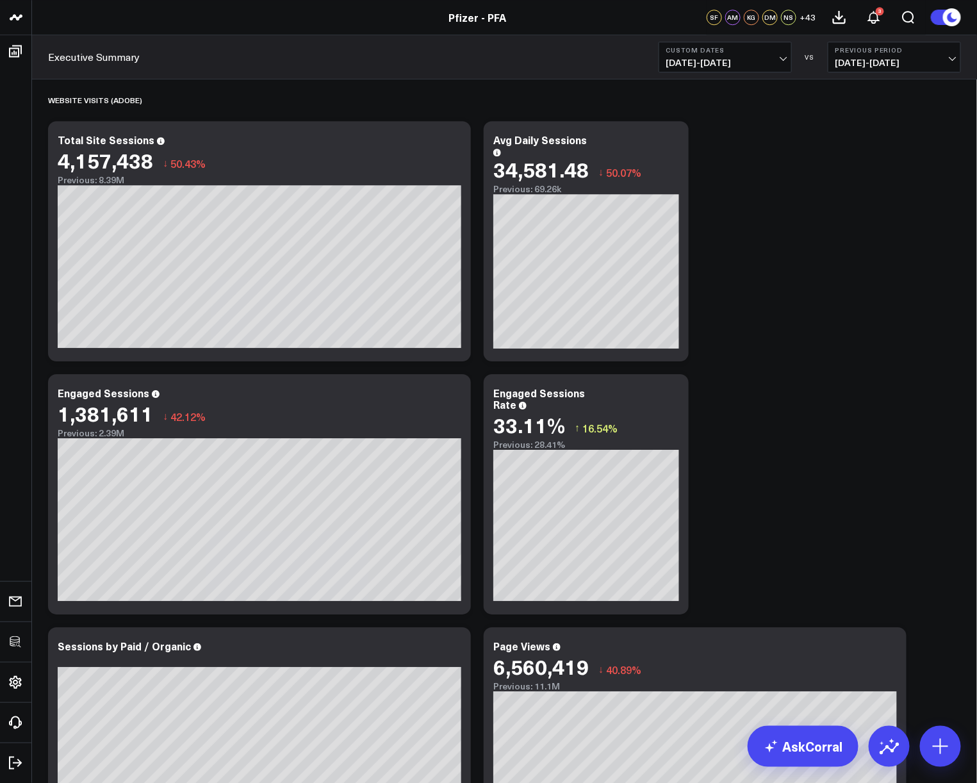
click at [736, 60] on span "[DATE] - [DATE]" at bounding box center [724, 63] width 119 height 10
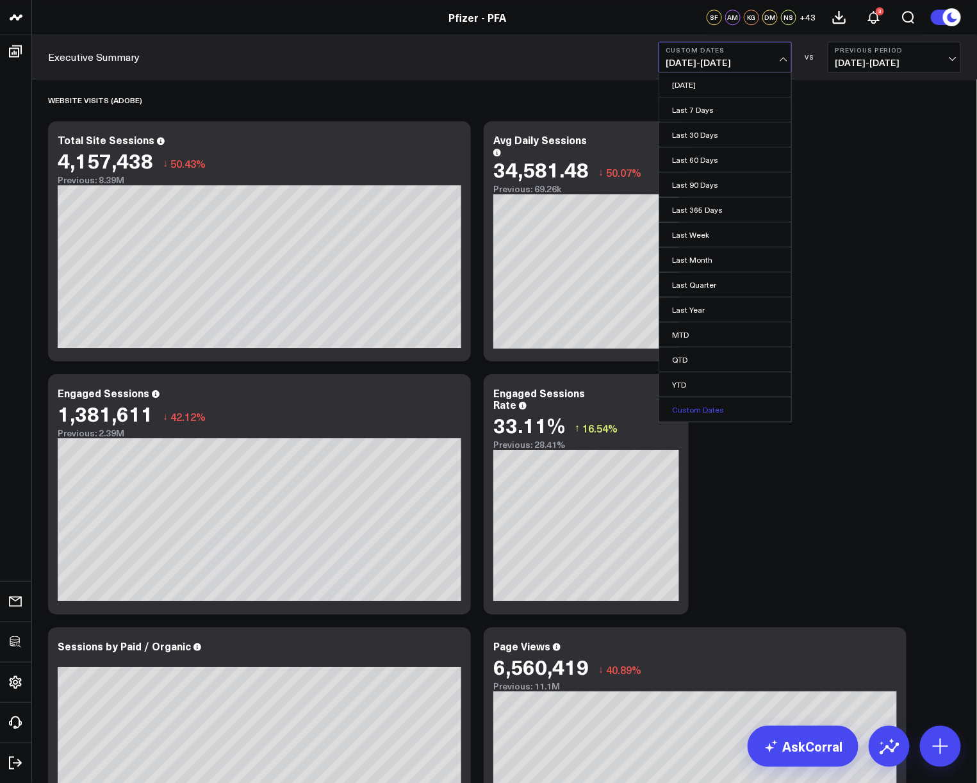
click at [732, 402] on link "Custom Dates" at bounding box center [725, 409] width 132 height 24
select select "7"
select select "2025"
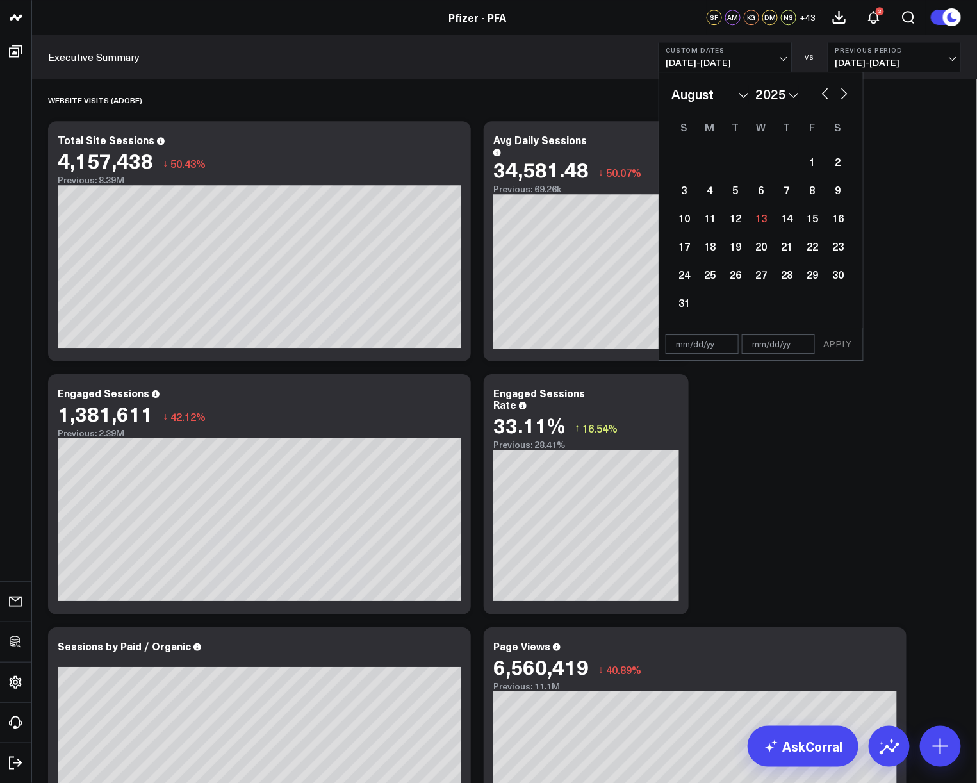
click at [824, 93] on button "button" at bounding box center [824, 92] width 13 height 15
select select "6"
select select "2025"
click at [824, 93] on button "button" at bounding box center [824, 92] width 13 height 15
click at [825, 93] on button "button" at bounding box center [824, 92] width 13 height 15
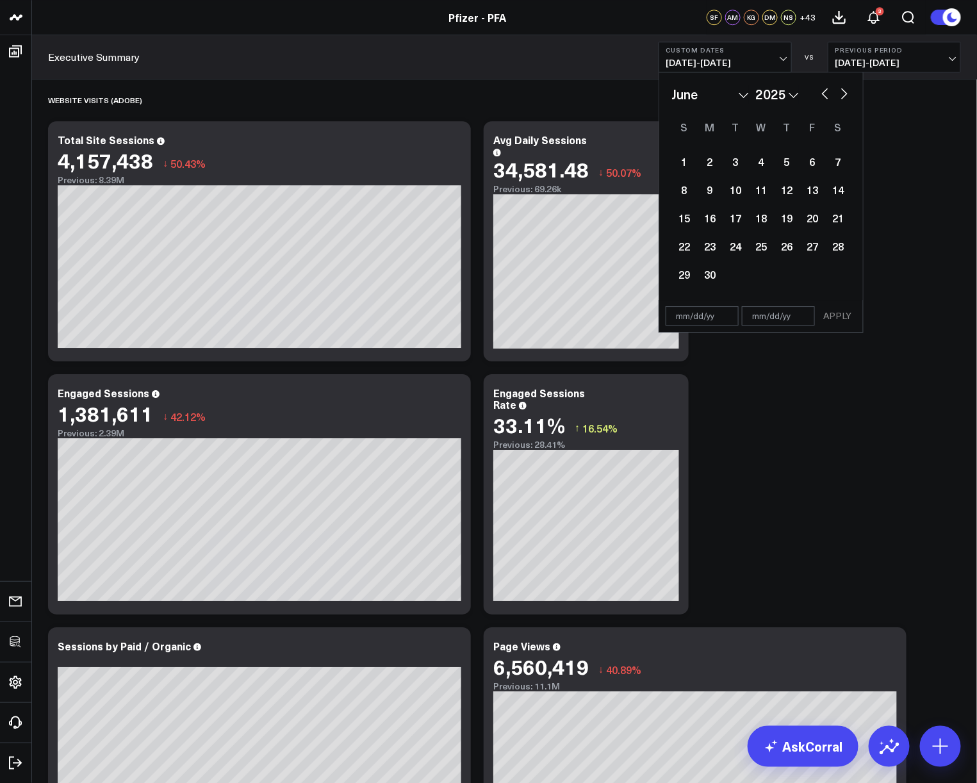
select select "3"
select select "2025"
click at [825, 93] on button "button" at bounding box center [824, 92] width 13 height 15
select select "2"
select select "2025"
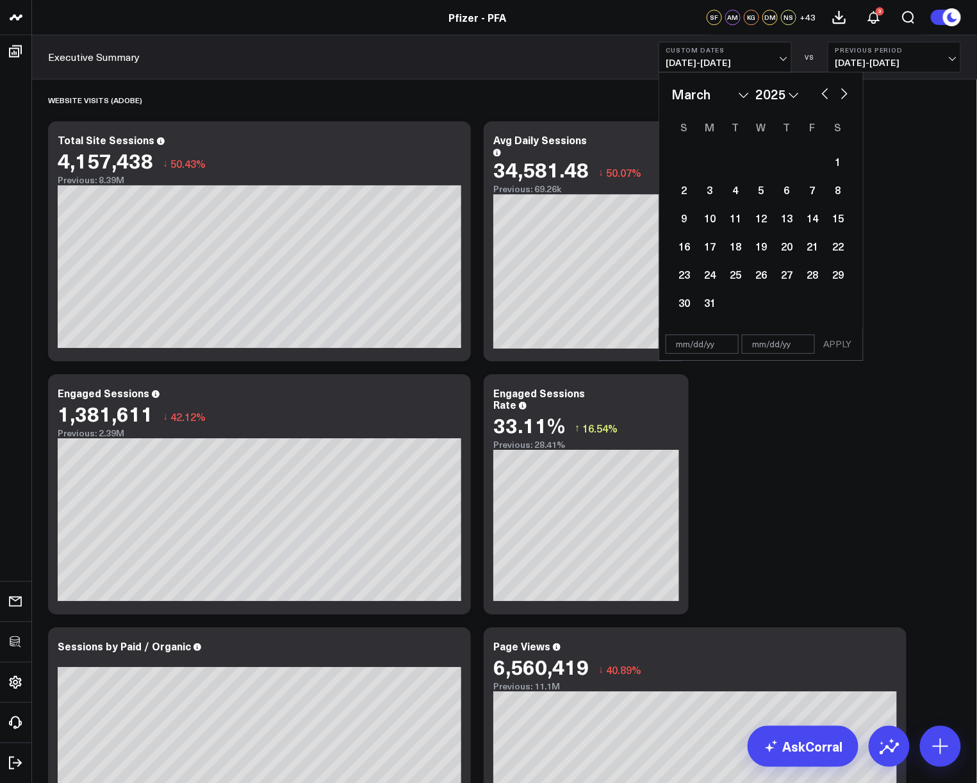
click at [825, 94] on button "button" at bounding box center [824, 92] width 13 height 15
select select "2025"
click at [767, 158] on div "1" at bounding box center [761, 162] width 26 height 26
type input "[DATE]"
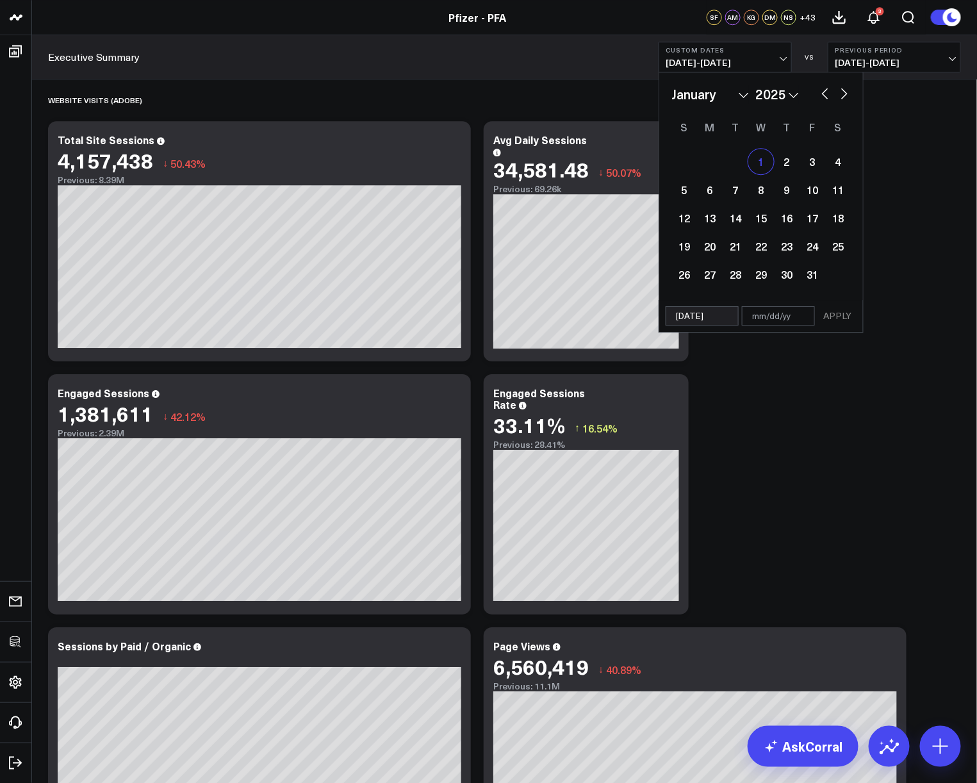
select select "2025"
click at [843, 97] on button "button" at bounding box center [844, 92] width 13 height 15
select select "2"
select select "2025"
click at [843, 97] on button "button" at bounding box center [844, 92] width 13 height 15
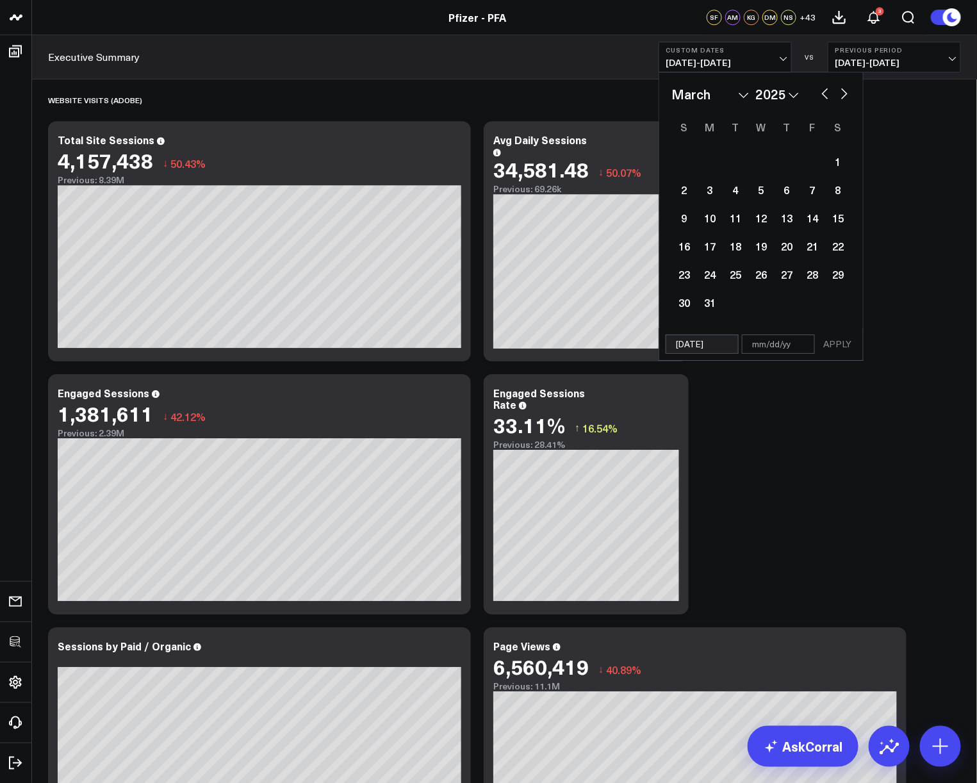
select select "4"
select select "2025"
click at [843, 97] on button "button" at bounding box center [844, 92] width 13 height 15
select select "5"
select select "2025"
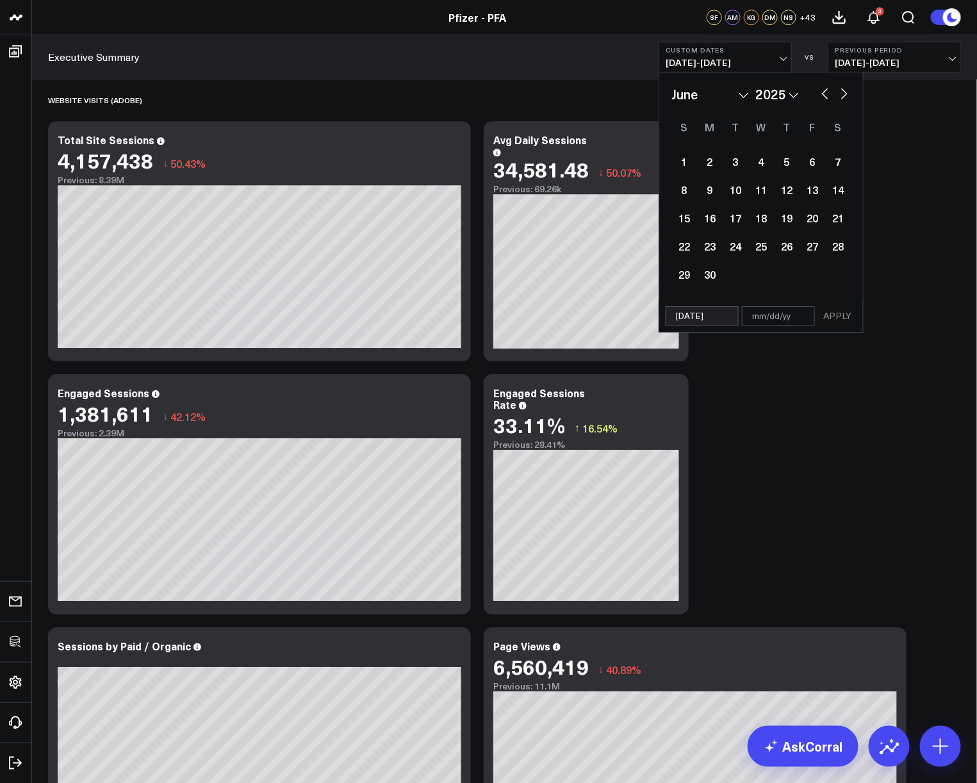
click at [824, 98] on button "button" at bounding box center [824, 92] width 13 height 15
select select "4"
select select "2025"
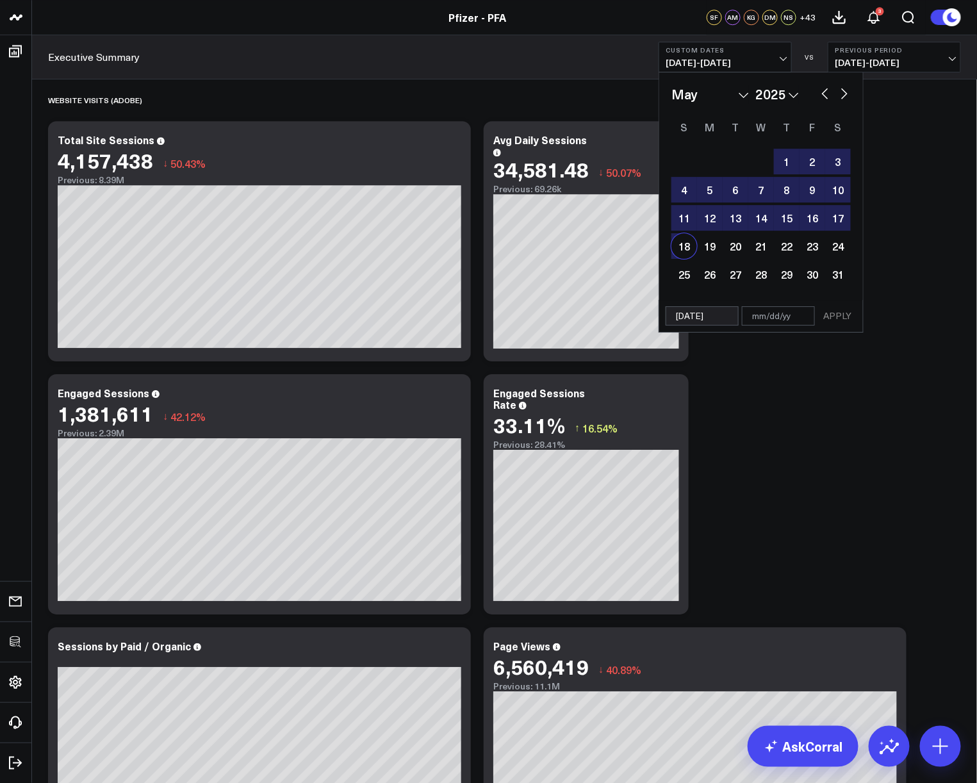
click at [690, 247] on div "18" at bounding box center [684, 246] width 26 height 26
type input "05/18/25"
select select "4"
select select "2025"
click at [849, 318] on button "APPLY" at bounding box center [837, 315] width 38 height 19
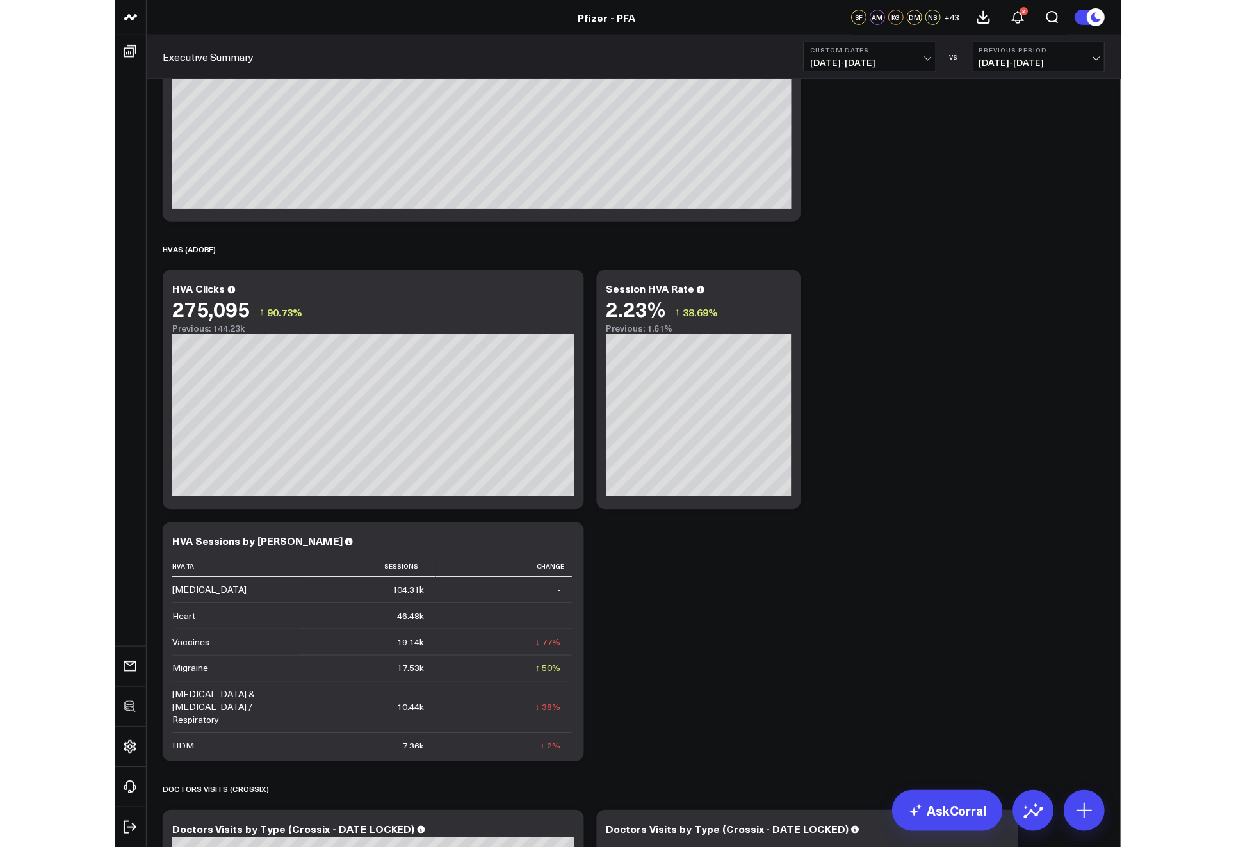
scroll to position [2233, 0]
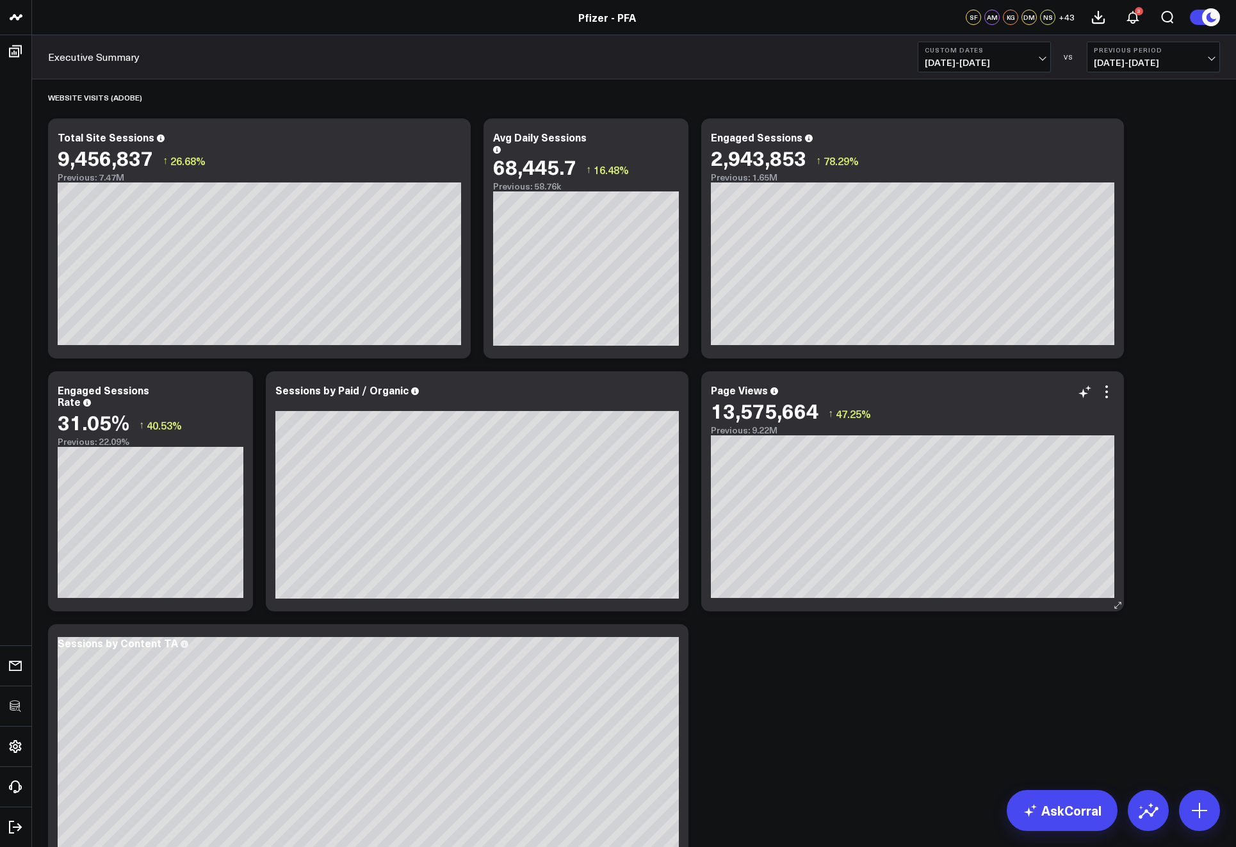
scroll to position [1090, 0]
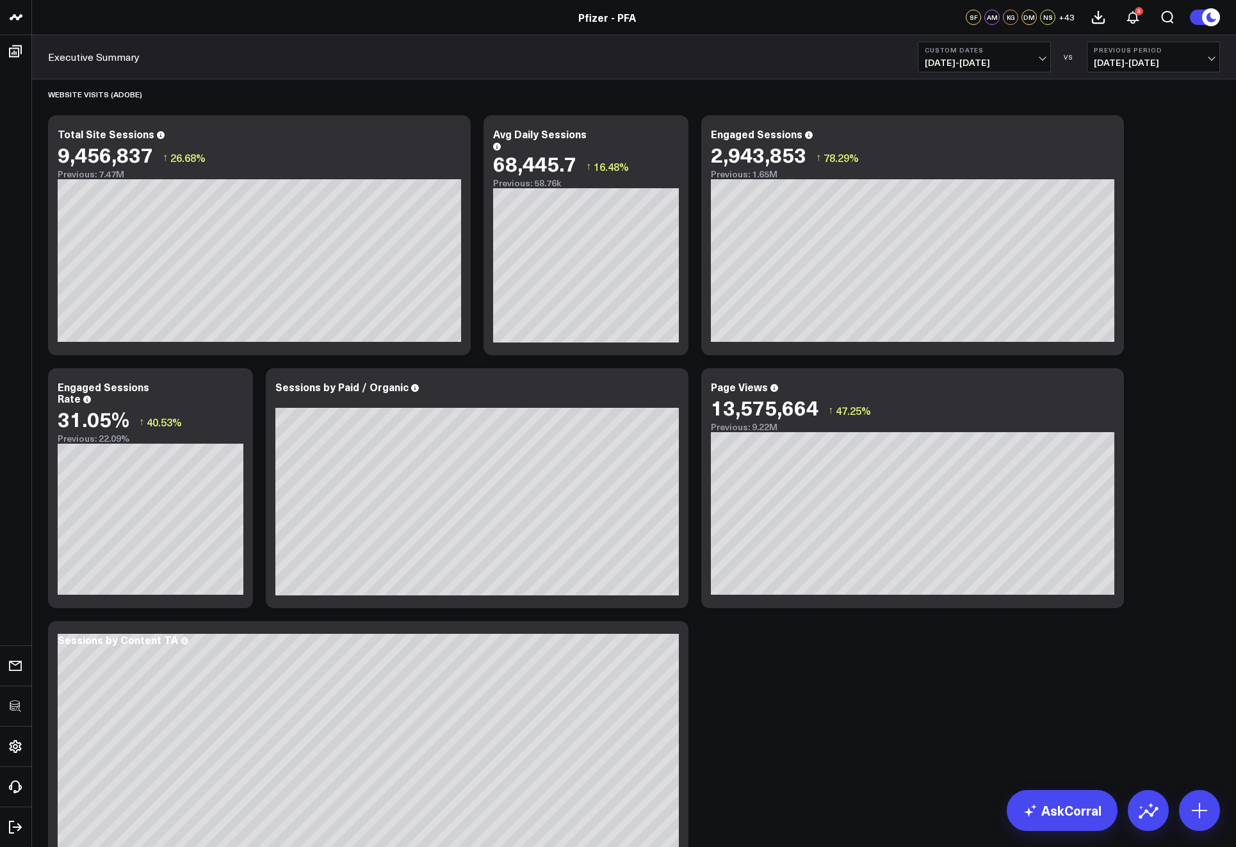
click at [976, 227] on div "SPEND (PUBLICIS) Modify via AI Copy link to widget Ask support Remove Create li…" at bounding box center [634, 361] width 1185 height 2745
click at [967, 76] on div "Executive Summary Custom Dates 01/01/25 - 05/18/25 VS Previous Period 08/16/24 …" at bounding box center [634, 57] width 1204 height 44
click at [964, 68] on span "01/01/25 - 05/18/25" at bounding box center [984, 63] width 119 height 10
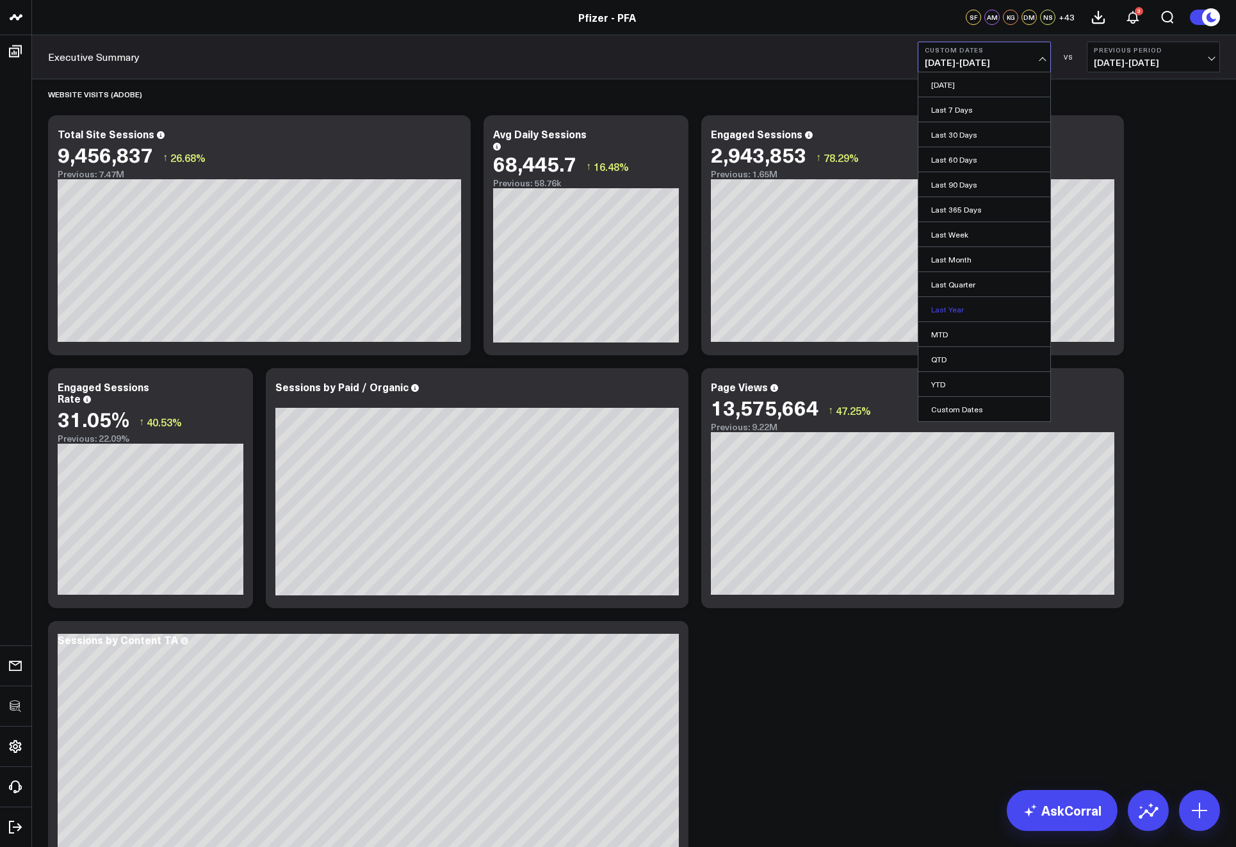
click at [957, 308] on link "Last Year" at bounding box center [984, 309] width 132 height 24
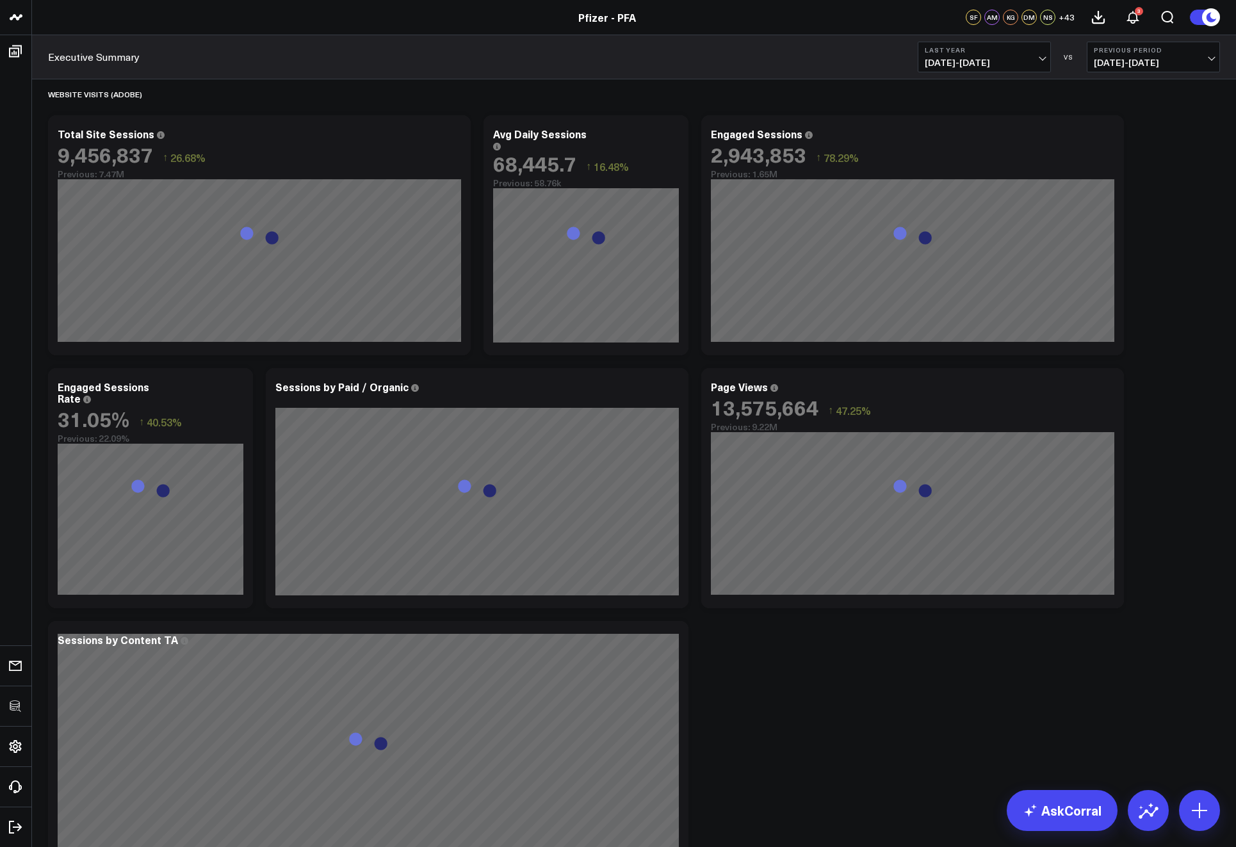
click at [976, 267] on div "SPEND (PUBLICIS) Modify via AI Copy link to widget Ask support Remove Create li…" at bounding box center [634, 361] width 1185 height 2745
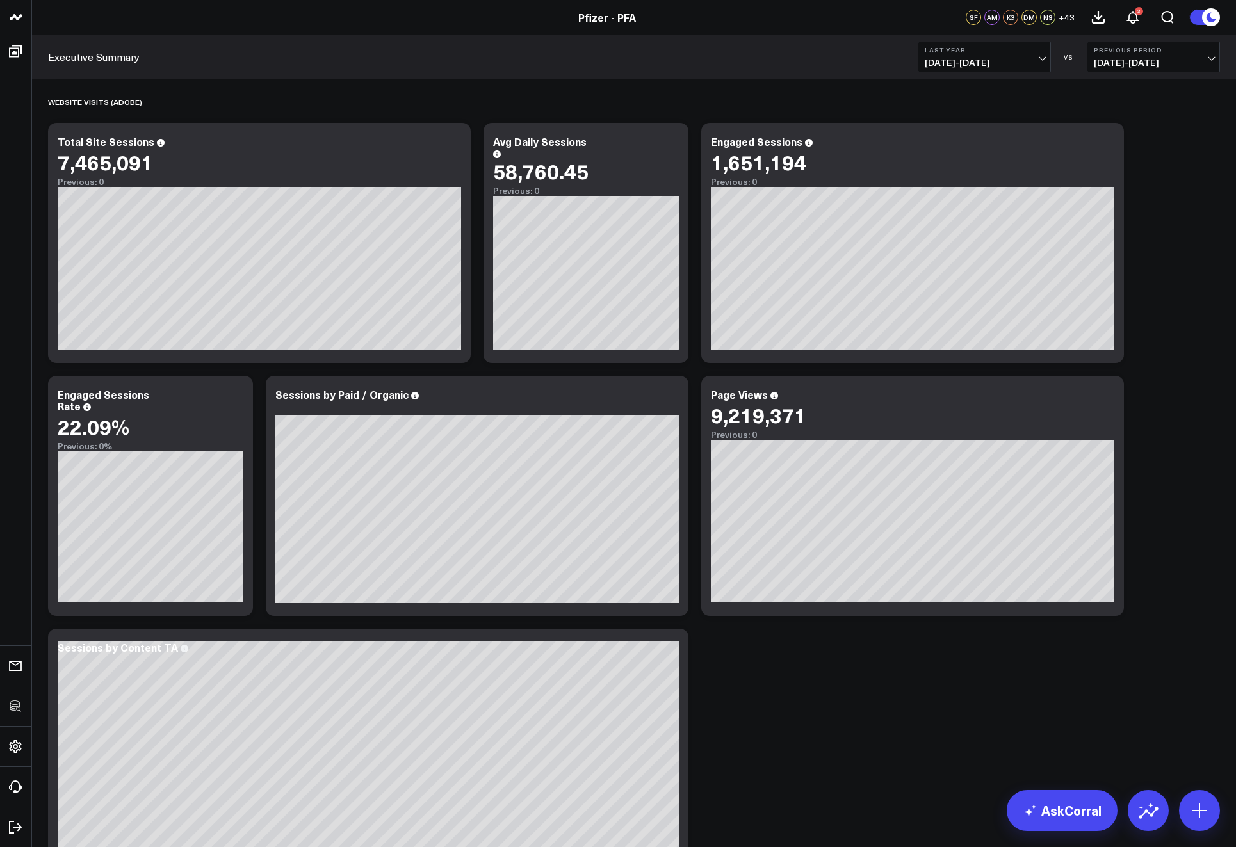
scroll to position [1079, 0]
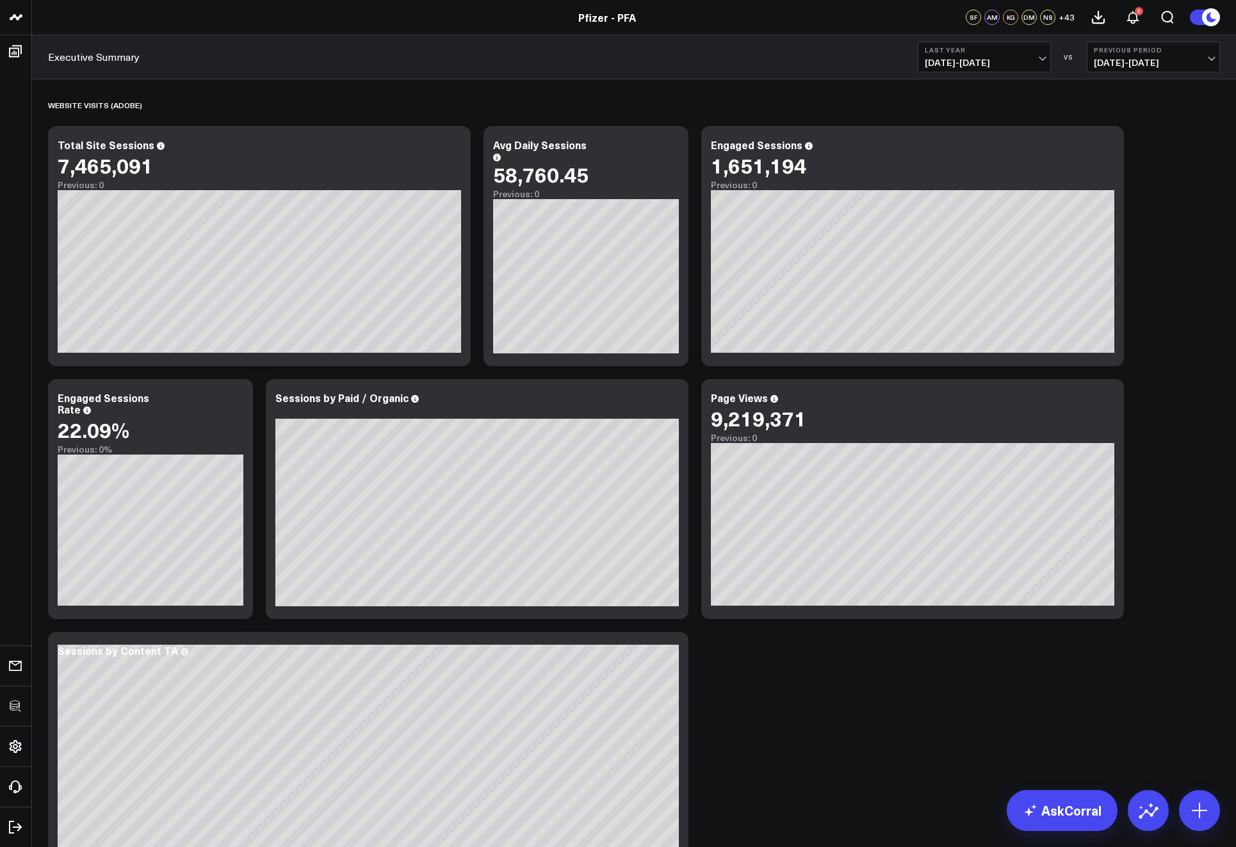
click at [976, 327] on div "SPEND (PUBLICIS) Modify via AI Copy link to widget Ask support Remove Create li…" at bounding box center [634, 372] width 1185 height 2745
click at [976, 245] on div "SPEND (PUBLICIS) Modify via AI Copy link to widget Ask support Remove Create li…" at bounding box center [634, 372] width 1185 height 2745
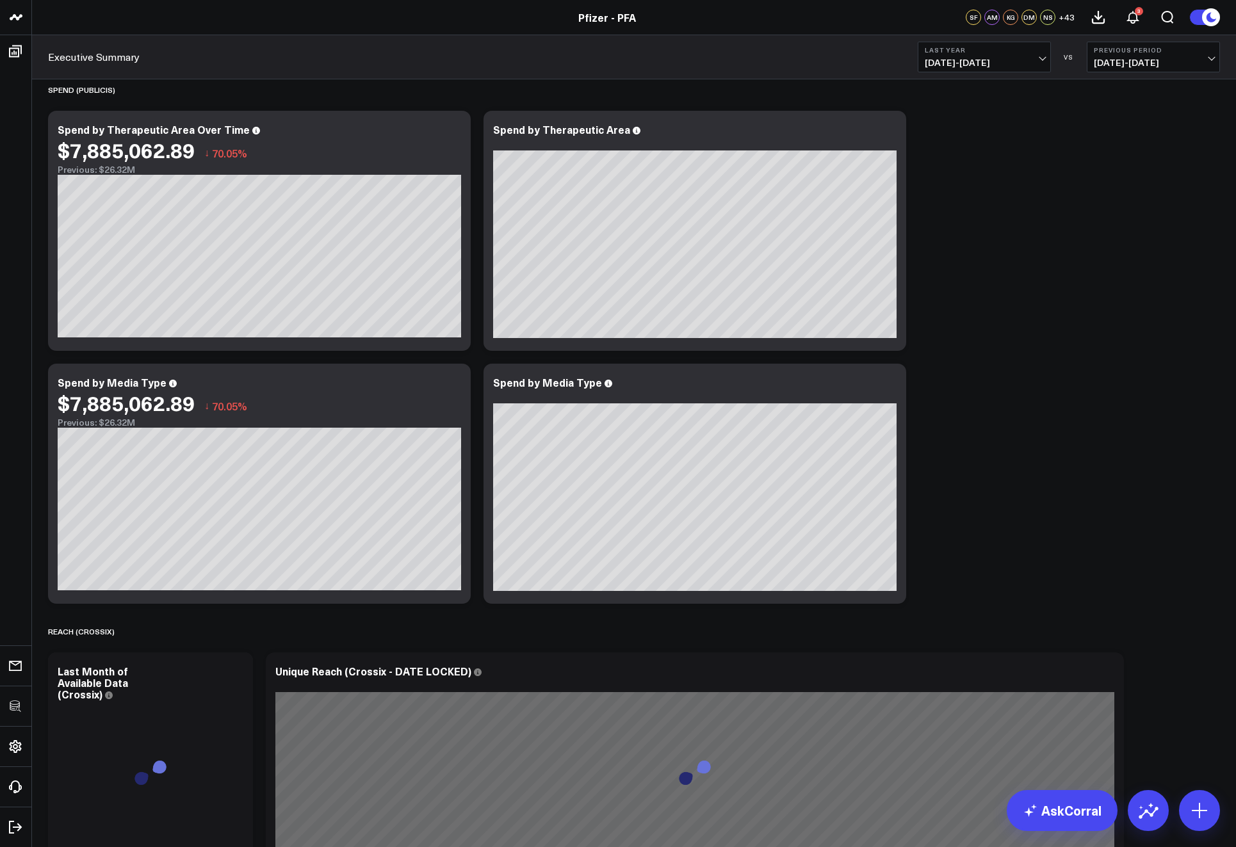
scroll to position [0, 0]
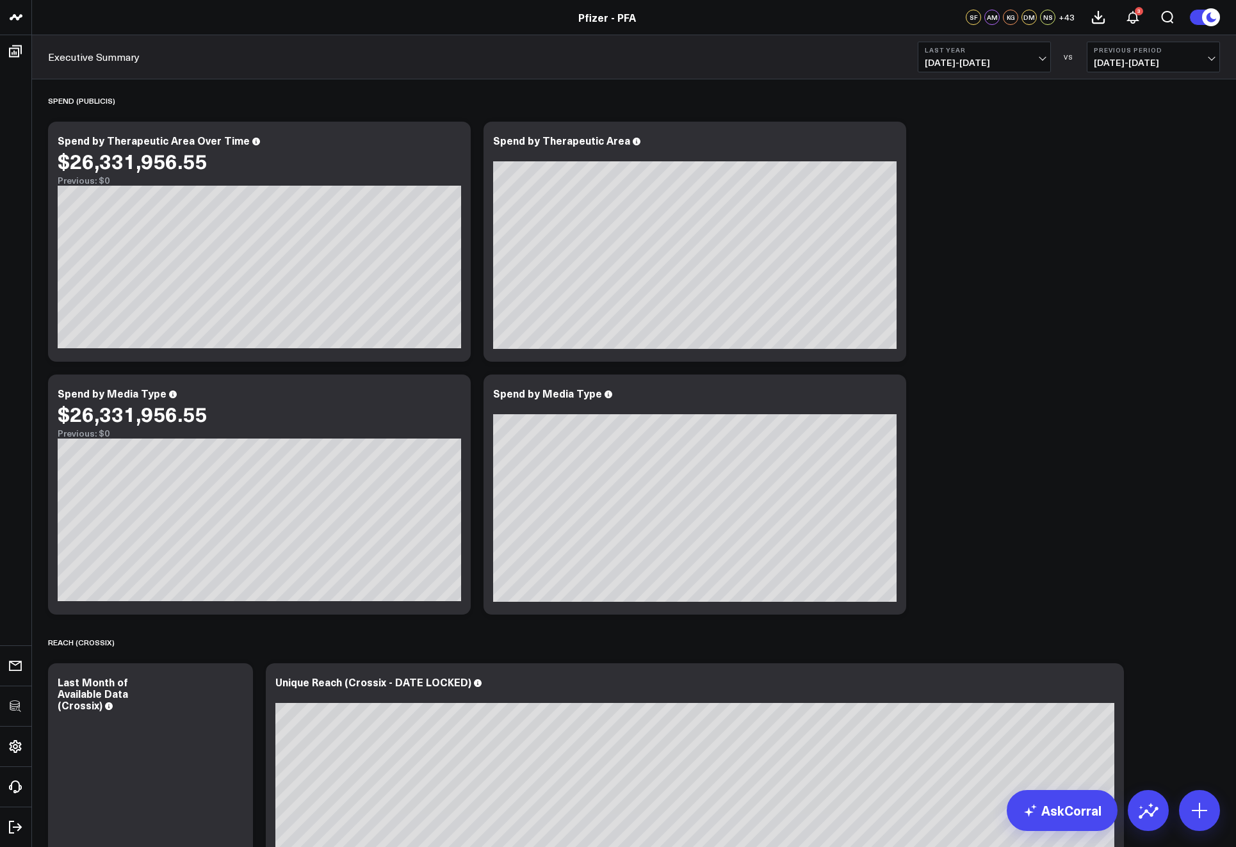
click at [943, 54] on button "Last Year 01/01/24 - 12/31/24" at bounding box center [984, 57] width 133 height 31
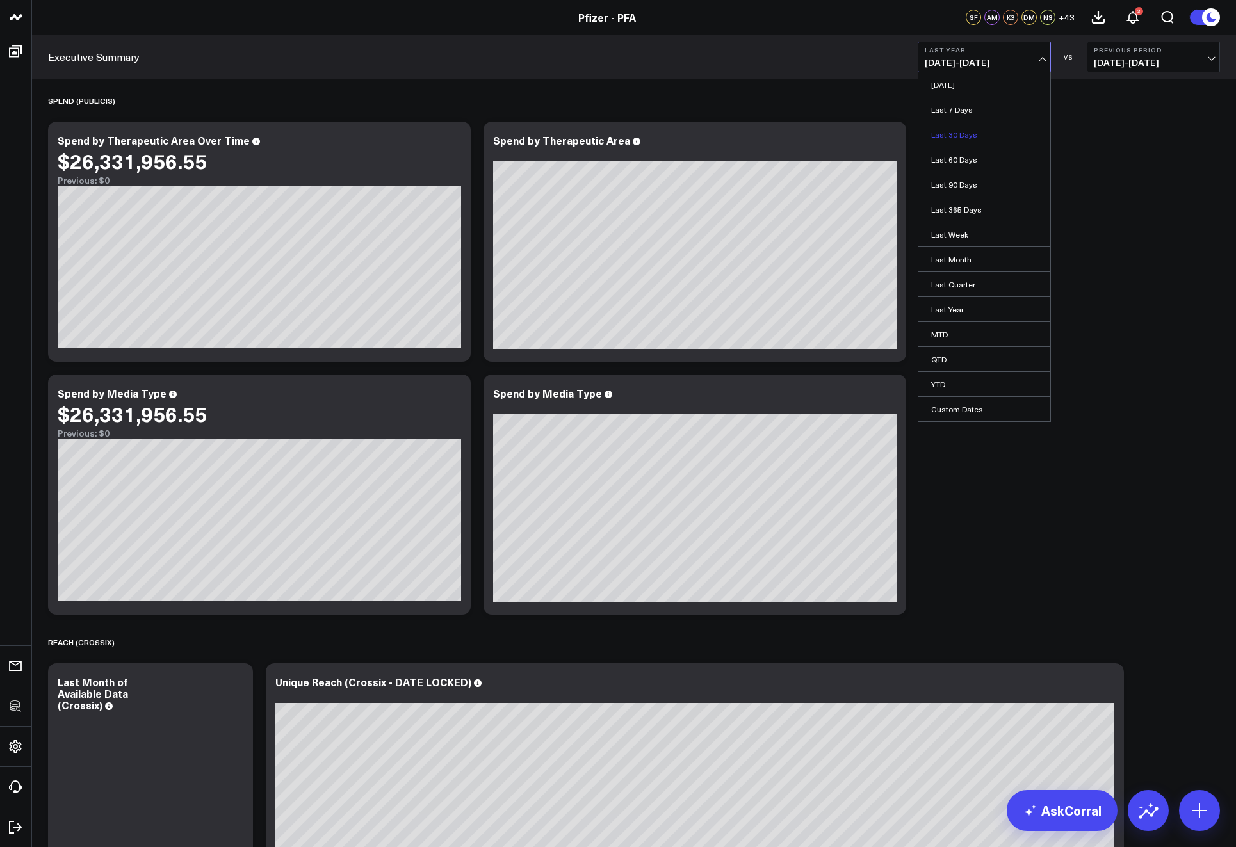
click at [976, 126] on link "Last 30 Days" at bounding box center [984, 134] width 132 height 24
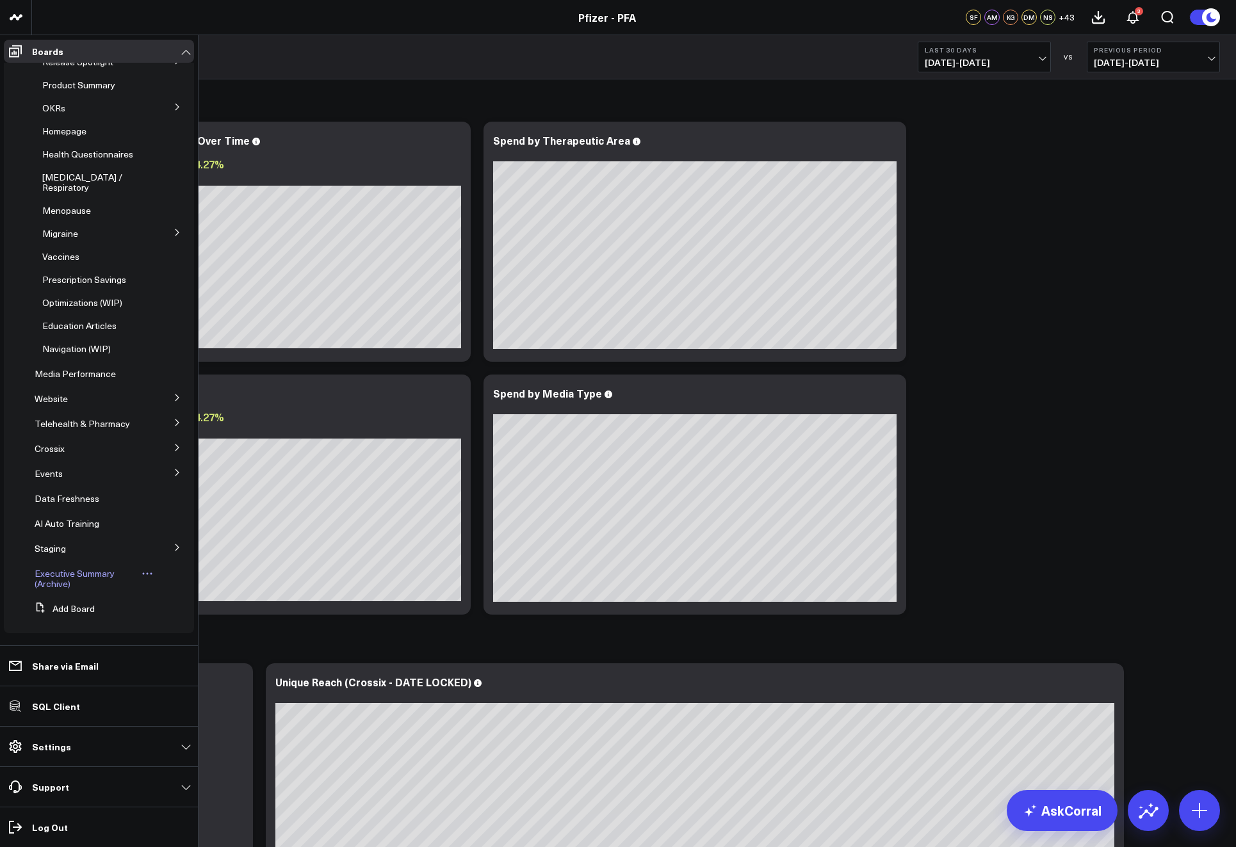
scroll to position [74, 0]
click at [54, 610] on button "Add Board" at bounding box center [61, 609] width 65 height 23
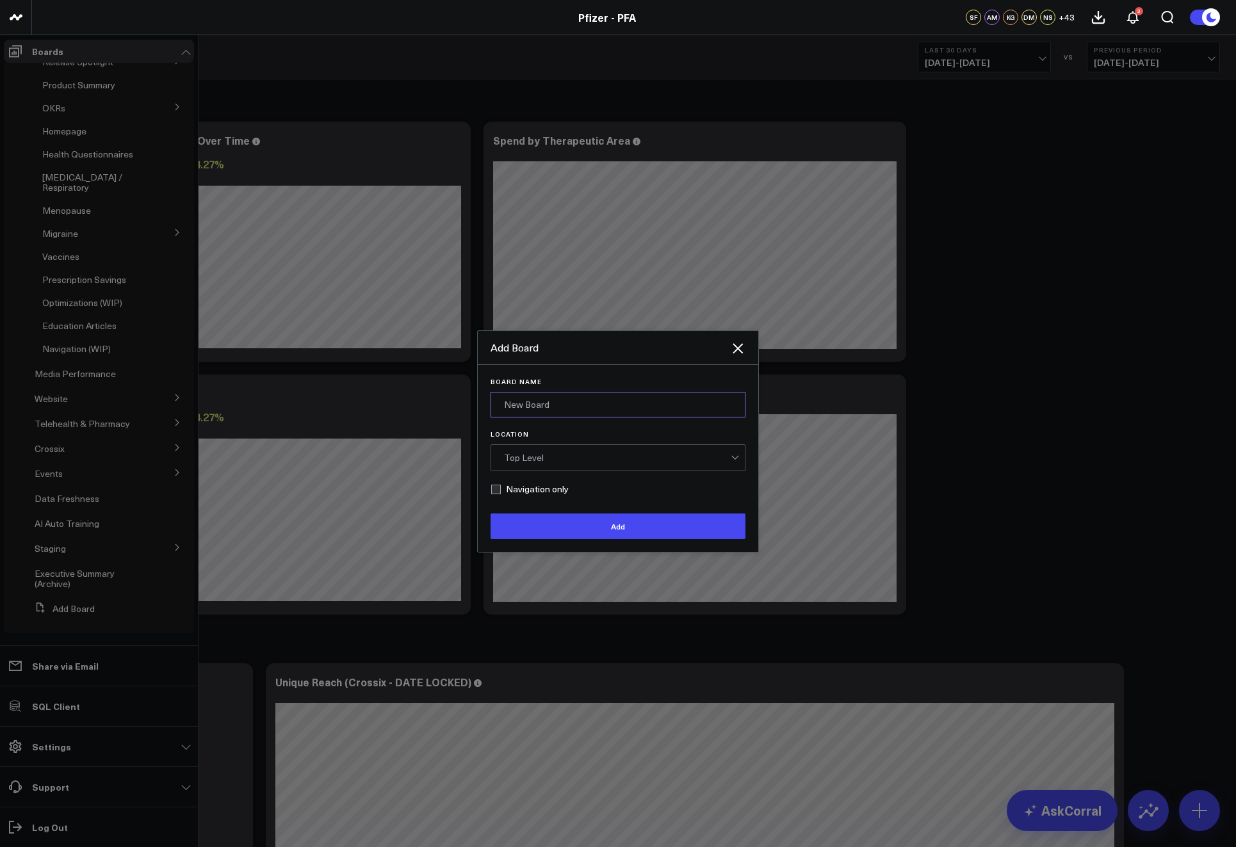
click at [594, 398] on input "Board Name" at bounding box center [618, 405] width 255 height 26
type input "Max's Dashboard"
click at [492, 487] on label "Navigation only" at bounding box center [530, 489] width 78 height 10
click at [492, 487] on input "Navigation only" at bounding box center [496, 489] width 10 height 10
click at [497, 489] on label "Navigation only" at bounding box center [530, 489] width 78 height 10
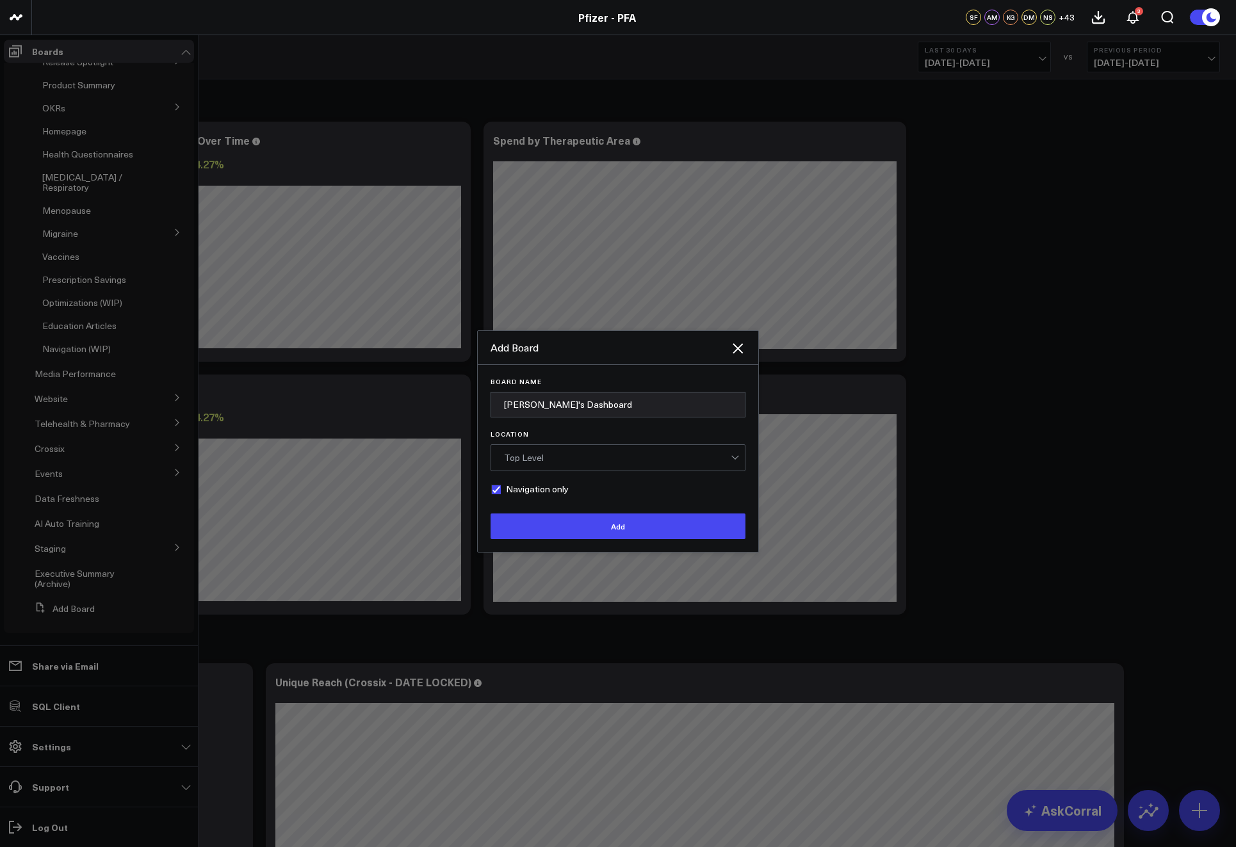
click at [497, 489] on input "Navigation only" at bounding box center [496, 489] width 10 height 10
checkbox input "false"
click at [534, 461] on div "Top Level" at bounding box center [617, 458] width 227 height 10
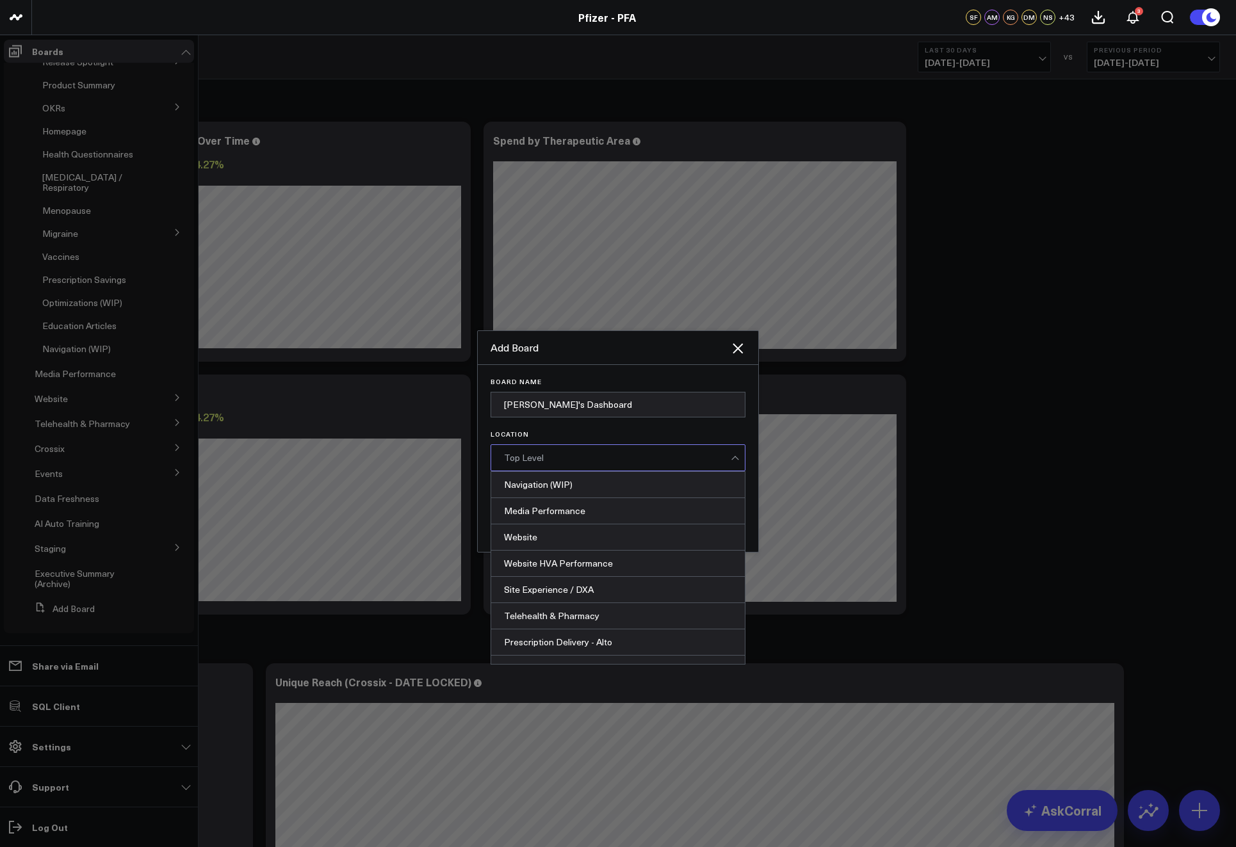
scroll to position [0, 0]
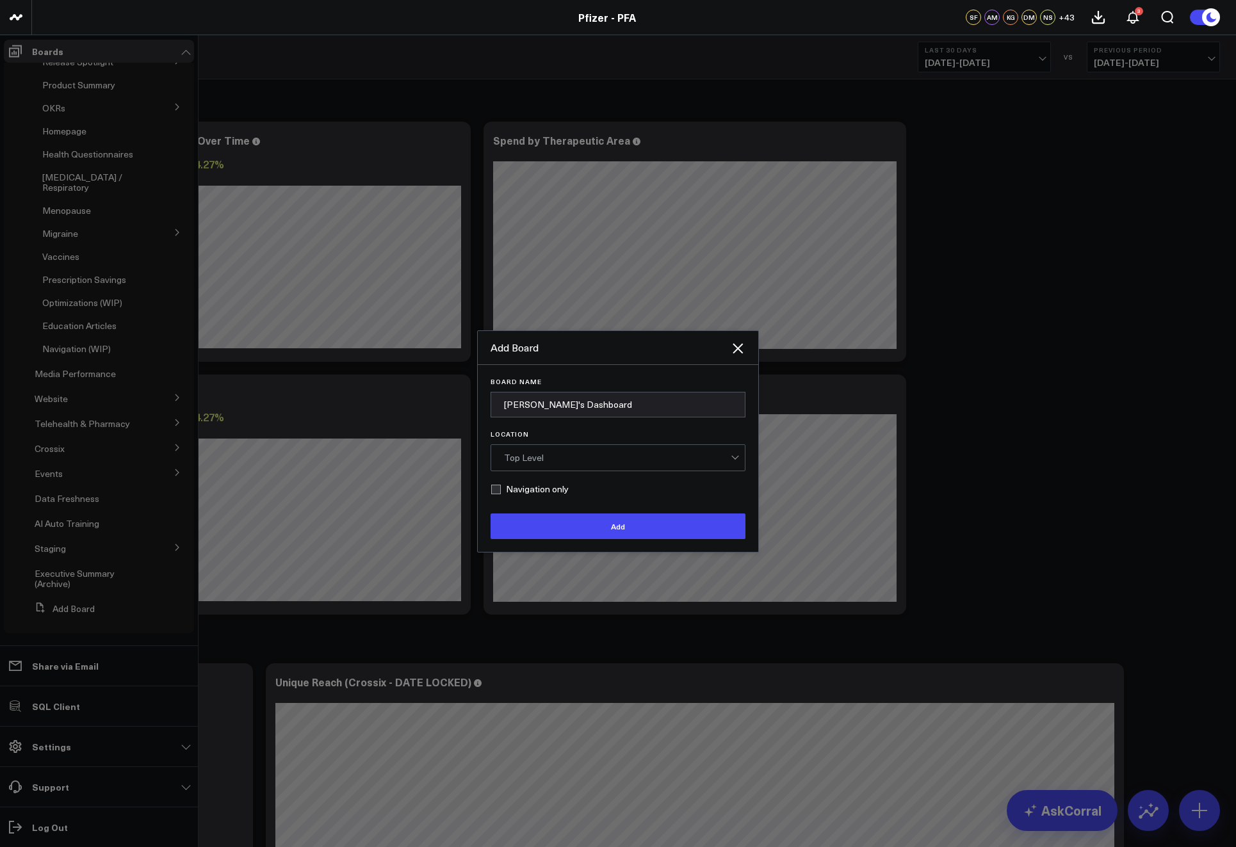
click at [608, 447] on div "Top Level" at bounding box center [617, 458] width 227 height 26
click at [601, 533] on button "Add" at bounding box center [618, 527] width 255 height 26
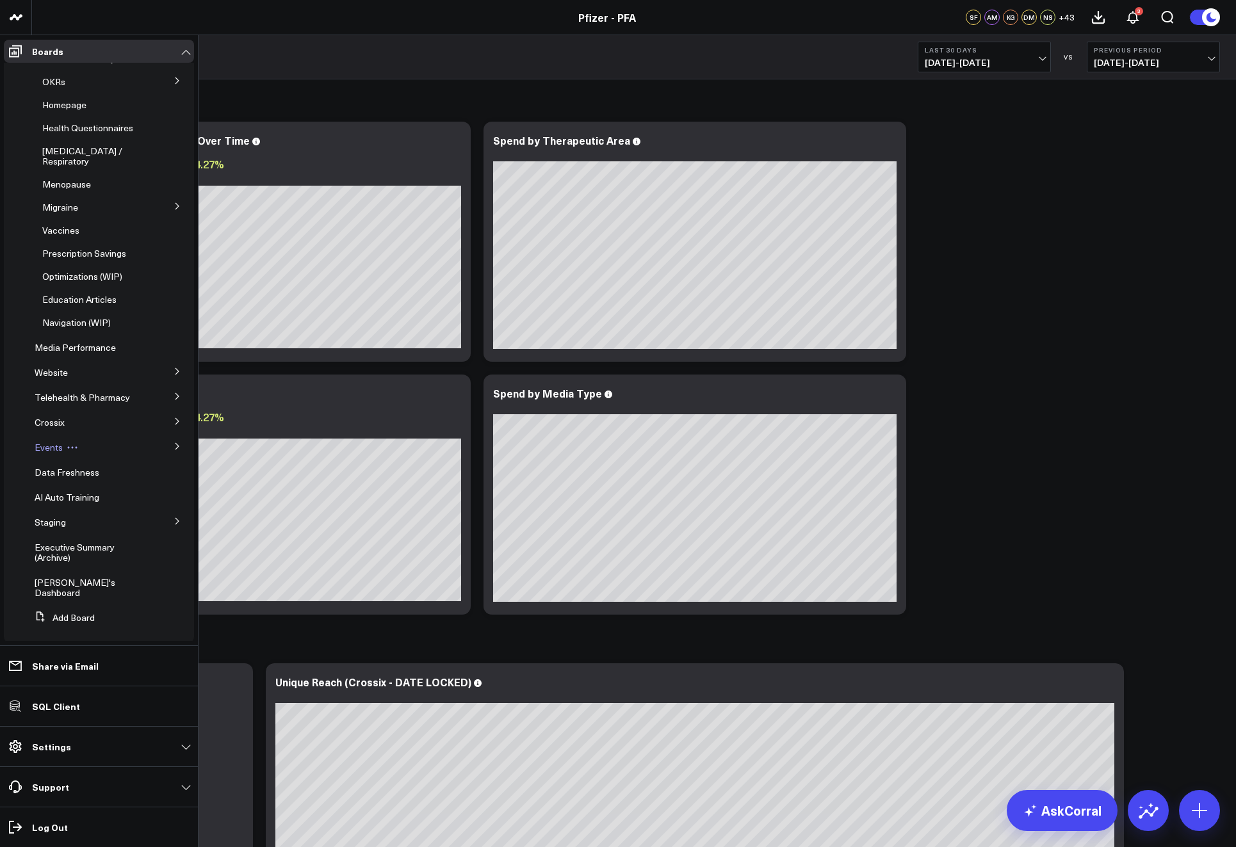
scroll to position [99, 0]
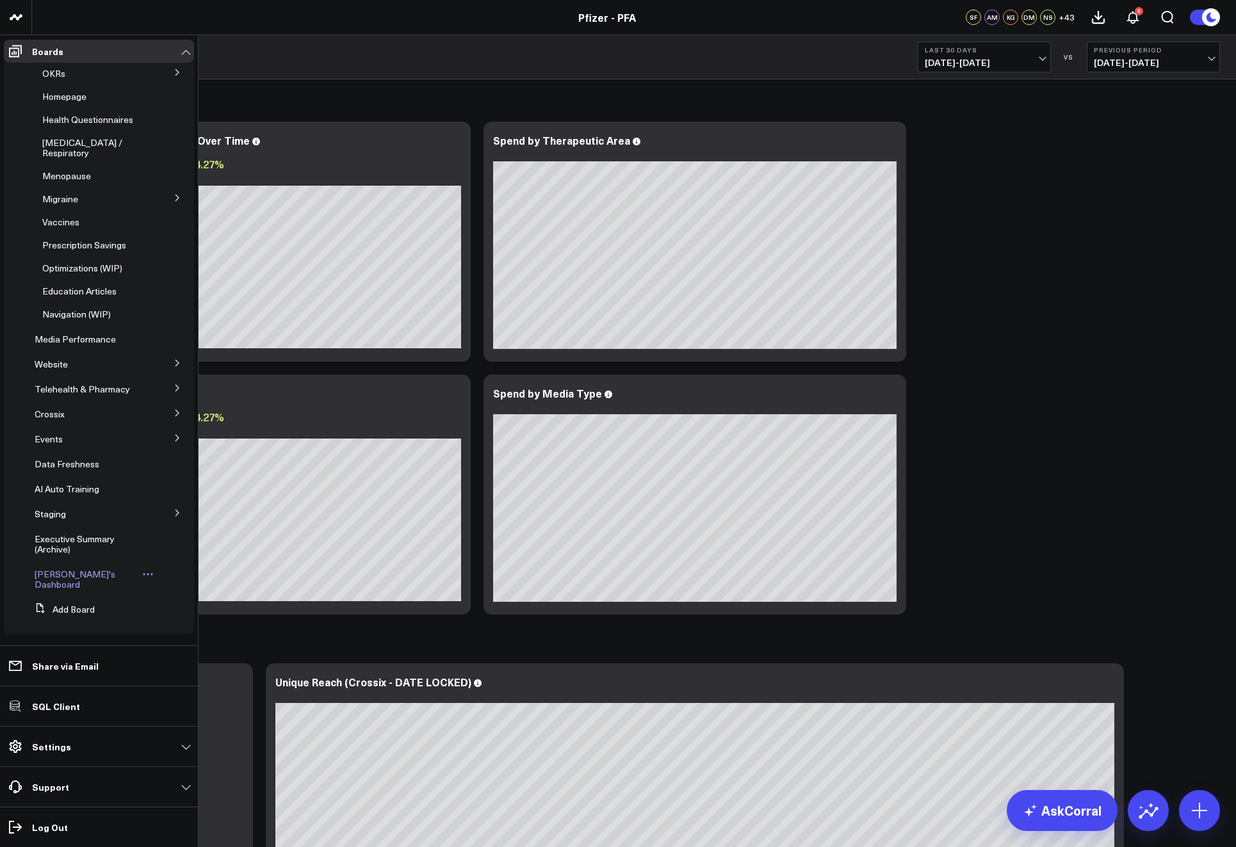
click at [67, 585] on span "Max's Dashboard" at bounding box center [75, 579] width 81 height 22
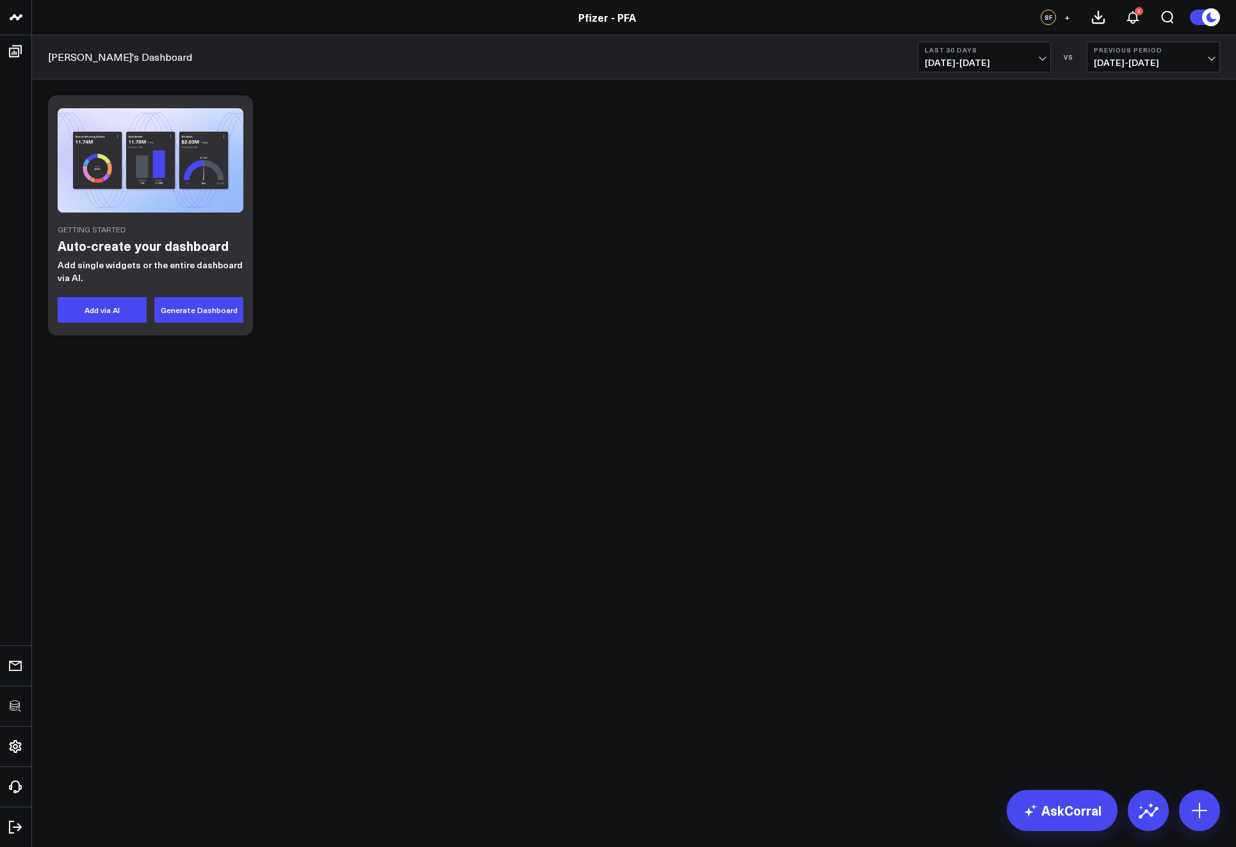
click at [617, 507] on body "3725 Test 829 Studios Accenture Activant Capital Agriculture & Farming Demo All…" at bounding box center [618, 423] width 1236 height 847
click at [1100, 278] on div "Getting Started Auto-create your dashboard Add single widgets or the entire das…" at bounding box center [634, 215] width 1185 height 253
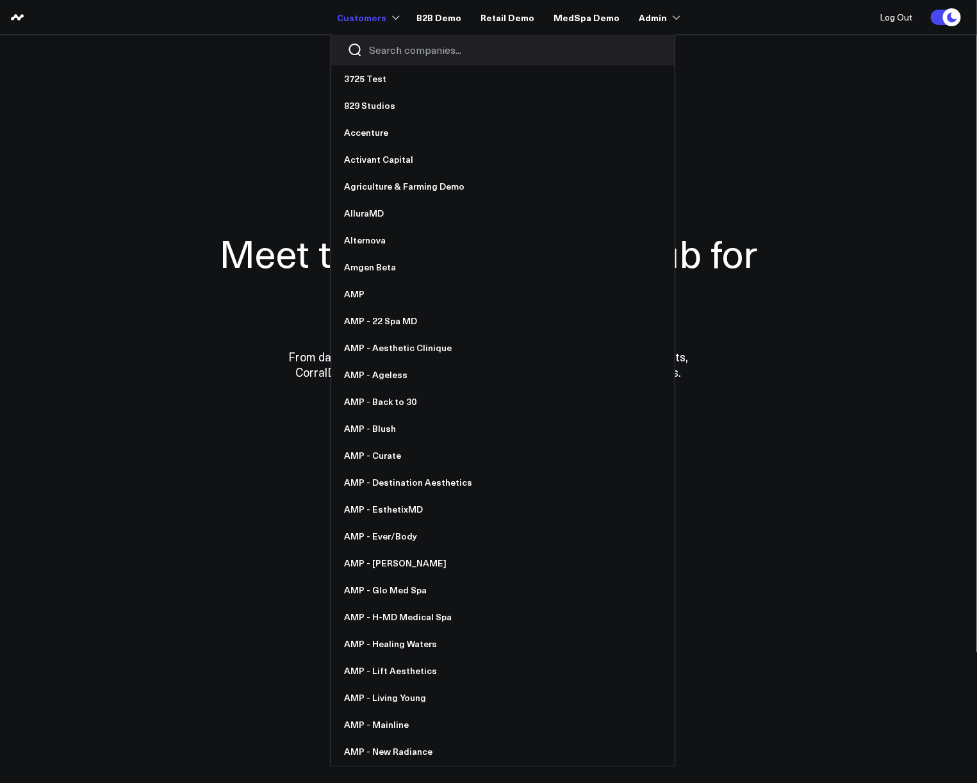
click at [387, 56] on input "Search companies input" at bounding box center [513, 50] width 289 height 14
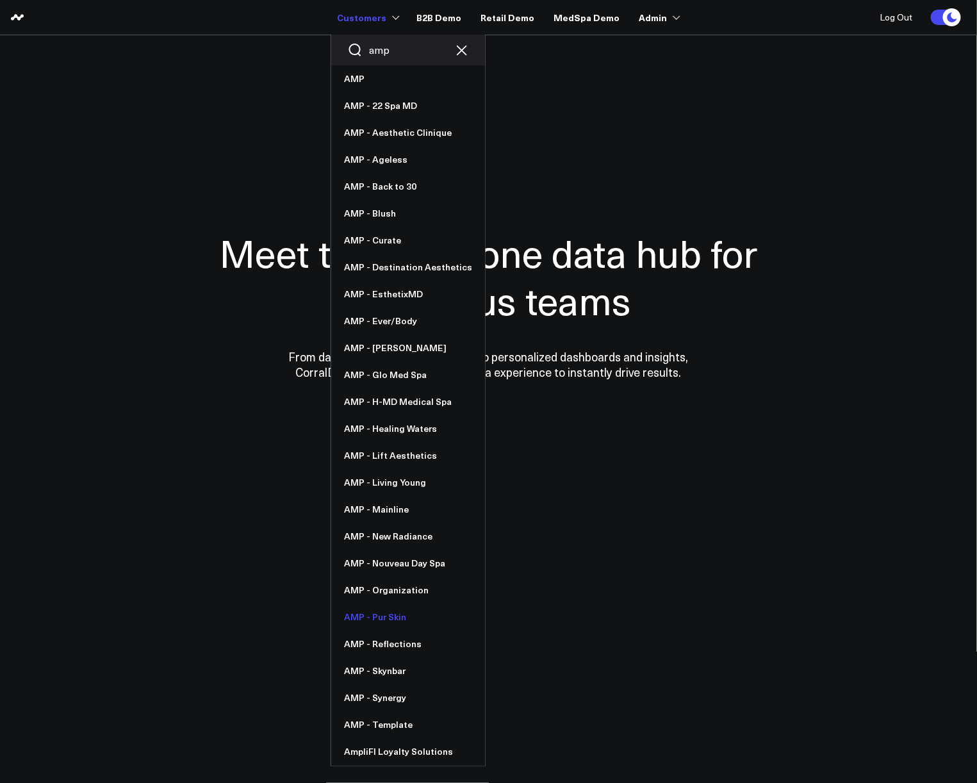
type input "amp"
click at [389, 617] on link "AMP - Pur Skin" at bounding box center [408, 616] width 154 height 27
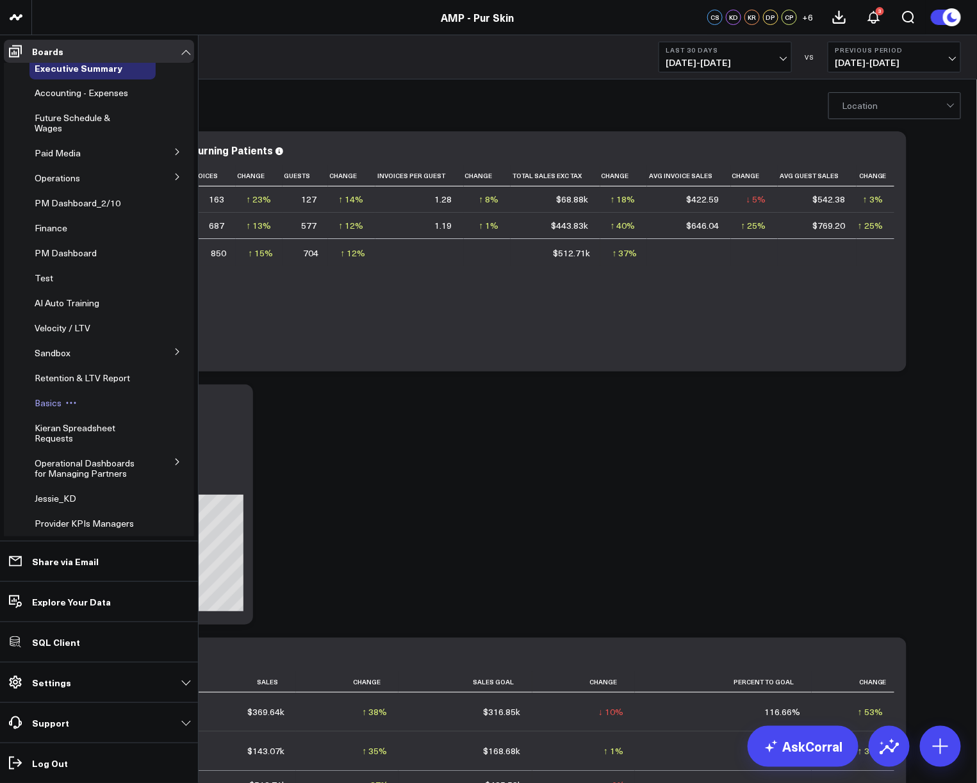
scroll to position [99, 0]
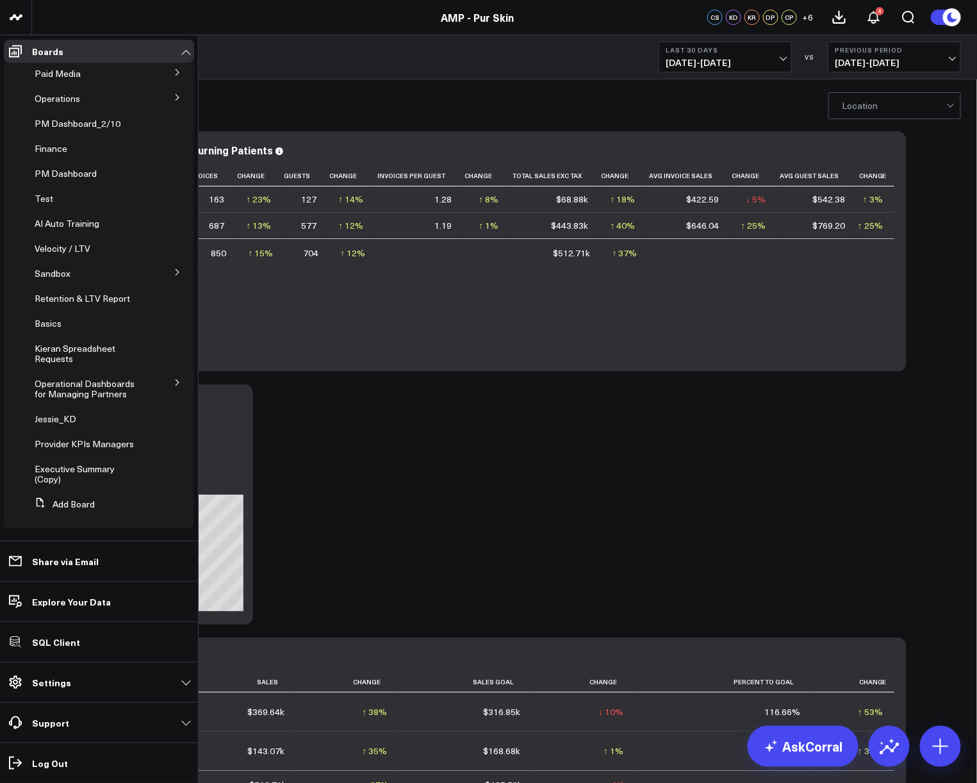
click at [174, 378] on icon at bounding box center [178, 382] width 8 height 8
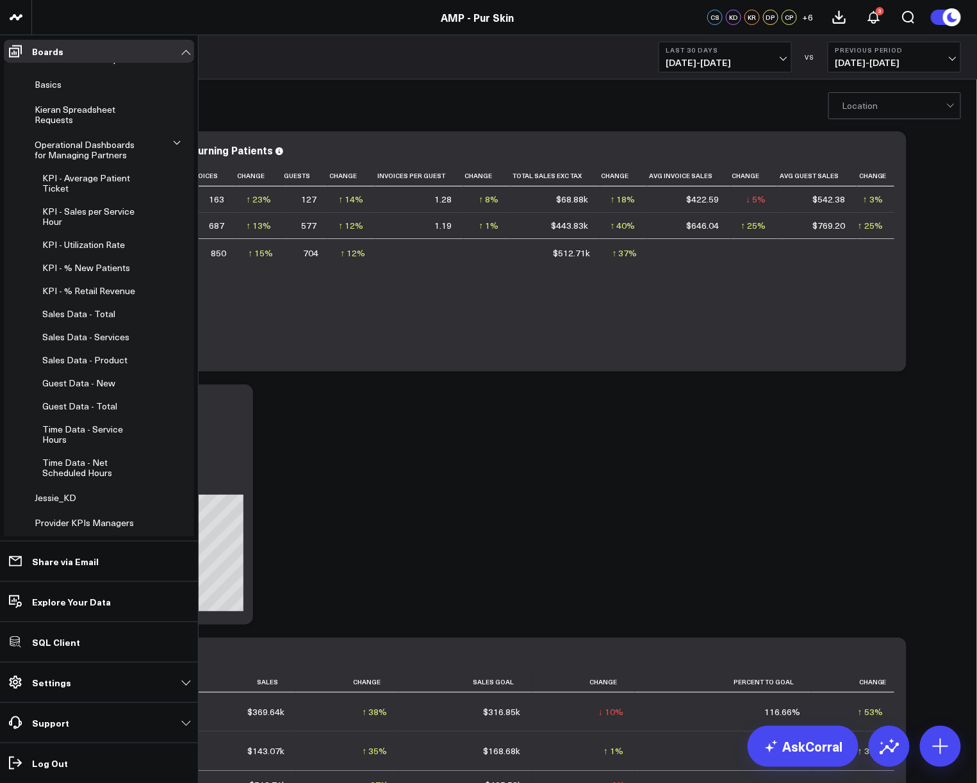
scroll to position [0, 0]
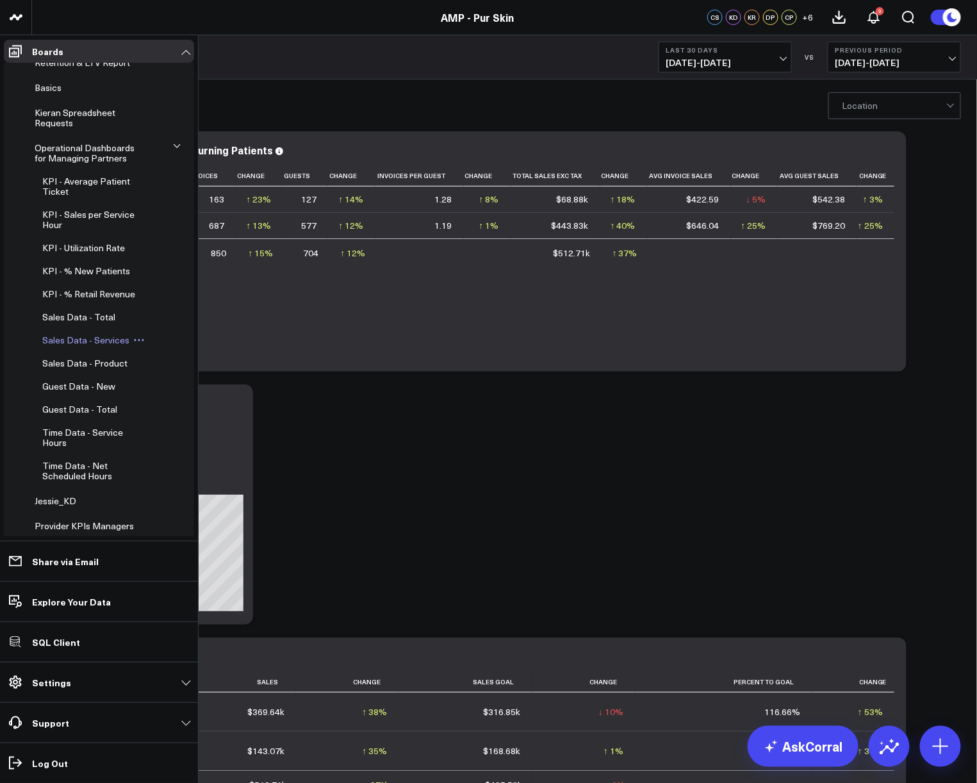
scroll to position [324, 0]
click icon
click span "KPI - Average Patient Ticket"
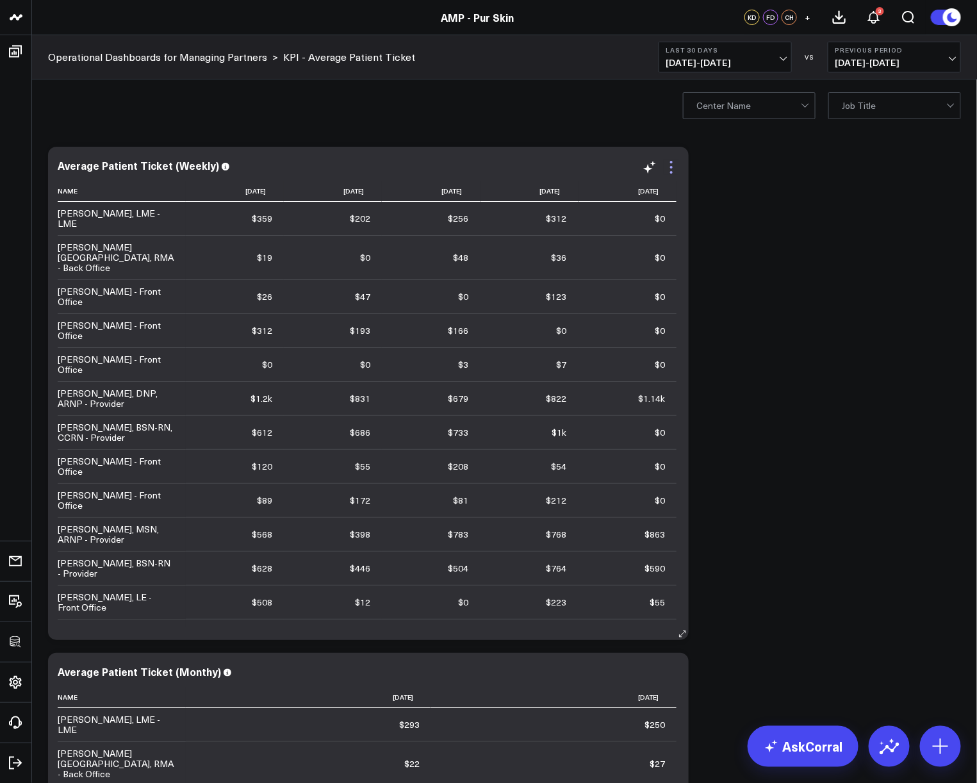
click at [668, 168] on icon at bounding box center [670, 166] width 15 height 15
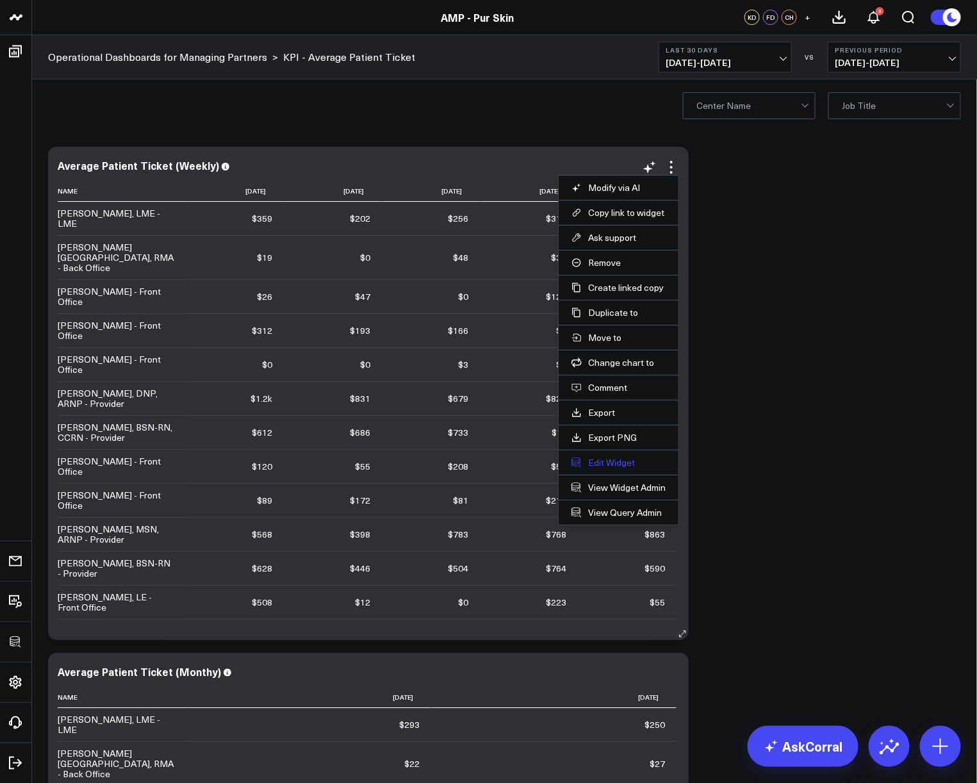
click at [601, 457] on button "Edit Widget" at bounding box center [618, 463] width 94 height 12
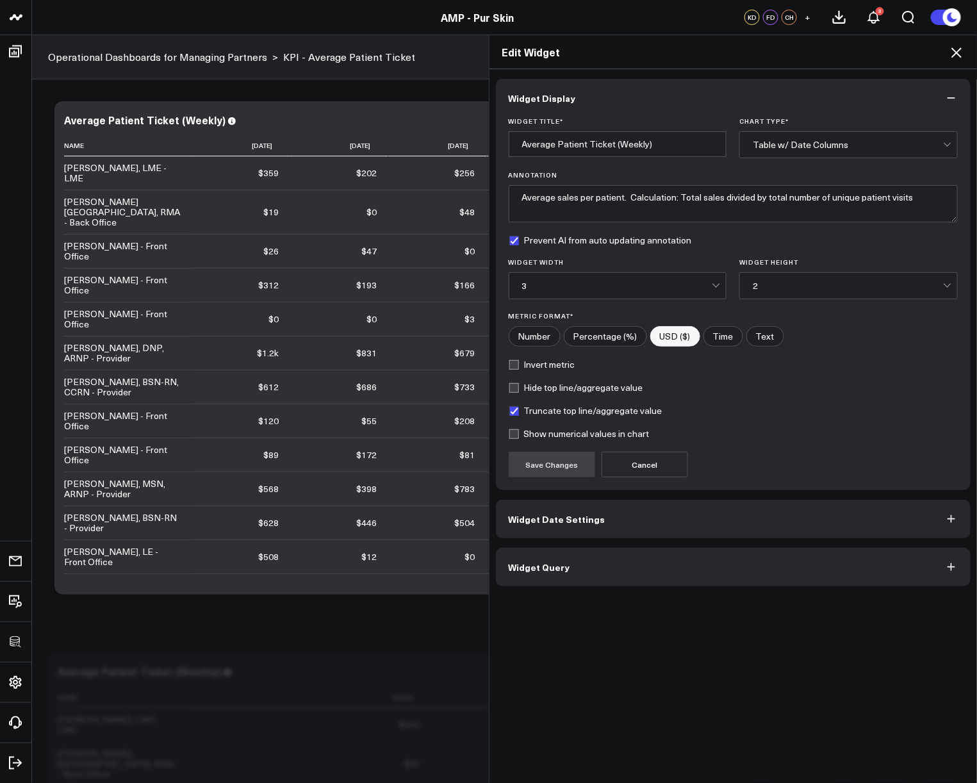
click at [589, 573] on button "Widget Query" at bounding box center [733, 567] width 475 height 38
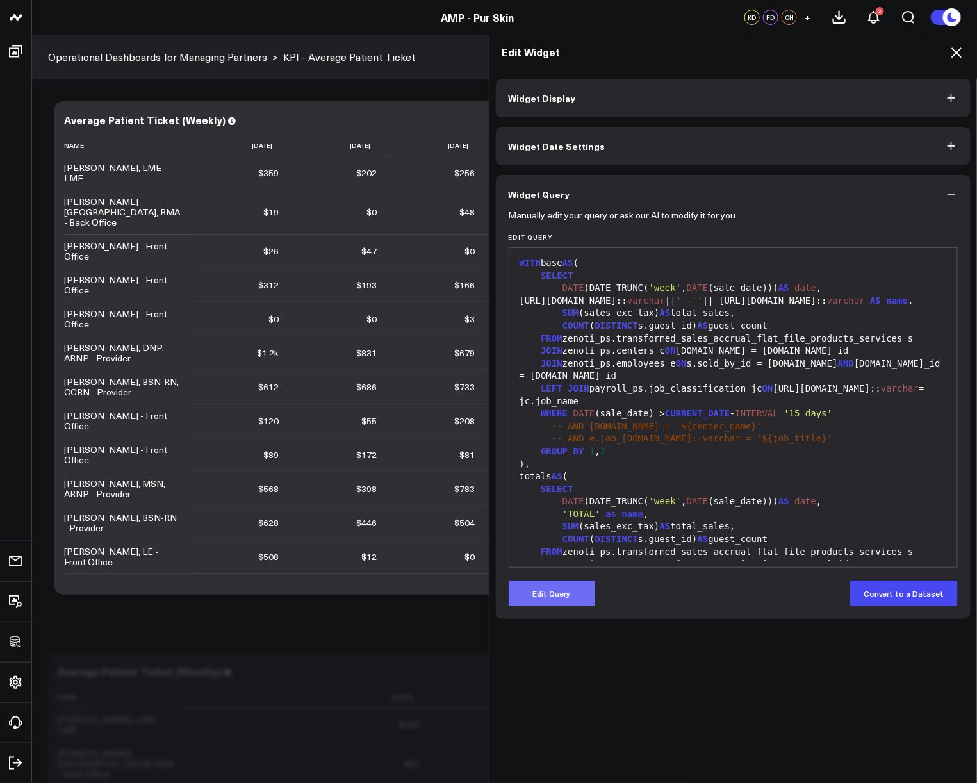
click at [561, 597] on button "Edit Query" at bounding box center [551, 593] width 86 height 26
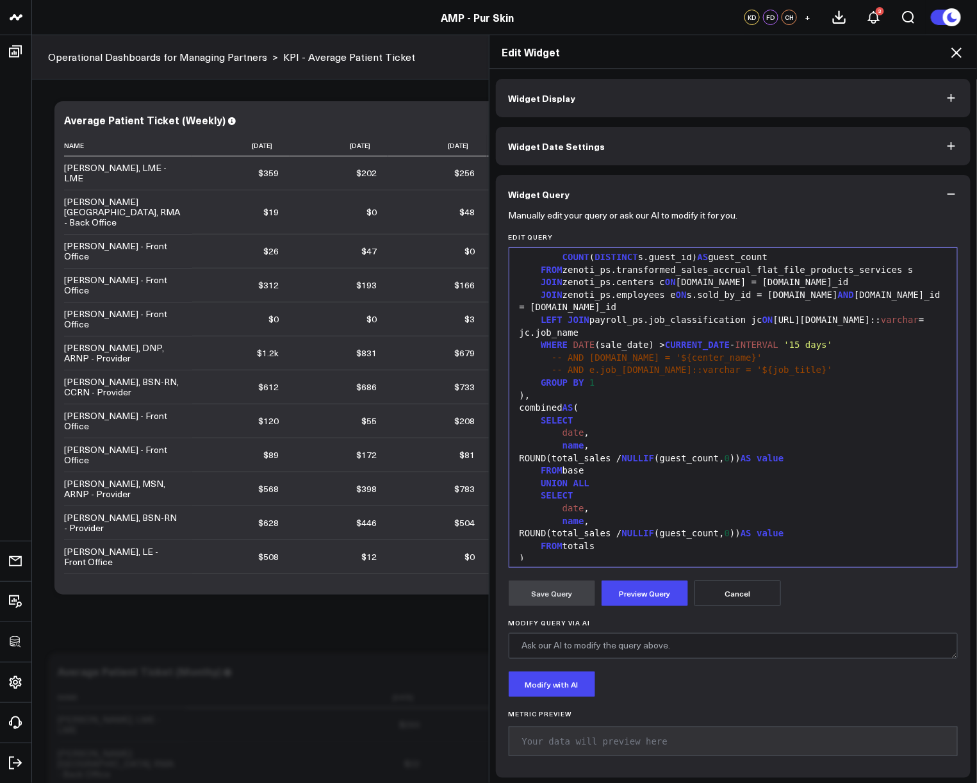
scroll to position [350, 0]
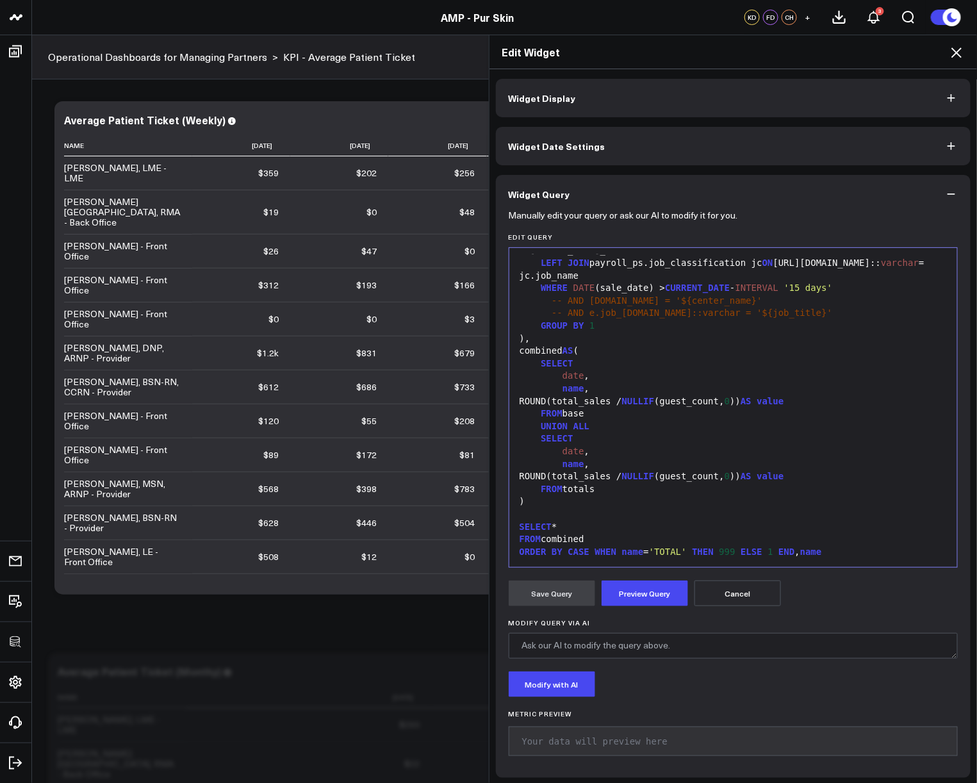
click at [615, 519] on div at bounding box center [733, 514] width 435 height 13
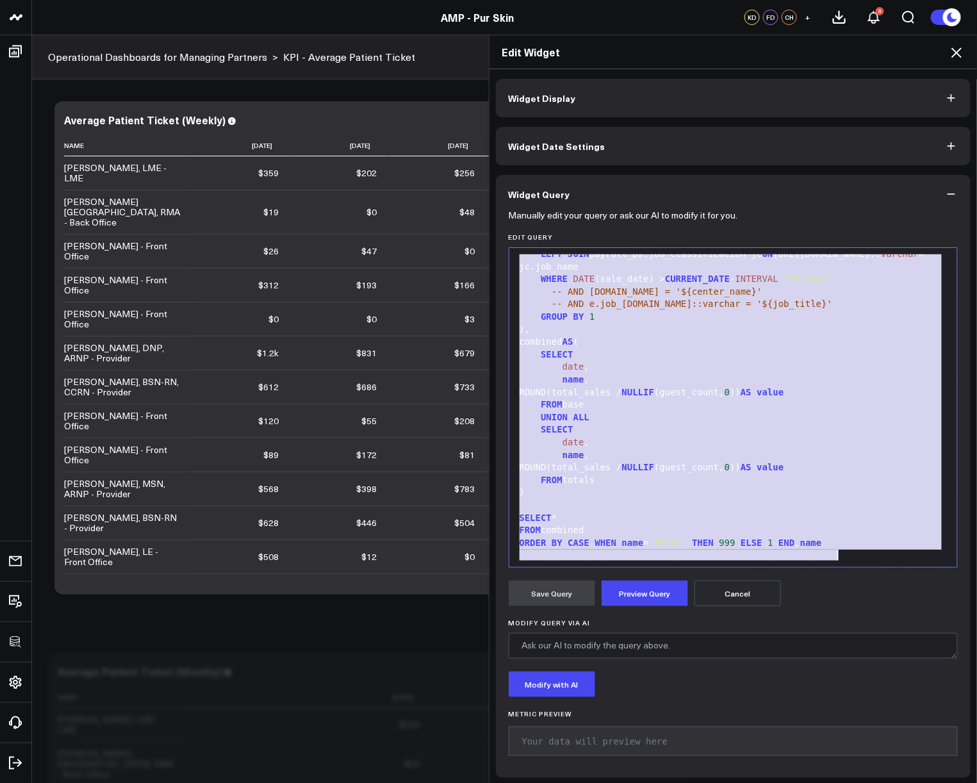
copy div "WITH base AS ( SELECT DATE (DATE_TRUNC( 'week' , DATE (sale_date))) AS date , e…"
click at [962, 50] on icon at bounding box center [955, 52] width 15 height 15
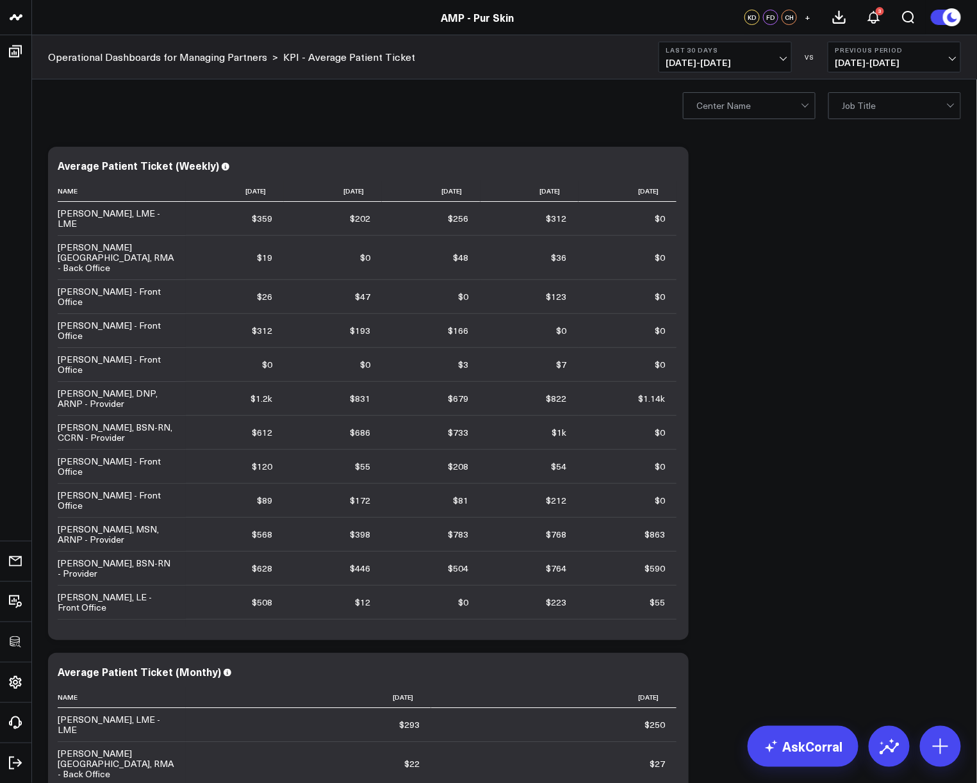
click at [878, 367] on div "Modify via AI Copy link to widget Ask support Remove Create linked copy Executi…" at bounding box center [504, 772] width 925 height 1265
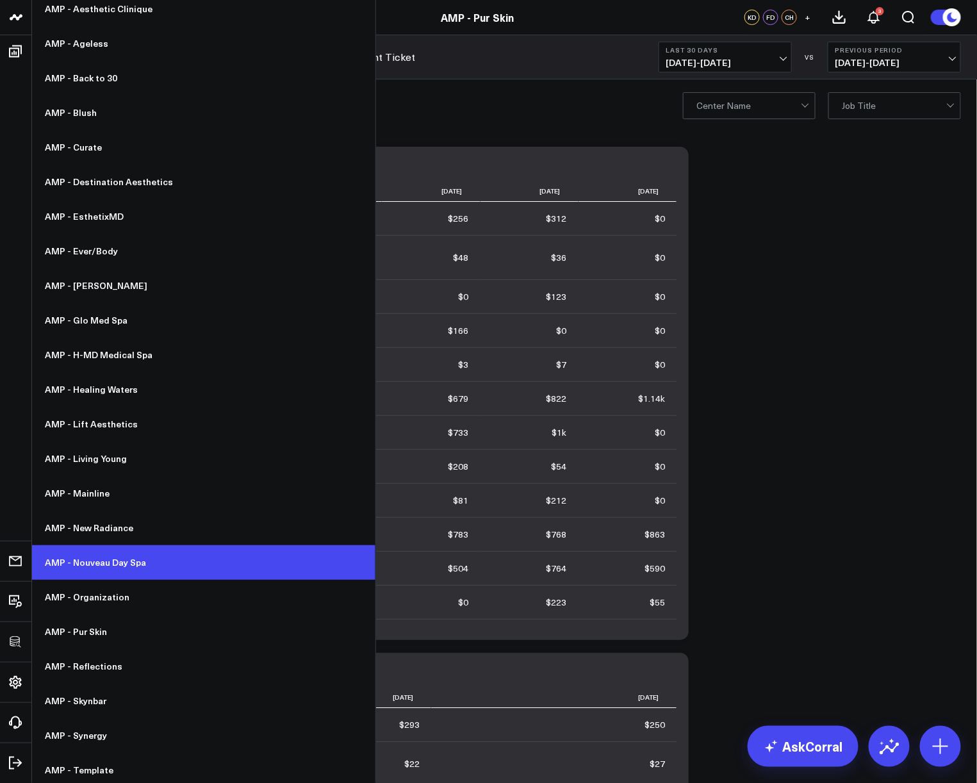
scroll to position [502, 0]
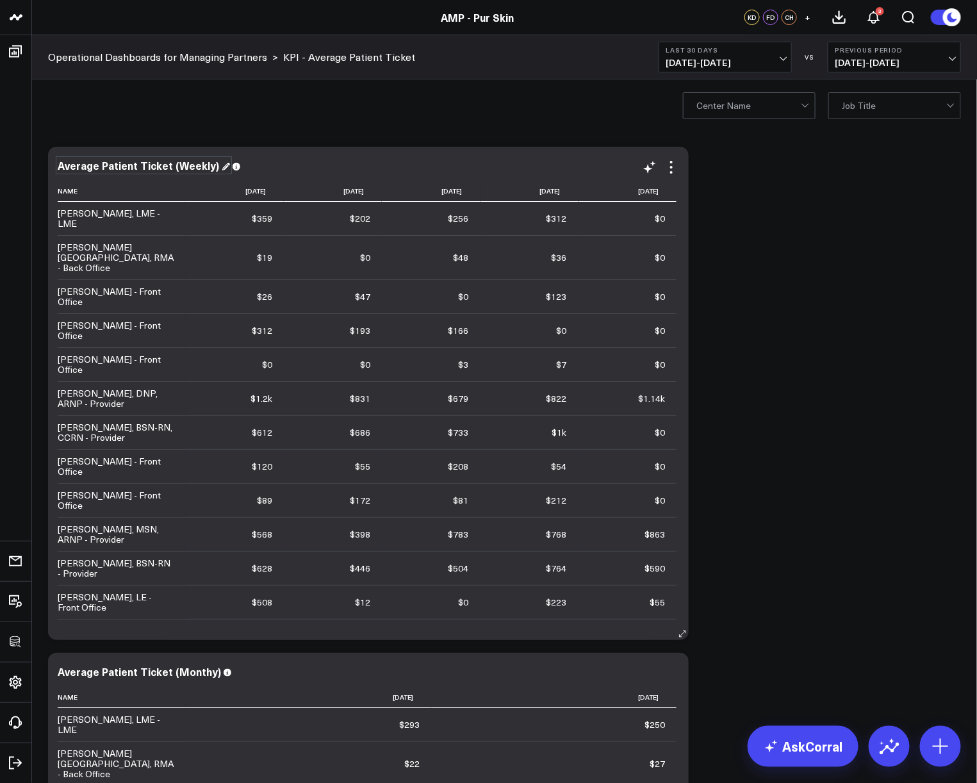
click at [156, 171] on div "Average Patient Ticket (Weekly)" at bounding box center [144, 165] width 172 height 14
click at [157, 170] on div "Average Patient Ticket (Weekly)" at bounding box center [144, 165] width 172 height 14
click at [128, 166] on div "Average Patient Ticket (Weekly)" at bounding box center [144, 165] width 172 height 14
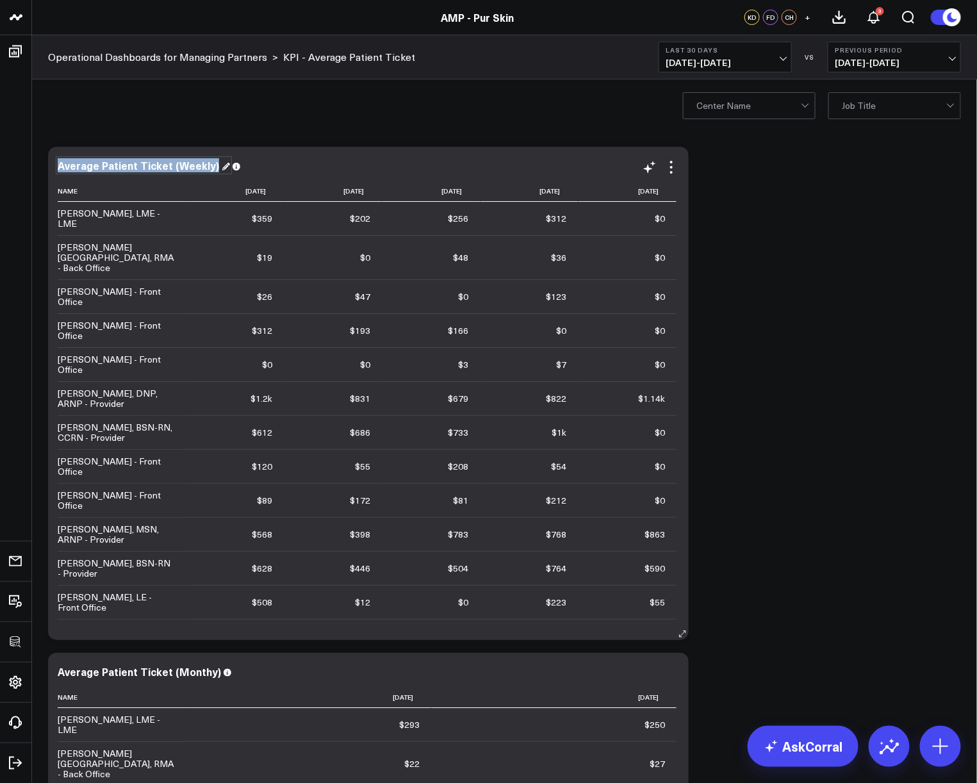
click at [128, 166] on div "Average Patient Ticket (Weekly)" at bounding box center [144, 165] width 172 height 14
copy div "Average Patient Ticket (Weekly)"
click at [722, 279] on div "Modify via AI Copy link to widget Ask support Remove Create linked copy Executi…" at bounding box center [504, 772] width 925 height 1265
click at [936, 627] on div "Modify via AI Copy link to widget Ask support Remove Create linked copy Executi…" at bounding box center [504, 772] width 925 height 1265
click at [195, 675] on div "Average Patient Ticket (Monthy)" at bounding box center [145, 671] width 174 height 14
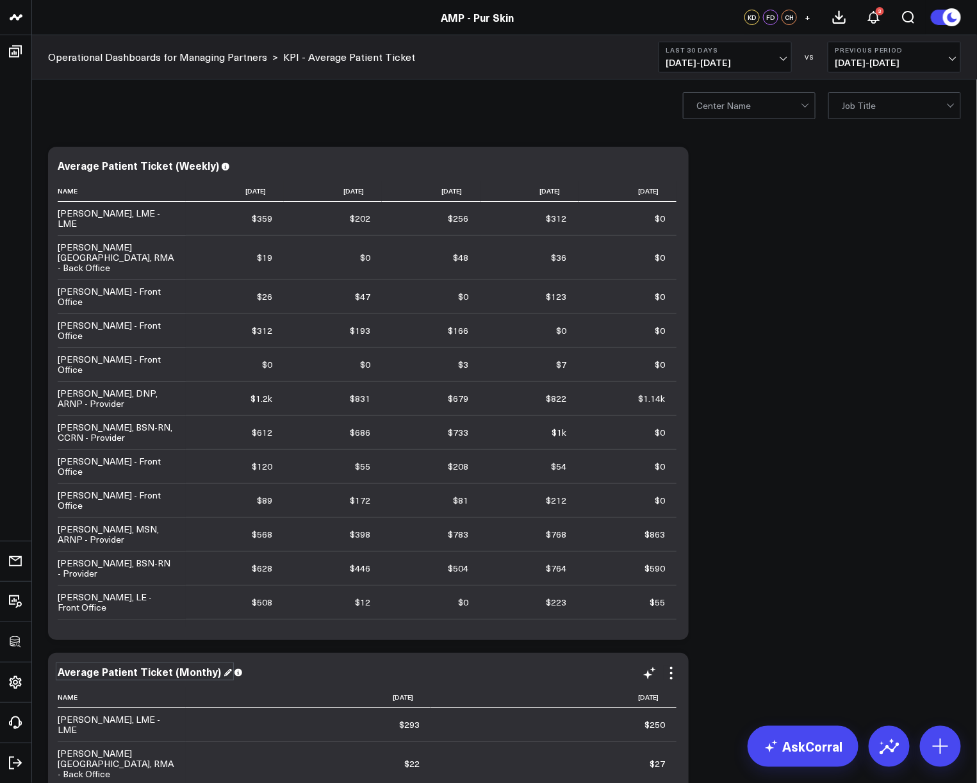
click at [202, 673] on div "Average Patient Ticket (Monthy)" at bounding box center [145, 671] width 174 height 14
click at [774, 633] on div "Modify via AI Copy link to widget Ask support Remove Create linked copy Executi…" at bounding box center [504, 772] width 925 height 1265
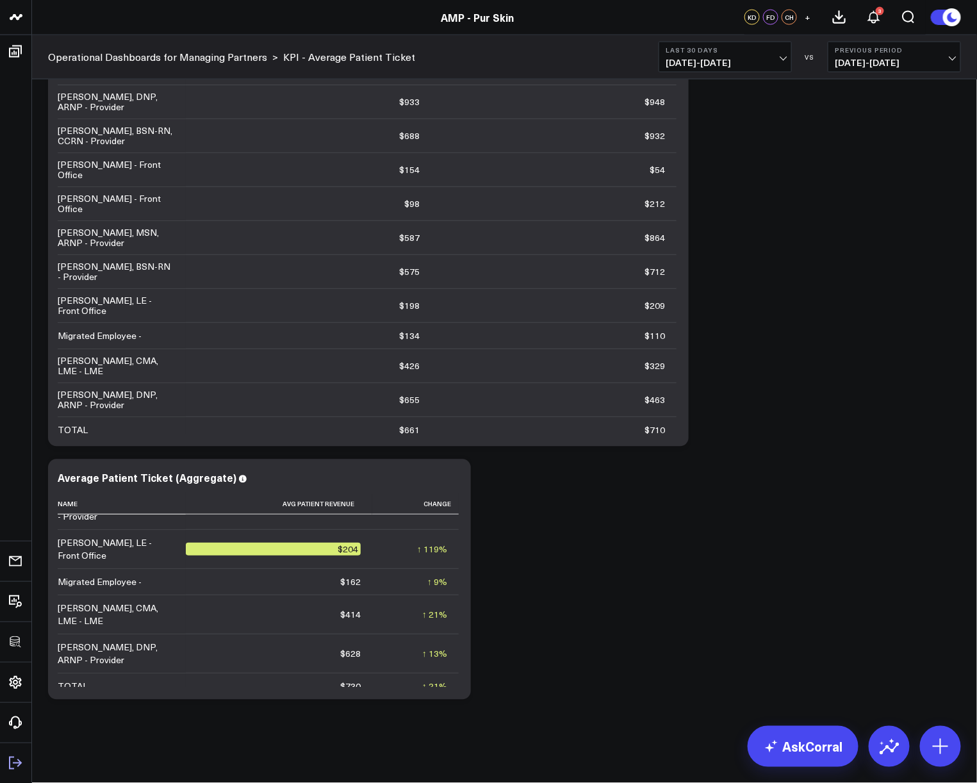
scroll to position [0, 0]
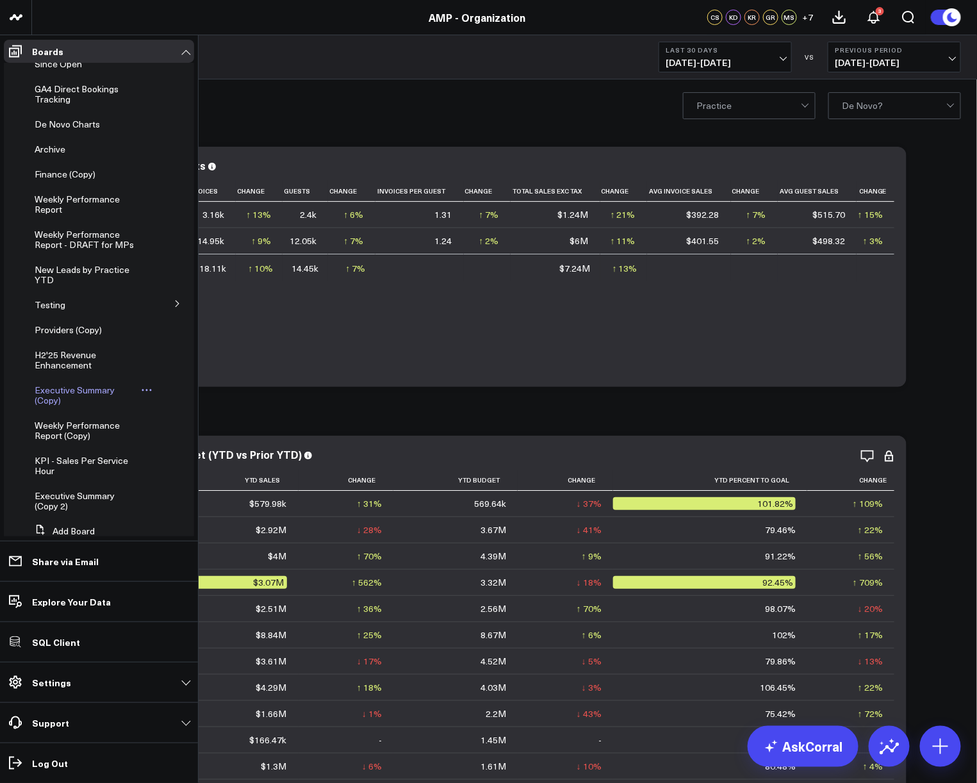
scroll to position [286, 0]
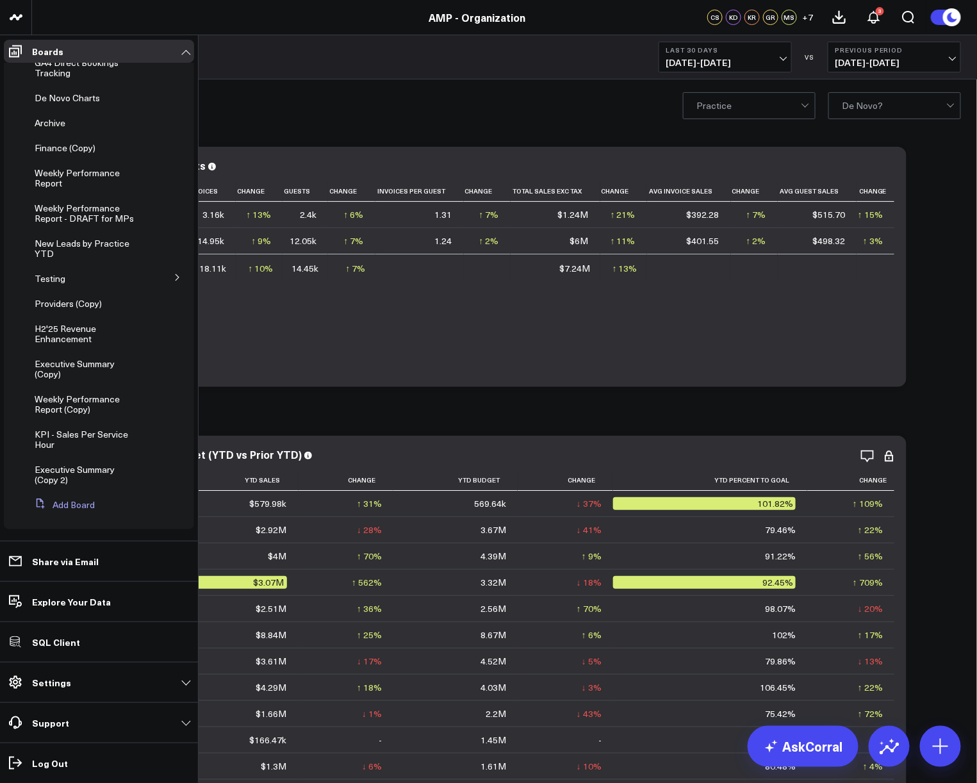
click at [67, 503] on button "Add Board" at bounding box center [61, 504] width 65 height 23
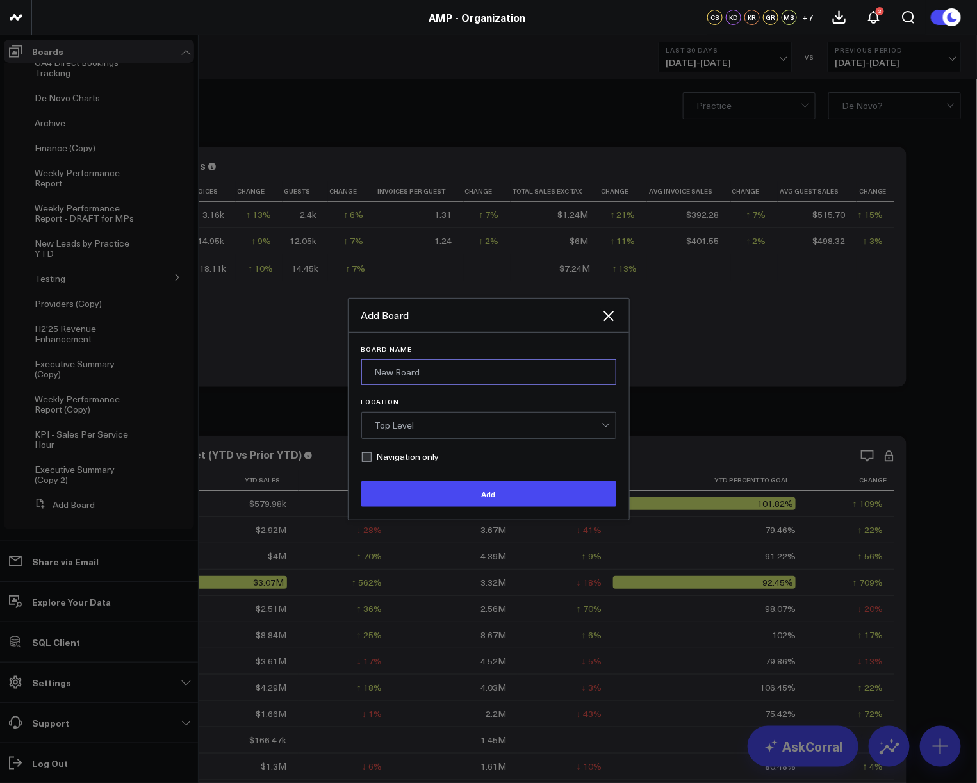
click at [425, 377] on input "Board Name" at bounding box center [488, 372] width 255 height 26
type input "Operational Dashboards for Managing Partners"
click at [361, 481] on button "Add" at bounding box center [488, 494] width 255 height 26
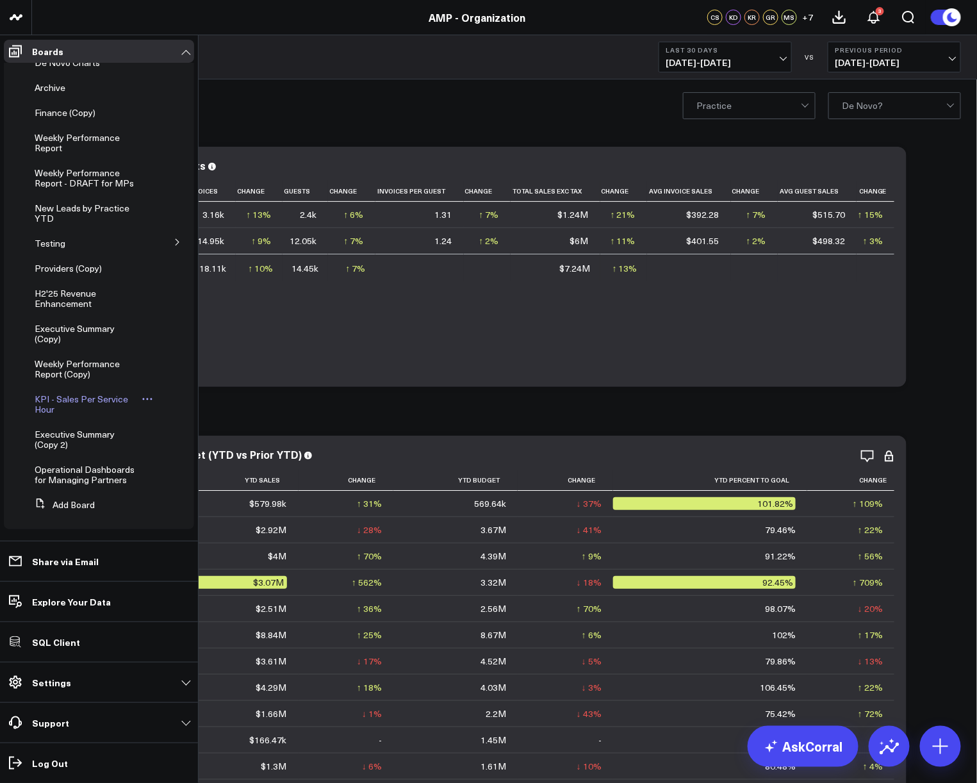
scroll to position [321, 0]
click at [74, 499] on button "Add Board" at bounding box center [61, 503] width 65 height 23
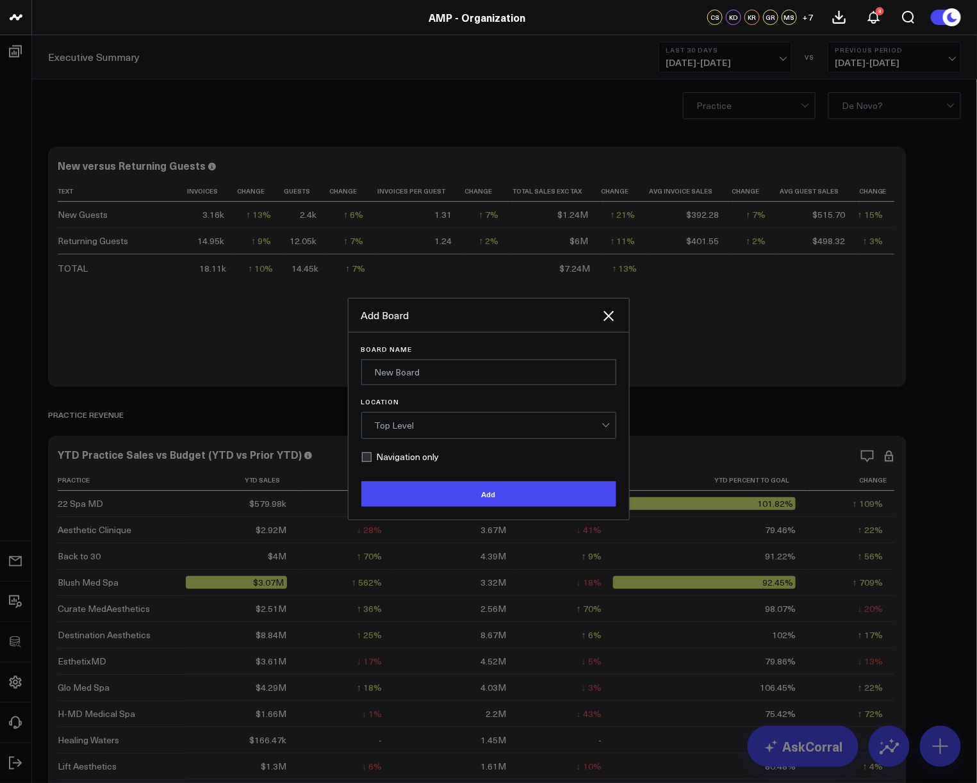
scroll to position [0, 0]
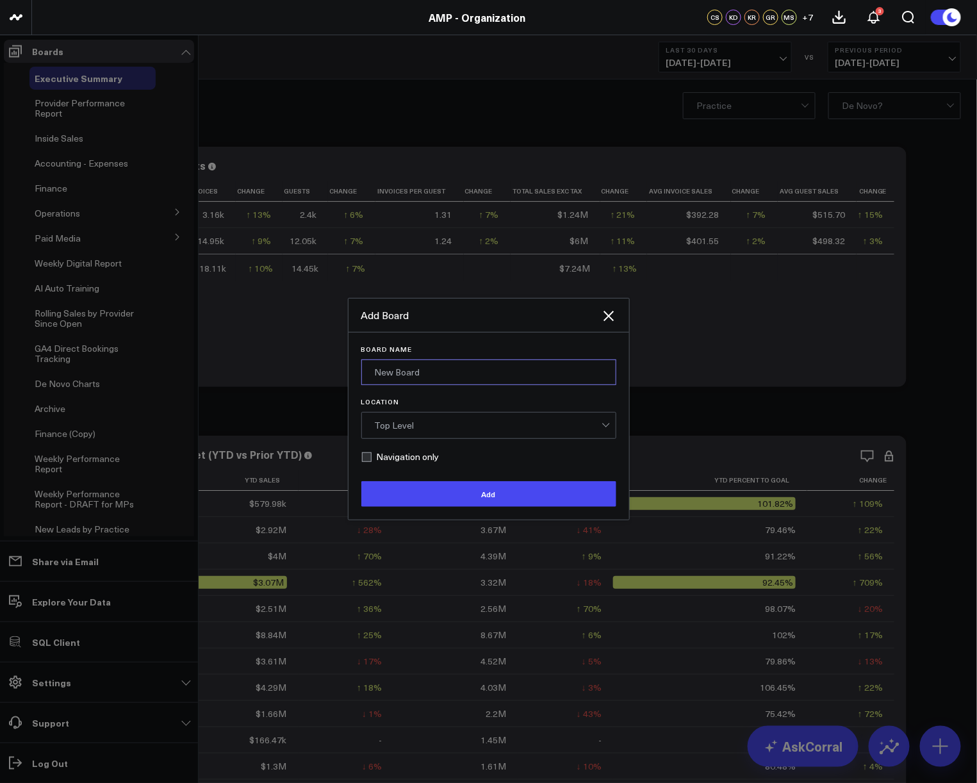
click at [510, 375] on input "Board Name" at bounding box center [488, 372] width 255 height 26
type input "KPI - Average Patient Ticket"
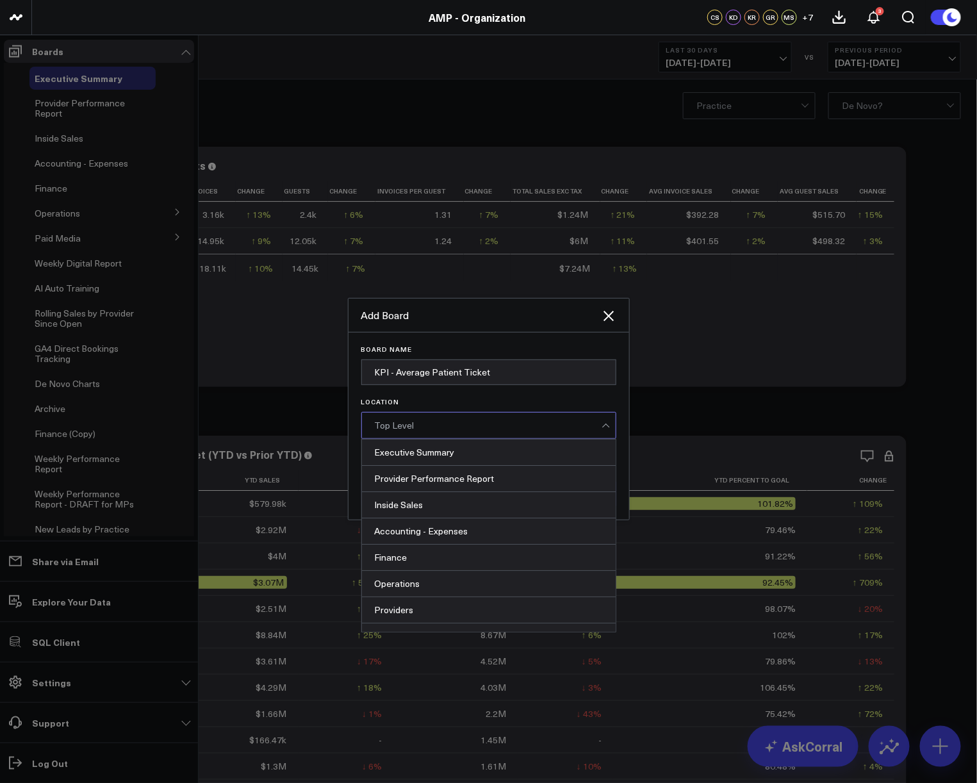
click at [492, 412] on div "Top Level" at bounding box center [488, 425] width 227 height 26
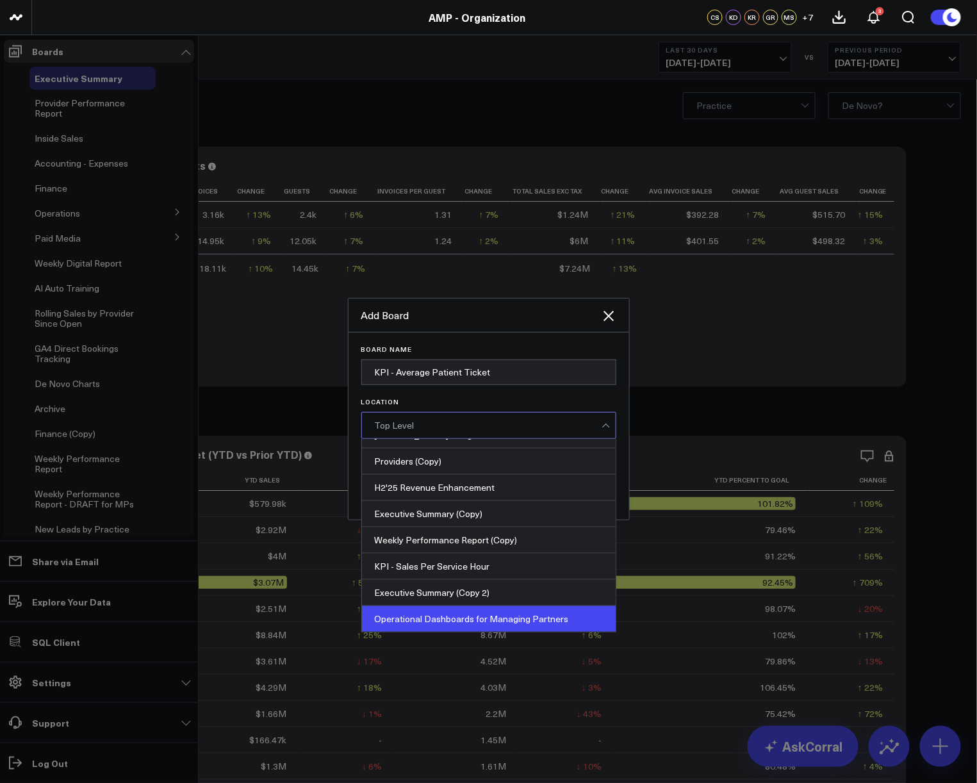
click at [483, 619] on div "Operational Dashboards for Managing Partners" at bounding box center [489, 619] width 254 height 26
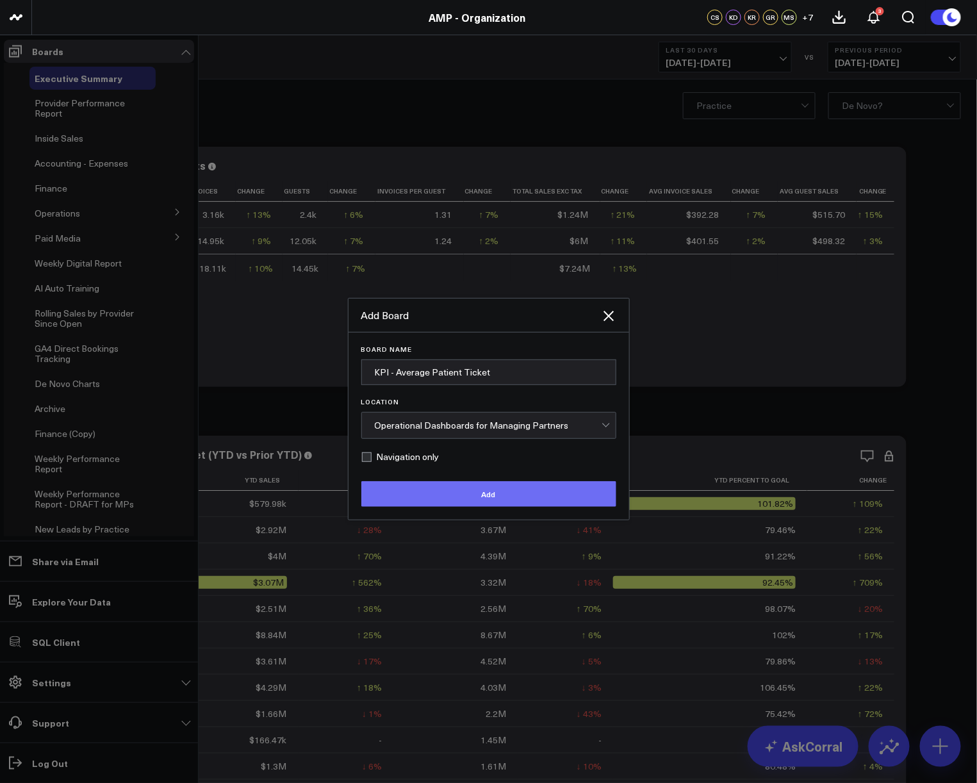
click at [466, 496] on button "Add" at bounding box center [488, 494] width 255 height 26
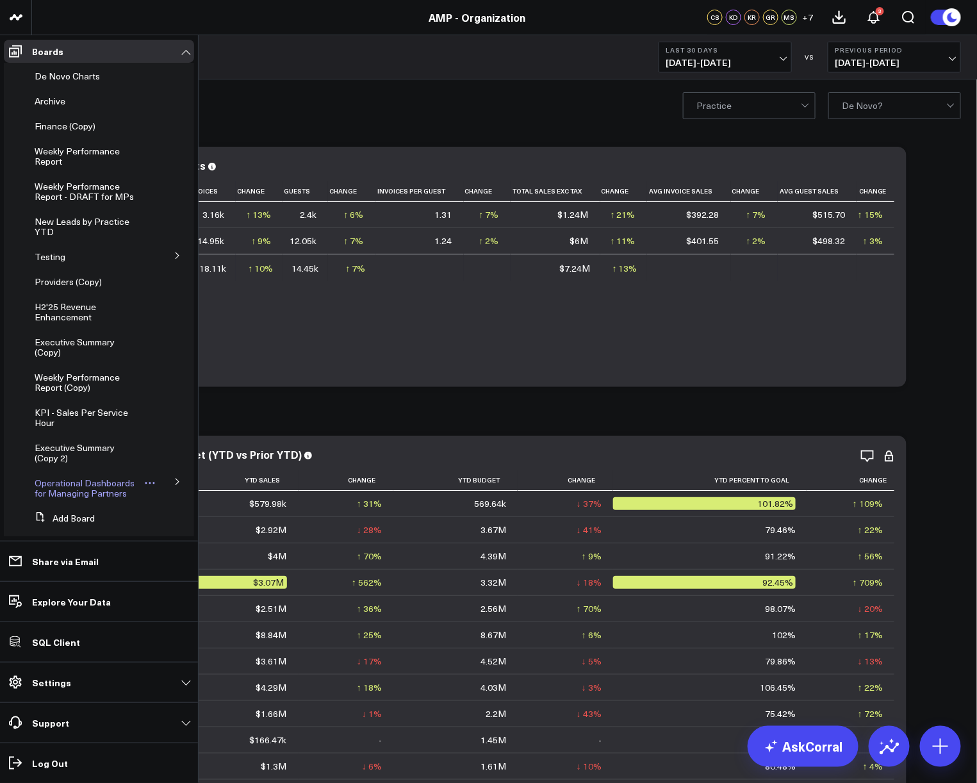
scroll to position [321, 0]
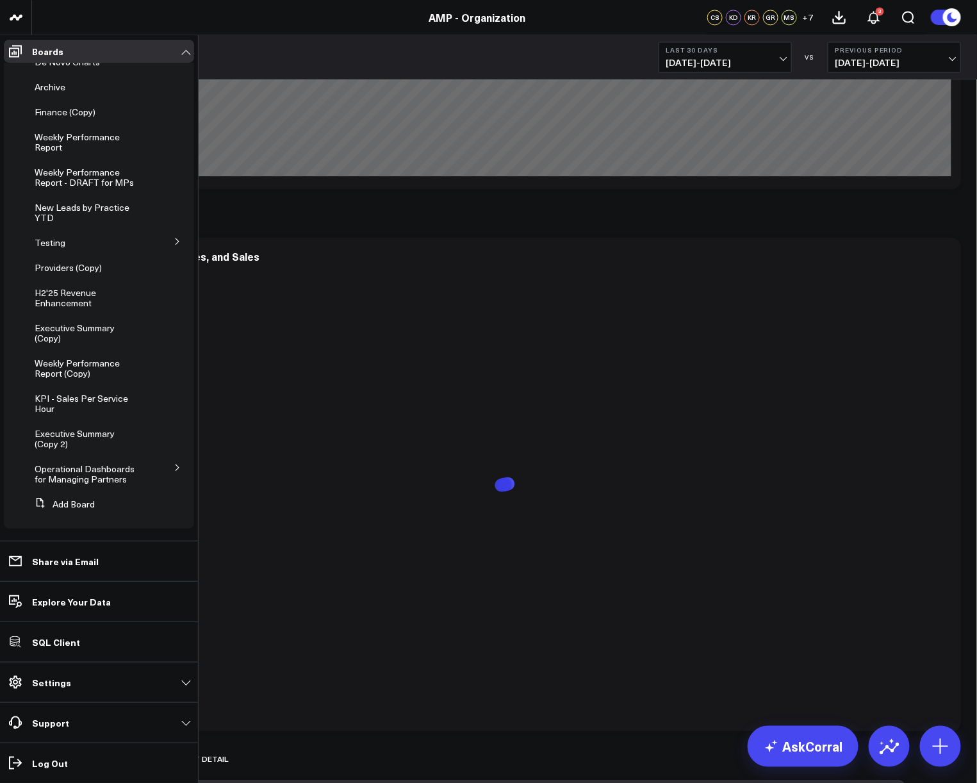
click at [175, 469] on icon at bounding box center [176, 467] width 3 height 6
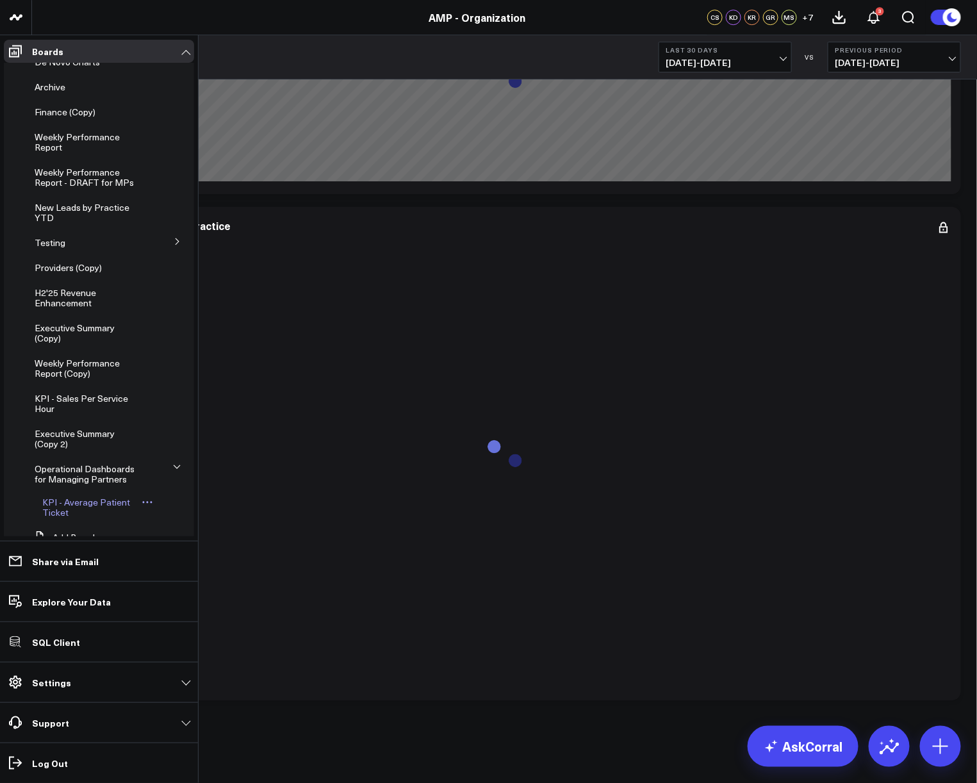
scroll to position [355, 0]
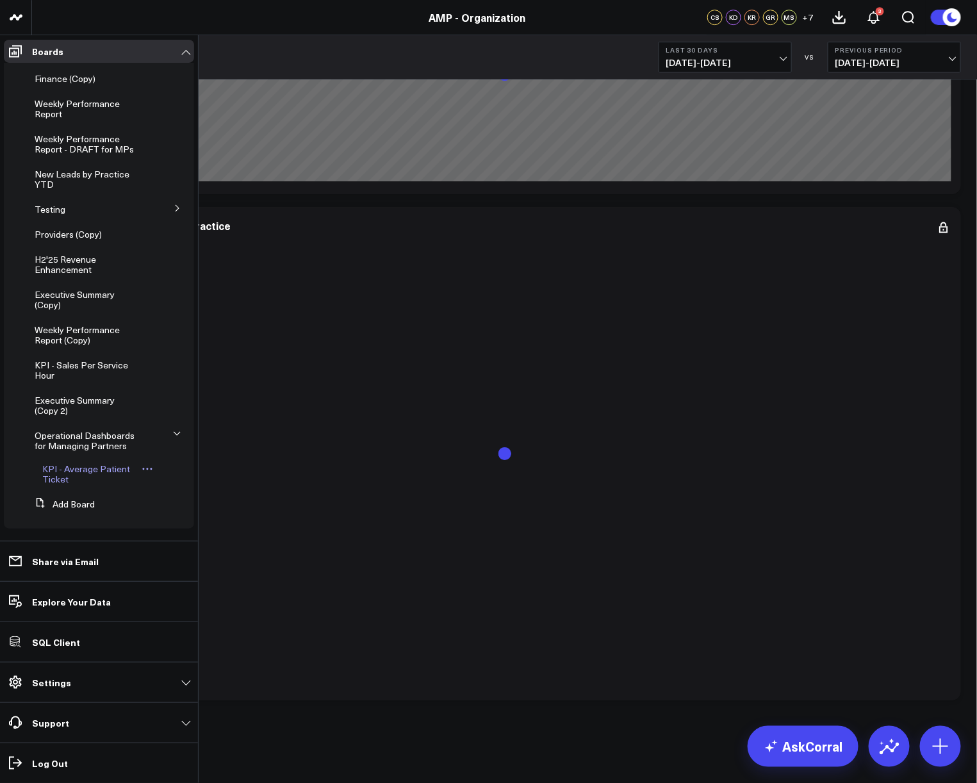
click at [63, 463] on span "KPI - Average Patient Ticket" at bounding box center [86, 473] width 88 height 22
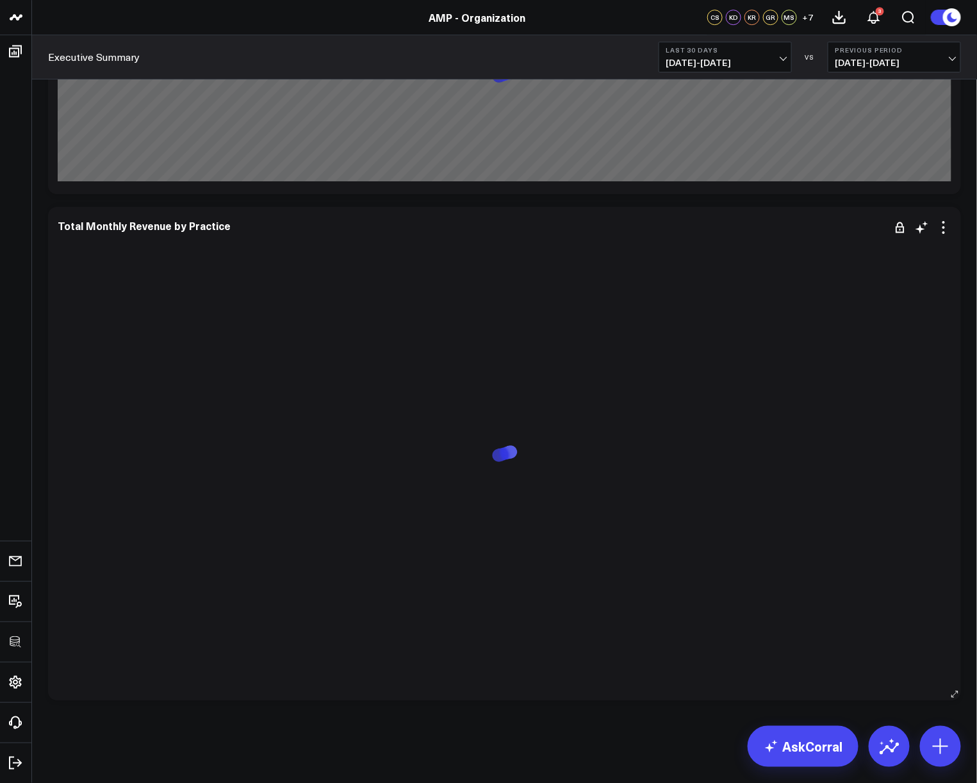
scroll to position [0, 0]
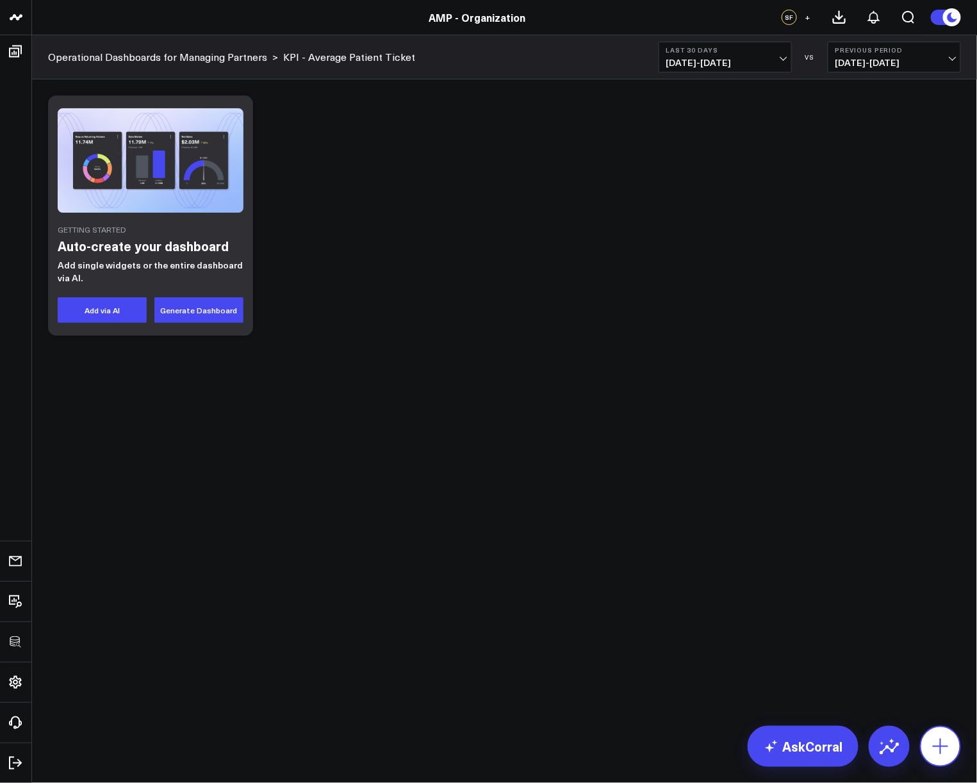
click at [949, 742] on icon at bounding box center [940, 746] width 20 height 20
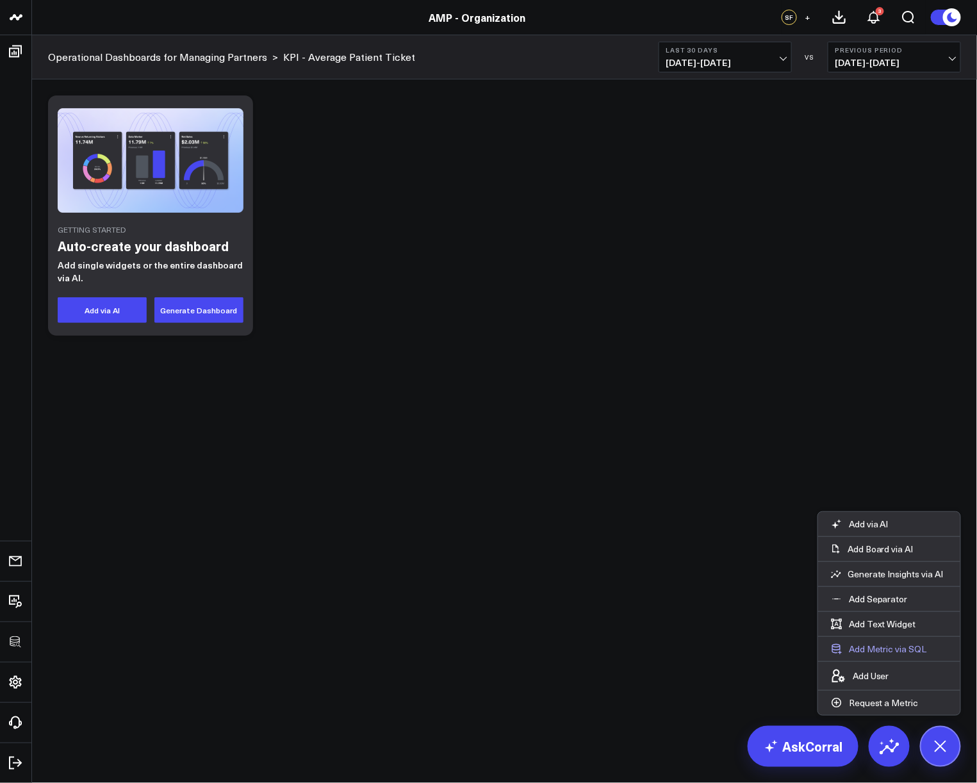
click at [895, 651] on button "Add Metric via SQL" at bounding box center [879, 649] width 122 height 24
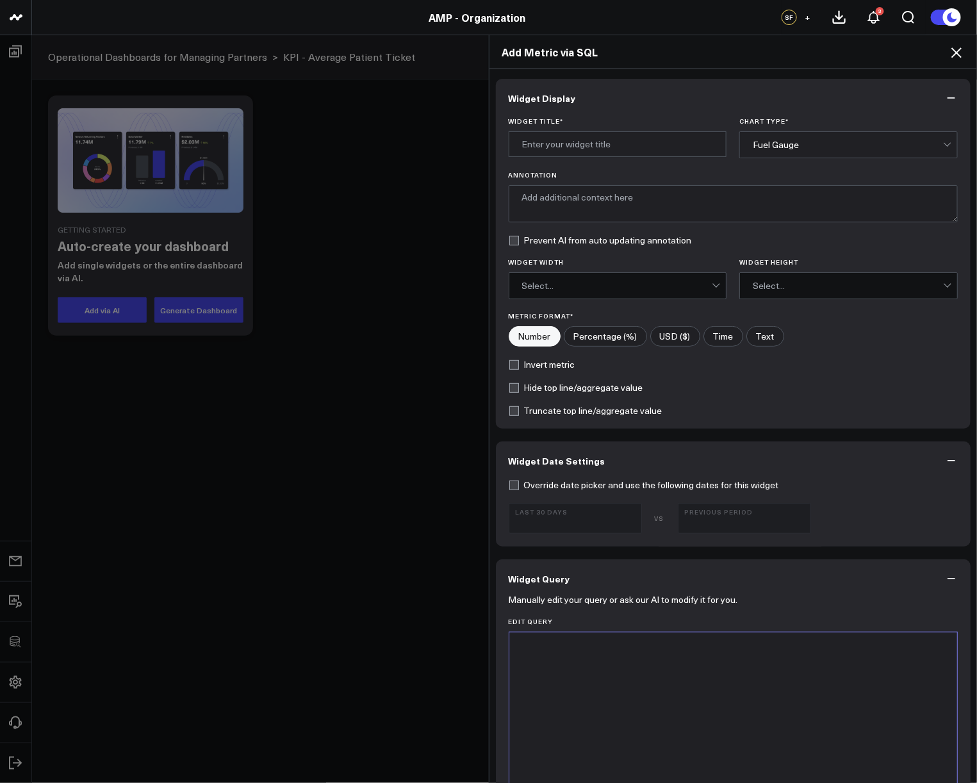
click at [582, 674] on div at bounding box center [733, 792] width 435 height 306
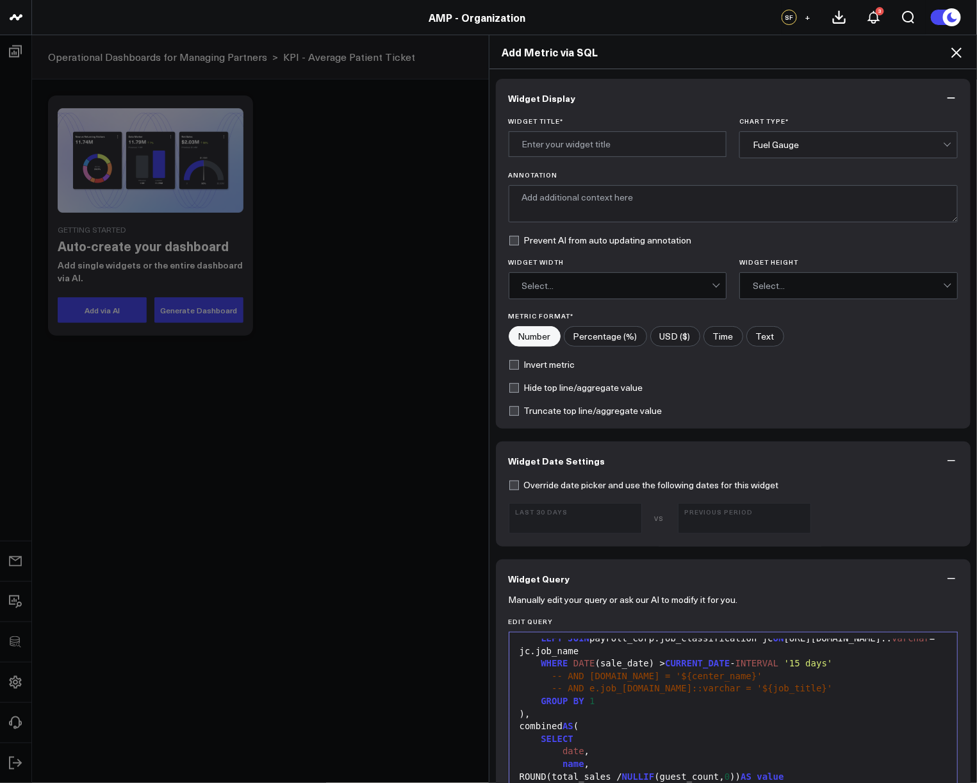
click at [629, 128] on div "Widget Title *" at bounding box center [617, 137] width 218 height 41
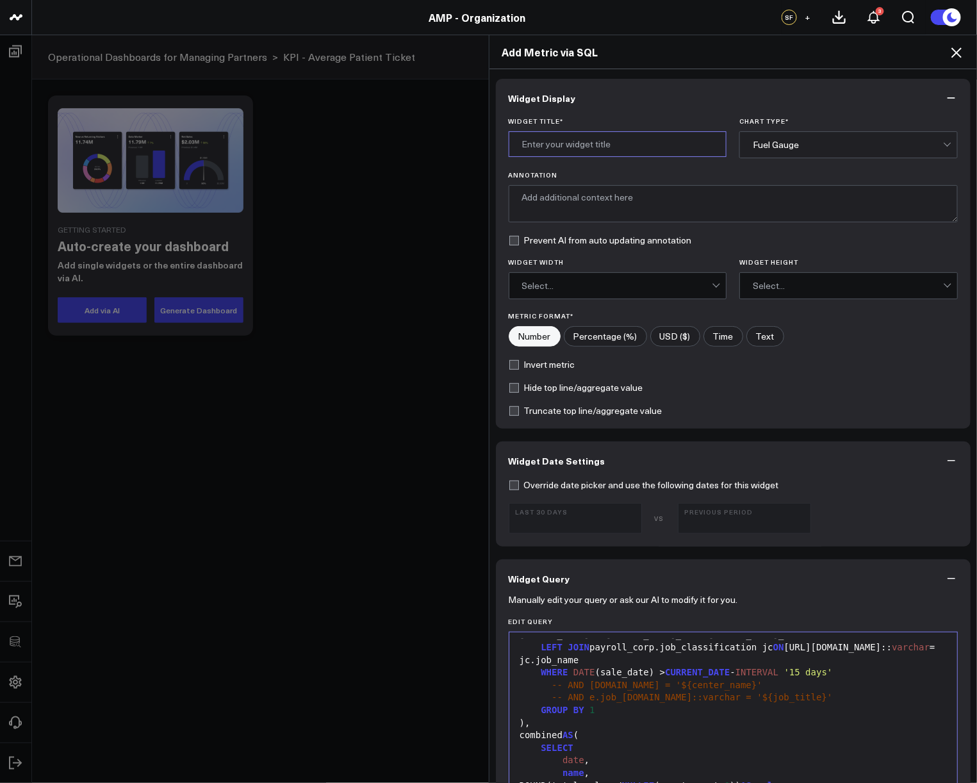
click at [619, 148] on input "Widget Title *" at bounding box center [617, 144] width 218 height 26
paste input "Average Patient Ticket (Weekly)"
type input "Average Patient Ticket (Weekly)"
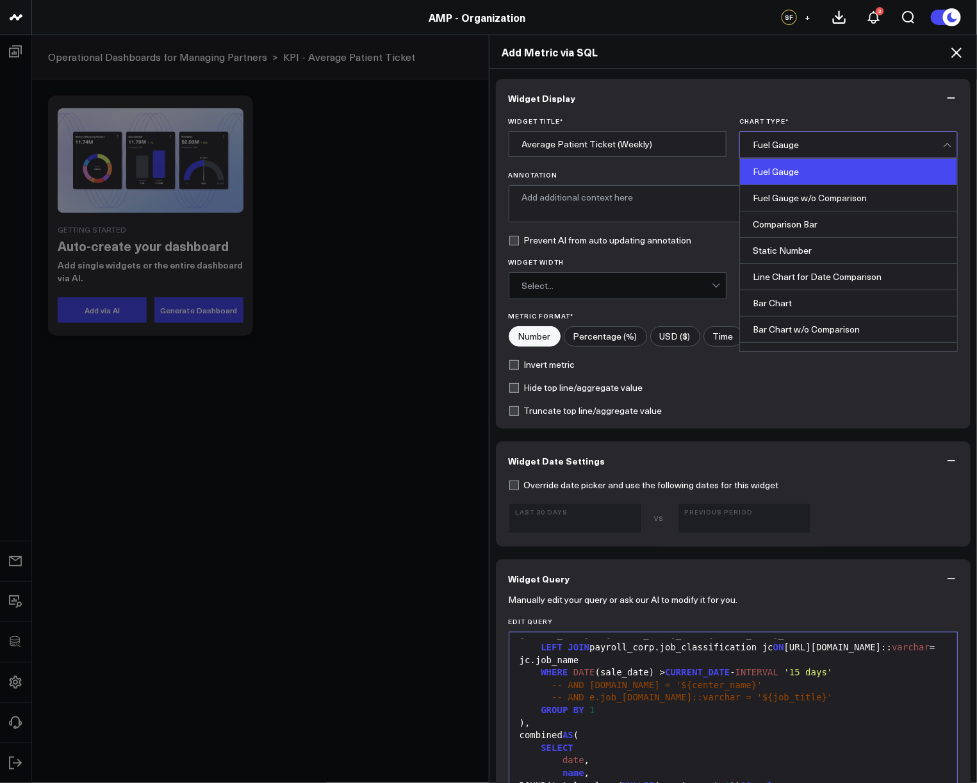
click at [834, 151] on div "Fuel Gauge" at bounding box center [848, 145] width 190 height 26
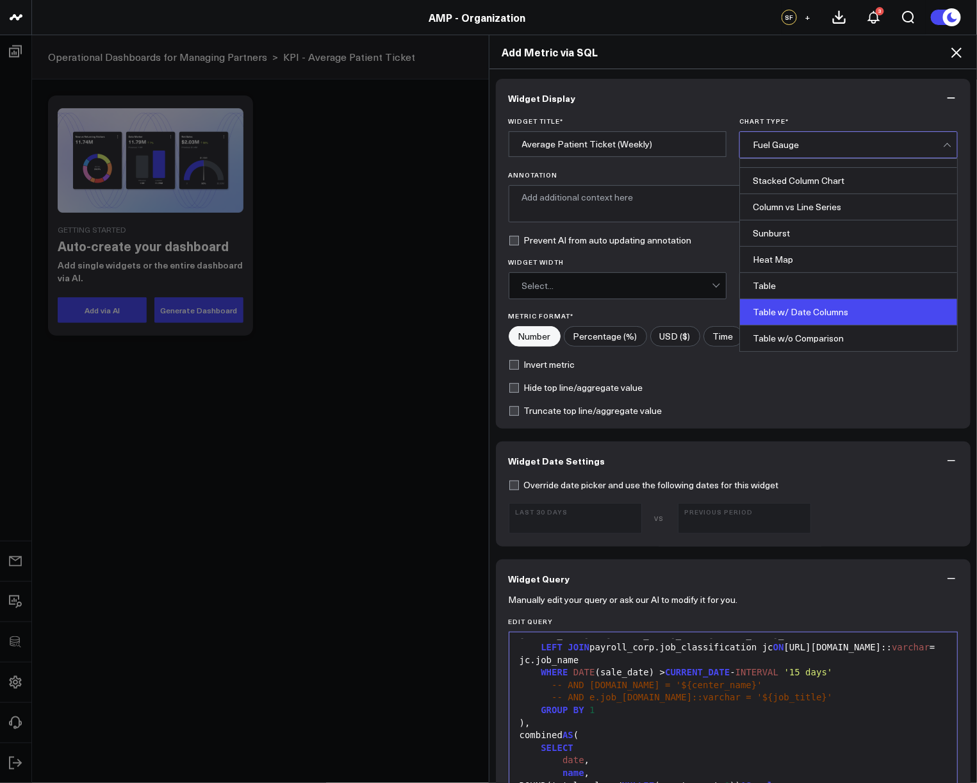
click at [831, 304] on div "Table w/ Date Columns" at bounding box center [848, 312] width 217 height 26
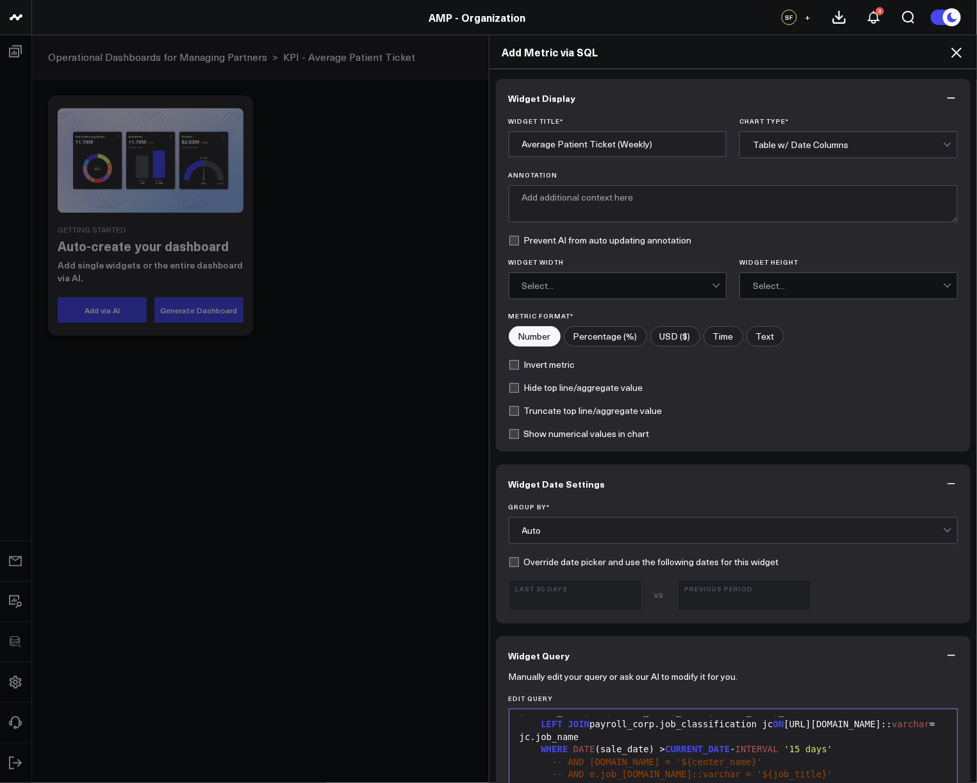
click at [633, 532] on div "Auto" at bounding box center [732, 530] width 421 height 10
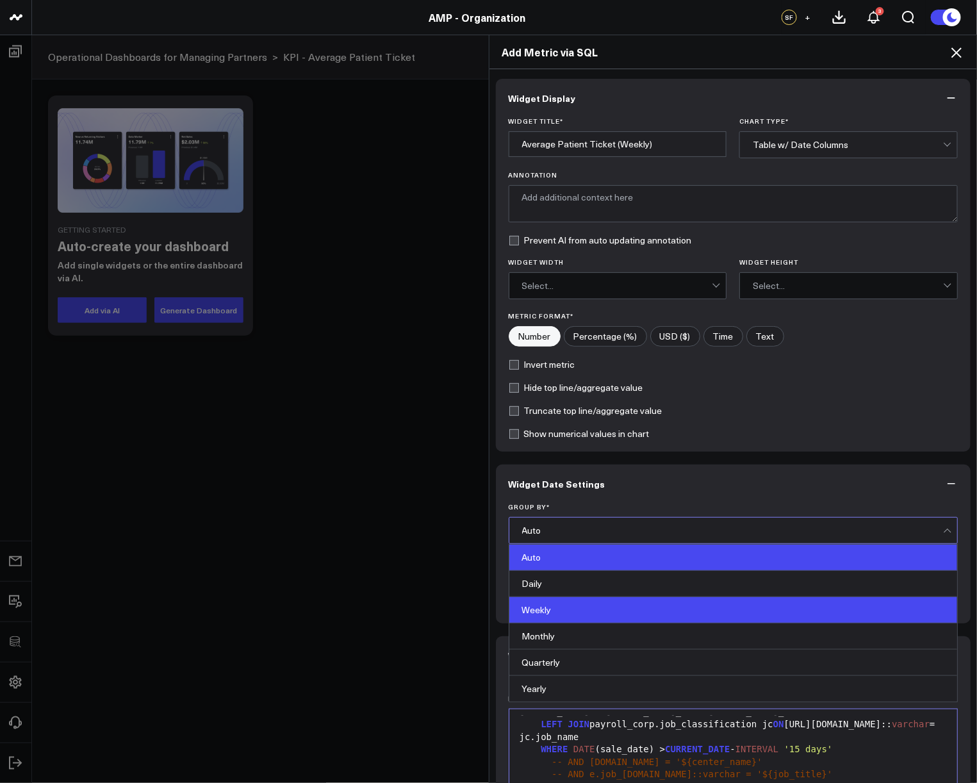
click at [587, 604] on div "Weekly" at bounding box center [733, 610] width 448 height 26
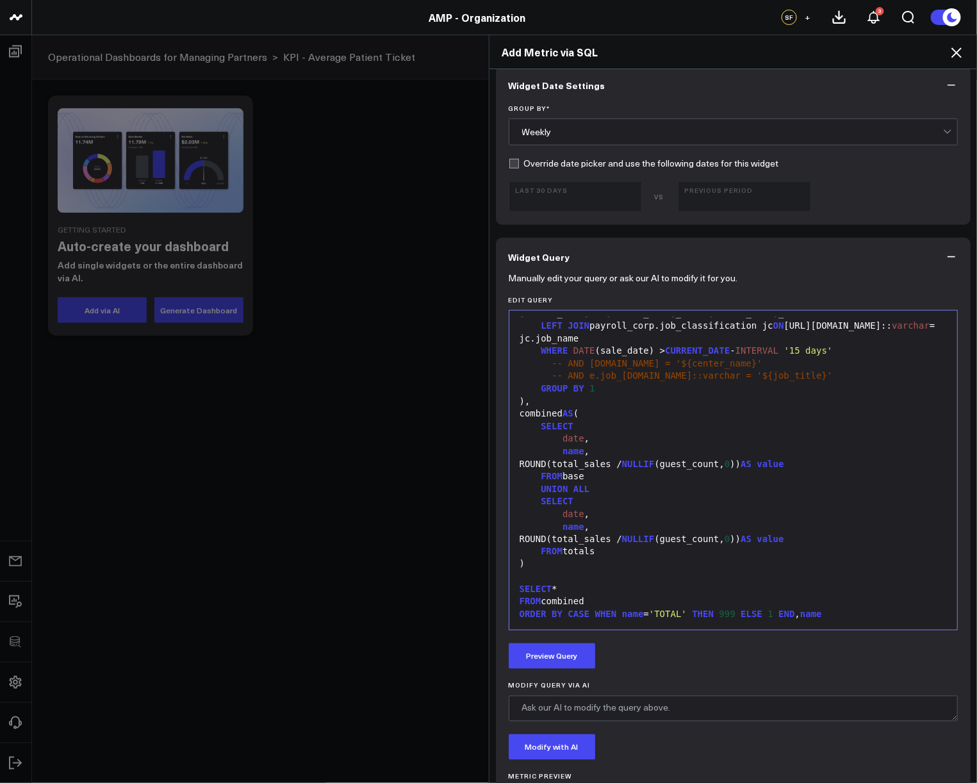
scroll to position [504, 0]
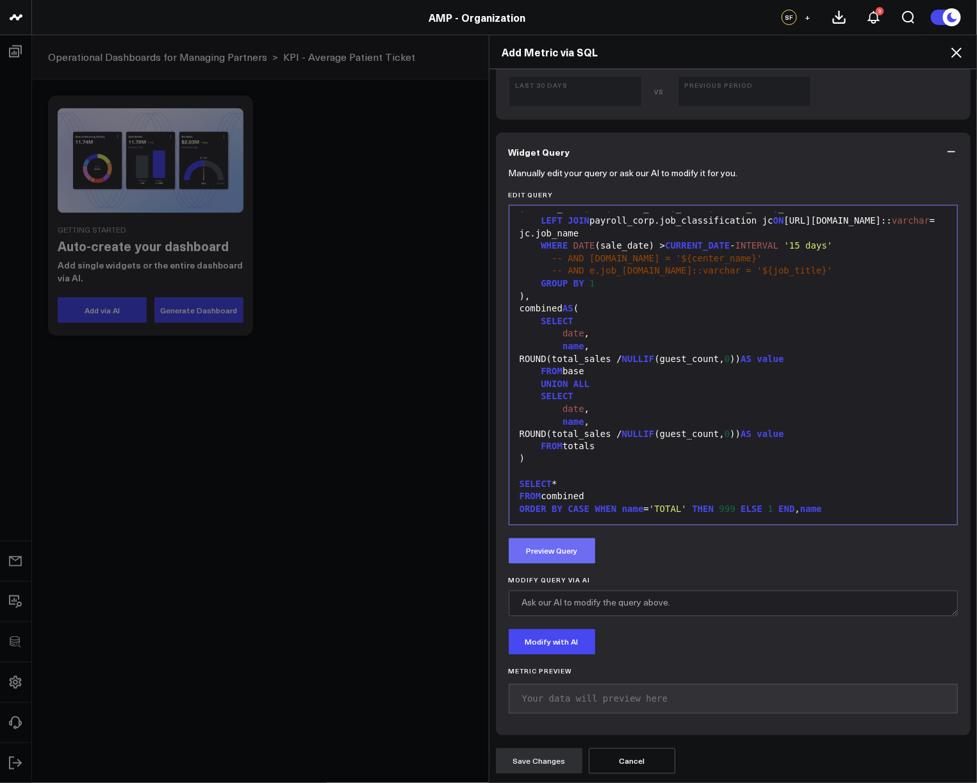
click at [585, 547] on button "Preview Query" at bounding box center [551, 551] width 86 height 26
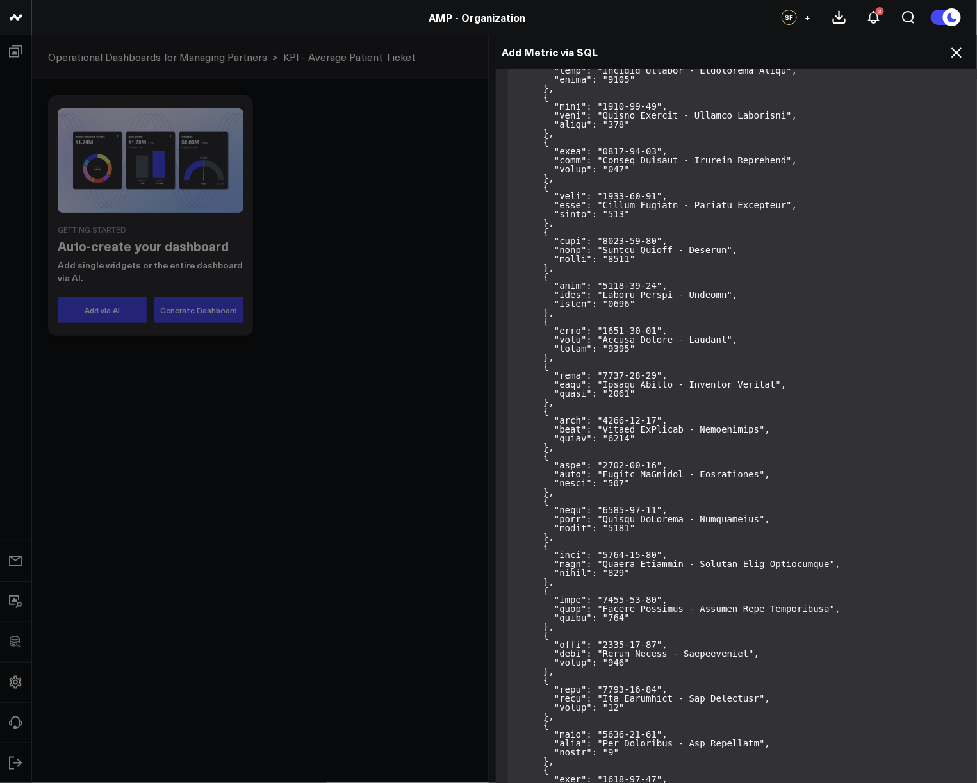
scroll to position [28990, 0]
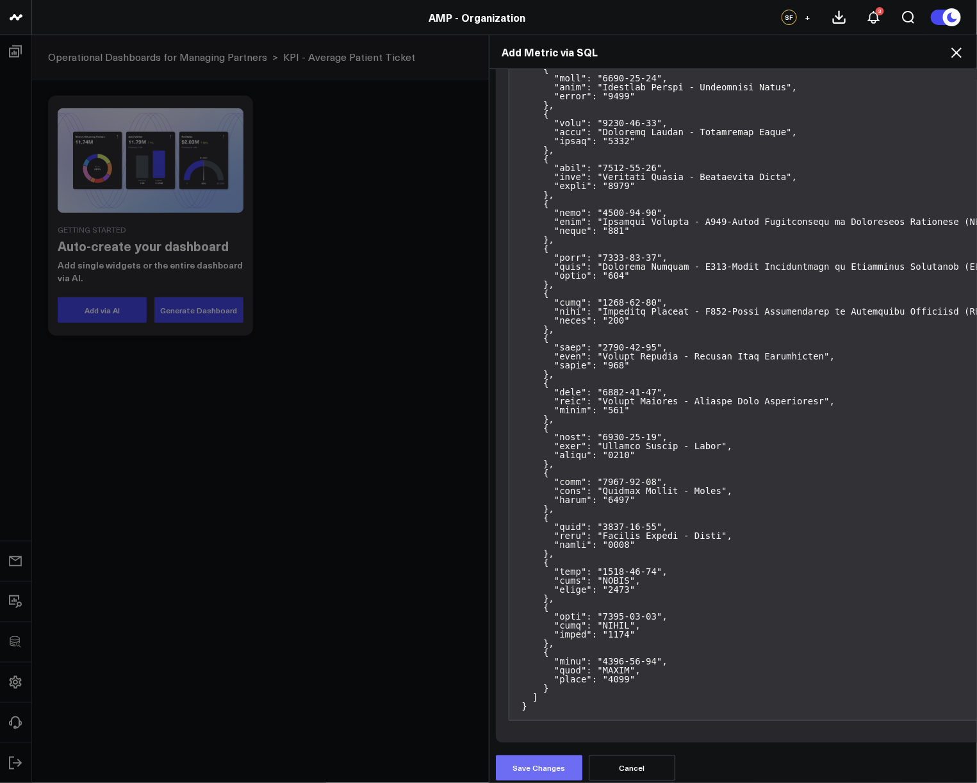
click at [551, 756] on button "Save Changes" at bounding box center [539, 768] width 86 height 26
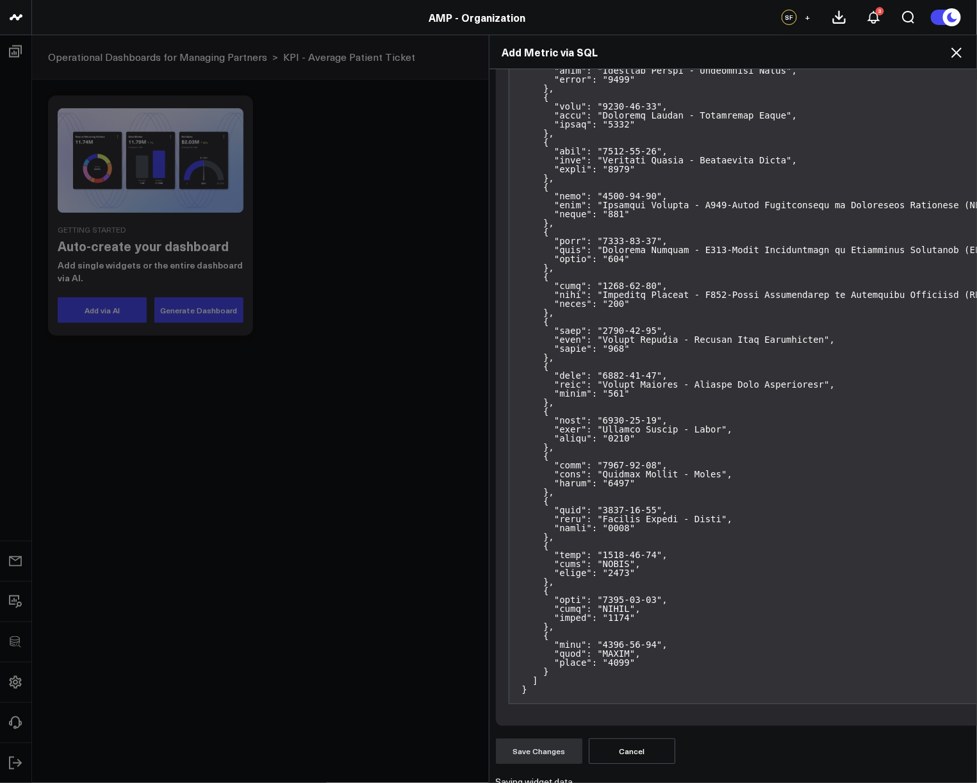
scroll to position [29013, 0]
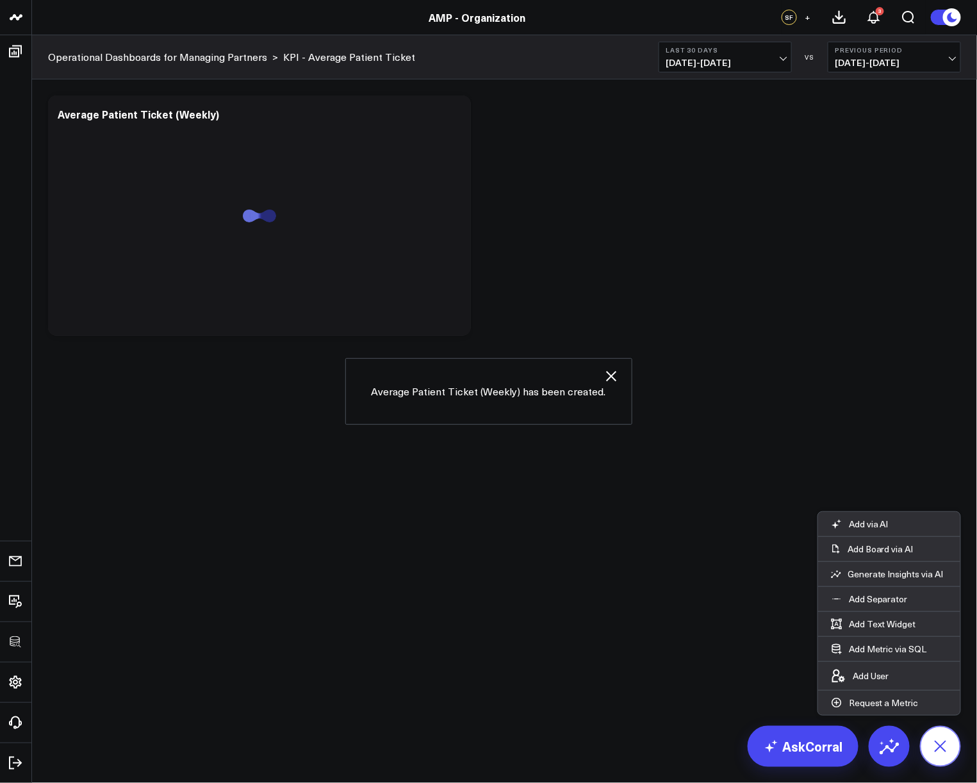
click at [943, 741] on icon at bounding box center [939, 745] width 29 height 29
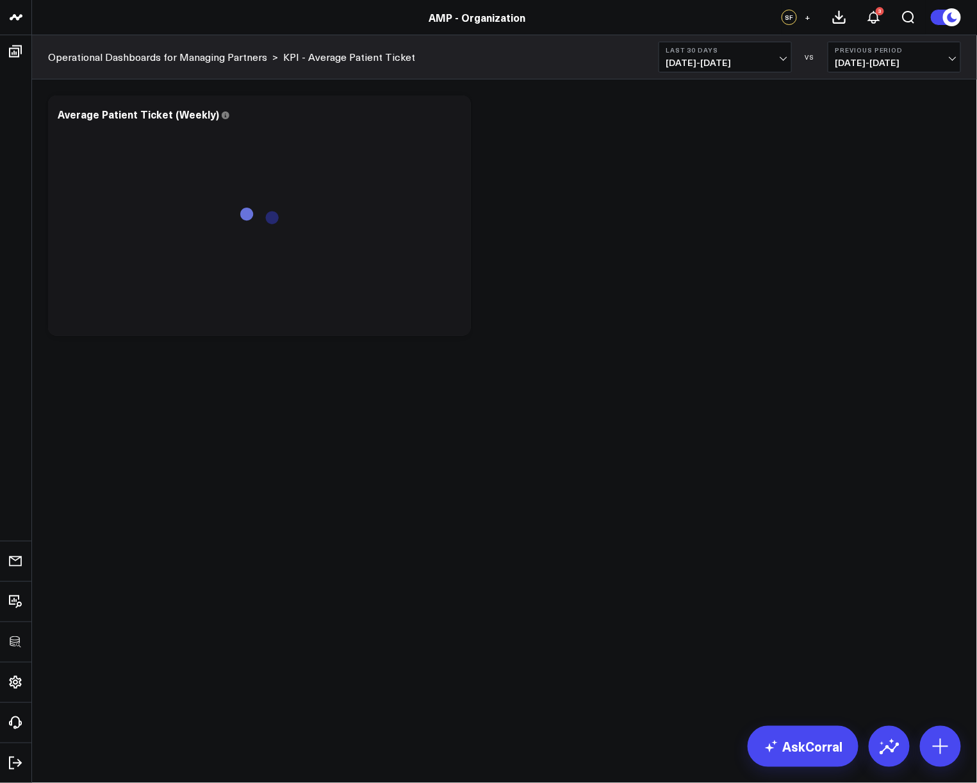
click at [729, 500] on body "3725 Test 829 Studios Accenture Activant Capital Agriculture & Farming Demo All…" at bounding box center [488, 391] width 977 height 783
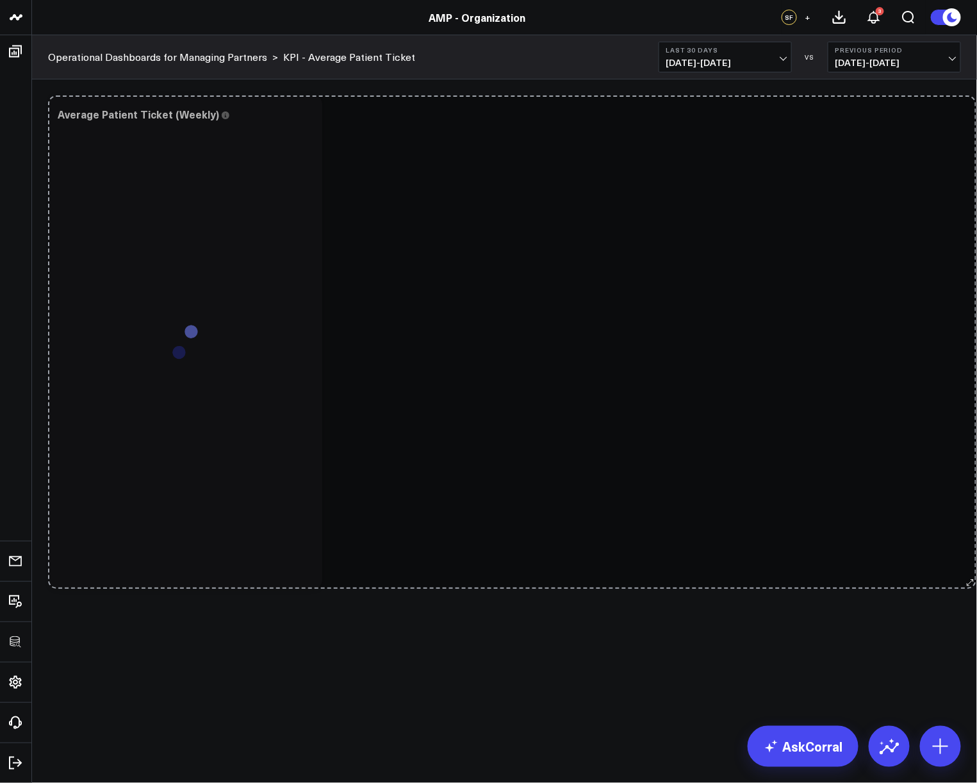
drag, startPoint x: 464, startPoint y: 332, endPoint x: 968, endPoint y: 687, distance: 616.7
click at [968, 687] on body "3725 Test 829 Studios Accenture Activant Capital Agriculture & Farming Demo All…" at bounding box center [488, 391] width 977 height 783
click at [477, 476] on div "Modify via AI Copy link to widget Ask support Remove Create linked copy Executi…" at bounding box center [504, 342] width 925 height 506
click at [628, 472] on div "Modify via AI Copy link to widget Ask support Remove Create linked copy Executi…" at bounding box center [504, 342] width 925 height 506
click at [738, 370] on div "Modify via AI Copy link to widget Ask support Remove Create linked copy Executi…" at bounding box center [504, 342] width 925 height 506
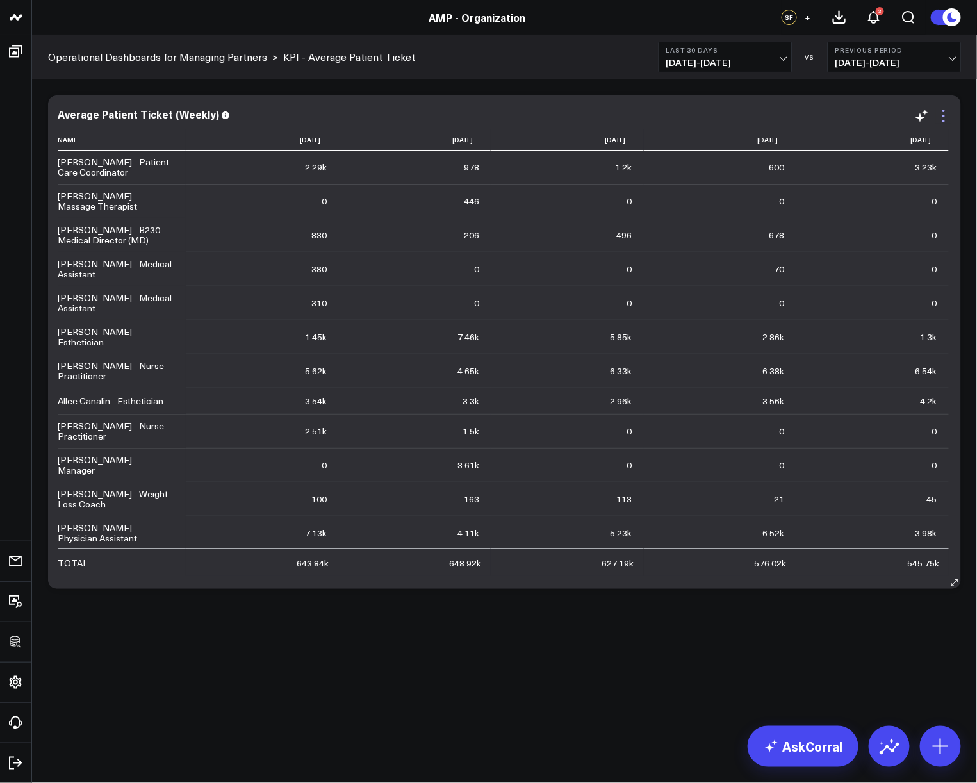
click at [948, 121] on icon at bounding box center [943, 115] width 15 height 15
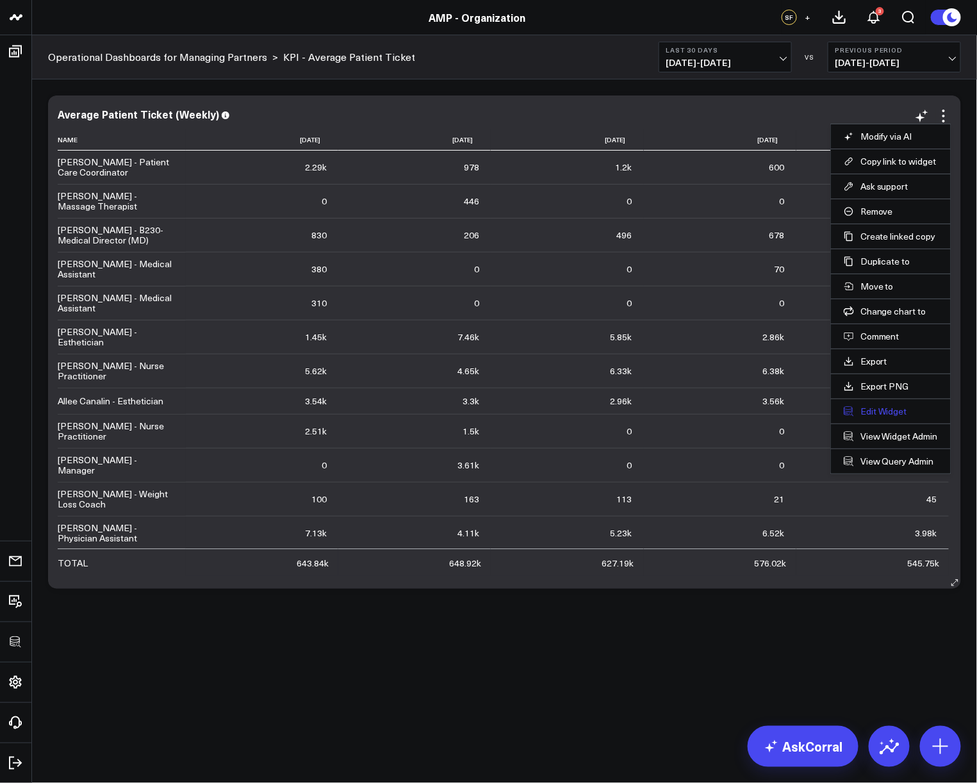
click at [881, 409] on button "Edit Widget" at bounding box center [890, 411] width 94 height 12
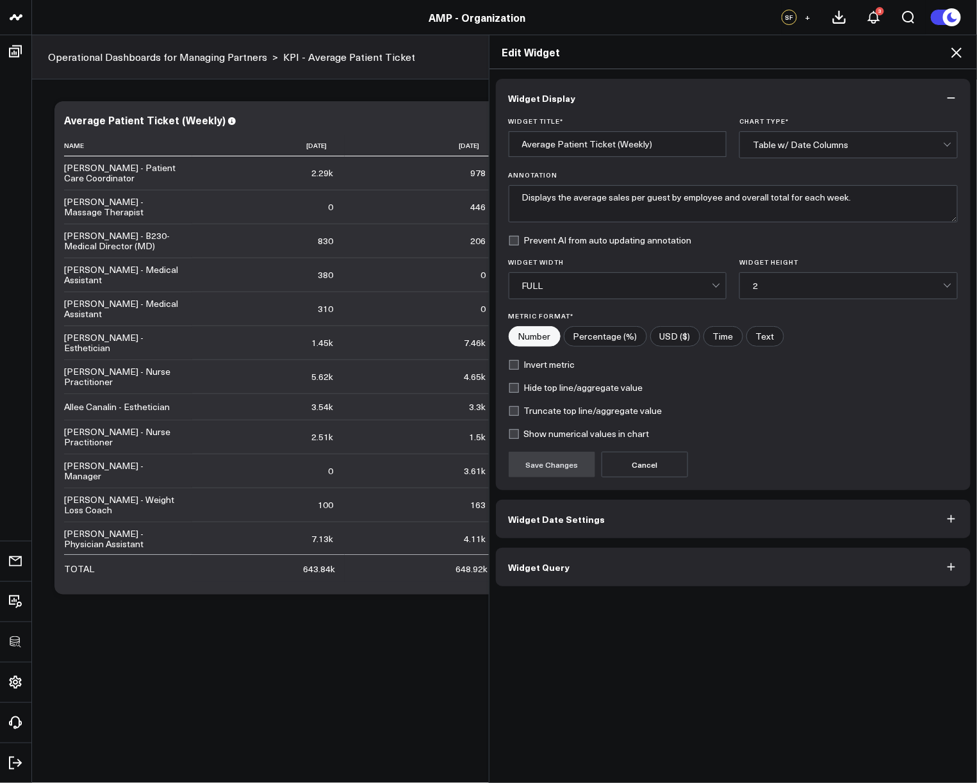
click at [670, 341] on input"] "USD ($)" at bounding box center [675, 336] width 49 height 19
radio input"] "true"
click at [558, 468] on button "Save Changes" at bounding box center [551, 465] width 86 height 26
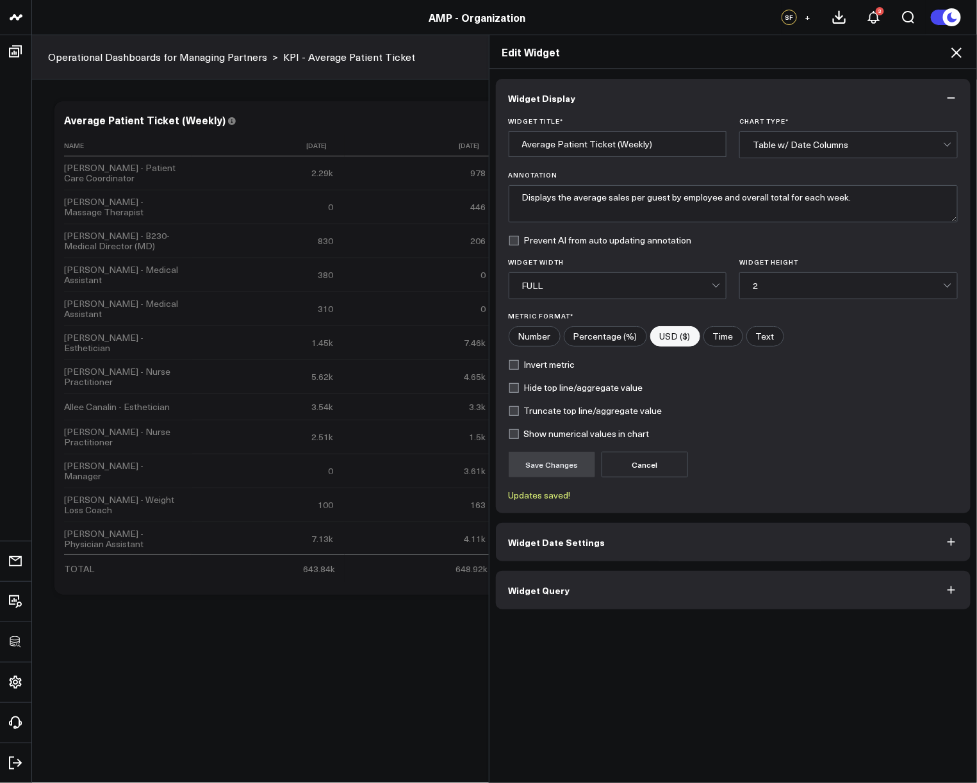
click at [683, 581] on button "Widget Query" at bounding box center [733, 590] width 475 height 38
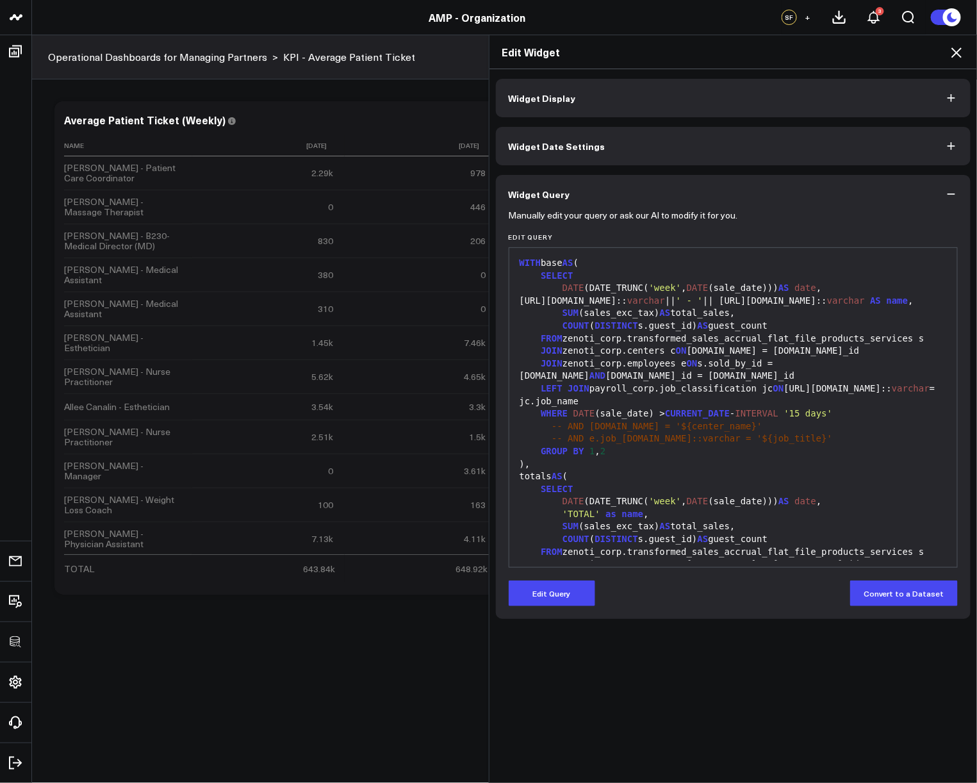
click at [954, 54] on icon at bounding box center [956, 52] width 10 height 10
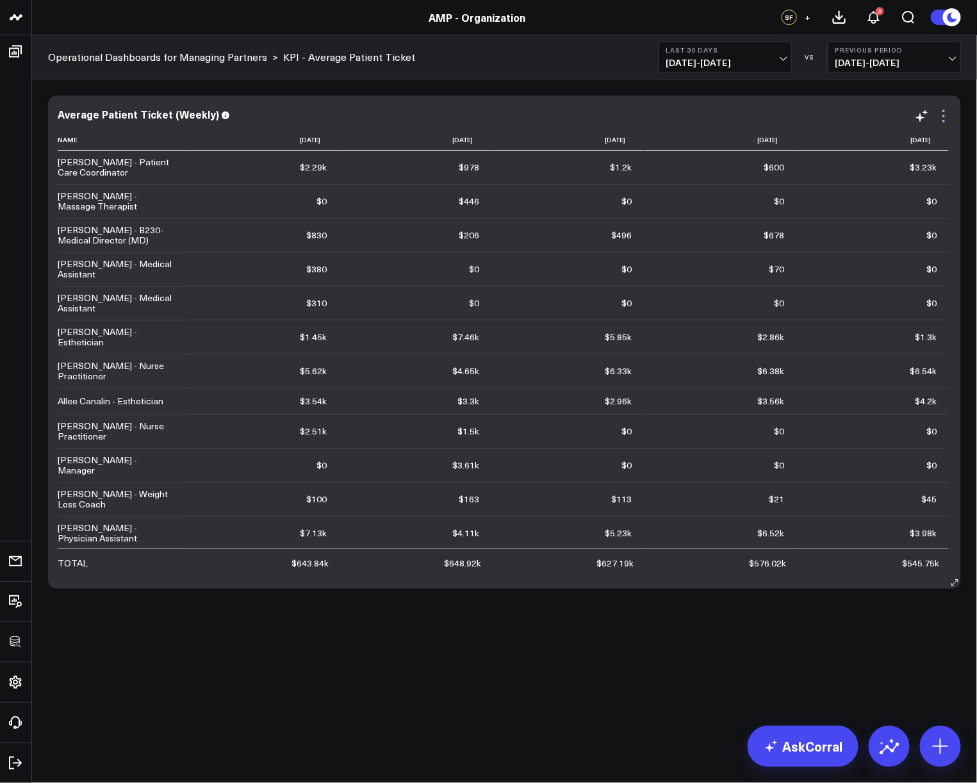
click at [942, 115] on icon at bounding box center [943, 115] width 15 height 15
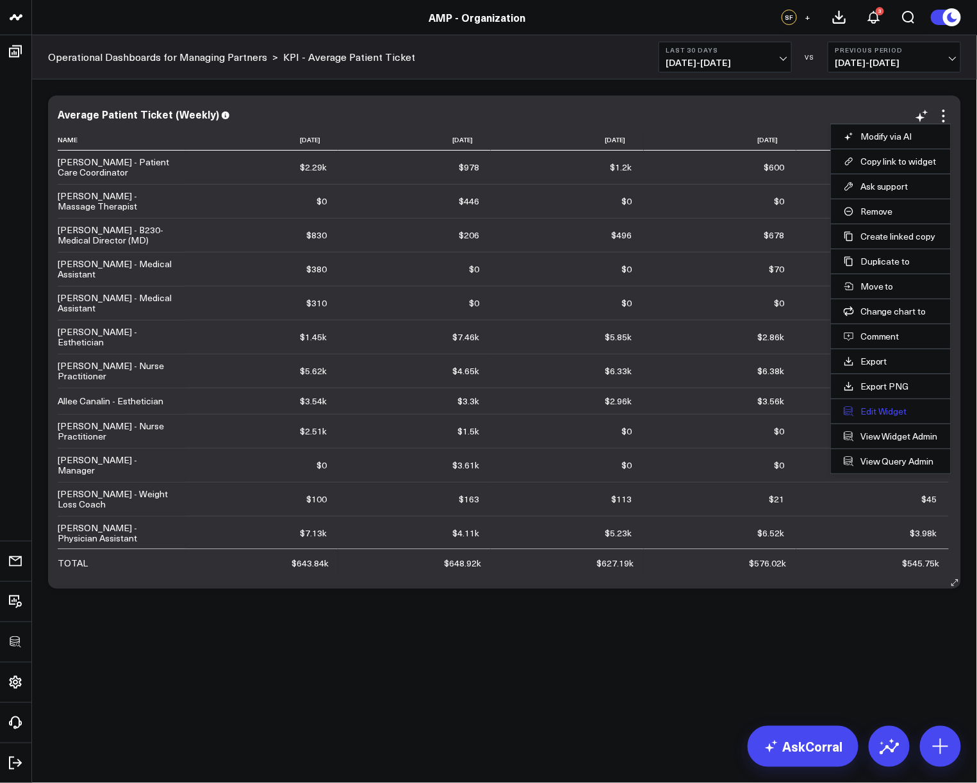
click at [877, 412] on button "Edit Widget" at bounding box center [890, 411] width 94 height 12
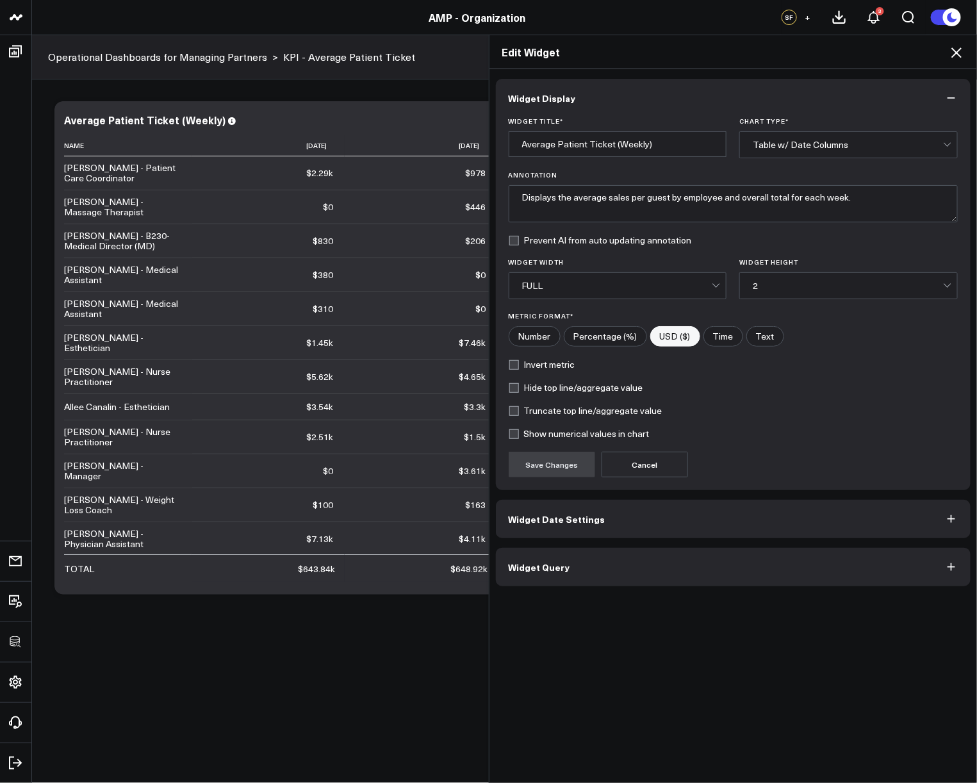
click at [568, 567] on button "Widget Query" at bounding box center [733, 567] width 475 height 38
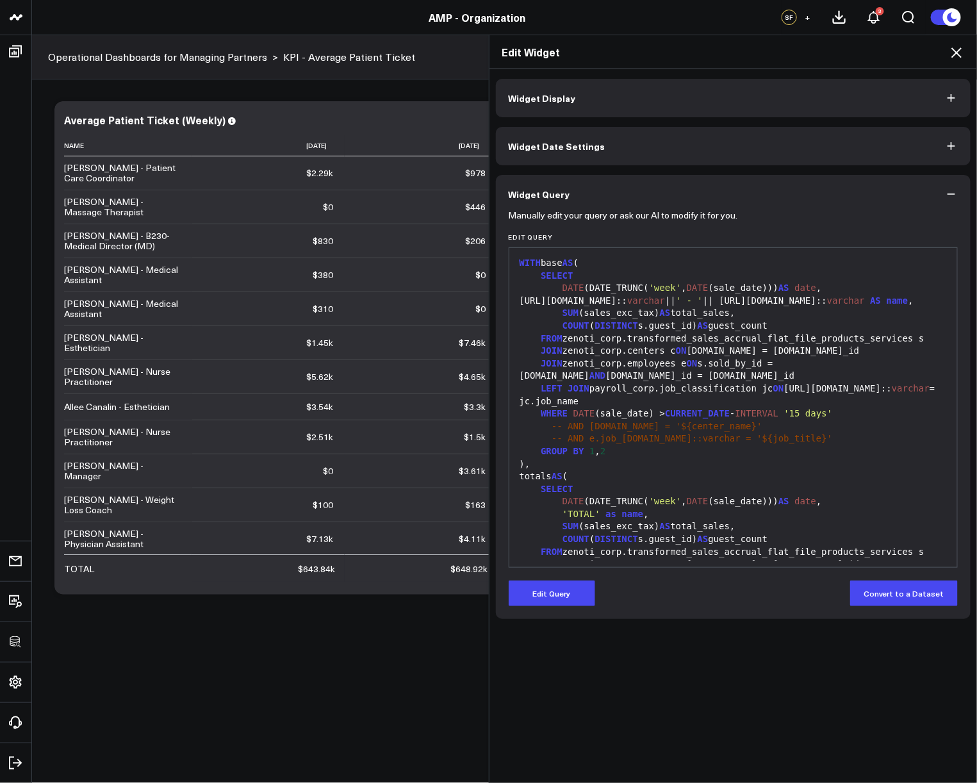
drag, startPoint x: 915, startPoint y: 300, endPoint x: 982, endPoint y: 299, distance: 67.2
click at [915, 300] on div "e.personal_info.name:: varchar || ' - ' || e.job_info.name:: varchar AS name ," at bounding box center [733, 301] width 435 height 13
click at [575, 585] on button "Edit Query" at bounding box center [551, 593] width 86 height 26
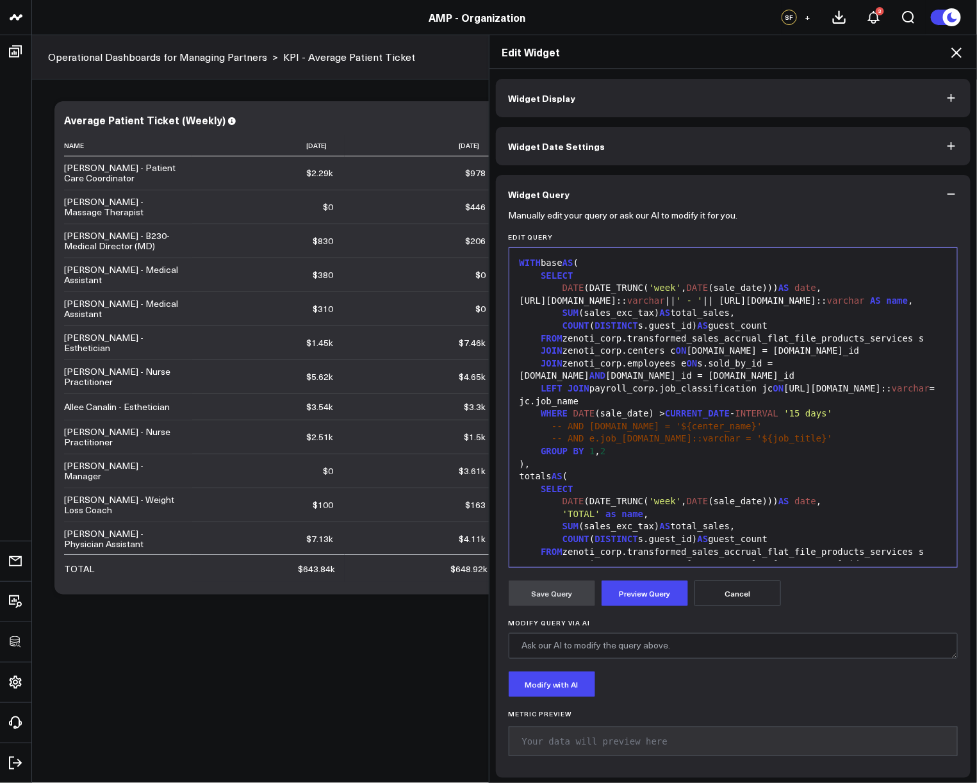
click at [915, 304] on div "e.personal_info.name:: varchar || ' - ' || e.job_info.name:: varchar AS name ," at bounding box center [733, 301] width 435 height 13
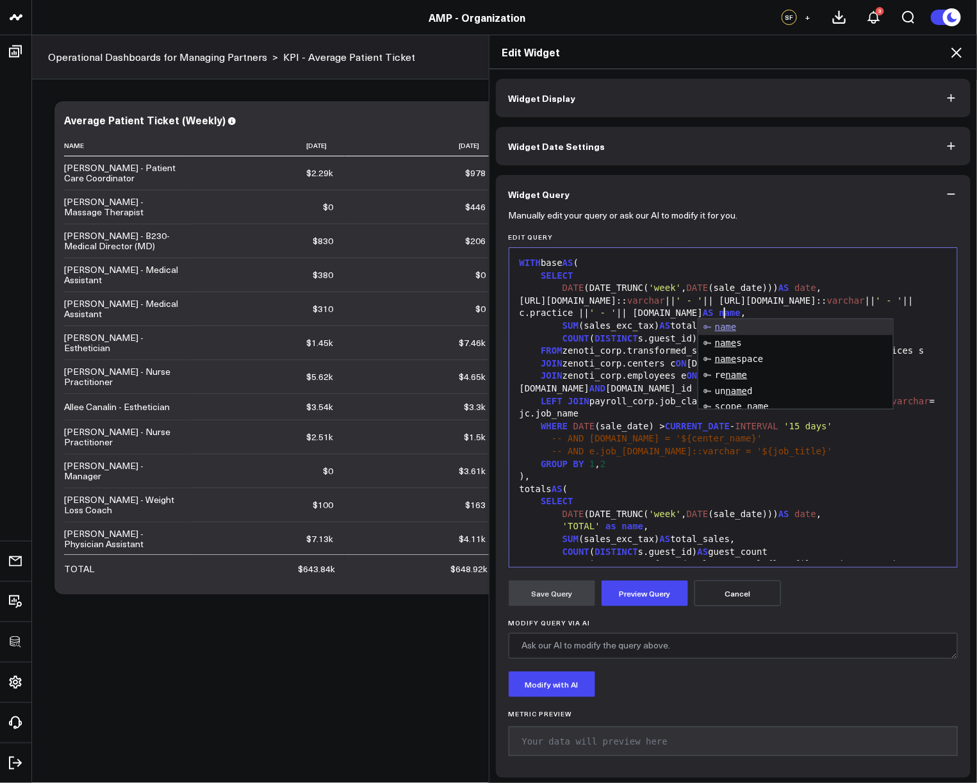
drag, startPoint x: 618, startPoint y: 307, endPoint x: 704, endPoint y: 308, distance: 85.8
click at [618, 307] on div "e.personal_info.name:: varchar || ' - ' || e.job_info.name:: varchar || ' - ' |…" at bounding box center [733, 307] width 435 height 25
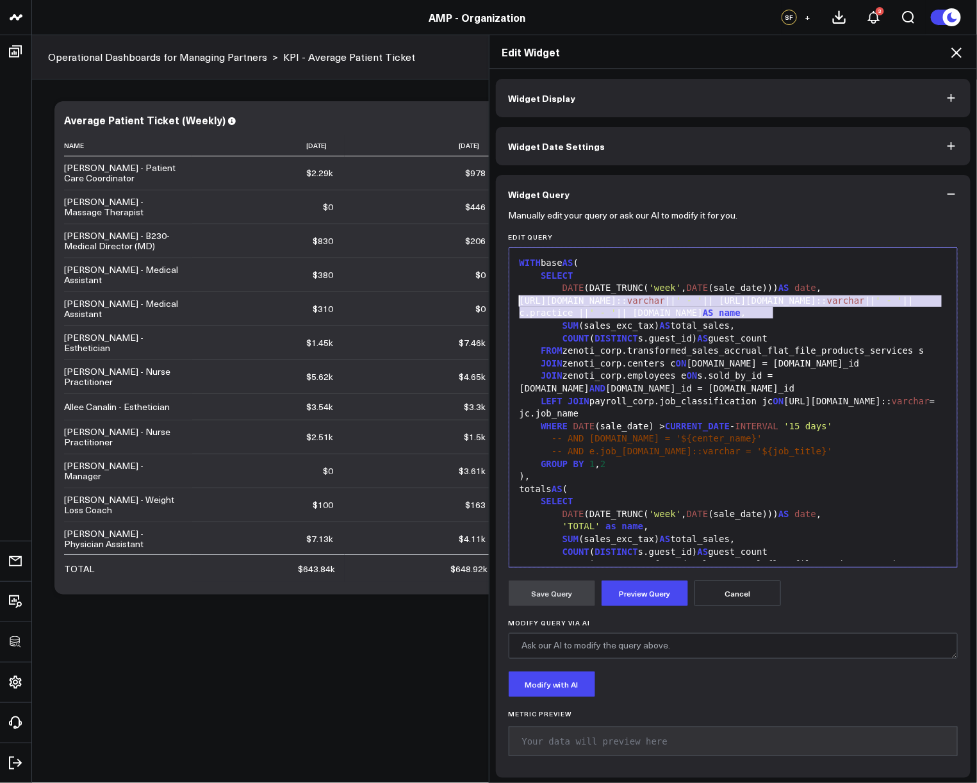
drag, startPoint x: 783, startPoint y: 316, endPoint x: 508, endPoint y: 305, distance: 274.3
click at [508, 305] on div "99 1 2 3 4 5 6 7 8 9 10 11 12 13 14 15 16 17 18 19 20 21 22 23 24 25 26 27 28 2…" at bounding box center [733, 407] width 450 height 320
copy div "e.personal_info.name:: varchar || ' - ' || e.job_info.name:: varchar || ' - ' |…"
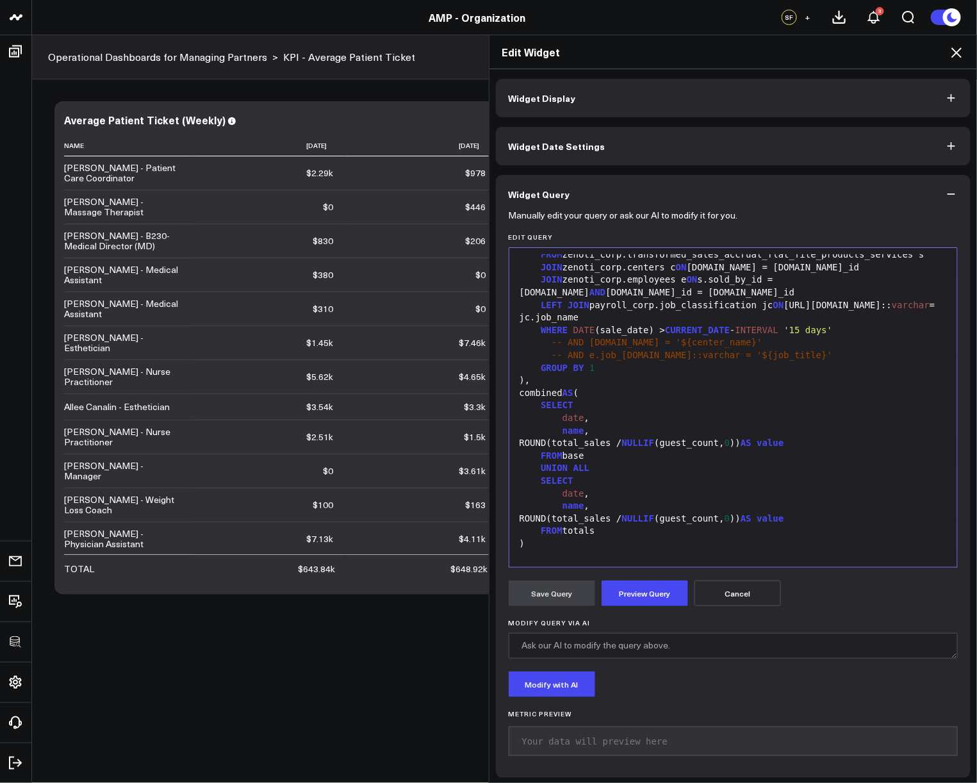
scroll to position [350, 0]
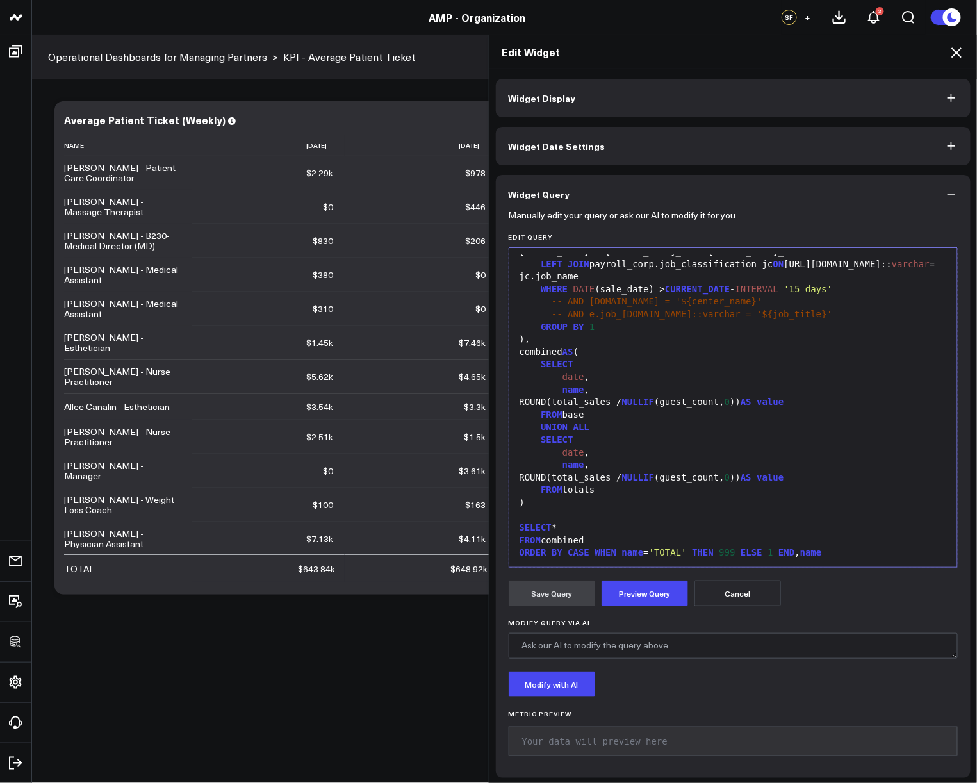
click at [685, 524] on div "SELECT *" at bounding box center [733, 527] width 435 height 13
click at [664, 589] on button "Preview Query" at bounding box center [644, 593] width 86 height 26
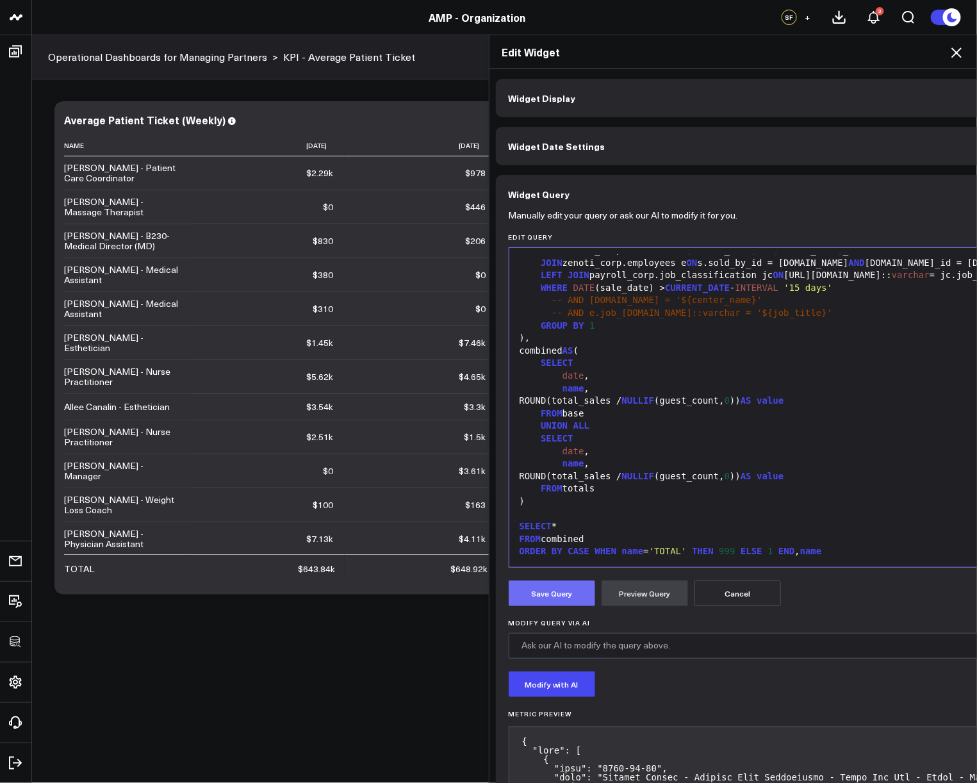
scroll to position [226, 0]
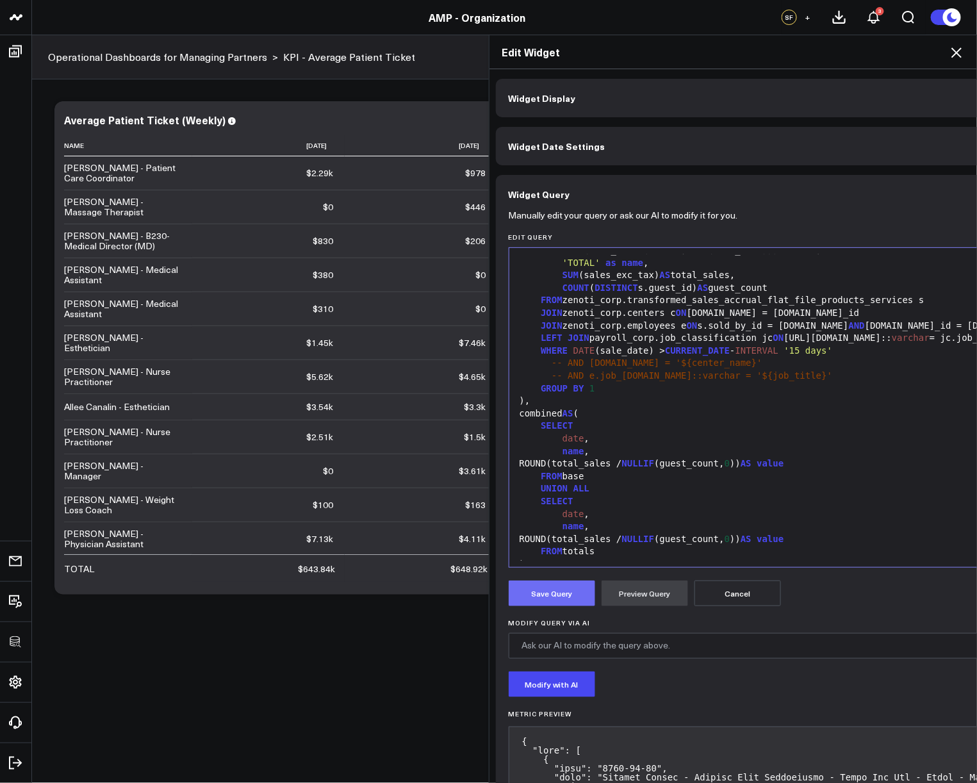
click at [533, 591] on button "Save Query" at bounding box center [551, 593] width 86 height 26
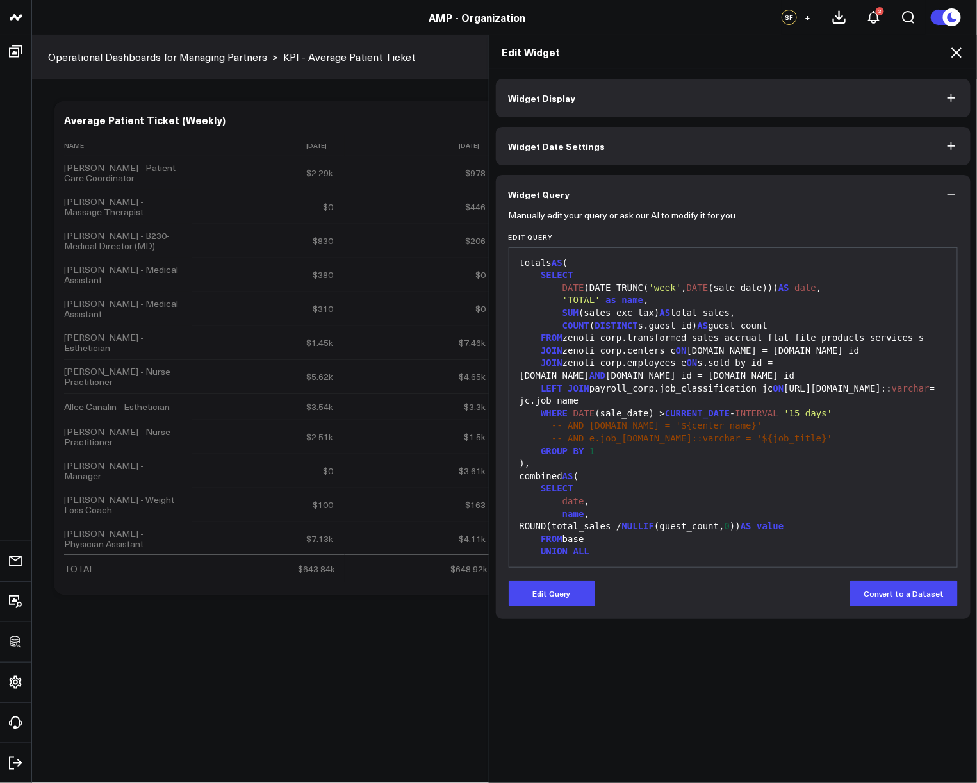
scroll to position [264, 0]
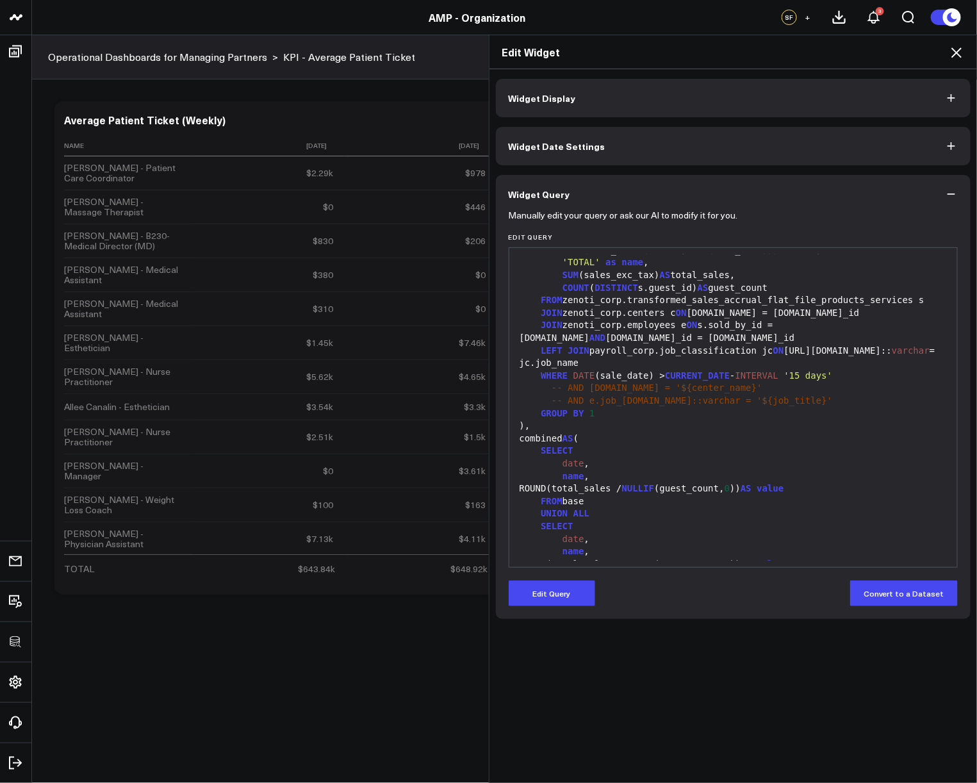
click at [954, 50] on icon at bounding box center [956, 52] width 10 height 10
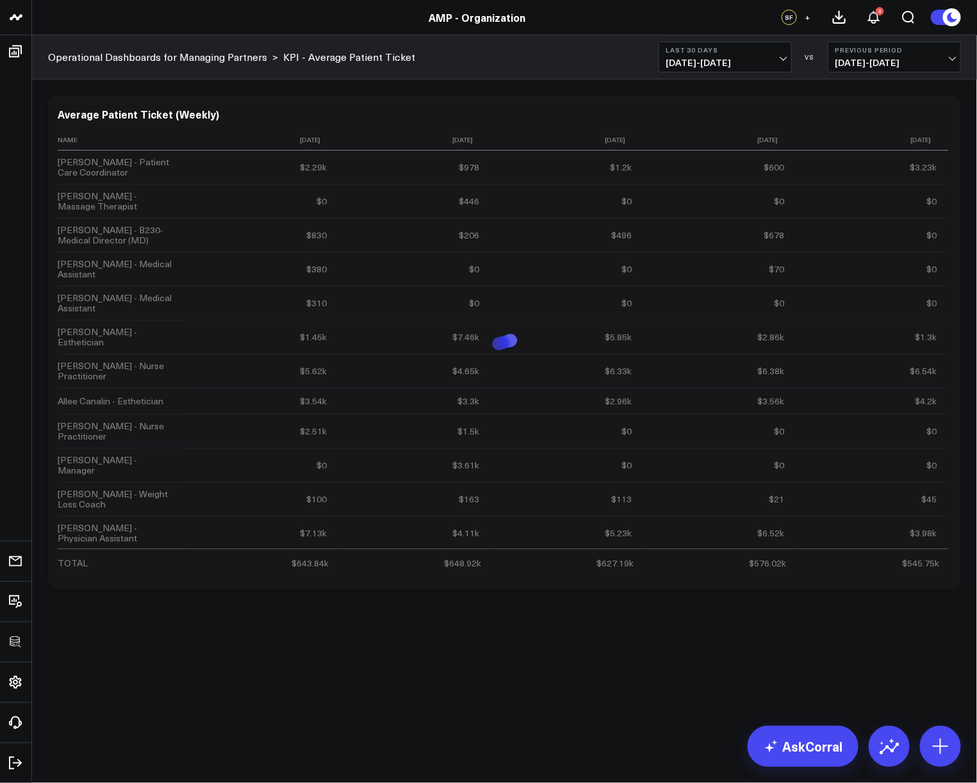
click at [446, 709] on body "3725 Test 829 Studios Accenture Activant Capital Agriculture & Farming Demo All…" at bounding box center [488, 391] width 977 height 783
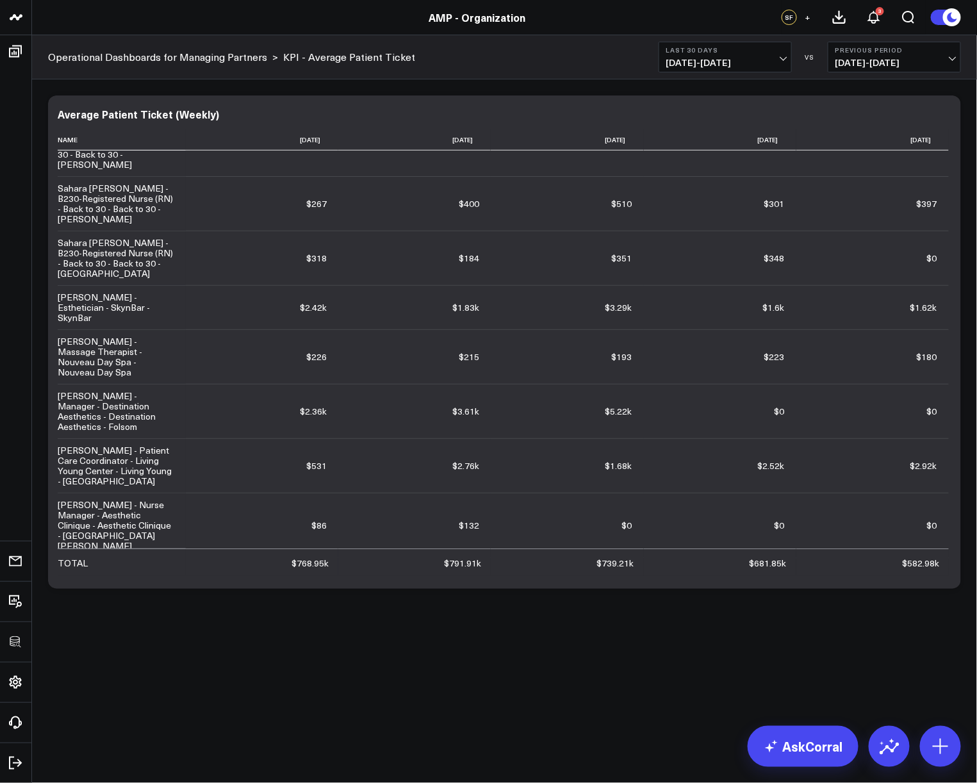
scroll to position [18241, 0]
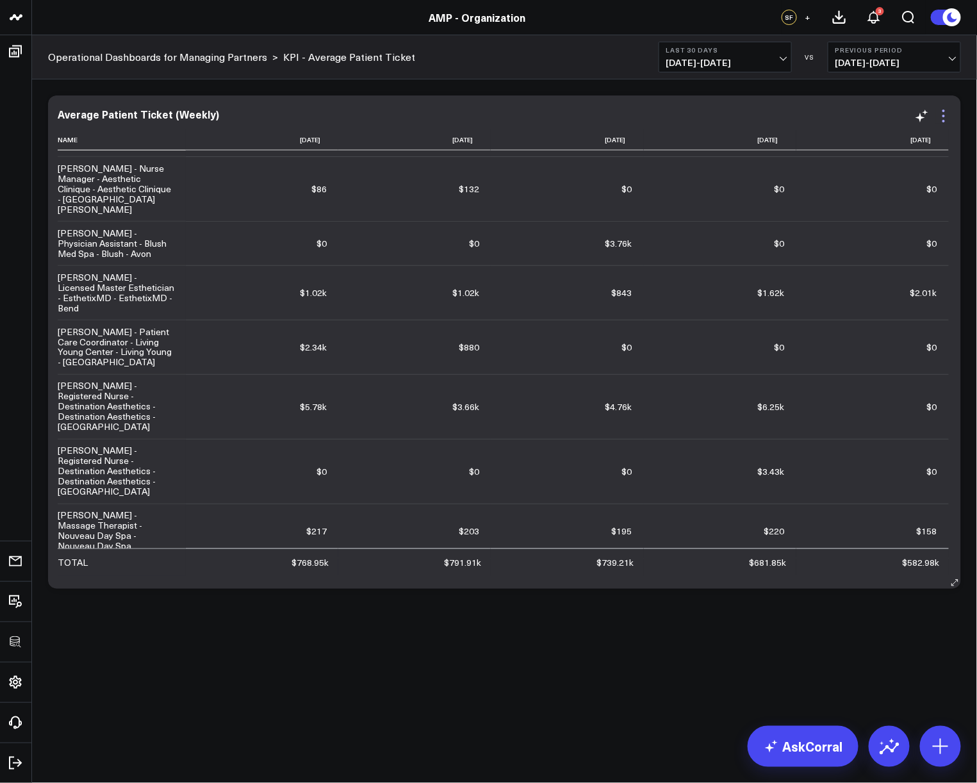
click at [946, 113] on icon at bounding box center [943, 115] width 15 height 15
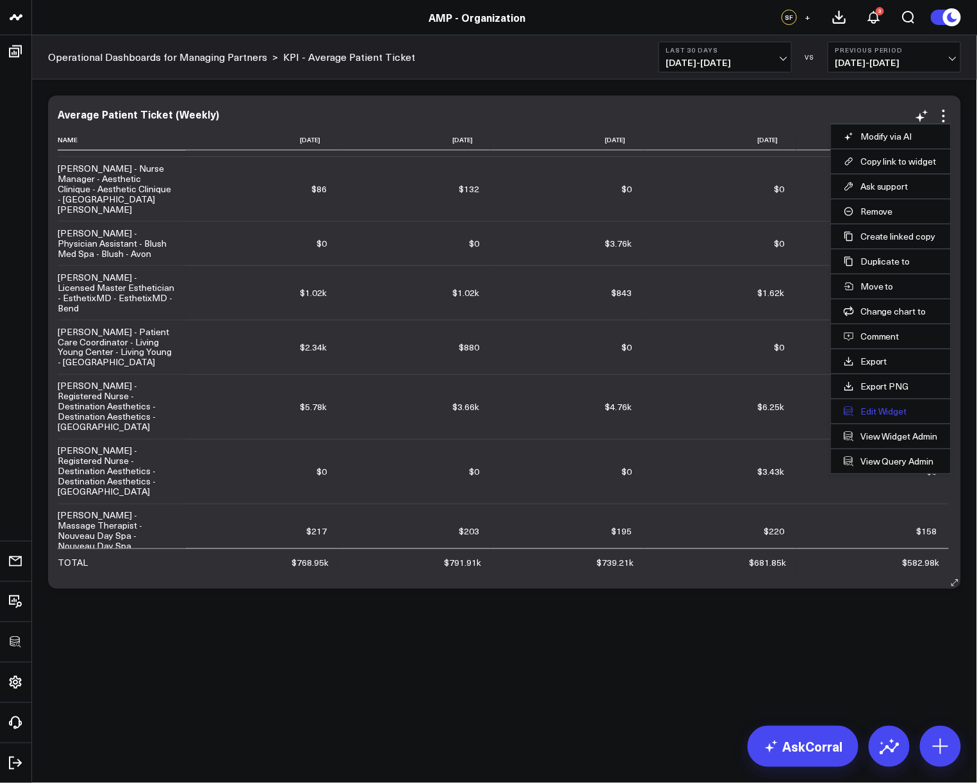
click at [877, 406] on button "Edit Widget" at bounding box center [890, 411] width 94 height 12
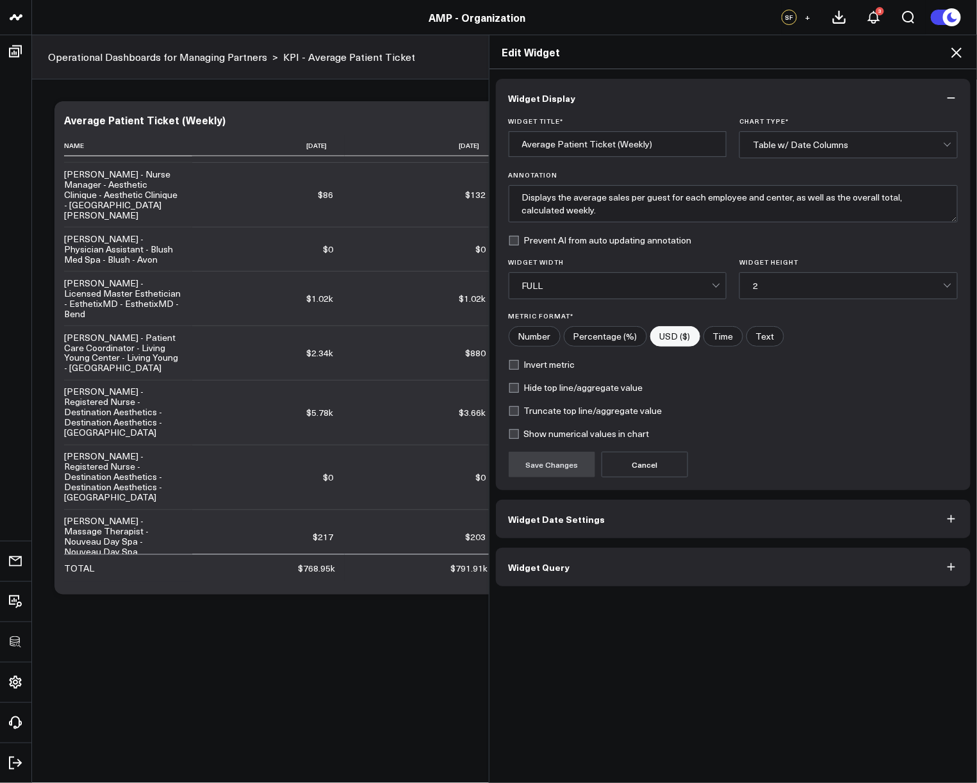
click at [650, 559] on button "Widget Query" at bounding box center [733, 567] width 475 height 38
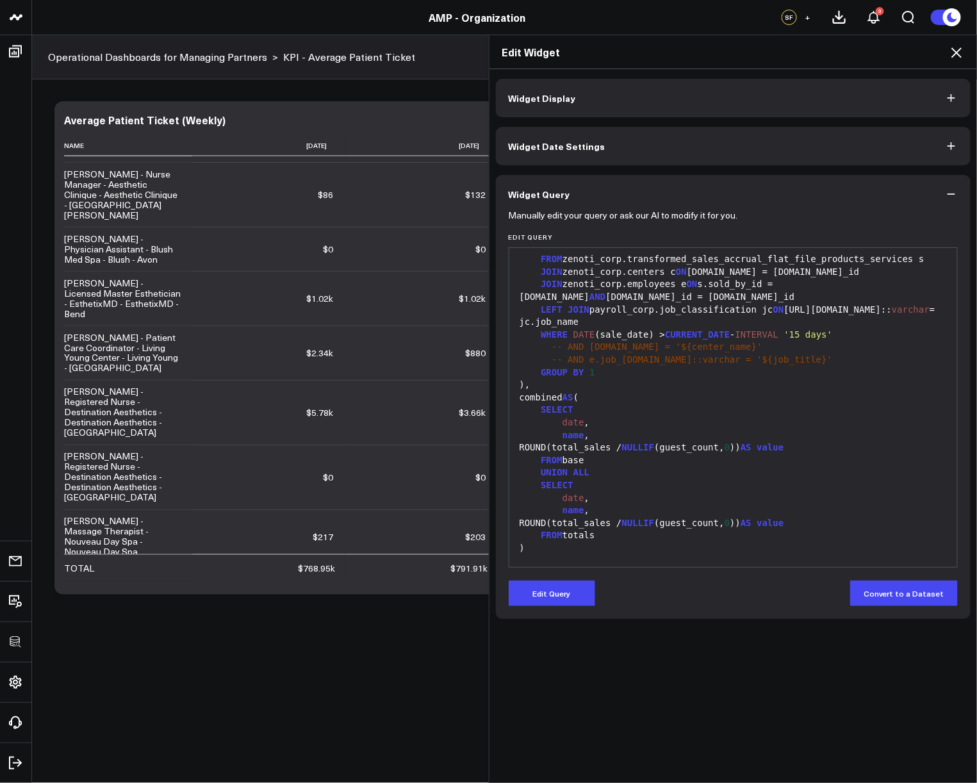
scroll to position [350, 0]
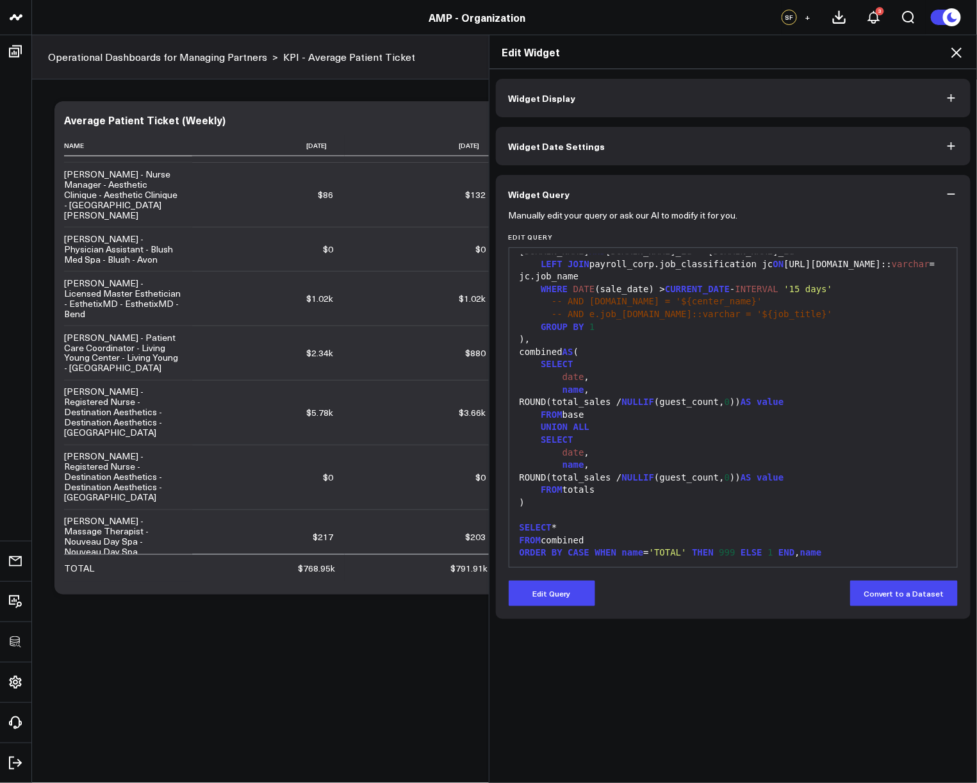
click at [962, 49] on icon at bounding box center [955, 52] width 15 height 15
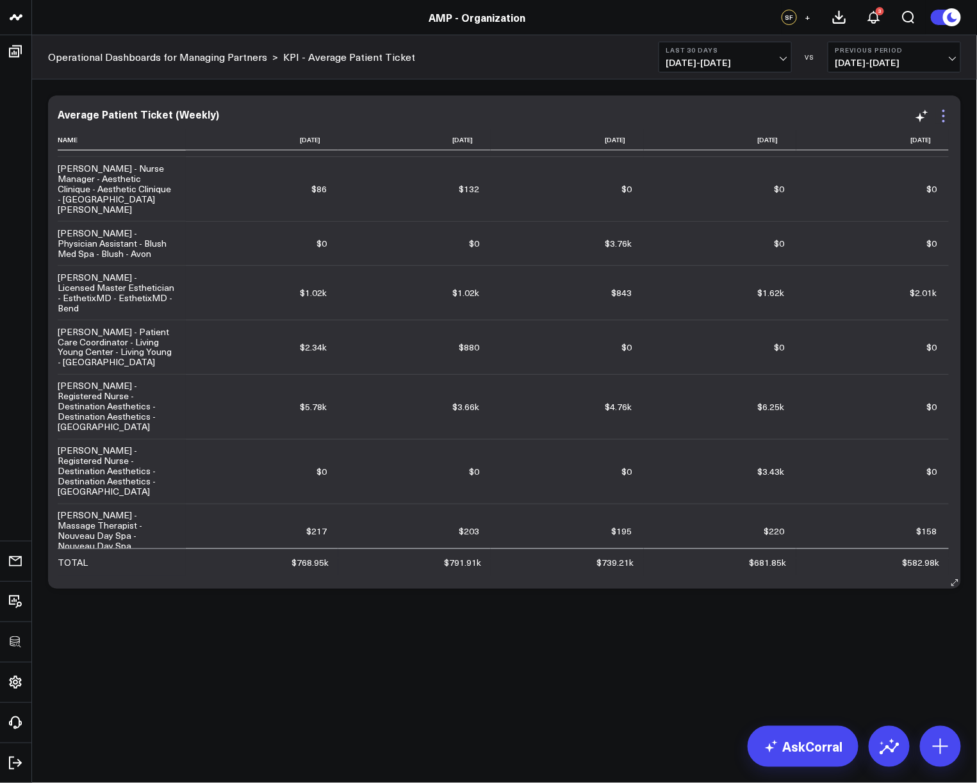
click at [946, 115] on icon at bounding box center [943, 115] width 15 height 15
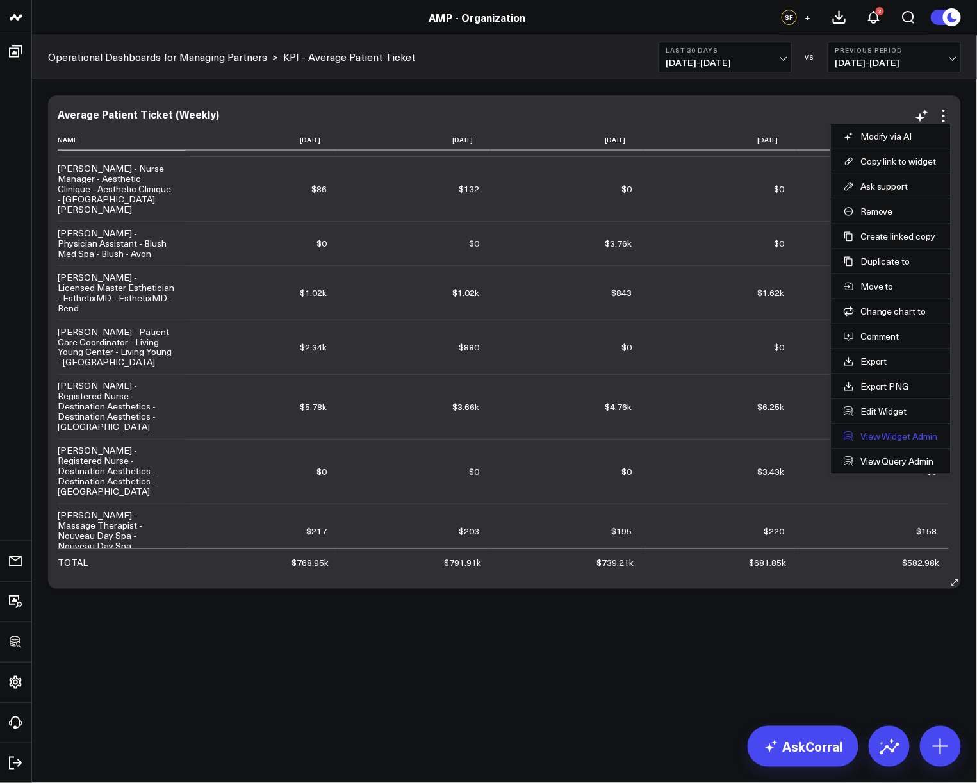
click at [899, 438] on link "View Widget Admin" at bounding box center [890, 436] width 94 height 12
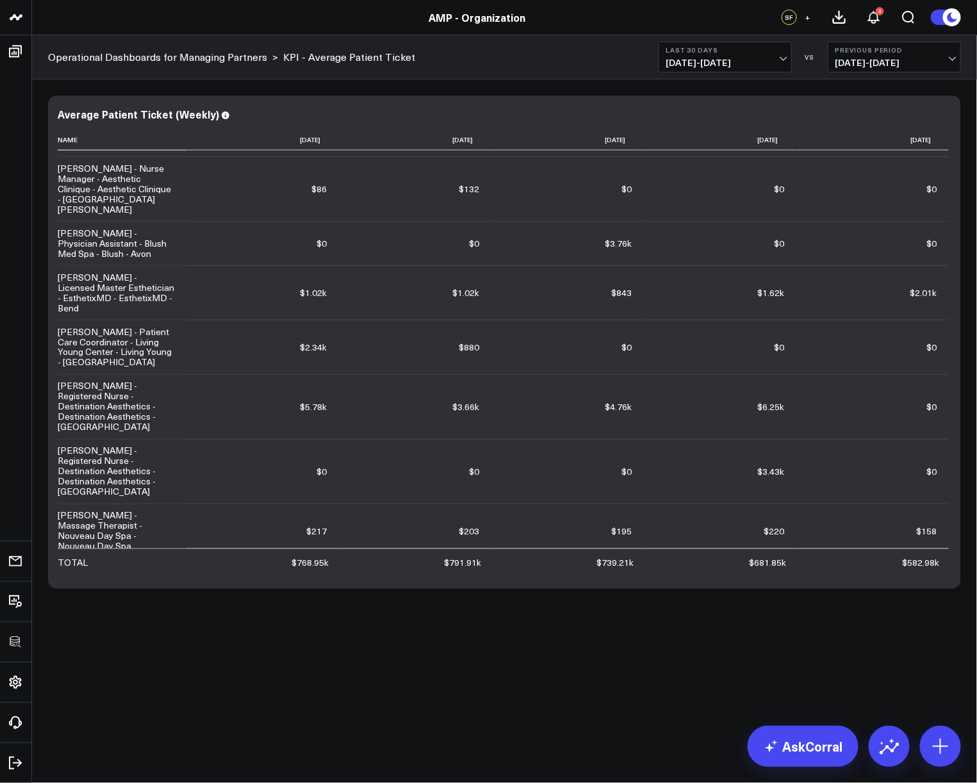
click at [680, 620] on div "Modify via AI Copy link to widget Ask support Remove Create linked copy Executi…" at bounding box center [504, 375] width 945 height 592
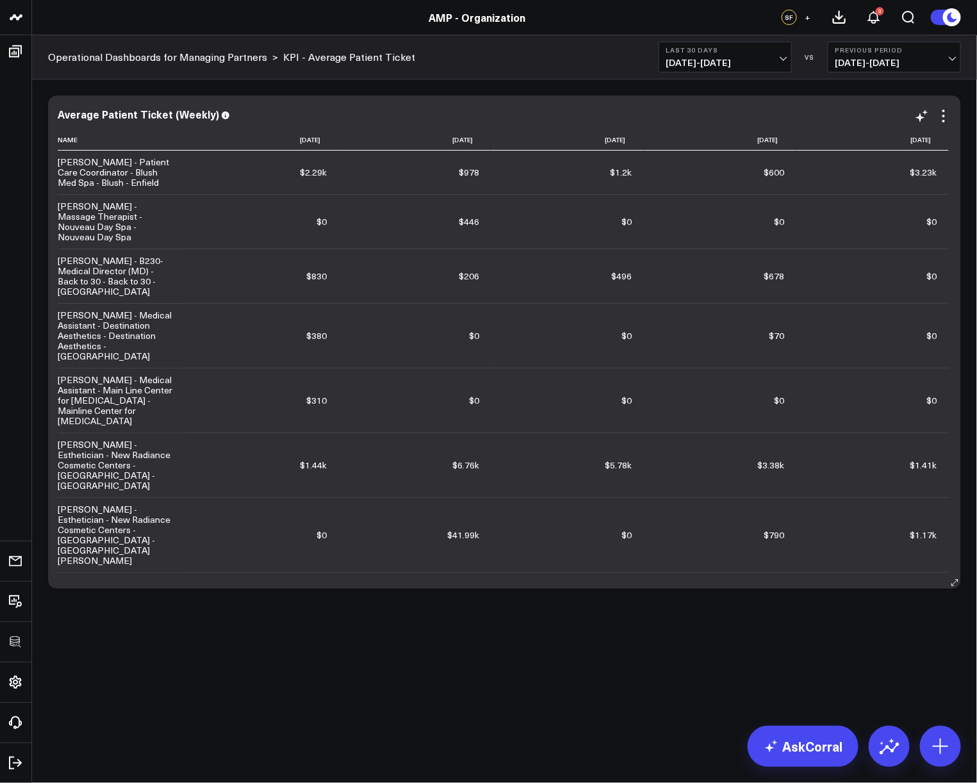
click at [947, 126] on div "Average Patient Ticket (Weekly) Name [DATE] [DATE] [DATE] [DATE] [DATE] [PERSON…" at bounding box center [504, 342] width 893 height 468
click at [947, 110] on icon at bounding box center [943, 115] width 15 height 15
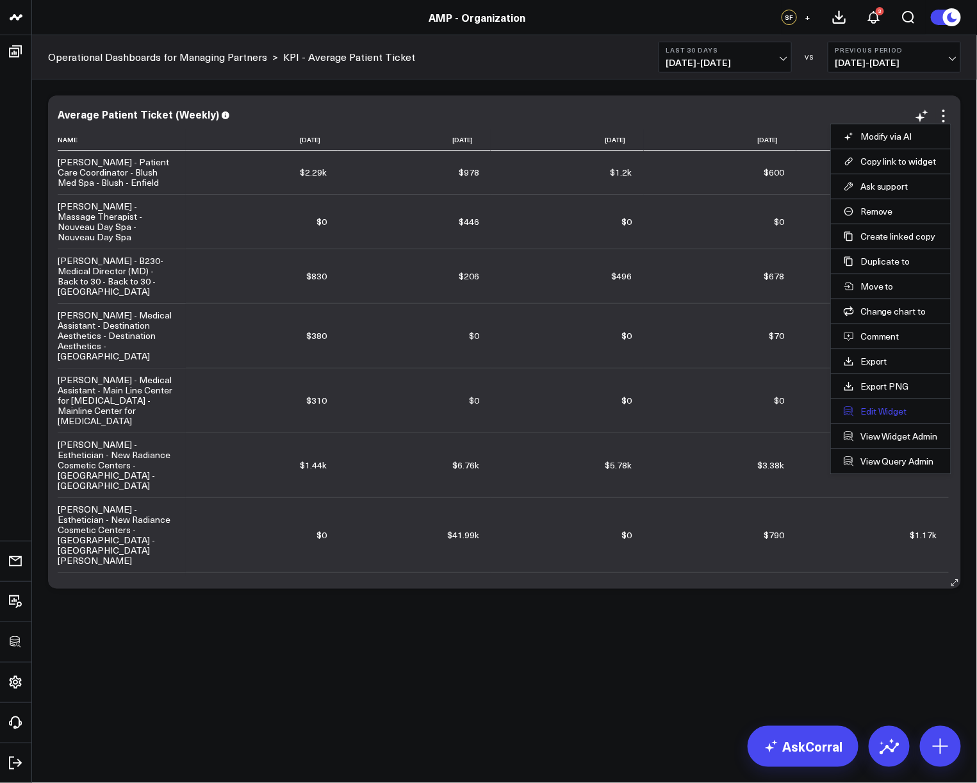
click at [878, 409] on button "Edit Widget" at bounding box center [890, 411] width 94 height 12
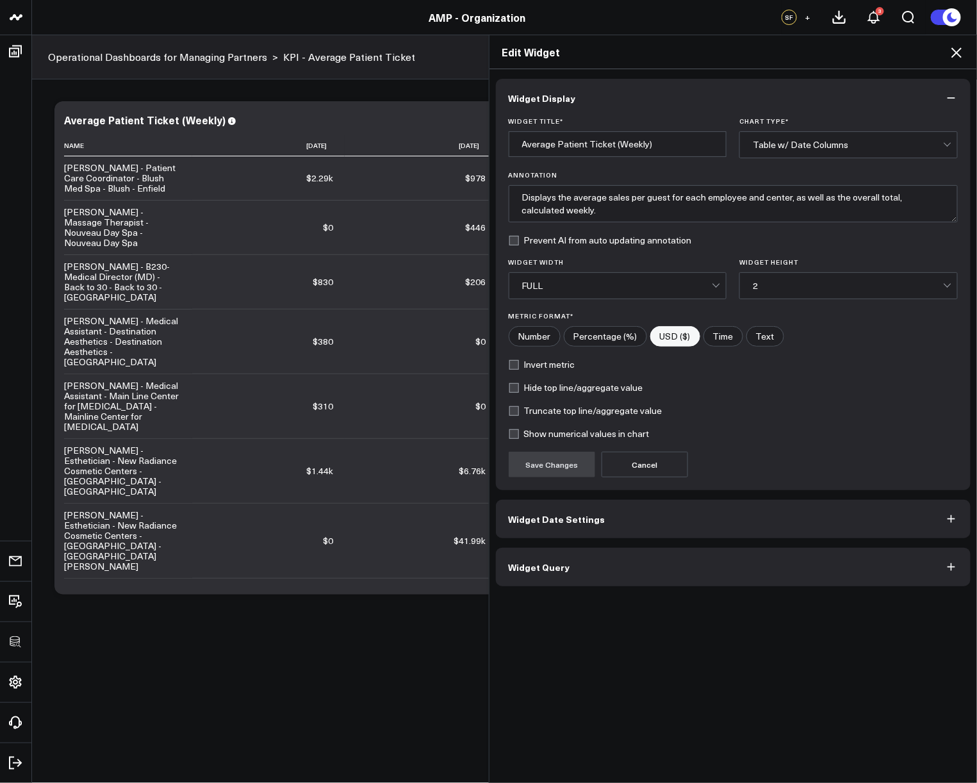
click at [690, 567] on button "Widget Query" at bounding box center [733, 567] width 475 height 38
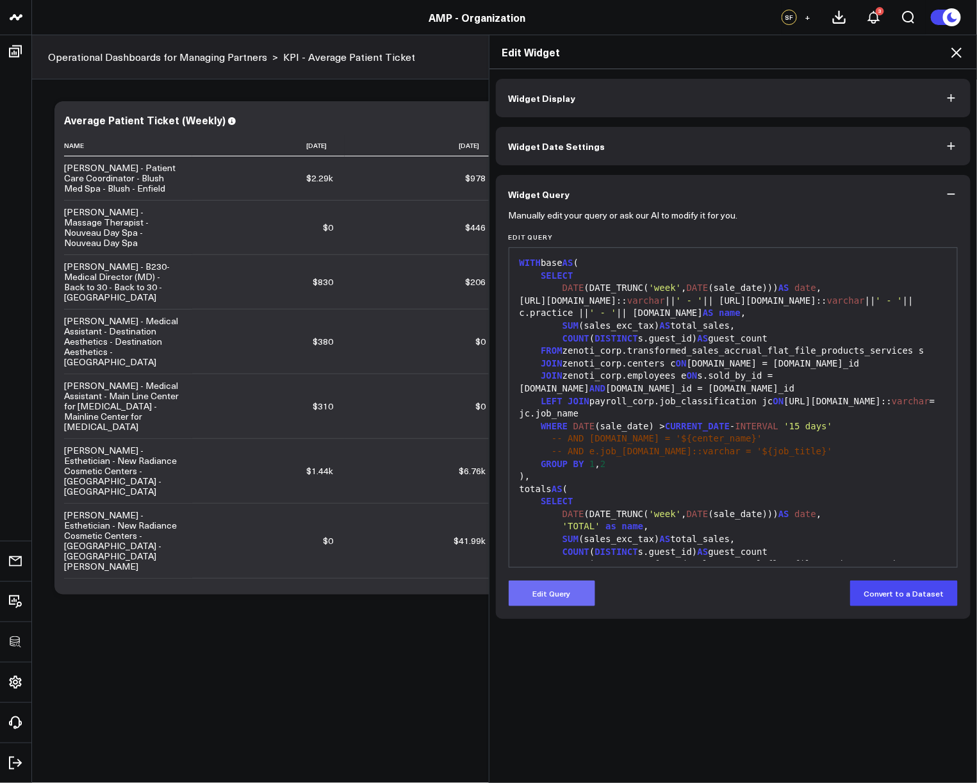
click at [564, 598] on button "Edit Query" at bounding box center [551, 593] width 86 height 26
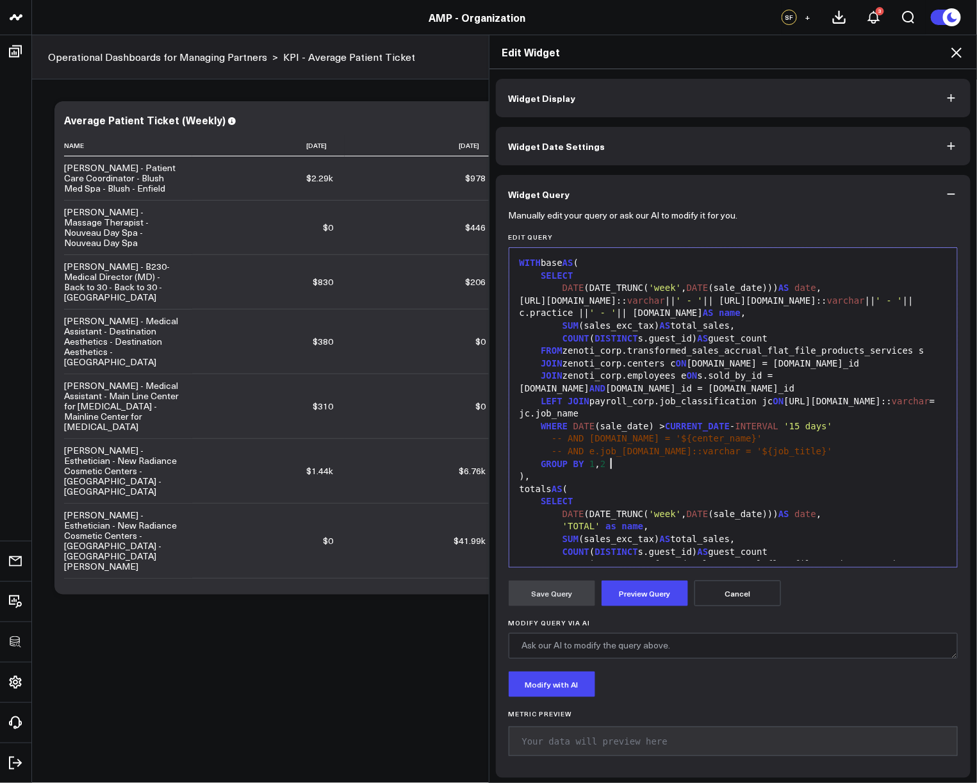
click at [661, 468] on div "GROUP BY 1 , 2" at bounding box center [733, 464] width 435 height 13
drag, startPoint x: 752, startPoint y: 302, endPoint x: 744, endPoint y: 301, distance: 8.4
click at [703, 301] on span "' - '" at bounding box center [689, 300] width 27 height 10
click at [875, 305] on span "' - '" at bounding box center [888, 300] width 27 height 10
click at [616, 316] on span "' - '" at bounding box center [602, 312] width 27 height 10
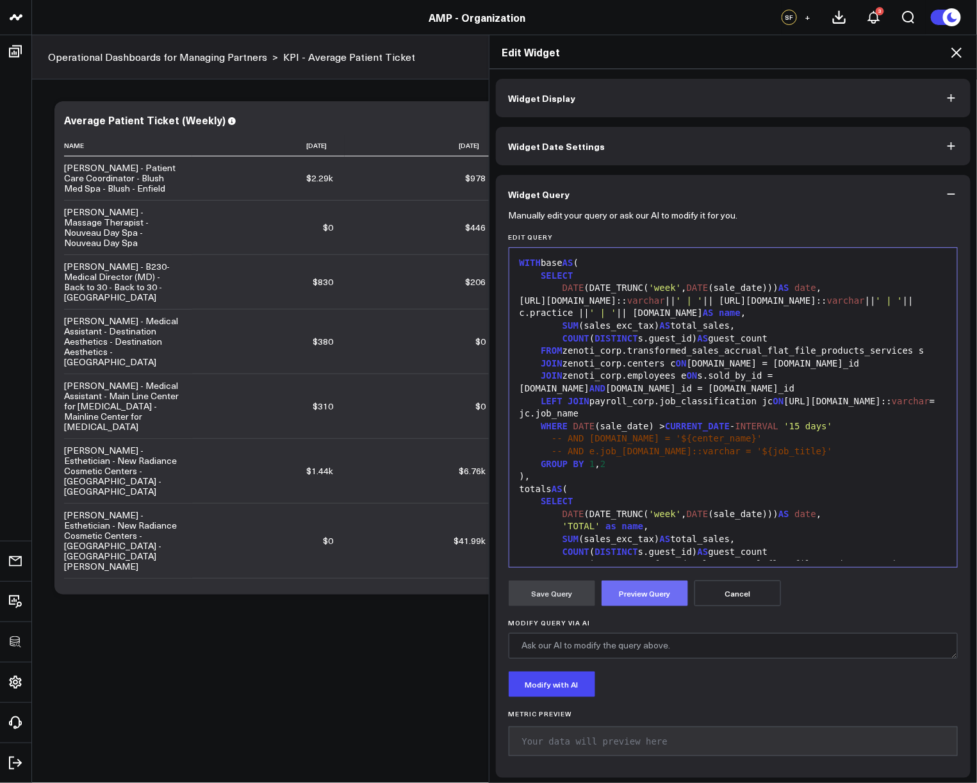
click at [665, 582] on button "Preview Query" at bounding box center [644, 593] width 86 height 26
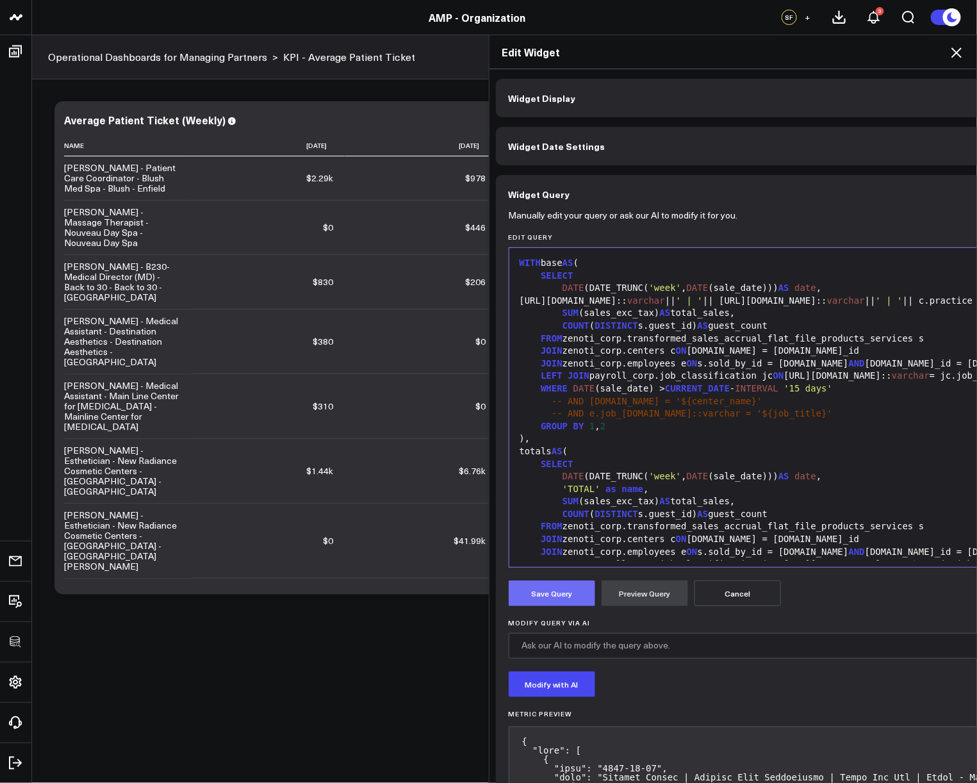
click at [557, 593] on button "Save Query" at bounding box center [551, 593] width 86 height 26
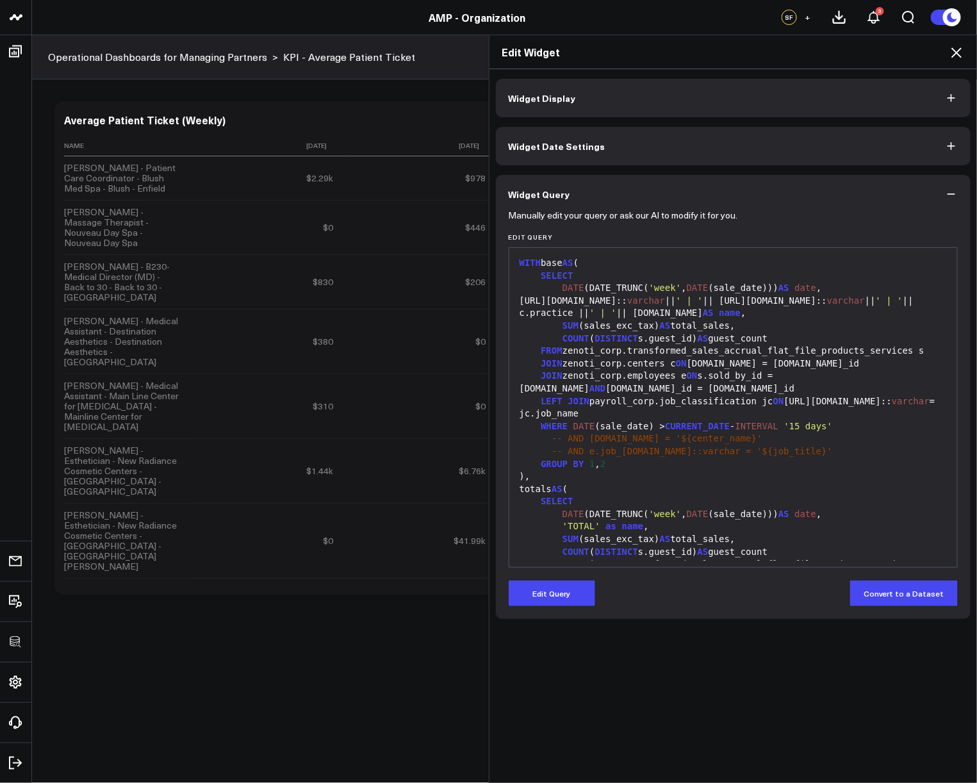
click at [954, 47] on icon at bounding box center [955, 52] width 15 height 15
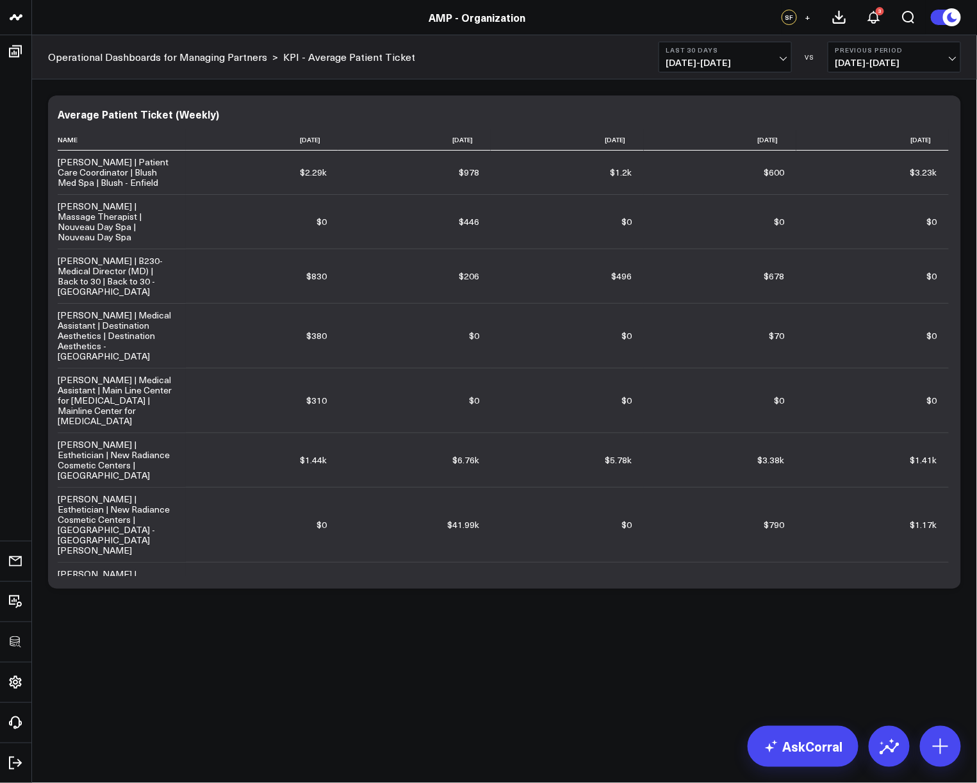
click at [512, 630] on div "Modify via AI Copy link to widget Ask support Remove Create linked copy Executi…" at bounding box center [504, 375] width 945 height 592
